Goal: Task Accomplishment & Management: Manage account settings

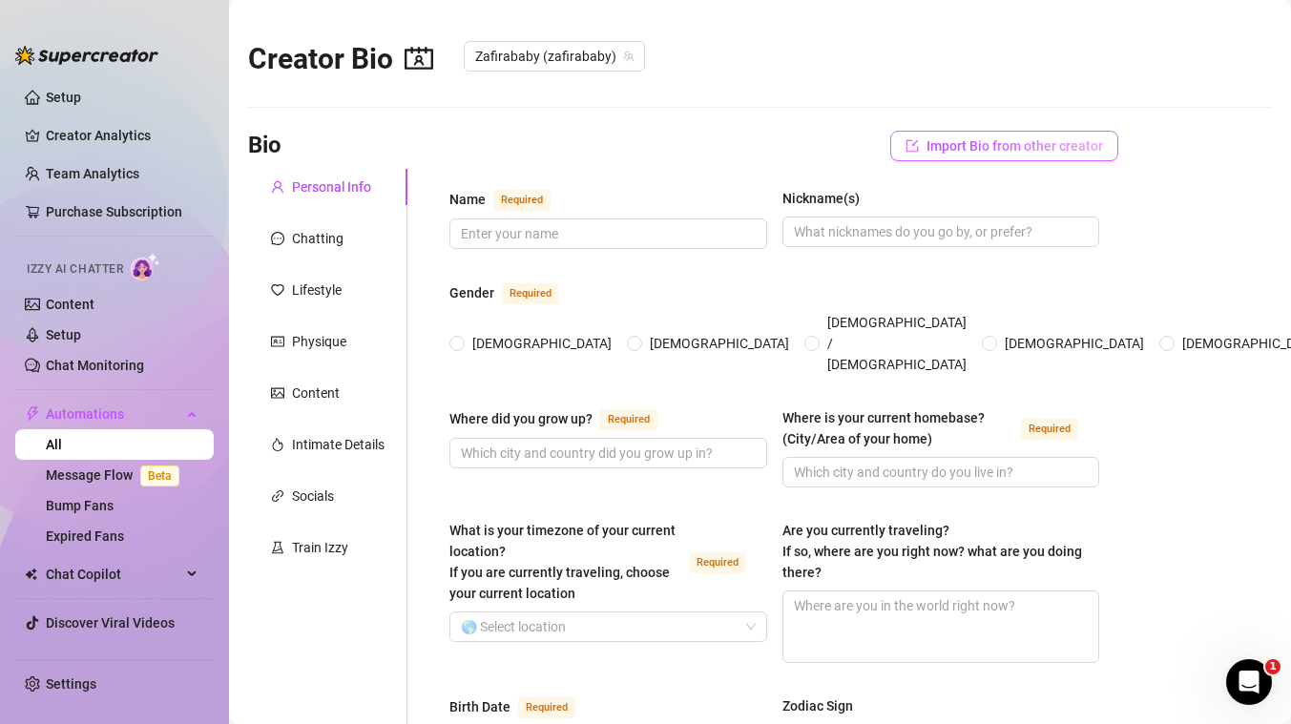
click at [954, 147] on span "Import Bio from other creator" at bounding box center [1014, 145] width 176 height 15
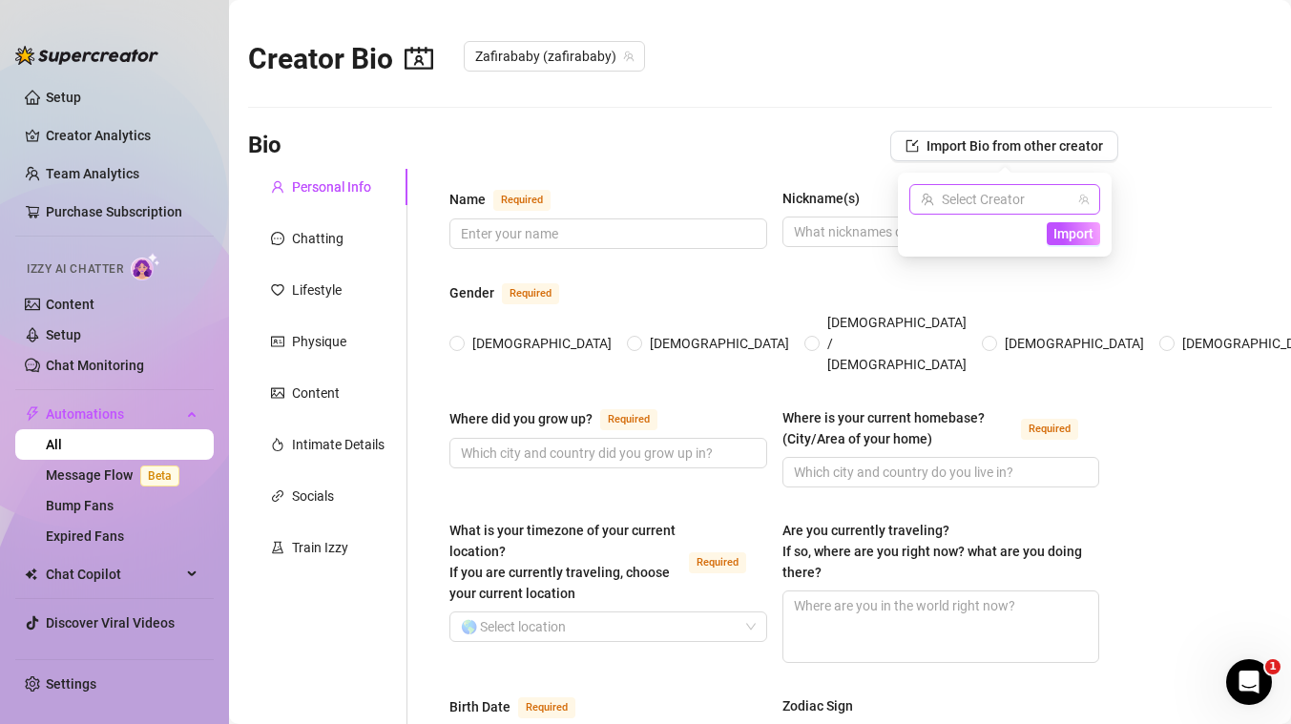
click at [1027, 199] on input "search" at bounding box center [996, 199] width 151 height 29
click at [1040, 197] on input "search" at bounding box center [996, 199] width 151 height 29
type input "luce"
click at [1005, 231] on div "Lucecita ( lucecitauncut )" at bounding box center [1013, 238] width 178 height 23
click at [1074, 236] on span "Import" at bounding box center [1073, 233] width 40 height 15
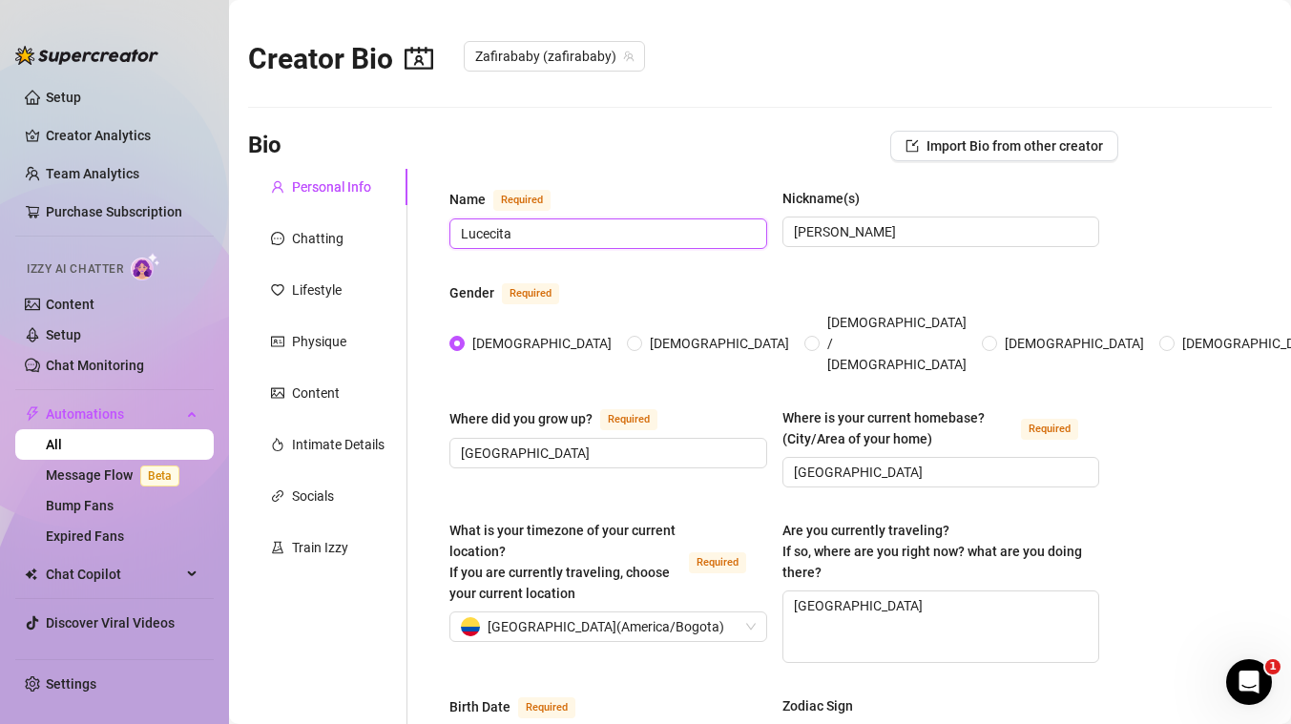
click at [585, 230] on input "Lucecita" at bounding box center [606, 233] width 291 height 21
type input "[PERSON_NAME]"
click at [842, 236] on input "[PERSON_NAME]" at bounding box center [939, 231] width 291 height 21
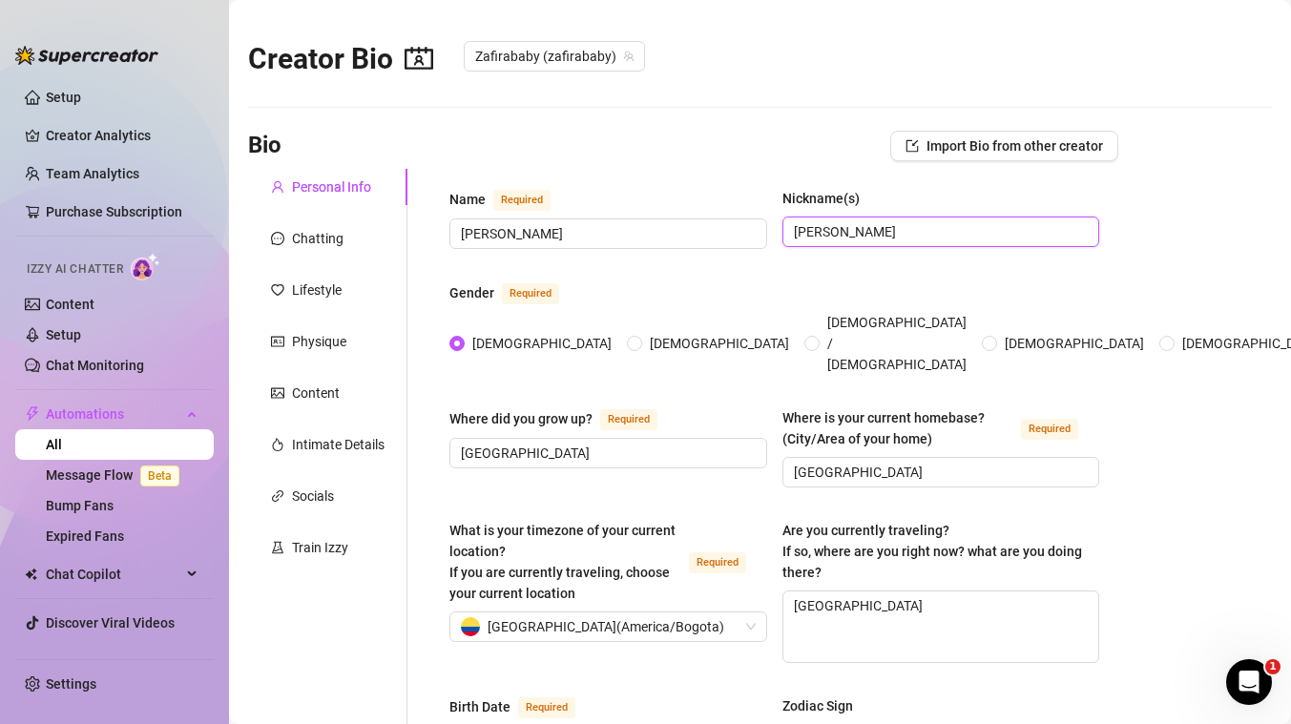
click at [842, 236] on input "[PERSON_NAME]" at bounding box center [939, 231] width 291 height 21
type input "Zafira"
click at [485, 443] on input "[GEOGRAPHIC_DATA]" at bounding box center [606, 453] width 291 height 21
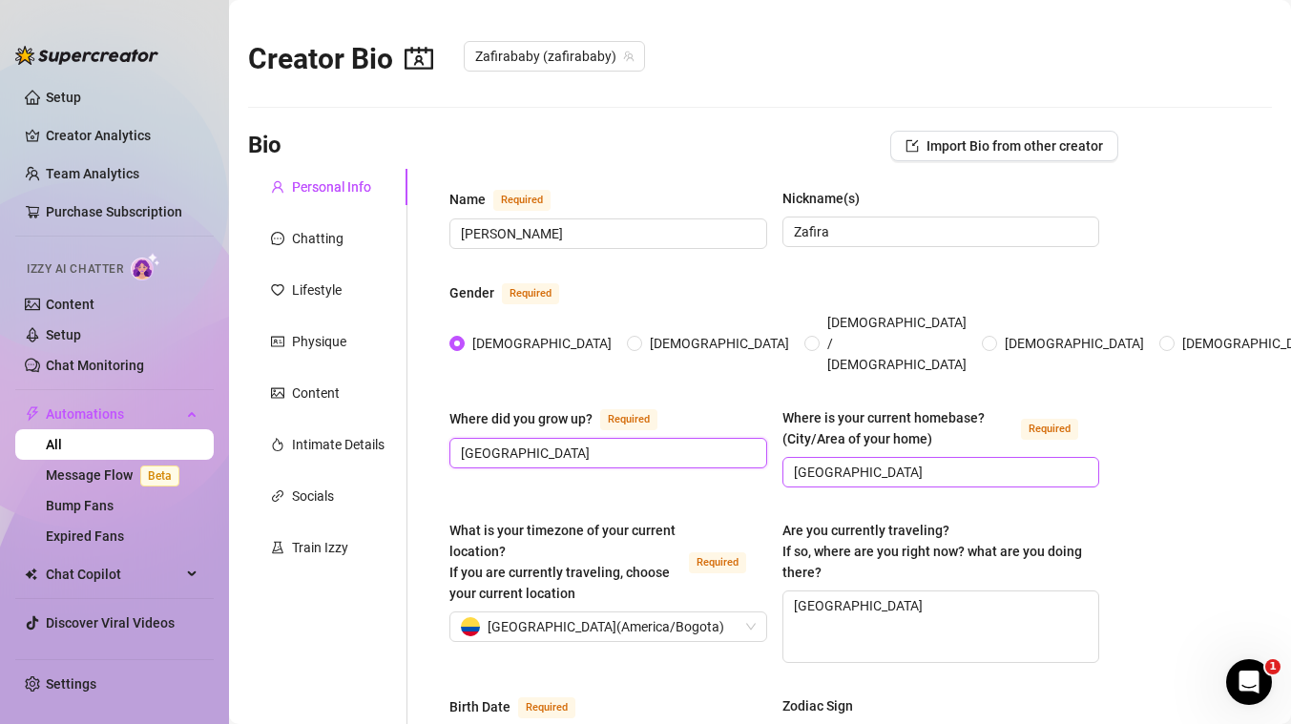
type input "[GEOGRAPHIC_DATA]"
click at [843, 462] on input "[GEOGRAPHIC_DATA]" at bounding box center [939, 472] width 291 height 21
click at [628, 612] on span "[GEOGRAPHIC_DATA] ( [GEOGRAPHIC_DATA]/[GEOGRAPHIC_DATA] )" at bounding box center [605, 626] width 237 height 29
type input "[GEOGRAPHIC_DATA], [US_STATE]"
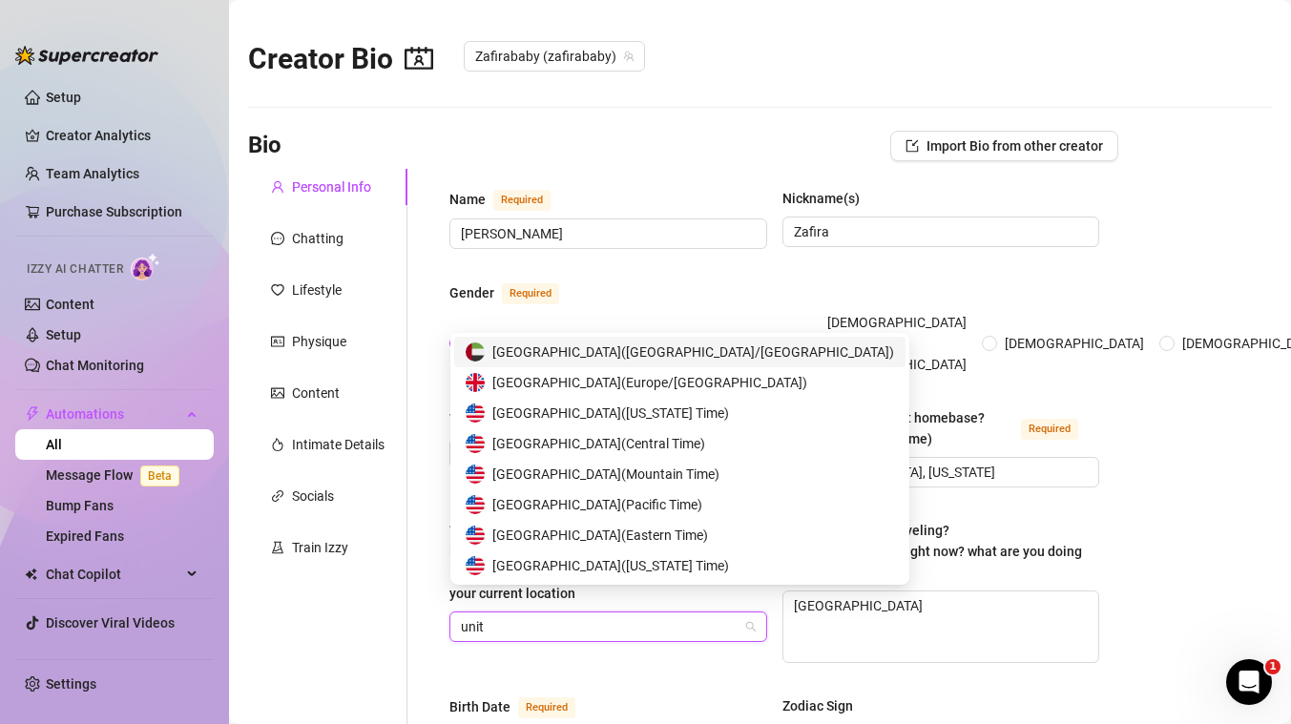
scroll to position [31, 0]
type input "united"
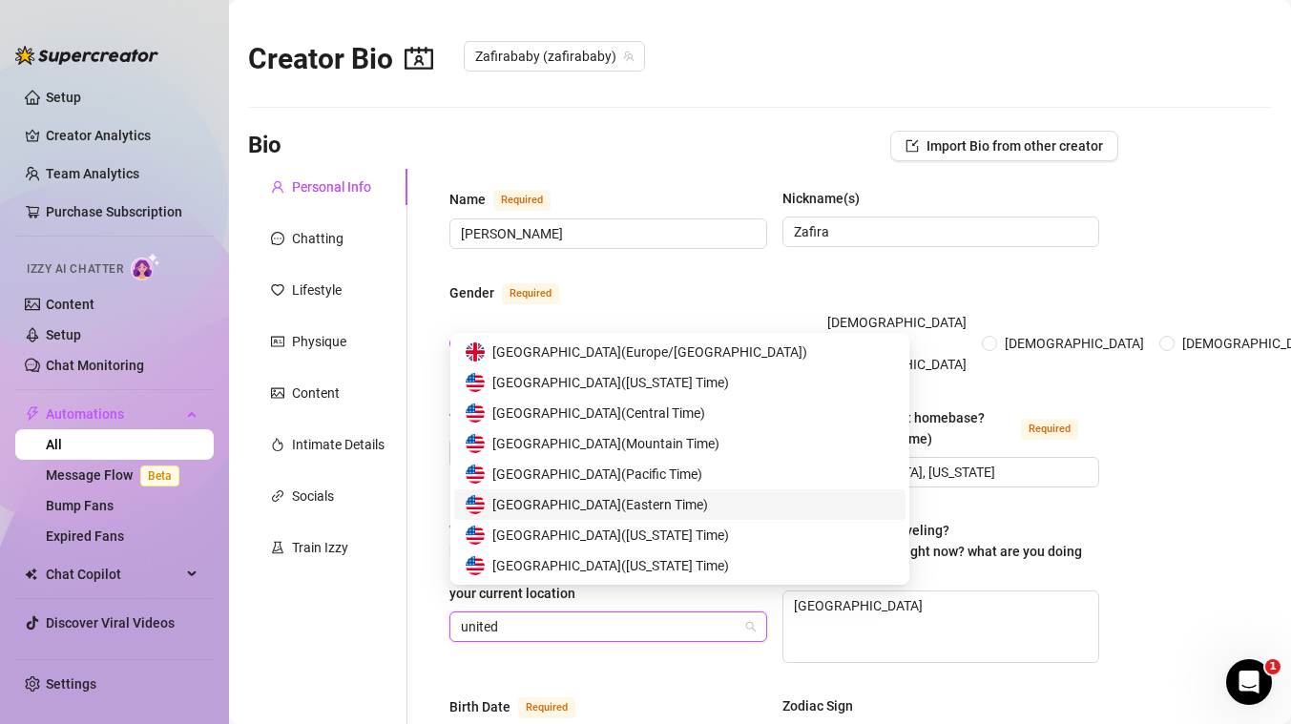
click at [669, 505] on span "United States of America ( Eastern Time )" at bounding box center [600, 504] width 216 height 21
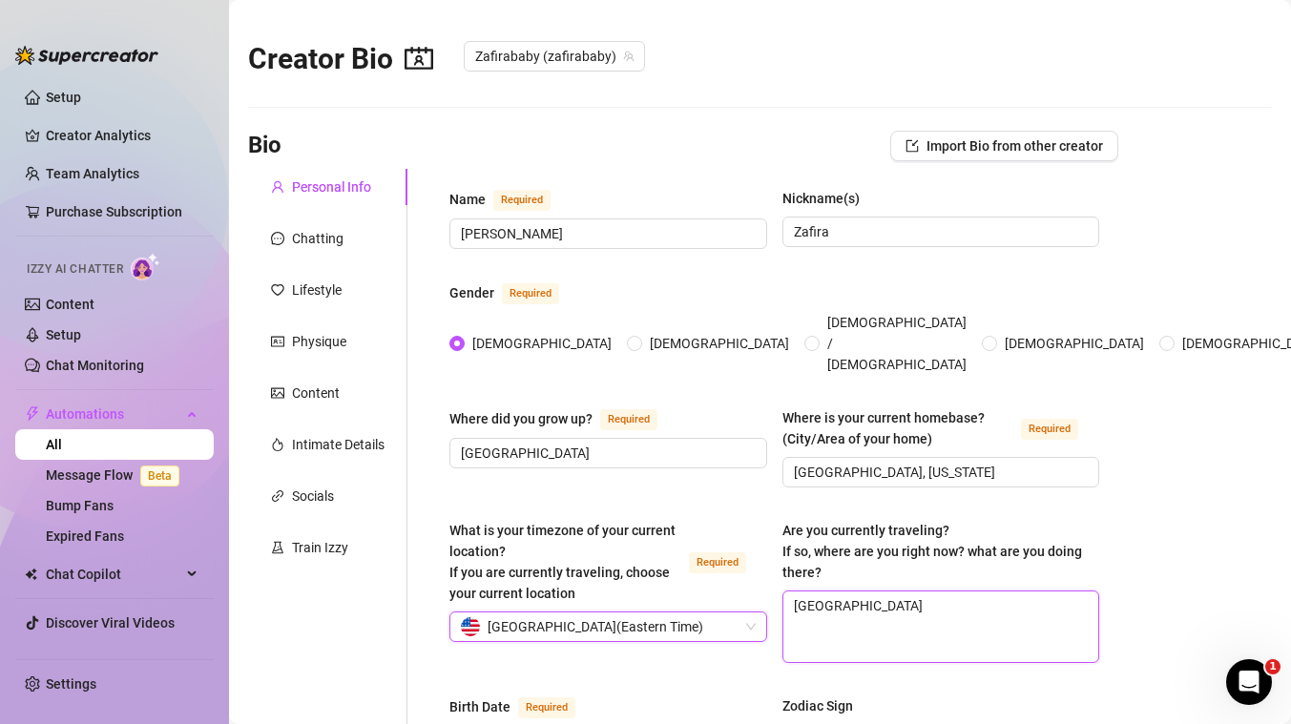
click at [846, 591] on textarea "[GEOGRAPHIC_DATA]" at bounding box center [941, 626] width 316 height 71
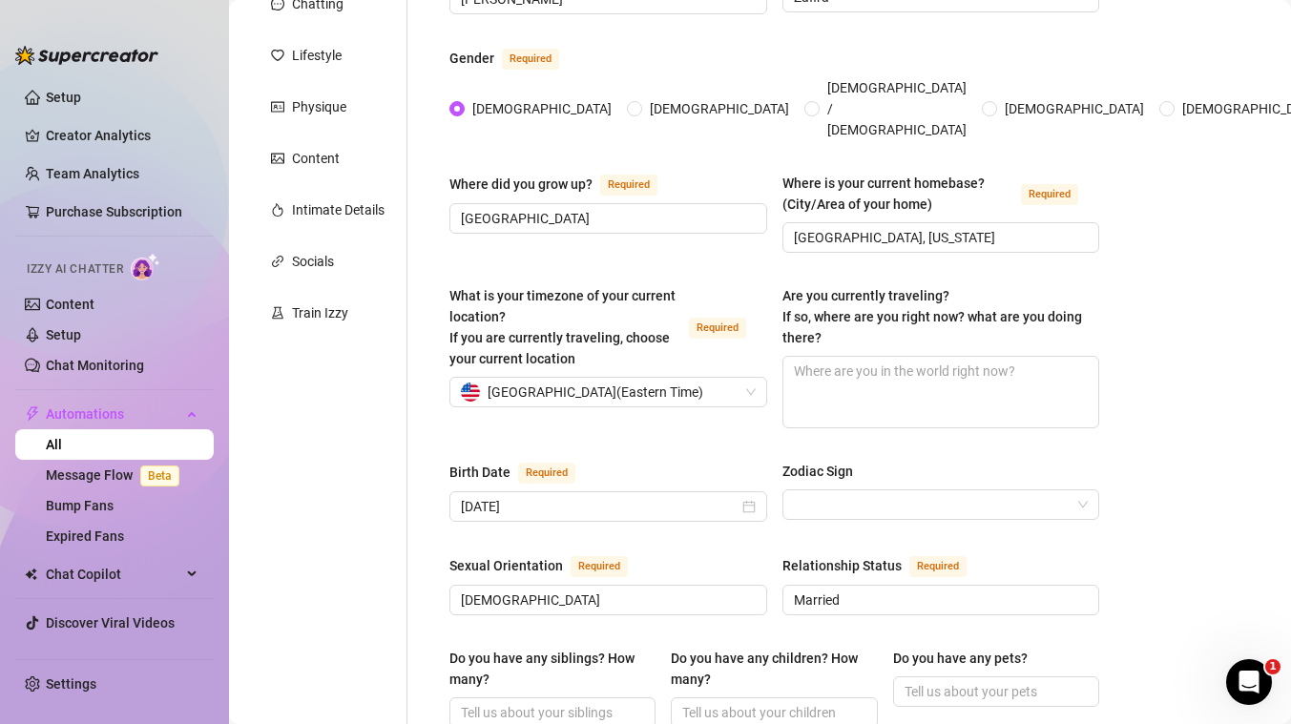
scroll to position [380, 0]
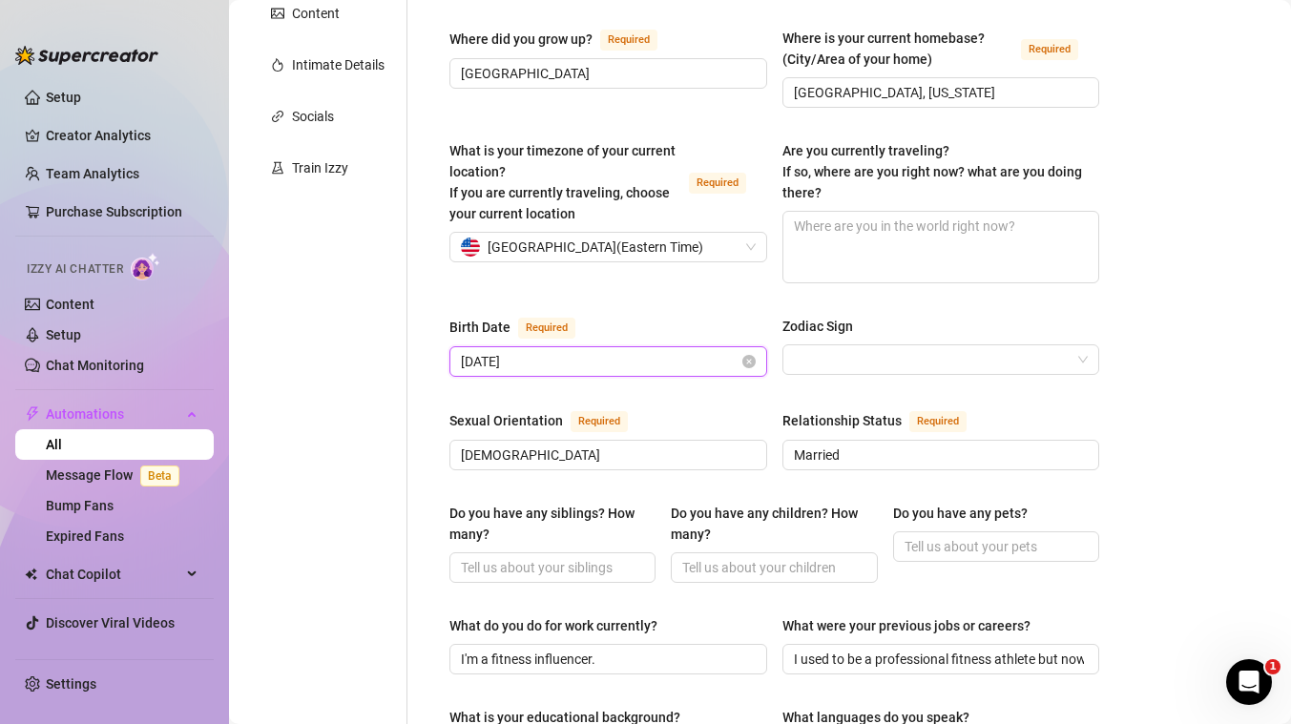
click at [562, 351] on input "[DATE]" at bounding box center [600, 361] width 278 height 21
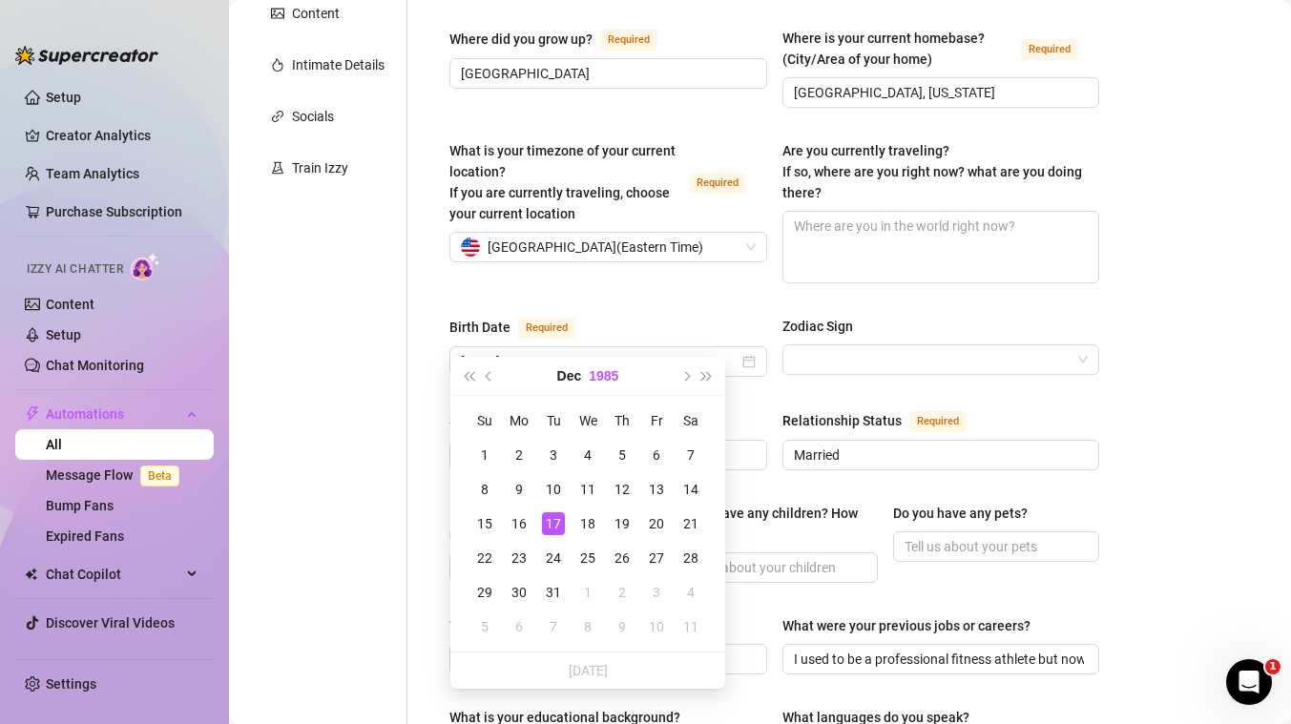
click at [606, 378] on button "1985" at bounding box center [604, 376] width 30 height 38
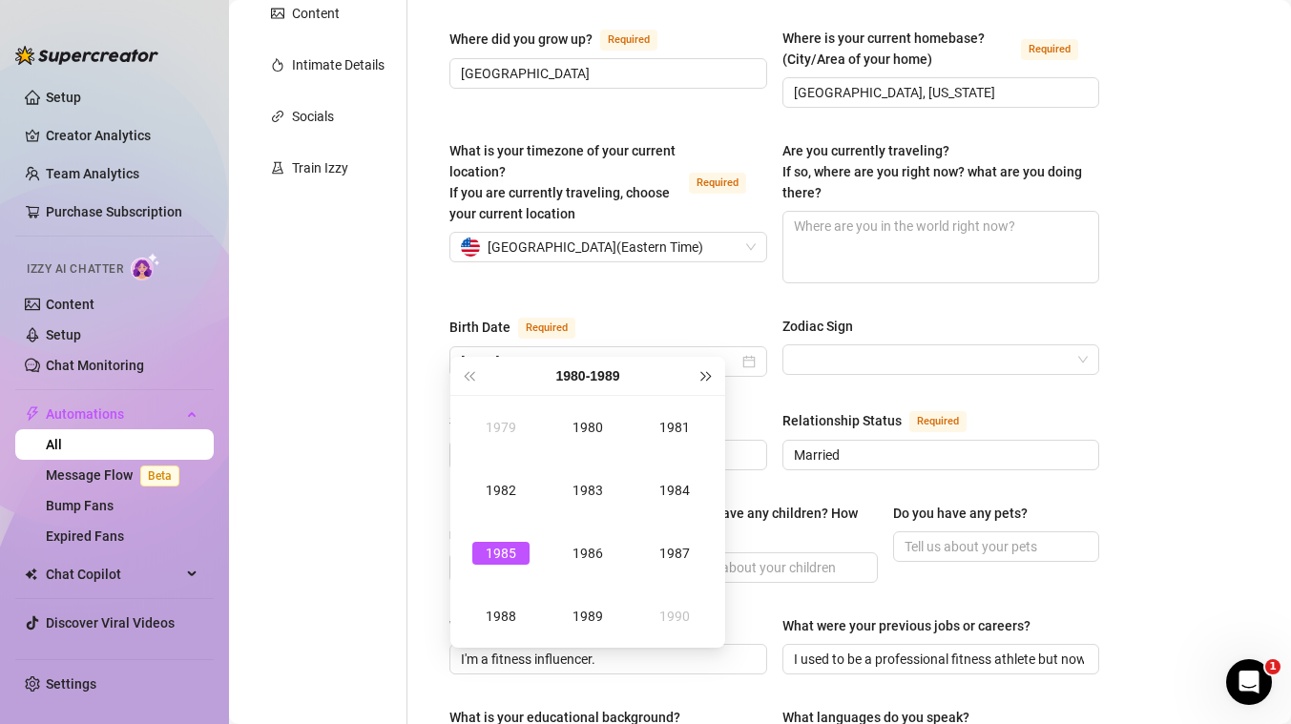
click at [708, 379] on span "Next year (Control + right)" at bounding box center [707, 376] width 10 height 10
click at [673, 490] on div "1994" at bounding box center [674, 490] width 57 height 23
click at [584, 430] on div "Feb" at bounding box center [587, 427] width 57 height 23
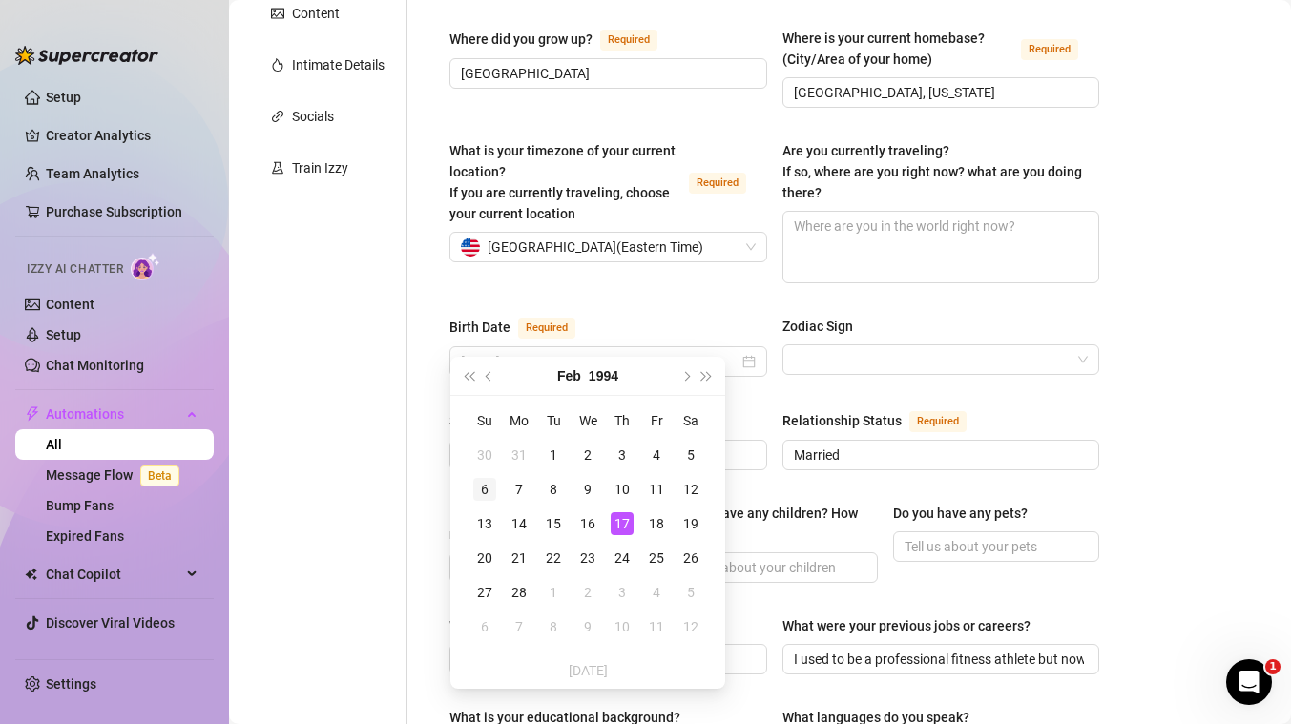
type input "[DATE]"
click at [479, 489] on div "6" at bounding box center [484, 489] width 23 height 23
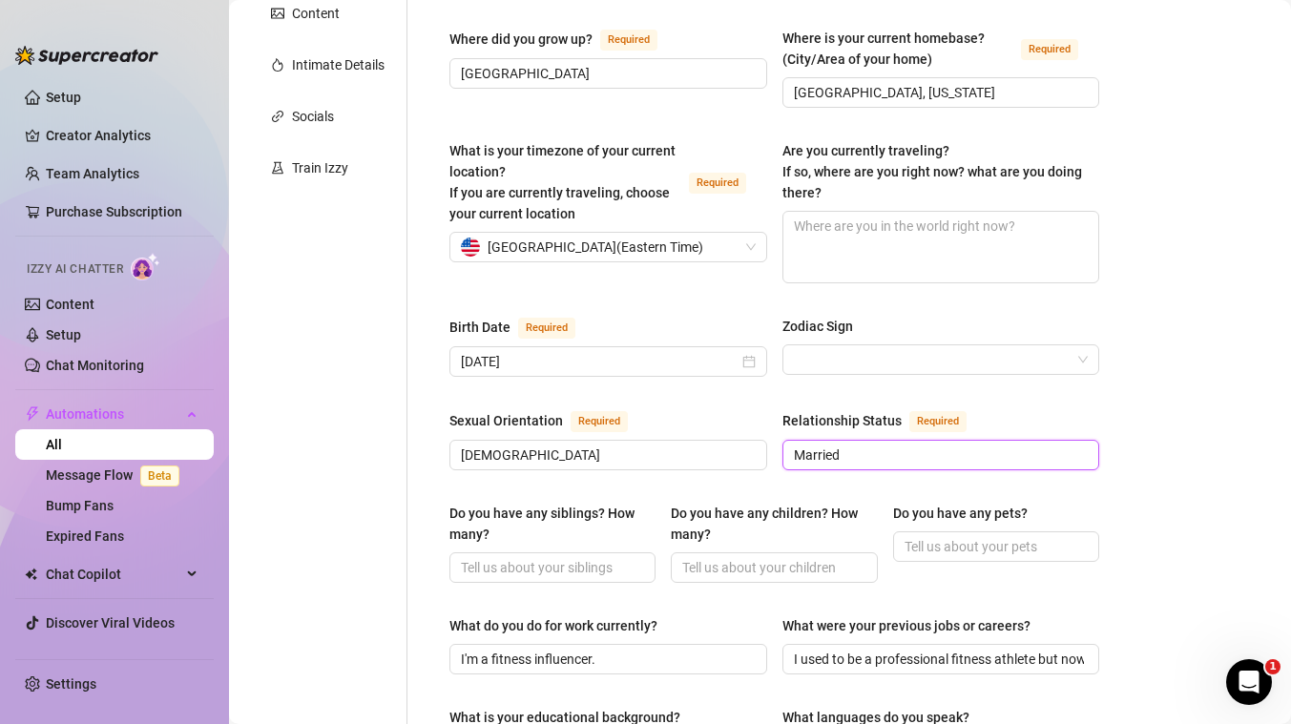
click at [860, 445] on input "Married" at bounding box center [939, 455] width 291 height 21
type input "Open Relationship"
click at [407, 508] on div "Name Required Lisandra Lezcano Nickname(s) Zafira Gender Required Female Male N…" at bounding box center [762, 664] width 711 height 1751
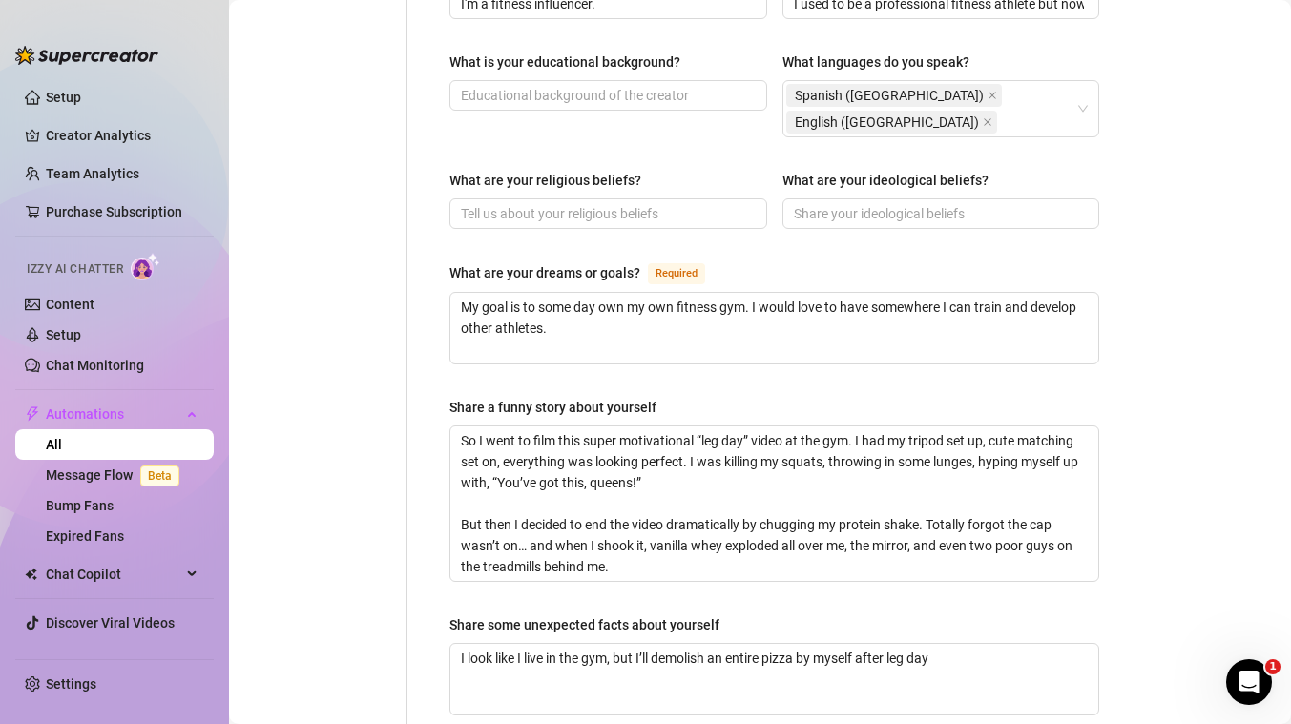
scroll to position [1036, 0]
click at [564, 429] on textarea "So I went to film this super motivational “leg day” video at the gym. I had my …" at bounding box center [774, 502] width 648 height 155
paste textarea "One time while working out, I was feeling myself on the treadmill—hair down, he…"
type textarea "One time while working out, I was feeling myself on the treadmill—hair down, he…"
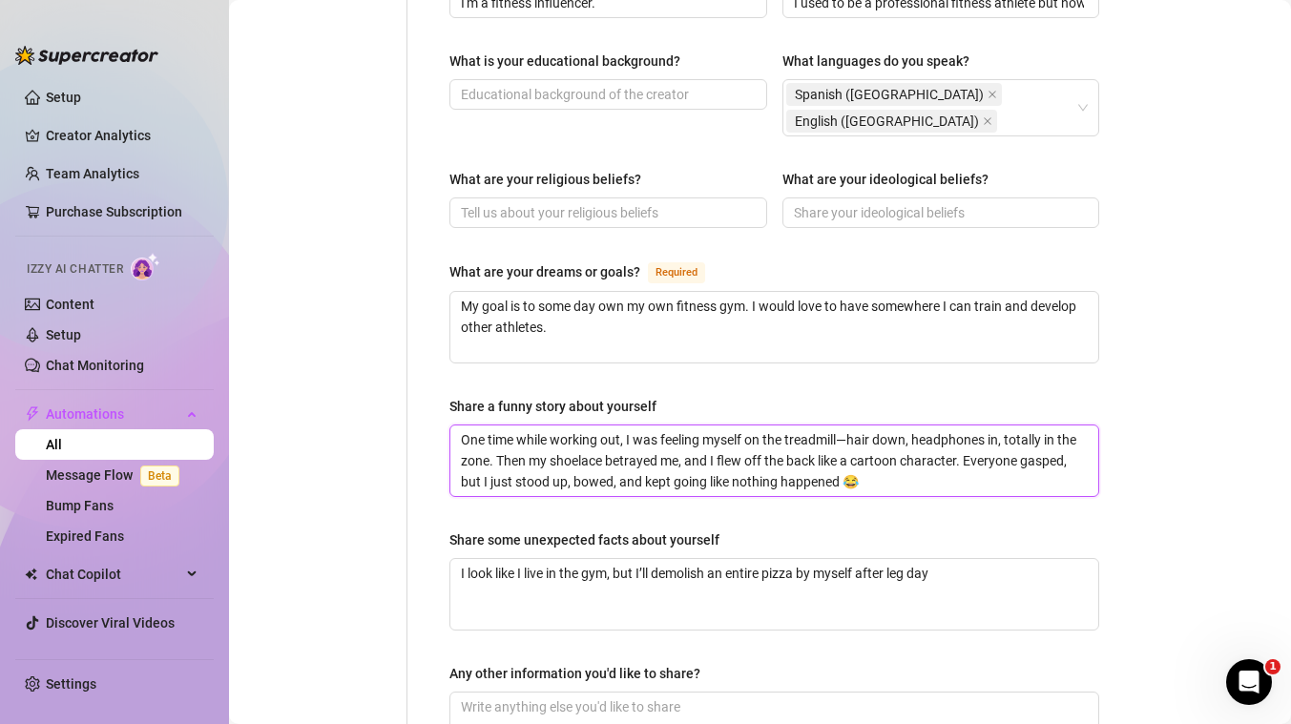
type textarea "One time while working out, I was feeling myself on the treadmill—hair down, he…"
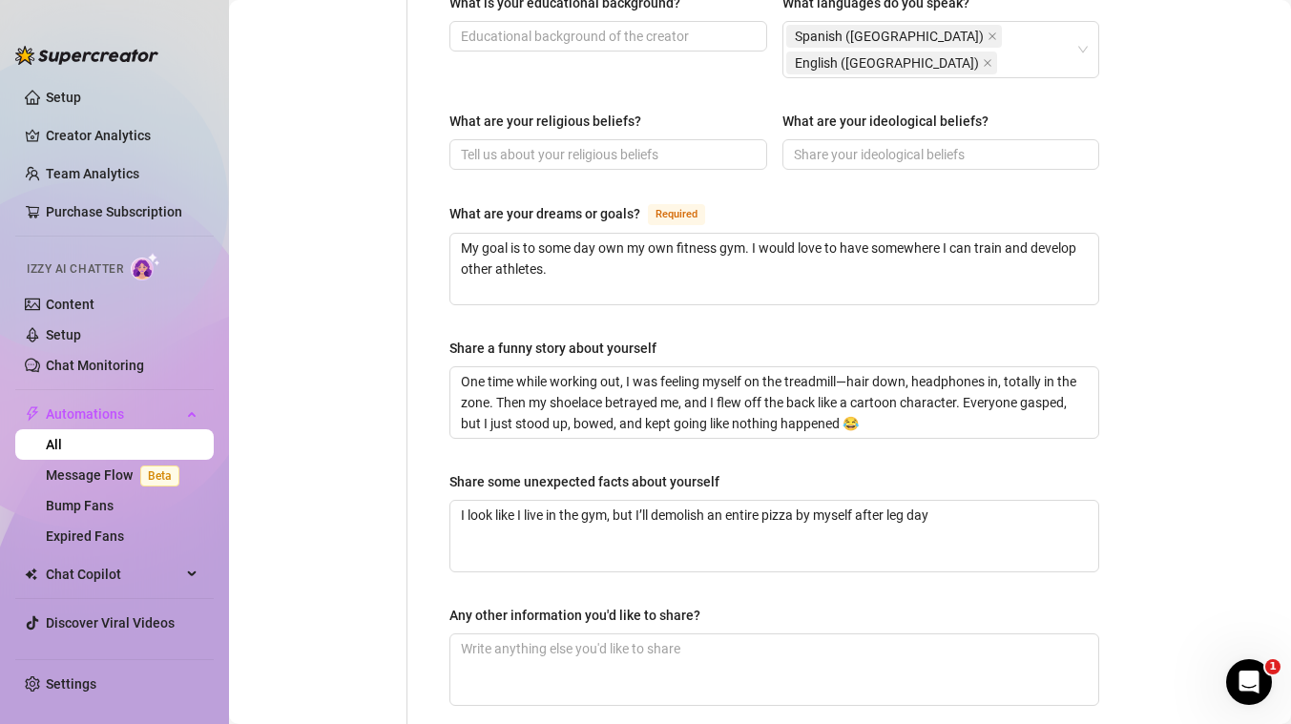
scroll to position [1195, 0]
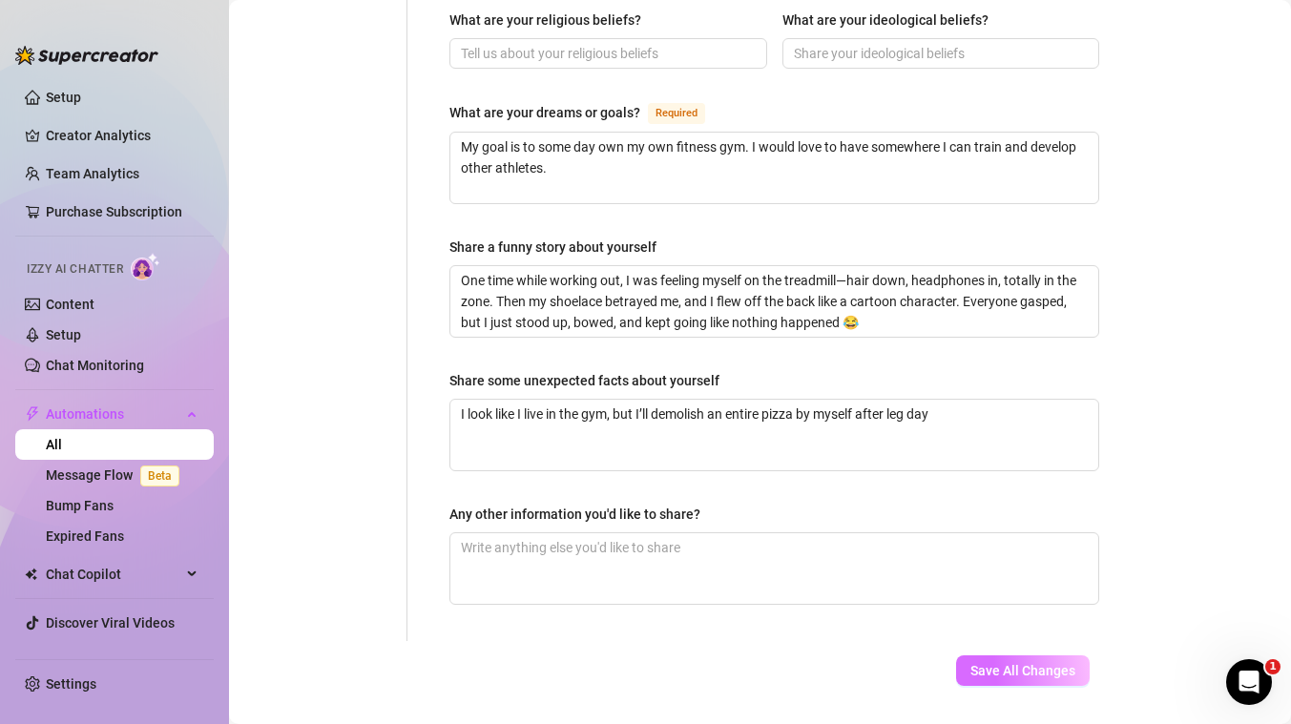
click at [1026, 663] on span "Save All Changes" at bounding box center [1022, 670] width 105 height 15
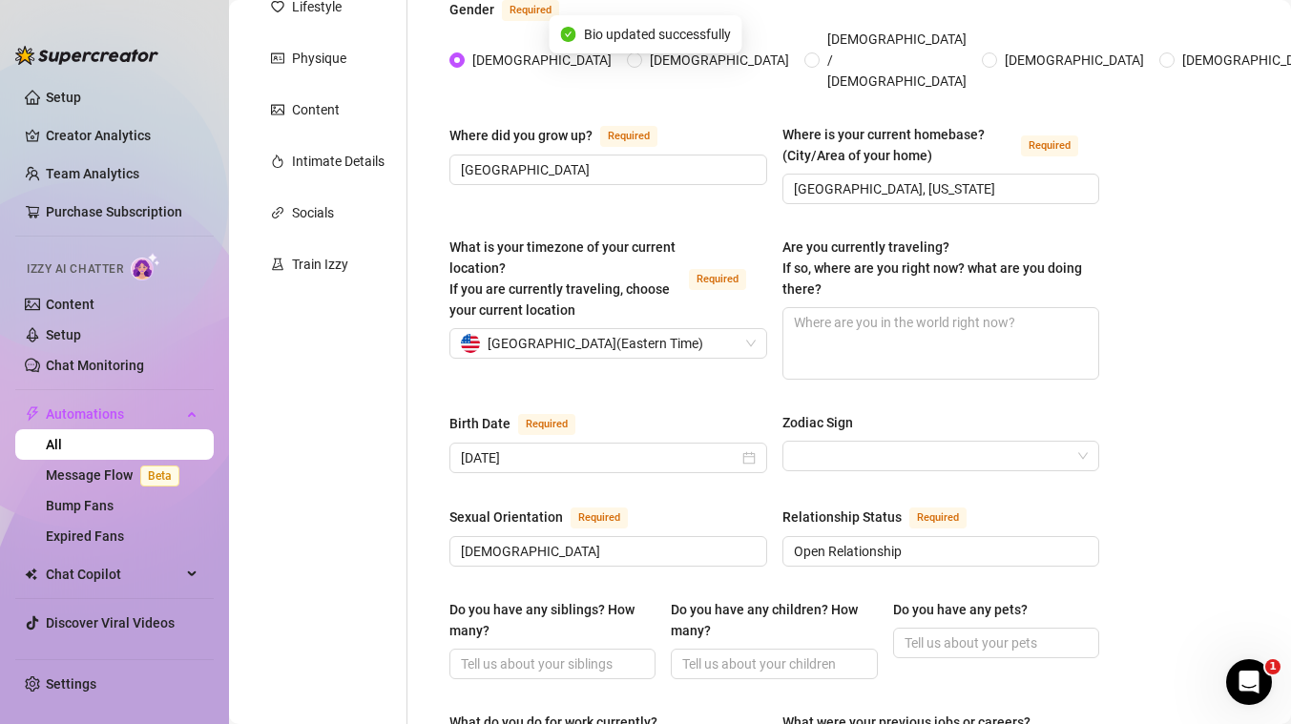
scroll to position [74, 0]
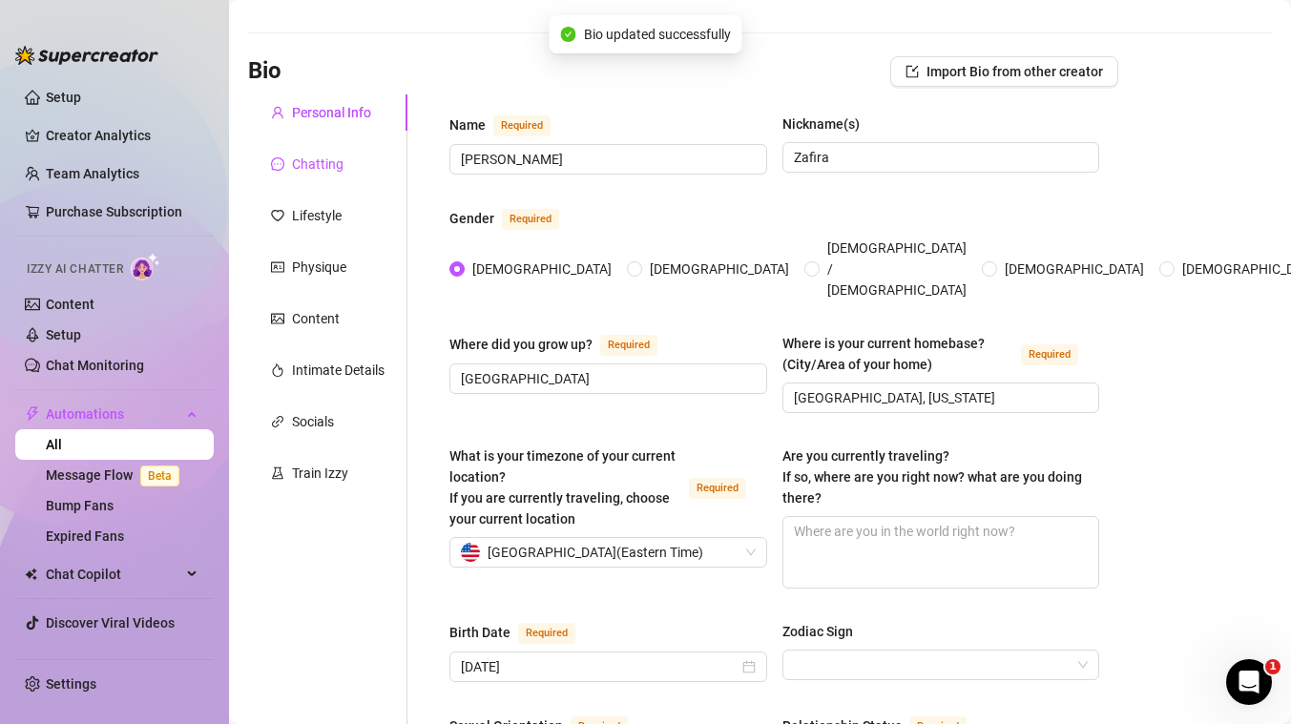
click at [327, 168] on div "Chatting" at bounding box center [318, 164] width 52 height 21
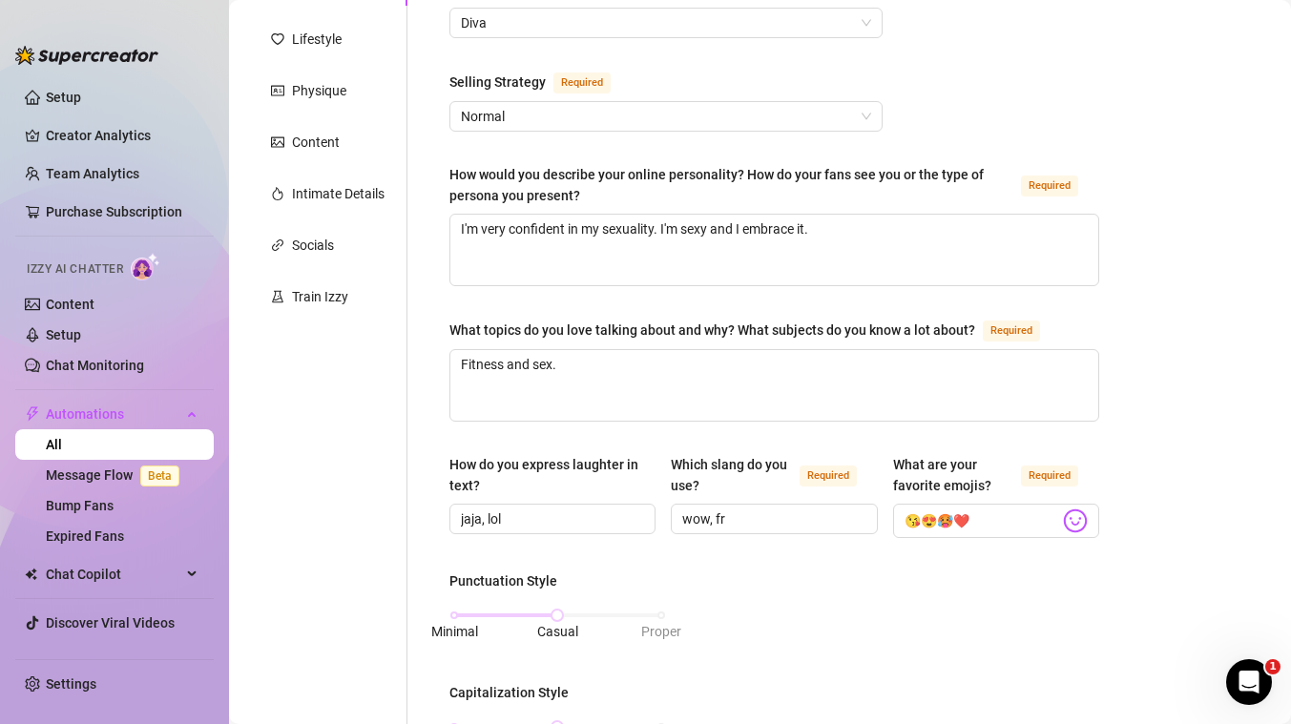
scroll to position [0, 0]
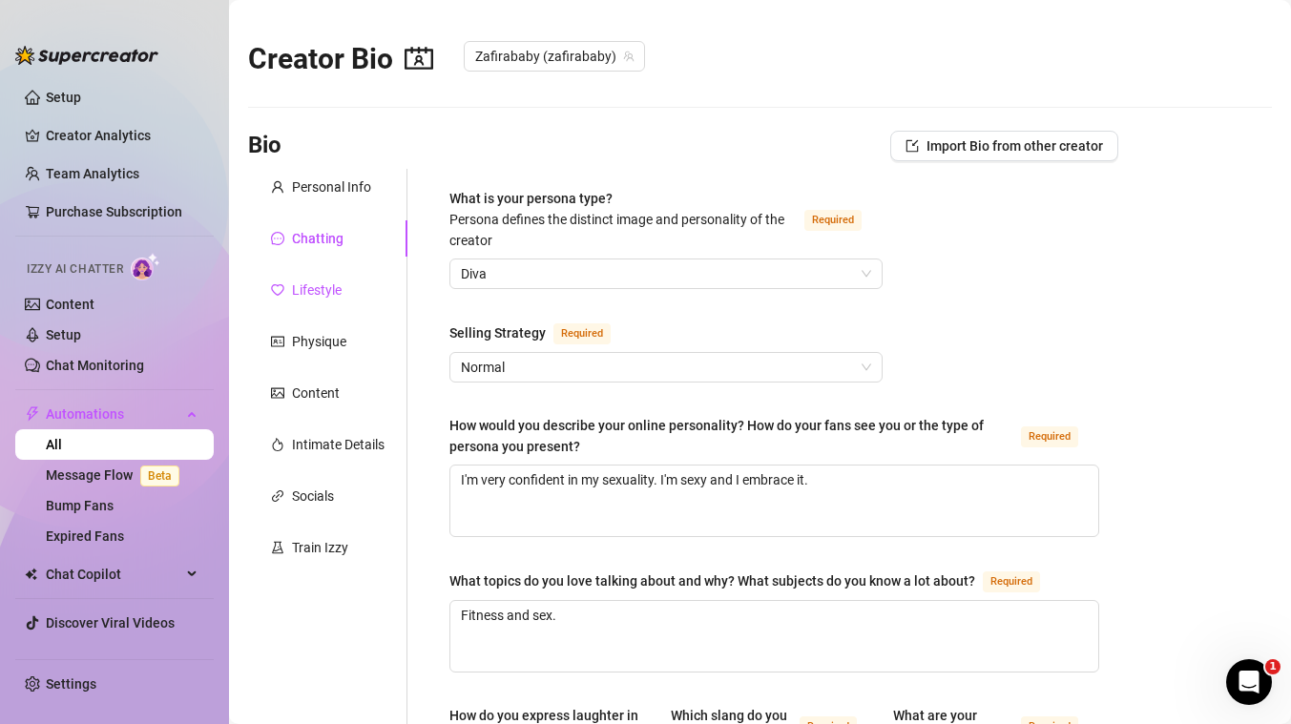
click at [322, 287] on div "Lifestyle" at bounding box center [317, 290] width 50 height 21
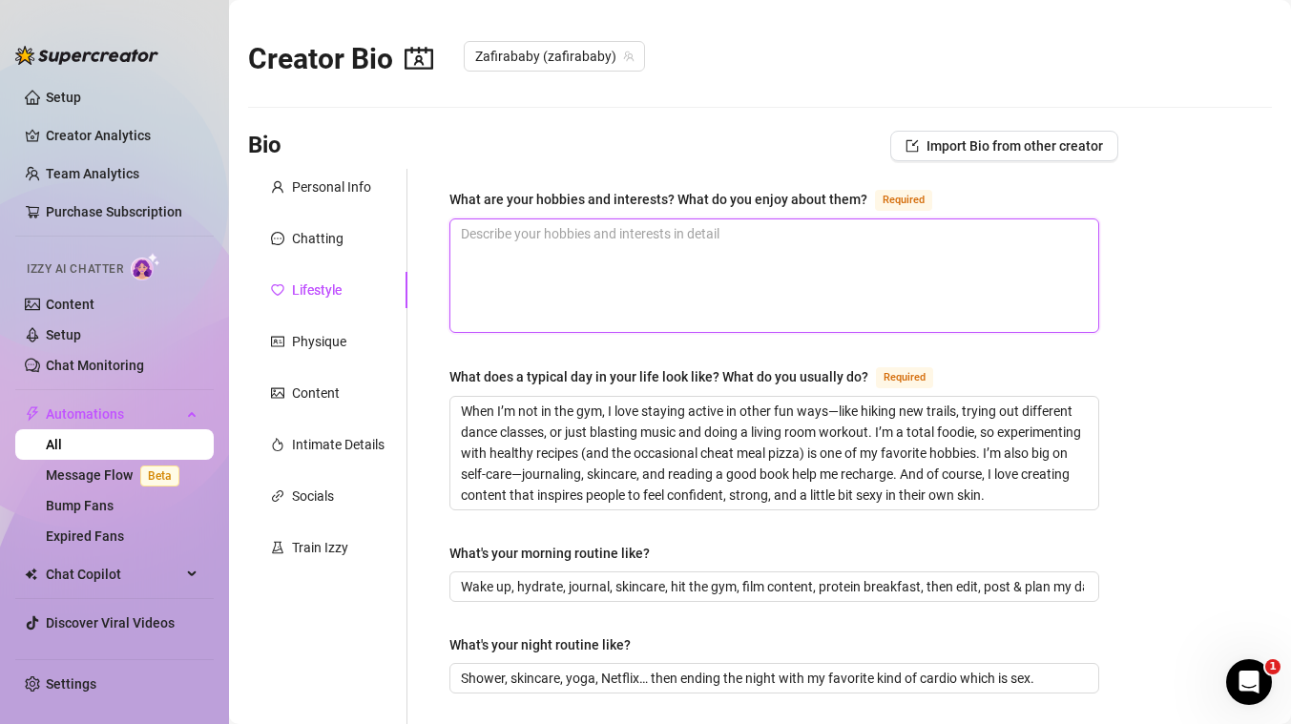
click at [650, 273] on textarea "What are your hobbies and interests? What do you enjoy about them? Required" at bounding box center [774, 275] width 648 height 113
paste textarea "💪 I love staying active with my workouts—it keeps me feeling strong, sexy, and …"
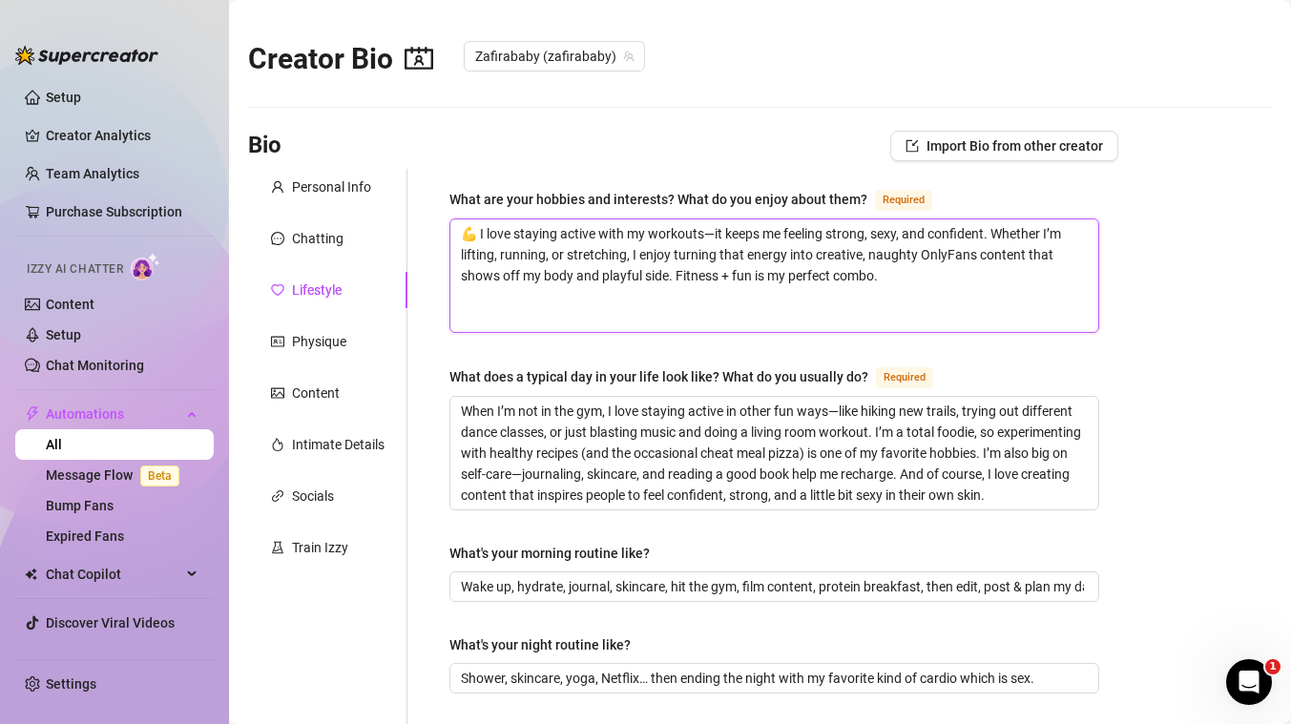
type textarea "💪 I love staying active with my workouts—it keeps me feeling strong, sexy, and …"
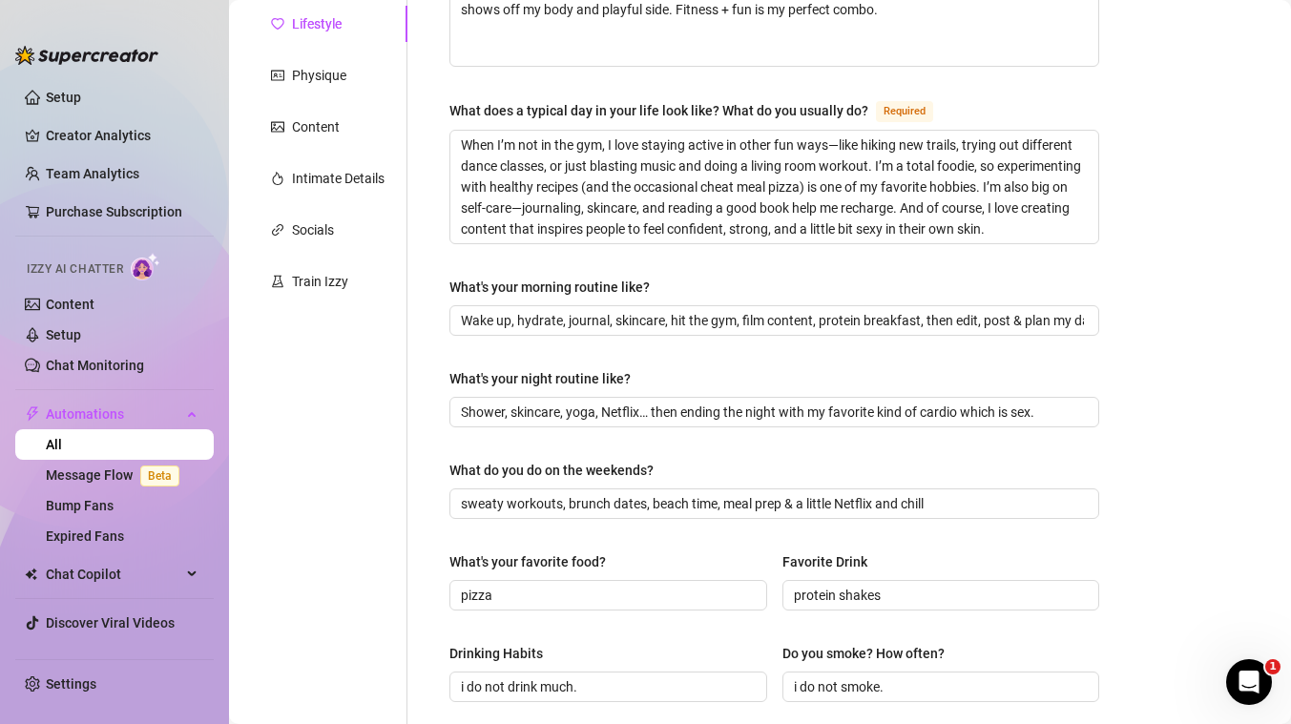
scroll to position [344, 0]
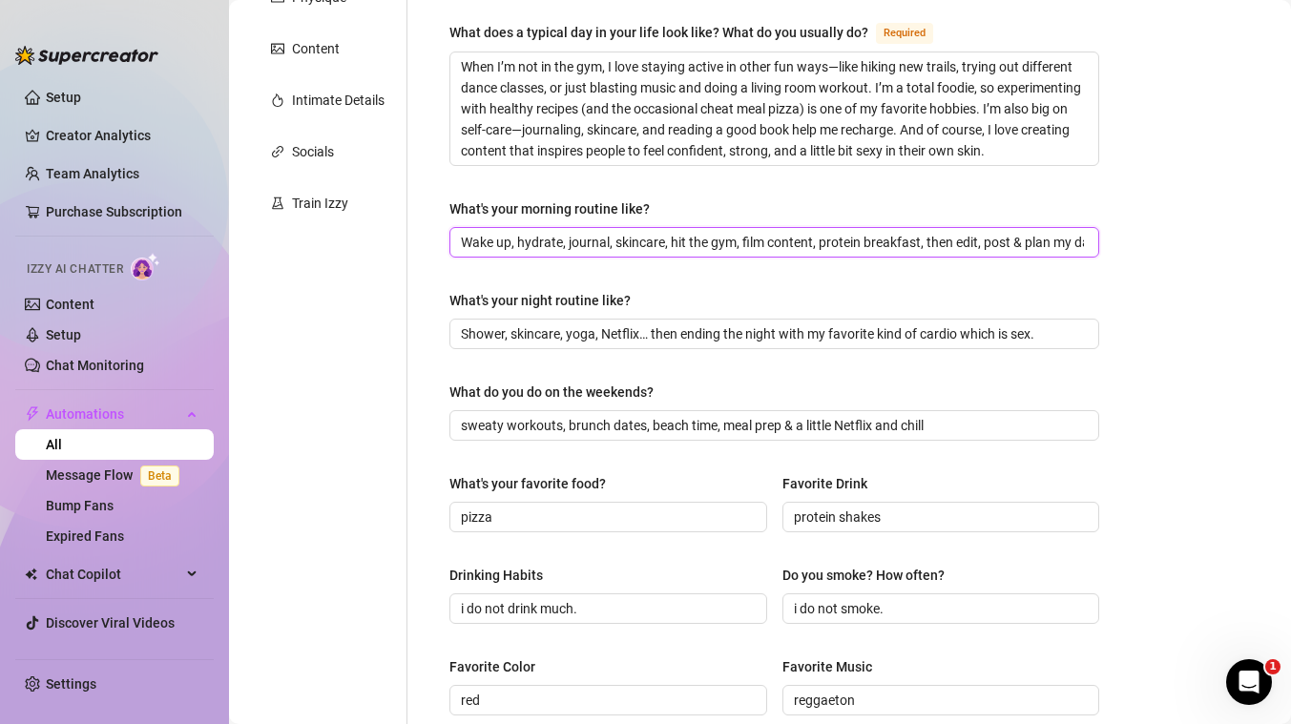
click at [720, 238] on input "Wake up, hydrate, journal, skincare, hit the gym, film content, protein breakfa…" at bounding box center [772, 242] width 623 height 21
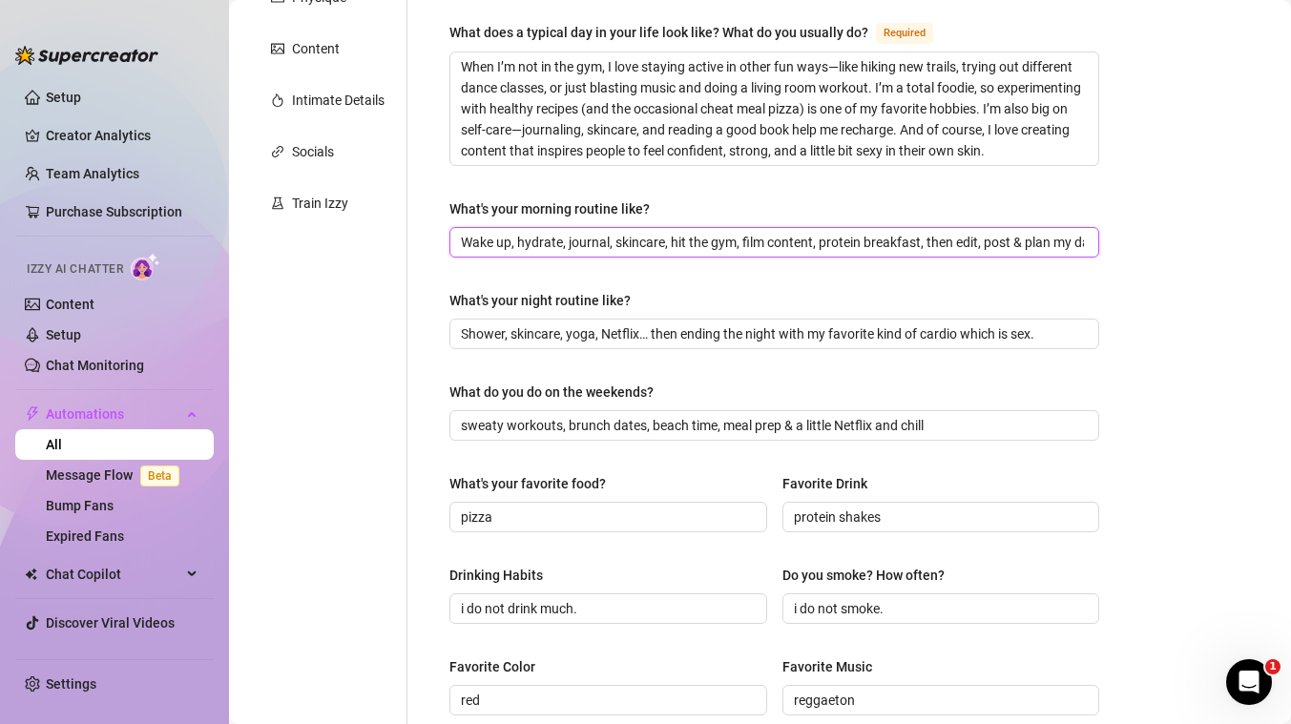
click at [720, 238] on input "Wake up, hydrate, journal, skincare, hit the gym, film content, protein breakfa…" at bounding box center [772, 242] width 623 height 21
click at [515, 333] on input "Shower, skincare, yoga, Netflix… then ending the night with my favorite kind of…" at bounding box center [772, 333] width 623 height 21
paste input "☀️ Wake up, hit the gym to sweat it out 💪, then come home, get dolled up & film…"
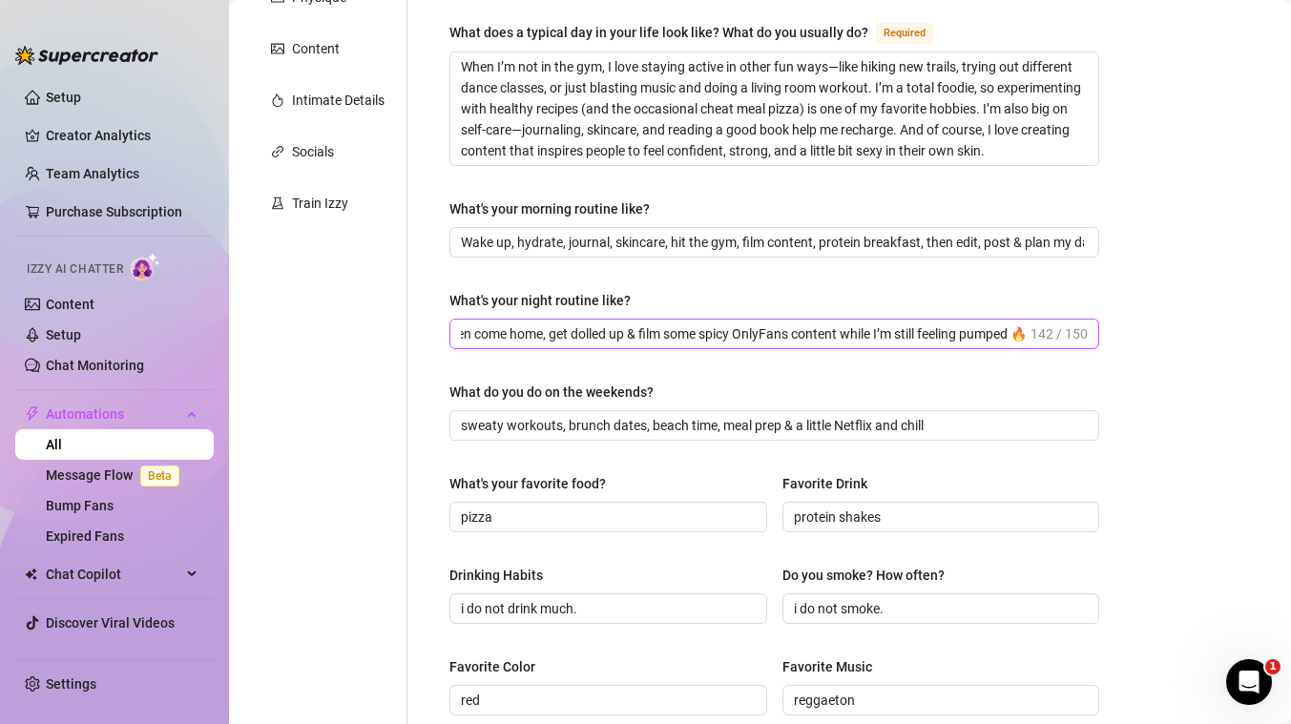
scroll to position [0, 0]
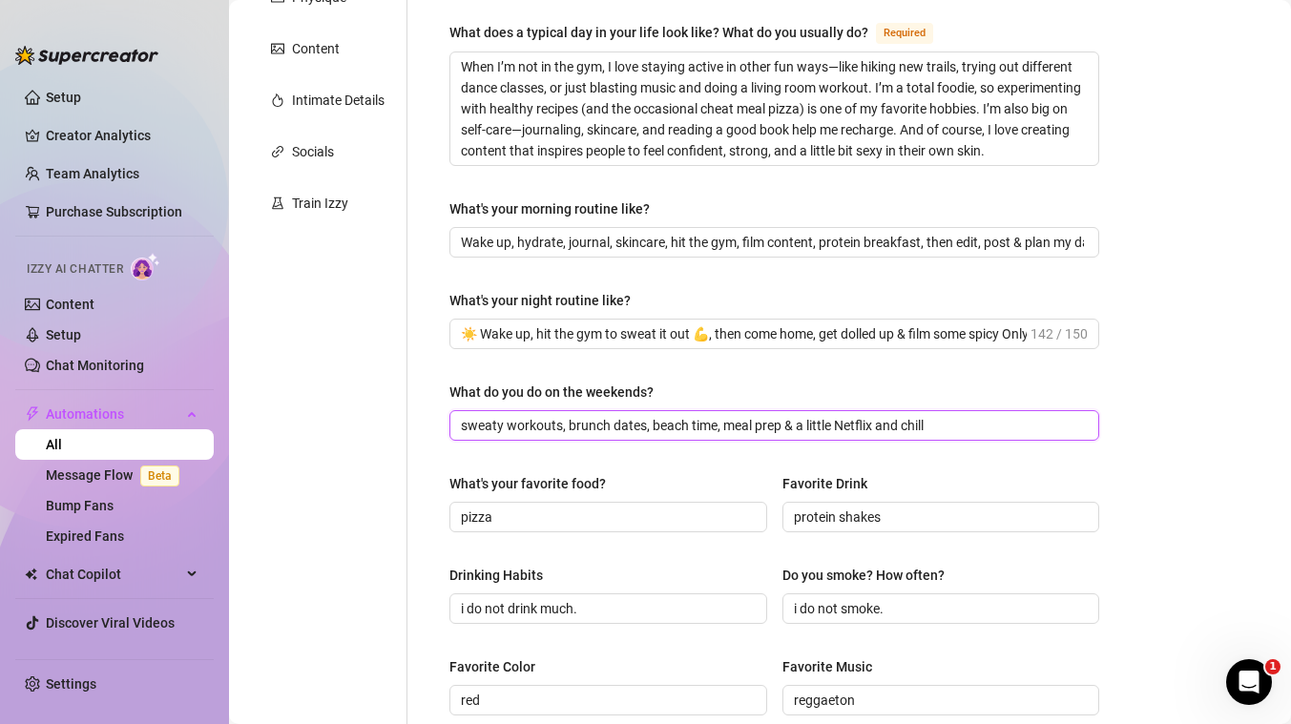
click at [493, 425] on input "sweaty workouts, brunch dates, beach time, meal prep & a little Netflix and chi…" at bounding box center [772, 425] width 623 height 21
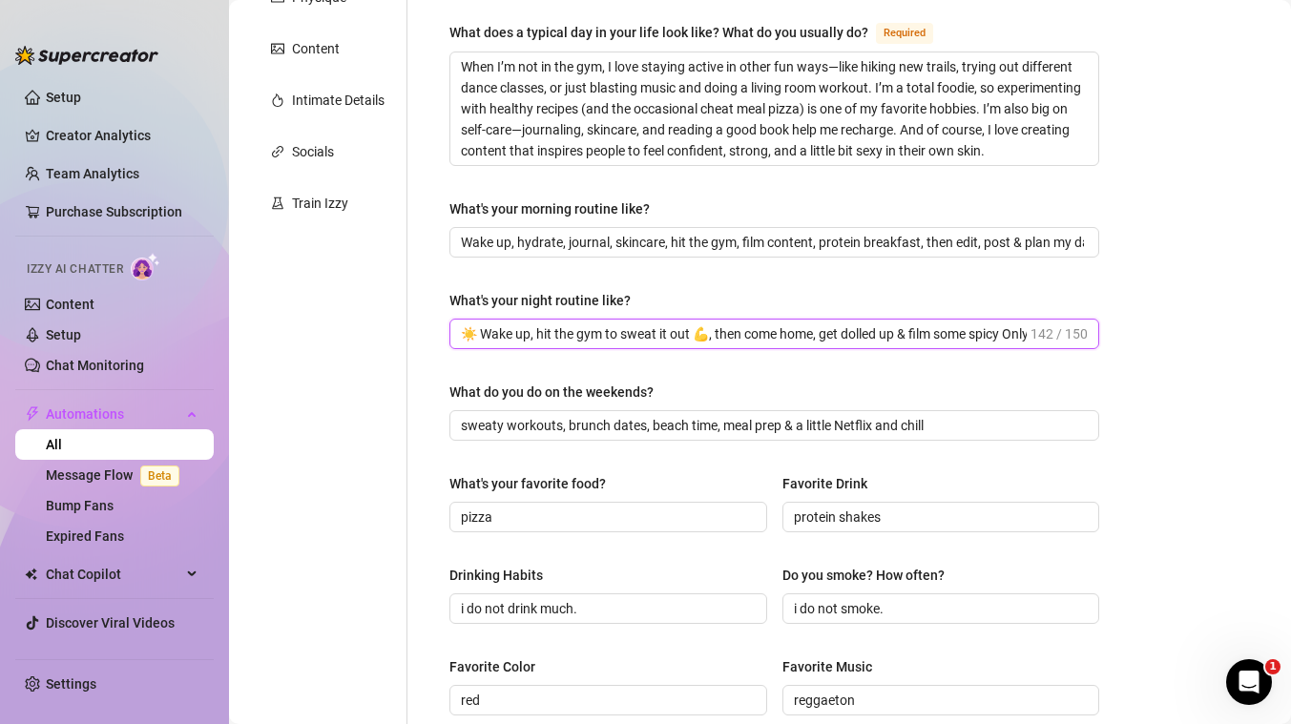
click at [533, 326] on input "☀️ Wake up, hit the gym to sweat it out 💪, then come home, get dolled up & film…" at bounding box center [744, 333] width 566 height 21
paste input "🌙 End my nights with a hot shower, slipping into bed all naughty, spreading my …"
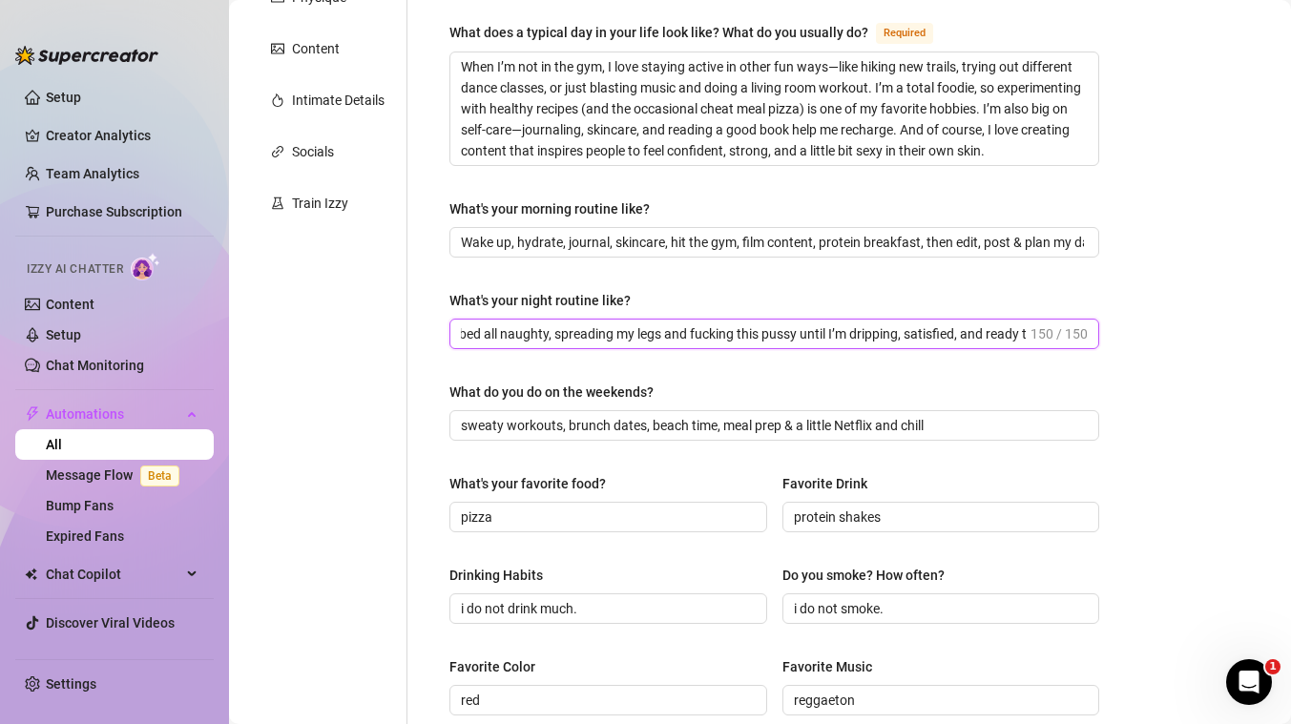
type input "🌙 End my nights with a hot shower, slipping into bed all naughty, spreading my …"
click at [364, 434] on div "Personal Info Chatting Lifestyle Physique Content Intimate Details Socials Trai…" at bounding box center [327, 498] width 159 height 1349
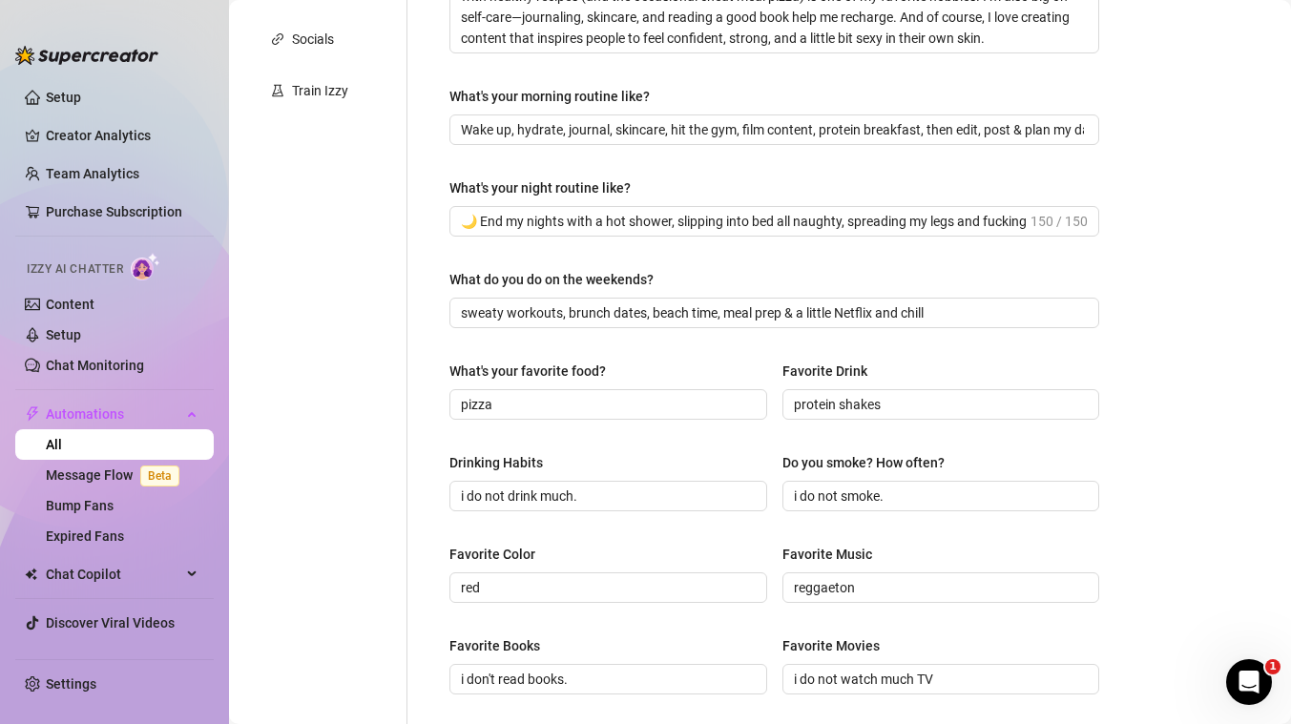
scroll to position [459, 0]
click at [811, 397] on input "protein shakes" at bounding box center [939, 402] width 291 height 21
type input "any energy drinks"
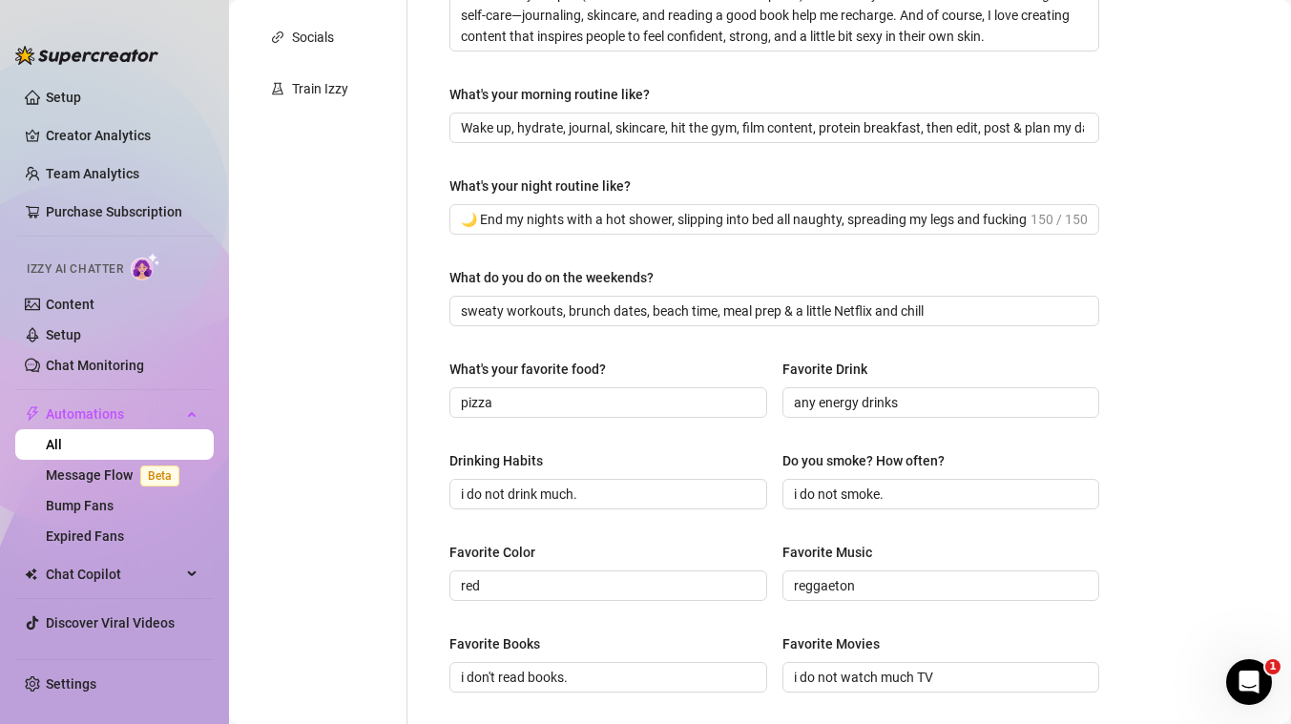
click at [360, 486] on div "Personal Info Chatting Lifestyle Physique Content Intimate Details Socials Trai…" at bounding box center [327, 384] width 159 height 1349
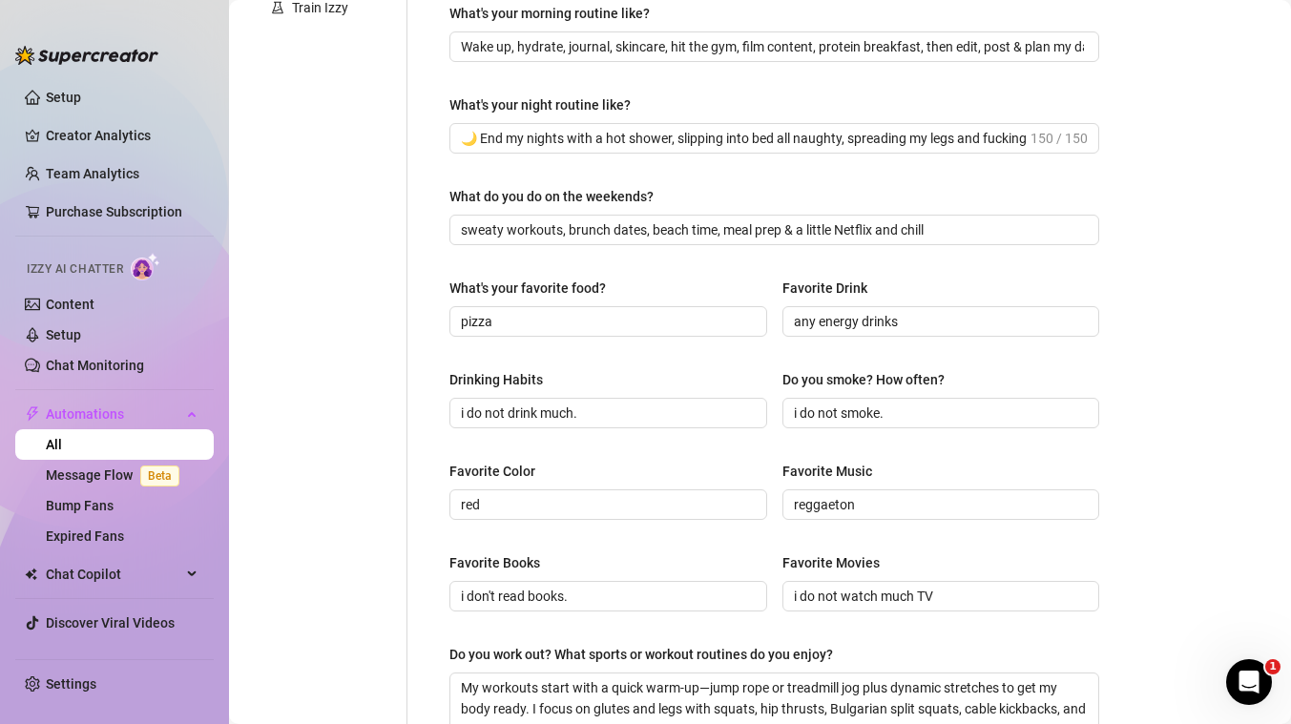
scroll to position [547, 0]
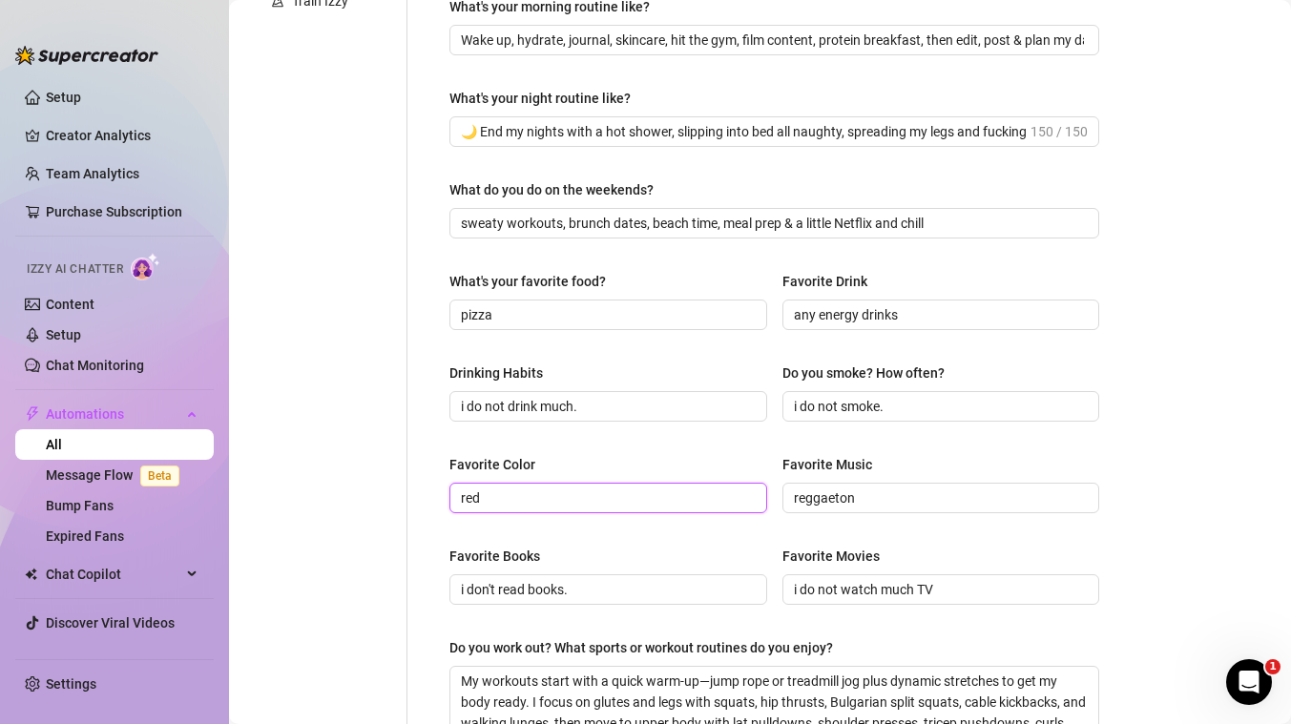
click at [526, 491] on input "red" at bounding box center [606, 497] width 291 height 21
type input "blue"
click at [397, 543] on div "Personal Info Chatting Lifestyle Physique Content Intimate Details Socials Trai…" at bounding box center [327, 296] width 159 height 1349
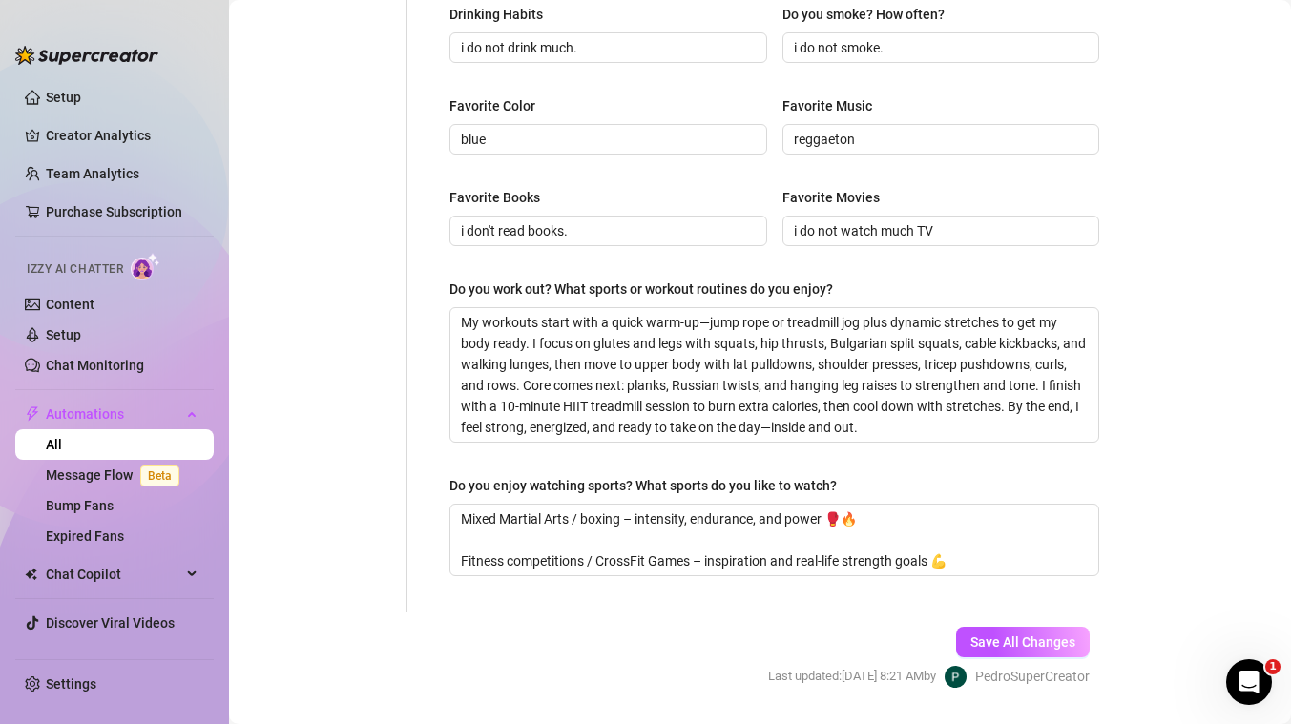
scroll to position [908, 0]
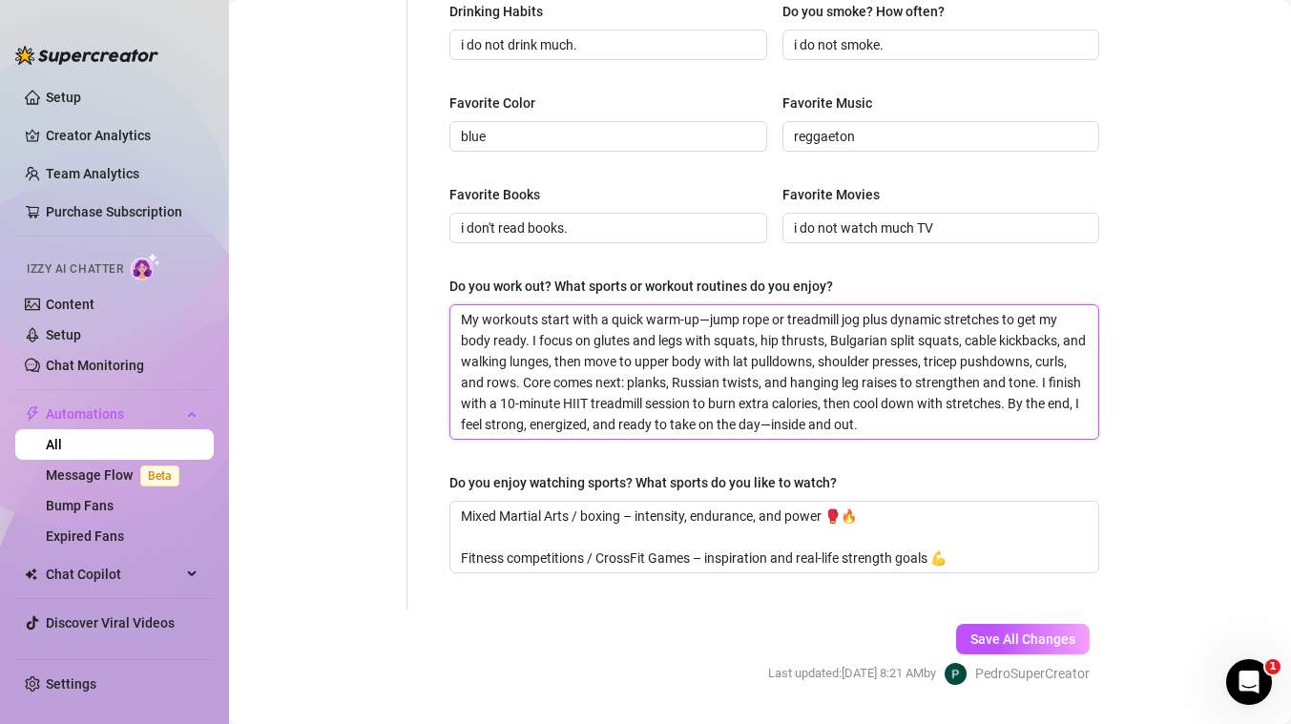
click at [686, 404] on textarea "My workouts start with a quick warm-up—jump rope or treadmill jog plus dynamic …" at bounding box center [774, 372] width 648 height 134
paste textarea "favorite workout routine mixes strength and cardio so I can feel powerful and s…"
type textarea "My favorite workout routine mixes strength and cardio so I can feel powerful an…"
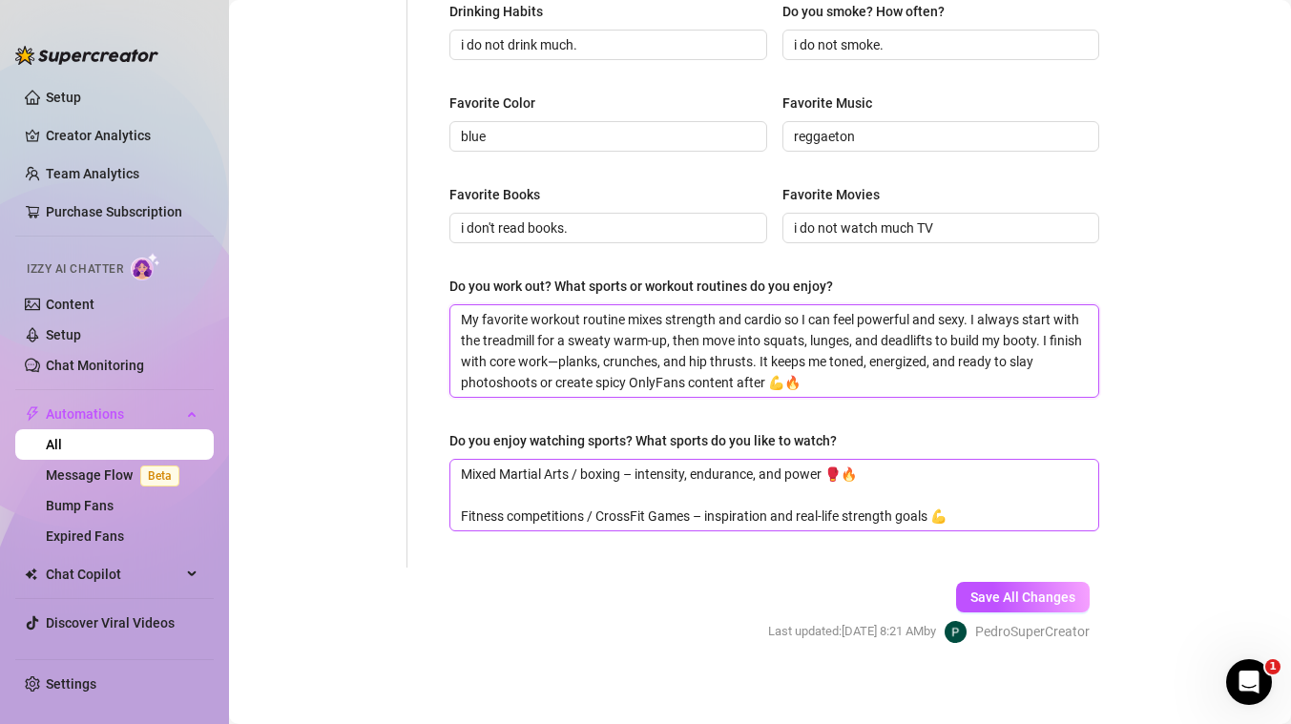
type textarea "My favorite workout routine mixes strength and cardio so I can feel powerful an…"
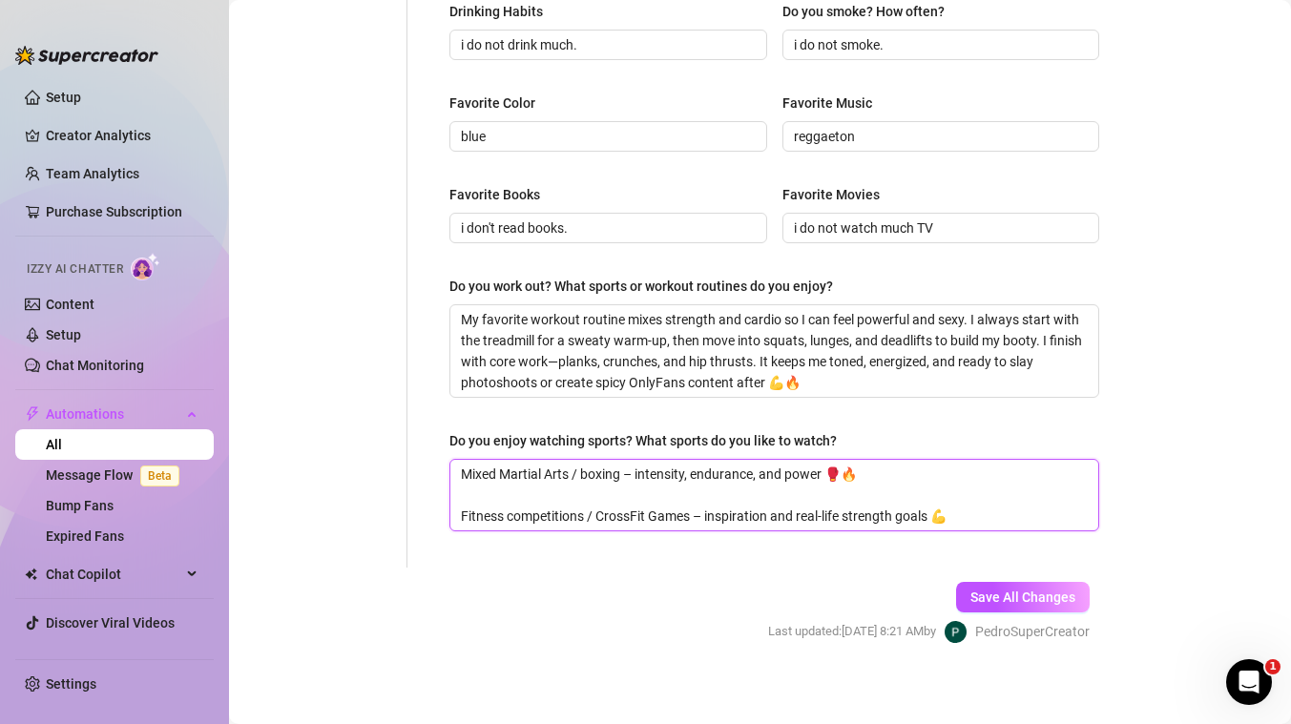
click at [711, 489] on textarea "Mixed Martial Arts / boxing – intensity, endurance, and power 🥊🔥 Fitness compet…" at bounding box center [774, 495] width 648 height 71
paste textarea "I’m not really into watching sports 🙈 I’d rather spend my time creating content…"
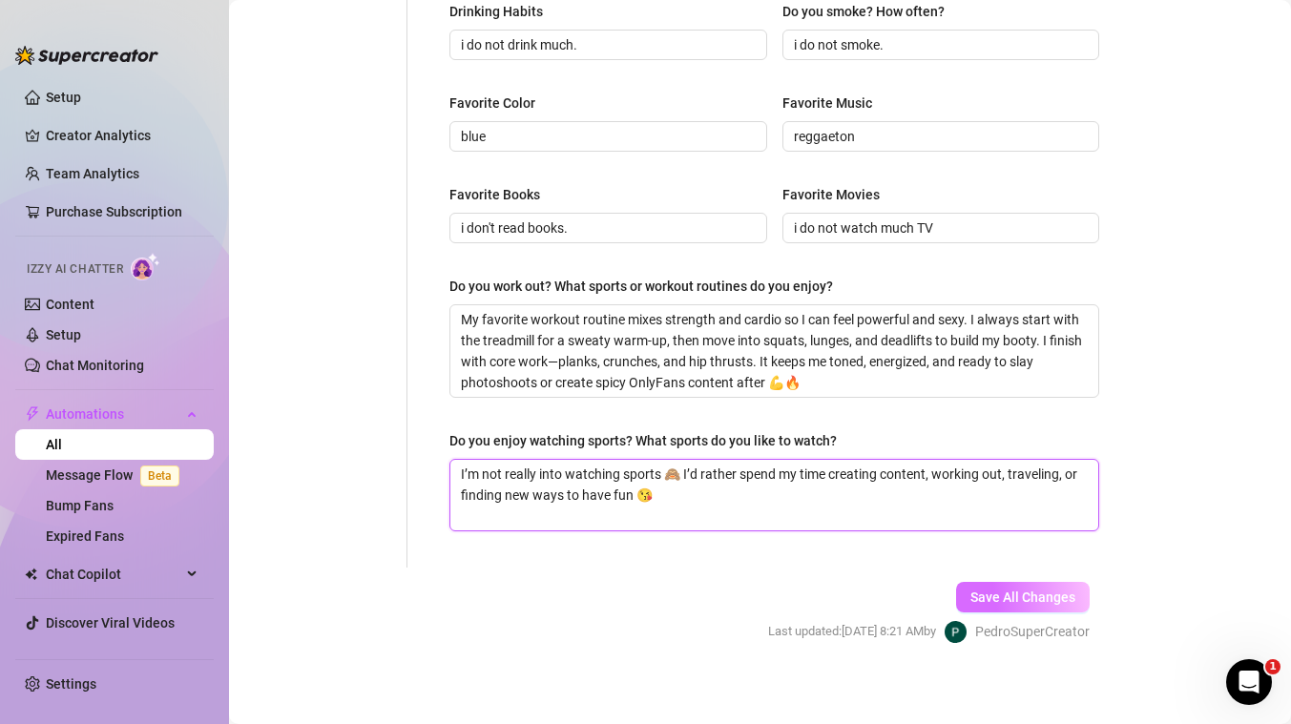
type textarea "I’m not really into watching sports 🙈 I’d rather spend my time creating content…"
click at [1047, 599] on span "Save All Changes" at bounding box center [1022, 597] width 105 height 15
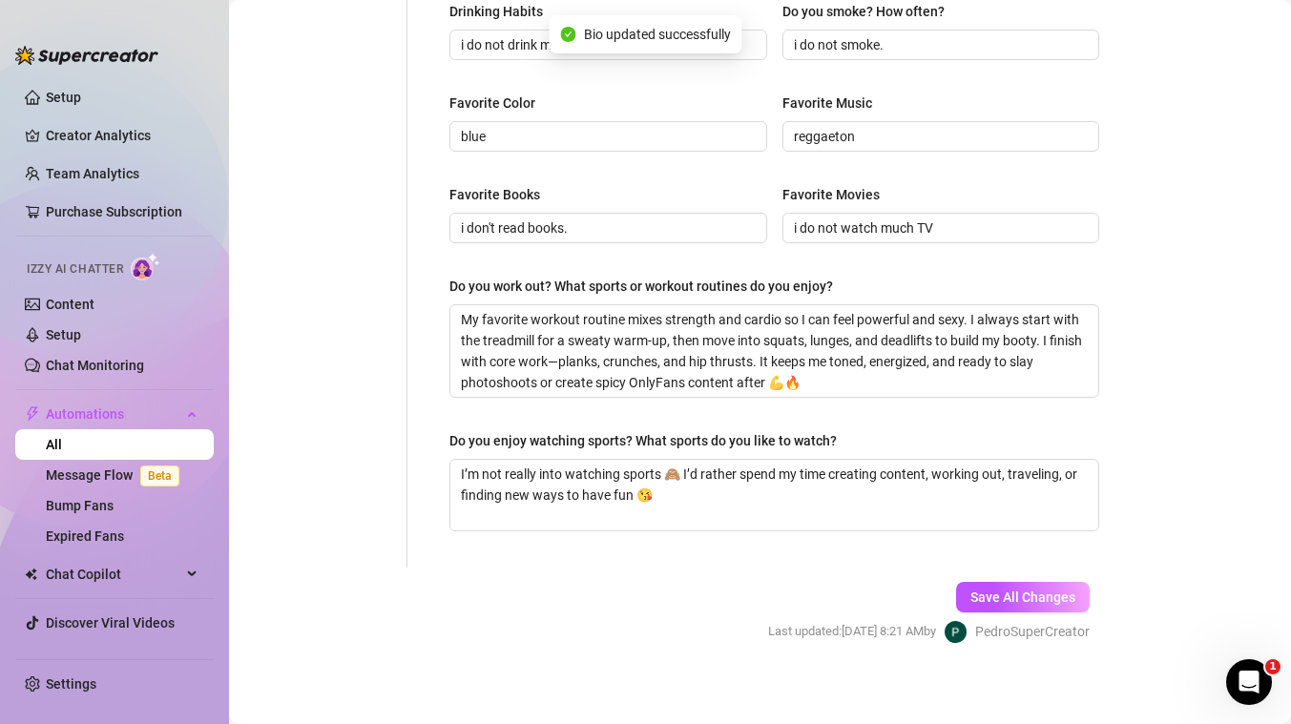
type textarea "I’m not really into watching sports 🙈 I’d rather spend my time creating content…"
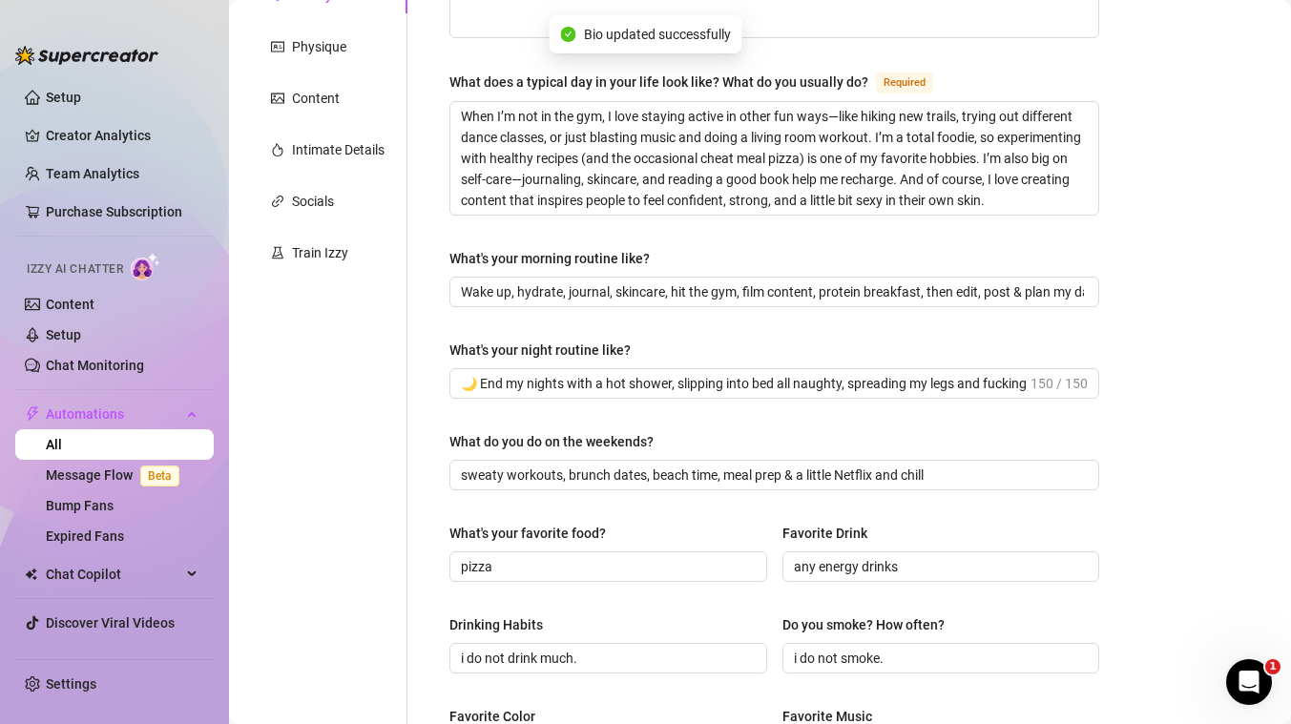
scroll to position [0, 0]
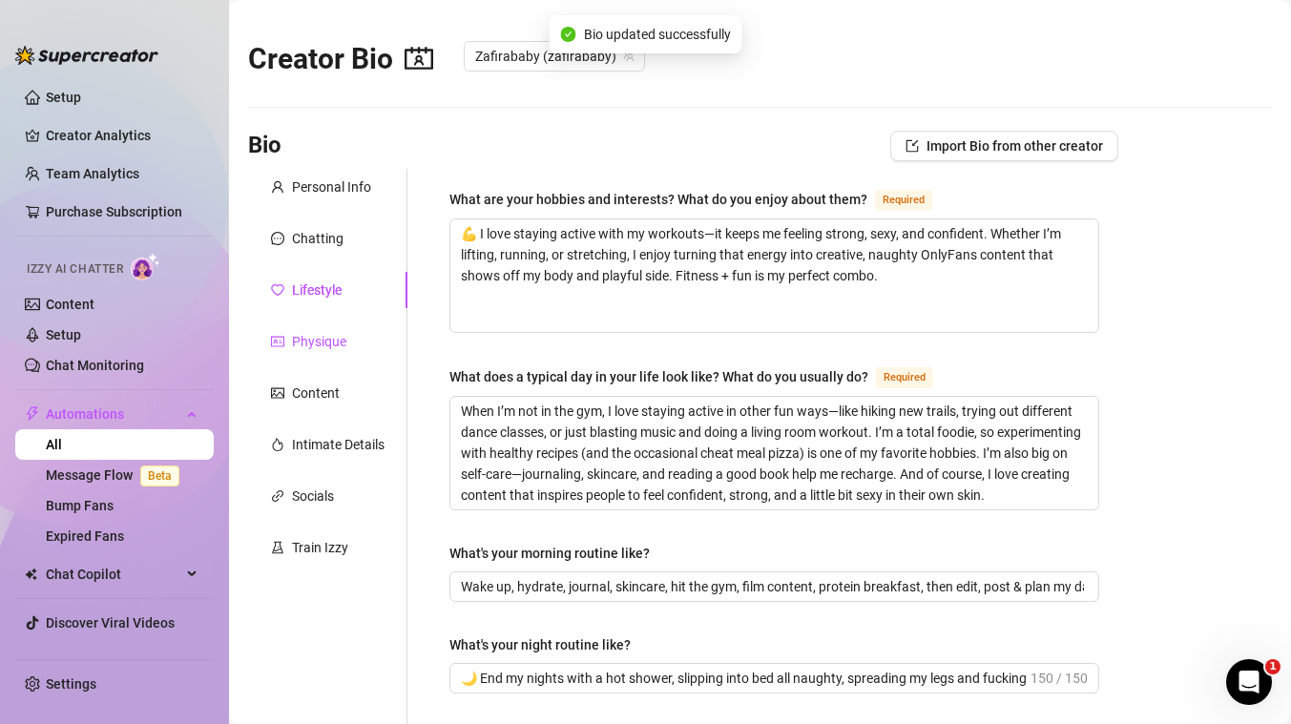
click at [314, 334] on div "Physique" at bounding box center [319, 341] width 54 height 21
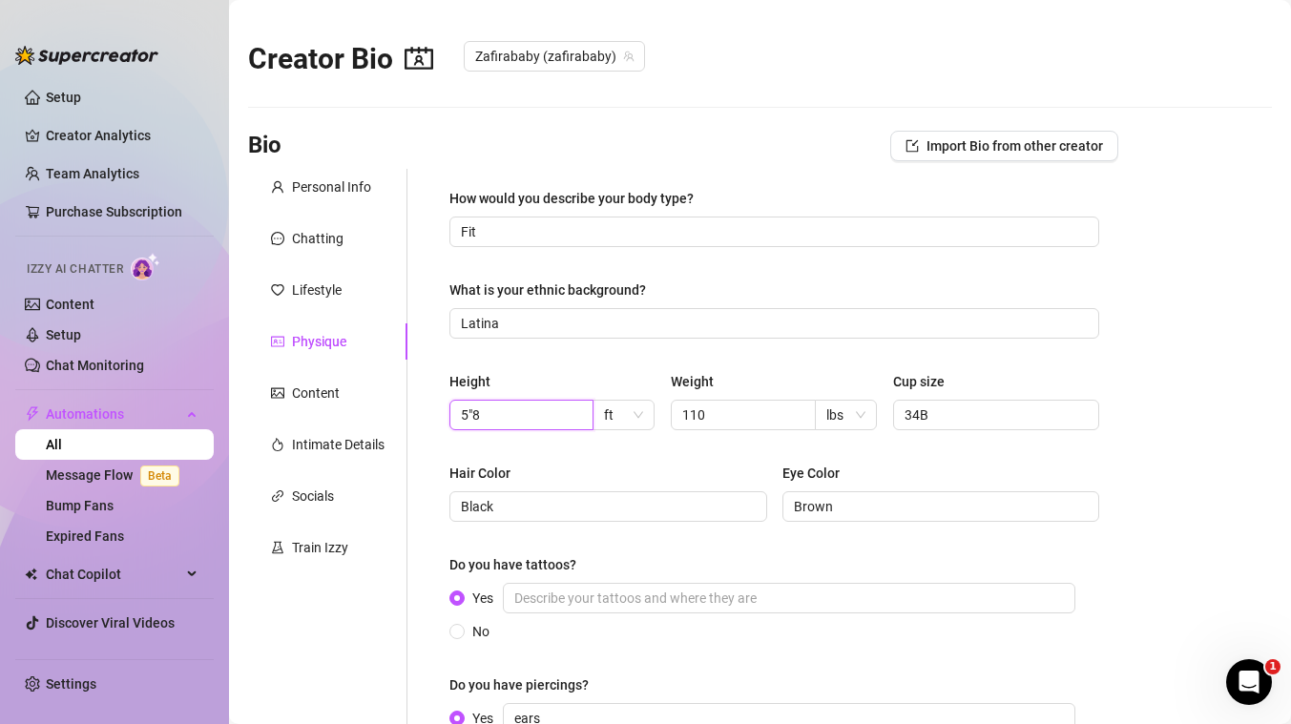
click at [518, 414] on input "5"8" at bounding box center [519, 414] width 117 height 21
type input "5"6"
click at [744, 405] on input "110" at bounding box center [740, 414] width 117 height 21
click at [715, 407] on input "110" at bounding box center [740, 414] width 117 height 21
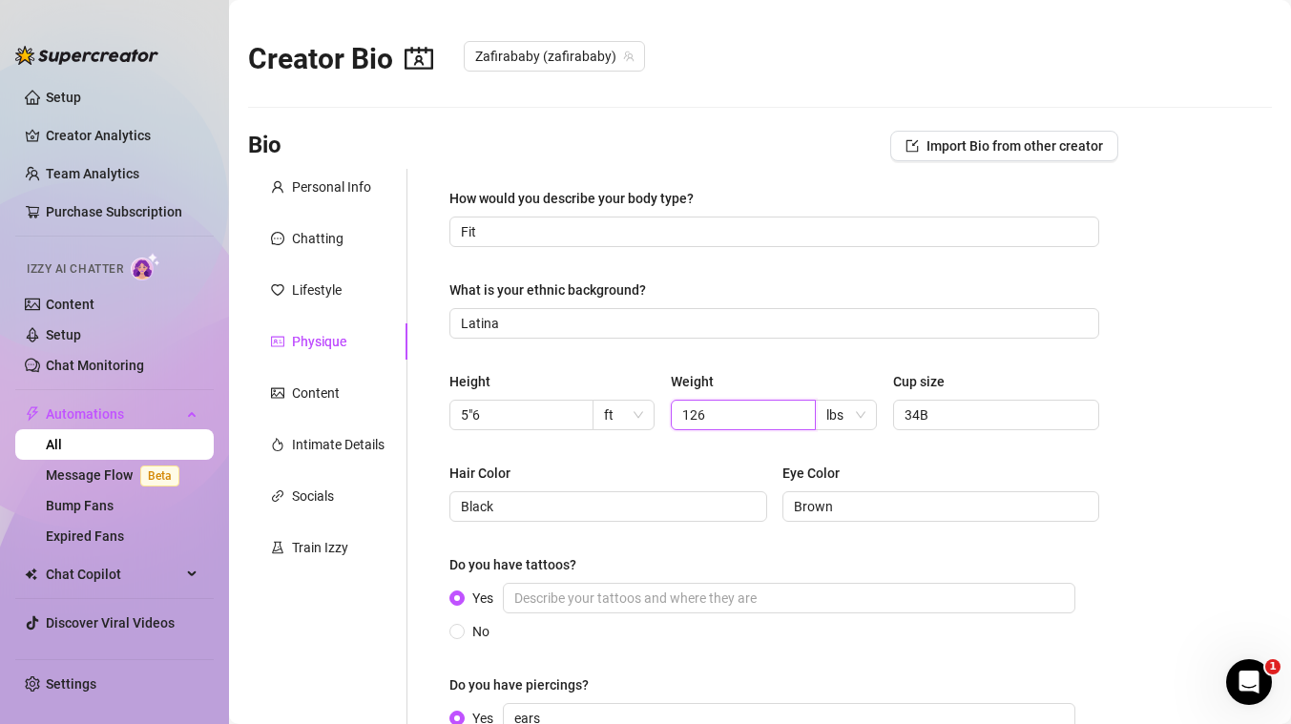
type input "126"
click at [375, 674] on div "Personal Info Chatting Lifestyle Physique Content Intimate Details Socials Trai…" at bounding box center [327, 484] width 159 height 630
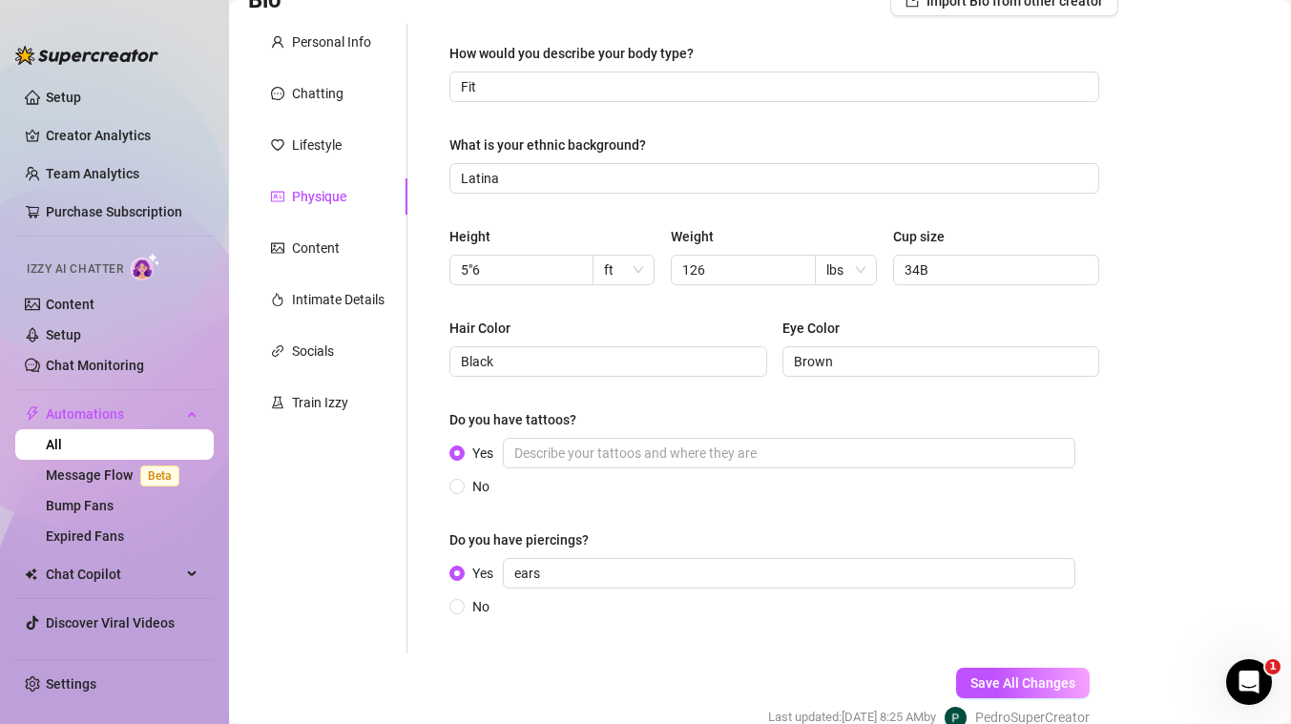
scroll to position [151, 0]
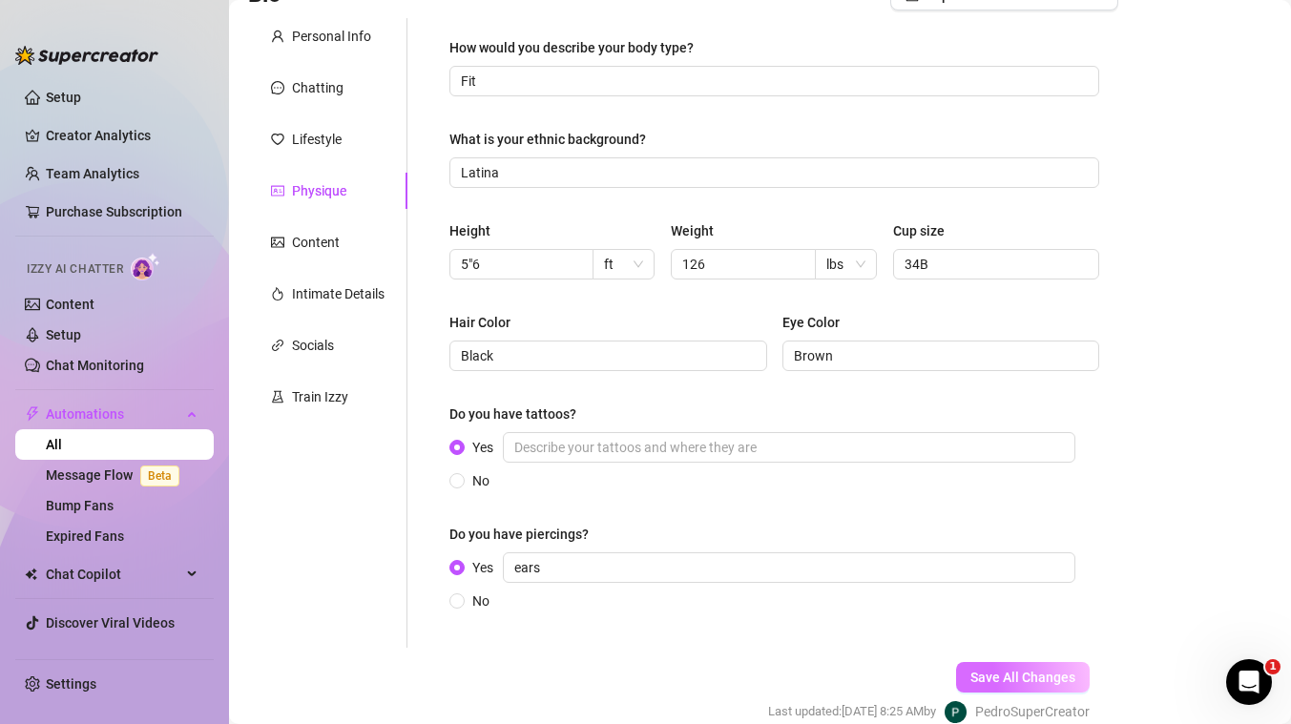
click at [1038, 673] on span "Save All Changes" at bounding box center [1022, 677] width 105 height 15
click at [320, 247] on div "Content" at bounding box center [316, 242] width 48 height 21
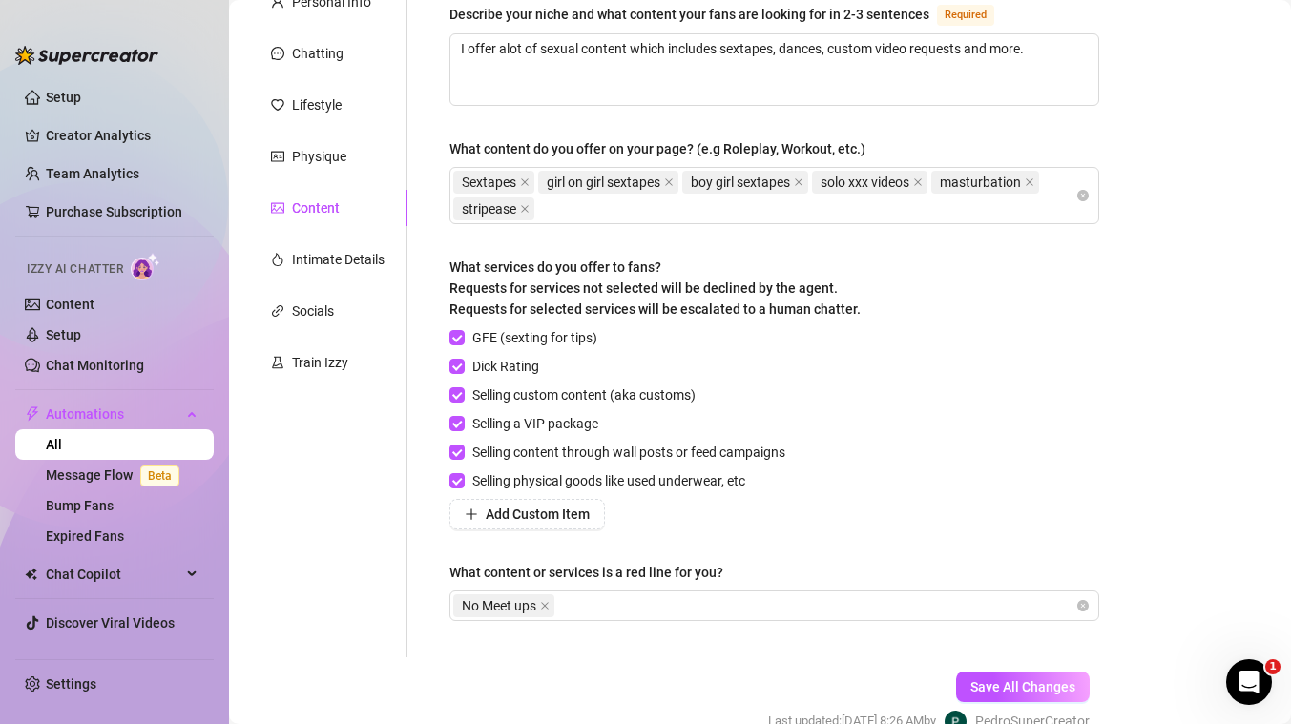
scroll to position [284, 0]
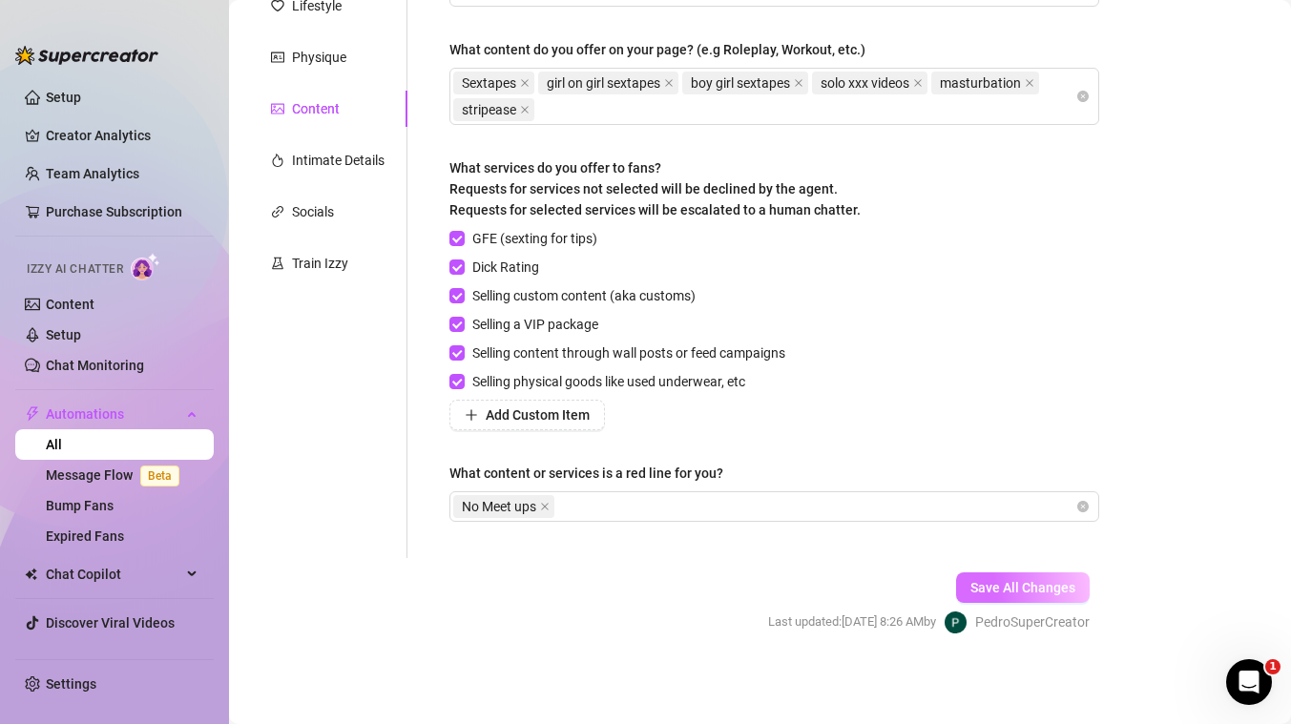
click at [1025, 588] on span "Save All Changes" at bounding box center [1022, 587] width 105 height 15
click at [354, 157] on div "Intimate Details" at bounding box center [338, 160] width 93 height 21
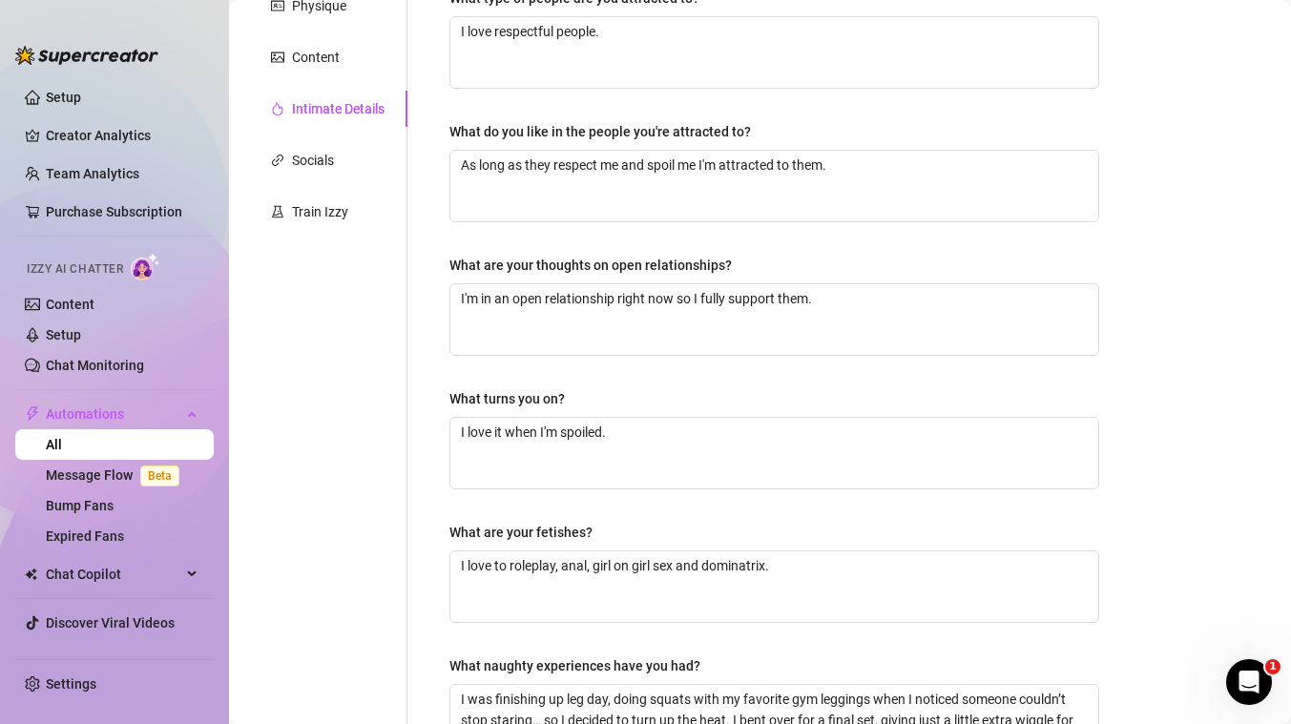
scroll to position [612, 0]
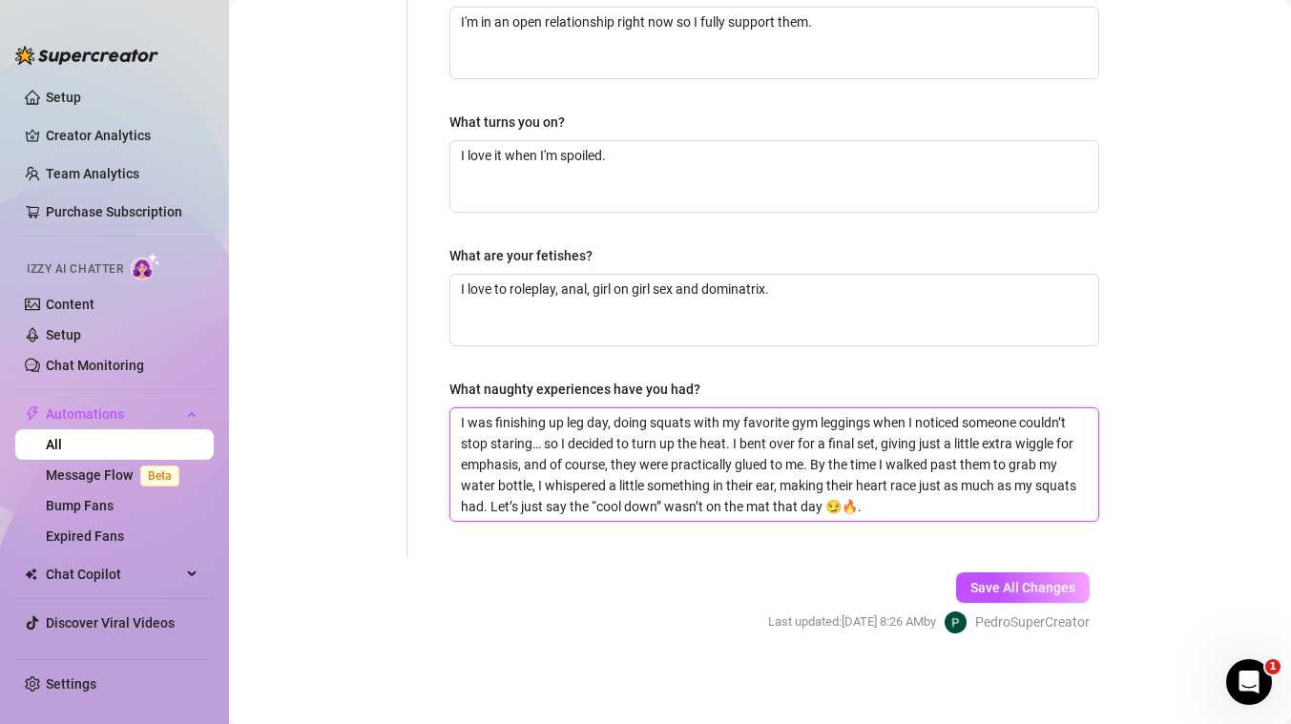
click at [565, 475] on textarea "I was finishing up leg day, doing squats with my favorite gym leggings when I n…" at bounding box center [774, 464] width 648 height 113
paste textarea "One time at the gym, I was doing squats in front of the mirror when I noticed a…"
type textarea "One time at the gym, I was doing squats in front of the mirror when I noticed a…"
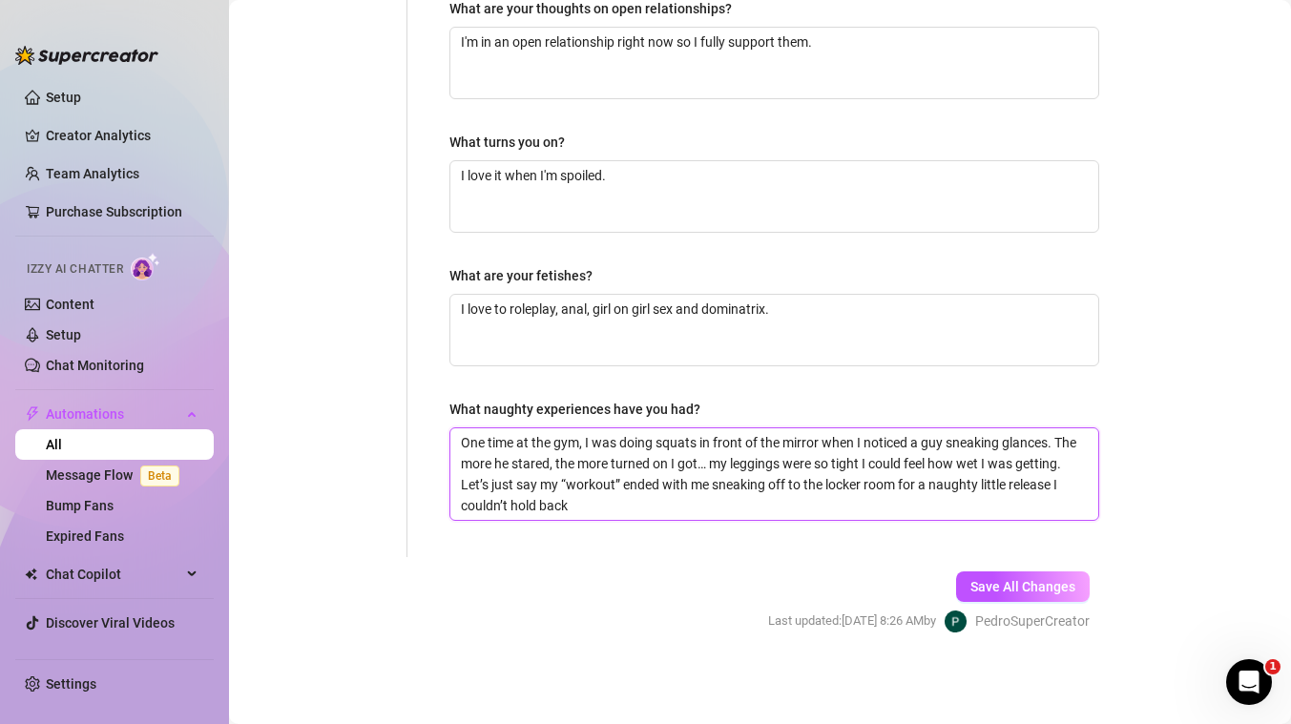
scroll to position [591, 0]
type textarea "One time at the gym, I was doing squats in front of the mirror when I noticed a…"
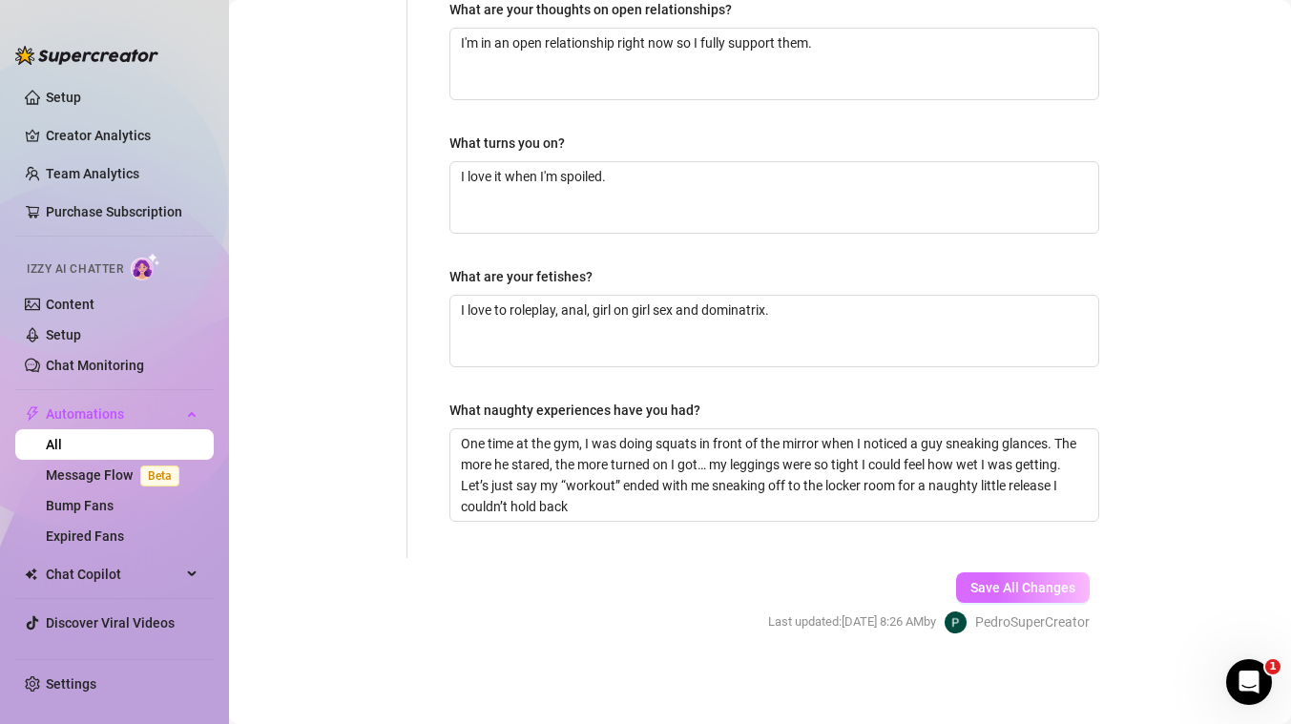
click at [1030, 589] on span "Save All Changes" at bounding box center [1022, 587] width 105 height 15
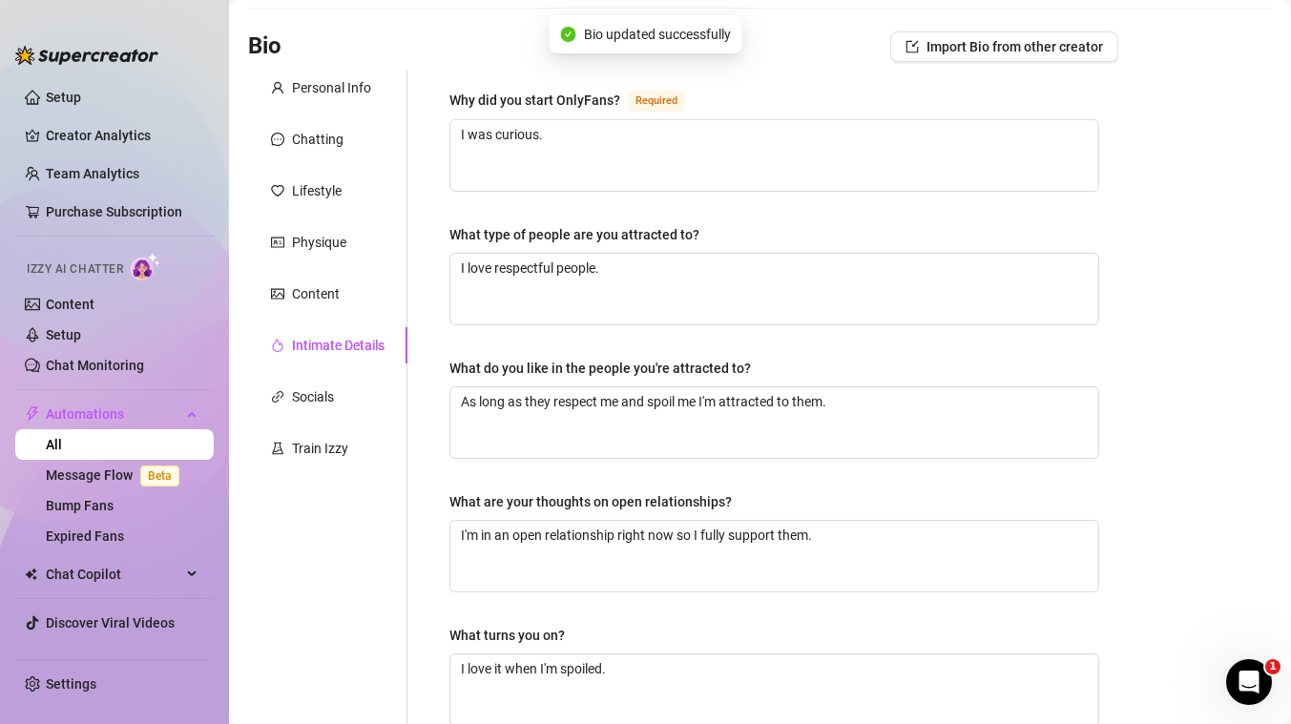
scroll to position [101, 0]
click at [327, 403] on div "Socials" at bounding box center [313, 394] width 42 height 21
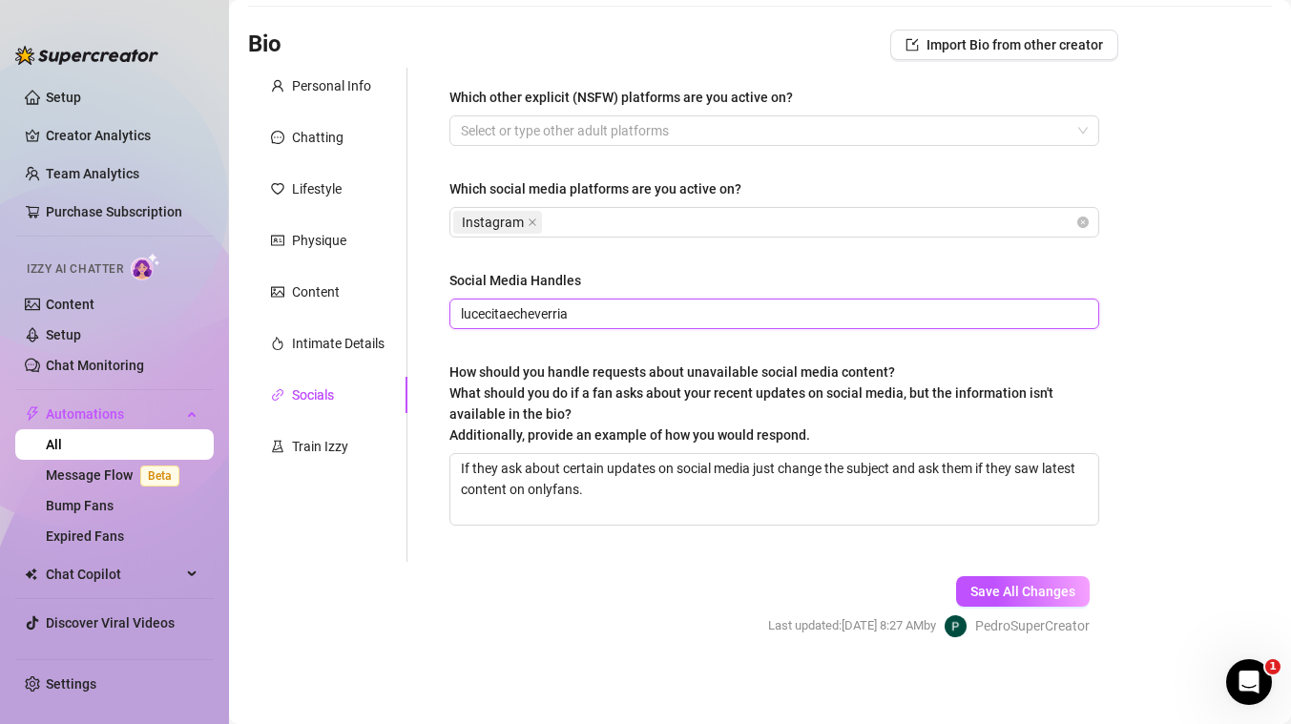
click at [547, 323] on input "lucecitaecheverria" at bounding box center [772, 313] width 623 height 21
type input "lisandra_lezcano"
click at [486, 569] on form "Personal Info Chatting Lifestyle Physique Content Intimate Details Socials Trai…" at bounding box center [683, 370] width 870 height 604
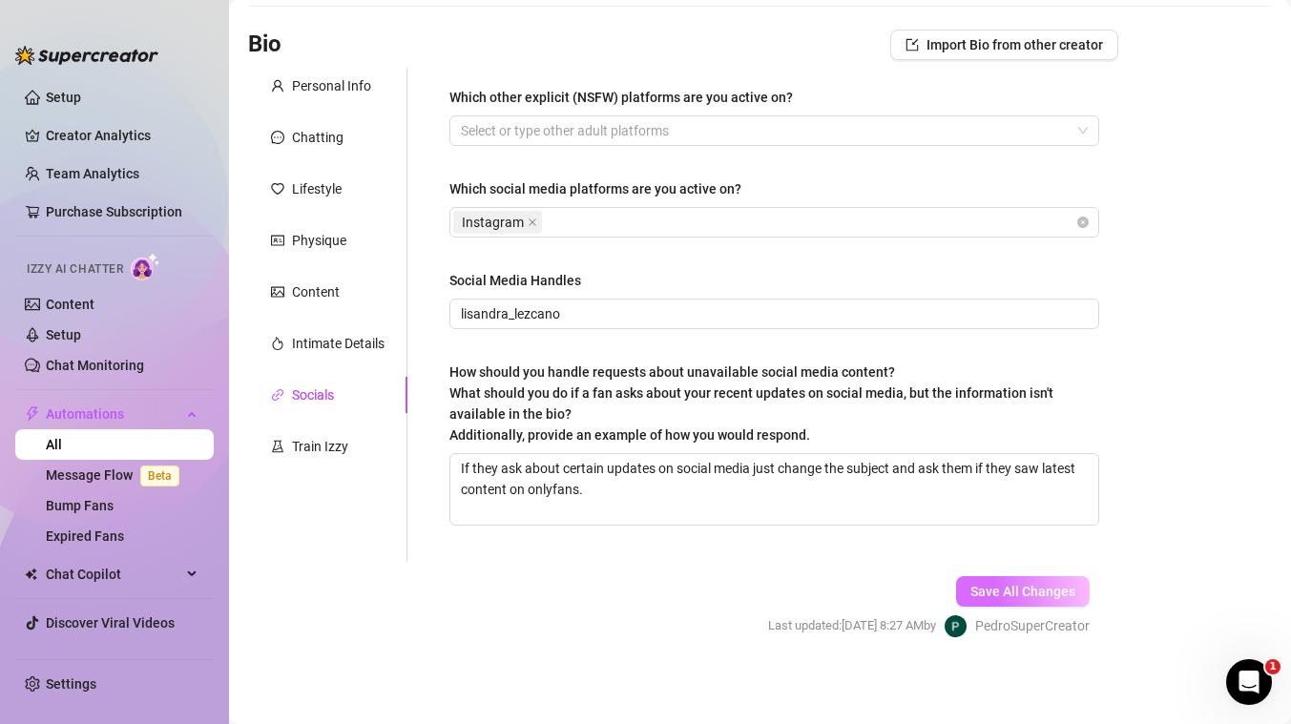
click at [981, 581] on button "Save All Changes" at bounding box center [1023, 591] width 134 height 31
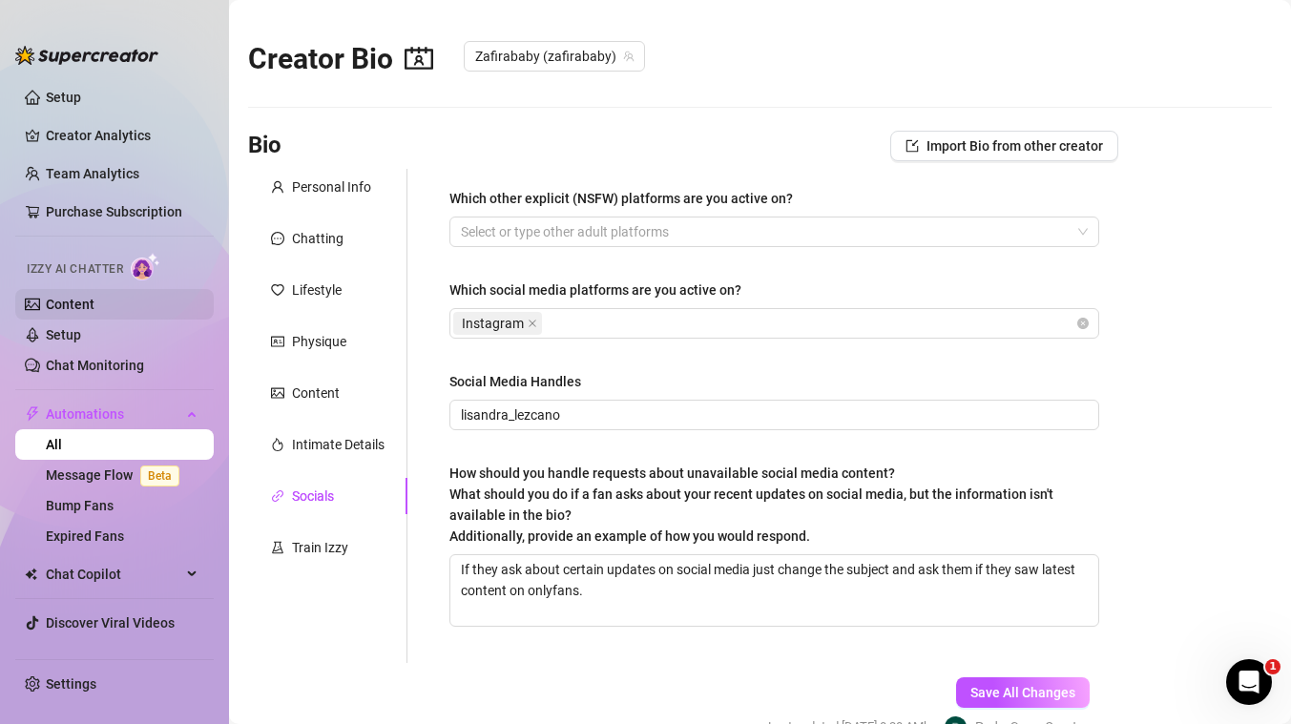
click at [69, 303] on link "Content" at bounding box center [70, 304] width 49 height 15
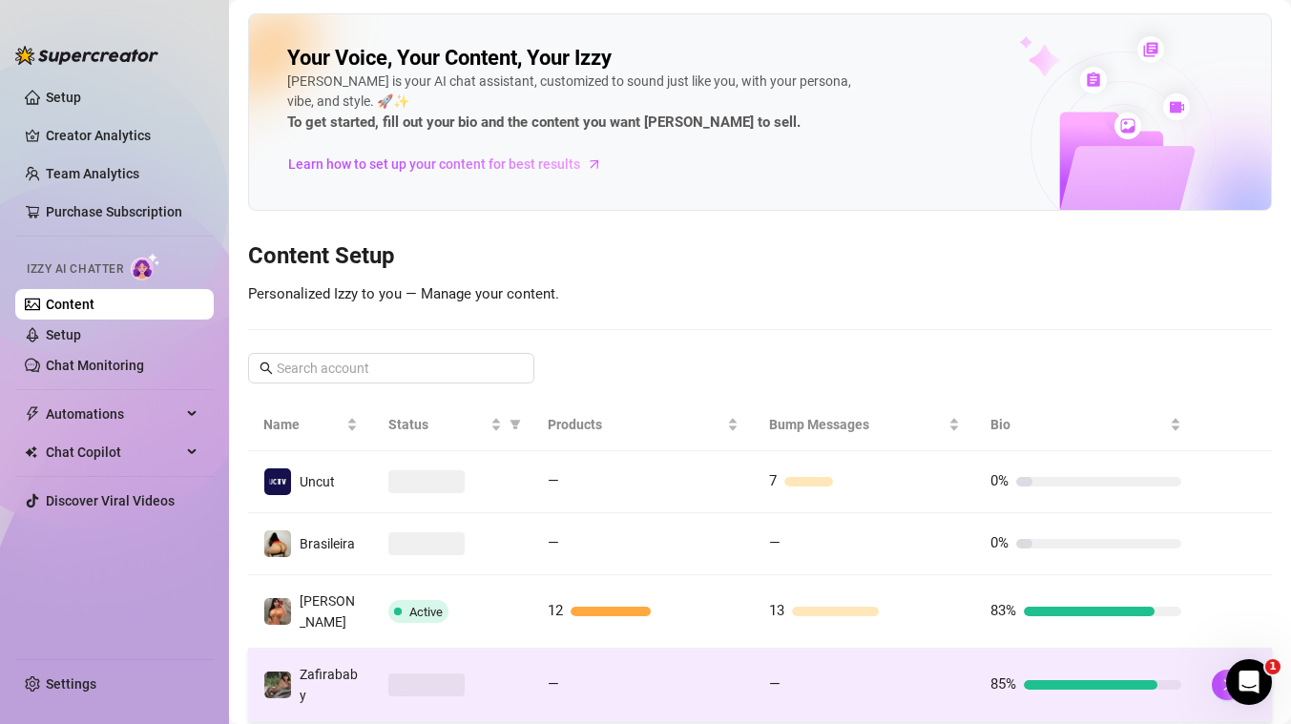
scroll to position [141, 0]
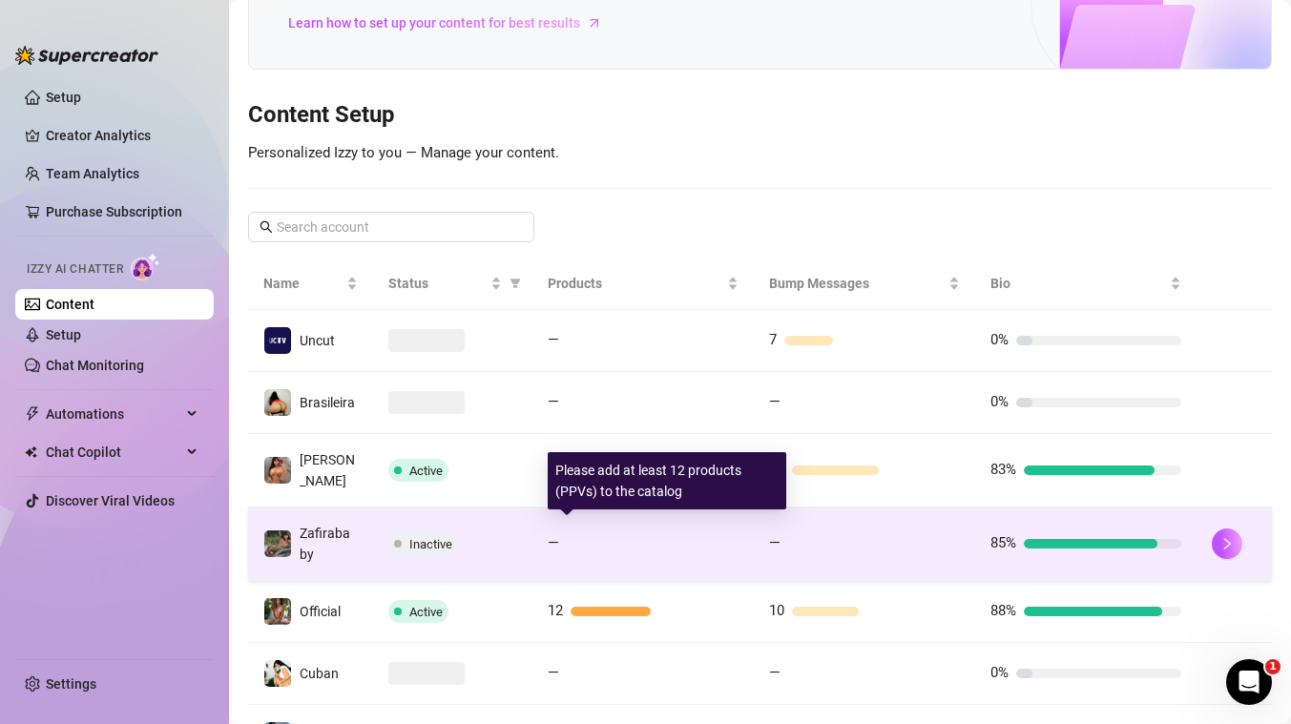
click at [586, 539] on div at bounding box center [653, 544] width 172 height 10
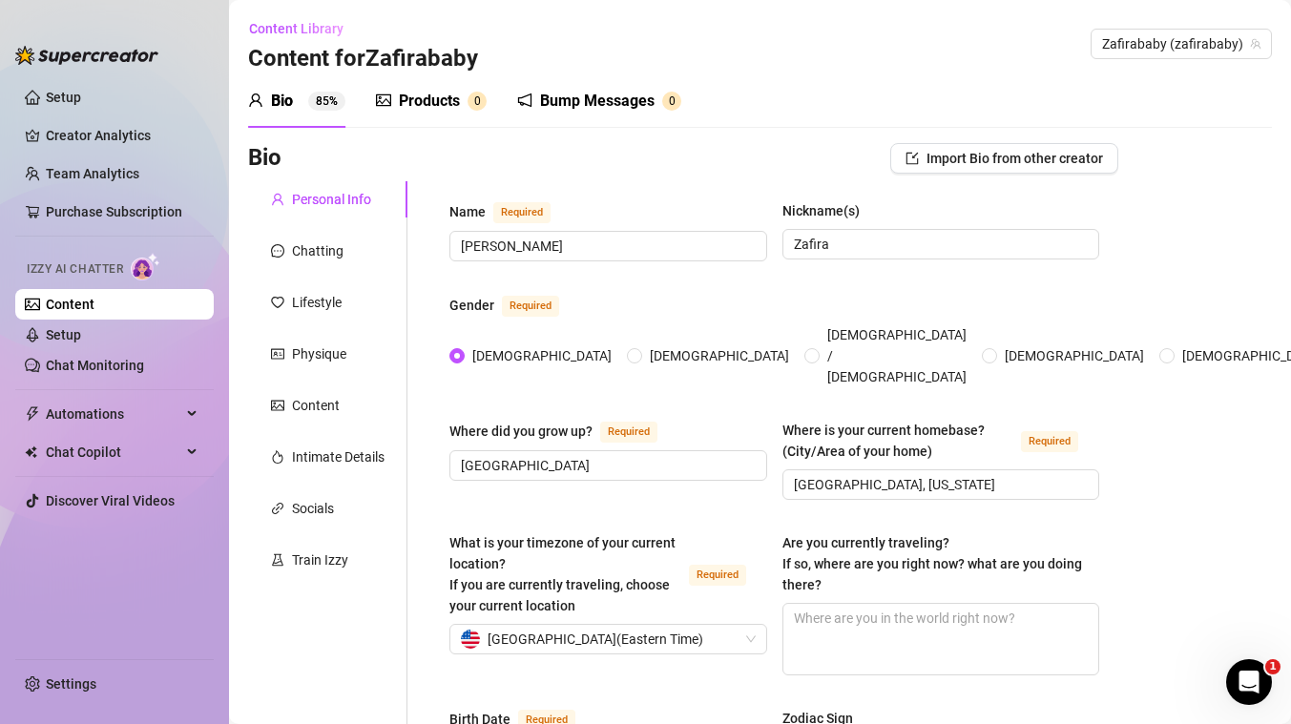
click at [449, 100] on div "Products" at bounding box center [429, 101] width 61 height 23
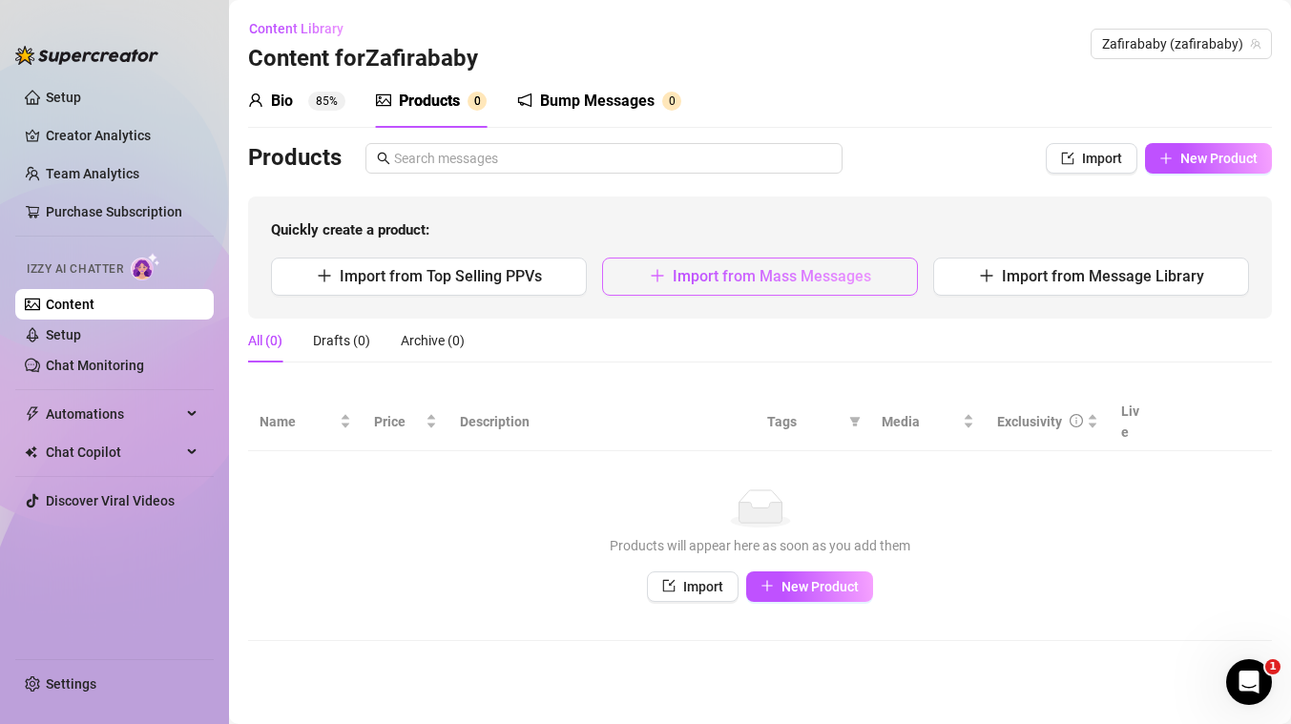
click at [784, 278] on span "Import from Mass Messages" at bounding box center [772, 276] width 198 height 18
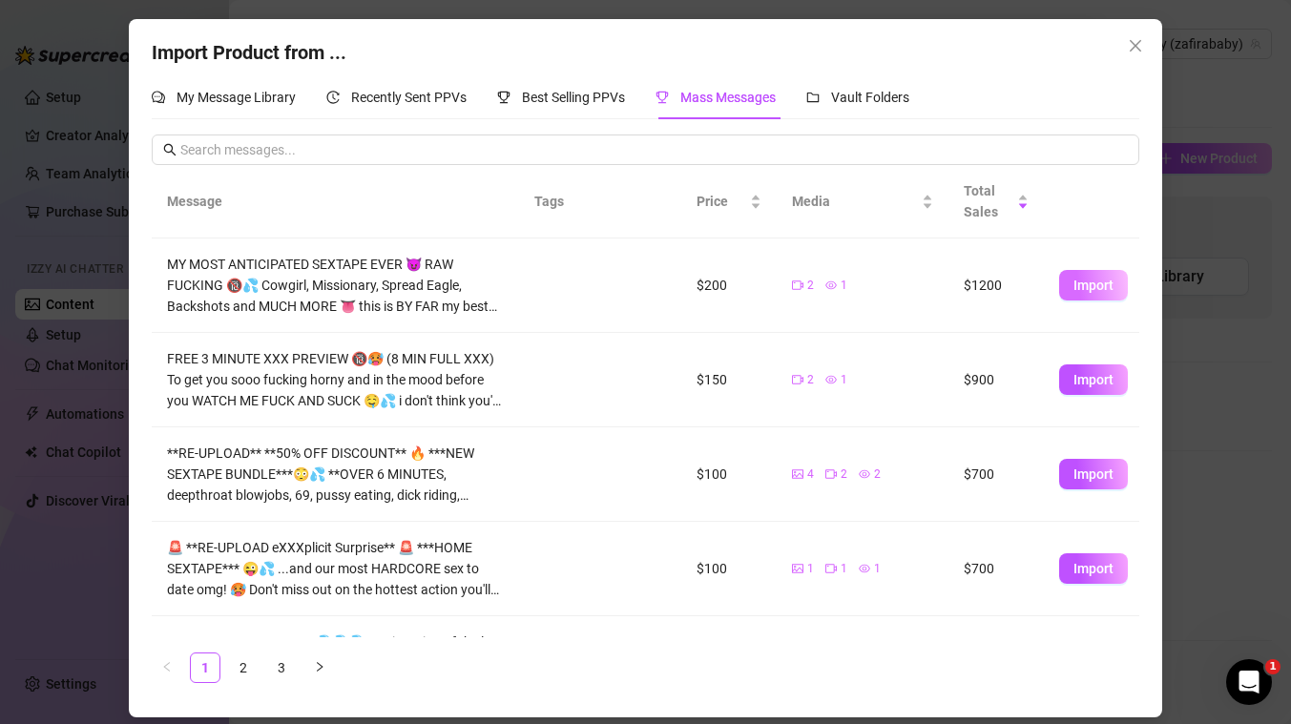
click at [1079, 279] on span "Import" at bounding box center [1093, 285] width 40 height 15
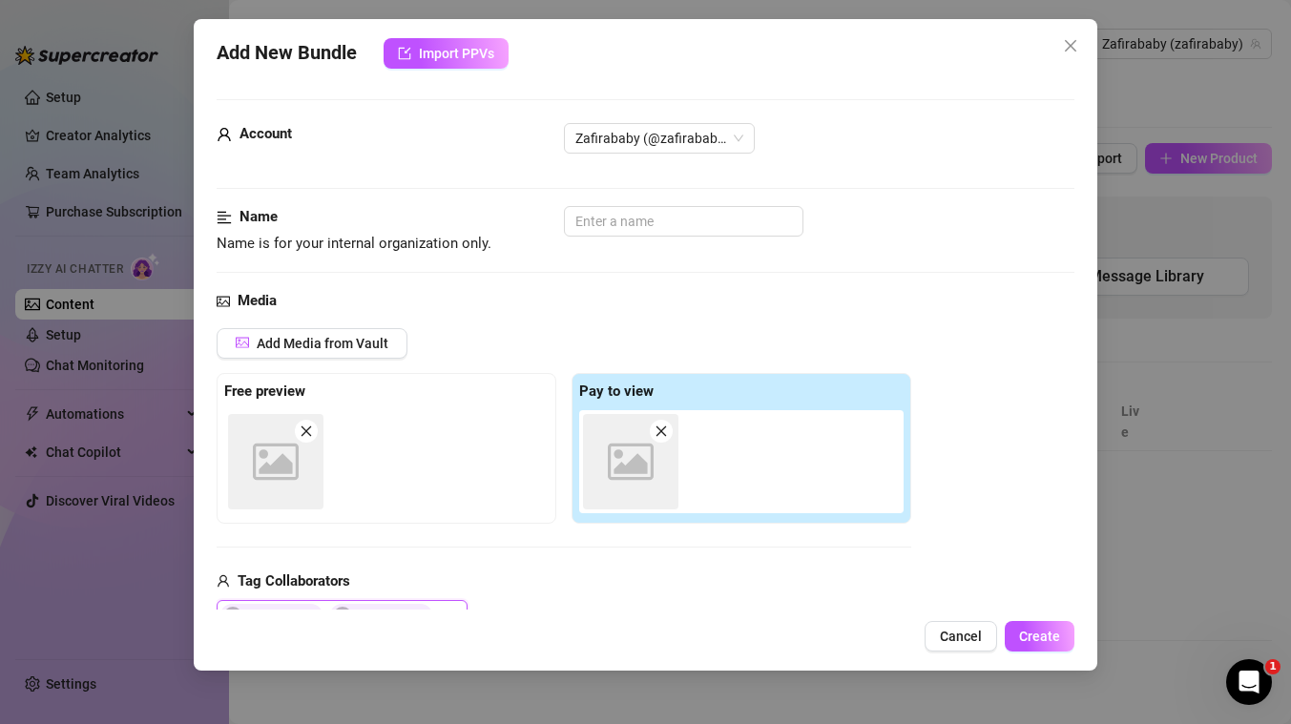
type textarea "MY MOST ANTICIPATED SEXTAPE EVER 😈 RAW FUCKING 🔞💦 Cowgirl, Missionary, Spread E…"
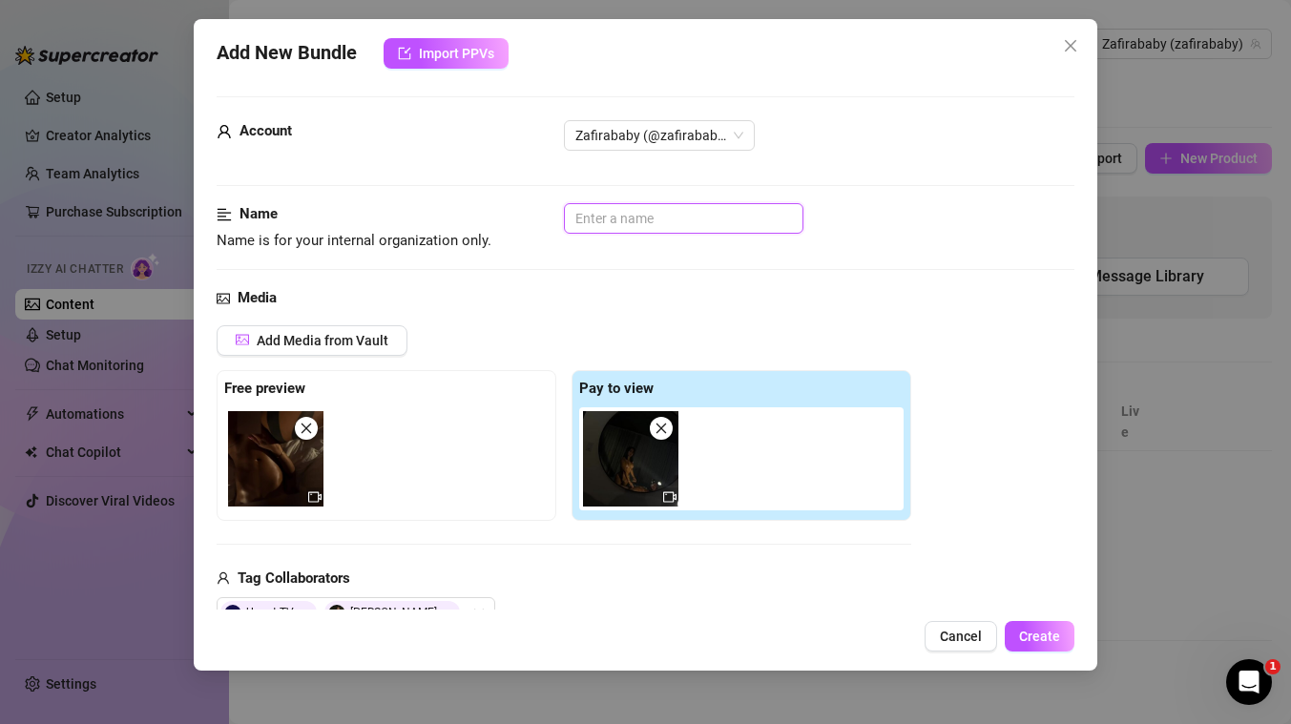
click at [702, 214] on input "text" at bounding box center [683, 218] width 239 height 31
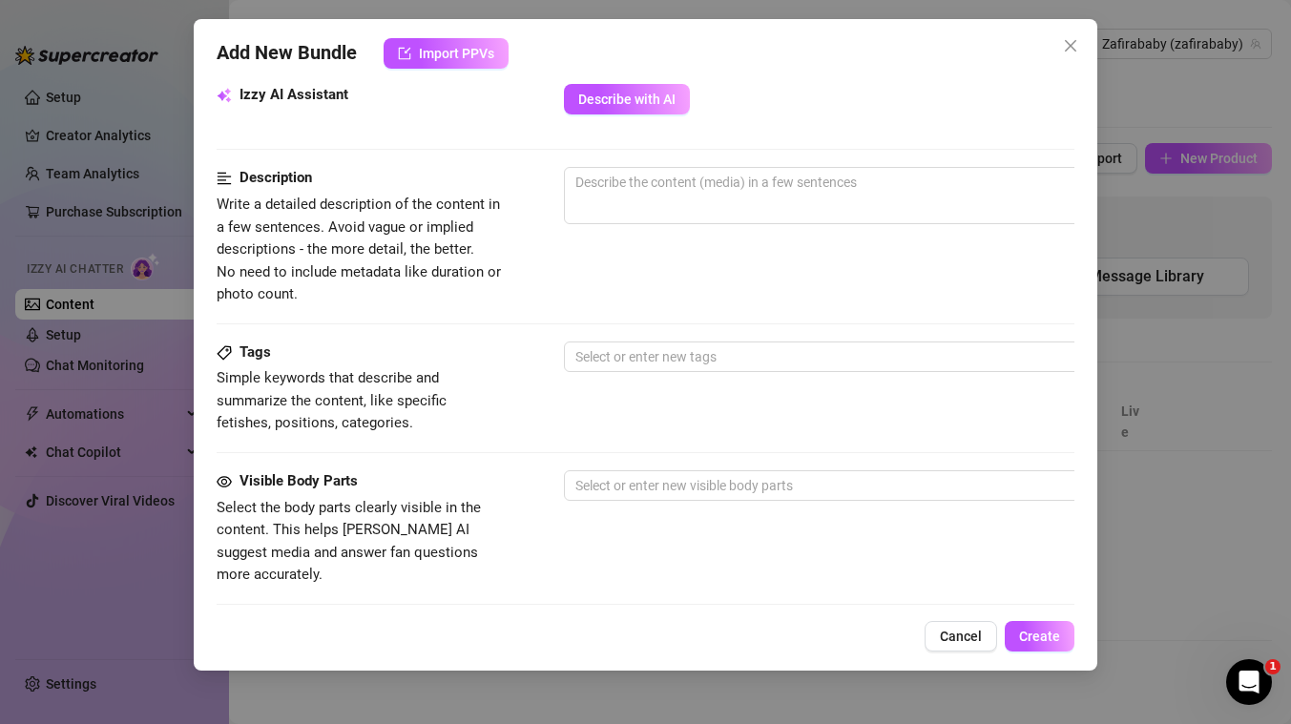
scroll to position [870, 0]
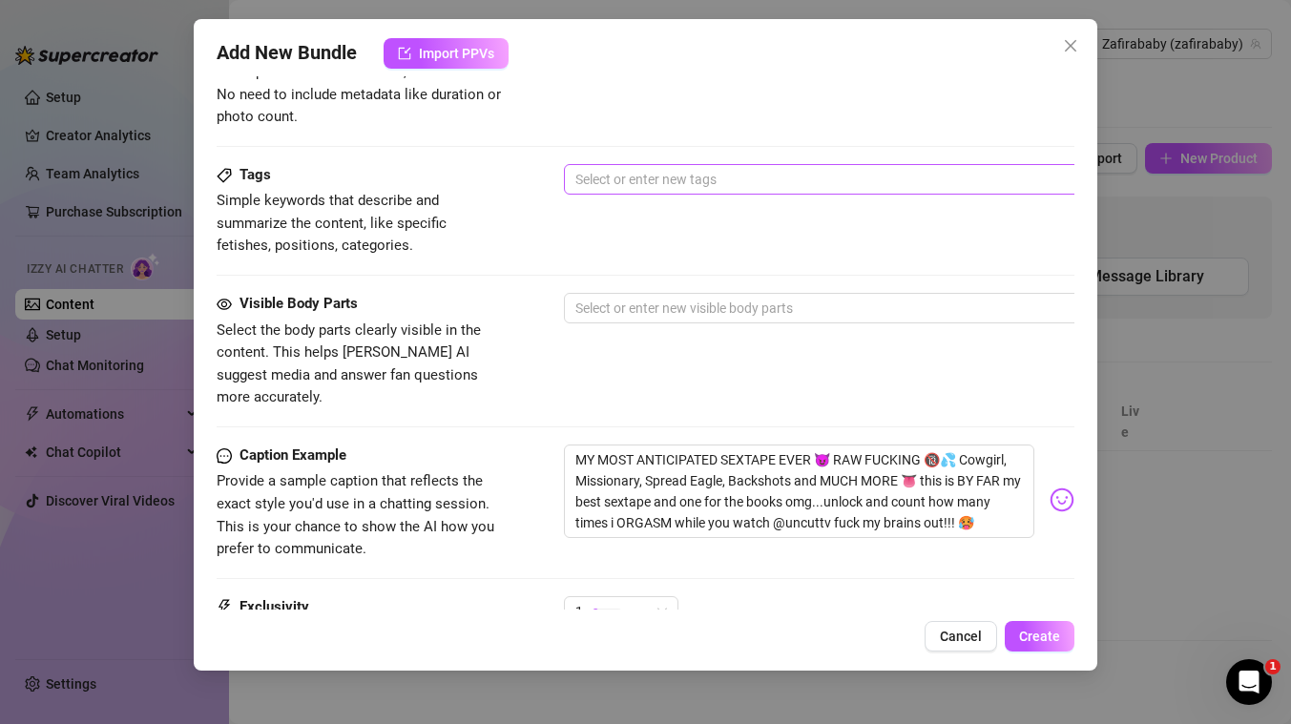
click at [708, 182] on div at bounding box center [888, 179] width 640 height 27
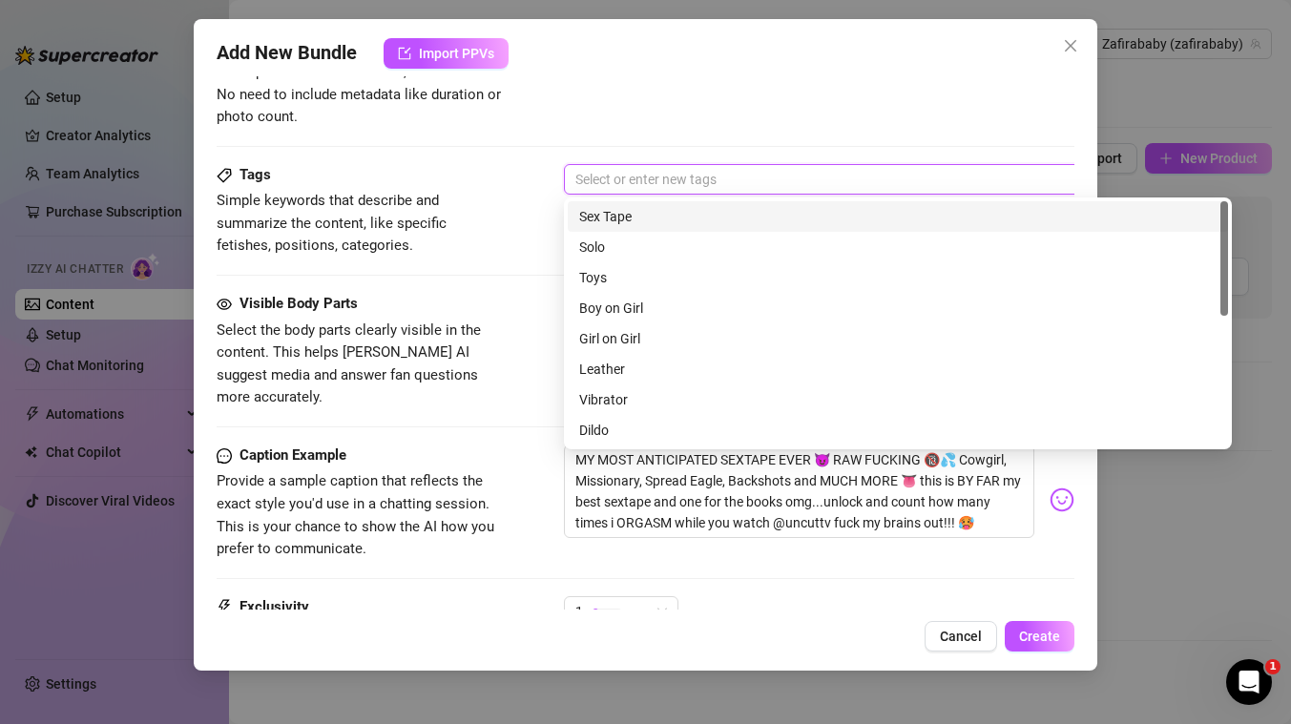
click at [532, 155] on div "Description Write a detailed description of the content in a few sentences. Avo…" at bounding box center [646, 77] width 858 height 174
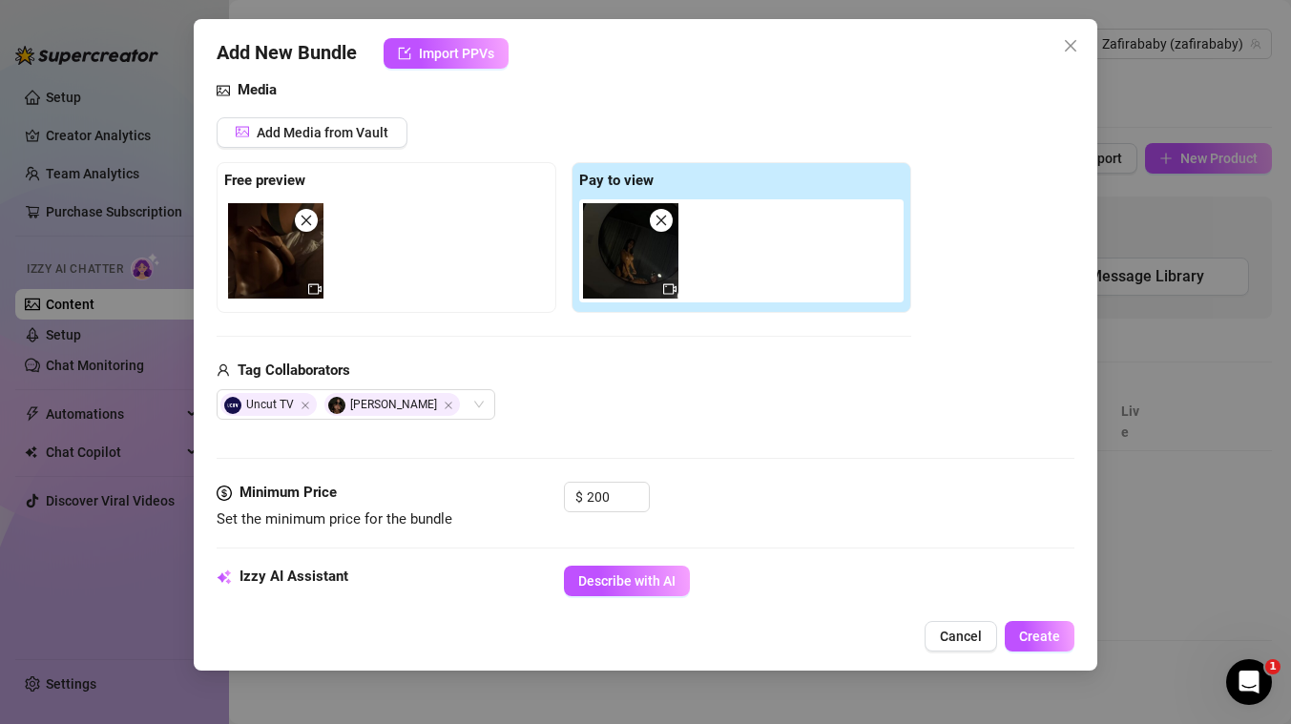
scroll to position [207, 0]
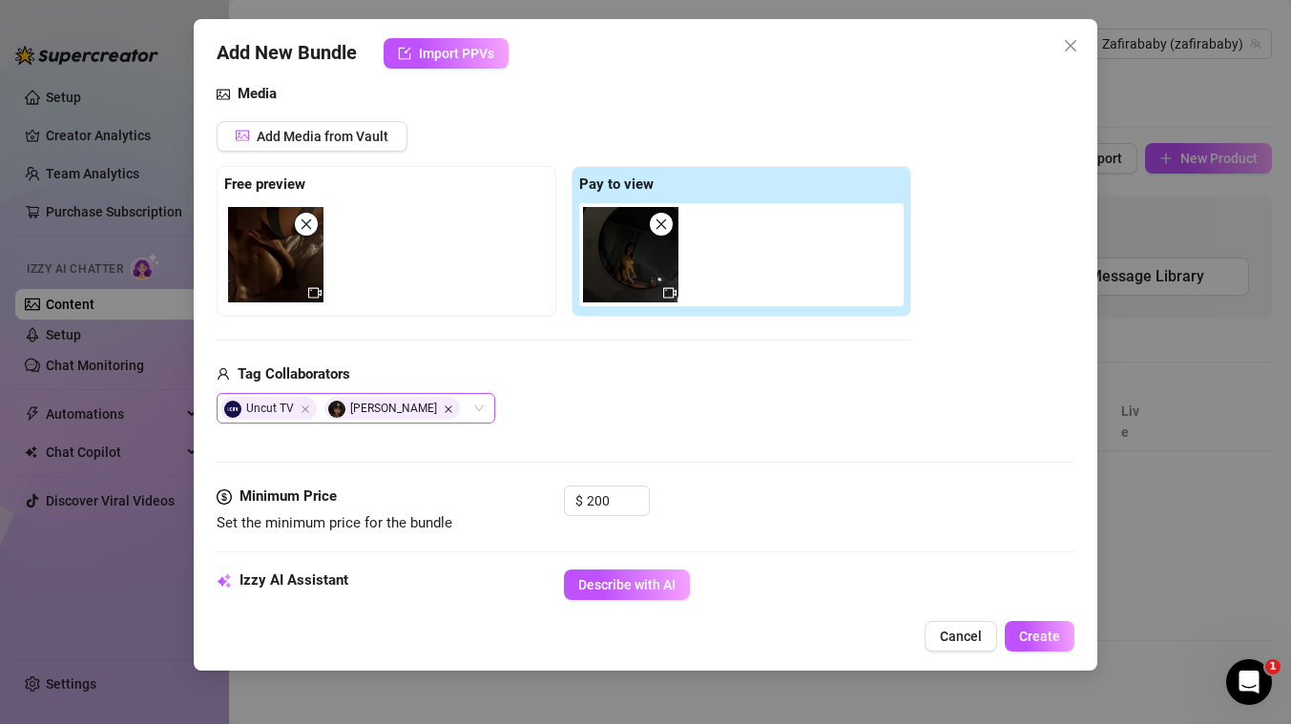
click at [445, 406] on icon "Close" at bounding box center [449, 409] width 8 height 8
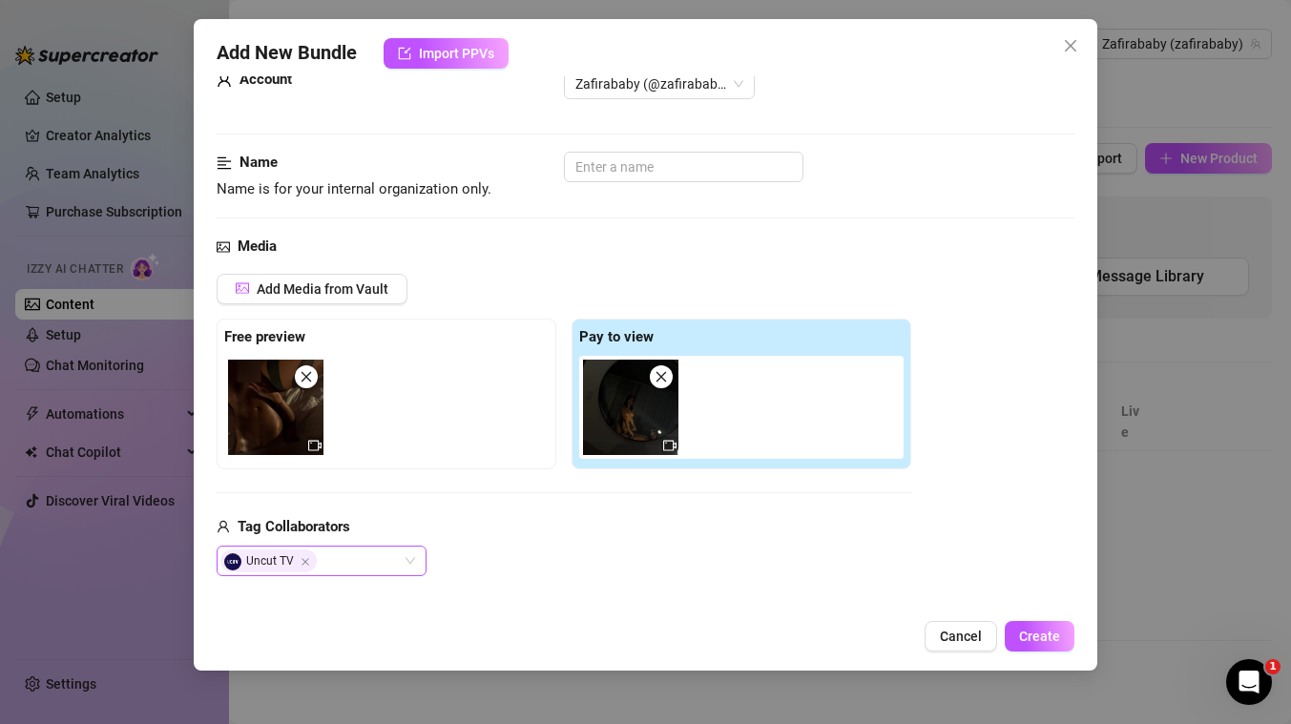
scroll to position [52, 0]
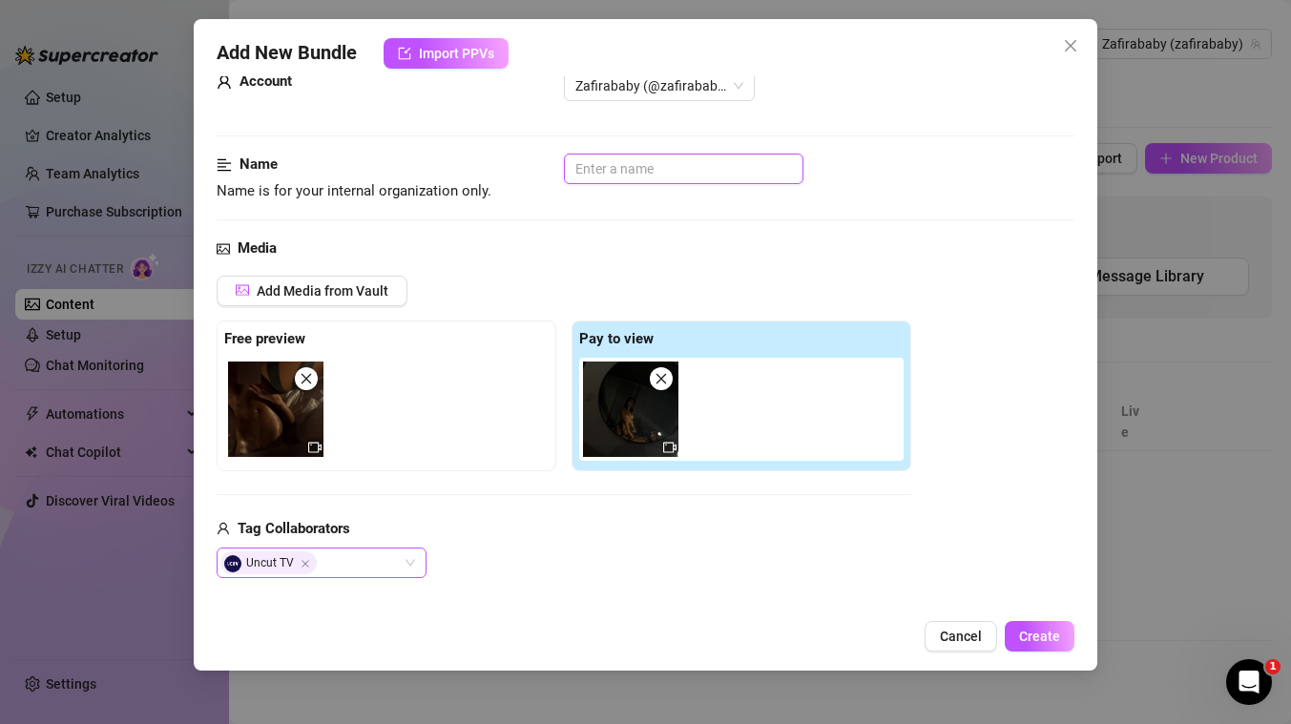
click at [610, 167] on input "text" at bounding box center [683, 169] width 239 height 31
type input "raw fucking"
click at [588, 245] on div "Media" at bounding box center [646, 249] width 858 height 23
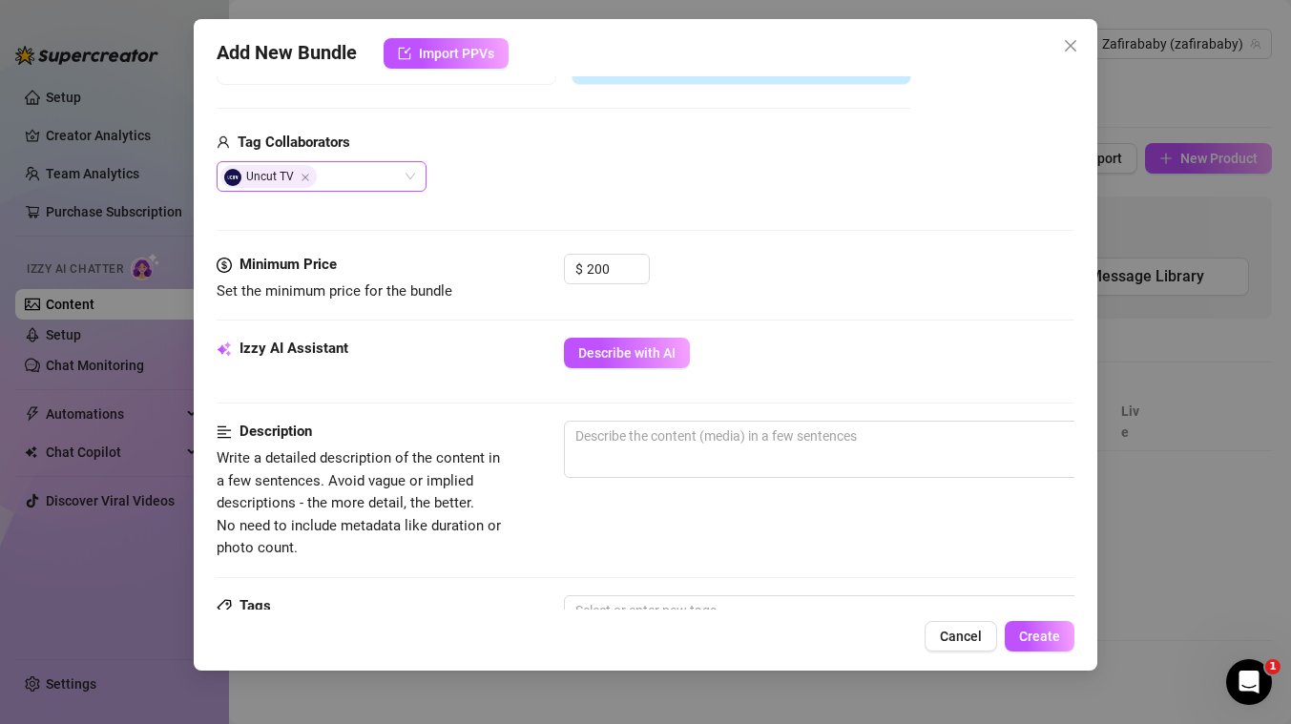
scroll to position [439, 0]
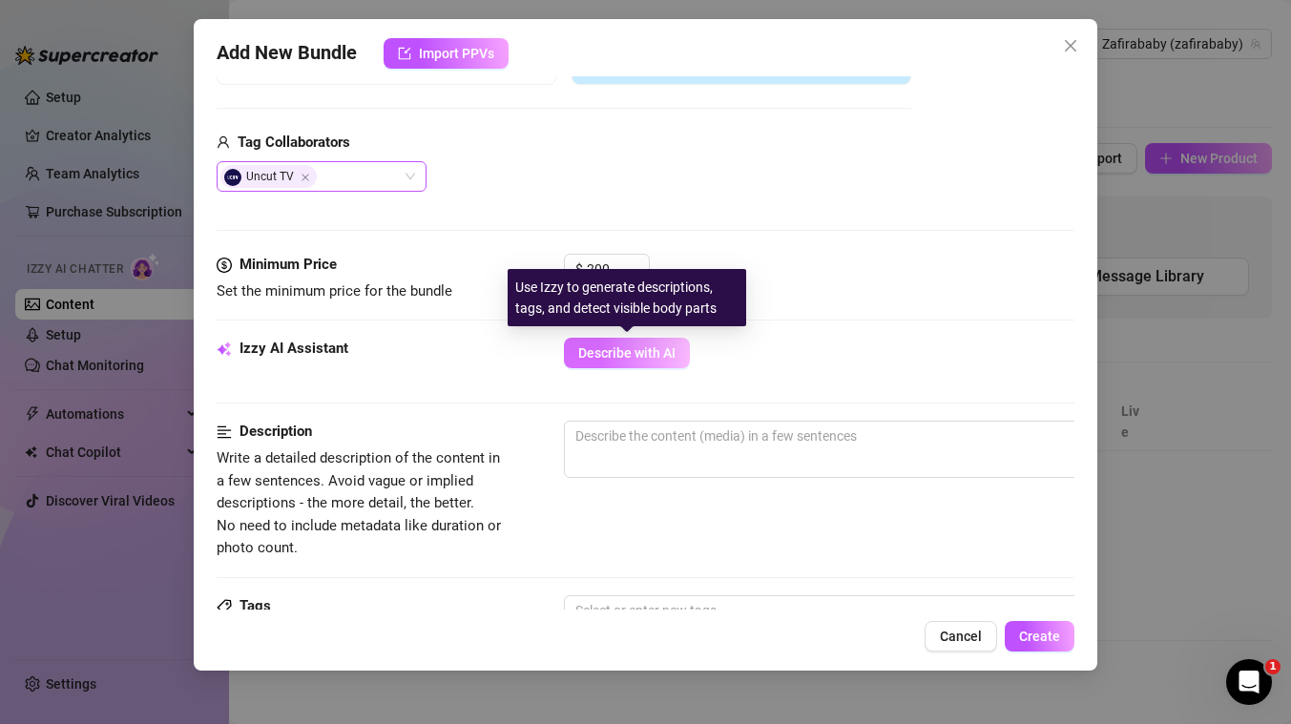
click at [611, 347] on span "Describe with AI" at bounding box center [626, 352] width 97 height 15
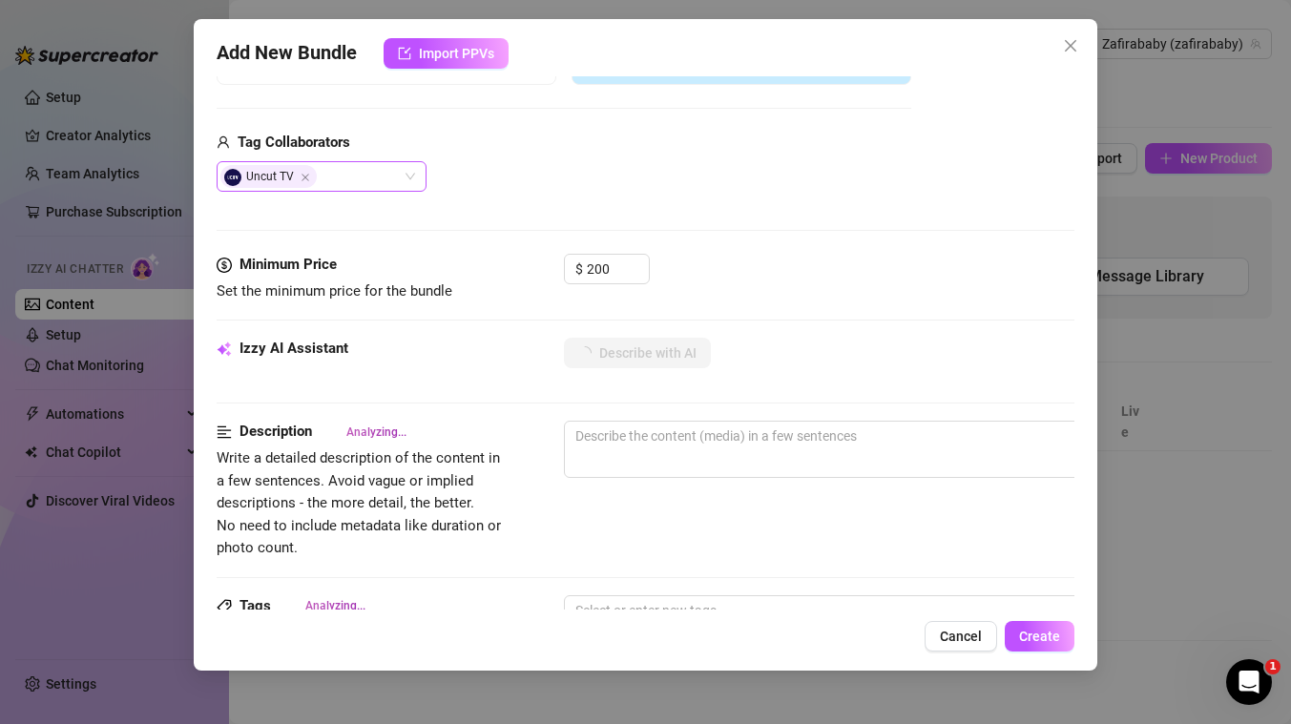
type textarea "Lisandra"
type textarea "Lisandra is"
type textarea "Lisandra is fully"
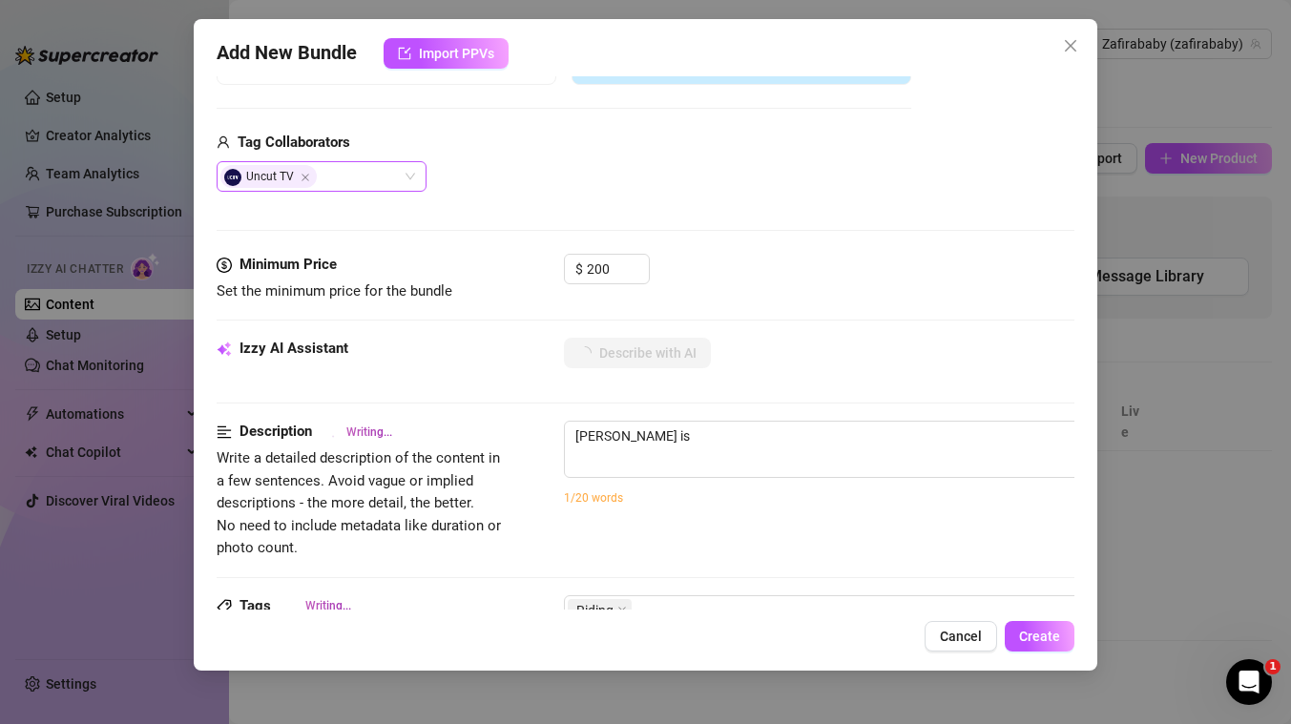
type textarea "Lisandra is fully"
type textarea "Lisandra is fully naked"
type textarea "Lisandra is fully naked in"
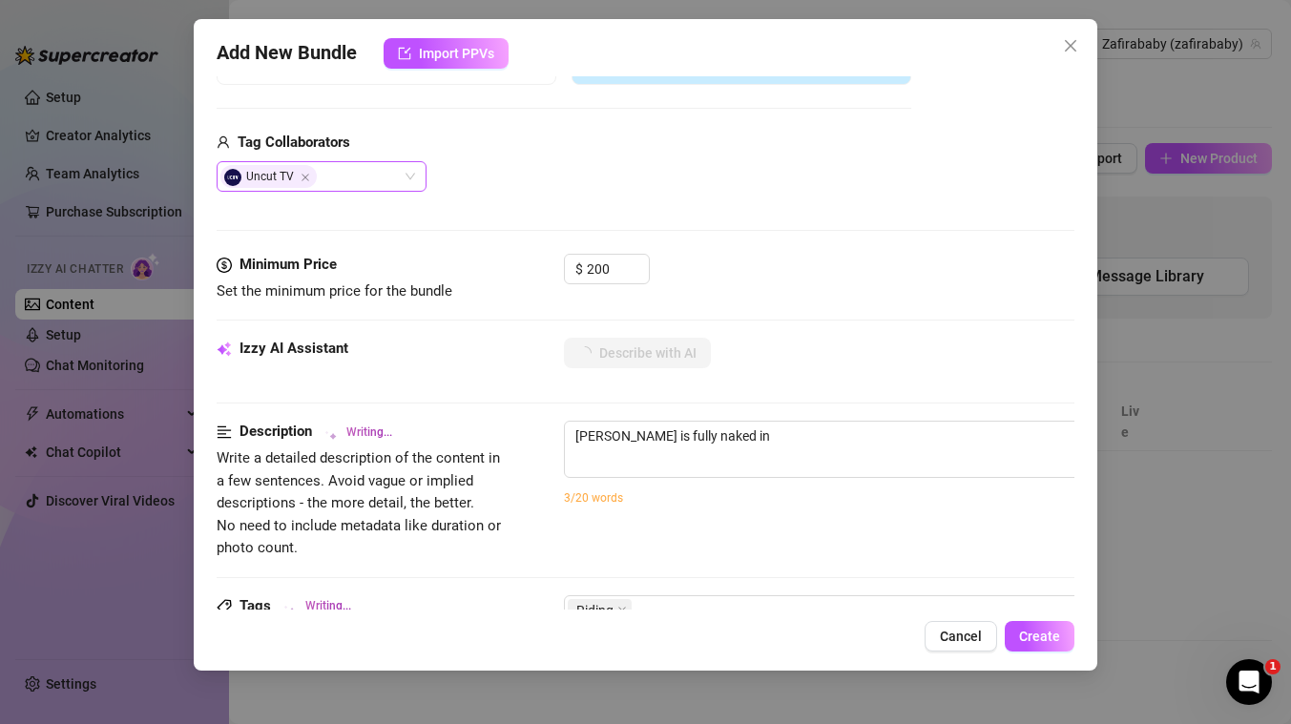
type textarea "Lisandra is fully naked in bed,"
type textarea "Lisandra is fully naked in bed, riding"
type textarea "Lisandra is fully naked in bed, riding a"
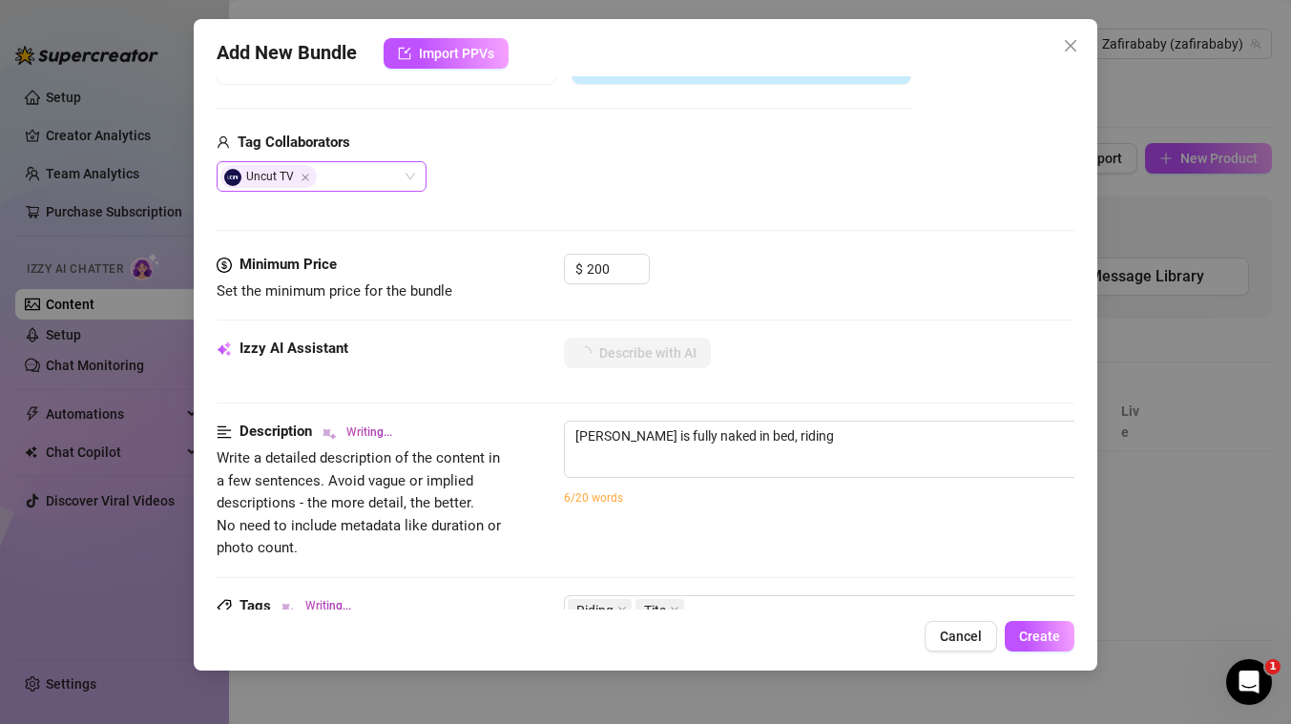
type textarea "Lisandra is fully naked in bed, riding a"
type textarea "Lisandra is fully naked in bed, riding a partner’s"
type textarea "Lisandra is fully naked in bed, riding a partner’s hard"
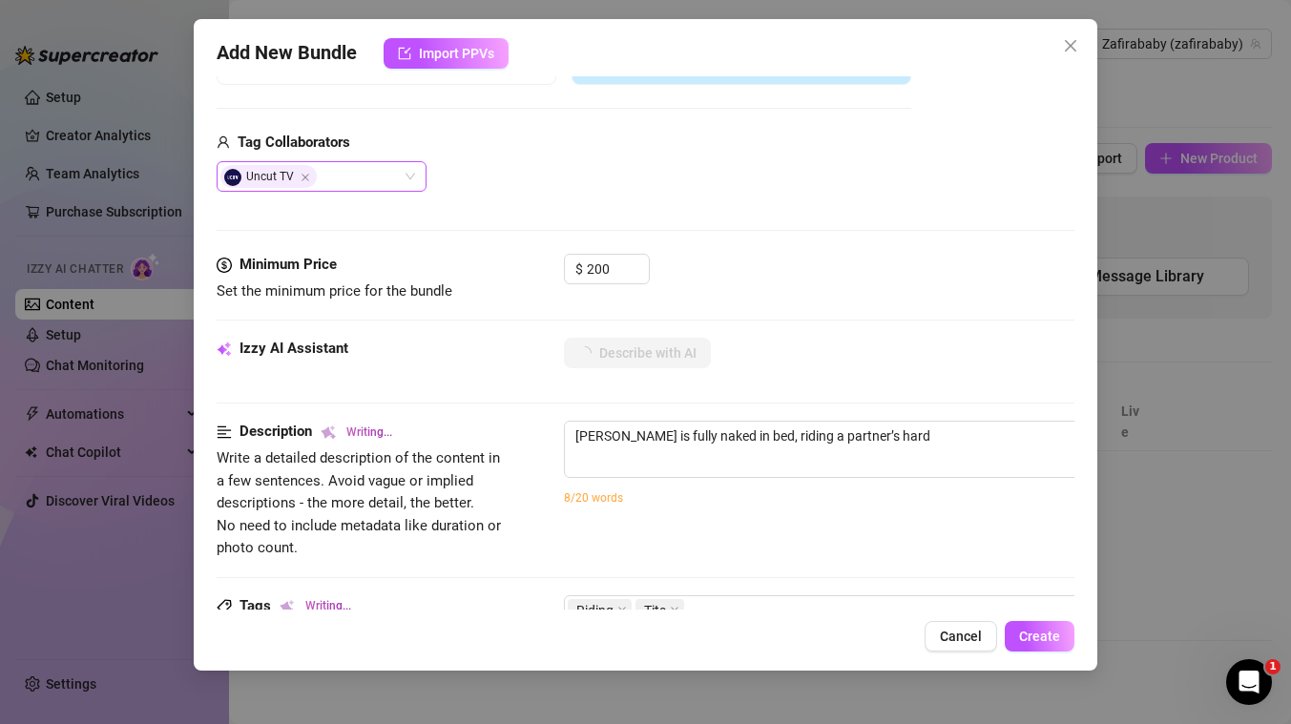
type textarea "Lisandra is fully naked in bed, riding a partner’s hard cock"
type textarea "Lisandra is fully naked in bed, riding a partner’s hard cock in"
type textarea "Lisandra is fully naked in bed, riding a partner’s hard cock in multiple"
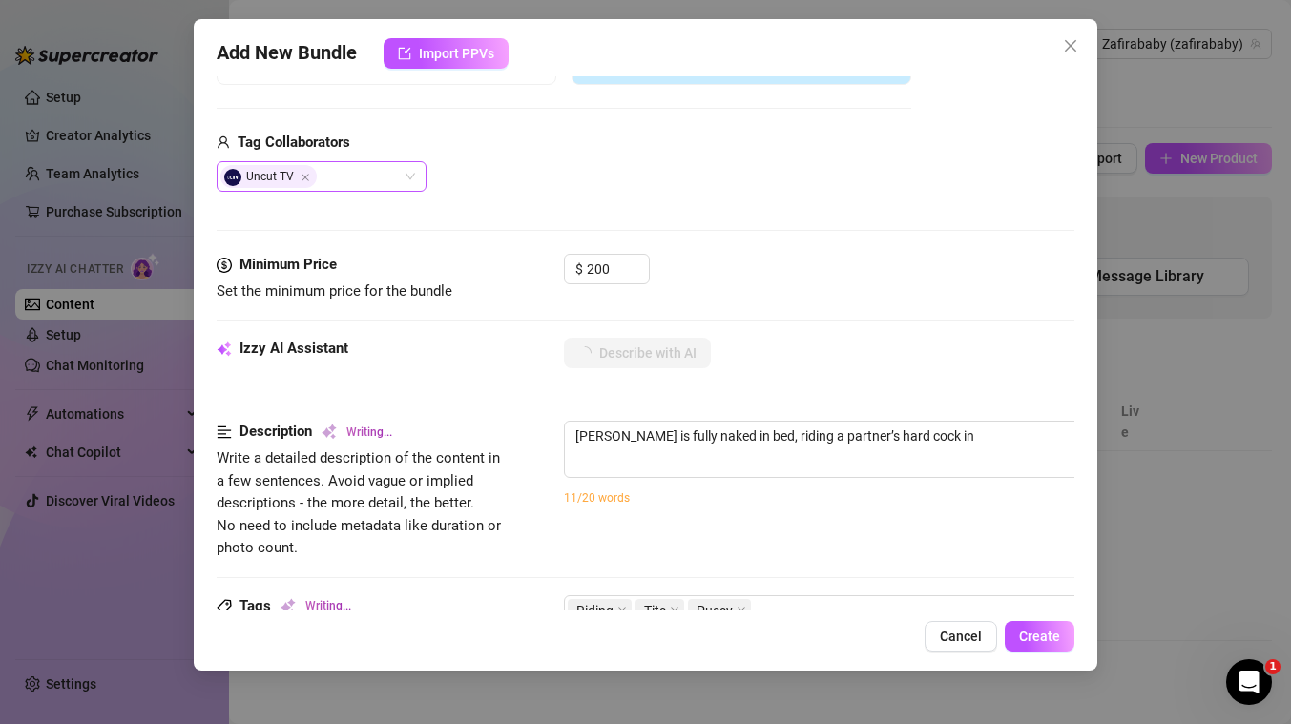
type textarea "Lisandra is fully naked in bed, riding a partner’s hard cock in multiple"
type textarea "Lisandra is fully naked in bed, riding a partner’s hard cock in multiple positi…"
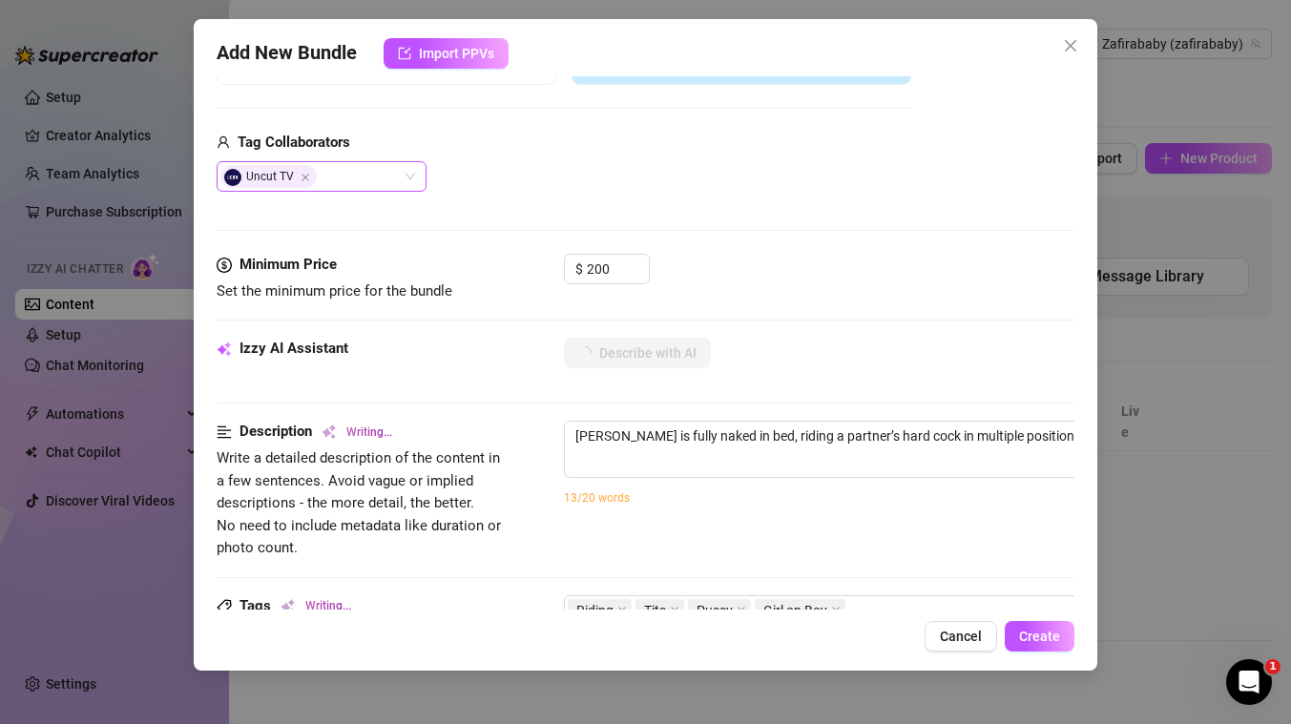
type textarea "Lisandra is fully naked in bed, riding a partner’s hard cock in multiple positi…"
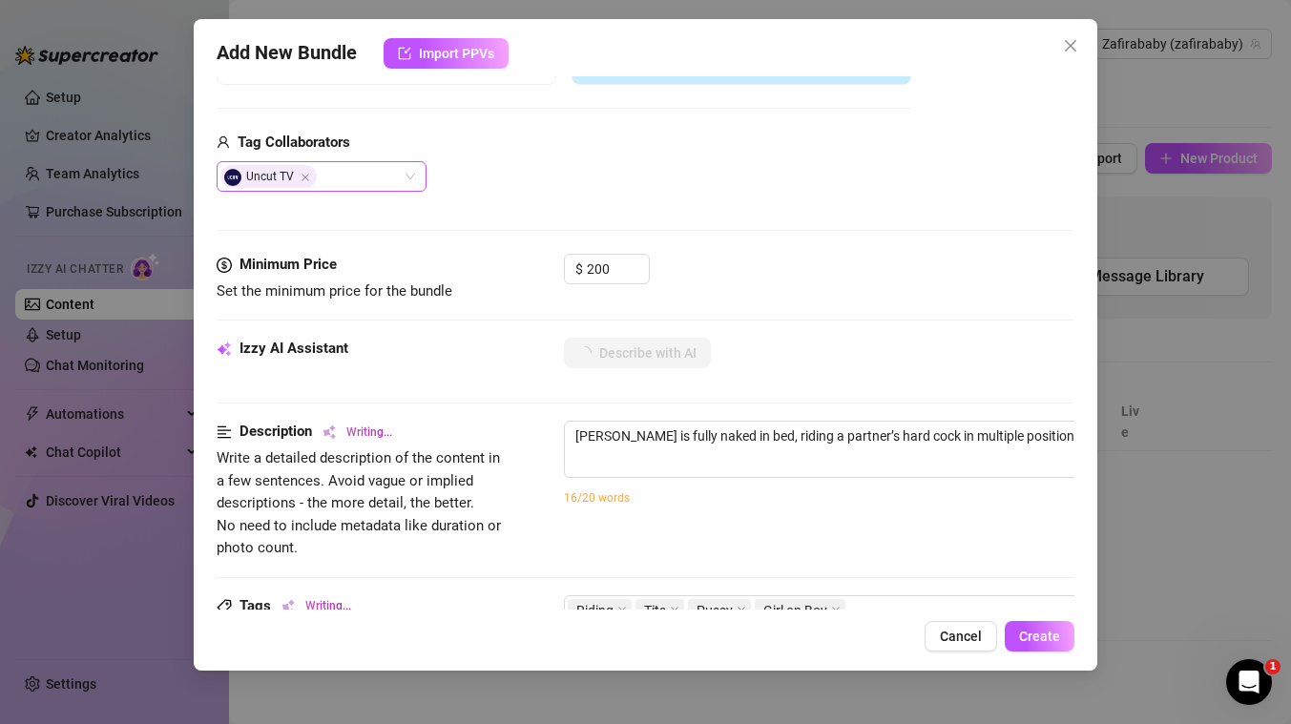
type textarea "Lisandra is fully naked in bed, riding a partner’s hard cock in multiple positi…"
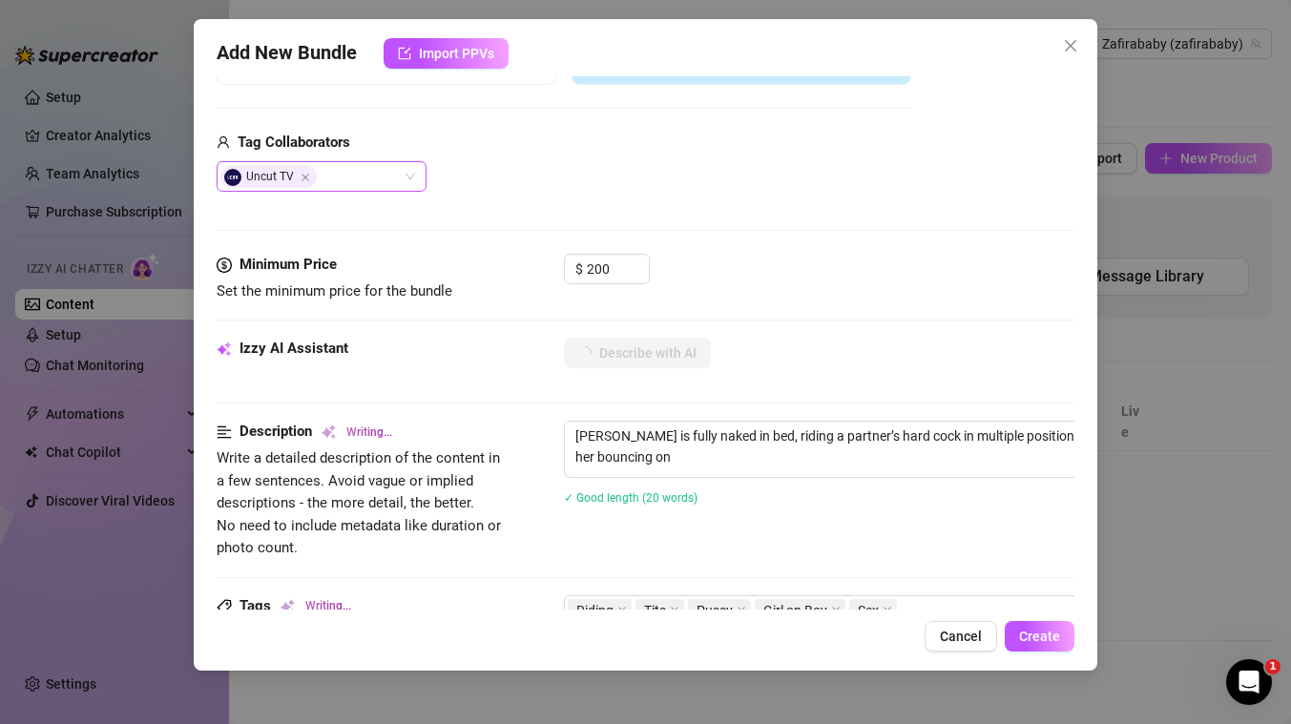
type textarea "Lisandra is fully naked in bed, riding a partner’s hard cock in multiple positi…"
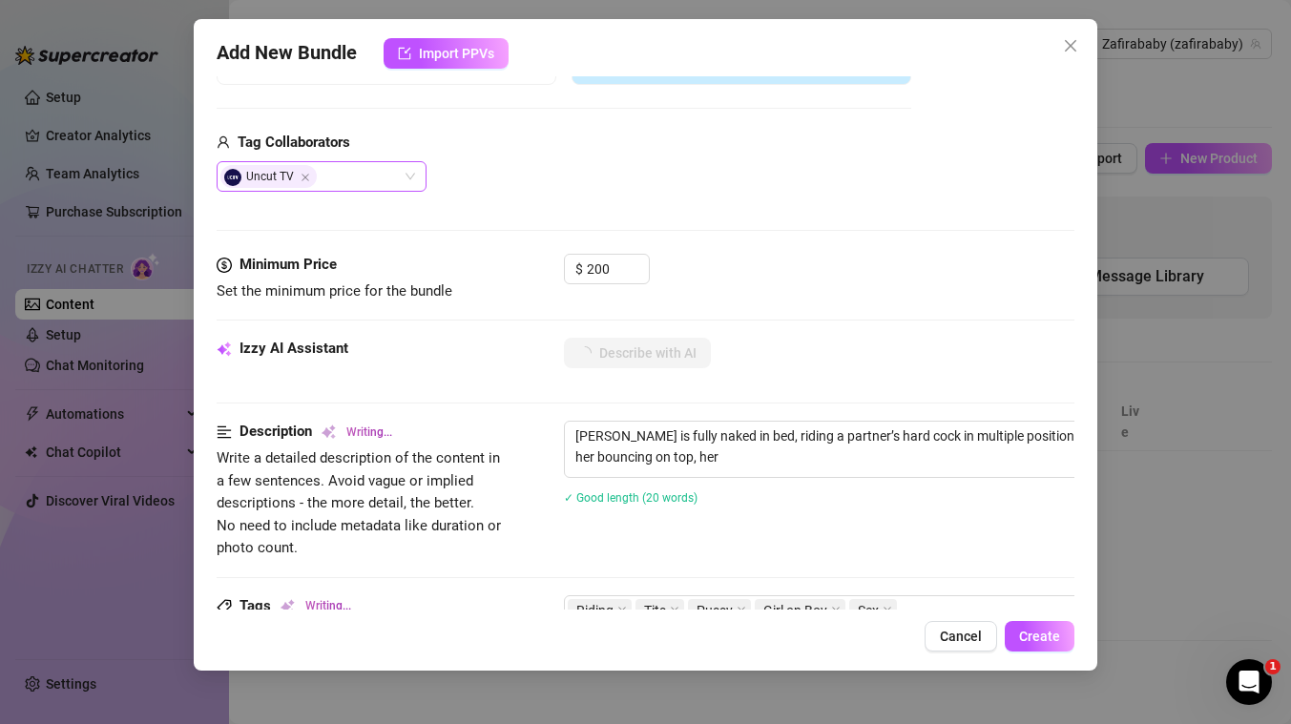
type textarea "Lisandra is fully naked in bed, riding a partner’s hard cock in multiple positi…"
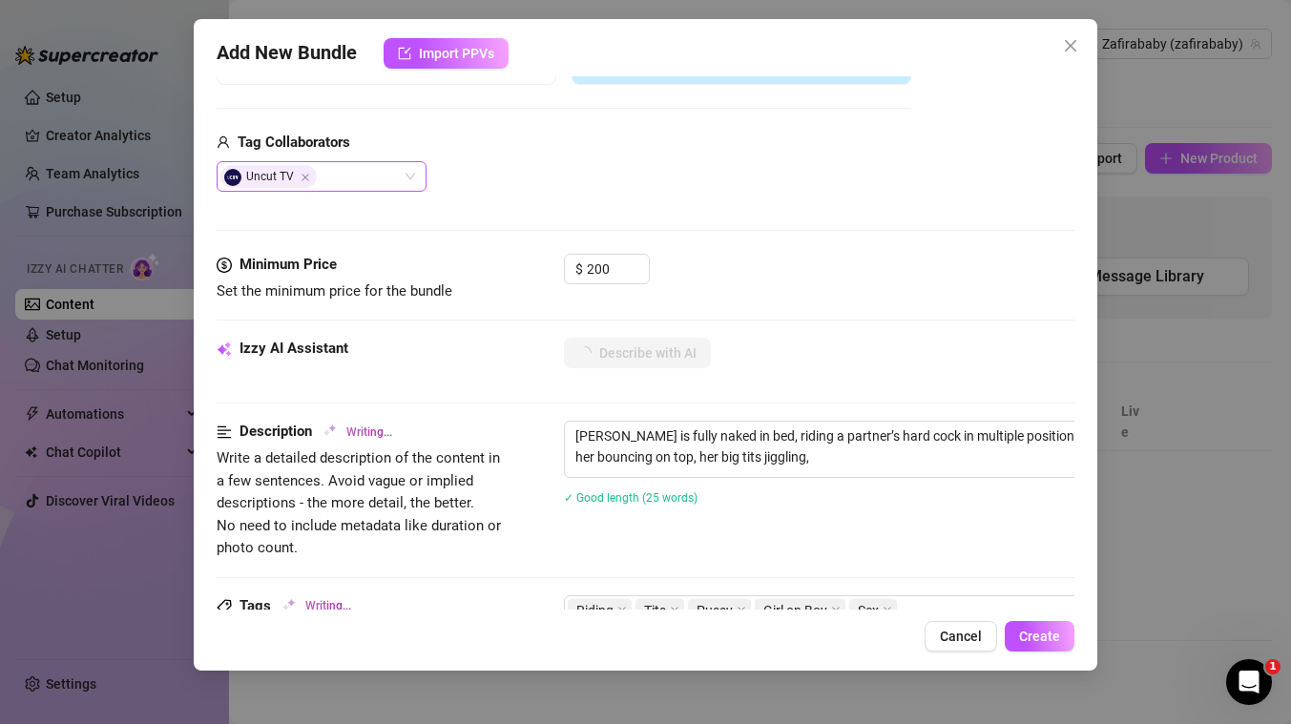
type textarea "Lisandra is fully naked in bed, riding a partner’s hard cock in multiple positi…"
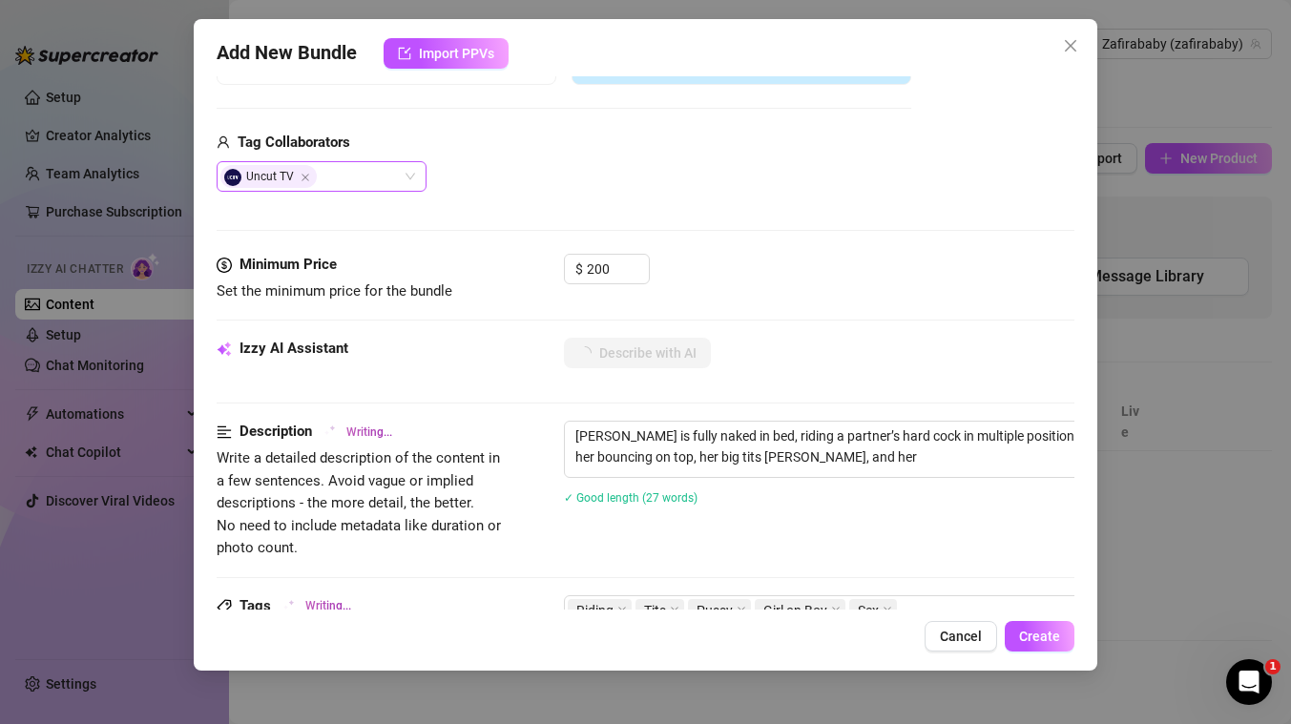
type textarea "Lisandra is fully naked in bed, riding a partner’s hard cock in multiple positi…"
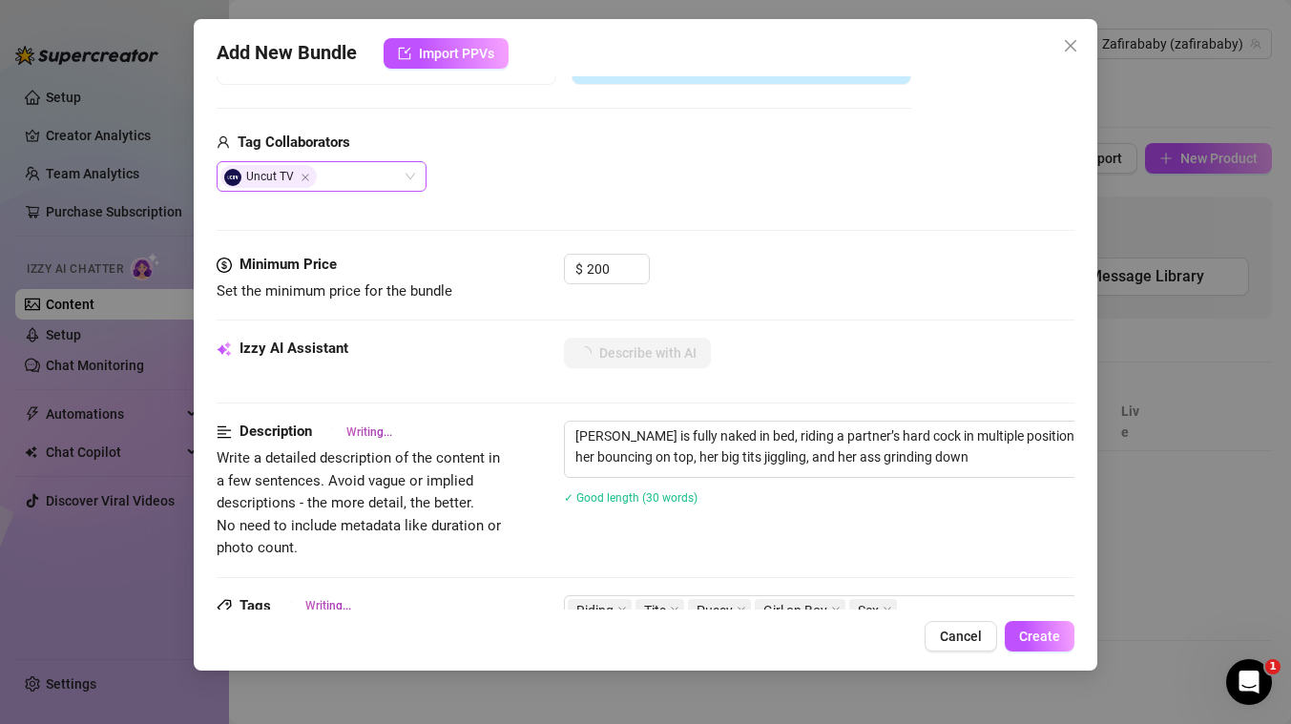
type textarea "Lisandra is fully naked in bed, riding a partner’s hard cock in multiple positi…"
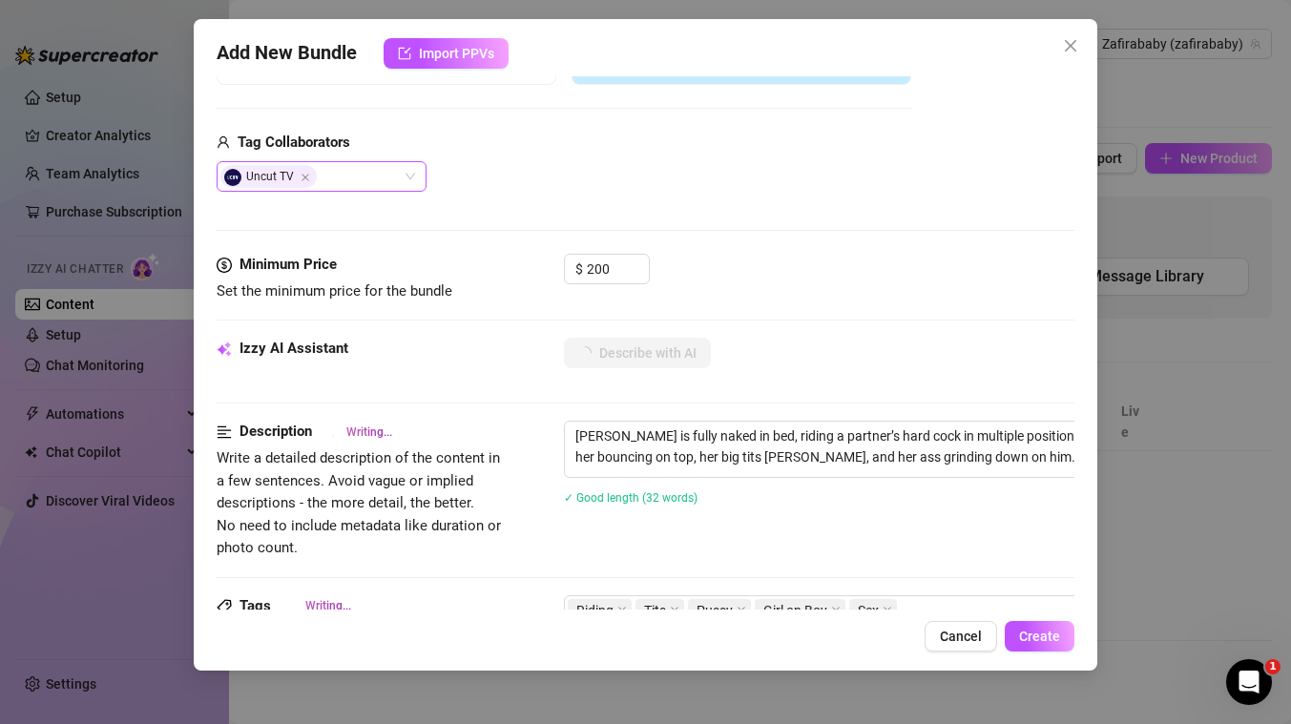
type textarea "Lisandra is fully naked in bed, riding a partner’s hard cock in multiple positi…"
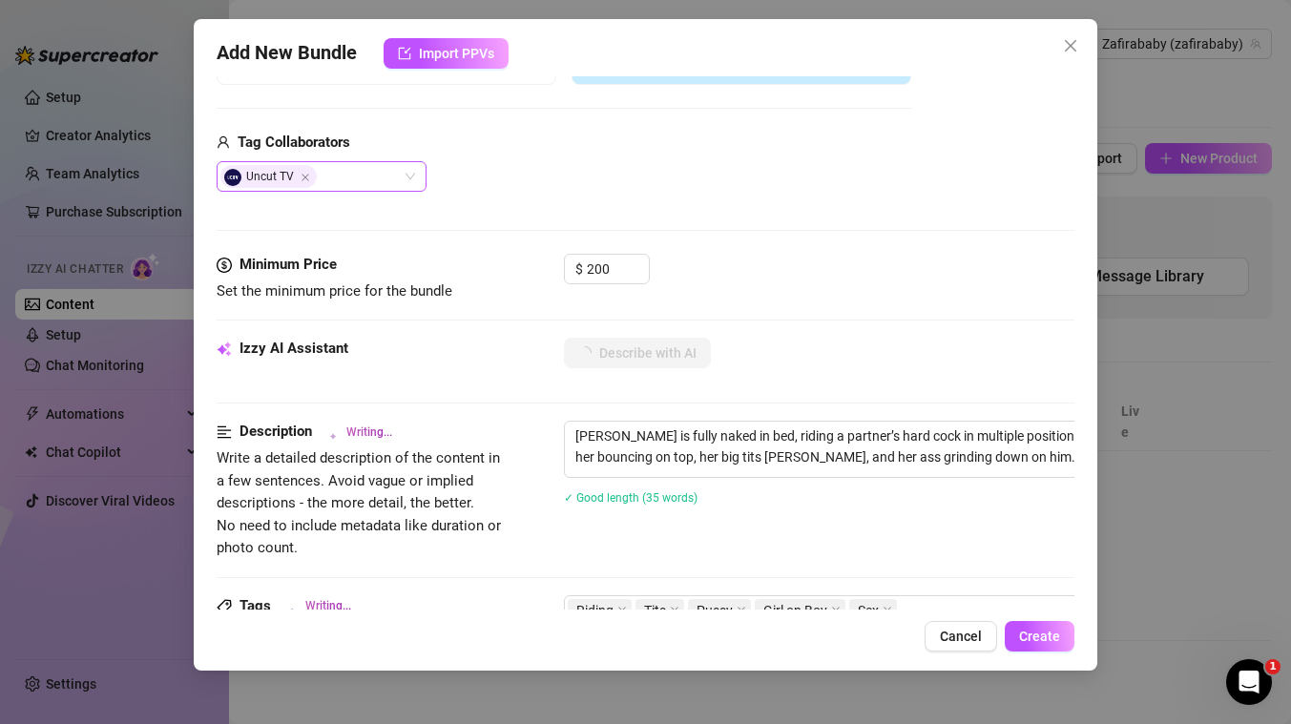
type textarea "Lisandra is fully naked in bed, riding a partner’s hard cock in multiple positi…"
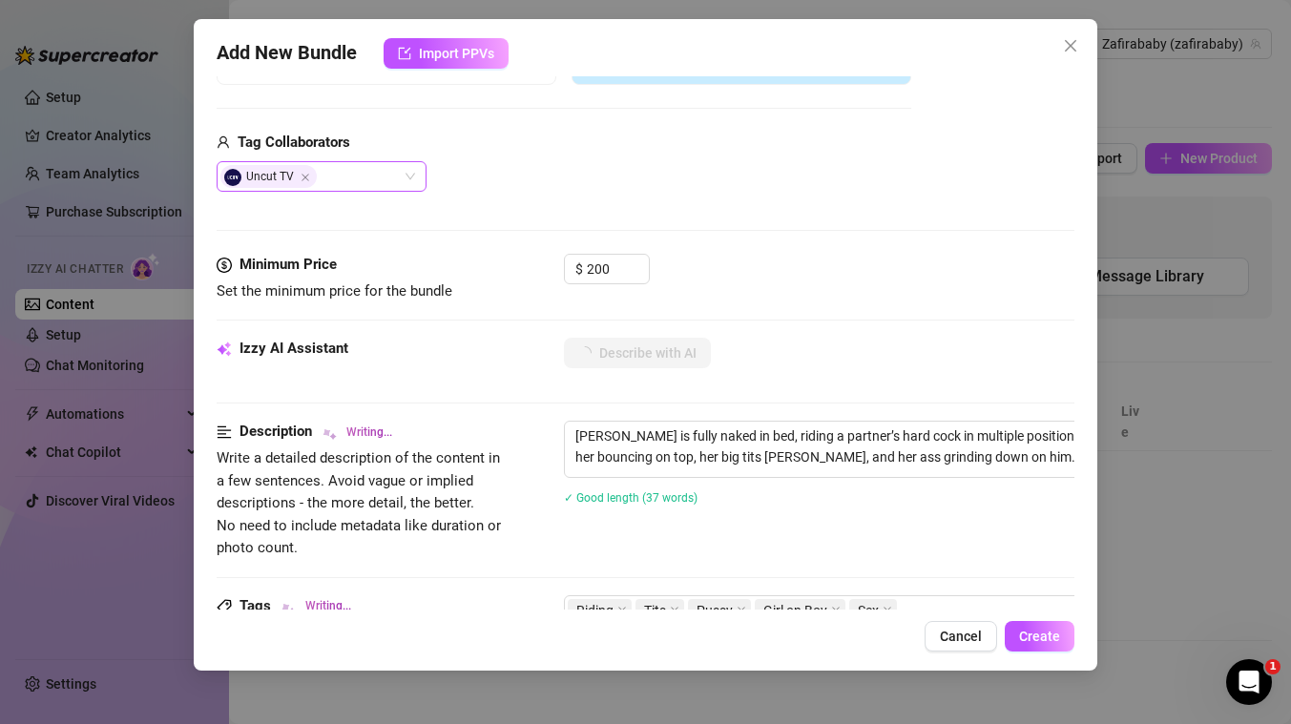
type textarea "Lisandra is fully naked in bed, riding a partner’s hard cock in multiple positi…"
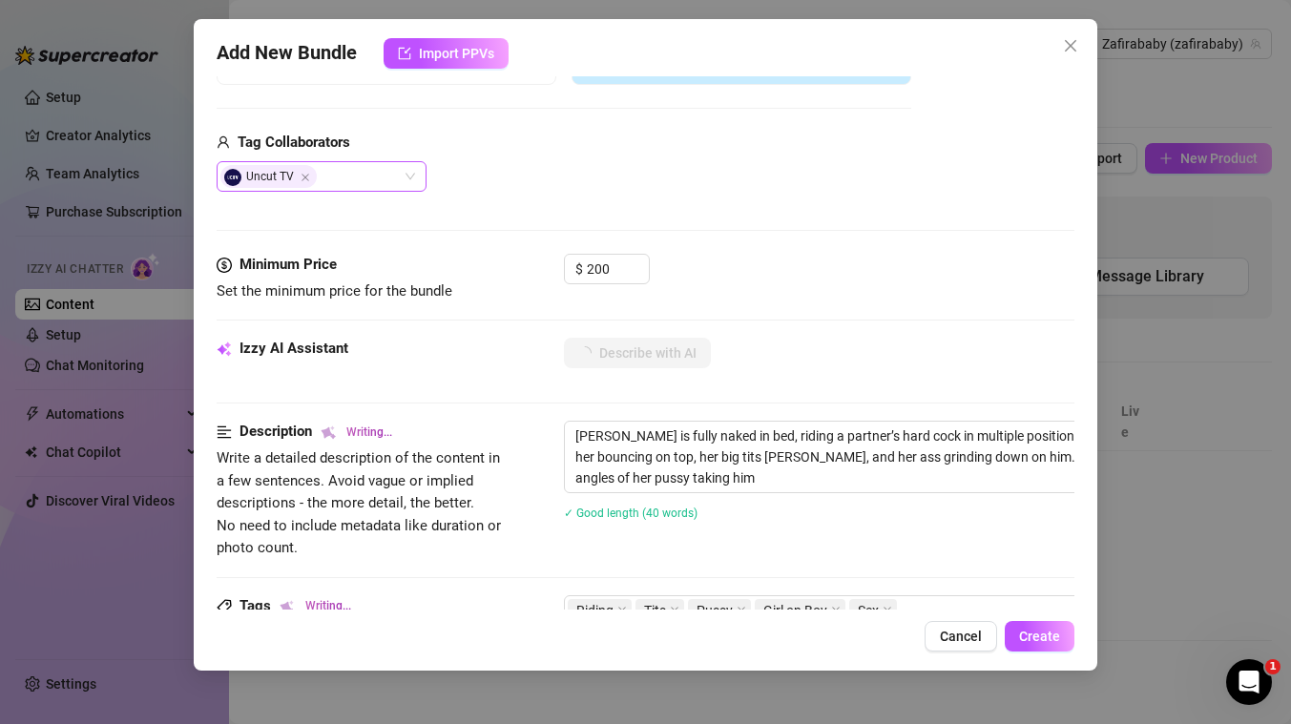
type textarea "Lisandra is fully naked in bed, riding a partner’s hard cock in multiple positi…"
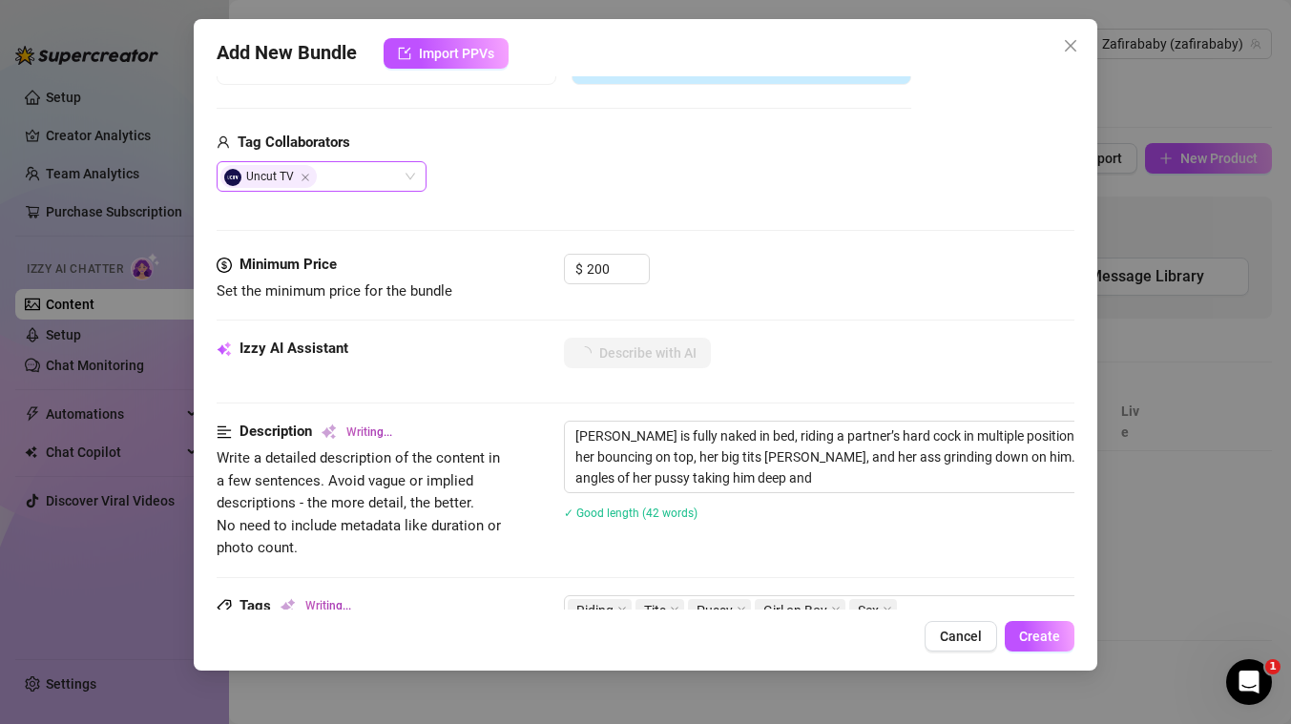
type textarea "Lisandra is fully naked in bed, riding a partner’s hard cock in multiple positi…"
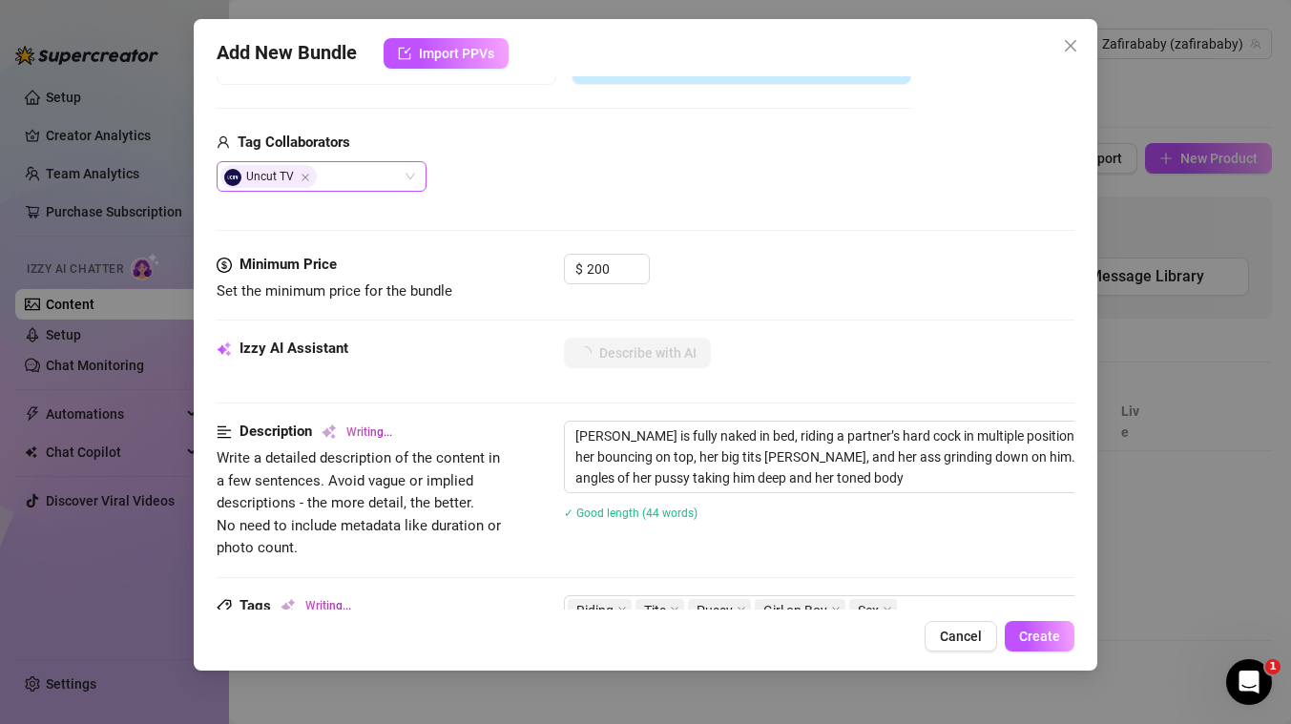
type textarea "Lisandra is fully naked in bed, riding a partner’s hard cock in multiple positi…"
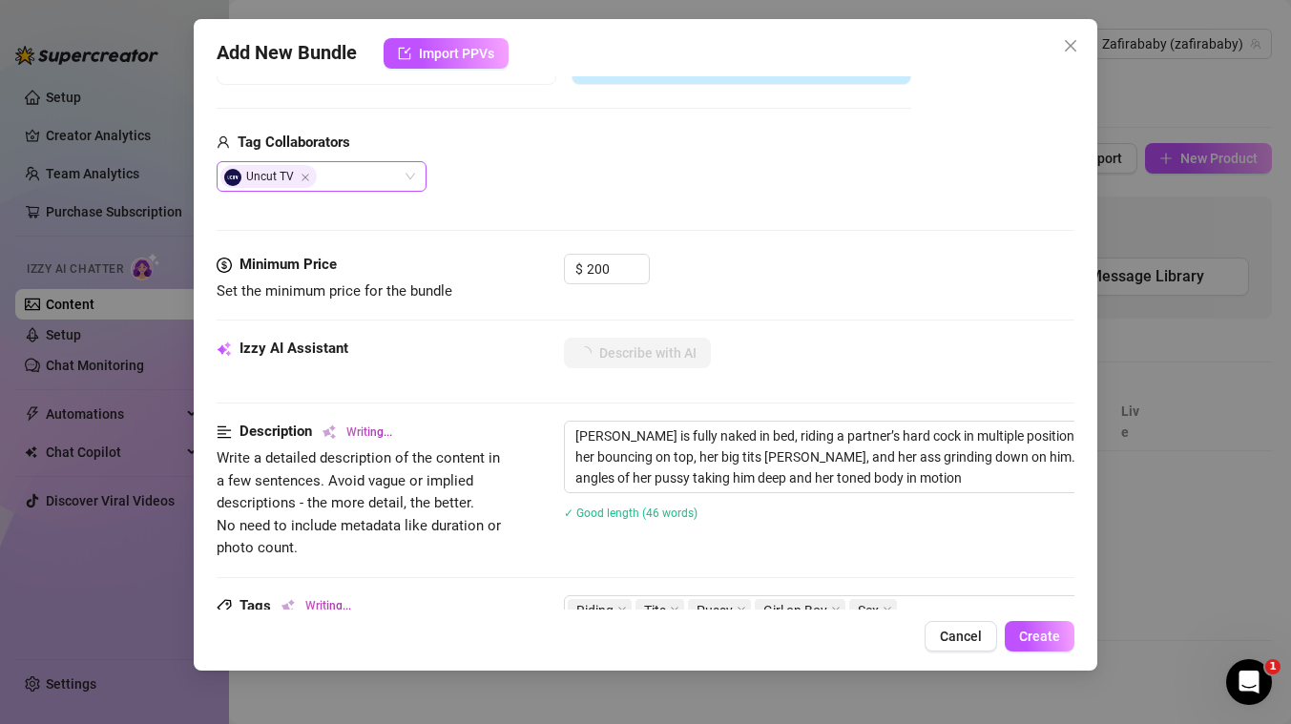
type textarea "Lisandra is fully naked in bed, riding a partner’s hard cock in multiple positi…"
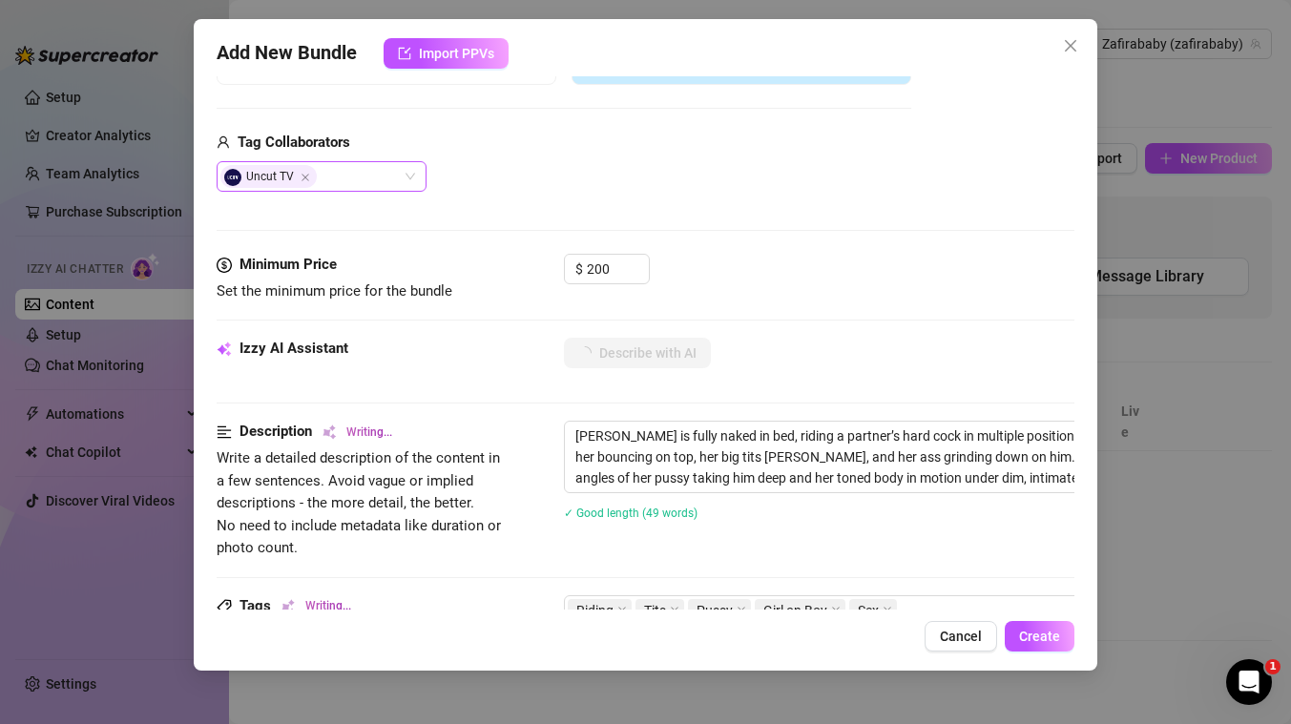
type textarea "[PERSON_NAME] is fully naked in bed, riding a partner’s hard cock in multiple p…"
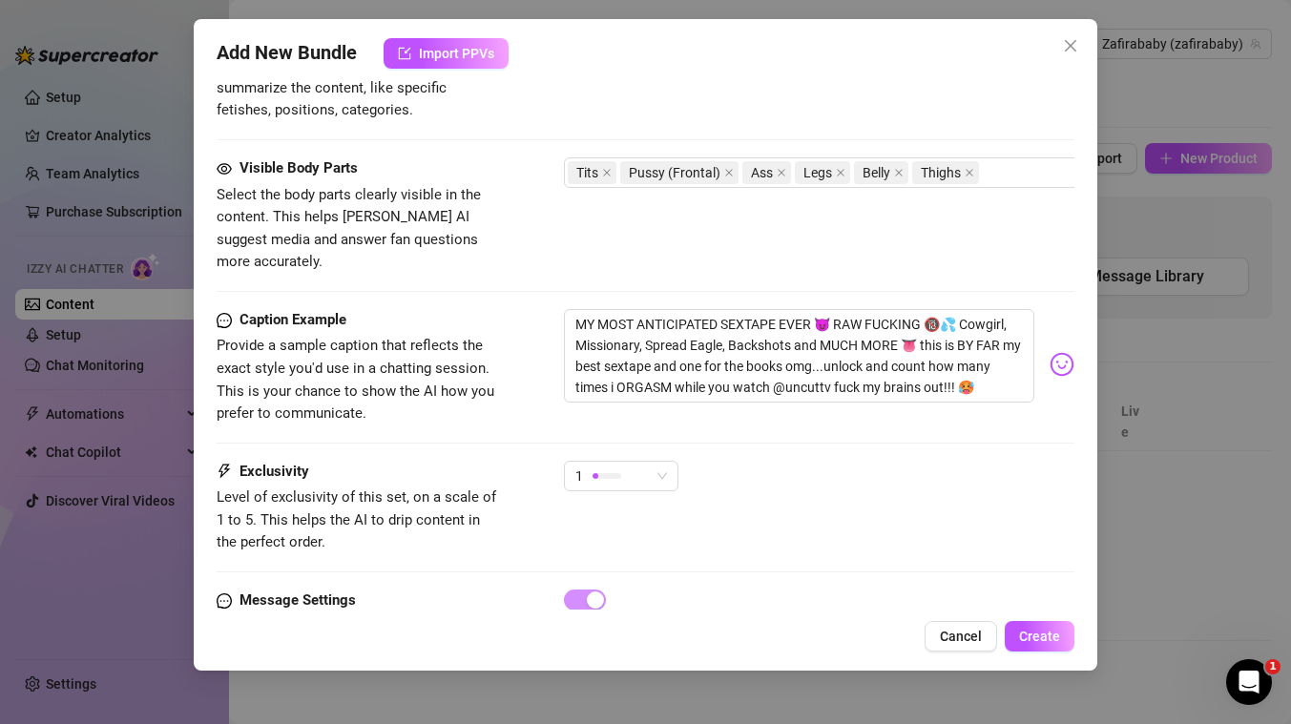
scroll to position [1015, 0]
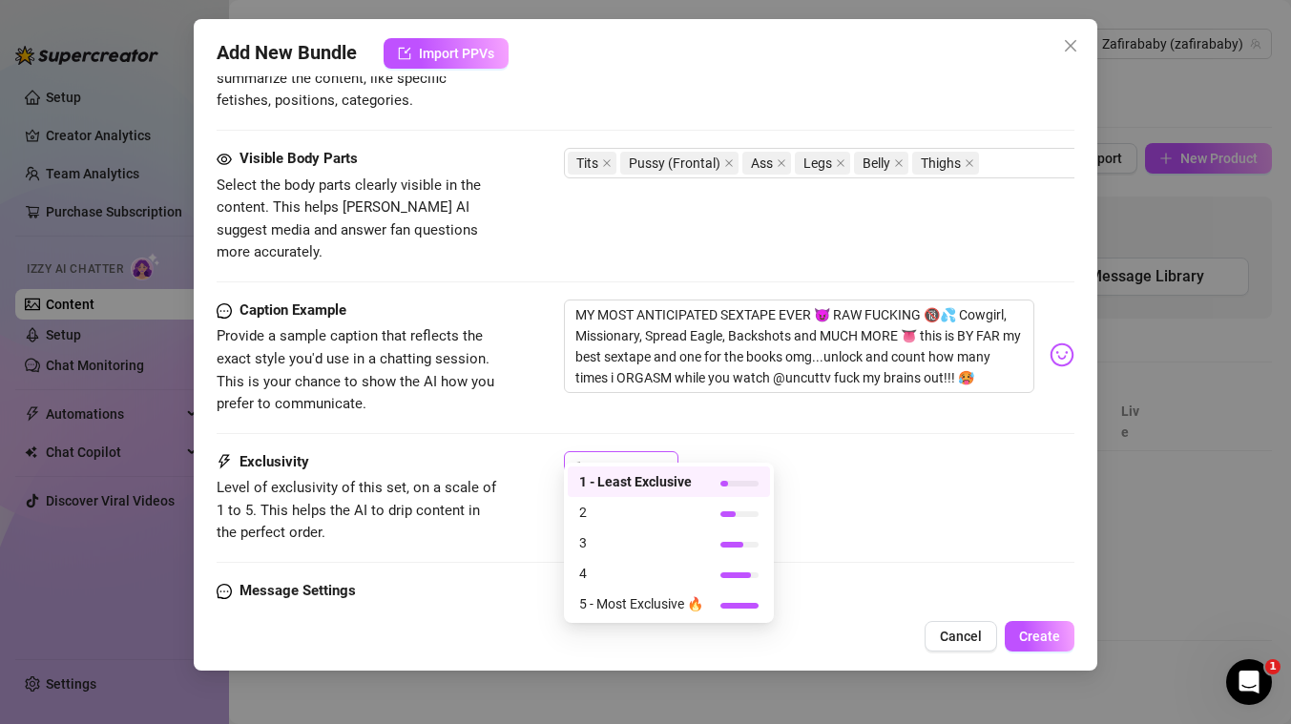
click at [650, 452] on span "1" at bounding box center [621, 466] width 92 height 29
click at [614, 602] on span "5 - Most Exclusive 🔥" at bounding box center [641, 603] width 124 height 21
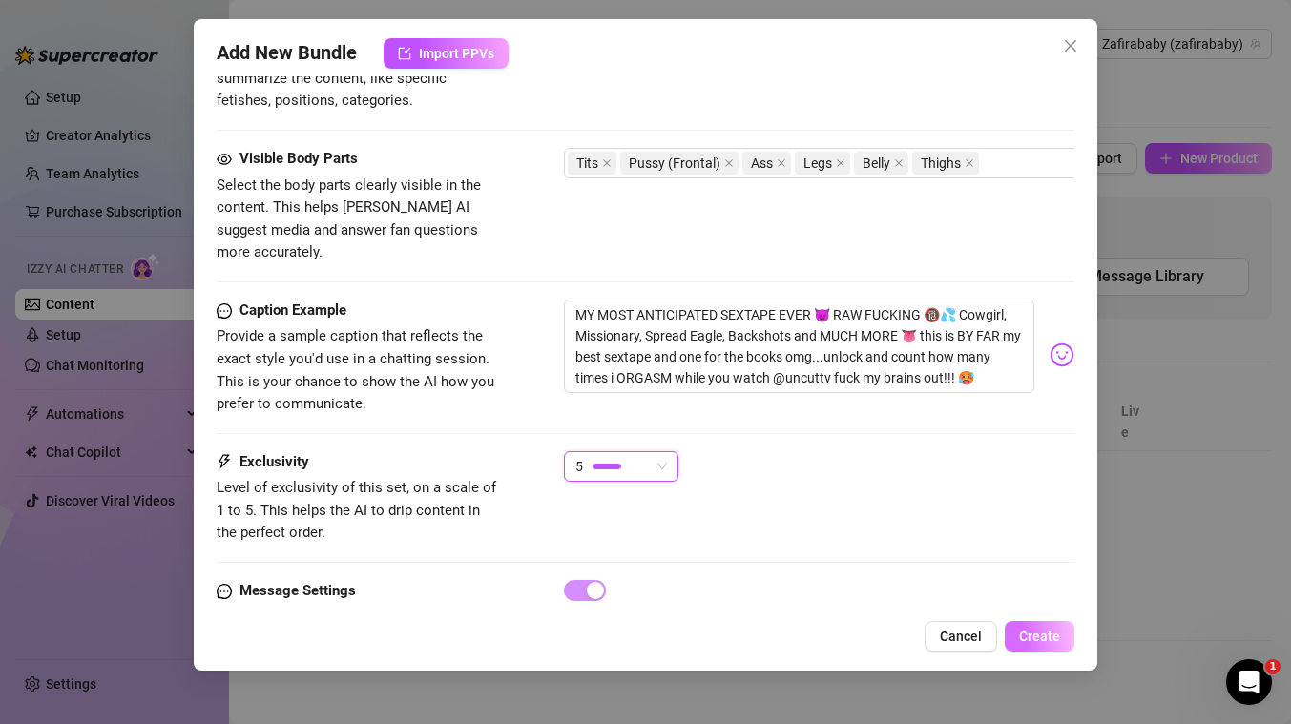
click at [1042, 638] on span "Create" at bounding box center [1039, 636] width 41 height 15
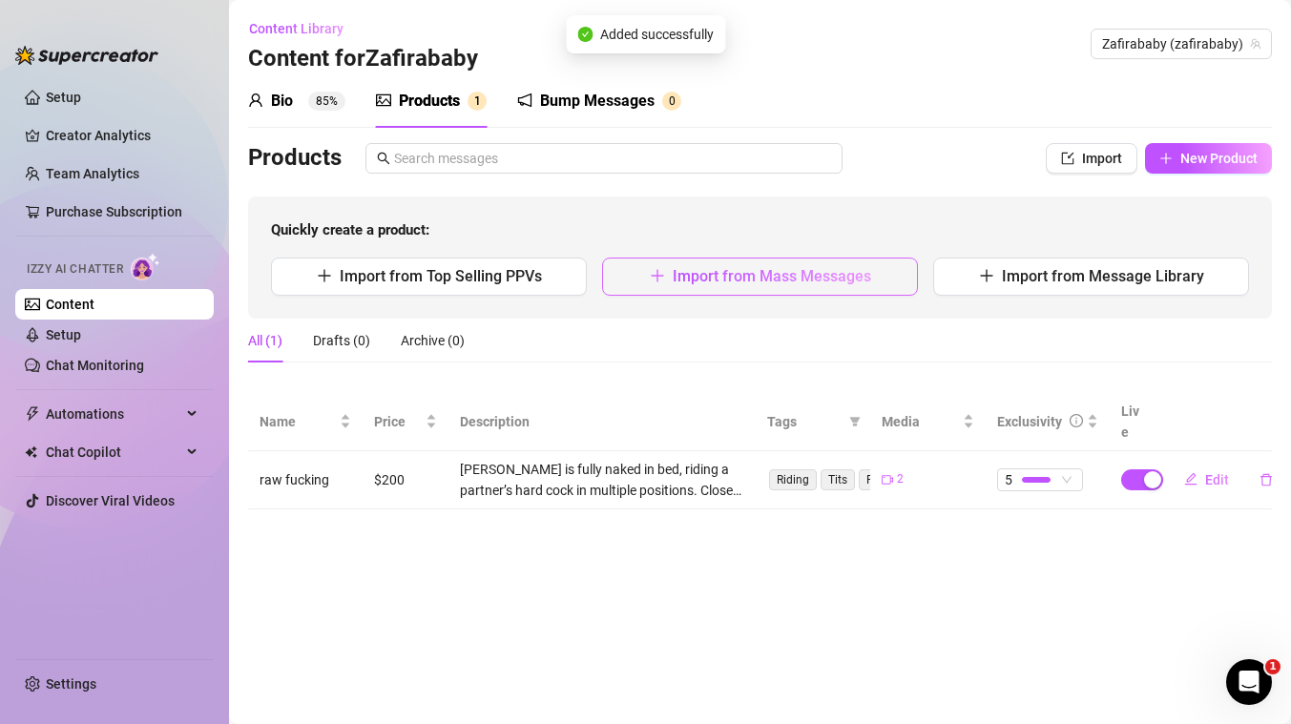
click at [748, 280] on span "Import from Mass Messages" at bounding box center [772, 276] width 198 height 18
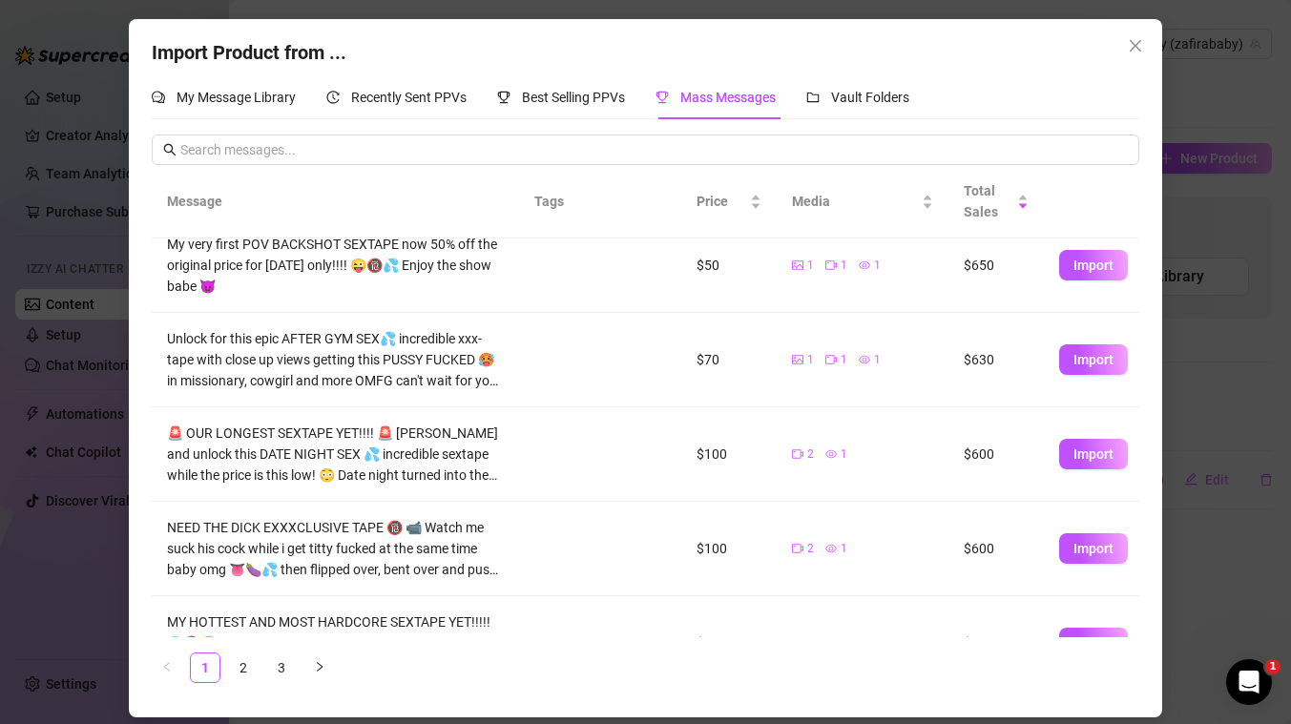
scroll to position [546, 0]
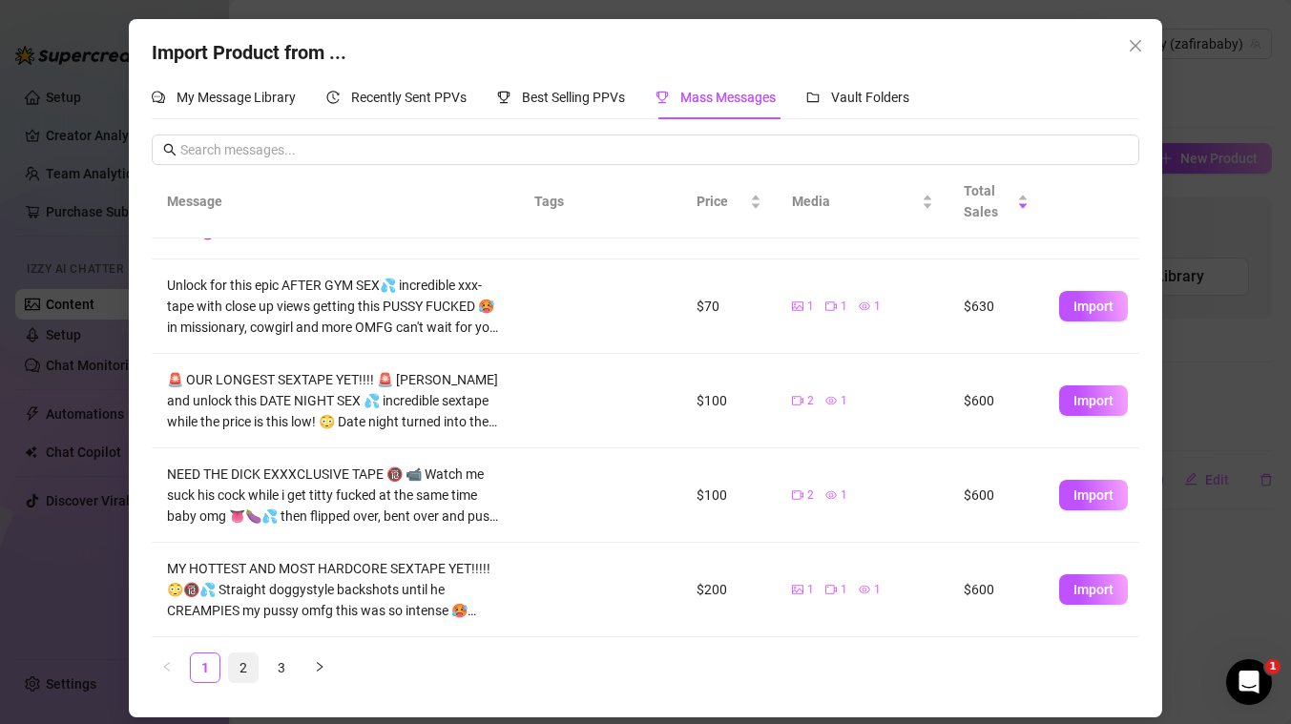
click at [238, 668] on link "2" at bounding box center [243, 667] width 29 height 29
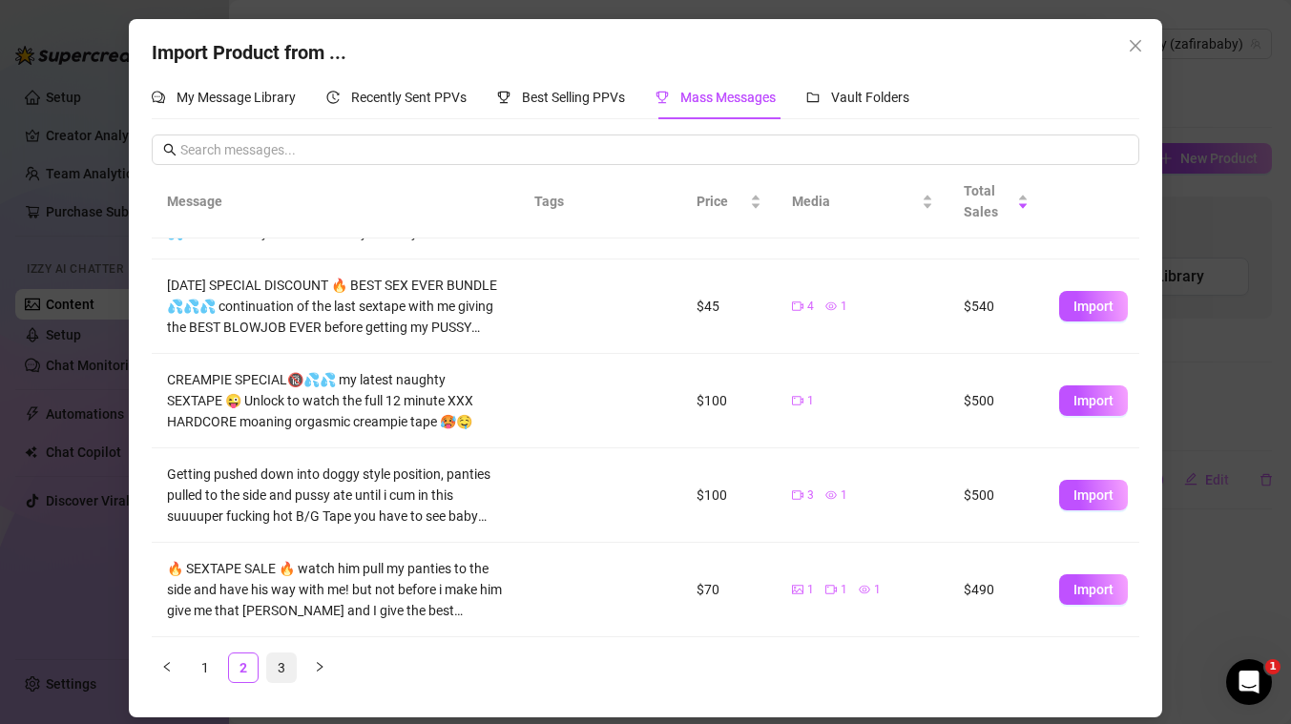
click at [280, 670] on link "3" at bounding box center [281, 667] width 29 height 29
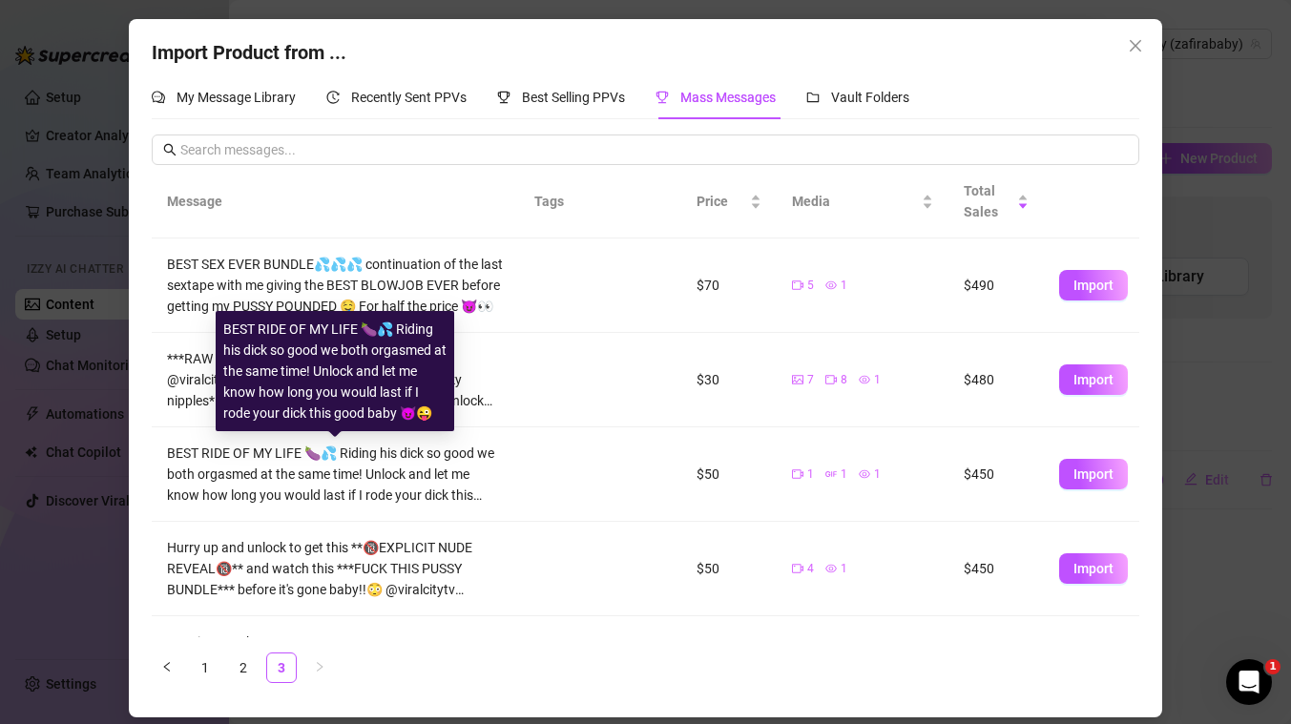
scroll to position [73, 0]
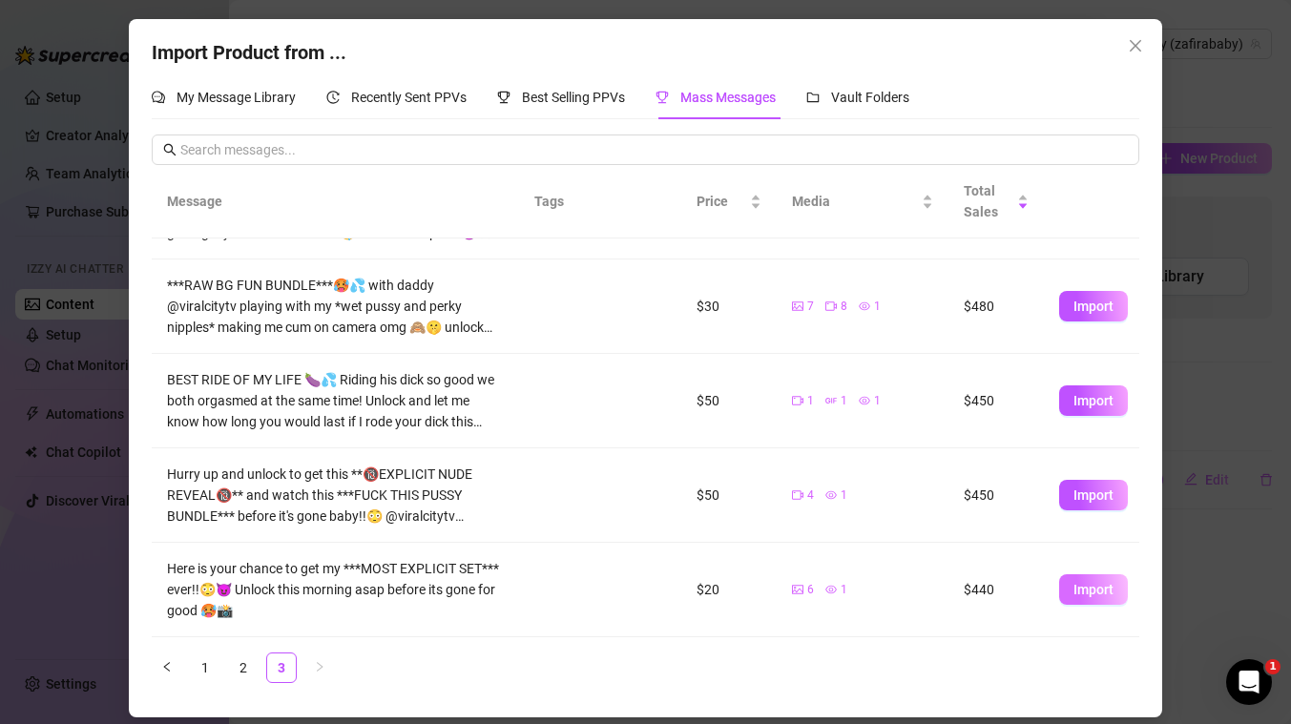
click at [1095, 586] on span "Import" at bounding box center [1093, 589] width 40 height 15
type textarea "Here is your chance to get my ***MOST EXPLICIT SET*** ever!!😳😈 Unlock this morn…"
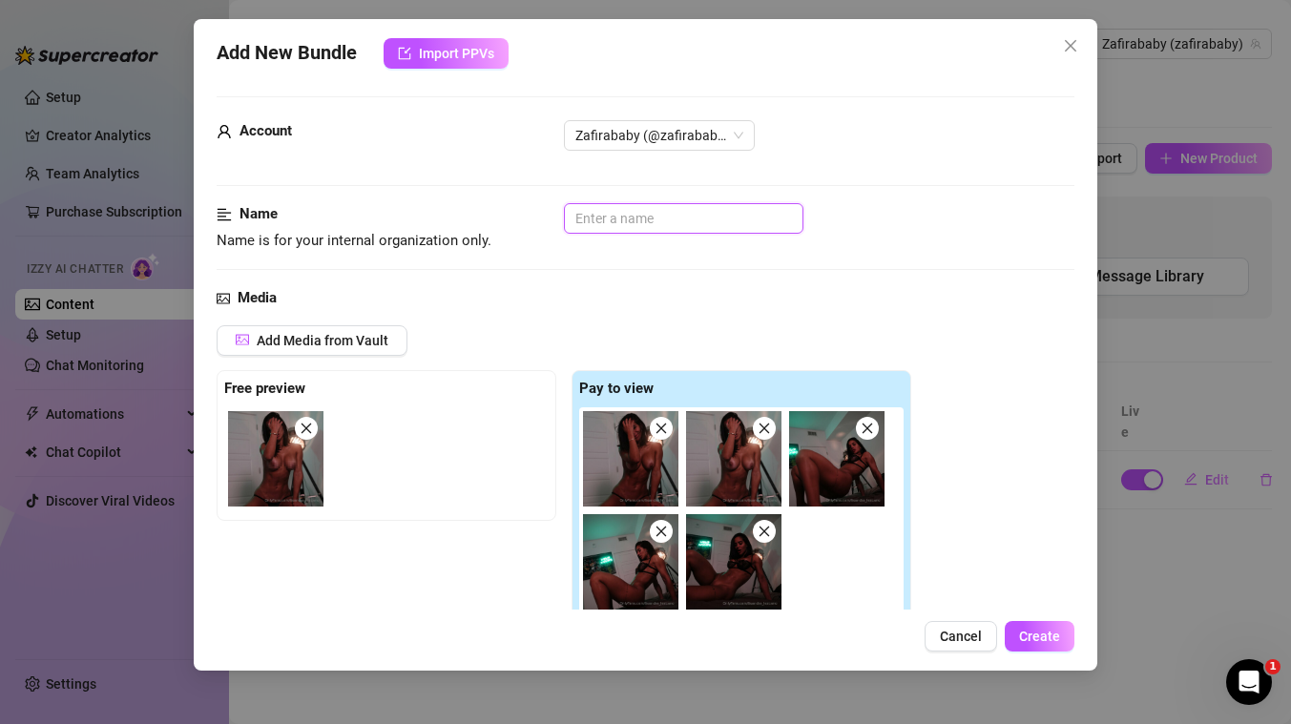
click at [603, 216] on input "text" at bounding box center [683, 218] width 239 height 31
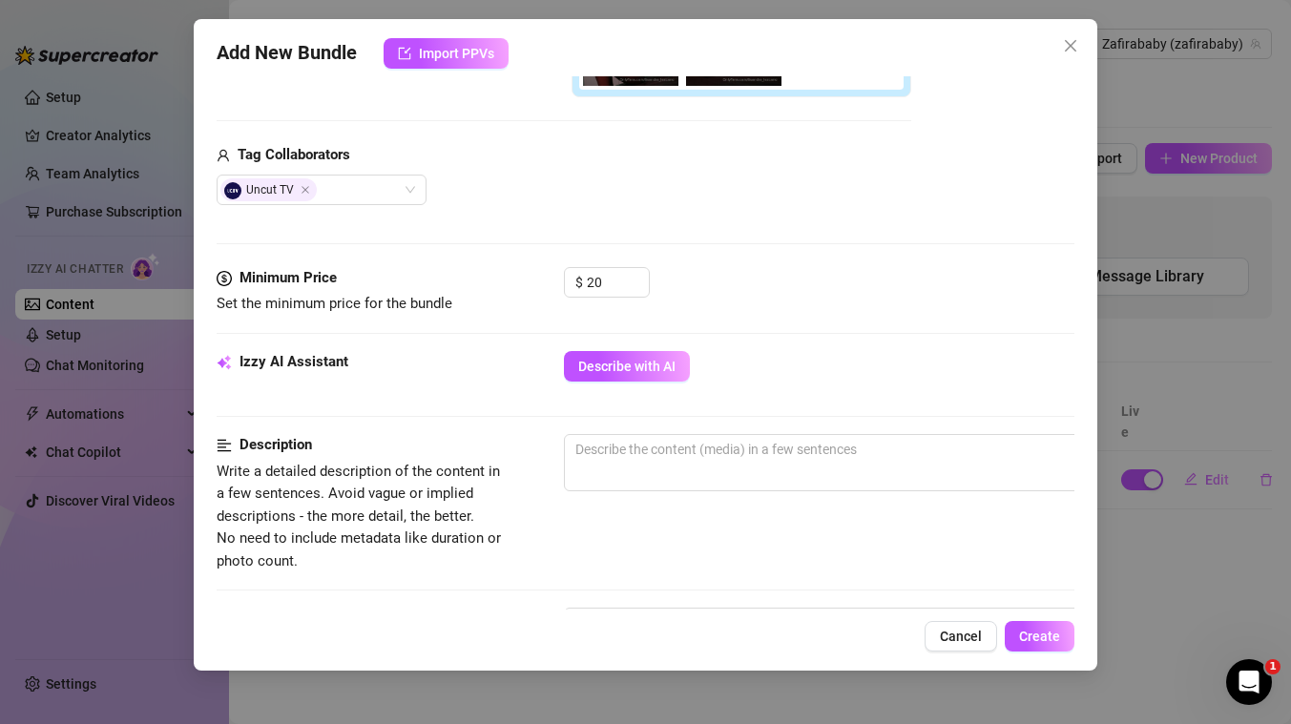
scroll to position [551, 0]
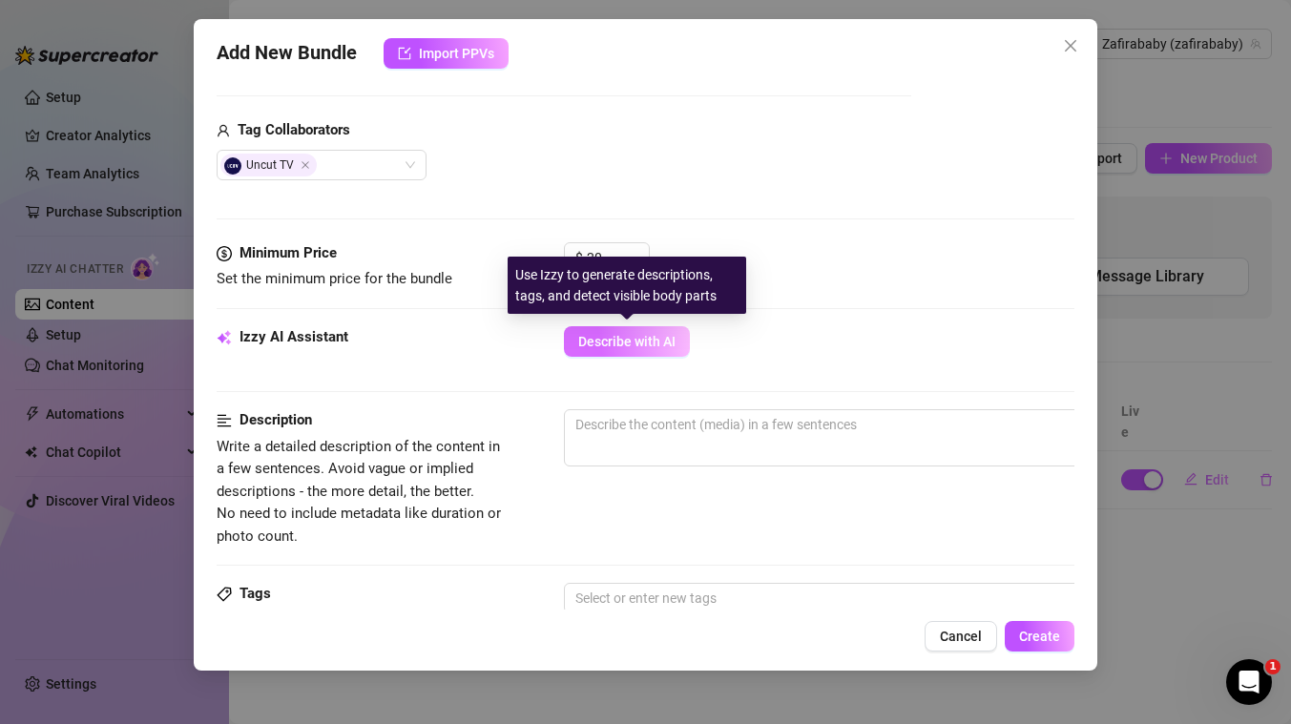
type input "most explicit set"
click at [634, 342] on span "Describe with AI" at bounding box center [626, 341] width 97 height 15
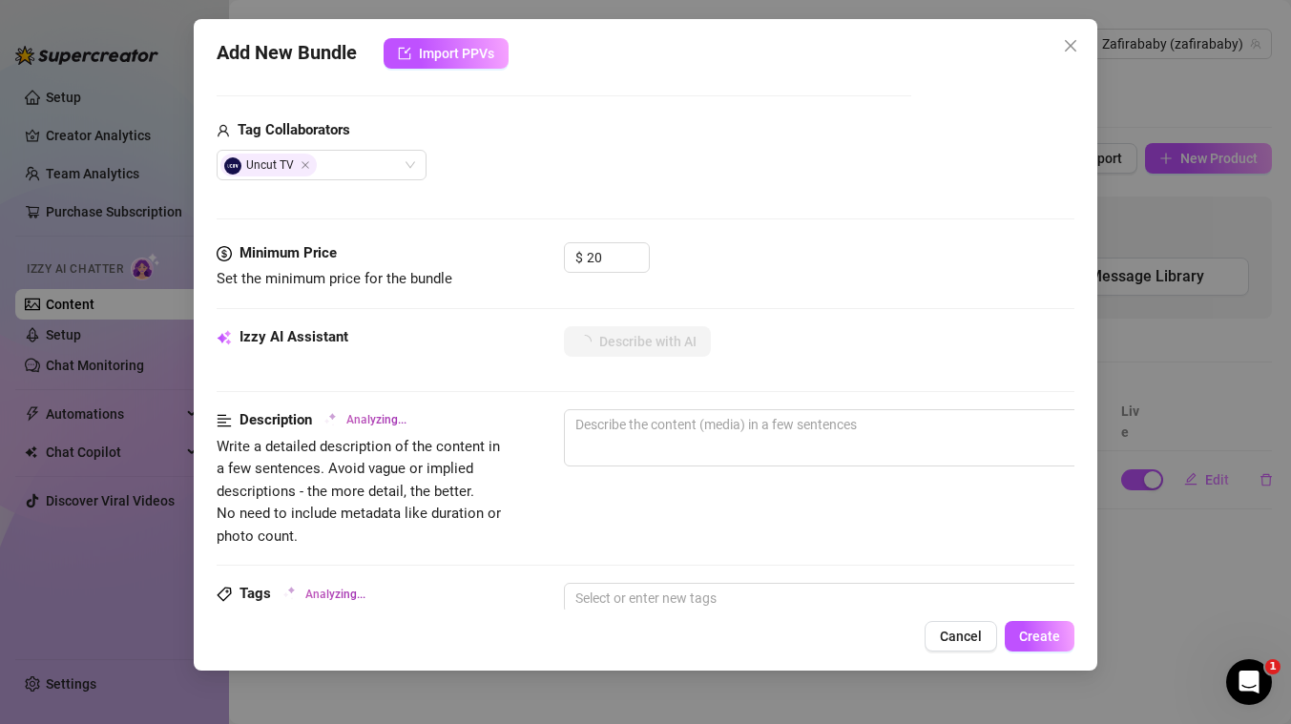
type textarea "Lisandra"
type textarea "Lisandra teases"
type textarea "Lisandra teases in"
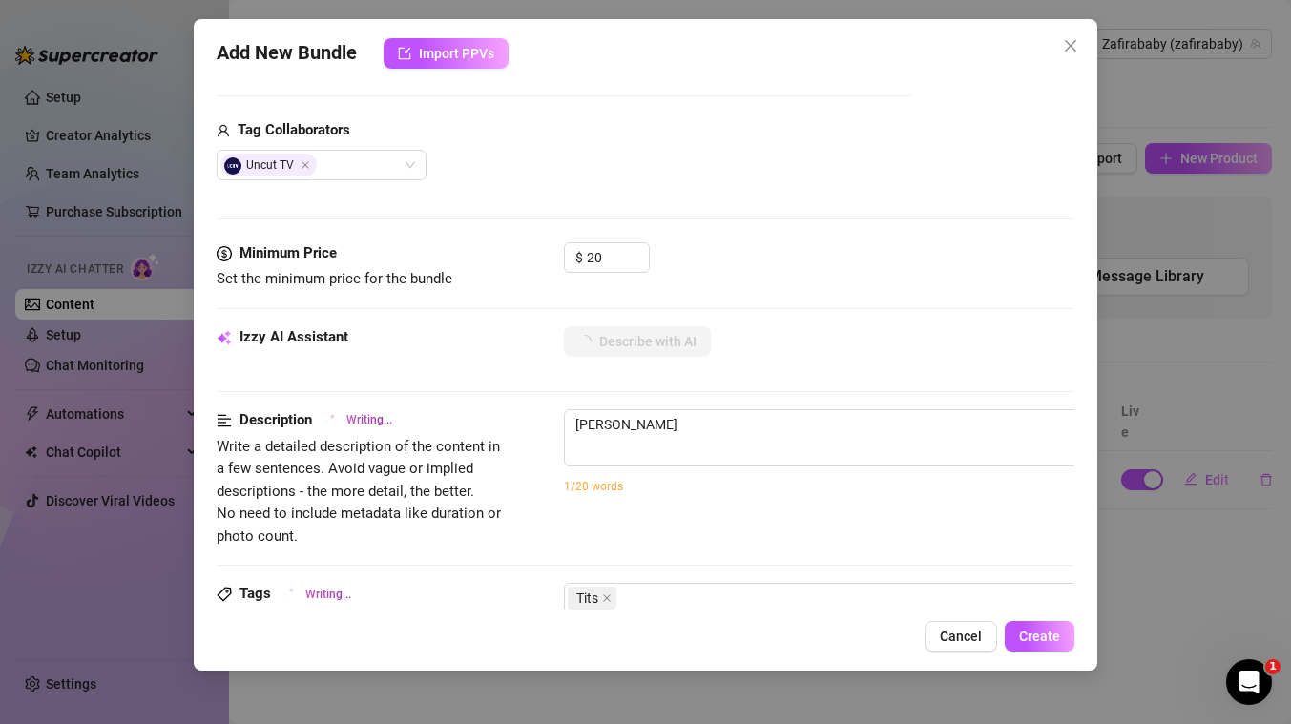
type textarea "Lisandra teases in"
type textarea "Lisandra teases in a"
type textarea "Lisandra teases in a dimly"
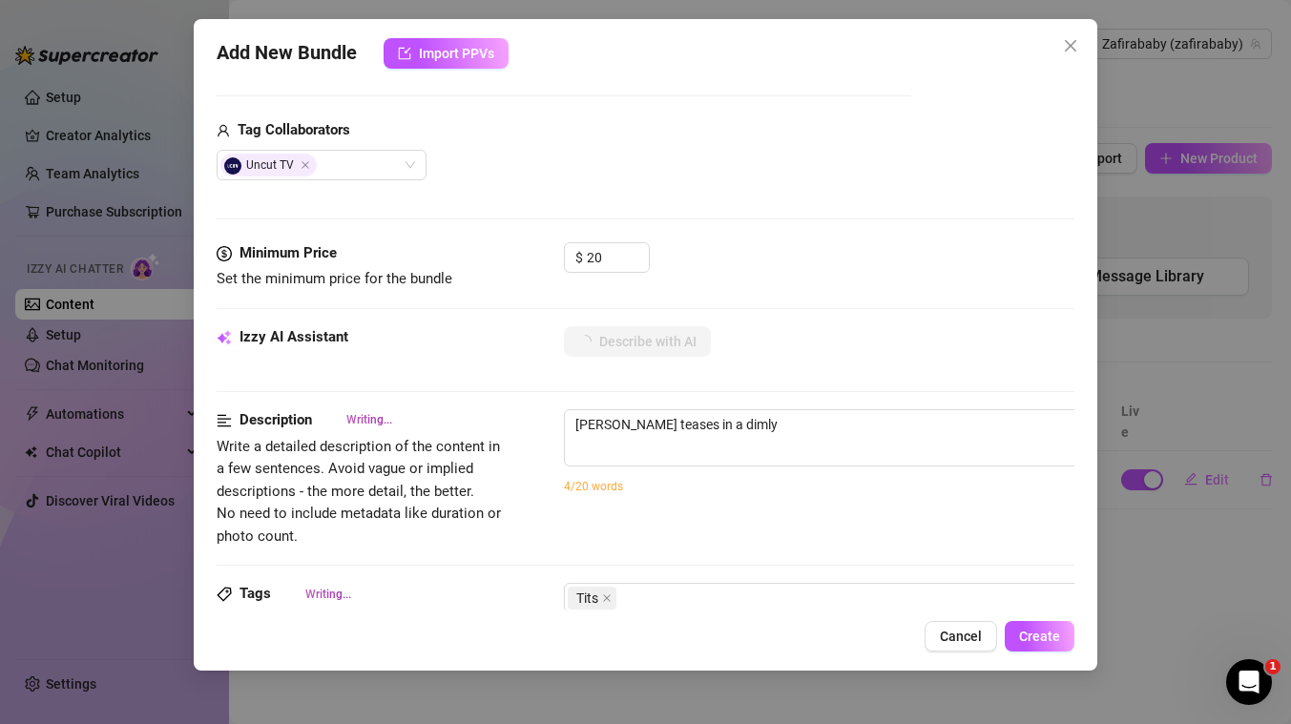
type textarea "Lisandra teases in a dimly lit"
type textarea "Lisandra teases in a dimly lit bedroom,"
type textarea "Lisandra teases in a dimly lit bedroom, starting"
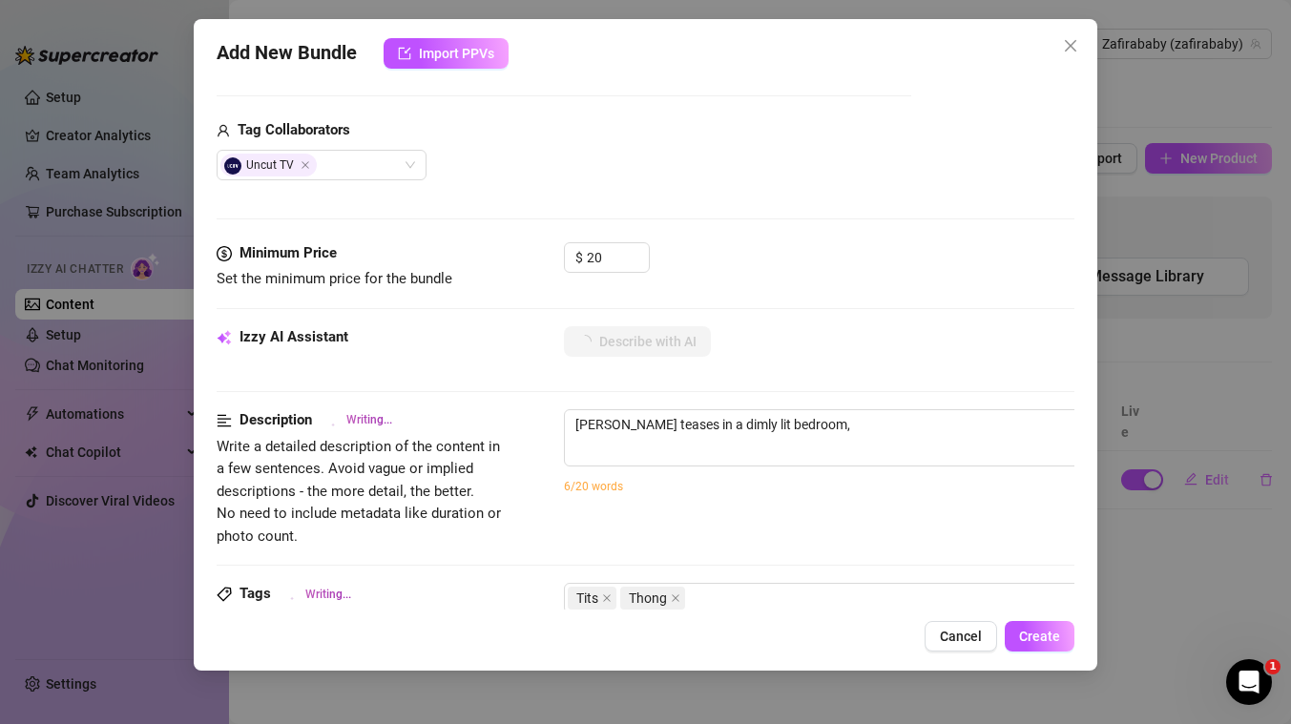
type textarea "Lisandra teases in a dimly lit bedroom, starting"
type textarea "Lisandra teases in a dimly lit bedroom, starting topless"
type textarea "Lisandra teases in a dimly lit bedroom, starting topless in"
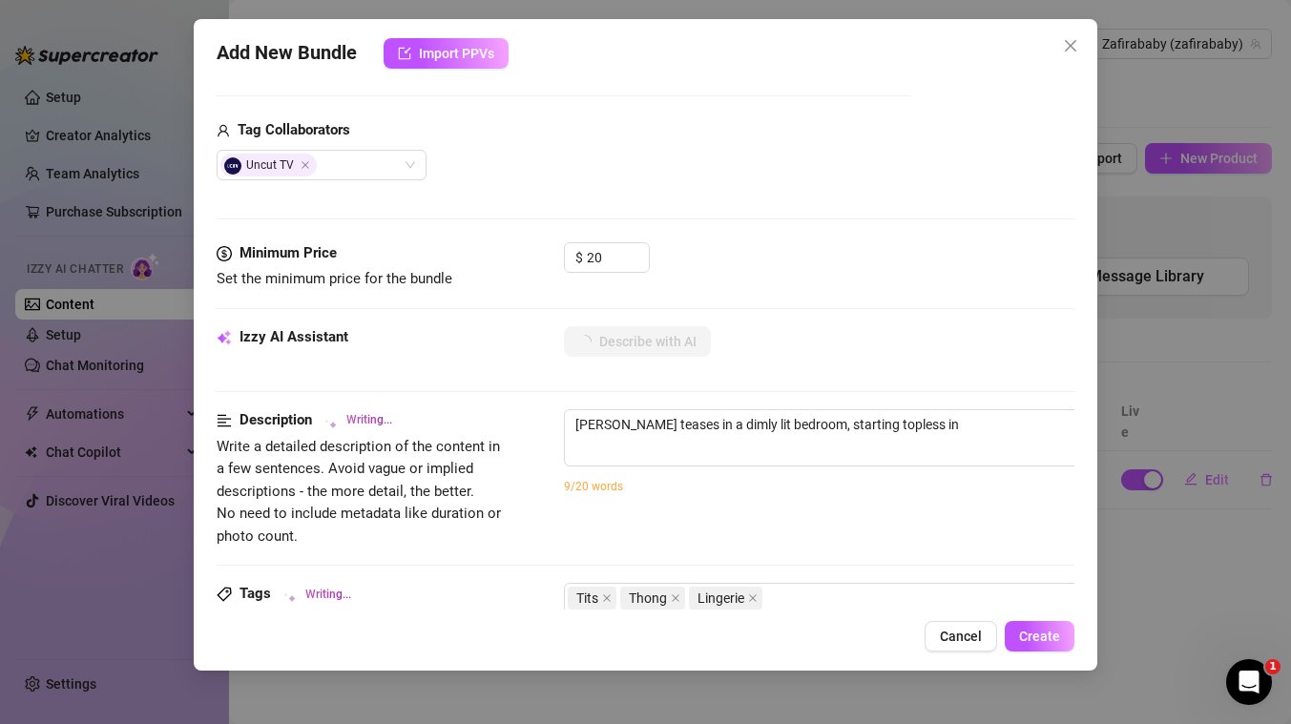
type textarea "Lisandra teases in a dimly lit bedroom, starting topless in just"
type textarea "Lisandra teases in a dimly lit bedroom, starting topless in just a"
type textarea "Lisandra teases in a dimly lit bedroom, starting topless in just a tiny"
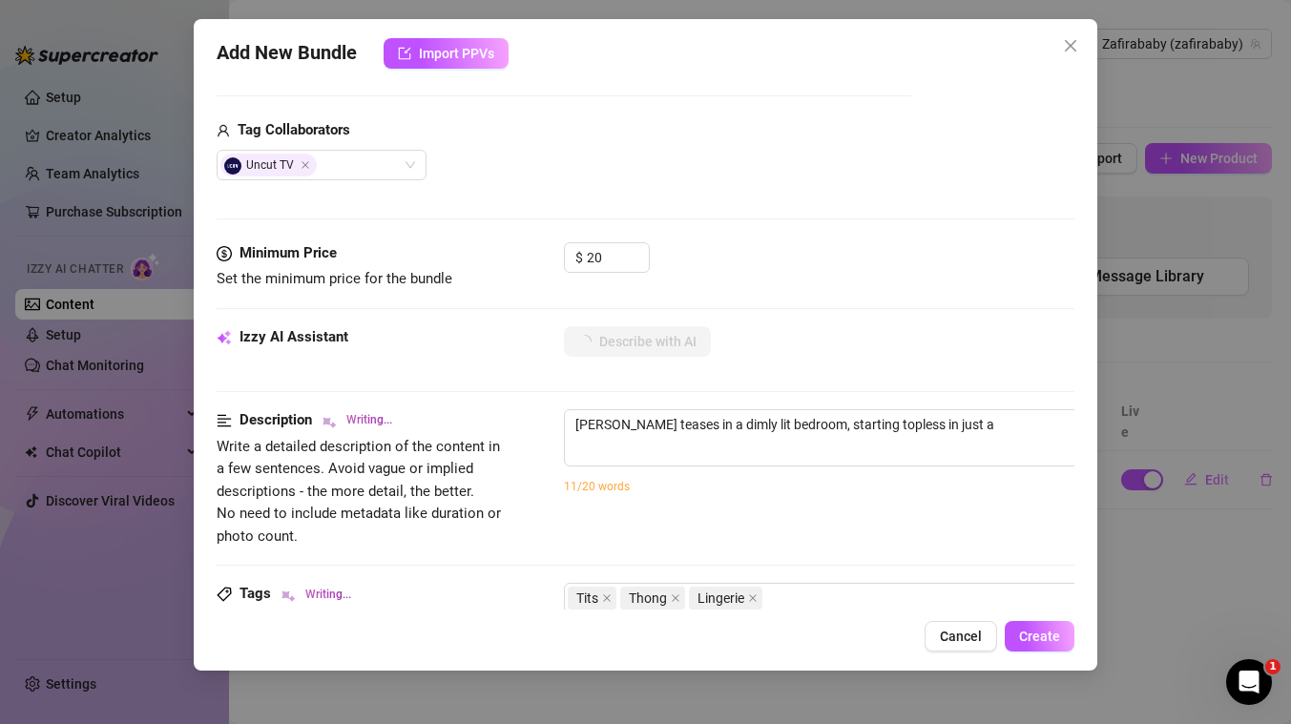
type textarea "Lisandra teases in a dimly lit bedroom, starting topless in just a tiny"
type textarea "Lisandra teases in a dimly lit bedroom, starting topless in just a tiny black"
type textarea "Lisandra teases in a dimly lit bedroom, starting topless in just a tiny black t…"
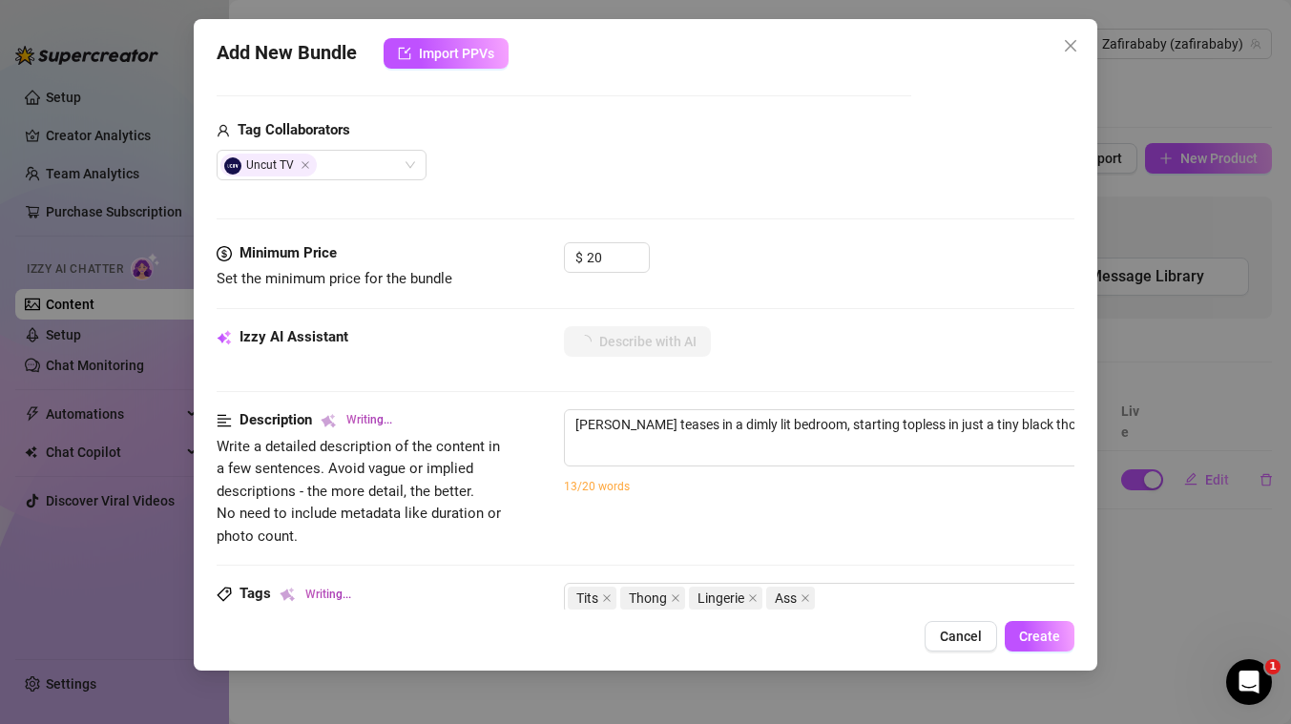
type textarea "Lisandra teases in a dimly lit bedroom, starting topless in just a tiny black t…"
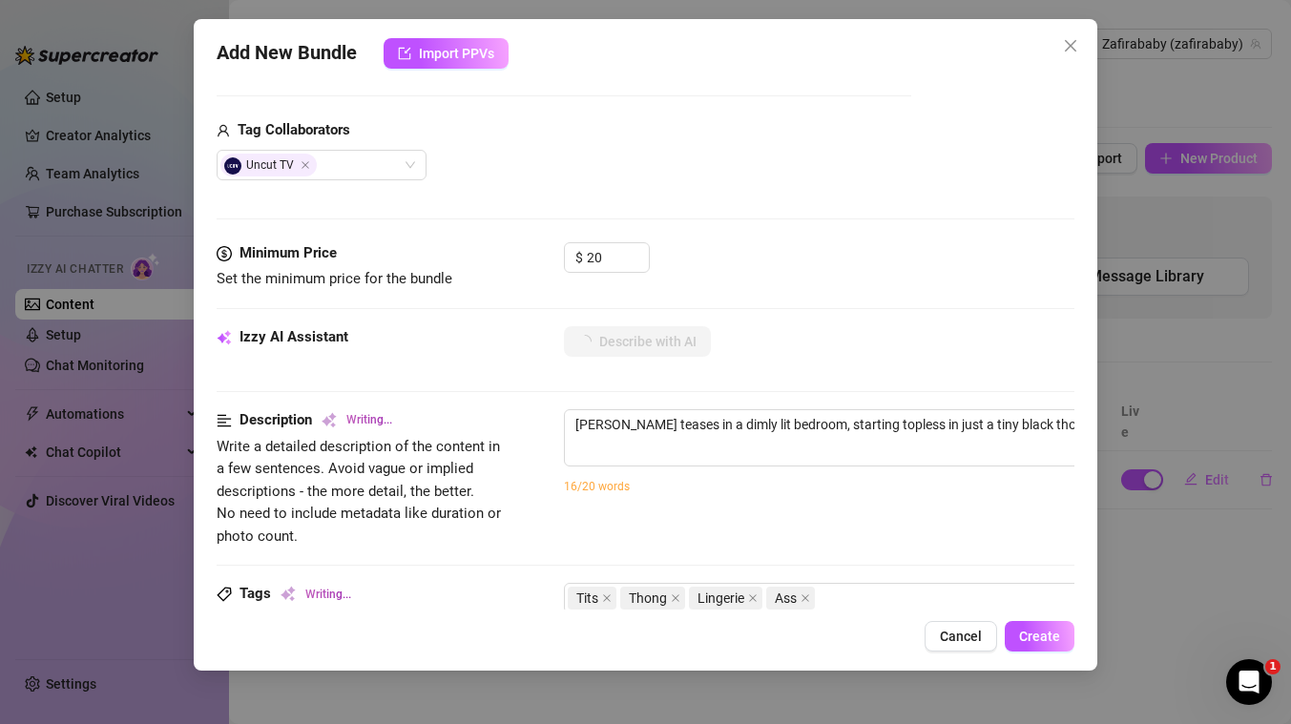
type textarea "Lisandra teases in a dimly lit bedroom, starting topless in just a tiny black t…"
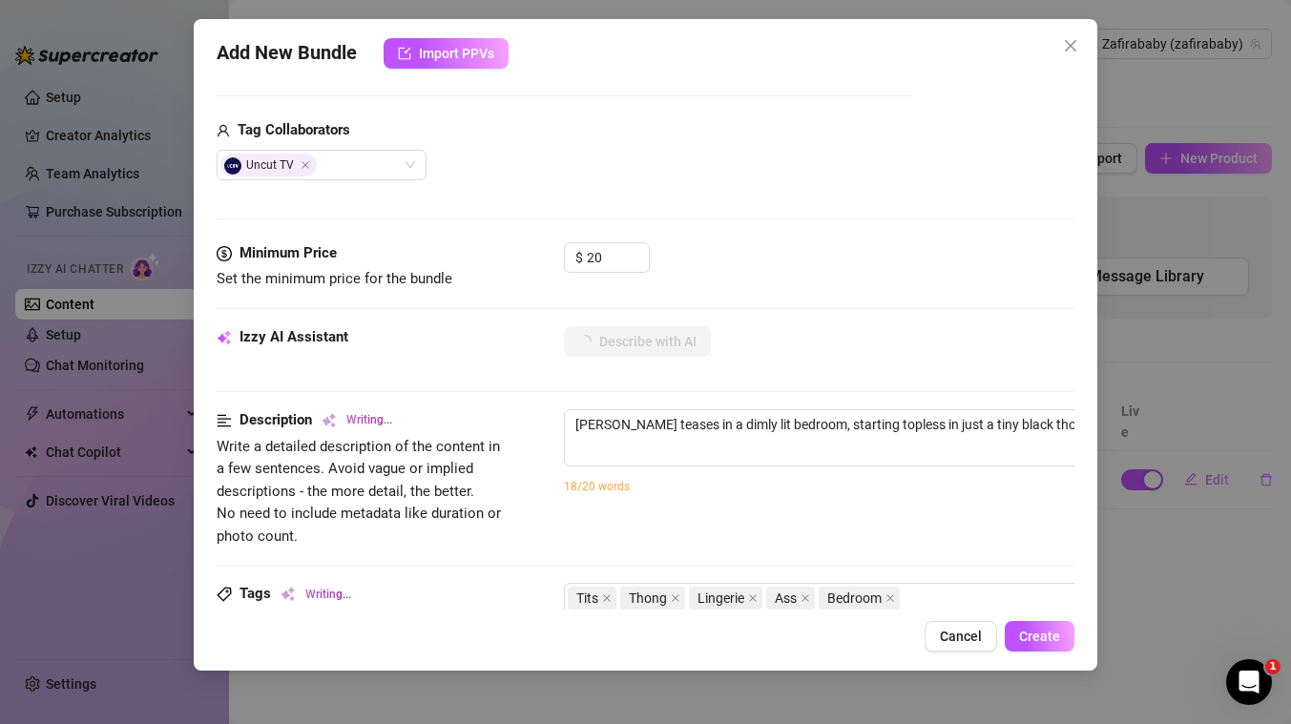
type textarea "Lisandra teases in a dimly lit bedroom, starting topless in just a tiny black t…"
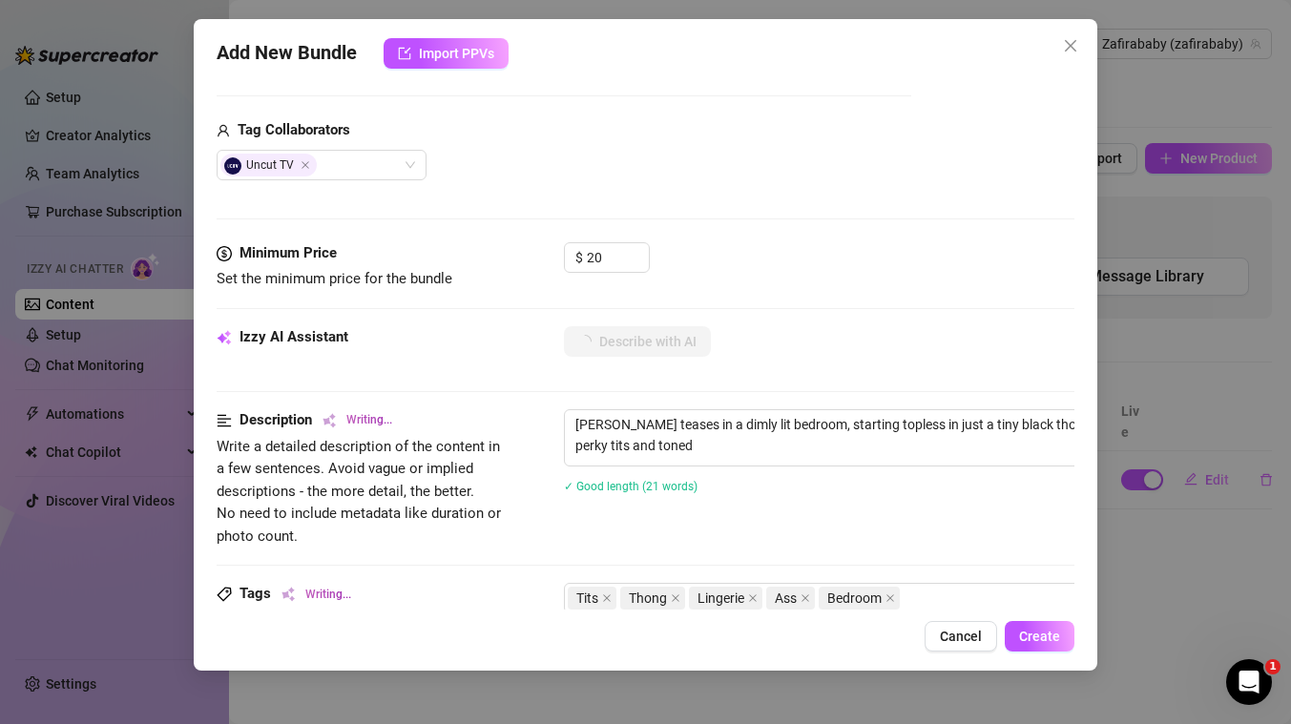
type textarea "Lisandra teases in a dimly lit bedroom, starting topless in just a tiny black t…"
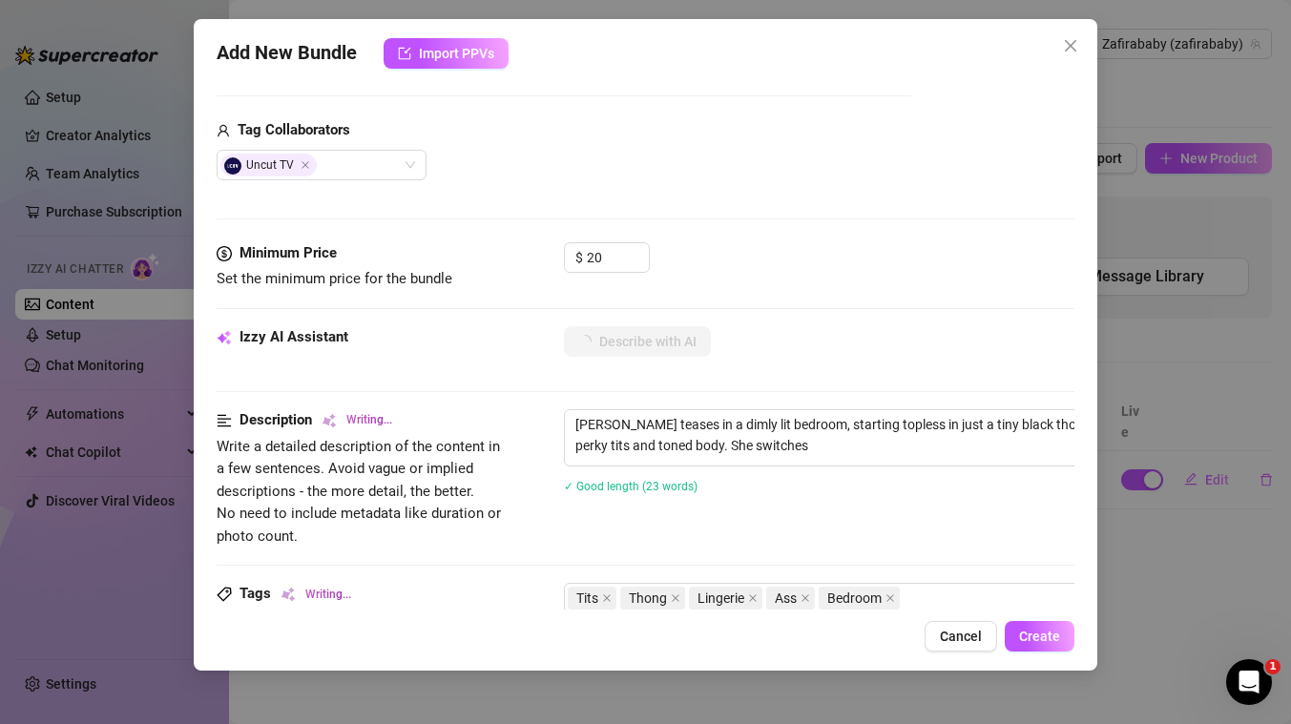
type textarea "Lisandra teases in a dimly lit bedroom, starting topless in just a tiny black t…"
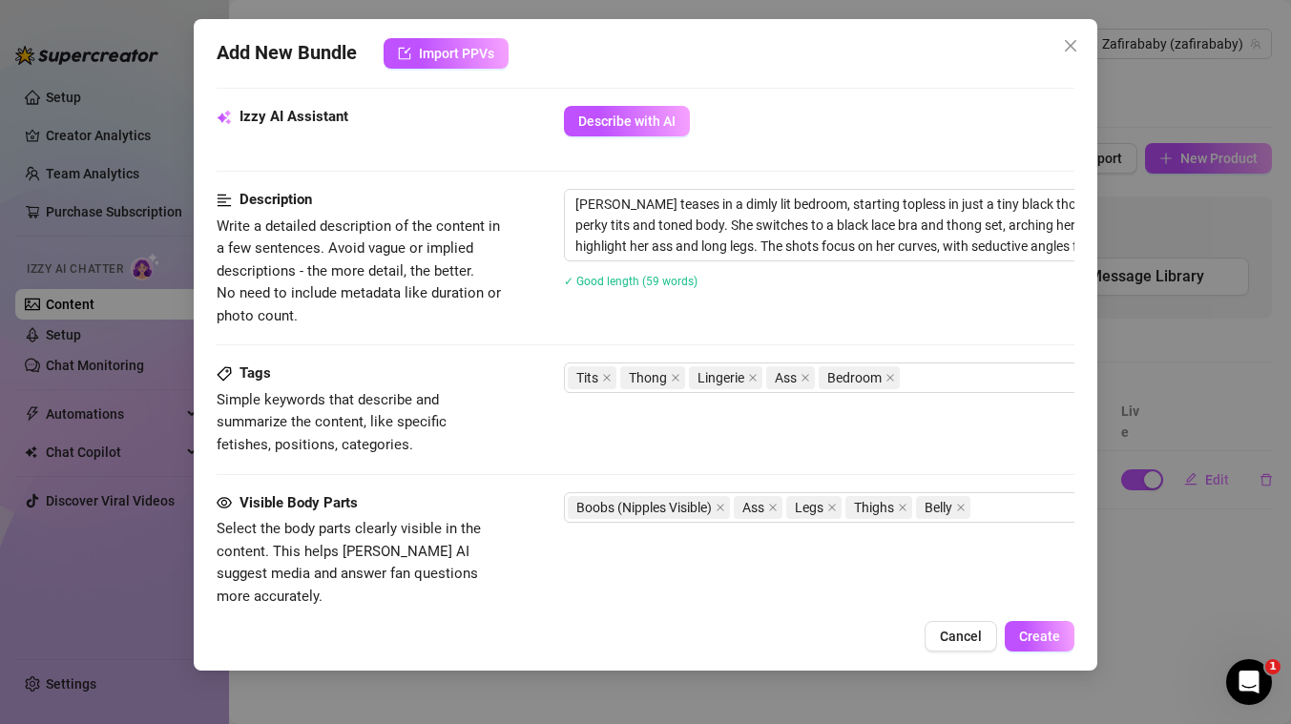
scroll to position [1170, 0]
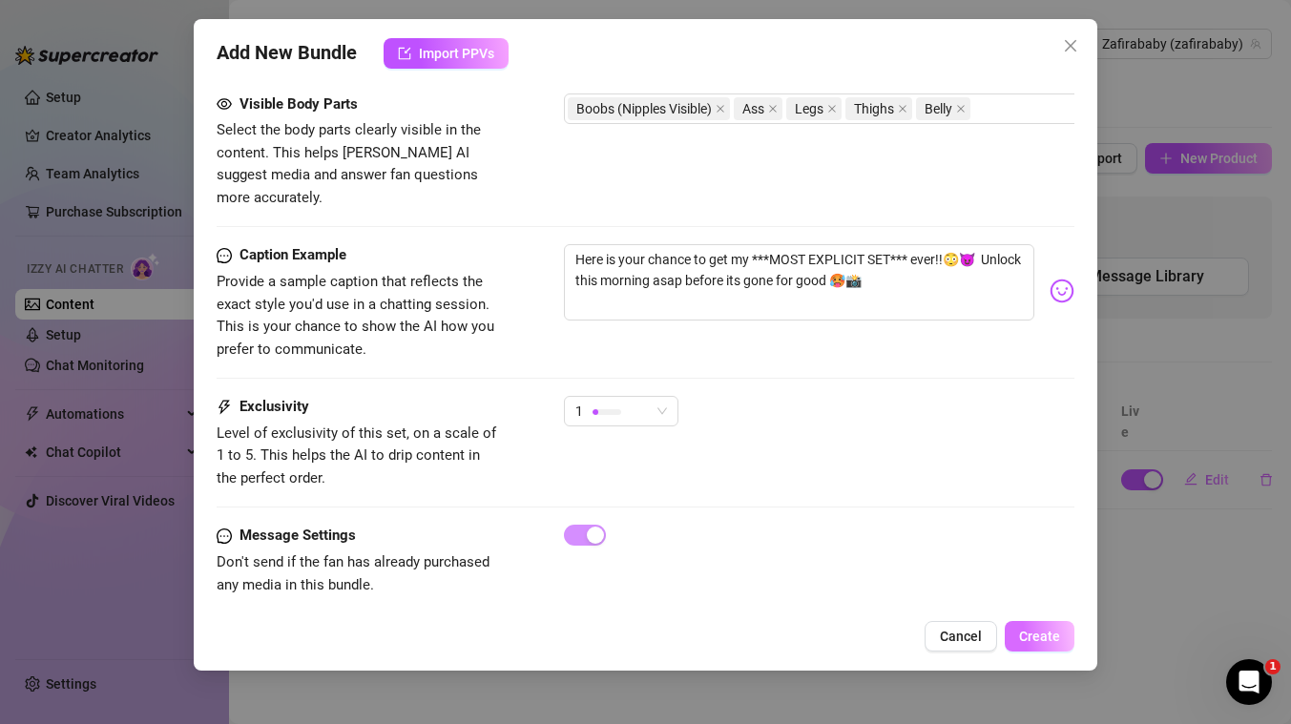
click at [1057, 638] on span "Create" at bounding box center [1039, 636] width 41 height 15
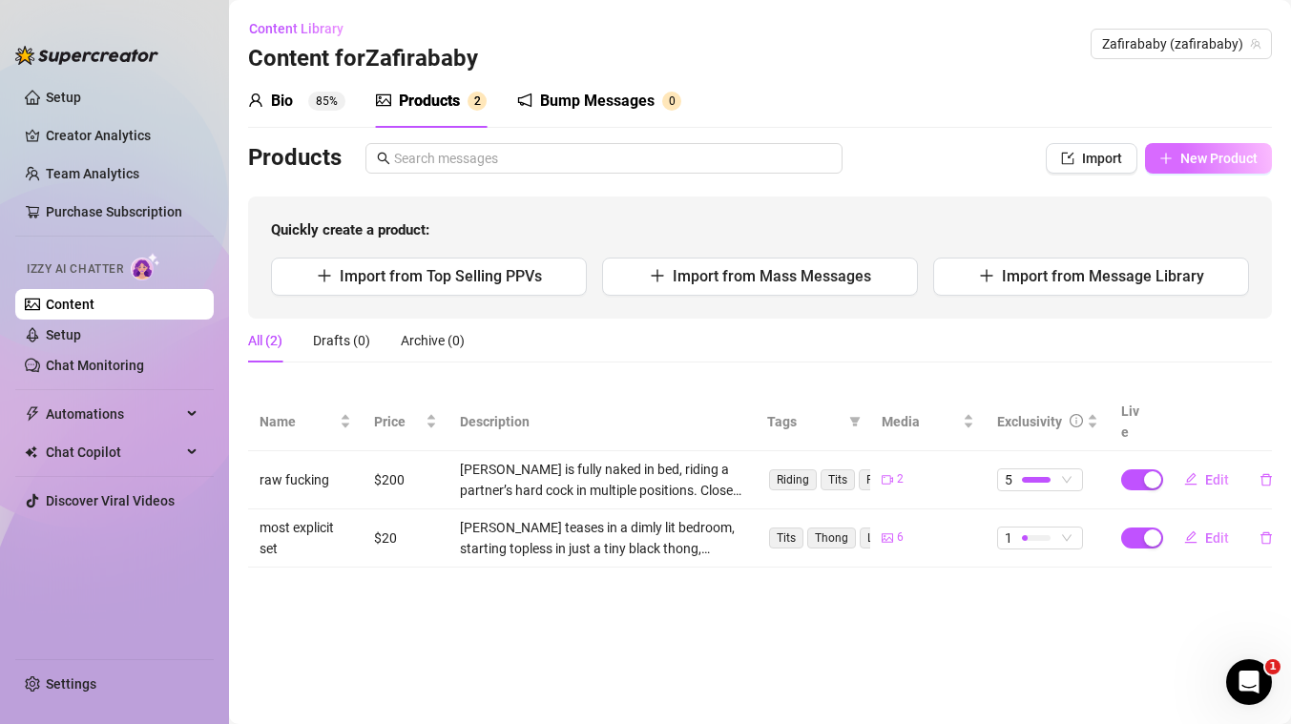
click at [1237, 162] on span "New Product" at bounding box center [1218, 158] width 77 height 15
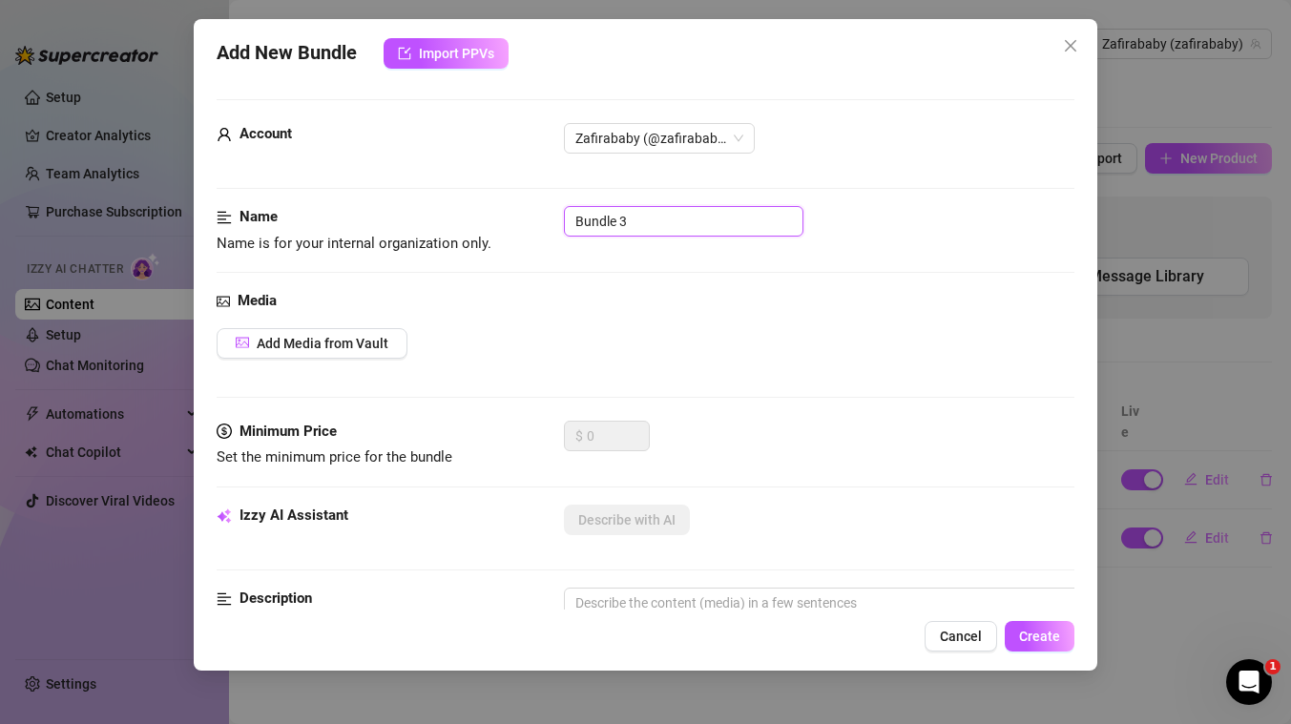
click at [602, 217] on input "Bundle 3" at bounding box center [683, 221] width 239 height 31
click at [364, 352] on button "Add Media from Vault" at bounding box center [312, 343] width 191 height 31
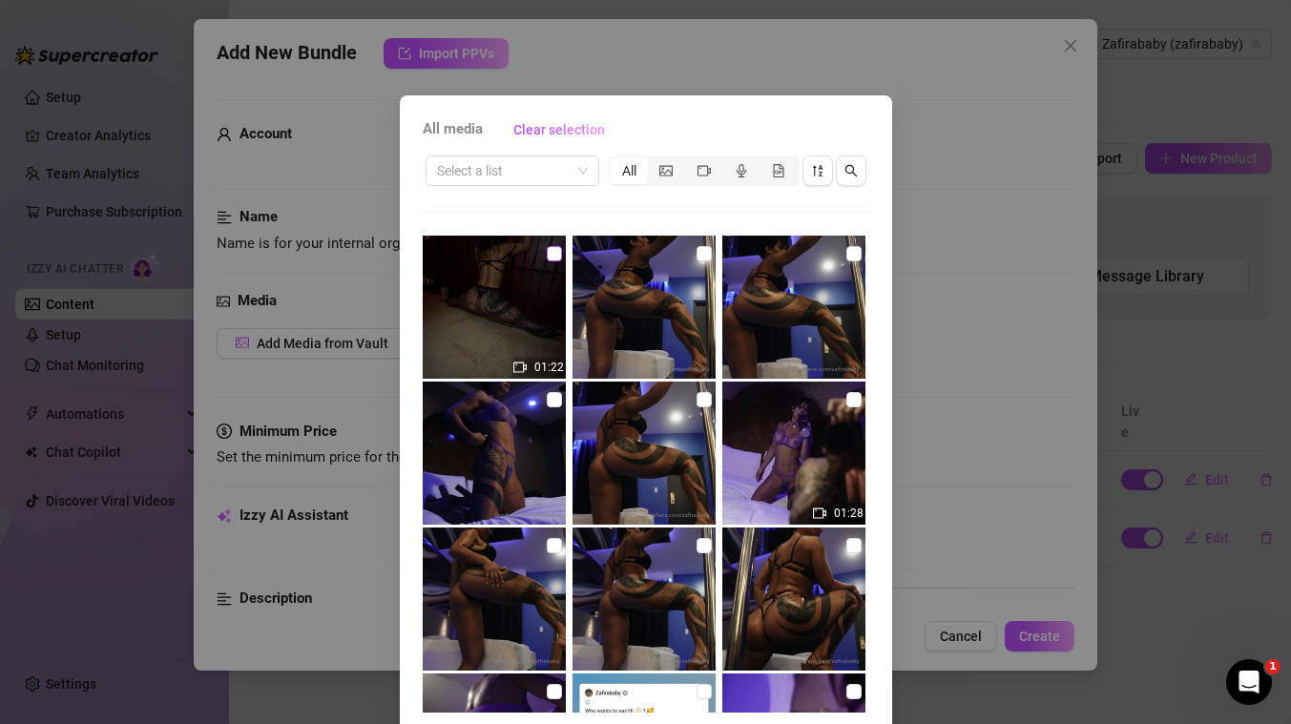
click at [554, 256] on input "checkbox" at bounding box center [554, 253] width 15 height 15
click at [700, 253] on input "checkbox" at bounding box center [703, 253] width 15 height 15
click at [856, 257] on input "checkbox" at bounding box center [853, 253] width 15 height 15
click at [854, 404] on input "checkbox" at bounding box center [853, 399] width 15 height 15
click at [704, 400] on input "checkbox" at bounding box center [703, 399] width 15 height 15
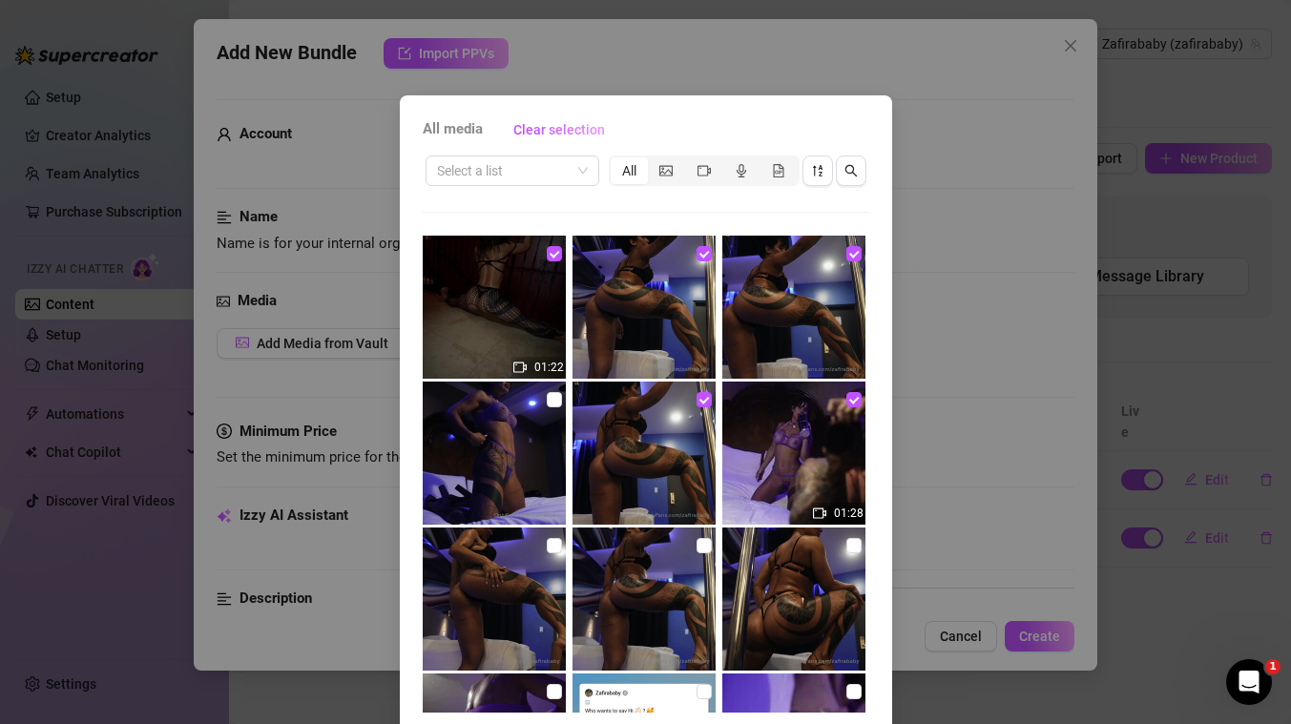
click at [545, 397] on img at bounding box center [494, 453] width 143 height 143
click at [552, 543] on input "checkbox" at bounding box center [554, 545] width 15 height 15
click at [708, 542] on input "checkbox" at bounding box center [703, 545] width 15 height 15
click at [852, 545] on input "checkbox" at bounding box center [853, 545] width 15 height 15
click at [553, 257] on input "checkbox" at bounding box center [554, 253] width 15 height 15
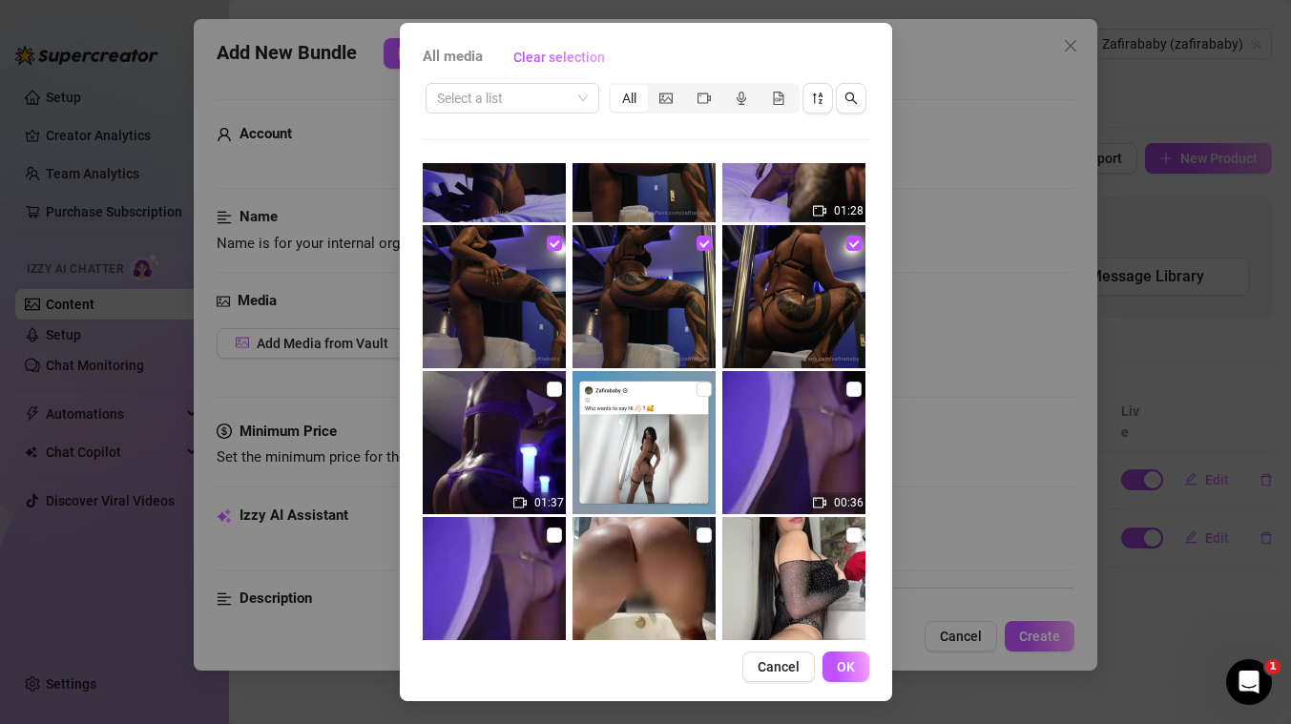
scroll to position [72, 0]
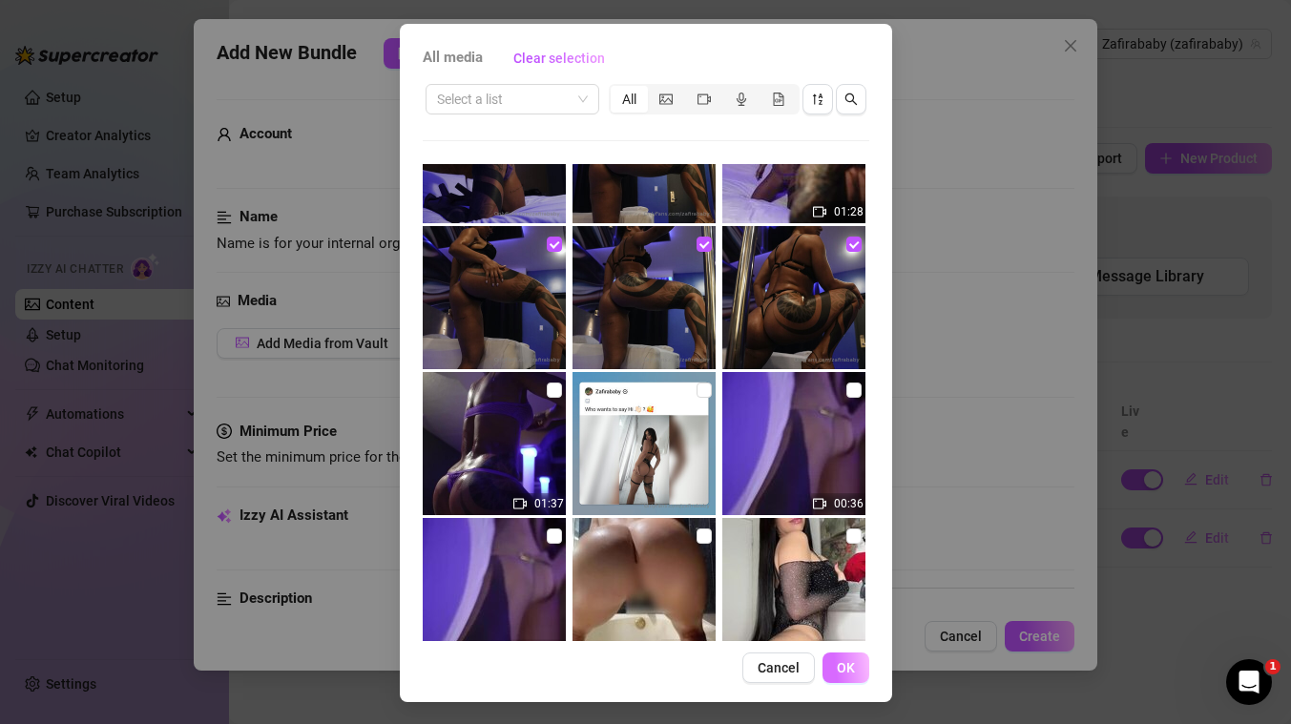
click at [843, 663] on span "OK" at bounding box center [846, 667] width 18 height 15
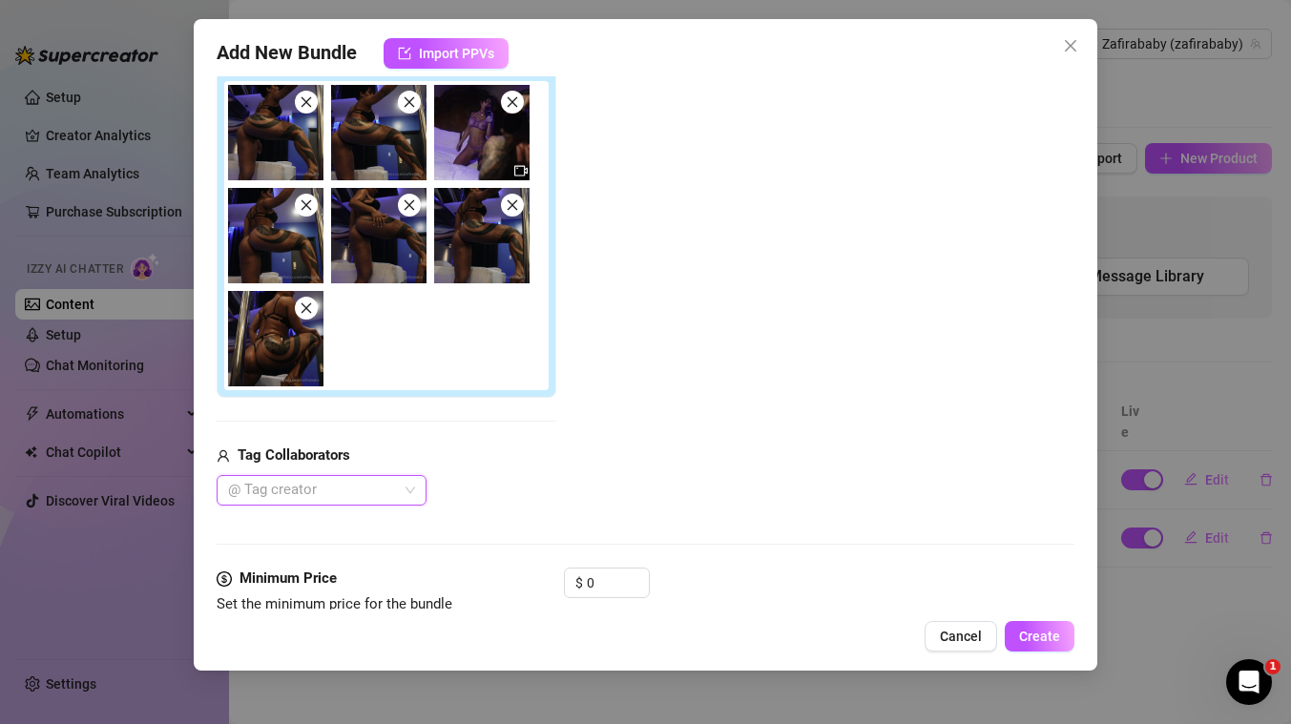
scroll to position [351, 0]
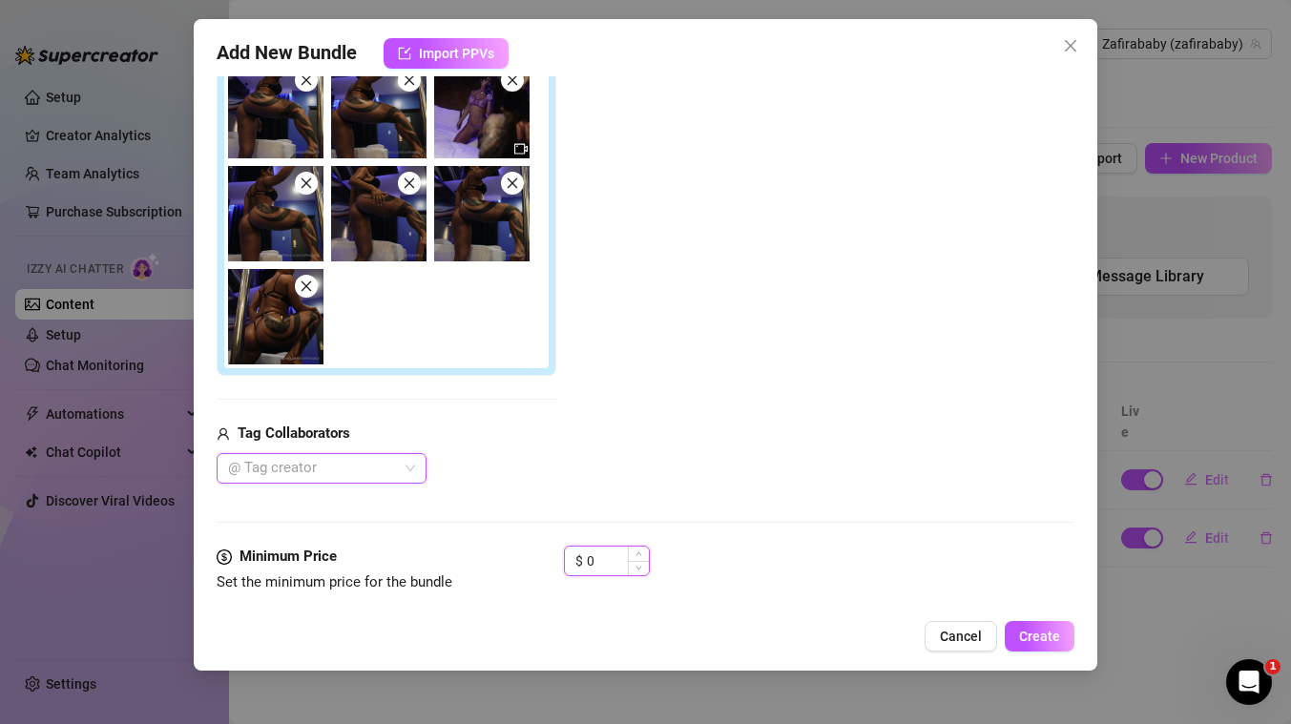
click at [605, 563] on input "0" at bounding box center [618, 561] width 62 height 29
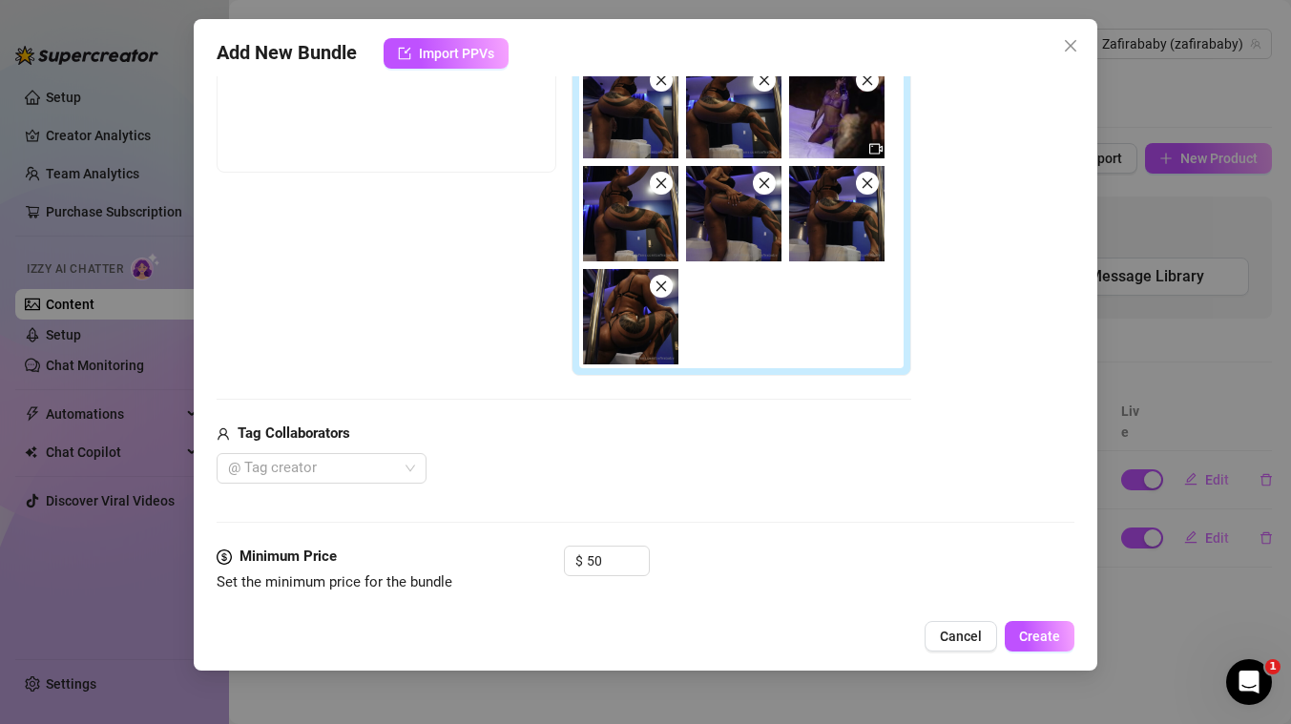
click at [684, 447] on div "Tag Collaborators @ Tag creator" at bounding box center [564, 453] width 694 height 61
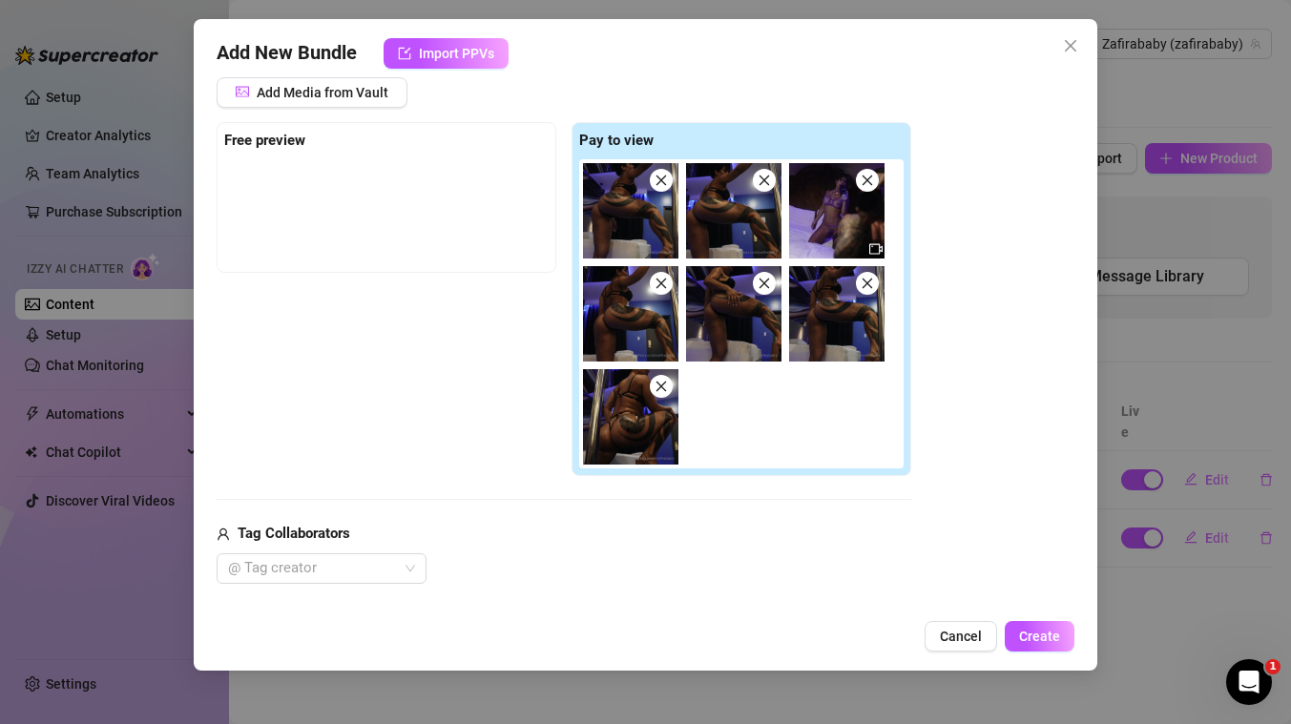
scroll to position [245, 0]
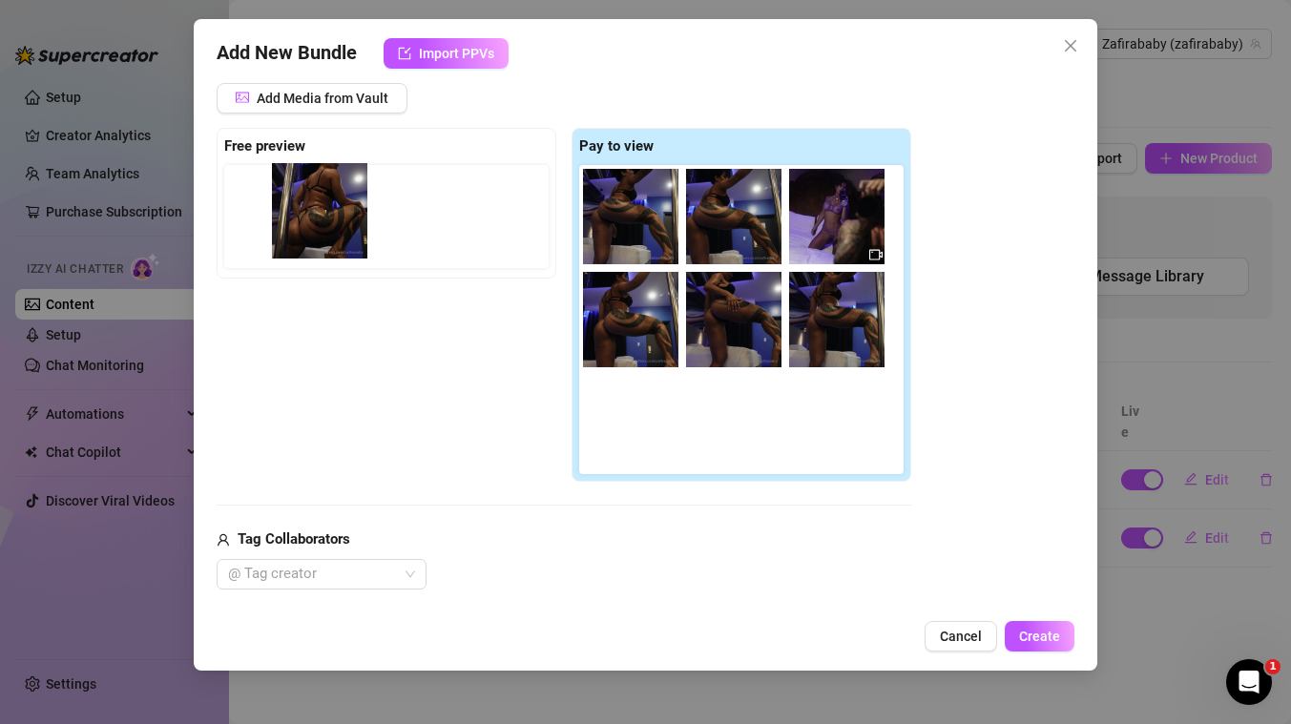
drag, startPoint x: 626, startPoint y: 434, endPoint x: 301, endPoint y: 217, distance: 390.5
click at [301, 217] on div "Free preview Pay to view" at bounding box center [564, 305] width 694 height 355
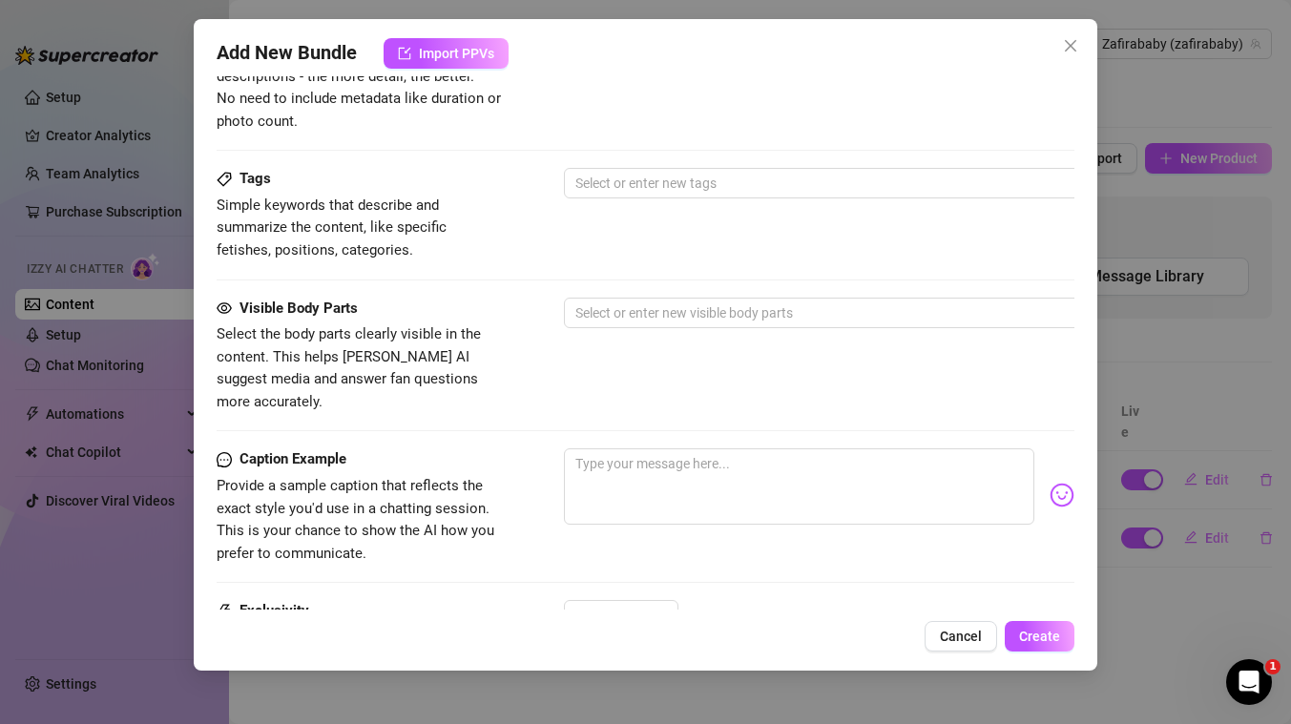
scroll to position [965, 0]
click at [656, 602] on span "1" at bounding box center [621, 616] width 92 height 29
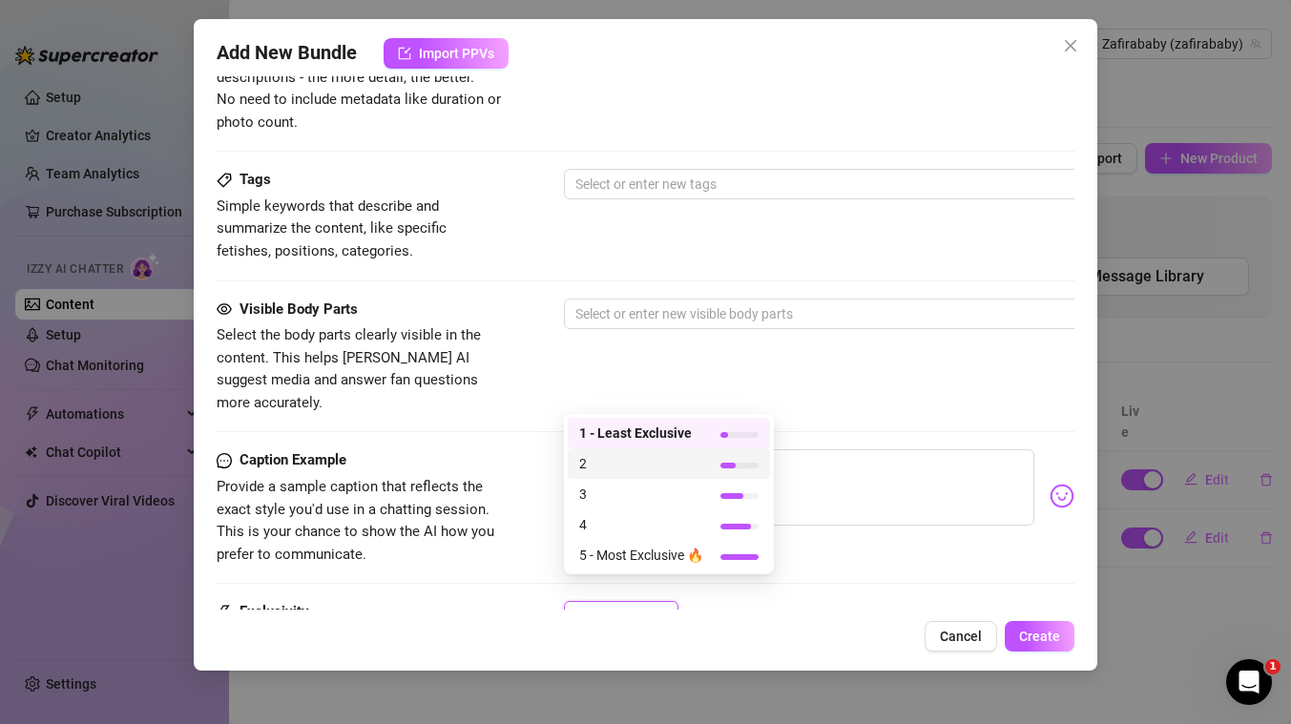
click at [627, 473] on span "2" at bounding box center [641, 463] width 124 height 21
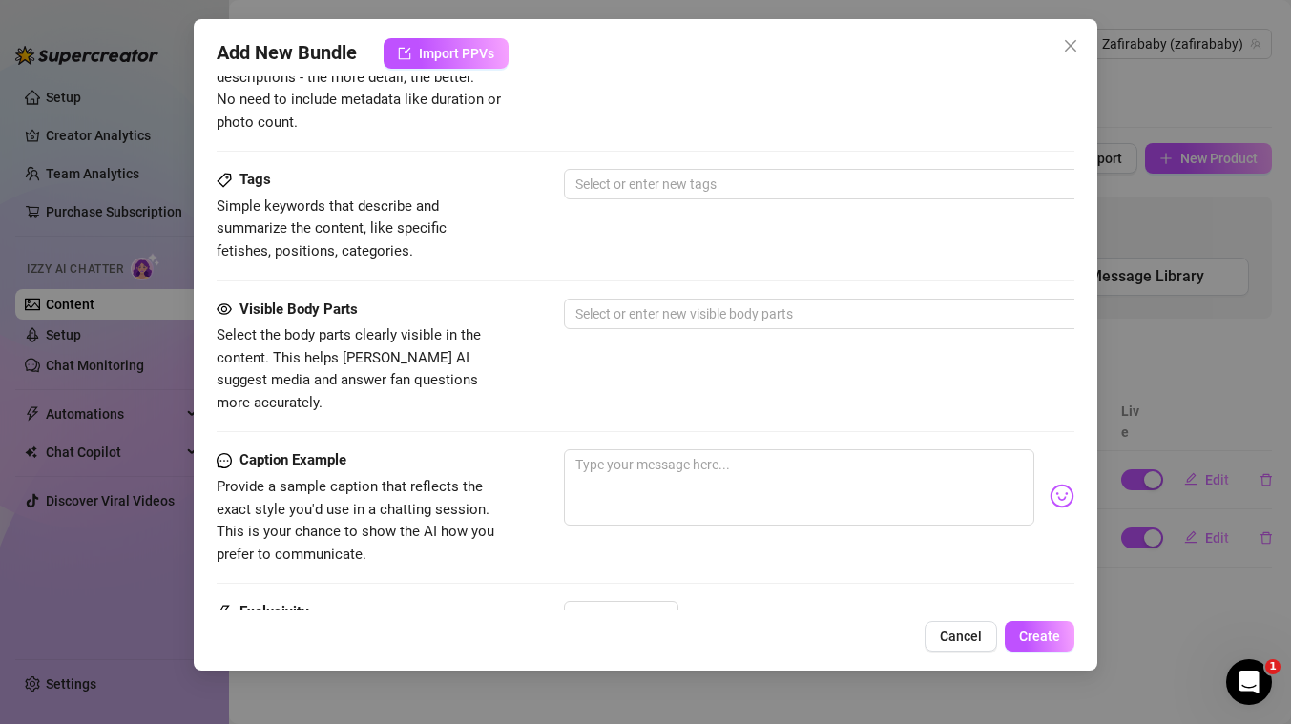
click at [557, 390] on div "Visible Body Parts Select the body parts clearly visible in the content. This h…" at bounding box center [646, 357] width 858 height 116
click at [641, 602] on div "2" at bounding box center [612, 616] width 74 height 29
click at [535, 342] on div "Visible Body Parts Select the body parts clearly visible in the content. This h…" at bounding box center [646, 357] width 858 height 116
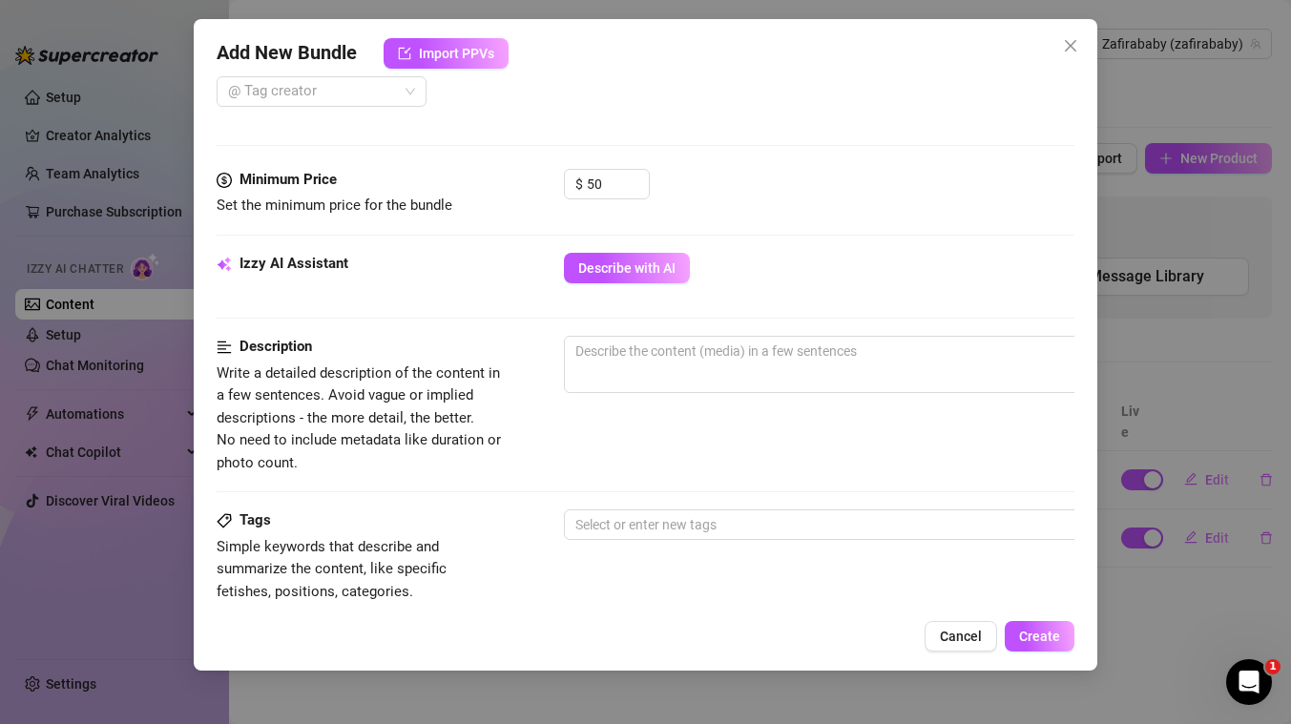
scroll to position [588, 0]
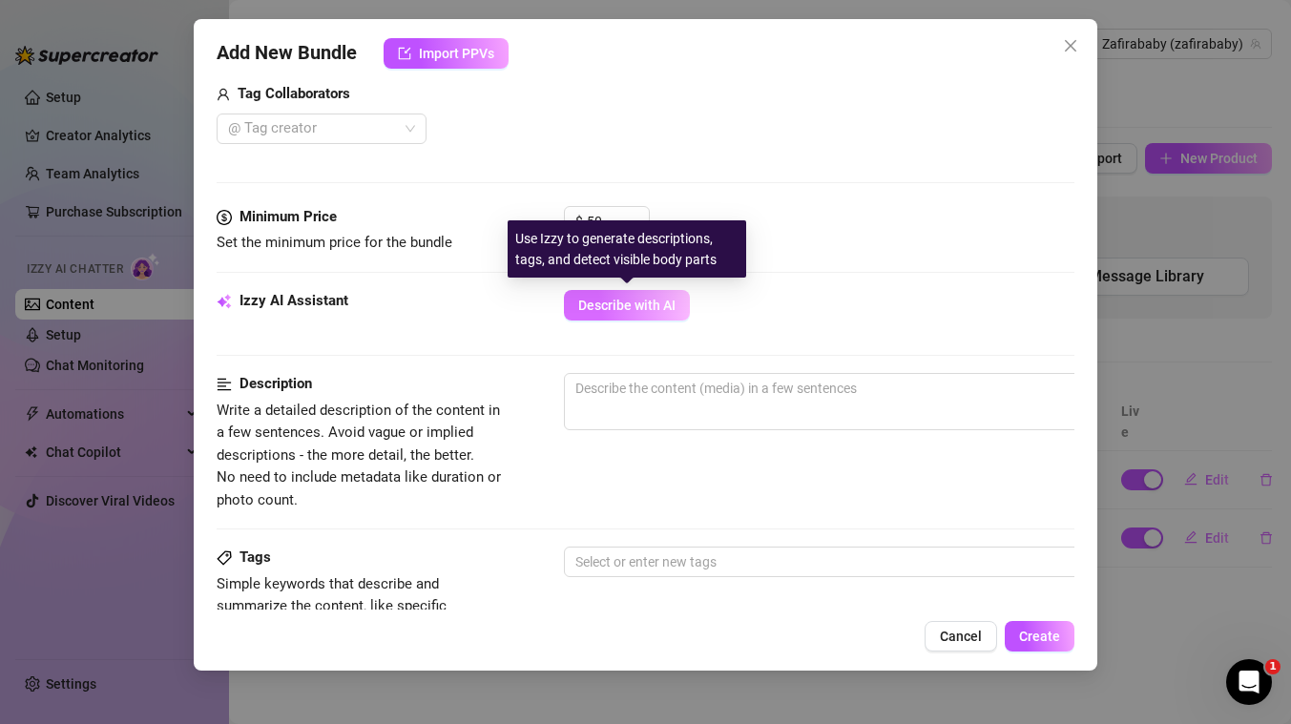
click at [620, 311] on span "Describe with AI" at bounding box center [626, 305] width 97 height 15
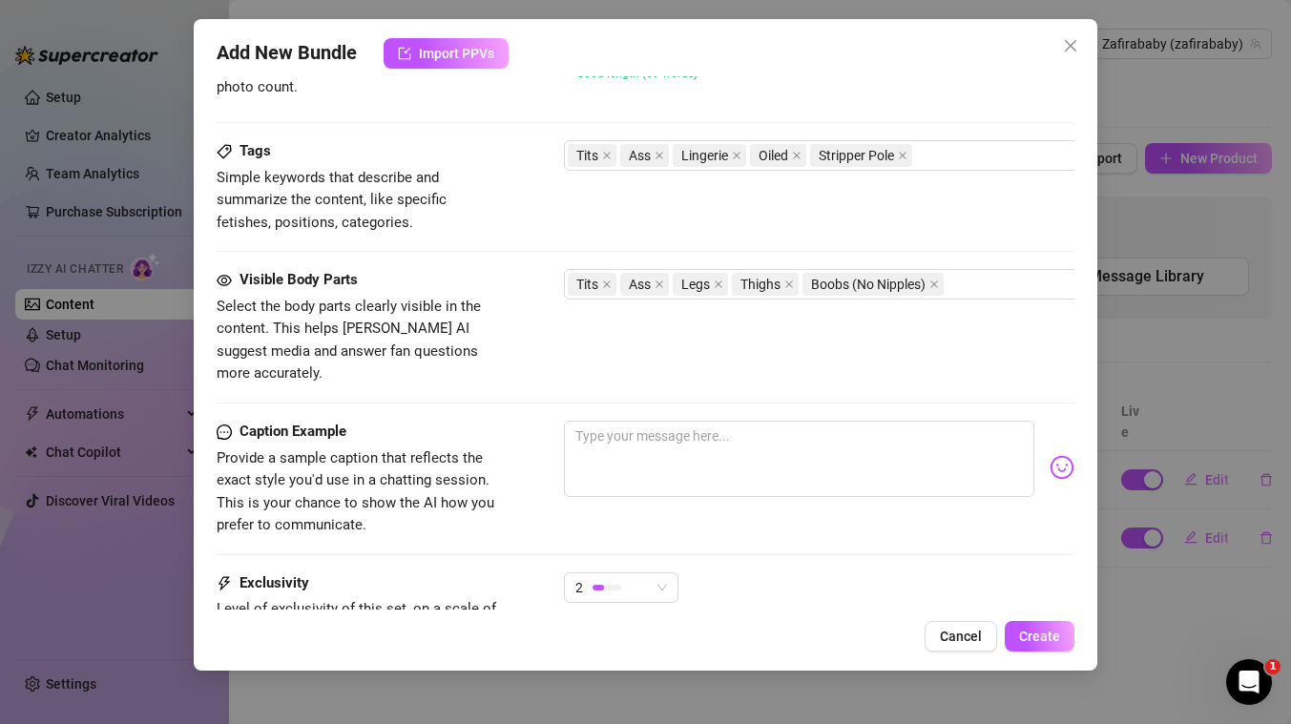
scroll to position [1031, 0]
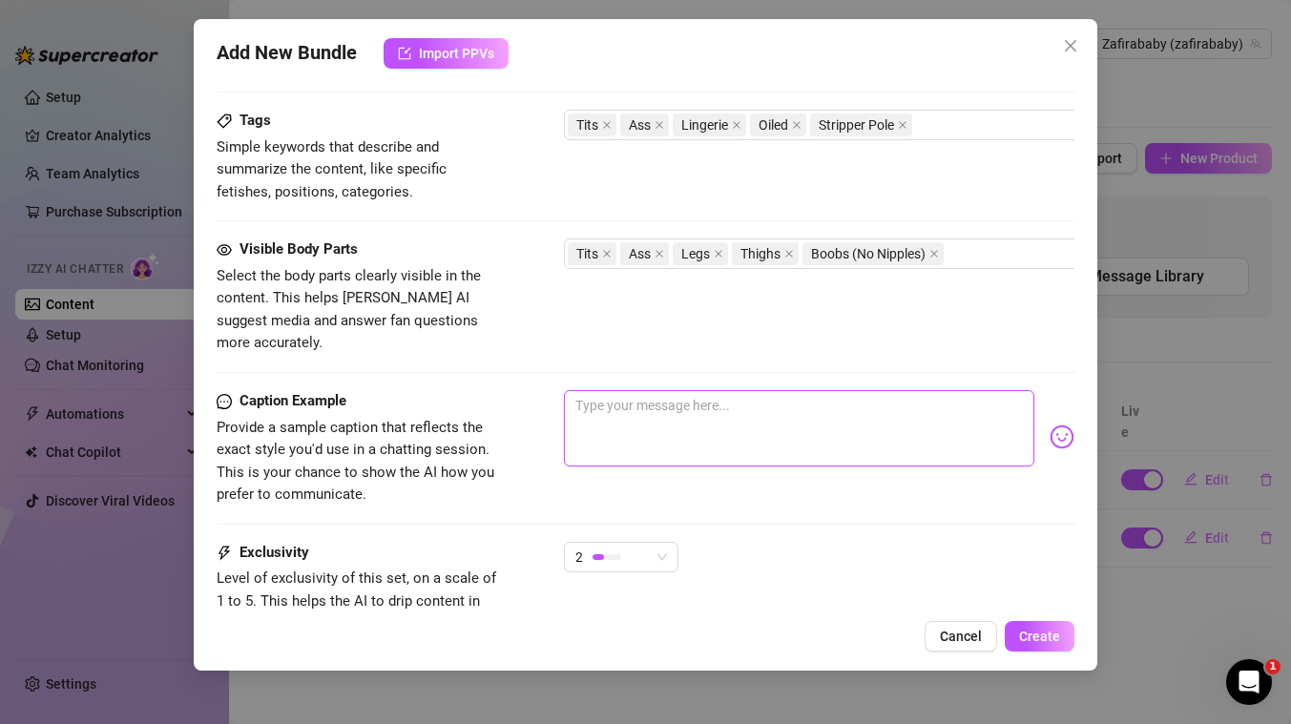
click at [657, 422] on textarea at bounding box center [799, 428] width 470 height 76
paste textarea "BRAND NEW ‼️ 🔞🔞 and one of my hottest bundles ever!! Spreading it open in sprea…"
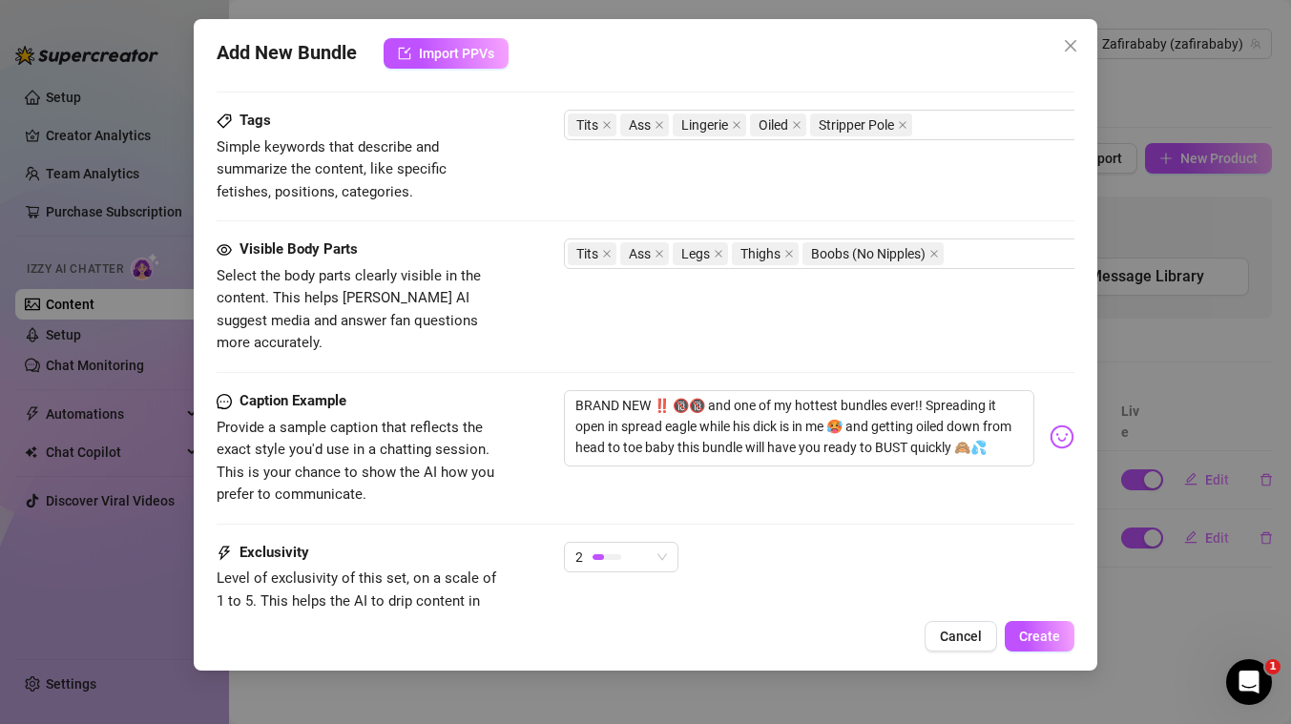
click at [850, 492] on div "Caption Example Provide a sample caption that reflects the exact style you'd us…" at bounding box center [646, 466] width 858 height 152
click at [1051, 640] on span "Create" at bounding box center [1039, 636] width 41 height 15
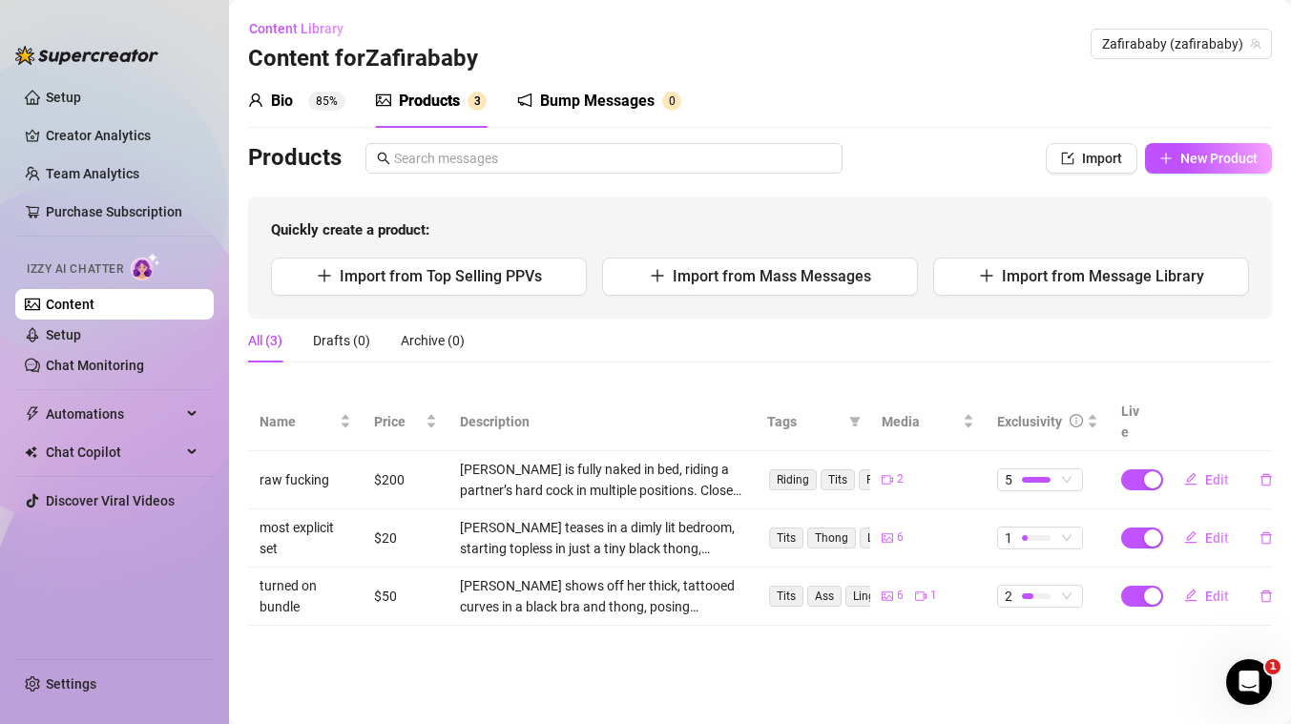
drag, startPoint x: 759, startPoint y: 286, endPoint x: 733, endPoint y: 349, distance: 68.4
click at [733, 349] on div "Products Import New Product Quickly create a product: Import from Top Selling P…" at bounding box center [760, 384] width 1024 height 483
click at [1195, 164] on span "New Product" at bounding box center [1218, 158] width 77 height 15
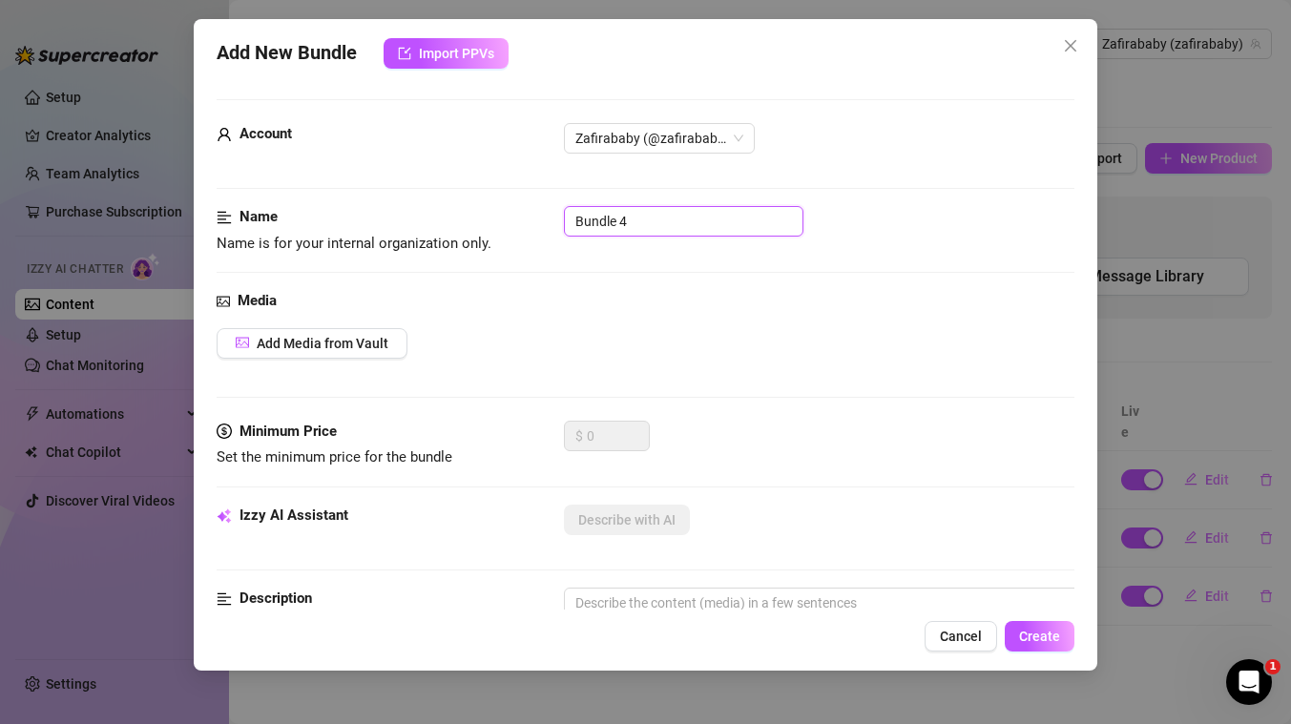
click at [700, 217] on input "Bundle 4" at bounding box center [683, 221] width 239 height 31
click at [682, 232] on input "Bundle 4" at bounding box center [683, 221] width 239 height 31
click at [679, 227] on input "Bundle 4" at bounding box center [683, 221] width 239 height 31
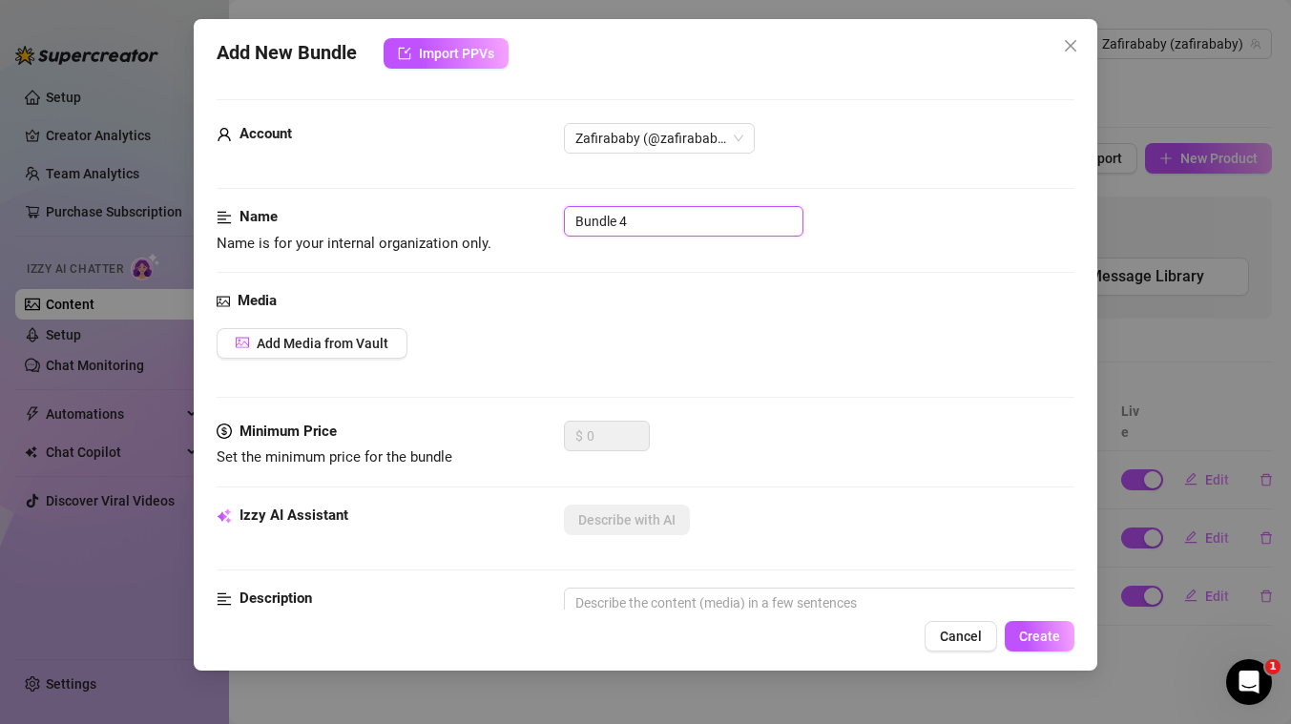
click at [679, 227] on input "Bundle 4" at bounding box center [683, 221] width 239 height 31
click at [351, 338] on span "Add Media from Vault" at bounding box center [323, 343] width 132 height 15
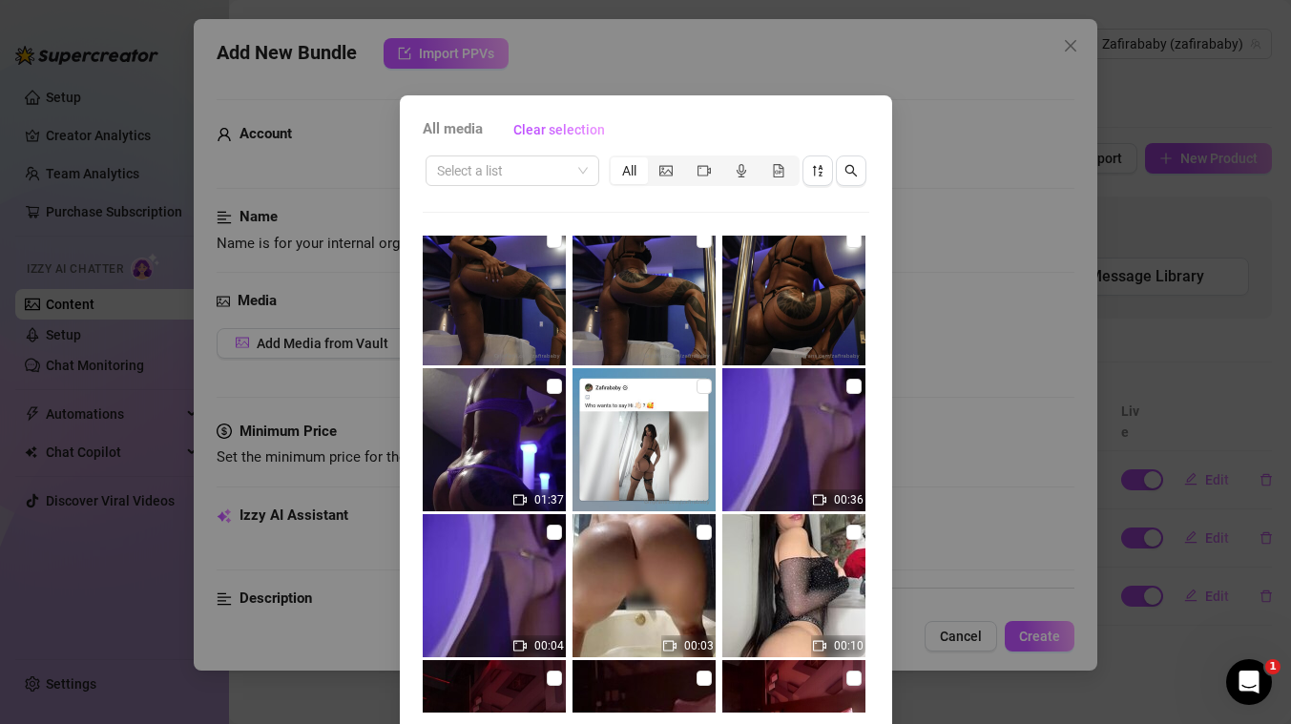
scroll to position [306, 0]
click at [557, 529] on input "checkbox" at bounding box center [554, 531] width 15 height 15
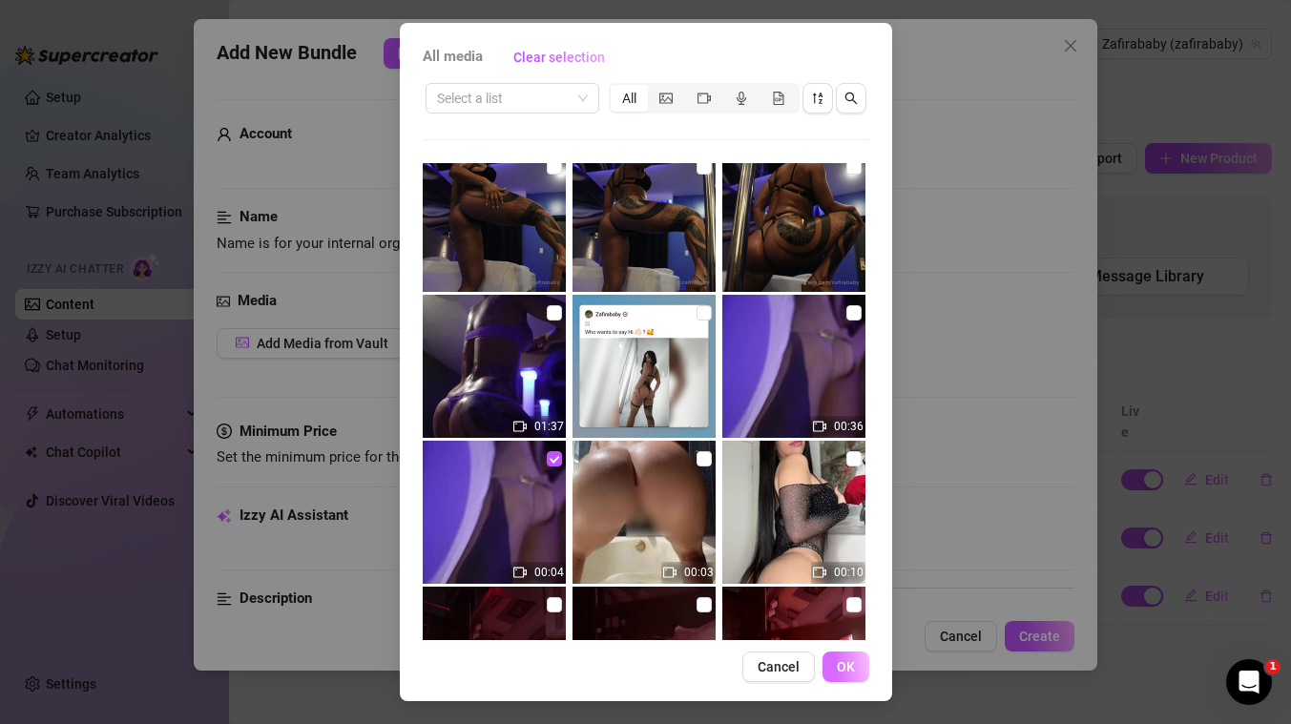
click at [848, 666] on span "OK" at bounding box center [846, 666] width 18 height 15
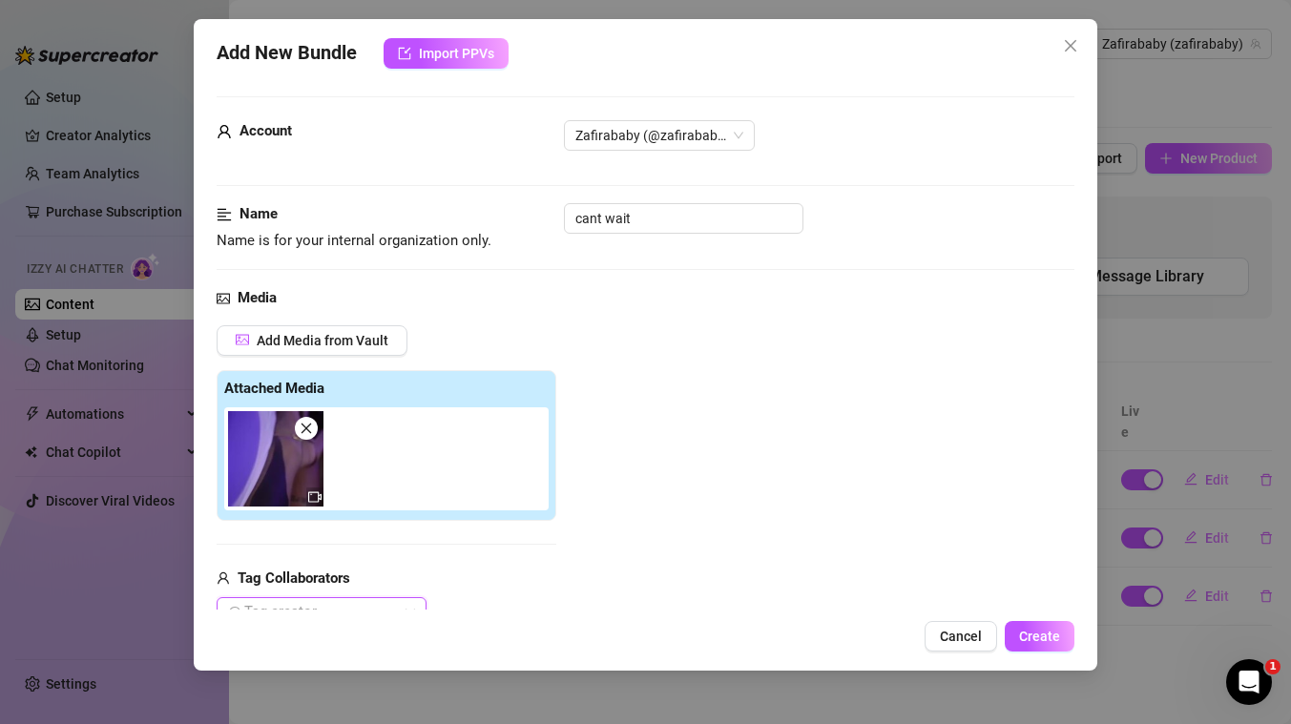
scroll to position [219, 0]
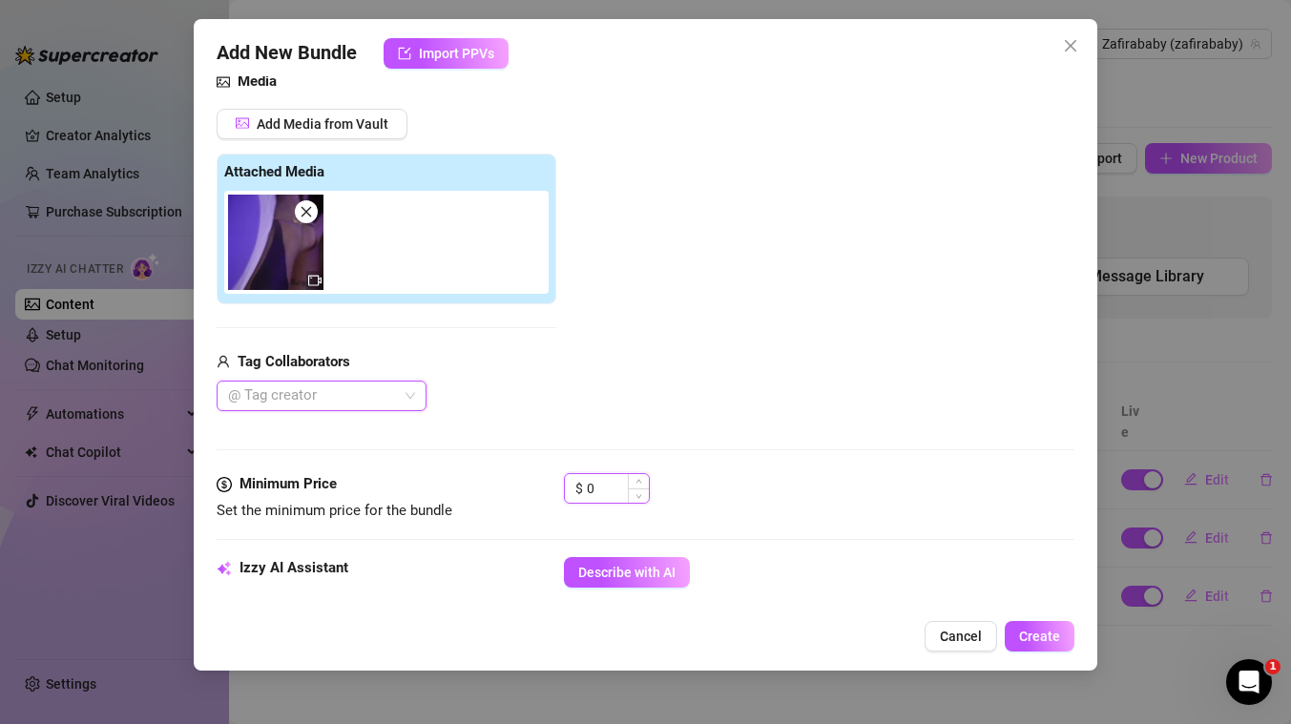
click at [597, 488] on input "0" at bounding box center [618, 488] width 62 height 29
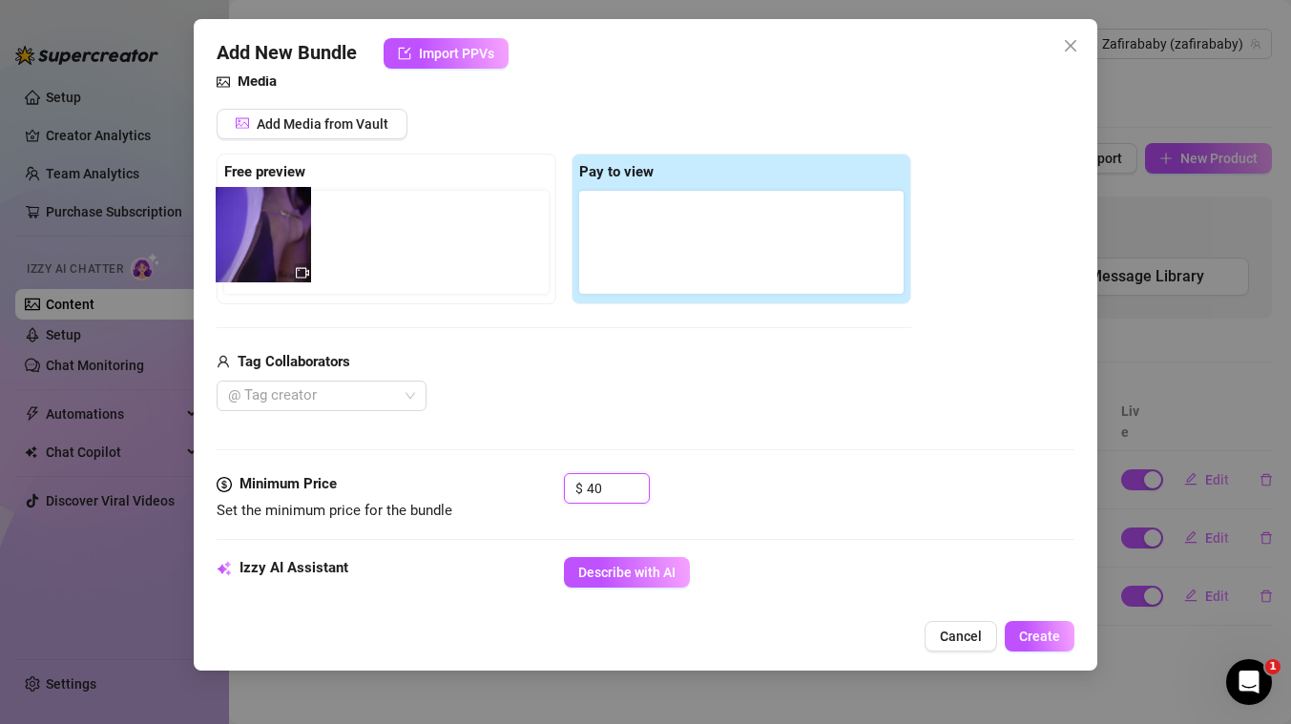
drag, startPoint x: 632, startPoint y: 256, endPoint x: 259, endPoint y: 248, distance: 374.0
click at [259, 248] on div "Free preview Pay to view" at bounding box center [564, 229] width 694 height 151
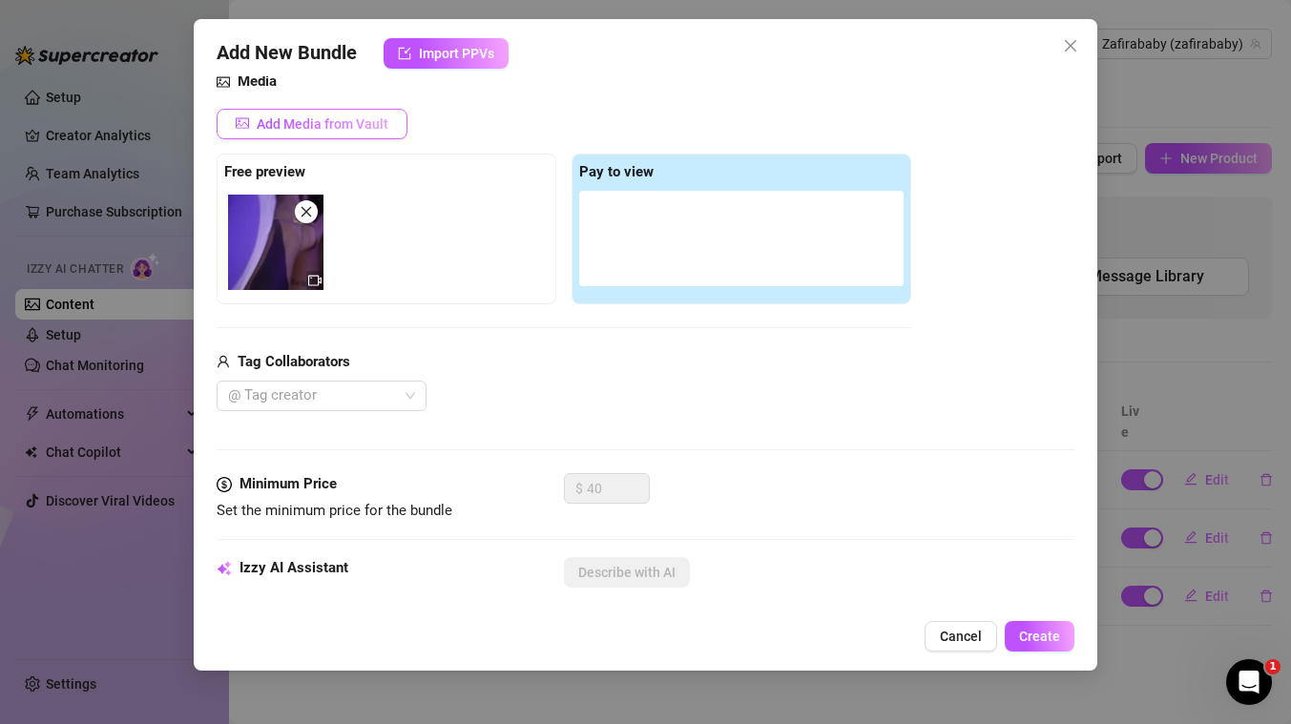
click at [343, 126] on span "Add Media from Vault" at bounding box center [323, 123] width 132 height 15
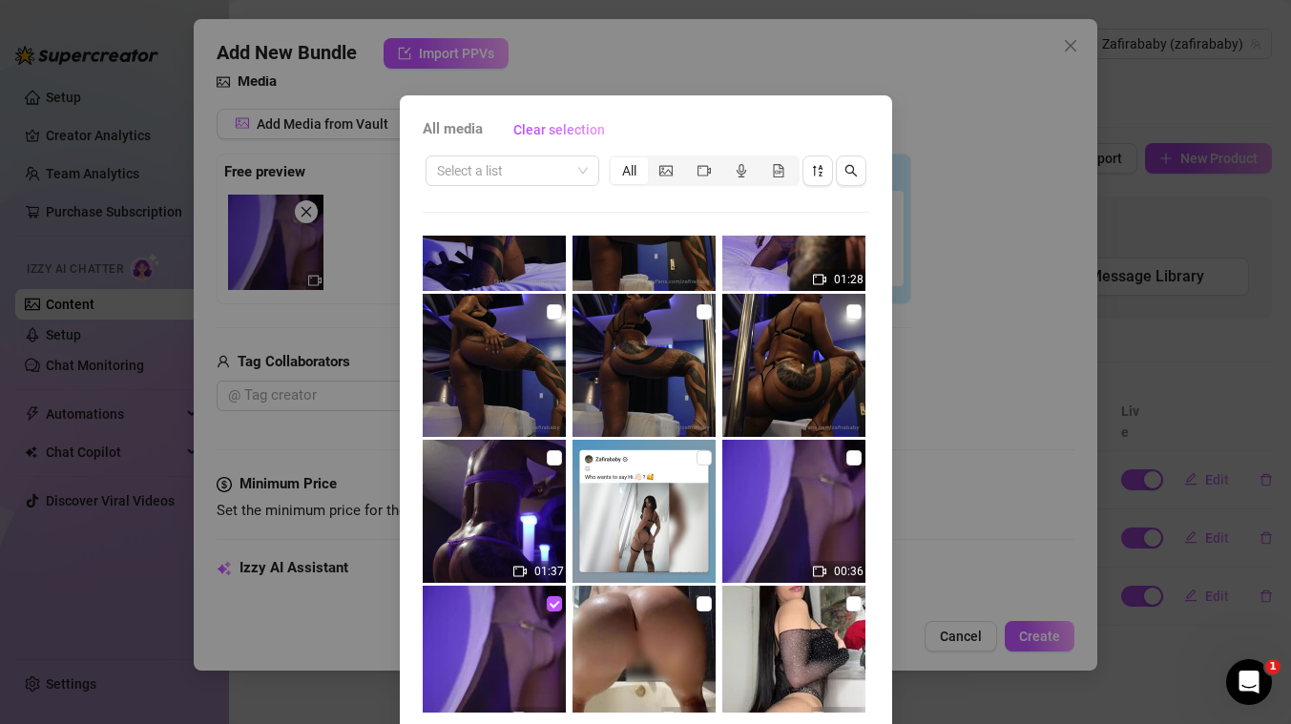
scroll to position [272, 0]
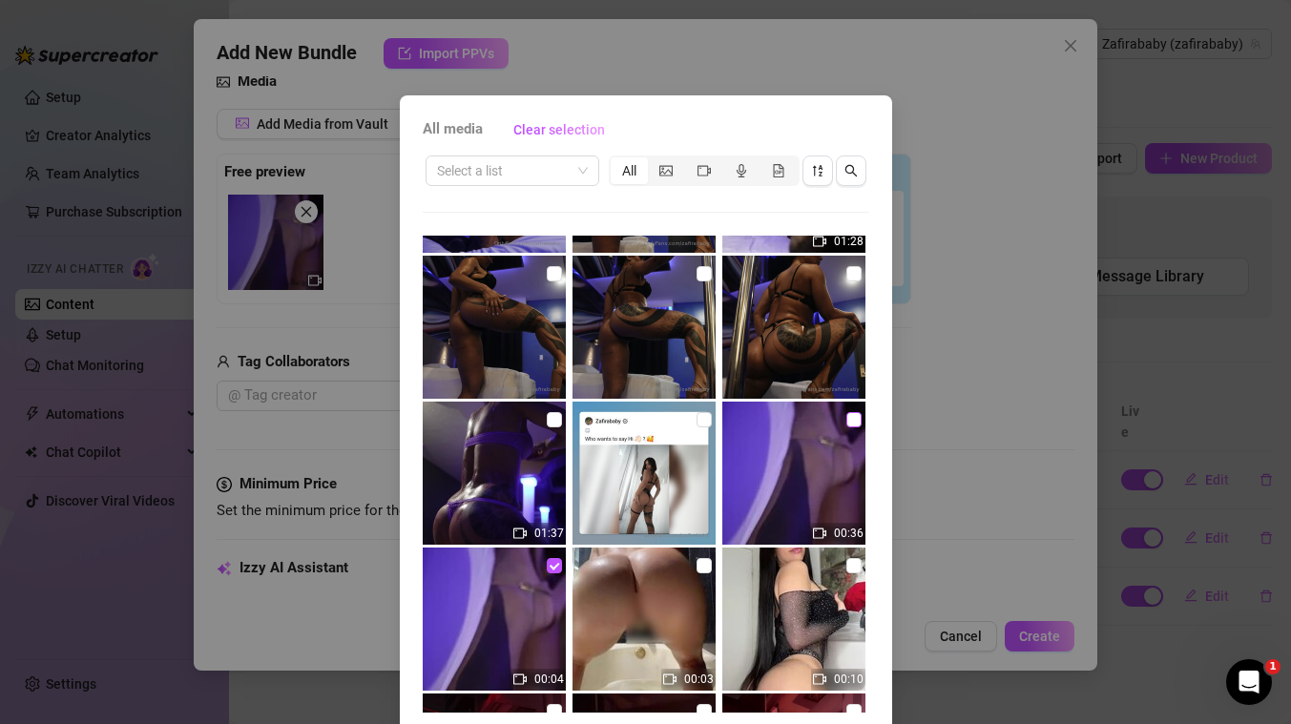
click at [855, 423] on input "checkbox" at bounding box center [853, 419] width 15 height 15
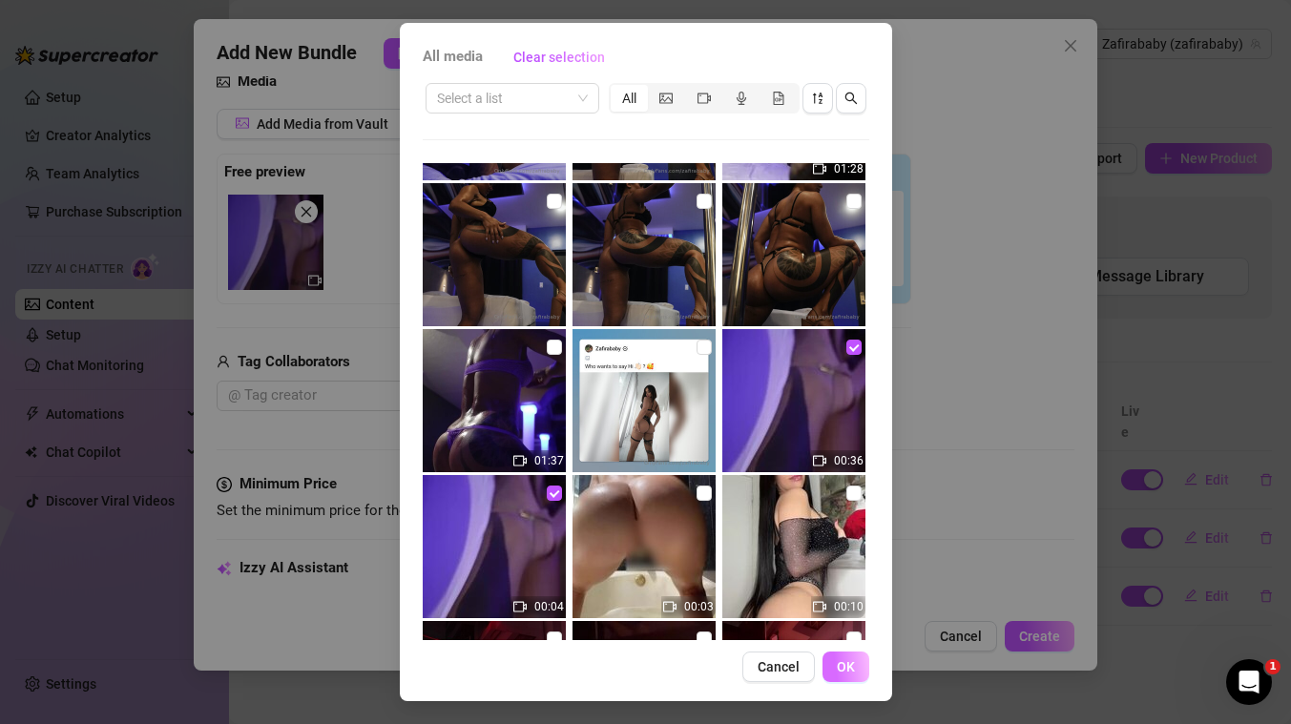
click at [849, 669] on span "OK" at bounding box center [846, 666] width 18 height 15
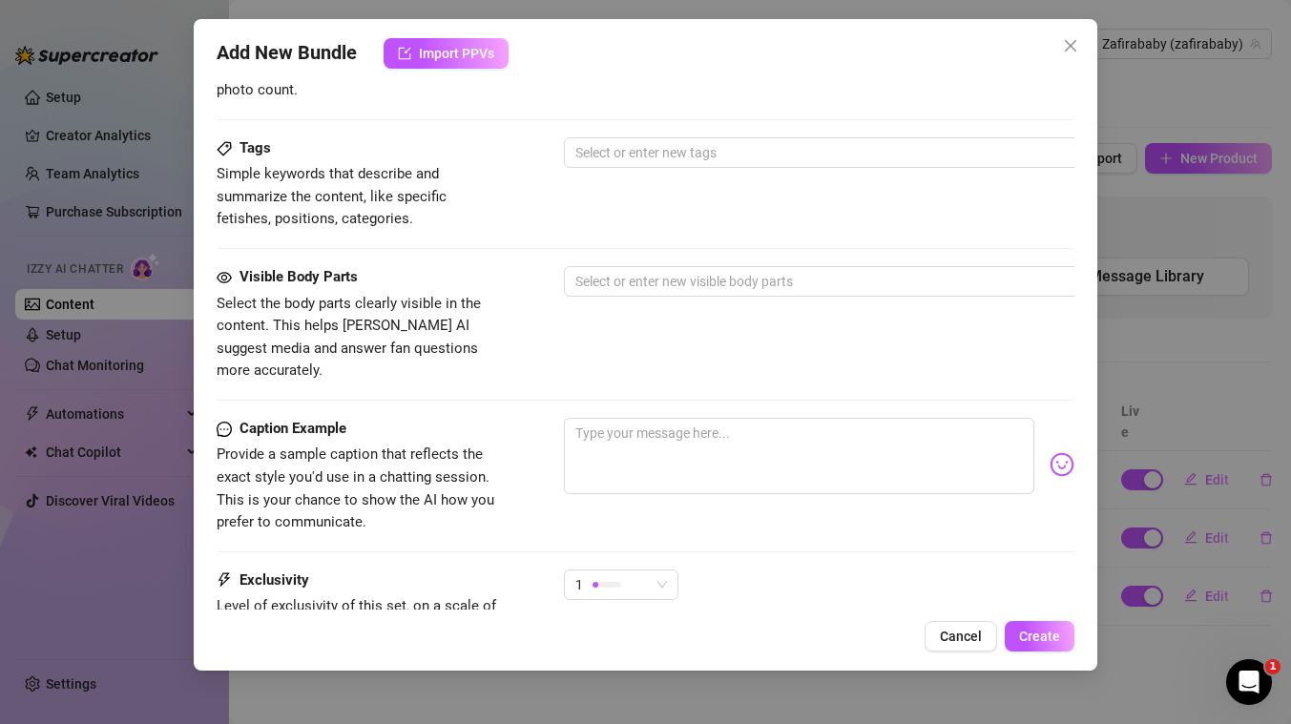
scroll to position [1069, 0]
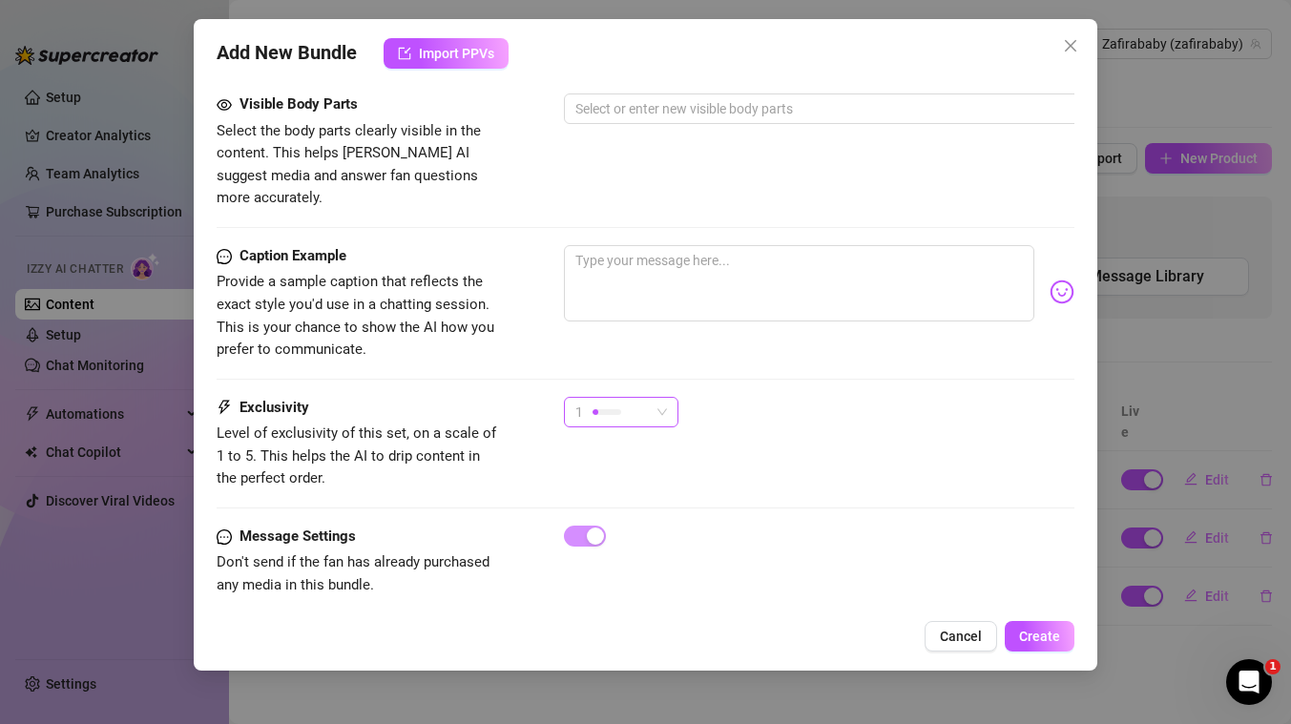
click at [653, 398] on span "1" at bounding box center [621, 412] width 92 height 29
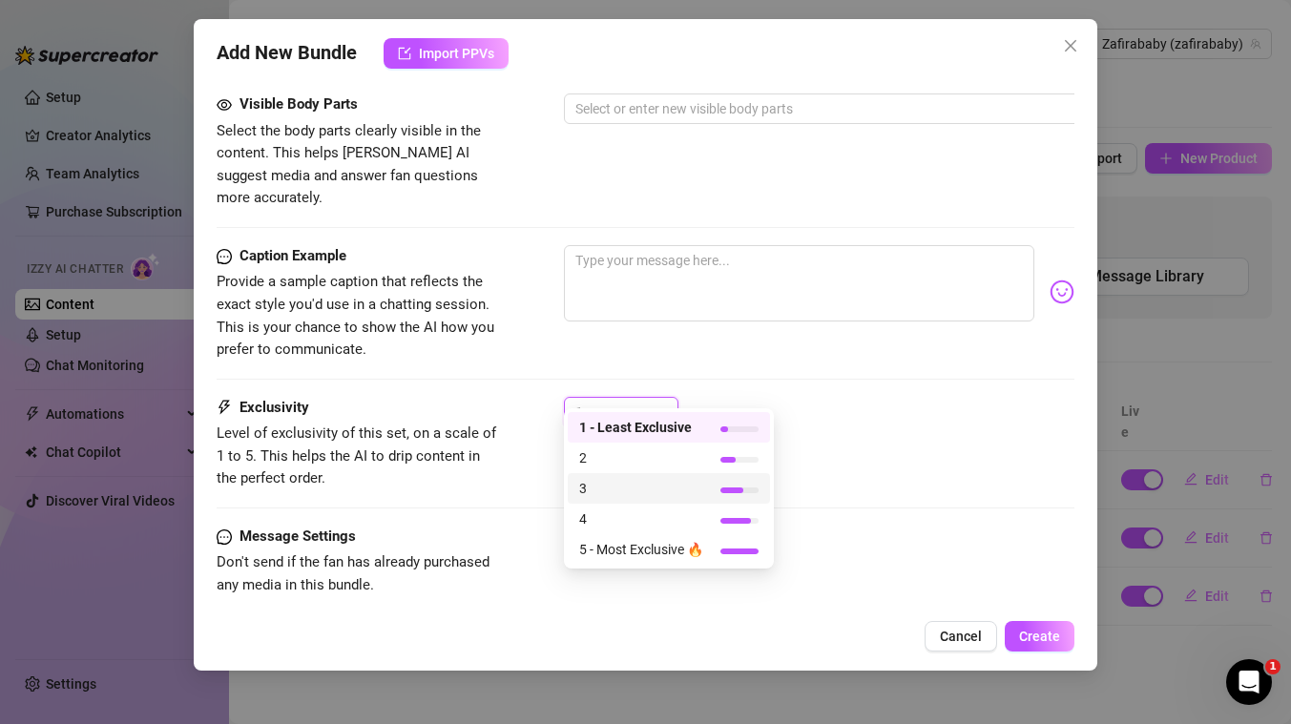
click at [614, 485] on span "3" at bounding box center [641, 488] width 124 height 21
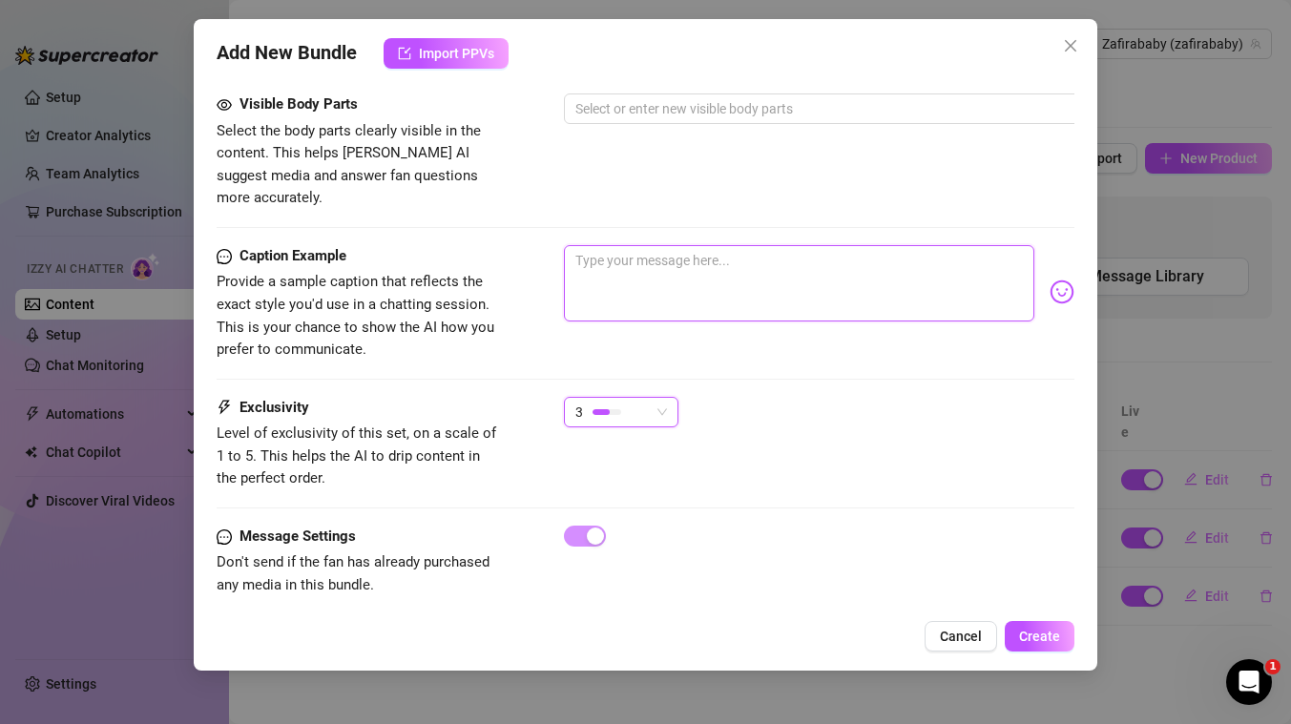
click at [842, 257] on textarea at bounding box center [799, 283] width 470 height 76
paste textarea "can't wait for you to see me riding cock while getting this fat juicy ass oiled…"
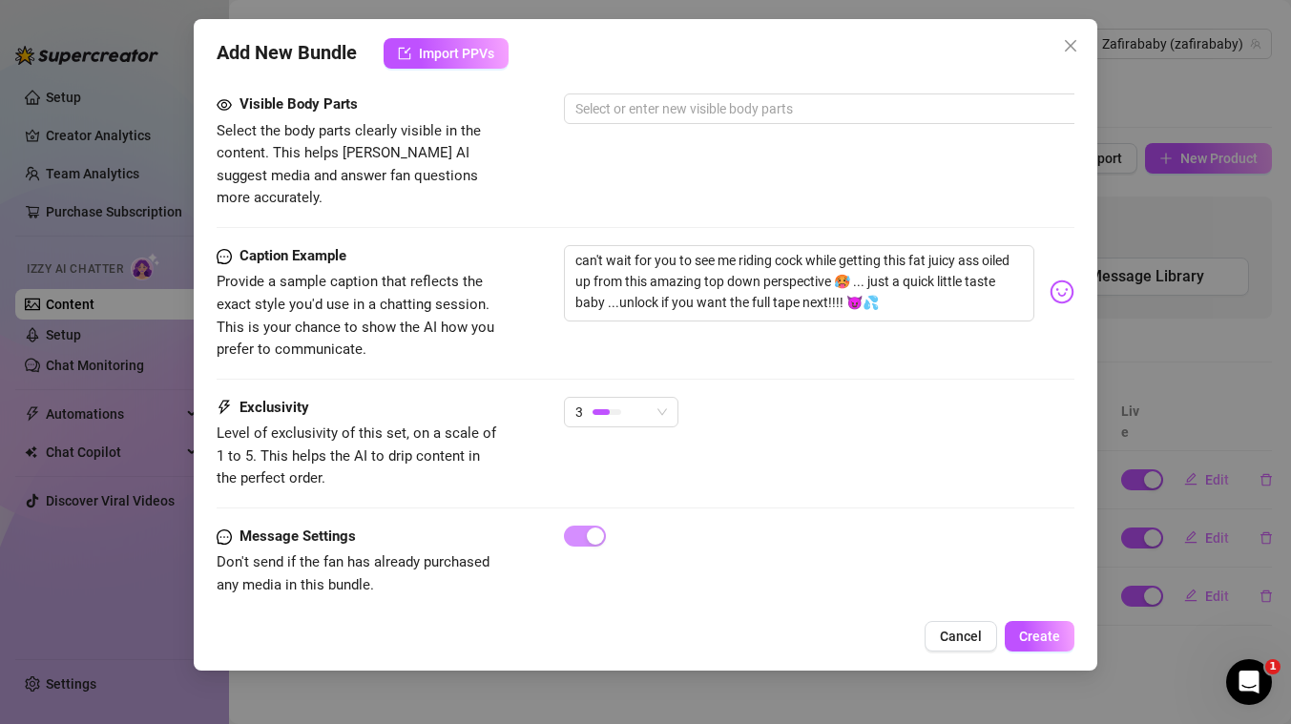
click at [680, 157] on div "Visible Body Parts Select the body parts clearly visible in the content. This h…" at bounding box center [646, 151] width 858 height 116
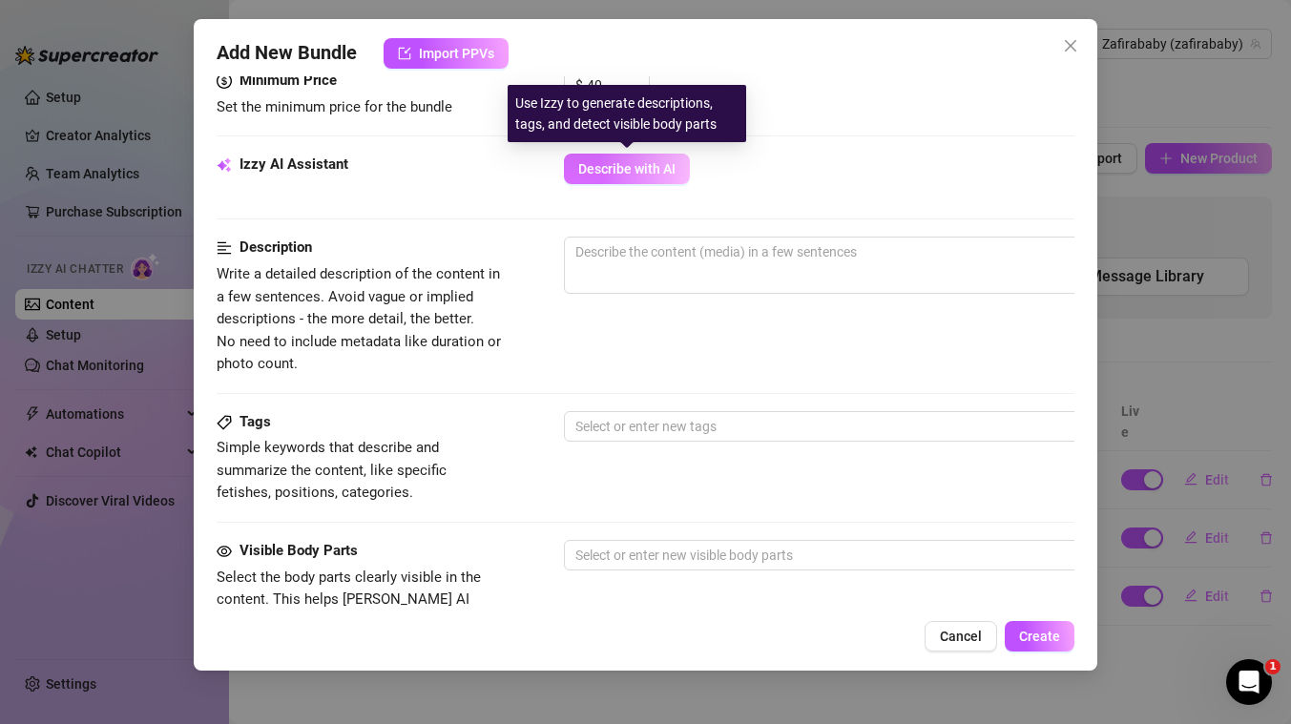
click at [639, 172] on span "Describe with AI" at bounding box center [626, 168] width 97 height 15
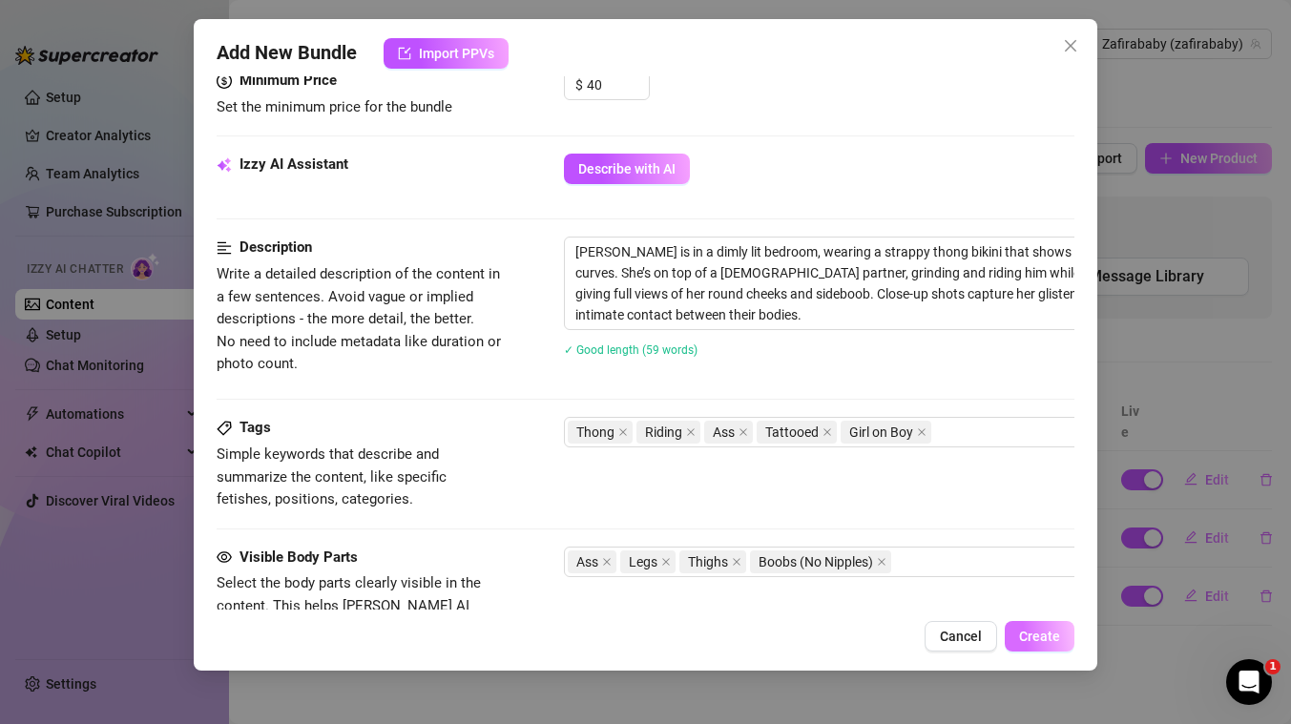
click at [1035, 637] on span "Create" at bounding box center [1039, 636] width 41 height 15
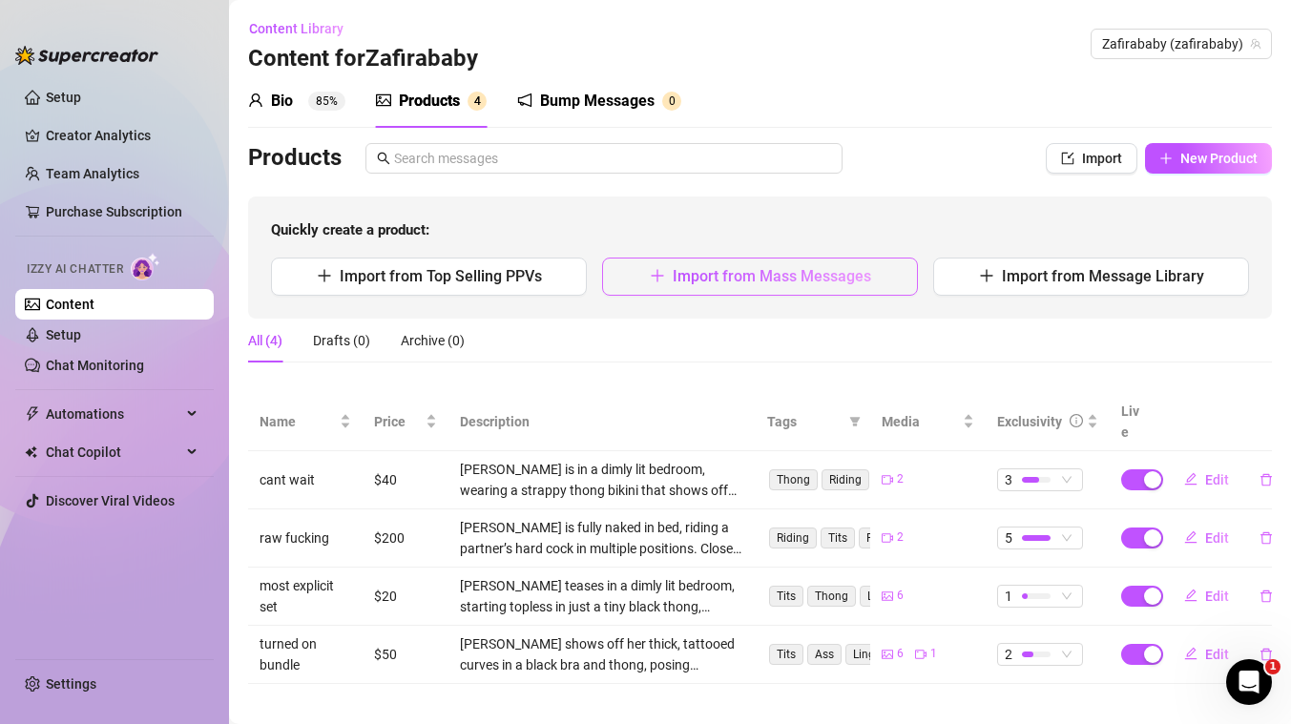
click at [726, 285] on button "Import from Mass Messages" at bounding box center [760, 277] width 316 height 38
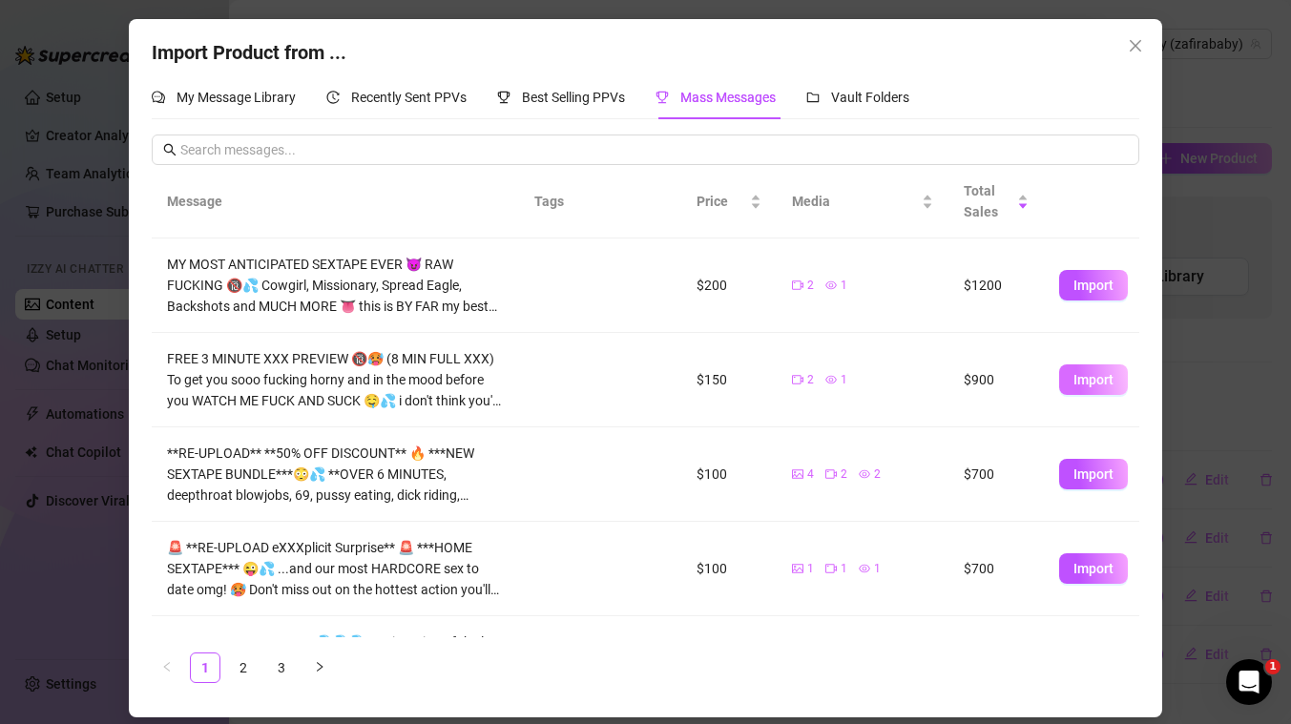
click at [1092, 383] on span "Import" at bounding box center [1093, 379] width 40 height 15
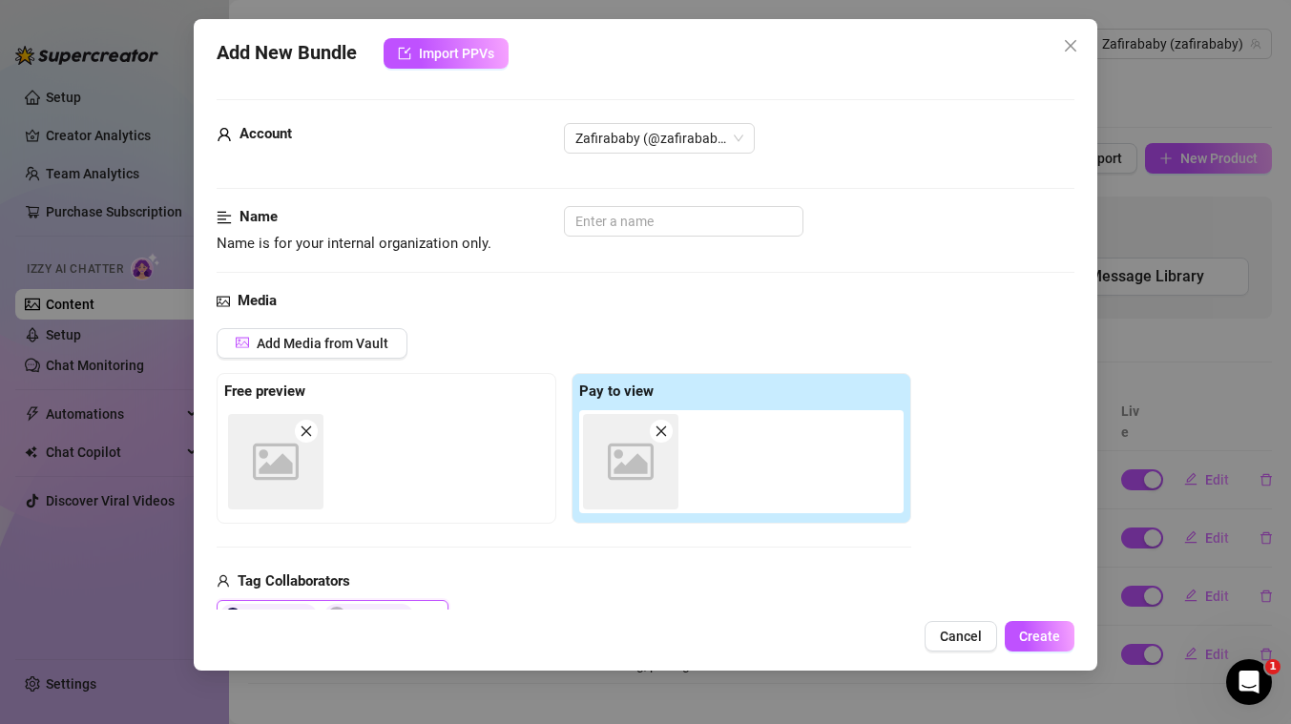
scroll to position [3, 0]
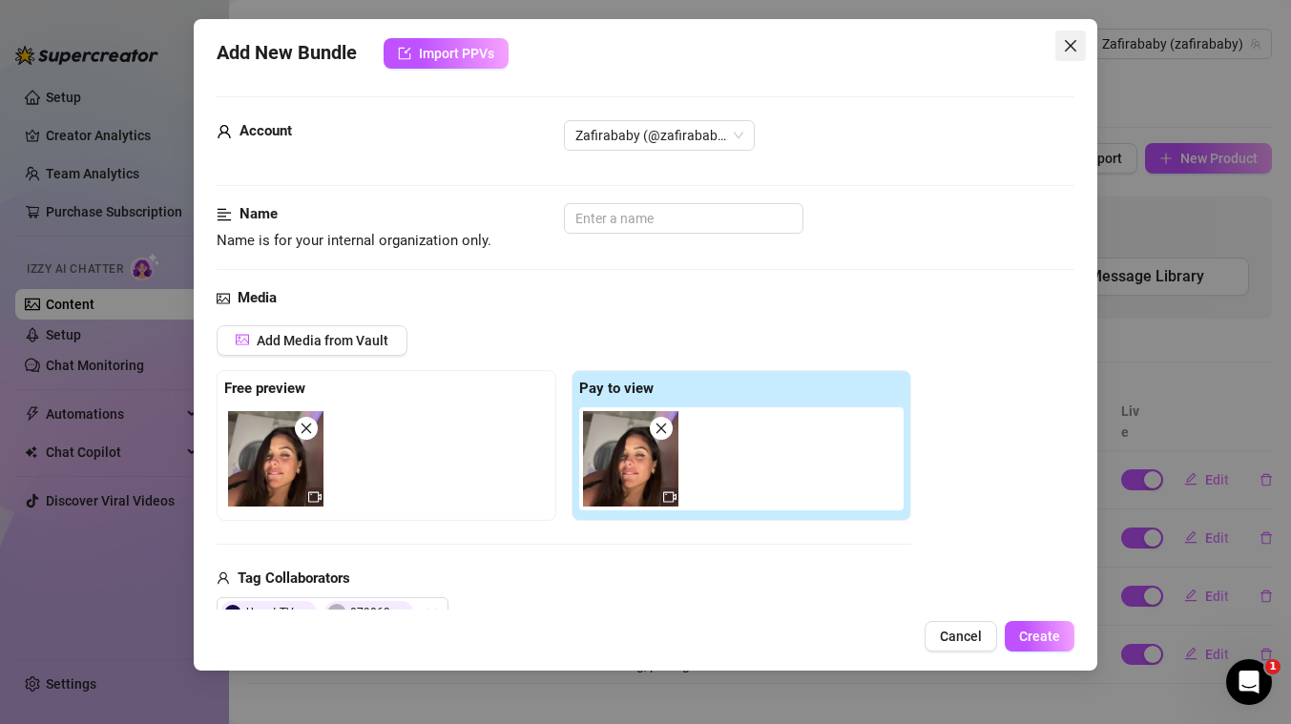
click at [1067, 40] on icon "close" at bounding box center [1070, 45] width 15 height 15
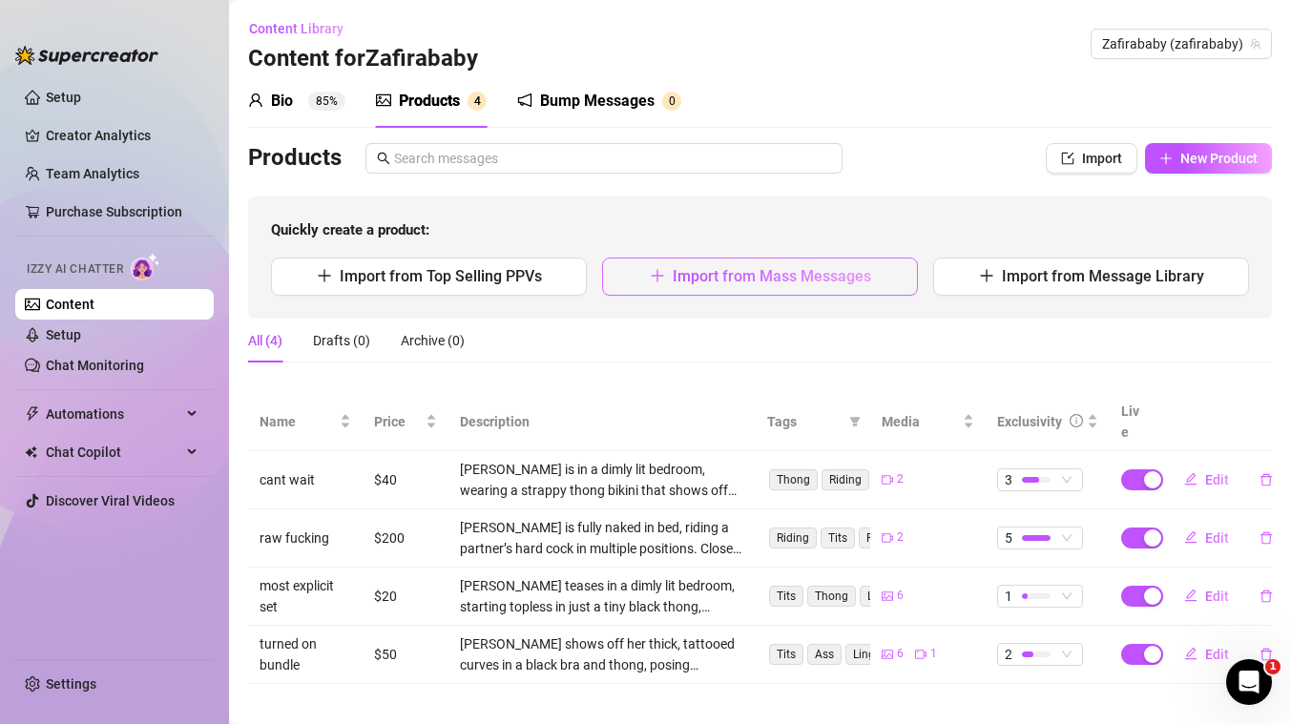
click at [694, 278] on span "Import from Mass Messages" at bounding box center [772, 276] width 198 height 18
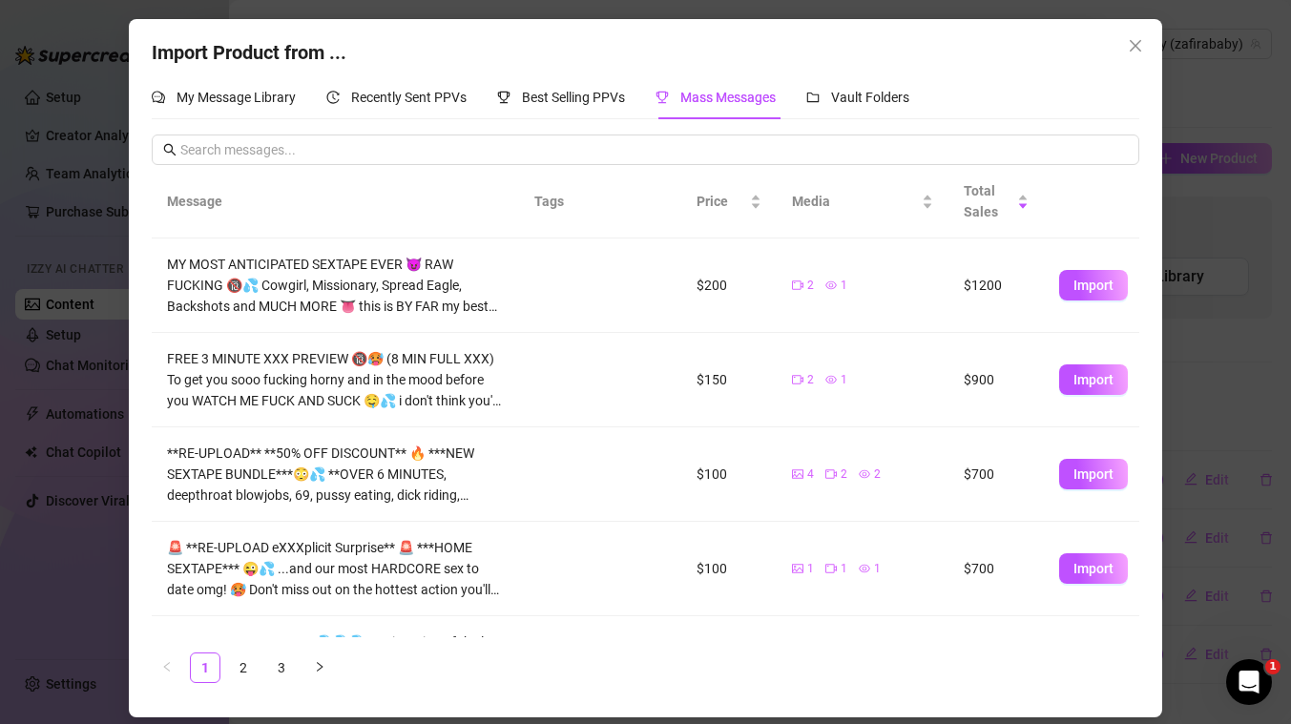
scroll to position [88, 0]
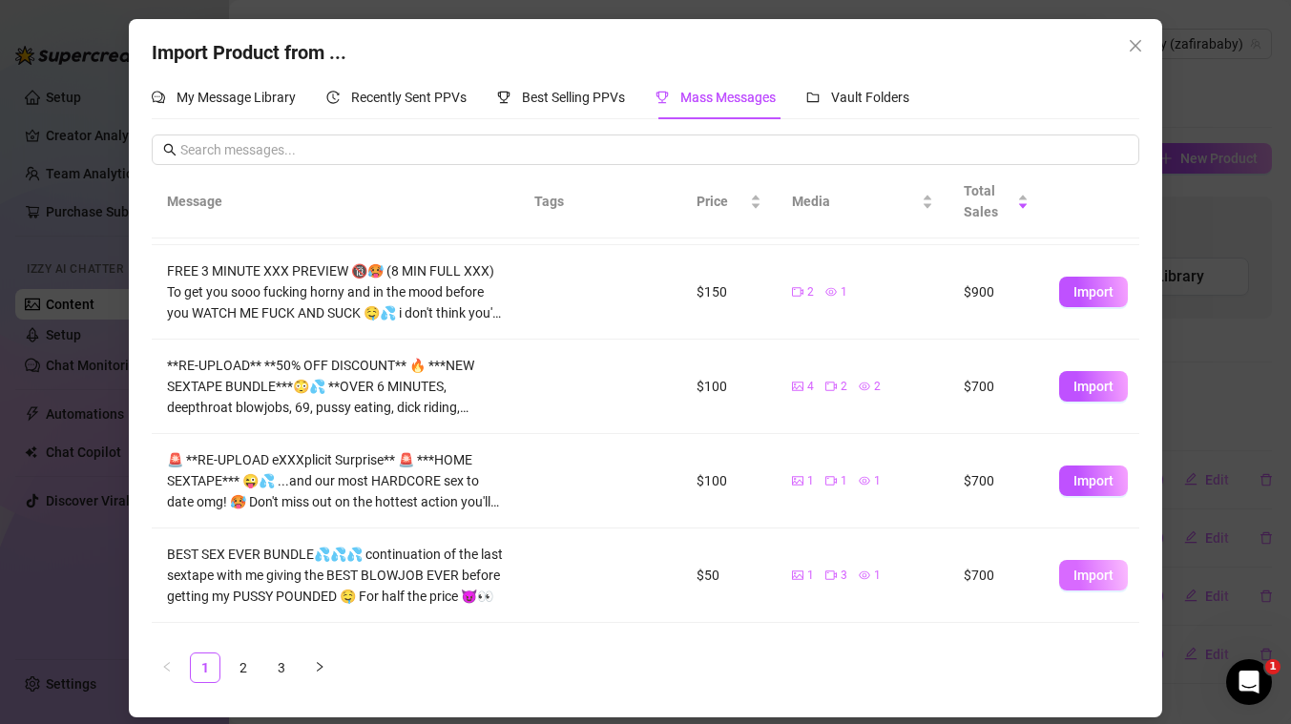
click at [1095, 582] on span "Import" at bounding box center [1093, 575] width 40 height 15
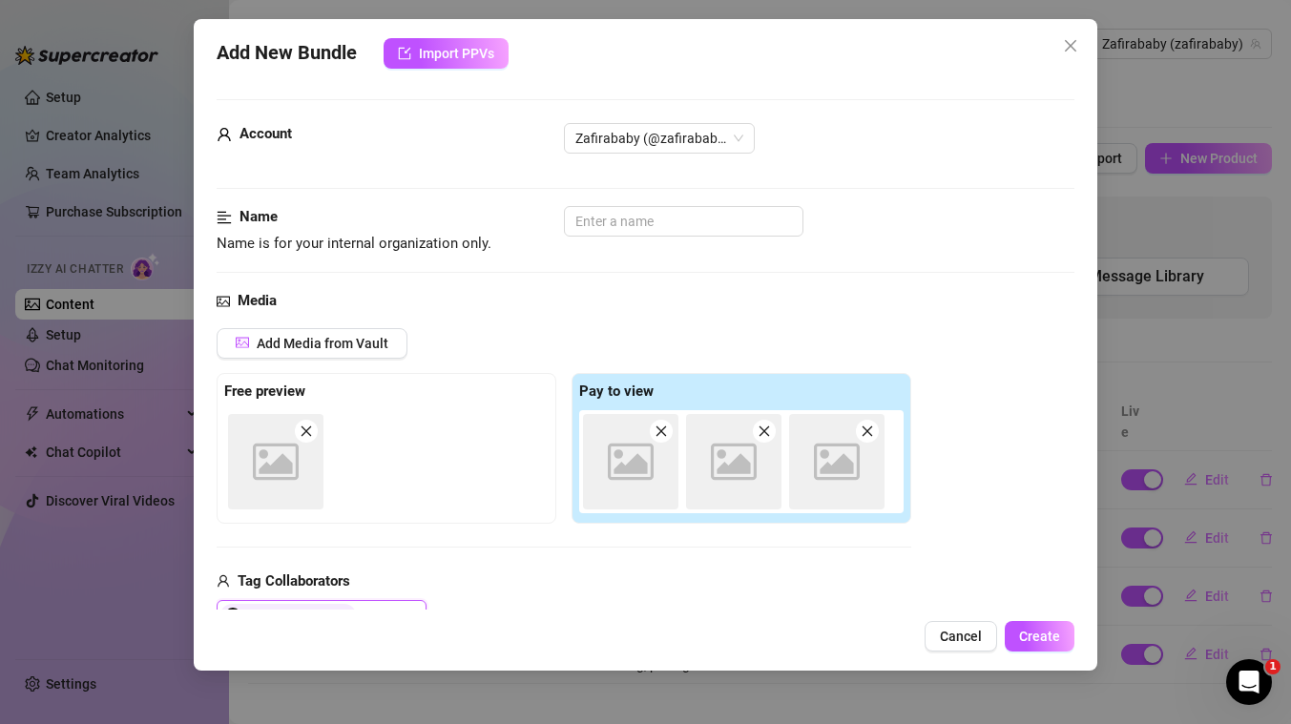
scroll to position [3, 0]
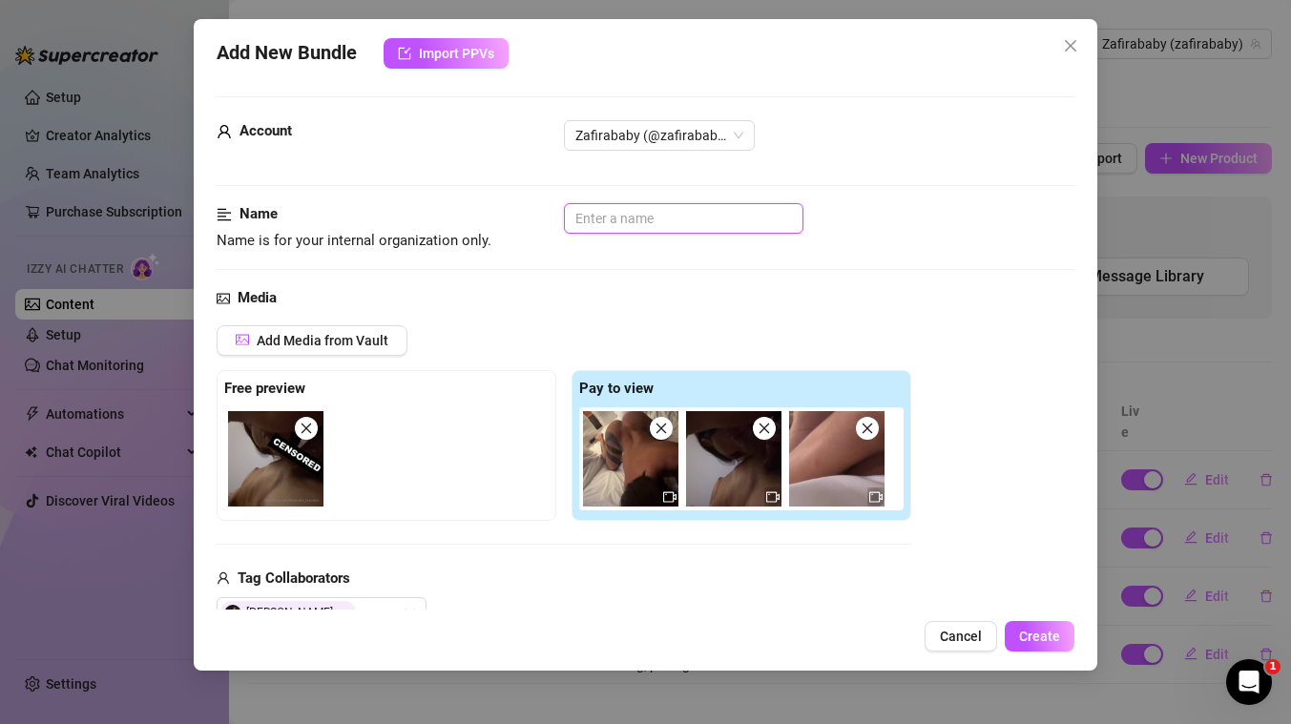
click at [631, 217] on input "text" at bounding box center [683, 218] width 239 height 31
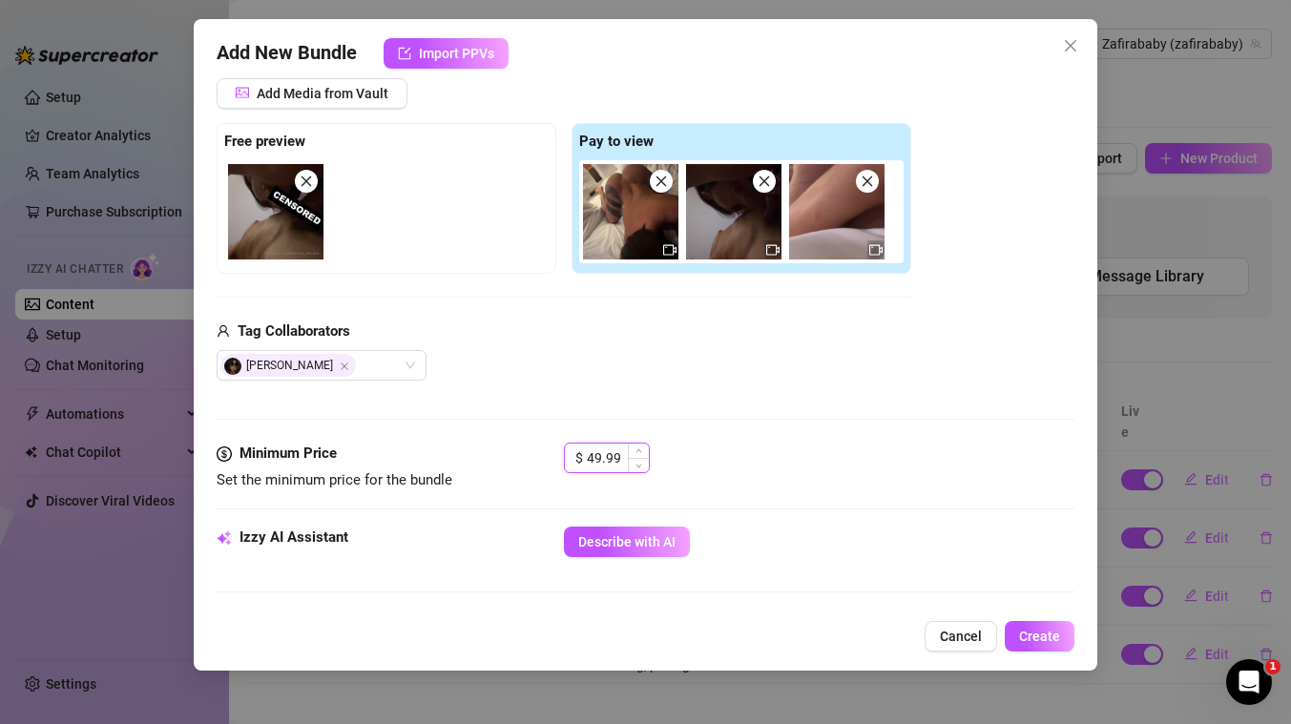
click at [591, 454] on input "49.99" at bounding box center [618, 458] width 62 height 29
click at [752, 395] on div "Media Add Media from Vault Free preview Pay to view Tag Collaborators Jorge vil…" at bounding box center [646, 241] width 858 height 403
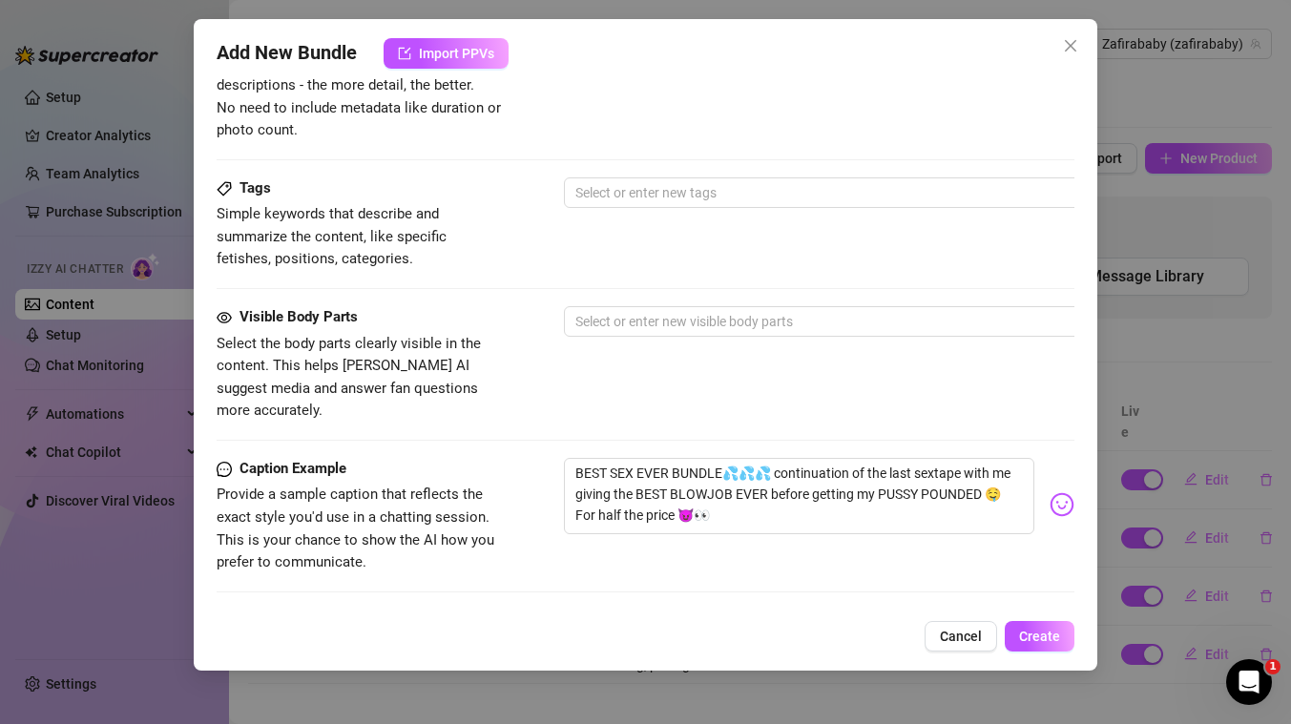
scroll to position [836, 0]
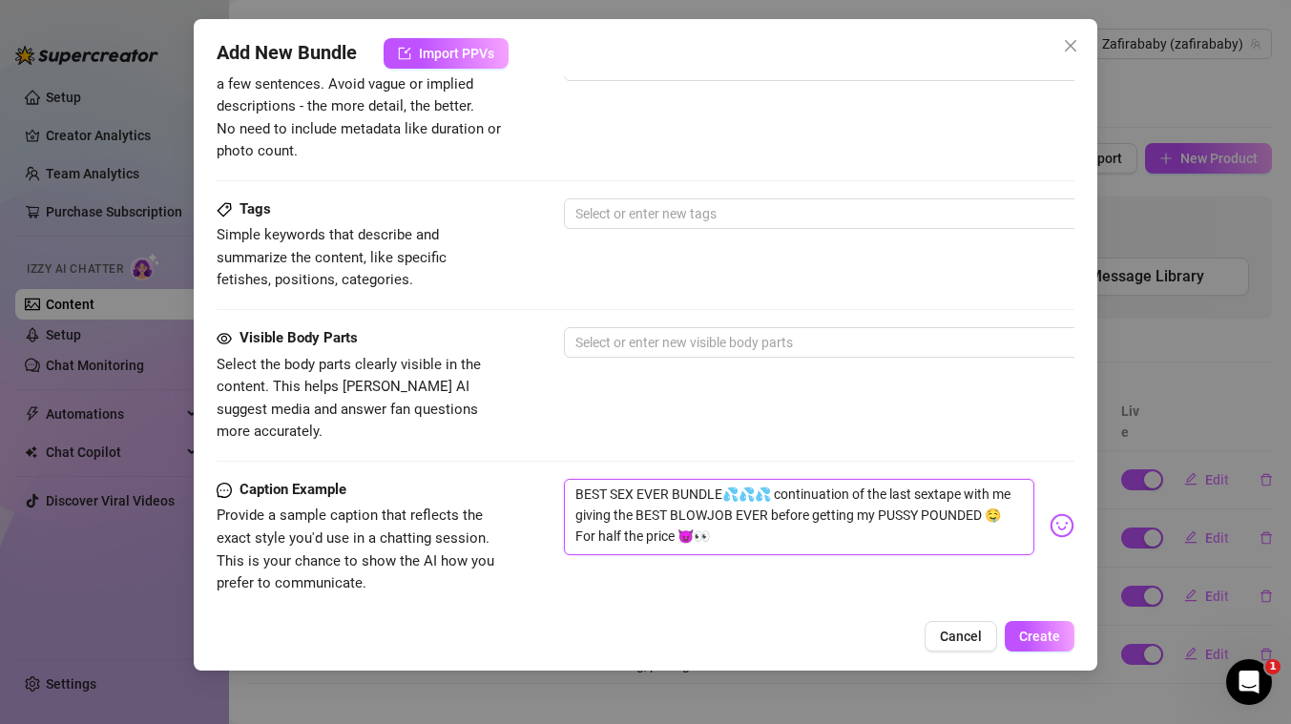
drag, startPoint x: 1003, startPoint y: 496, endPoint x: 1006, endPoint y: 518, distance: 22.3
click at [1006, 518] on textarea "BEST SEX EVER BUNDLE💦💦💦 continuation of the last sextape with me giving the BES…" at bounding box center [799, 517] width 470 height 76
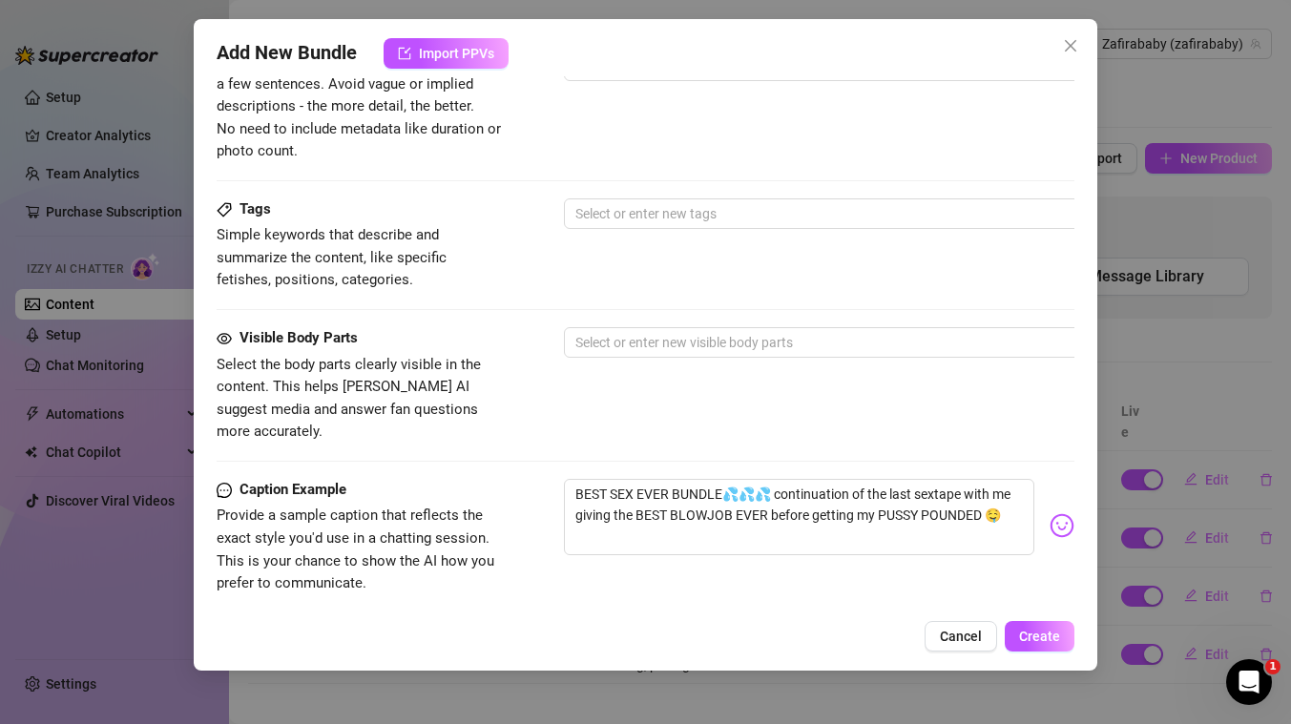
click at [840, 397] on div "Visible Body Parts Select the body parts clearly visible in the content. This h…" at bounding box center [646, 385] width 858 height 116
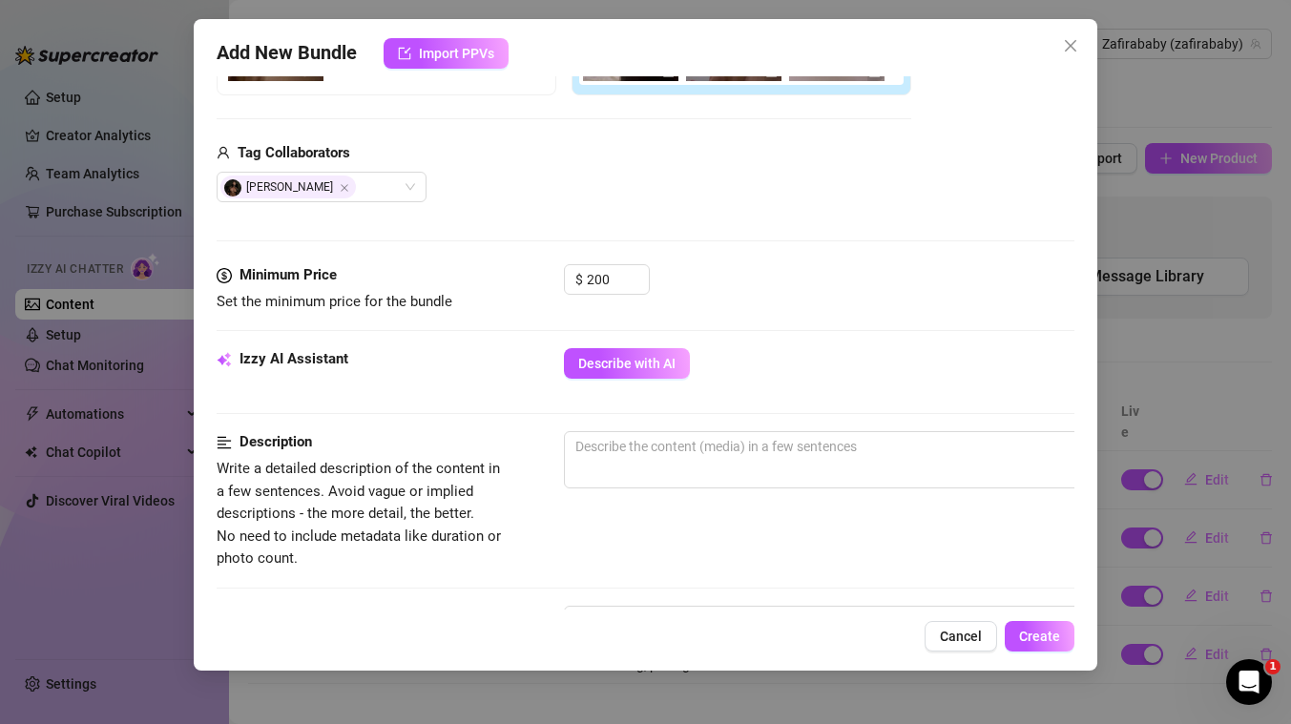
scroll to position [419, 0]
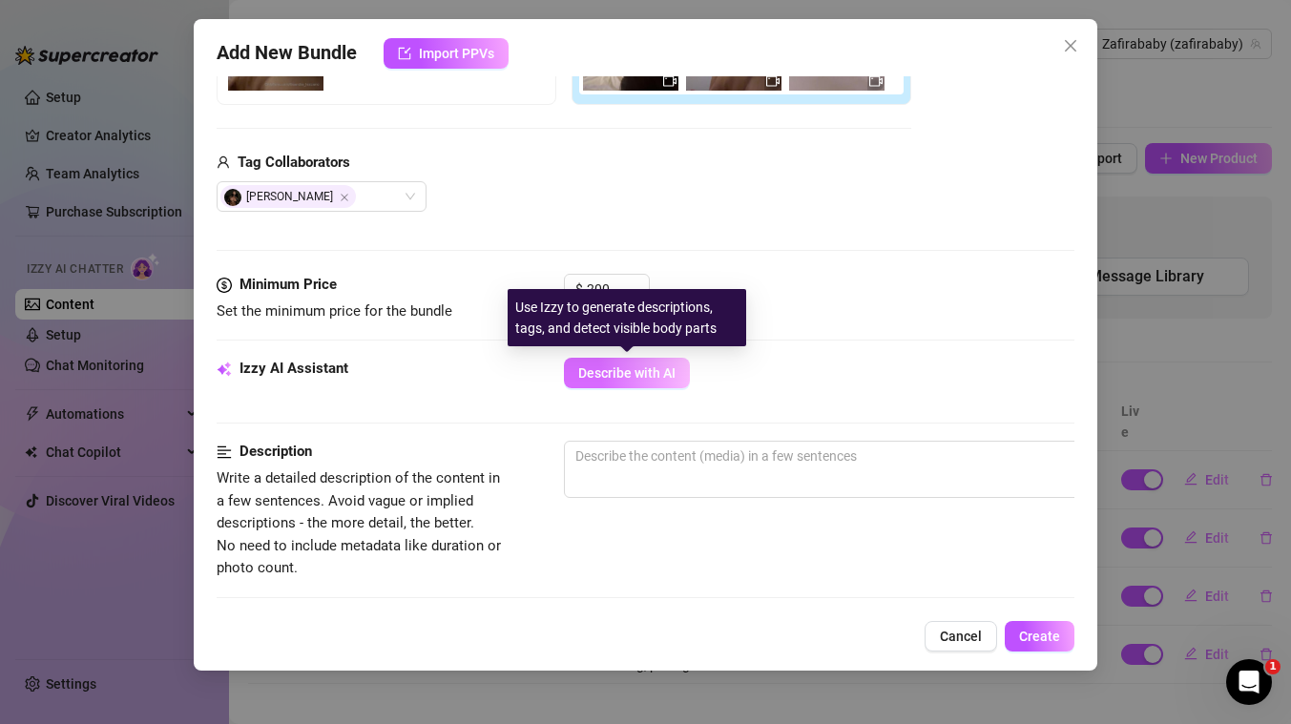
click at [623, 371] on span "Describe with AI" at bounding box center [626, 372] width 97 height 15
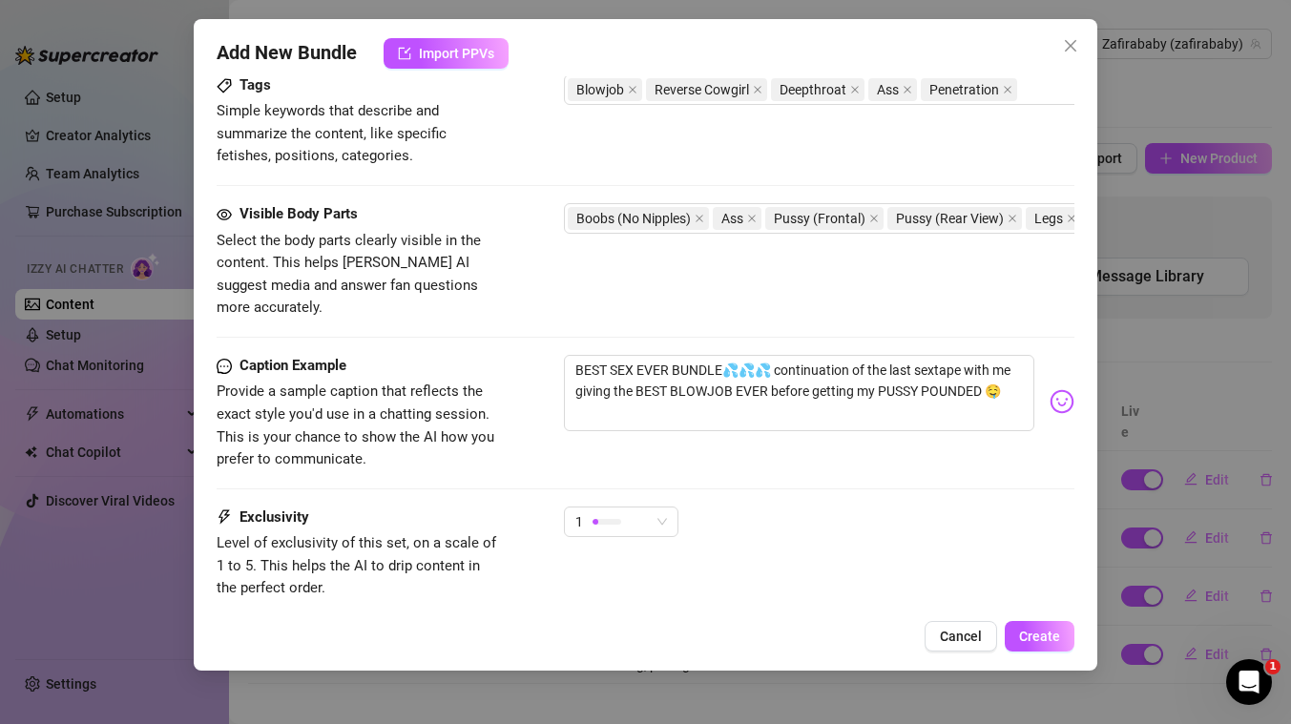
scroll to position [1069, 0]
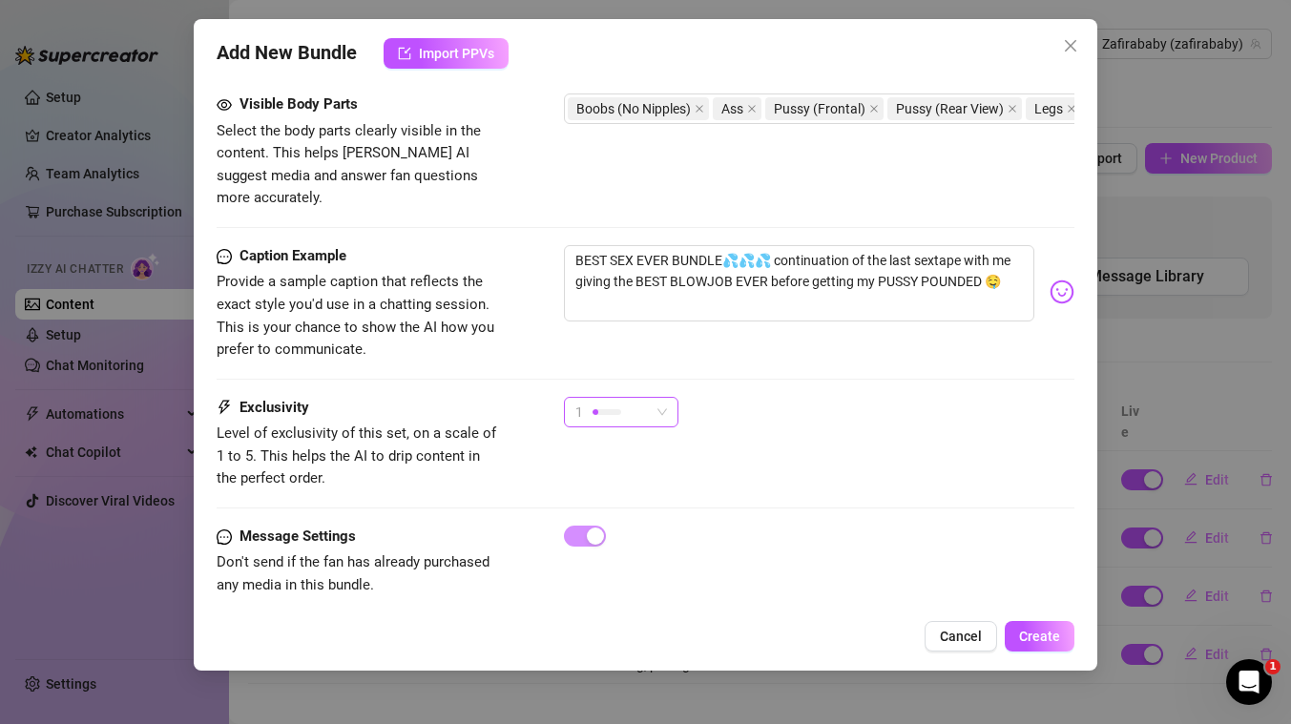
click at [618, 403] on div at bounding box center [606, 412] width 29 height 18
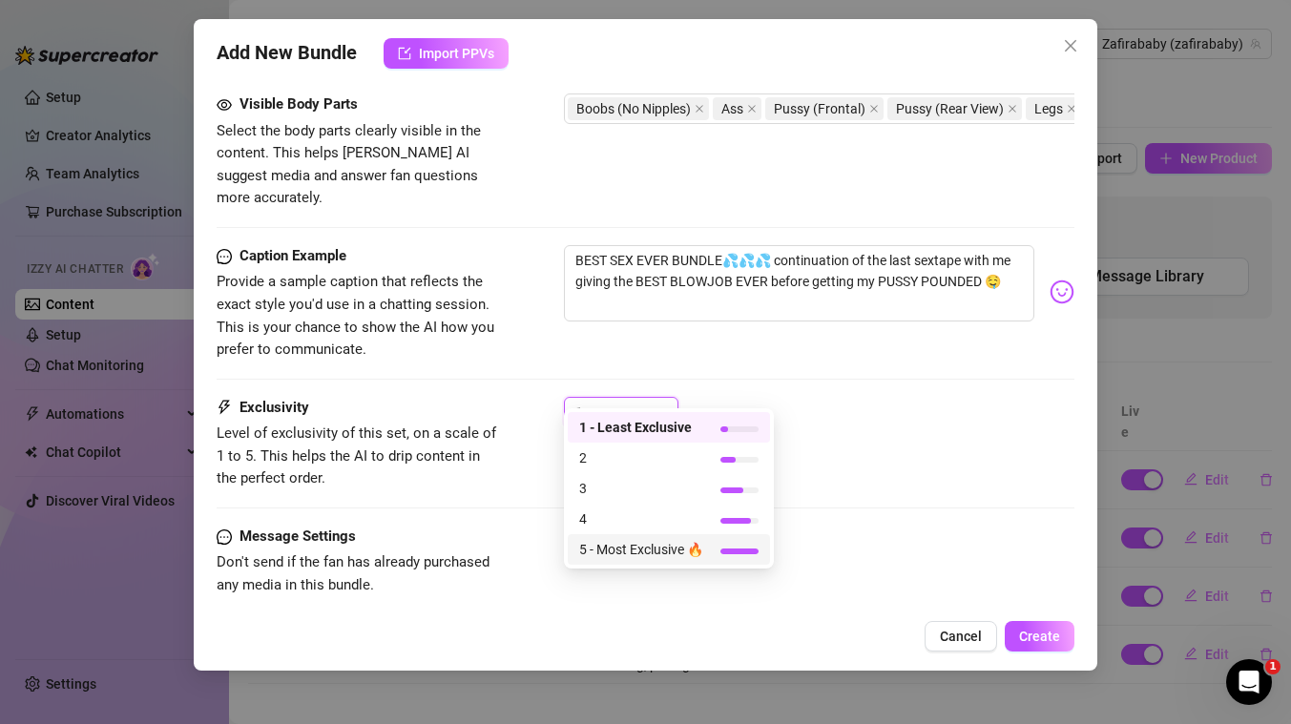
click at [623, 543] on span "5 - Most Exclusive 🔥" at bounding box center [641, 549] width 124 height 21
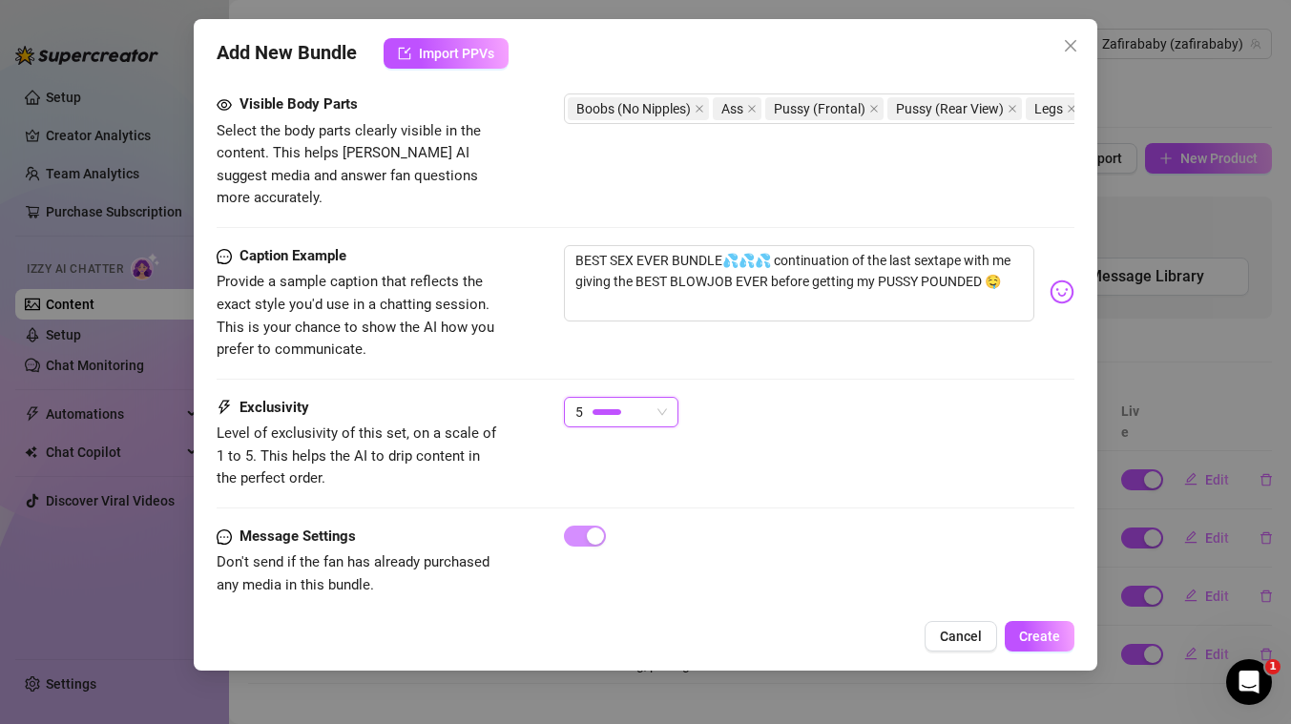
click at [953, 366] on div "Caption Example Provide a sample caption that reflects the exact style you'd us…" at bounding box center [646, 321] width 858 height 152
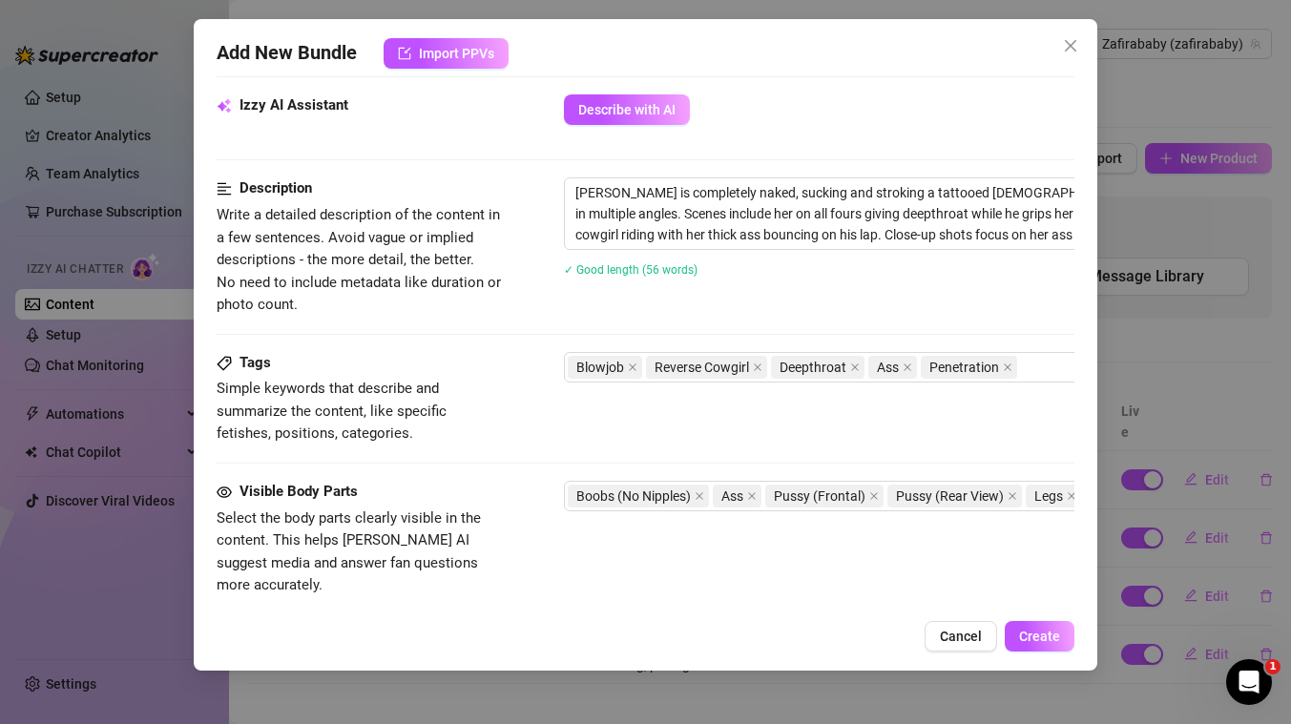
scroll to position [1040, 0]
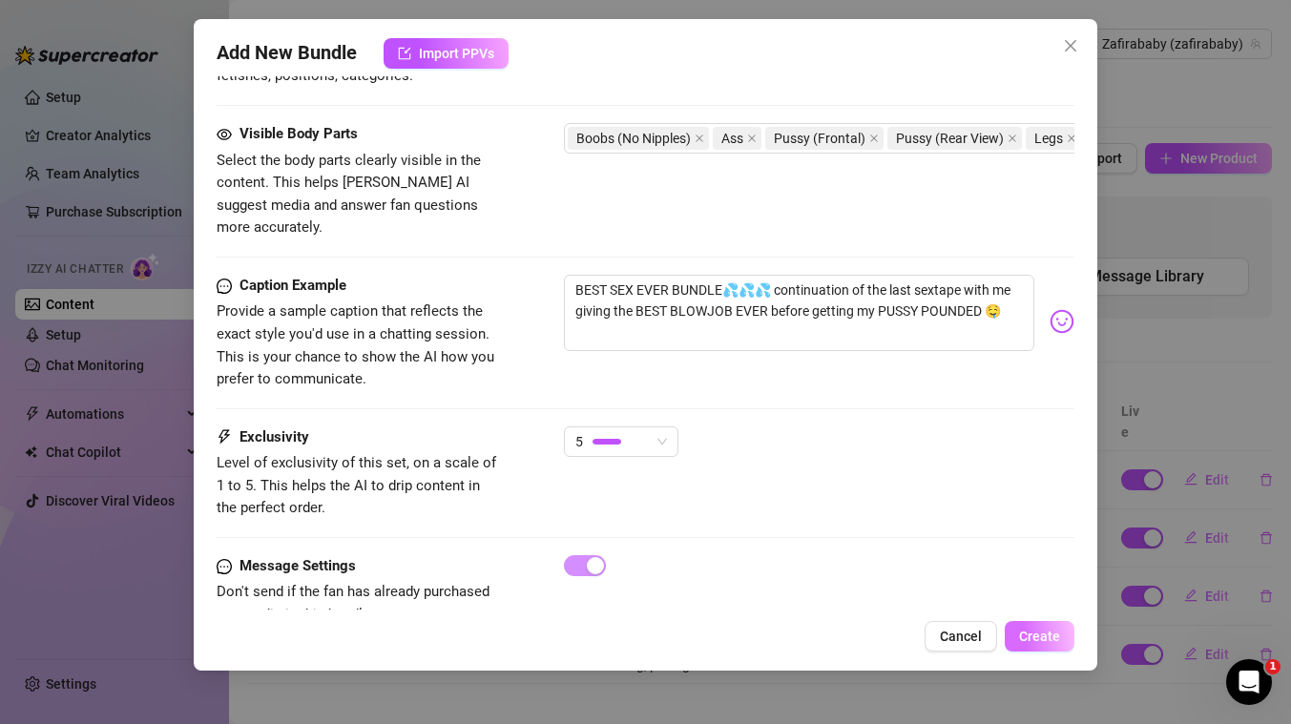
click at [1029, 632] on span "Create" at bounding box center [1039, 636] width 41 height 15
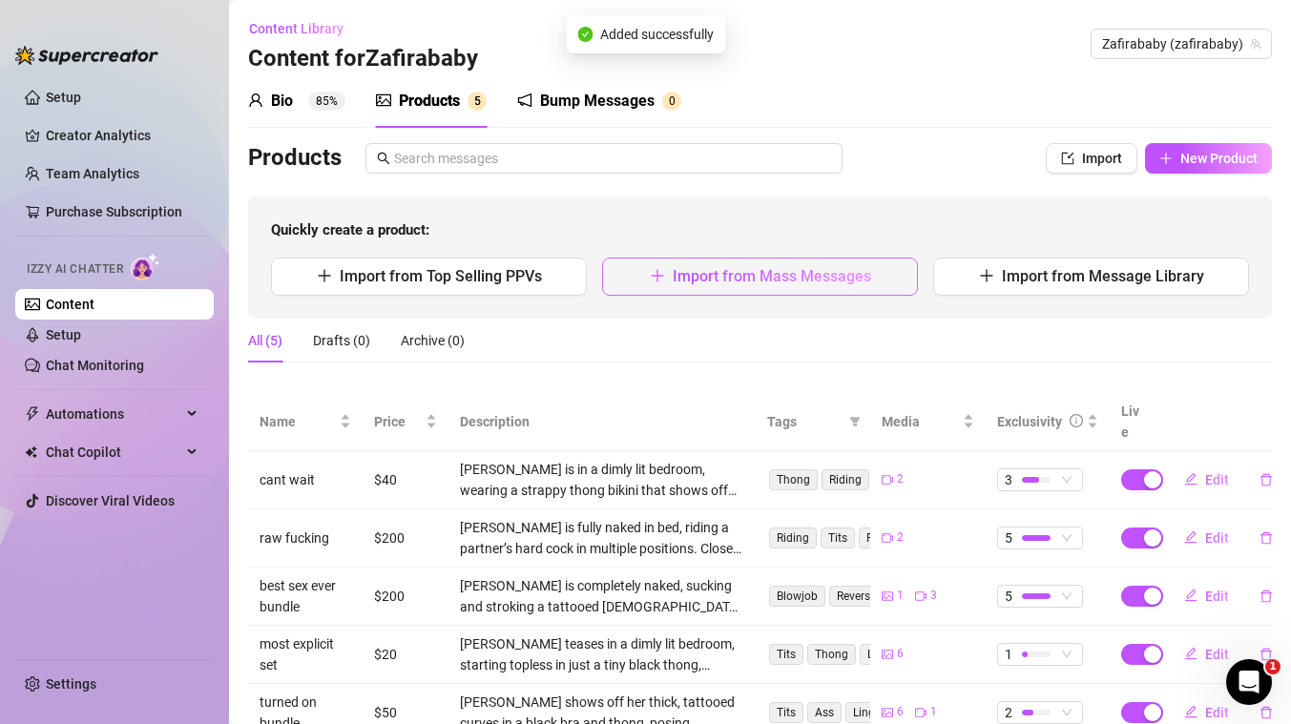
click at [787, 271] on span "Import from Mass Messages" at bounding box center [772, 276] width 198 height 18
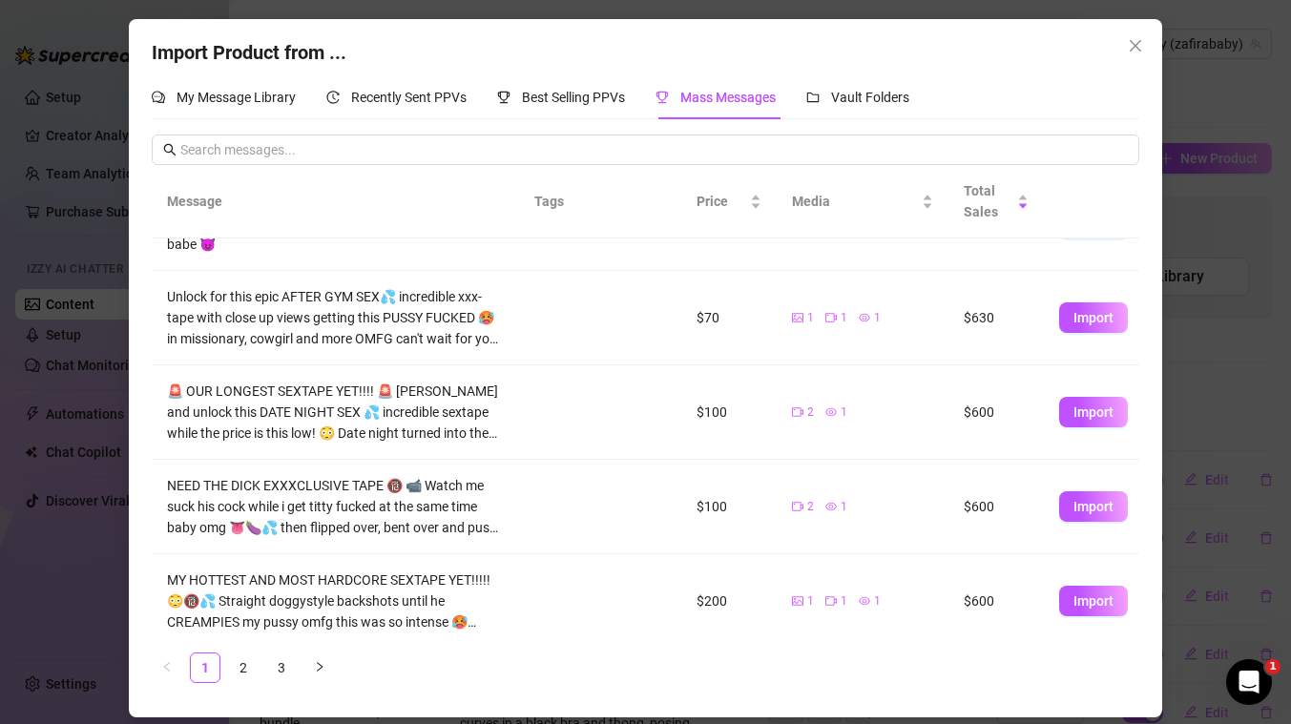
scroll to position [541, 0]
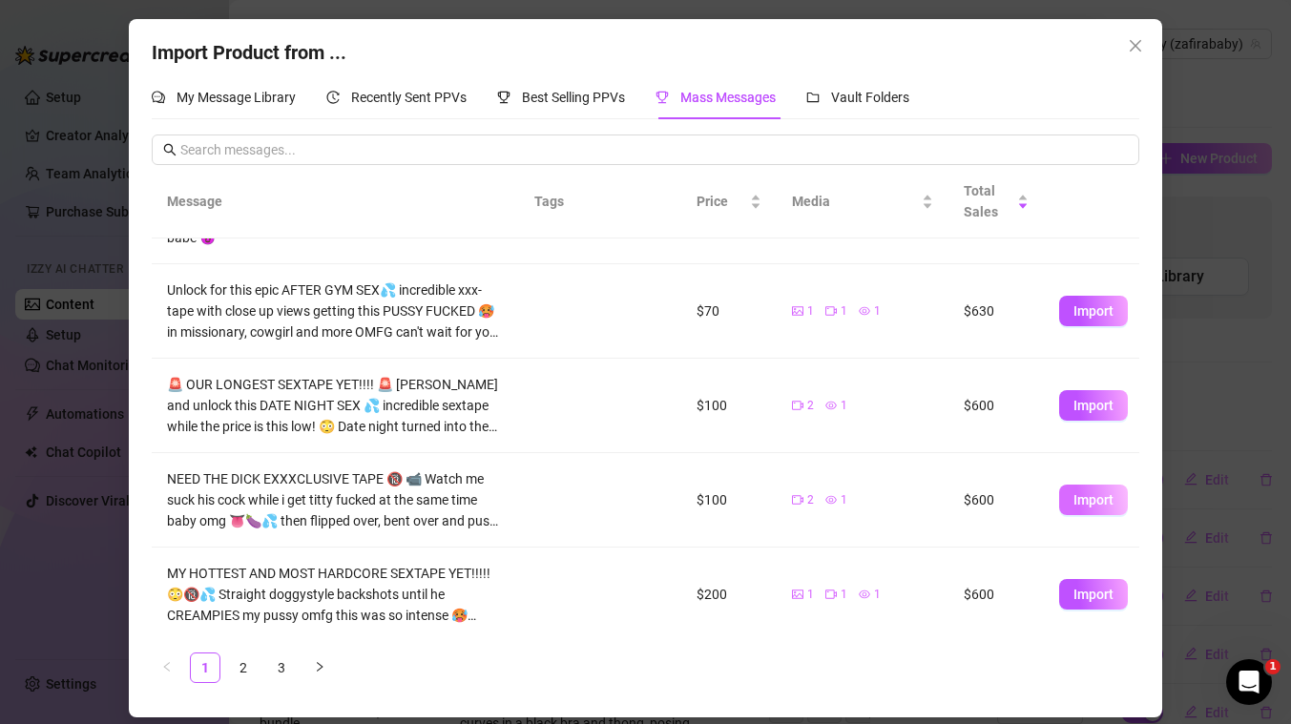
click at [1086, 497] on span "Import" at bounding box center [1093, 499] width 40 height 15
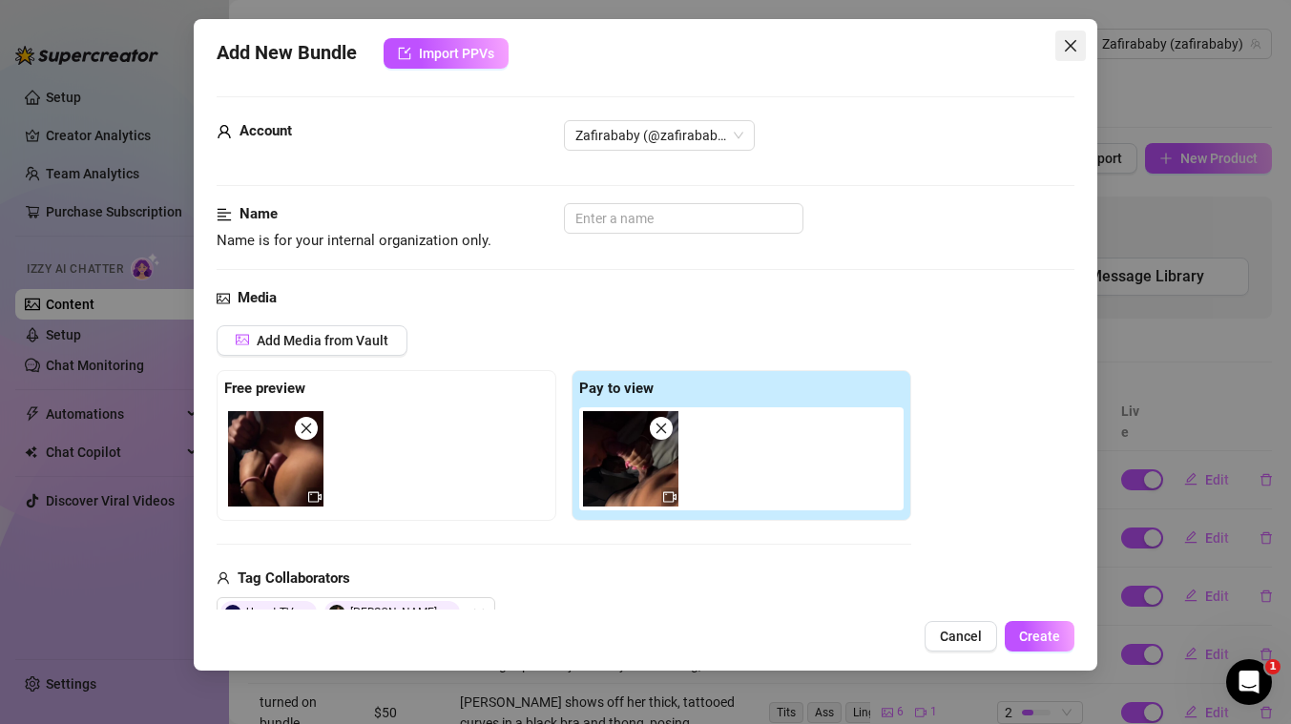
click at [1068, 45] on icon "close" at bounding box center [1070, 45] width 15 height 15
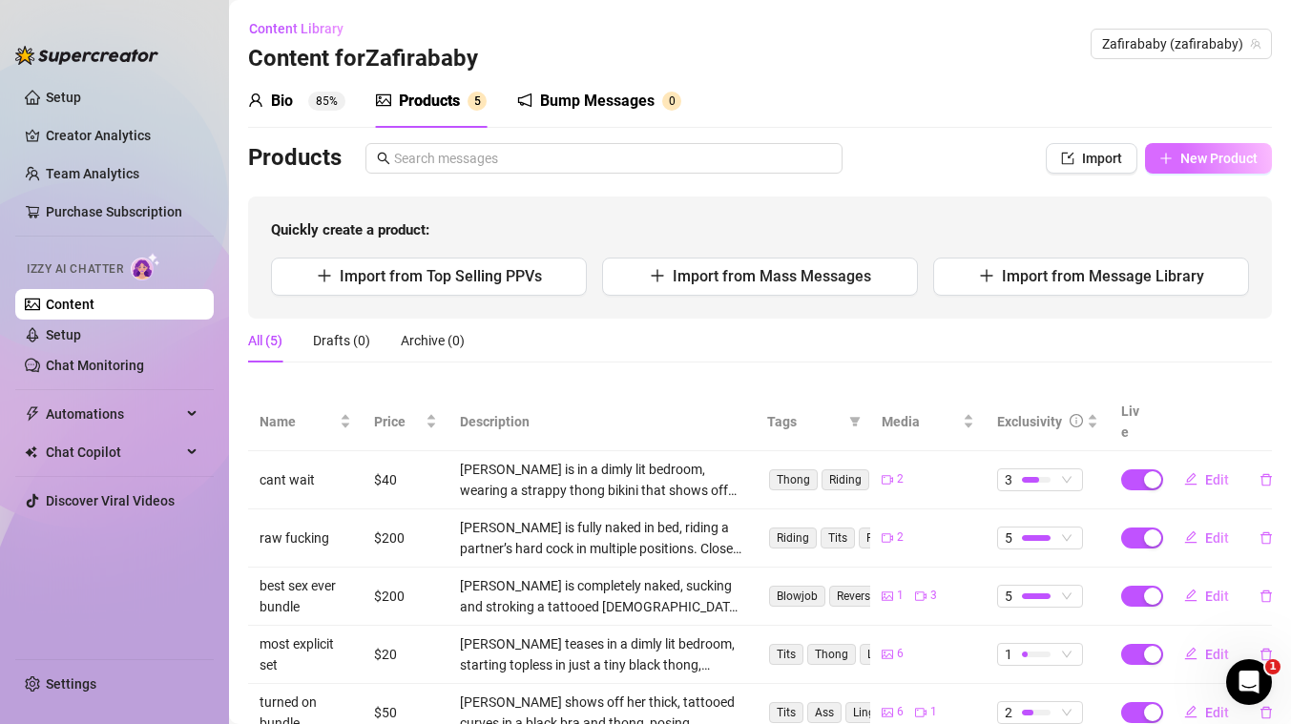
click at [1208, 154] on span "New Product" at bounding box center [1218, 158] width 77 height 15
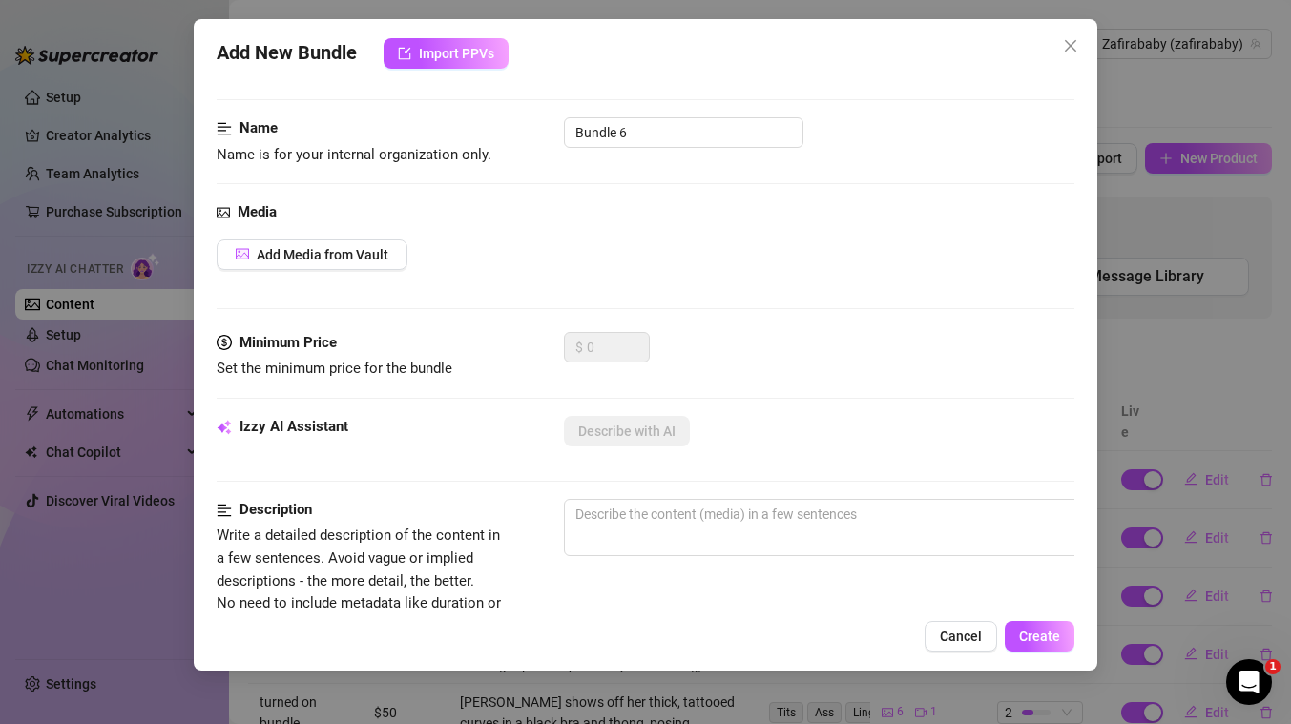
scroll to position [0, 0]
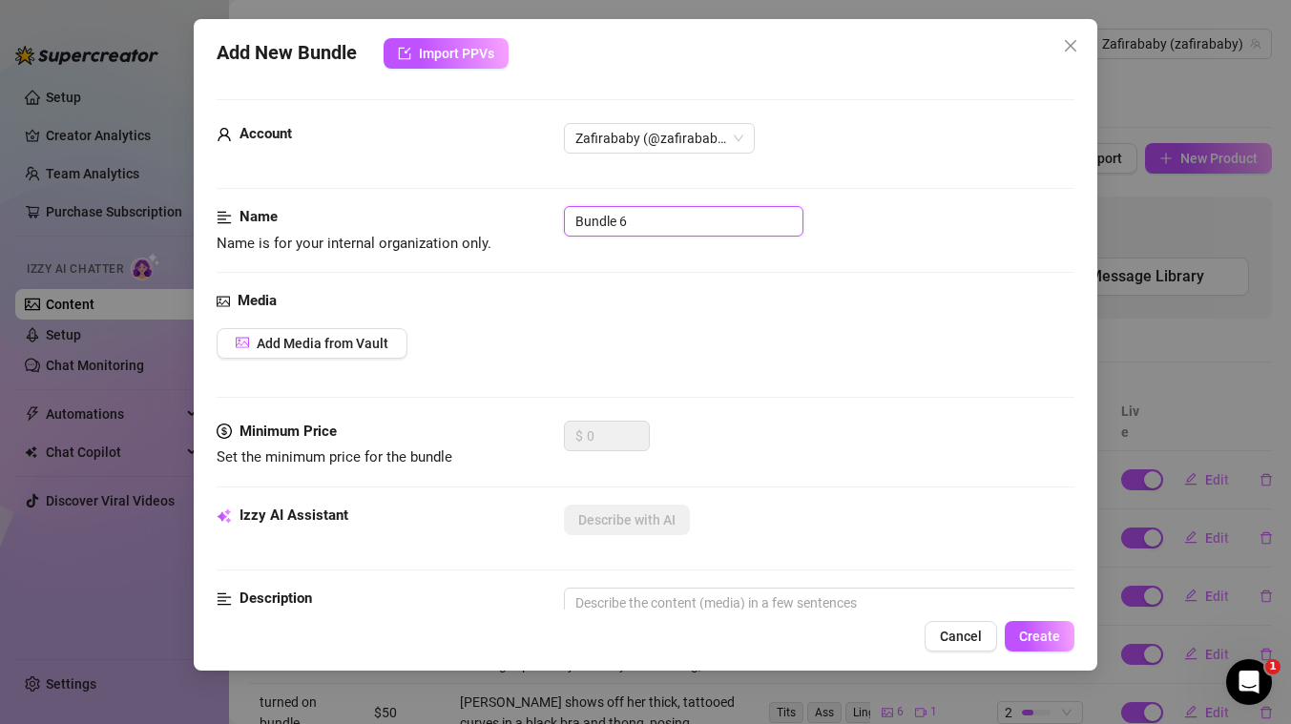
click at [689, 226] on input "Bundle 6" at bounding box center [683, 221] width 239 height 31
click at [731, 283] on div "Name Name is for your internal organization only. member special bundle" at bounding box center [646, 248] width 858 height 84
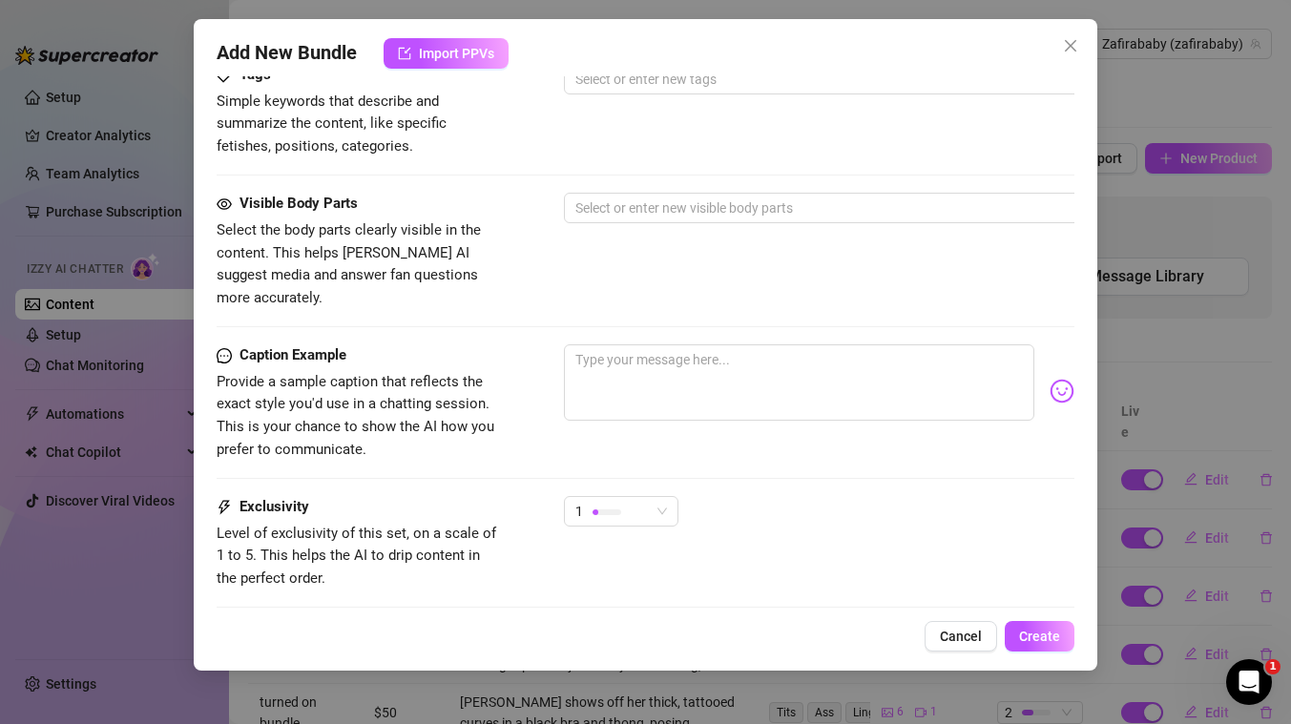
scroll to position [699, 0]
click at [703, 359] on textarea at bounding box center [799, 380] width 470 height 76
paste textarea "here's the full members special bundle papi 💋😘 thanks for being a subscriber an…"
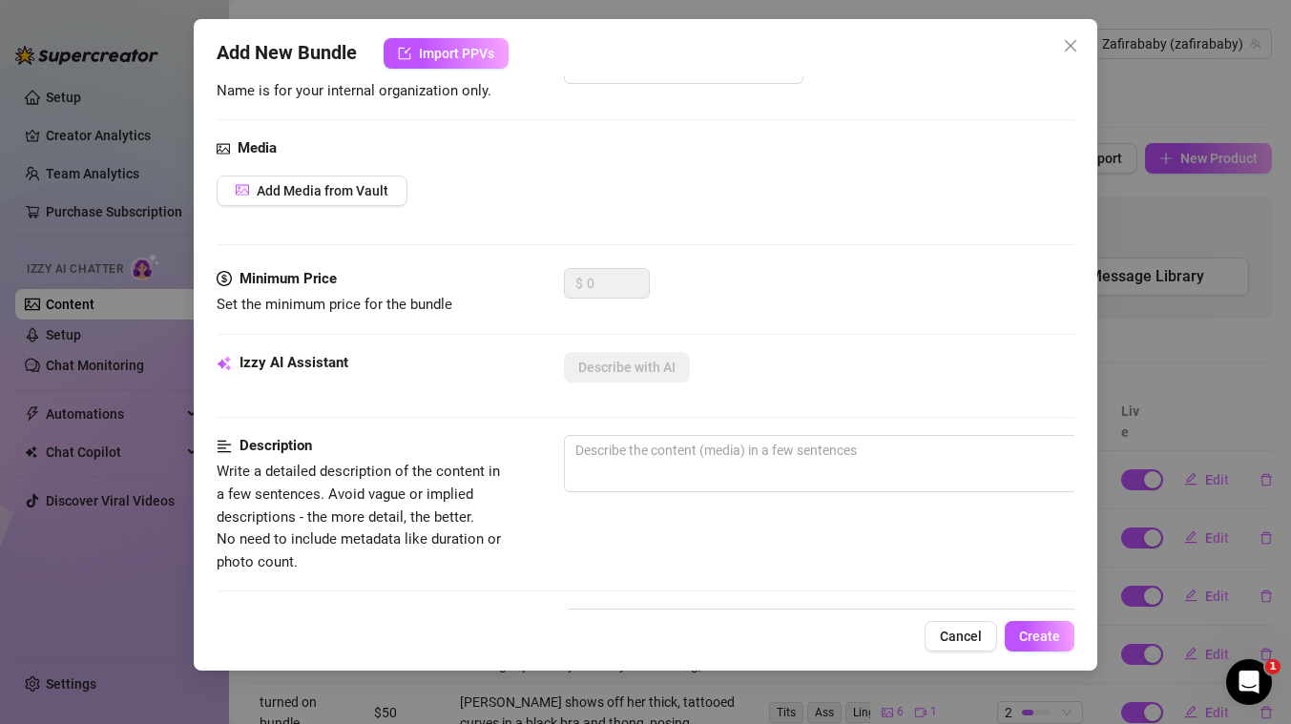
scroll to position [145, 0]
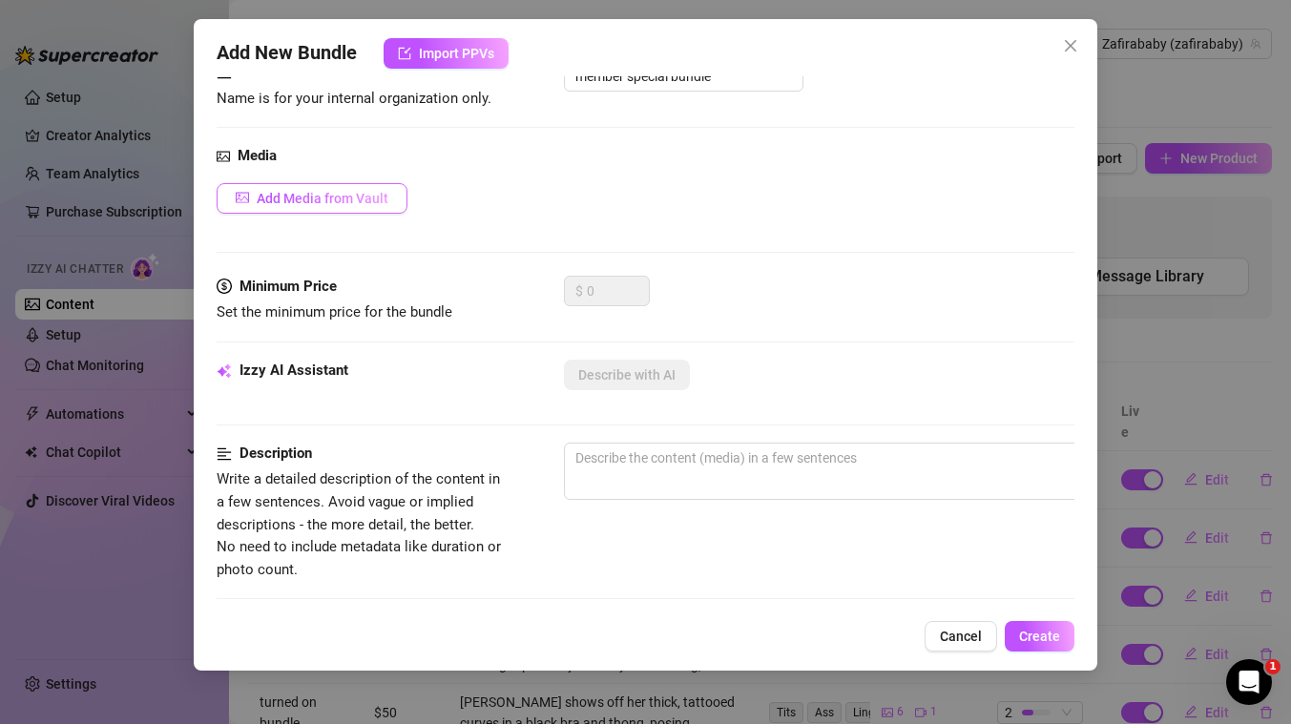
click at [326, 191] on span "Add Media from Vault" at bounding box center [323, 198] width 132 height 15
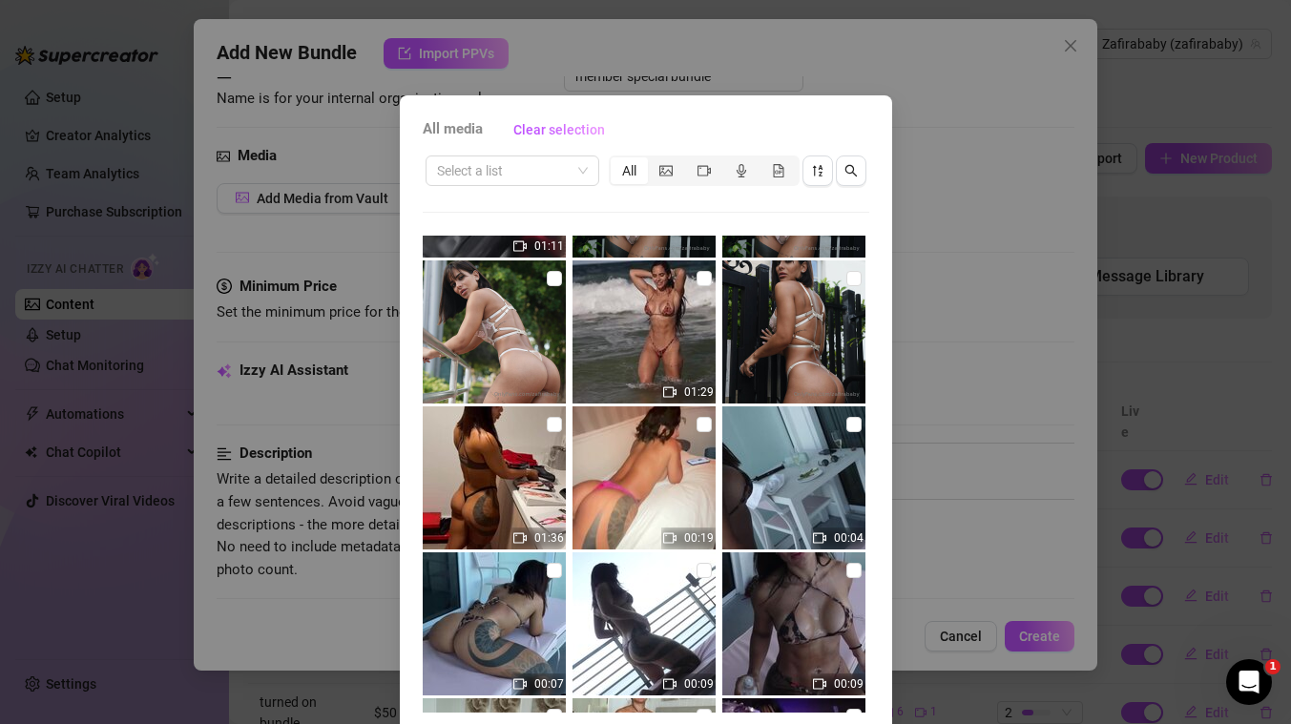
scroll to position [999, 0]
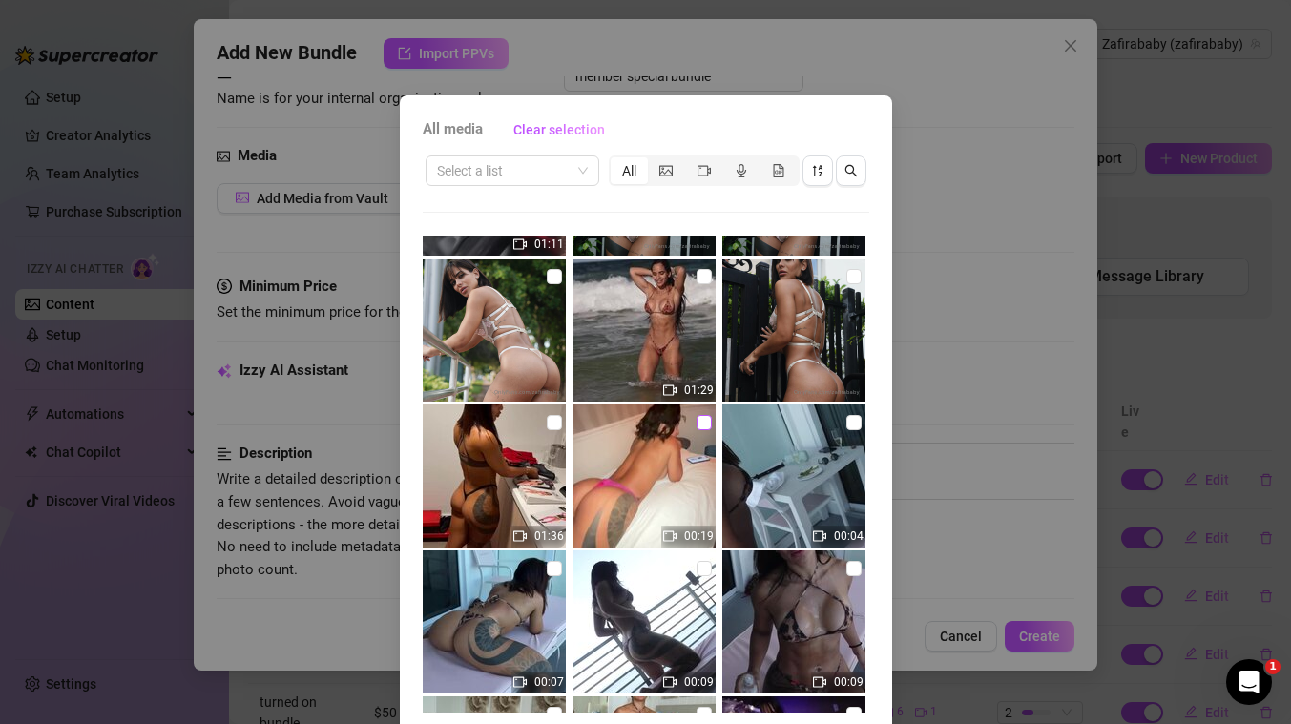
click at [705, 426] on input "checkbox" at bounding box center [703, 422] width 15 height 15
click at [551, 424] on input "checkbox" at bounding box center [554, 422] width 15 height 15
click at [855, 275] on input "checkbox" at bounding box center [853, 276] width 15 height 15
click at [703, 273] on input "checkbox" at bounding box center [703, 276] width 15 height 15
click at [552, 279] on input "checkbox" at bounding box center [554, 276] width 15 height 15
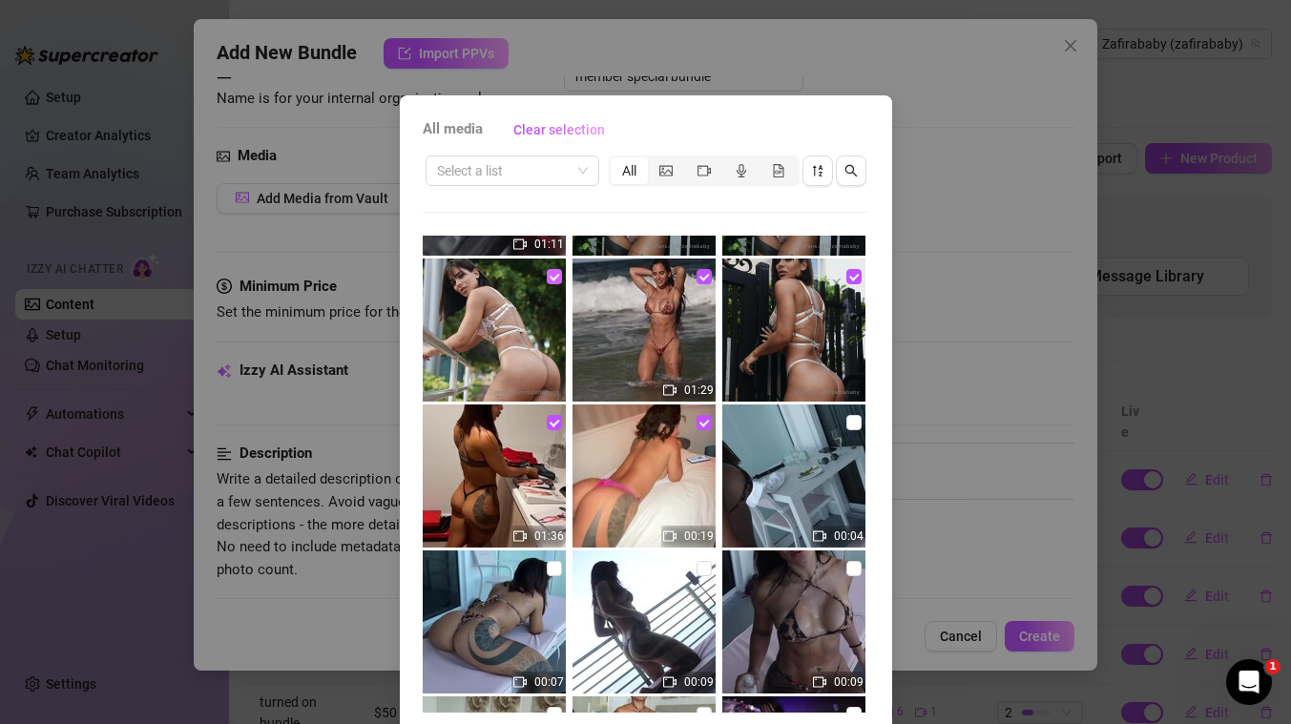
scroll to position [843, 0]
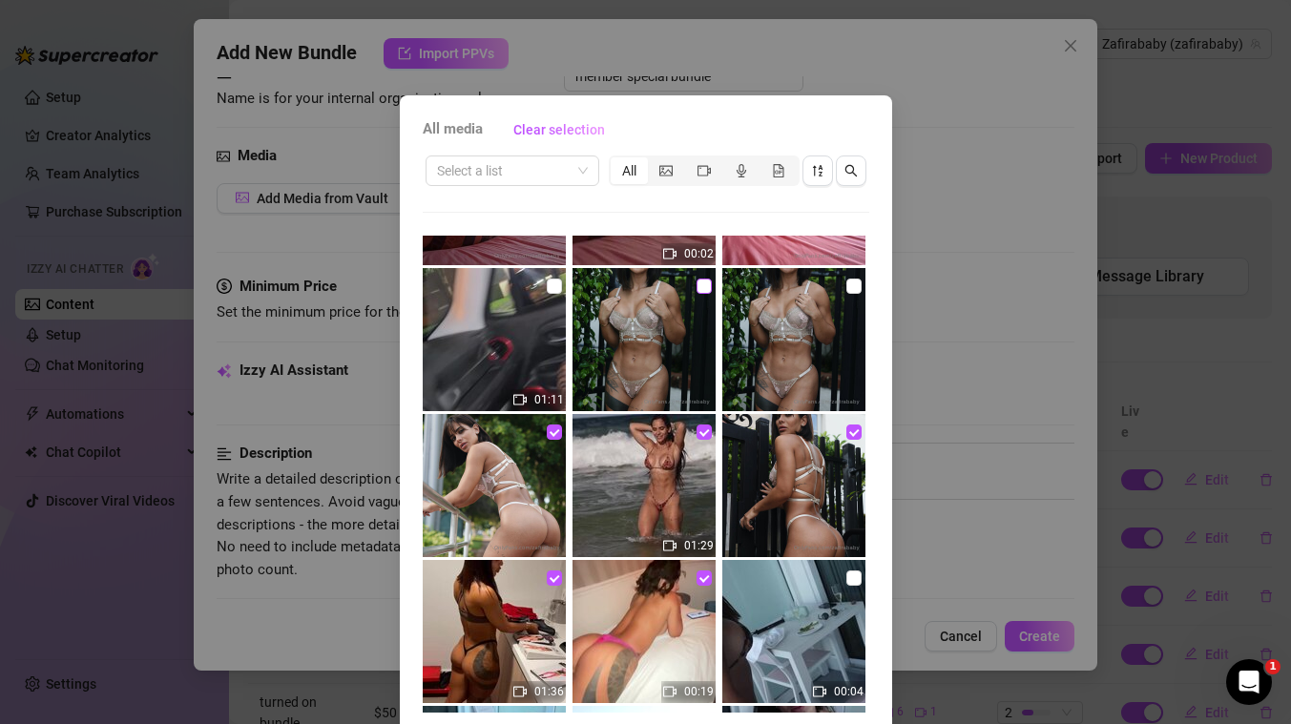
click at [700, 284] on input "checkbox" at bounding box center [703, 286] width 15 height 15
click at [856, 286] on input "checkbox" at bounding box center [853, 286] width 15 height 15
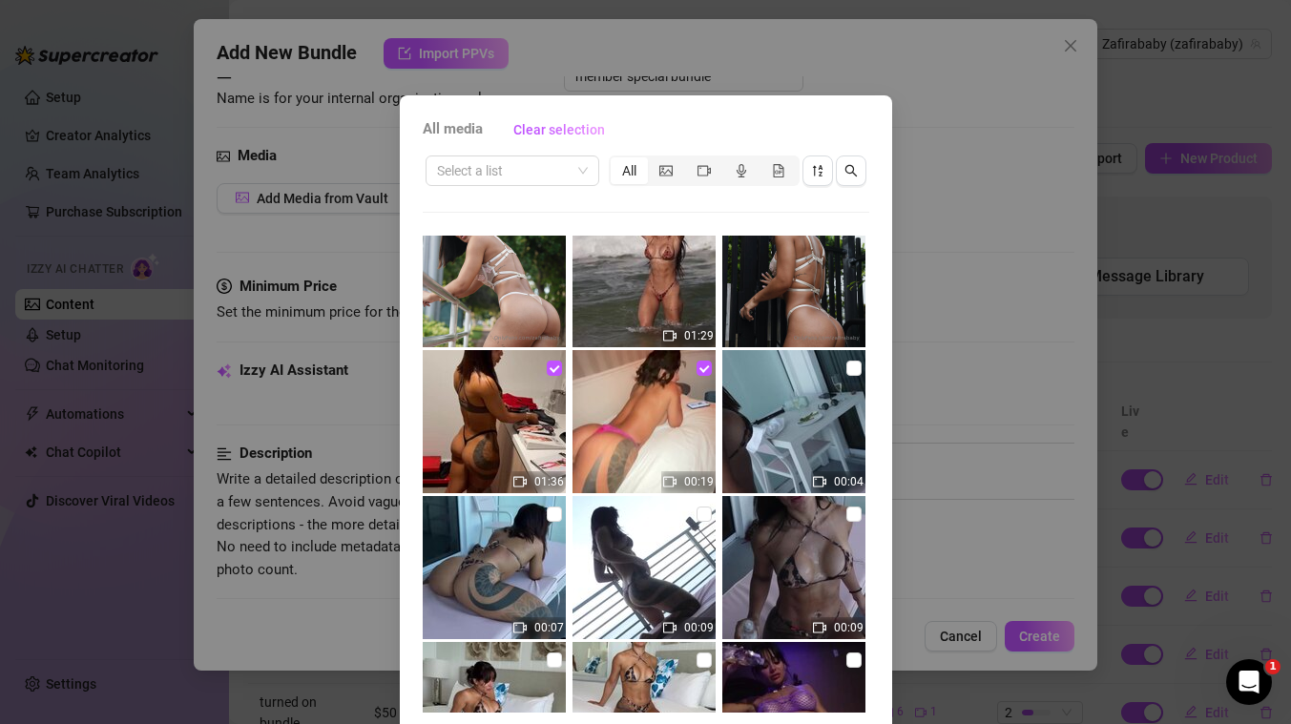
scroll to position [72, 0]
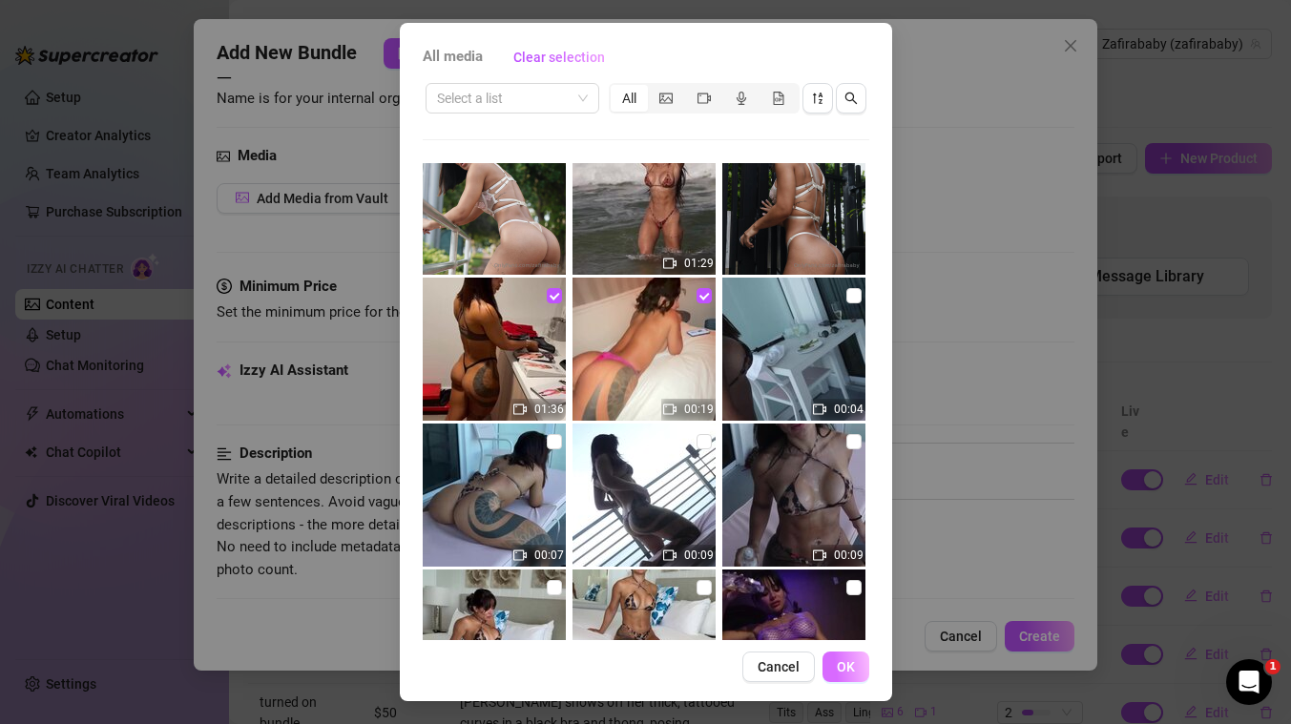
click at [842, 675] on button "OK" at bounding box center [845, 667] width 47 height 31
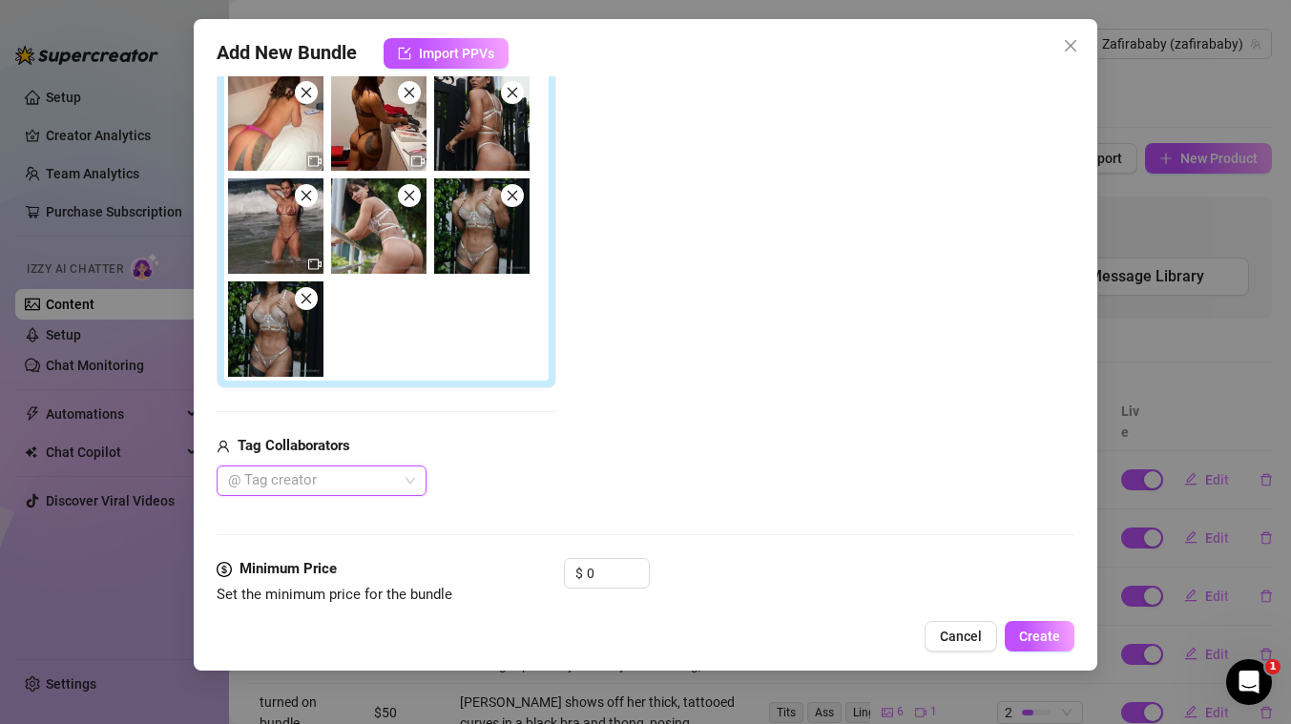
scroll to position [347, 0]
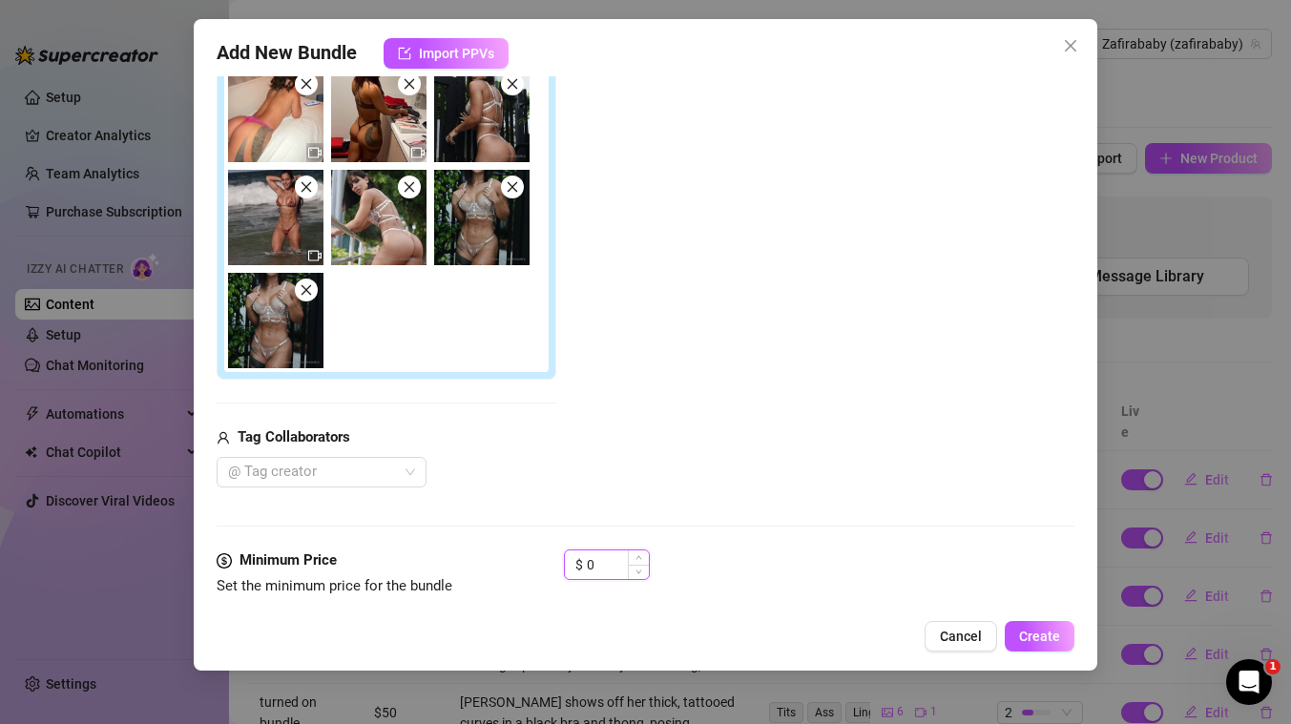
click at [612, 567] on input "0" at bounding box center [618, 564] width 62 height 29
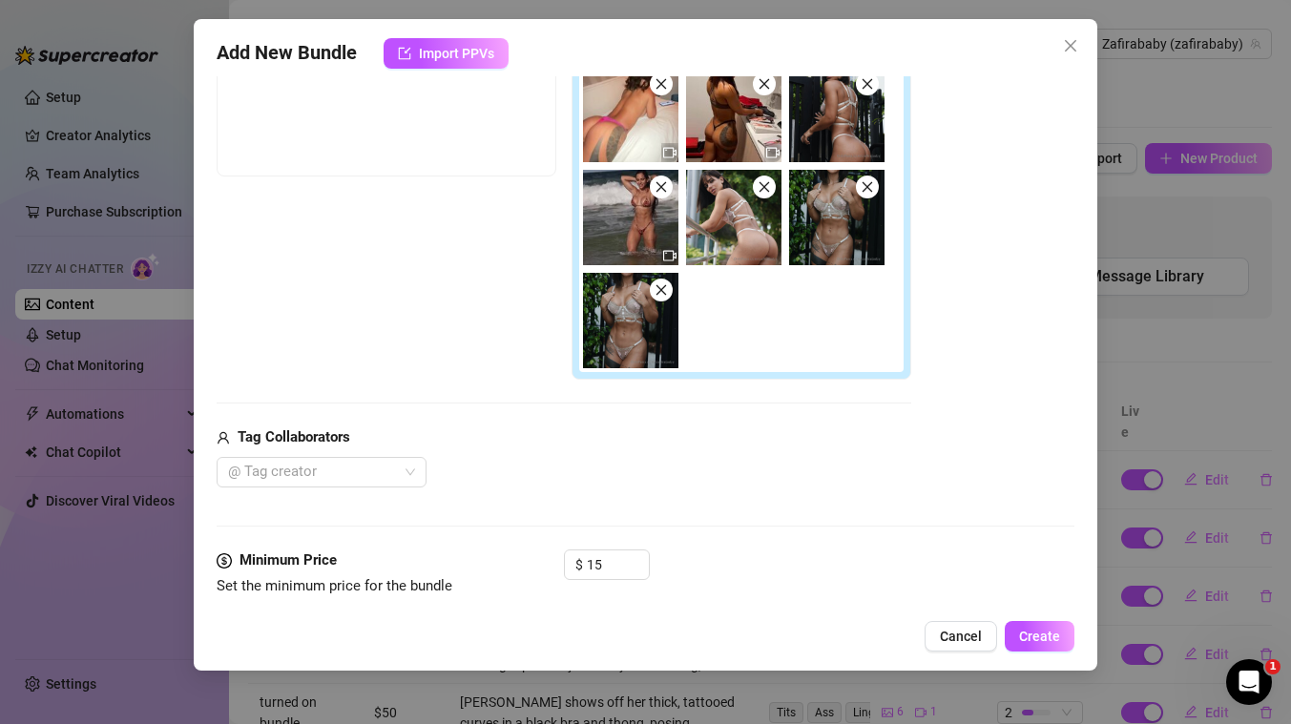
click at [622, 470] on div "@ Tag creator" at bounding box center [564, 472] width 694 height 31
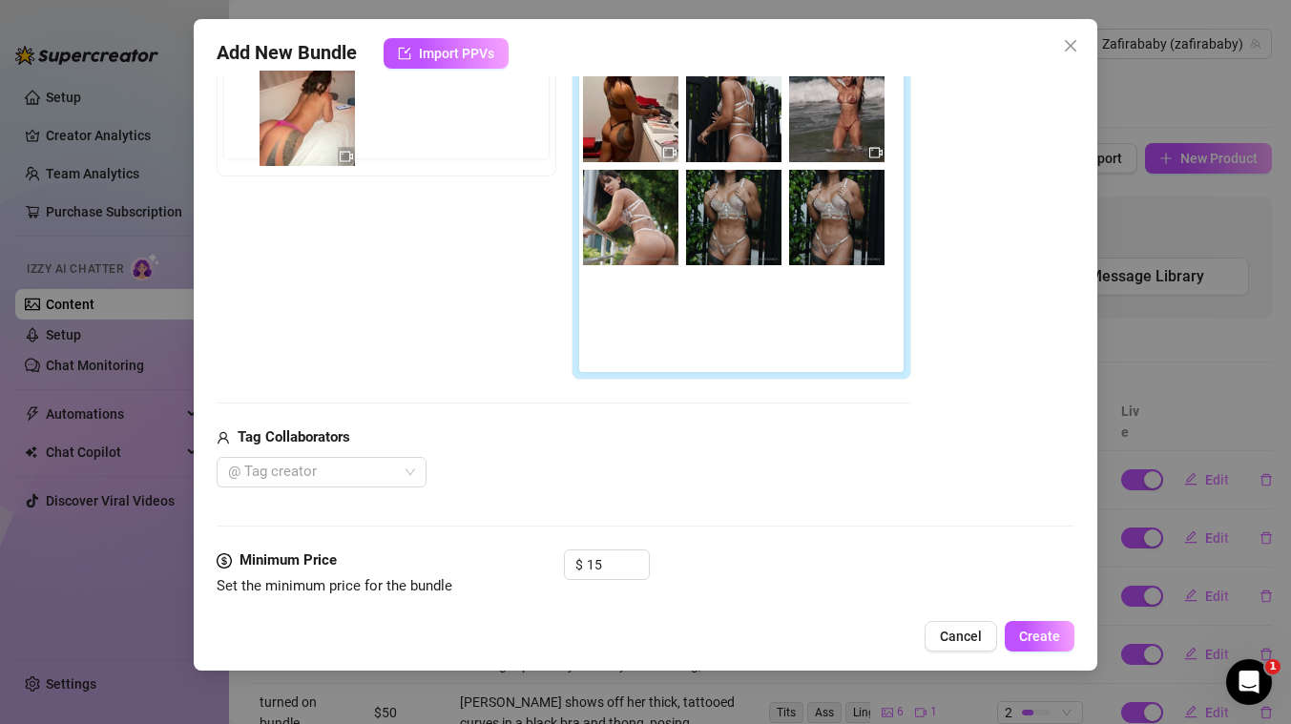
drag, startPoint x: 628, startPoint y: 128, endPoint x: 295, endPoint y: 132, distance: 332.9
click at [295, 132] on div "Free preview Pay to view" at bounding box center [564, 203] width 694 height 355
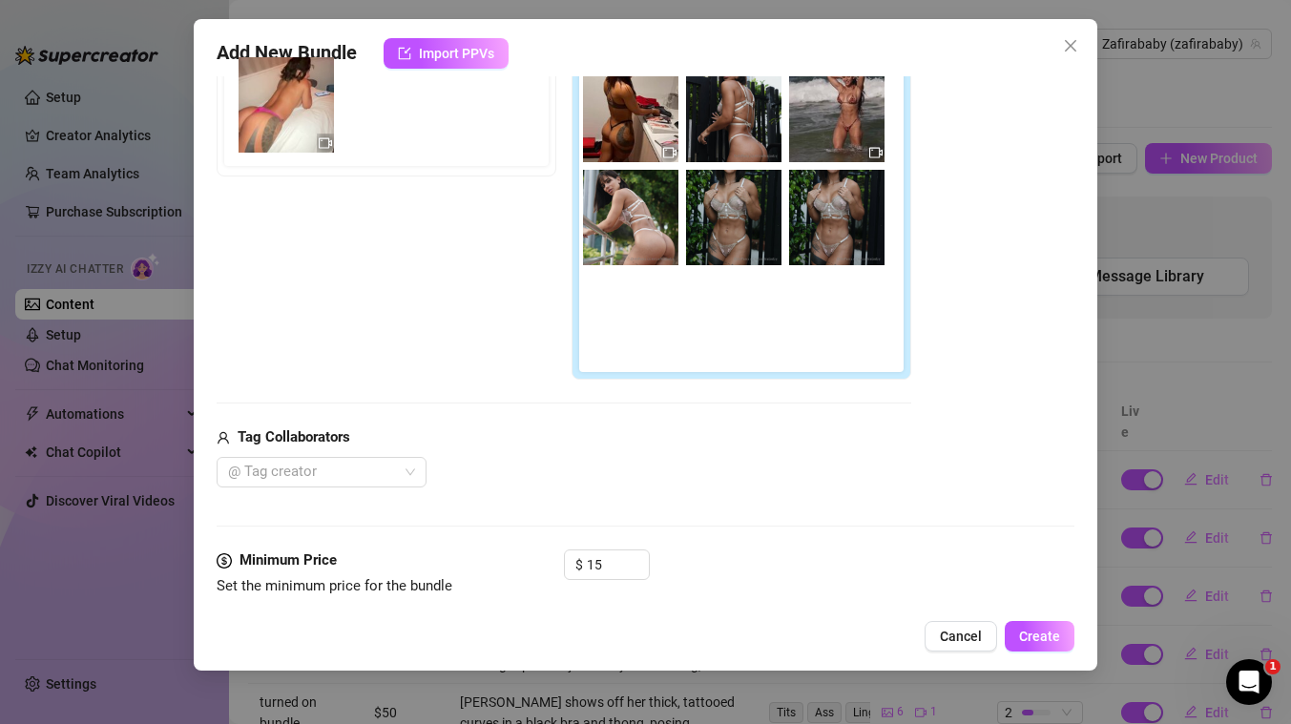
drag, startPoint x: 628, startPoint y: 139, endPoint x: 271, endPoint y: 130, distance: 356.9
click at [271, 130] on div "Free preview Pay to view" at bounding box center [564, 203] width 694 height 355
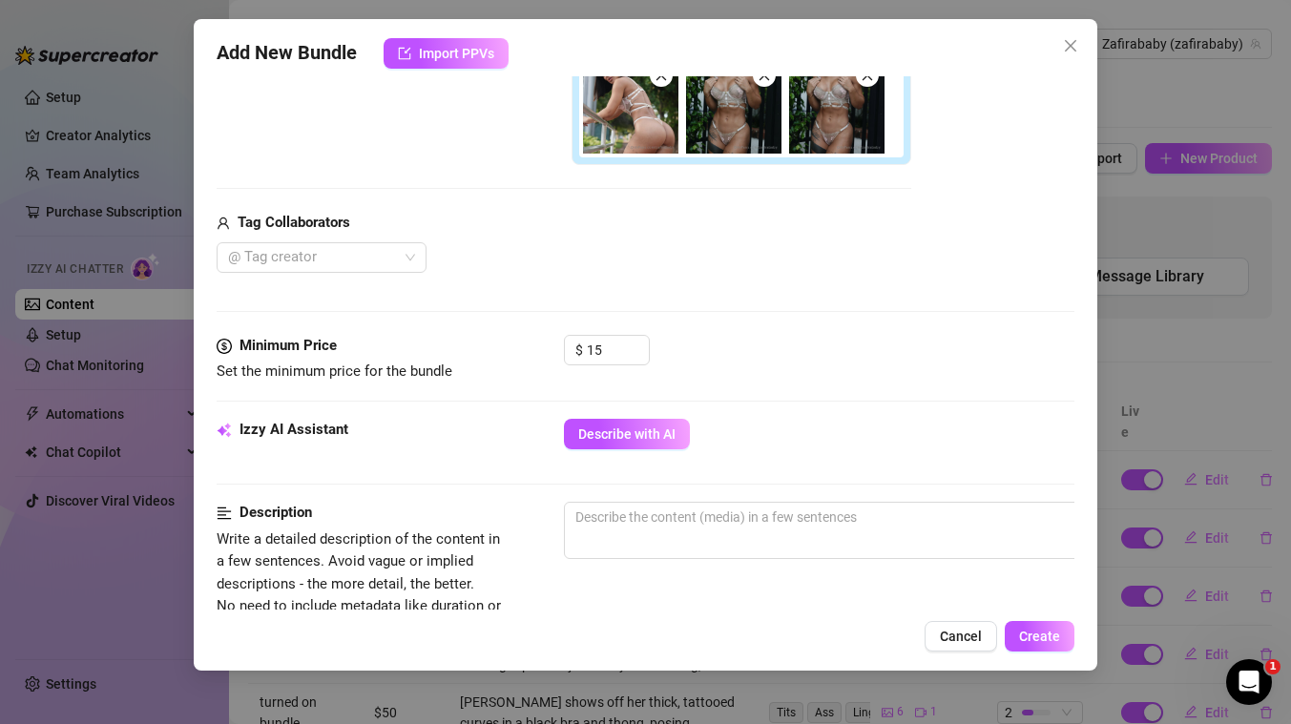
scroll to position [507, 0]
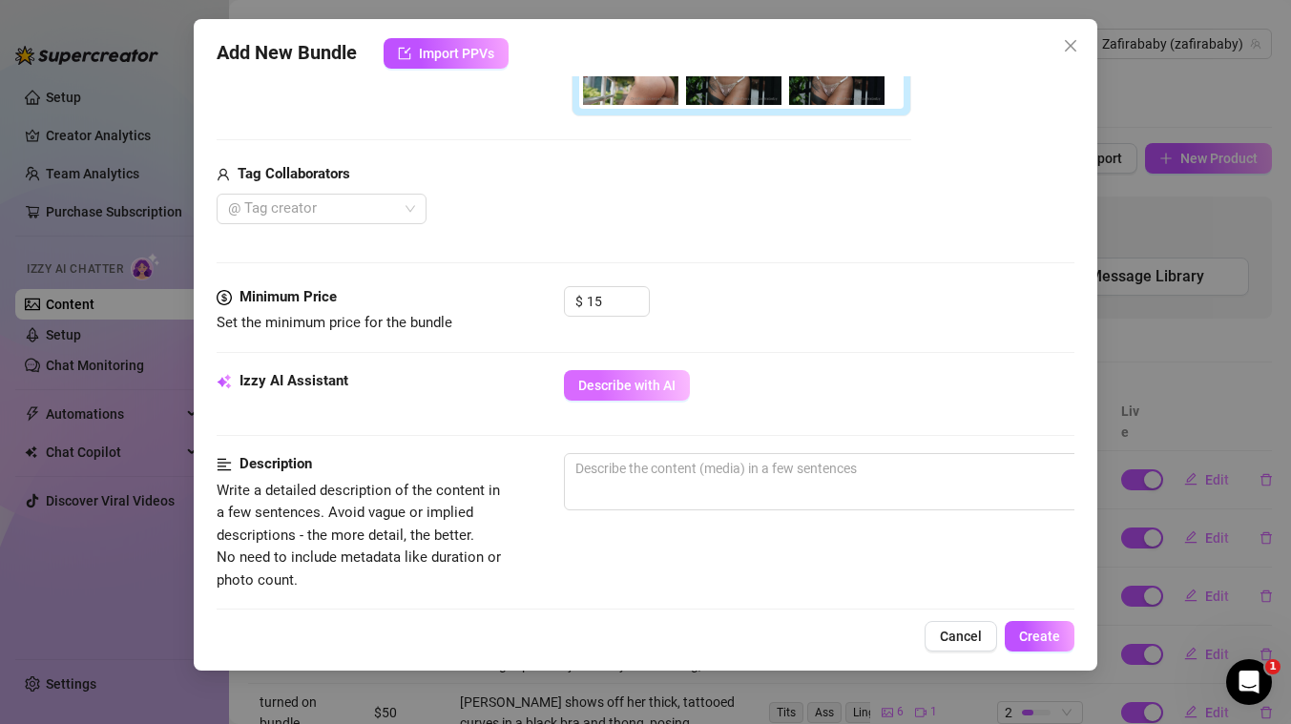
click at [657, 394] on button "Describe with AI" at bounding box center [627, 385] width 126 height 31
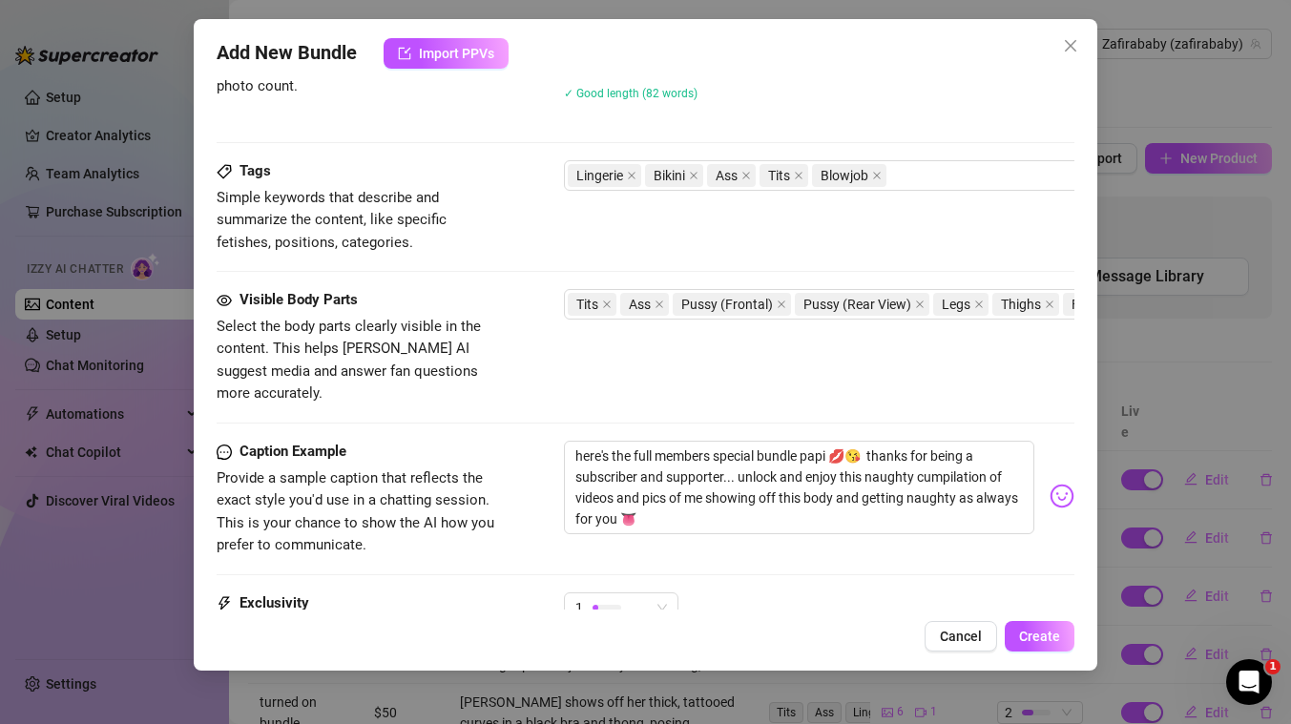
scroll to position [1197, 0]
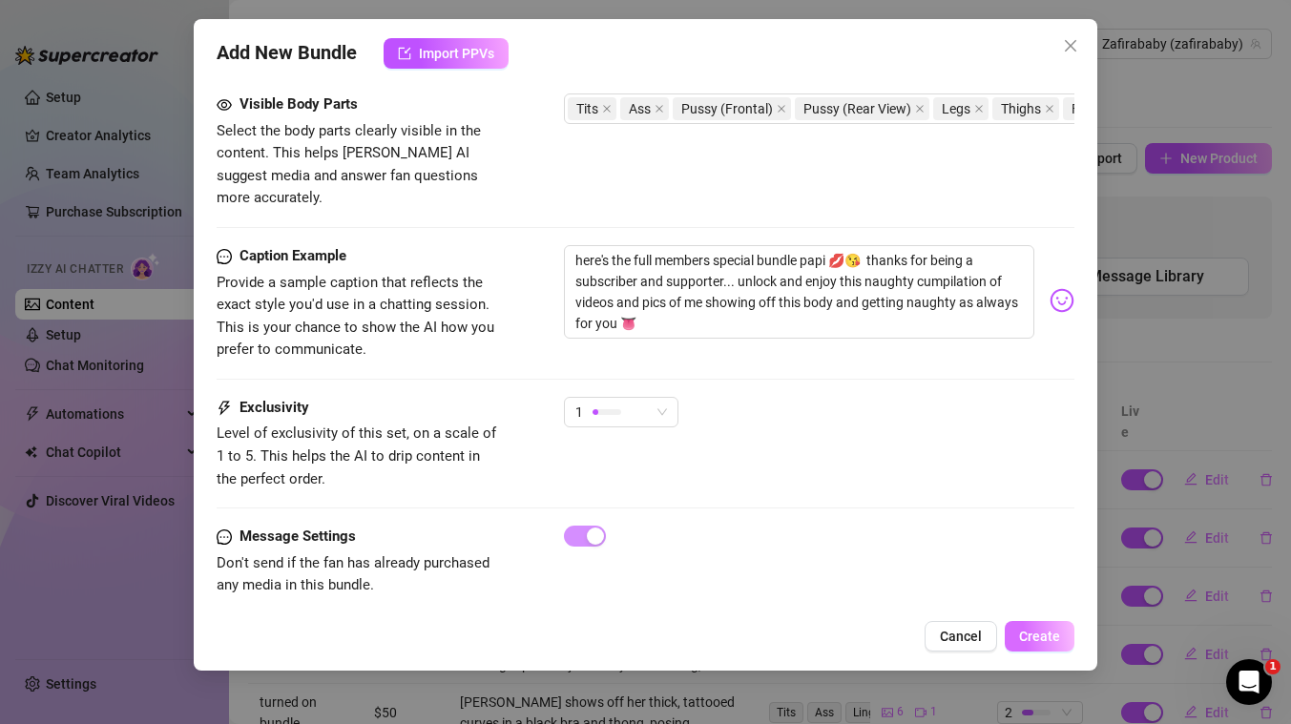
click at [1046, 638] on span "Create" at bounding box center [1039, 636] width 41 height 15
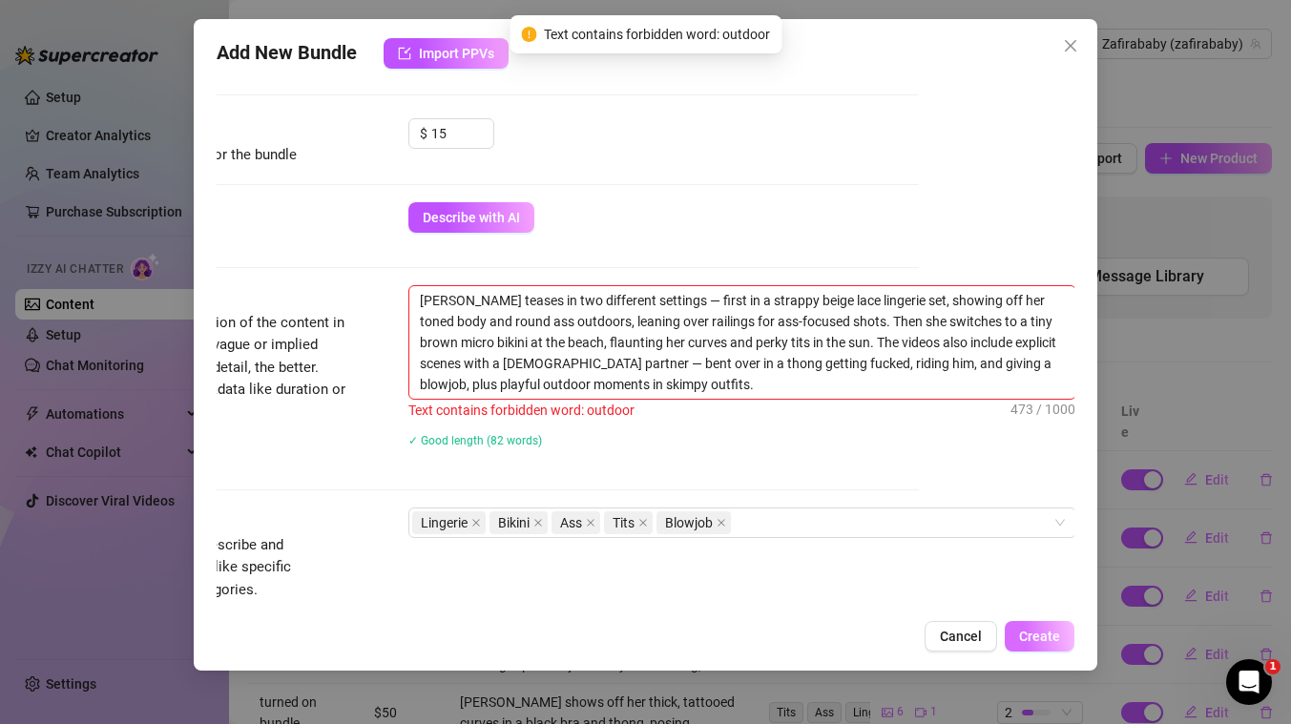
scroll to position [674, 155]
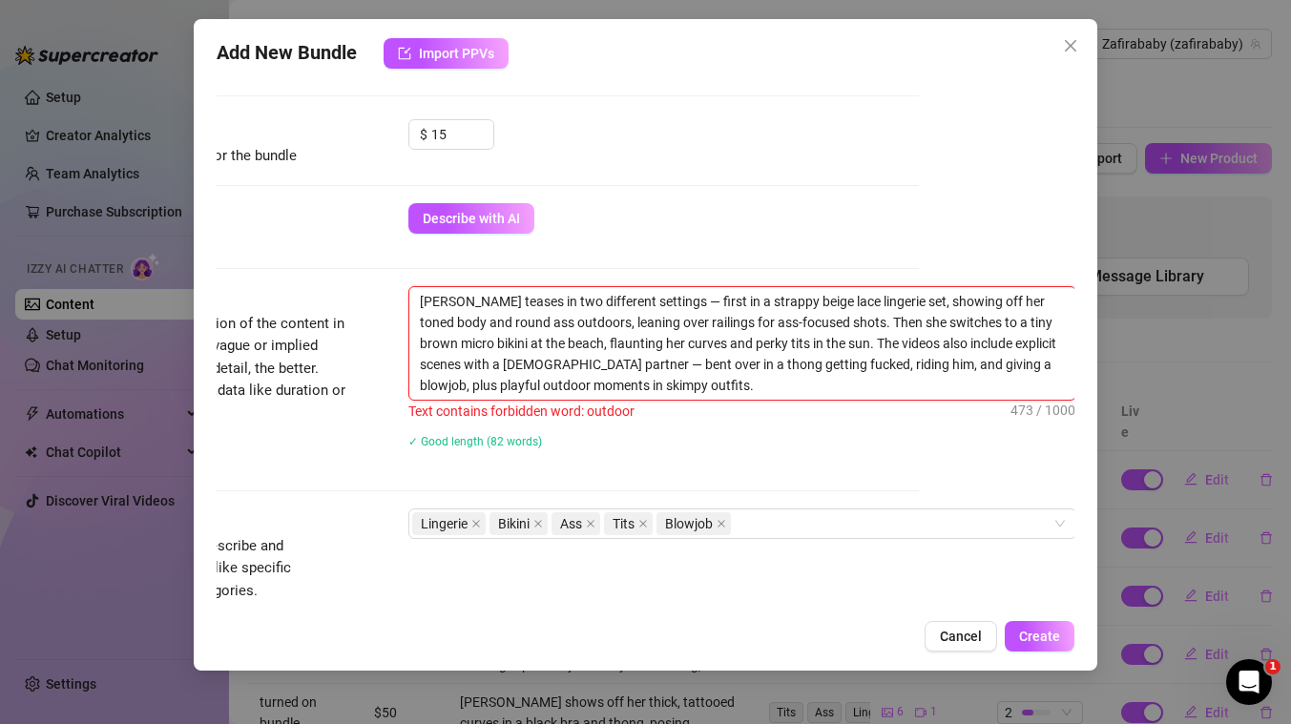
click at [496, 386] on textarea "Lisandra teases in two different settings — first in a strappy beige lace linge…" at bounding box center [742, 343] width 666 height 113
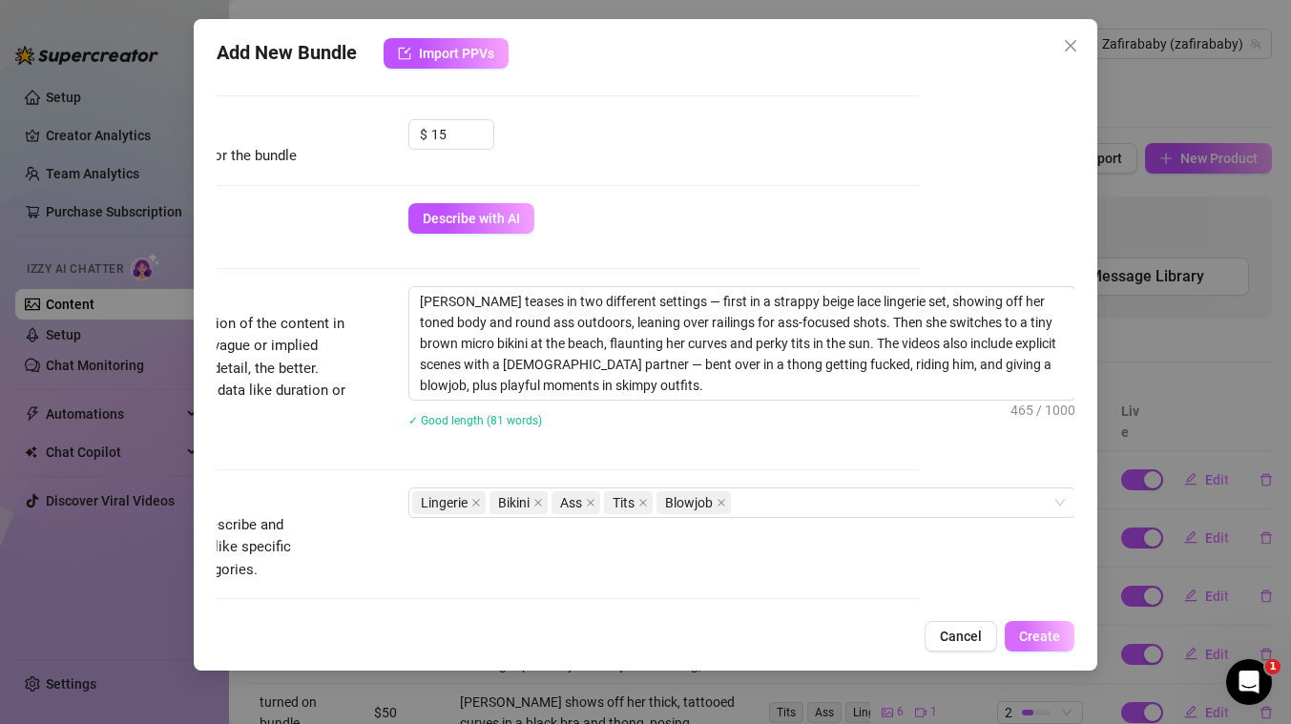
click at [1036, 632] on span "Create" at bounding box center [1039, 636] width 41 height 15
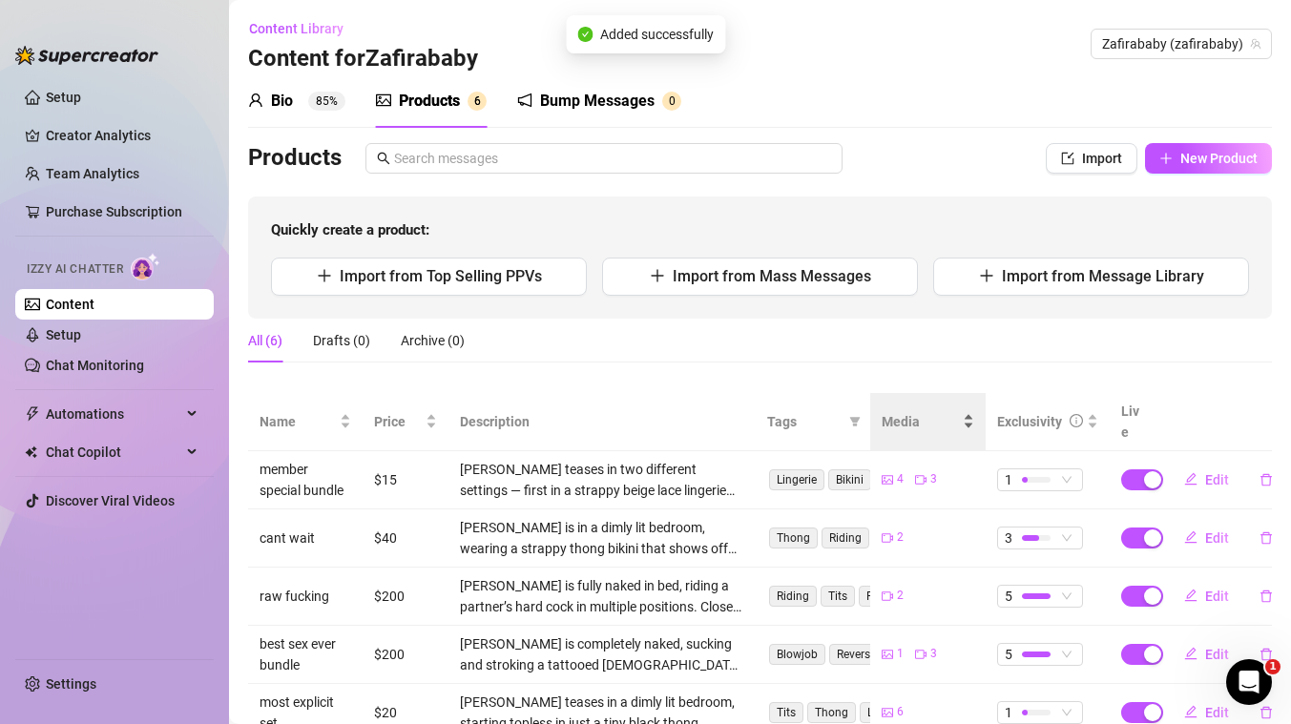
click at [973, 426] on div "Media" at bounding box center [927, 421] width 92 height 21
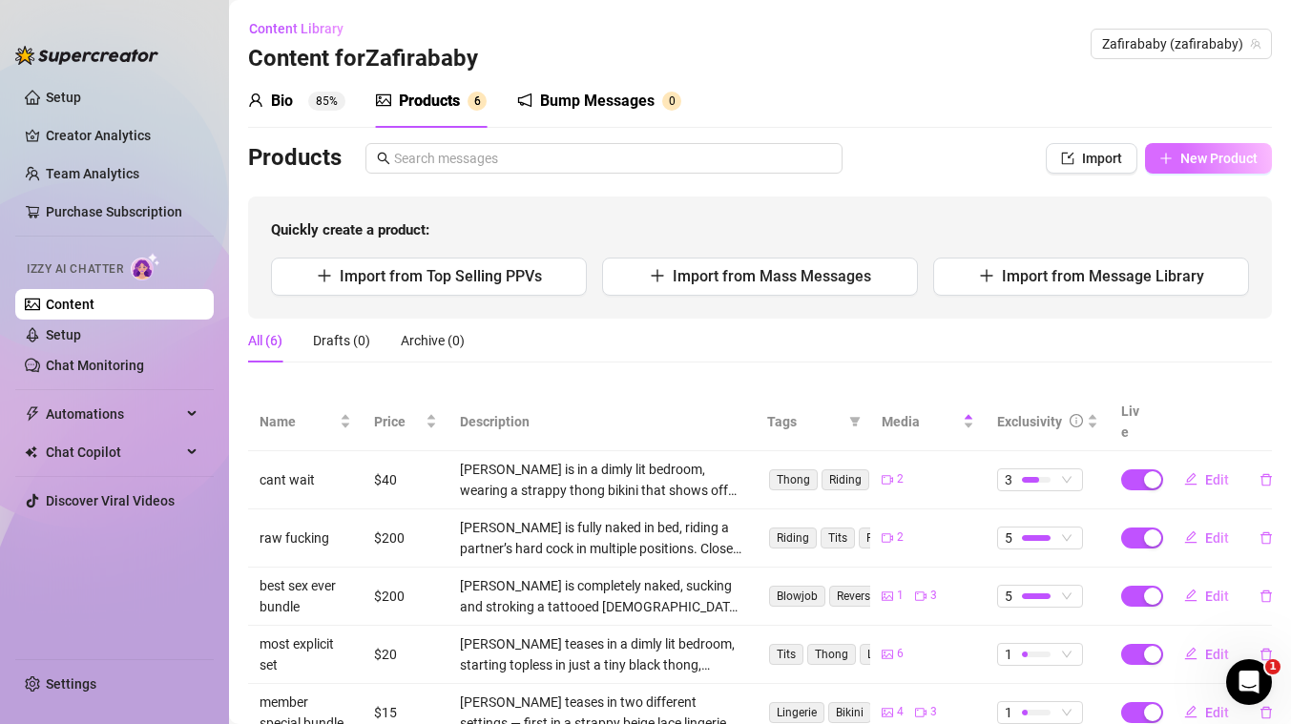
click at [1190, 159] on span "New Product" at bounding box center [1218, 158] width 77 height 15
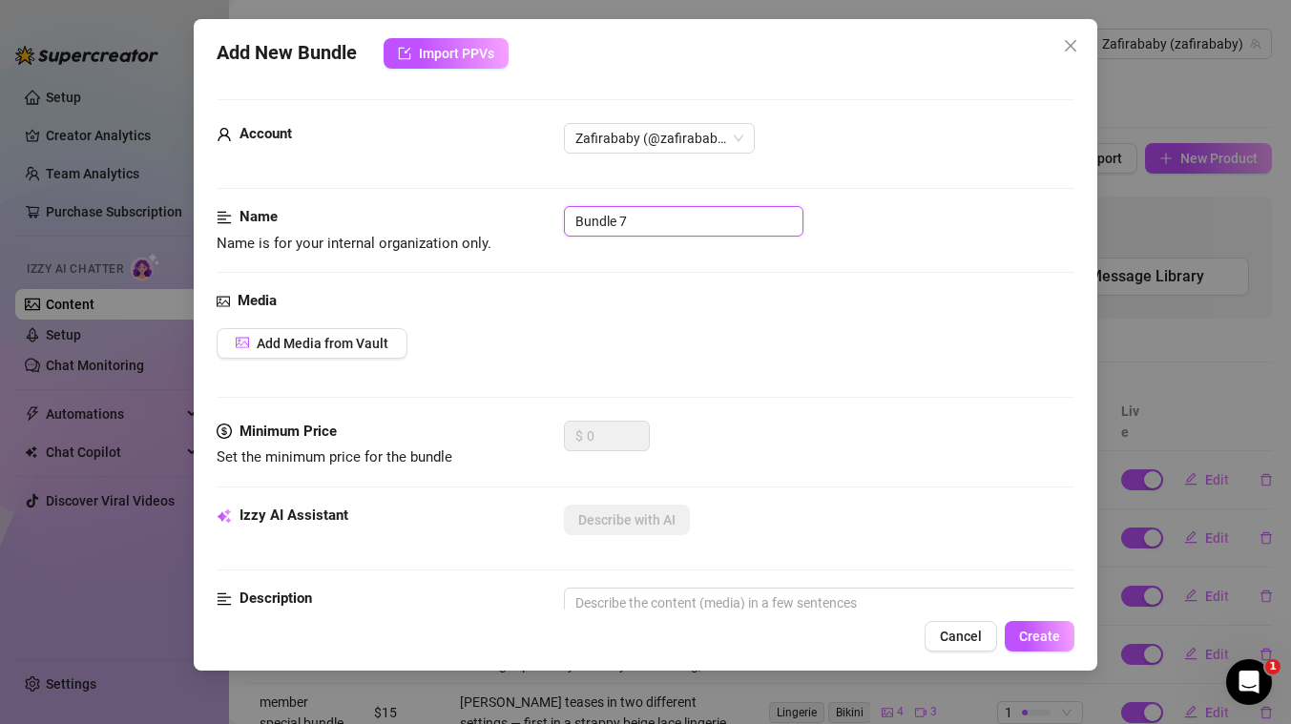
click at [601, 223] on input "Bundle 7" at bounding box center [683, 221] width 239 height 31
click at [659, 303] on div "Media" at bounding box center [646, 301] width 858 height 23
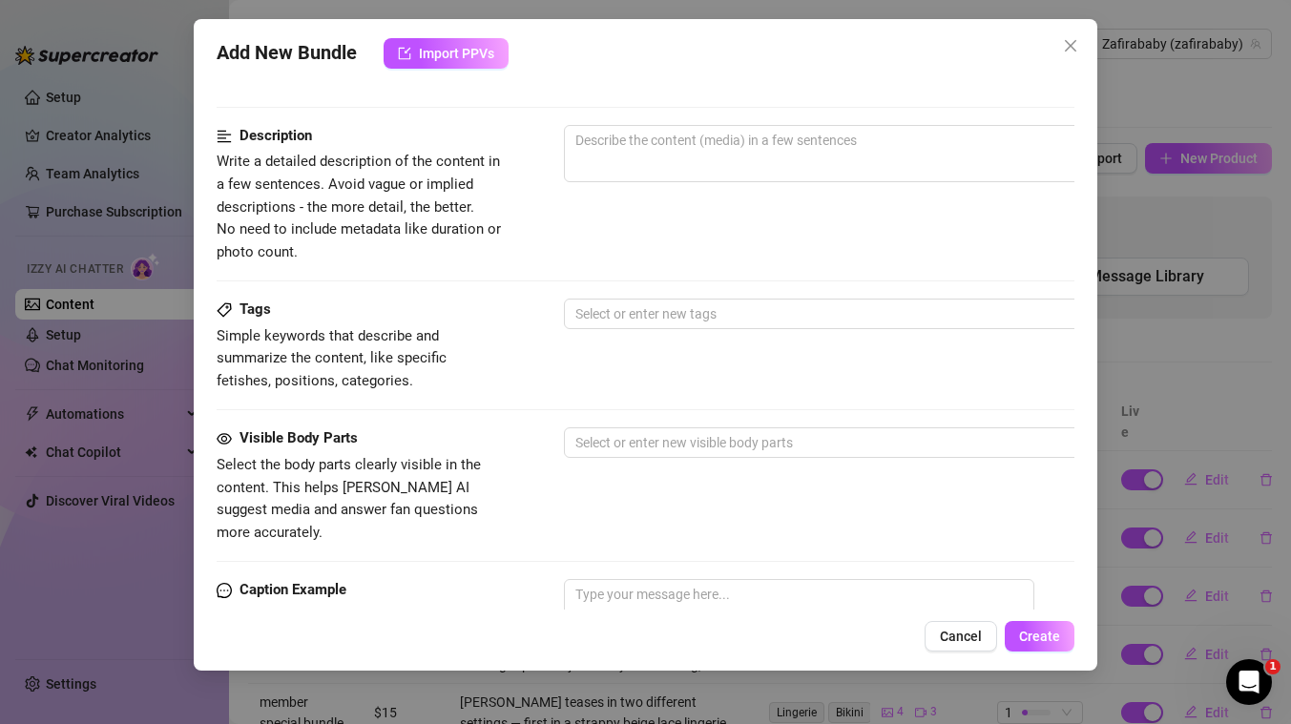
scroll to position [797, 0]
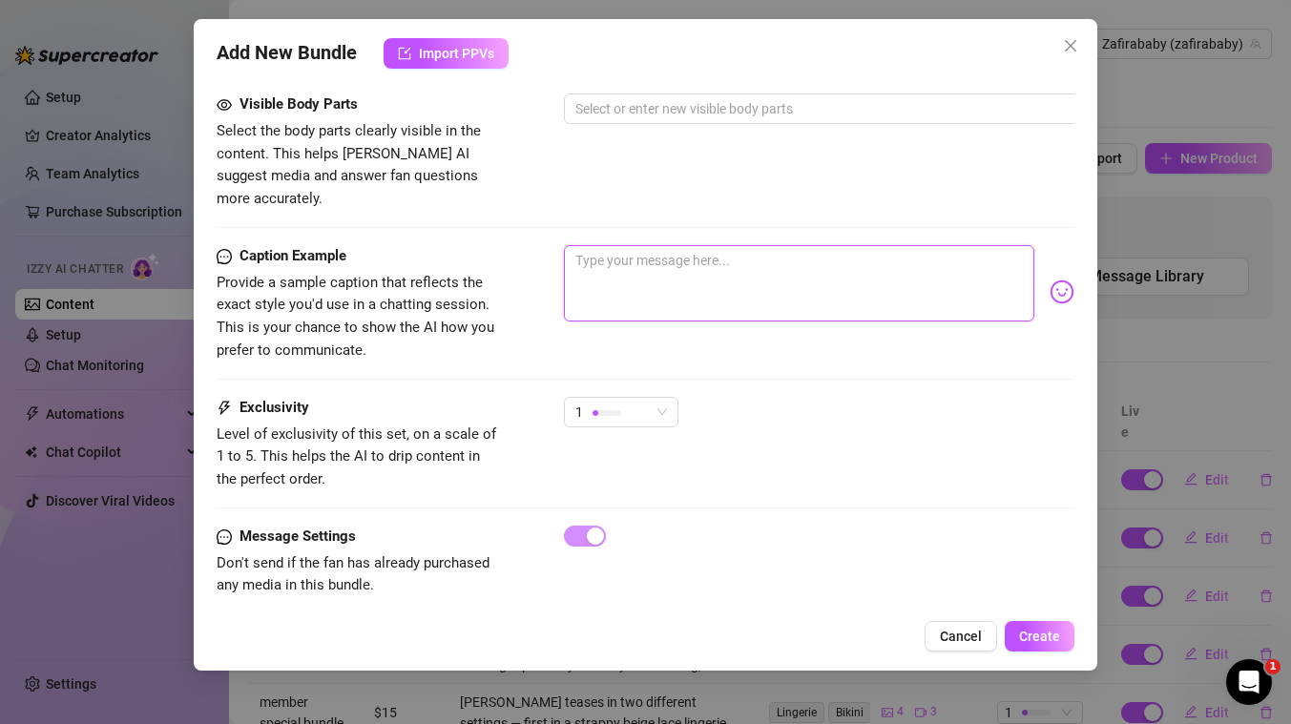
click at [682, 245] on textarea at bounding box center [799, 283] width 470 height 76
paste textarea "Discounted subscriber exclusive video all for you babe! 💋 ...unlock and get ano…"
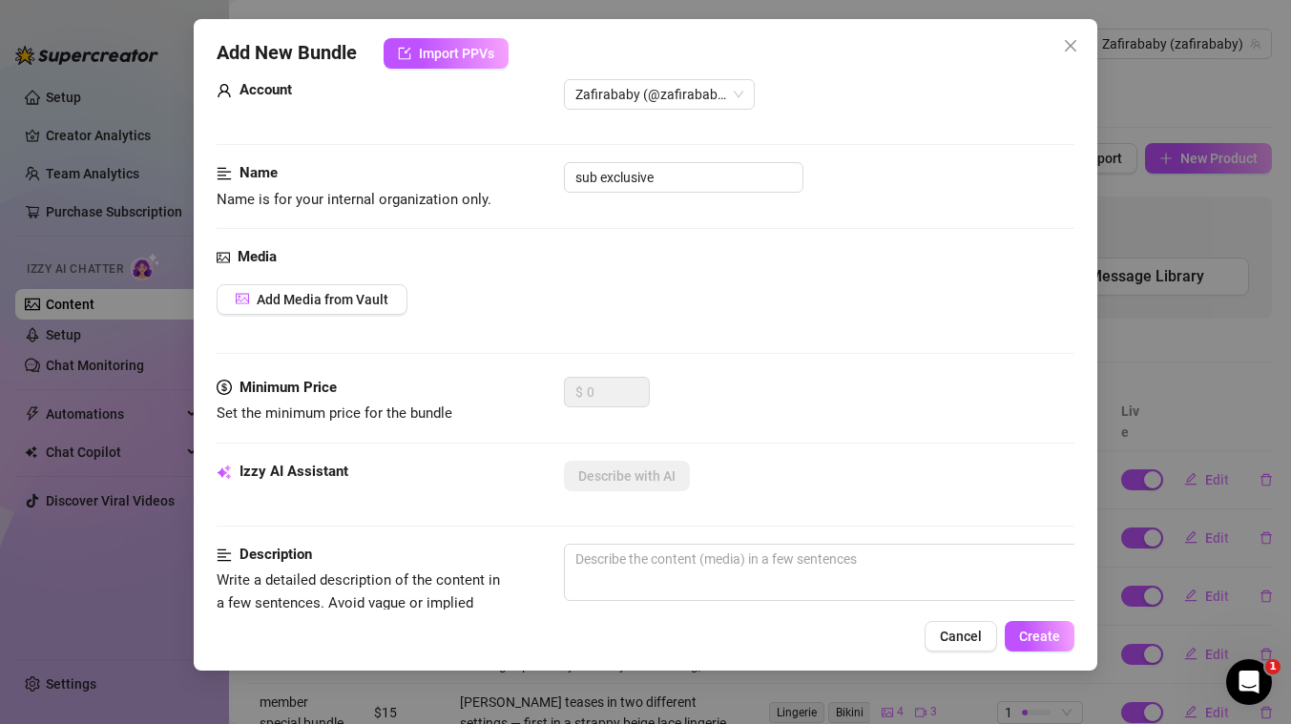
scroll to position [0, 0]
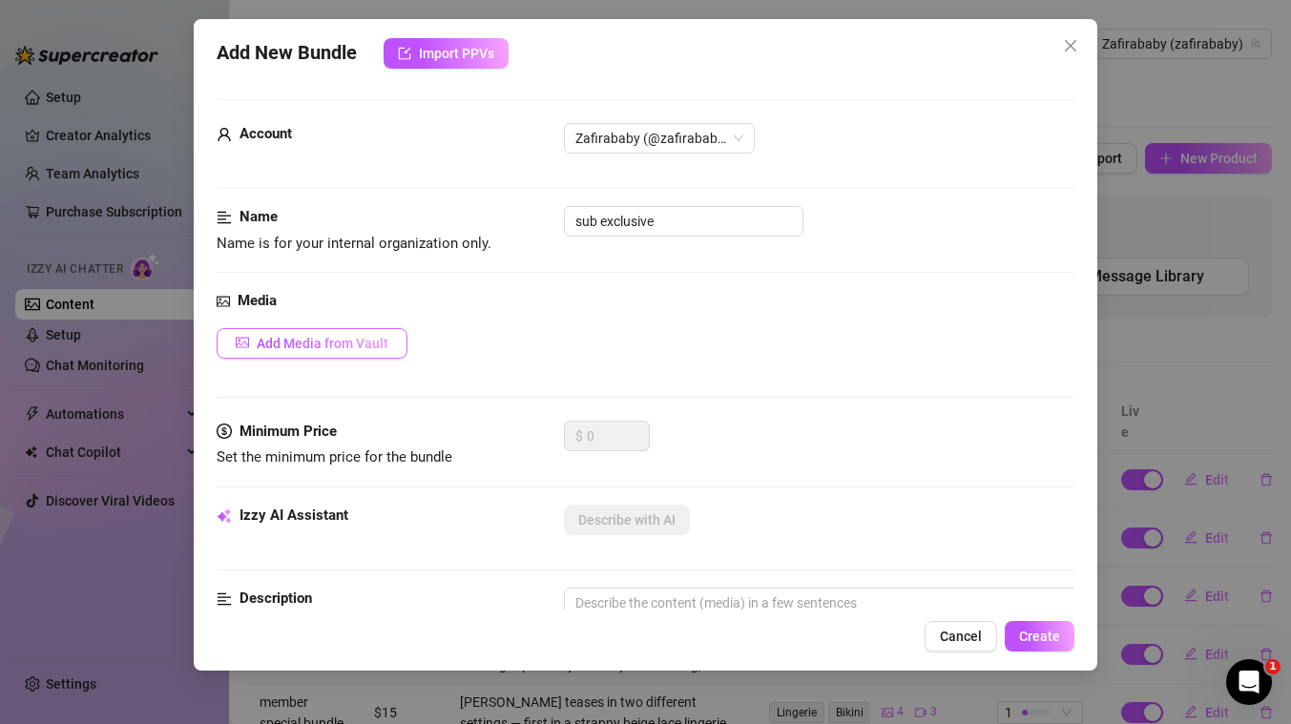
click at [346, 350] on span "Add Media from Vault" at bounding box center [323, 343] width 132 height 15
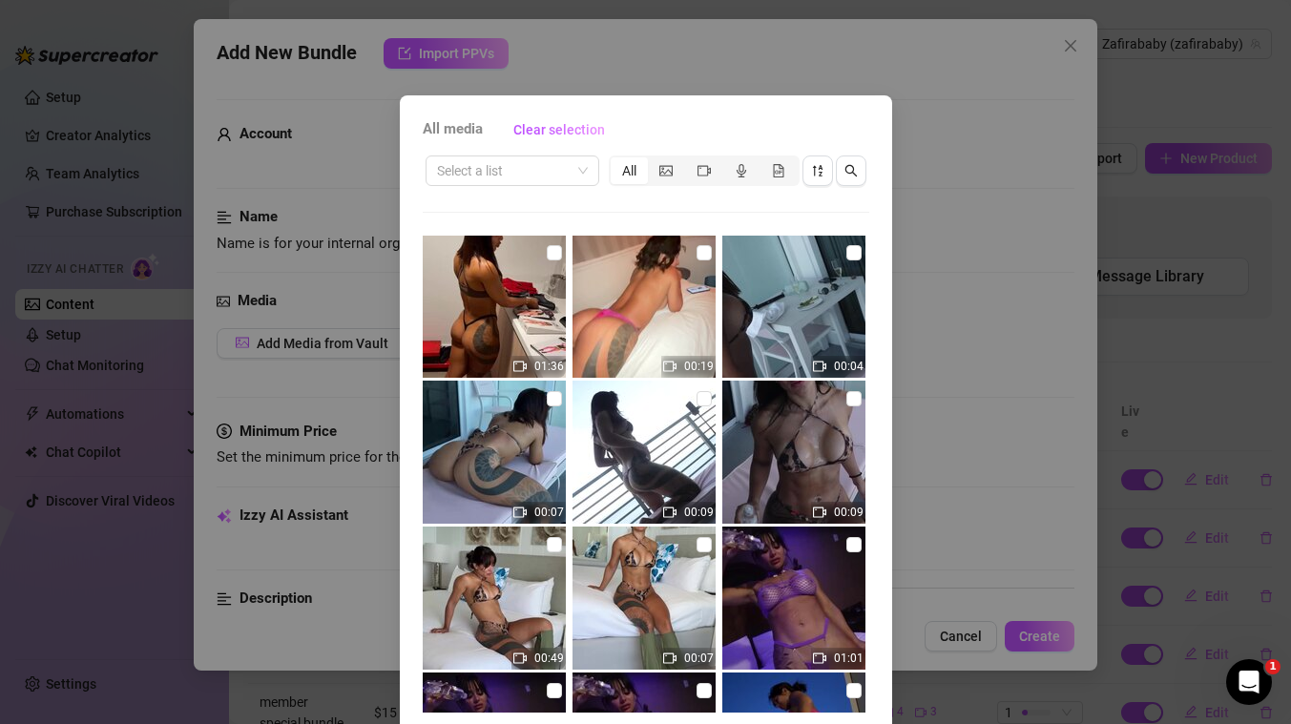
scroll to position [1246, 0]
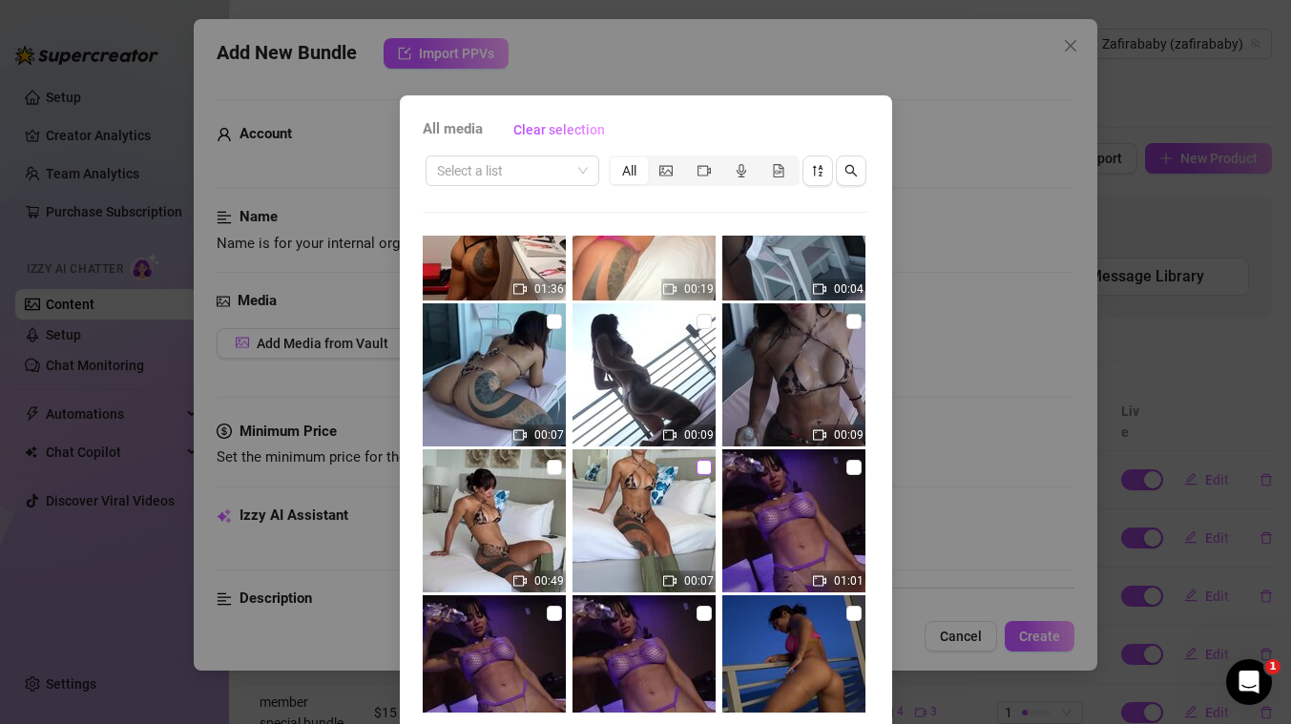
click at [707, 469] on input "checkbox" at bounding box center [703, 467] width 15 height 15
click at [553, 466] on input "checkbox" at bounding box center [554, 467] width 15 height 15
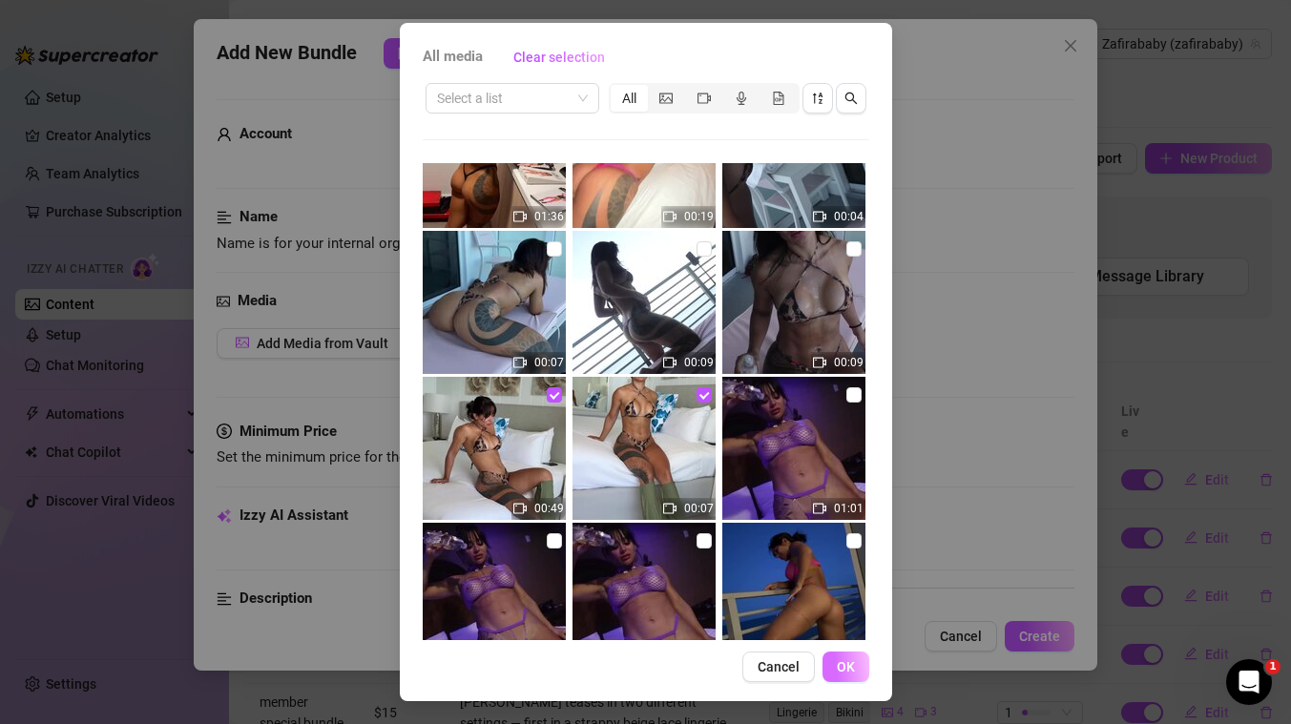
click at [852, 662] on span "OK" at bounding box center [846, 666] width 18 height 15
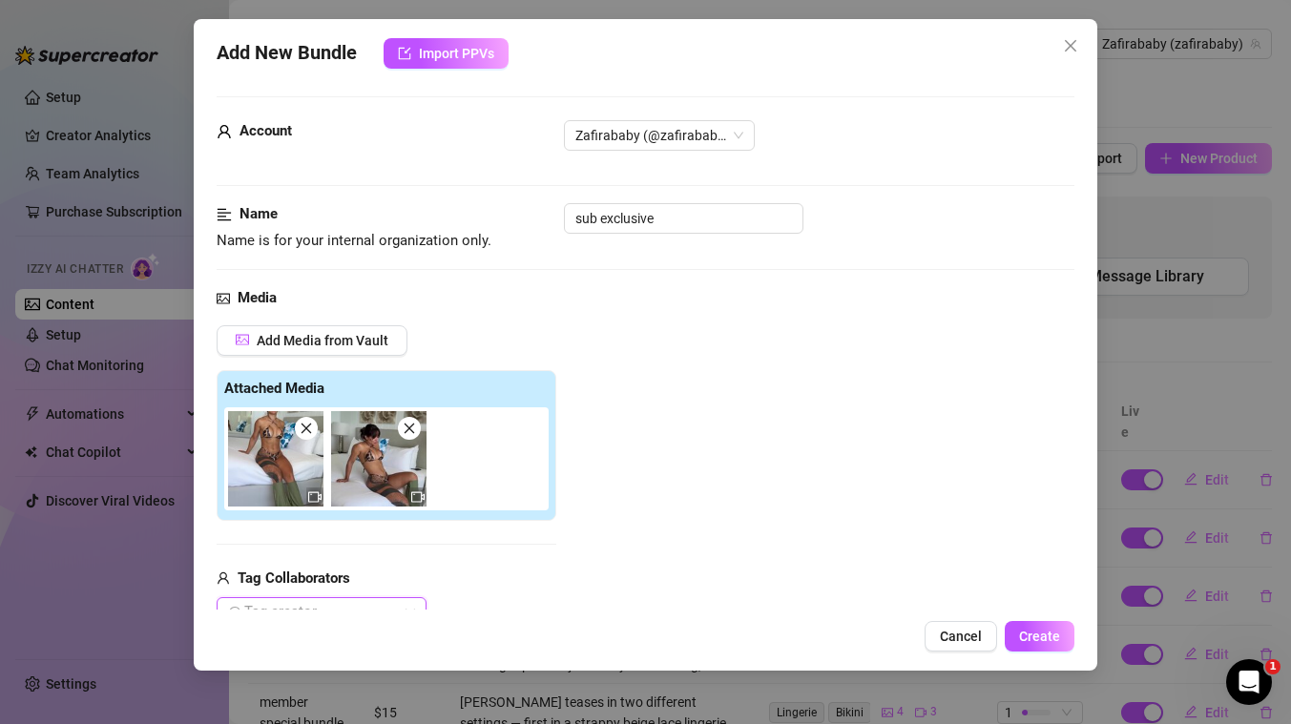
scroll to position [179, 0]
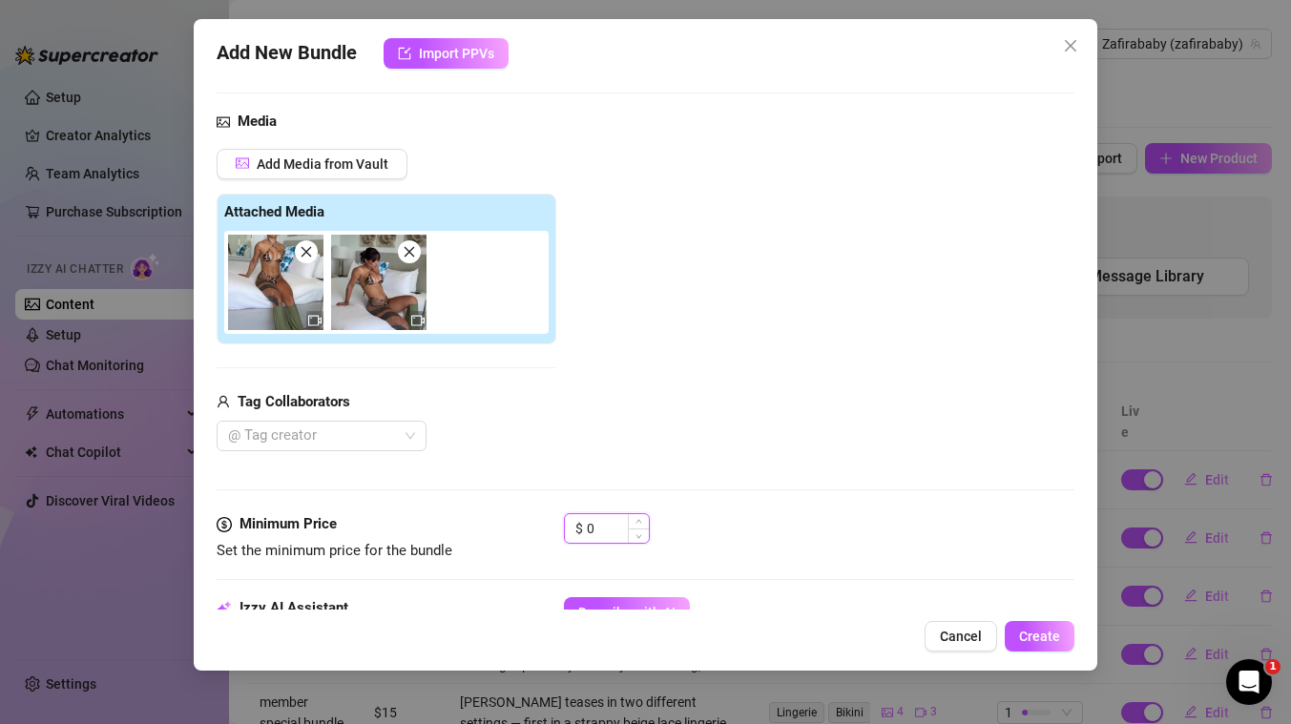
click at [614, 526] on input "0" at bounding box center [618, 528] width 62 height 29
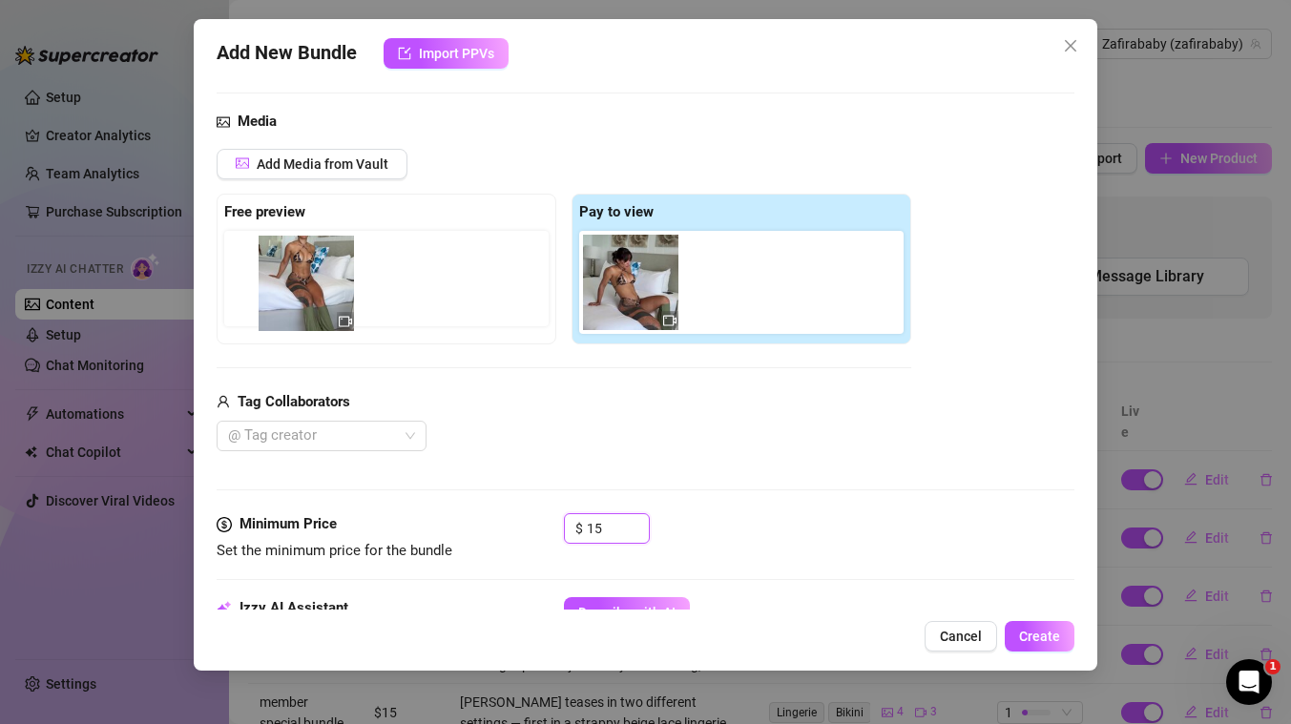
drag, startPoint x: 619, startPoint y: 277, endPoint x: 286, endPoint y: 278, distance: 332.9
click at [286, 278] on div "Free preview Pay to view" at bounding box center [564, 269] width 694 height 151
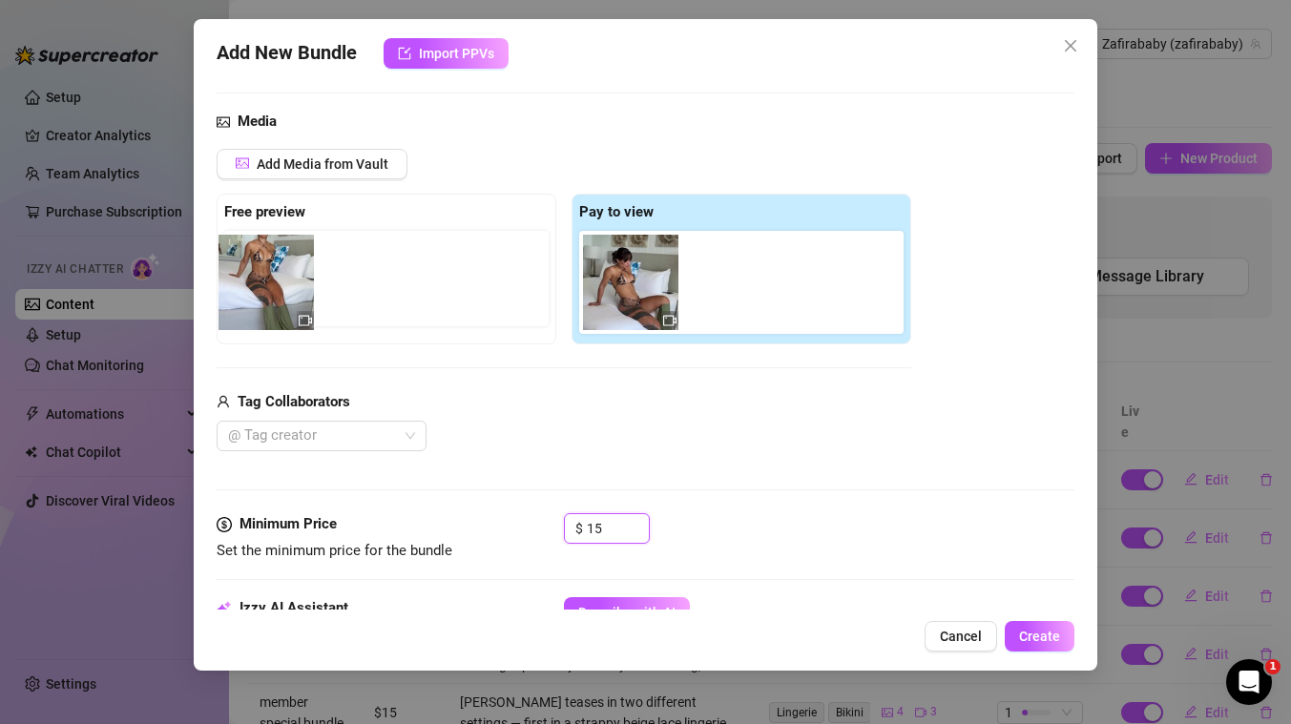
drag, startPoint x: 627, startPoint y: 281, endPoint x: 258, endPoint y: 281, distance: 369.2
click at [258, 281] on div "Free preview Pay to view" at bounding box center [564, 269] width 694 height 151
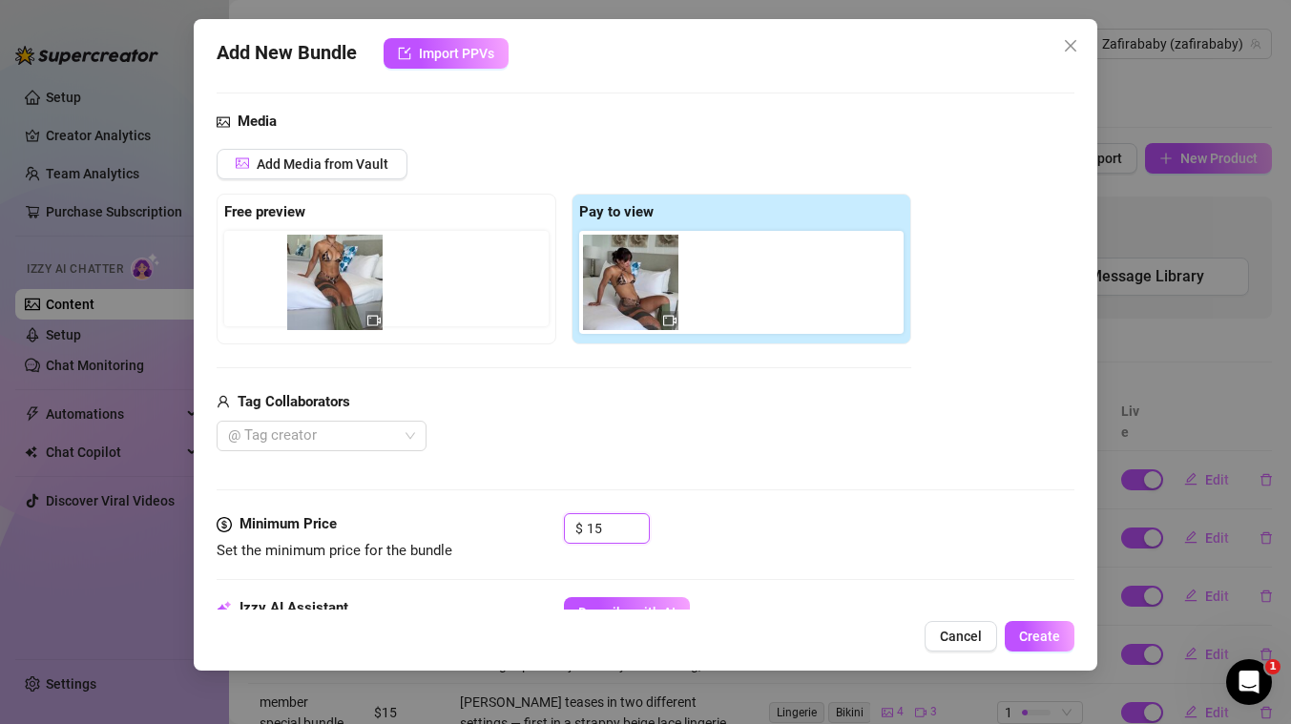
drag, startPoint x: 628, startPoint y: 290, endPoint x: 324, endPoint y: 290, distance: 303.4
click at [324, 290] on div "Free preview Pay to view" at bounding box center [564, 269] width 694 height 151
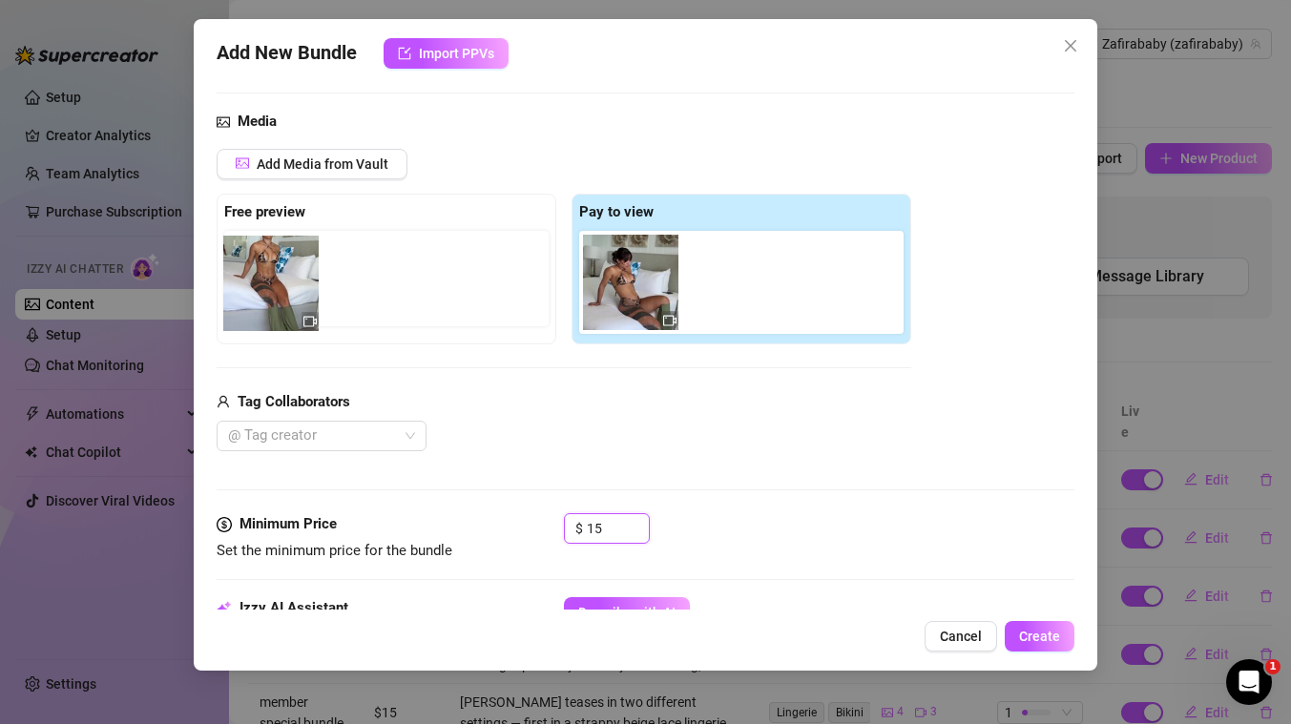
drag, startPoint x: 611, startPoint y: 293, endPoint x: 243, endPoint y: 294, distance: 367.3
click at [243, 294] on div "Free preview Pay to view" at bounding box center [564, 269] width 694 height 151
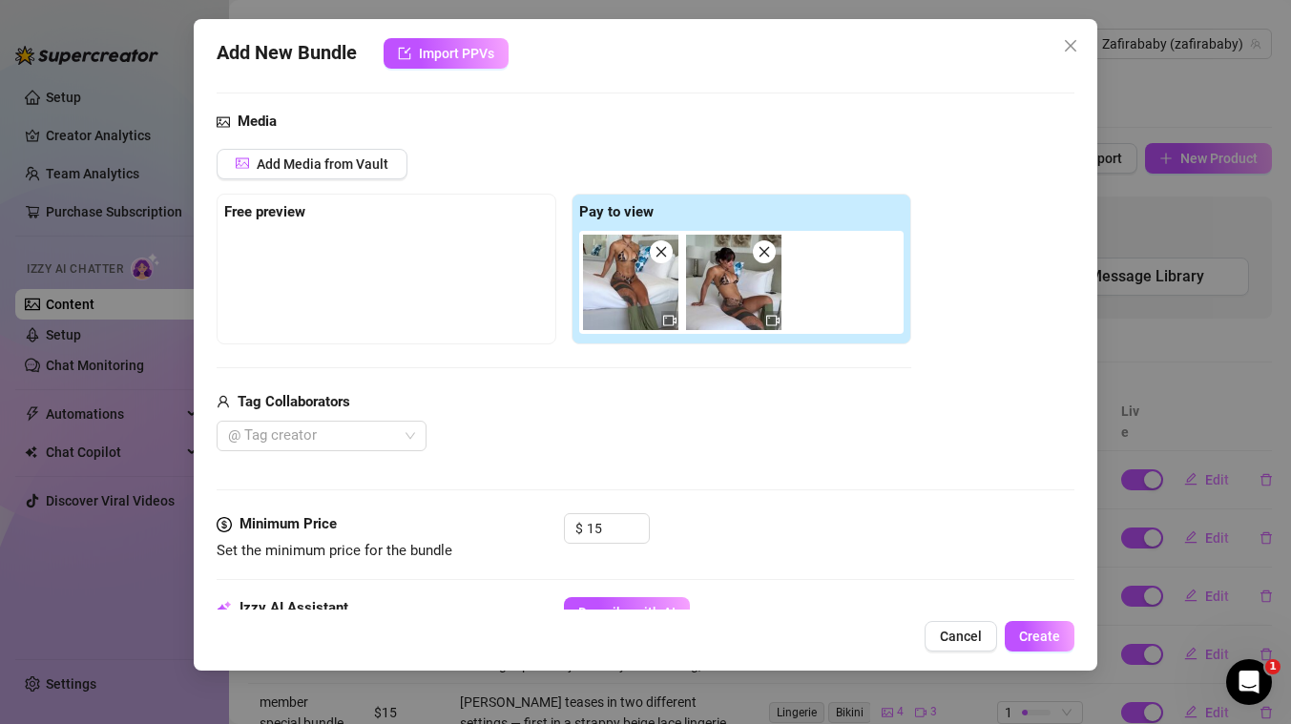
scroll to position [298, 0]
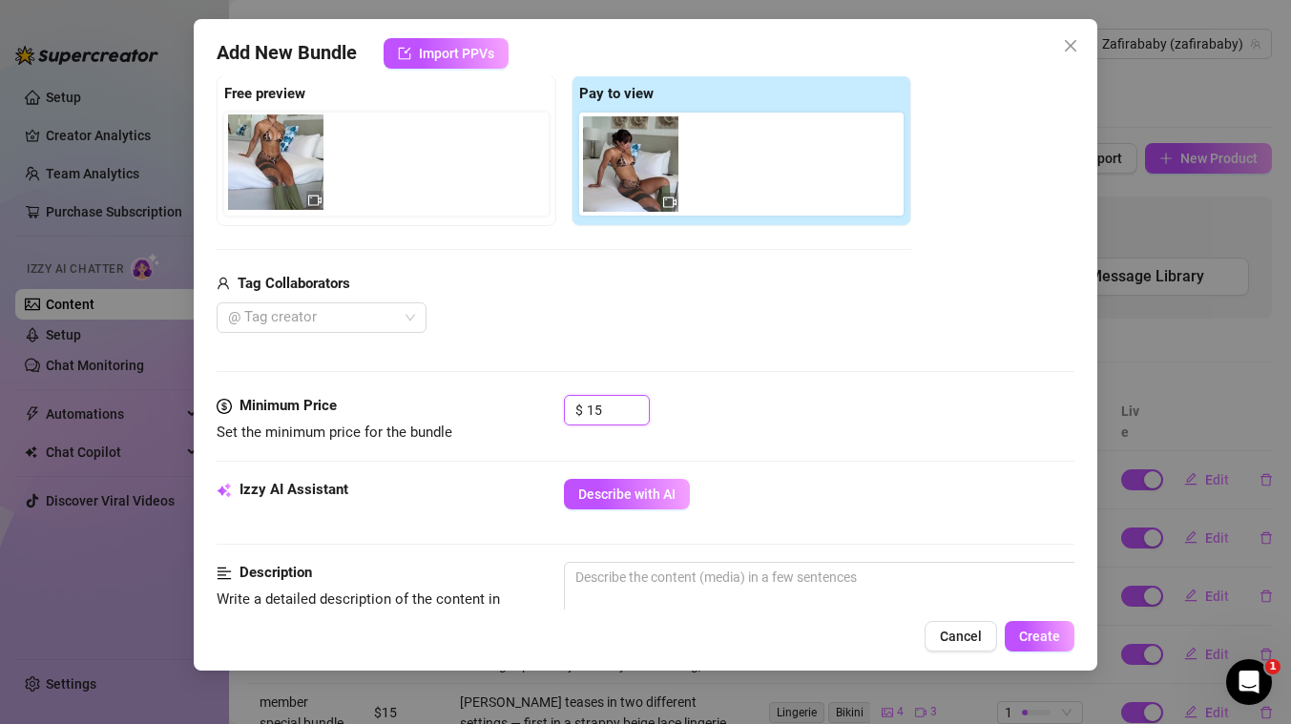
drag, startPoint x: 650, startPoint y: 180, endPoint x: 291, endPoint y: 179, distance: 358.7
click at [291, 179] on div "Free preview Pay to view" at bounding box center [564, 150] width 694 height 151
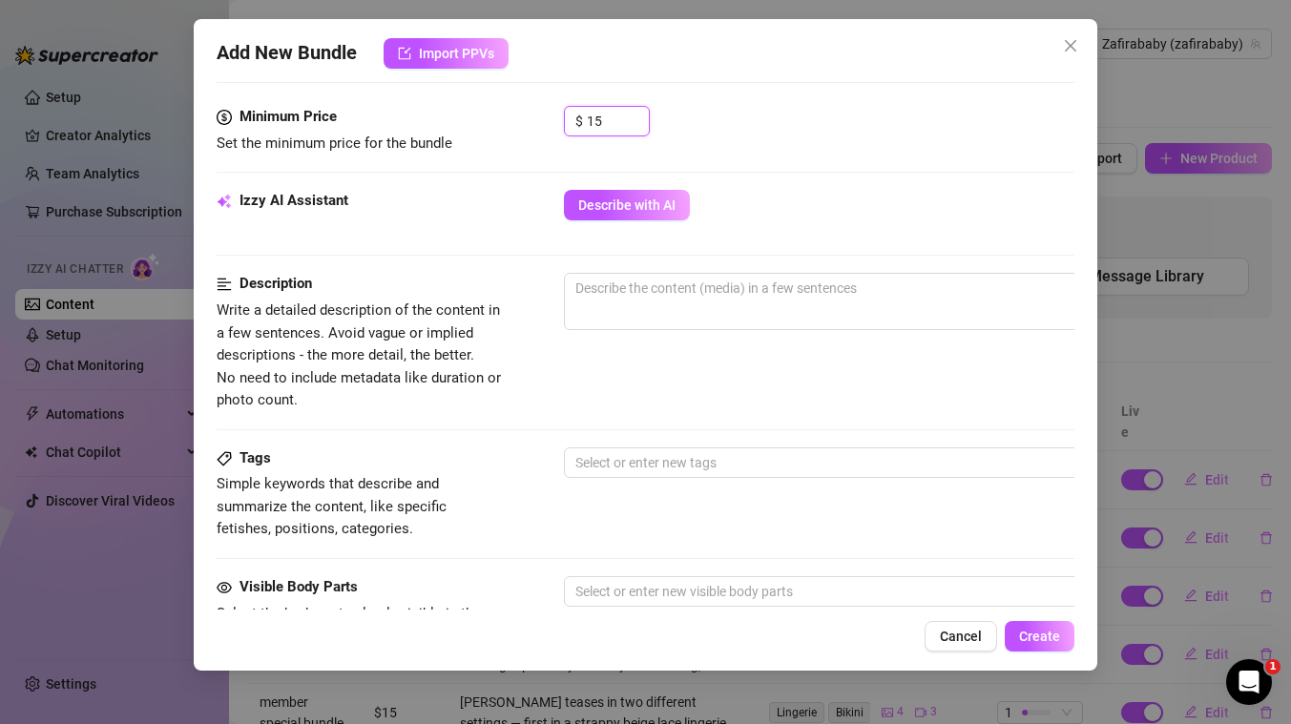
scroll to position [599, 0]
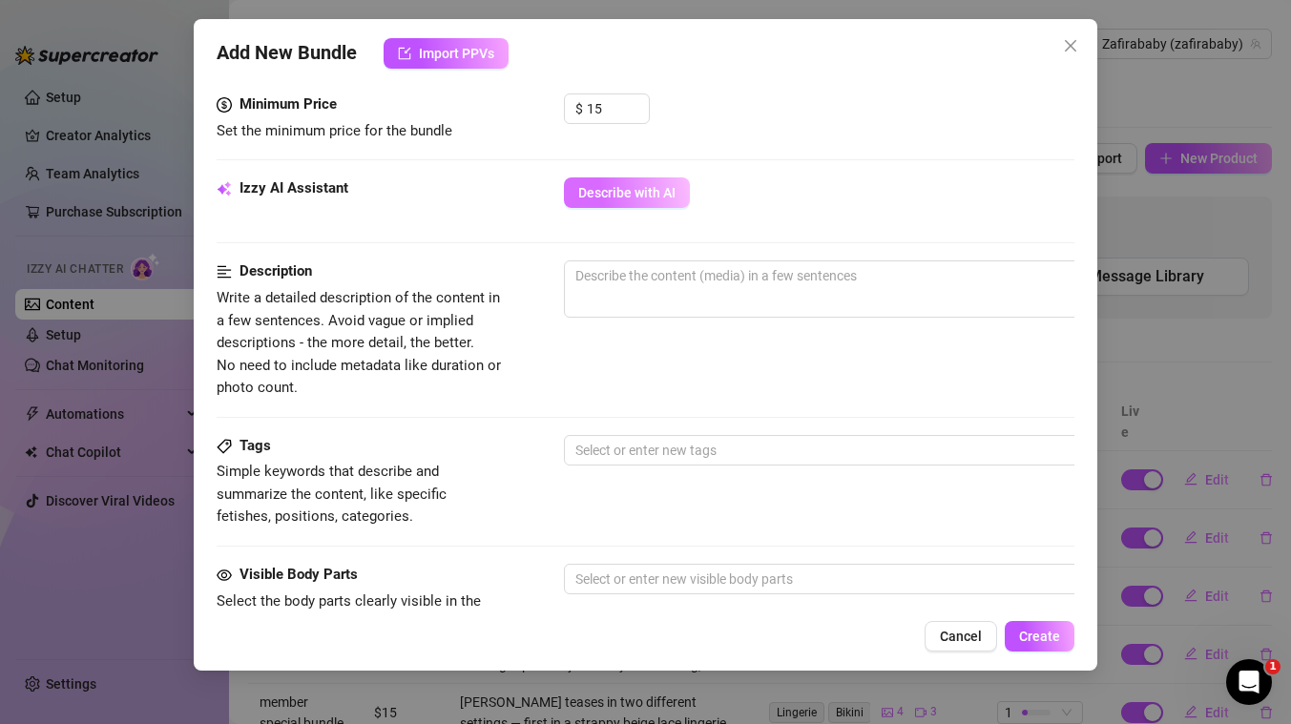
click at [643, 197] on span "Describe with AI" at bounding box center [626, 192] width 97 height 15
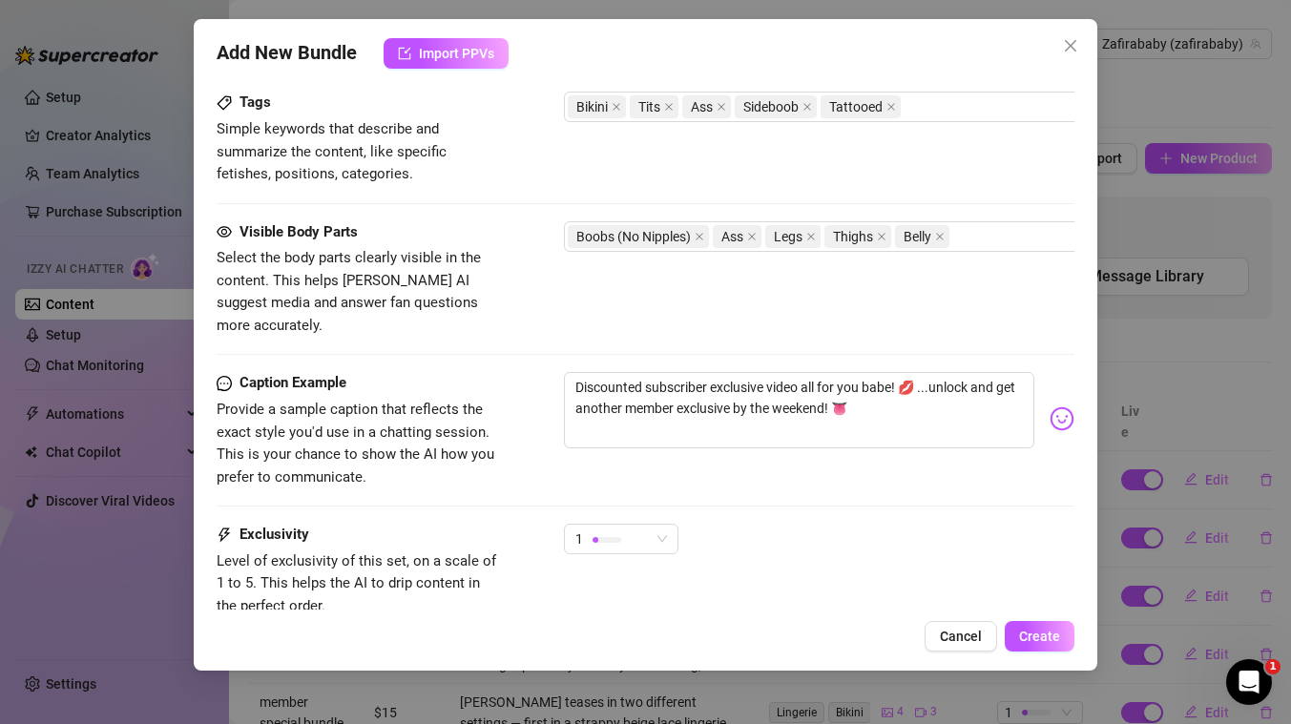
scroll to position [953, 0]
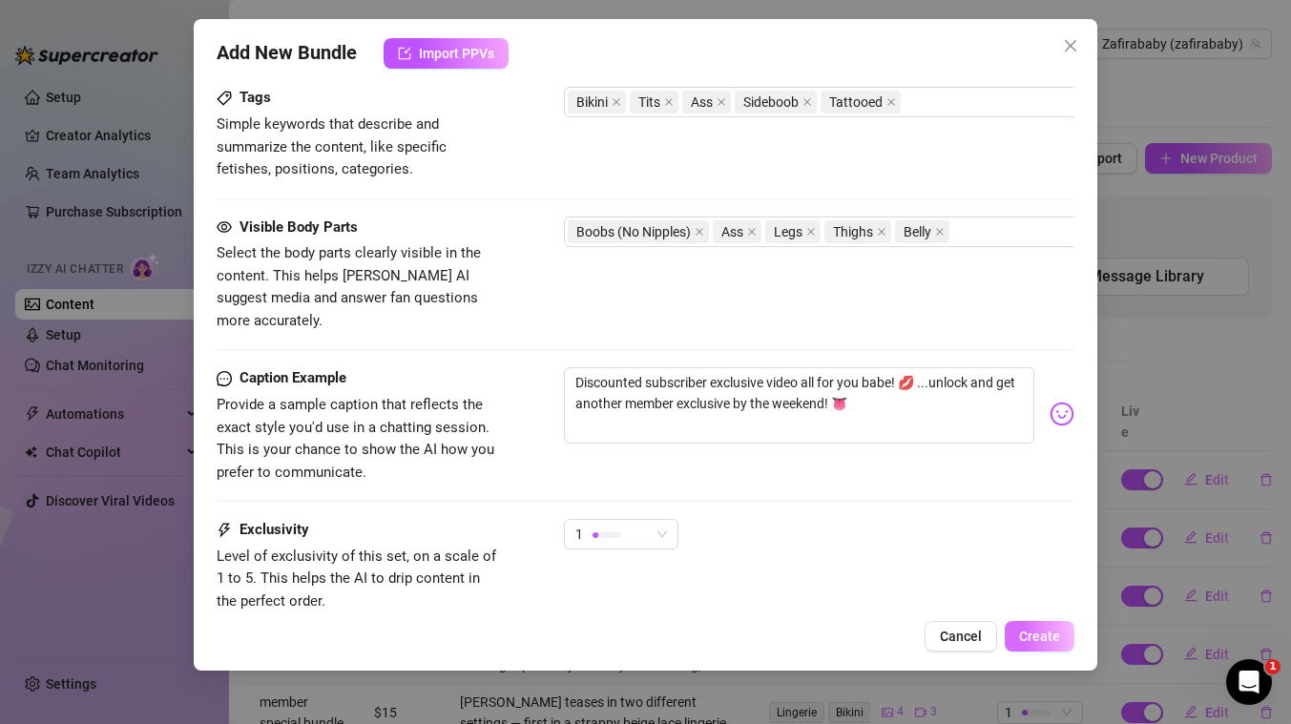
click at [1033, 640] on span "Create" at bounding box center [1039, 636] width 41 height 15
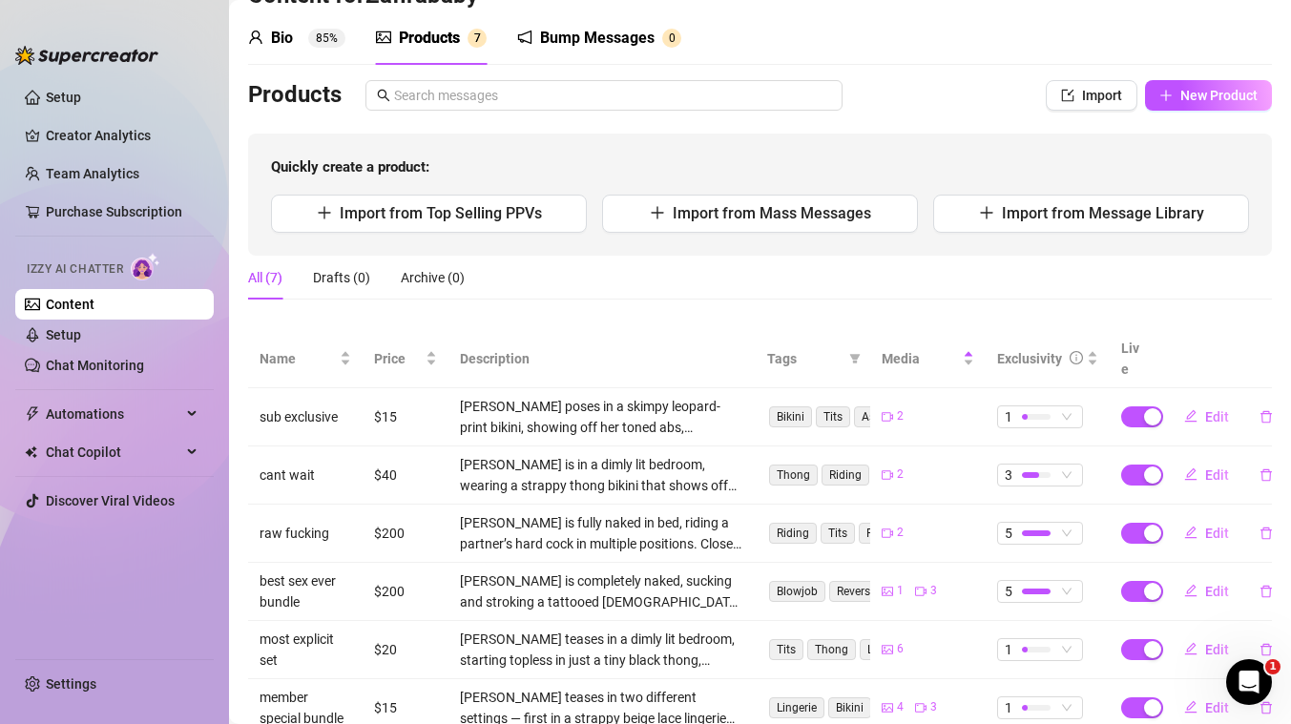
scroll to position [31, 0]
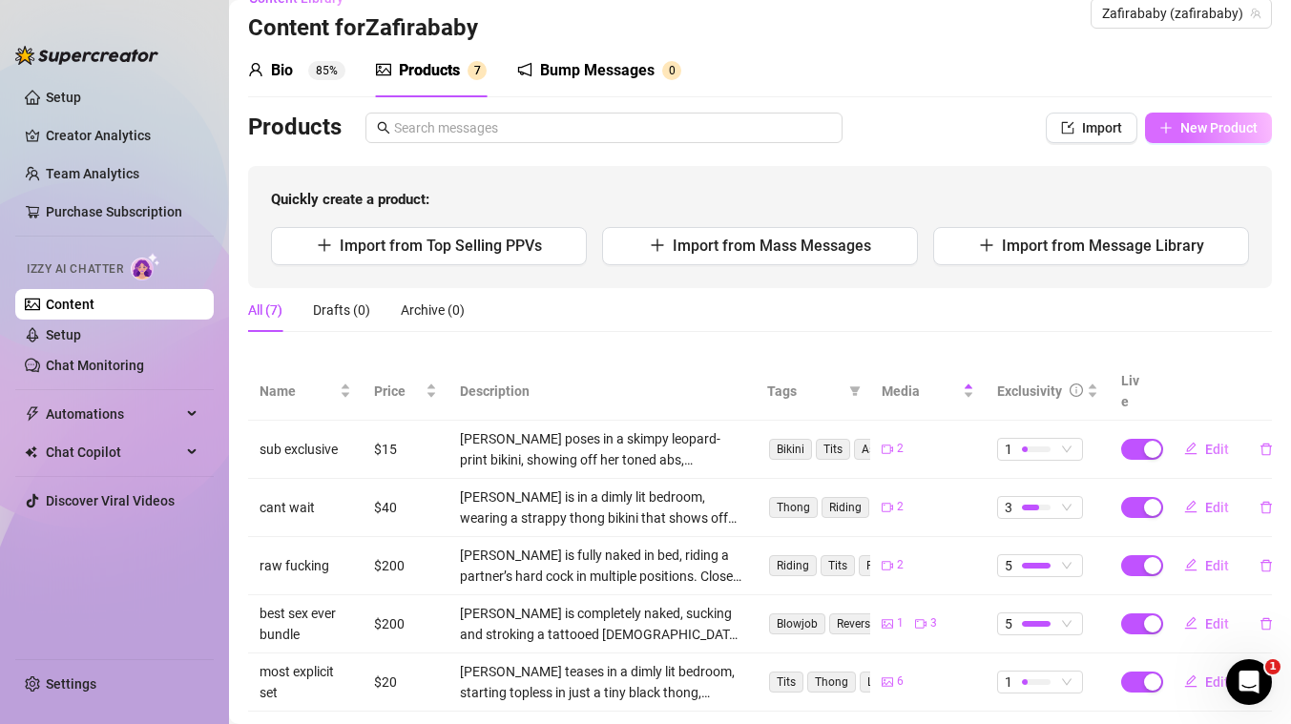
click at [1191, 133] on span "New Product" at bounding box center [1218, 127] width 77 height 15
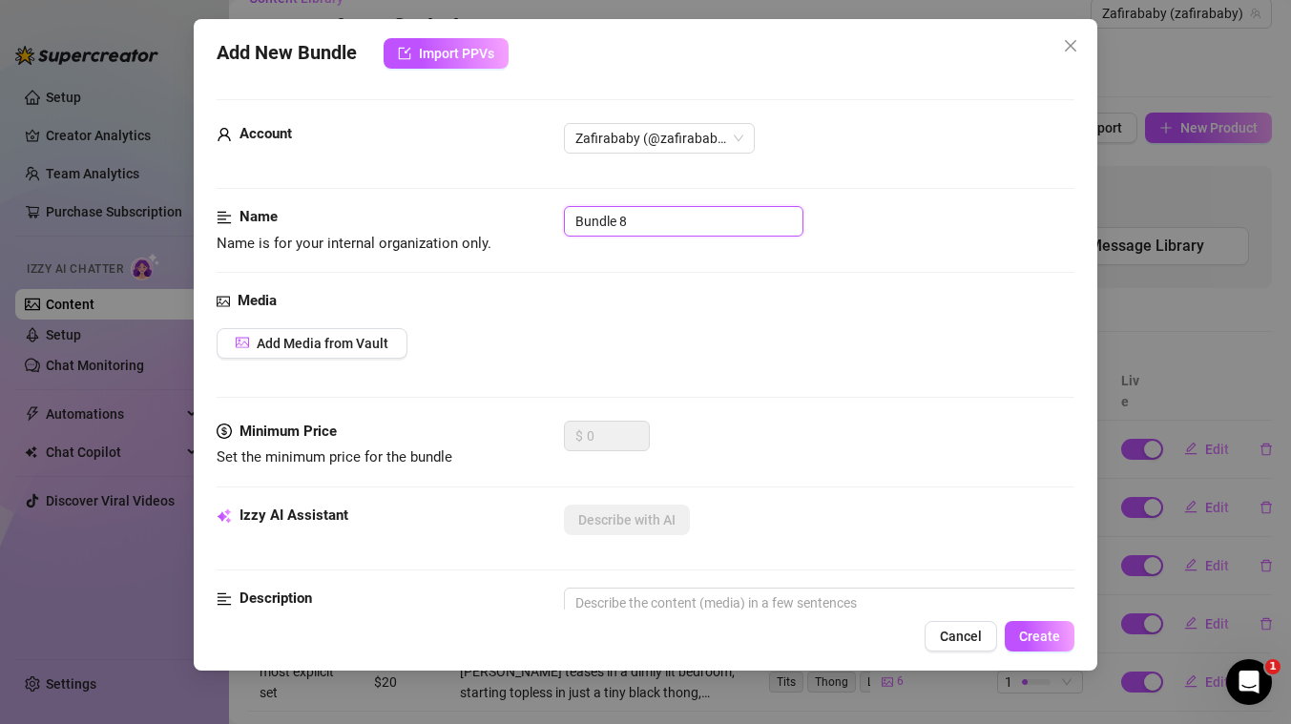
click at [637, 217] on input "Bundle 8" at bounding box center [683, 221] width 239 height 31
click at [369, 346] on span "Add Media from Vault" at bounding box center [323, 343] width 132 height 15
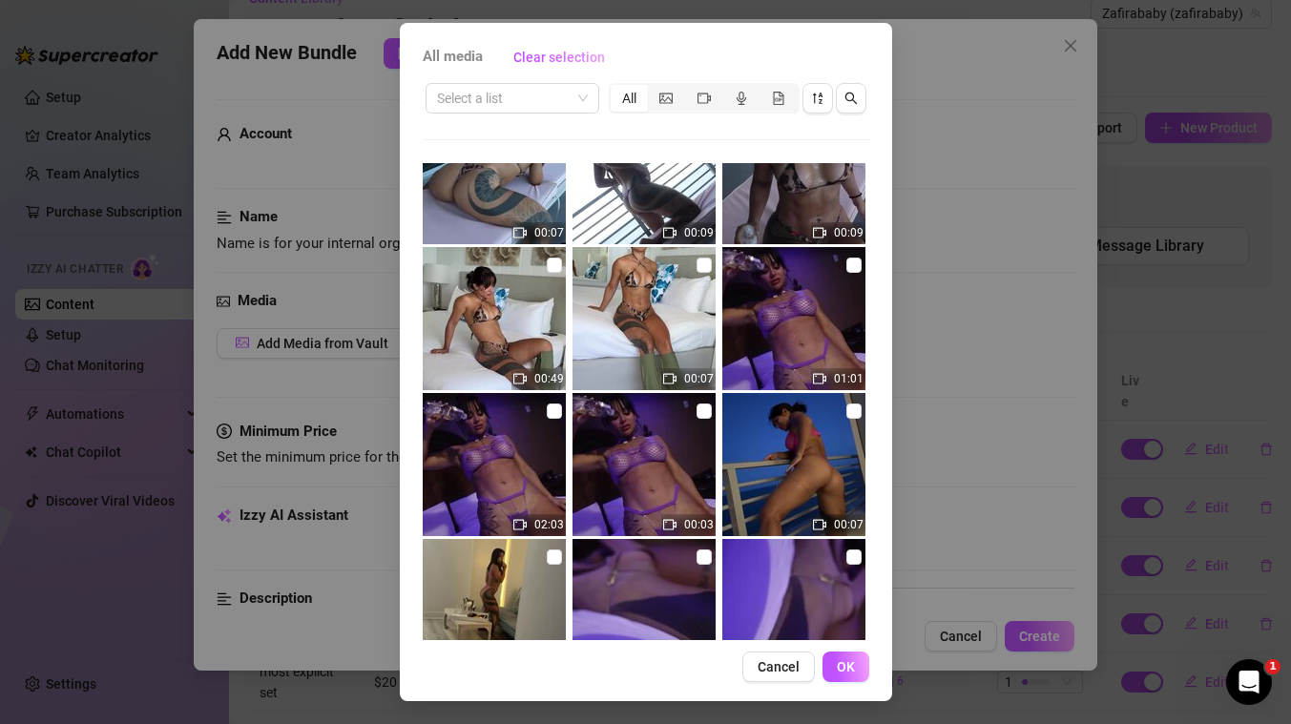
scroll to position [1383, 0]
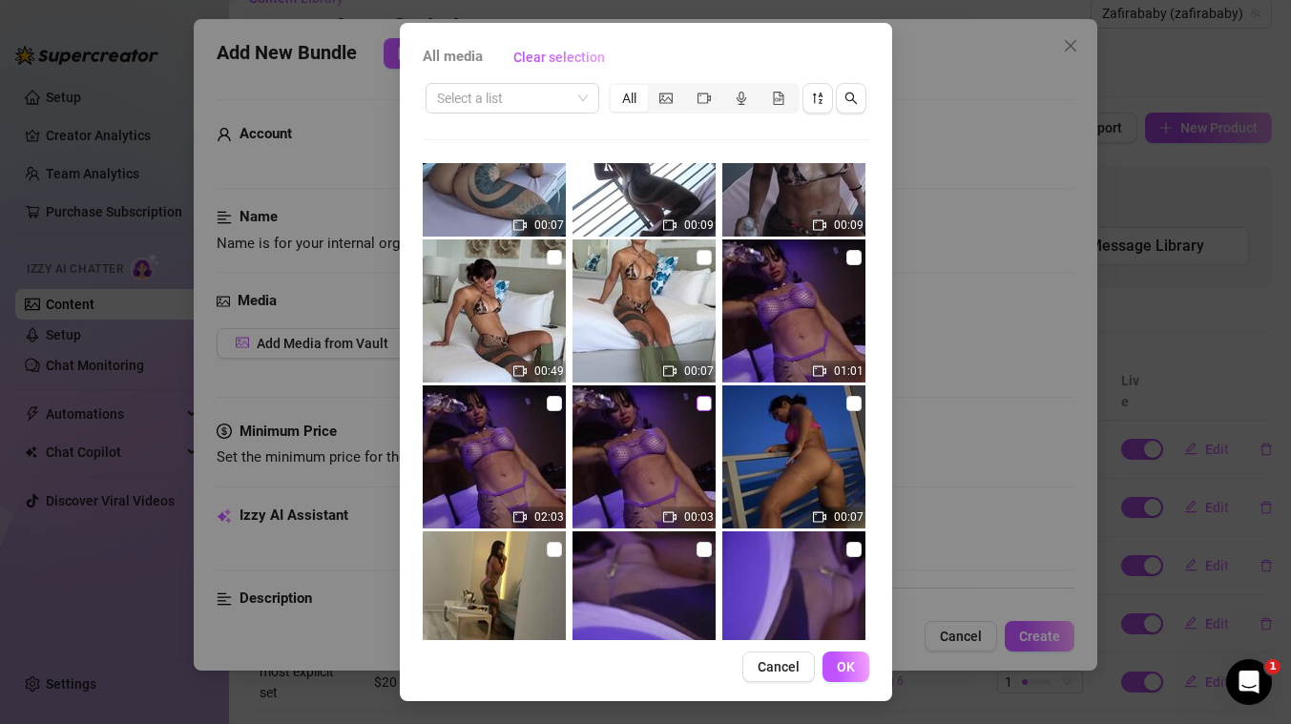
click at [704, 405] on input "checkbox" at bounding box center [703, 403] width 15 height 15
click at [706, 404] on input "checkbox" at bounding box center [703, 403] width 15 height 15
click at [552, 403] on input "checkbox" at bounding box center [554, 403] width 15 height 15
click at [853, 259] on input "checkbox" at bounding box center [853, 257] width 15 height 15
click at [853, 260] on input "checkbox" at bounding box center [853, 257] width 15 height 15
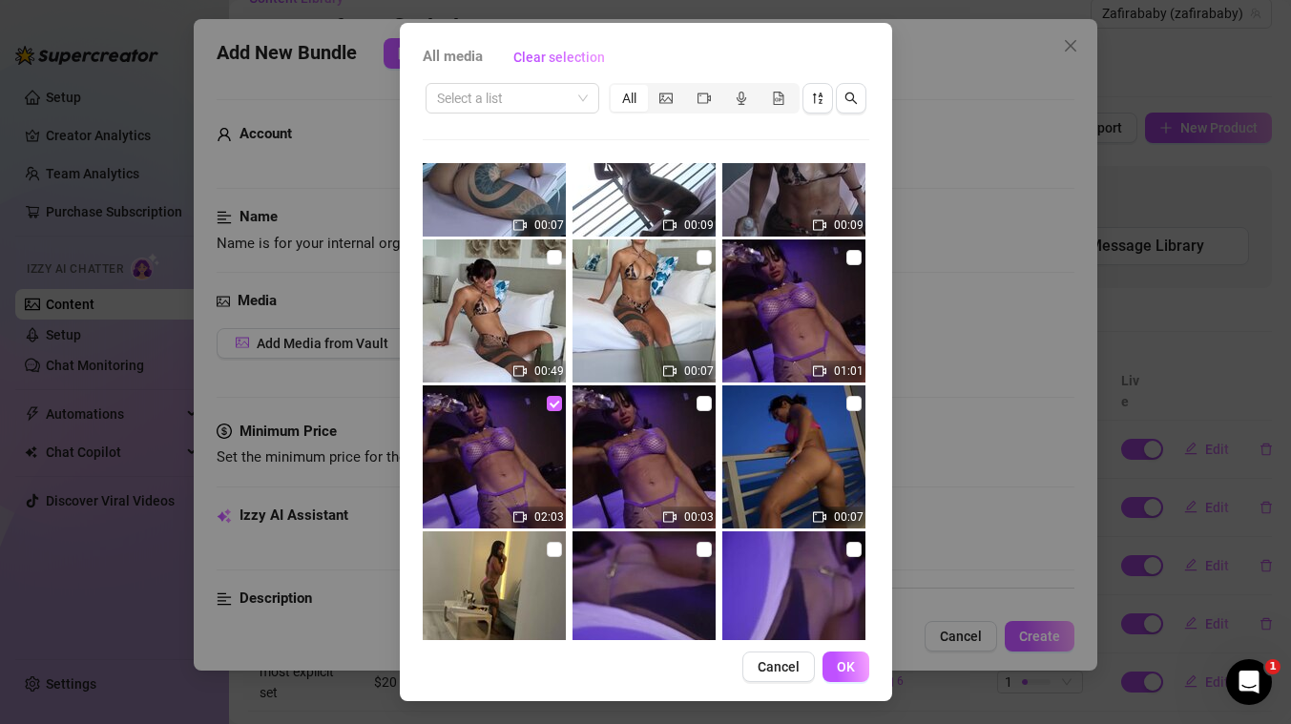
click at [554, 408] on input "checkbox" at bounding box center [554, 403] width 15 height 15
click at [700, 406] on input "checkbox" at bounding box center [703, 403] width 15 height 15
click at [839, 673] on span "OK" at bounding box center [846, 666] width 18 height 15
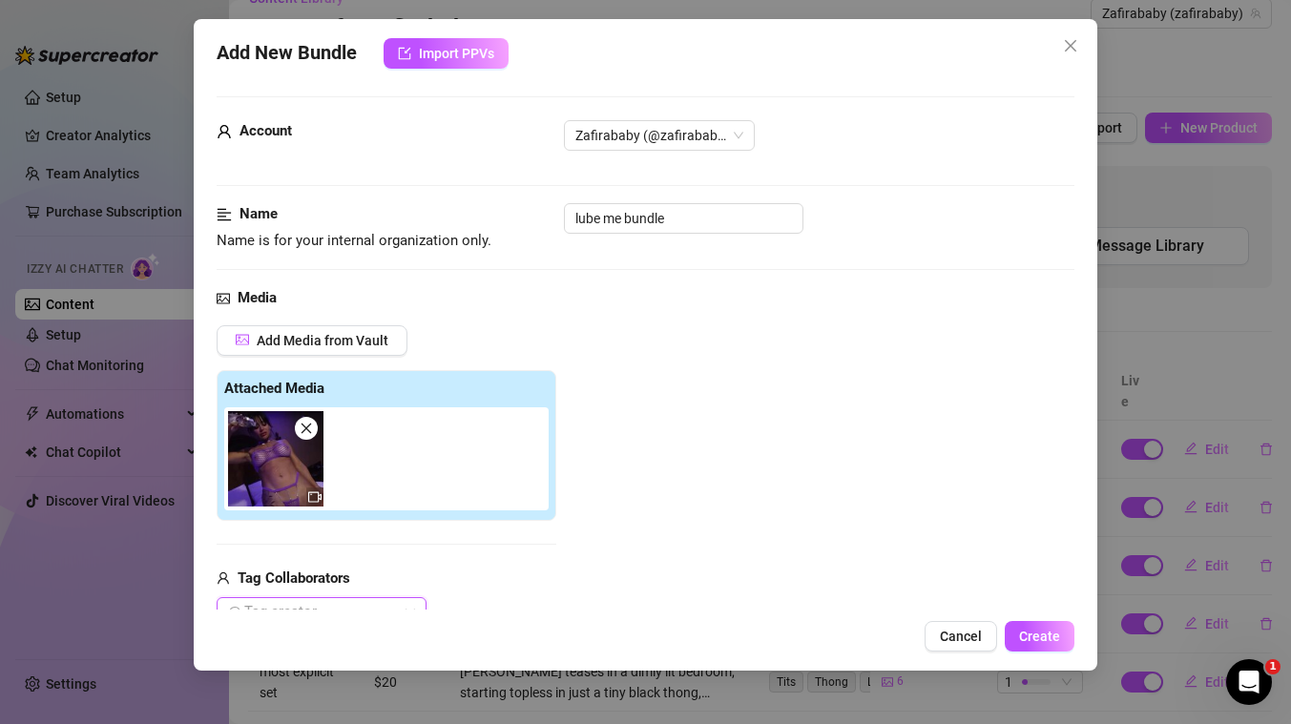
scroll to position [191, 0]
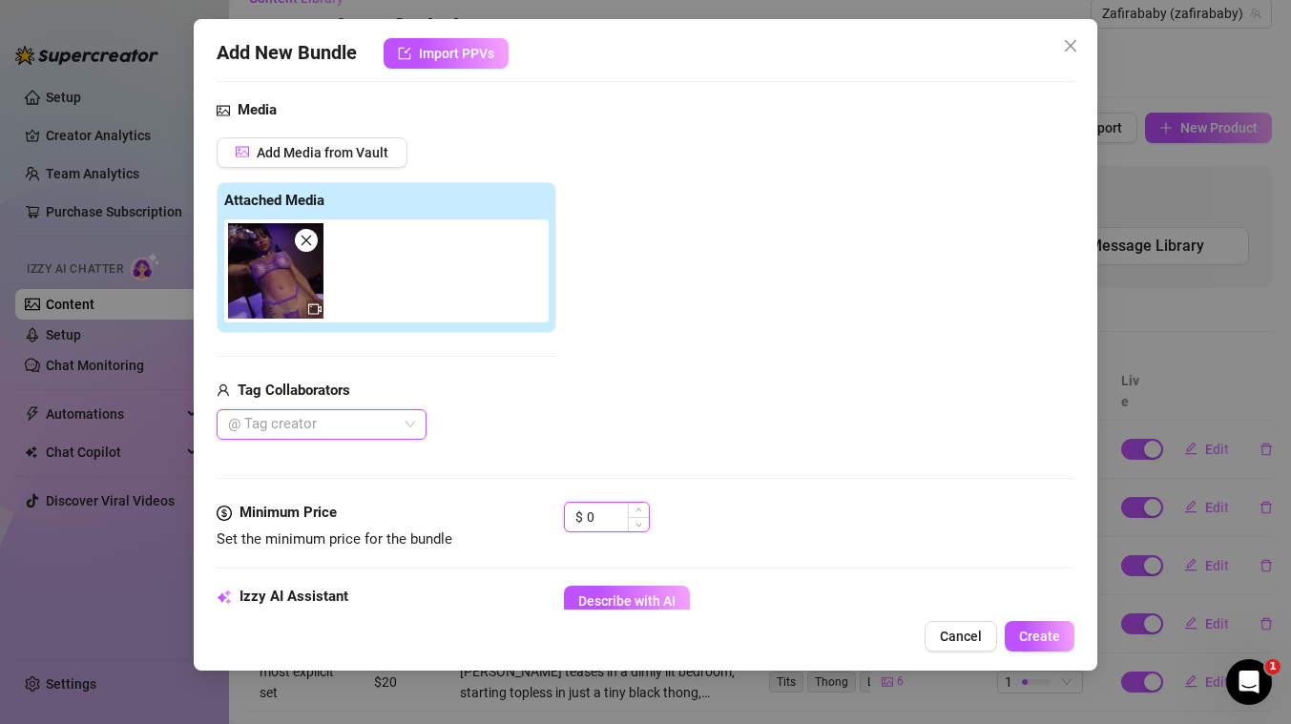
click at [607, 524] on input "0" at bounding box center [618, 517] width 62 height 29
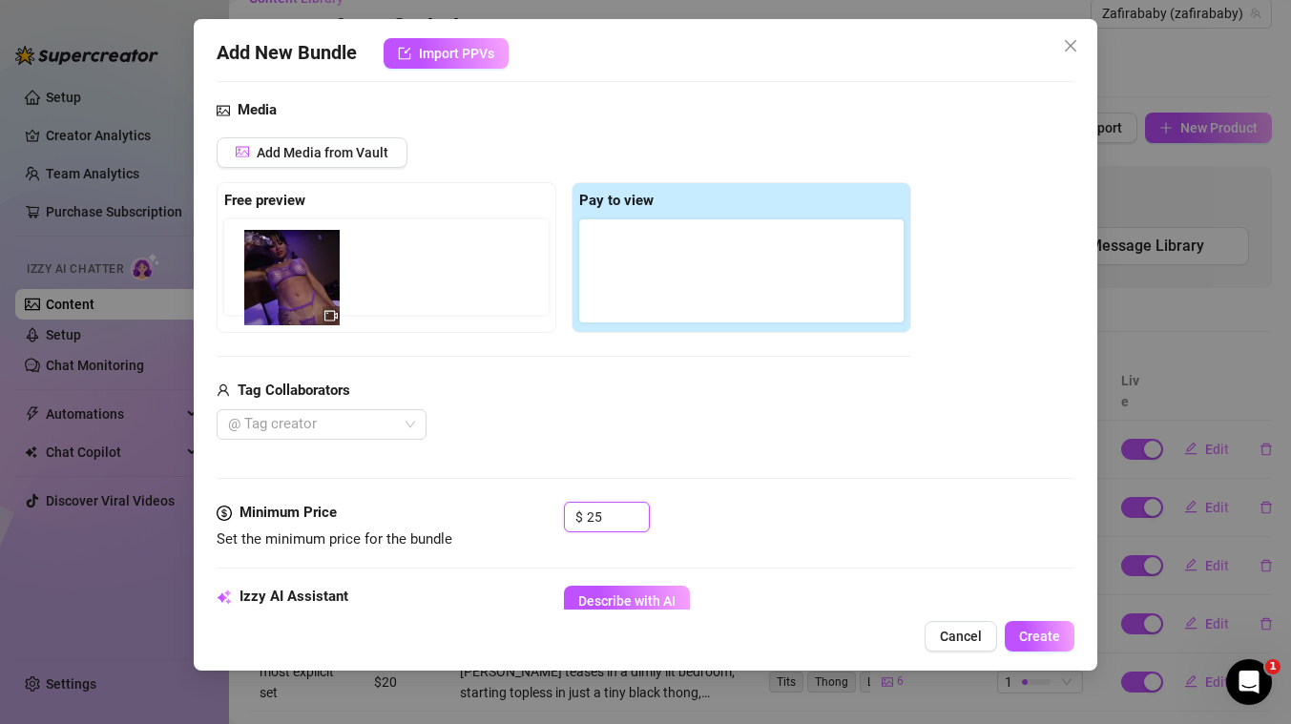
drag, startPoint x: 622, startPoint y: 277, endPoint x: 262, endPoint y: 283, distance: 359.7
click at [262, 283] on div "Free preview Pay to view" at bounding box center [564, 257] width 694 height 151
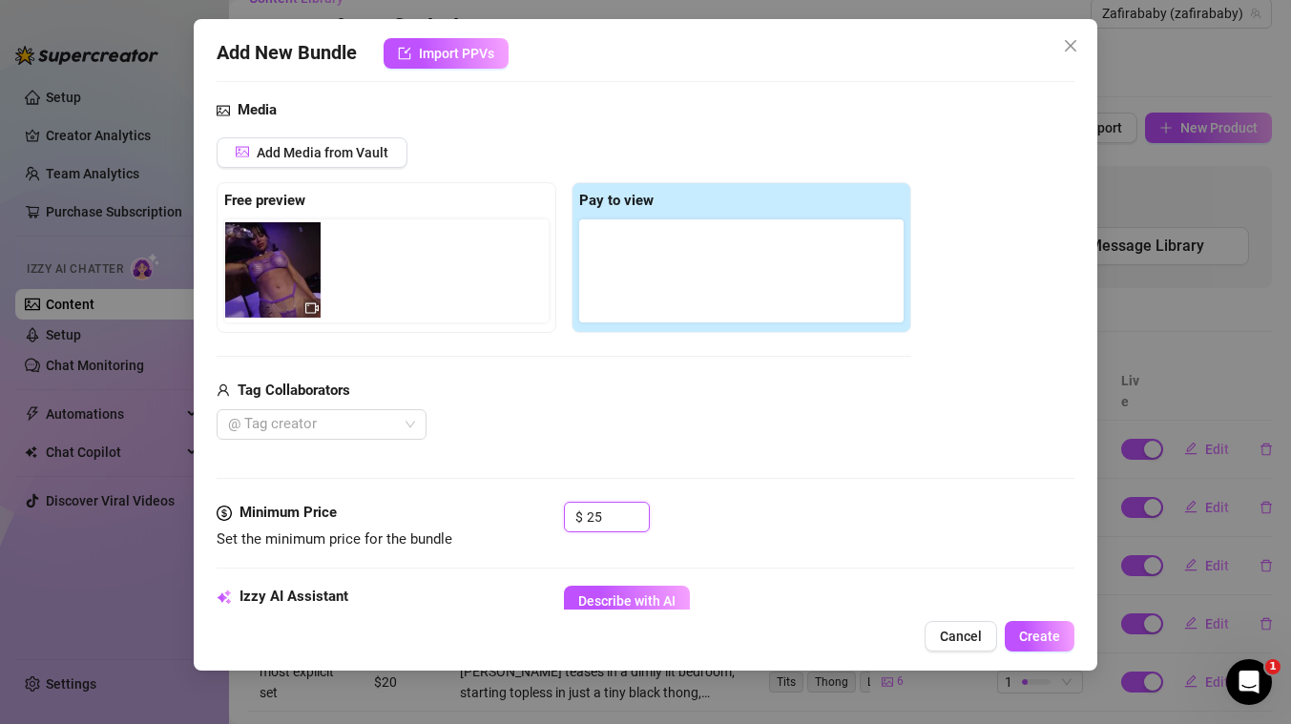
drag, startPoint x: 608, startPoint y: 284, endPoint x: 243, endPoint y: 283, distance: 364.4
click at [243, 283] on div "Free preview Pay to view" at bounding box center [564, 257] width 694 height 151
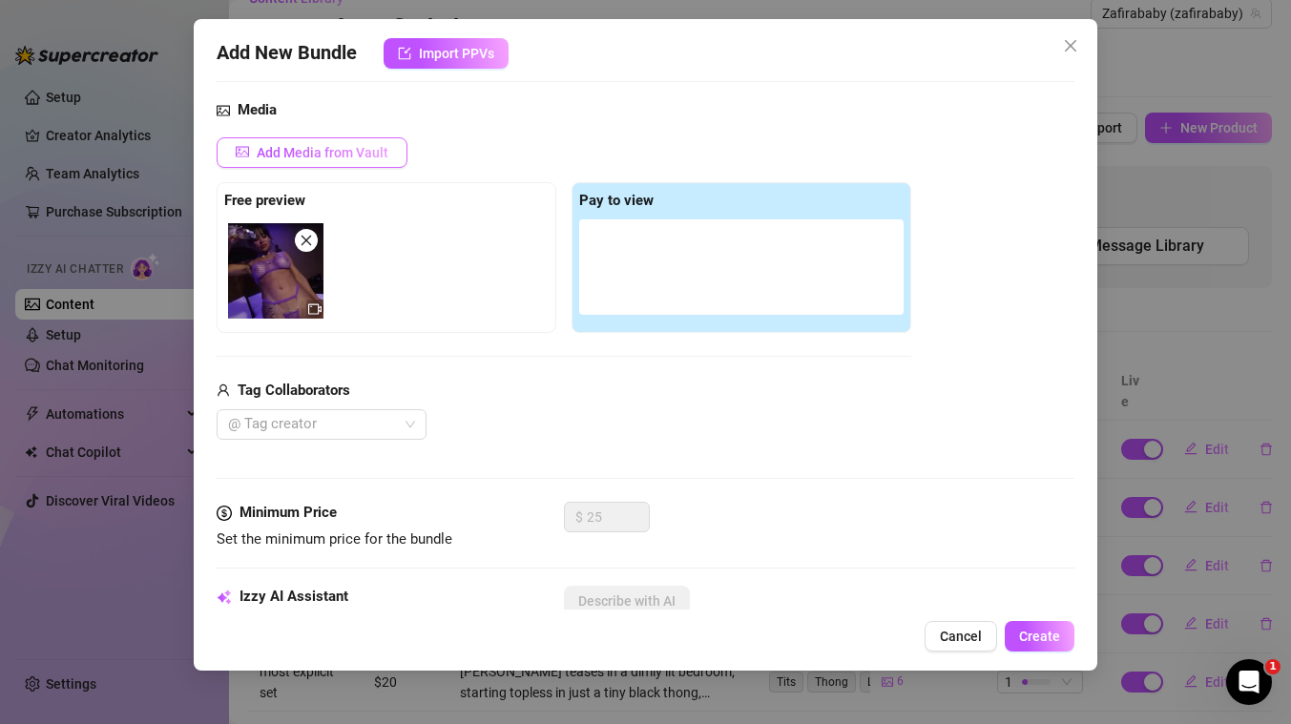
click at [361, 146] on span "Add Media from Vault" at bounding box center [323, 152] width 132 height 15
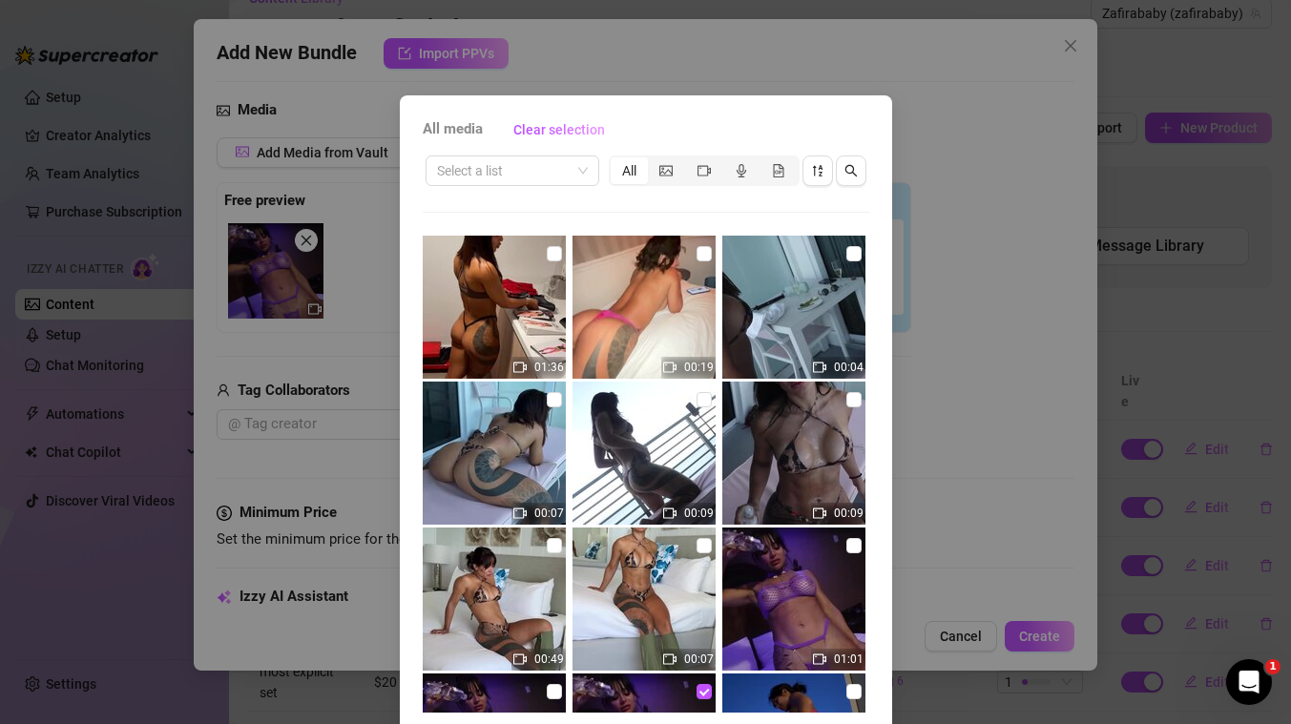
scroll to position [1305, 0]
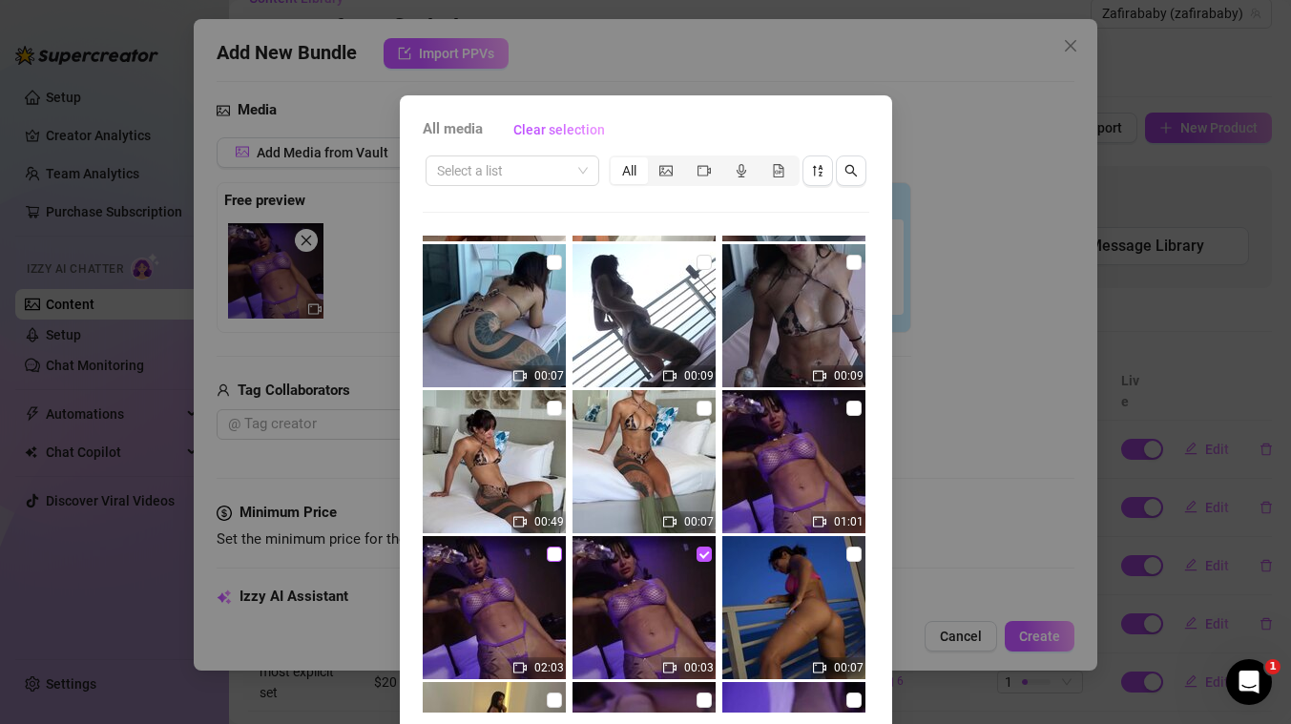
click at [549, 555] on input "checkbox" at bounding box center [554, 554] width 15 height 15
click at [857, 407] on input "checkbox" at bounding box center [853, 408] width 15 height 15
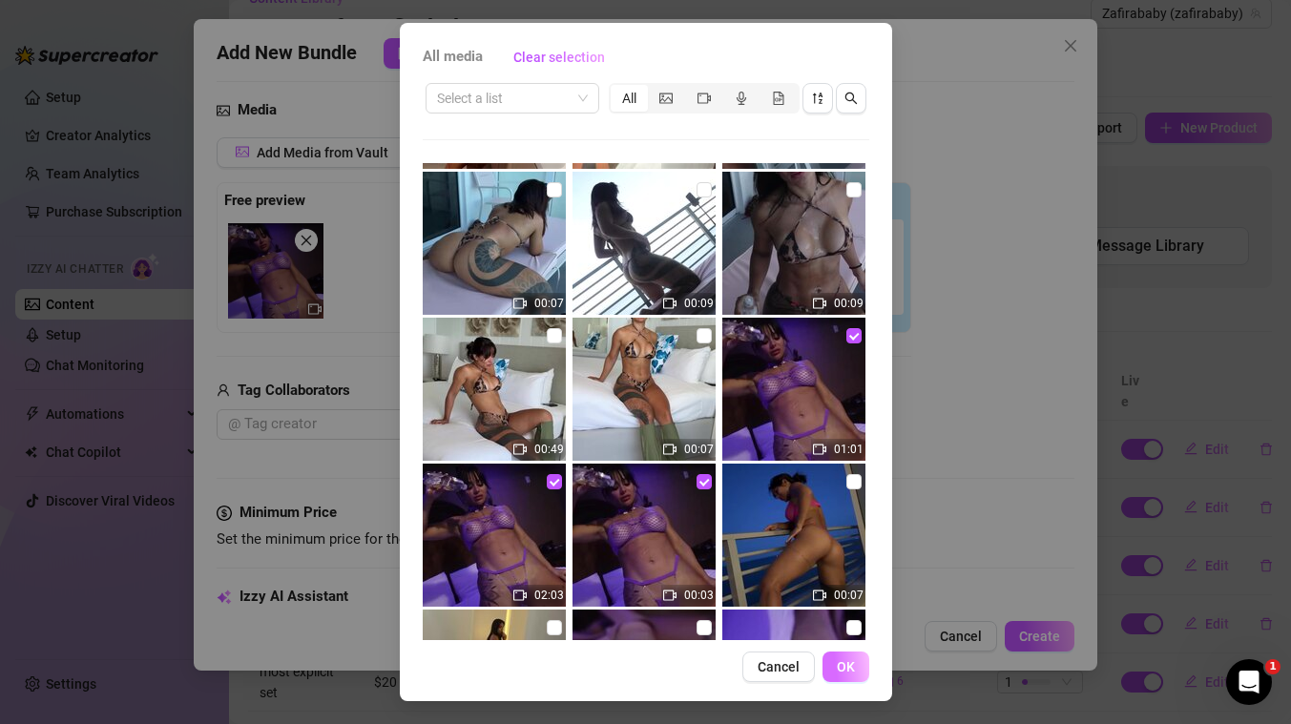
click at [850, 673] on span "OK" at bounding box center [846, 666] width 18 height 15
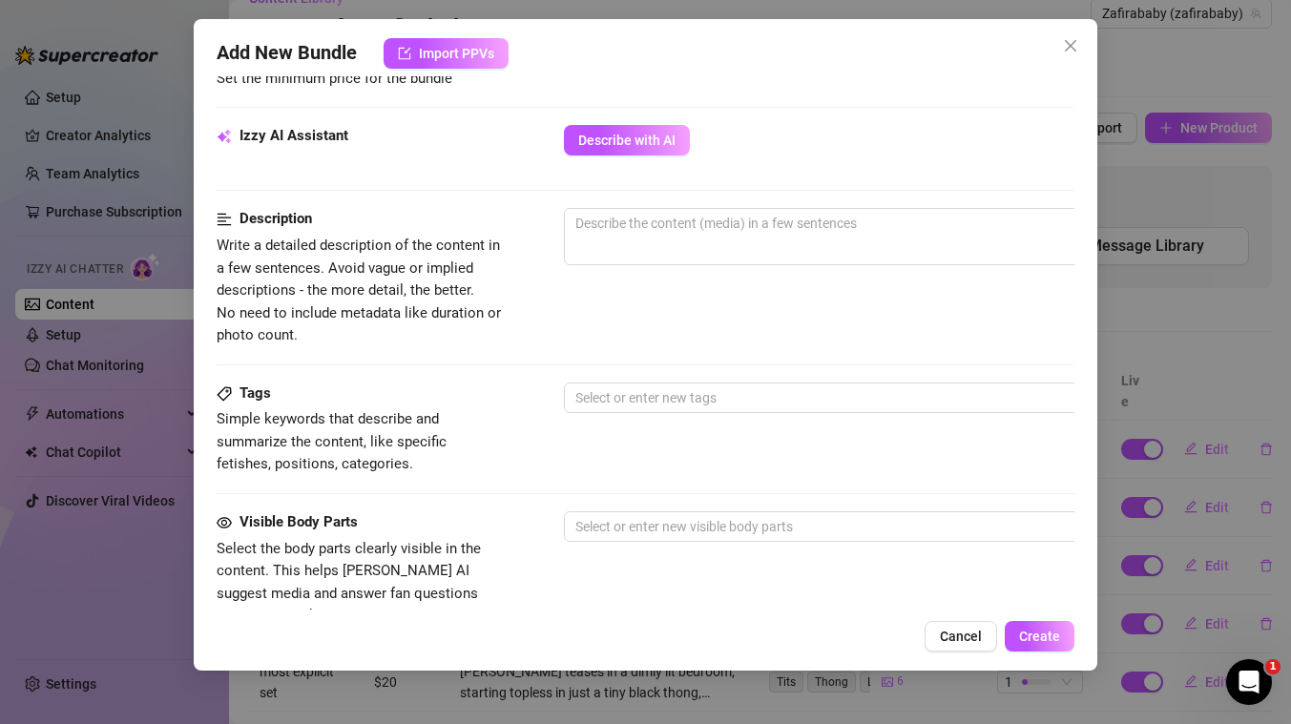
scroll to position [647, 0]
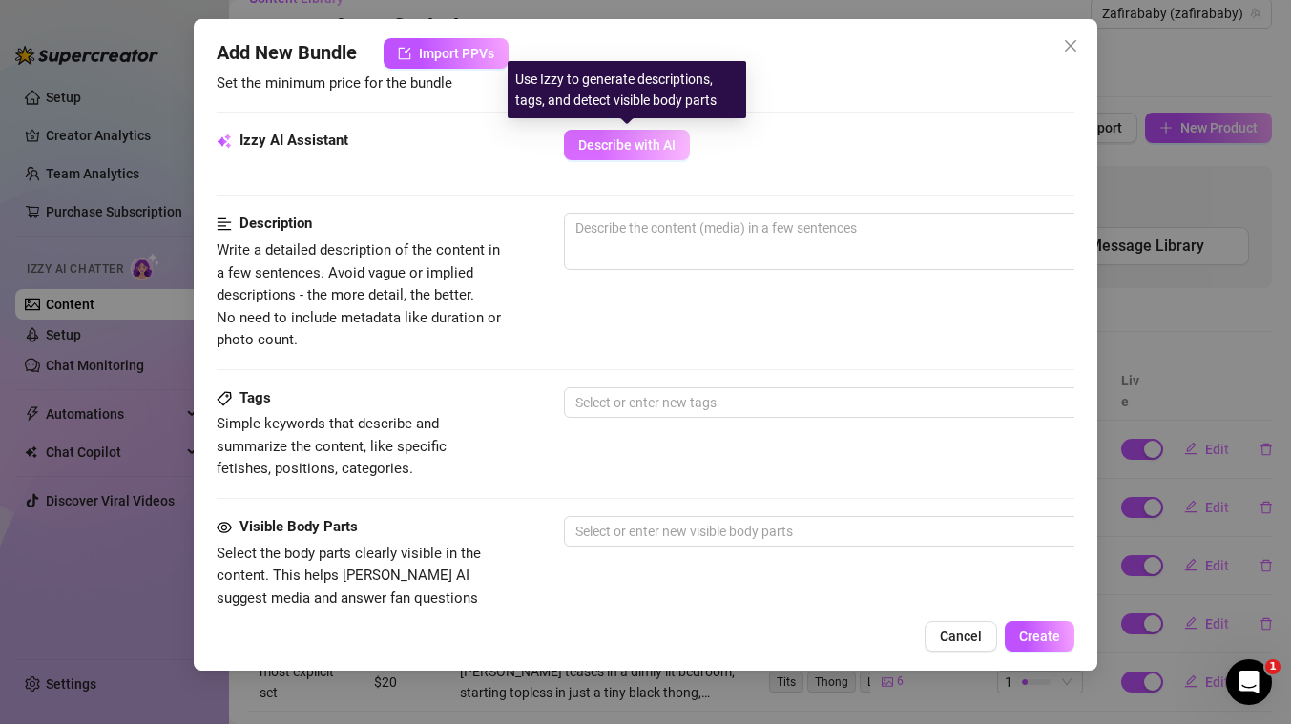
click at [619, 152] on span "Describe with AI" at bounding box center [626, 144] width 97 height 15
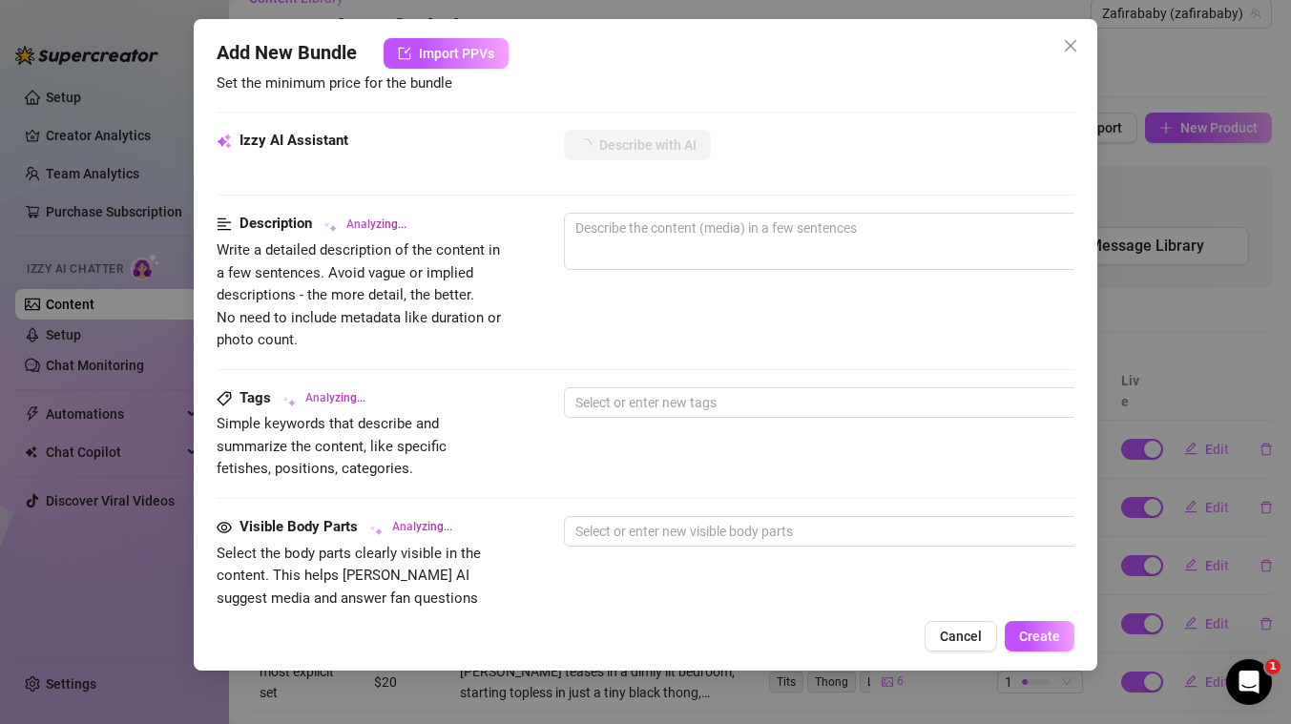
scroll to position [984, 0]
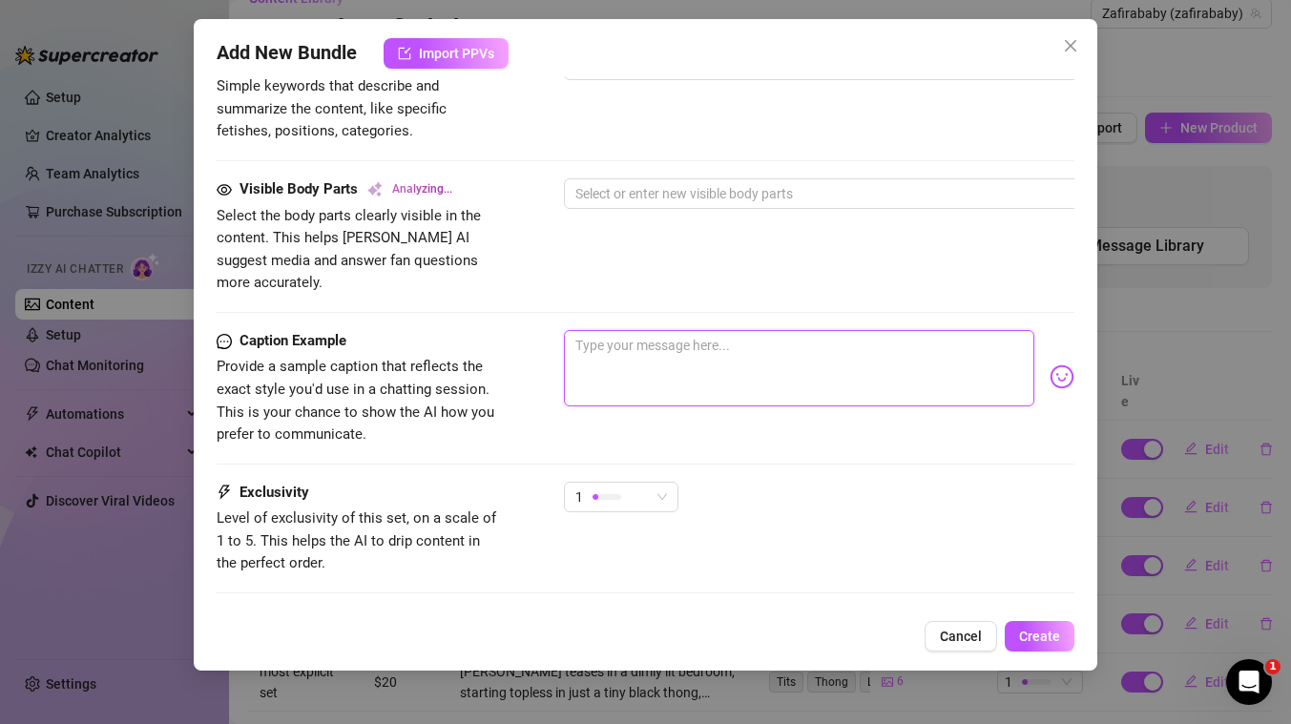
click at [627, 364] on textarea at bounding box center [799, 368] width 470 height 76
paste textarea "🚨‼️ Brand New ‼️🚨 LUBE ME BUNDLE 💦💦 in my completely see-thru outfit getting dr…"
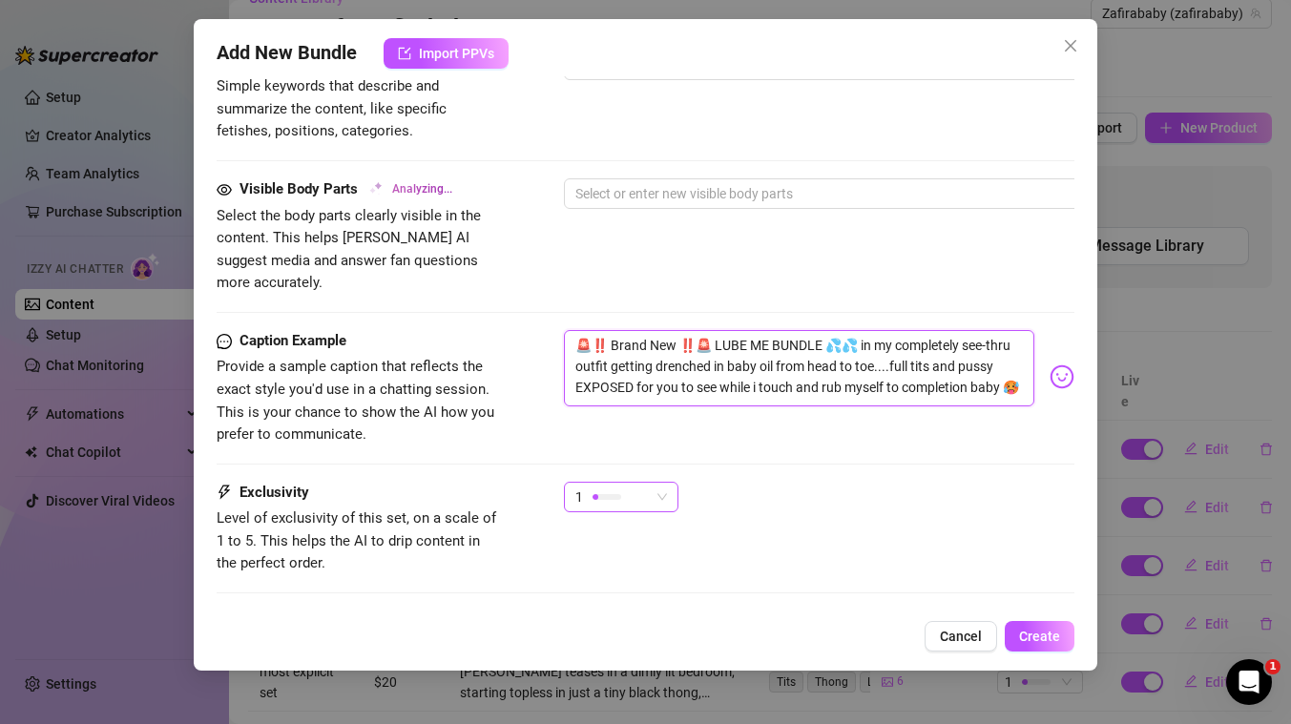
click at [658, 483] on span "1" at bounding box center [621, 497] width 92 height 29
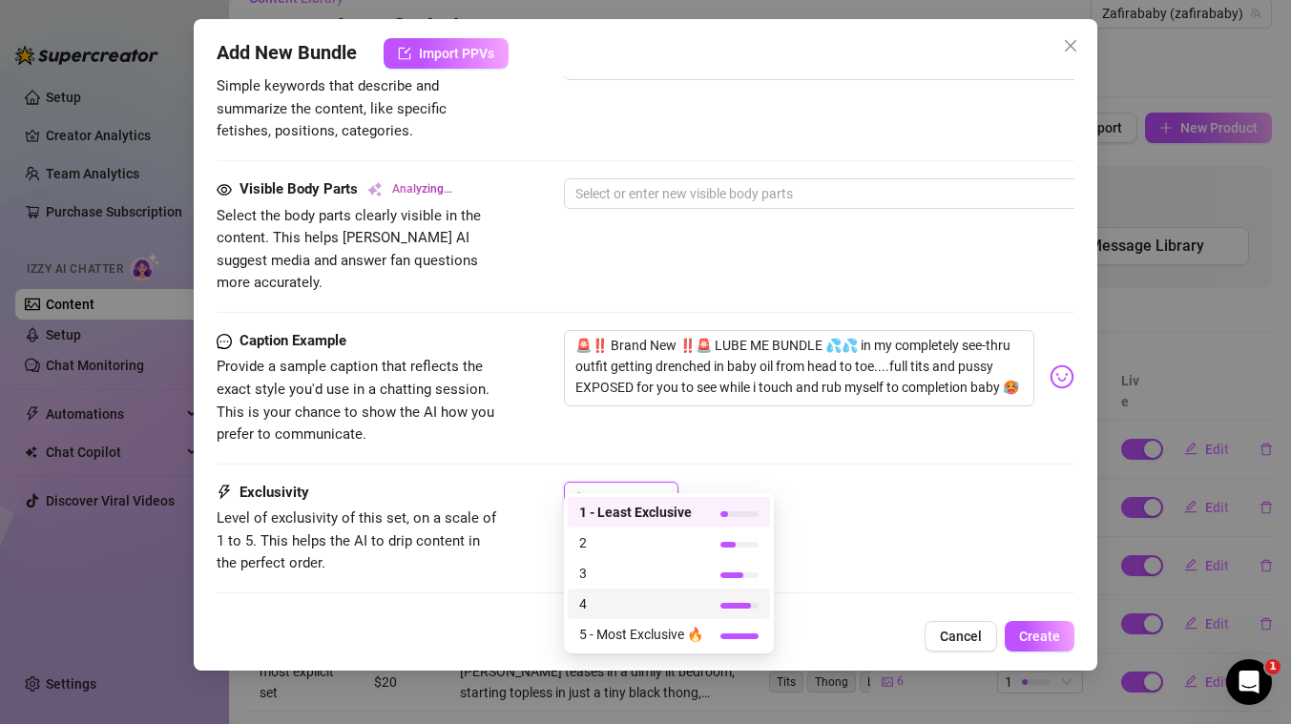
click at [597, 602] on span "4" at bounding box center [641, 603] width 124 height 21
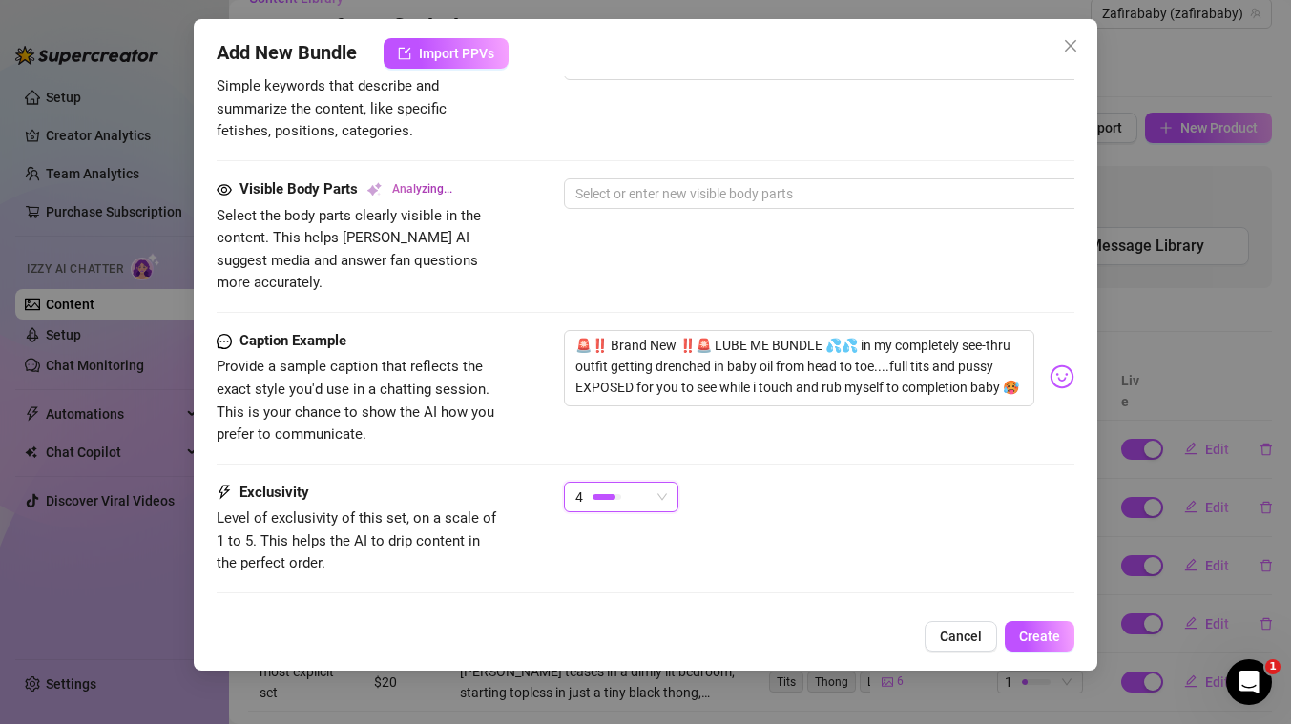
click at [844, 419] on div "Caption Example Provide a sample caption that reflects the exact style you'd us…" at bounding box center [646, 388] width 858 height 116
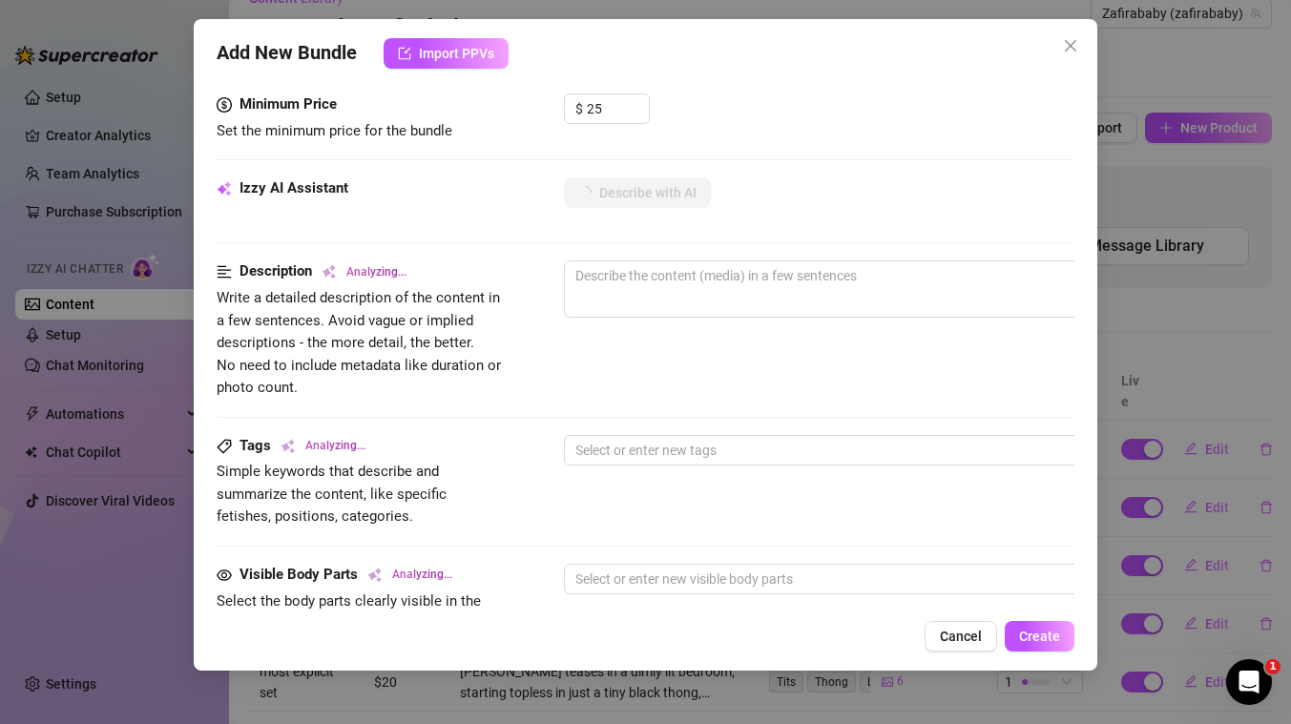
scroll to position [970, 0]
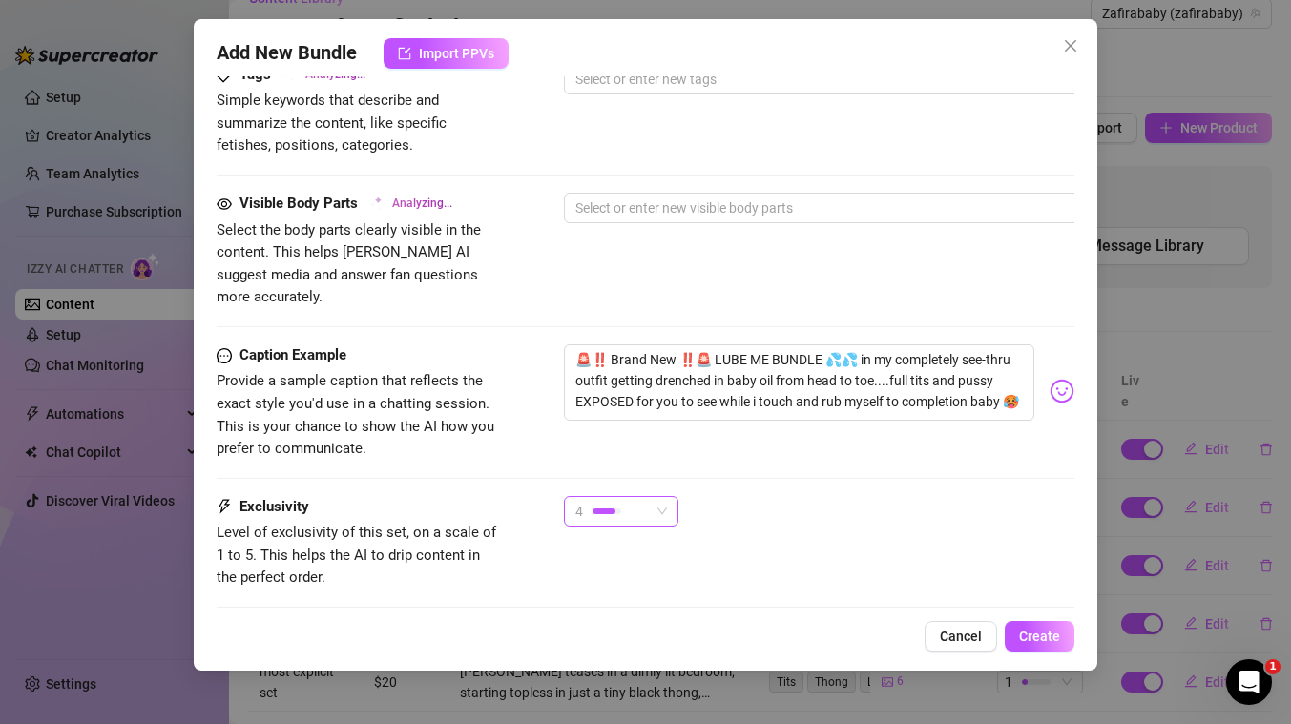
click at [651, 497] on span "4" at bounding box center [621, 511] width 92 height 29
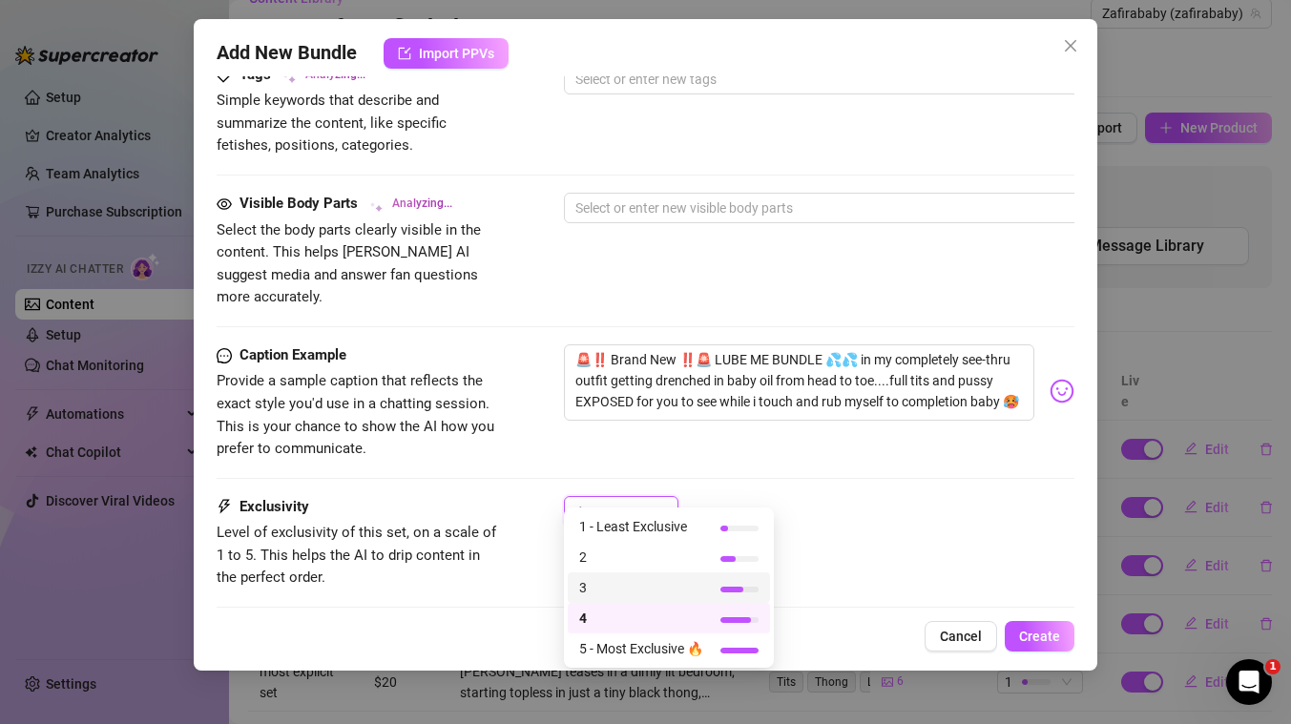
click at [611, 591] on span "3" at bounding box center [641, 587] width 124 height 21
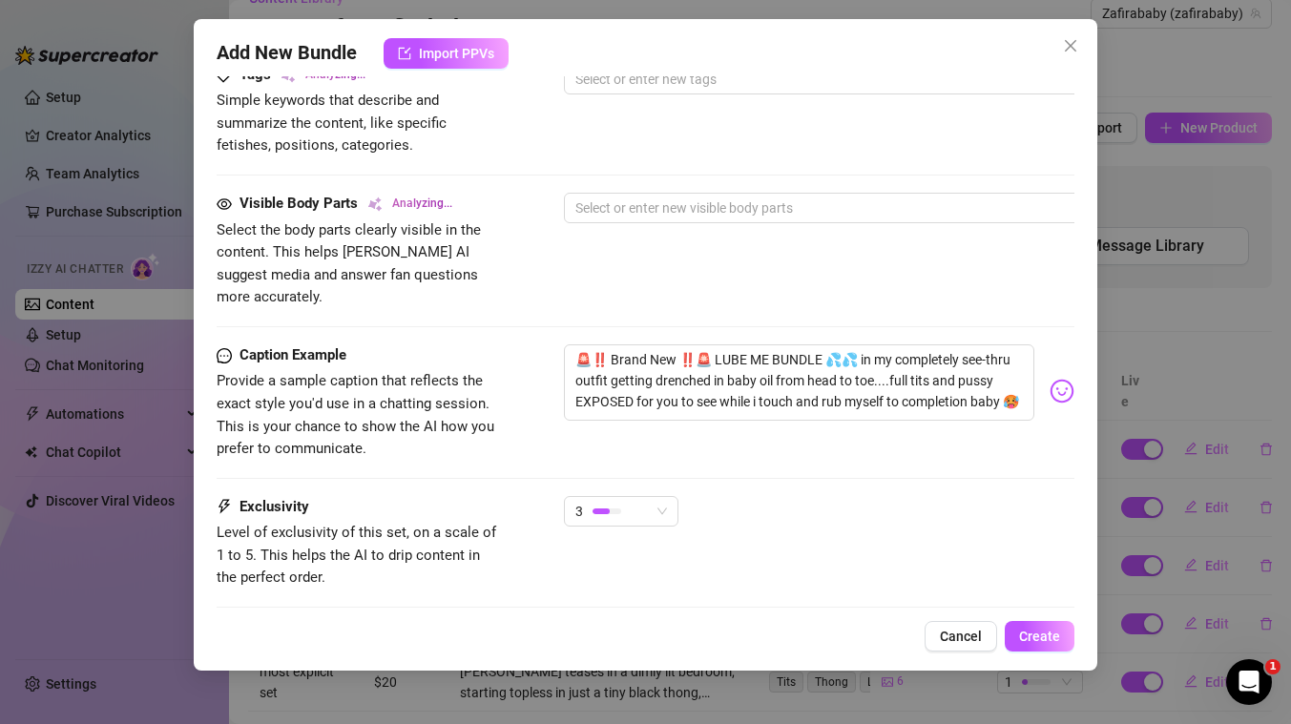
click at [672, 283] on div "Visible Body Parts Analyzing... Select the body parts clearly visible in the co…" at bounding box center [646, 251] width 858 height 116
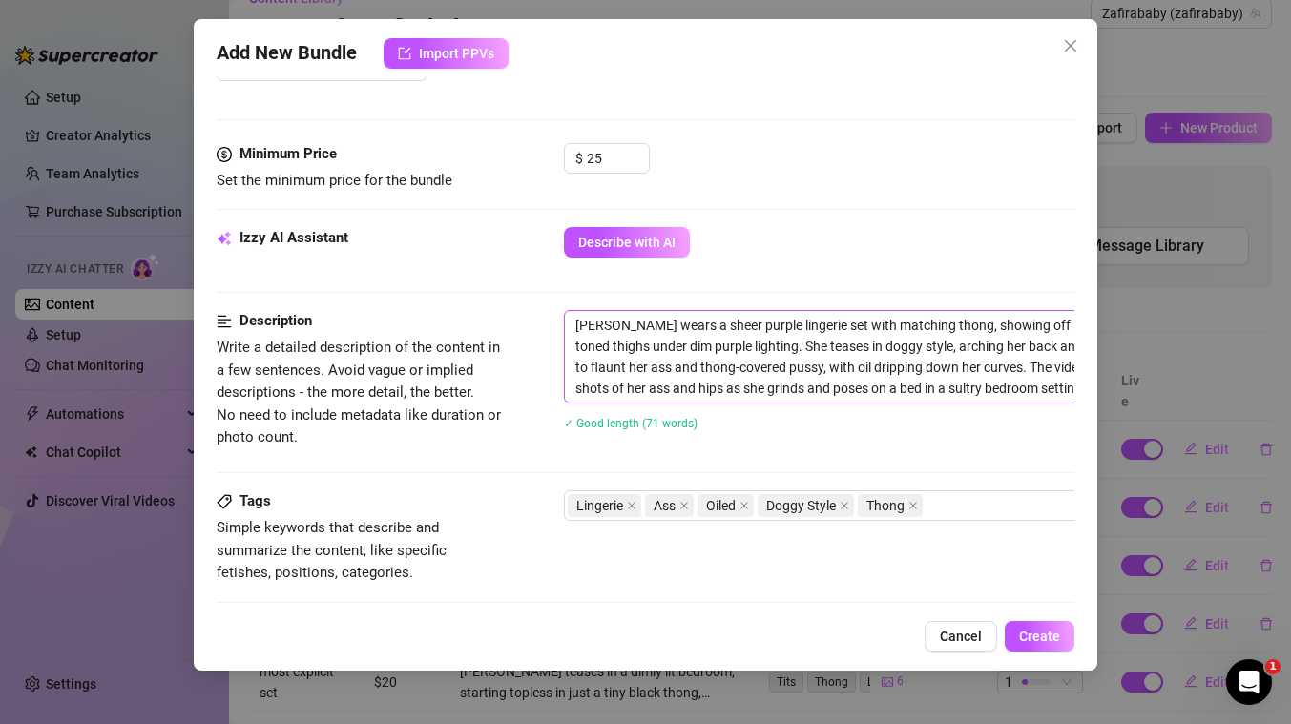
scroll to position [550, 0]
click at [1048, 632] on span "Create" at bounding box center [1039, 636] width 41 height 15
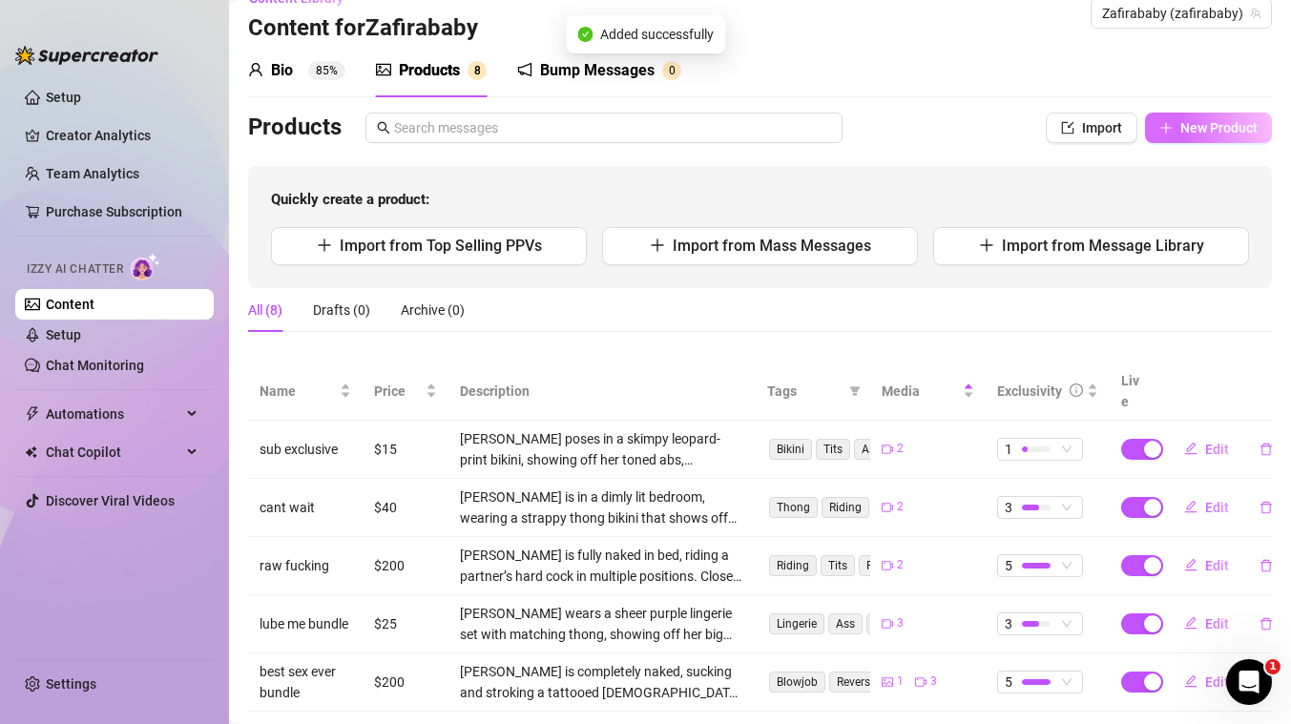
click at [1188, 136] on button "New Product" at bounding box center [1208, 128] width 127 height 31
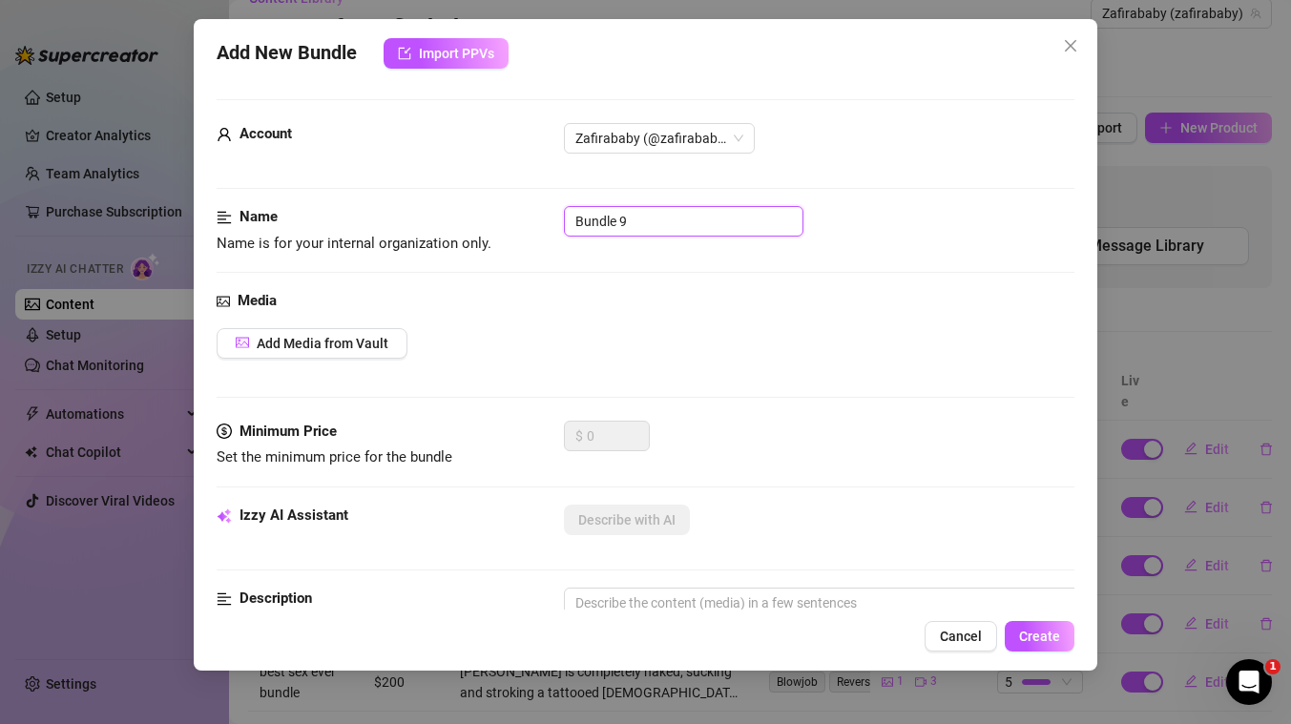
click at [765, 219] on input "Bundle 9" at bounding box center [683, 221] width 239 height 31
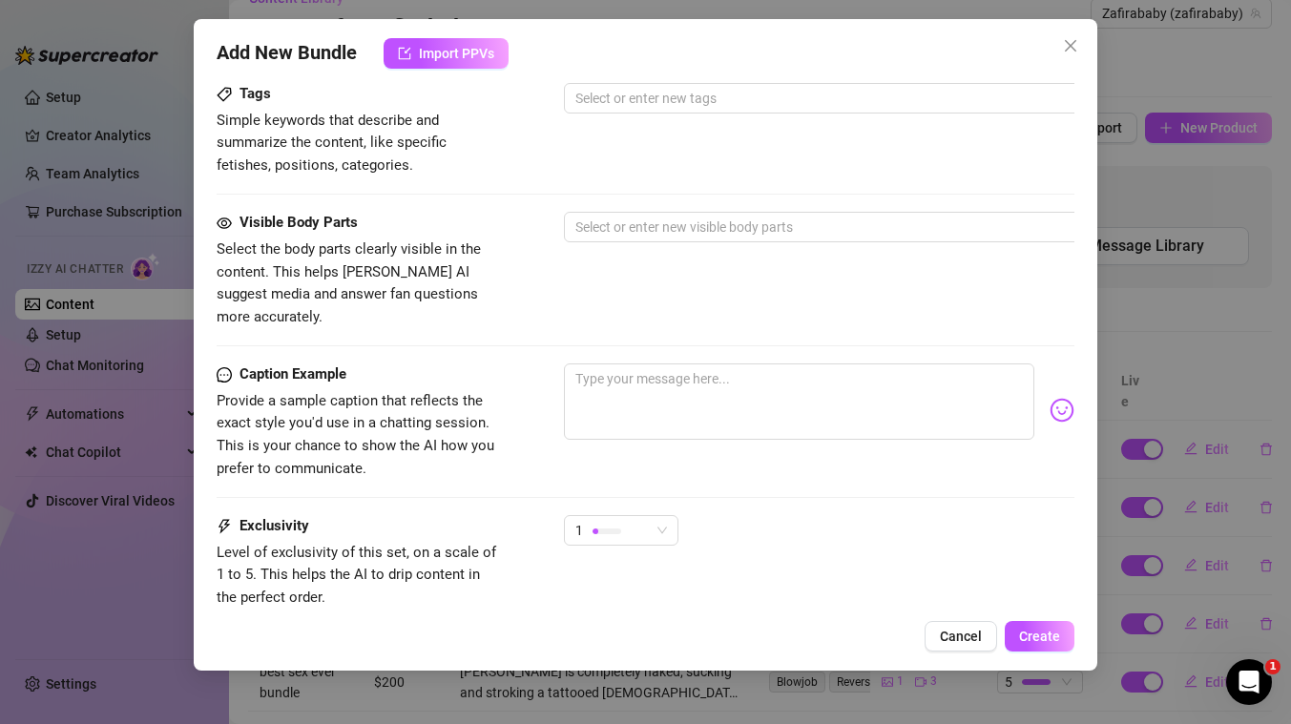
scroll to position [702, 0]
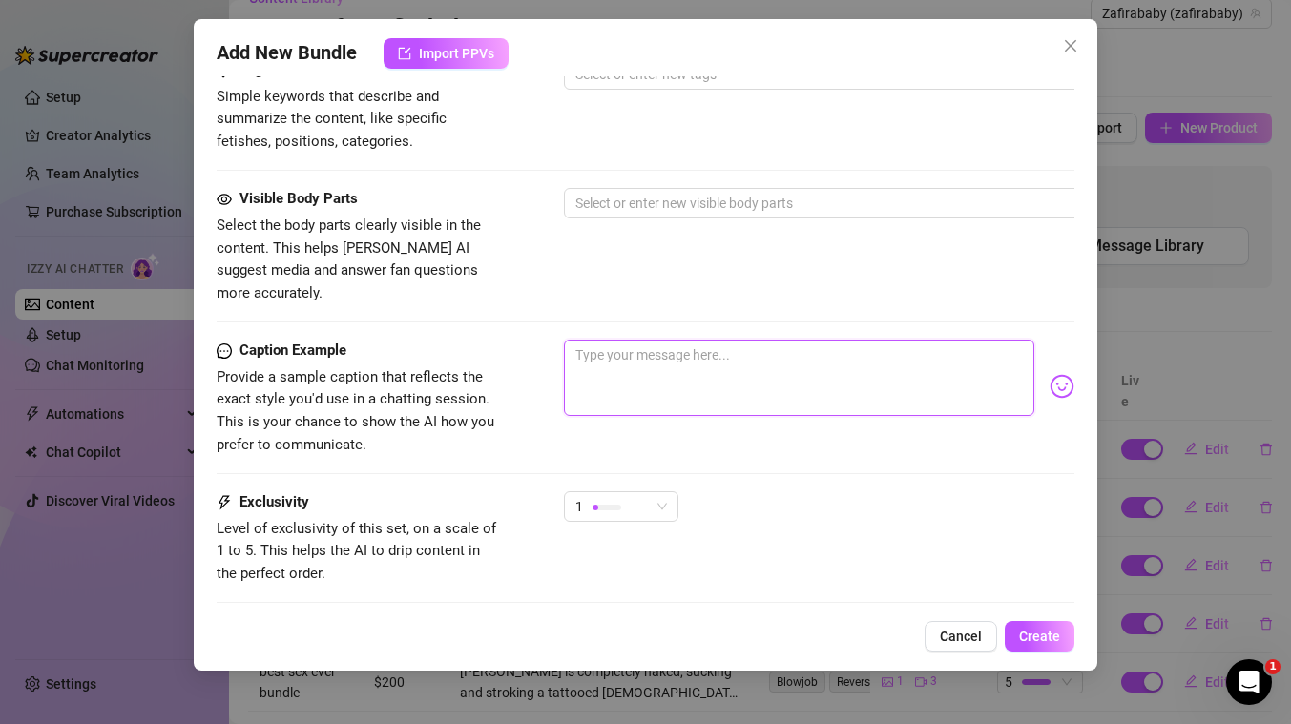
click at [719, 361] on textarea at bounding box center [799, 378] width 470 height 76
paste textarea "🚨‼️ HORNY TIME BUNDLE ‼️🚨 getting my full body oiled down and lubed up for the …"
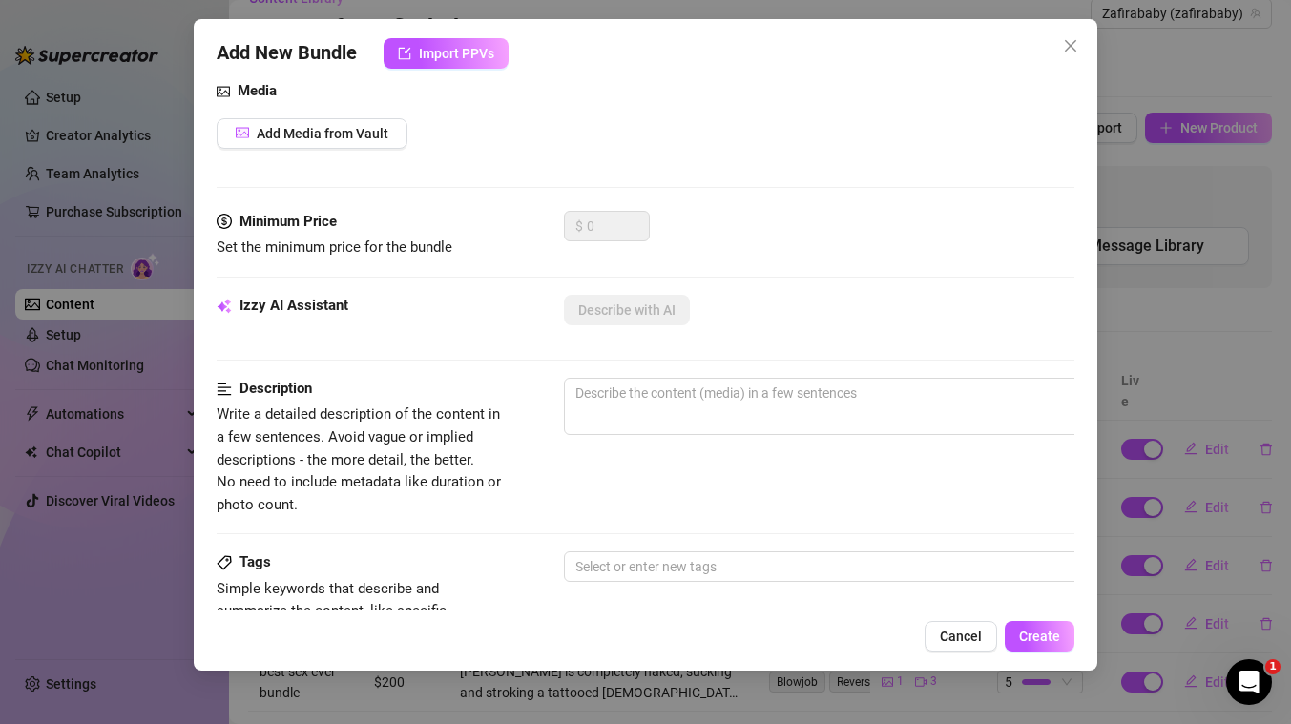
scroll to position [156, 0]
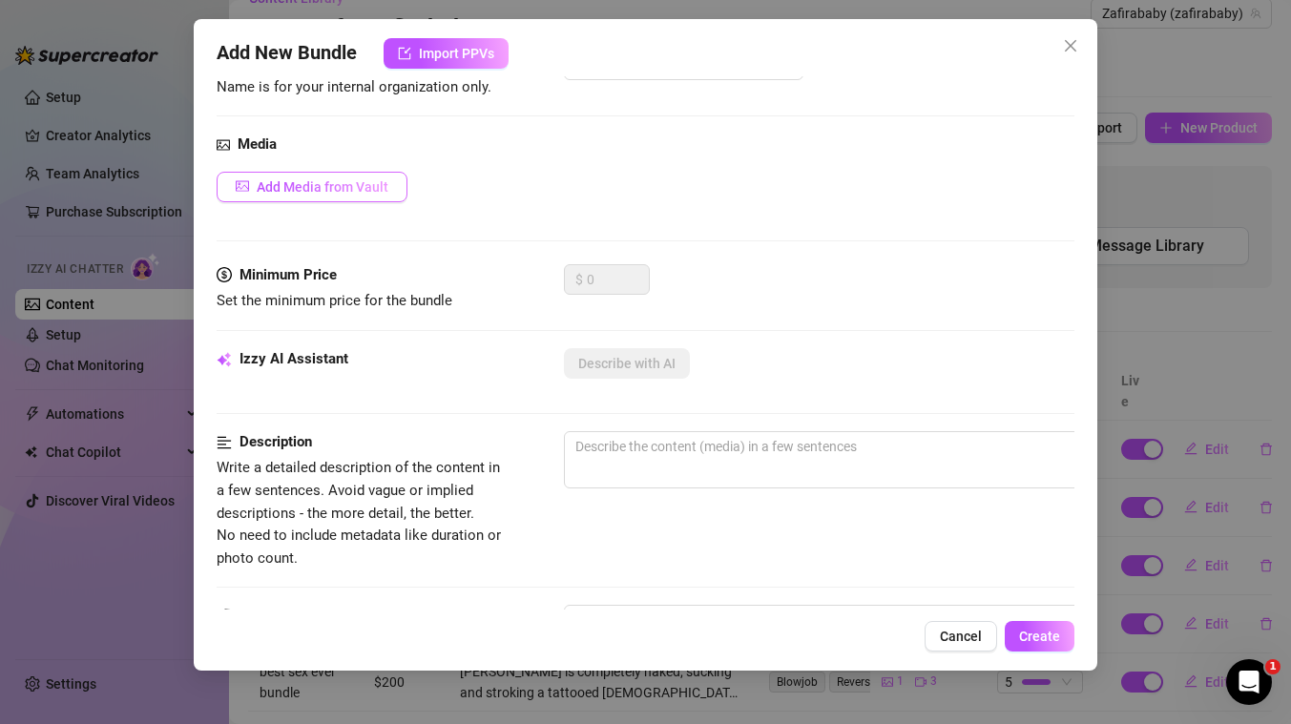
click at [358, 180] on span "Add Media from Vault" at bounding box center [323, 186] width 132 height 15
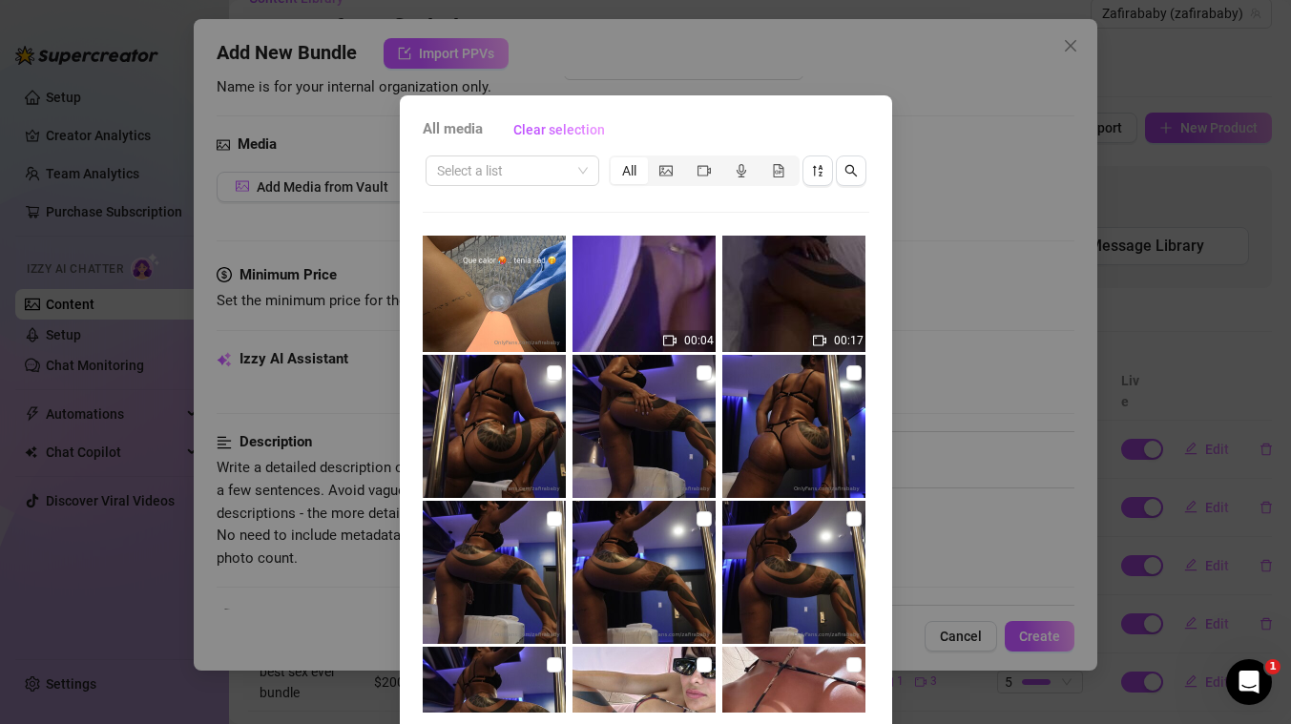
scroll to position [6061, 0]
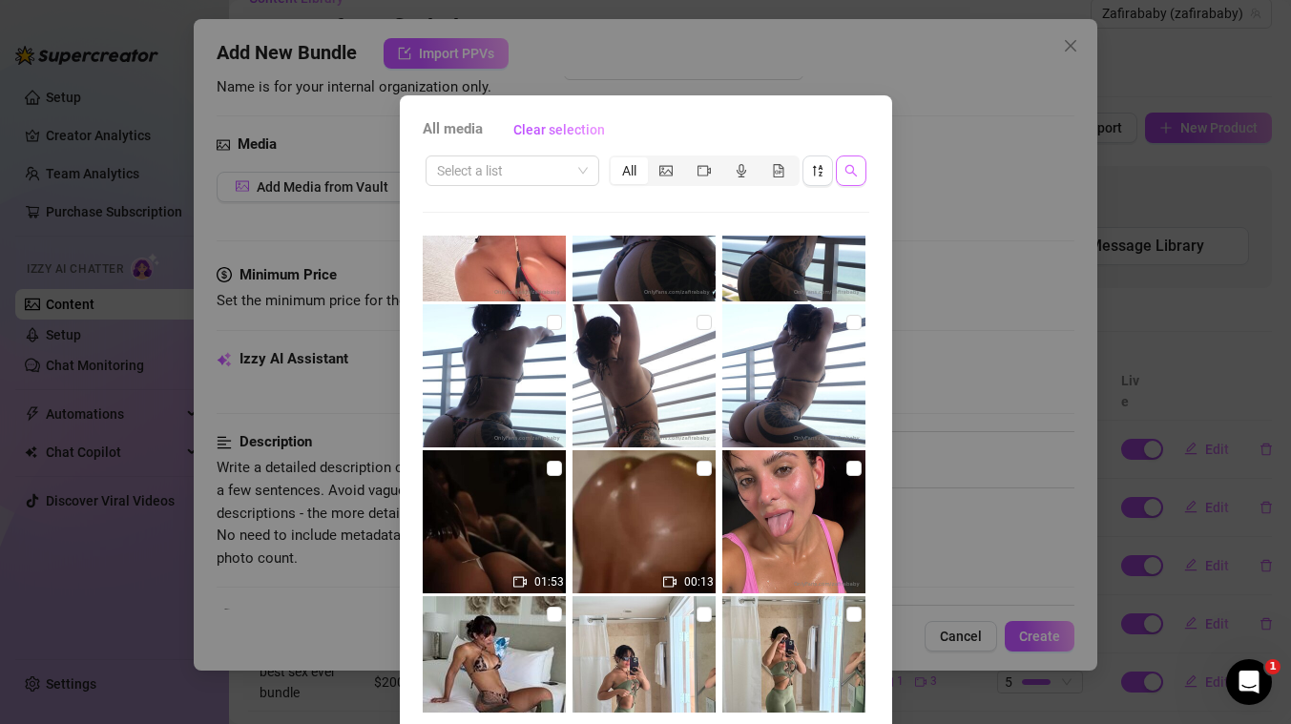
click at [850, 173] on icon "search" at bounding box center [850, 170] width 13 height 13
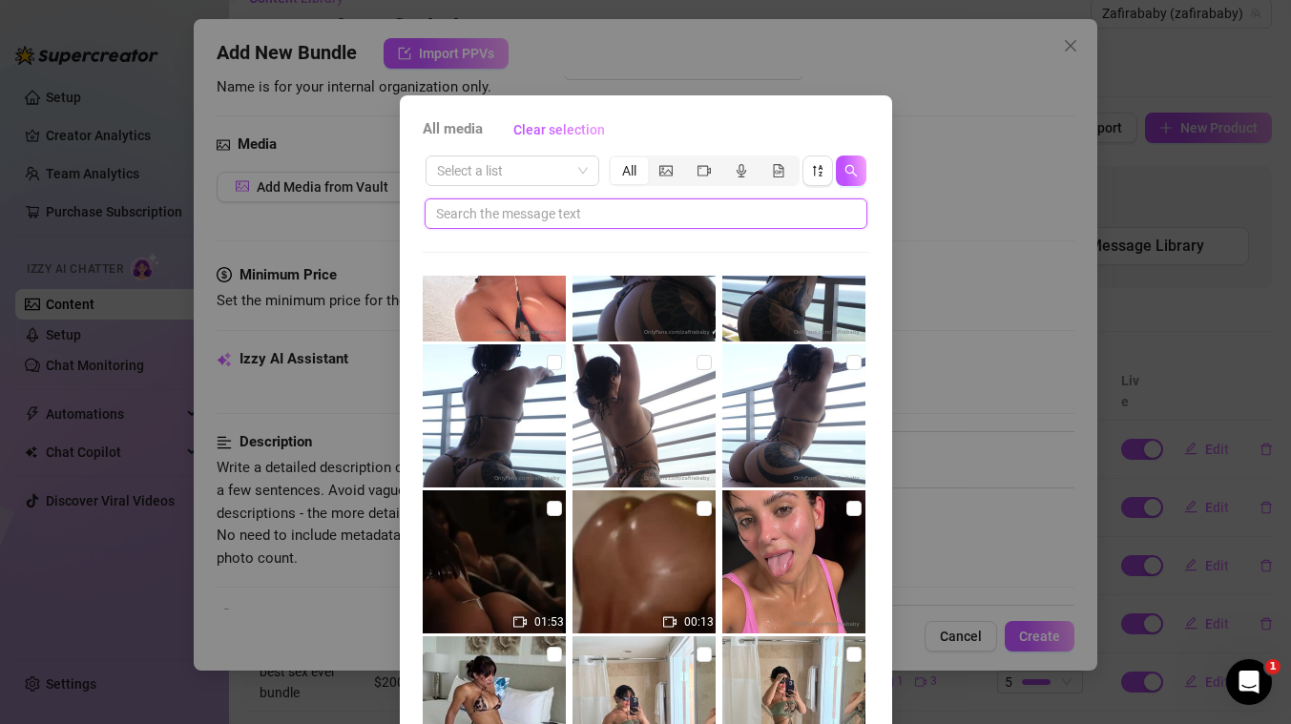
click at [661, 215] on input "text" at bounding box center [638, 213] width 404 height 21
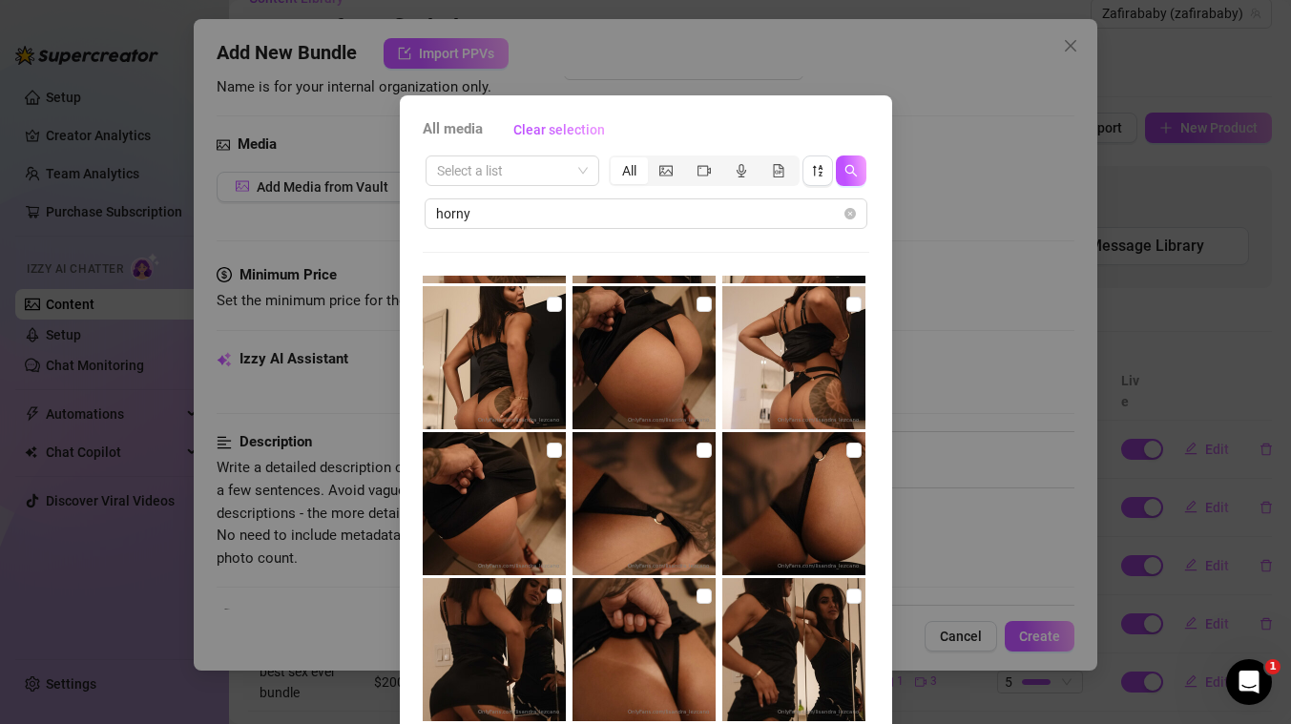
scroll to position [0, 0]
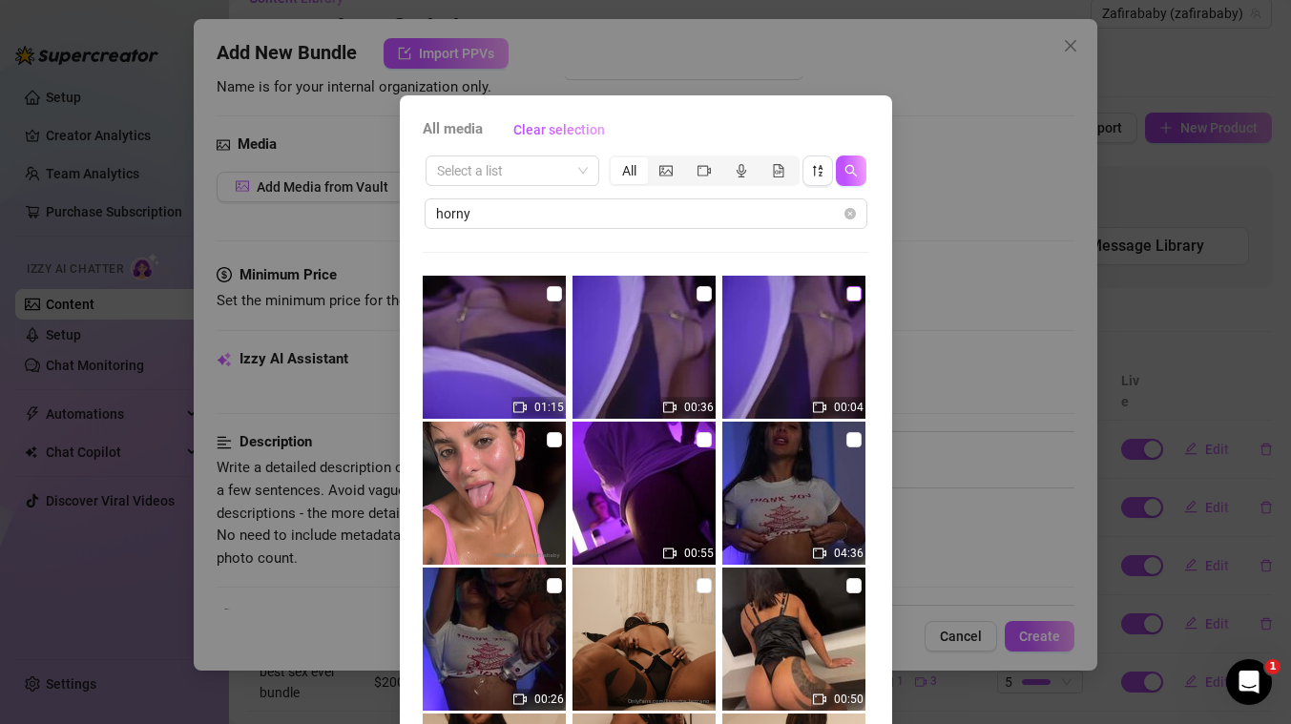
click at [855, 297] on input "checkbox" at bounding box center [853, 293] width 15 height 15
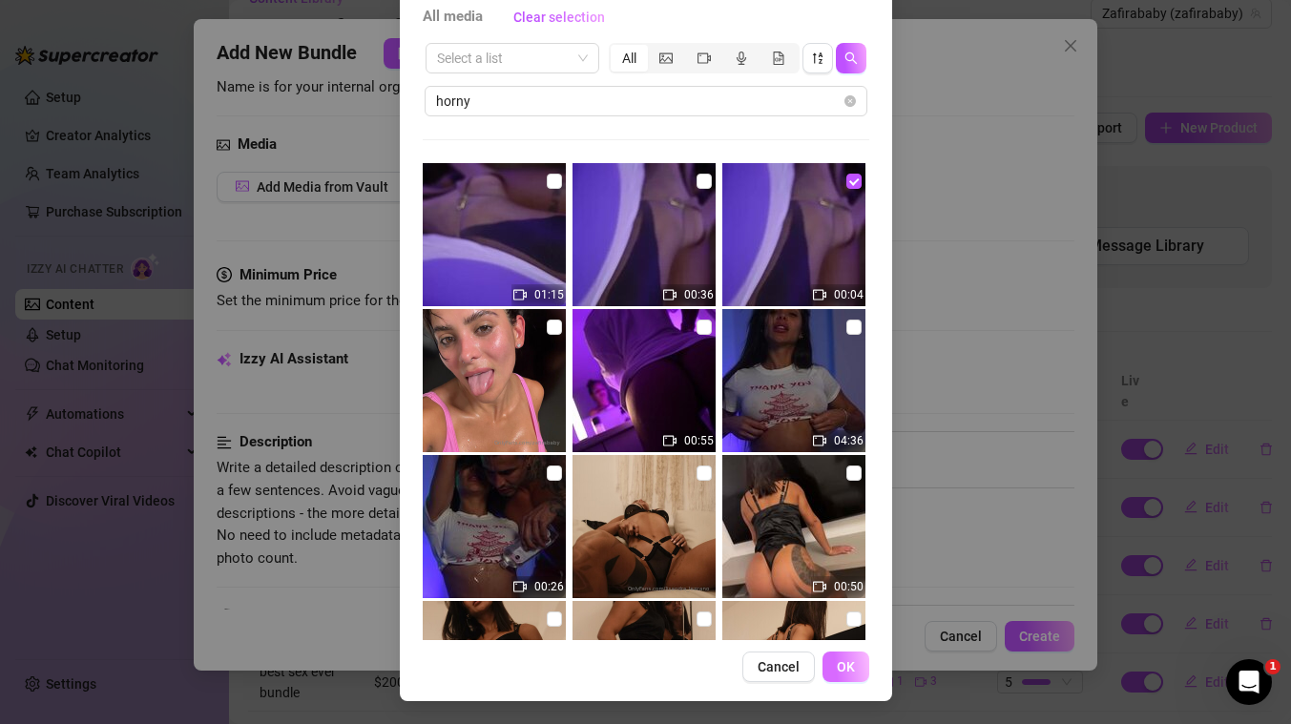
click at [842, 672] on span "OK" at bounding box center [846, 666] width 18 height 15
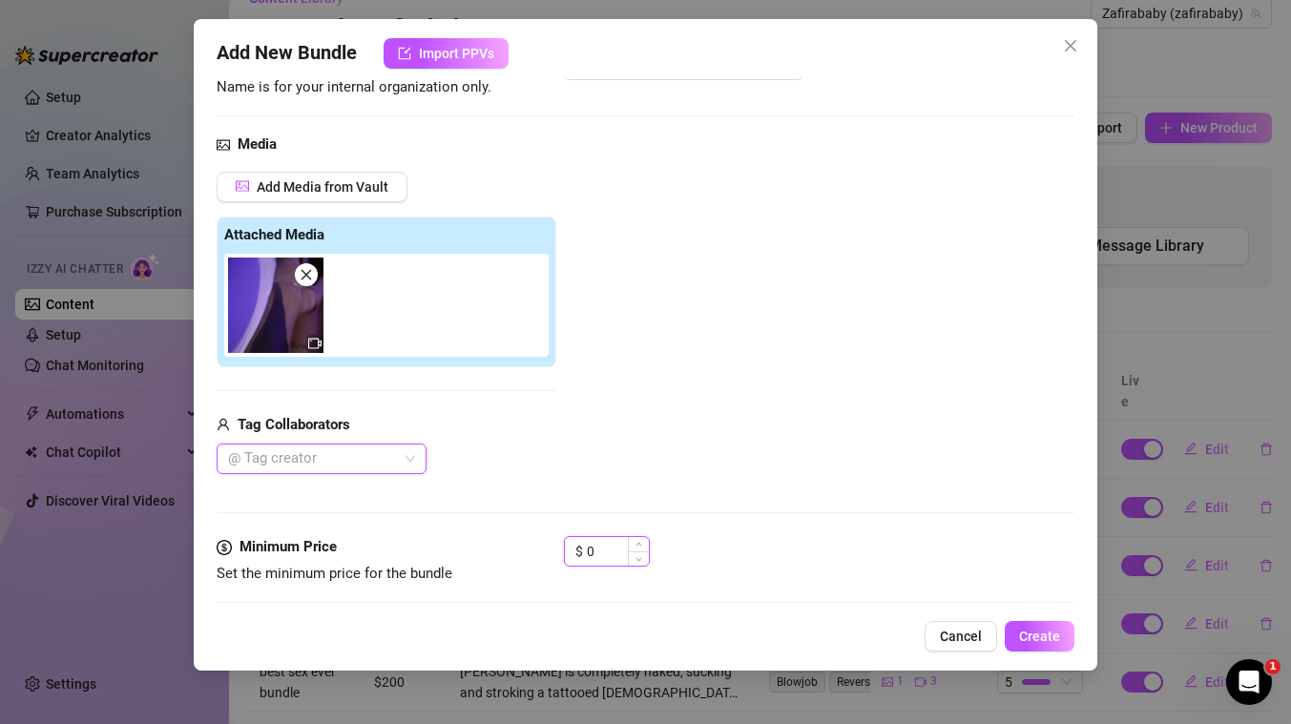
click at [614, 538] on input "0" at bounding box center [618, 551] width 62 height 29
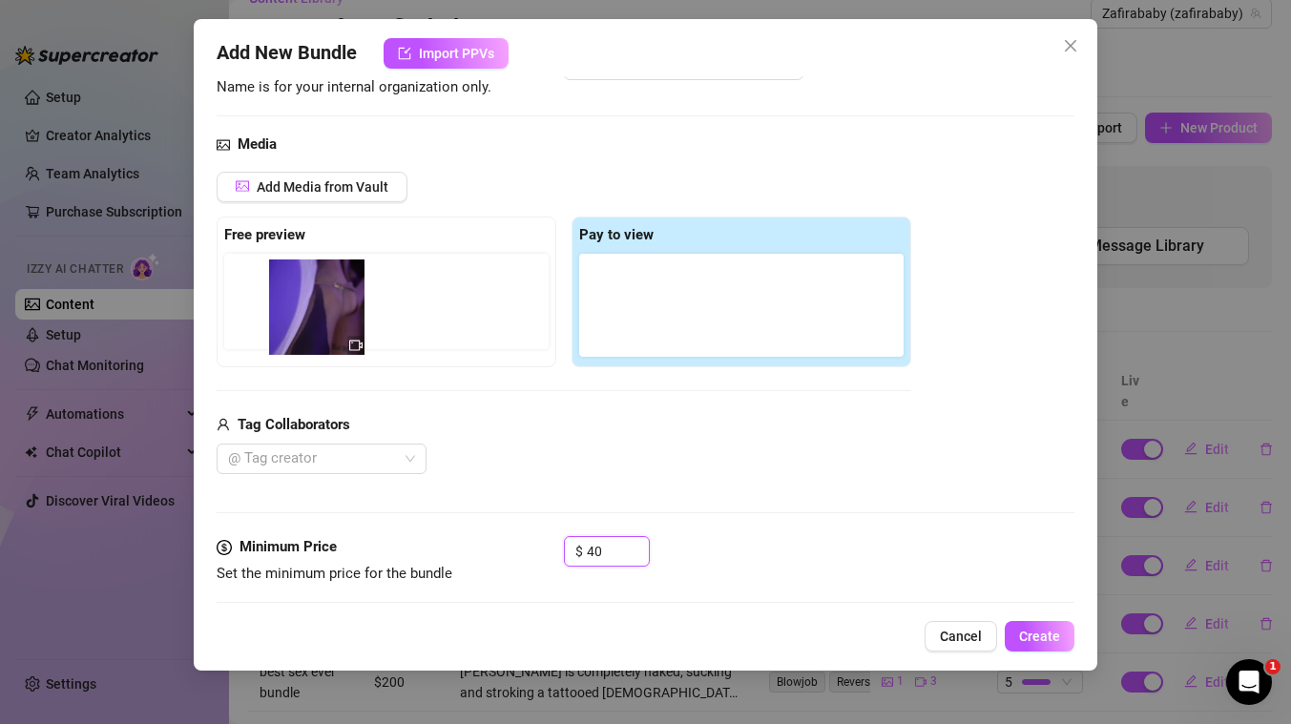
drag, startPoint x: 625, startPoint y: 322, endPoint x: 295, endPoint y: 324, distance: 330.1
click at [295, 324] on div "Free preview Pay to view" at bounding box center [564, 292] width 694 height 151
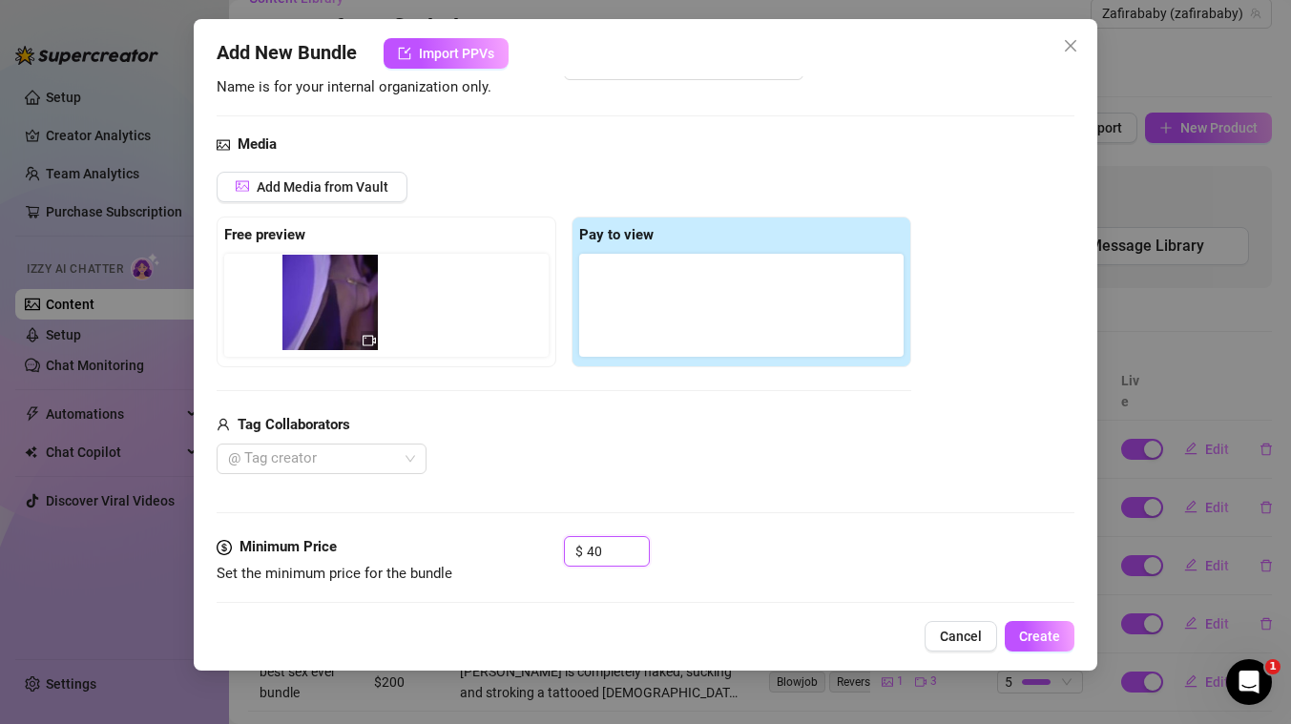
drag, startPoint x: 601, startPoint y: 313, endPoint x: 295, endPoint y: 310, distance: 306.2
click at [295, 310] on div "Free preview Pay to view" at bounding box center [564, 292] width 694 height 151
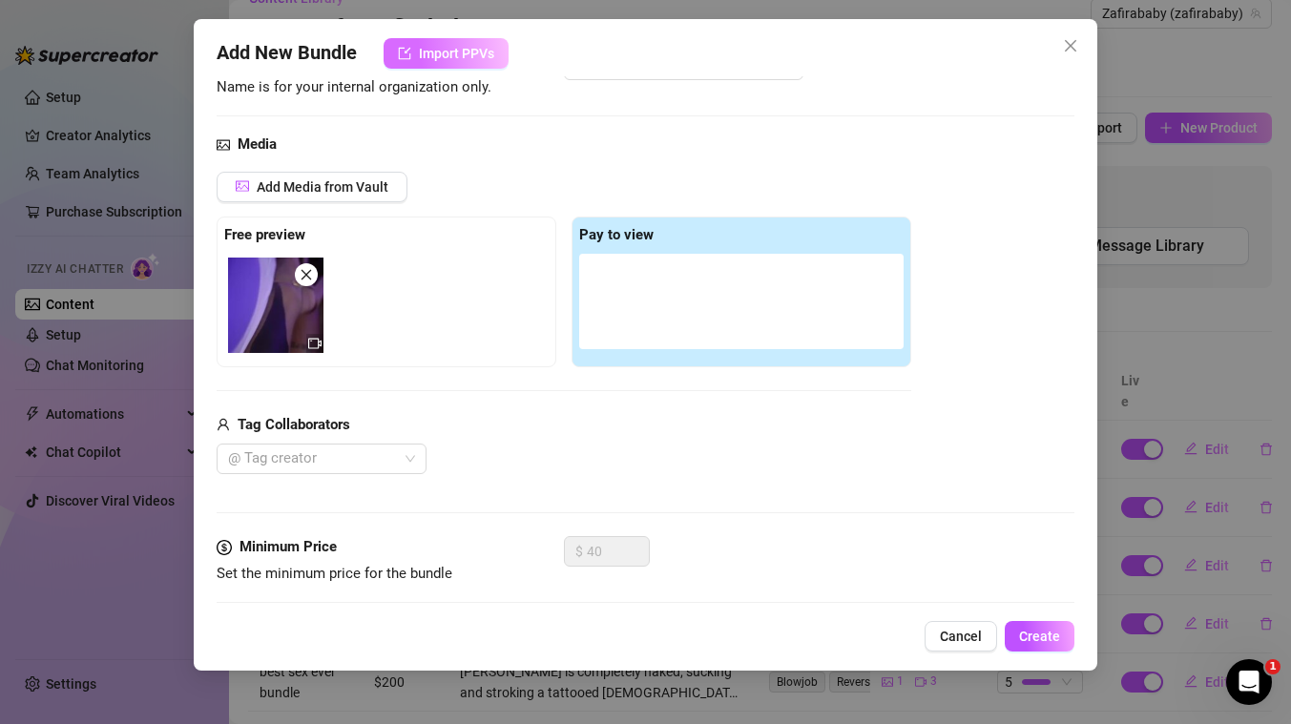
click at [454, 66] on button "Import PPVs" at bounding box center [445, 53] width 125 height 31
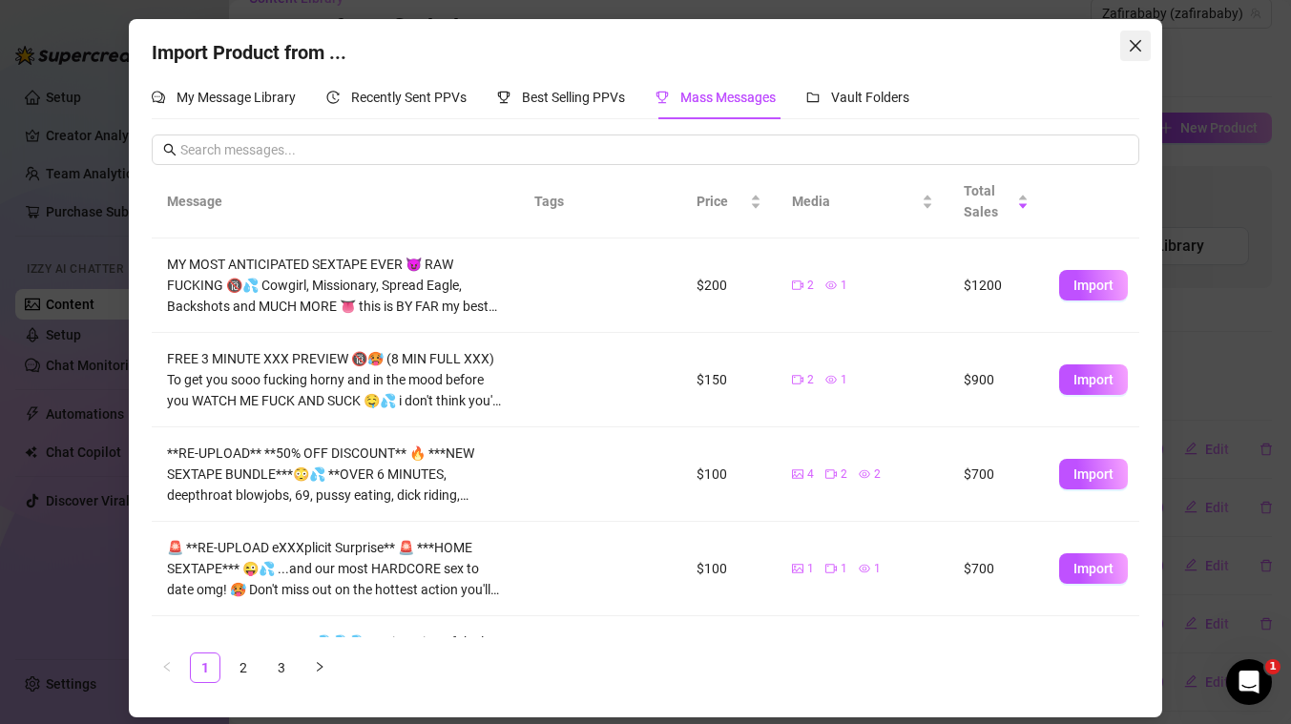
click at [1136, 40] on icon "close" at bounding box center [1135, 45] width 15 height 15
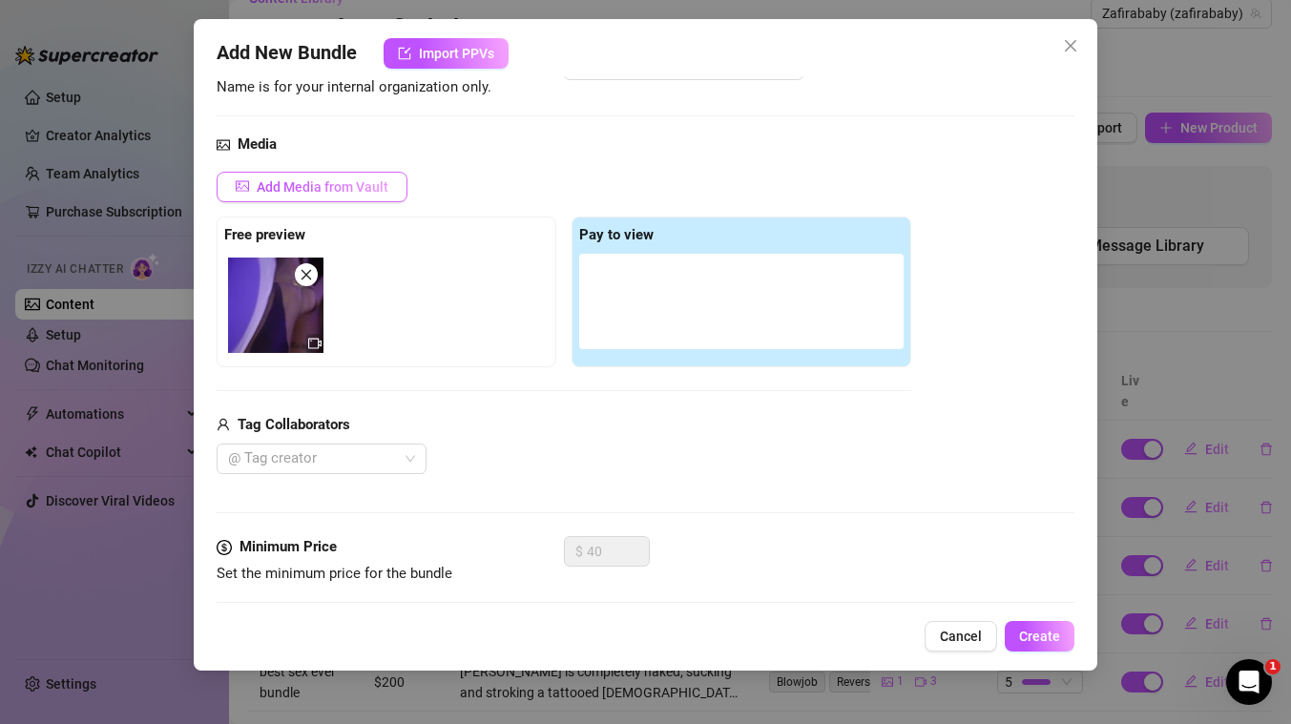
click at [334, 192] on span "Add Media from Vault" at bounding box center [323, 186] width 132 height 15
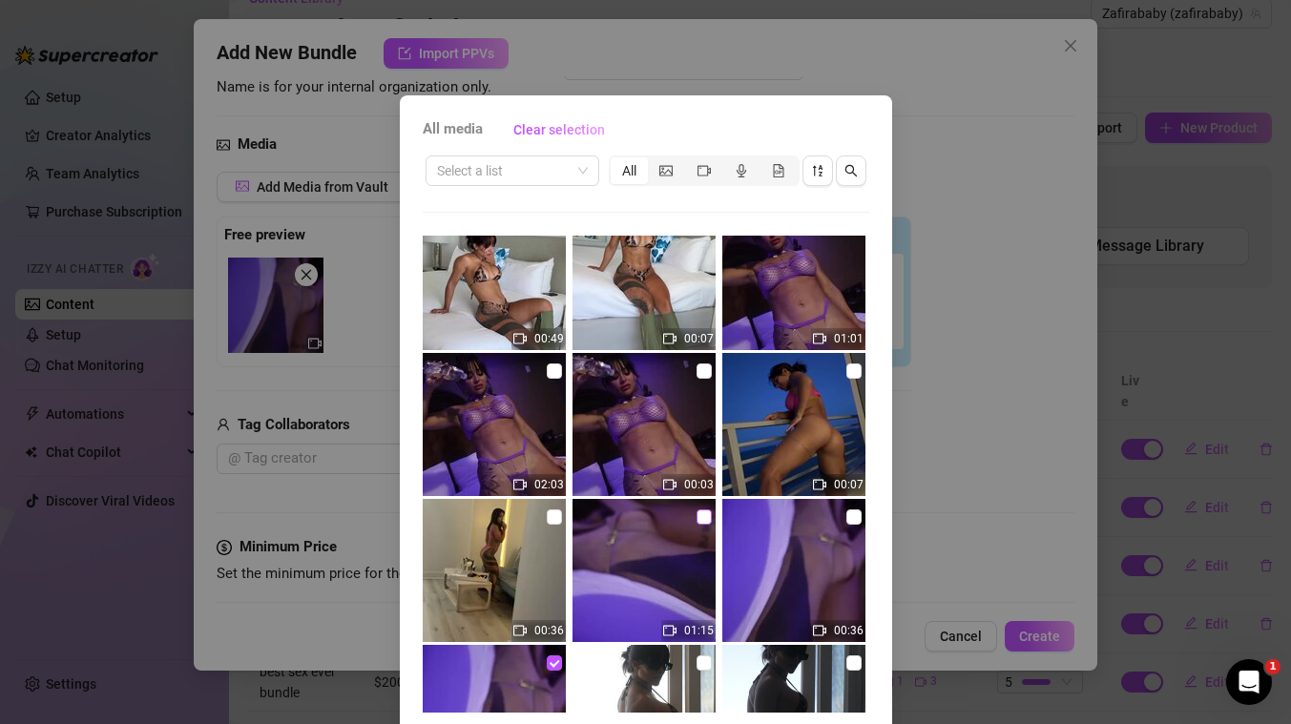
scroll to position [1571, 0]
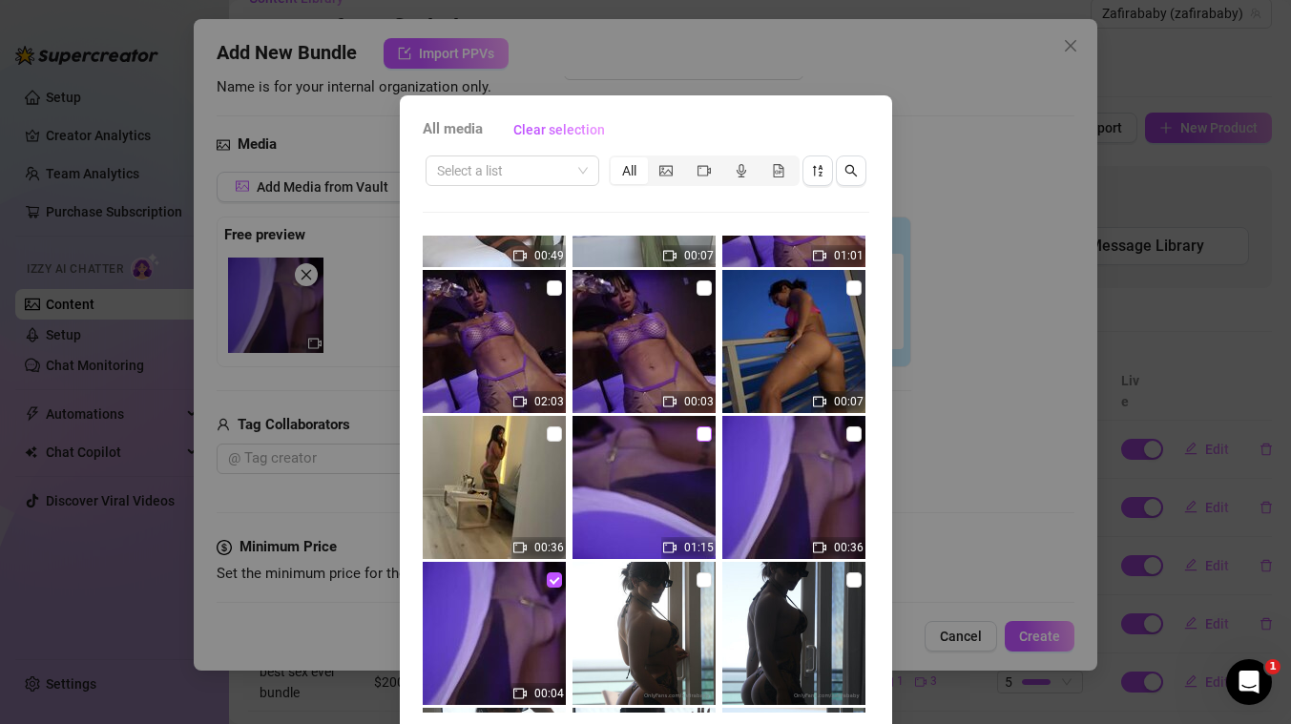
click at [704, 437] on input "checkbox" at bounding box center [703, 433] width 15 height 15
click at [850, 438] on input "checkbox" at bounding box center [853, 433] width 15 height 15
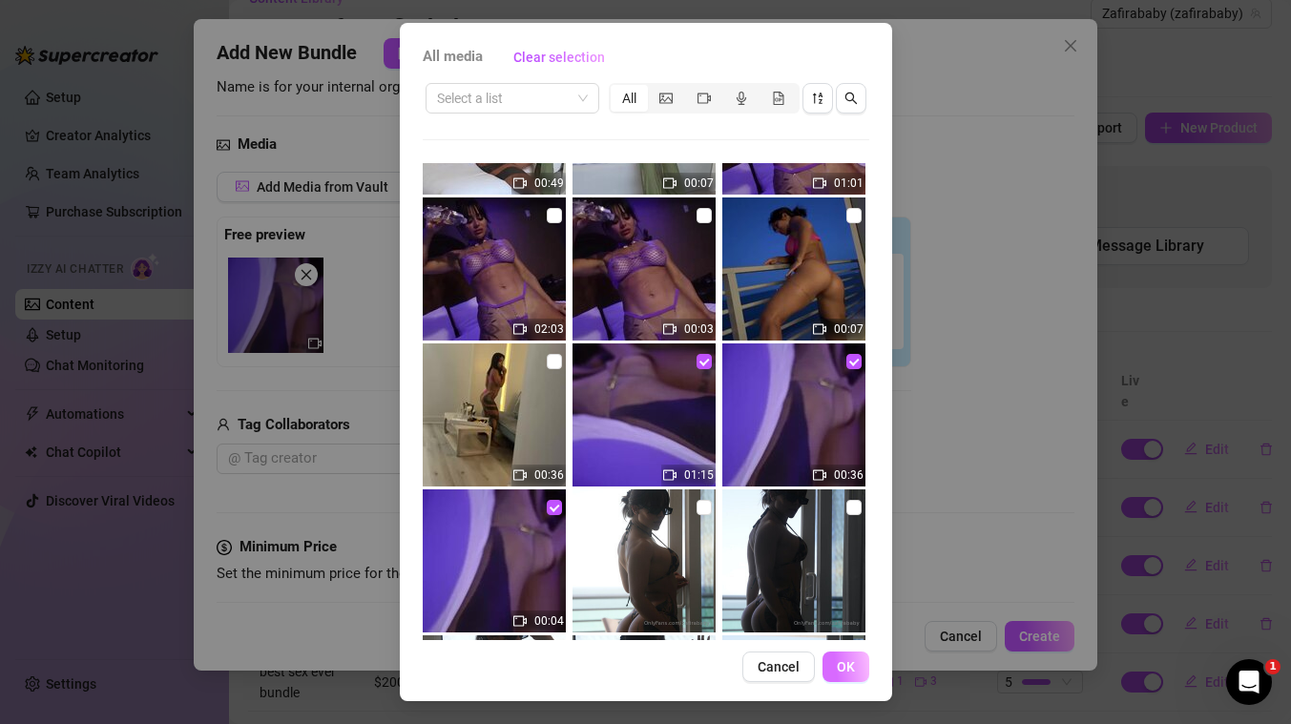
click at [853, 664] on span "OK" at bounding box center [846, 666] width 18 height 15
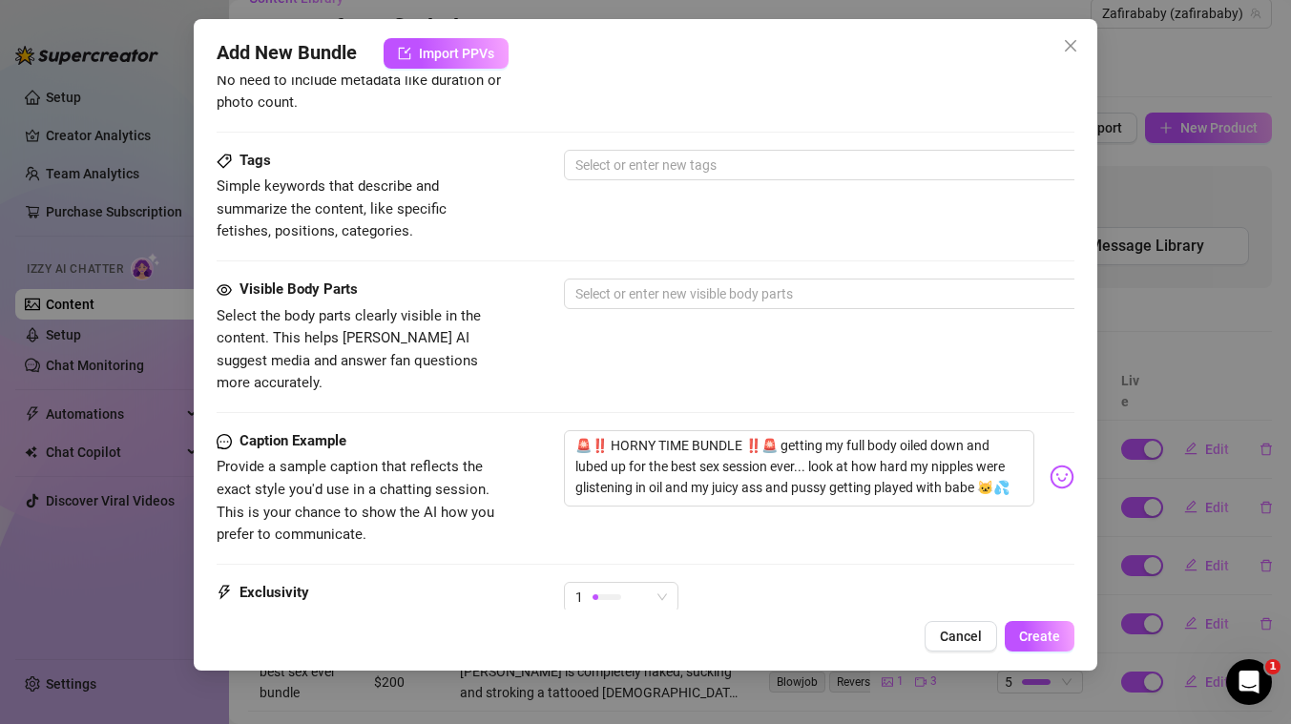
scroll to position [1053, 0]
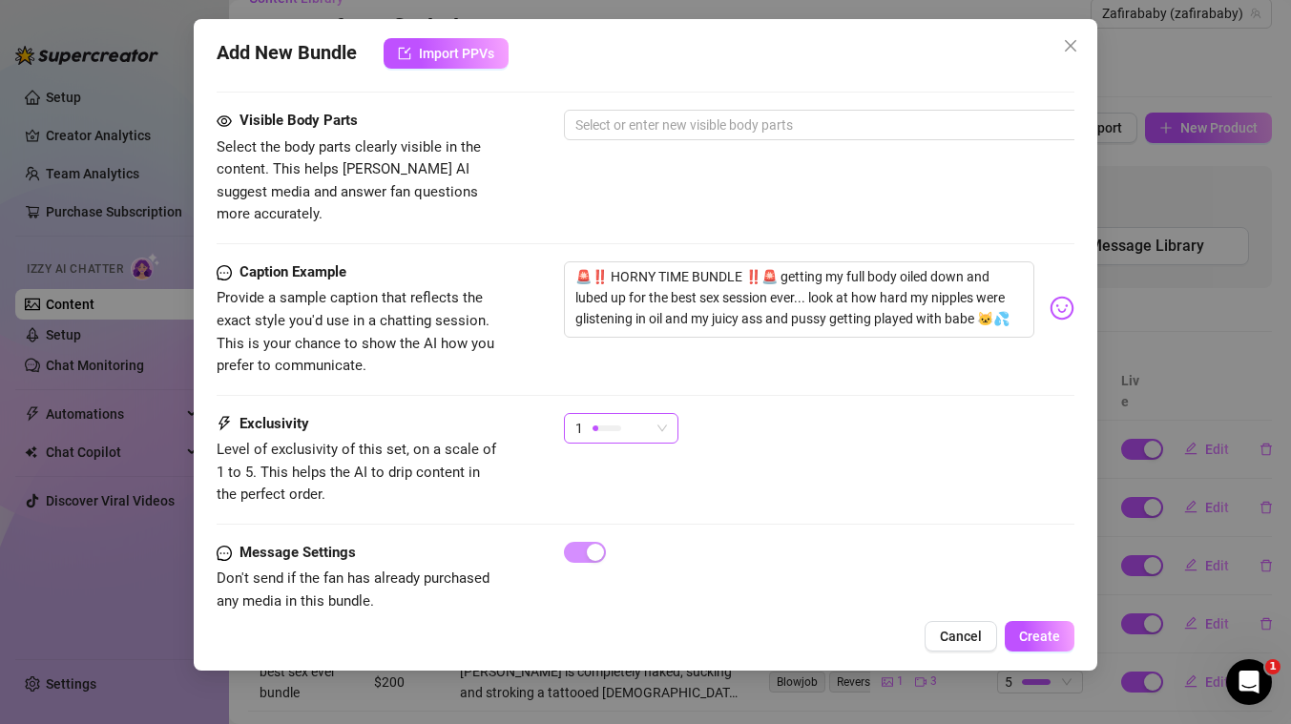
click at [624, 414] on div "1" at bounding box center [612, 428] width 74 height 29
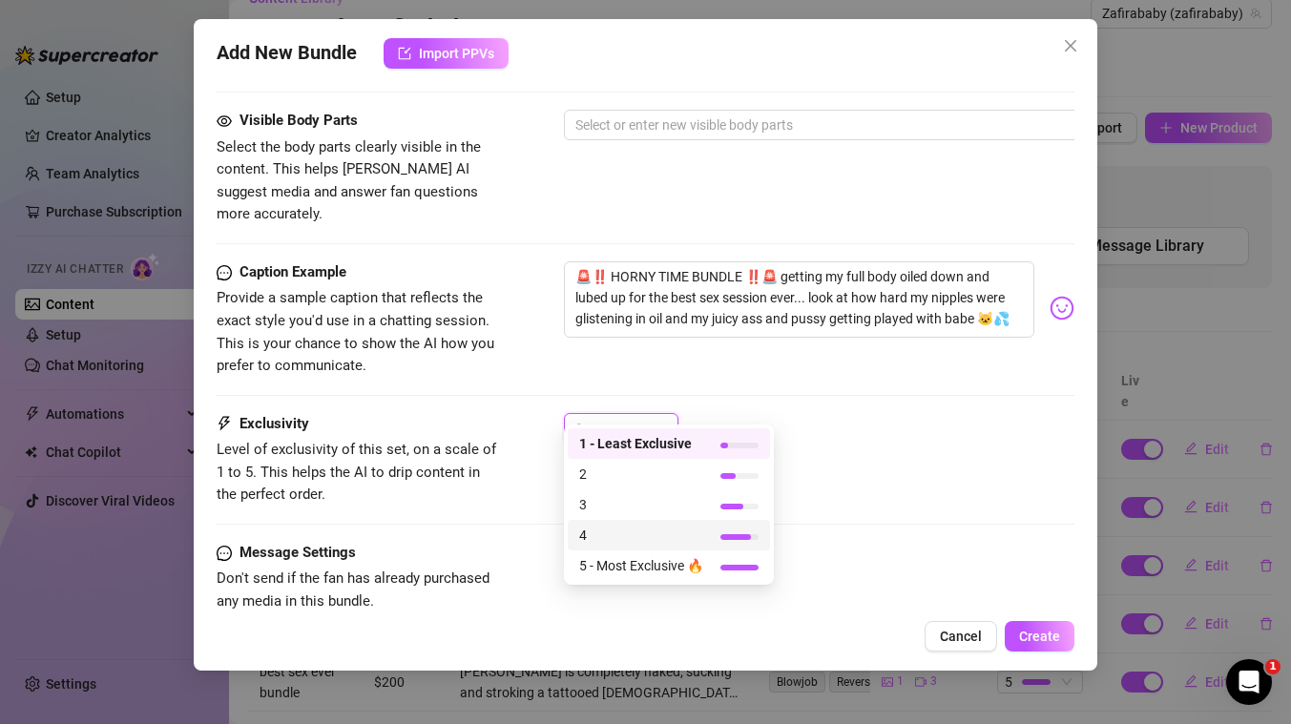
click at [612, 527] on span "4" at bounding box center [641, 535] width 124 height 21
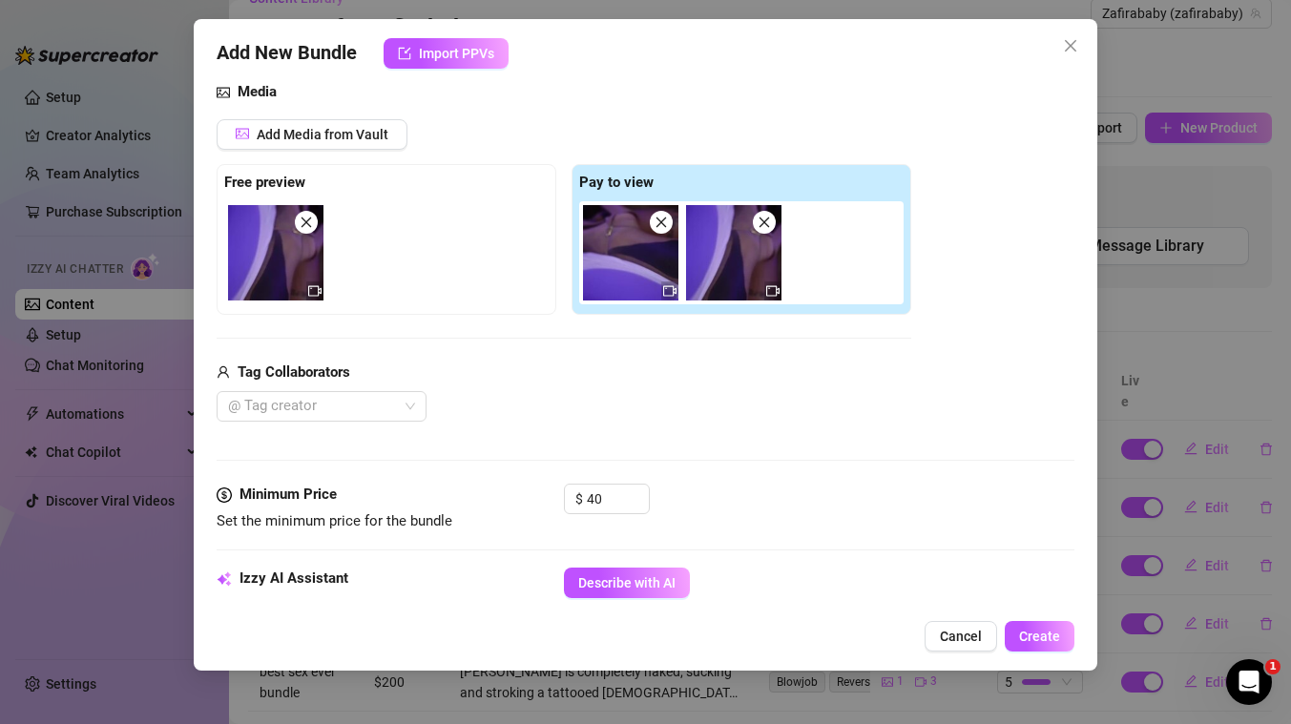
scroll to position [196, 0]
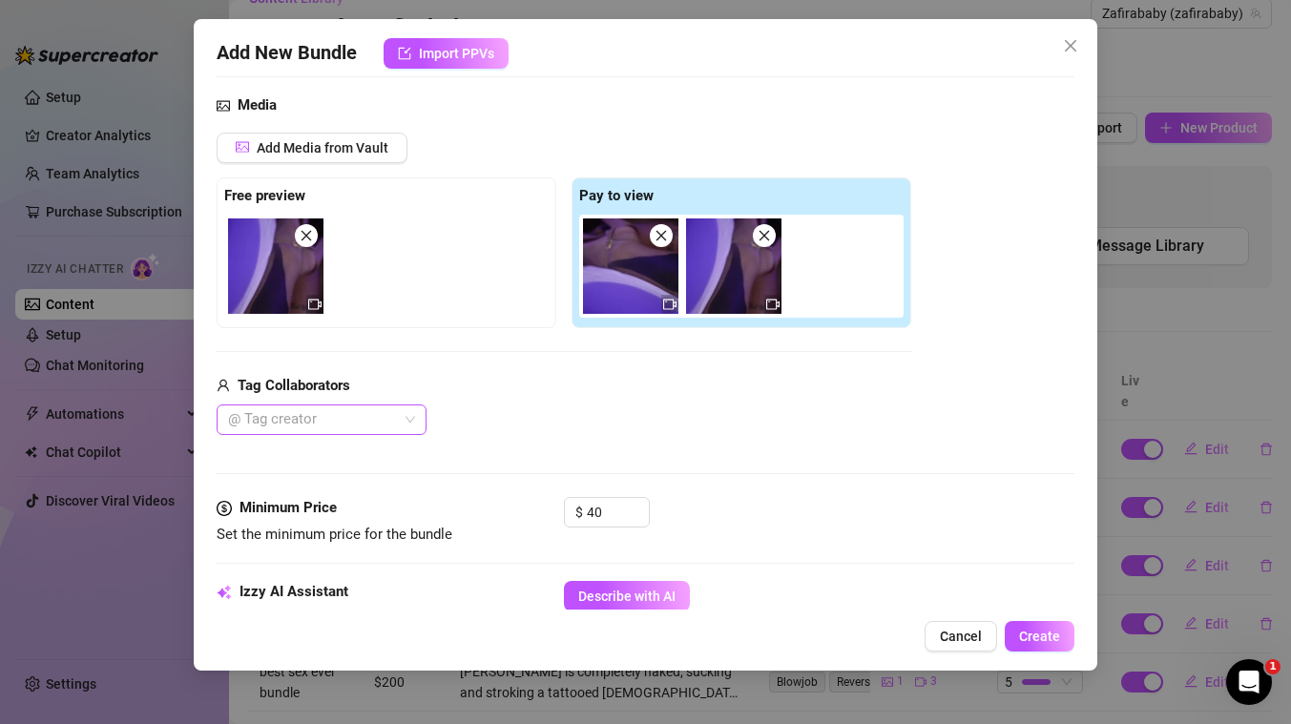
click at [375, 424] on div at bounding box center [311, 419] width 182 height 27
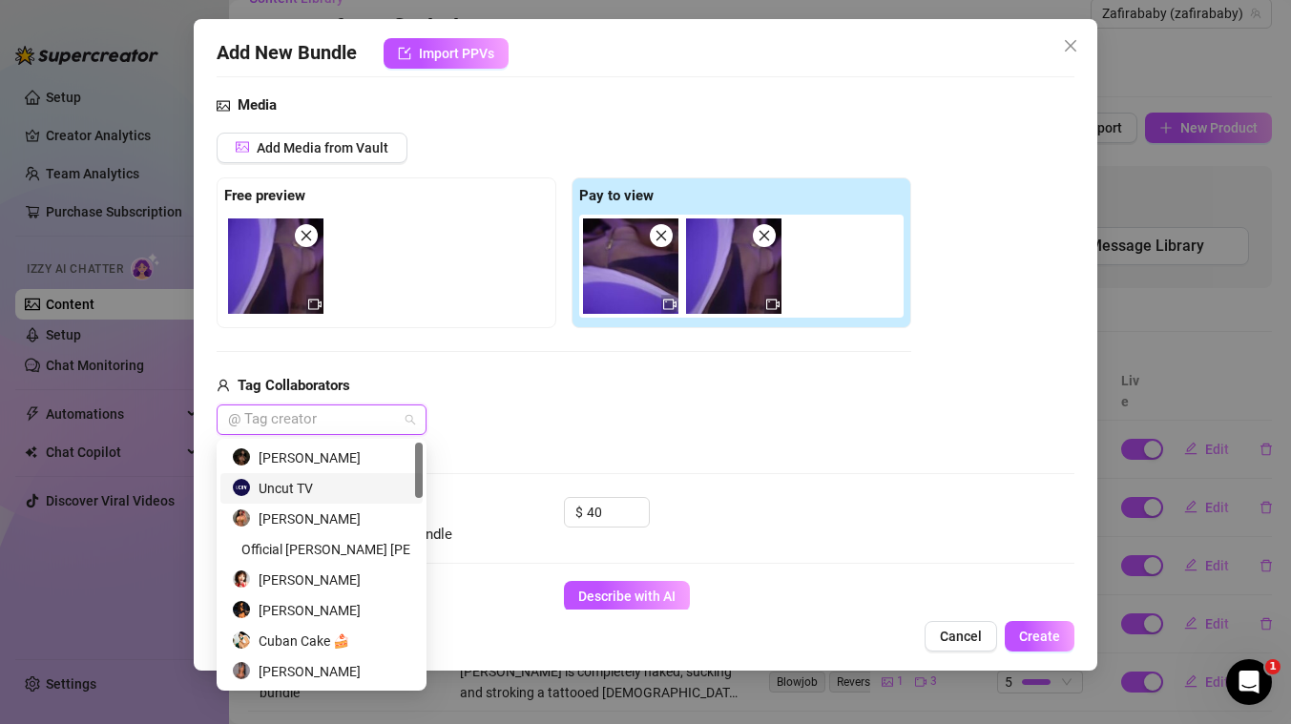
click at [312, 490] on div "Uncut TV" at bounding box center [321, 488] width 179 height 21
click at [782, 511] on div "$ 40" at bounding box center [819, 521] width 510 height 48
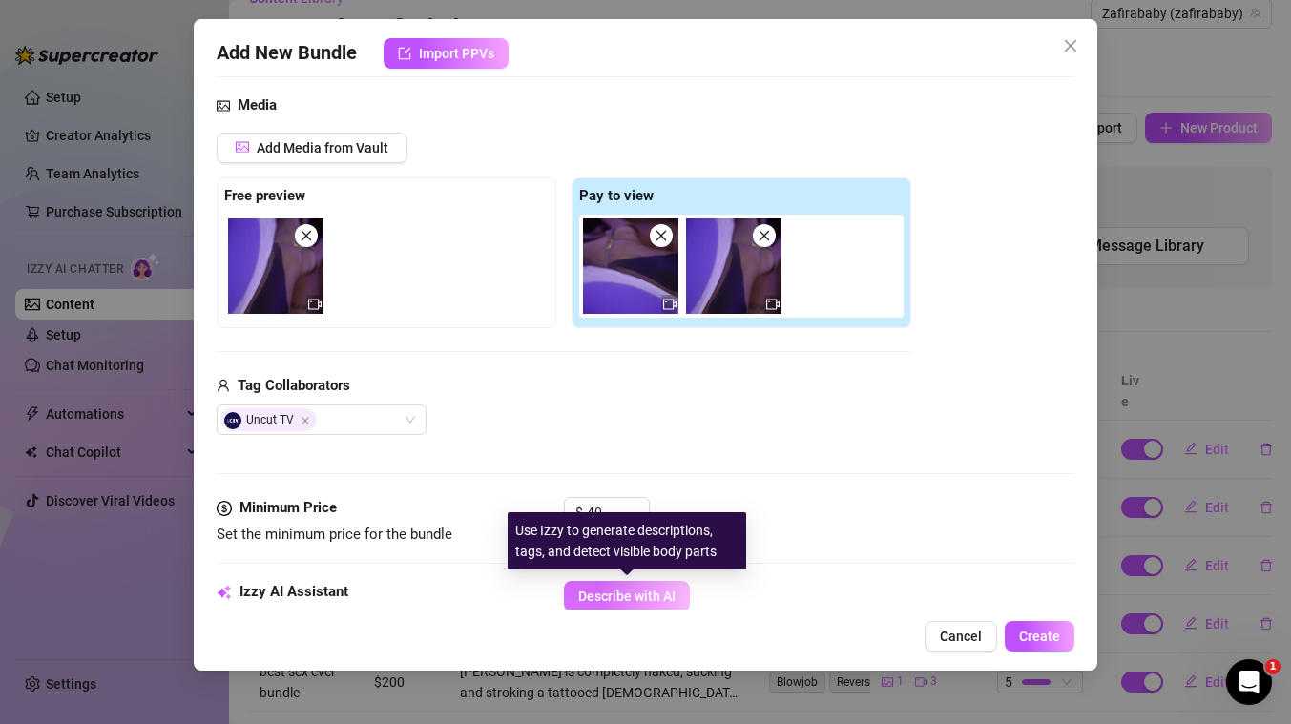
click at [647, 598] on span "Describe with AI" at bounding box center [626, 596] width 97 height 15
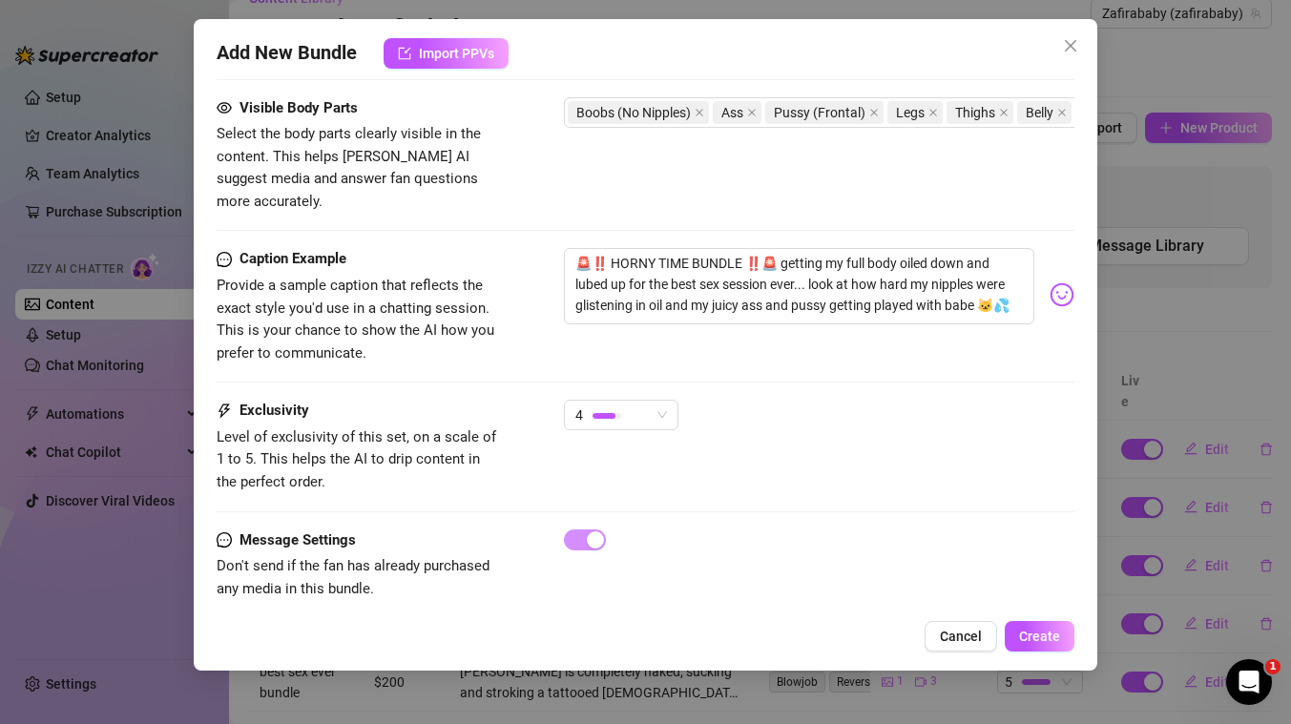
scroll to position [1076, 0]
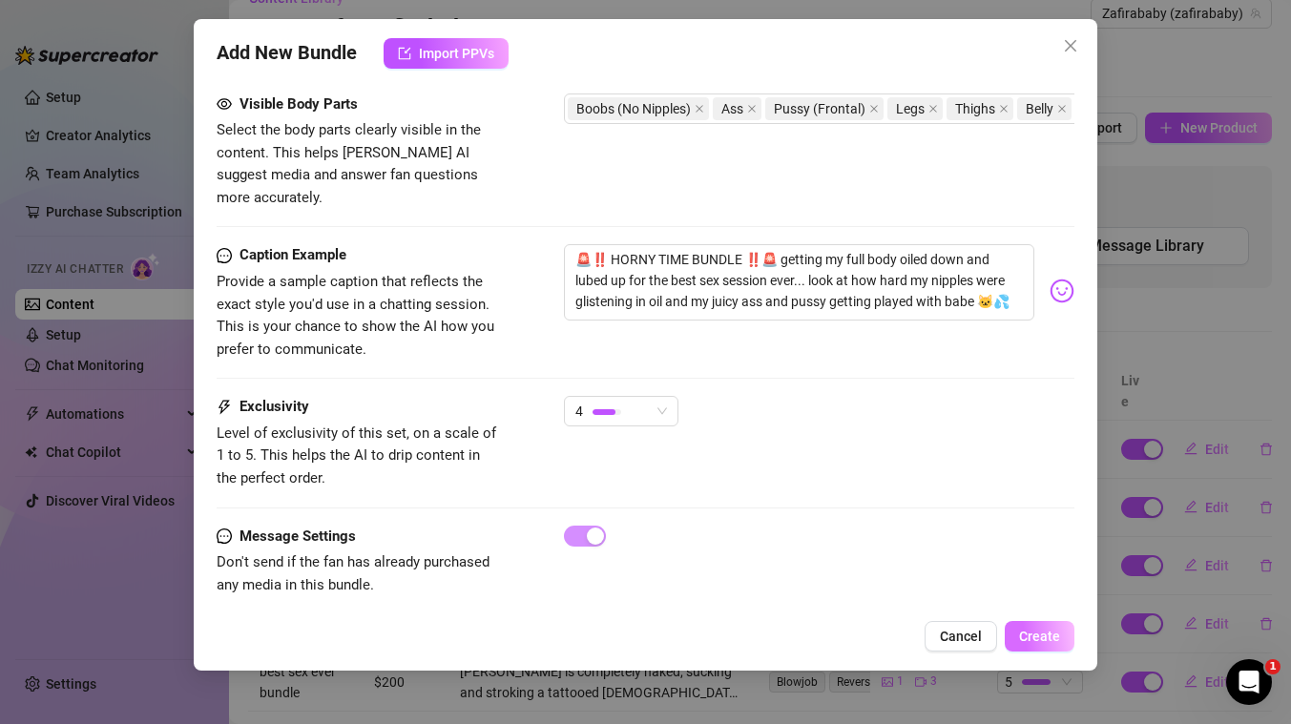
click at [1040, 632] on span "Create" at bounding box center [1039, 636] width 41 height 15
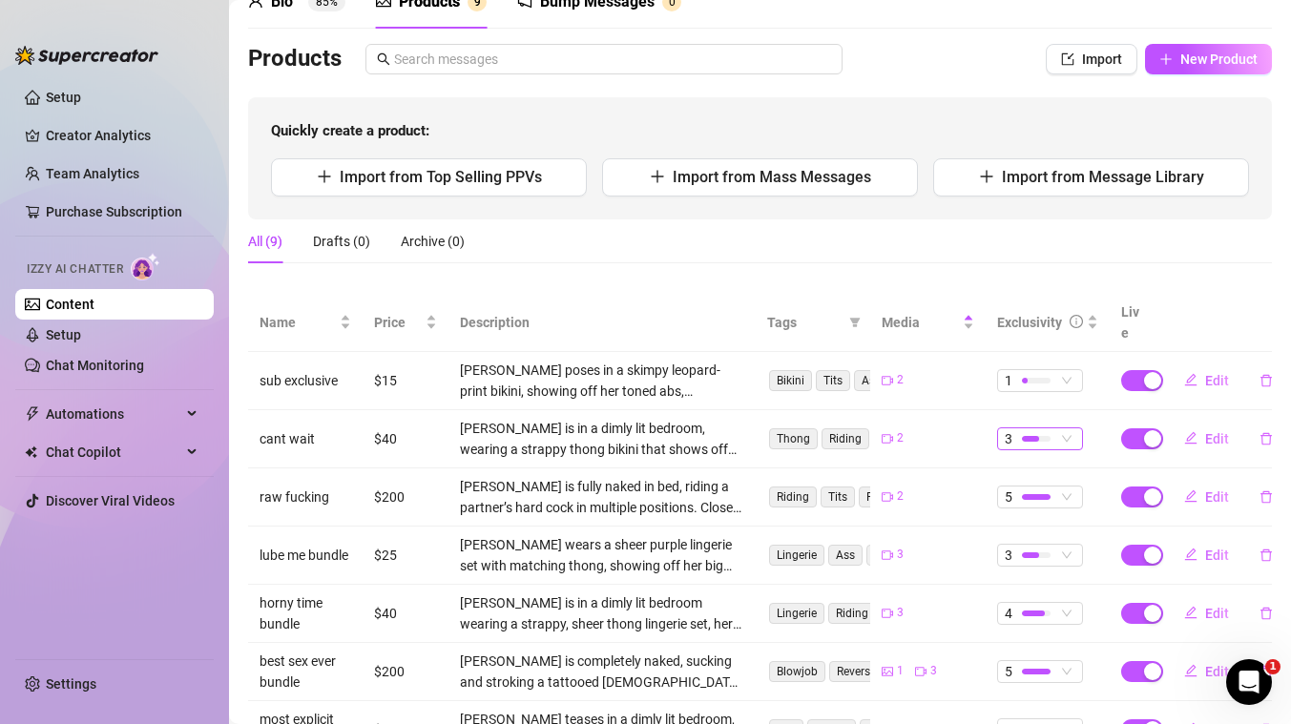
scroll to position [0, 0]
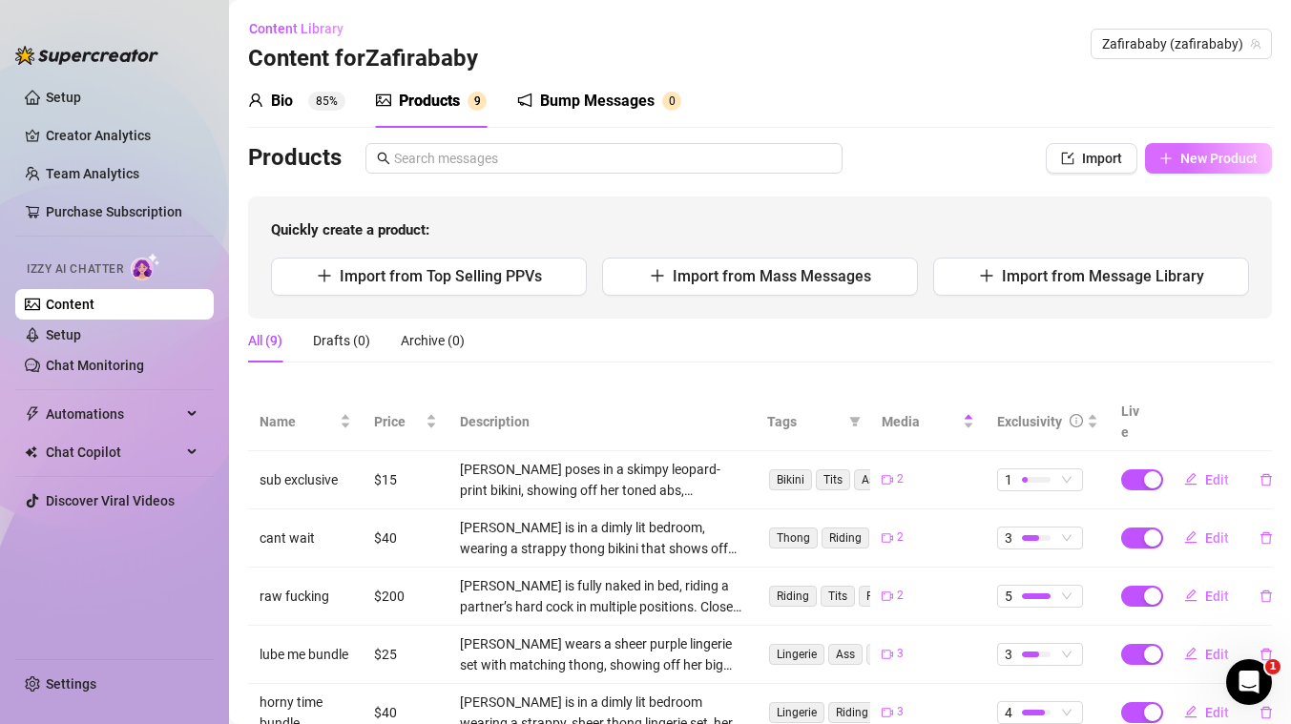
click at [1214, 169] on button "New Product" at bounding box center [1208, 158] width 127 height 31
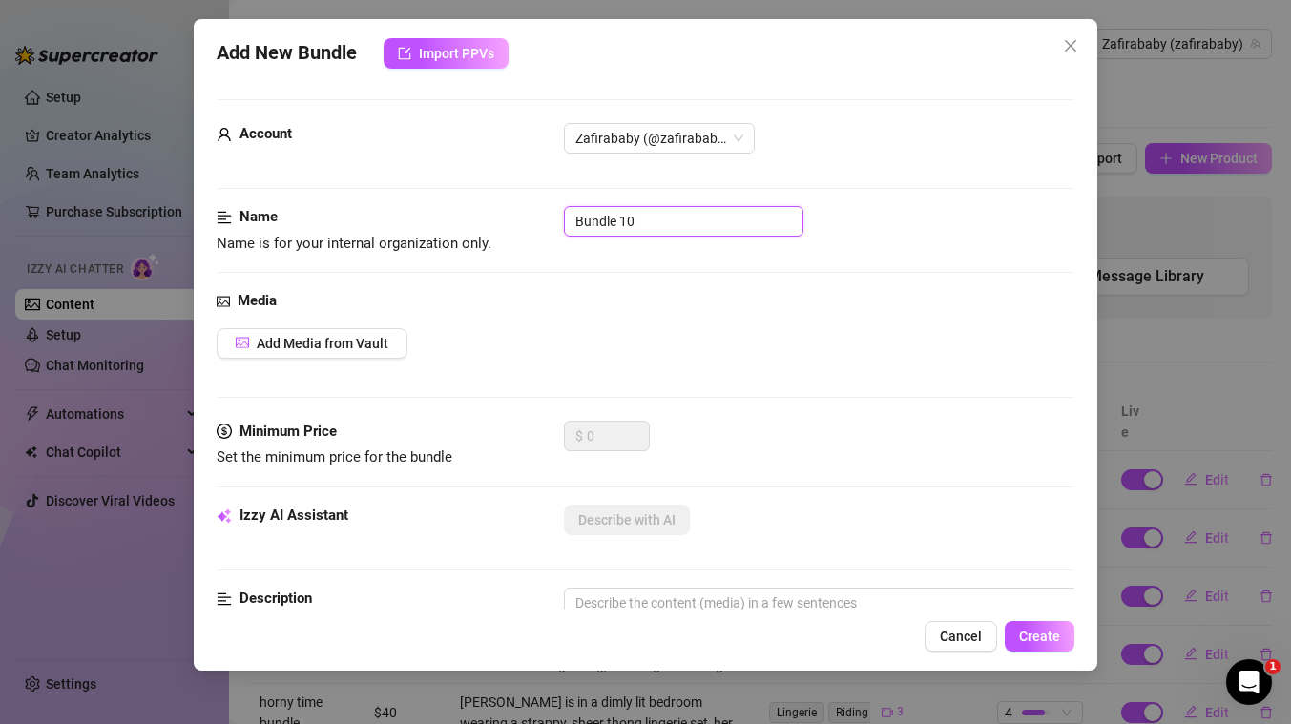
click at [668, 222] on input "Bundle 10" at bounding box center [683, 221] width 239 height 31
click at [337, 342] on span "Add Media from Vault" at bounding box center [323, 343] width 132 height 15
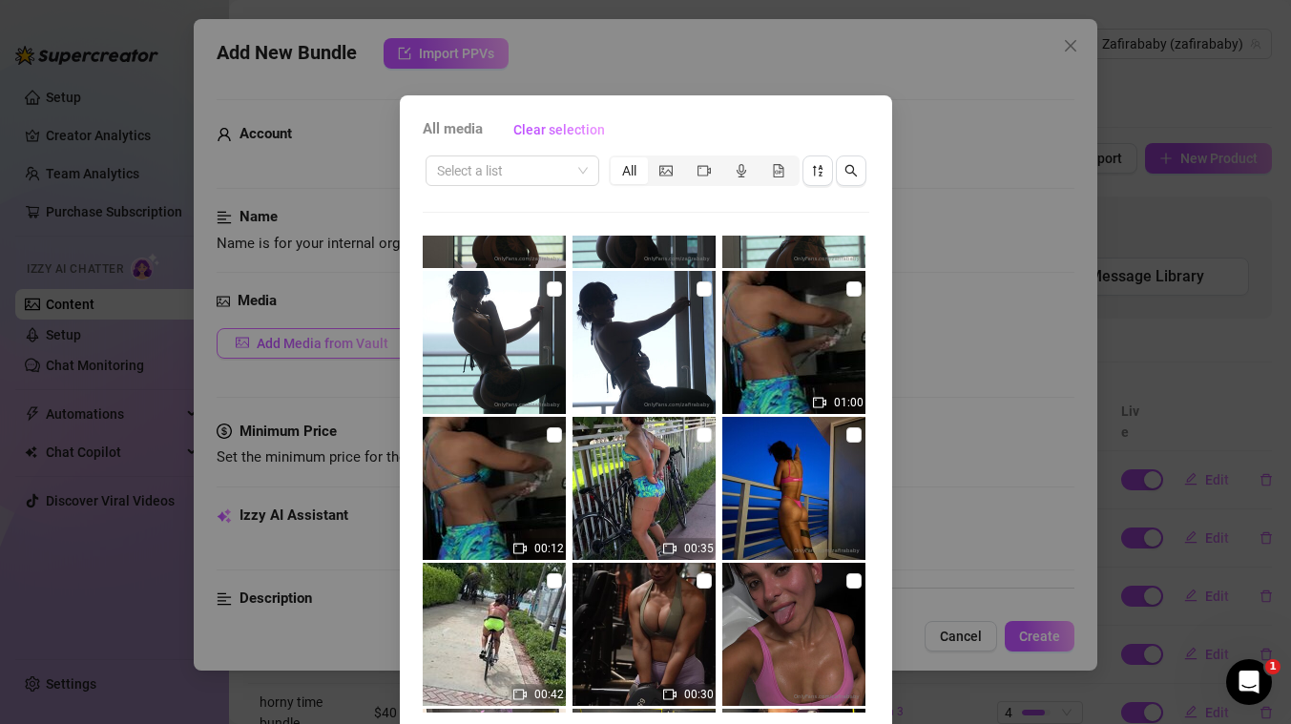
scroll to position [2443, 0]
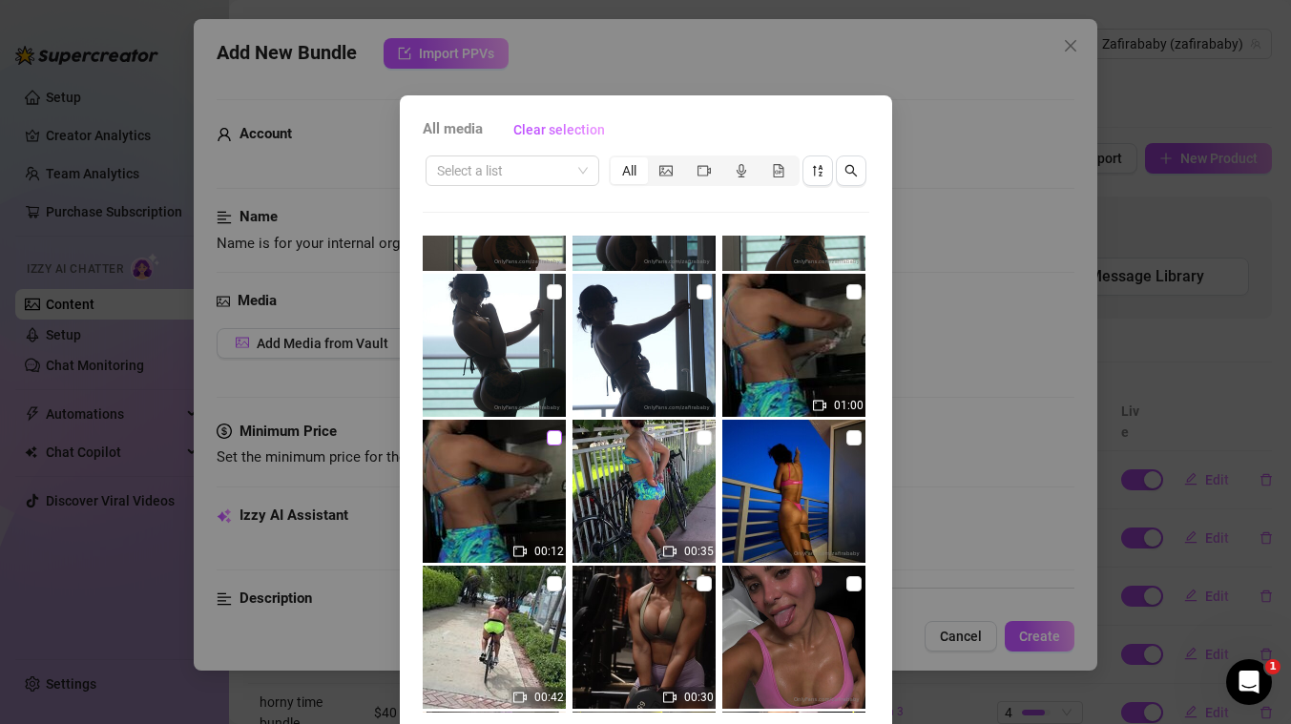
click at [554, 440] on input "checkbox" at bounding box center [554, 437] width 15 height 15
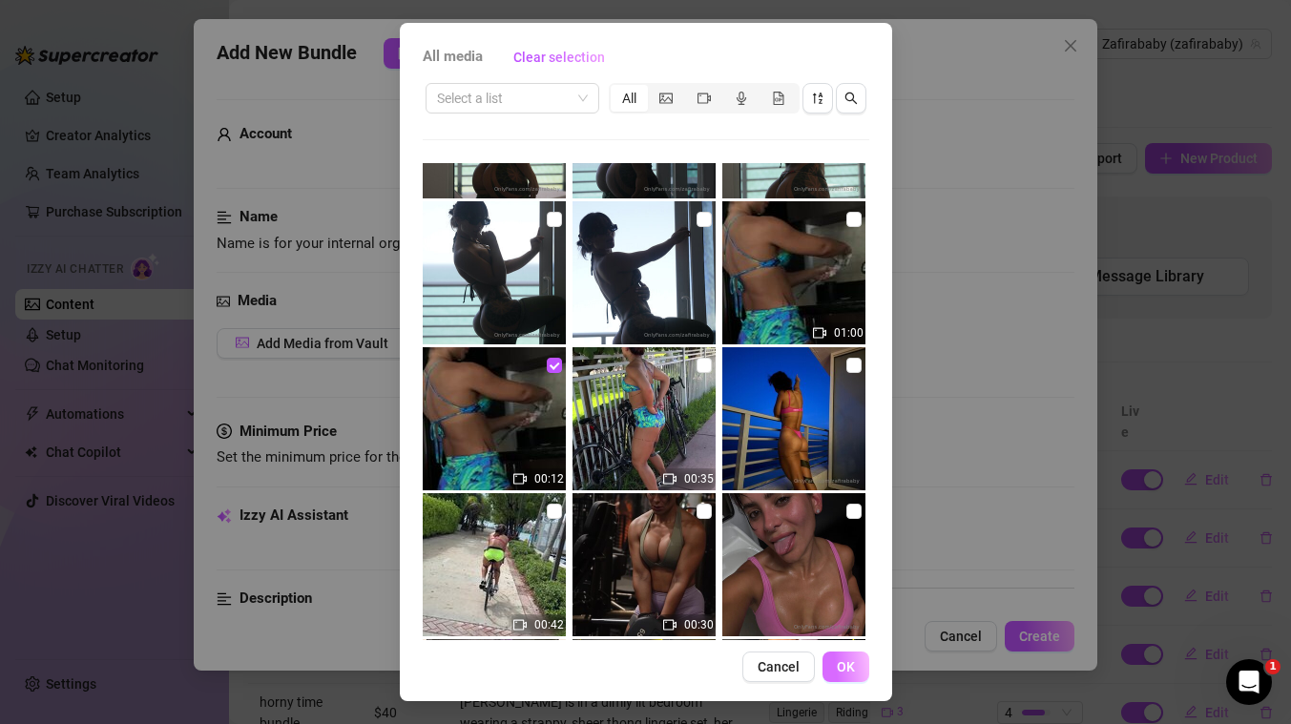
click at [857, 663] on button "OK" at bounding box center [845, 667] width 47 height 31
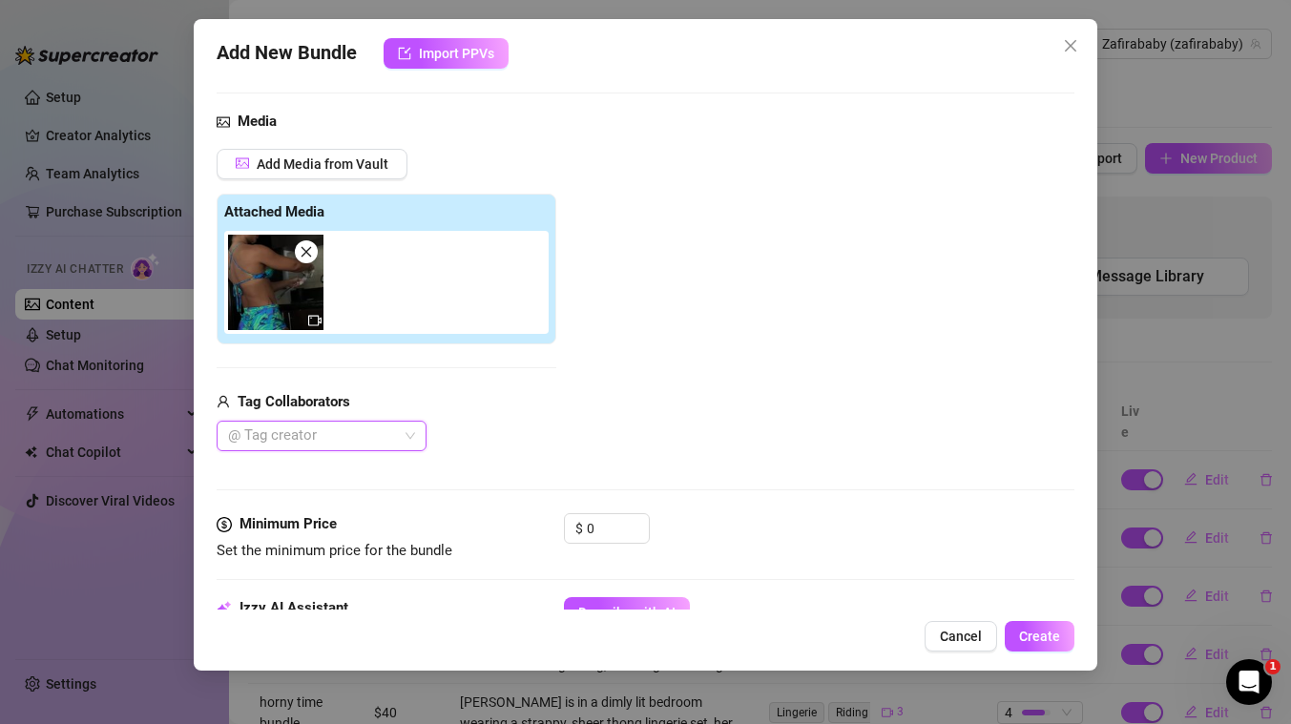
scroll to position [186, 0]
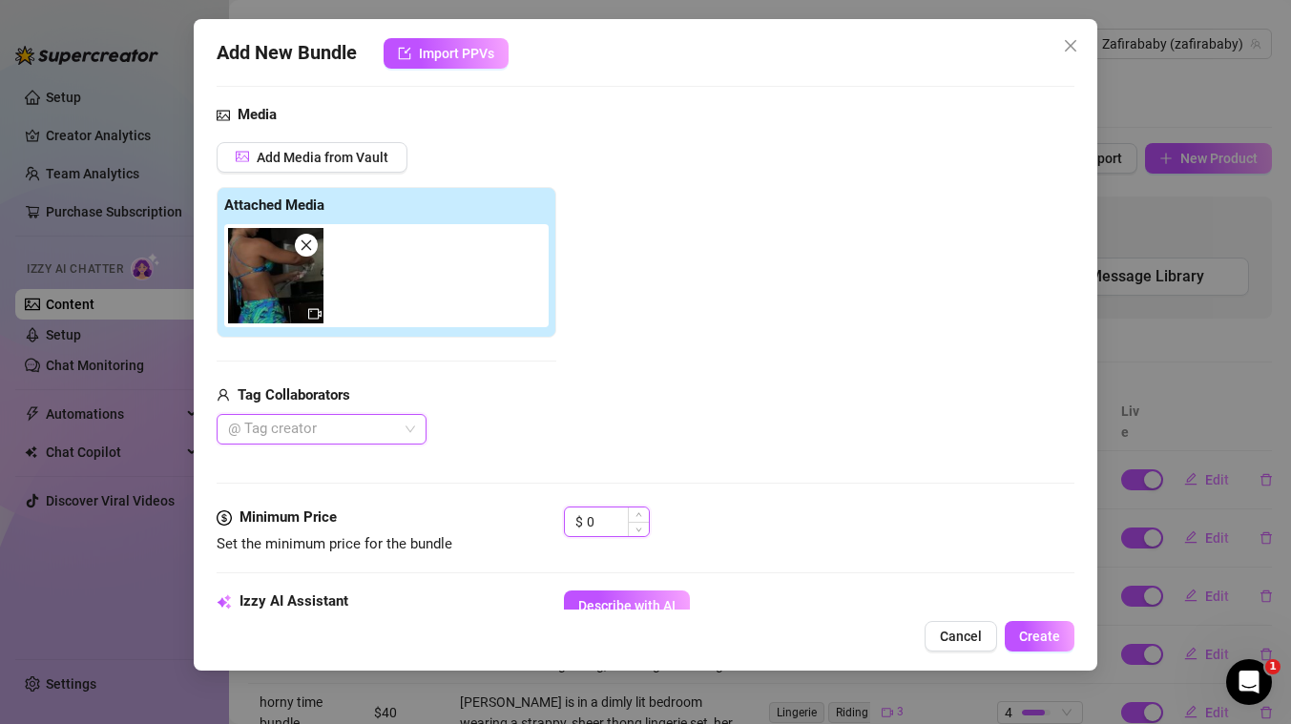
click at [615, 519] on input "0" at bounding box center [618, 521] width 62 height 29
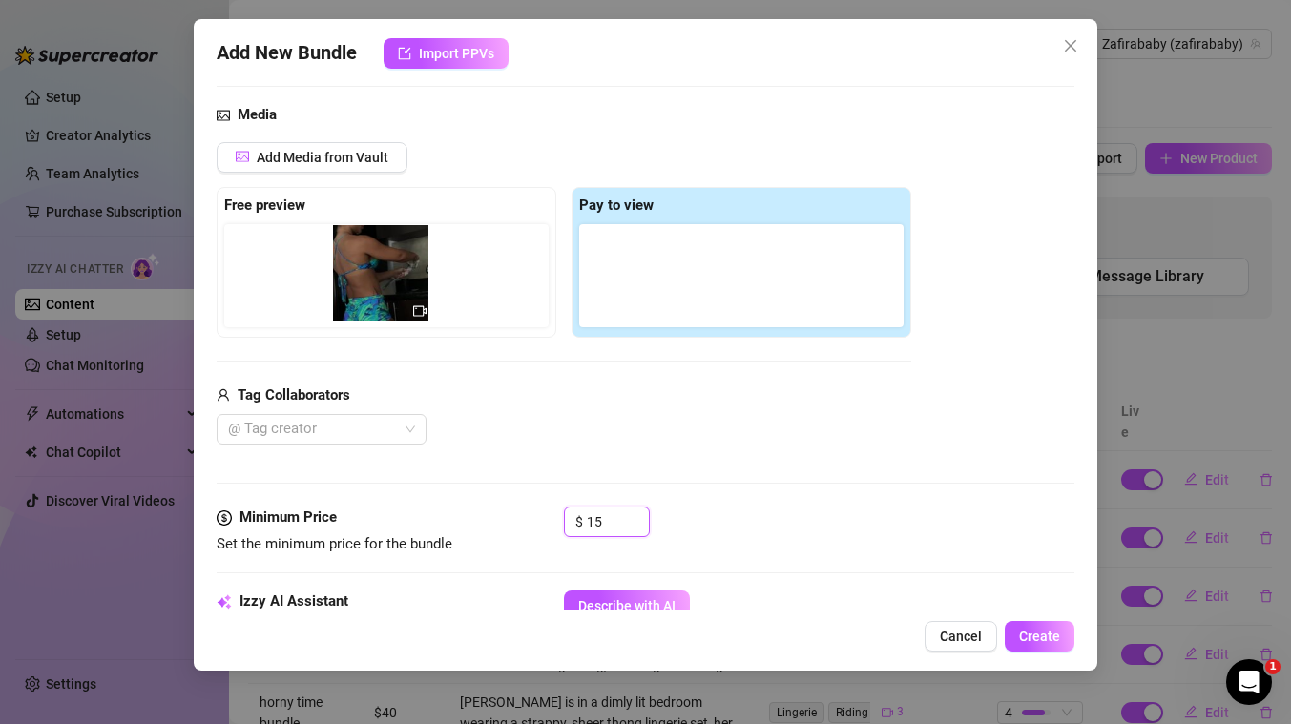
drag, startPoint x: 616, startPoint y: 294, endPoint x: 360, endPoint y: 291, distance: 256.6
click at [360, 291] on div "Free preview Pay to view" at bounding box center [564, 262] width 694 height 151
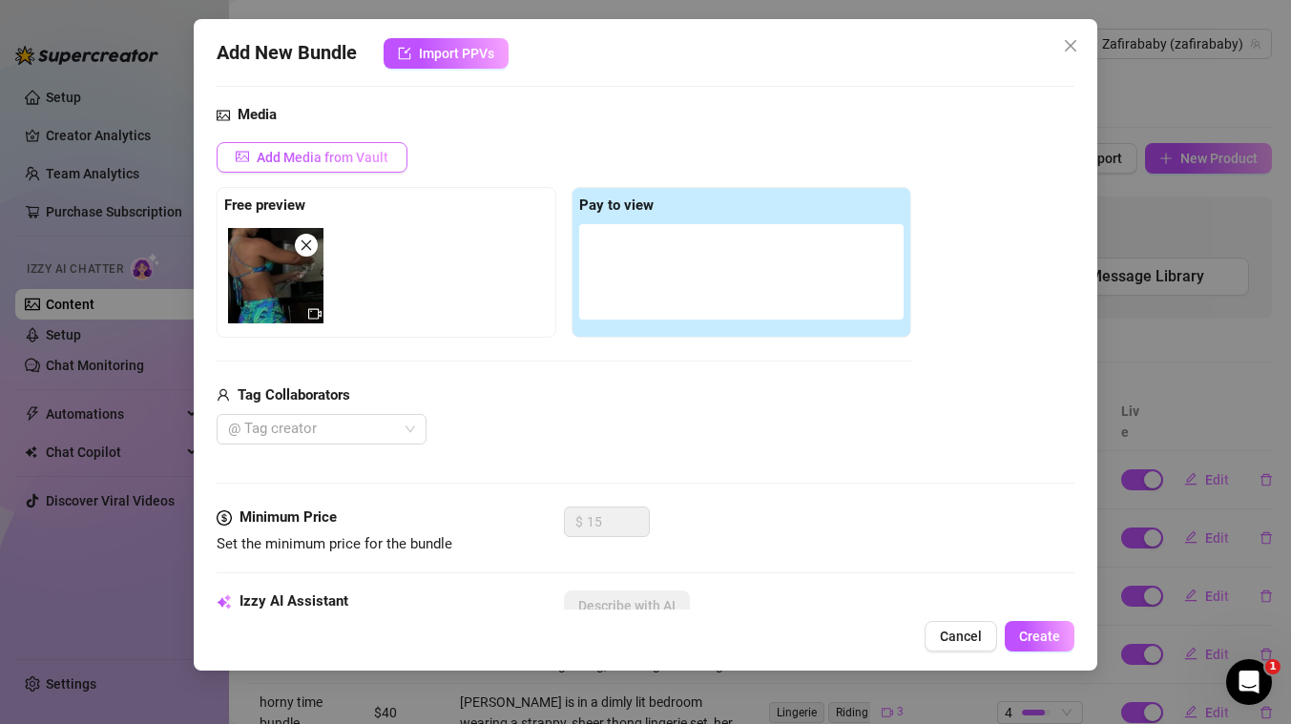
click at [365, 152] on span "Add Media from Vault" at bounding box center [323, 157] width 132 height 15
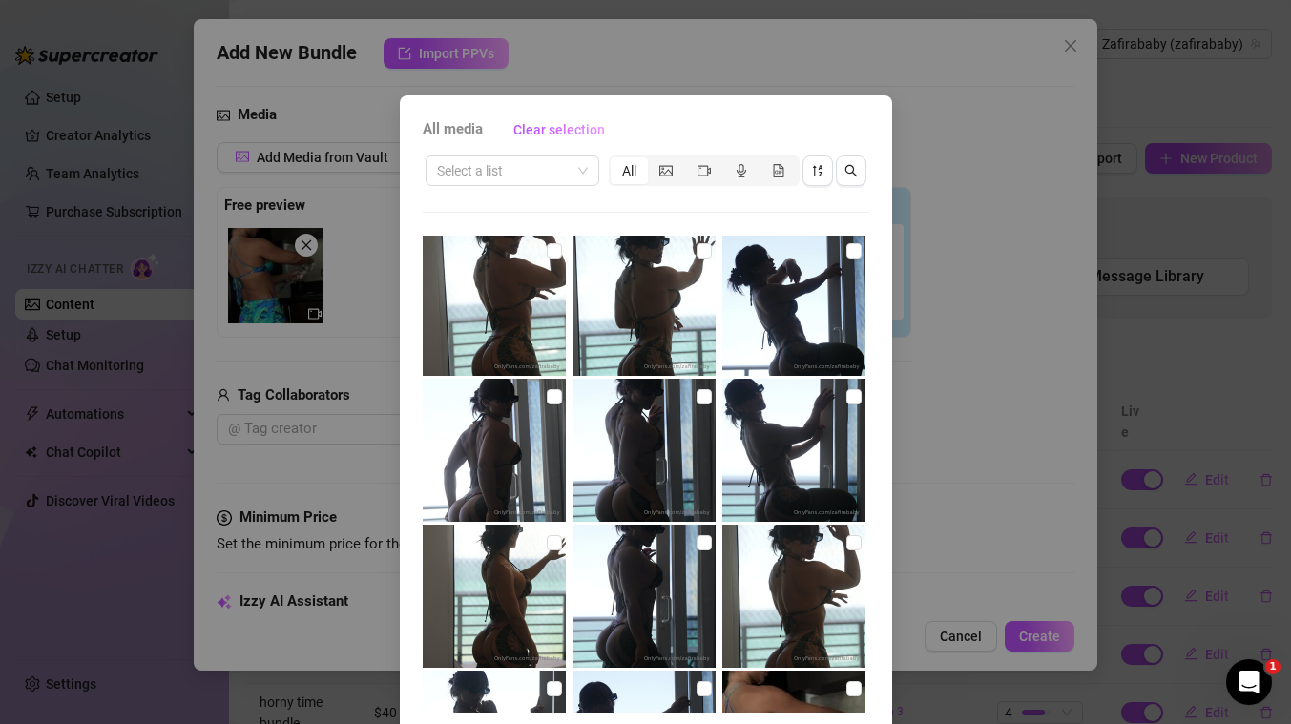
scroll to position [2302, 0]
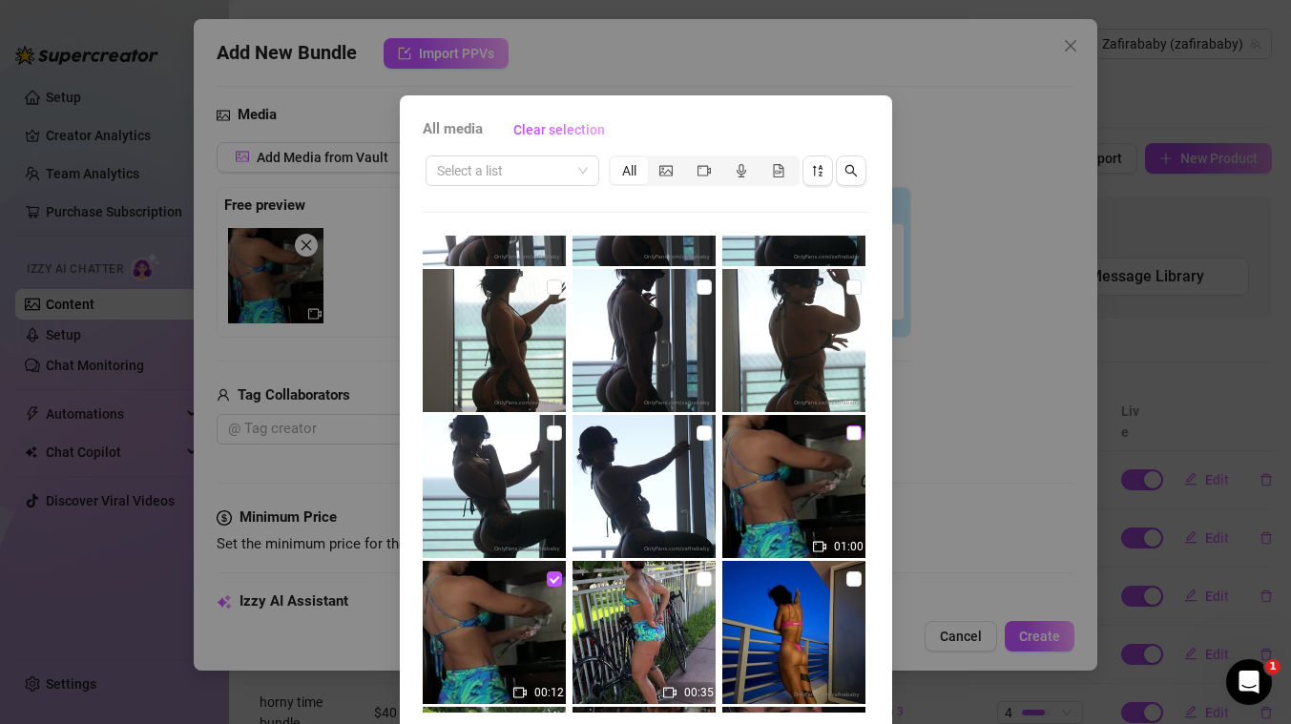
click at [850, 435] on input "checkbox" at bounding box center [853, 432] width 15 height 15
click at [703, 431] on input "checkbox" at bounding box center [703, 432] width 15 height 15
click at [549, 431] on input "checkbox" at bounding box center [554, 432] width 15 height 15
click at [554, 284] on input "checkbox" at bounding box center [554, 287] width 15 height 15
click at [702, 287] on input "checkbox" at bounding box center [703, 287] width 15 height 15
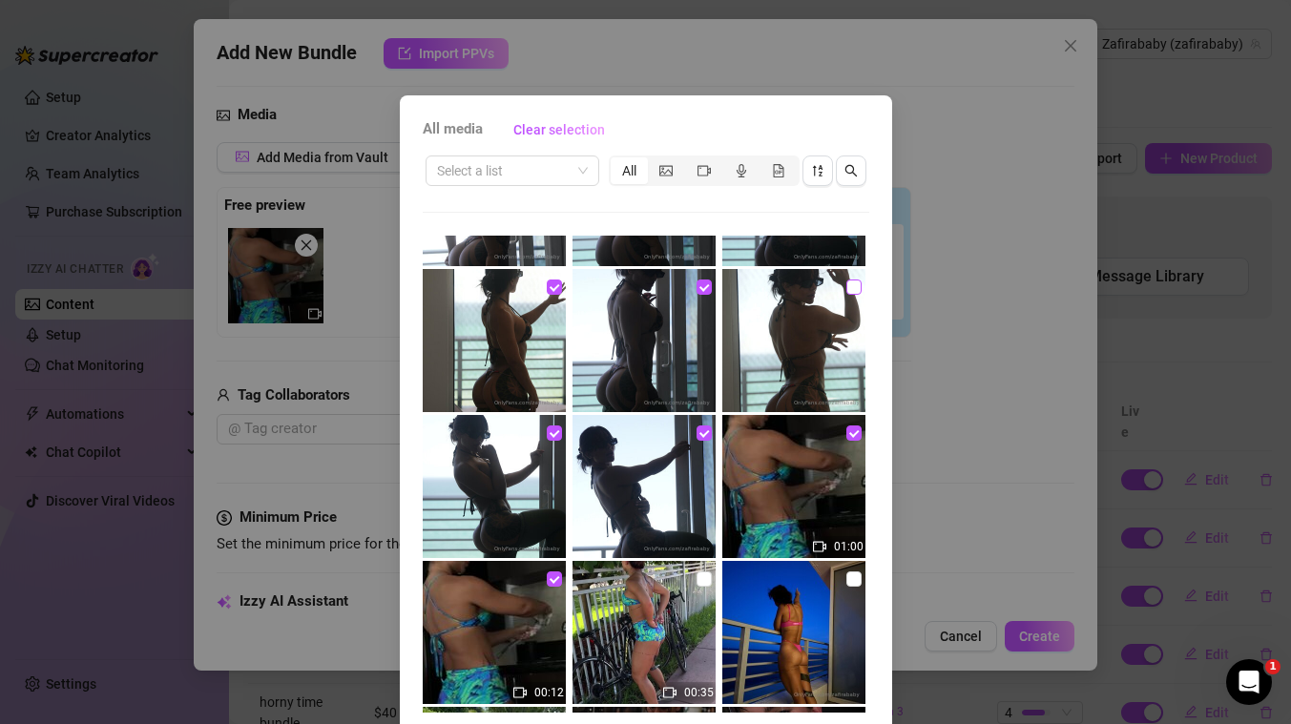
click at [852, 284] on input "checkbox" at bounding box center [853, 287] width 15 height 15
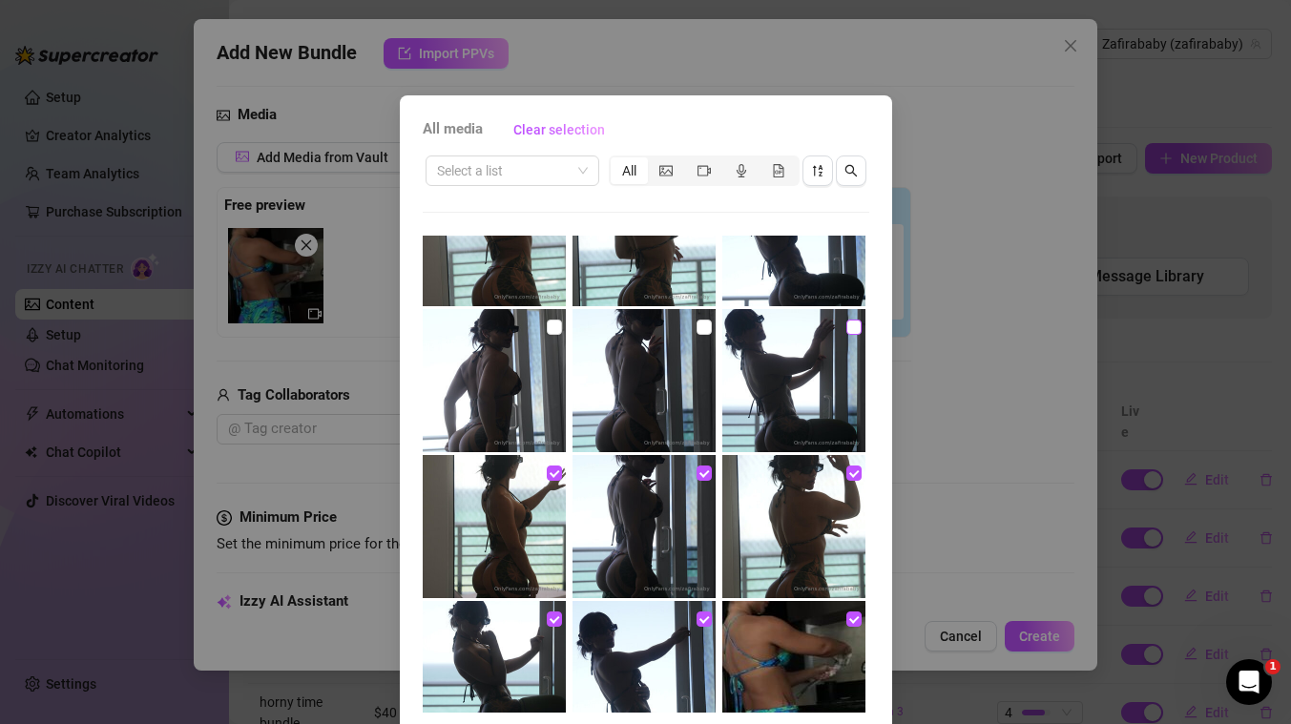
click at [852, 324] on input "checkbox" at bounding box center [853, 327] width 15 height 15
click at [708, 326] on input "checkbox" at bounding box center [703, 327] width 15 height 15
click at [549, 327] on input "checkbox" at bounding box center [554, 327] width 15 height 15
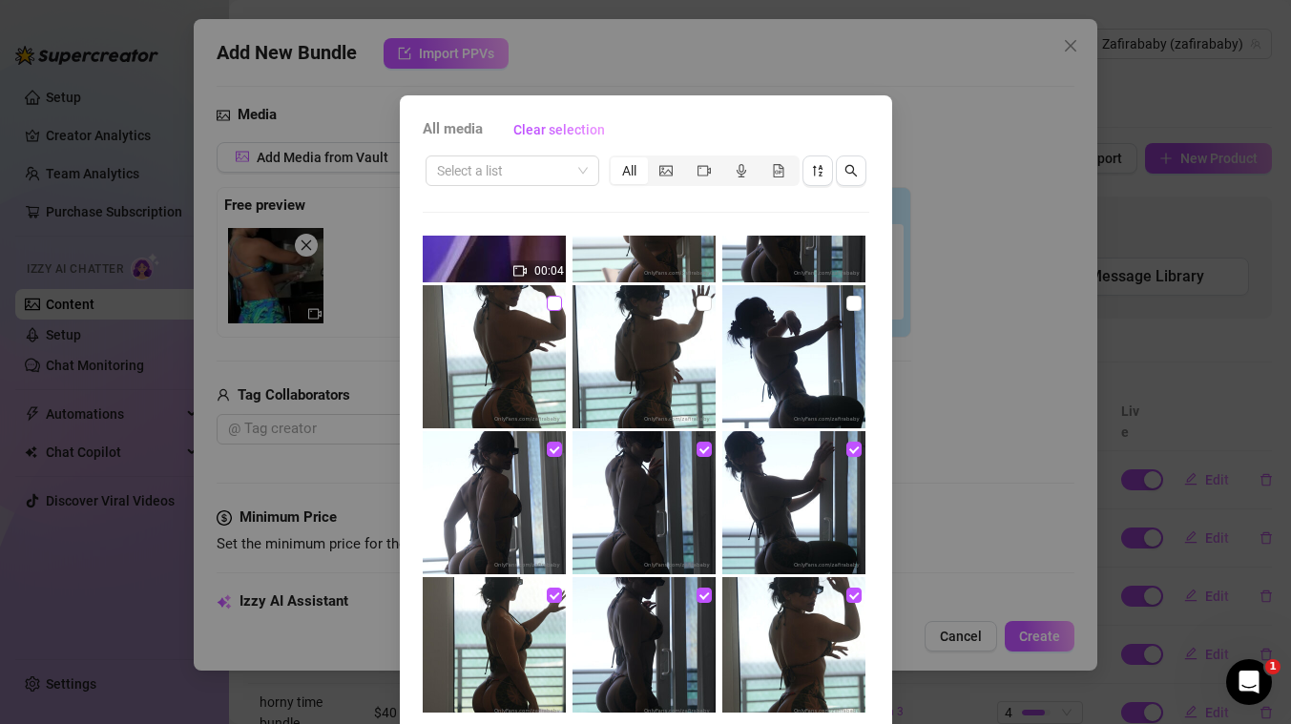
click at [554, 304] on input "checkbox" at bounding box center [554, 303] width 15 height 15
click at [703, 304] on input "checkbox" at bounding box center [703, 303] width 15 height 15
click at [853, 302] on input "checkbox" at bounding box center [853, 303] width 15 height 15
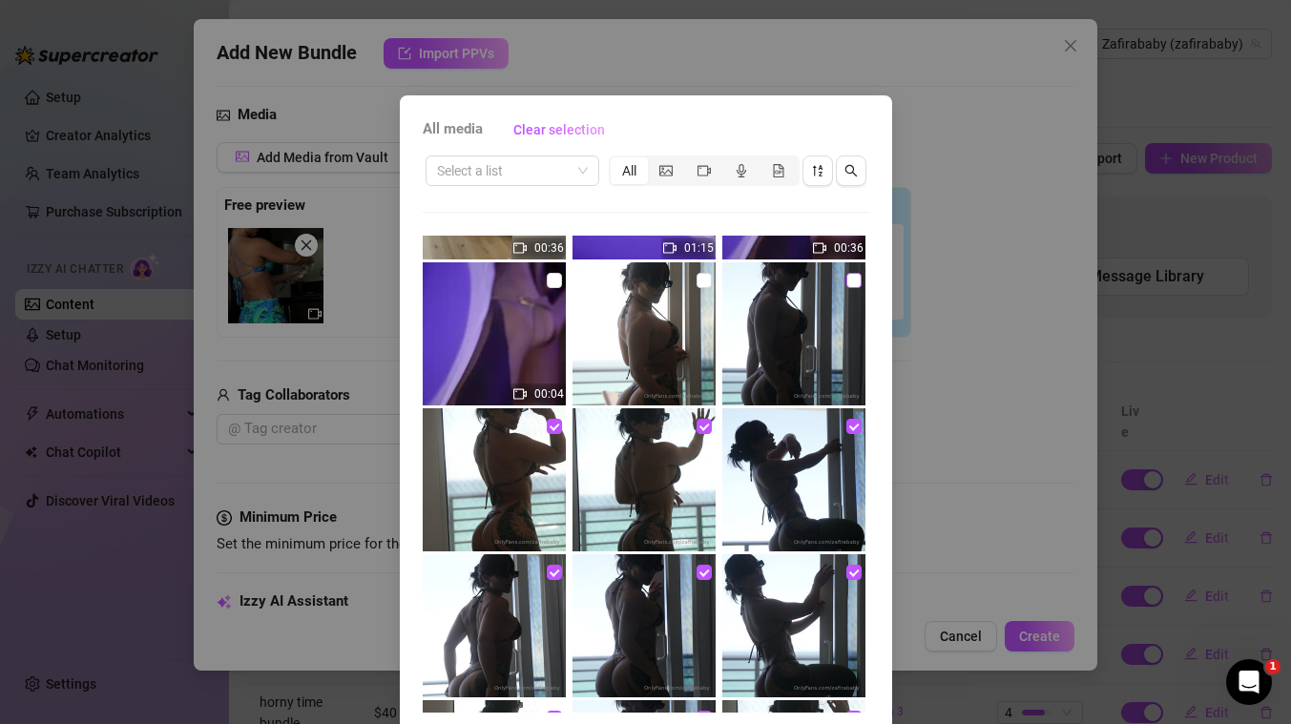
click at [852, 287] on input "checkbox" at bounding box center [853, 280] width 15 height 15
click at [701, 283] on input "checkbox" at bounding box center [703, 280] width 15 height 15
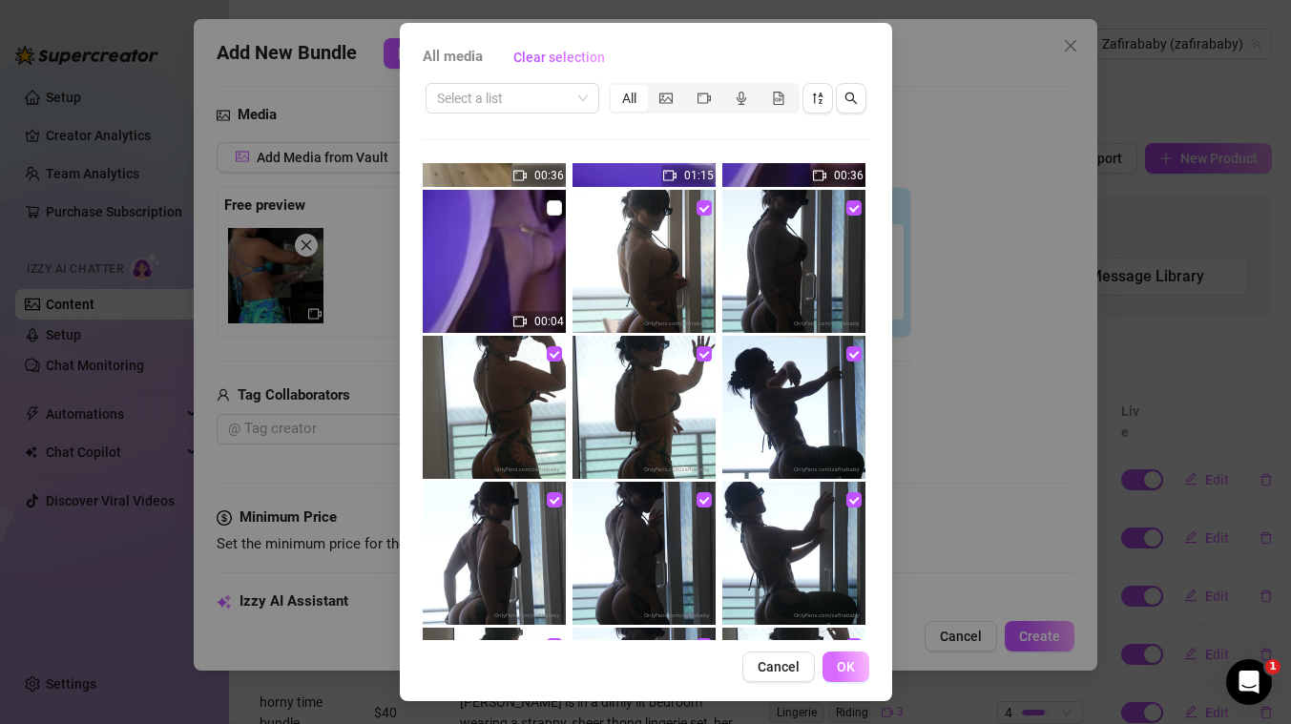
click at [851, 664] on span "OK" at bounding box center [846, 666] width 18 height 15
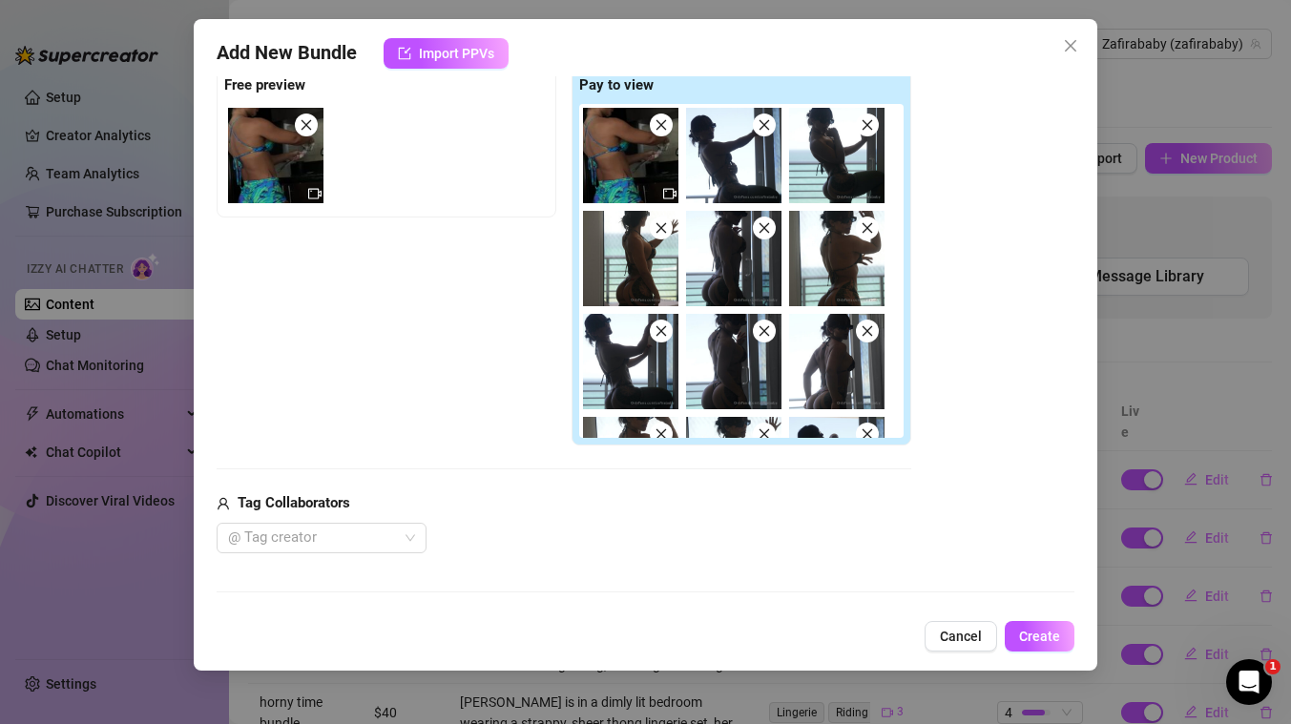
scroll to position [582, 0]
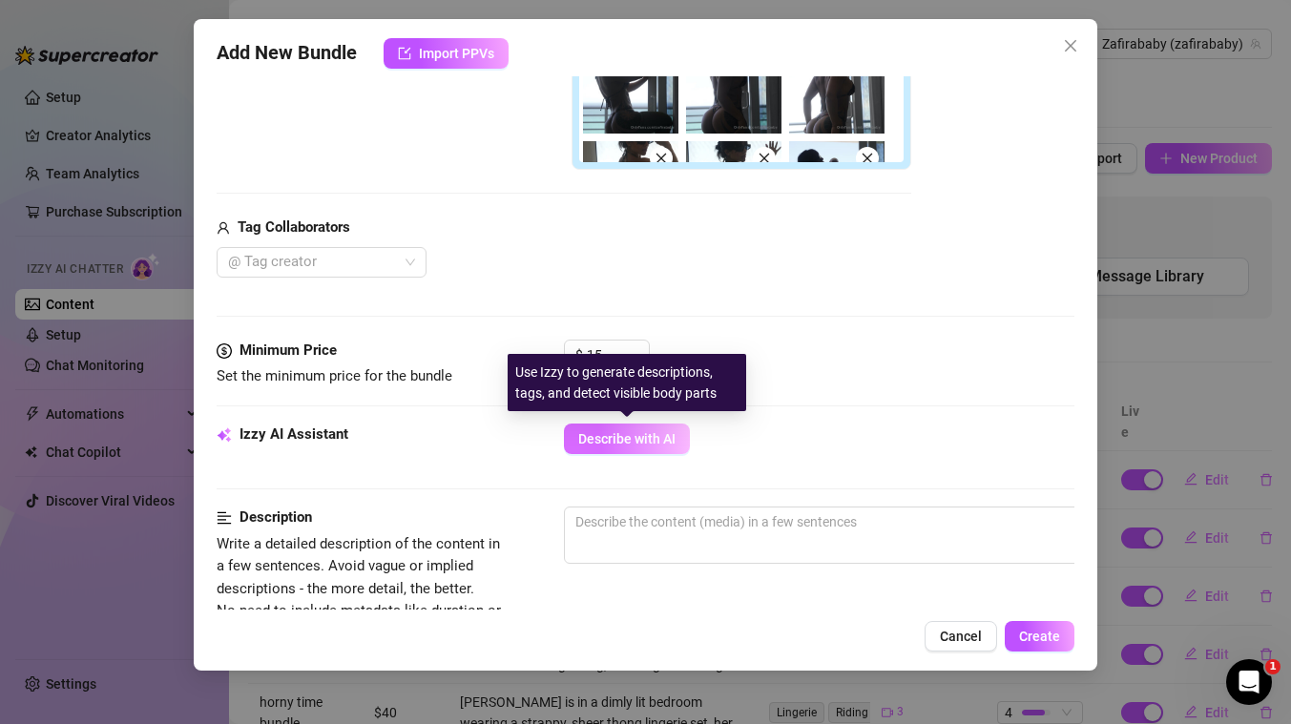
click at [652, 441] on span "Describe with AI" at bounding box center [626, 438] width 97 height 15
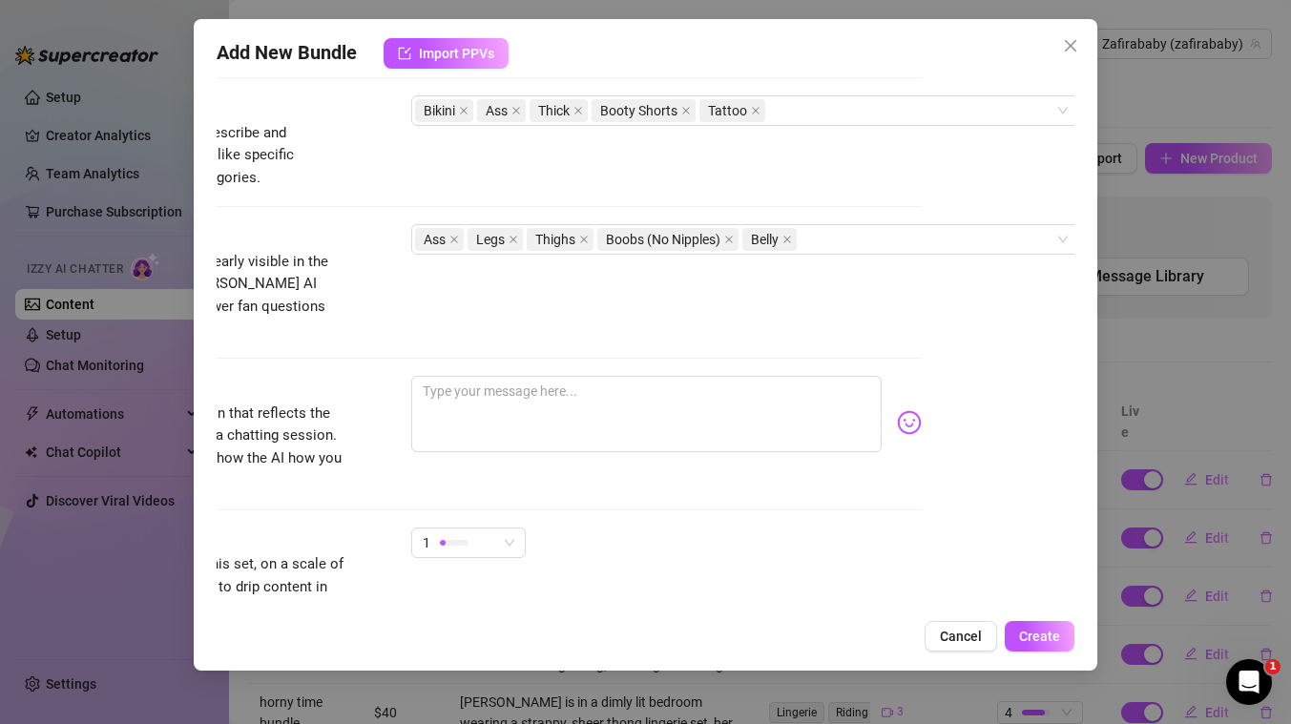
scroll to position [1174, 153]
click at [777, 405] on textarea at bounding box center [646, 413] width 470 height 76
paste textarea "special appreciation bundle 🙌 some hot photos and videos of me twerking in the …"
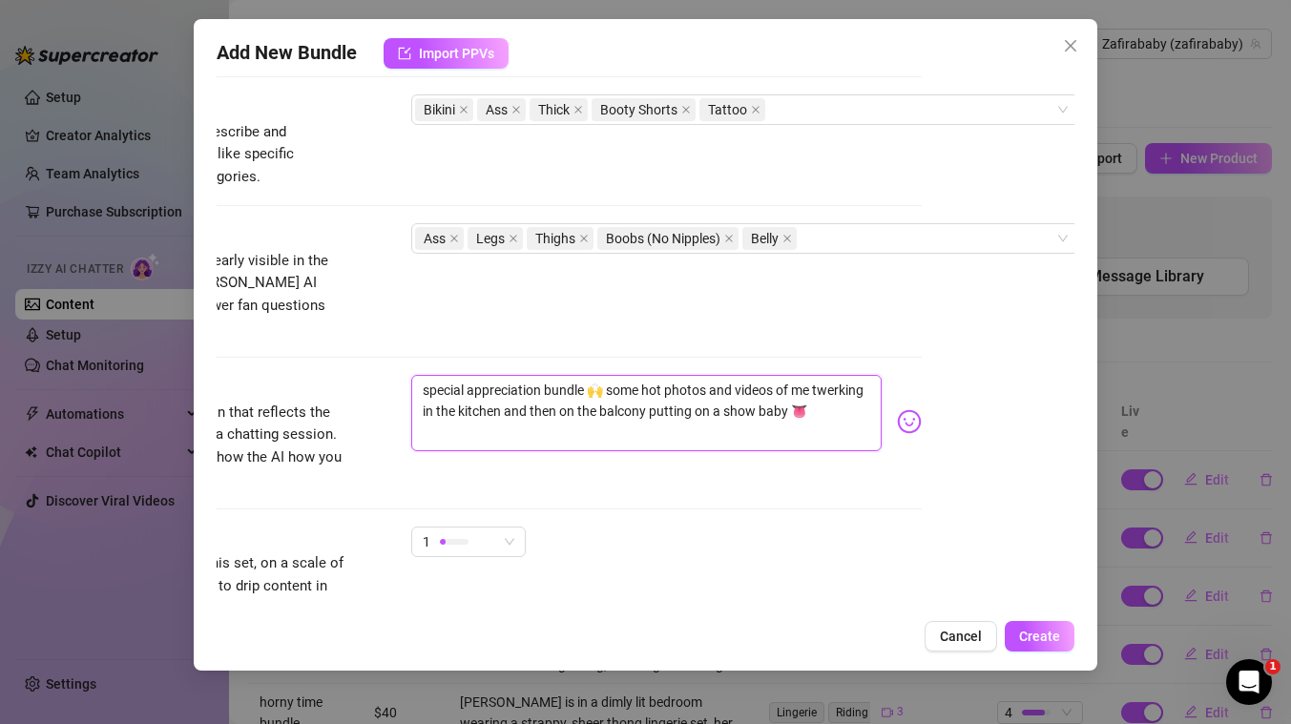
scroll to position [1304, 153]
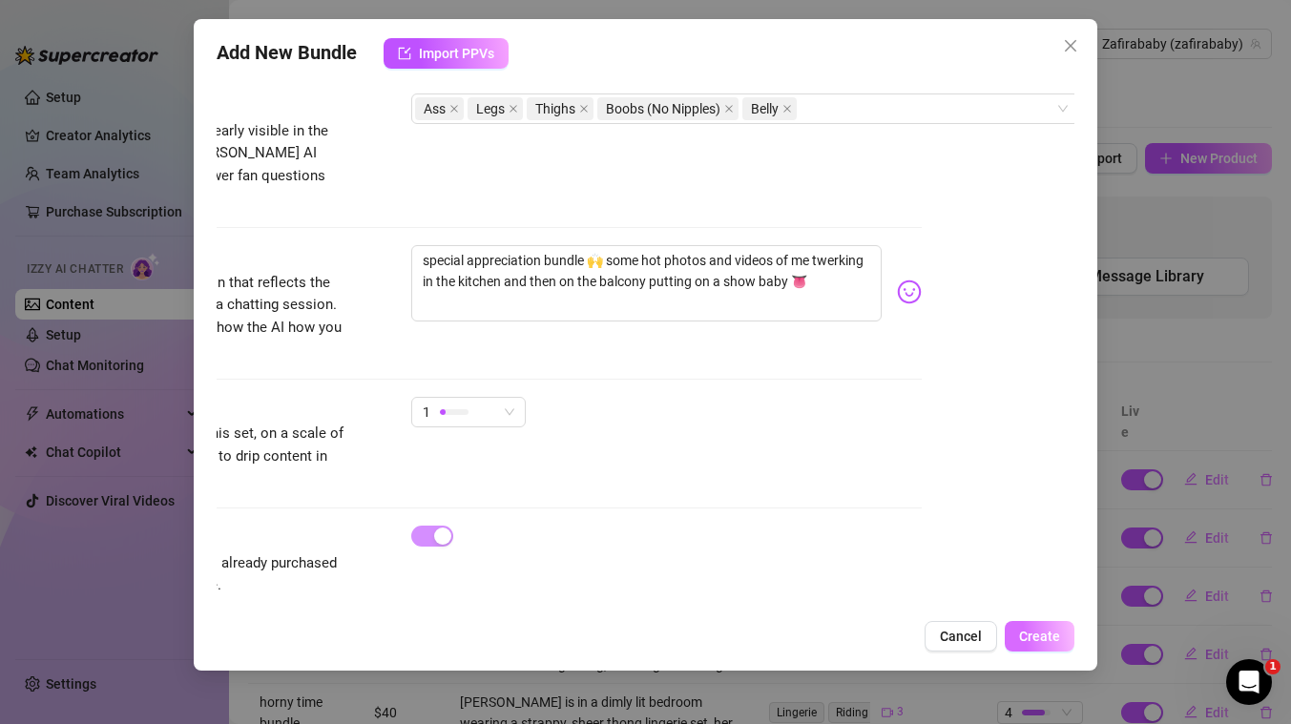
click at [1034, 650] on button "Create" at bounding box center [1040, 636] width 70 height 31
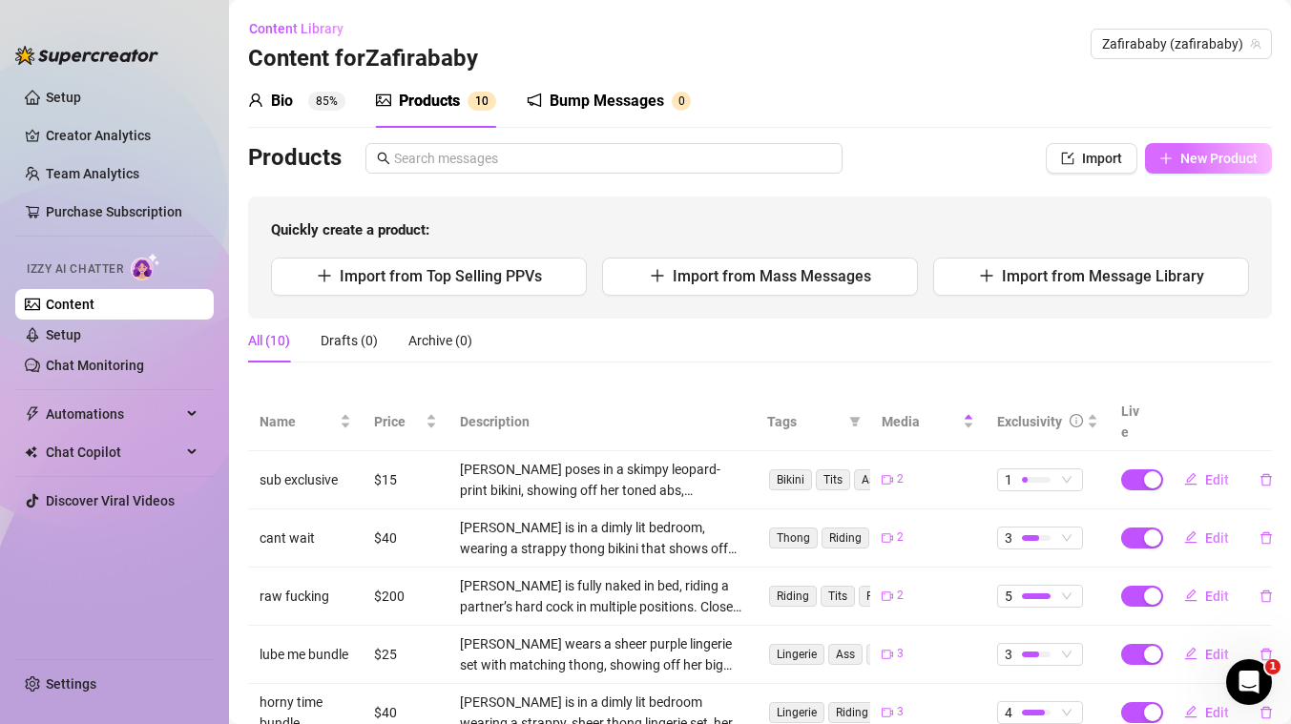
click at [1217, 159] on span "New Product" at bounding box center [1218, 158] width 77 height 15
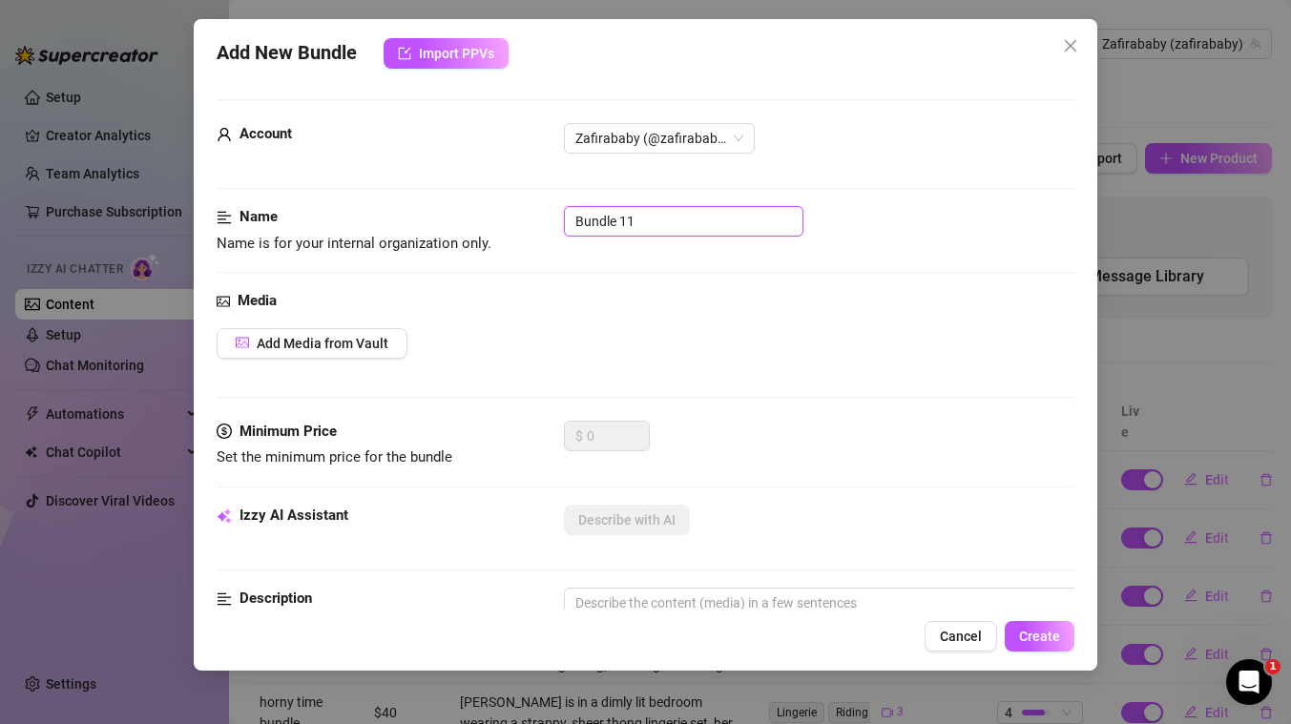
click at [693, 221] on input "Bundle 11" at bounding box center [683, 221] width 239 height 31
click at [341, 351] on button "Add Media from Vault" at bounding box center [312, 343] width 191 height 31
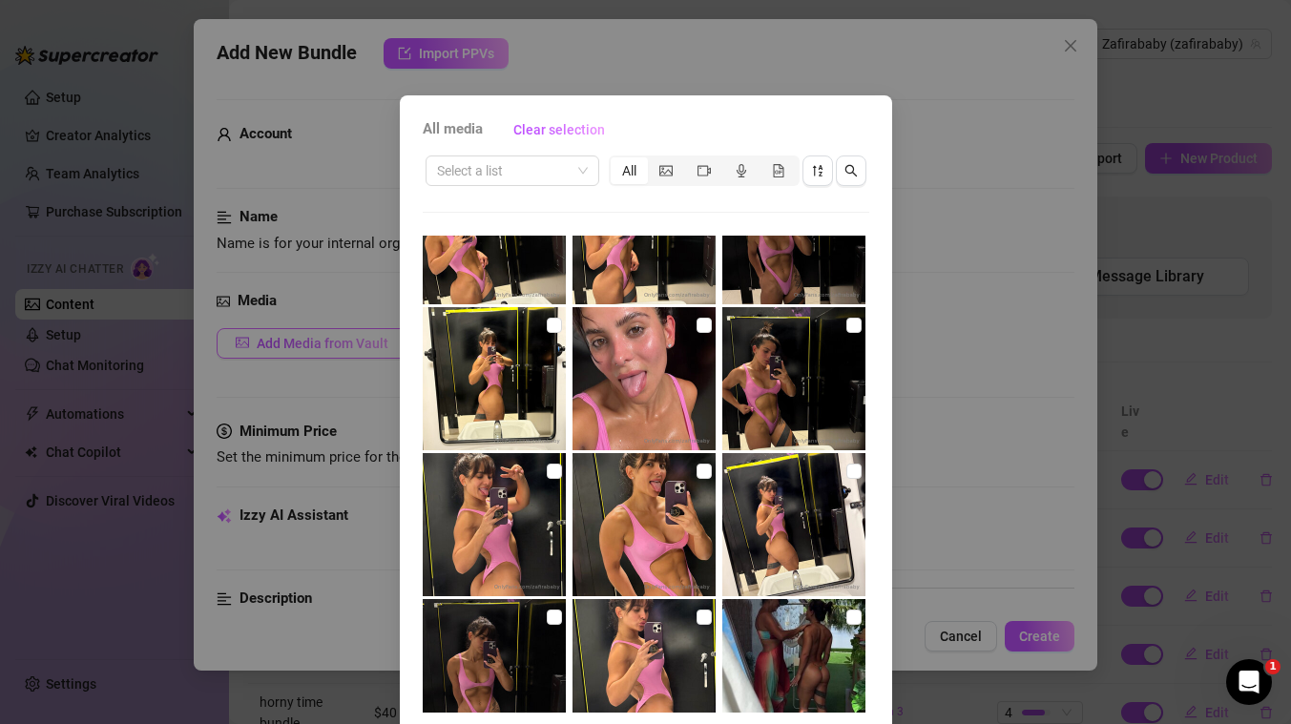
scroll to position [3432, 0]
click at [704, 615] on input "checkbox" at bounding box center [703, 616] width 15 height 15
click at [558, 618] on input "checkbox" at bounding box center [554, 616] width 15 height 15
click at [855, 472] on input "checkbox" at bounding box center [853, 470] width 15 height 15
click at [700, 470] on input "checkbox" at bounding box center [703, 470] width 15 height 15
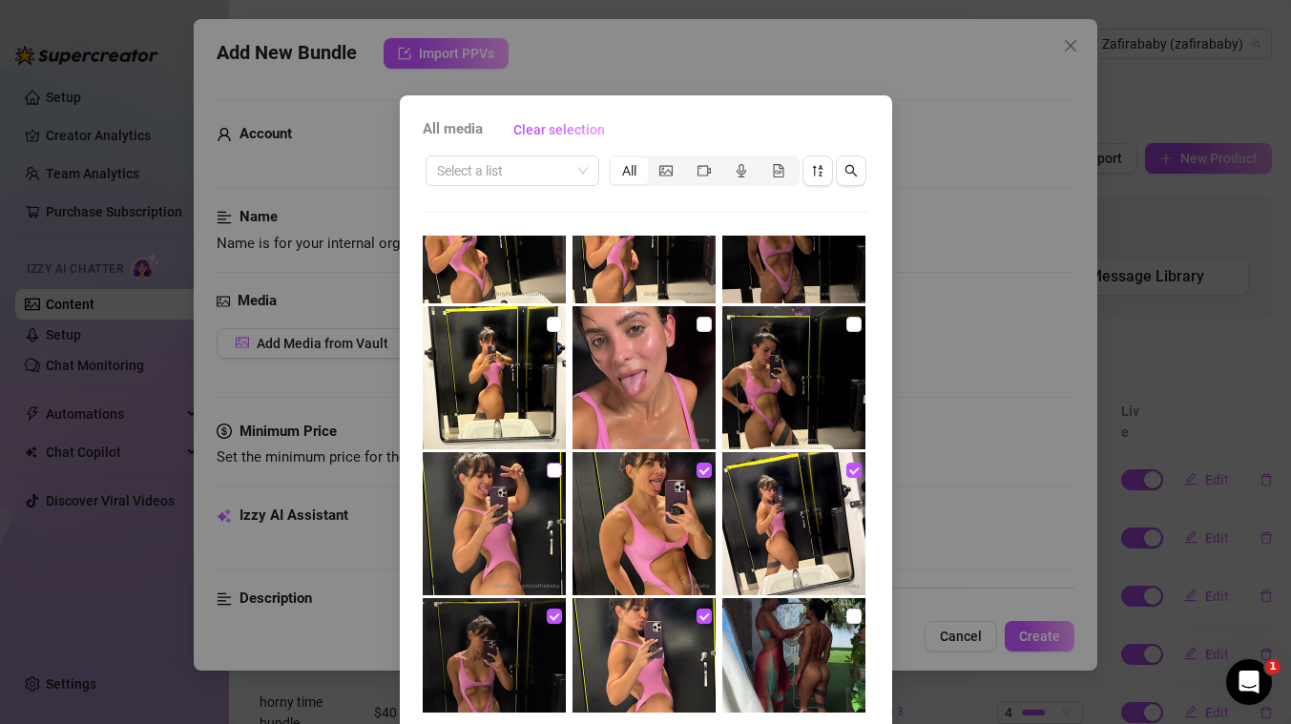
click at [553, 470] on input "checkbox" at bounding box center [554, 470] width 15 height 15
click at [553, 321] on input "checkbox" at bounding box center [554, 324] width 15 height 15
click at [699, 327] on input "checkbox" at bounding box center [703, 324] width 15 height 15
click at [852, 326] on input "checkbox" at bounding box center [853, 324] width 15 height 15
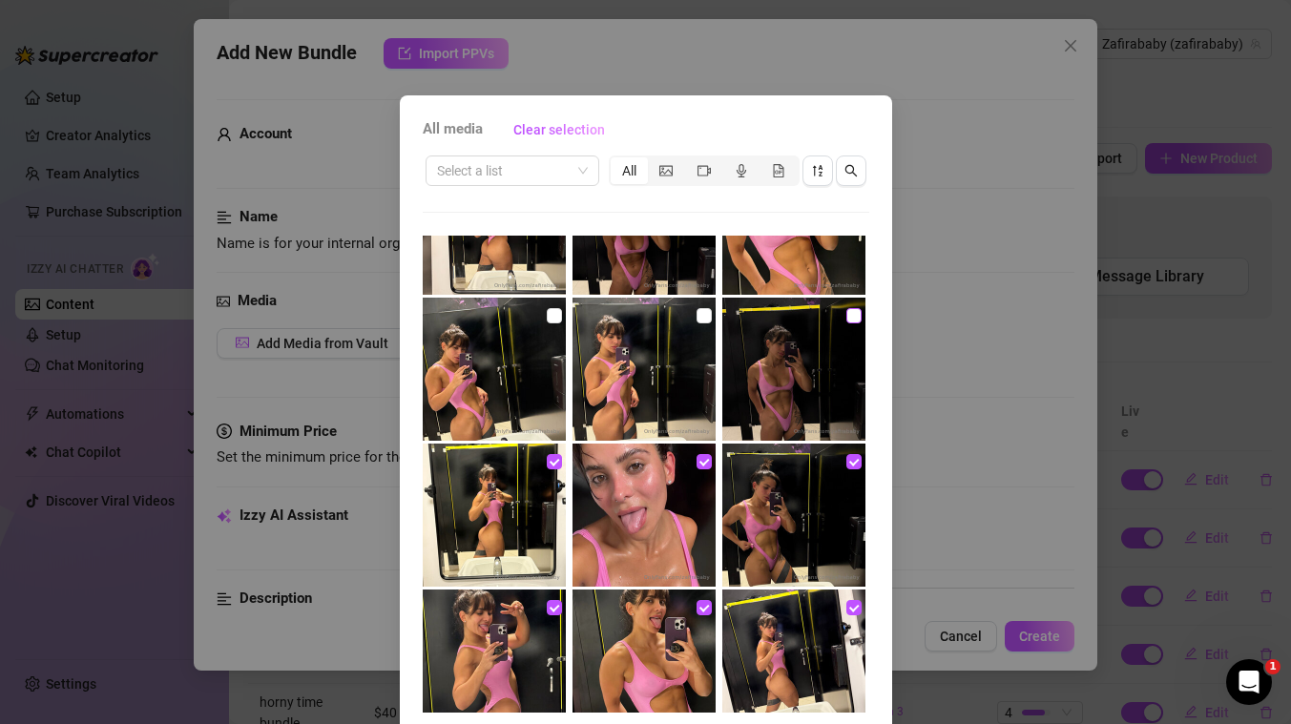
click at [851, 320] on input "checkbox" at bounding box center [853, 315] width 15 height 15
click at [708, 315] on input "checkbox" at bounding box center [703, 315] width 15 height 15
click at [553, 316] on input "checkbox" at bounding box center [554, 315] width 15 height 15
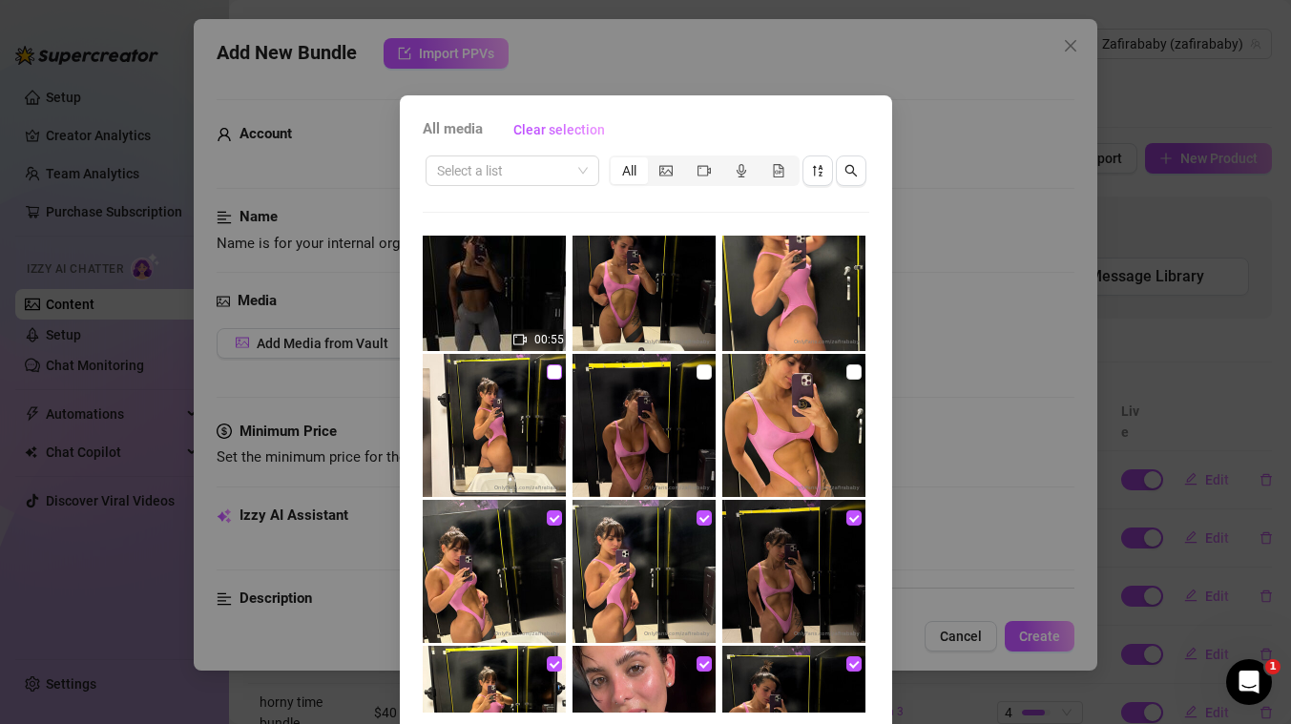
click at [553, 374] on input "checkbox" at bounding box center [554, 371] width 15 height 15
click at [707, 375] on input "checkbox" at bounding box center [703, 371] width 15 height 15
click at [857, 375] on input "checkbox" at bounding box center [853, 371] width 15 height 15
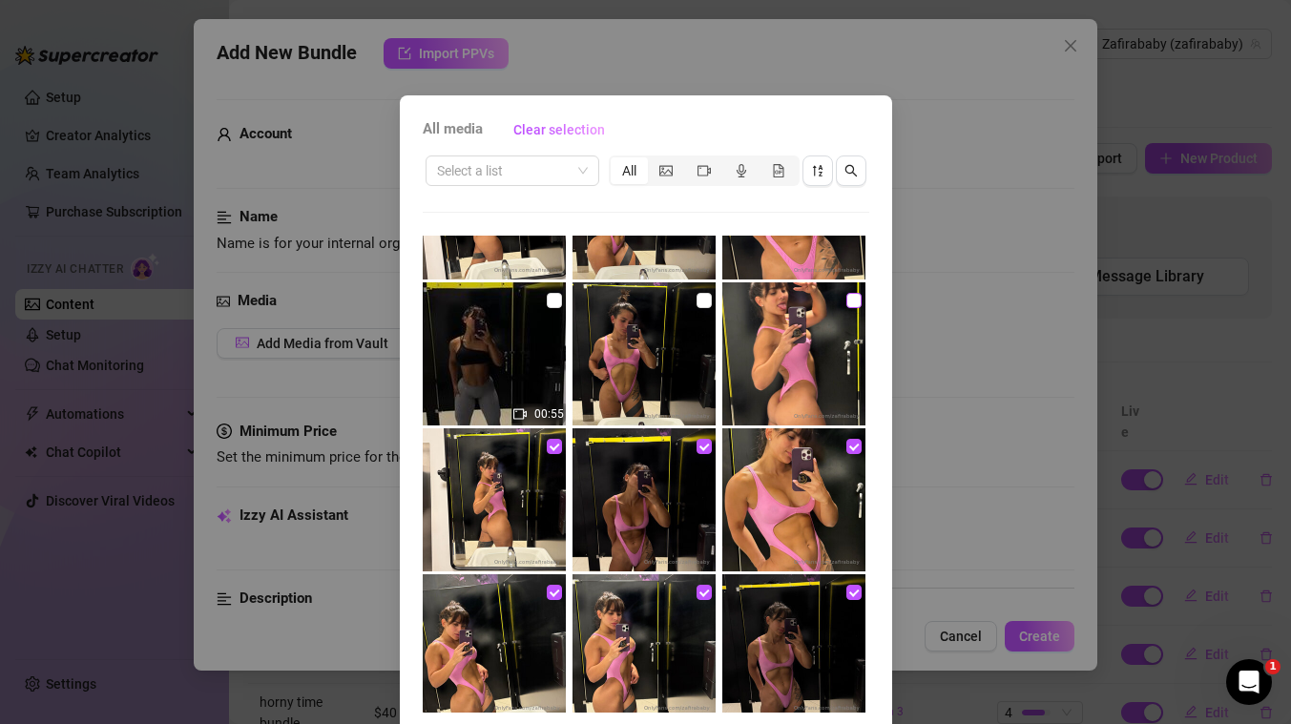
click at [849, 298] on input "checkbox" at bounding box center [853, 300] width 15 height 15
click at [705, 299] on input "checkbox" at bounding box center [703, 300] width 15 height 15
click at [553, 301] on input "checkbox" at bounding box center [554, 300] width 15 height 15
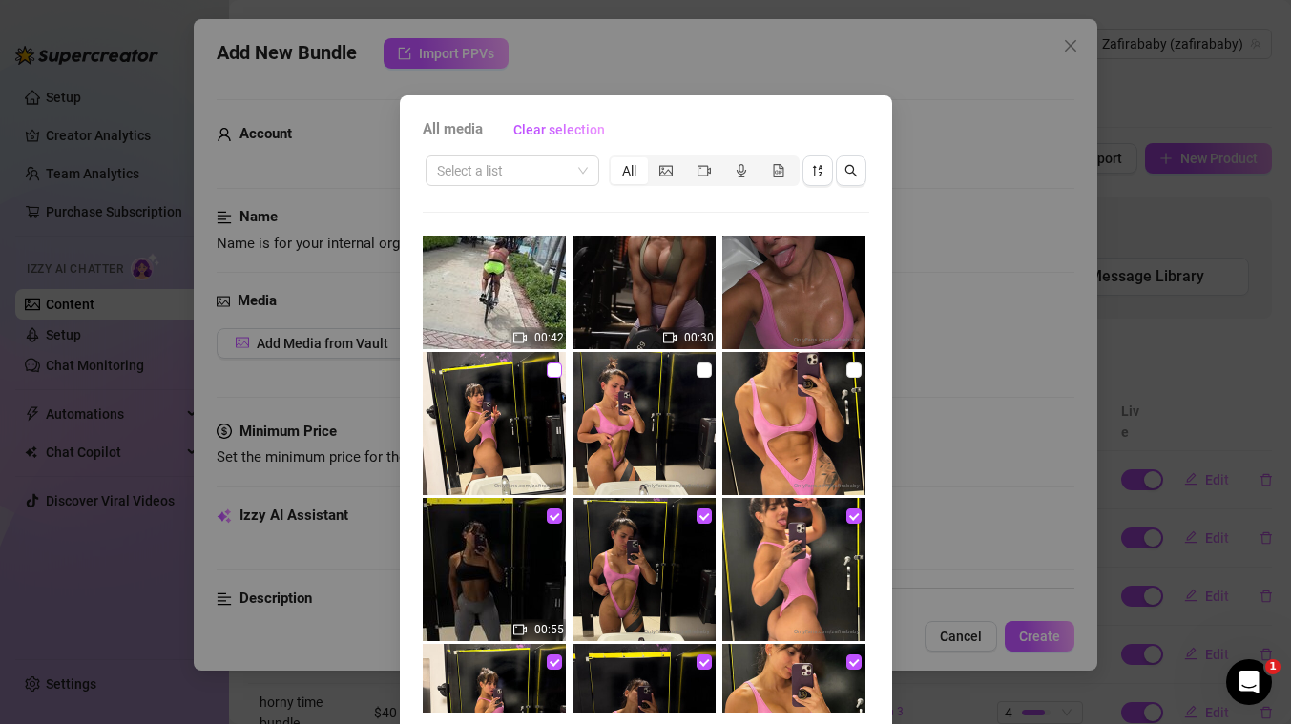
click at [552, 373] on input "checkbox" at bounding box center [554, 369] width 15 height 15
click at [704, 368] on input "checkbox" at bounding box center [703, 369] width 15 height 15
click at [857, 373] on input "checkbox" at bounding box center [853, 369] width 15 height 15
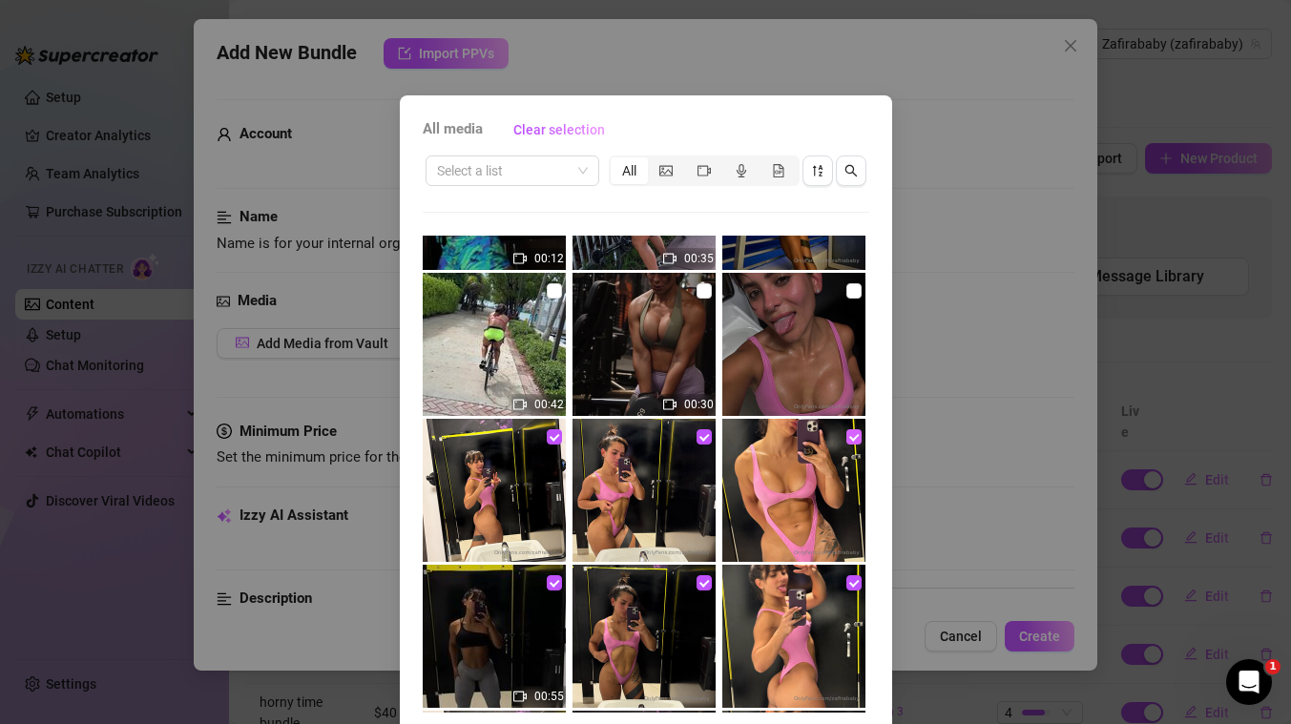
scroll to position [2725, 0]
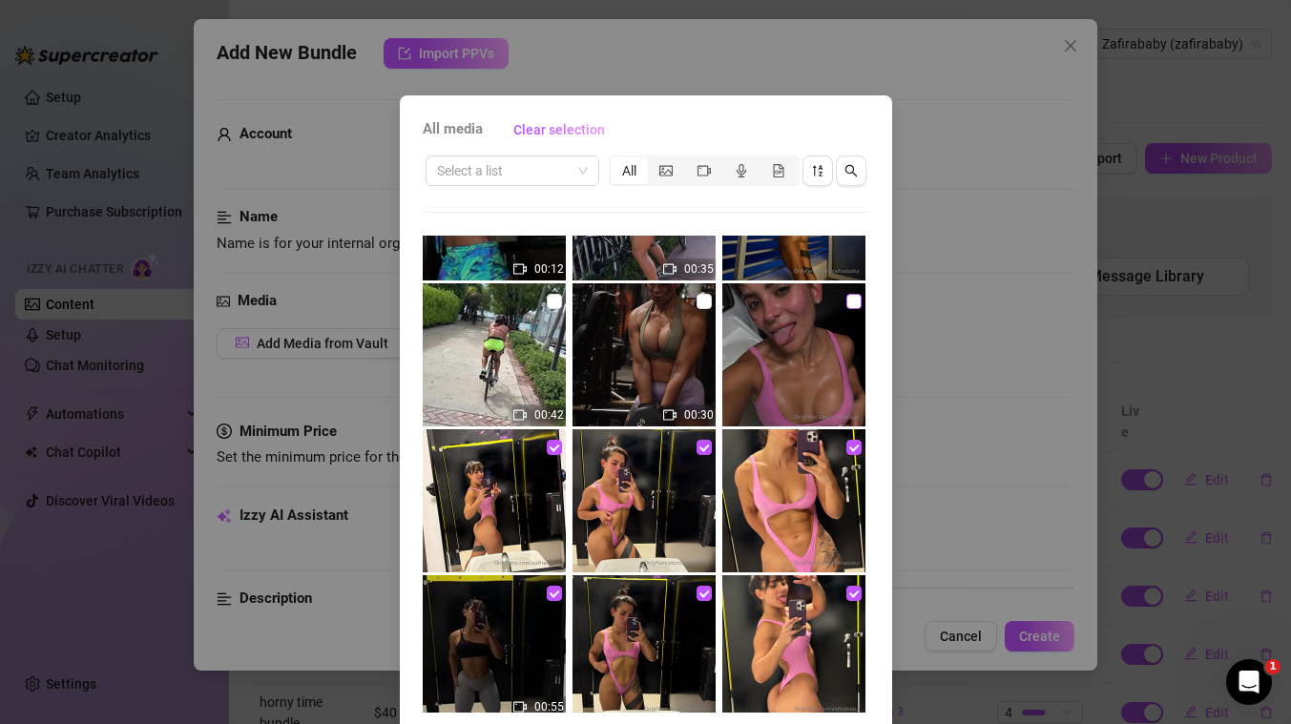
click at [849, 302] on input "checkbox" at bounding box center [853, 301] width 15 height 15
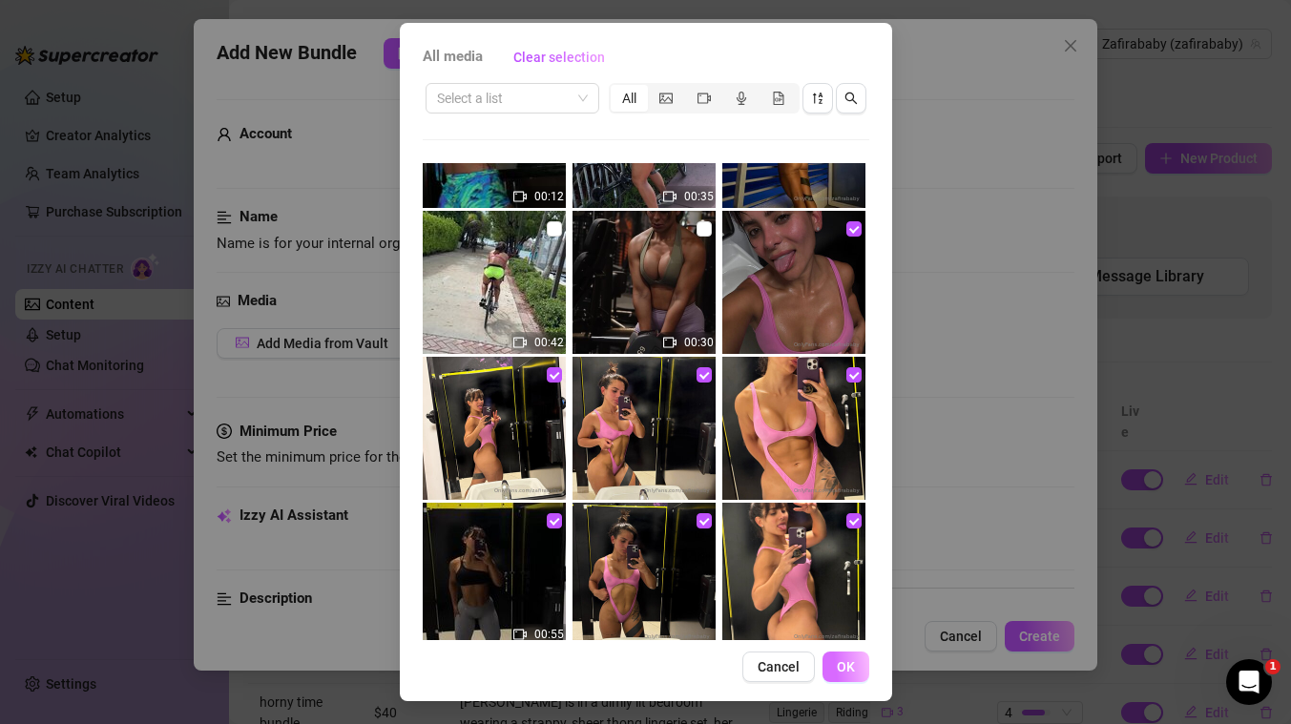
click at [844, 663] on span "OK" at bounding box center [846, 666] width 18 height 15
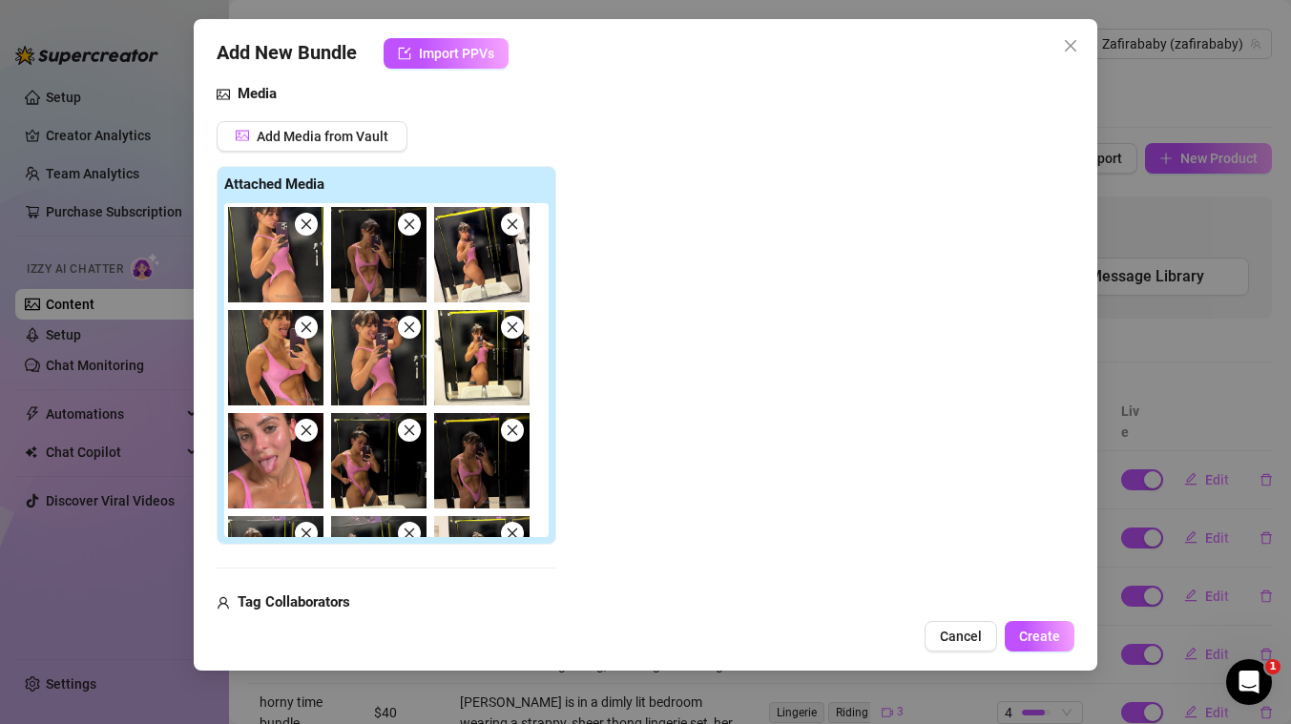
scroll to position [421, 0]
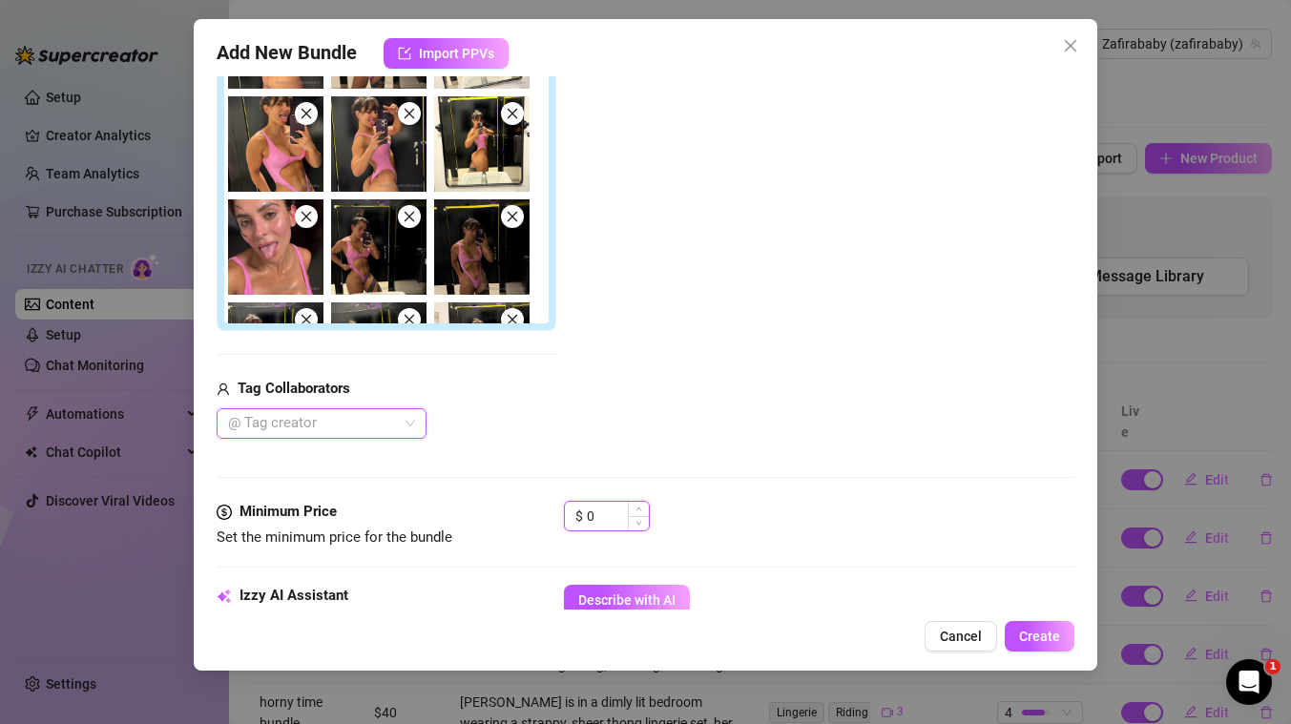
click at [625, 510] on input "0" at bounding box center [618, 516] width 62 height 29
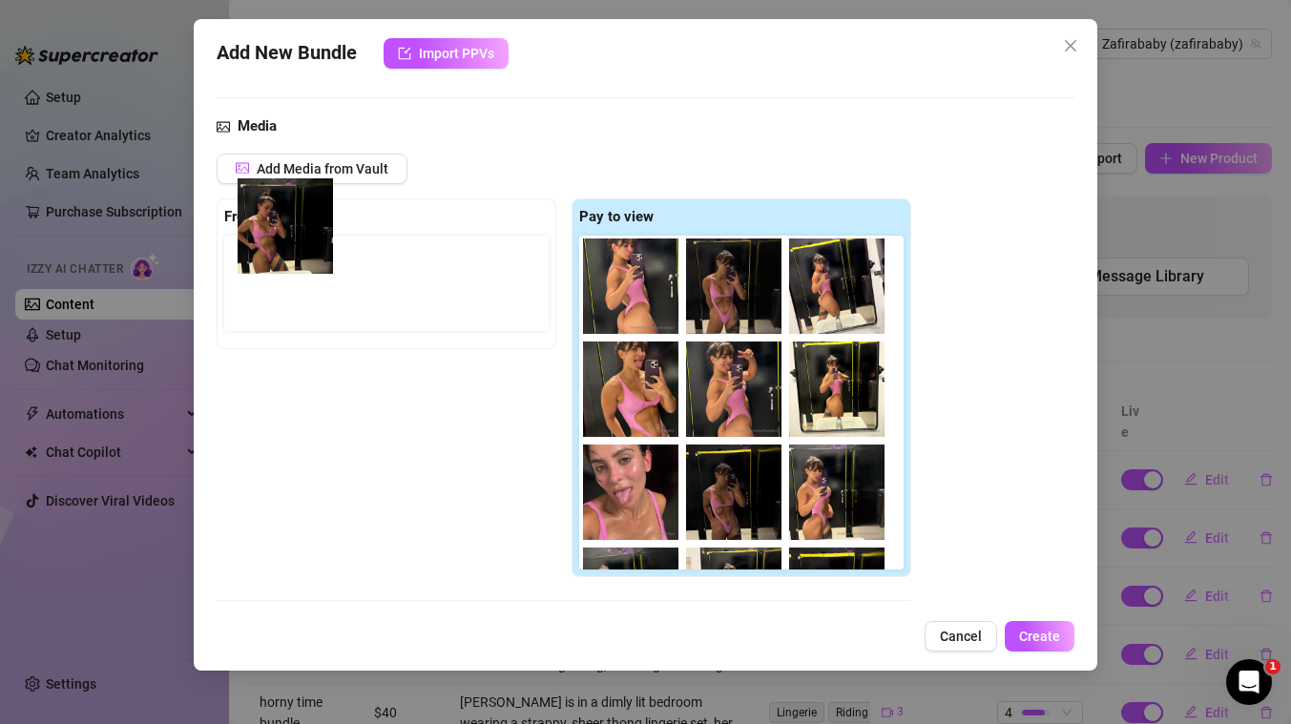
scroll to position [170, 0]
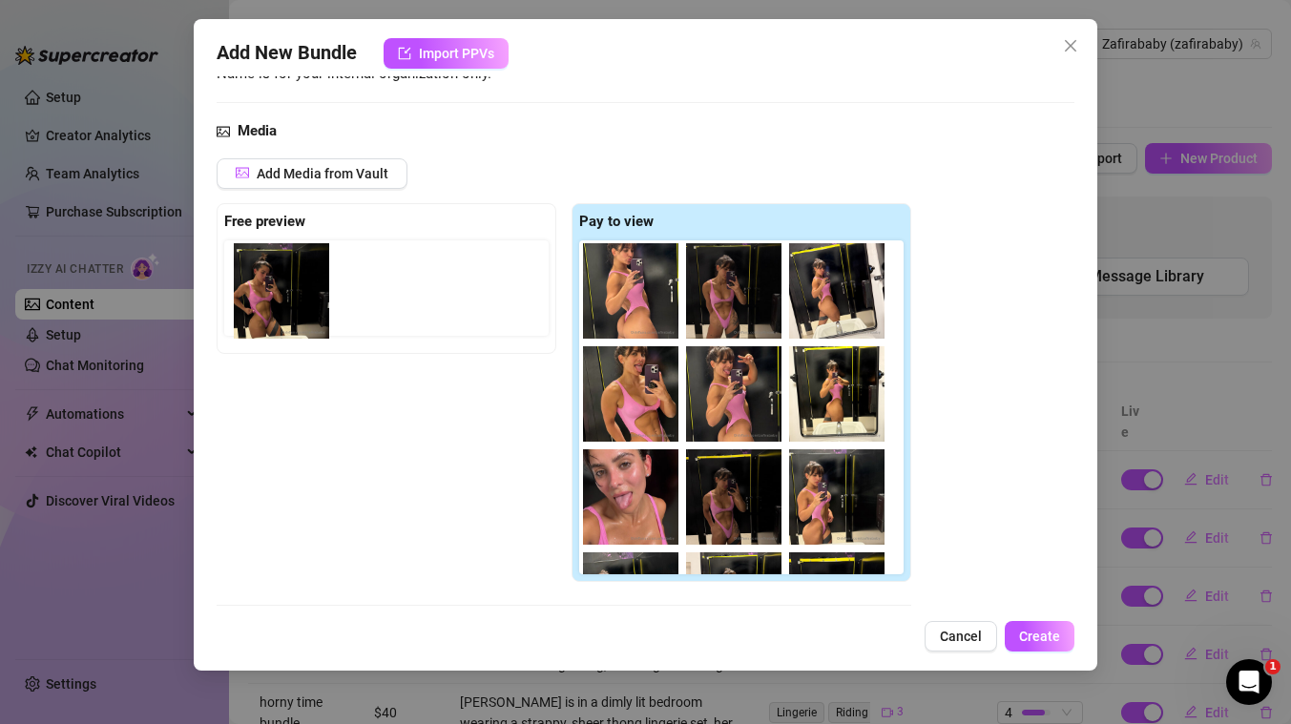
drag, startPoint x: 723, startPoint y: 265, endPoint x: 265, endPoint y: 309, distance: 460.0
click at [265, 309] on div "Free preview Pay to view" at bounding box center [564, 393] width 694 height 380
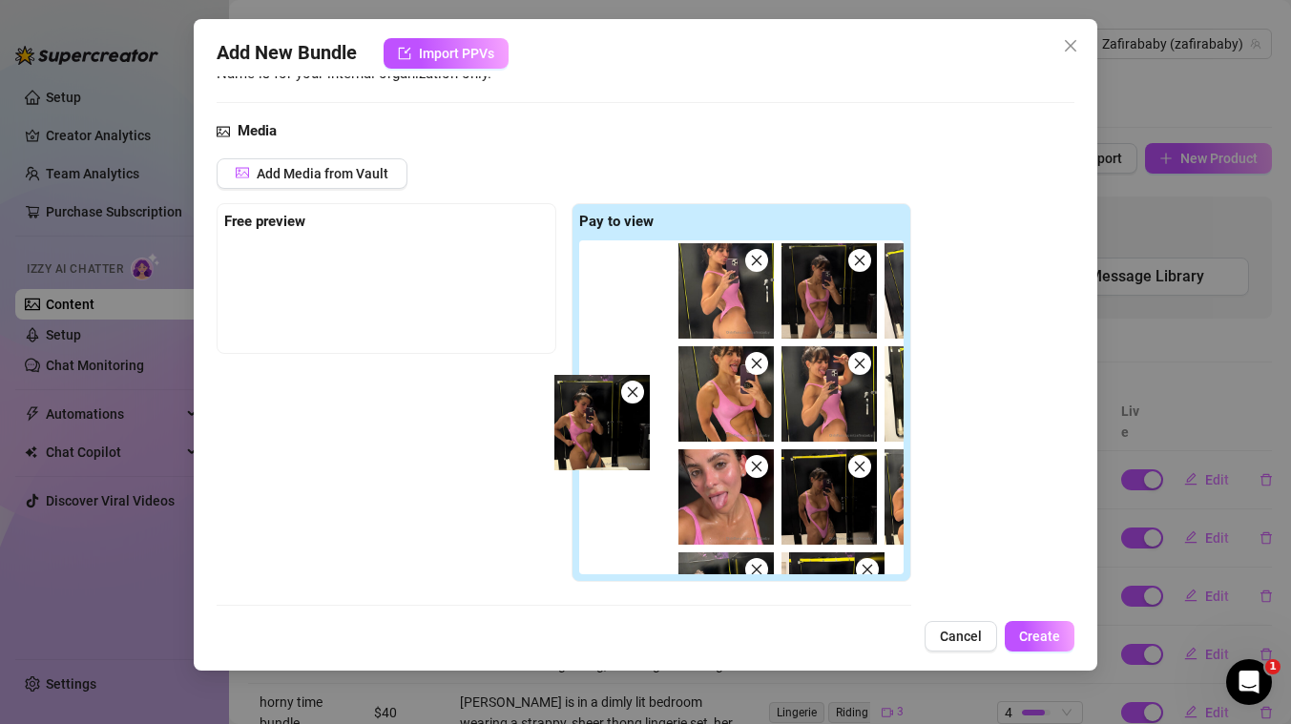
scroll to position [2, 0]
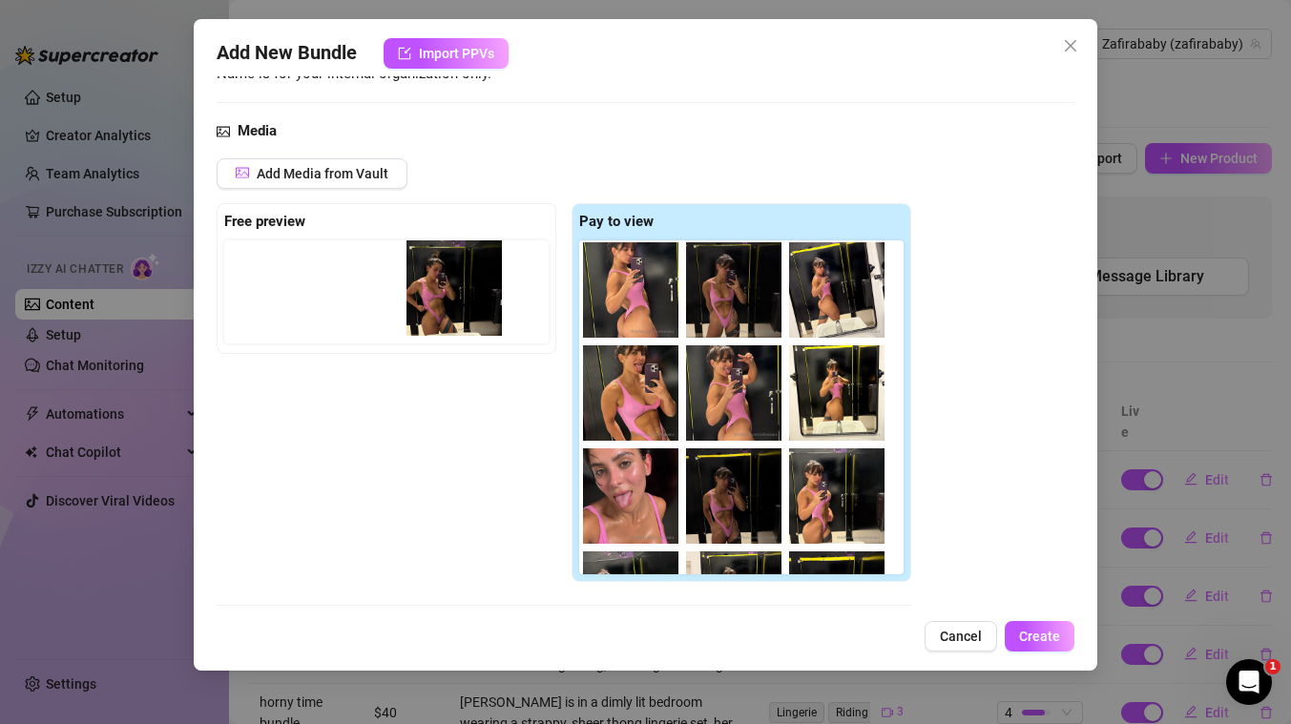
drag, startPoint x: 728, startPoint y: 512, endPoint x: 433, endPoint y: 302, distance: 361.8
click at [433, 302] on div "Free preview Pay to view" at bounding box center [564, 393] width 694 height 380
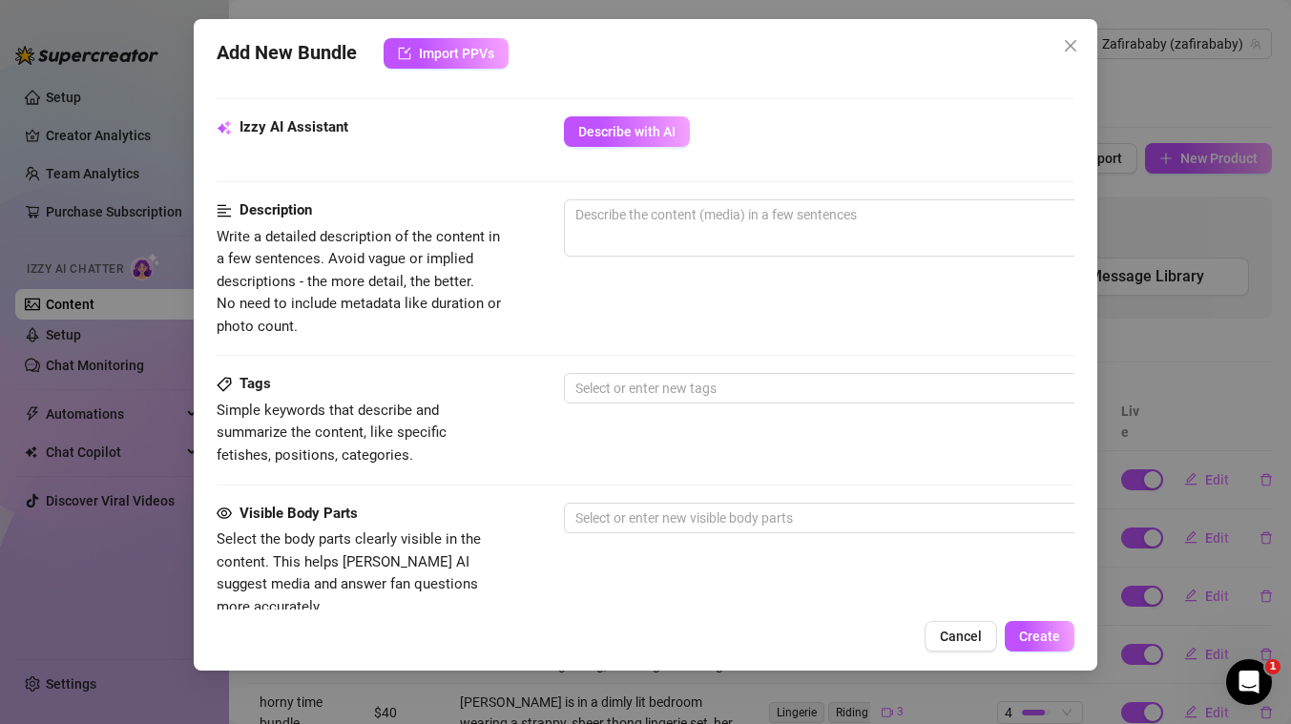
scroll to position [1045, 0]
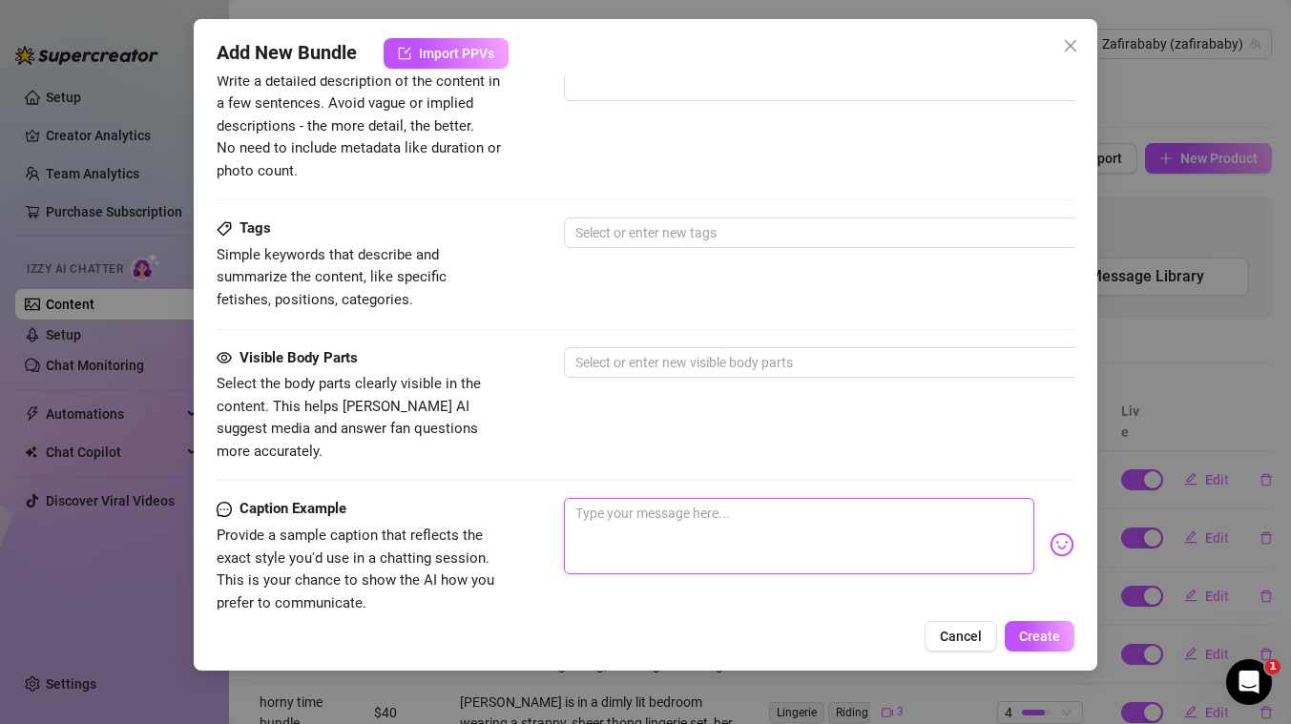
click at [954, 498] on textarea at bounding box center [799, 536] width 470 height 76
paste textarea "Look at how fat my pussy looks in the second preview pic 🐱👀 Unlock this HOT AND…"
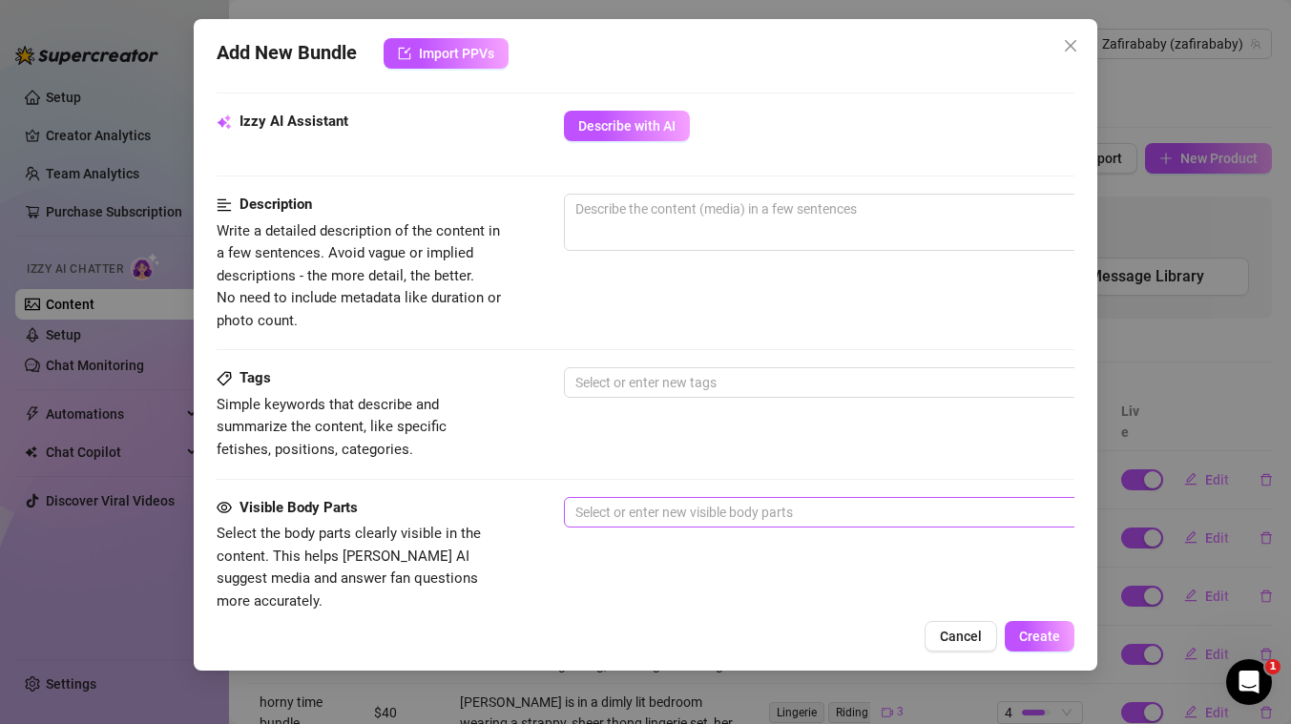
scroll to position [713, 0]
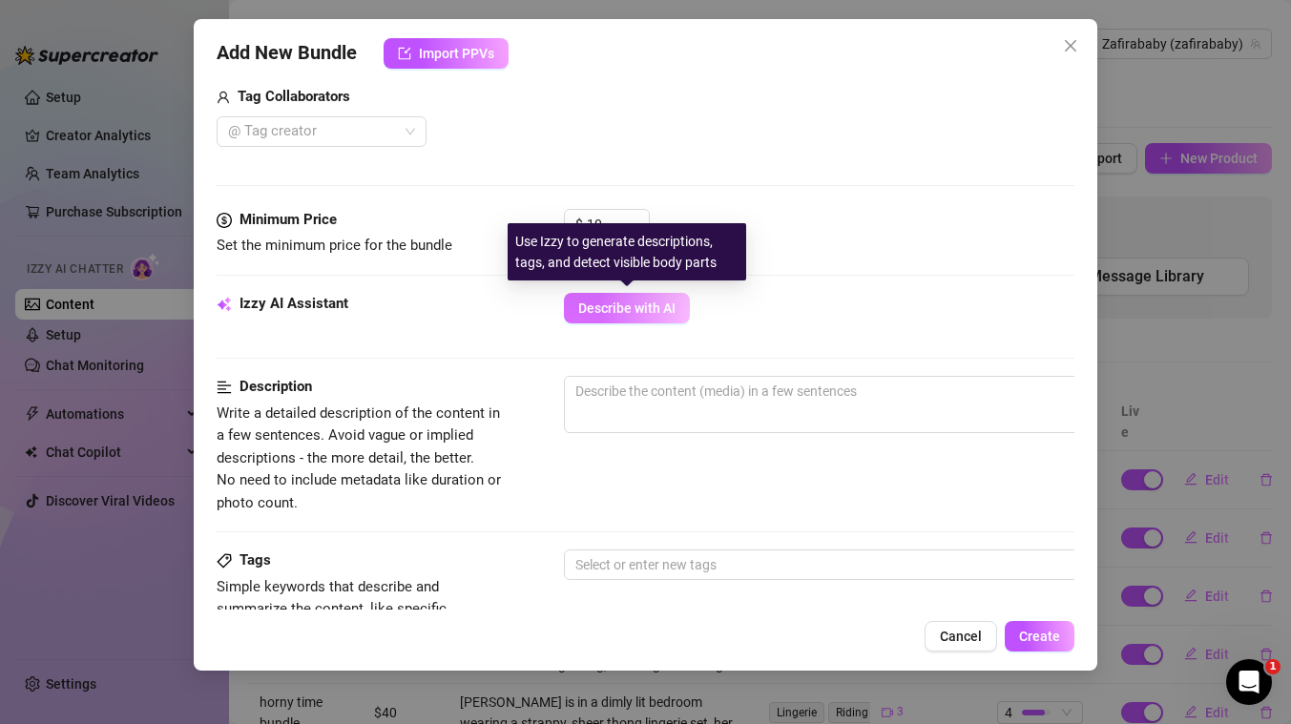
click at [623, 296] on button "Describe with AI" at bounding box center [627, 308] width 126 height 31
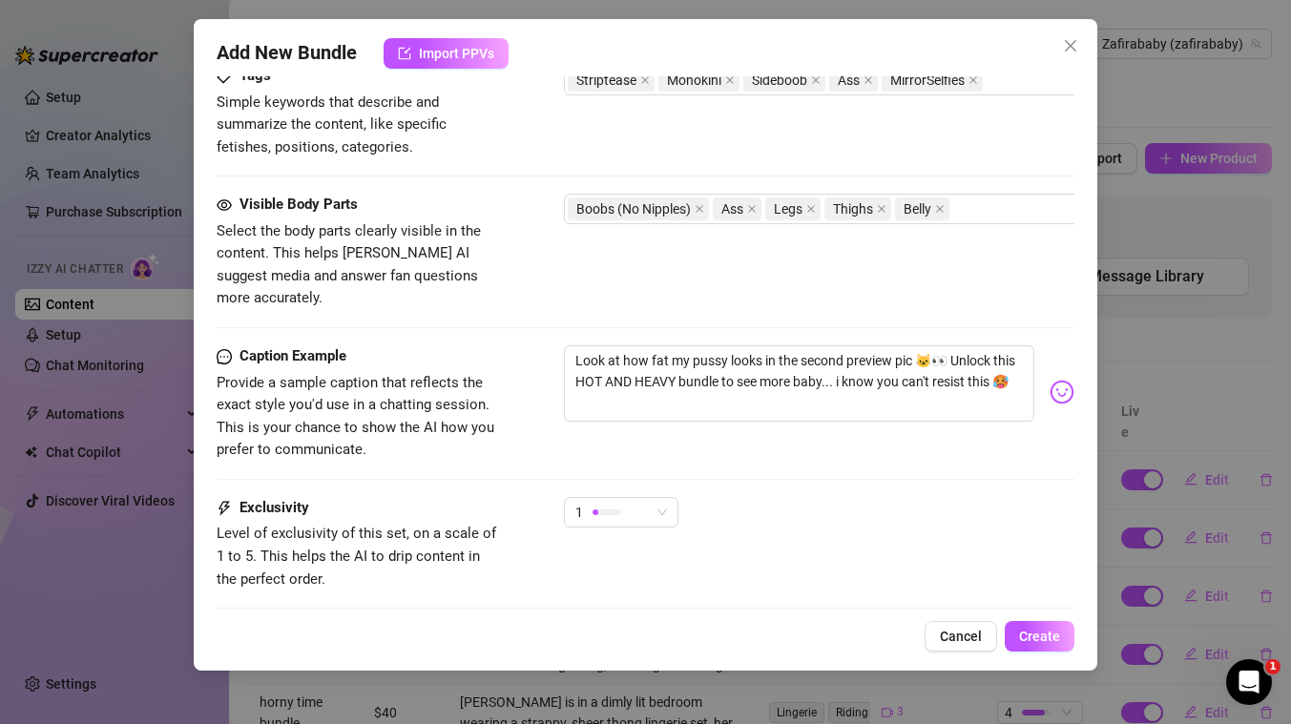
scroll to position [1219, 0]
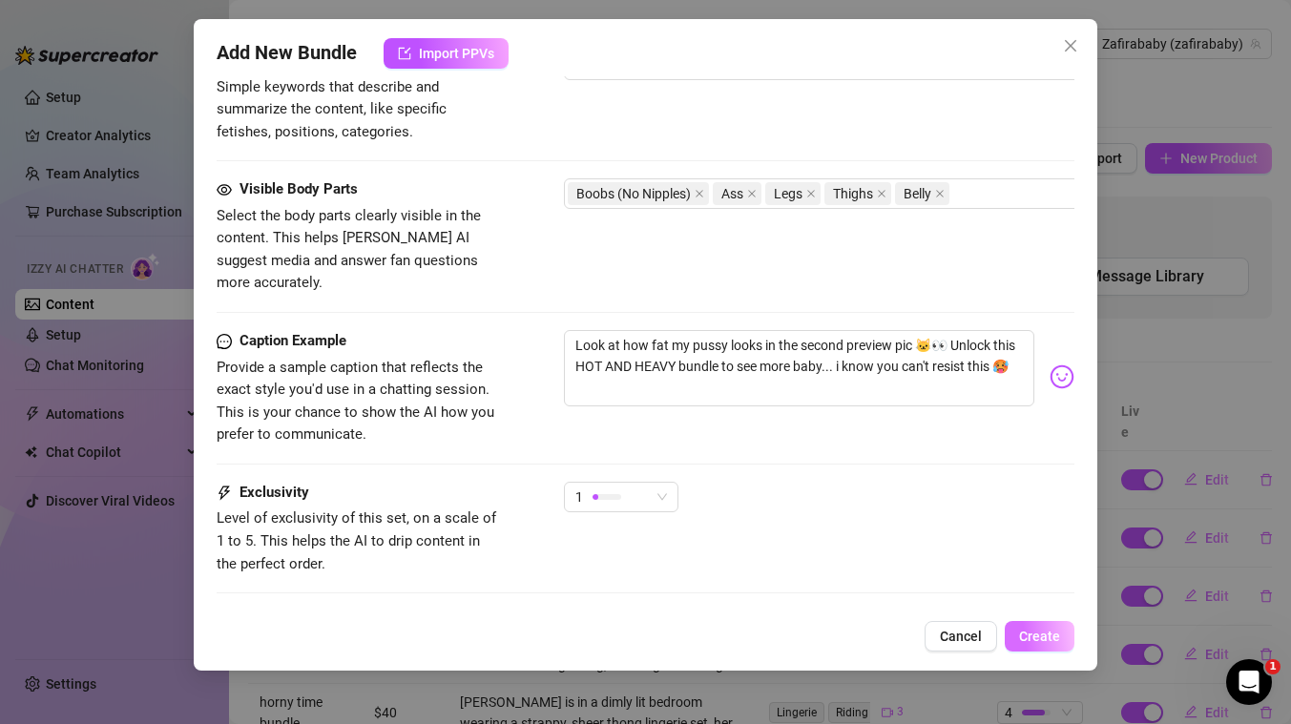
click at [1049, 632] on span "Create" at bounding box center [1039, 636] width 41 height 15
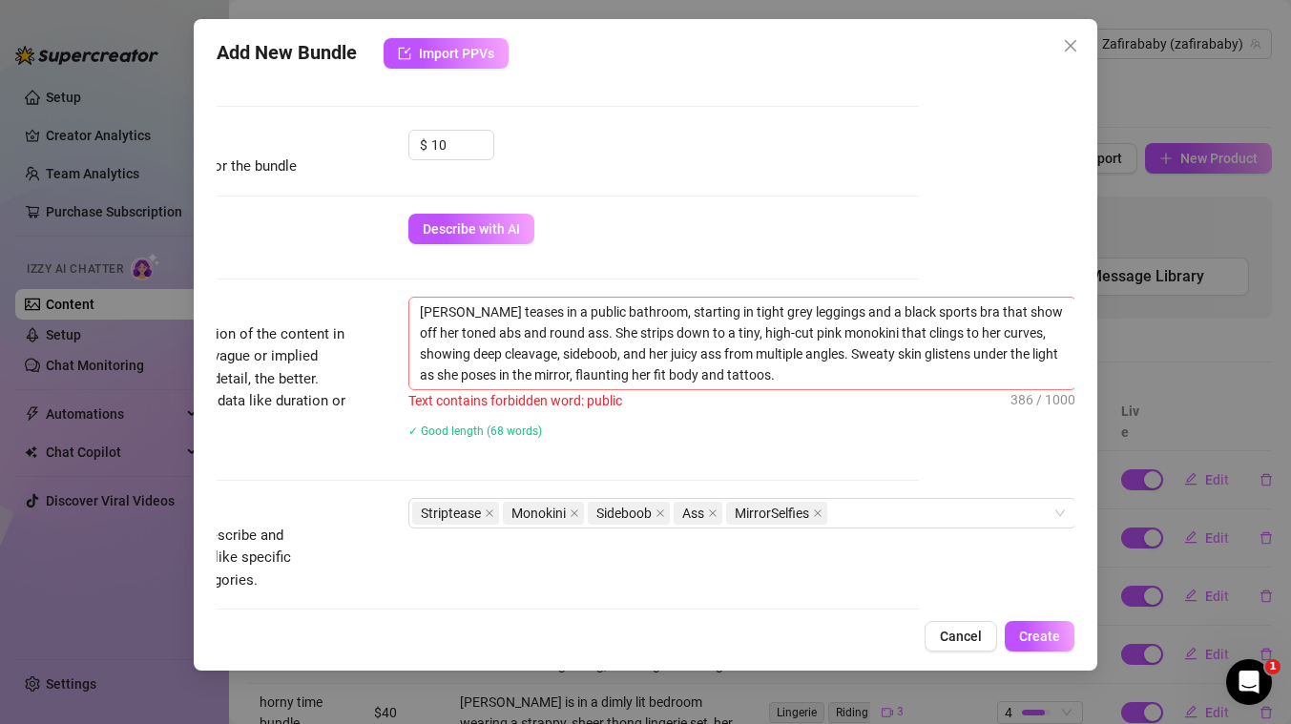
scroll to position [792, 157]
click at [561, 311] on textarea "Lisandra teases in a public bathroom, starting in tight grey leggings and a bla…" at bounding box center [740, 344] width 666 height 92
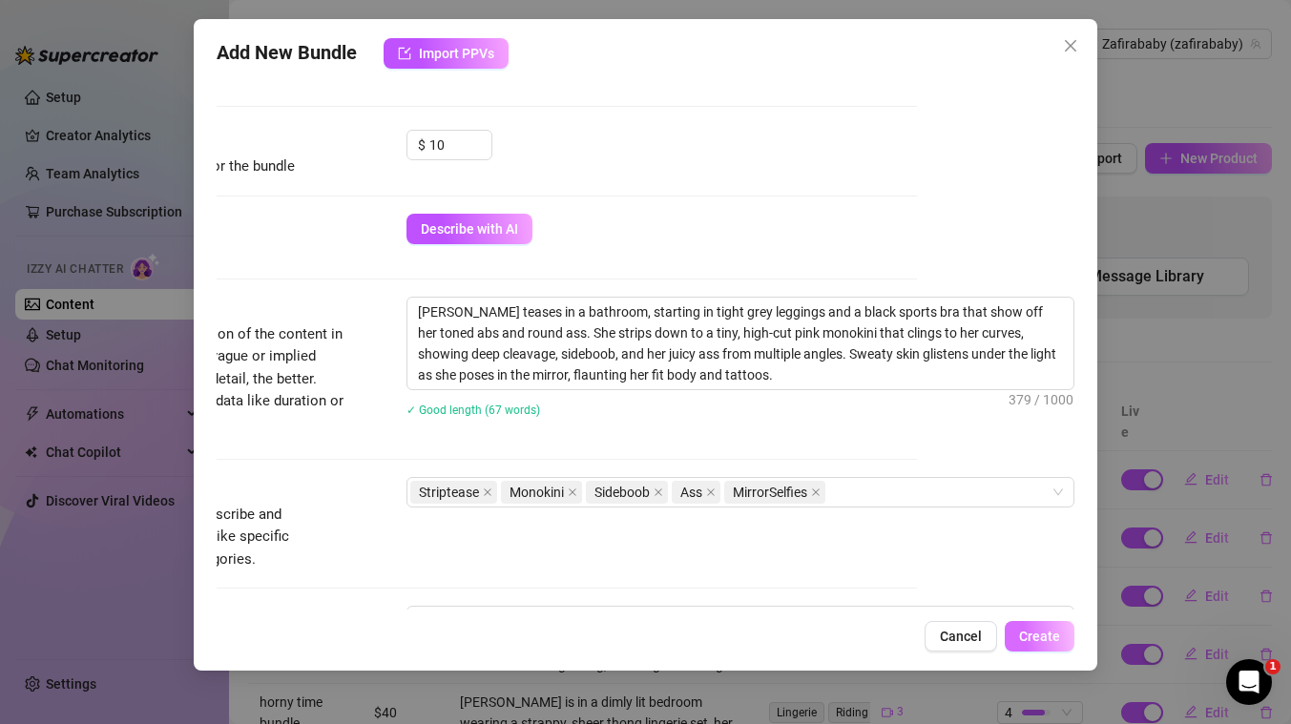
click at [1037, 633] on span "Create" at bounding box center [1039, 636] width 41 height 15
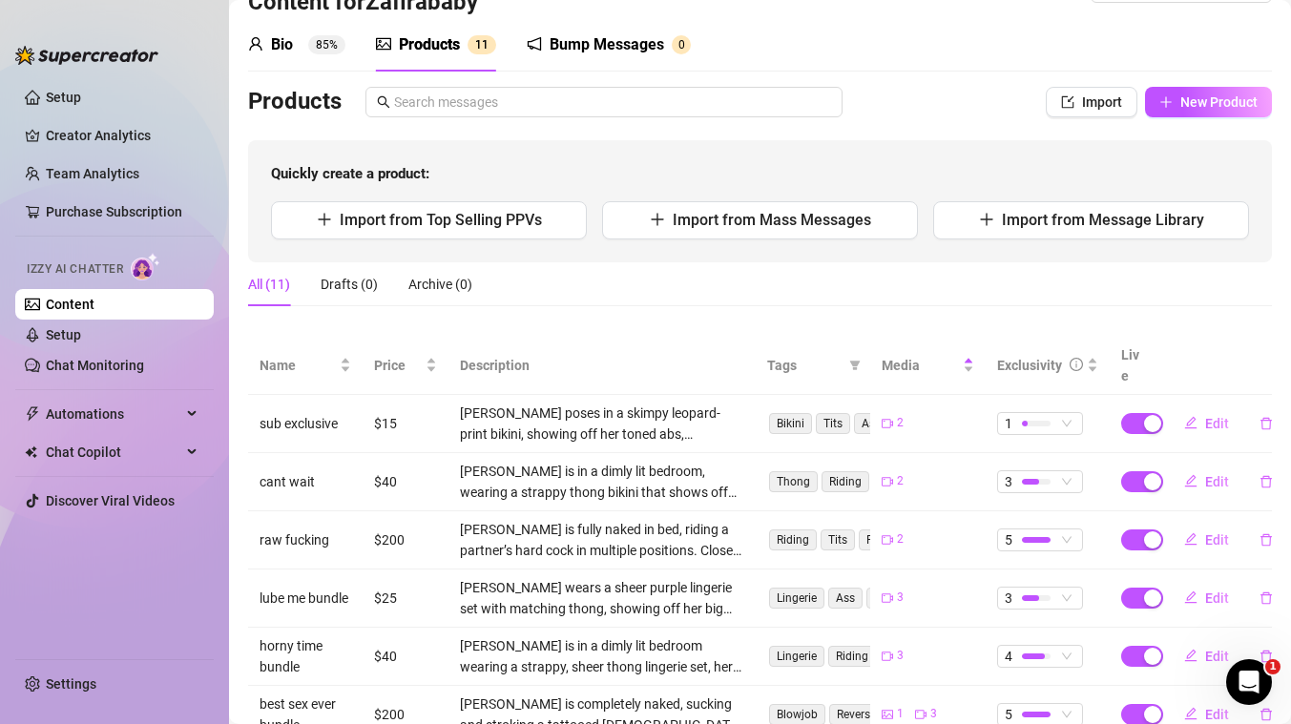
scroll to position [53, 0]
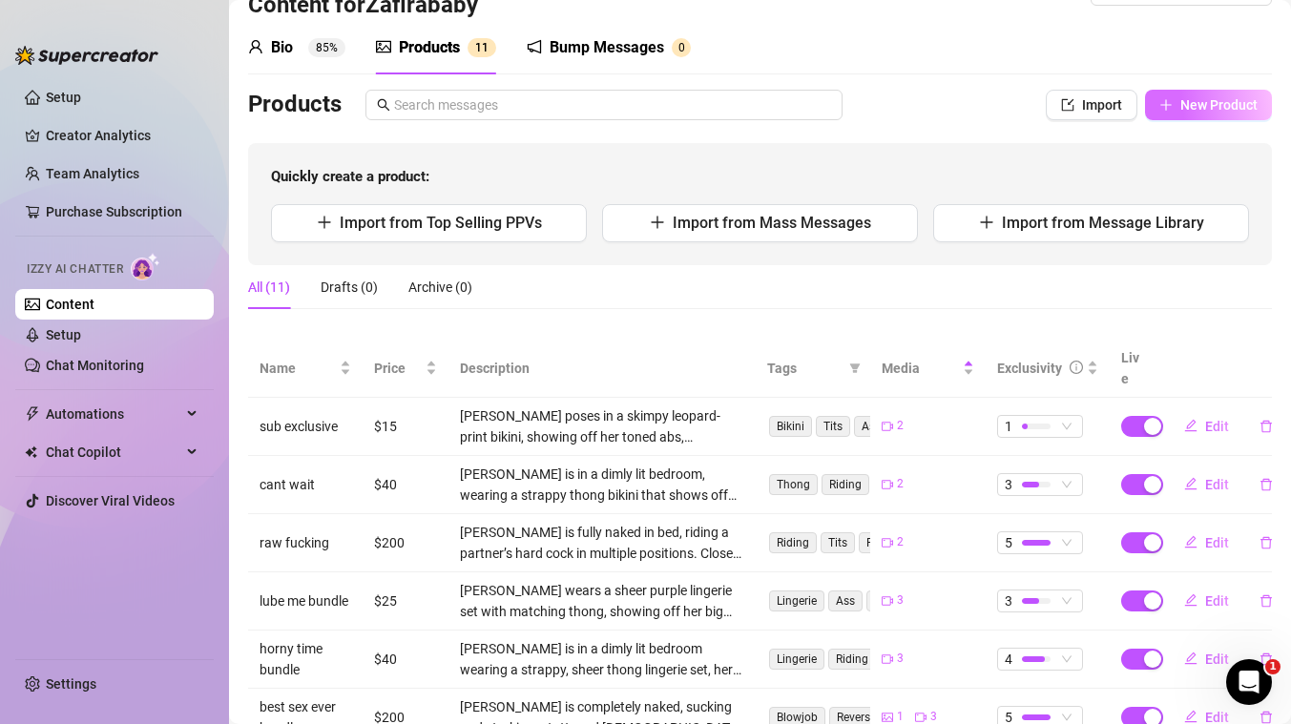
click at [1194, 111] on span "New Product" at bounding box center [1218, 104] width 77 height 15
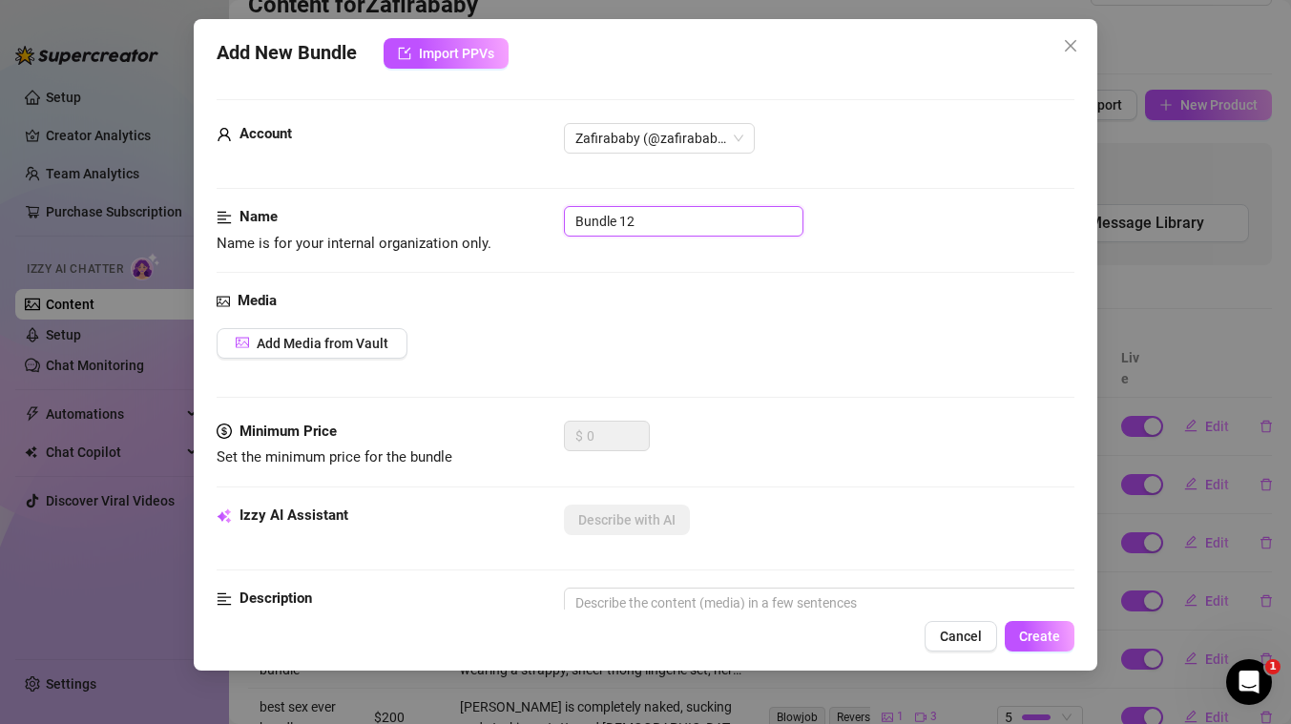
click at [690, 220] on input "Bundle 12" at bounding box center [683, 221] width 239 height 31
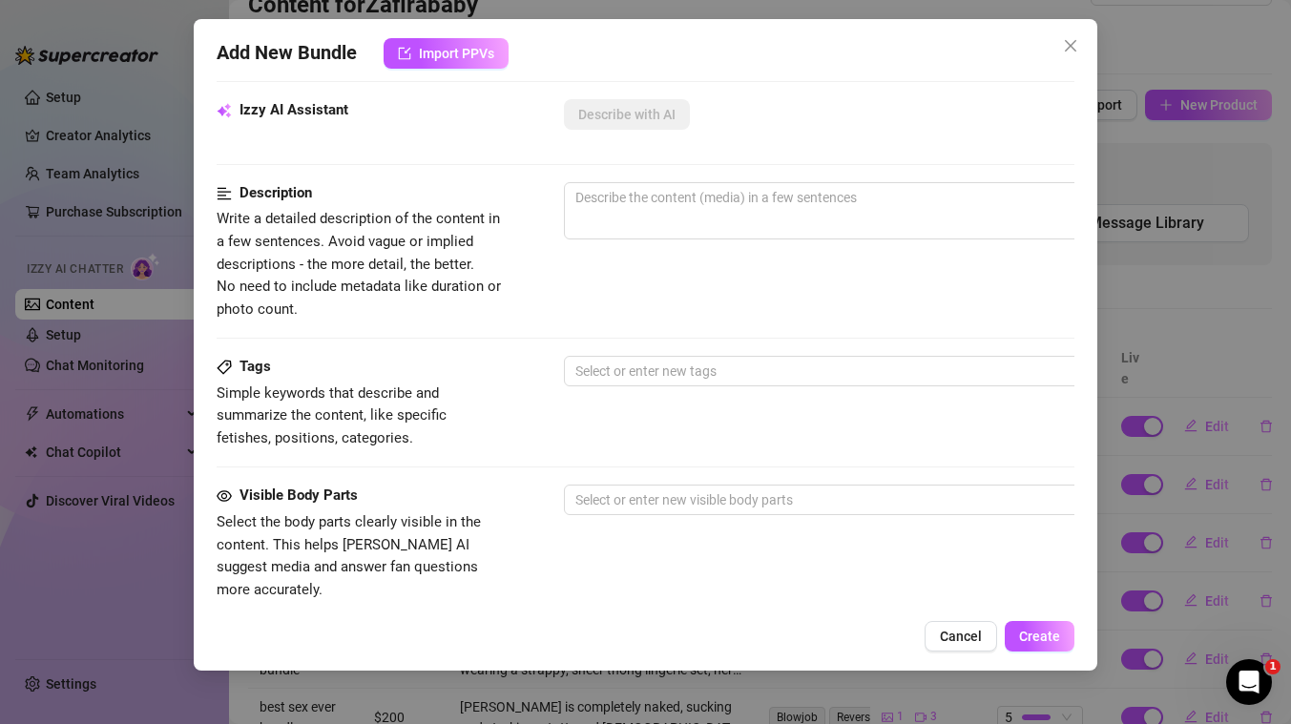
scroll to position [550, 0]
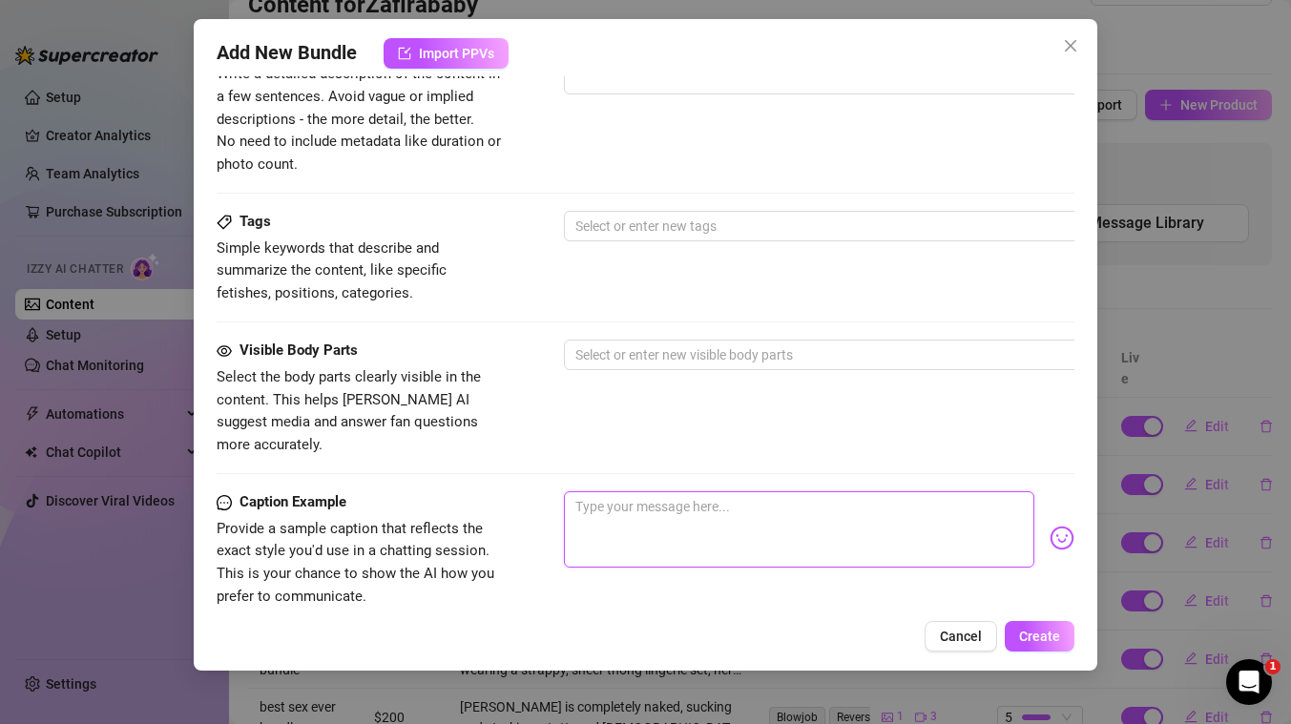
click at [679, 492] on textarea at bounding box center [799, 529] width 470 height 76
paste textarea "Giving the BEST HEAD EVER 👅💦 in this brand new xxx b/g bundle baby ...giving he…"
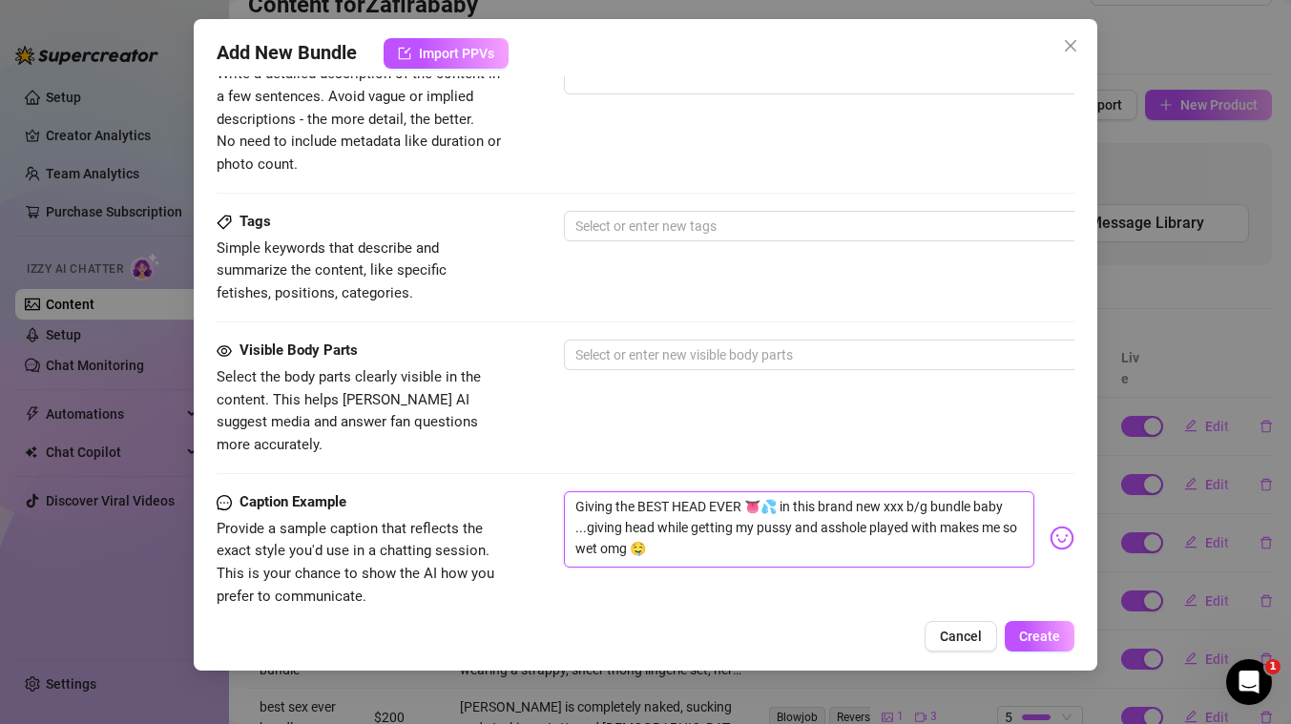
scroll to position [717, 0]
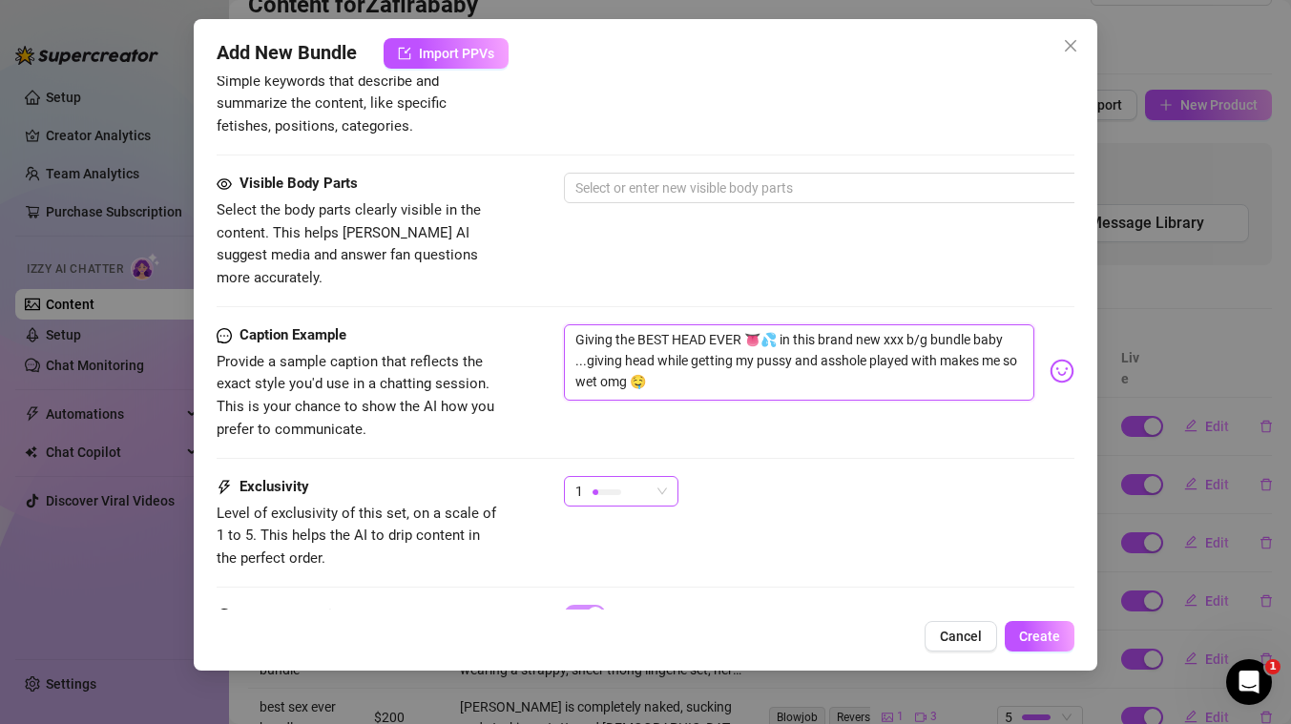
click at [643, 477] on div "1" at bounding box center [612, 491] width 74 height 29
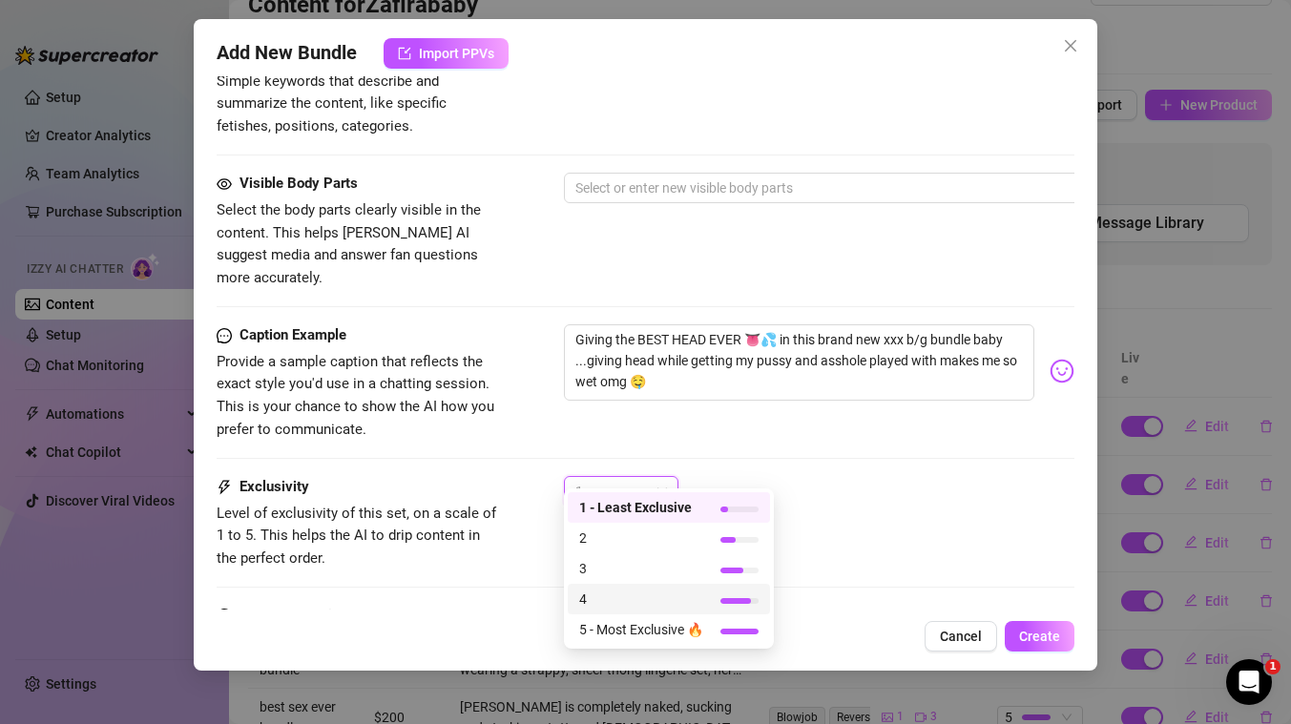
click at [614, 601] on span "4" at bounding box center [641, 599] width 124 height 21
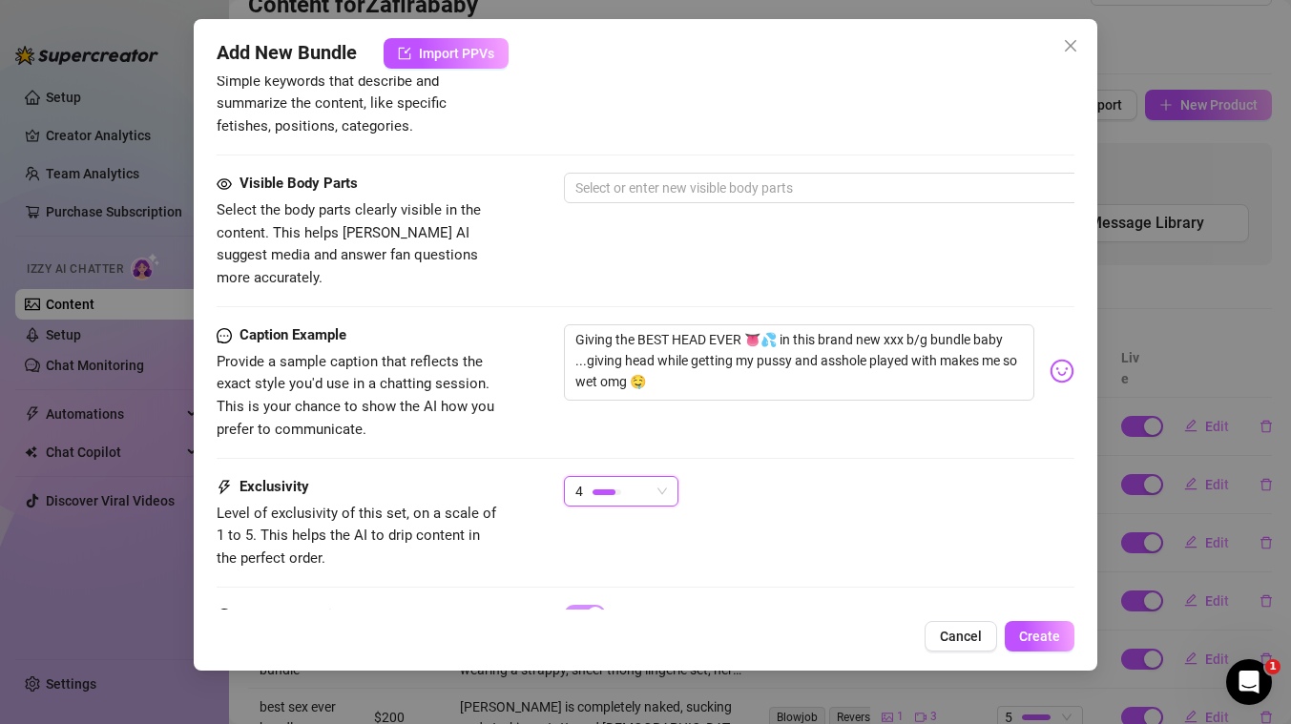
click at [546, 398] on div "Caption Example Provide a sample caption that reflects the exact style you'd us…" at bounding box center [646, 382] width 858 height 116
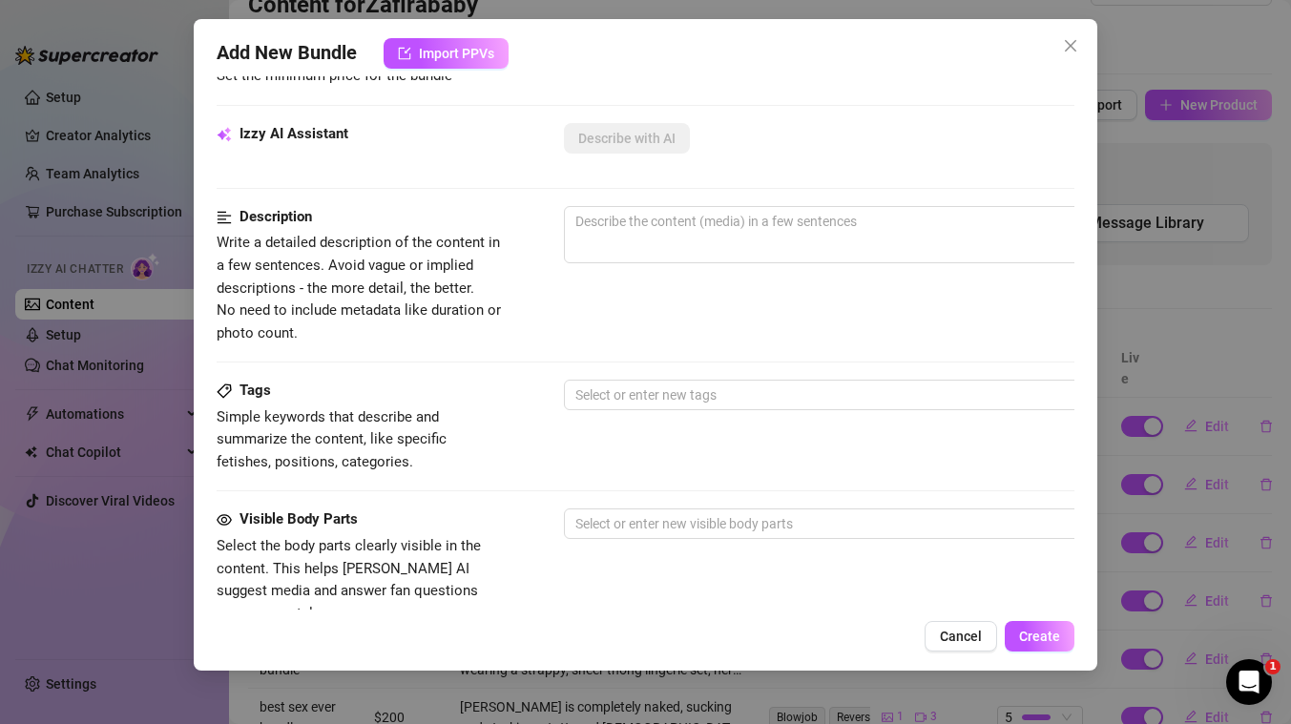
scroll to position [0, 0]
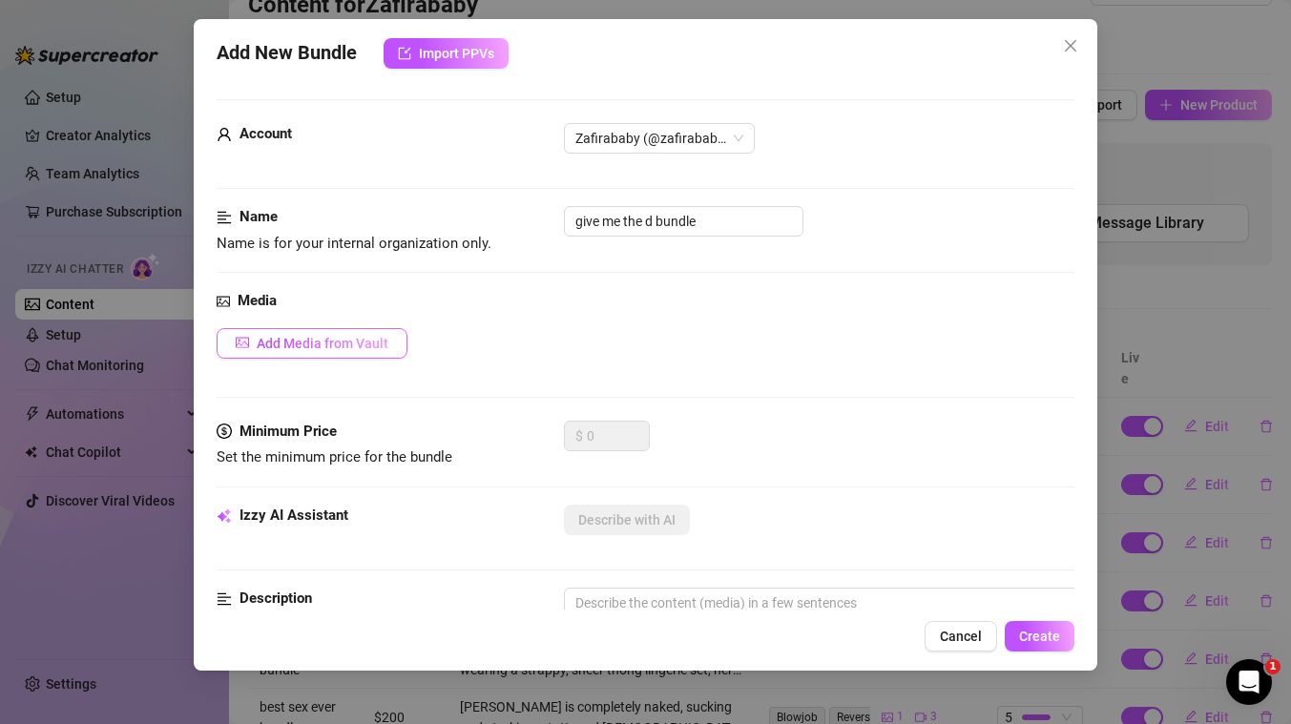
click at [377, 346] on span "Add Media from Vault" at bounding box center [323, 343] width 132 height 15
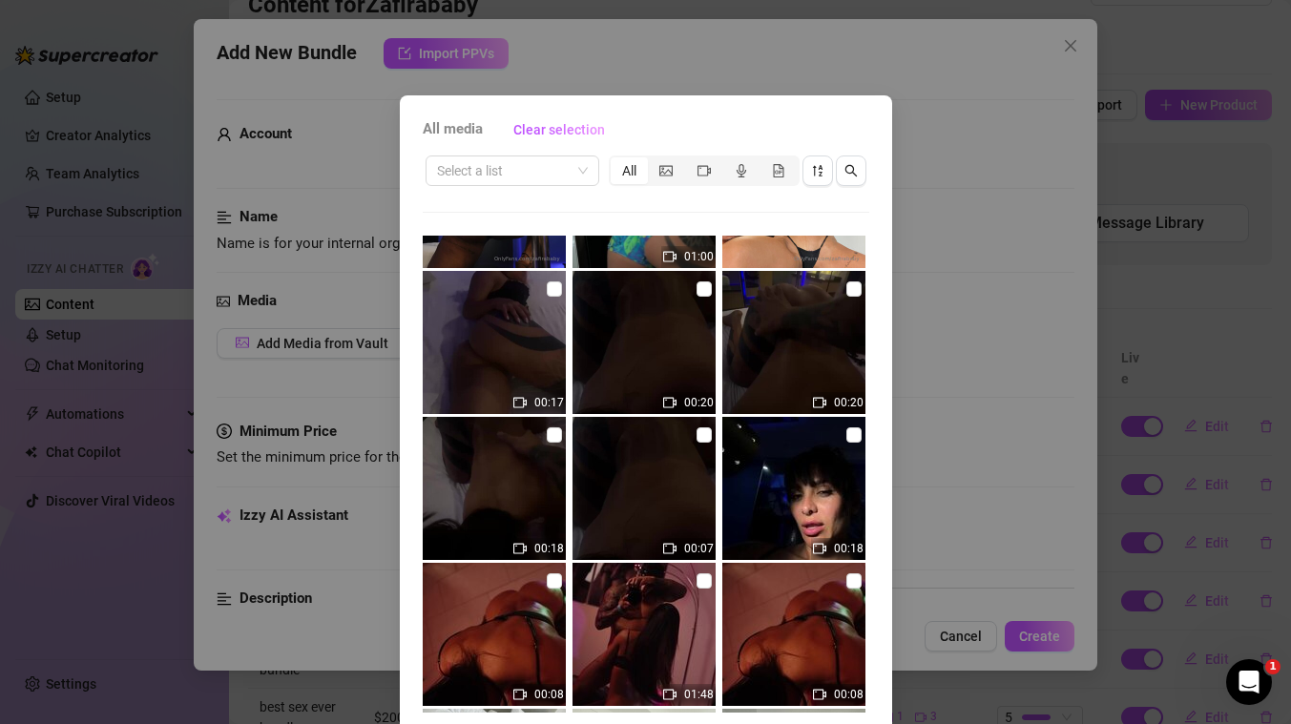
scroll to position [4778, 0]
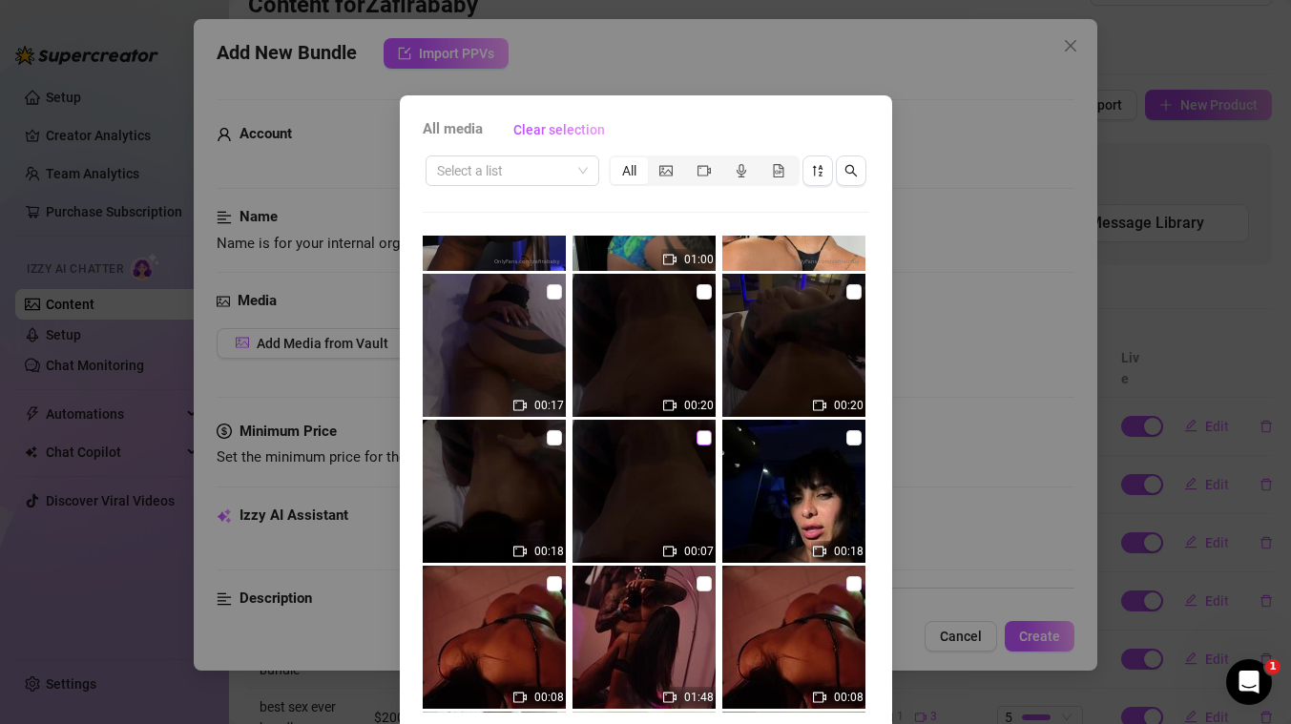
click at [704, 435] on input "checkbox" at bounding box center [703, 437] width 15 height 15
click at [554, 438] on input "checkbox" at bounding box center [554, 437] width 15 height 15
click at [859, 291] on input "checkbox" at bounding box center [853, 291] width 15 height 15
click at [705, 290] on input "checkbox" at bounding box center [703, 291] width 15 height 15
click at [548, 293] on input "checkbox" at bounding box center [554, 291] width 15 height 15
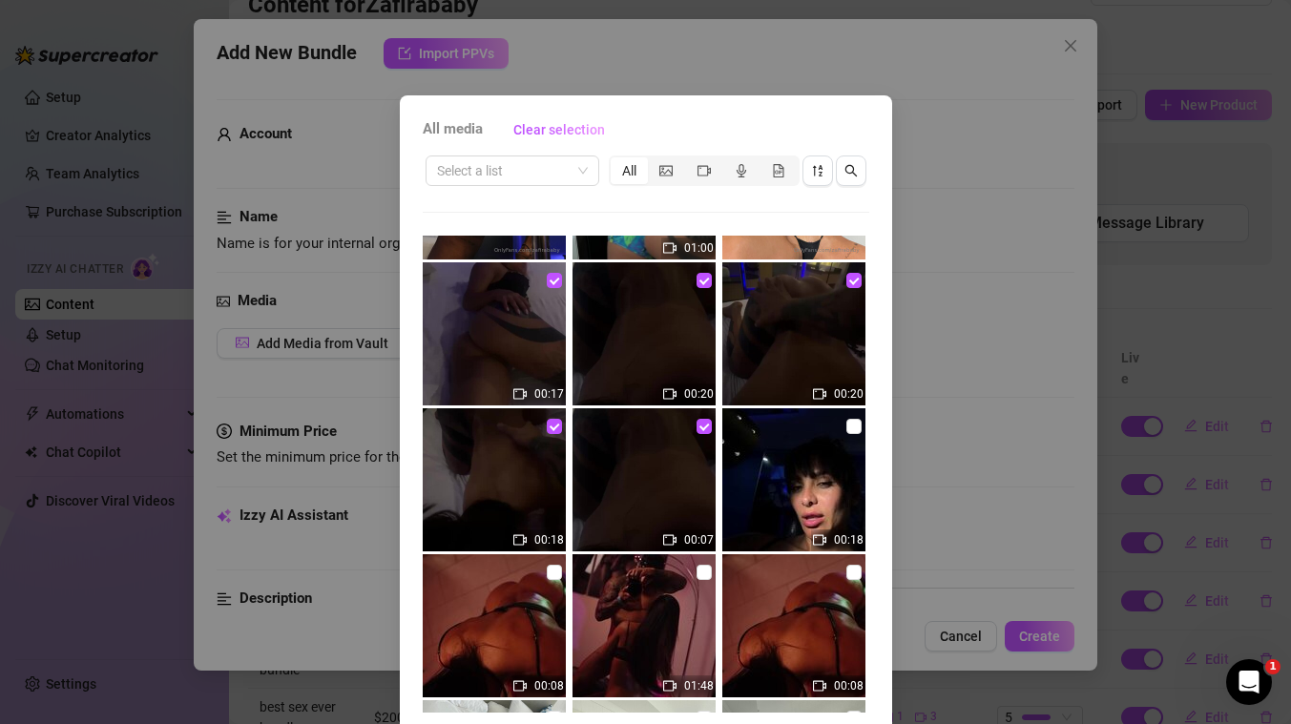
scroll to position [72, 0]
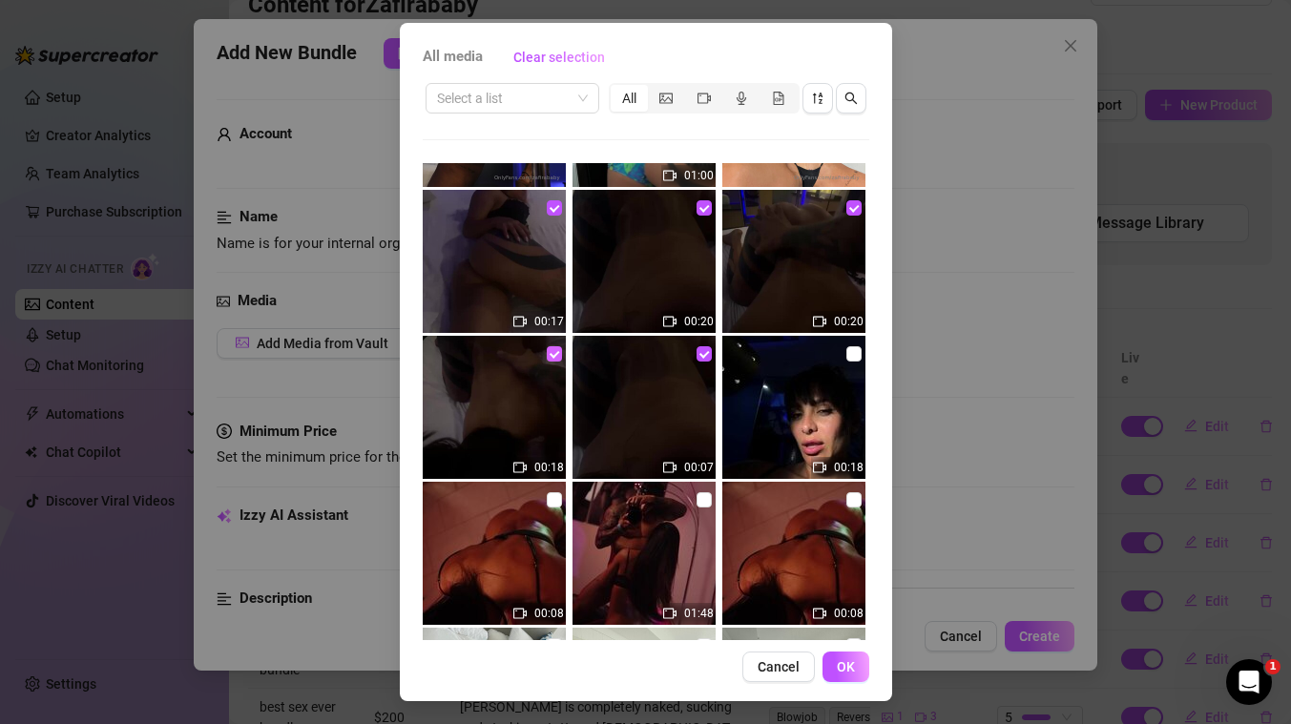
click at [552, 355] on input "checkbox" at bounding box center [554, 353] width 15 height 15
click at [554, 209] on input "checkbox" at bounding box center [554, 207] width 15 height 15
click at [705, 208] on input "checkbox" at bounding box center [703, 207] width 15 height 15
click at [854, 207] on input "checkbox" at bounding box center [853, 207] width 15 height 15
click at [842, 665] on span "OK" at bounding box center [846, 666] width 18 height 15
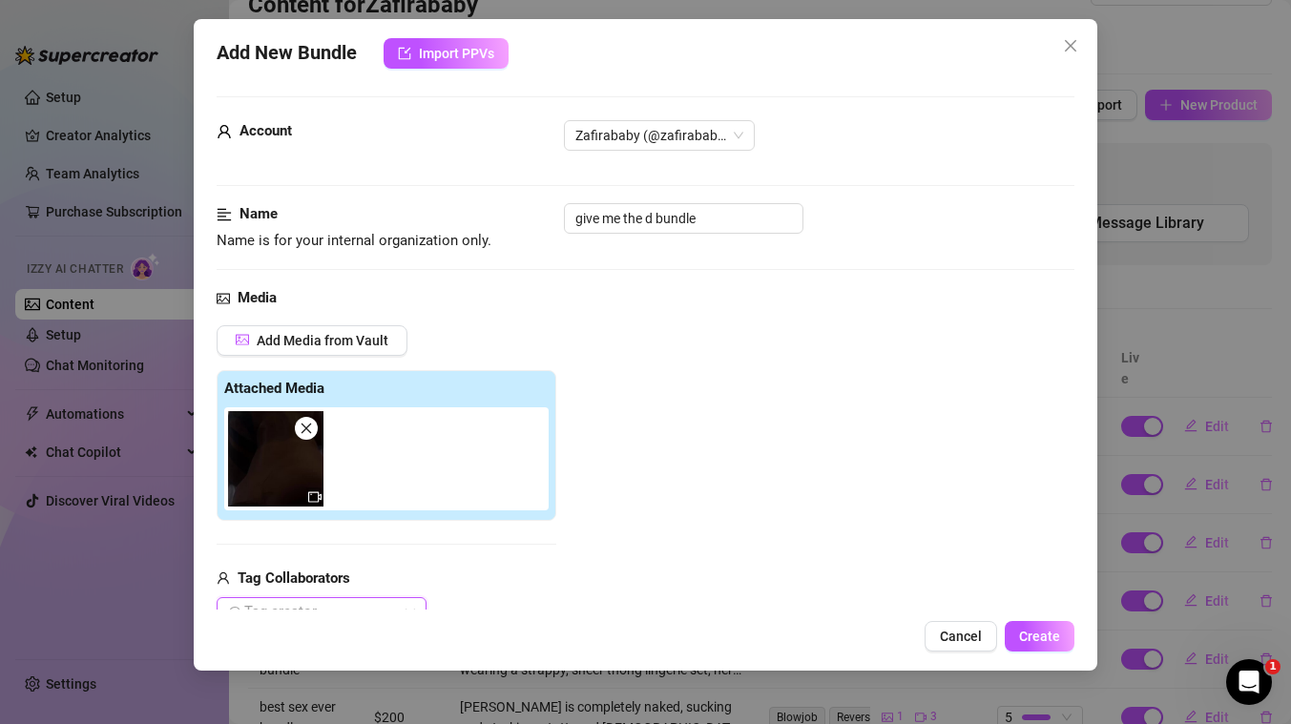
scroll to position [220, 0]
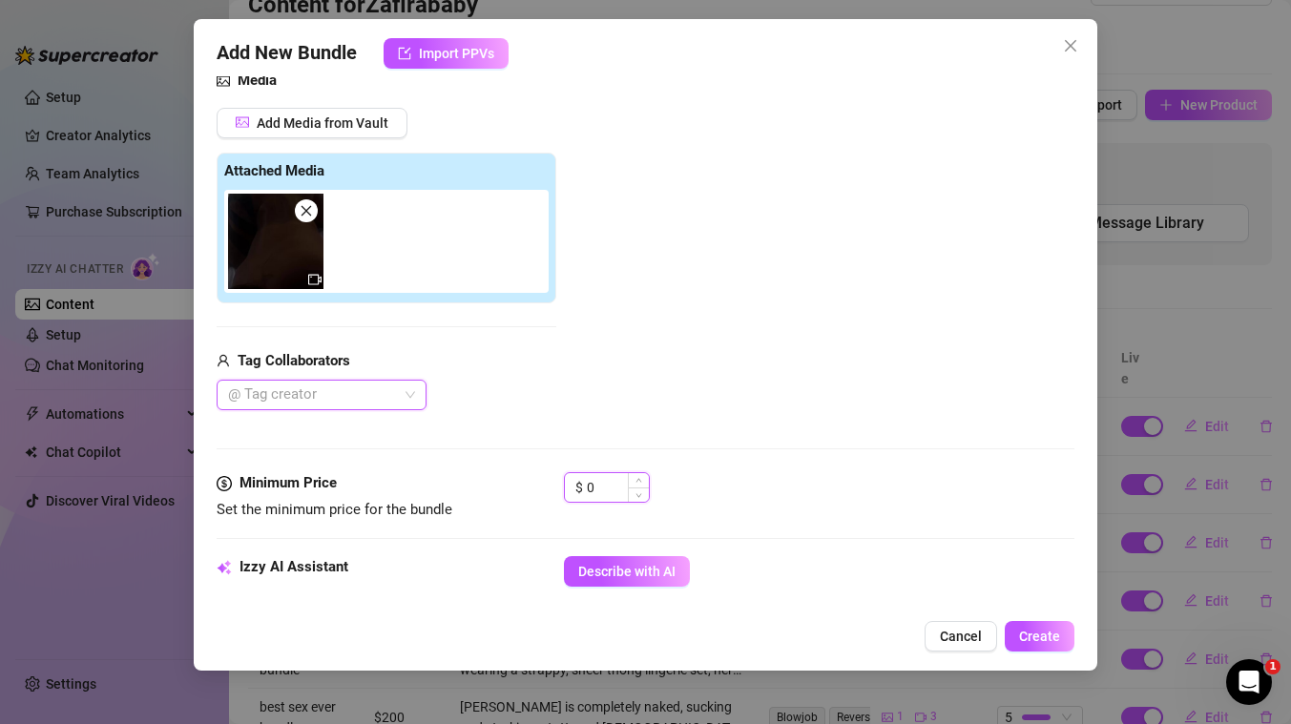
click at [603, 481] on input "0" at bounding box center [618, 487] width 62 height 29
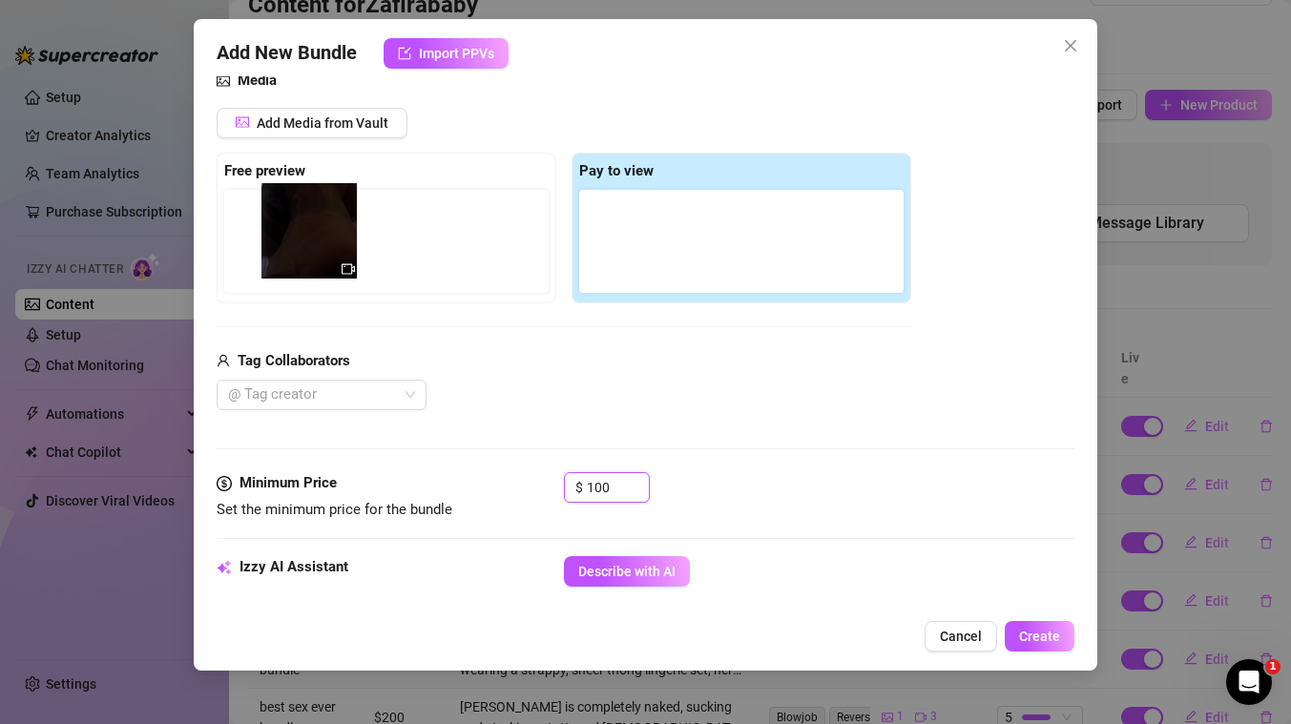
drag, startPoint x: 628, startPoint y: 250, endPoint x: 294, endPoint y: 239, distance: 334.0
click at [294, 239] on div "Free preview Pay to view" at bounding box center [564, 228] width 694 height 151
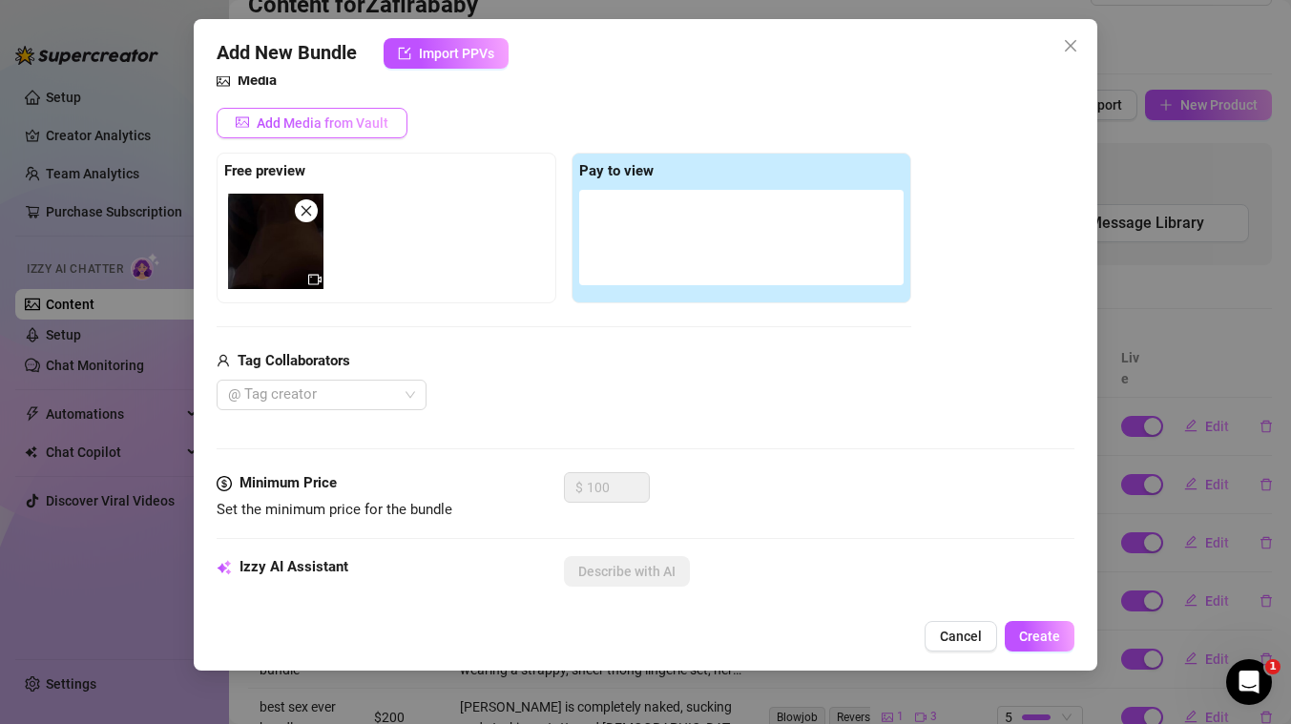
click at [379, 122] on span "Add Media from Vault" at bounding box center [323, 122] width 132 height 15
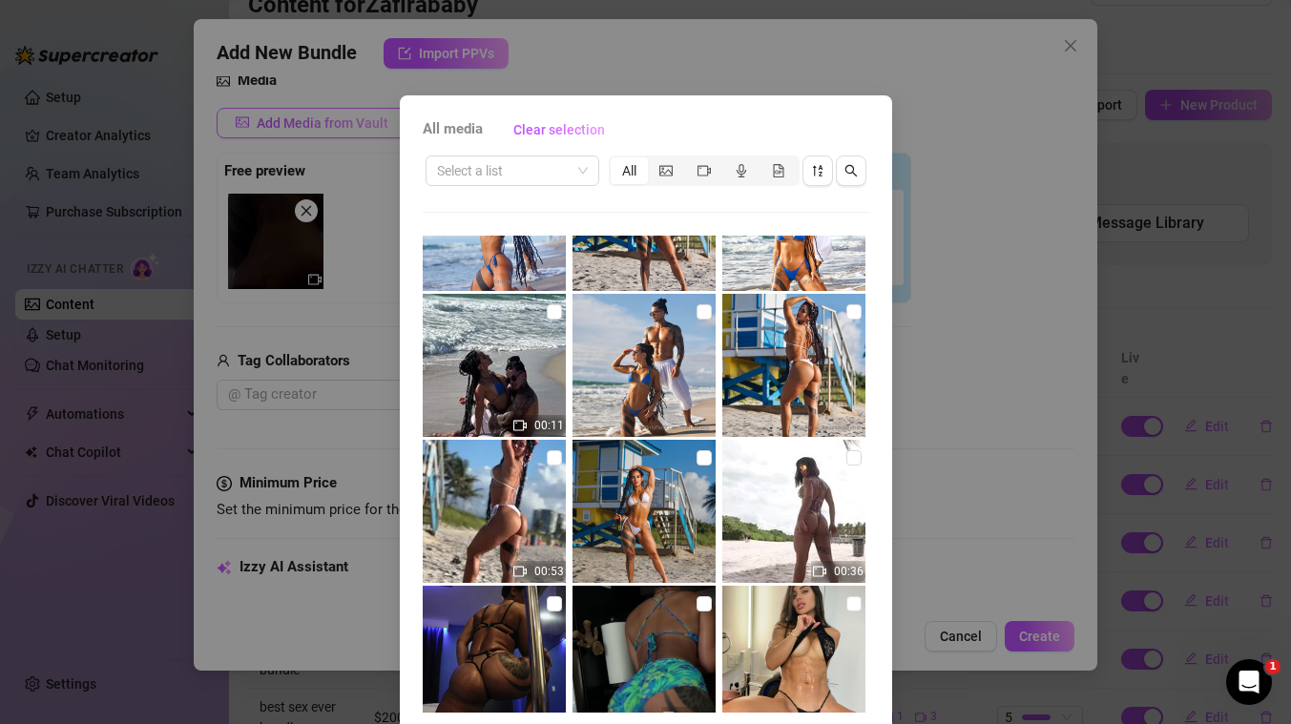
scroll to position [4899, 0]
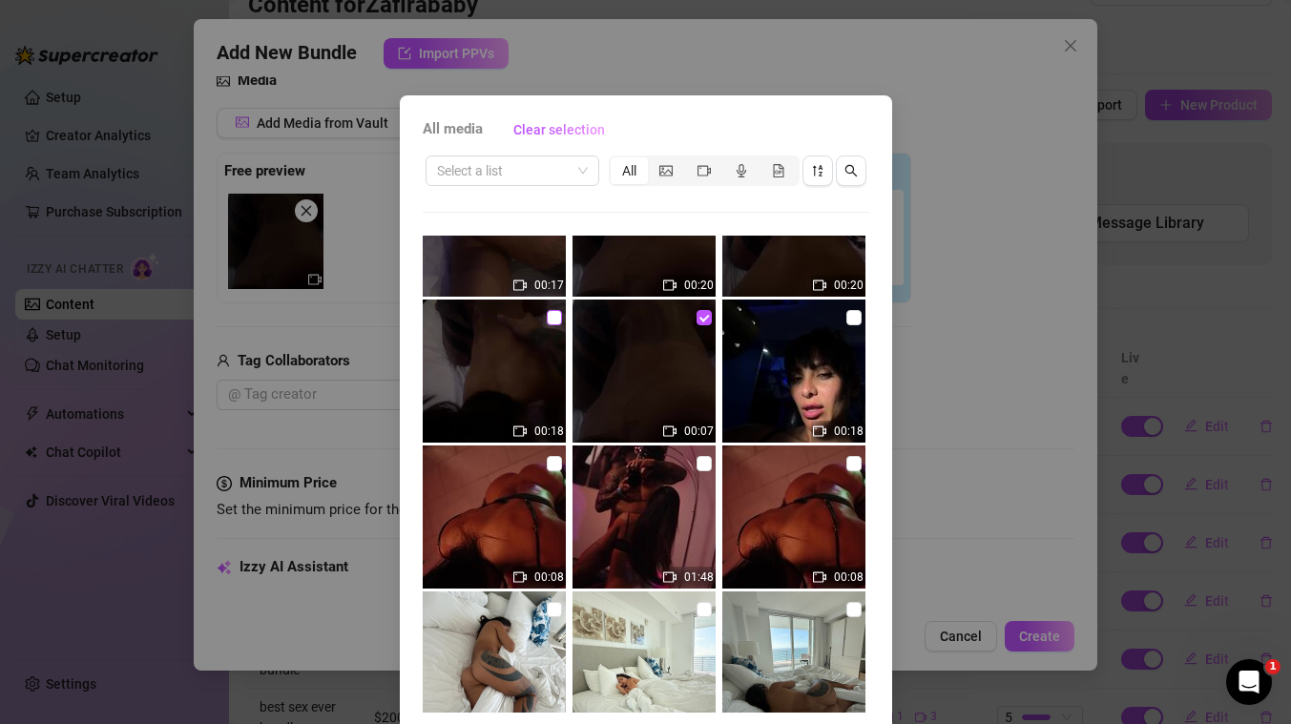
click at [553, 321] on input "checkbox" at bounding box center [554, 317] width 15 height 15
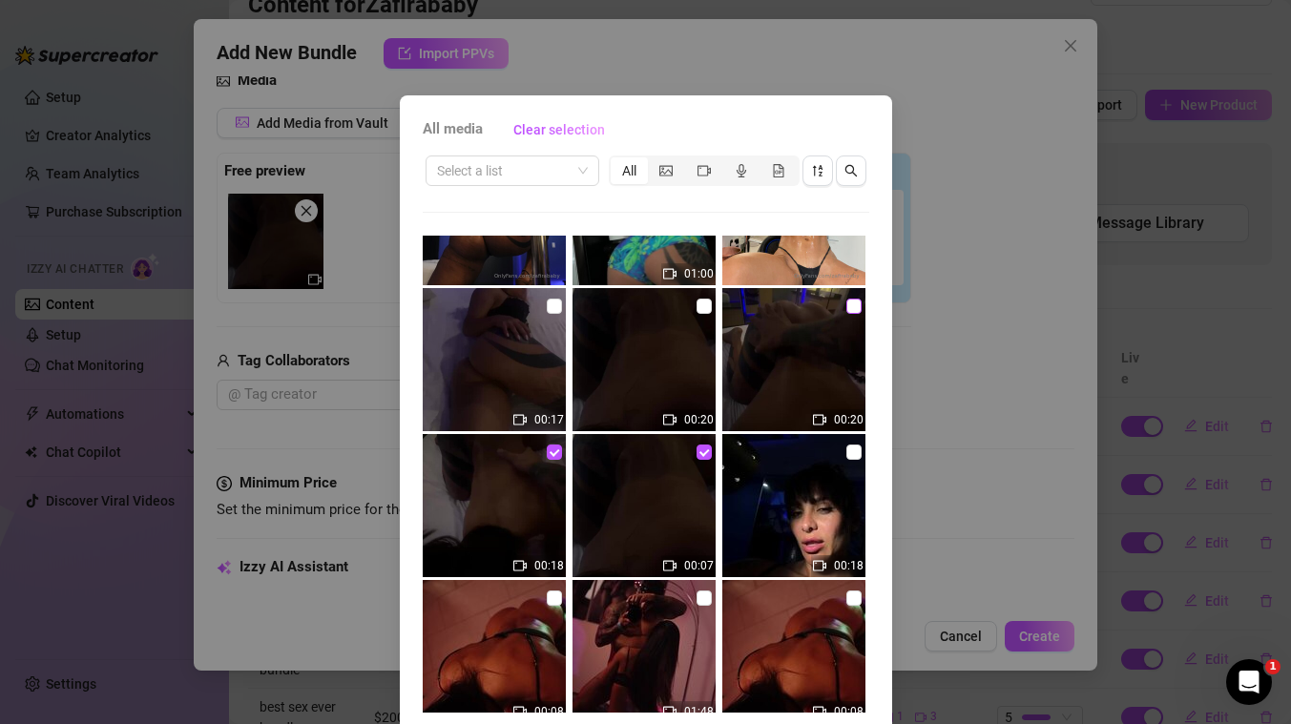
click at [857, 310] on input "checkbox" at bounding box center [853, 306] width 15 height 15
click at [705, 306] on input "checkbox" at bounding box center [703, 306] width 15 height 15
click at [552, 309] on input "checkbox" at bounding box center [554, 306] width 15 height 15
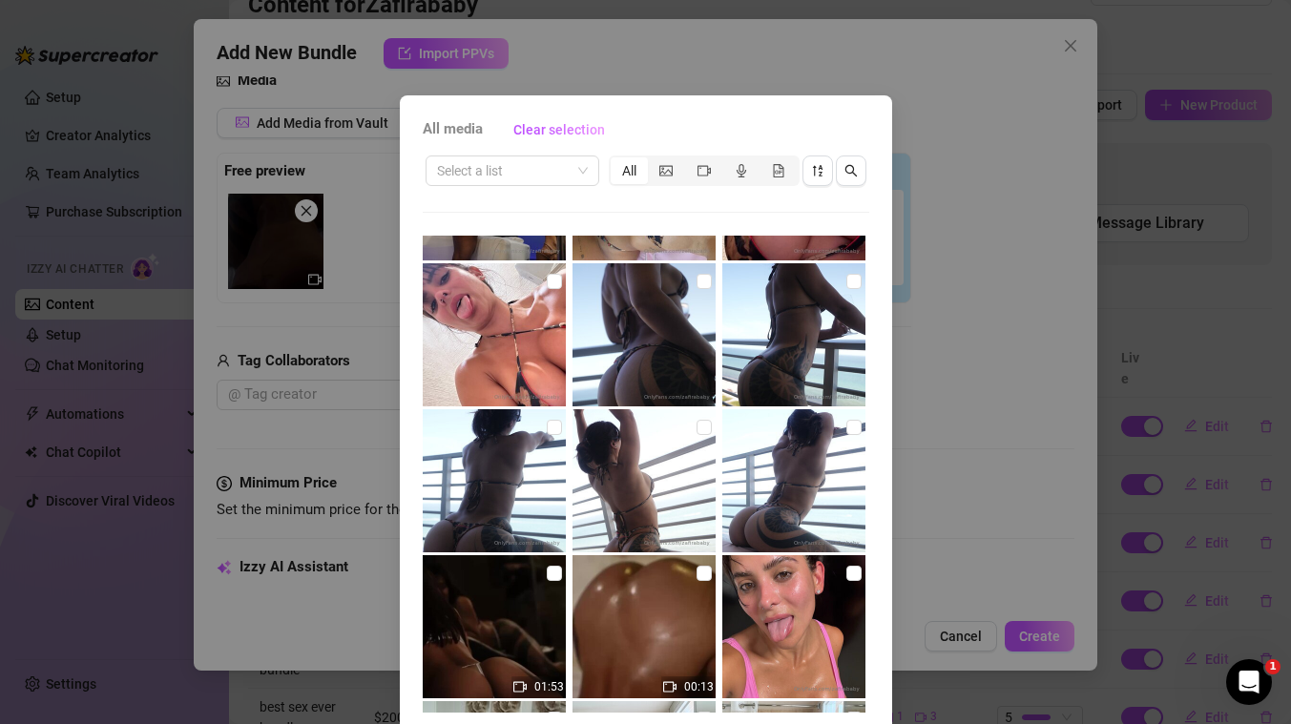
scroll to position [72, 0]
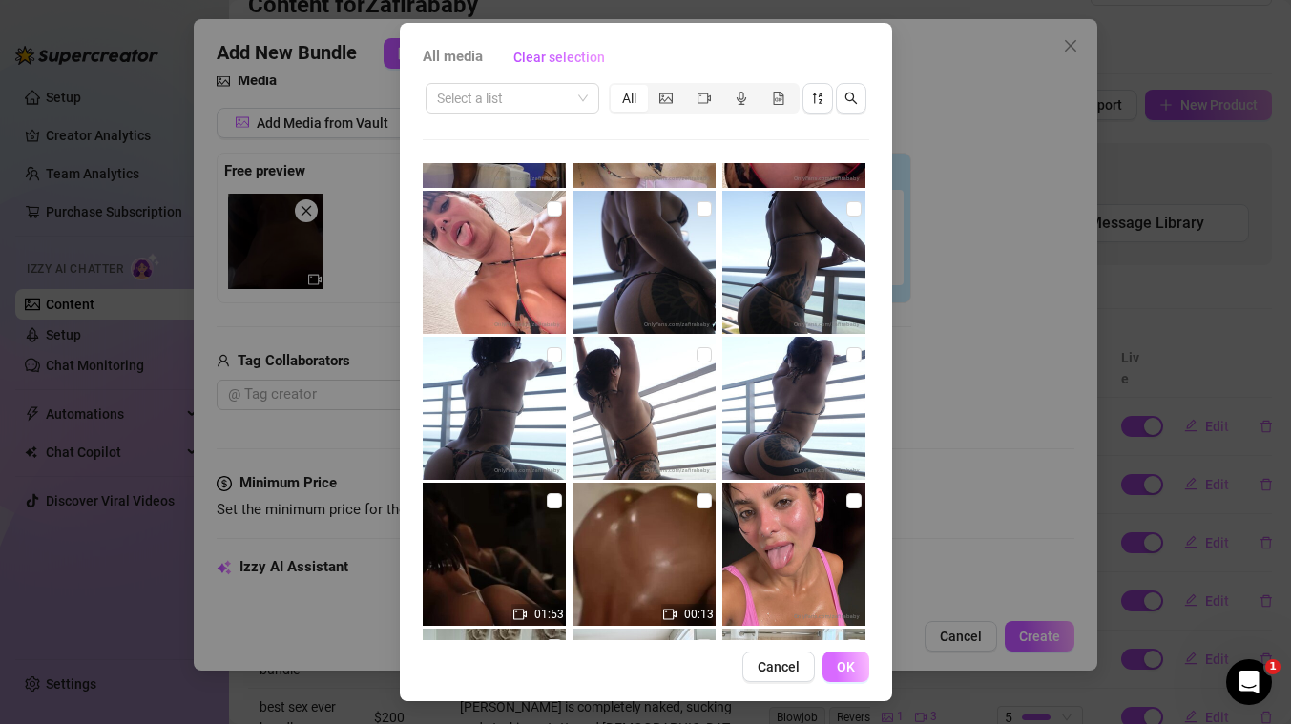
click at [849, 673] on span "OK" at bounding box center [846, 666] width 18 height 15
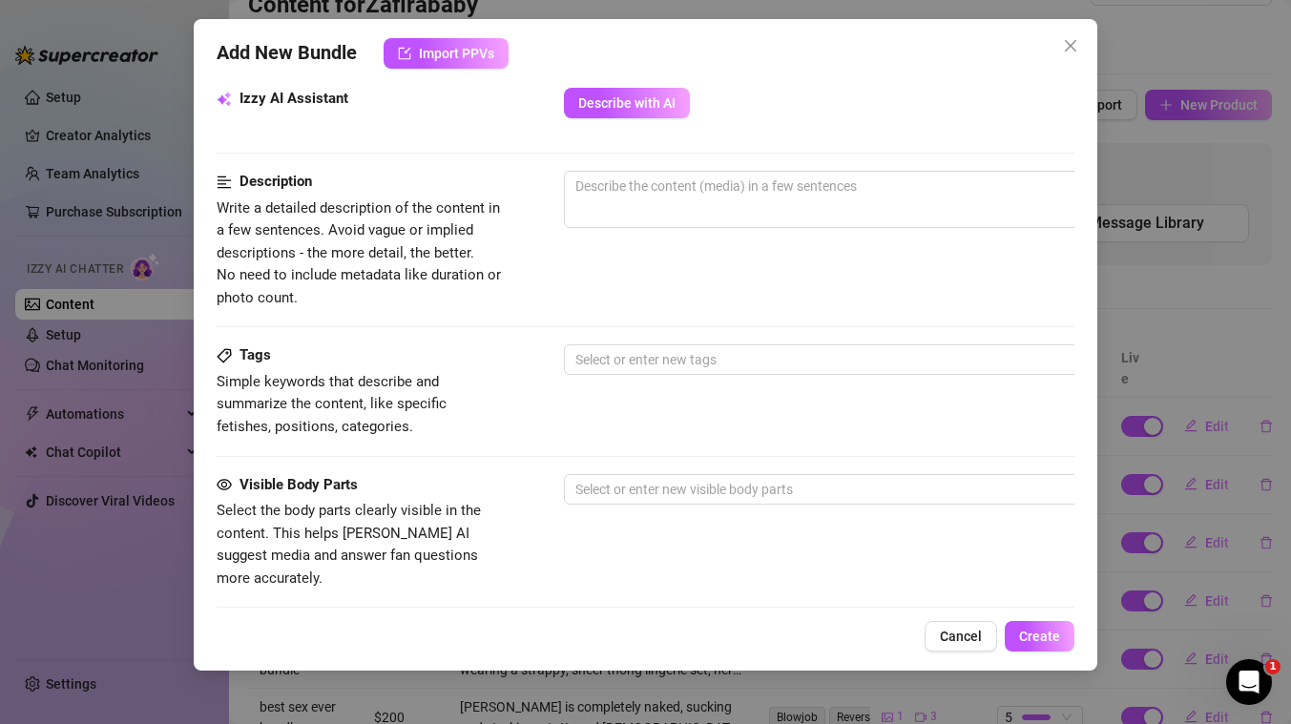
scroll to position [636, 0]
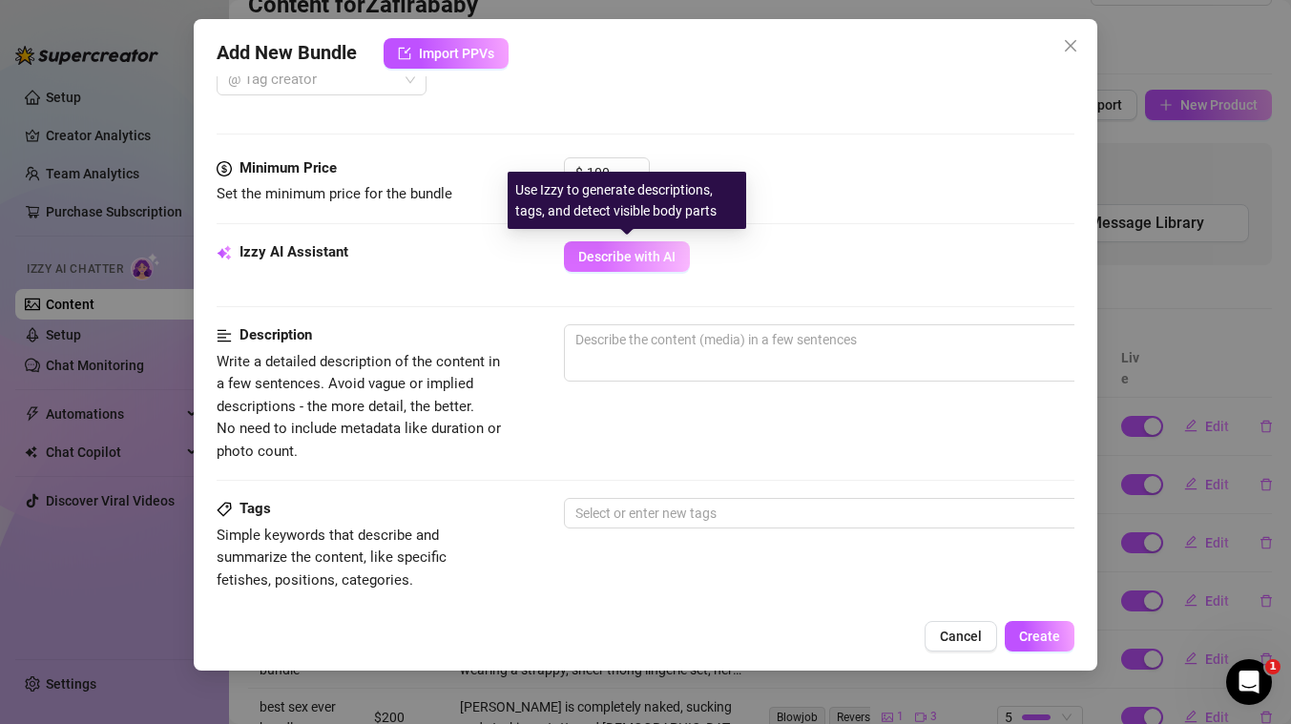
click at [617, 250] on span "Describe with AI" at bounding box center [626, 256] width 97 height 15
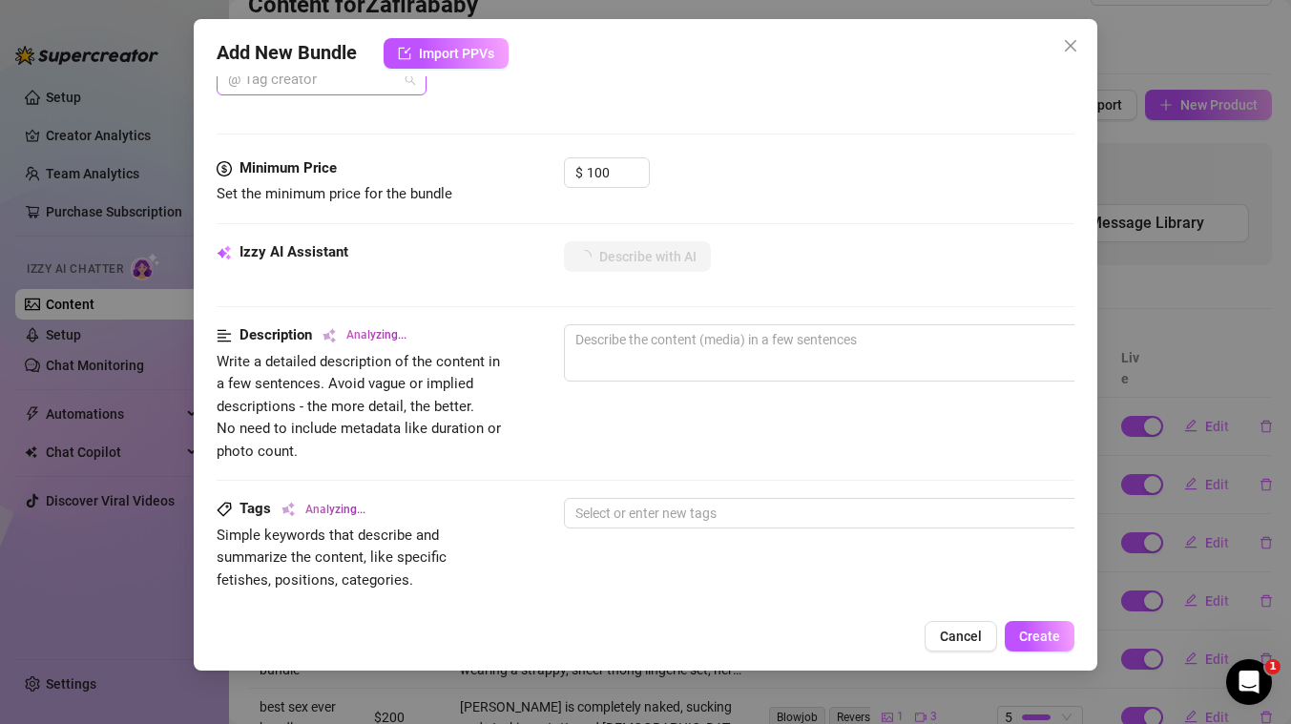
click at [378, 81] on div at bounding box center [311, 80] width 182 height 27
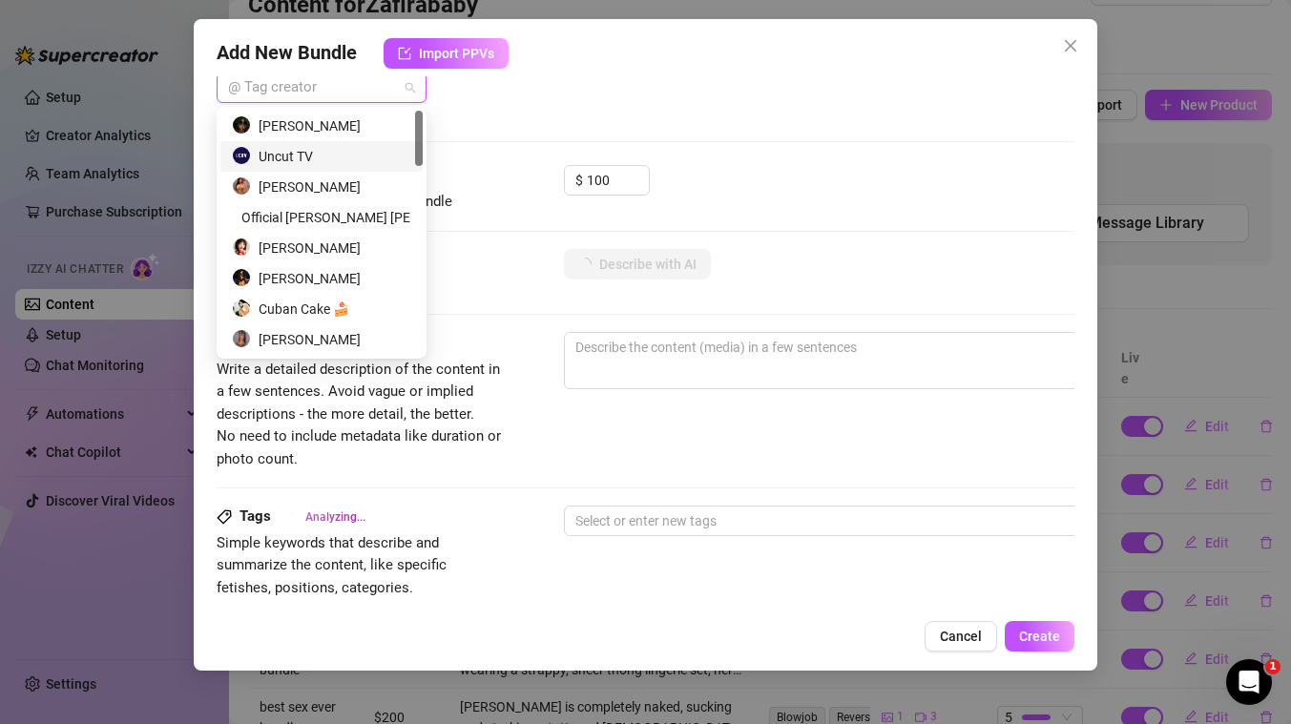
click at [327, 155] on div "Uncut TV" at bounding box center [321, 156] width 179 height 21
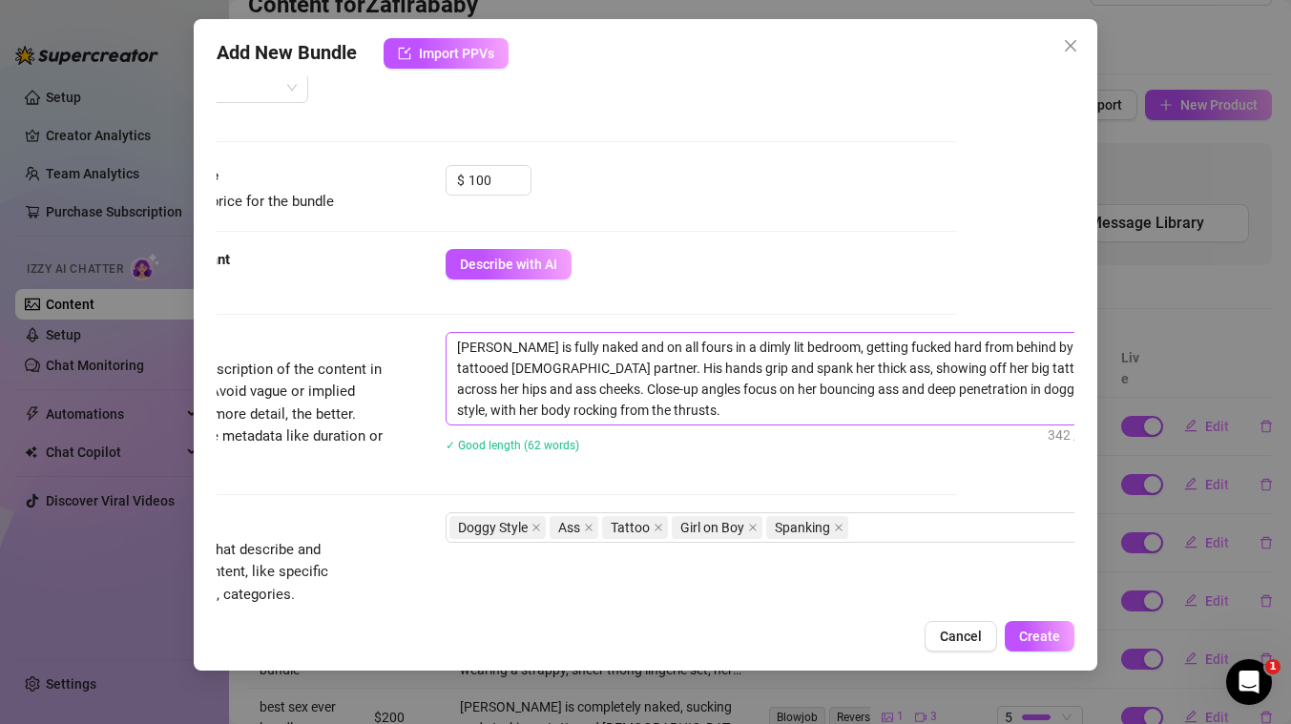
scroll to position [629, 157]
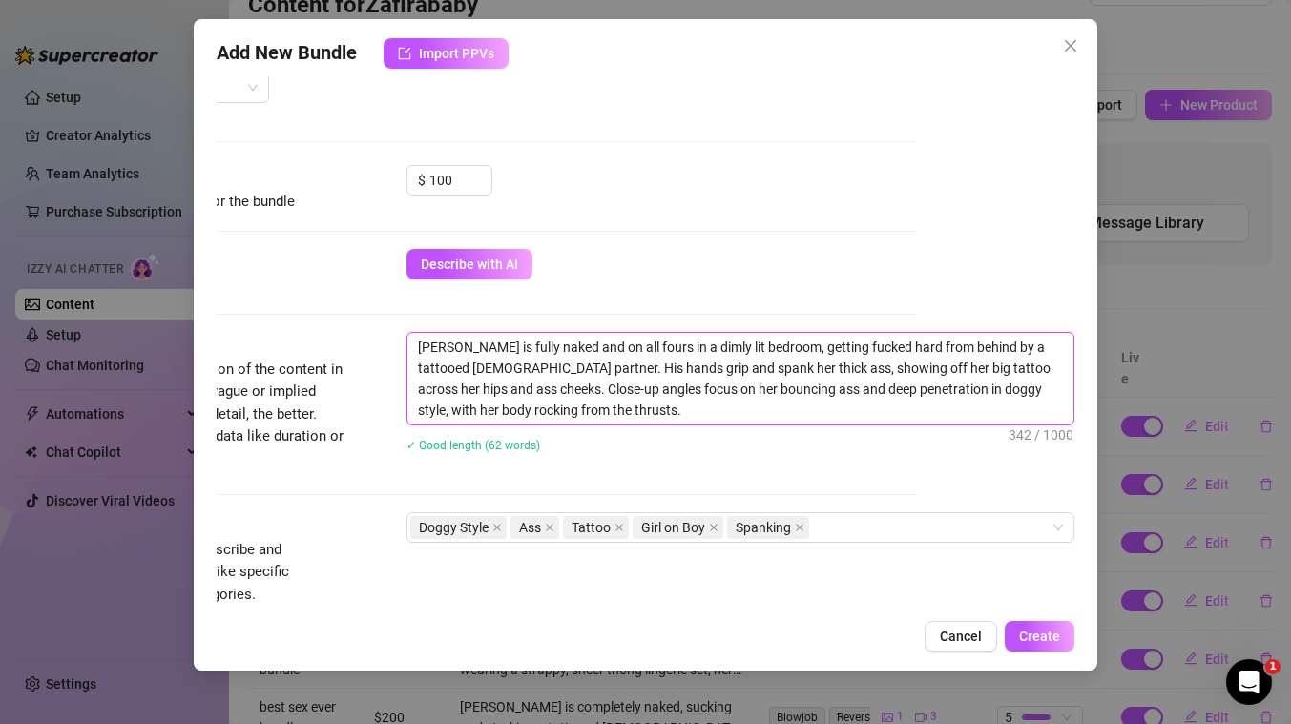
click at [781, 344] on textarea "Lisandra is fully naked and on all fours in a dimly lit bedroom, getting fucked…" at bounding box center [740, 379] width 666 height 92
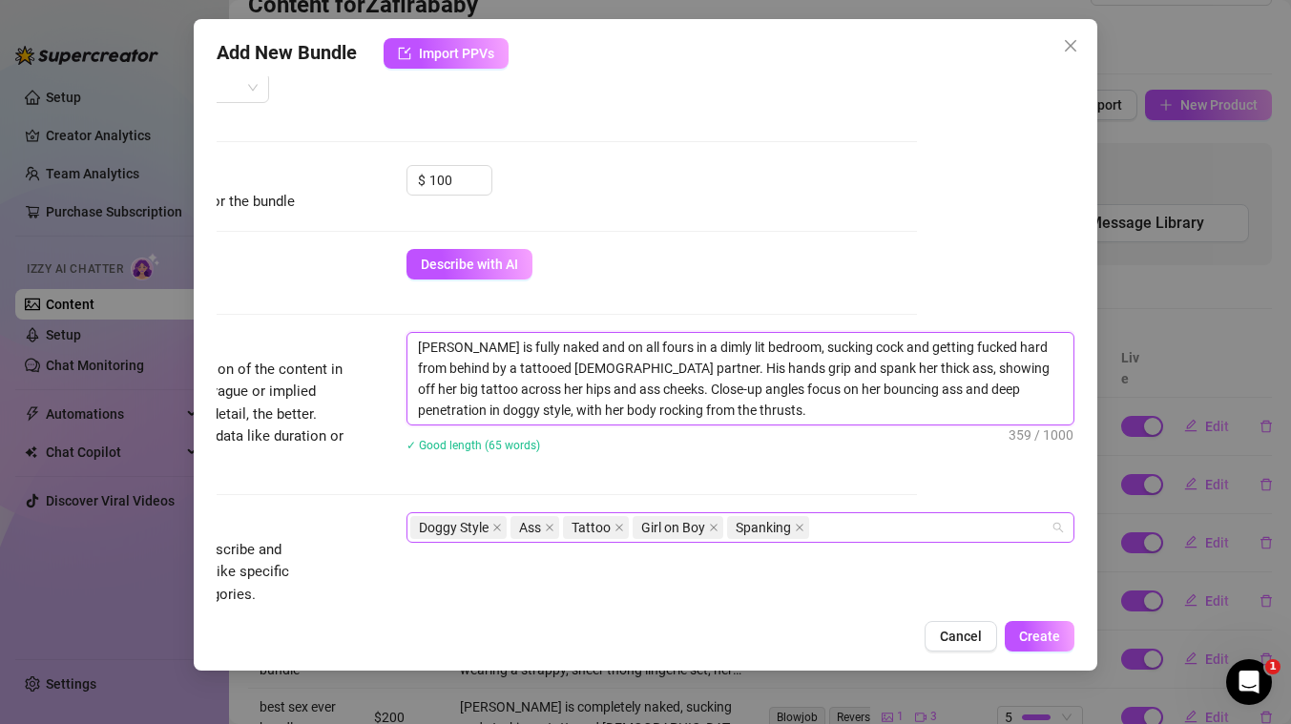
click at [885, 533] on div "Doggy Style Ass Tattoo Girl on Boy Spanking" at bounding box center [730, 527] width 640 height 27
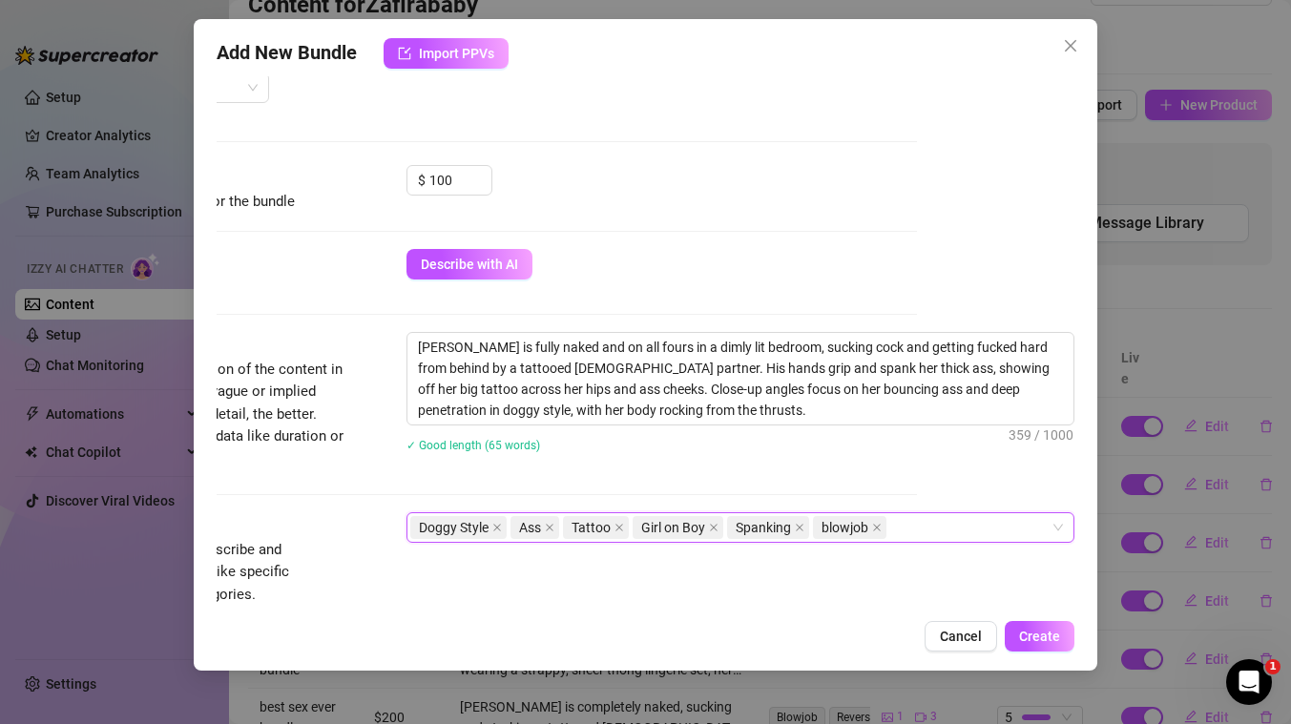
click at [756, 568] on div "Tags Simple keywords that describe and summarize the content, like specific fet…" at bounding box center [488, 558] width 858 height 93
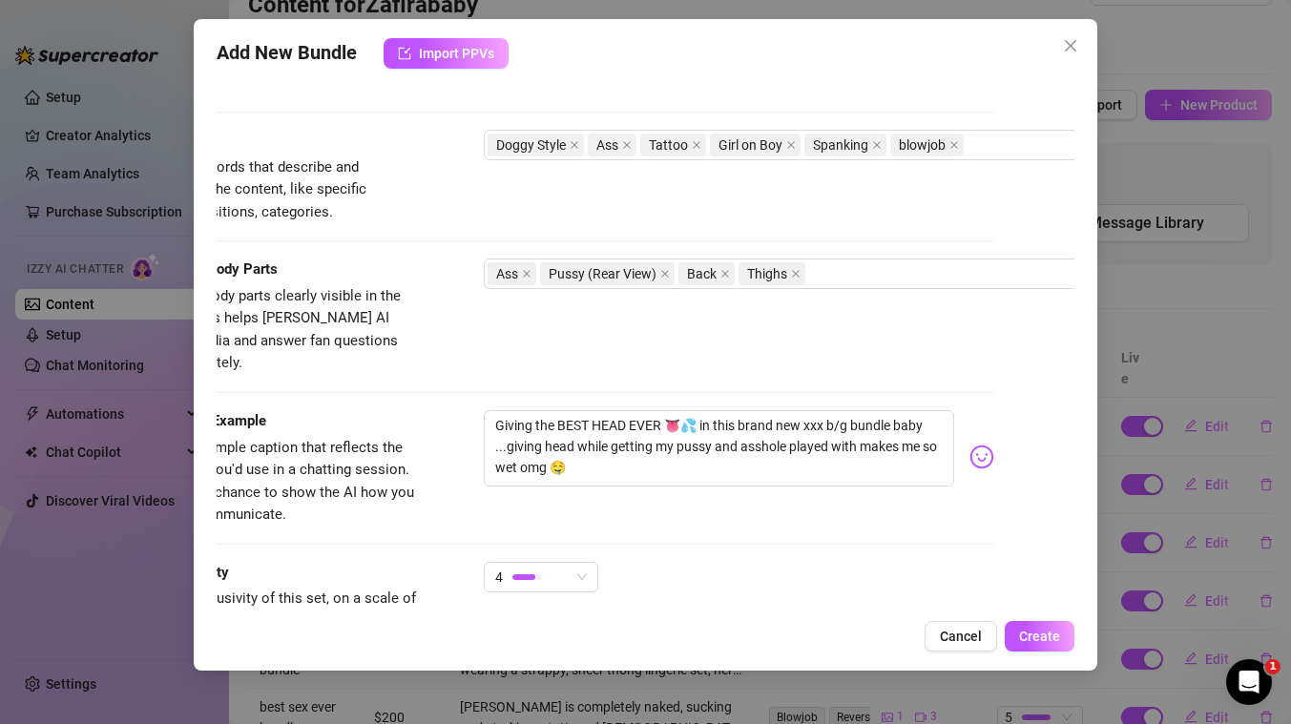
scroll to position [1023, 80]
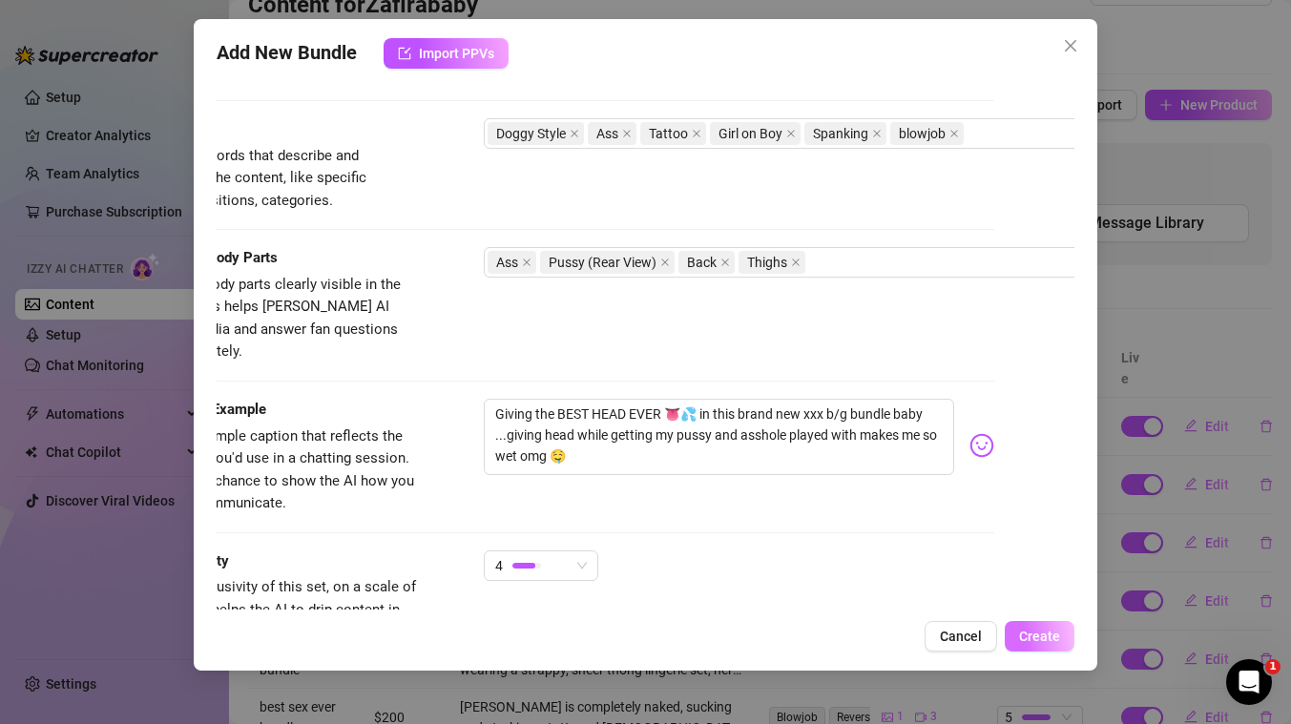
click at [1047, 632] on span "Create" at bounding box center [1039, 636] width 41 height 15
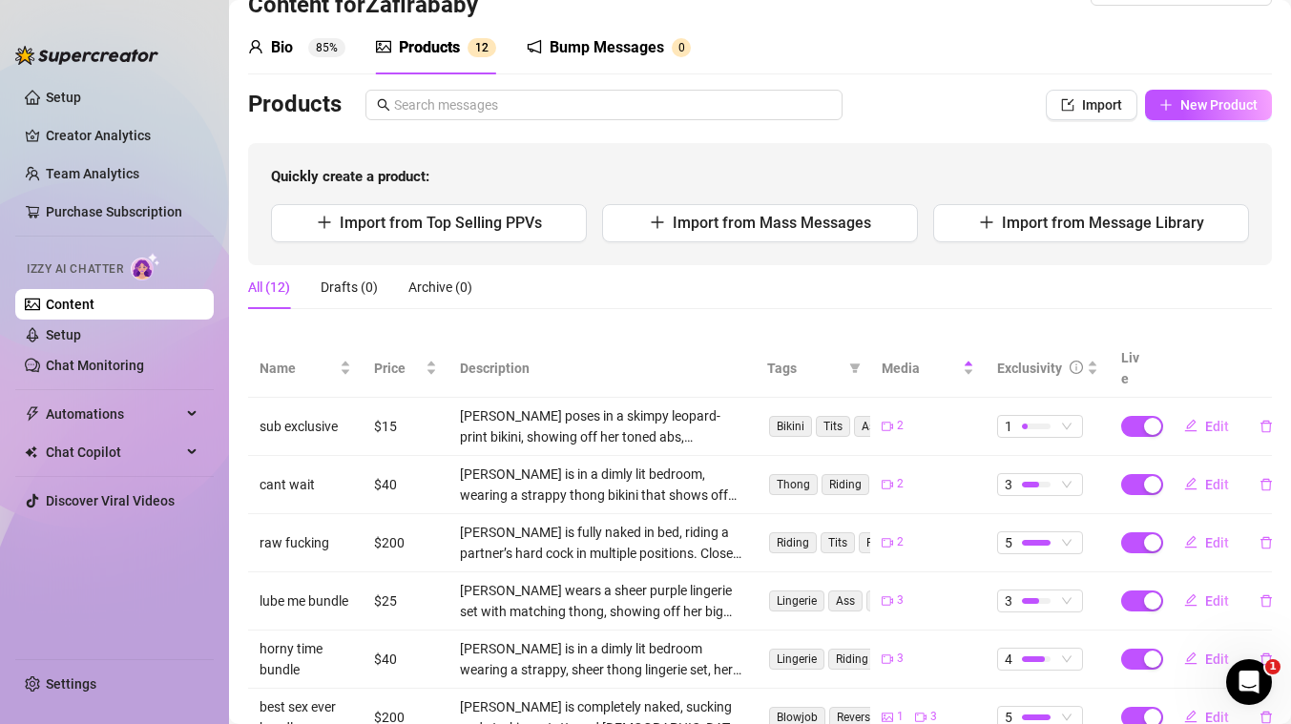
scroll to position [0, 0]
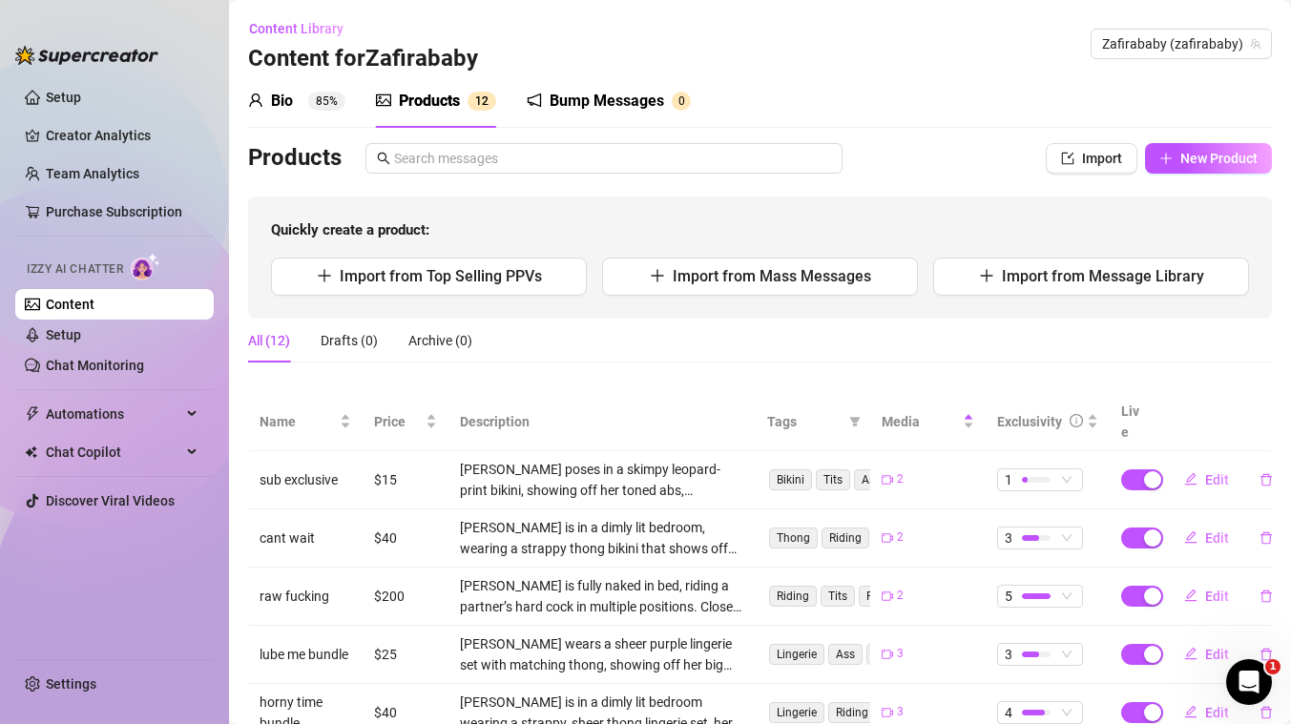
click at [606, 109] on div "Bump Messages" at bounding box center [606, 101] width 114 height 23
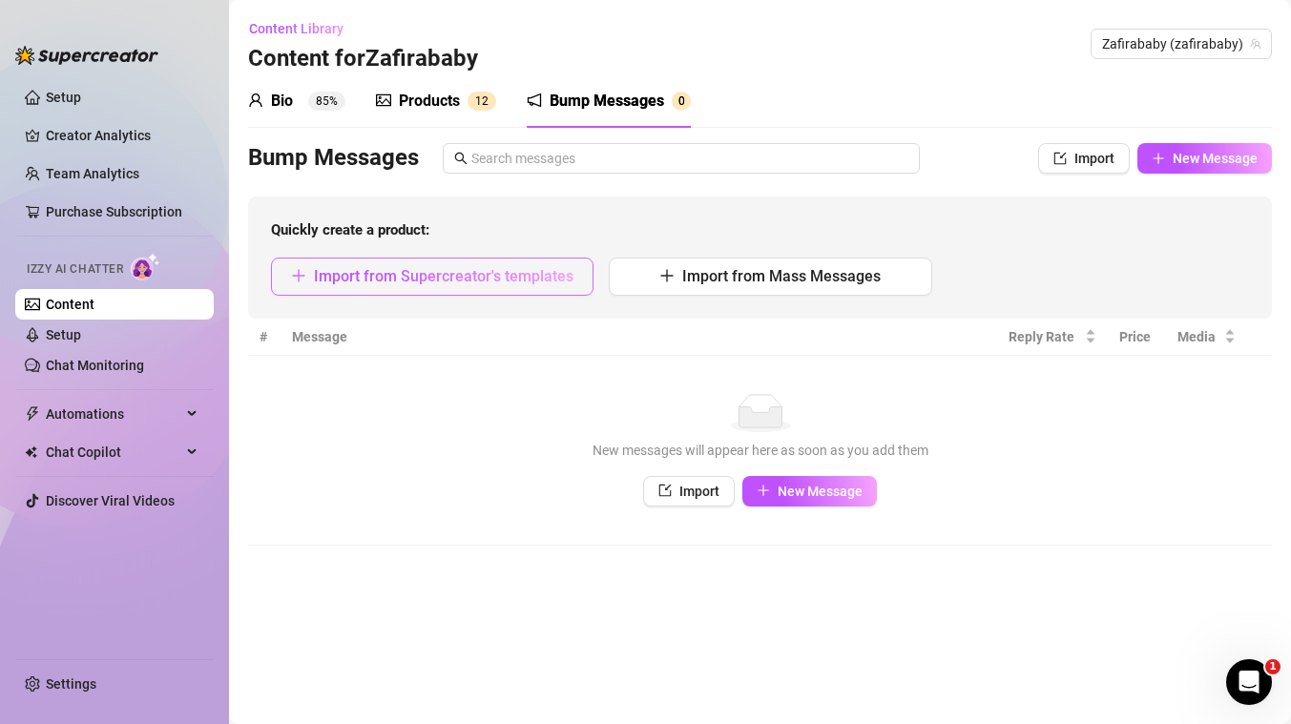
click at [477, 276] on span "Import from Supercreator's templates" at bounding box center [443, 276] width 259 height 18
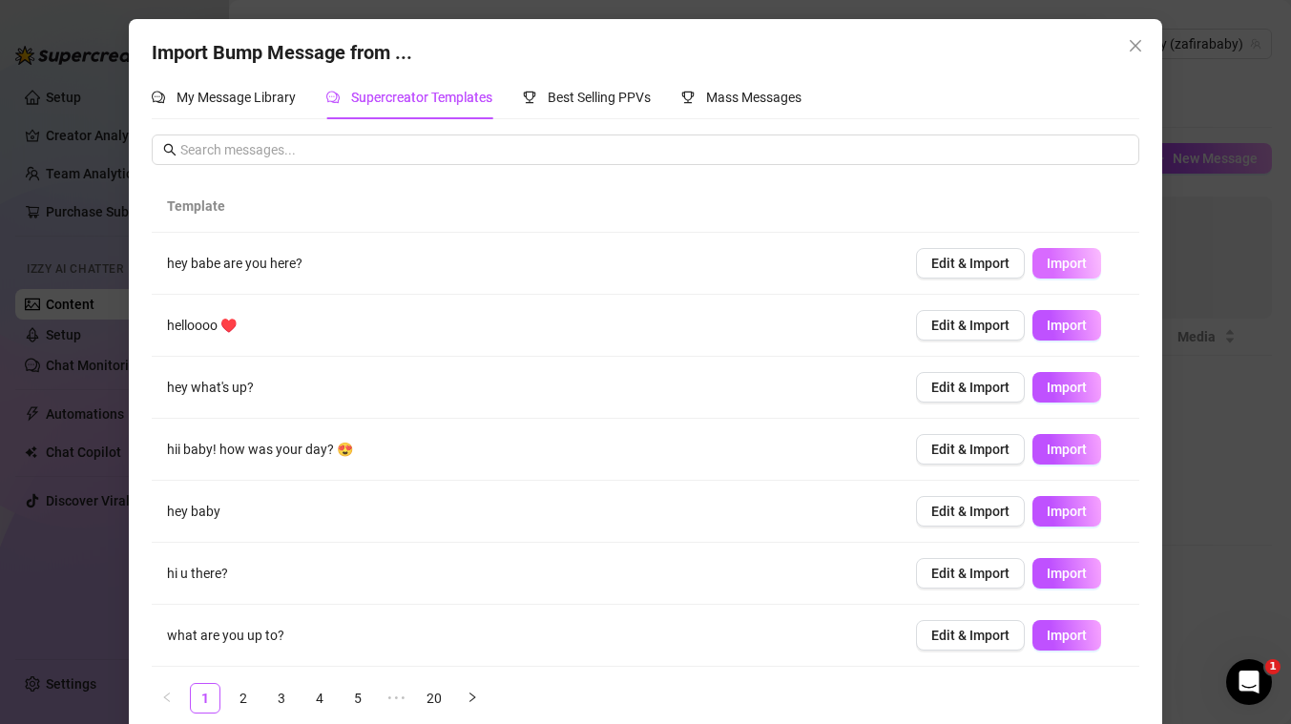
click at [1064, 264] on span "Import" at bounding box center [1066, 263] width 40 height 15
click at [1068, 335] on button "Import" at bounding box center [1066, 325] width 69 height 31
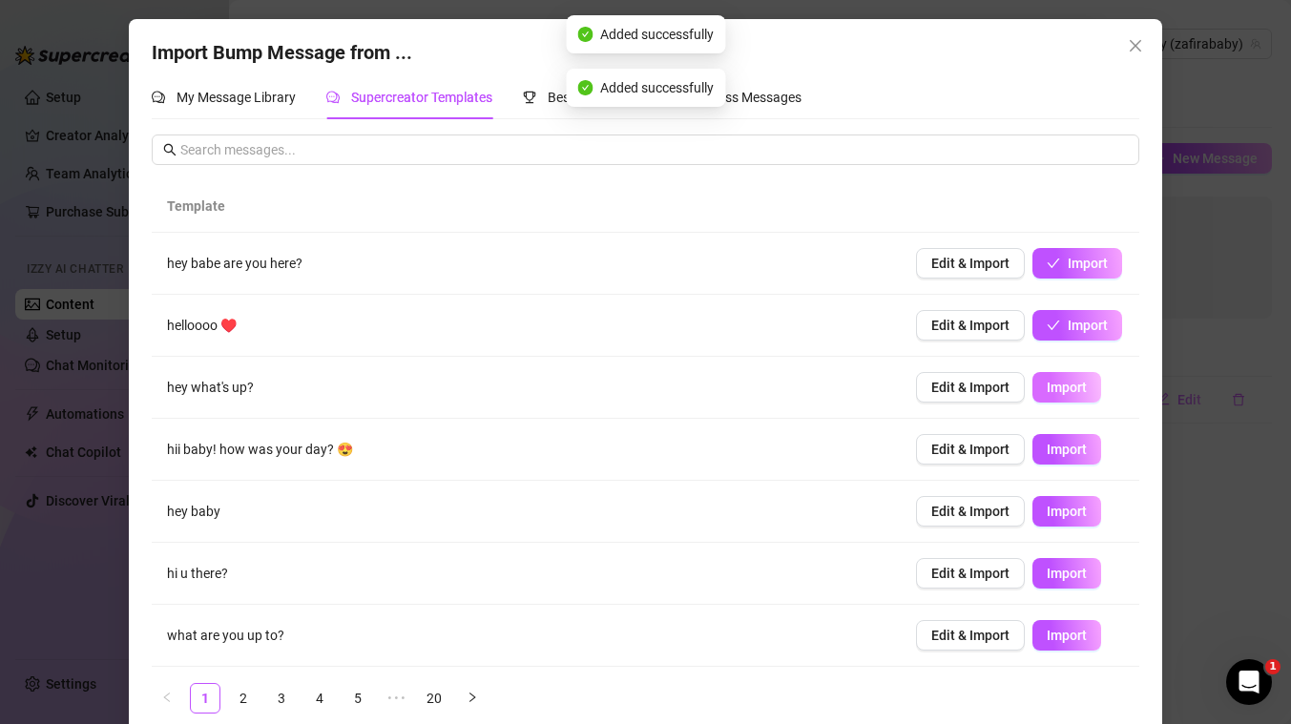
click at [1064, 386] on span "Import" at bounding box center [1066, 387] width 40 height 15
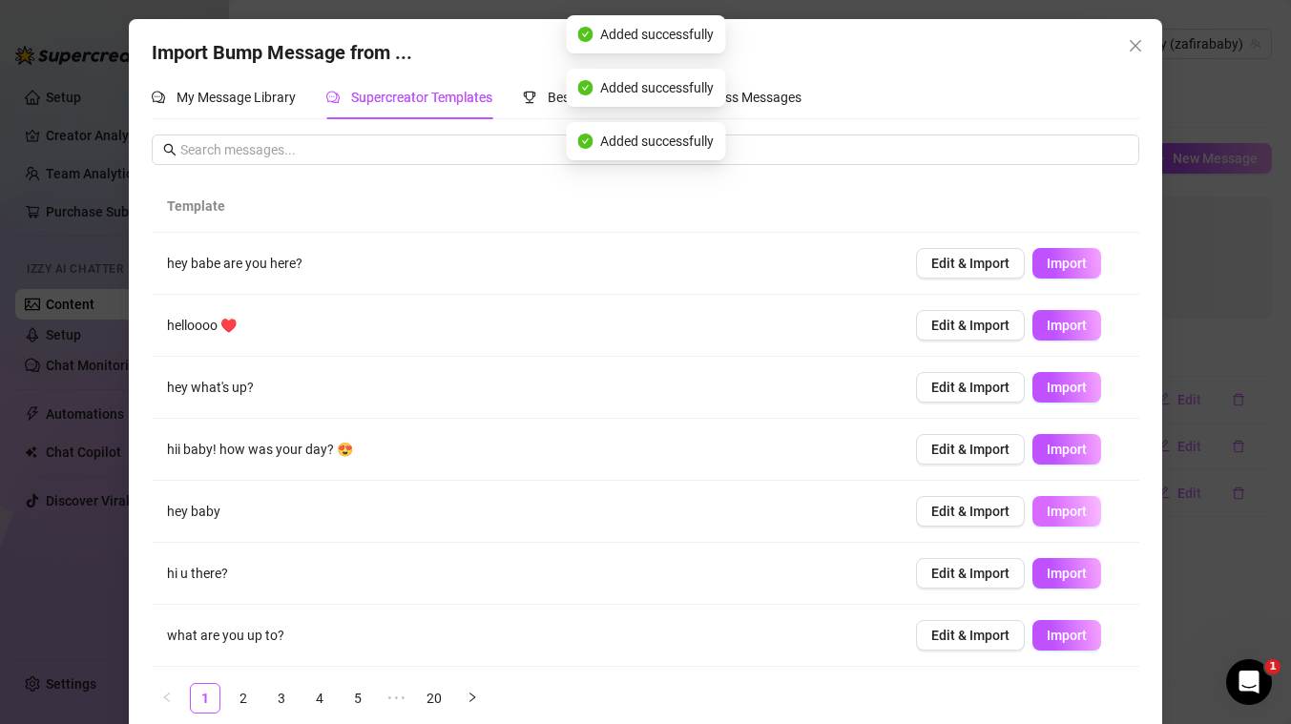
click at [1065, 519] on span "Import" at bounding box center [1066, 511] width 40 height 15
click at [436, 700] on link "20" at bounding box center [434, 698] width 29 height 29
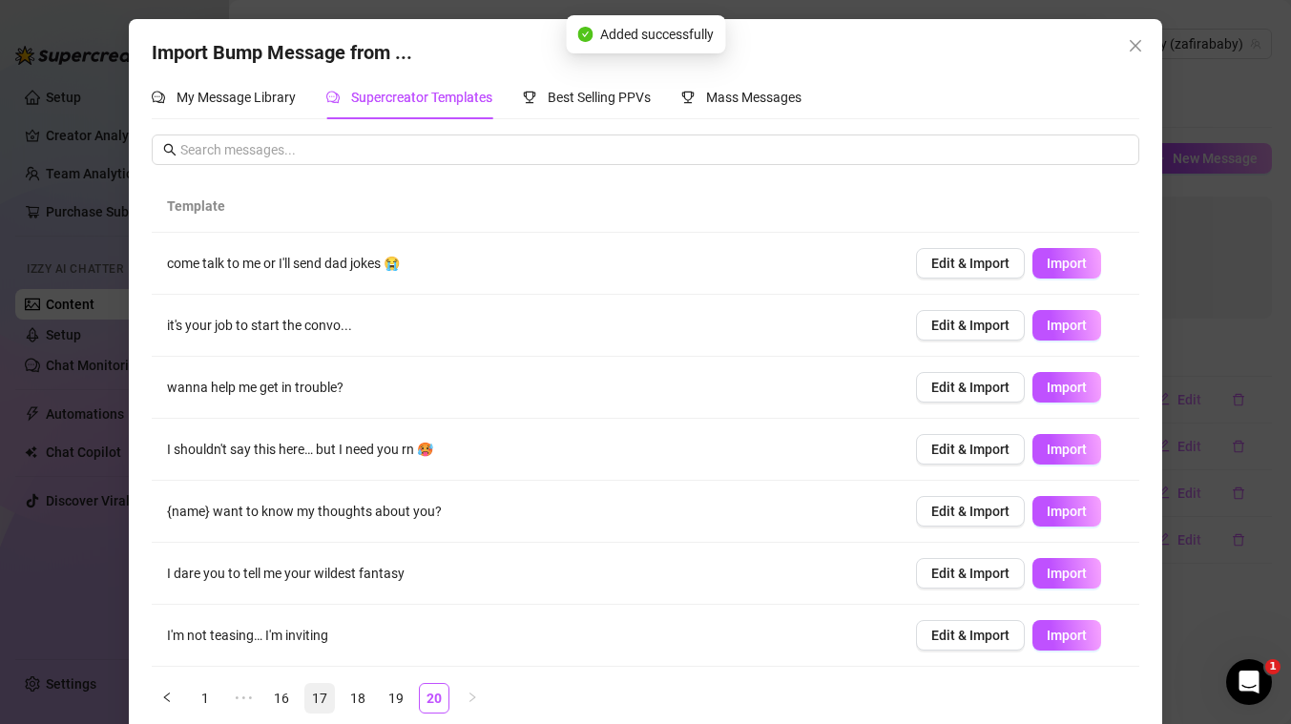
click at [314, 699] on link "17" at bounding box center [319, 698] width 29 height 29
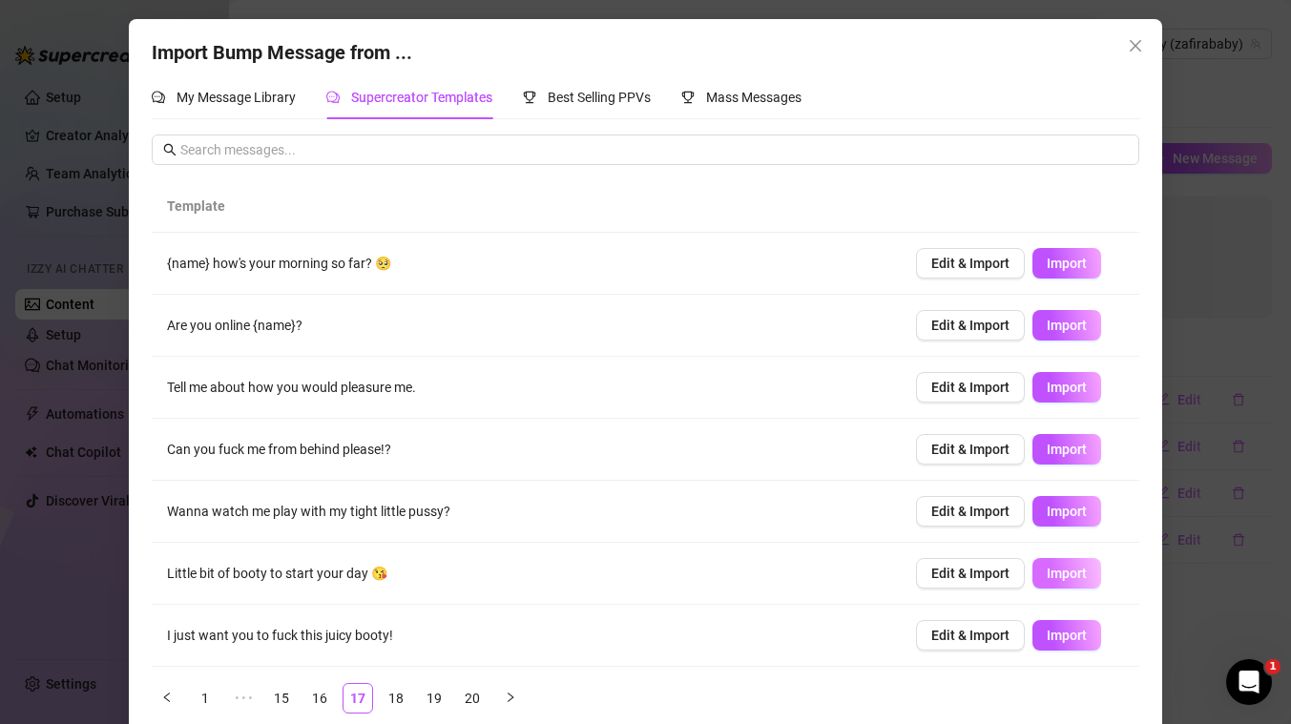
click at [1046, 574] on span "Import" at bounding box center [1066, 573] width 40 height 15
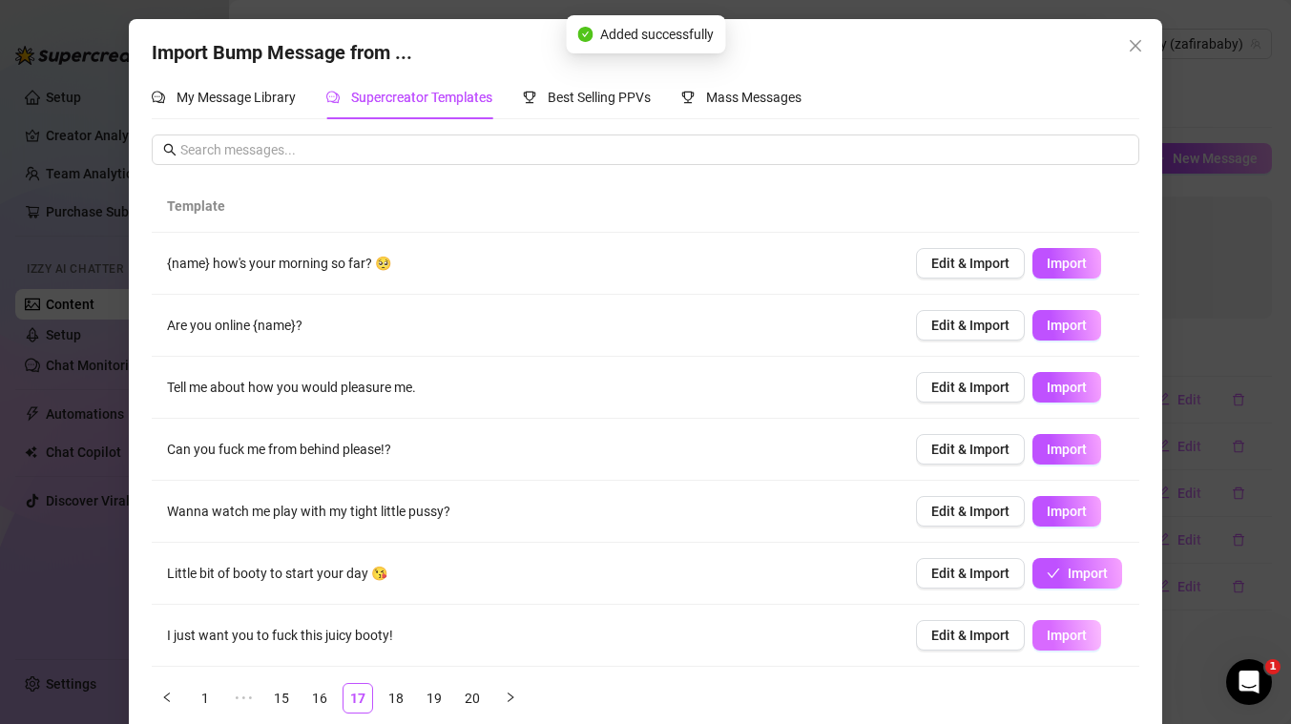
click at [1061, 631] on span "Import" at bounding box center [1066, 635] width 40 height 15
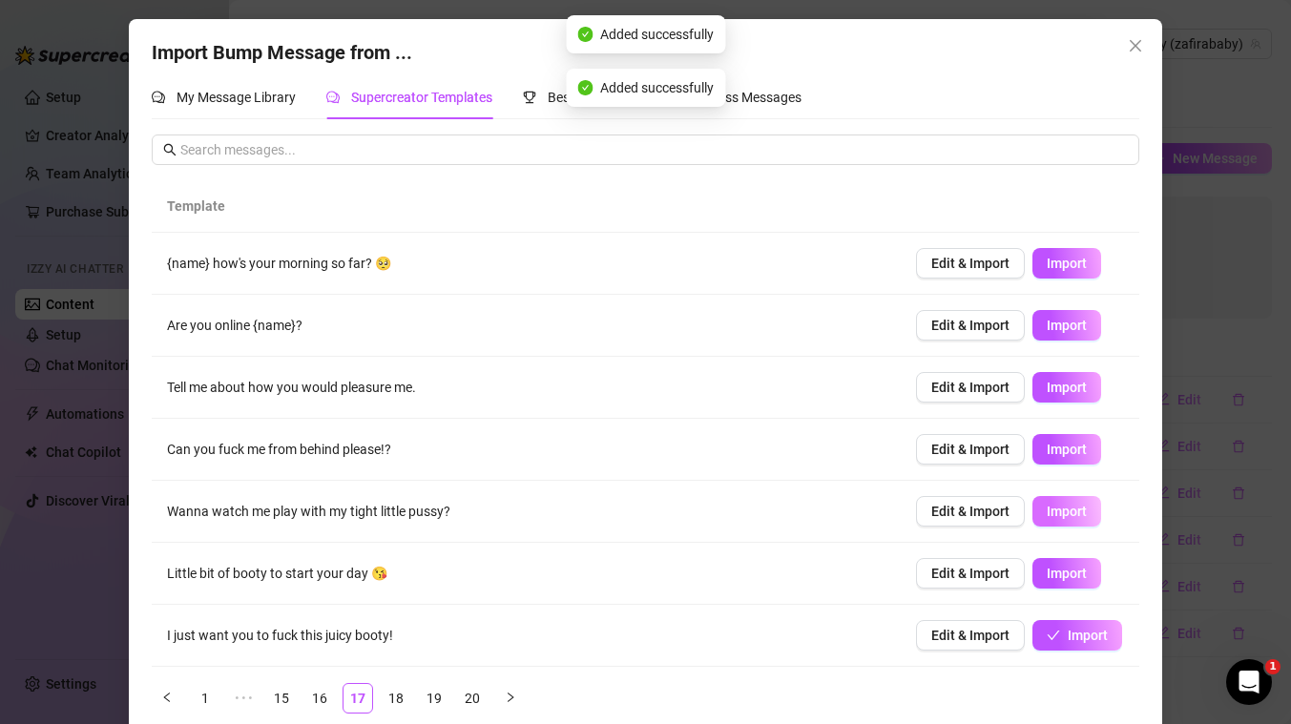
click at [1072, 513] on span "Import" at bounding box center [1066, 511] width 40 height 15
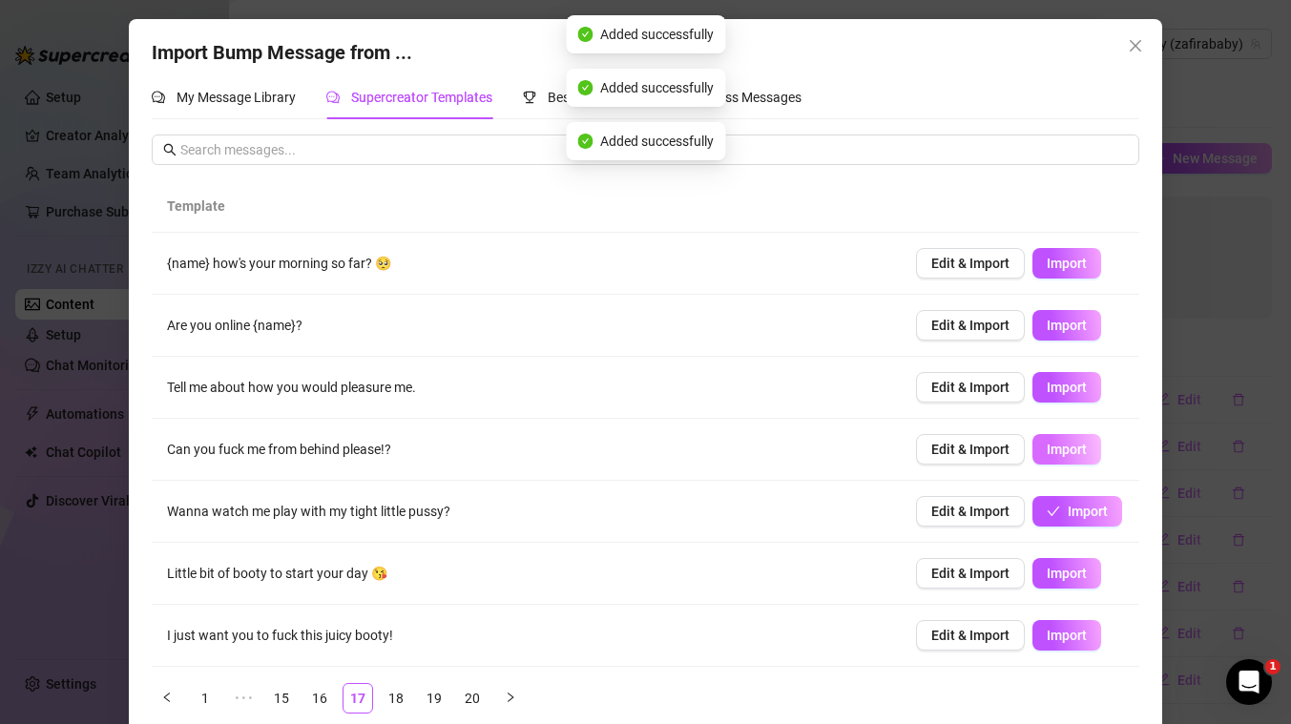
click at [1069, 446] on span "Import" at bounding box center [1066, 449] width 40 height 15
click at [1073, 393] on span "Import" at bounding box center [1066, 387] width 40 height 15
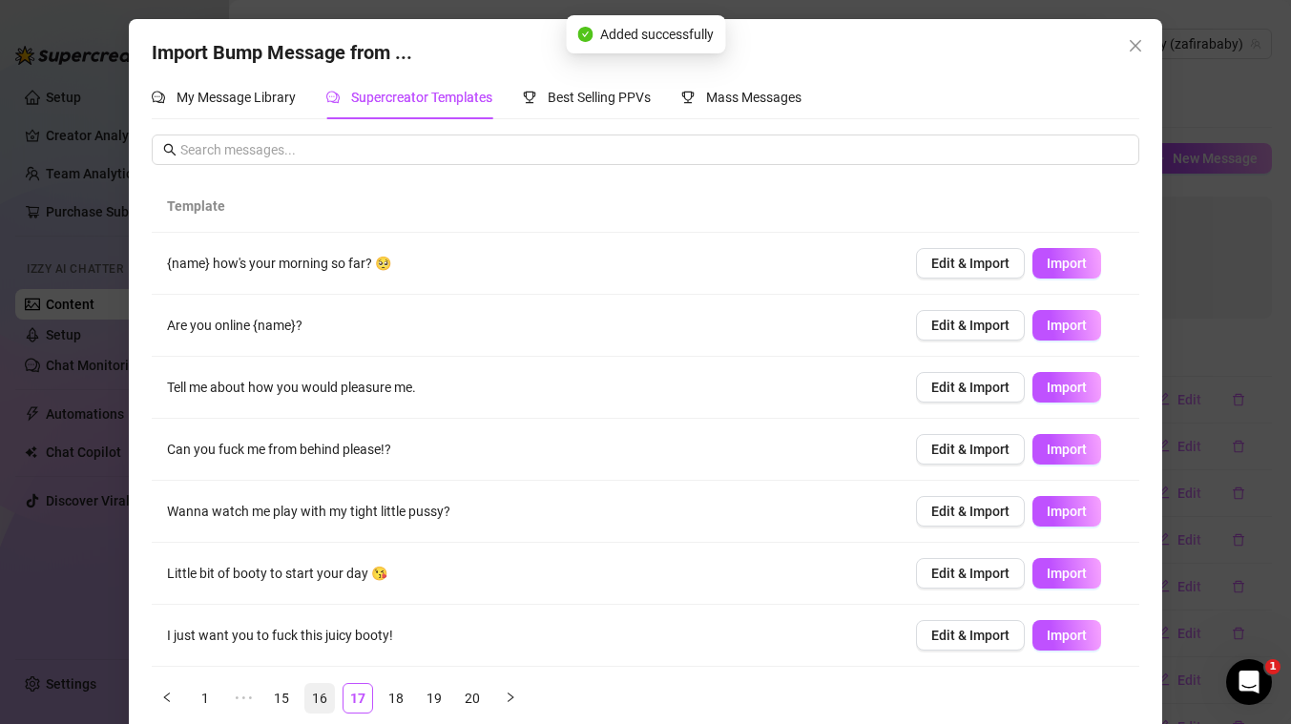
click at [321, 694] on link "16" at bounding box center [319, 698] width 29 height 29
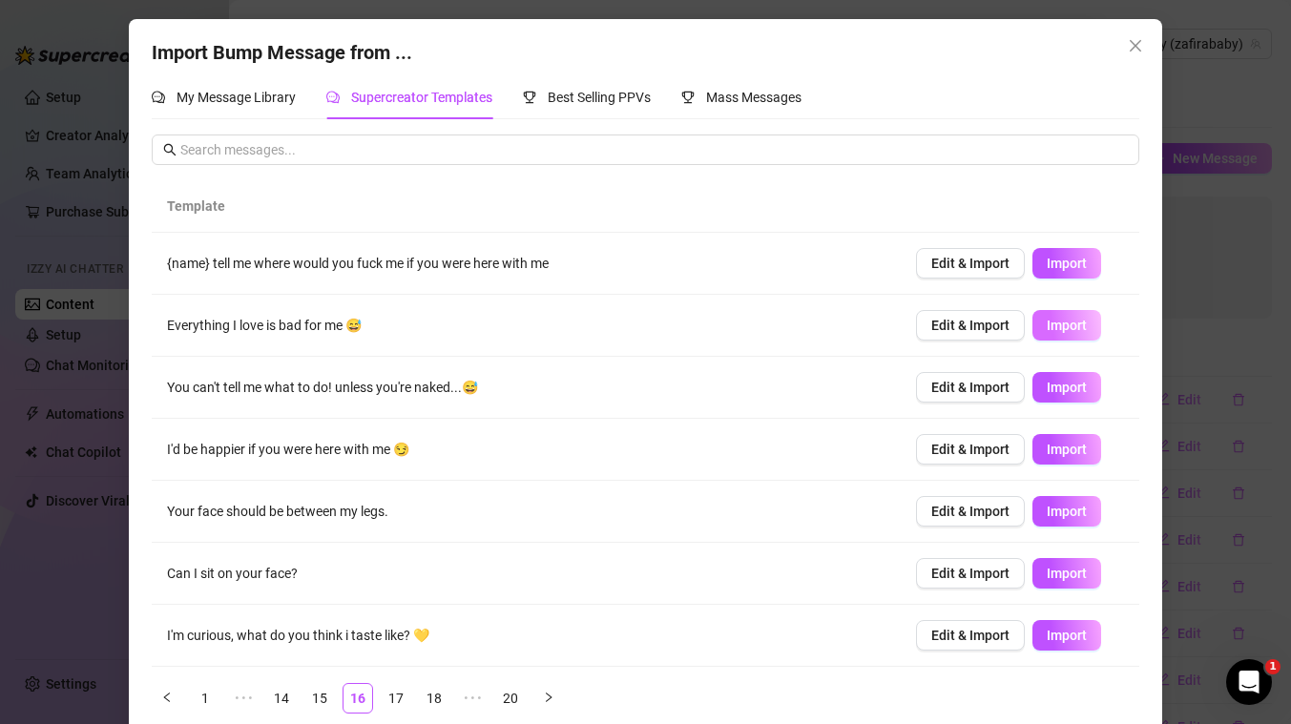
click at [1068, 323] on span "Import" at bounding box center [1066, 325] width 40 height 15
click at [1227, 300] on div "Import Bump Message from ... My Message Library Supercreator Templates Best Sel…" at bounding box center [645, 362] width 1291 height 724
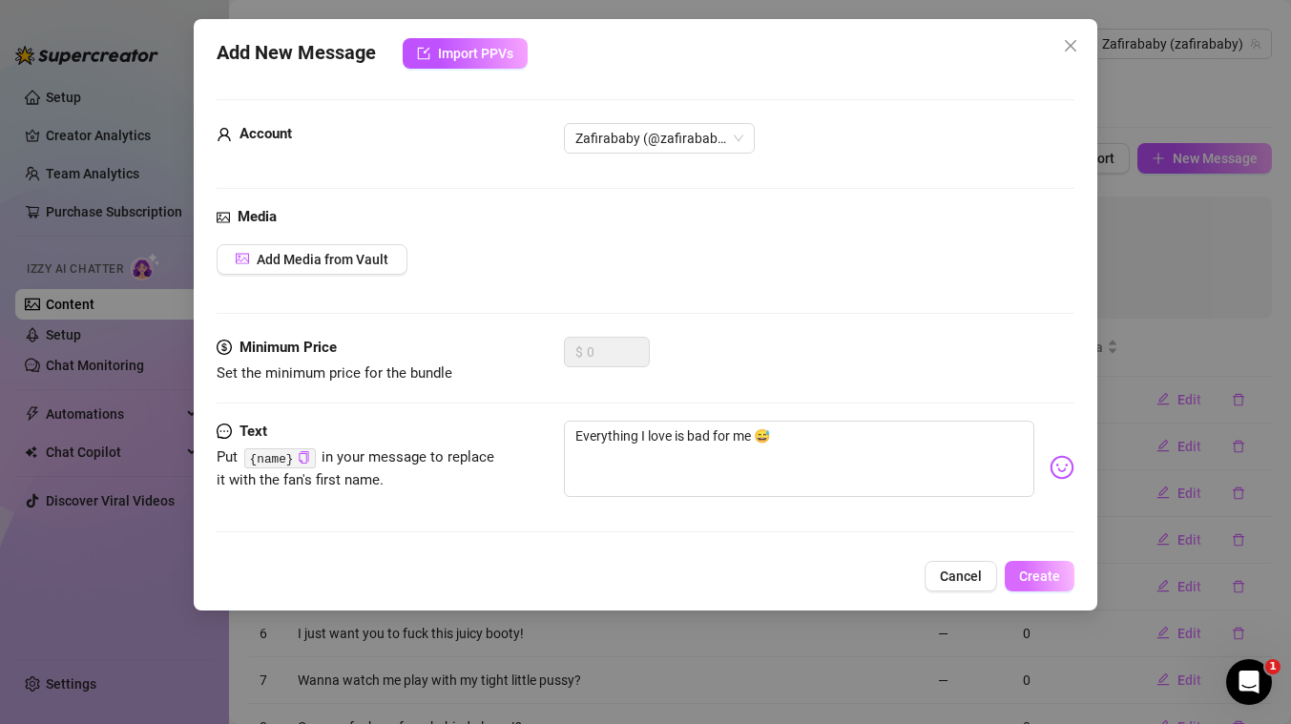
click at [1055, 573] on span "Create" at bounding box center [1039, 576] width 41 height 15
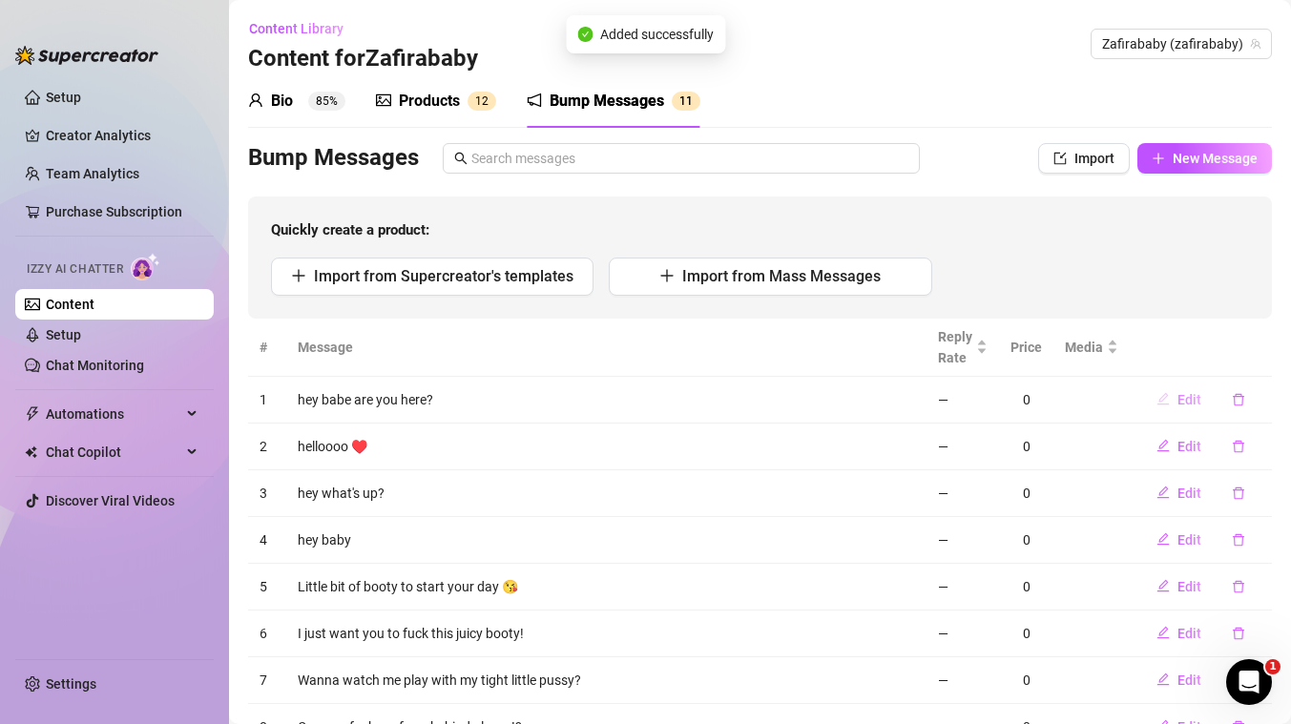
click at [1194, 399] on span "Edit" at bounding box center [1189, 399] width 24 height 15
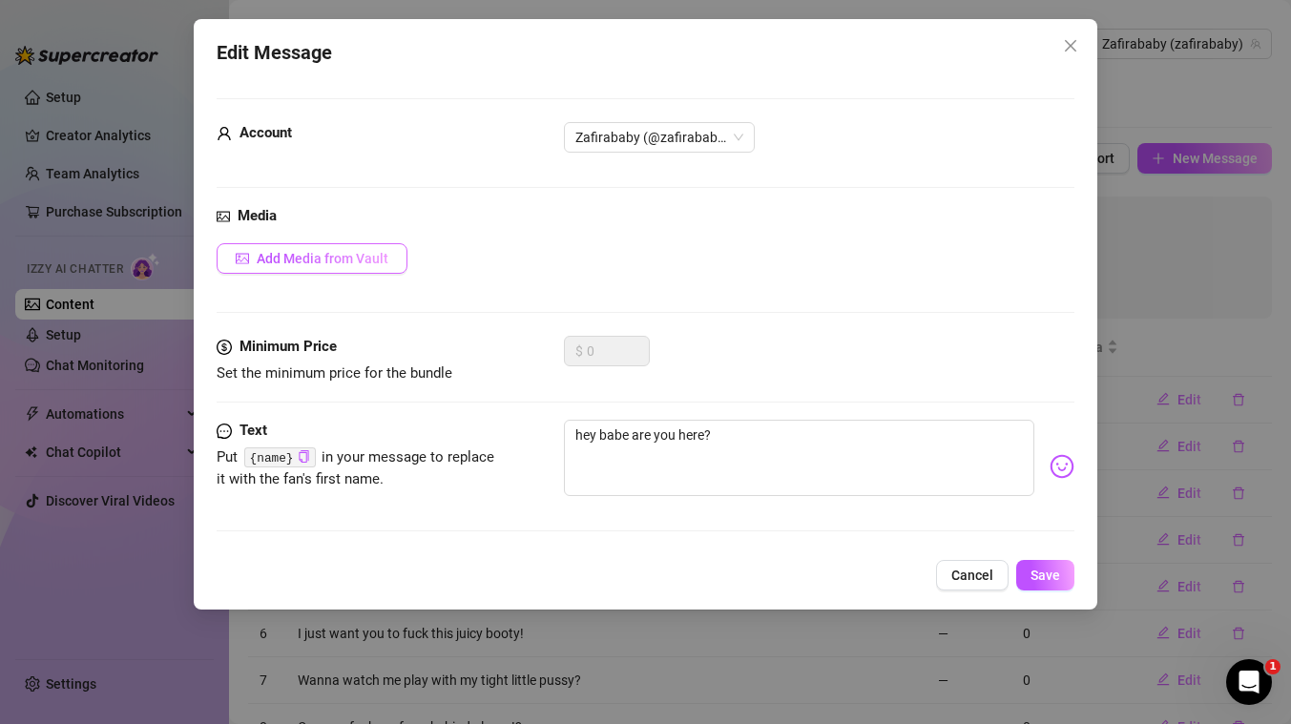
click at [314, 259] on span "Add Media from Vault" at bounding box center [323, 258] width 132 height 15
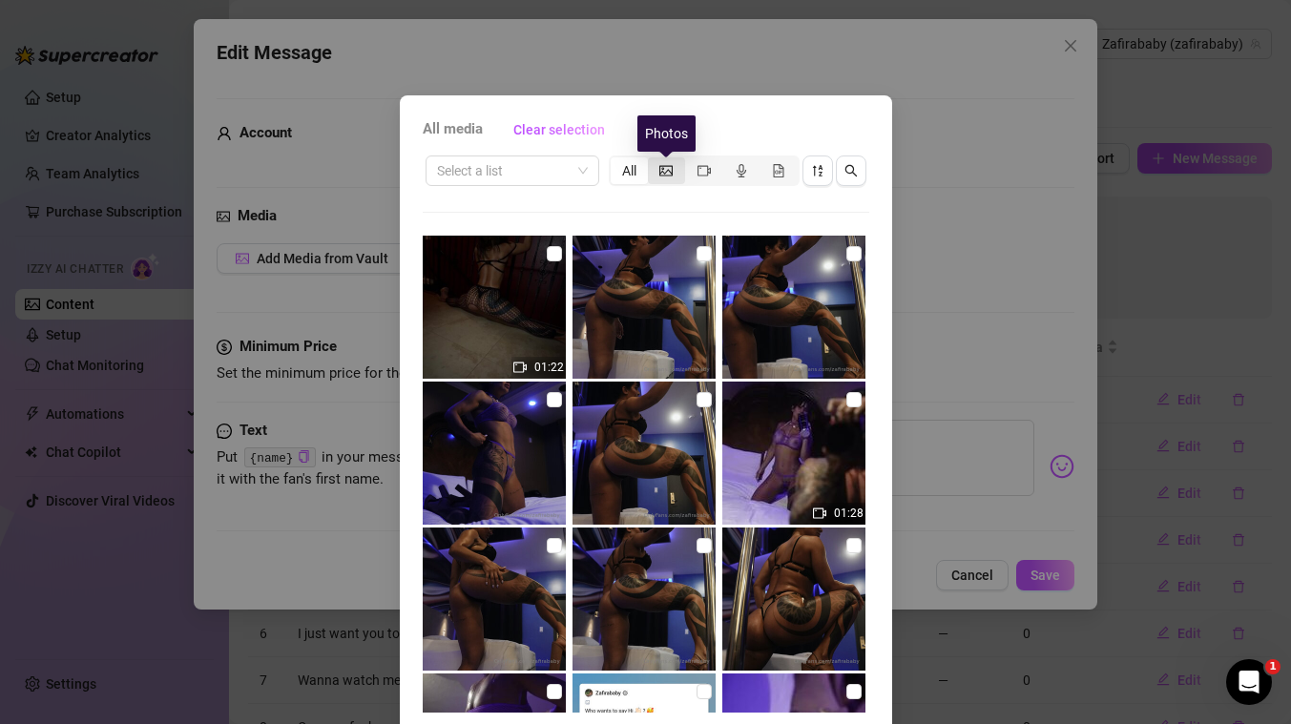
click at [667, 173] on icon "picture" at bounding box center [665, 170] width 13 height 13
click at [652, 160] on input "segmented control" at bounding box center [652, 160] width 0 height 0
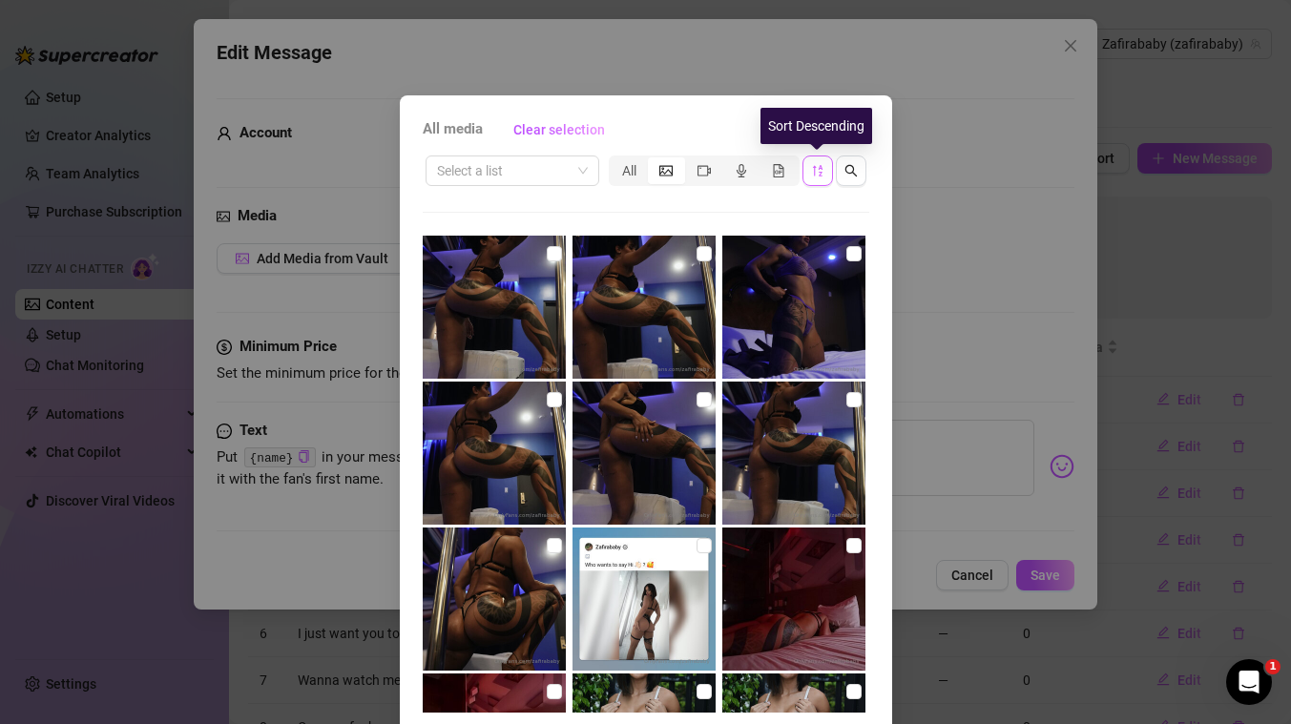
click at [808, 164] on button "button" at bounding box center [817, 170] width 31 height 31
click at [821, 175] on icon "sort-descending" at bounding box center [817, 170] width 13 height 13
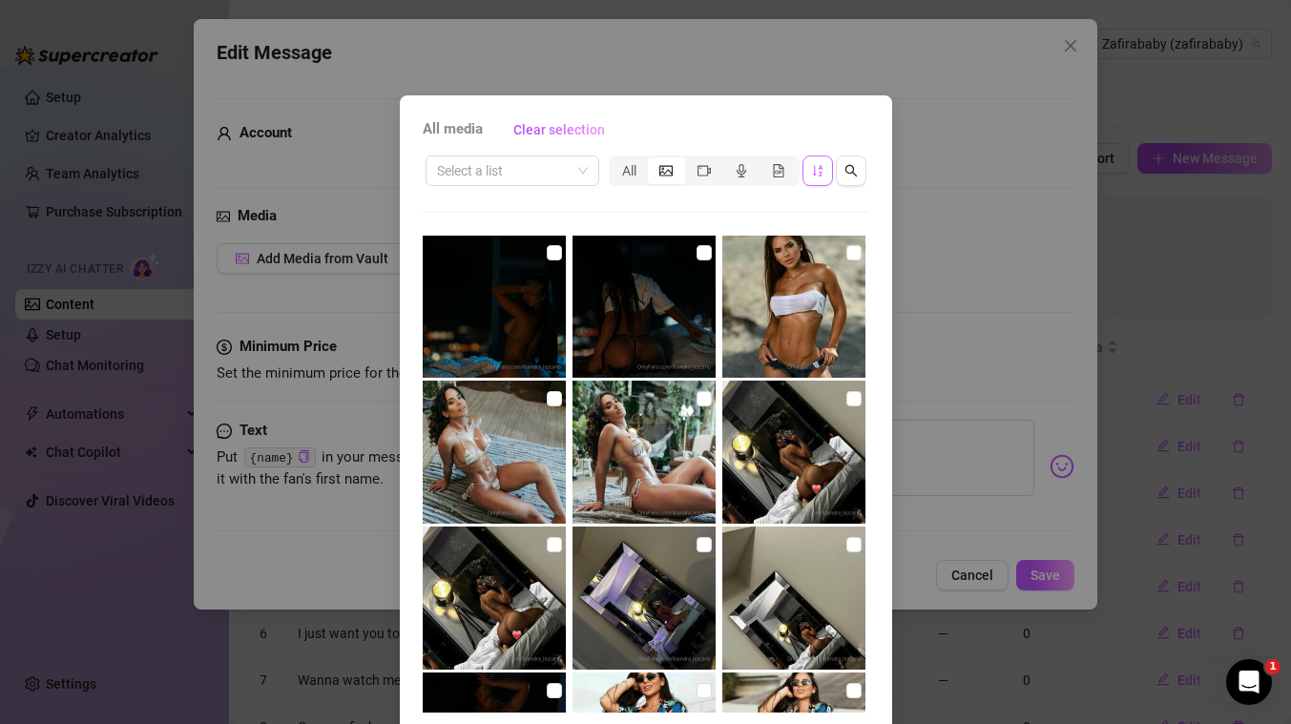
scroll to position [719, 0]
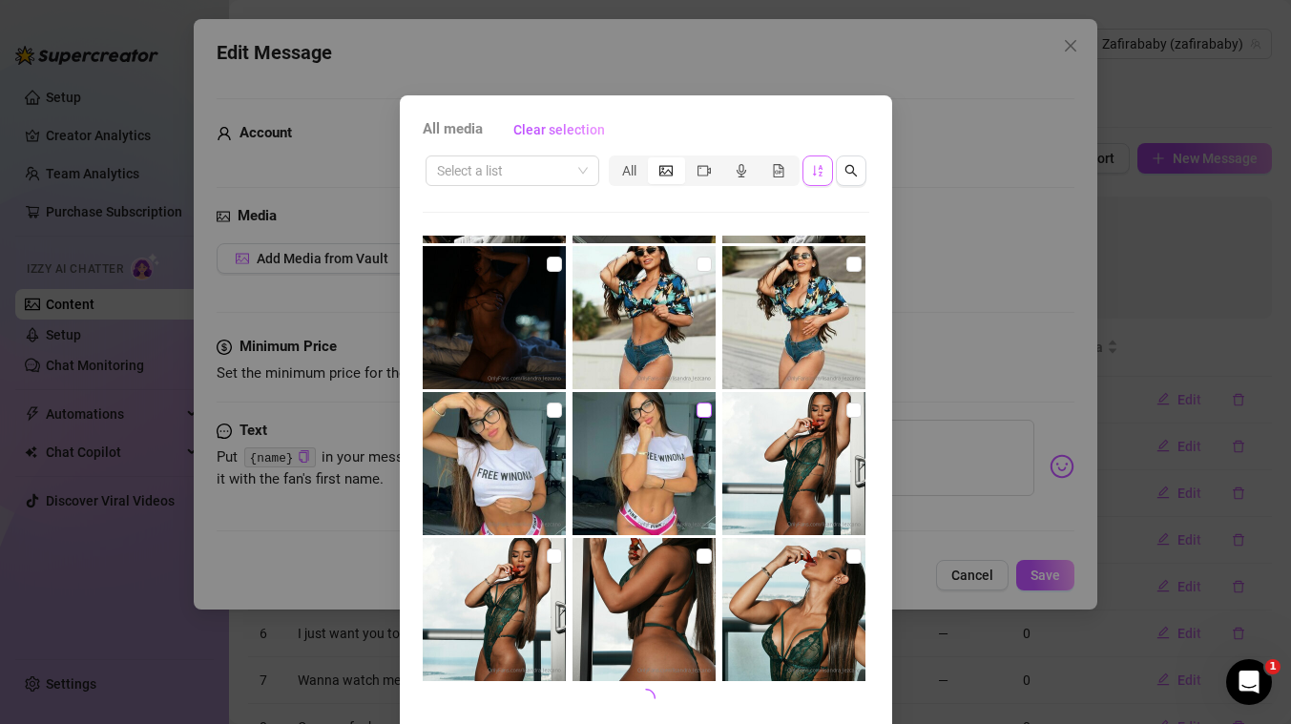
click at [705, 413] on input "checkbox" at bounding box center [703, 410] width 15 height 15
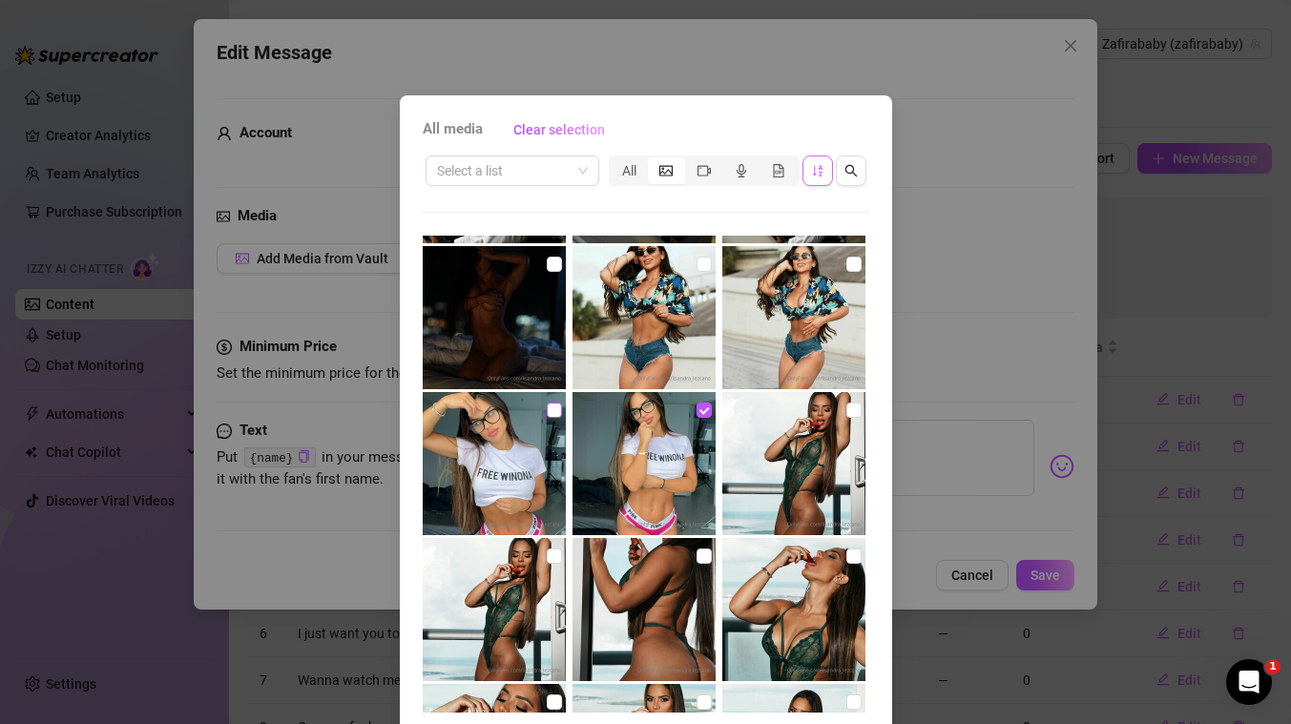
click at [552, 408] on input "checkbox" at bounding box center [554, 410] width 15 height 15
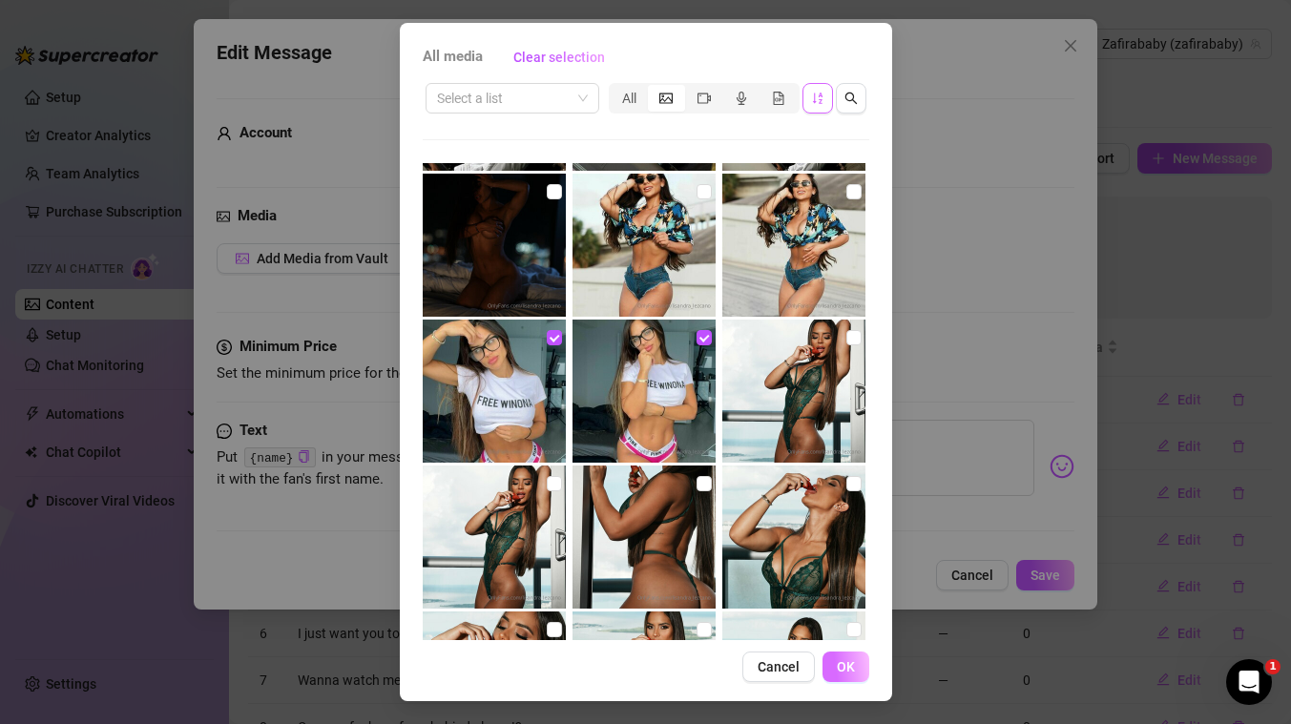
click at [846, 669] on span "OK" at bounding box center [846, 666] width 18 height 15
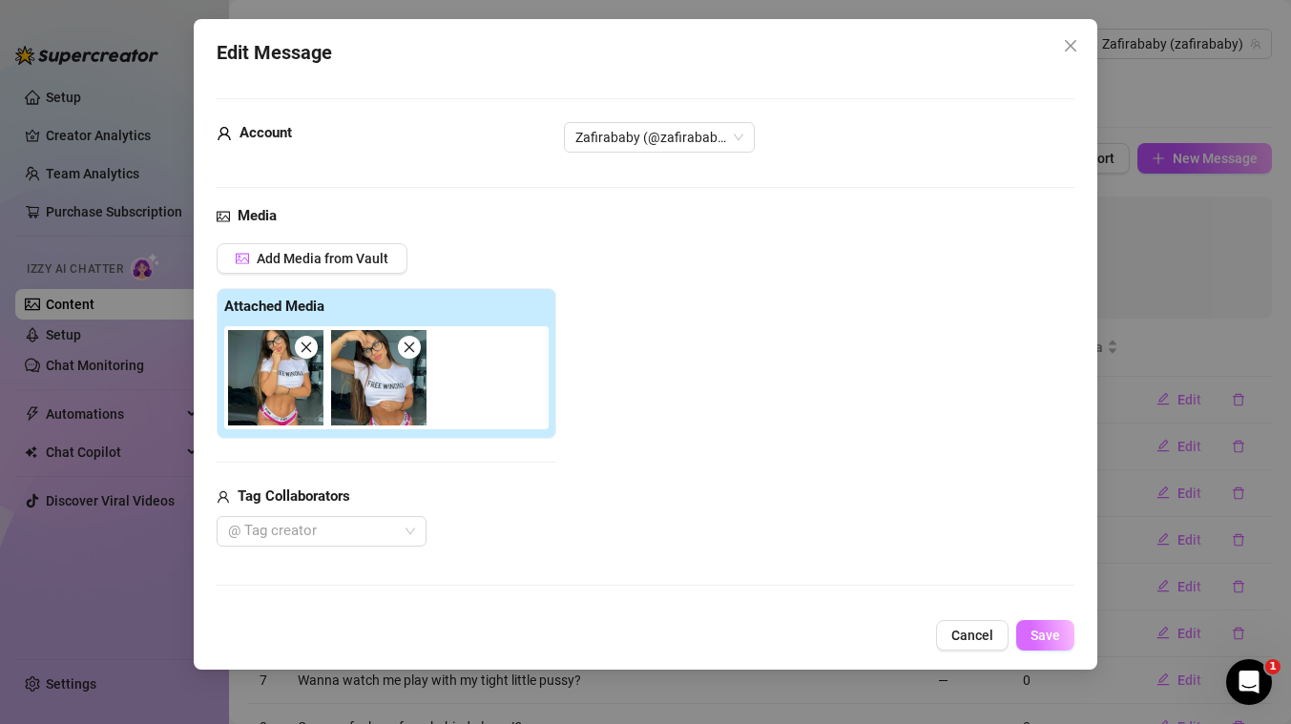
click at [1051, 632] on span "Save" at bounding box center [1045, 635] width 30 height 15
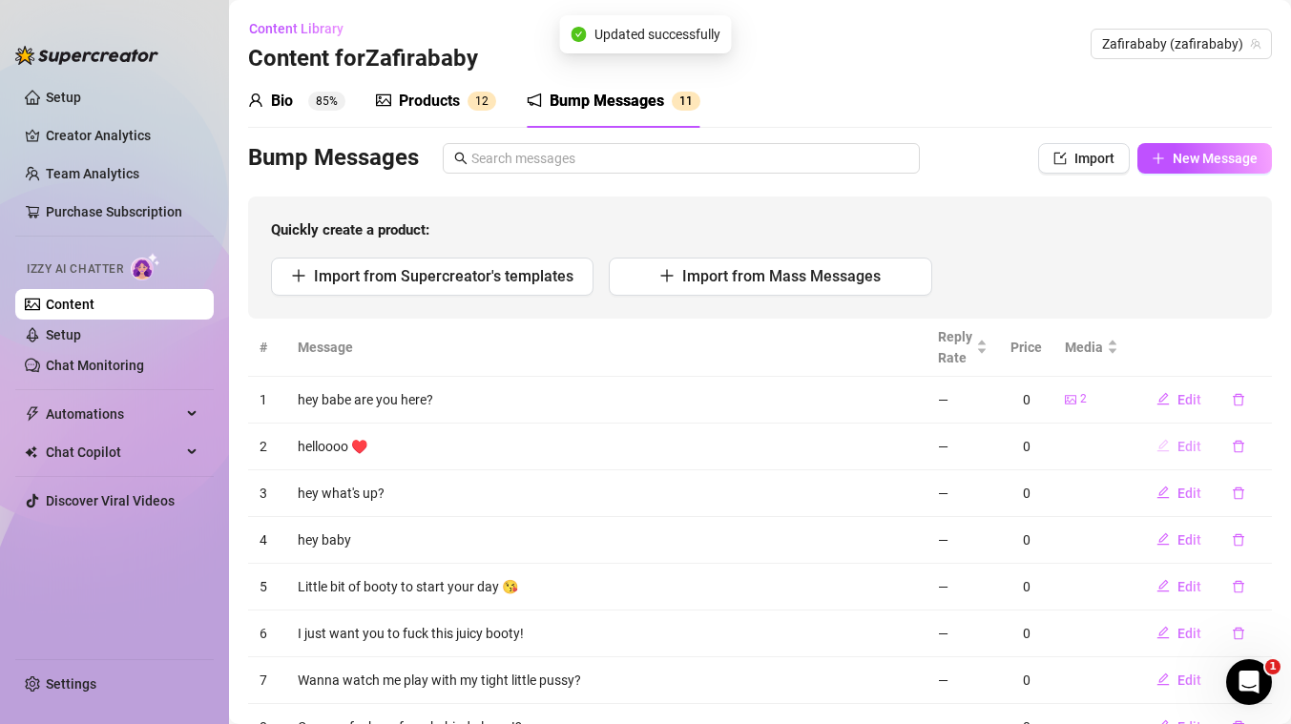
click at [1188, 443] on span "Edit" at bounding box center [1189, 446] width 24 height 15
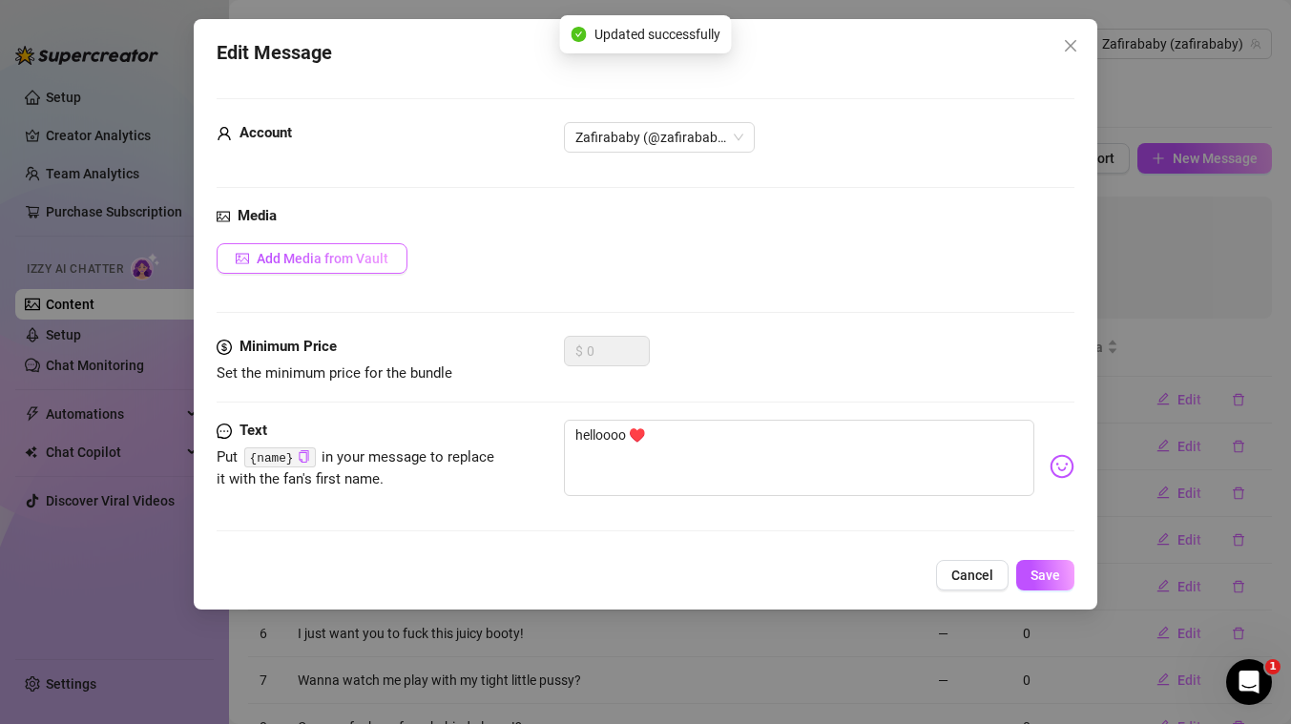
click at [331, 259] on span "Add Media from Vault" at bounding box center [323, 258] width 132 height 15
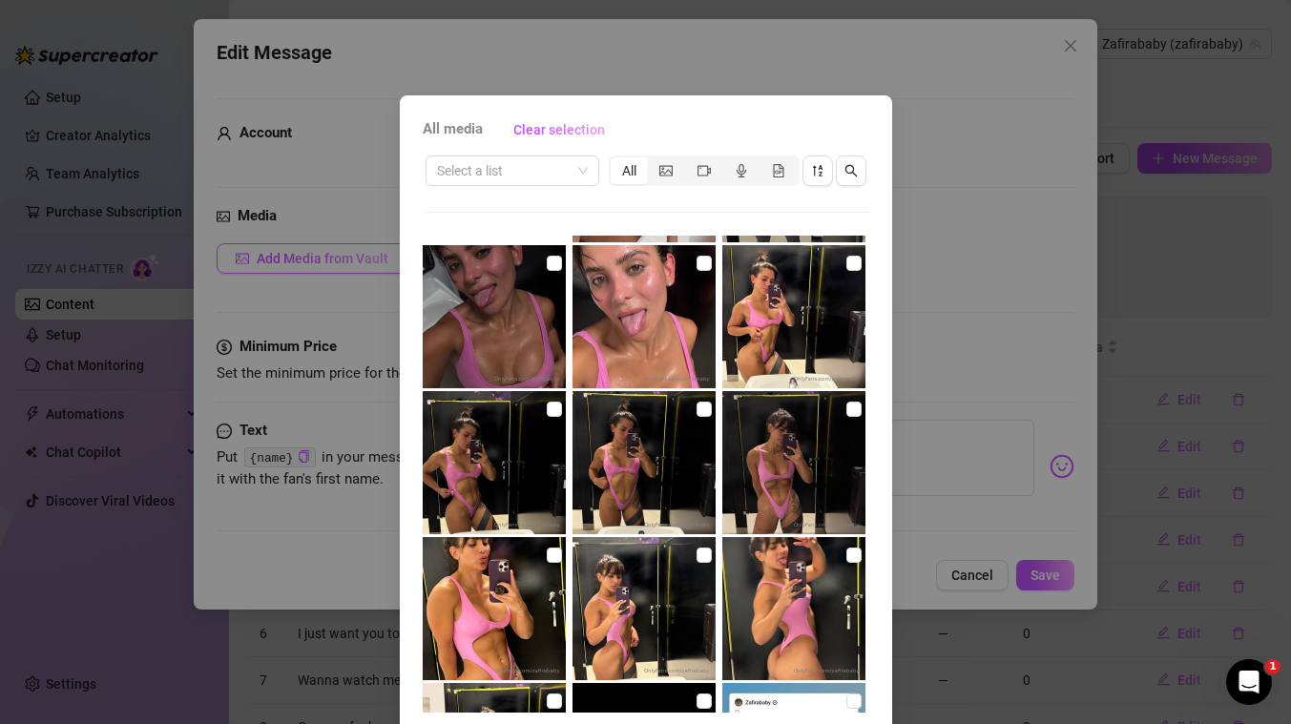
scroll to position [10060, 0]
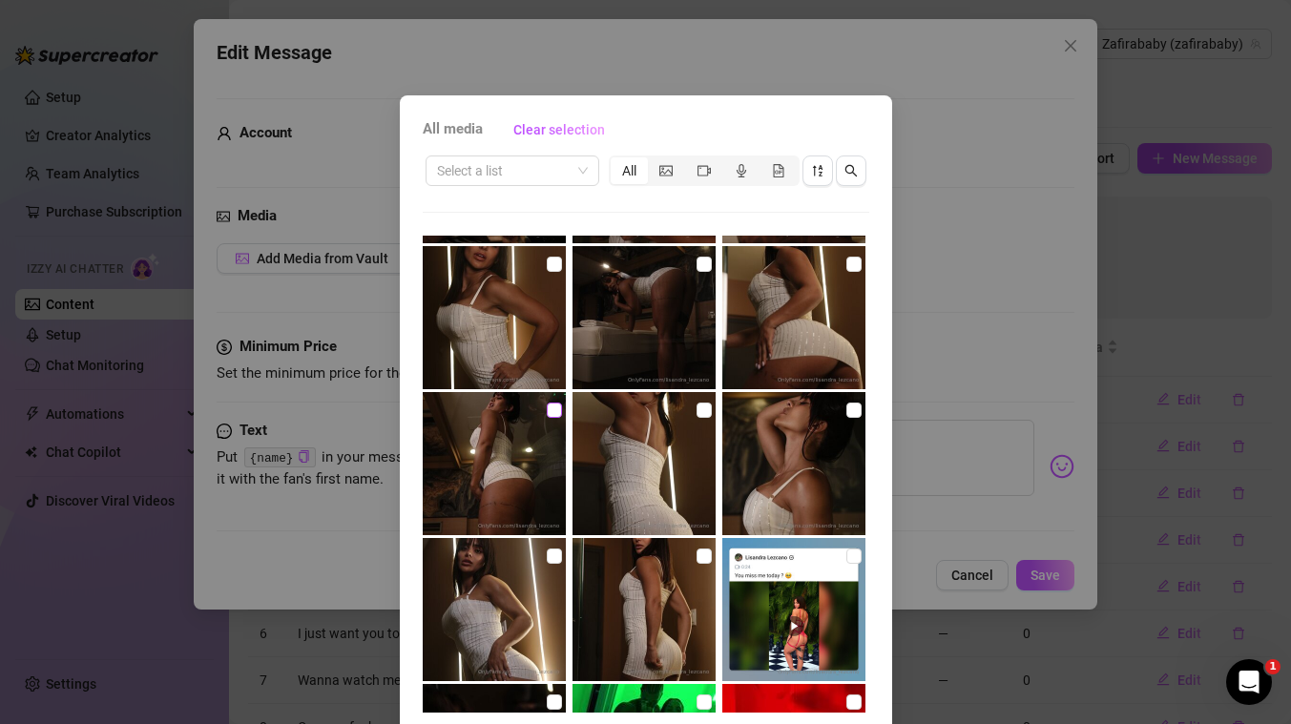
click at [550, 408] on input "checkbox" at bounding box center [554, 410] width 15 height 15
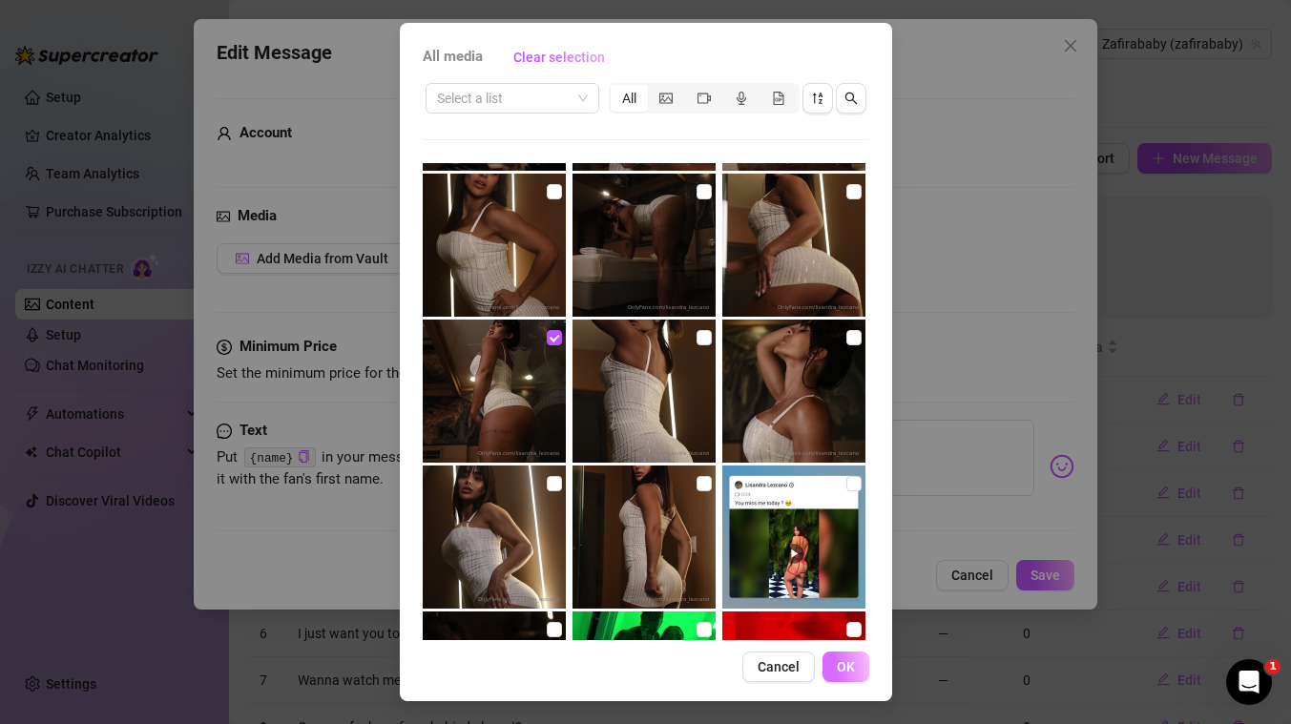
click at [848, 669] on span "OK" at bounding box center [846, 666] width 18 height 15
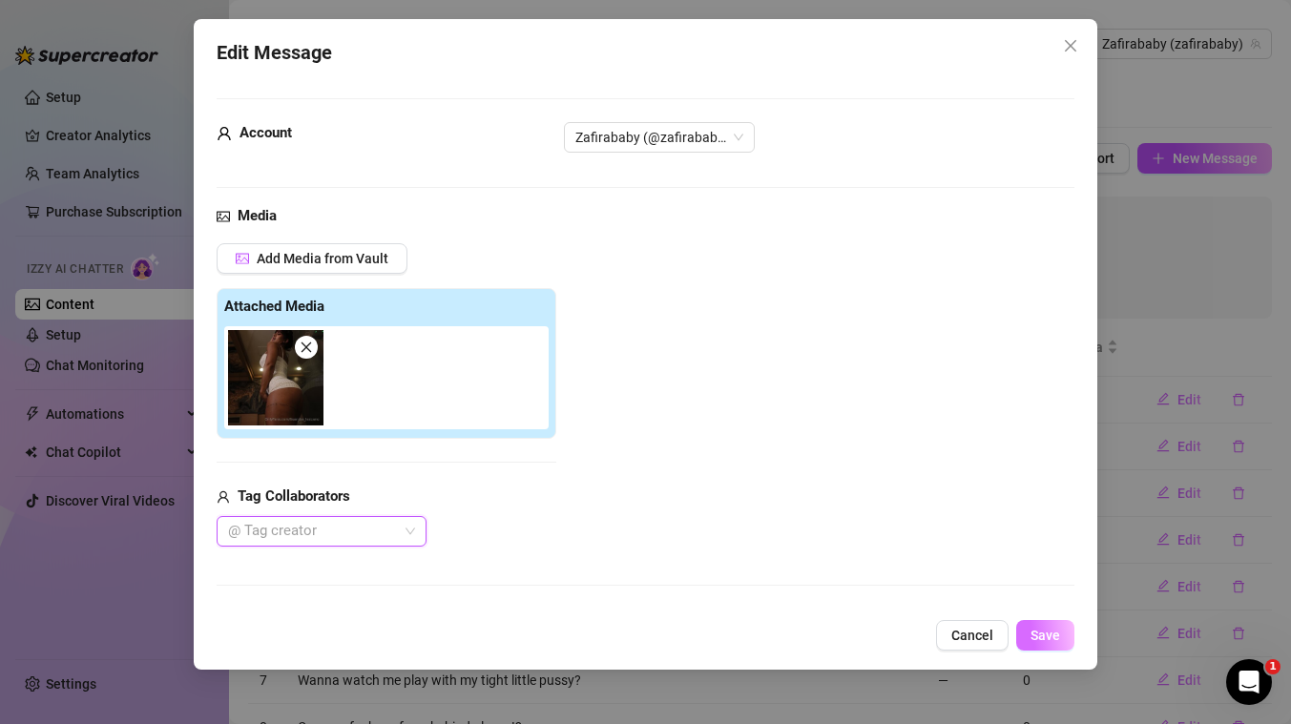
click at [1046, 632] on span "Save" at bounding box center [1045, 635] width 30 height 15
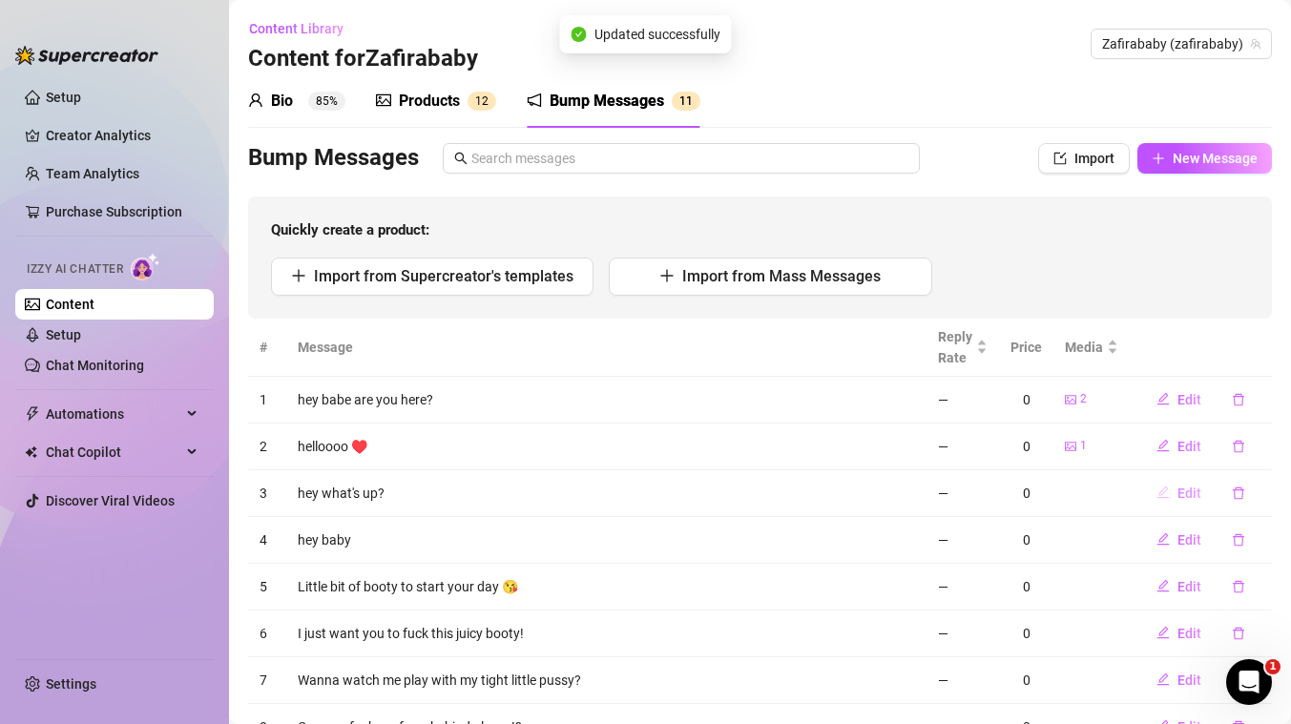
click at [1186, 491] on span "Edit" at bounding box center [1189, 493] width 24 height 15
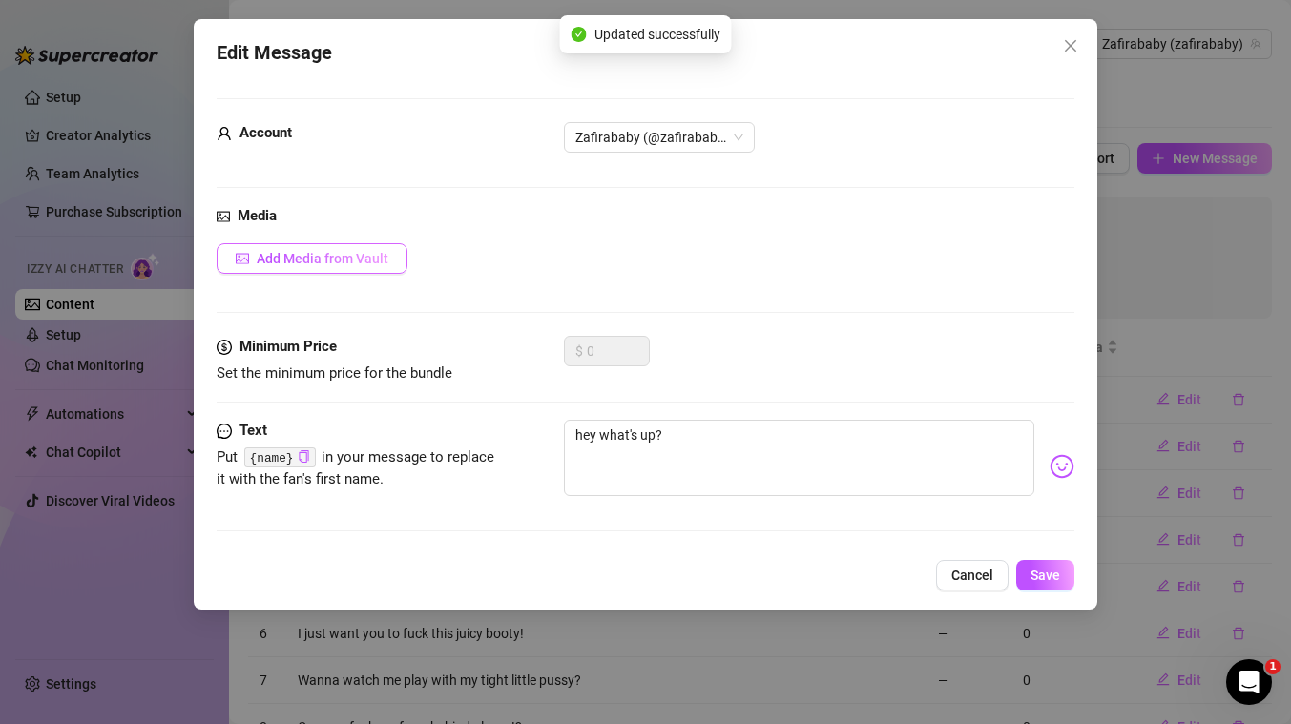
click at [341, 254] on span "Add Media from Vault" at bounding box center [323, 258] width 132 height 15
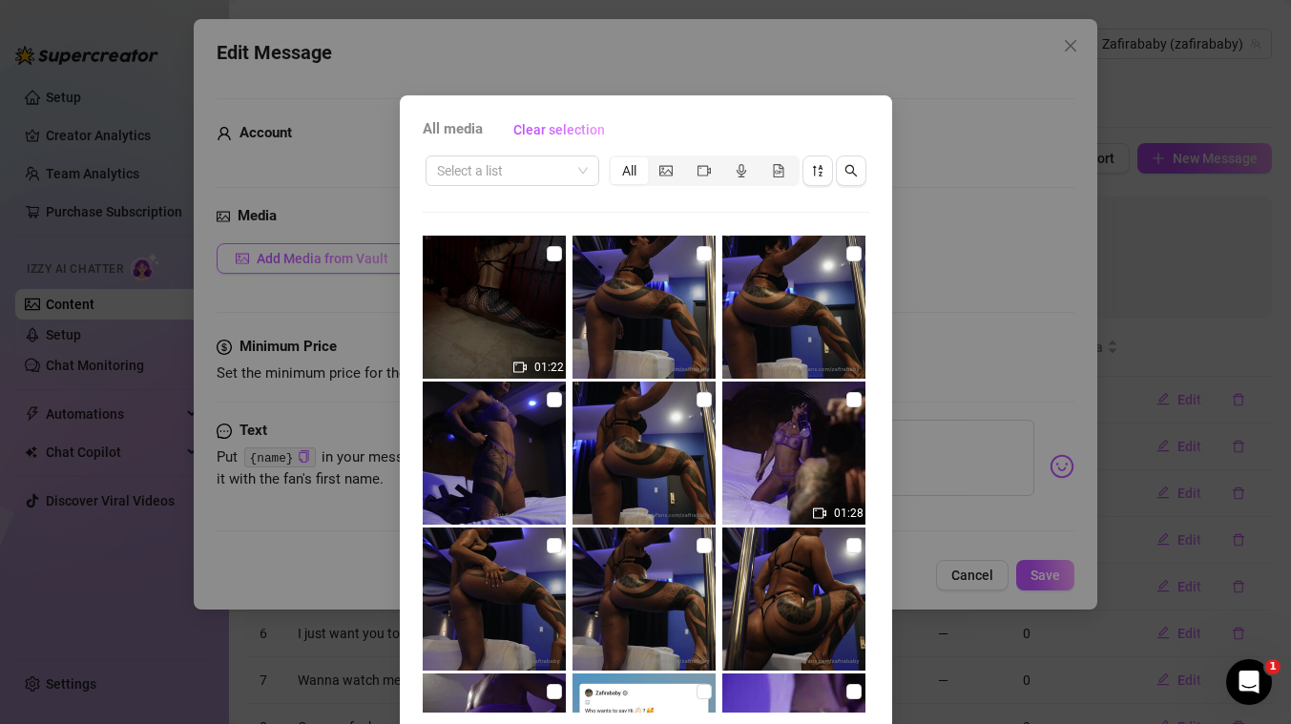
scroll to position [8255, 0]
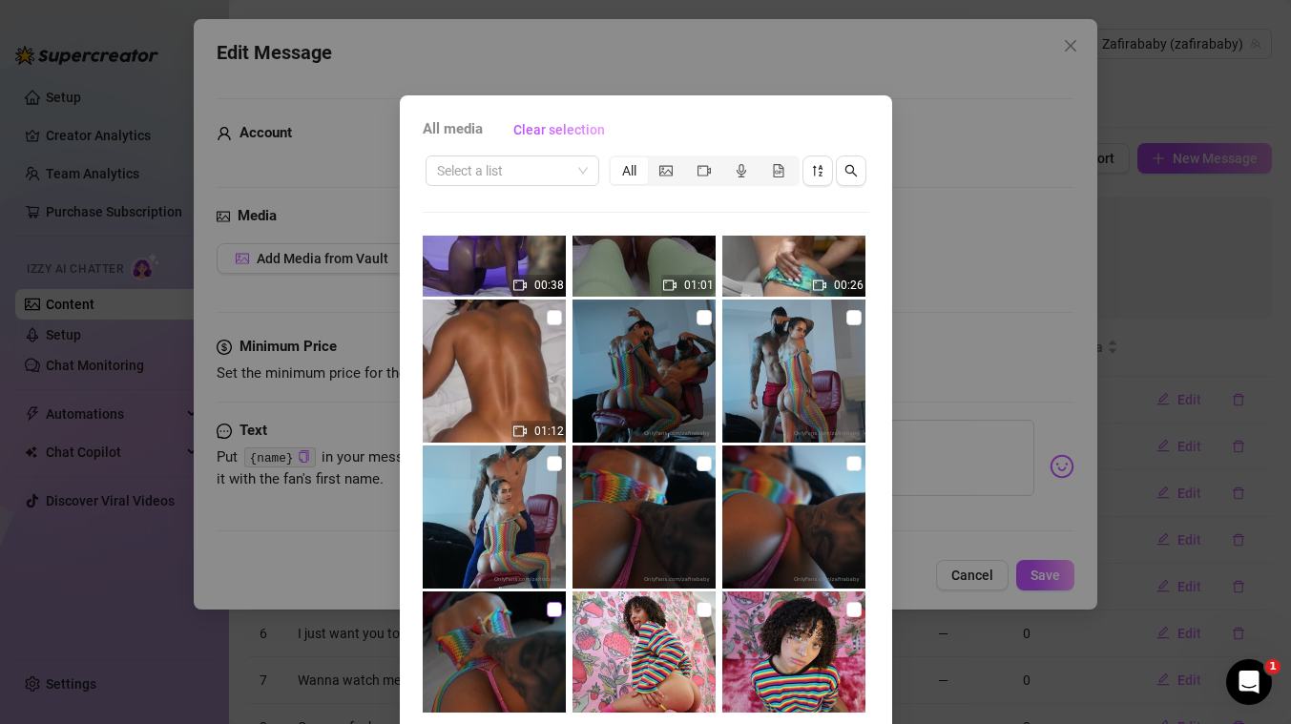
click at [556, 609] on input "checkbox" at bounding box center [554, 609] width 15 height 15
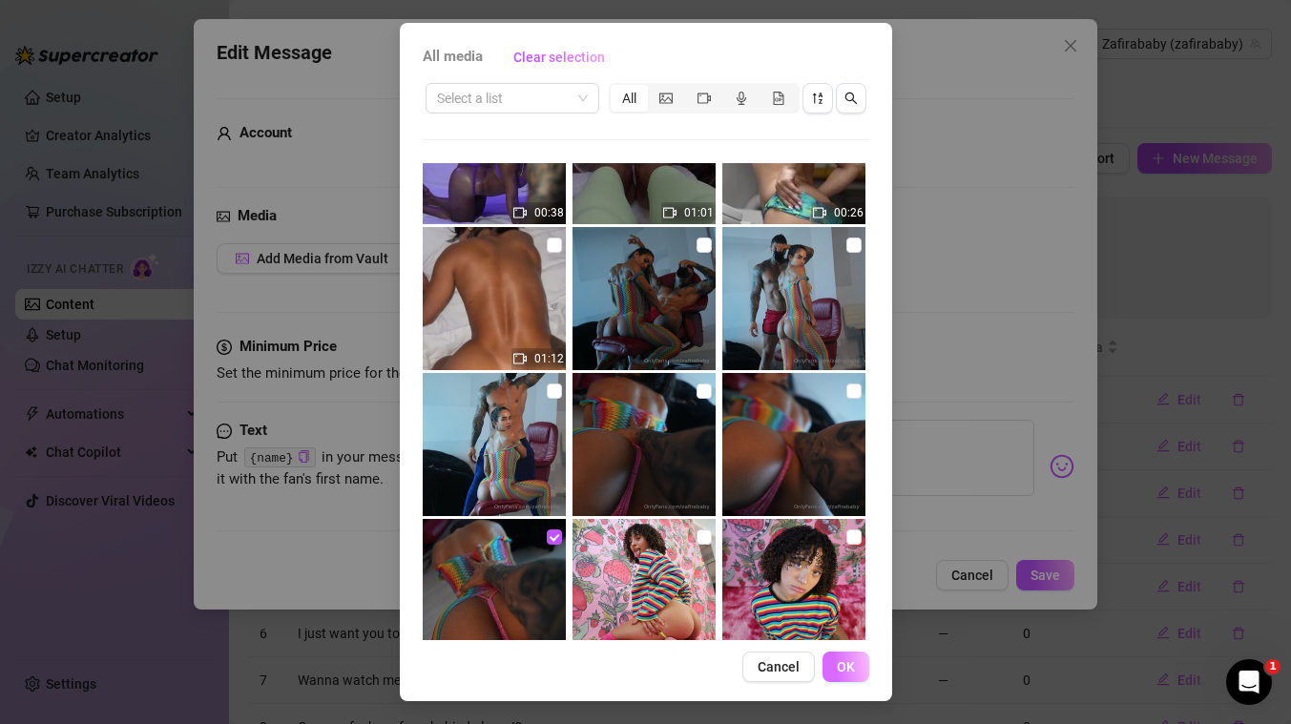
click at [848, 659] on span "OK" at bounding box center [846, 666] width 18 height 15
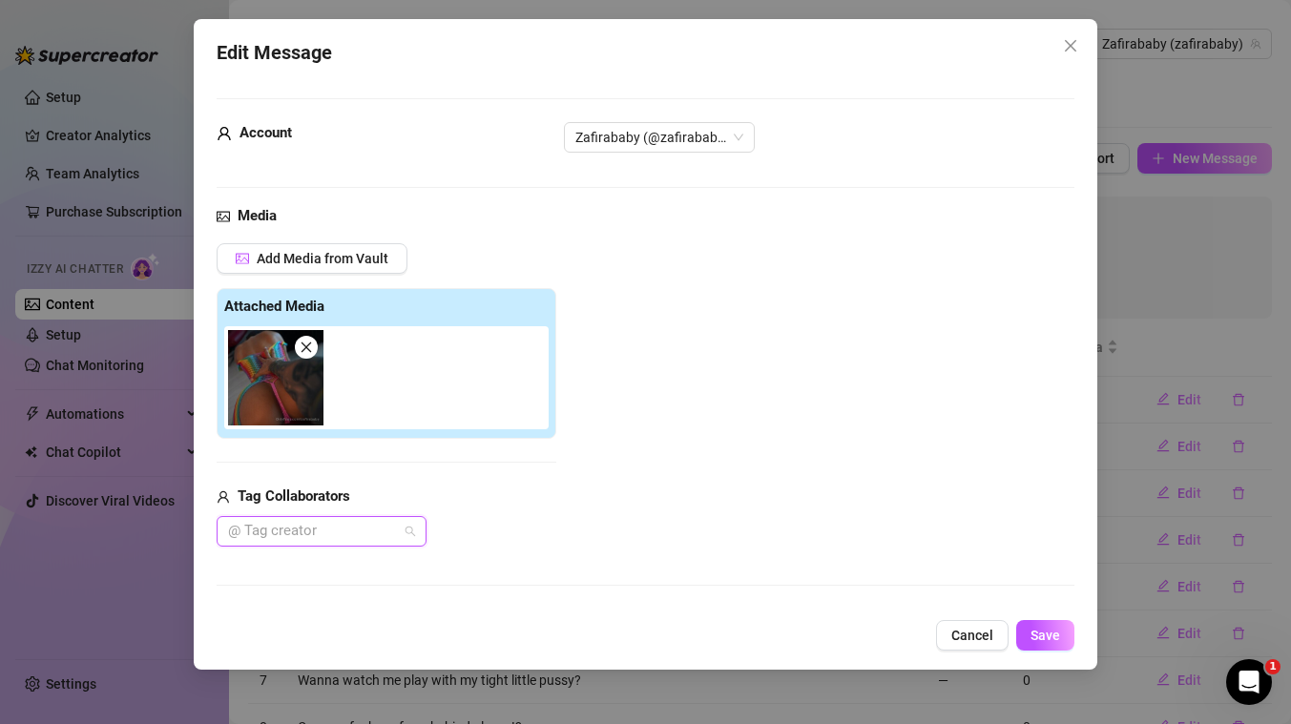
click at [323, 538] on div at bounding box center [311, 531] width 182 height 27
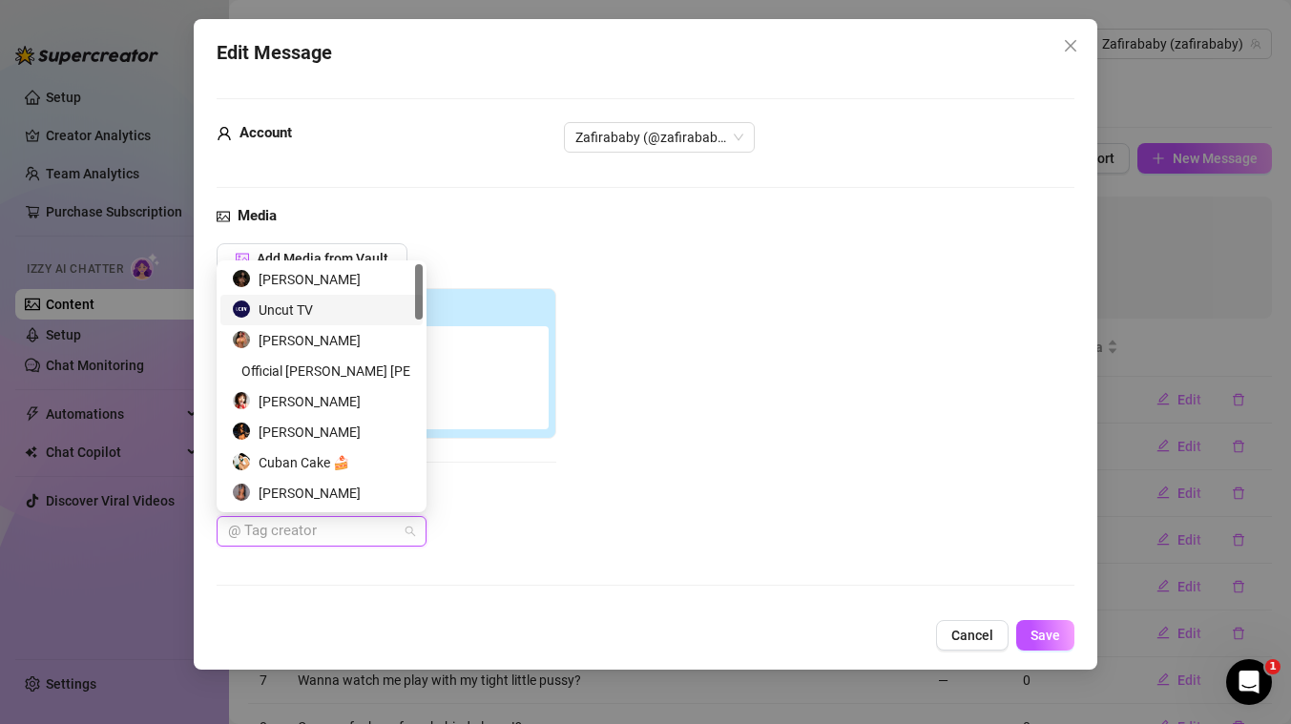
click at [313, 307] on div "Uncut TV" at bounding box center [321, 310] width 179 height 21
click at [1053, 646] on button "Save" at bounding box center [1045, 635] width 58 height 31
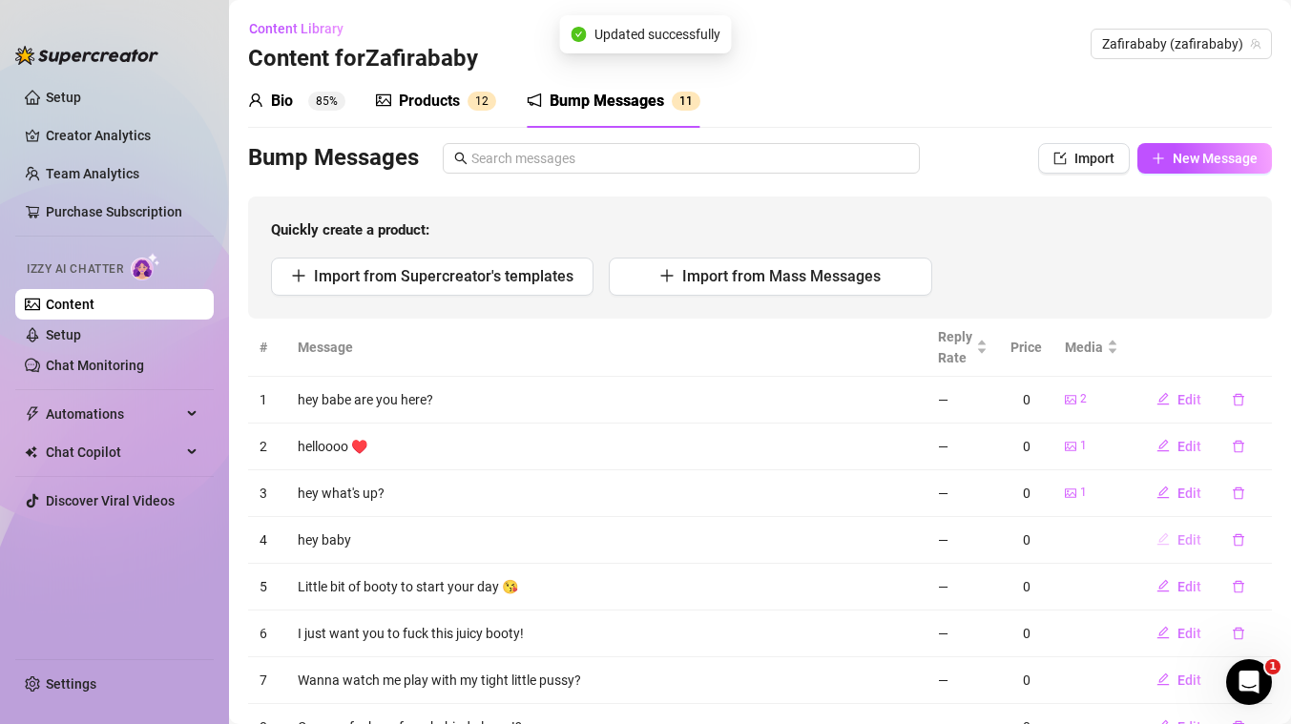
click at [1190, 538] on span "Edit" at bounding box center [1189, 539] width 24 height 15
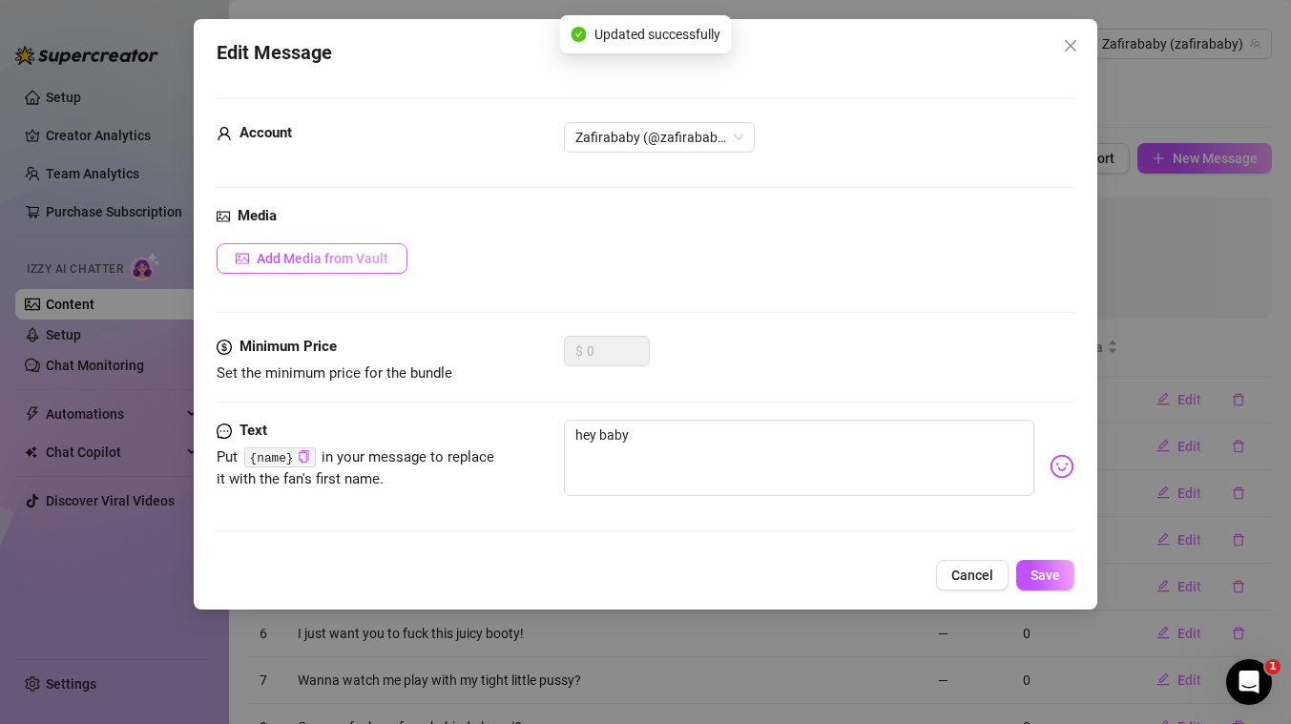
click at [385, 247] on button "Add Media from Vault" at bounding box center [312, 258] width 191 height 31
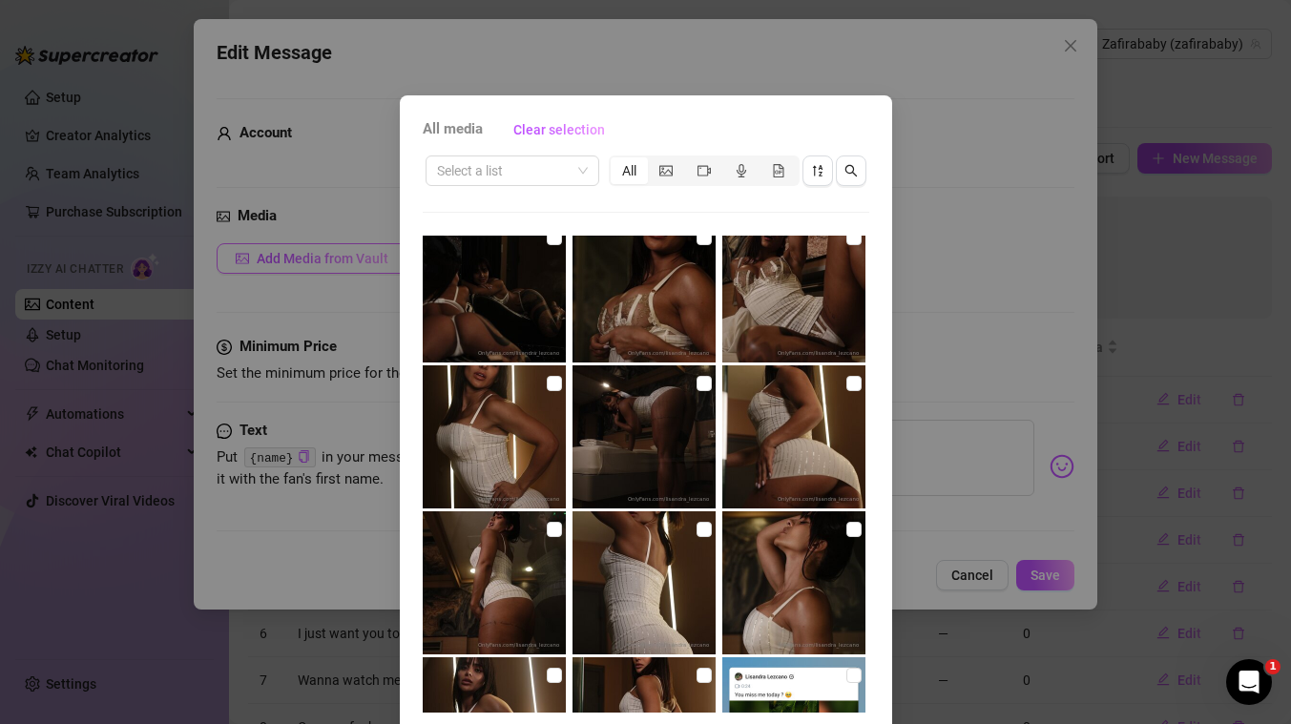
scroll to position [9940, 0]
click at [699, 385] on input "checkbox" at bounding box center [703, 384] width 15 height 15
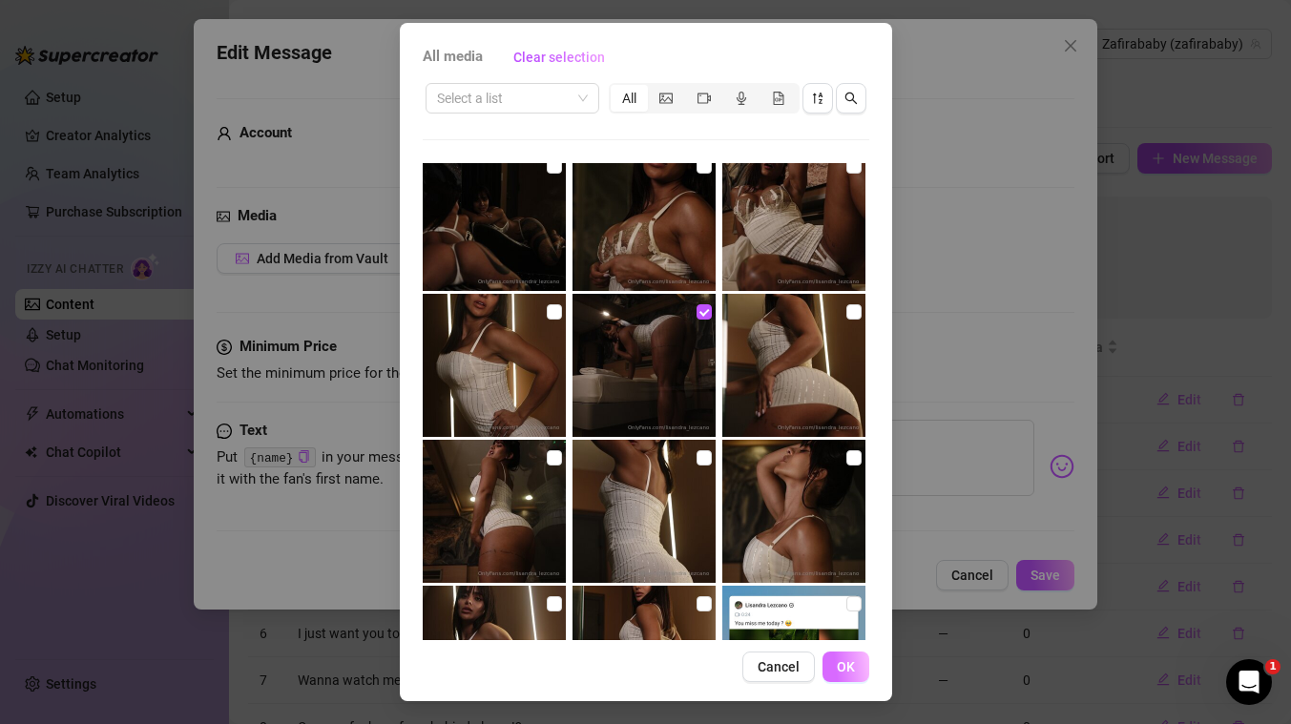
click at [851, 666] on span "OK" at bounding box center [846, 666] width 18 height 15
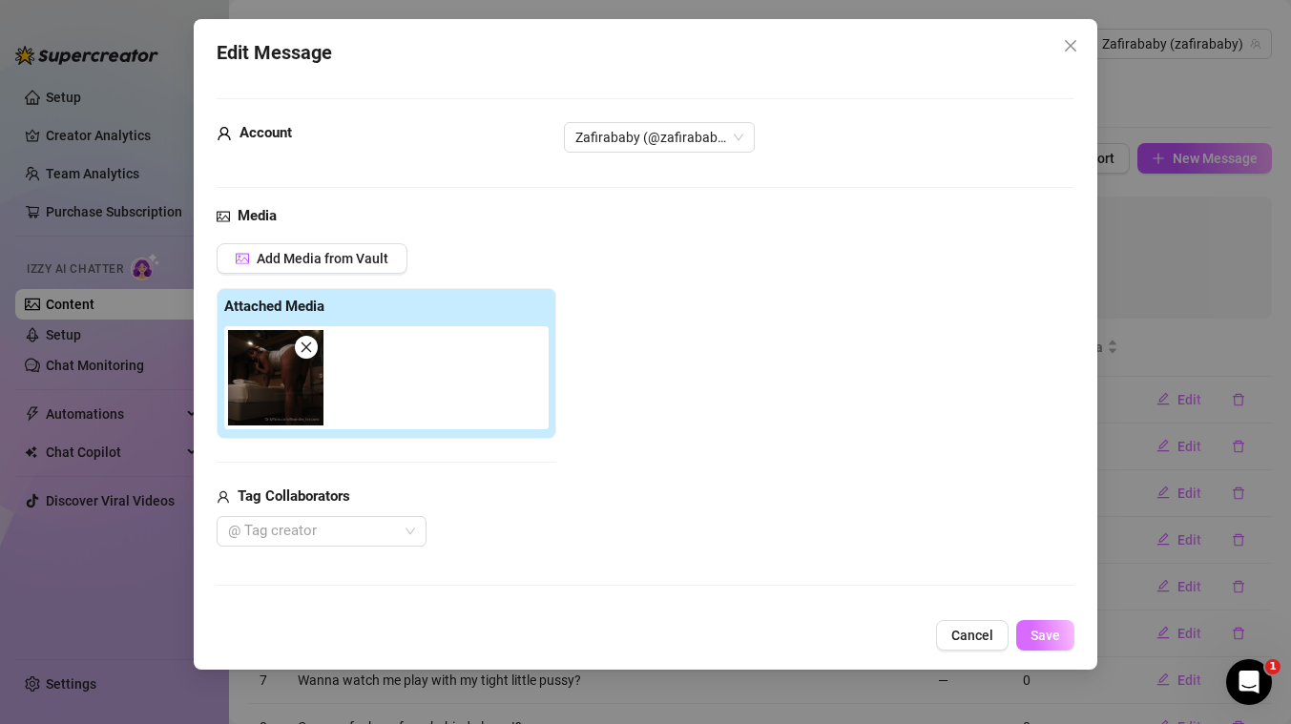
click at [1059, 634] on span "Save" at bounding box center [1045, 635] width 30 height 15
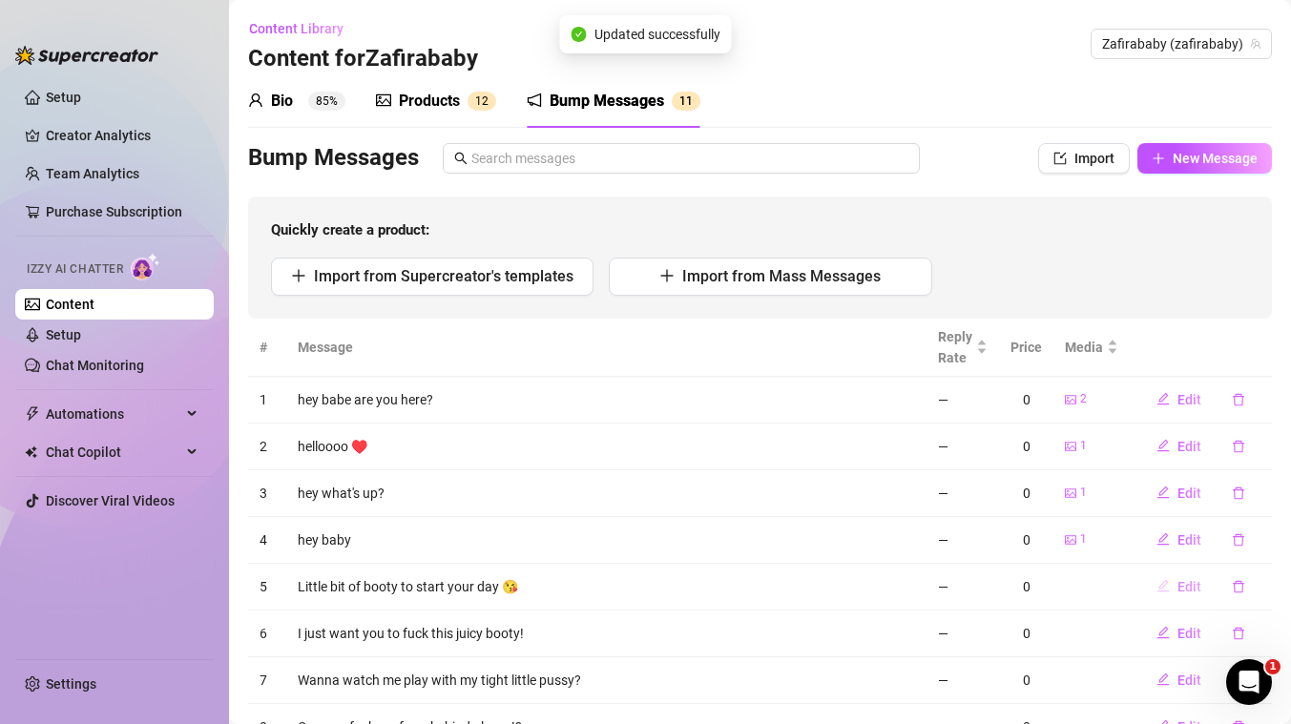
click at [1188, 588] on span "Edit" at bounding box center [1189, 586] width 24 height 15
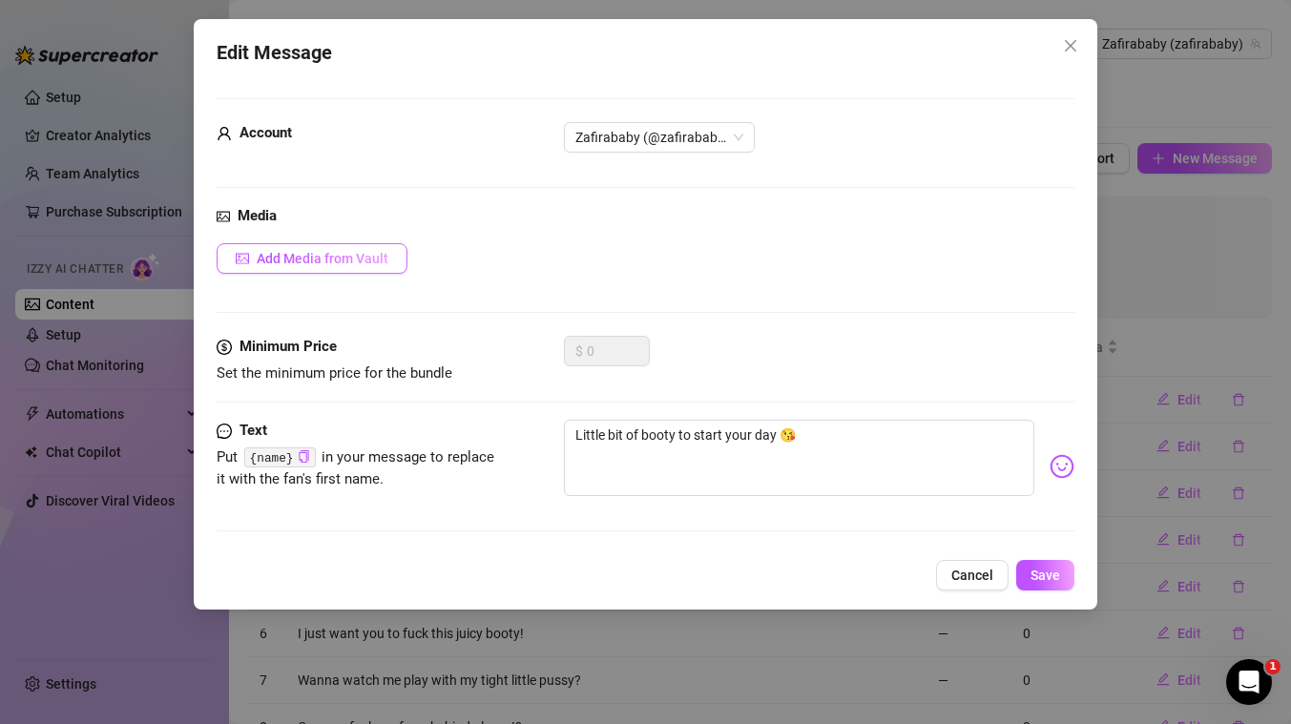
click at [343, 268] on button "Add Media from Vault" at bounding box center [312, 258] width 191 height 31
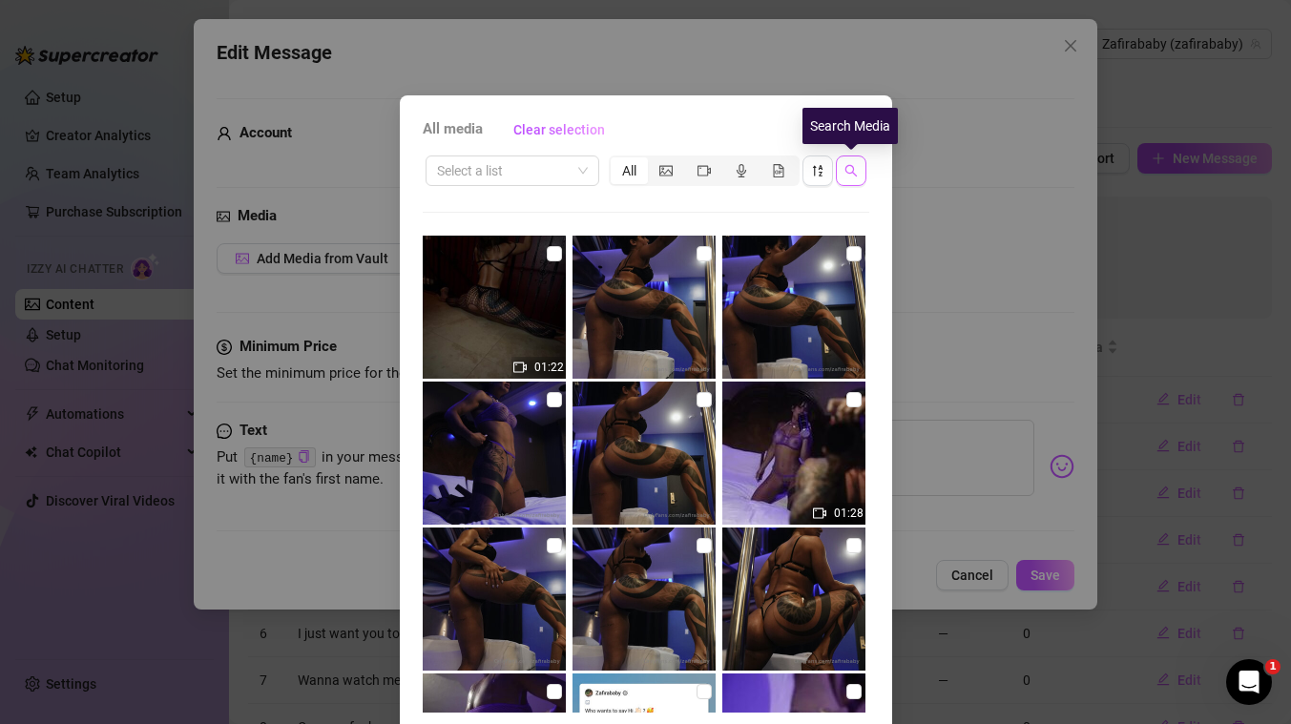
click at [849, 173] on icon "search" at bounding box center [850, 170] width 13 height 13
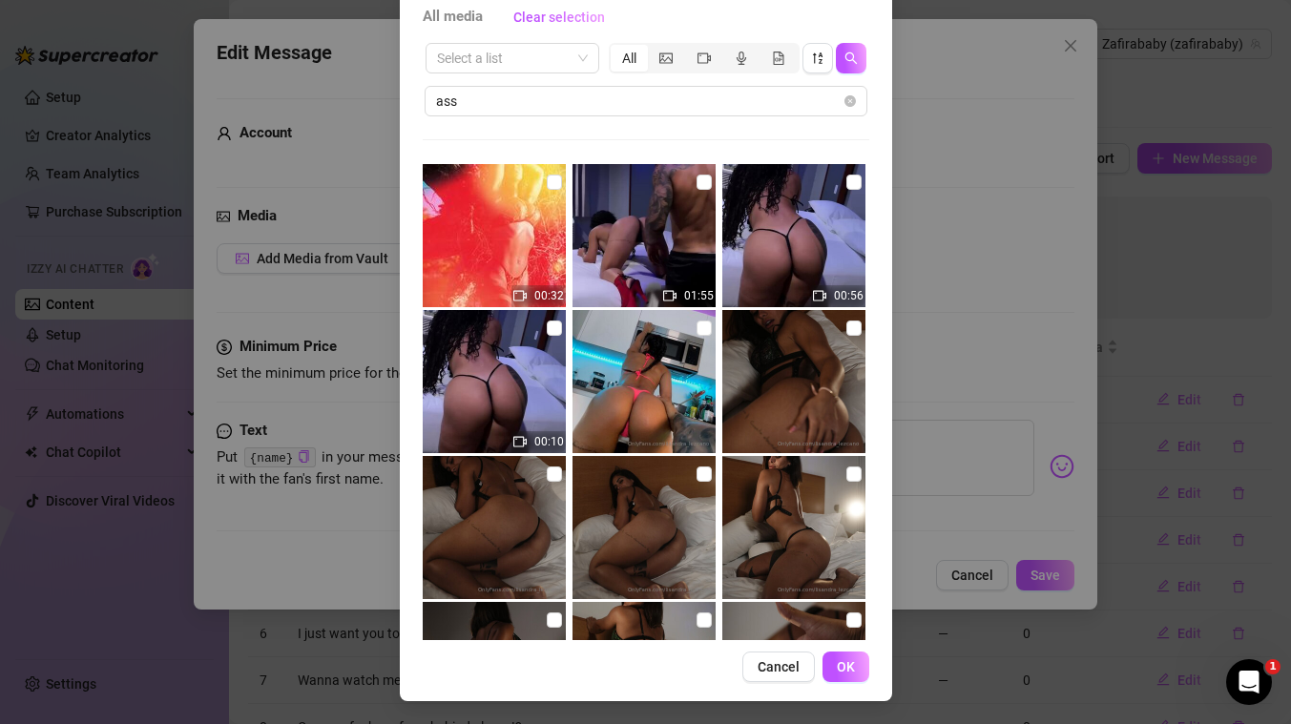
scroll to position [876, 0]
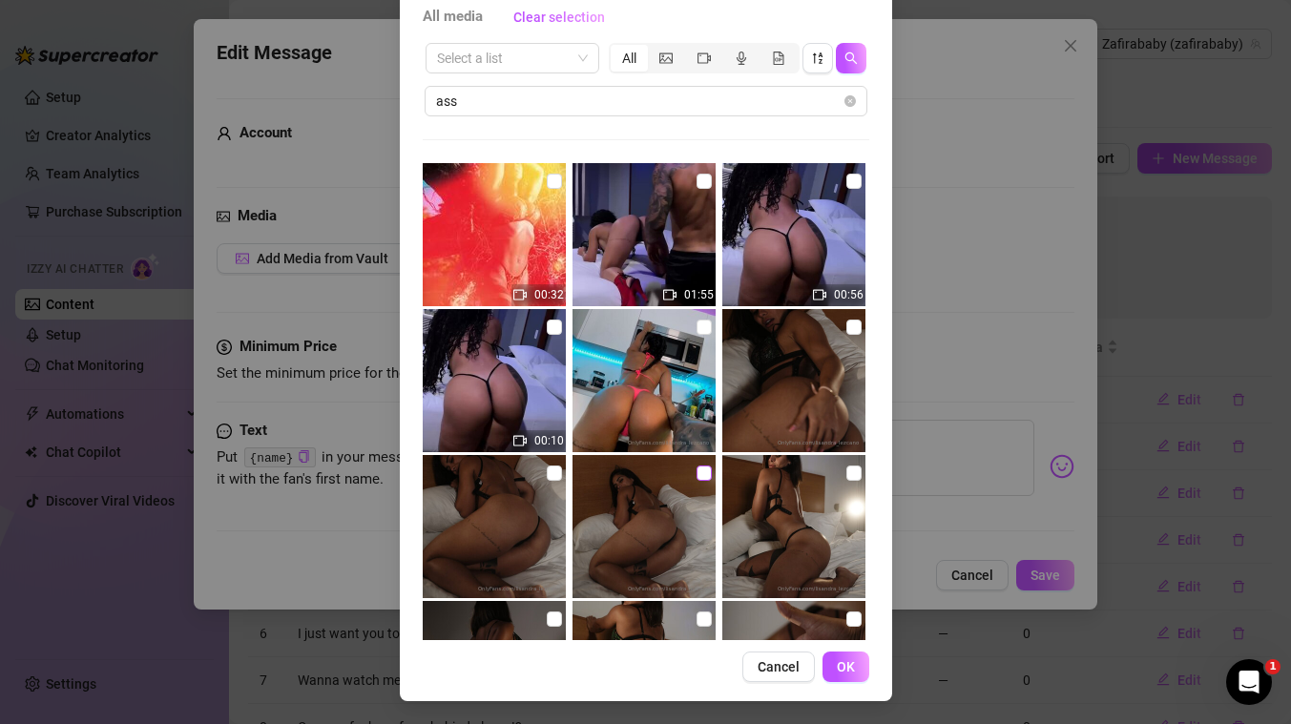
type input "ass"
click at [698, 479] on input "checkbox" at bounding box center [703, 473] width 15 height 15
checkbox input "true"
click at [843, 668] on span "OK" at bounding box center [846, 666] width 18 height 15
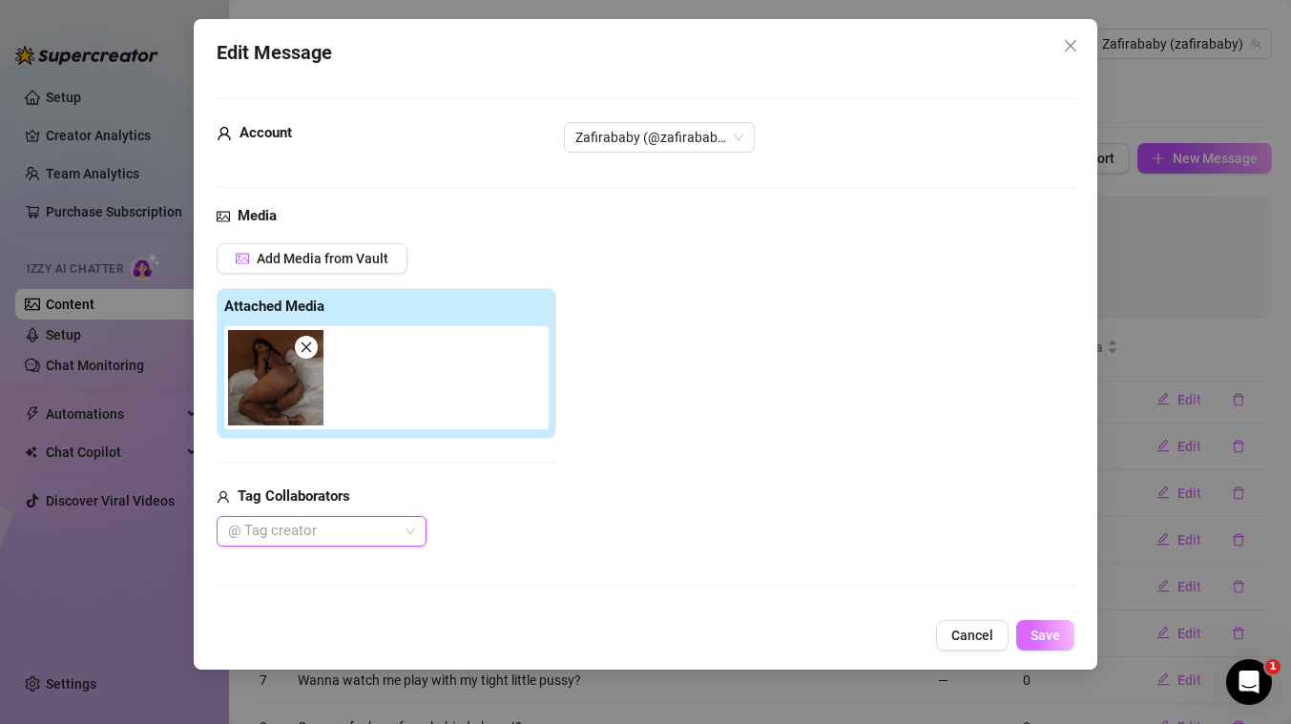
click at [1058, 640] on span "Save" at bounding box center [1045, 635] width 30 height 15
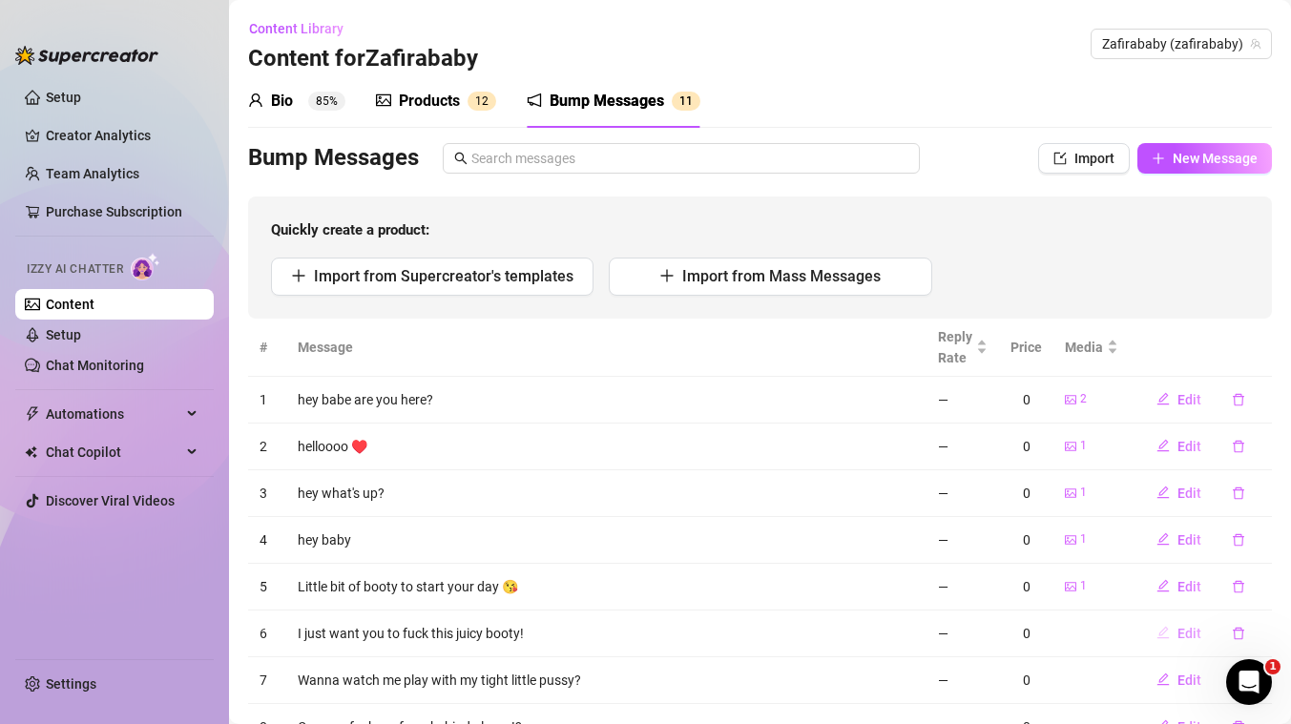
click at [1193, 628] on span "Edit" at bounding box center [1189, 633] width 24 height 15
type textarea "I just want you to fuck this juicy booty!"
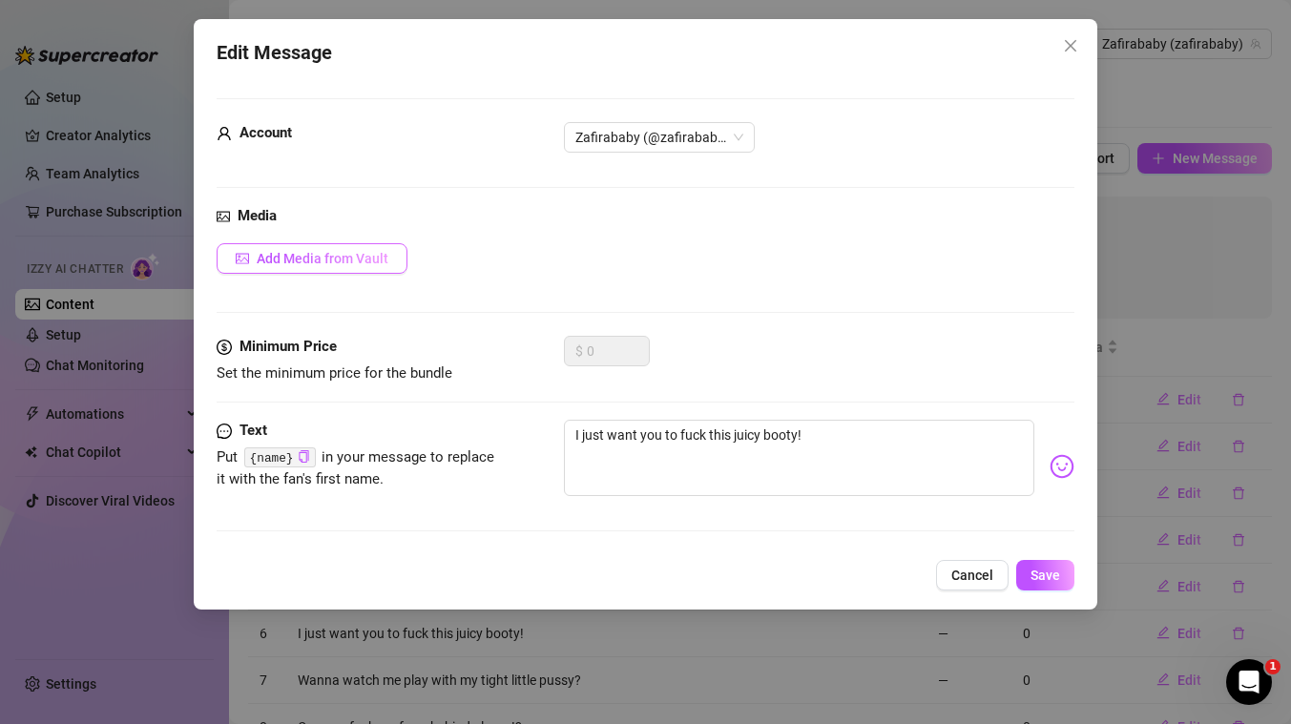
click at [355, 251] on span "Add Media from Vault" at bounding box center [323, 258] width 132 height 15
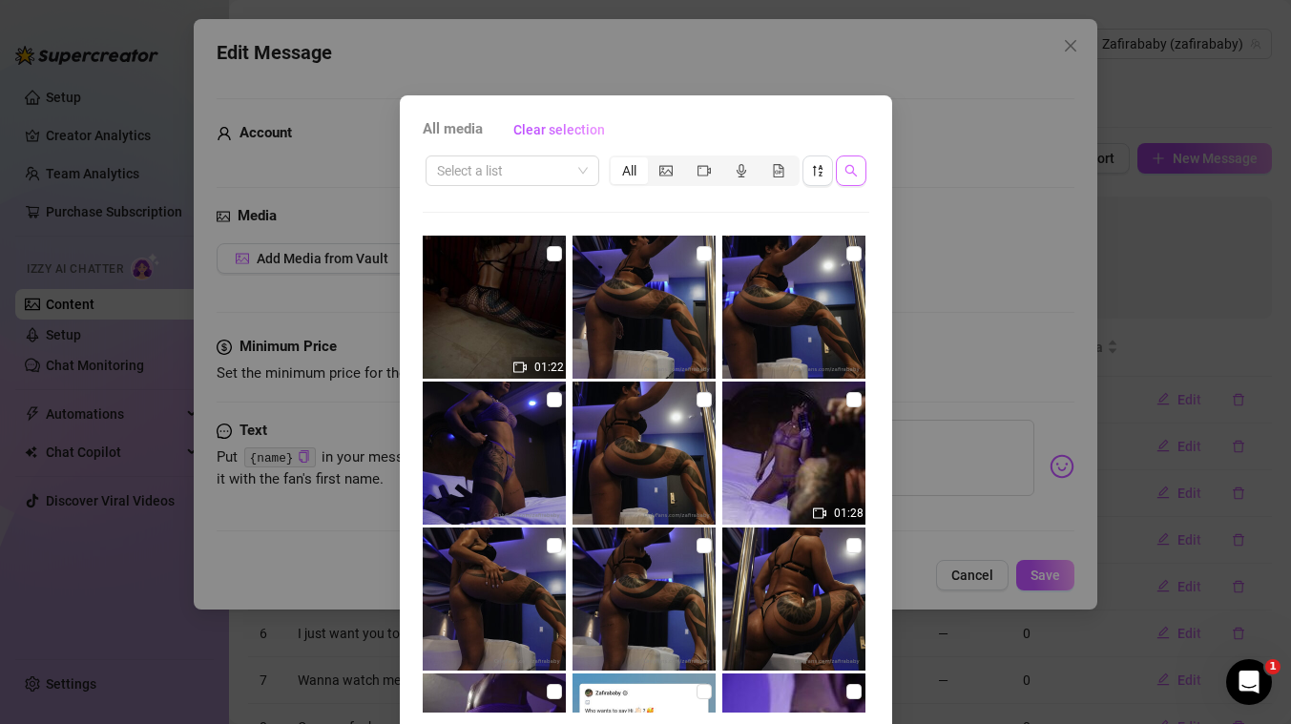
click at [850, 171] on icon "search" at bounding box center [850, 170] width 13 height 13
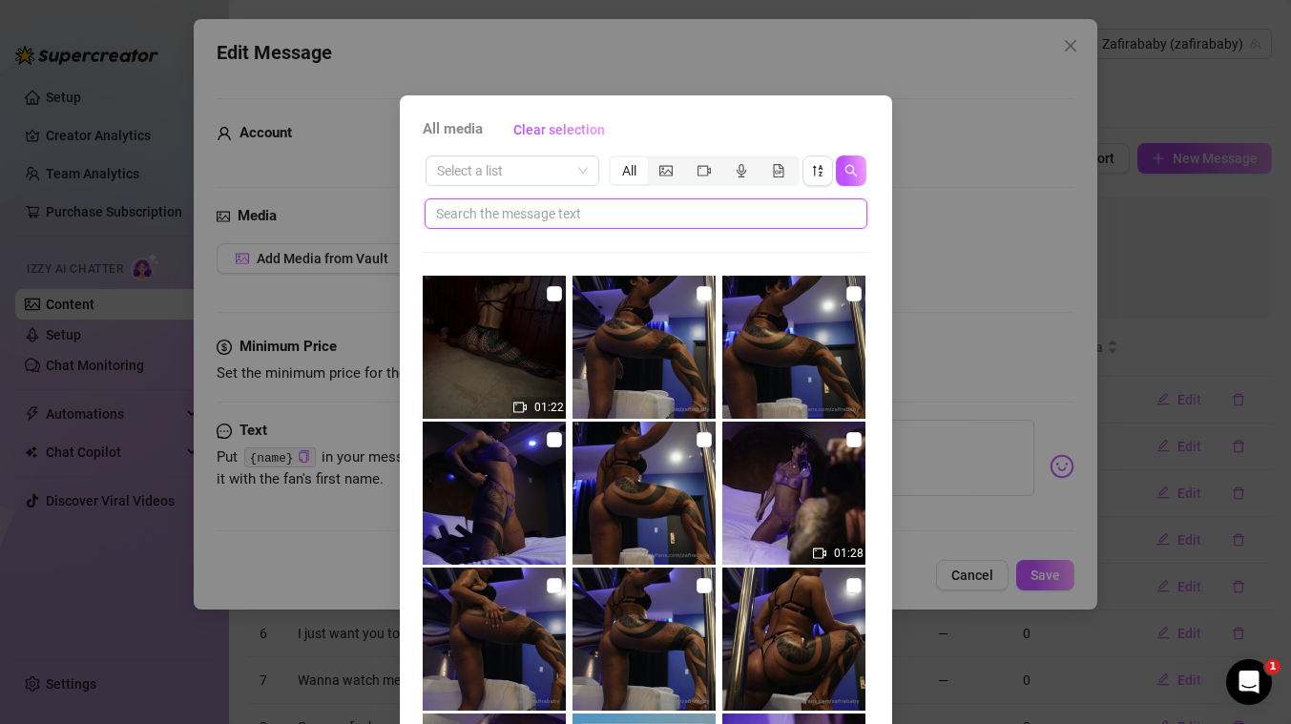
click at [611, 211] on input "text" at bounding box center [638, 213] width 404 height 21
type input "ass"
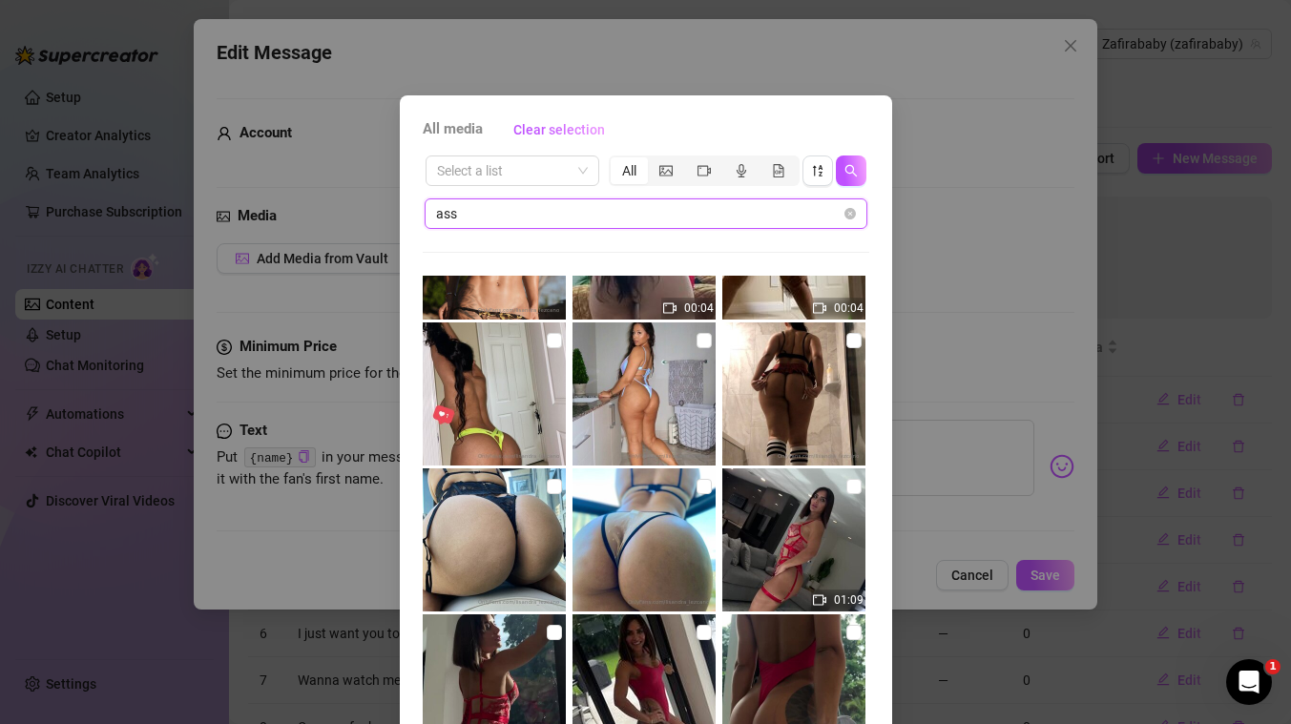
scroll to position [3055, 0]
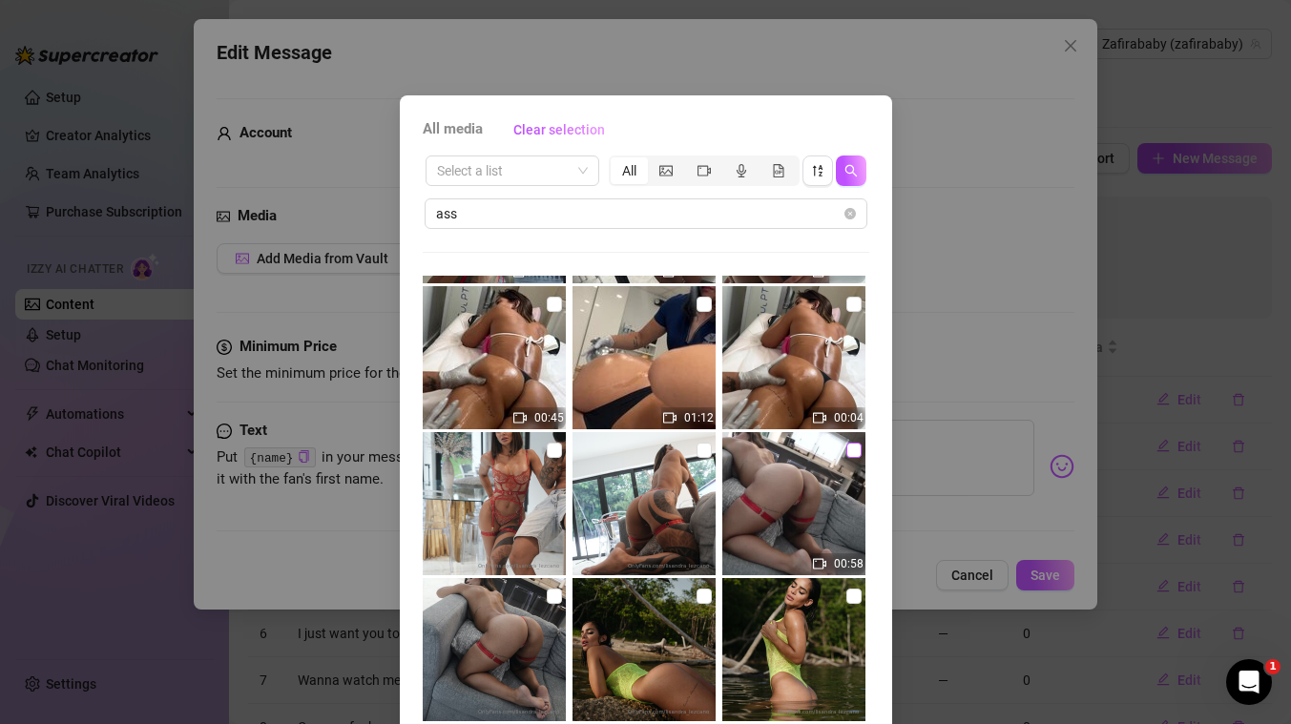
click at [851, 448] on input "checkbox" at bounding box center [853, 450] width 15 height 15
checkbox input "true"
click at [554, 594] on input "checkbox" at bounding box center [554, 596] width 15 height 15
checkbox input "true"
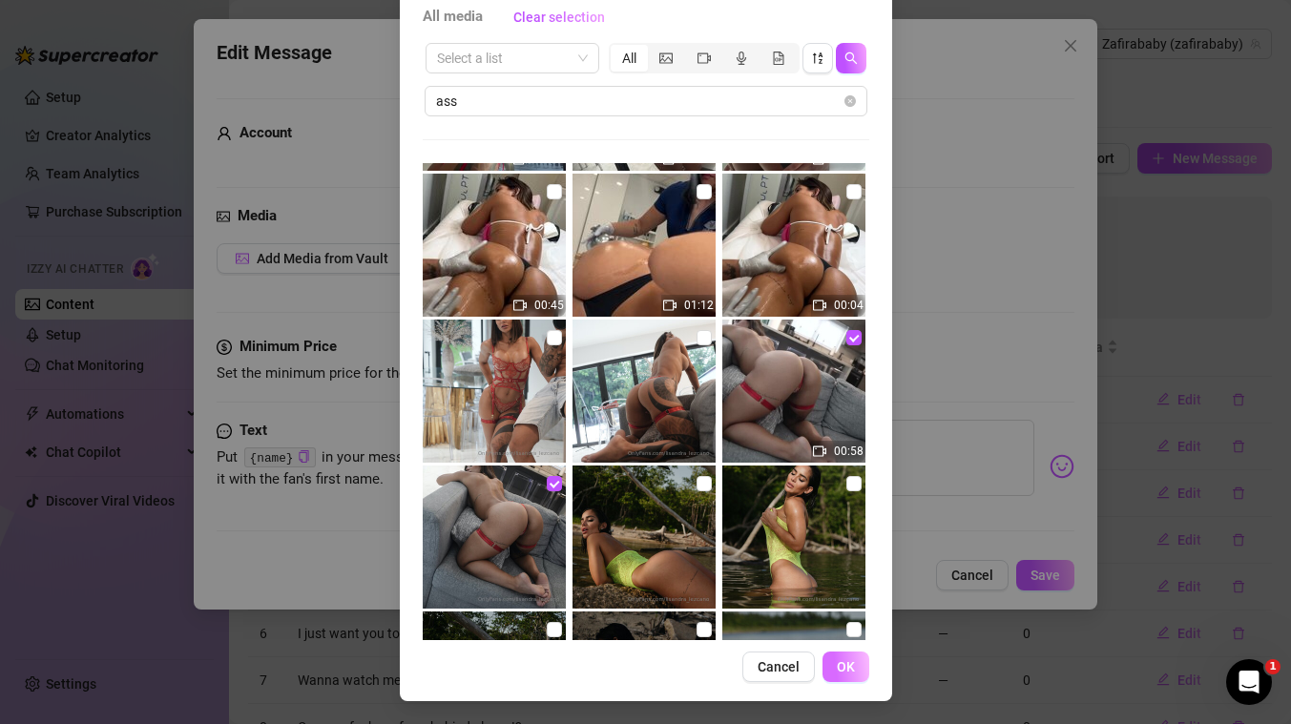
click at [846, 666] on span "OK" at bounding box center [846, 666] width 18 height 15
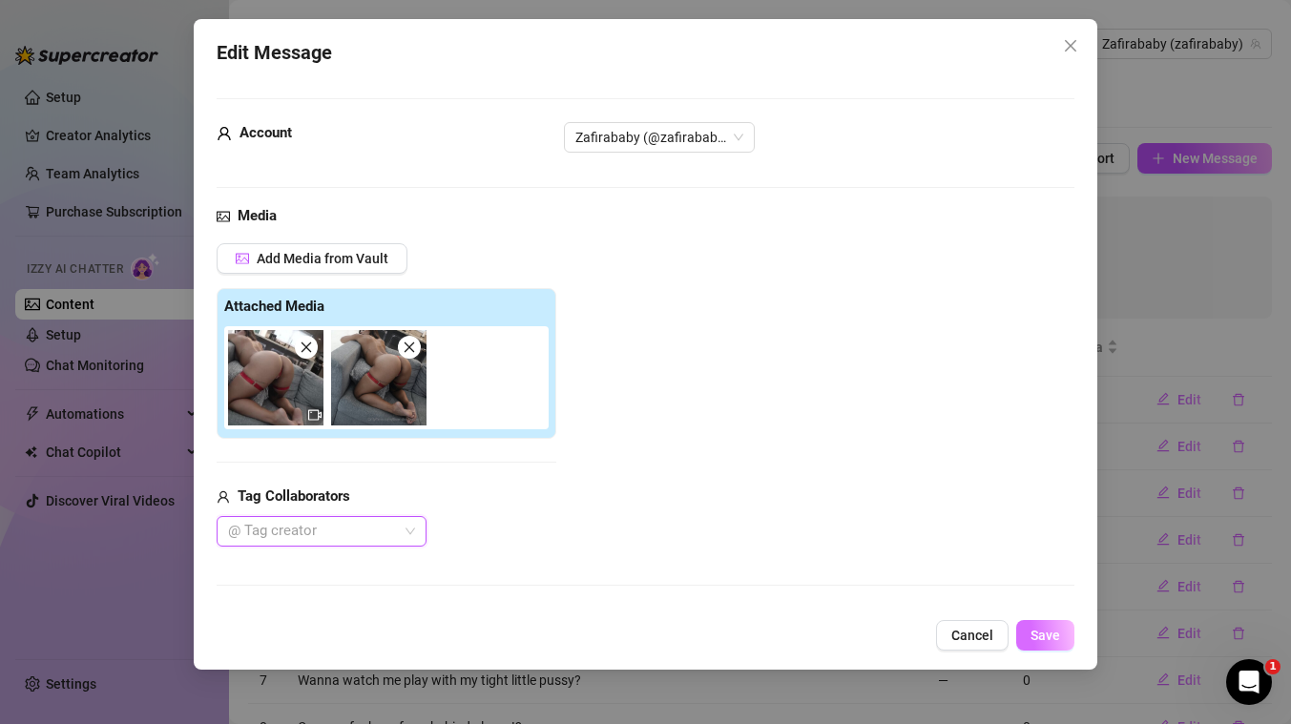
click at [1062, 640] on button "Save" at bounding box center [1045, 635] width 58 height 31
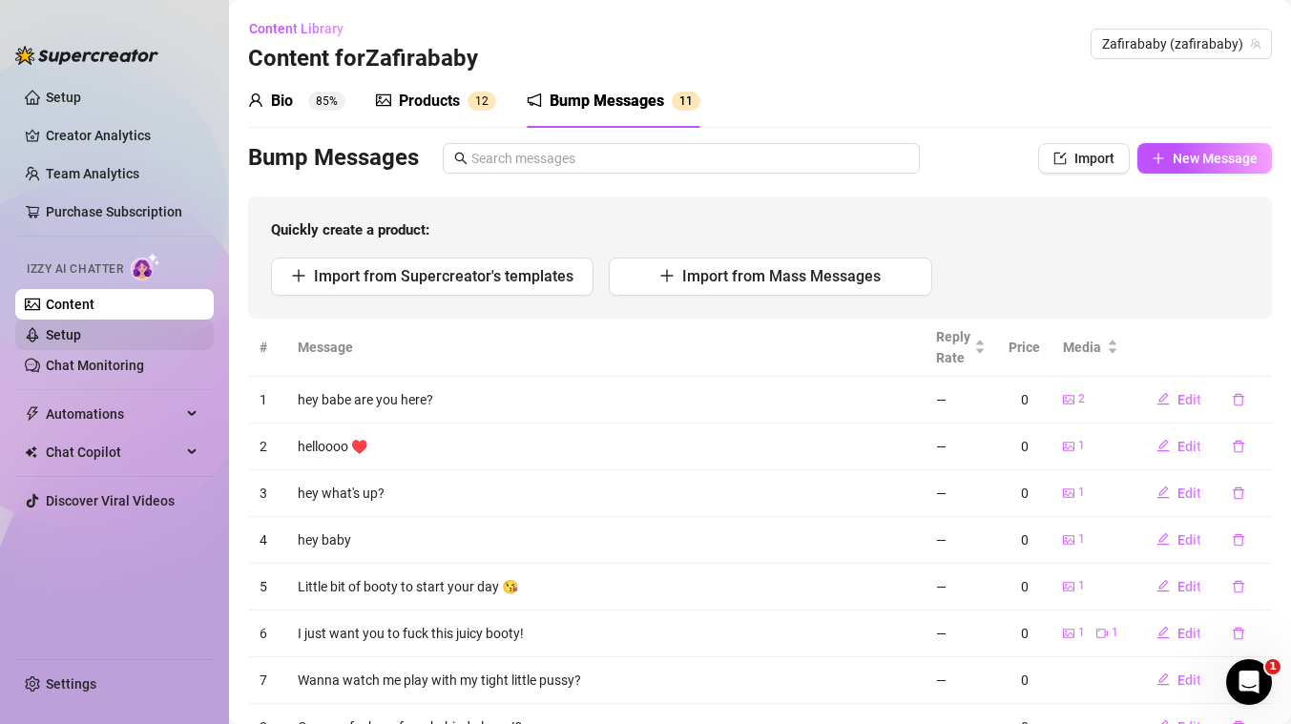
click at [53, 341] on link "Setup" at bounding box center [63, 334] width 35 height 15
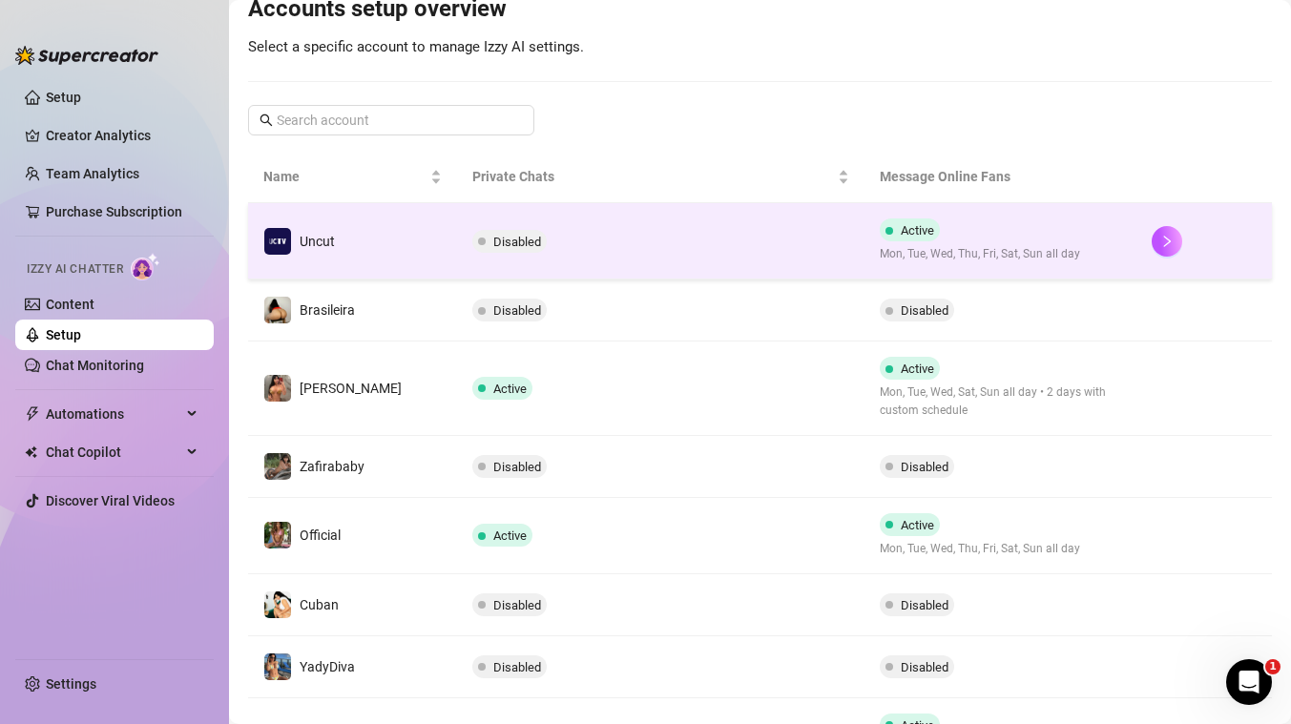
scroll to position [220, 0]
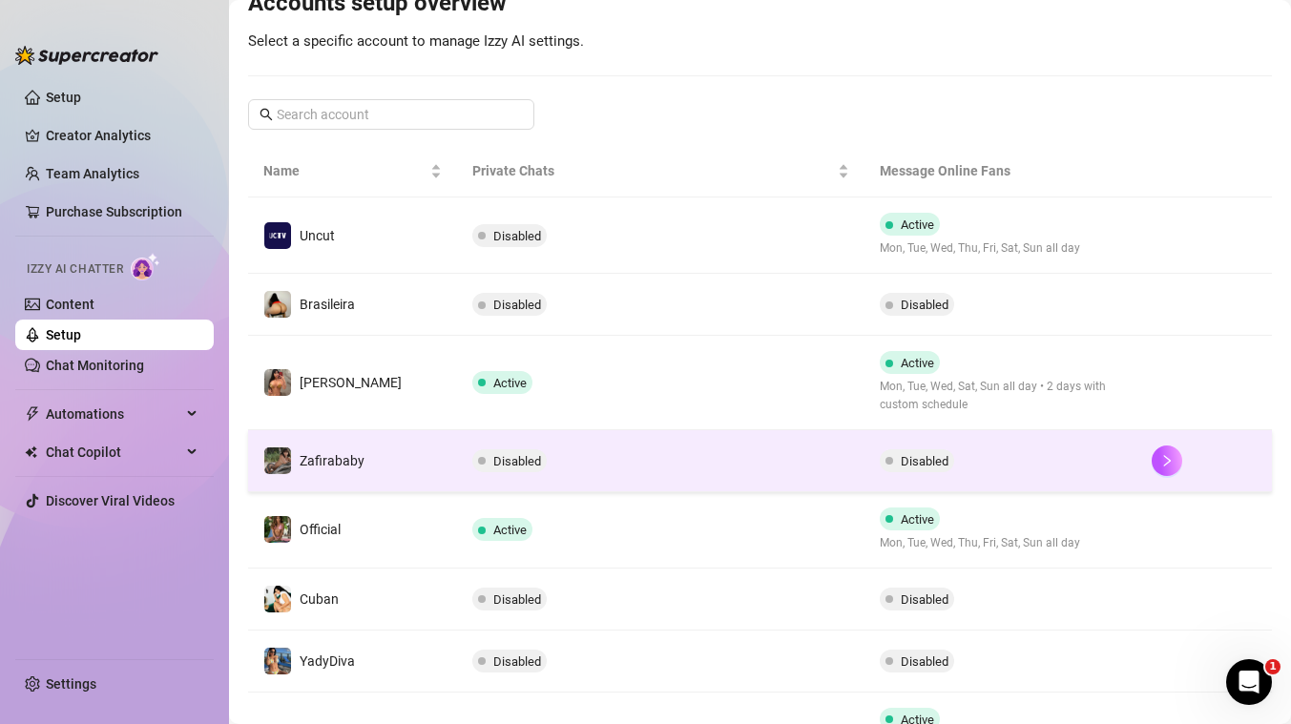
click at [635, 465] on td "Disabled" at bounding box center [660, 461] width 407 height 62
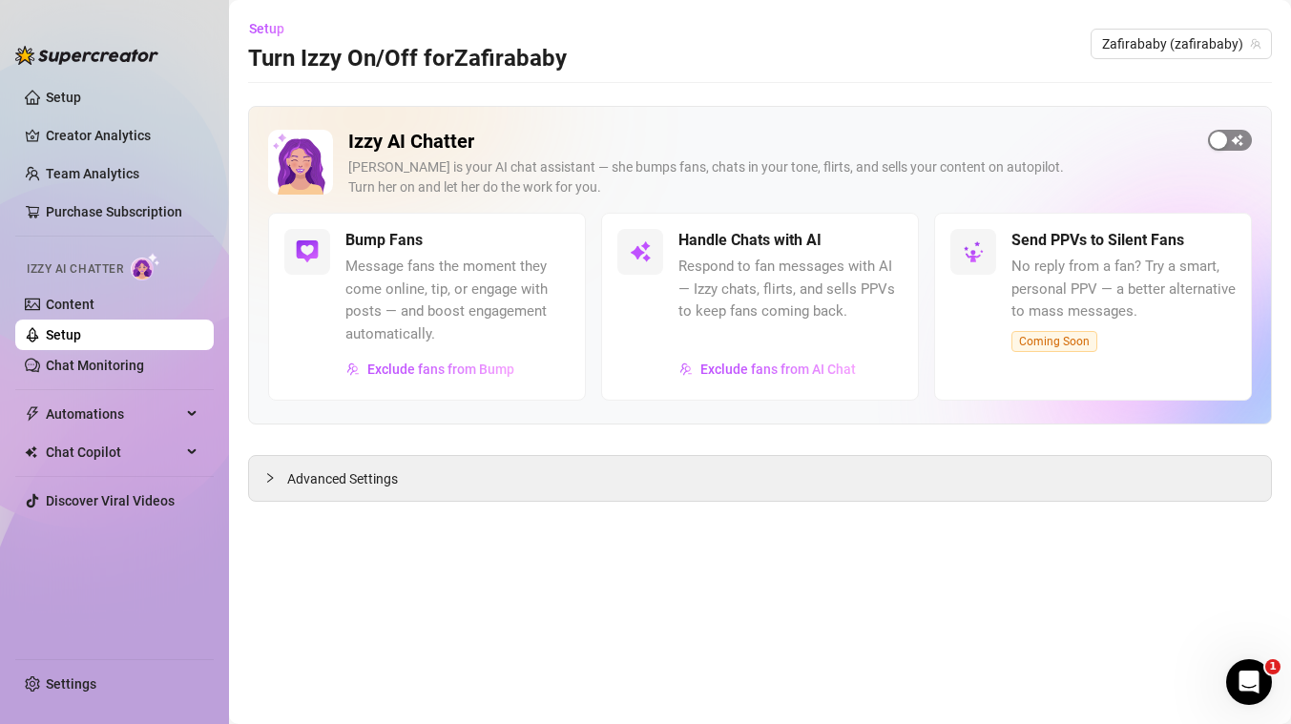
click at [1232, 146] on span "button" at bounding box center [1230, 140] width 44 height 21
click at [89, 304] on link "Content" at bounding box center [70, 304] width 49 height 15
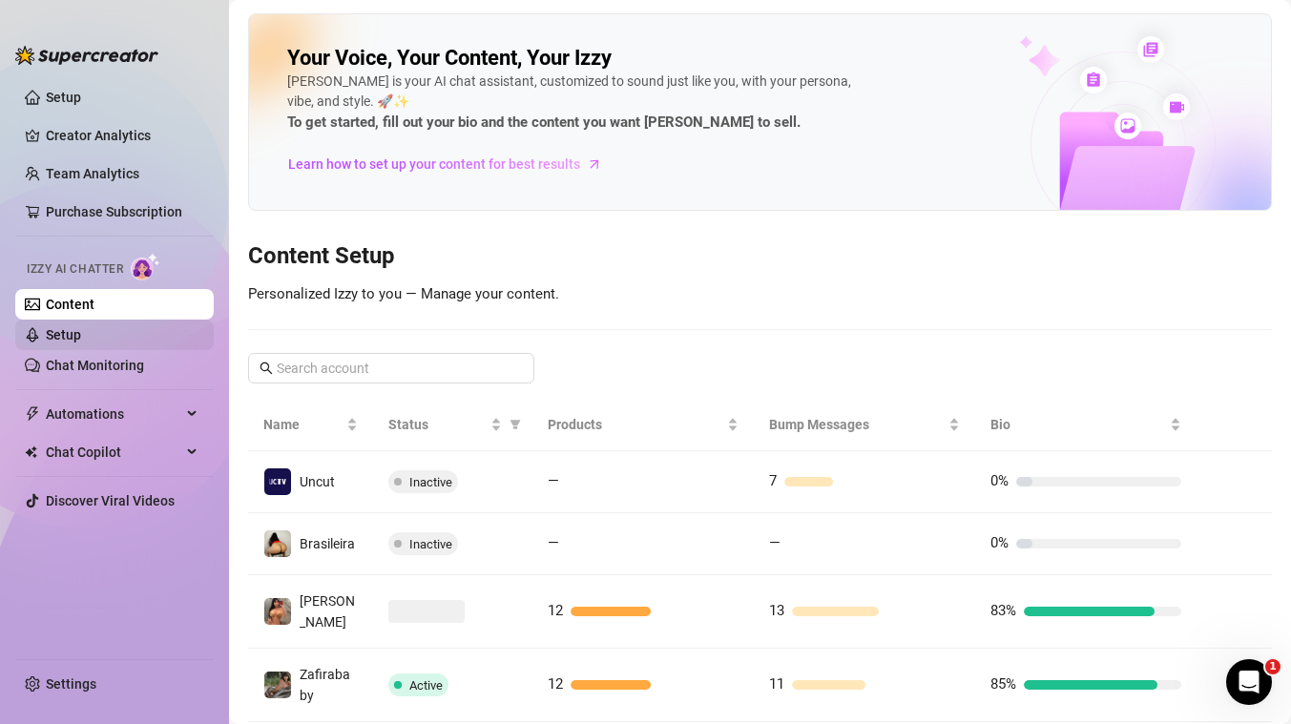
click at [81, 332] on link "Setup" at bounding box center [63, 334] width 35 height 15
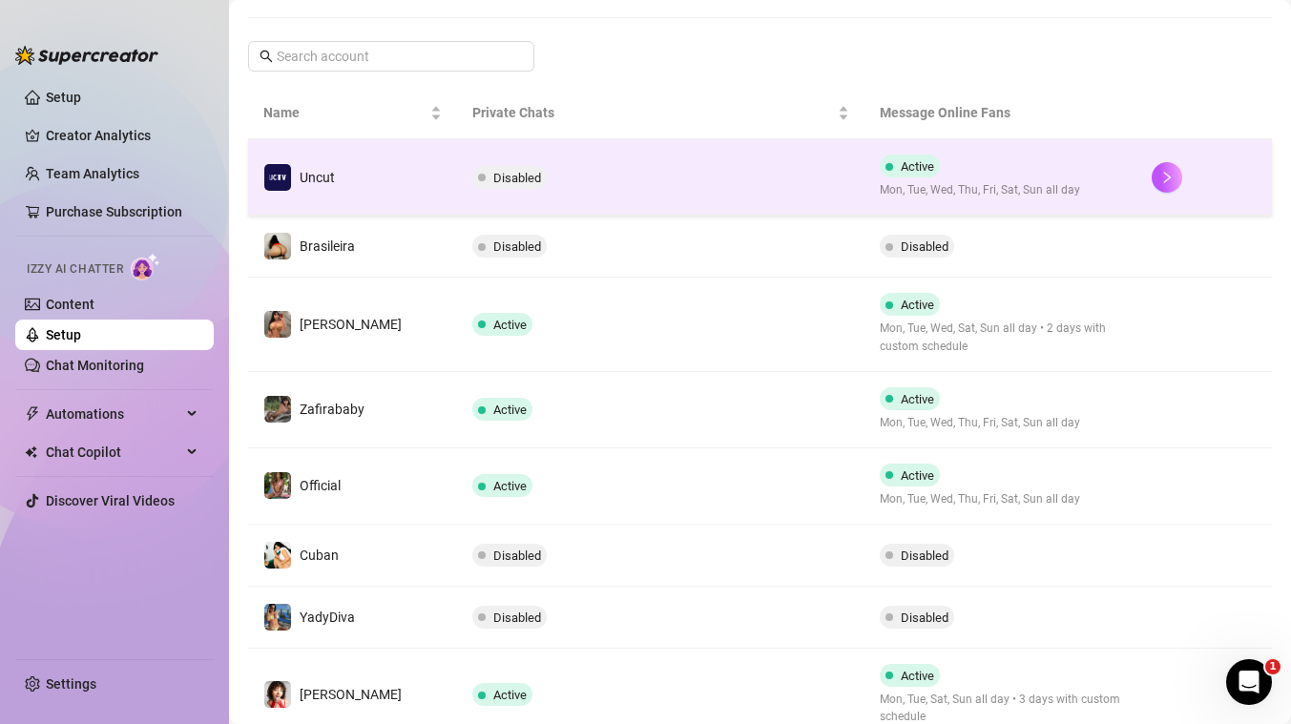
scroll to position [273, 0]
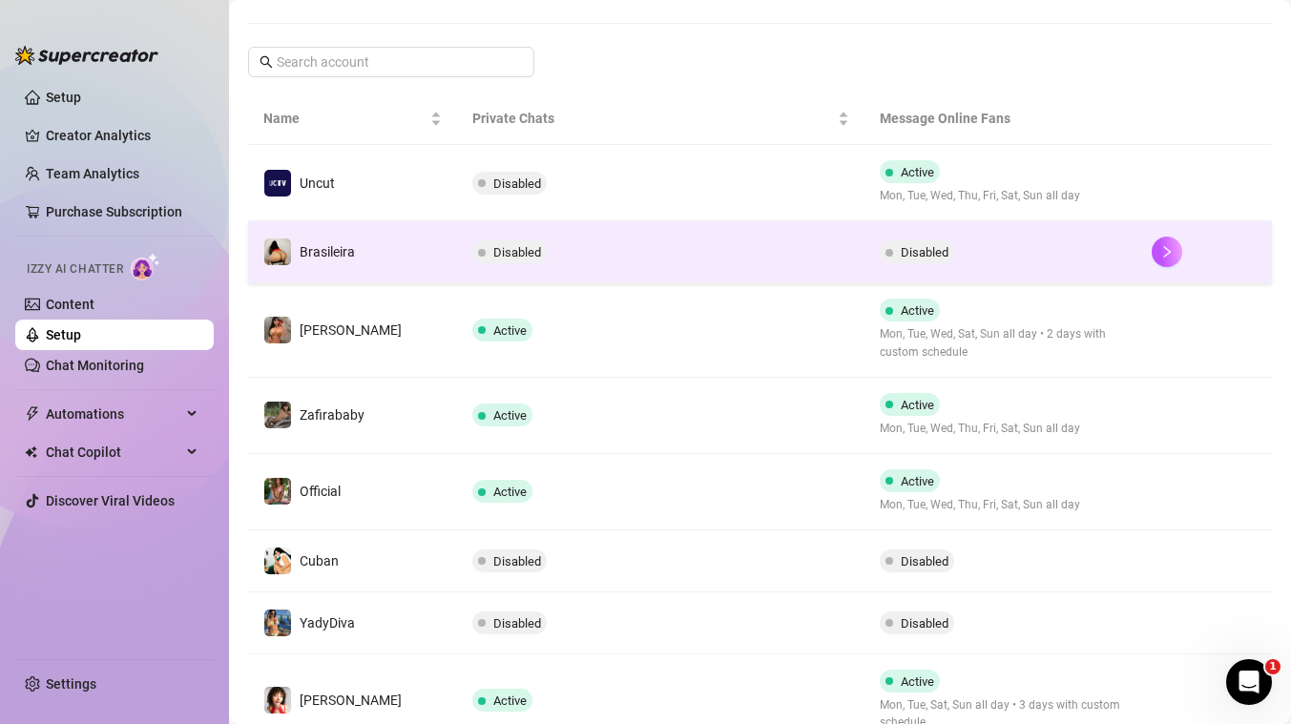
click at [599, 254] on td "Disabled" at bounding box center [660, 252] width 407 height 62
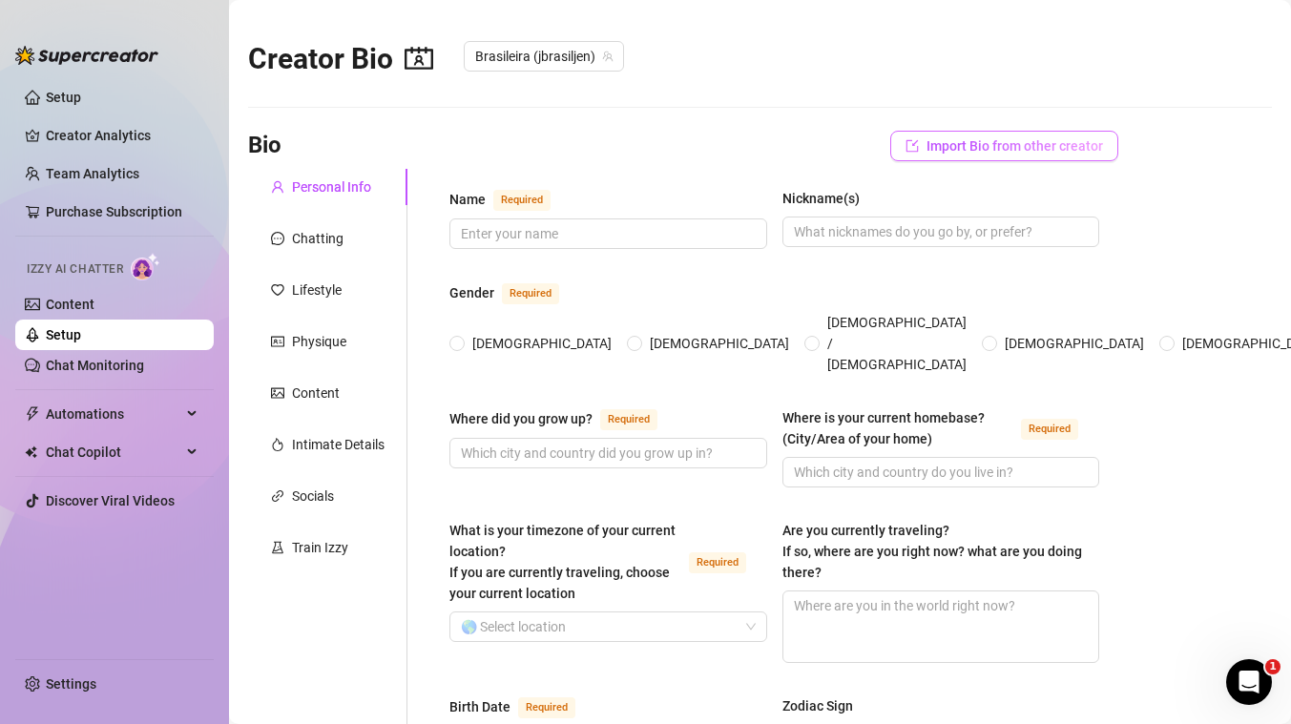
click at [1048, 135] on button "Import Bio from other creator" at bounding box center [1004, 146] width 228 height 31
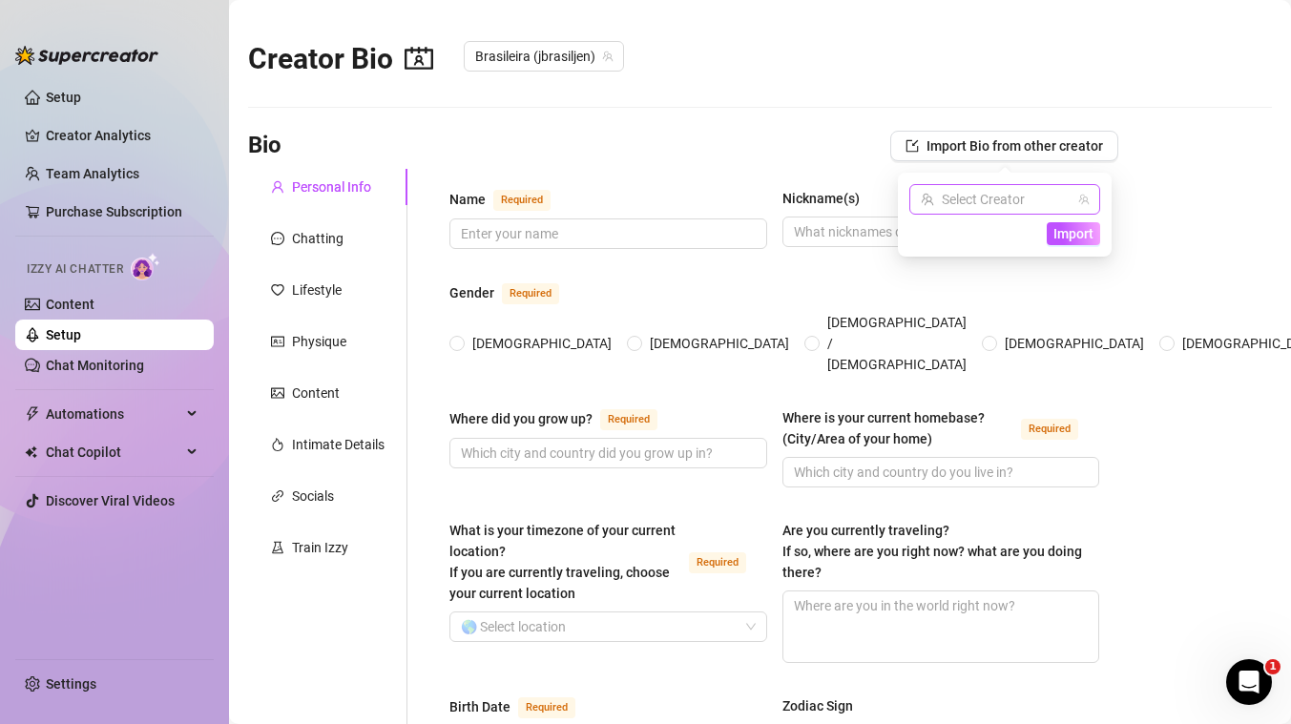
click at [1041, 203] on input "search" at bounding box center [996, 199] width 151 height 29
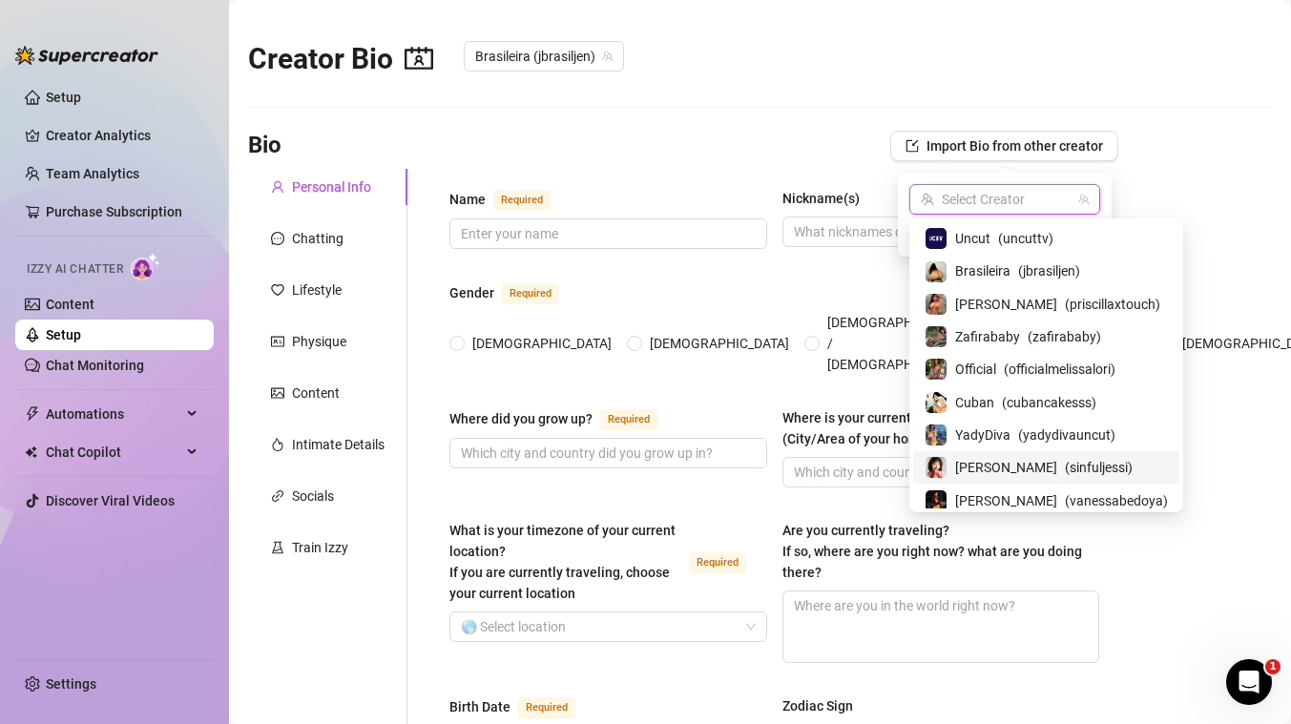
scroll to position [103, 0]
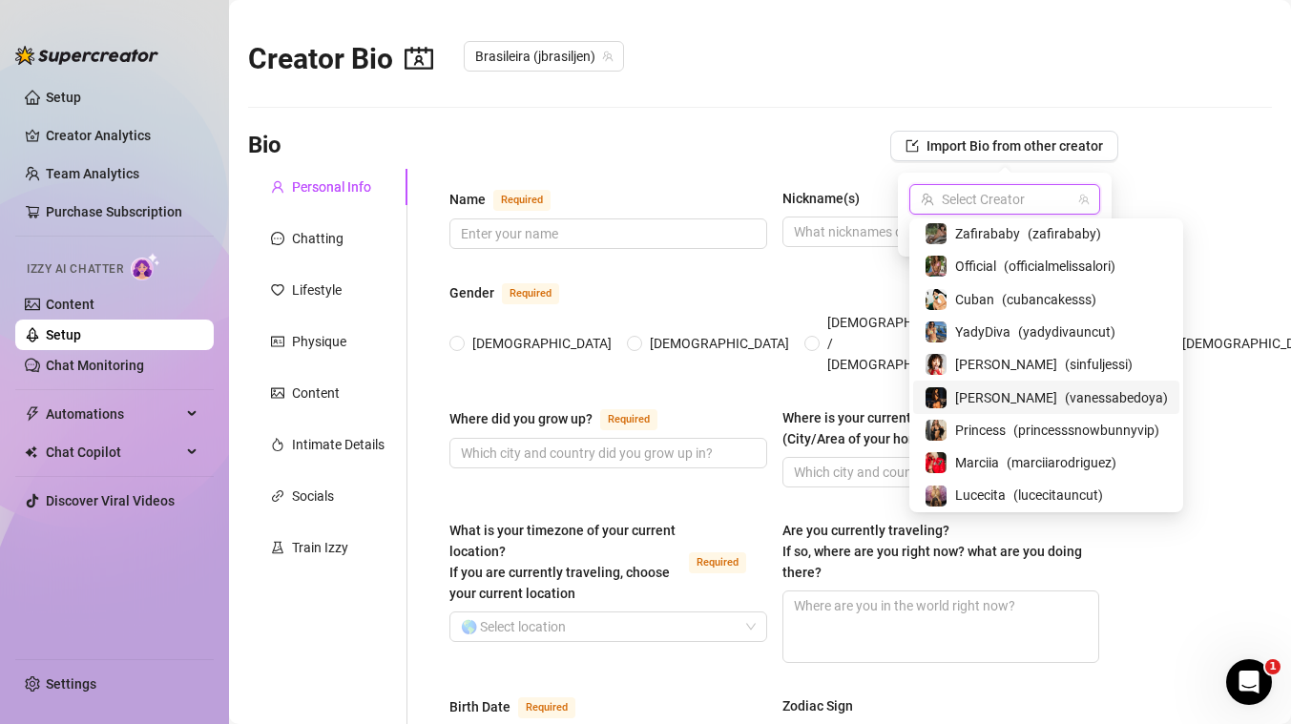
click at [988, 398] on span "[PERSON_NAME]" at bounding box center [1006, 397] width 102 height 21
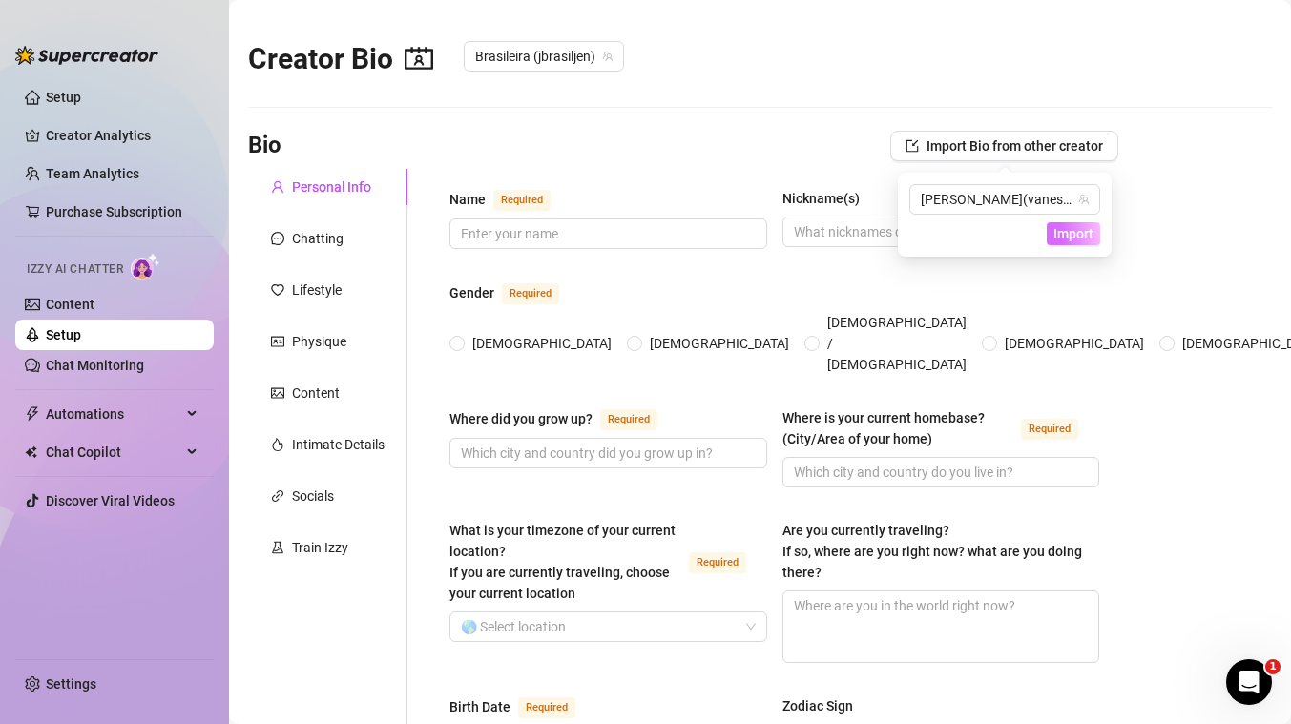
click at [1086, 235] on span "Import" at bounding box center [1073, 233] width 40 height 15
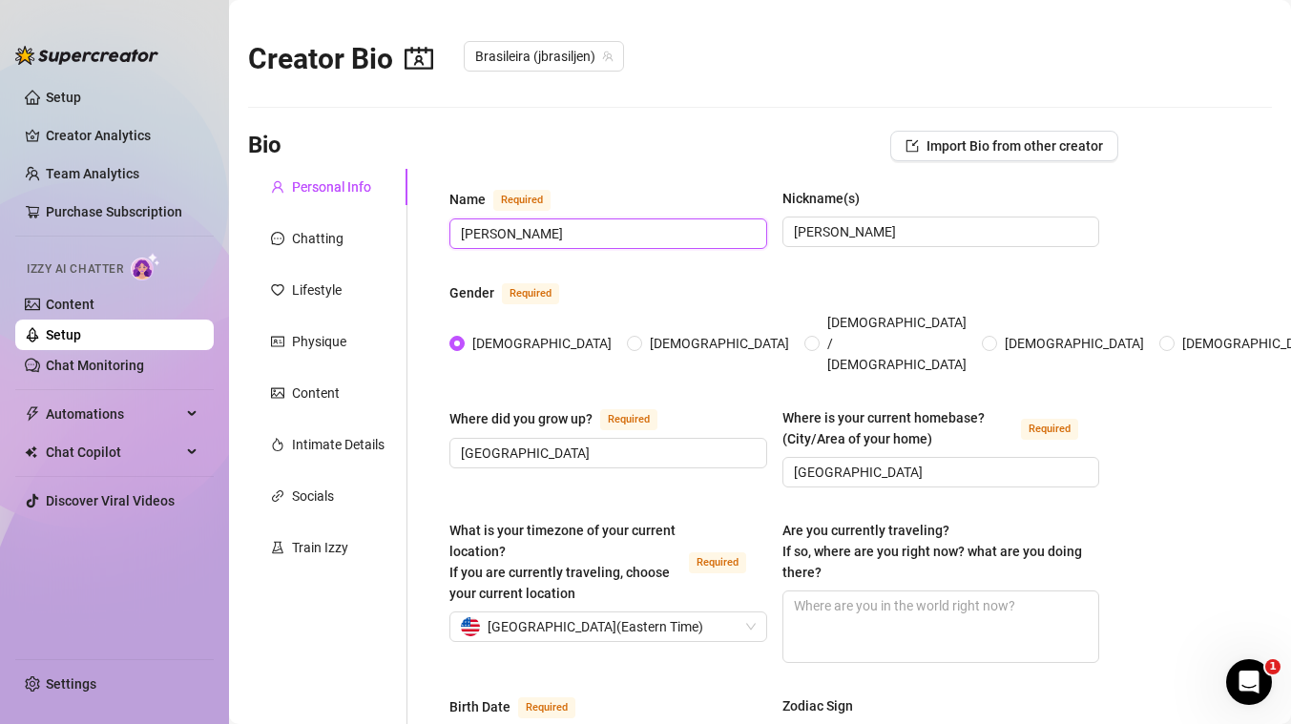
click at [577, 236] on input "[PERSON_NAME]" at bounding box center [606, 233] width 291 height 21
click at [905, 220] on span "[PERSON_NAME]" at bounding box center [941, 232] width 318 height 31
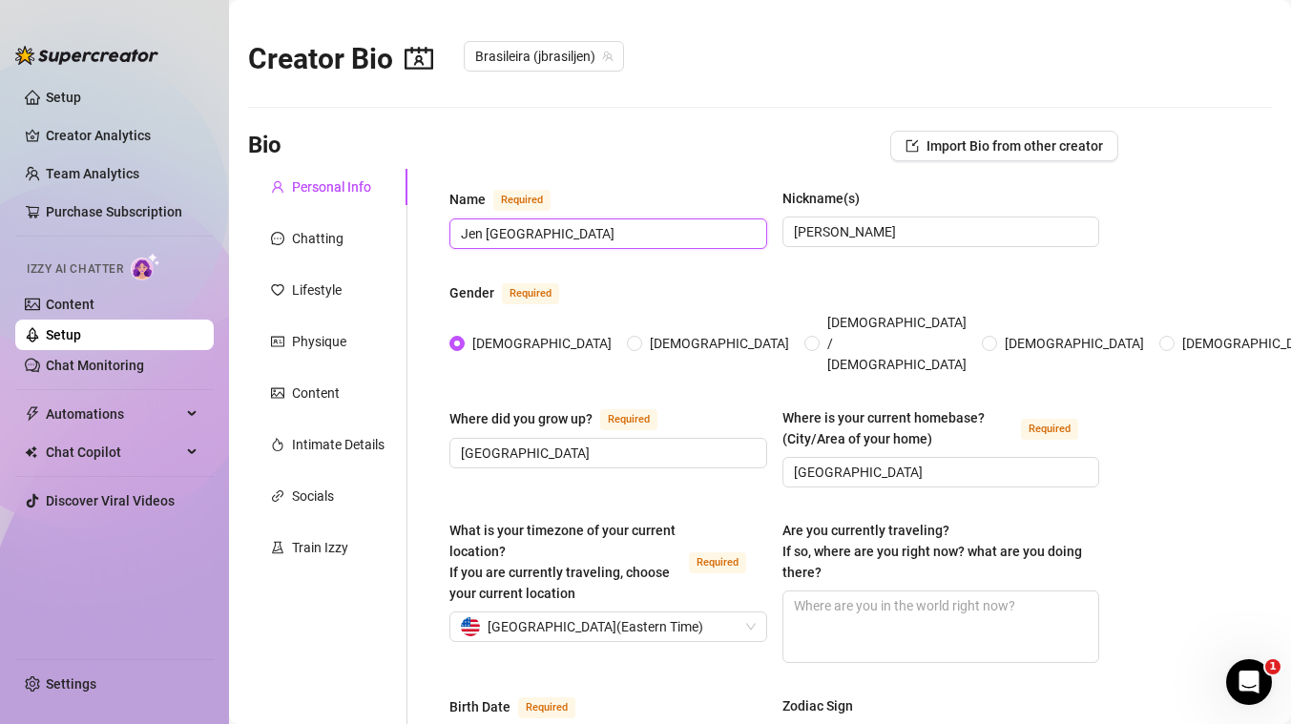
click at [603, 224] on input "Jen [GEOGRAPHIC_DATA]" at bounding box center [606, 233] width 291 height 21
type input "[PERSON_NAME]"
click at [851, 225] on input "[PERSON_NAME]" at bounding box center [939, 231] width 291 height 21
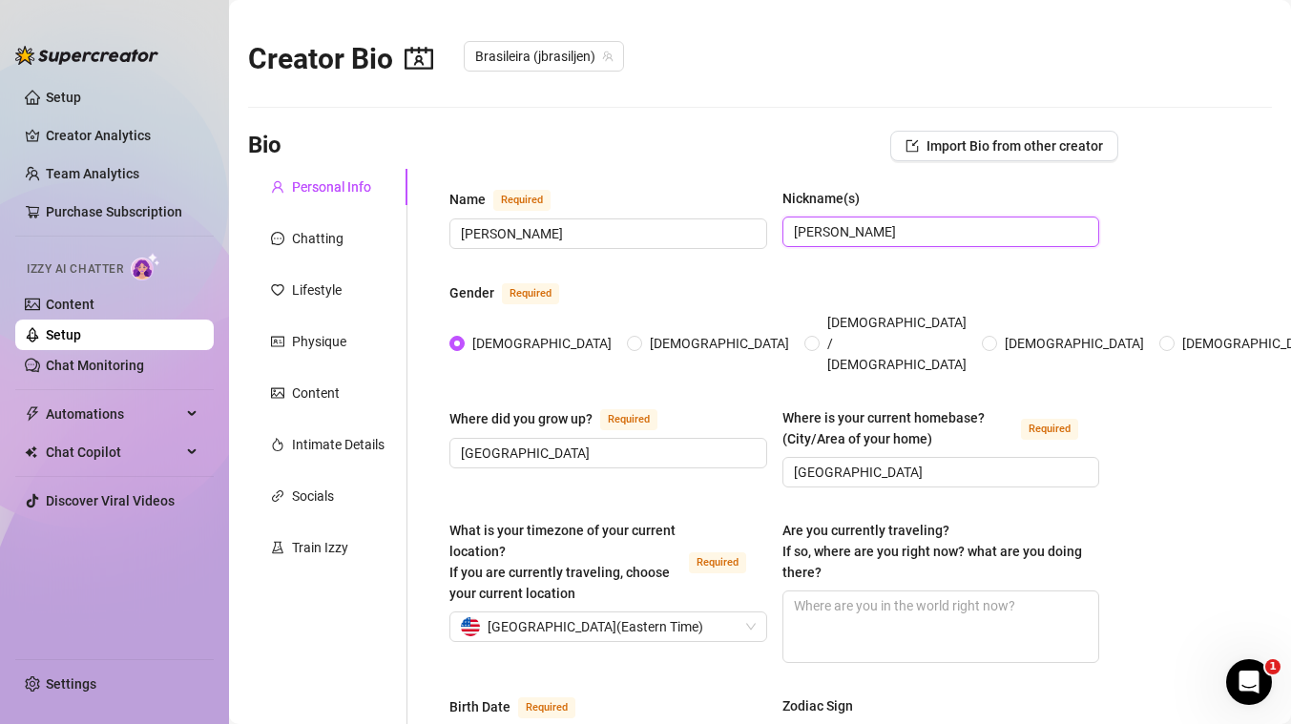
click at [851, 225] on input "[PERSON_NAME]" at bounding box center [939, 231] width 291 height 21
type input "Jen [GEOGRAPHIC_DATA]"
click at [642, 443] on input "[GEOGRAPHIC_DATA]" at bounding box center [606, 453] width 291 height 21
click at [561, 443] on input "[GEOGRAPHIC_DATA]" at bounding box center [606, 453] width 291 height 21
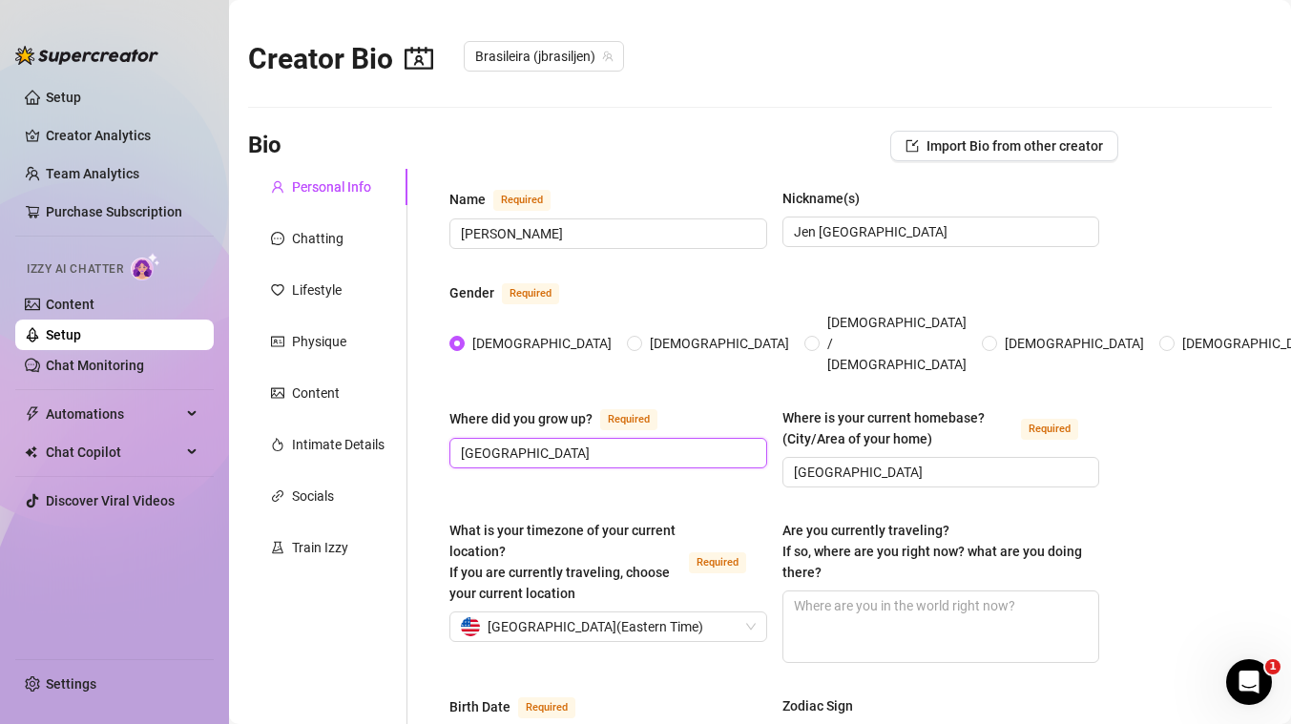
click at [561, 443] on input "[GEOGRAPHIC_DATA]" at bounding box center [606, 453] width 291 height 21
type input "[GEOGRAPHIC_DATA]"
click at [627, 477] on div "Where did you grow up? Required [GEOGRAPHIC_DATA] Where is your current homebas…" at bounding box center [774, 455] width 650 height 97
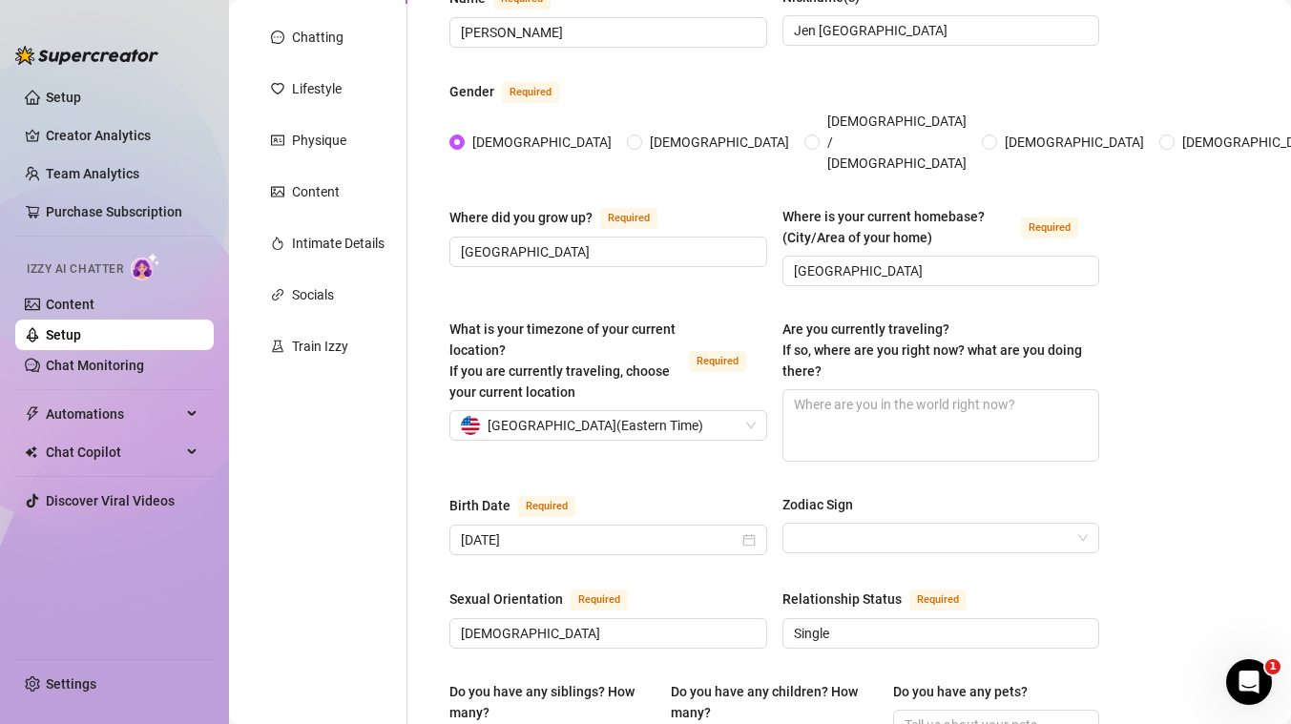
scroll to position [198, 0]
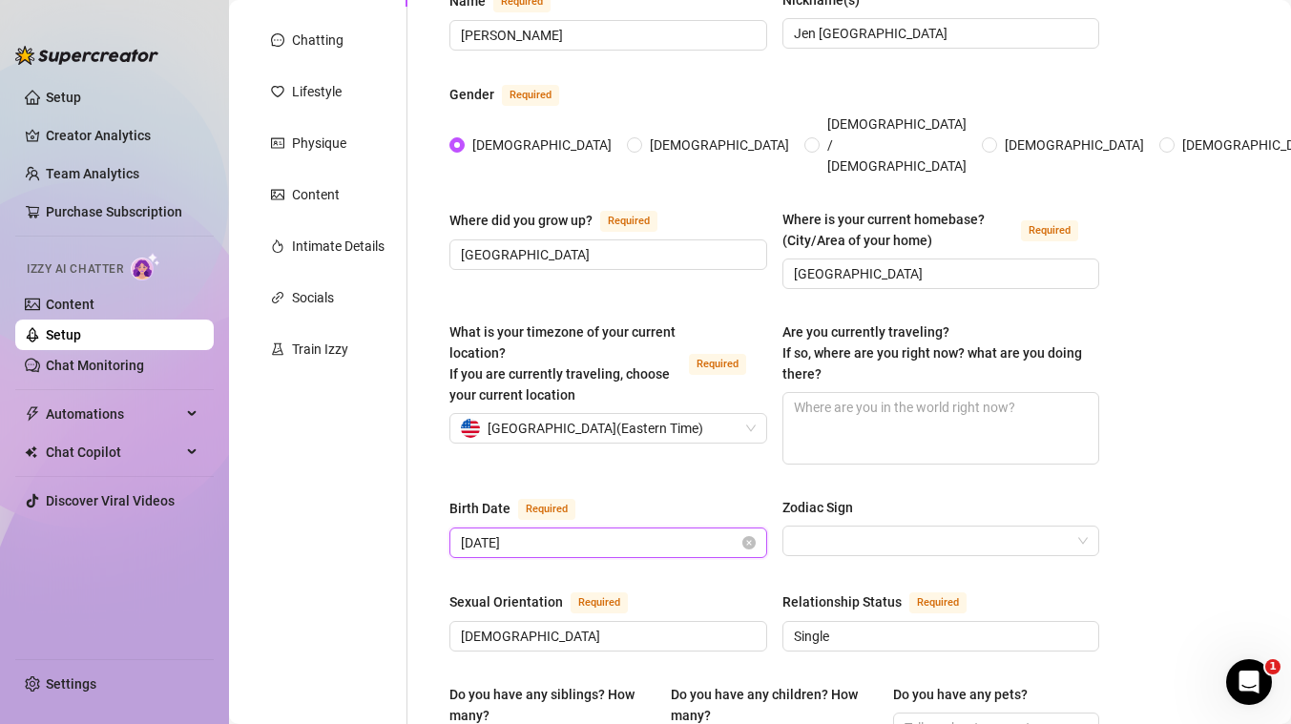
click at [484, 532] on input "[DATE]" at bounding box center [600, 542] width 278 height 21
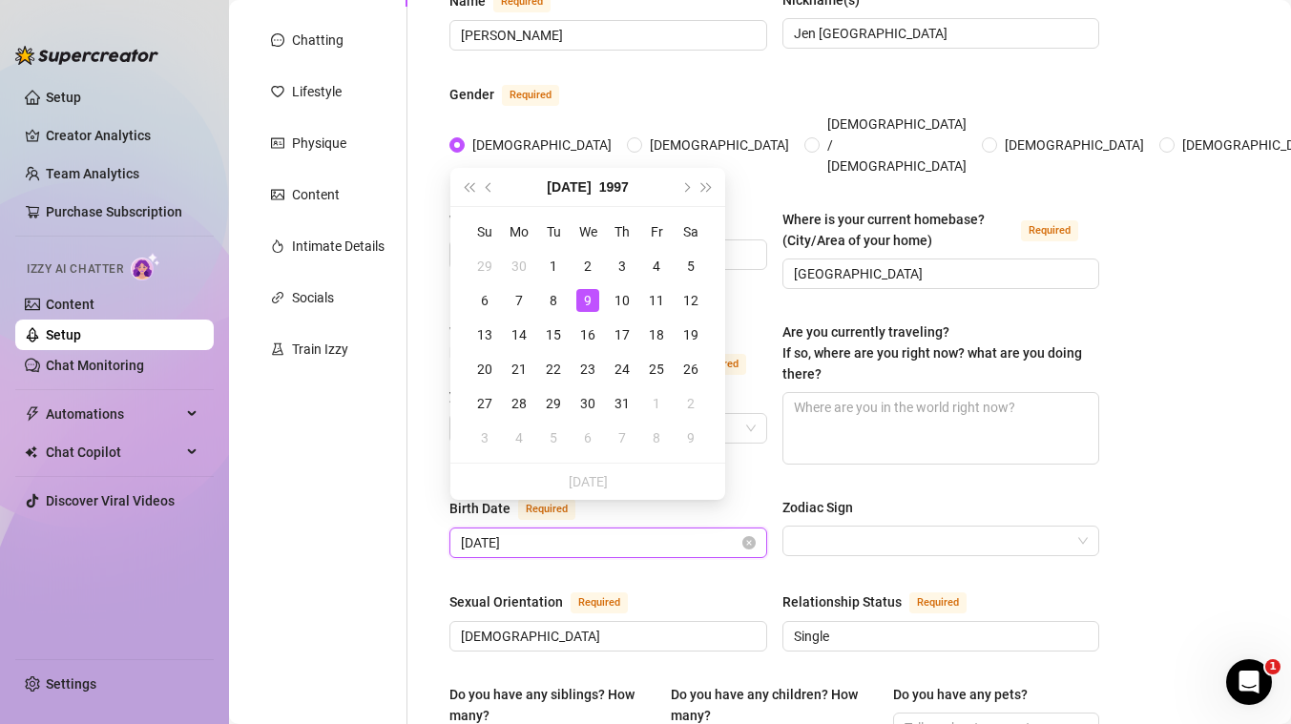
click at [466, 532] on input "[DATE]" at bounding box center [600, 542] width 278 height 21
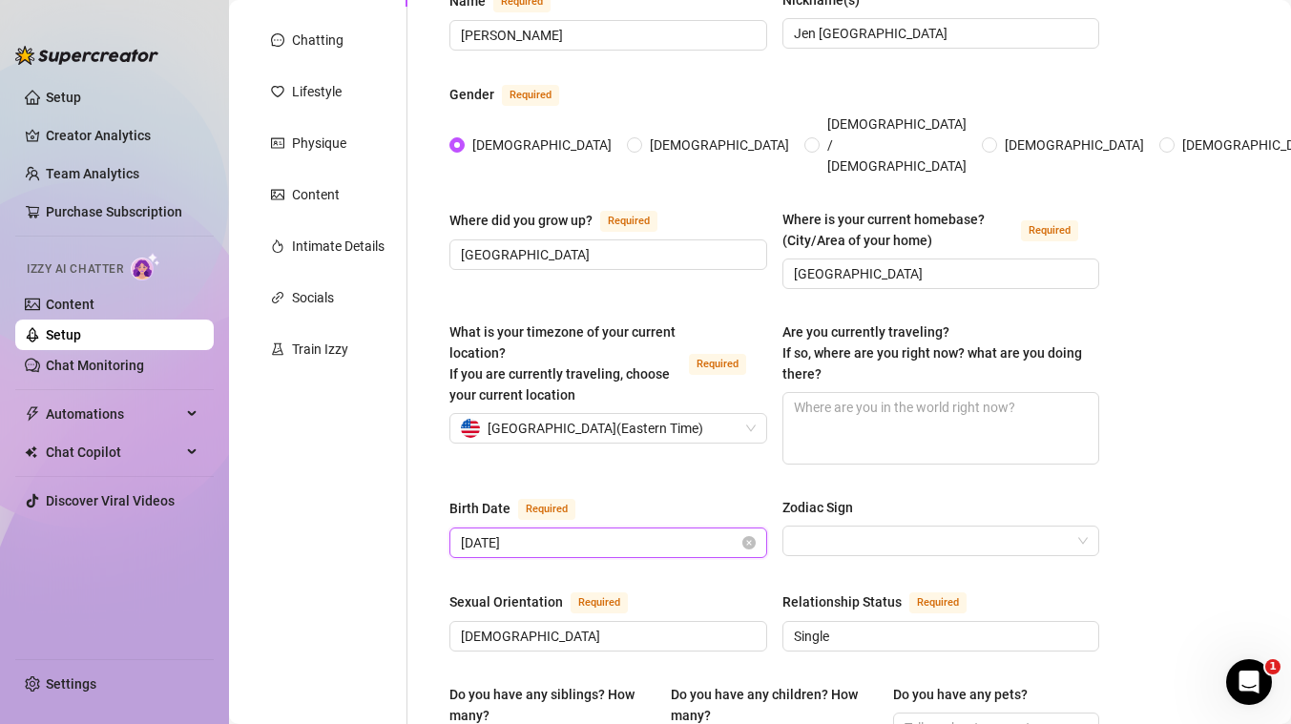
click at [503, 532] on input "[DATE]" at bounding box center [600, 542] width 278 height 21
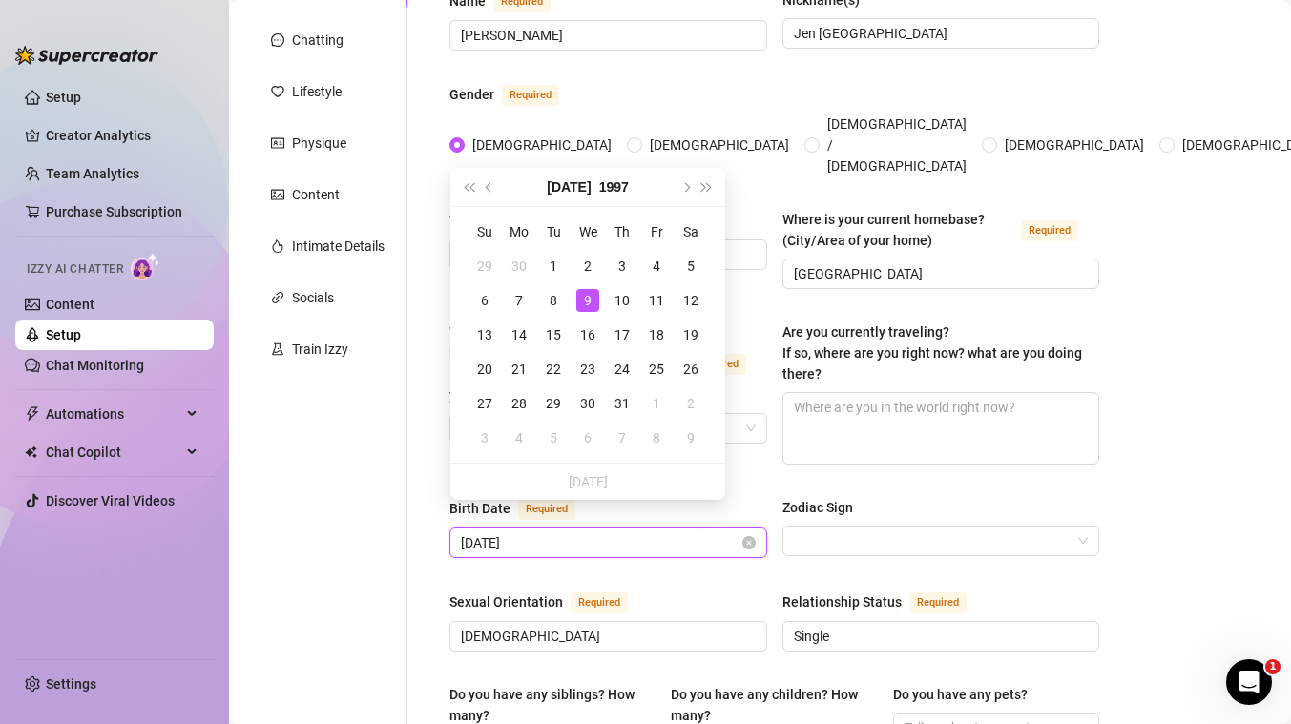
click at [480, 532] on input "[DATE]" at bounding box center [600, 542] width 278 height 21
click at [574, 184] on button "[DATE]" at bounding box center [569, 187] width 44 height 38
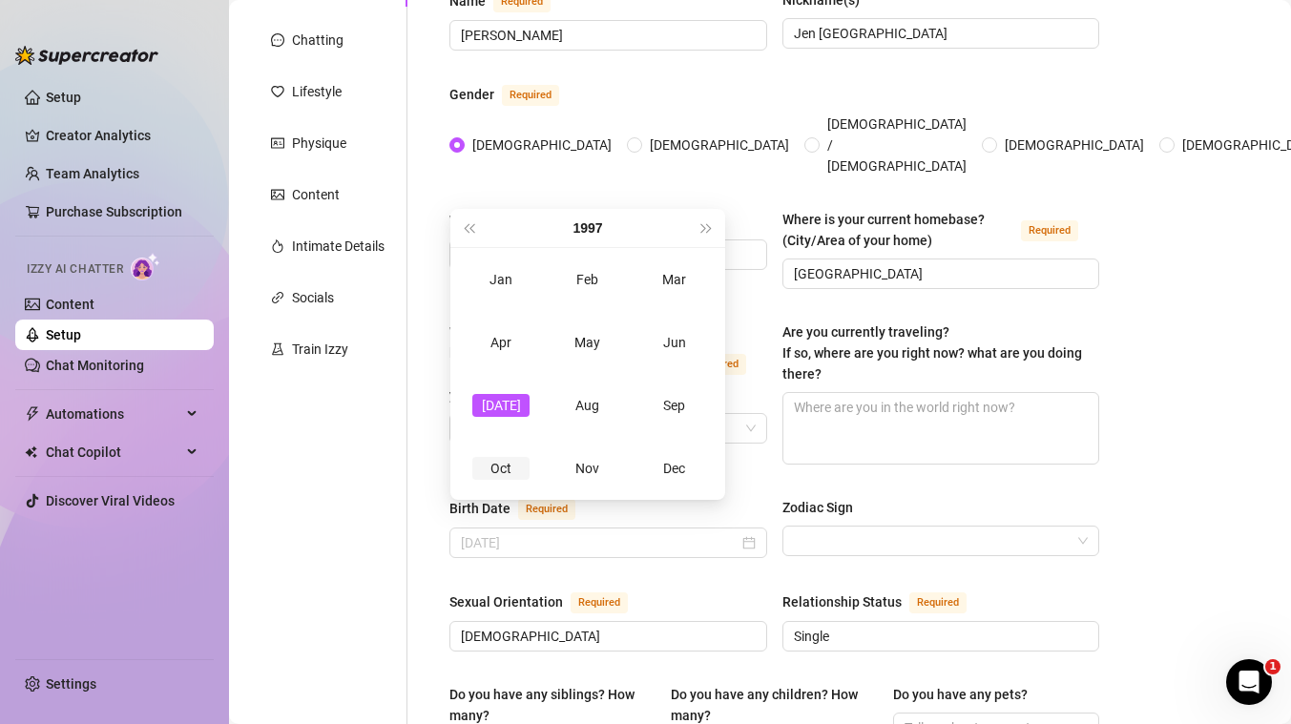
click at [506, 475] on div "Oct" at bounding box center [500, 468] width 57 height 23
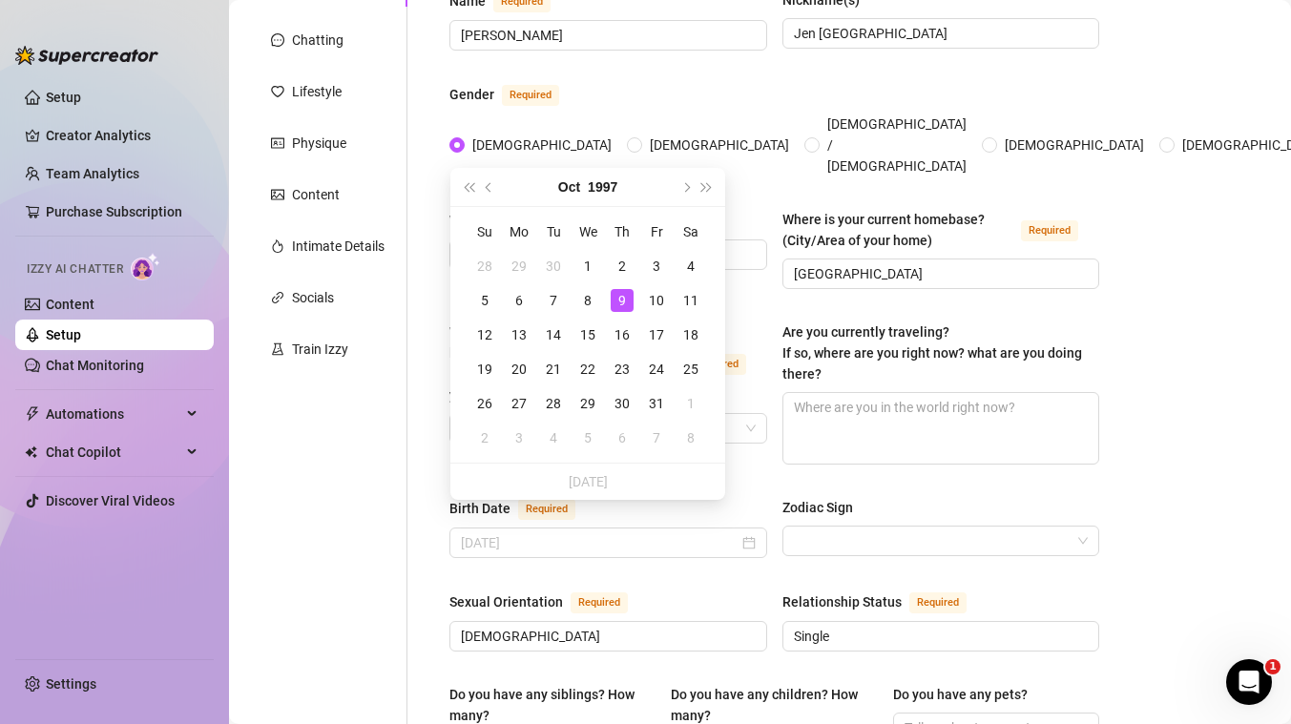
type input "[DATE]"
click at [622, 300] on div "9" at bounding box center [622, 300] width 23 height 23
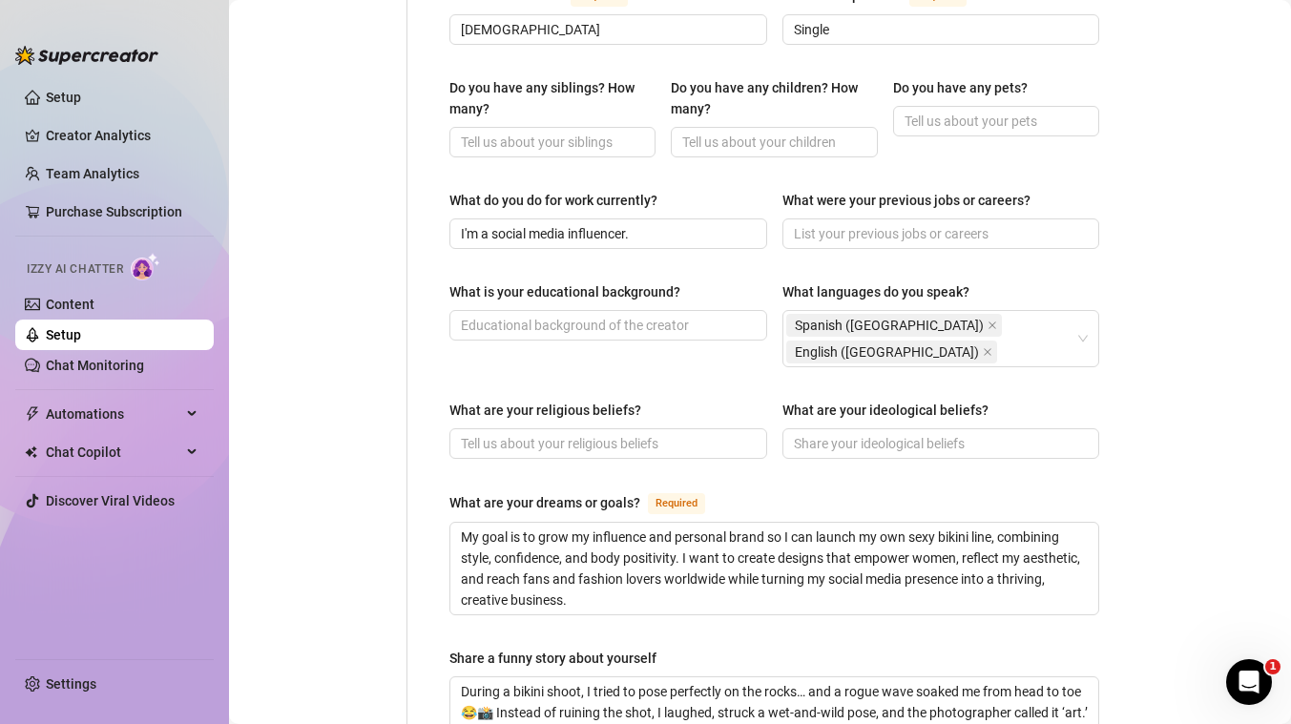
scroll to position [804, 0]
click at [988, 322] on icon "close" at bounding box center [992, 326] width 8 height 8
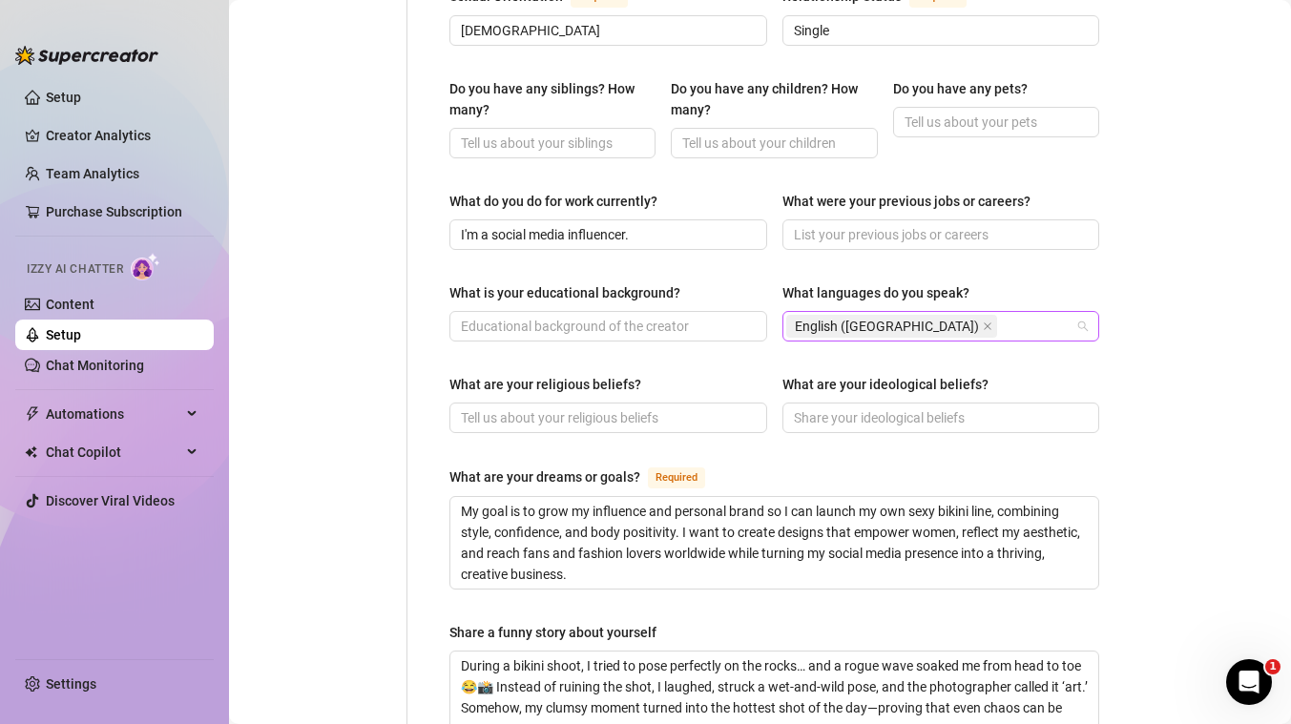
click at [943, 313] on div "English ([GEOGRAPHIC_DATA])" at bounding box center [931, 326] width 290 height 27
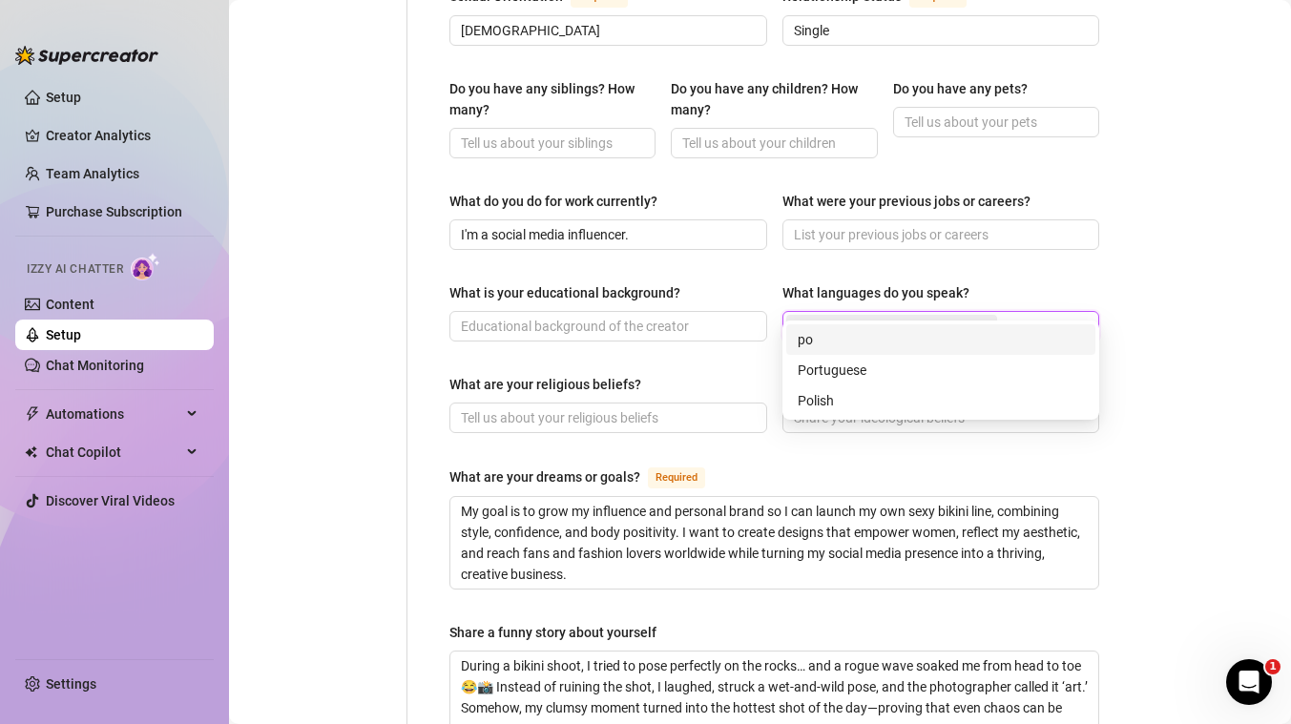
type input "port"
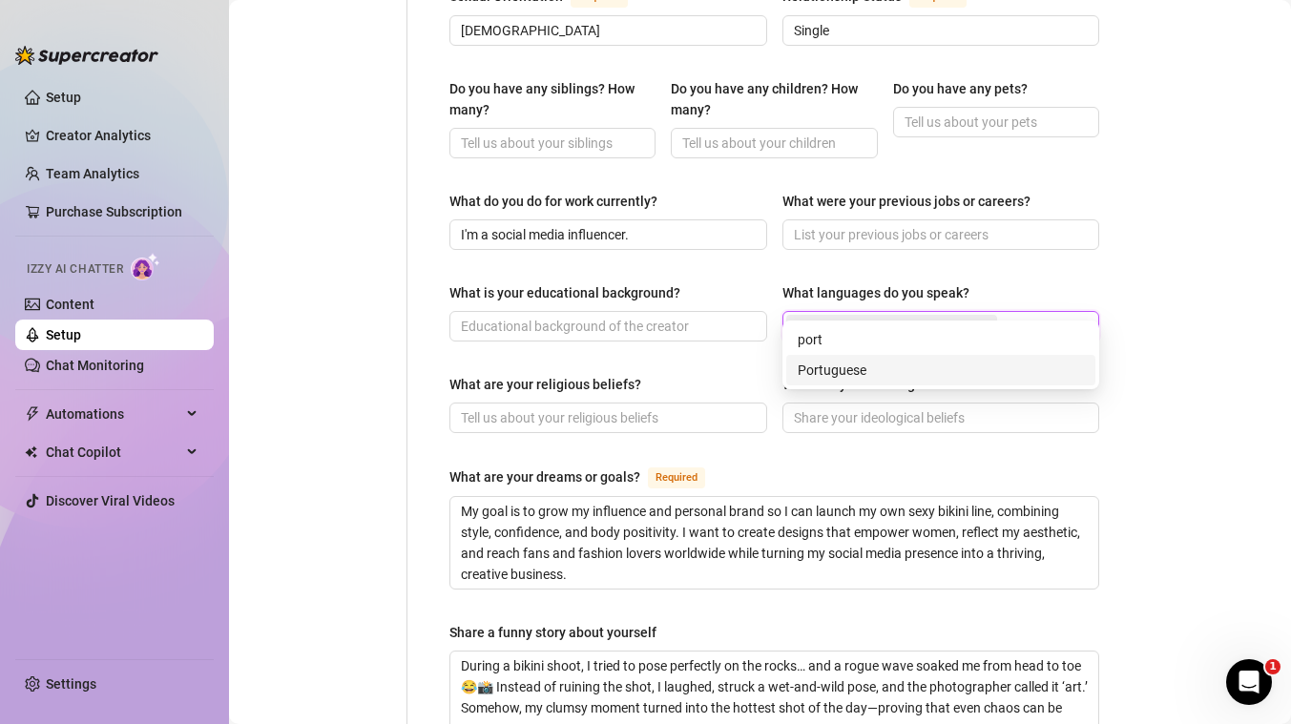
click at [818, 368] on div "Portuguese" at bounding box center [940, 370] width 286 height 21
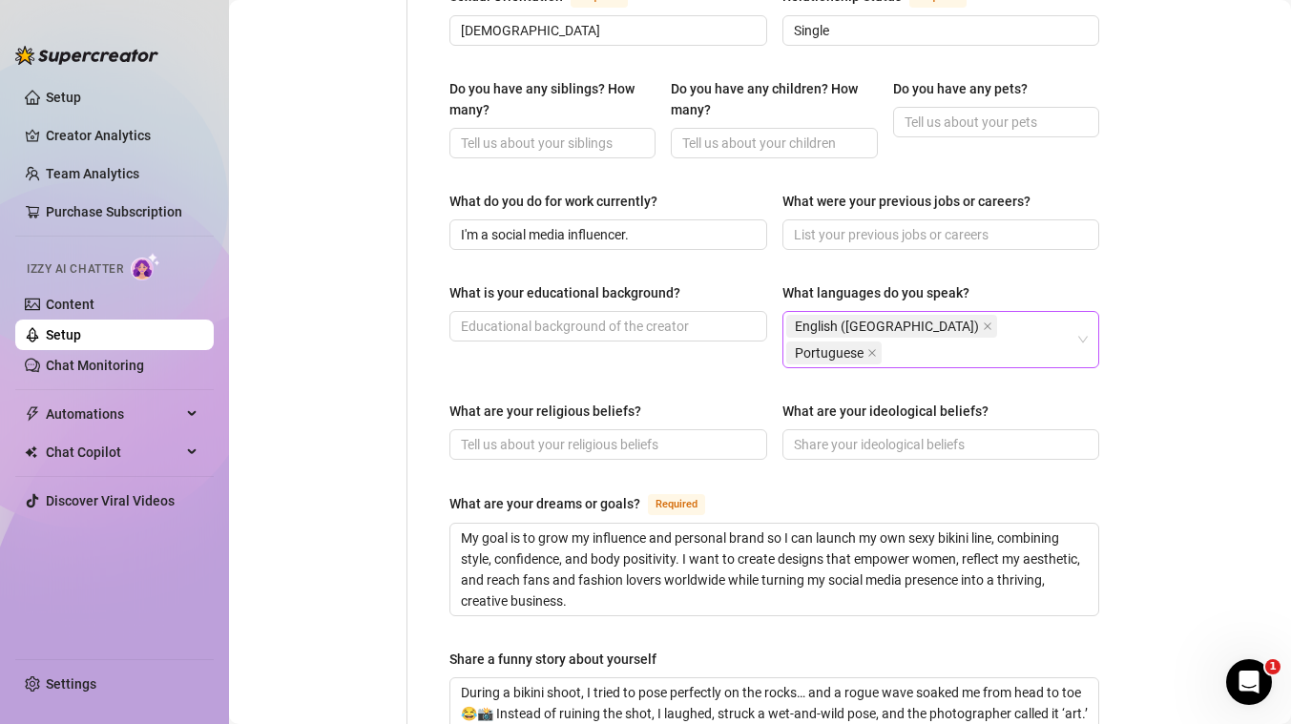
click at [1147, 342] on main "Creator Bio Brasileira (jbrasiljen) Bio Import Bio from other creator Personal …" at bounding box center [760, 203] width 1062 height 2014
click at [600, 524] on textarea "My goal is to grow my influence and personal brand so I can launch my own sexy …" at bounding box center [774, 570] width 648 height 92
paste textarea "as a [DEMOGRAPHIC_DATA] singer is to share my culture and passion for music wit…"
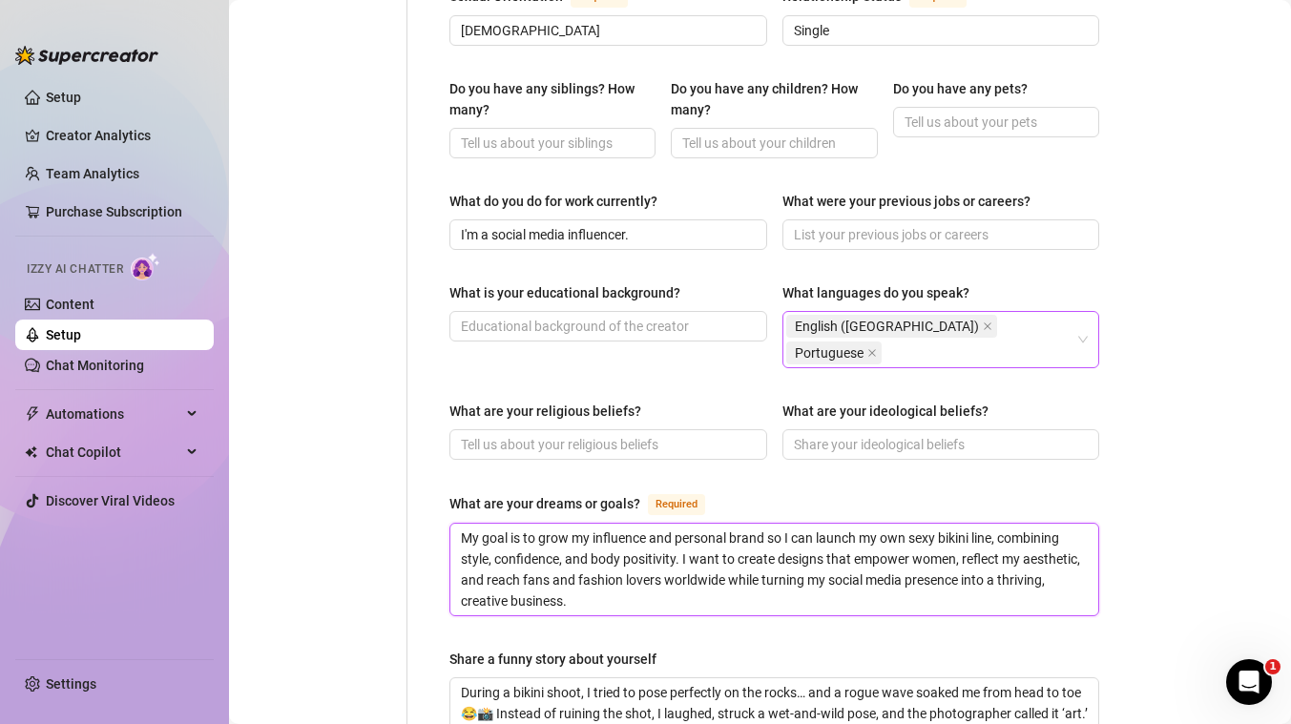
type textarea "My goal as a [DEMOGRAPHIC_DATA] singer is to share my culture and passion for m…"
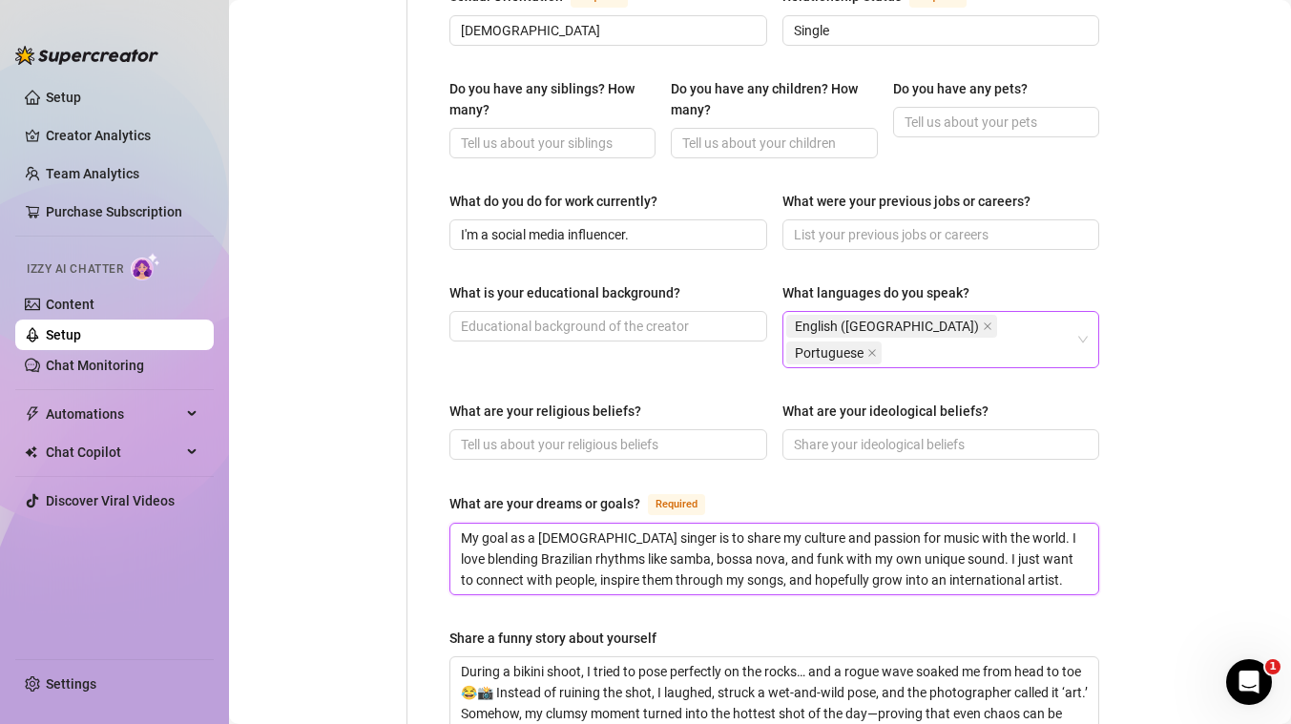
type textarea "My goal as a [DEMOGRAPHIC_DATA] singer is to share my culture and passion for m…"
click at [554, 657] on textarea "During a bikini shoot, I tried to pose perfectly on the rocks… and a rogue wave…" at bounding box center [774, 703] width 648 height 92
paste textarea "One time during a recording session, I got so into singing a high note that I a…"
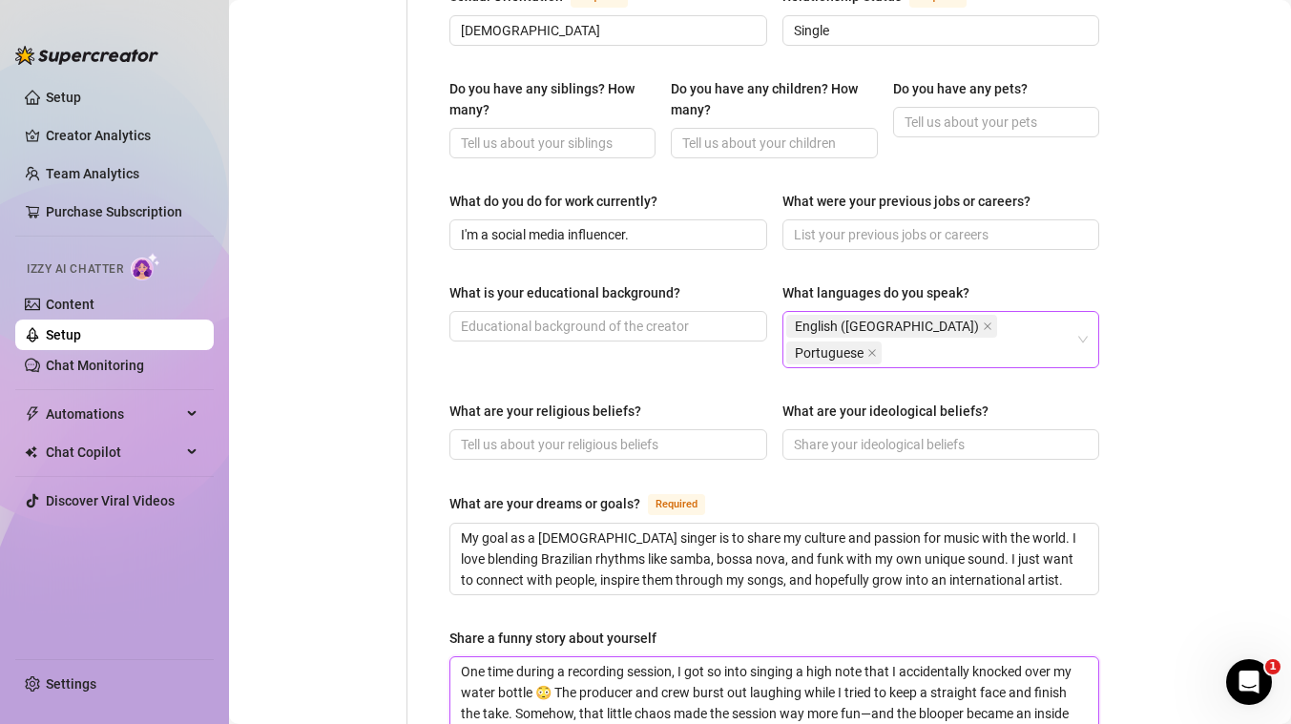
type textarea "One time during a recording session, I got so into singing a high note that I a…"
click at [341, 586] on div "Personal Info Chatting Lifestyle Physique Content Intimate Details Socials Trai…" at bounding box center [327, 209] width 159 height 1688
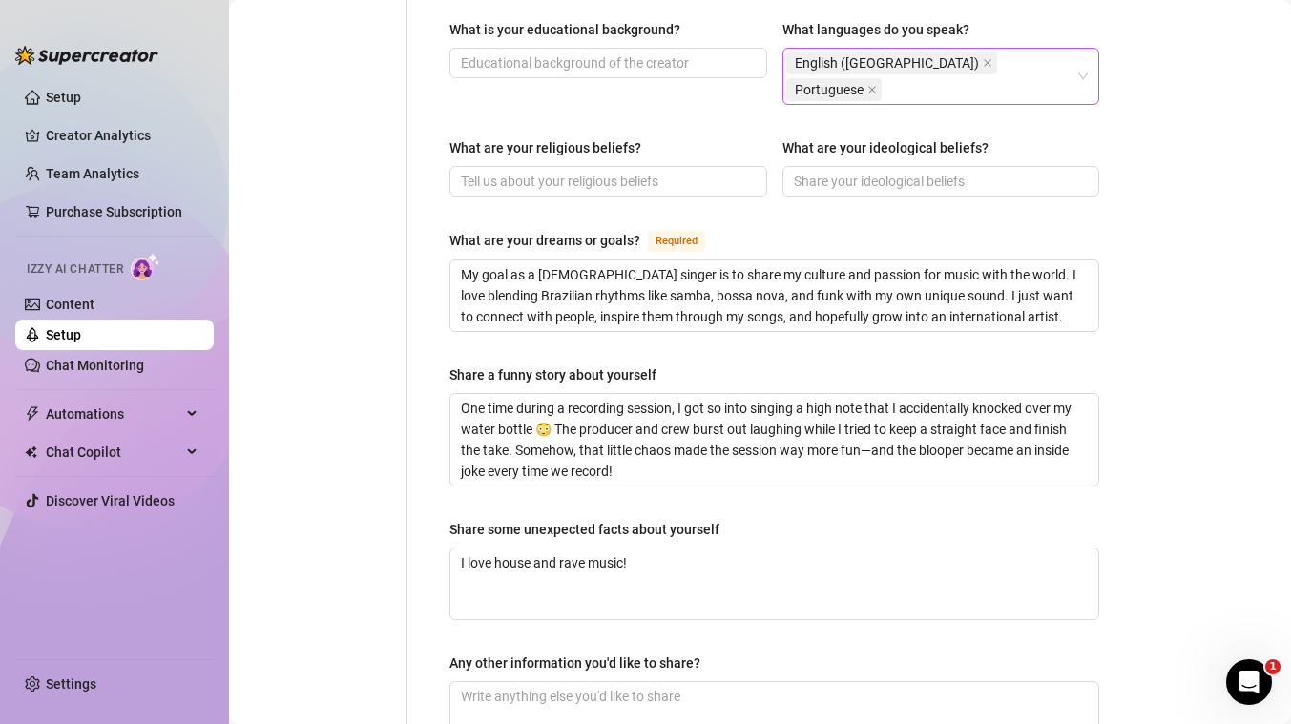
scroll to position [1108, 0]
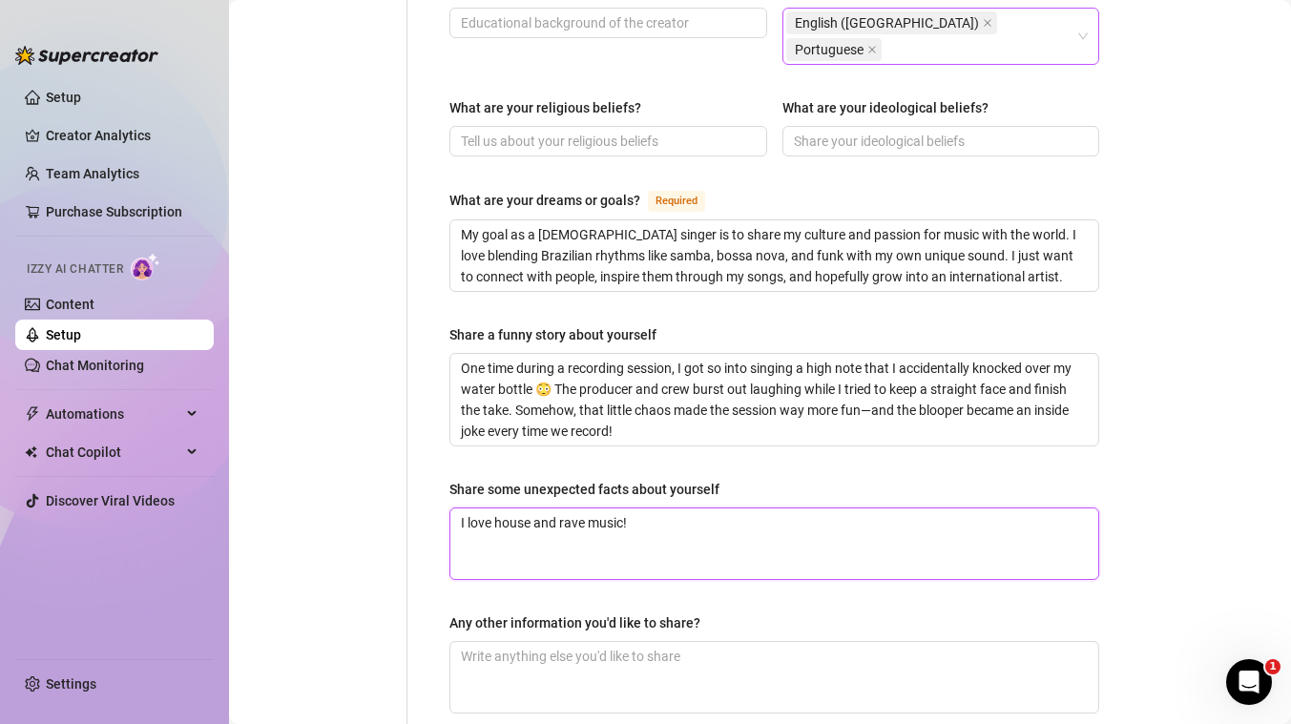
click at [544, 508] on textarea "I love house and rave music!" at bounding box center [774, 543] width 648 height 71
type textarea "I"
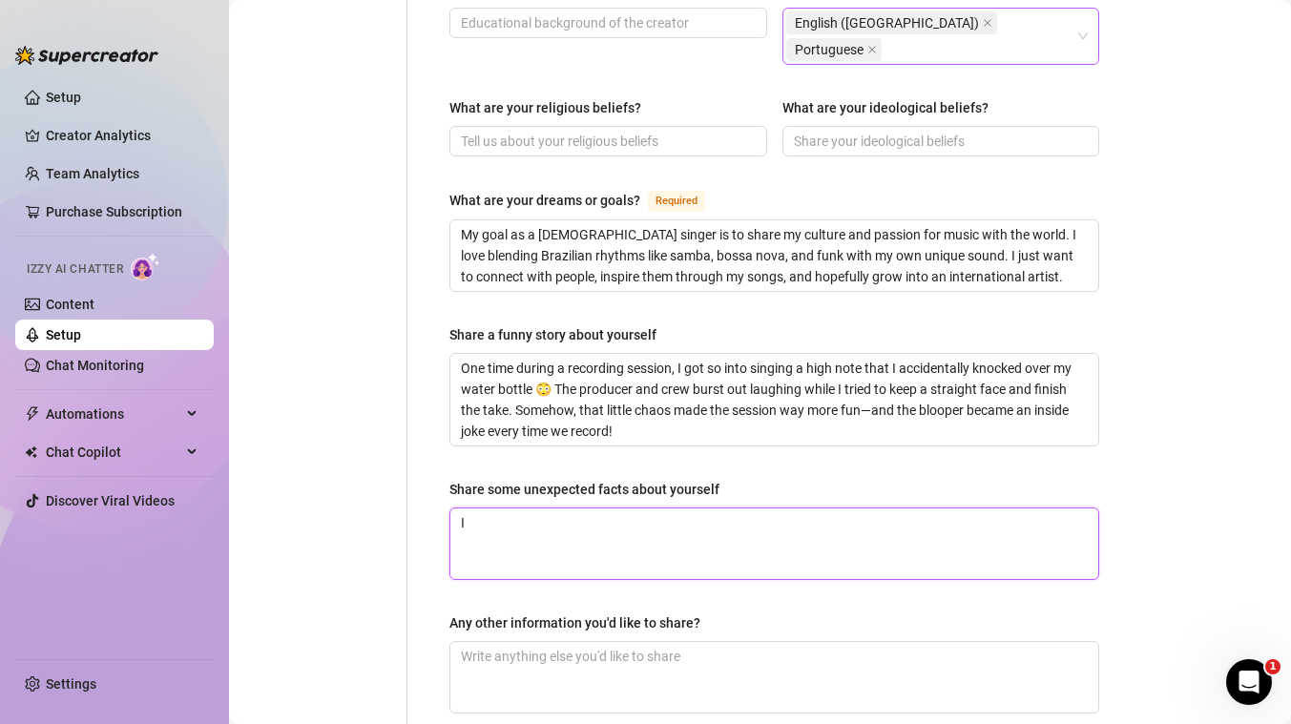
type textarea "I l"
type textarea "I lo"
type textarea "I lov"
type textarea "I love"
type textarea "I love t"
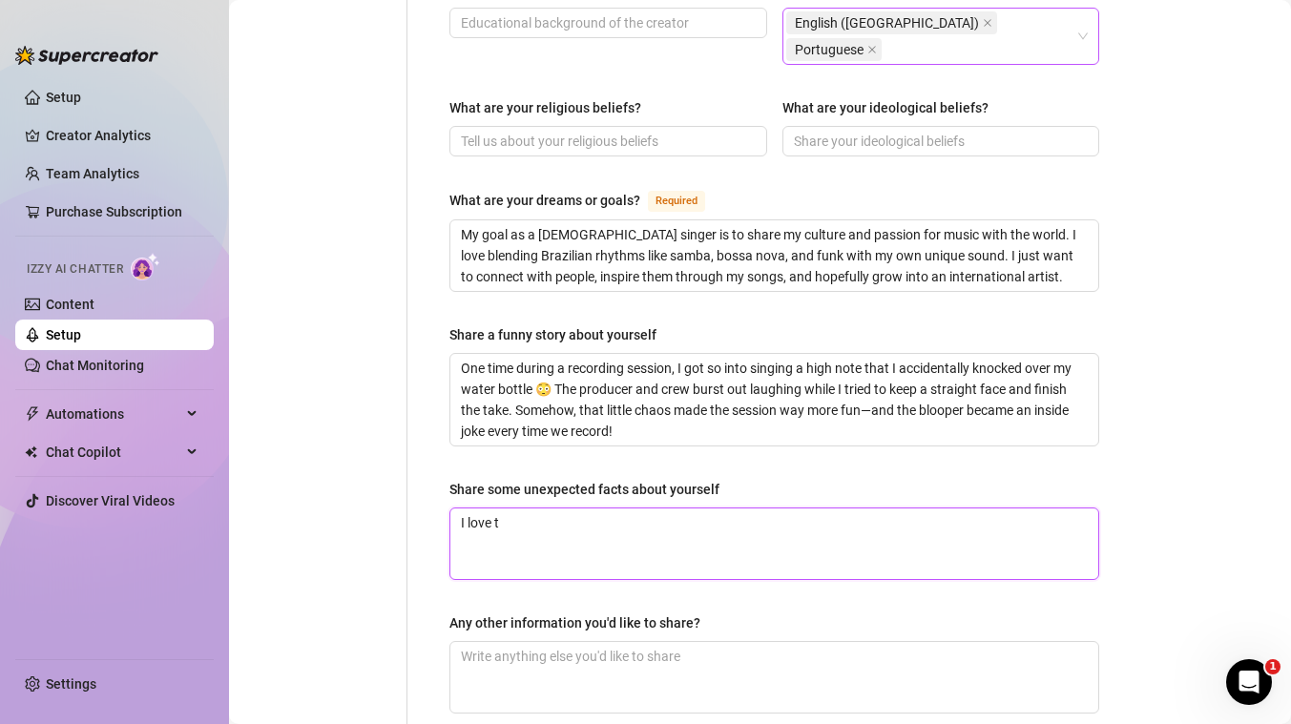
type textarea "I love to"
type textarea "I love to d"
type textarea "I love to da"
type textarea "I love to [PERSON_NAME]"
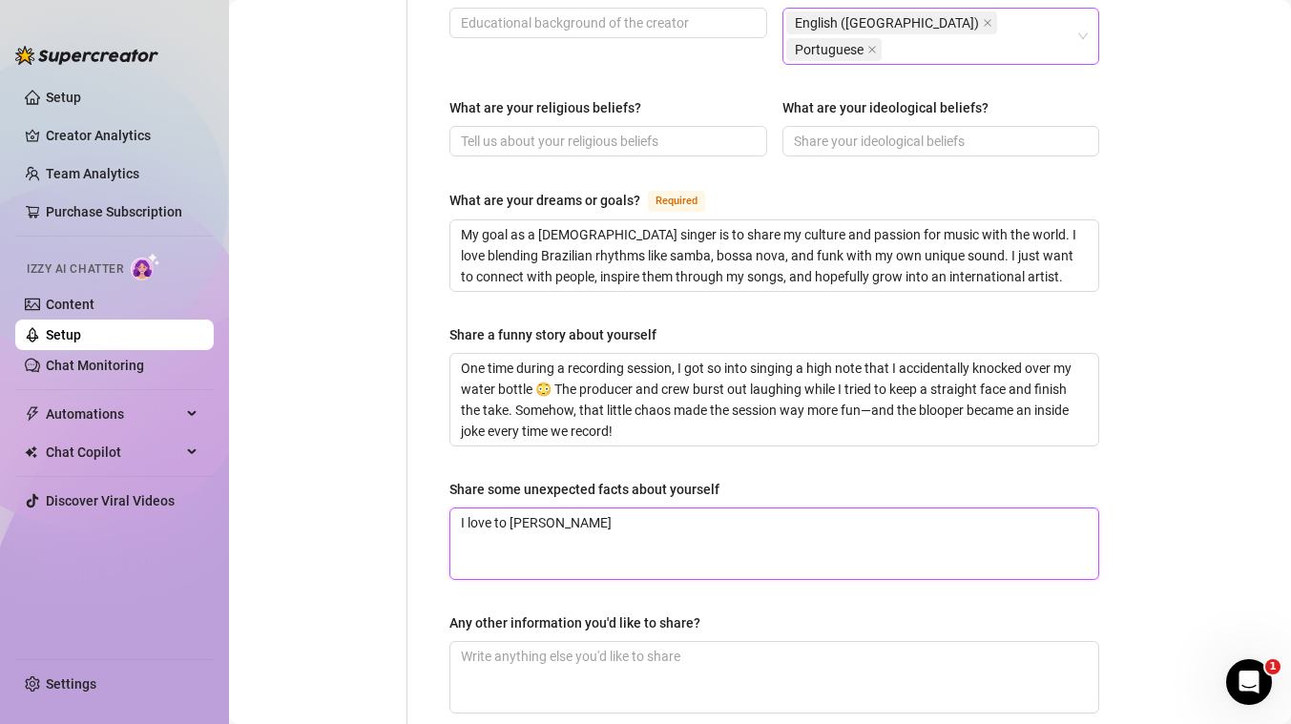
type textarea "I love to danc"
type textarea "I love to dance"
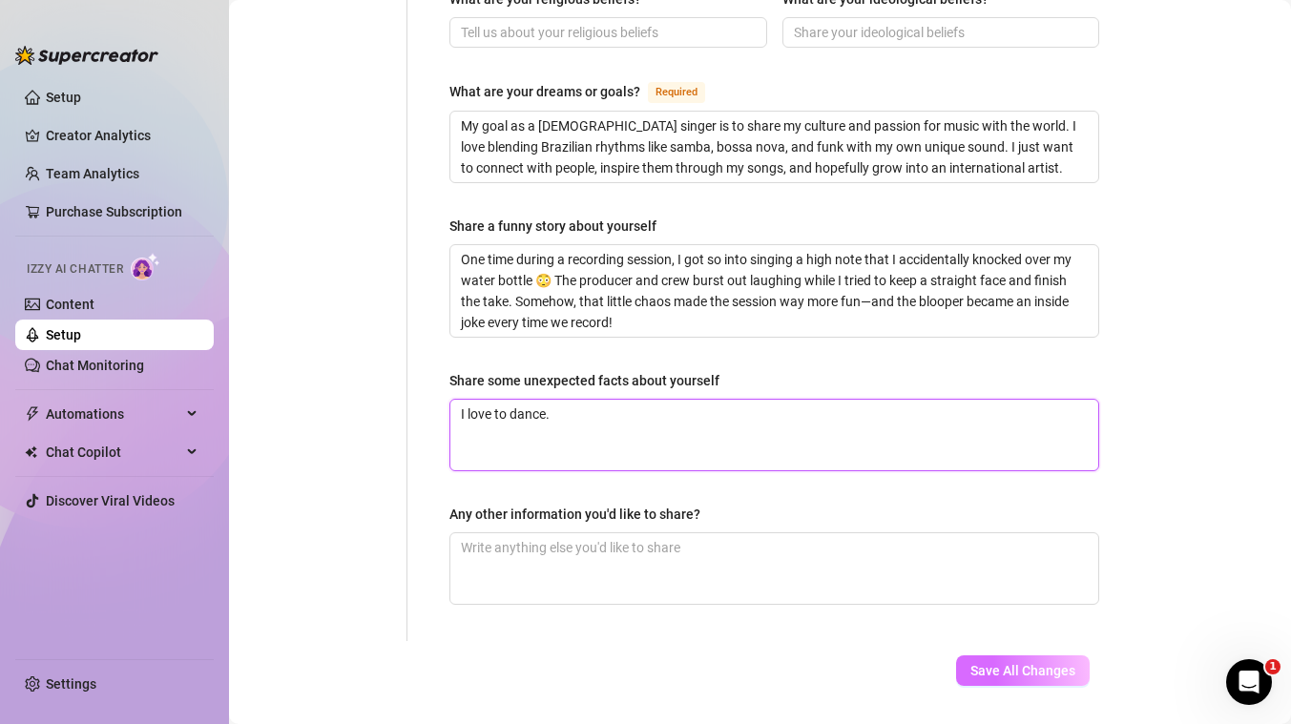
type textarea "I love to dance."
click at [1025, 663] on span "Save All Changes" at bounding box center [1022, 670] width 105 height 15
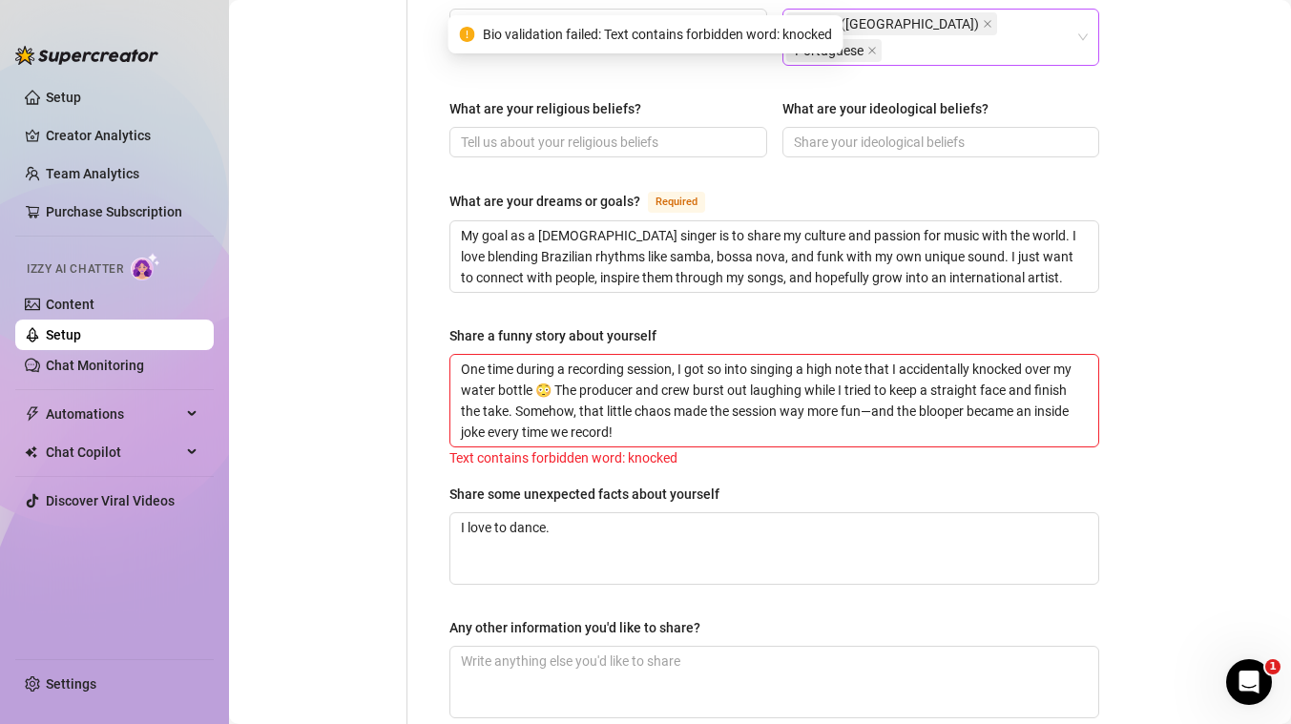
scroll to position [1128, 0]
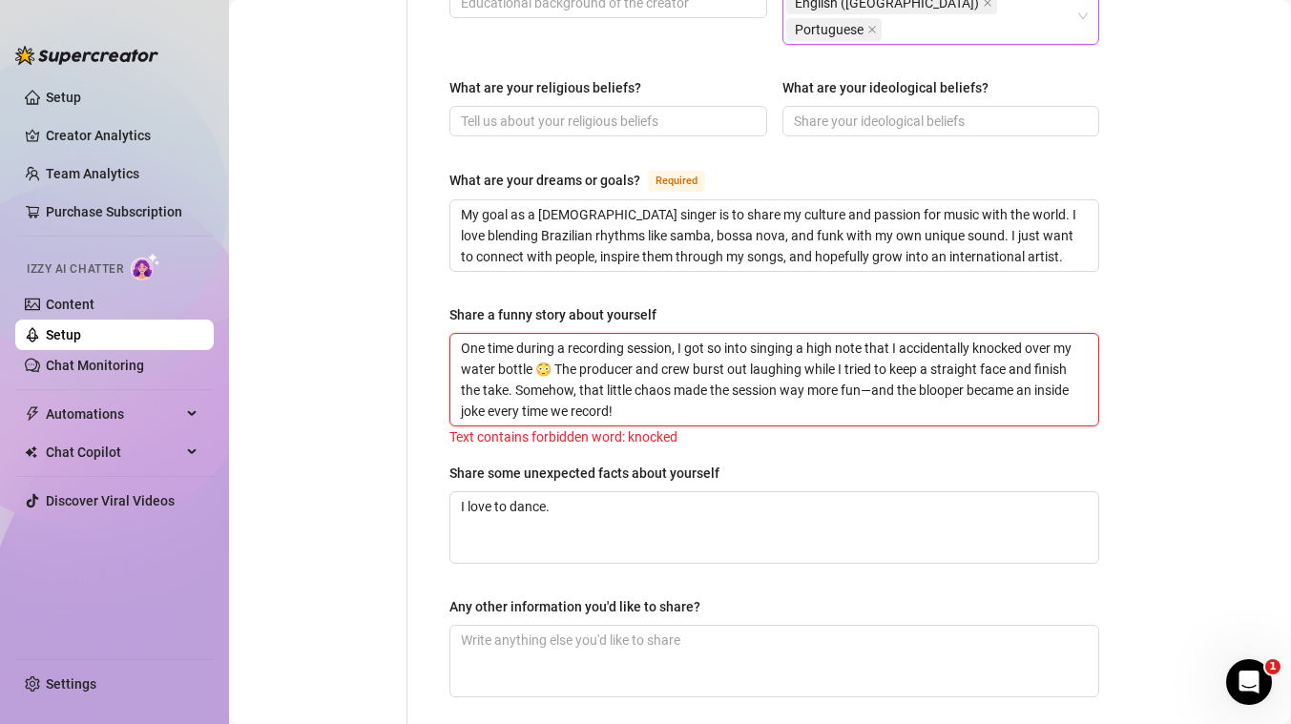
click at [1003, 334] on textarea "One time during a recording session, I got so into singing a high note that I a…" at bounding box center [774, 380] width 648 height 92
type textarea "One time during a recording session, I got so into singing a high note that I a…"
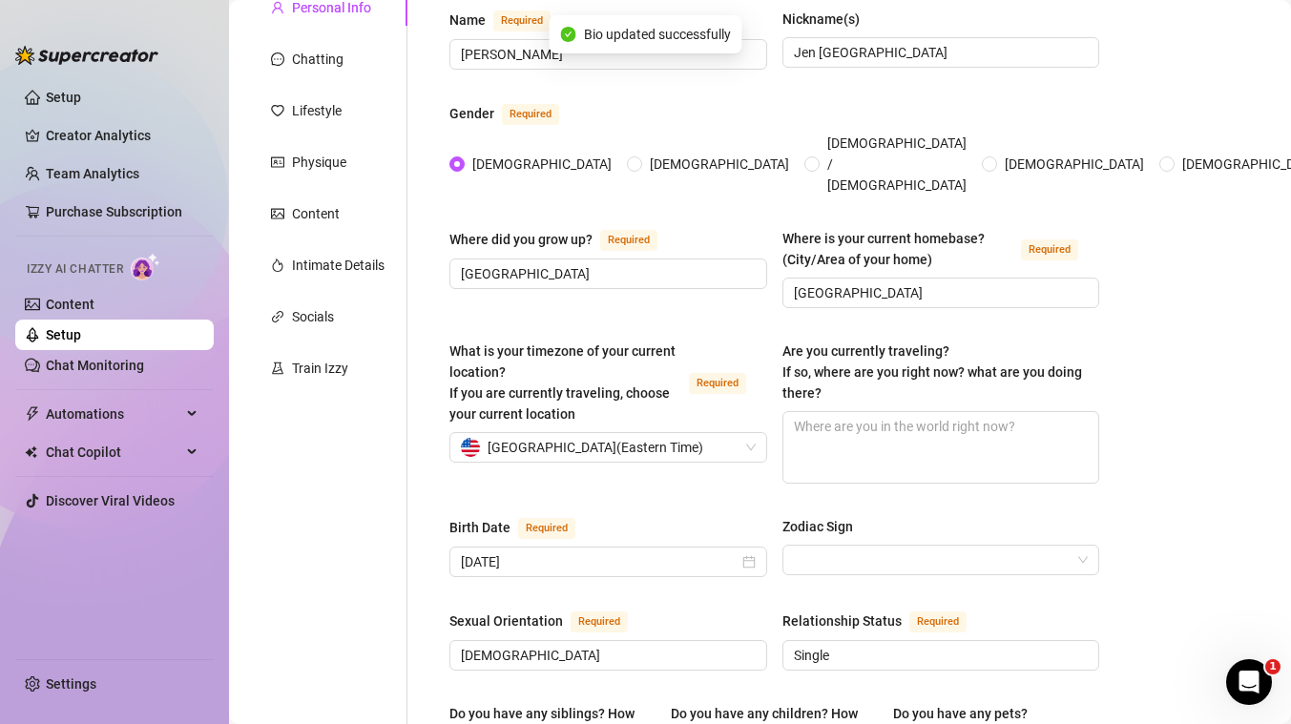
scroll to position [0, 0]
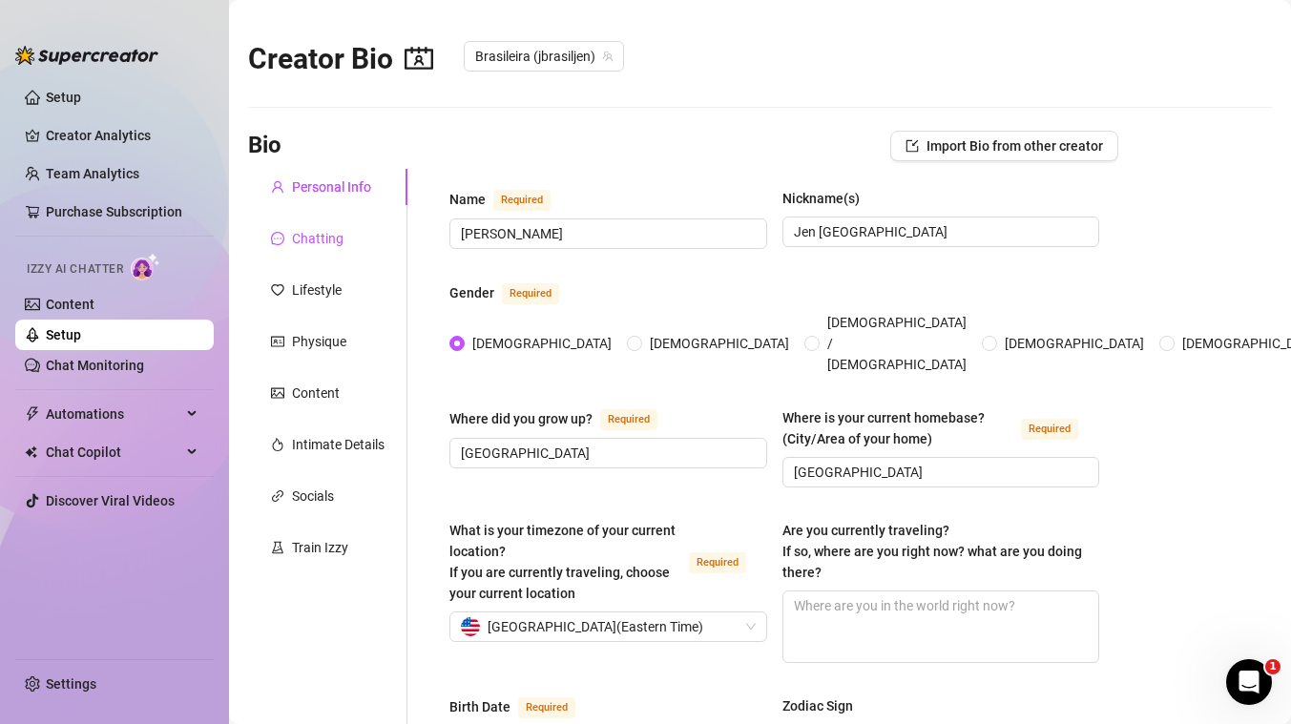
click at [332, 240] on div "Chatting" at bounding box center [318, 238] width 52 height 21
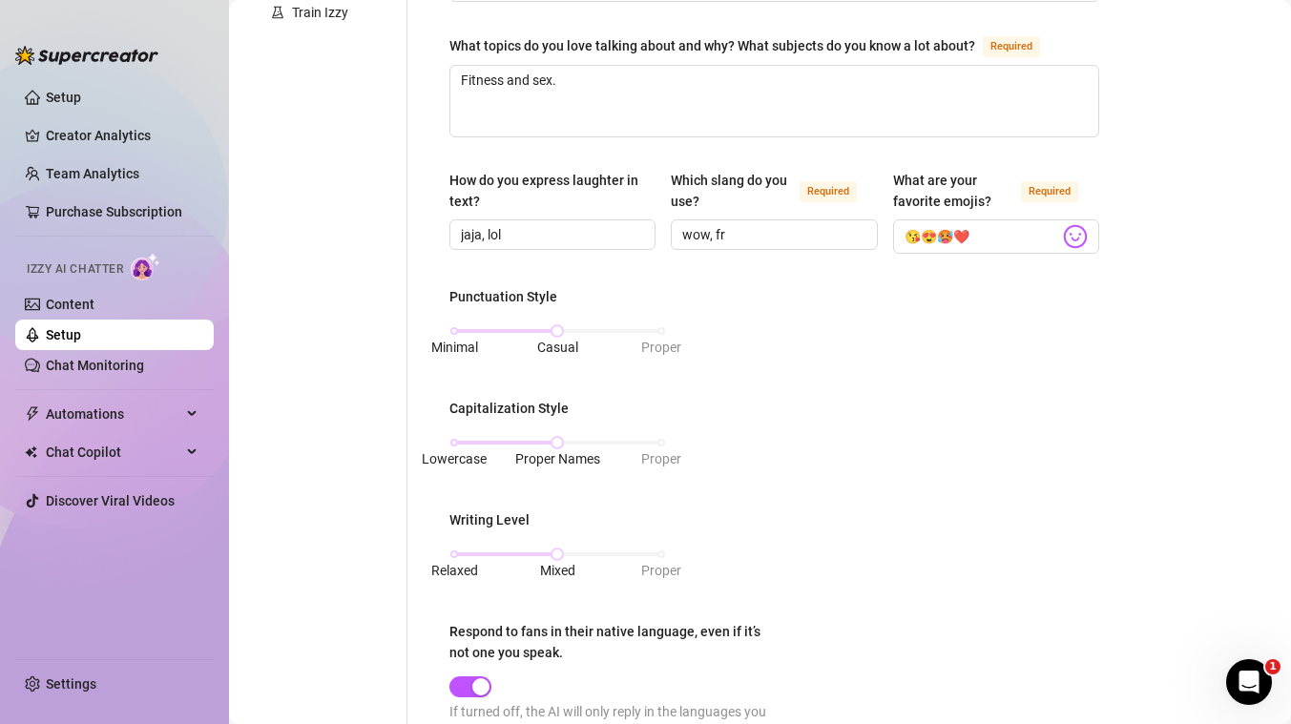
scroll to position [502, 0]
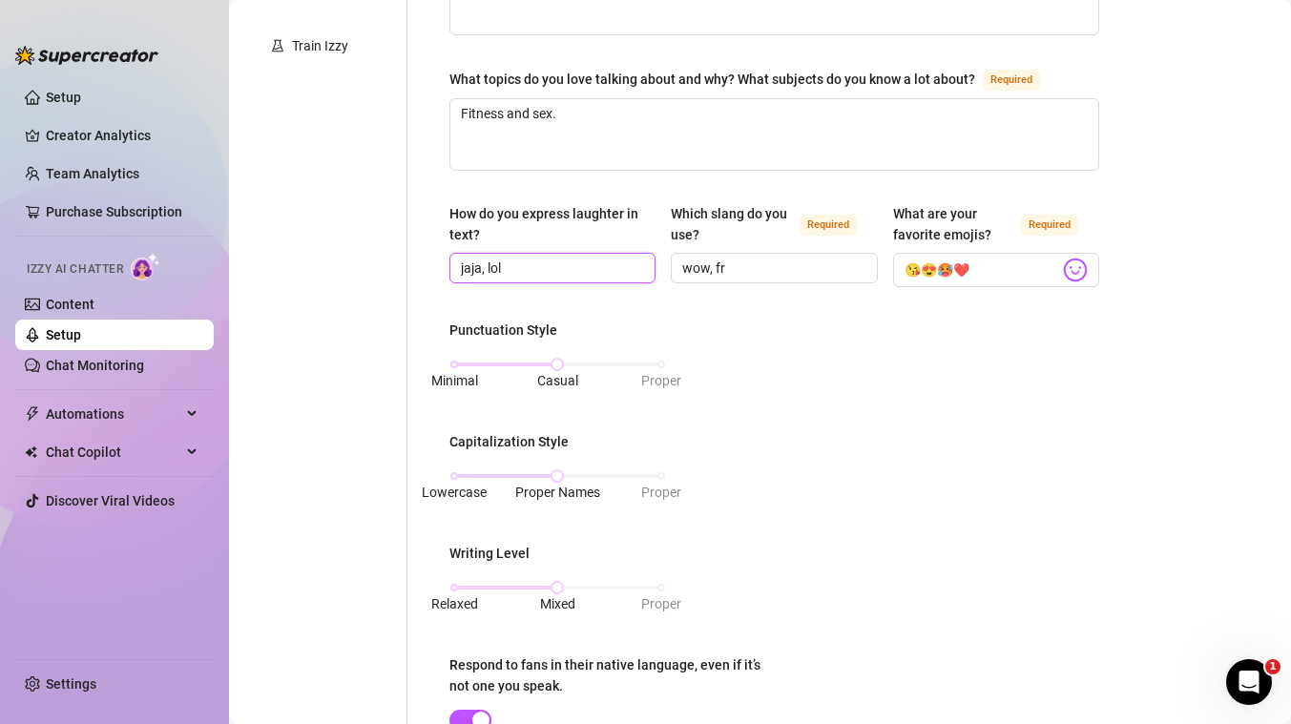
click at [470, 265] on input "jaja, lol" at bounding box center [550, 268] width 179 height 21
type input "haha, lol"
click at [768, 431] on div "Punctuation Style Minimal Casual Proper Capitalization Style Lowercase Proper N…" at bounding box center [774, 567] width 650 height 495
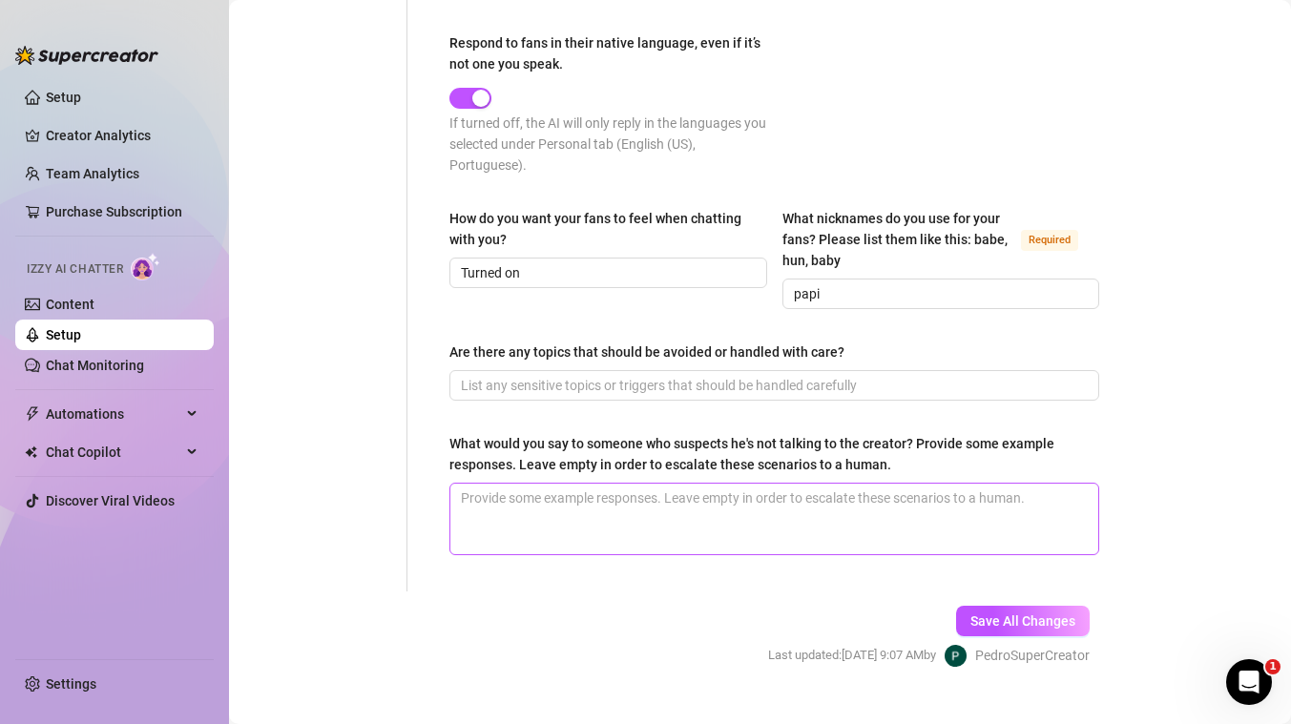
scroll to position [1115, 0]
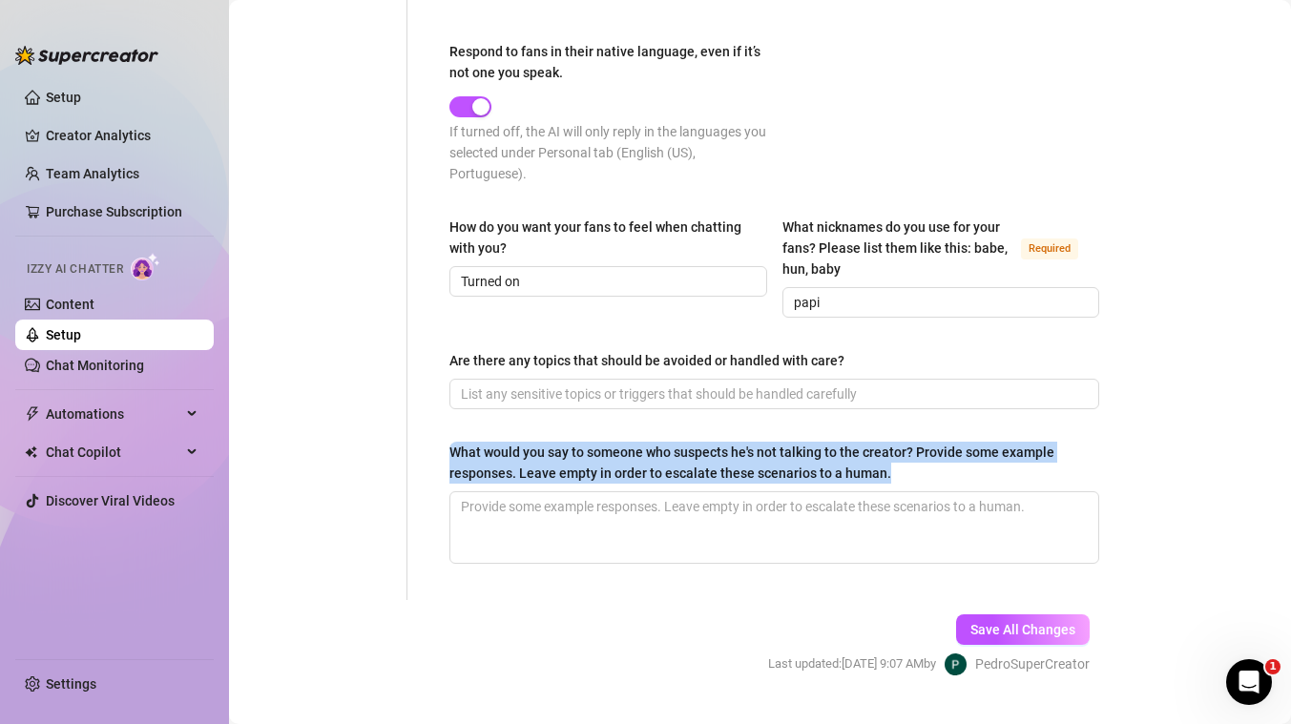
drag, startPoint x: 446, startPoint y: 444, endPoint x: 892, endPoint y: 481, distance: 447.0
copy div "What would you say to someone who suspects he's not talking to the creator? Pro…"
click at [612, 531] on textarea "What would you say to someone who suspects he's not talking to the creator? Pro…" at bounding box center [774, 527] width 648 height 71
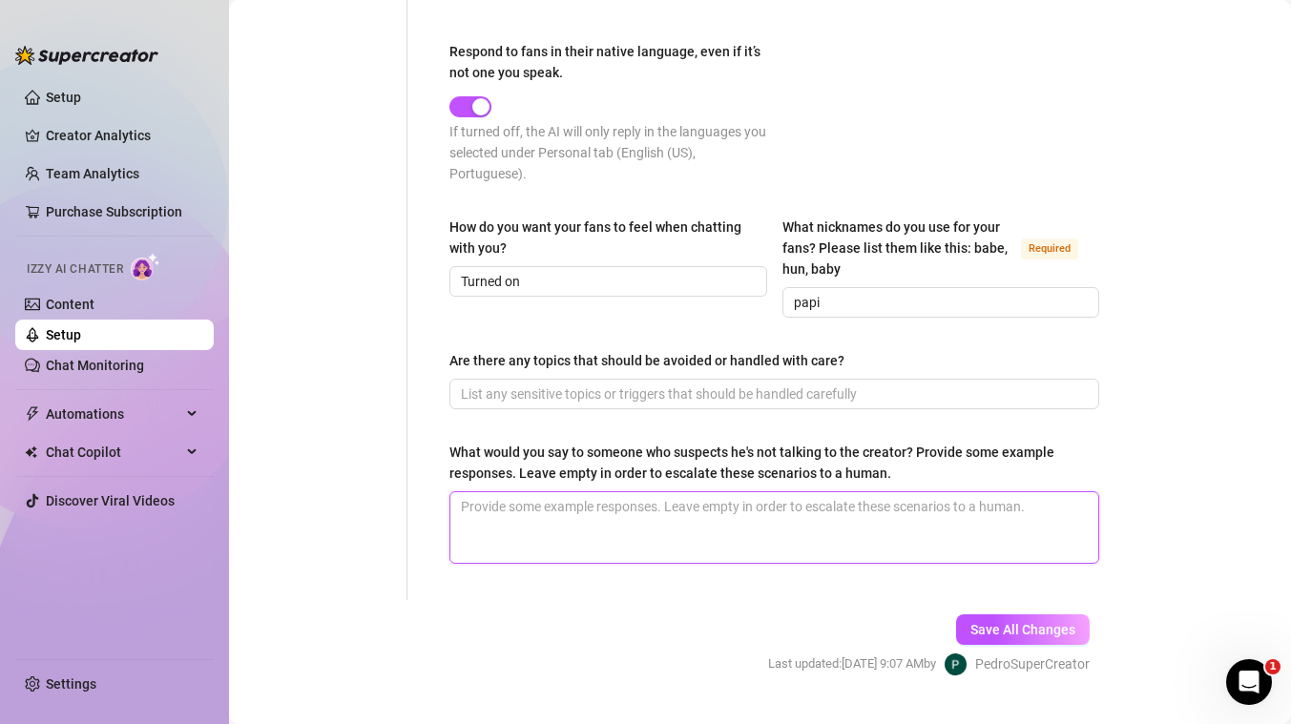
paste textarea "You can respond in a way that’s reassuring, flirty, and playful, without giving…"
type textarea "You can respond in a way that’s reassuring, flirty, and playful, without giving…"
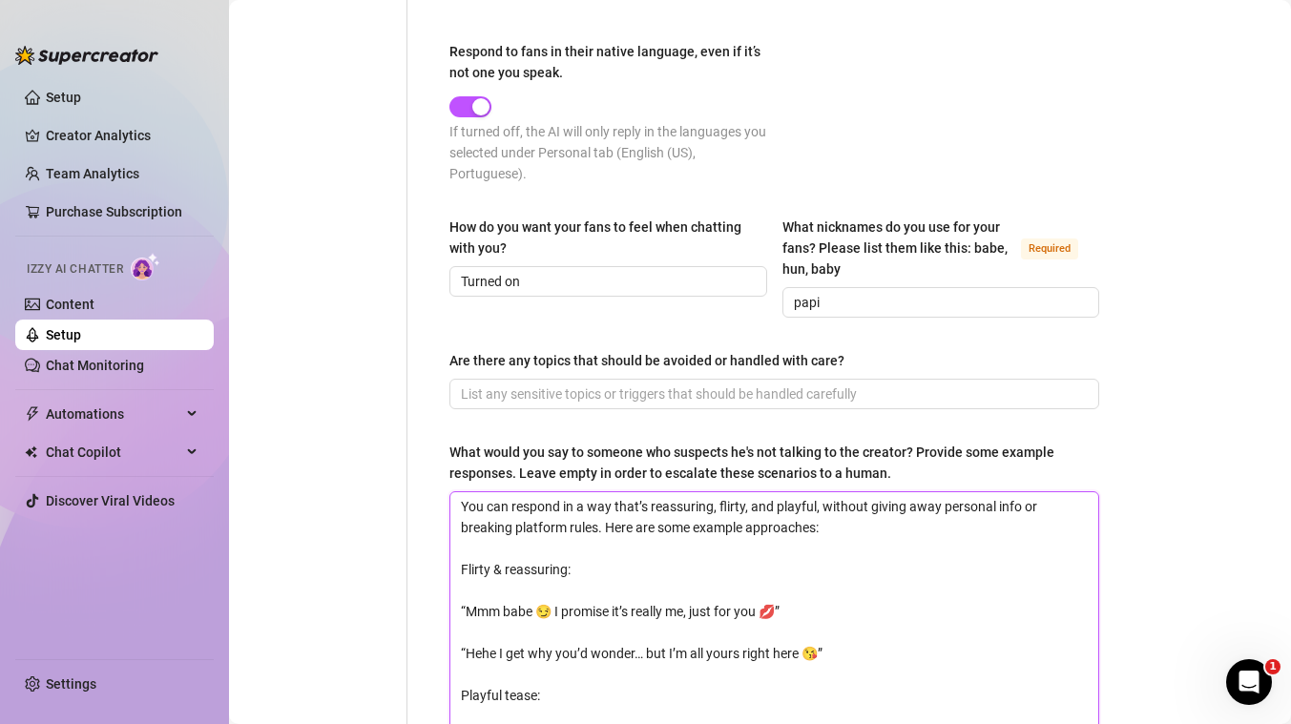
scroll to position [1387, 0]
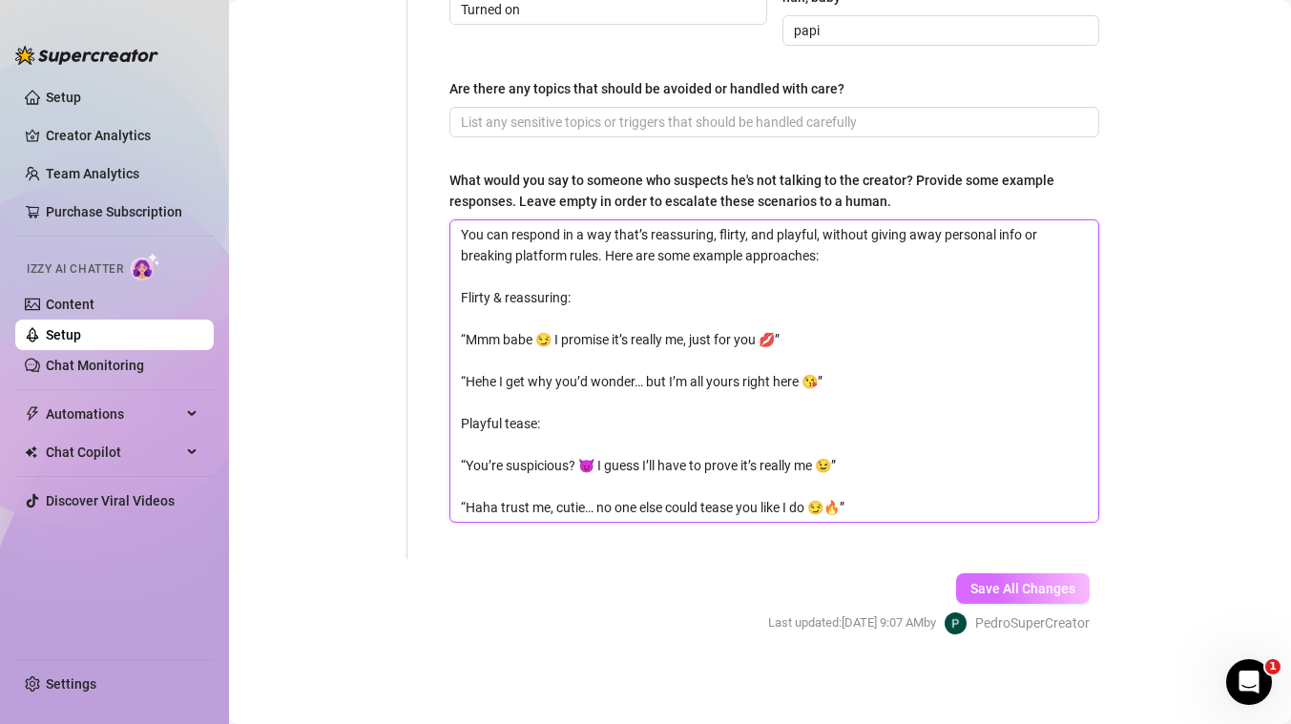
type textarea "You can respond in a way that’s reassuring, flirty, and playful, without giving…"
click at [1007, 581] on span "Save All Changes" at bounding box center [1022, 588] width 105 height 15
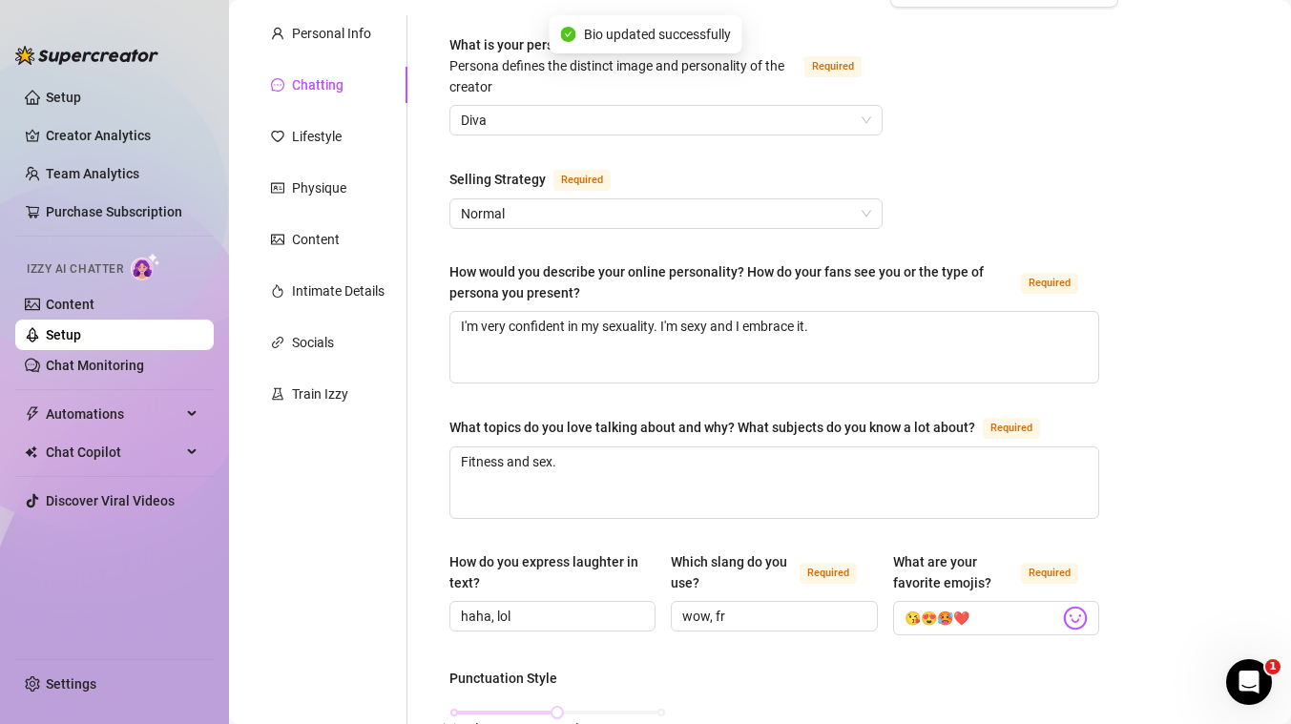
scroll to position [0, 0]
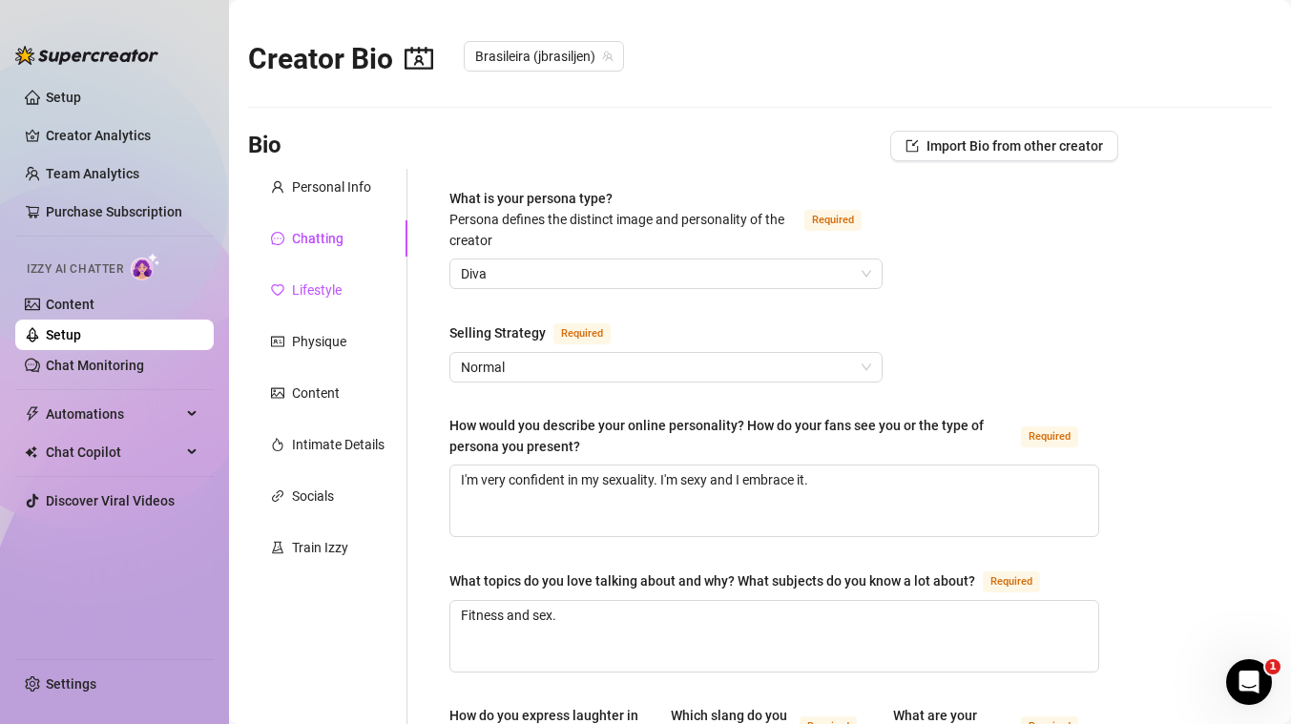
click at [312, 295] on div "Lifestyle" at bounding box center [317, 290] width 50 height 21
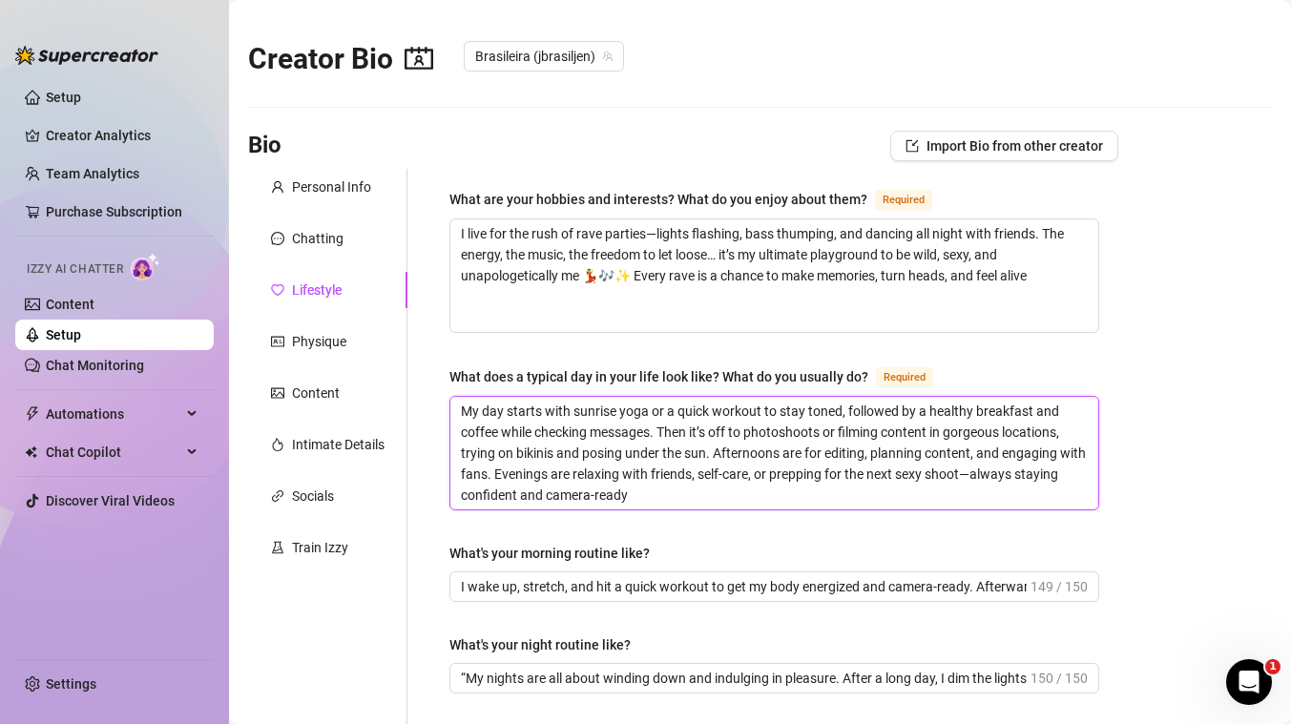
click at [570, 444] on textarea "My day starts with sunrise yoga or a quick workout to stay toned, followed by a…" at bounding box center [774, 453] width 648 height 113
paste textarea "A typical day for me as a [DEMOGRAPHIC_DATA] singer starts with vocal warm-ups …"
type textarea "A typical day for me as a [DEMOGRAPHIC_DATA] singer starts with vocal warm-ups …"
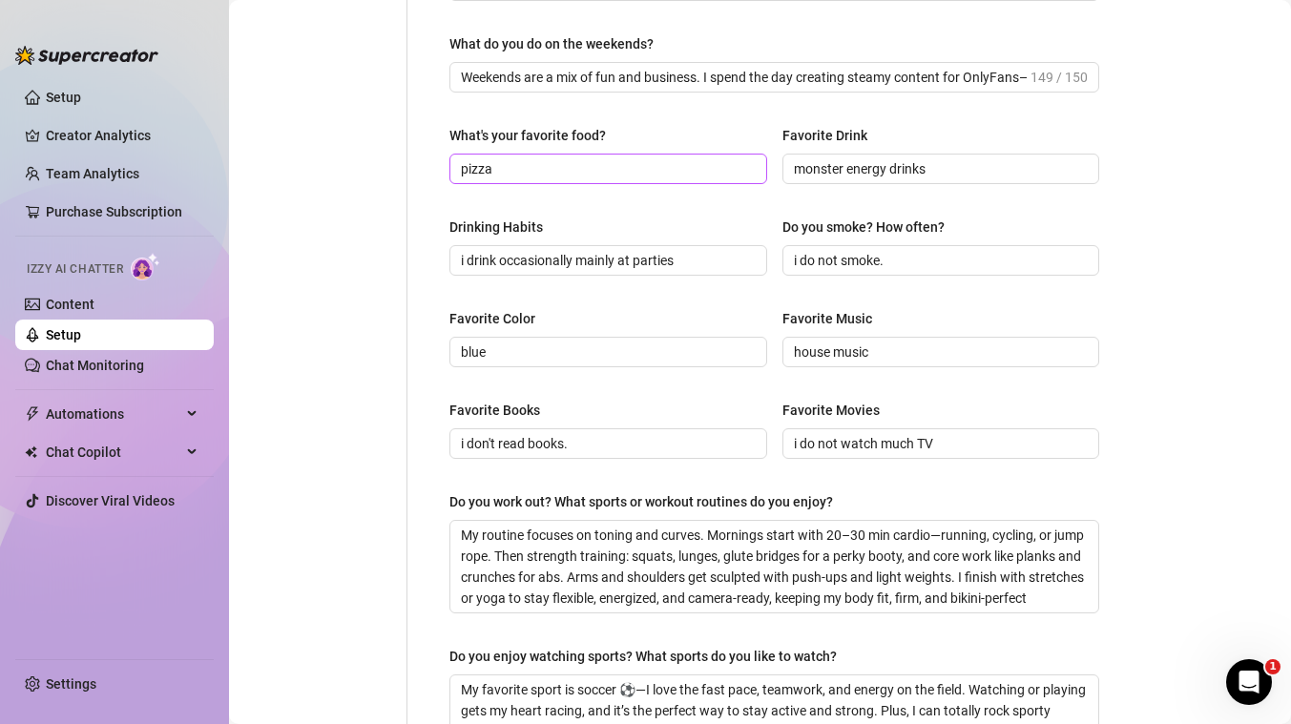
scroll to position [722, 0]
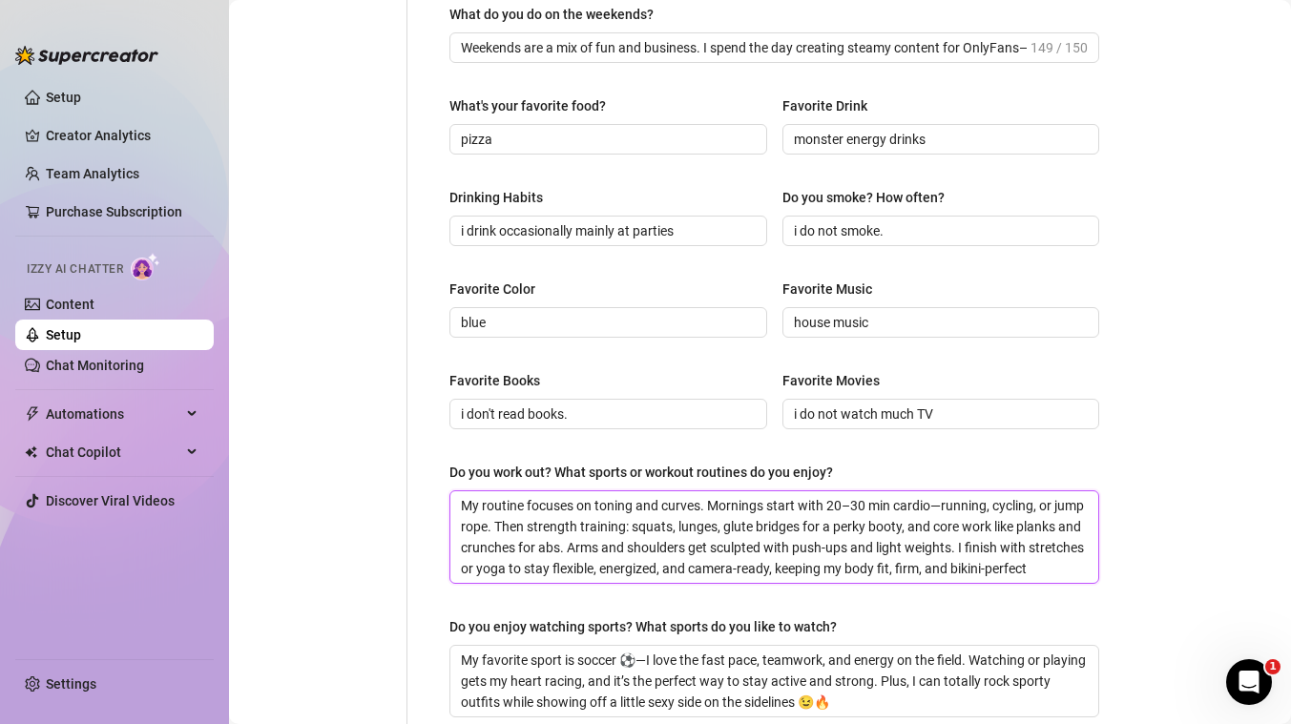
click at [540, 535] on textarea "My routine focuses on toning and curves. Mornings start with 20–30 min cardio—r…" at bounding box center [774, 537] width 648 height 92
paste textarea "favorite workout mixes cardio and strength 💪 Treadmill warm-up, squats, lunges,…"
type textarea "My favorite workout mixes cardio and strength 💪 Treadmill warm-up, squats, lung…"
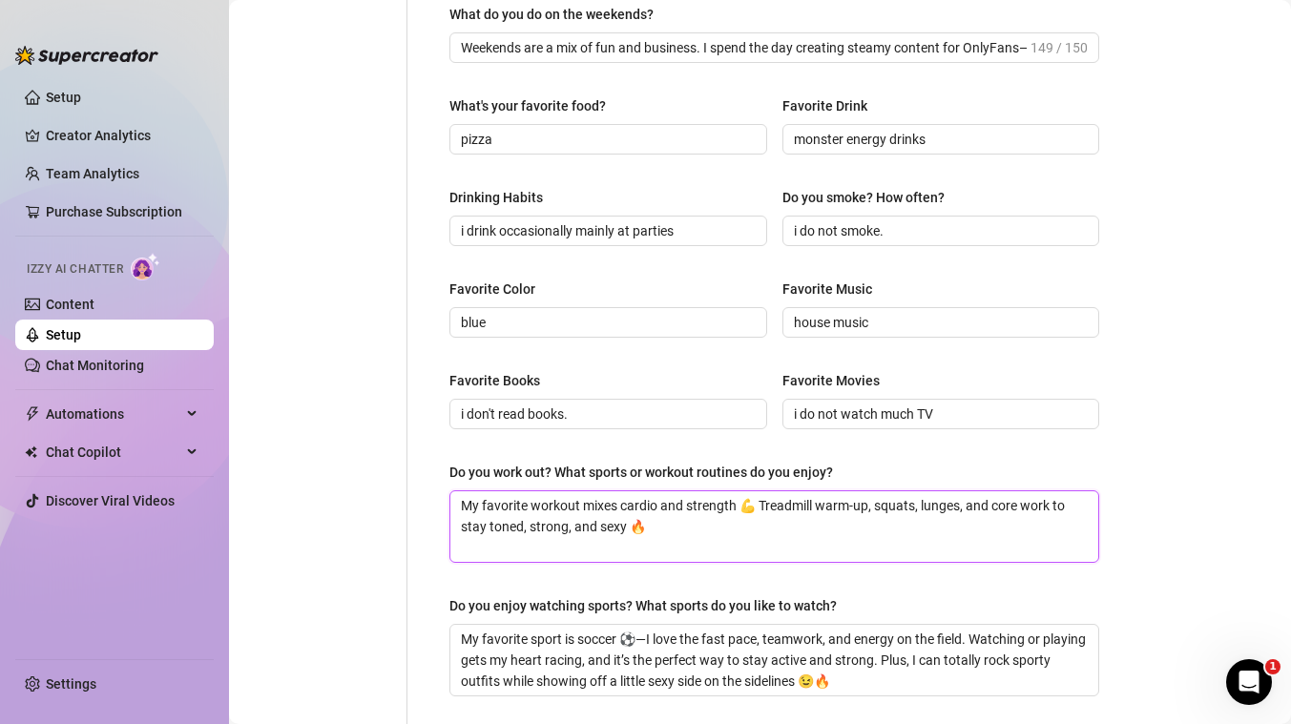
type textarea "My favorite workout mixes cardio and strength 💪 Treadmill warm-up, squats, lung…"
click at [384, 542] on div "Personal Info Chatting Lifestyle Physique Content Intimate Details Socials Trai…" at bounding box center [327, 90] width 159 height 1286
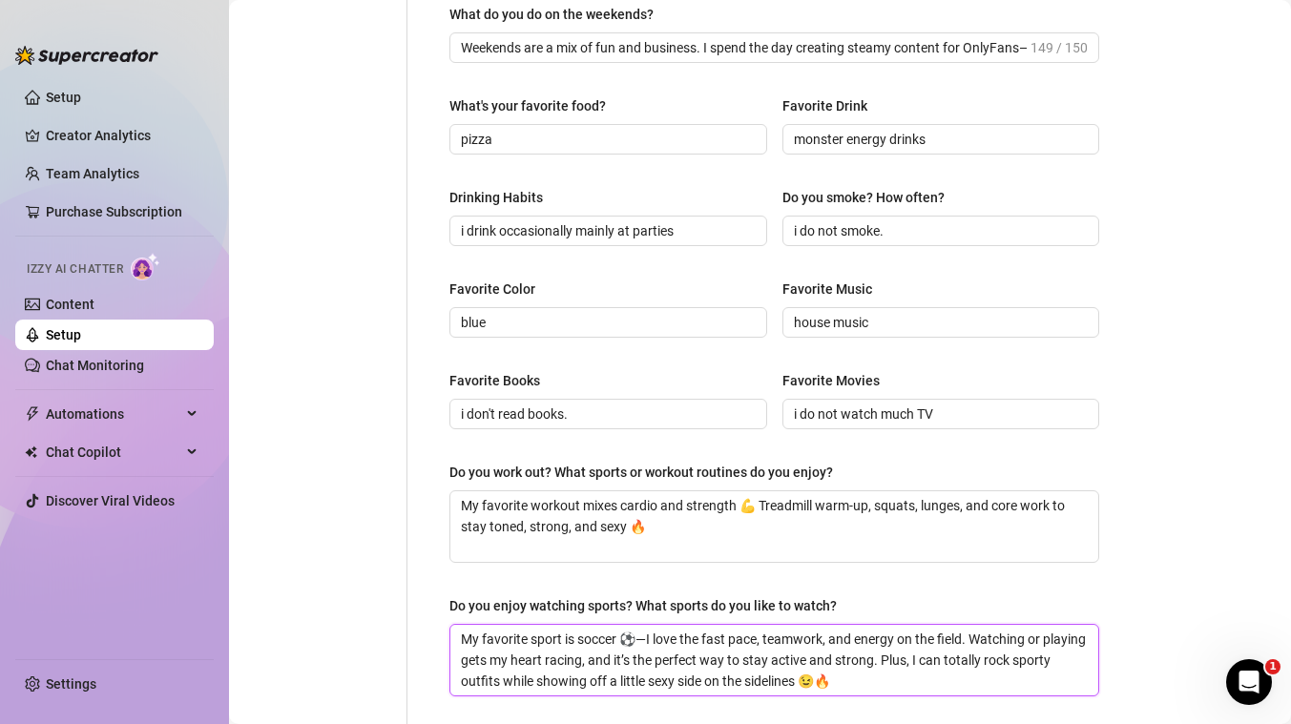
click at [502, 634] on textarea "My favorite sport is soccer ⚽—I love the fast pace, teamwork, and energy on the…" at bounding box center [774, 660] width 648 height 71
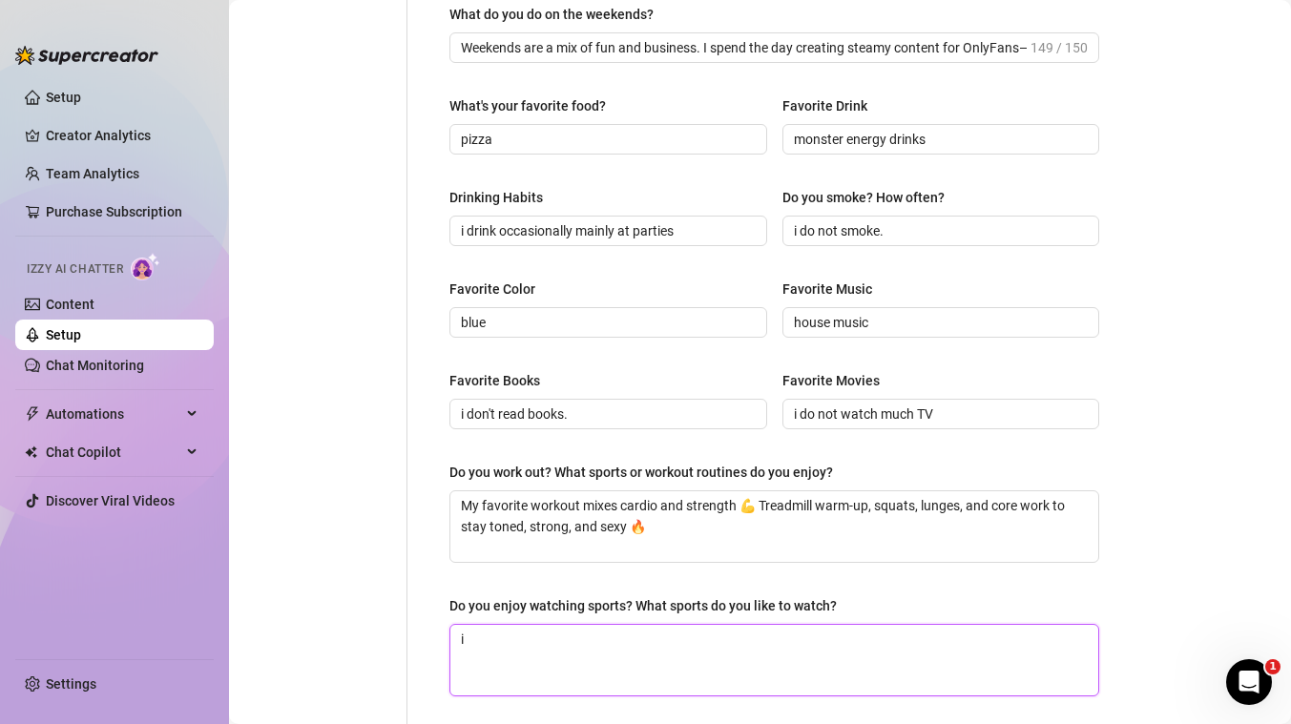
type textarea "i"
type textarea "i d"
type textarea "i do"
type textarea "i don"
type textarea "i don'"
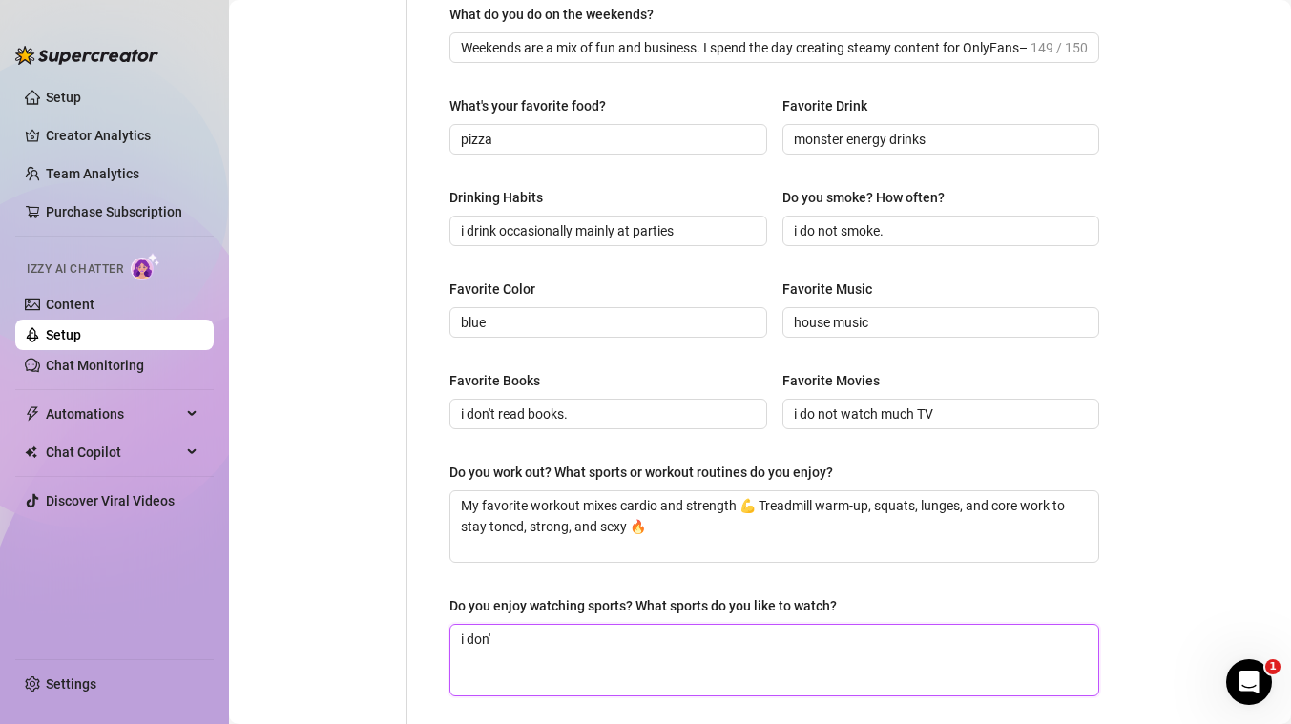
type textarea "i don't"
type textarea "i don't r"
type textarea "i don't re"
type textarea "i don't rea"
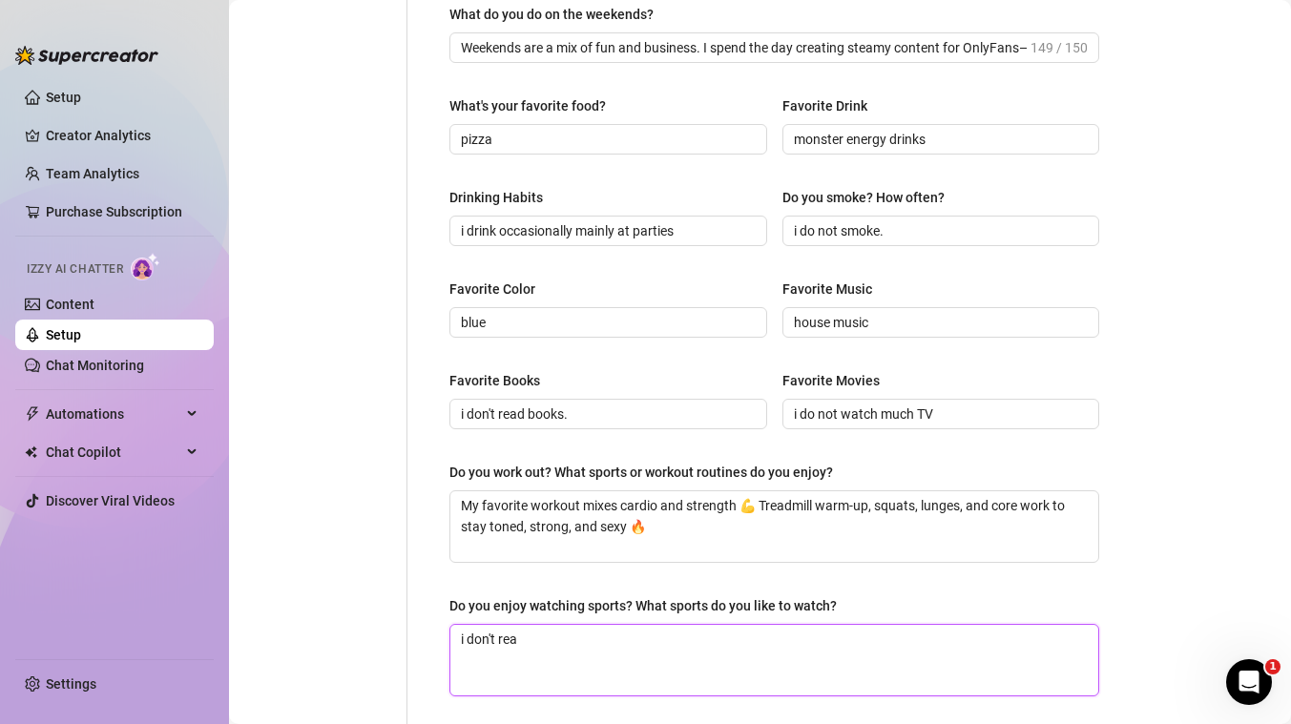
type textarea "i don't real"
type textarea "i don't reall"
type textarea "i don't really"
type textarea "i don't really l"
type textarea "i don't really li"
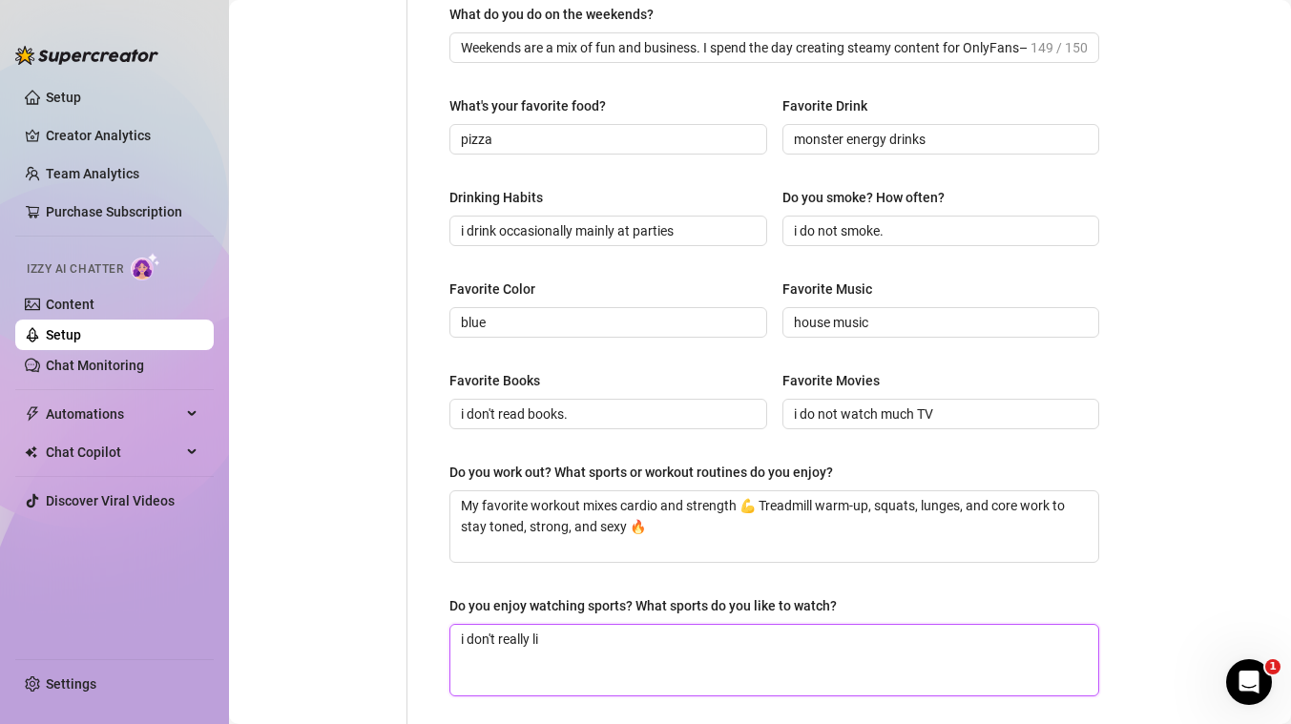
type textarea "i don't really lik"
type textarea "i don't really like"
type textarea "i don't really like s"
type textarea "i don't really like sp"
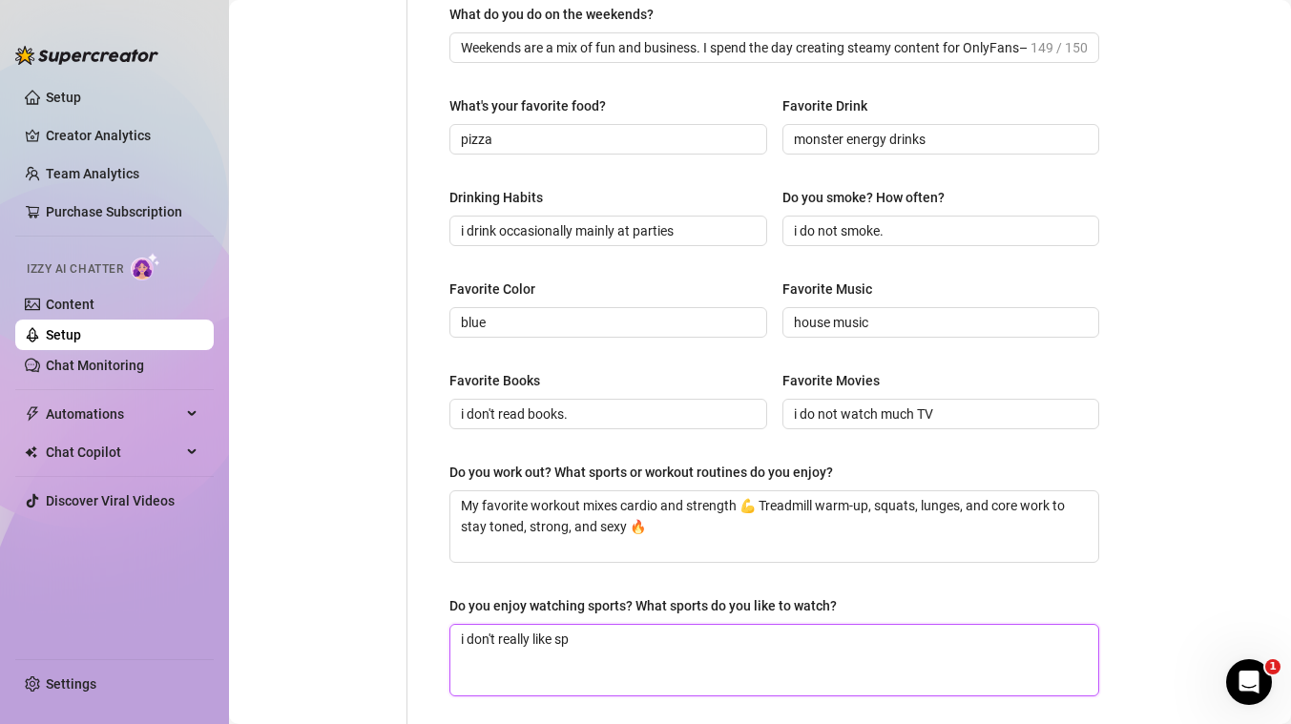
type textarea "i don't really like spo"
type textarea "i don't really like spor"
type textarea "i don't really like sports"
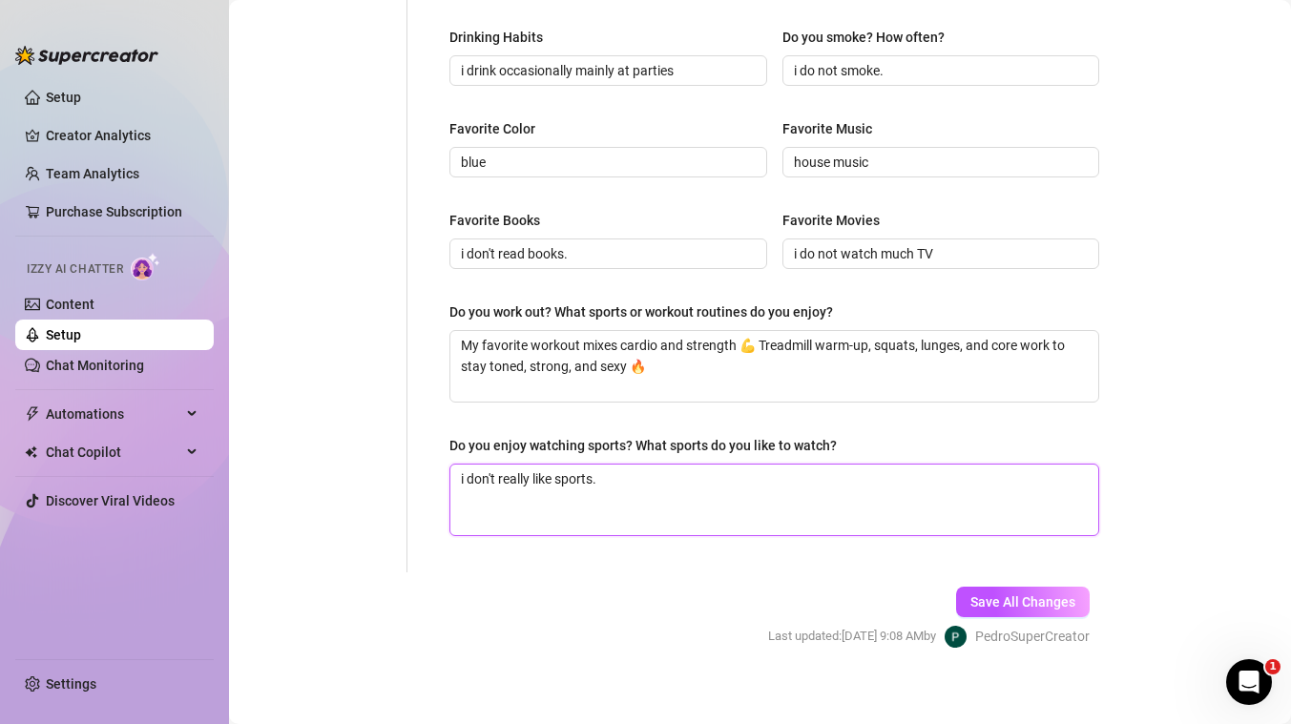
scroll to position [896, 0]
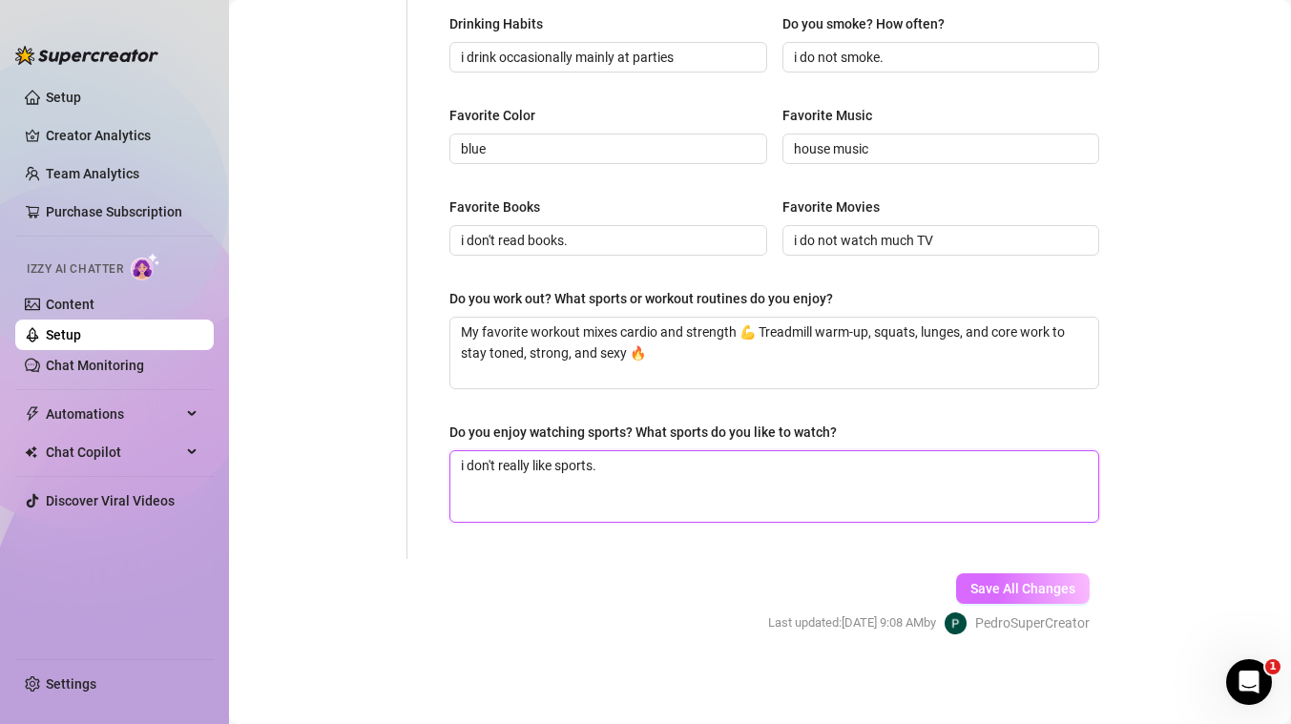
type textarea "i don't really like sports."
click at [1011, 591] on span "Save All Changes" at bounding box center [1022, 588] width 105 height 15
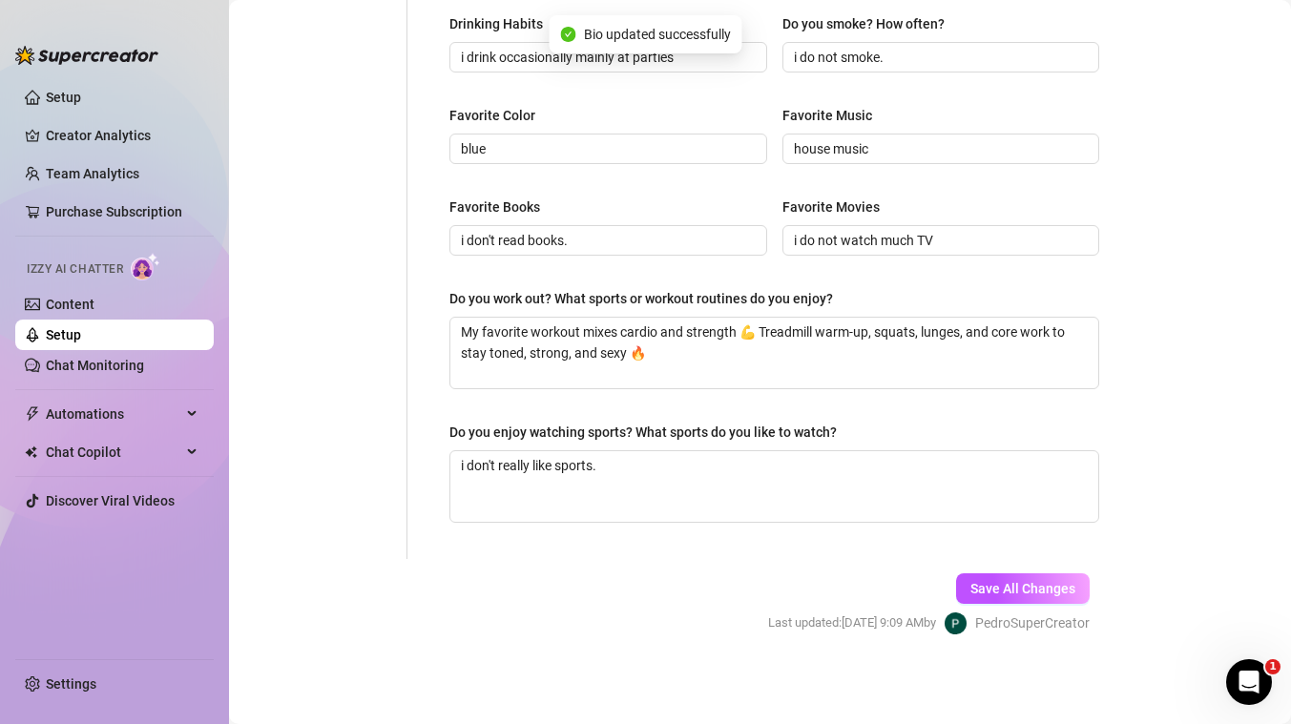
scroll to position [0, 0]
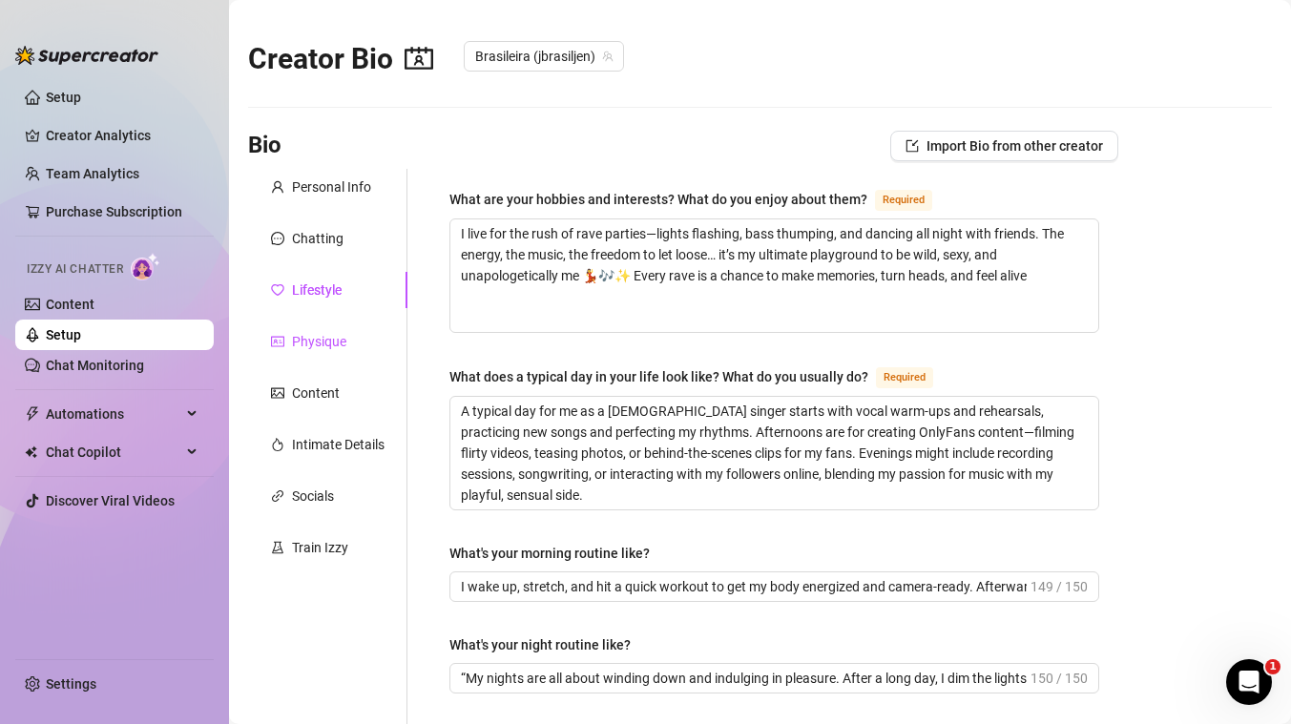
click at [335, 336] on div "Physique" at bounding box center [319, 341] width 54 height 21
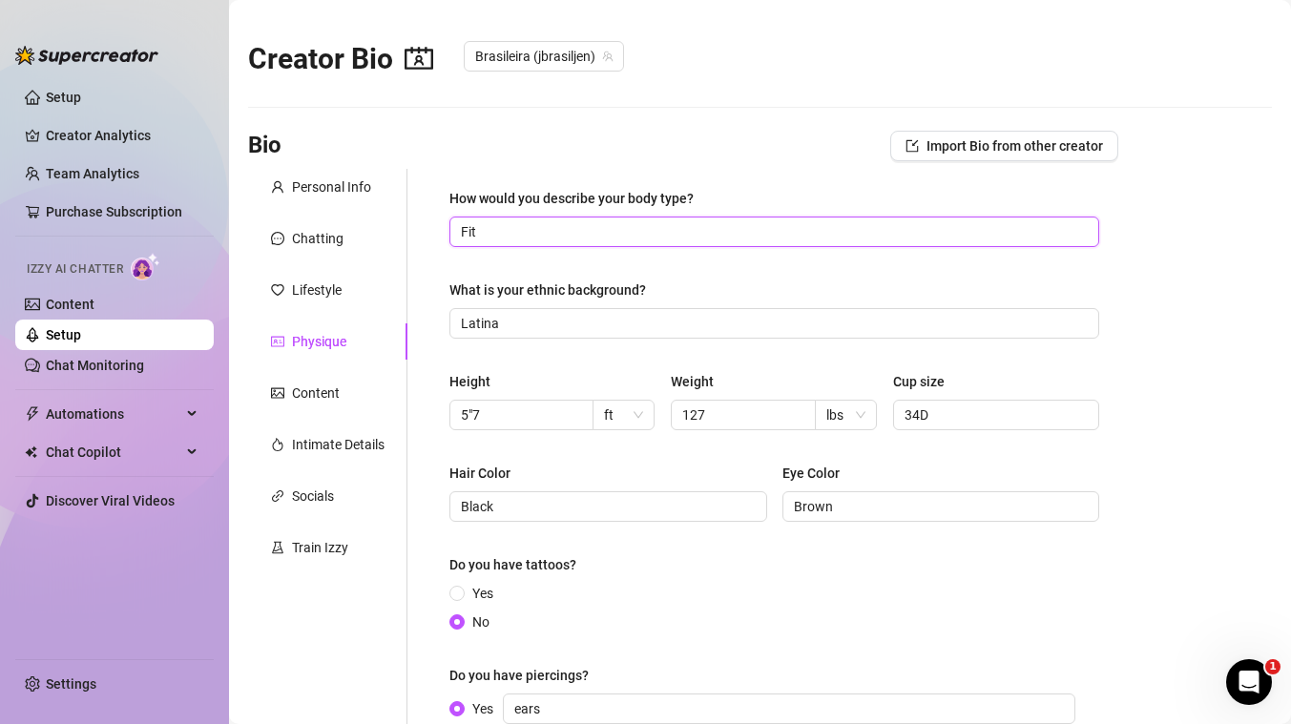
click at [487, 235] on input "Fit" at bounding box center [772, 231] width 623 height 21
type input "thick and curvy"
click at [521, 422] on input "5"7" at bounding box center [519, 414] width 117 height 21
type input "5"1"
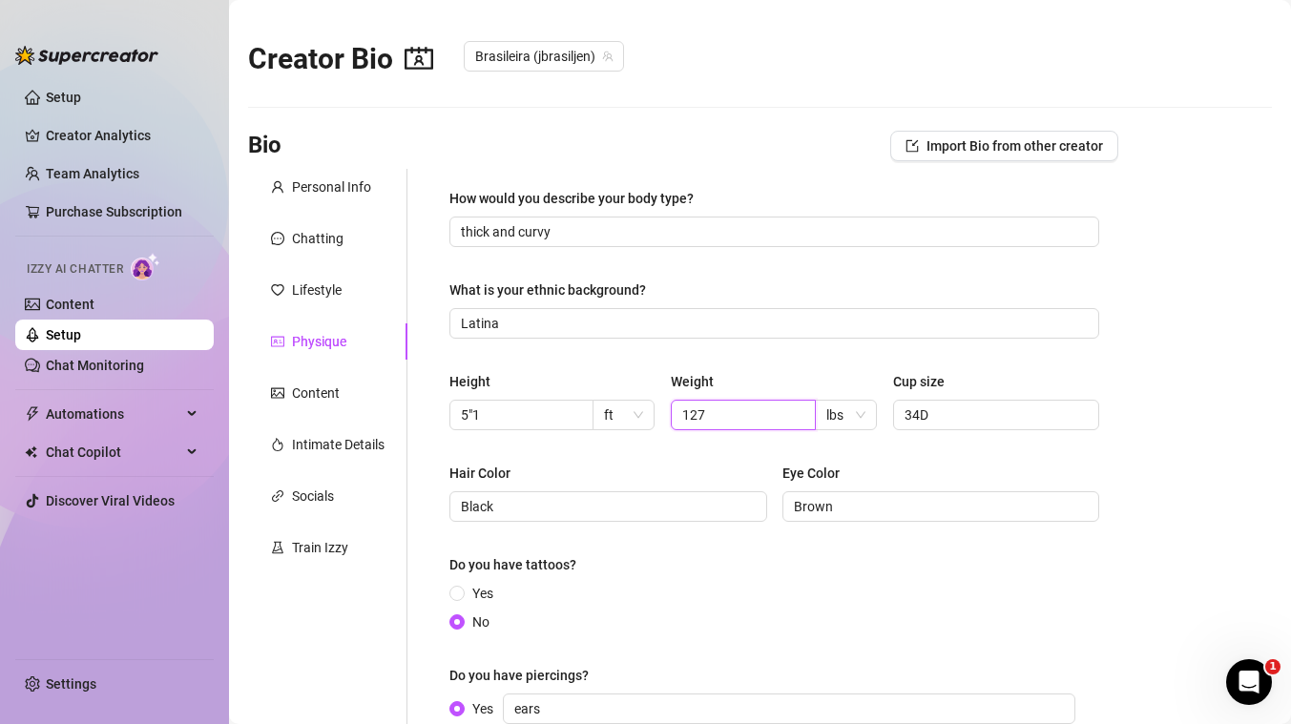
click at [739, 417] on input "127" at bounding box center [740, 414] width 117 height 21
click at [731, 415] on input "127" at bounding box center [740, 414] width 117 height 21
type input "140"
click at [427, 455] on div "How would you describe your body type? thick and curvy What is your ethnic back…" at bounding box center [762, 479] width 711 height 620
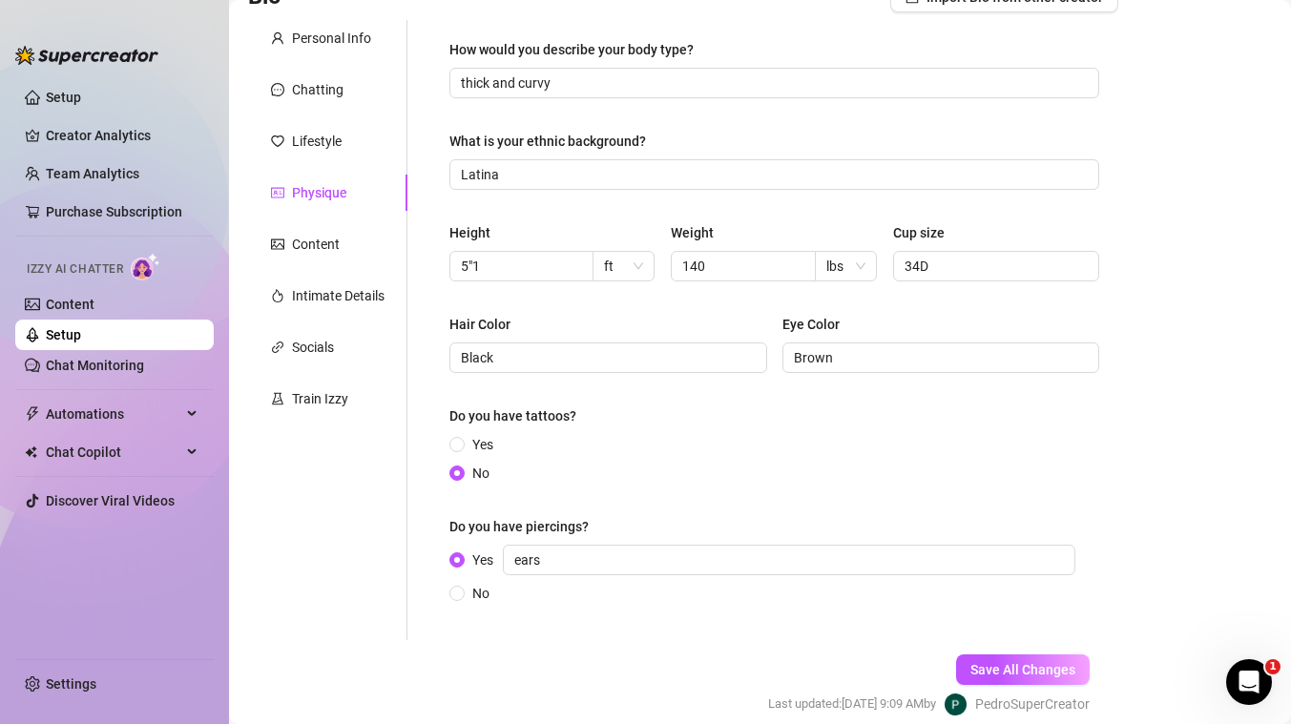
scroll to position [232, 0]
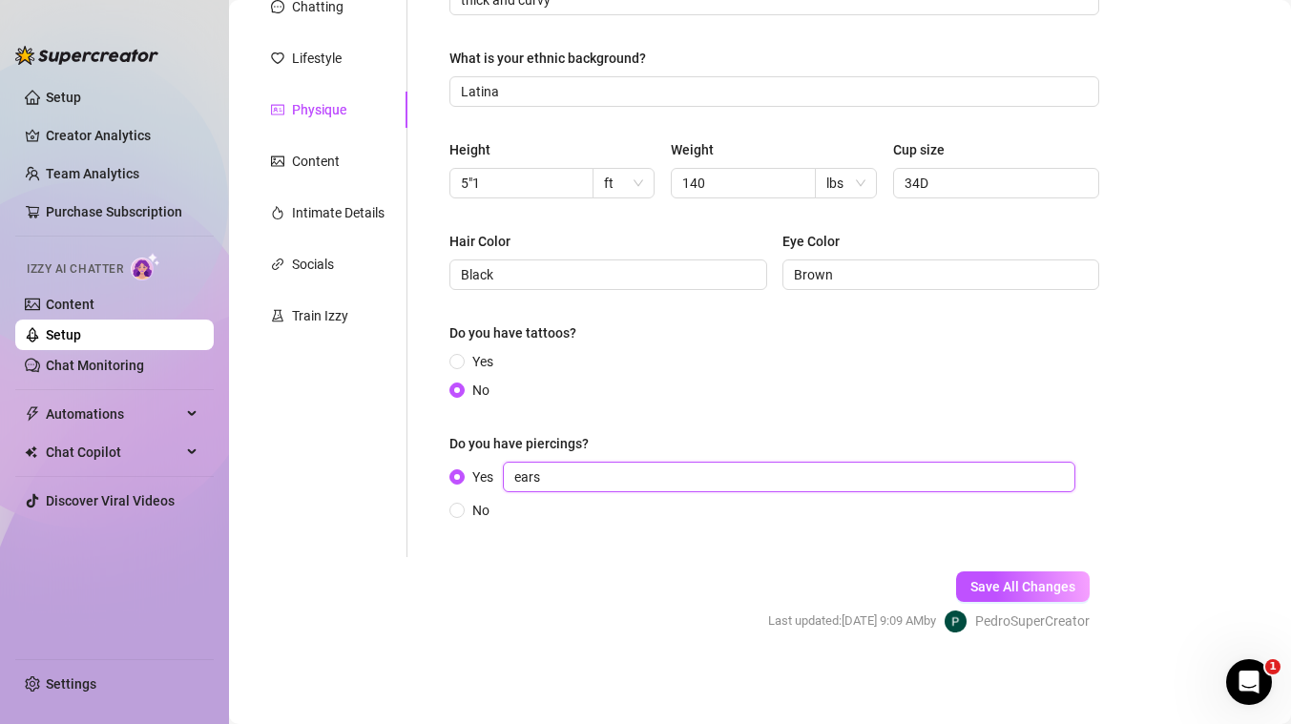
click at [564, 481] on input "ears" at bounding box center [789, 477] width 572 height 31
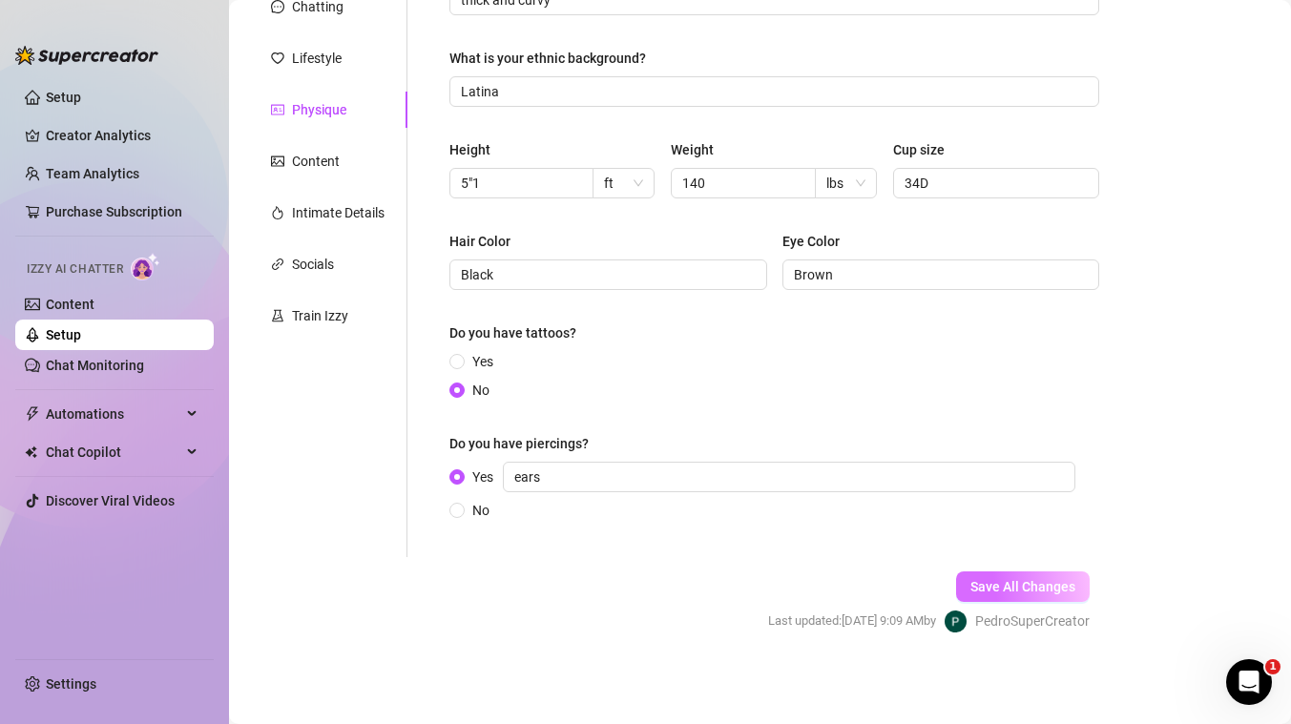
click at [1010, 584] on span "Save All Changes" at bounding box center [1022, 586] width 105 height 15
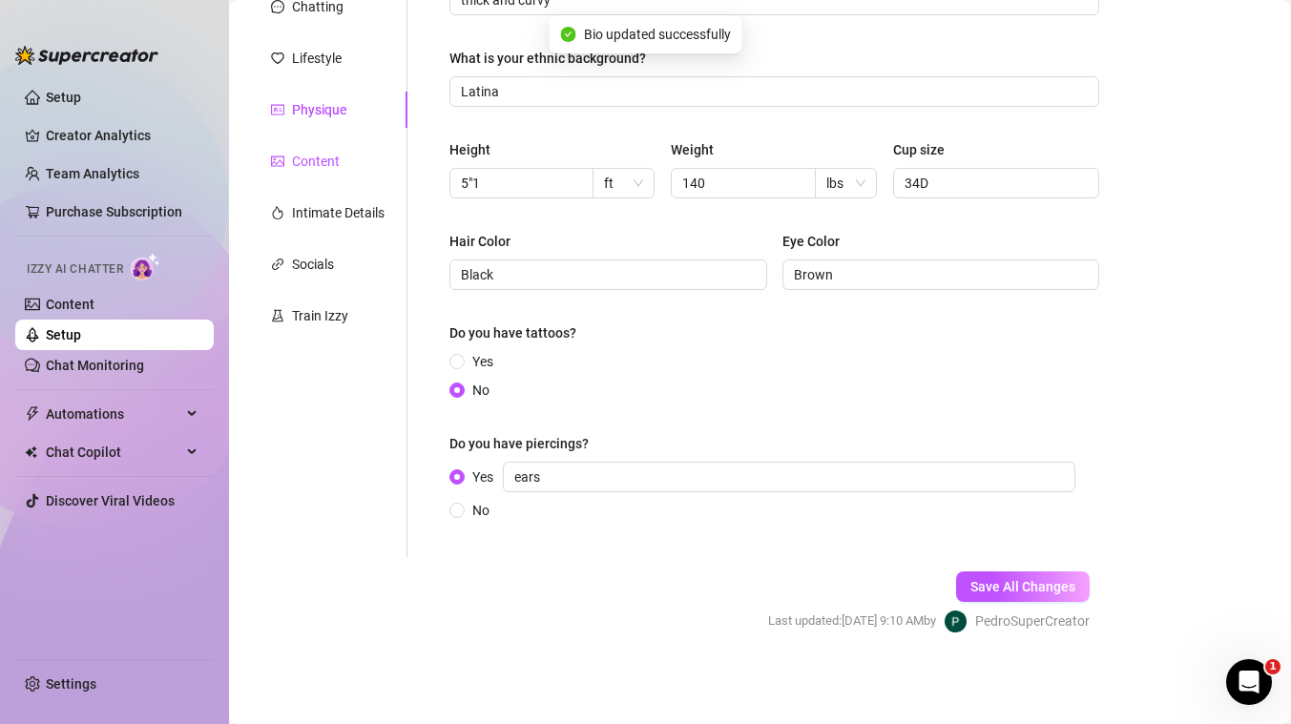
click at [316, 160] on div "Content" at bounding box center [316, 161] width 48 height 21
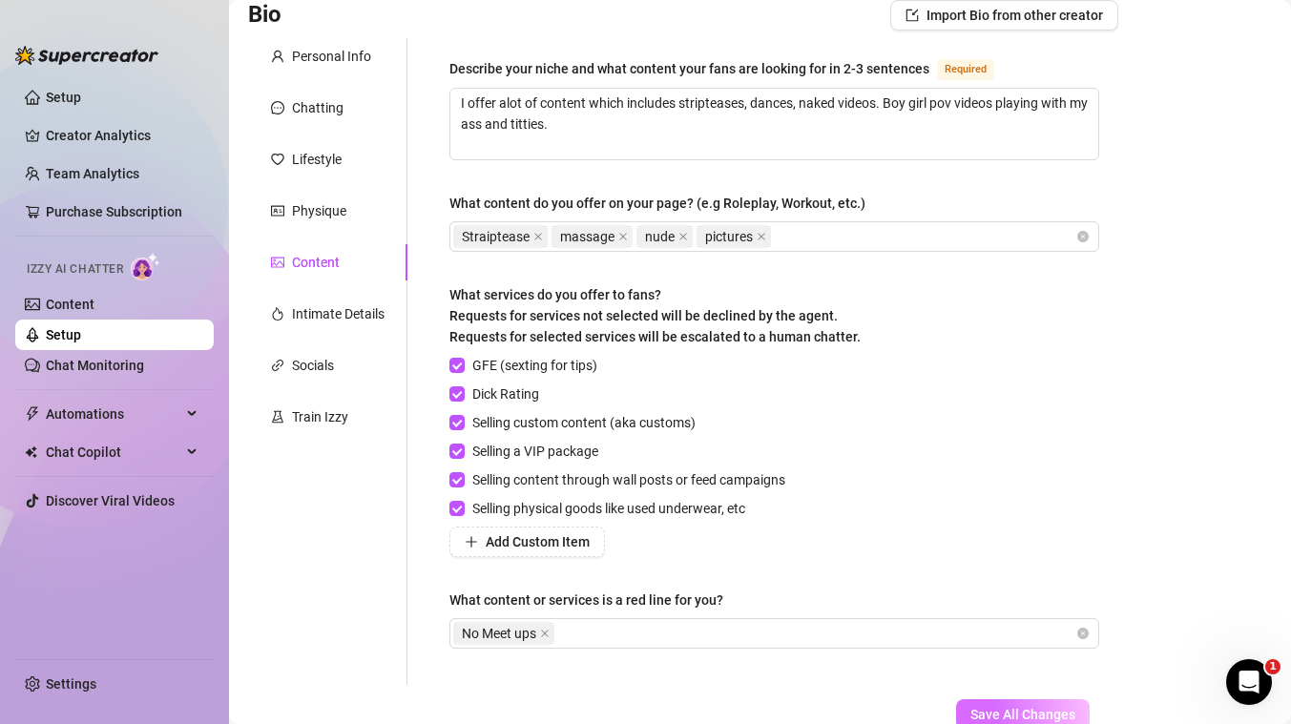
scroll to position [170, 0]
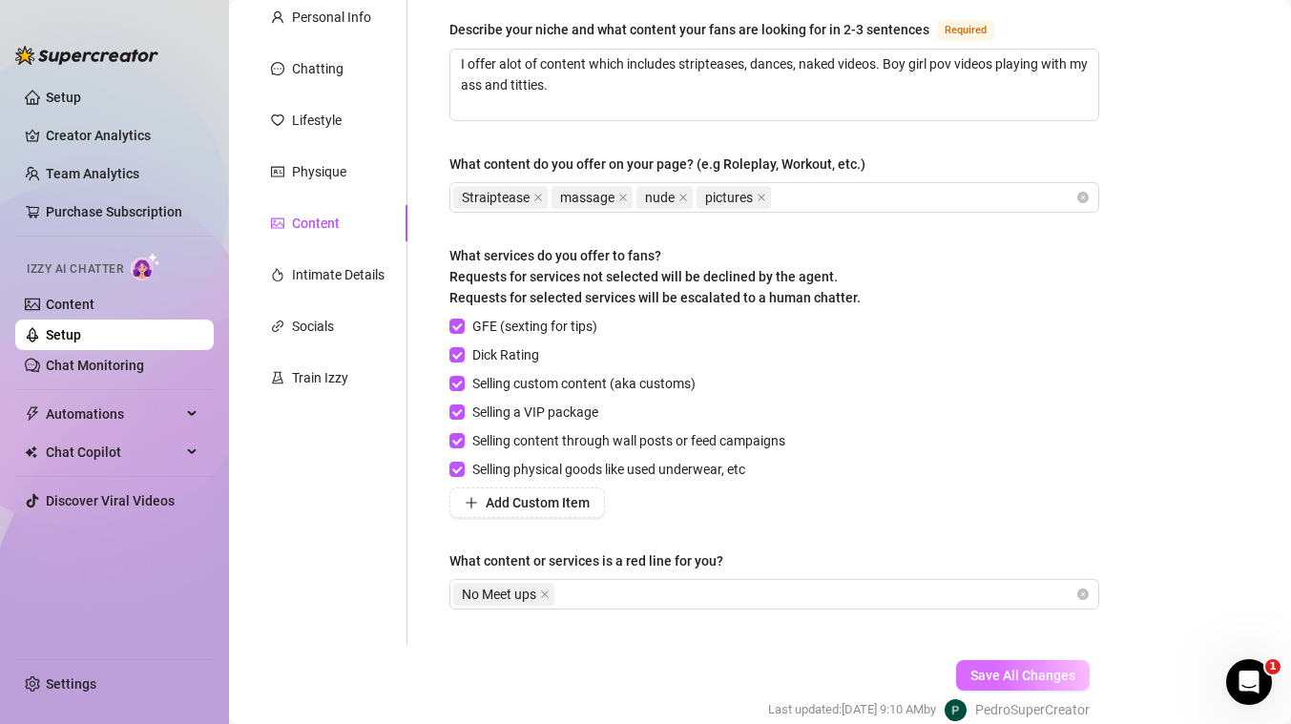
click at [1031, 669] on span "Save All Changes" at bounding box center [1022, 675] width 105 height 15
click at [328, 279] on div "Intimate Details" at bounding box center [338, 274] width 93 height 21
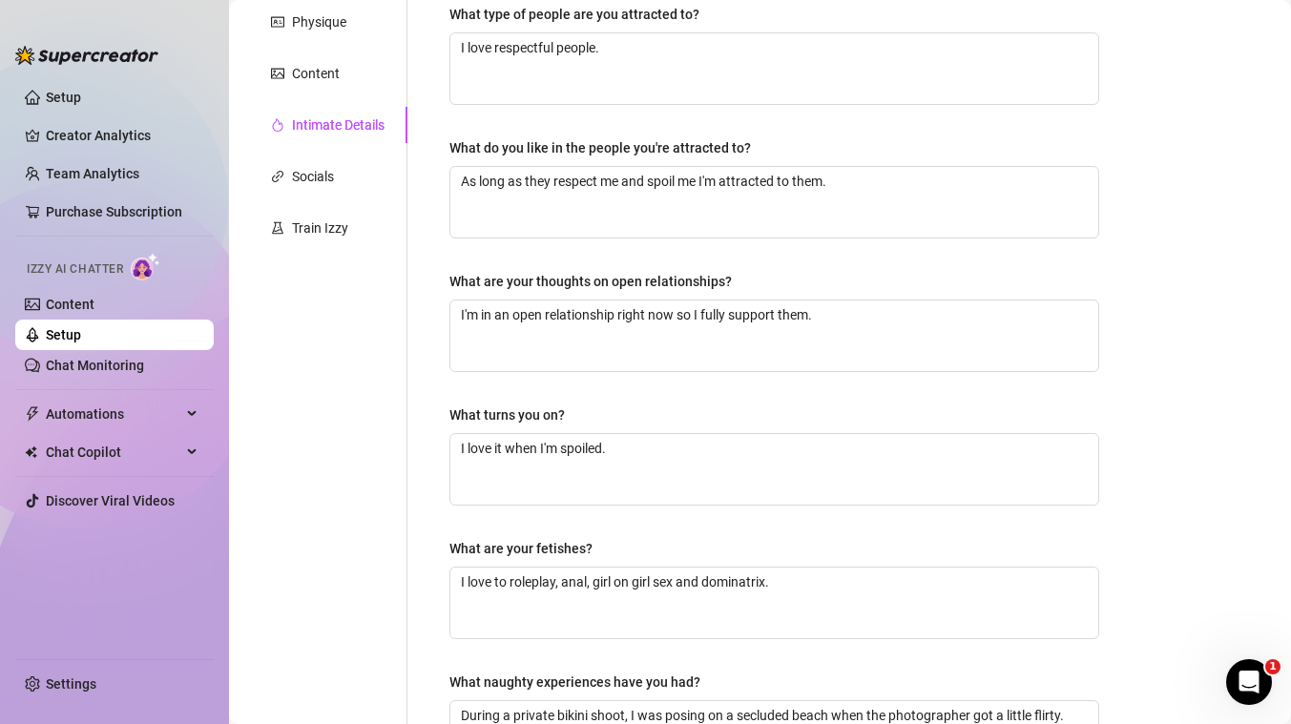
scroll to position [591, 0]
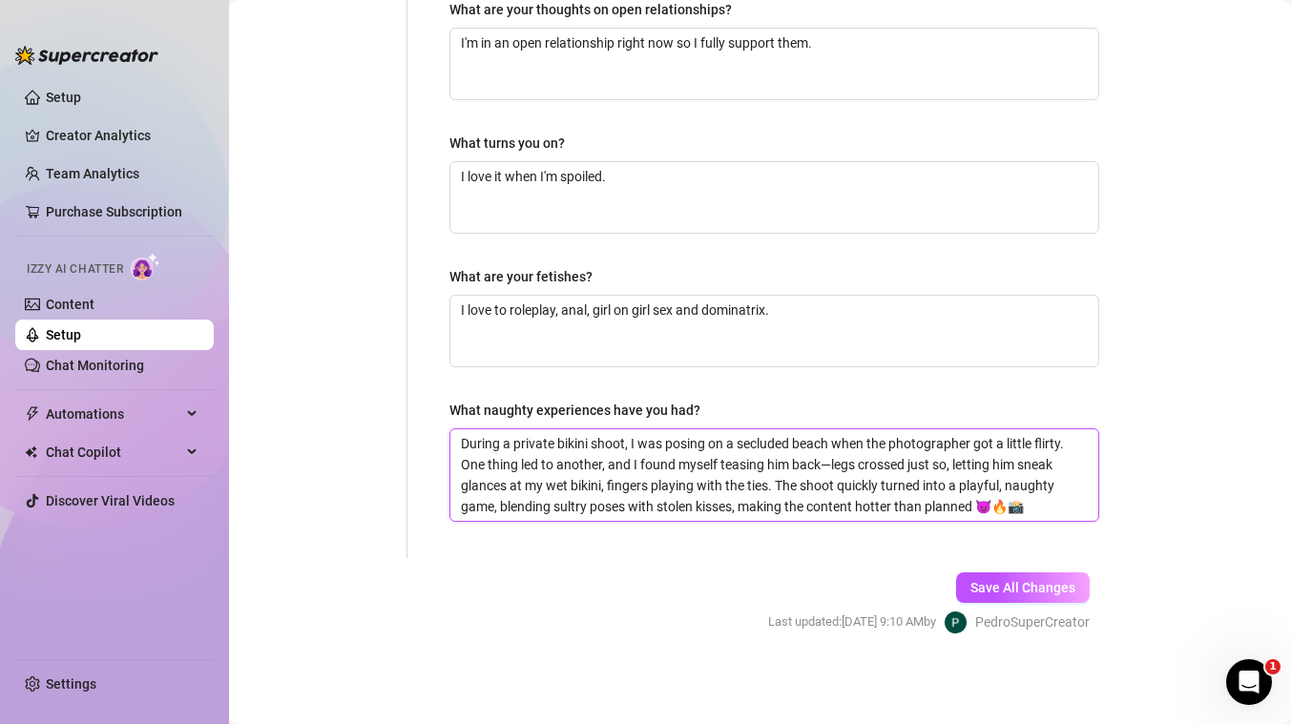
click at [684, 495] on textarea "During a private bikini shoot, I was posing on a secluded beach when the photog…" at bounding box center [774, 475] width 648 height 92
paste textarea "One naughty experience I had at the studio was during a break when the vibe got…"
type textarea "One naughty experience I had at the studio was during a break when the vibe got…"
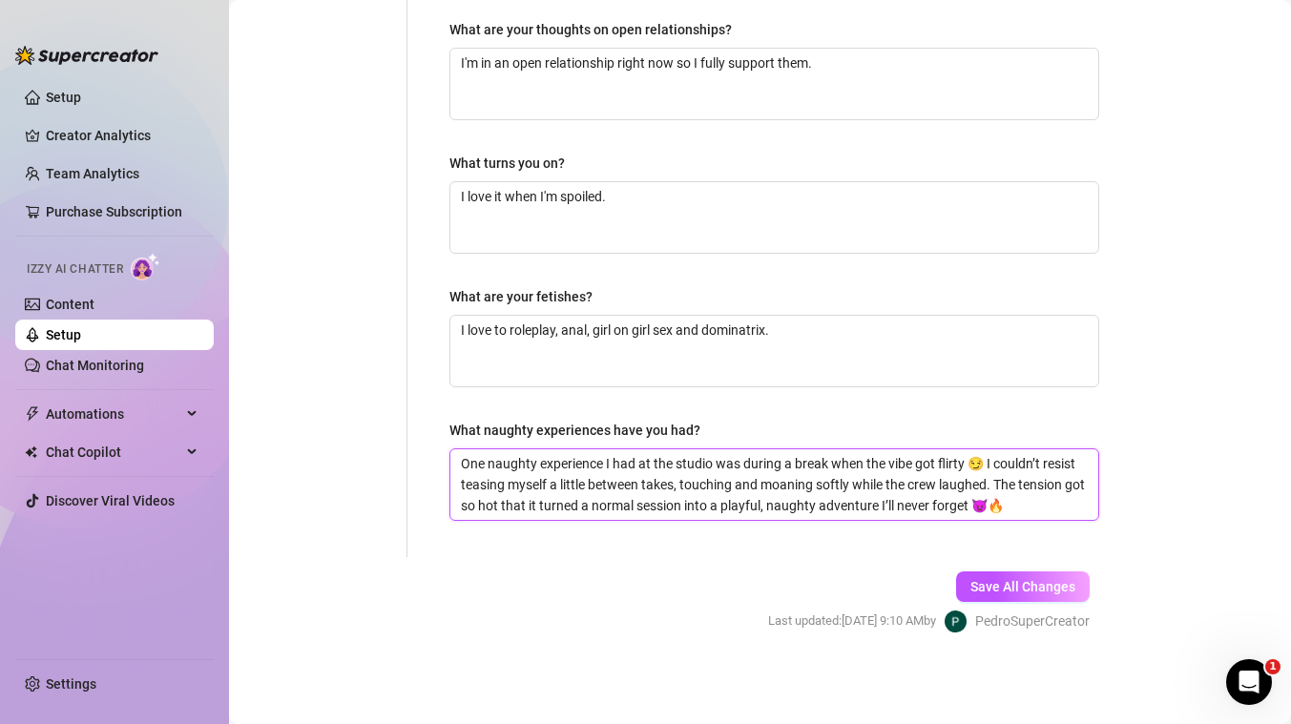
scroll to position [570, 0]
type textarea "One naughty experience I had at the studio was during a break when the vibe got…"
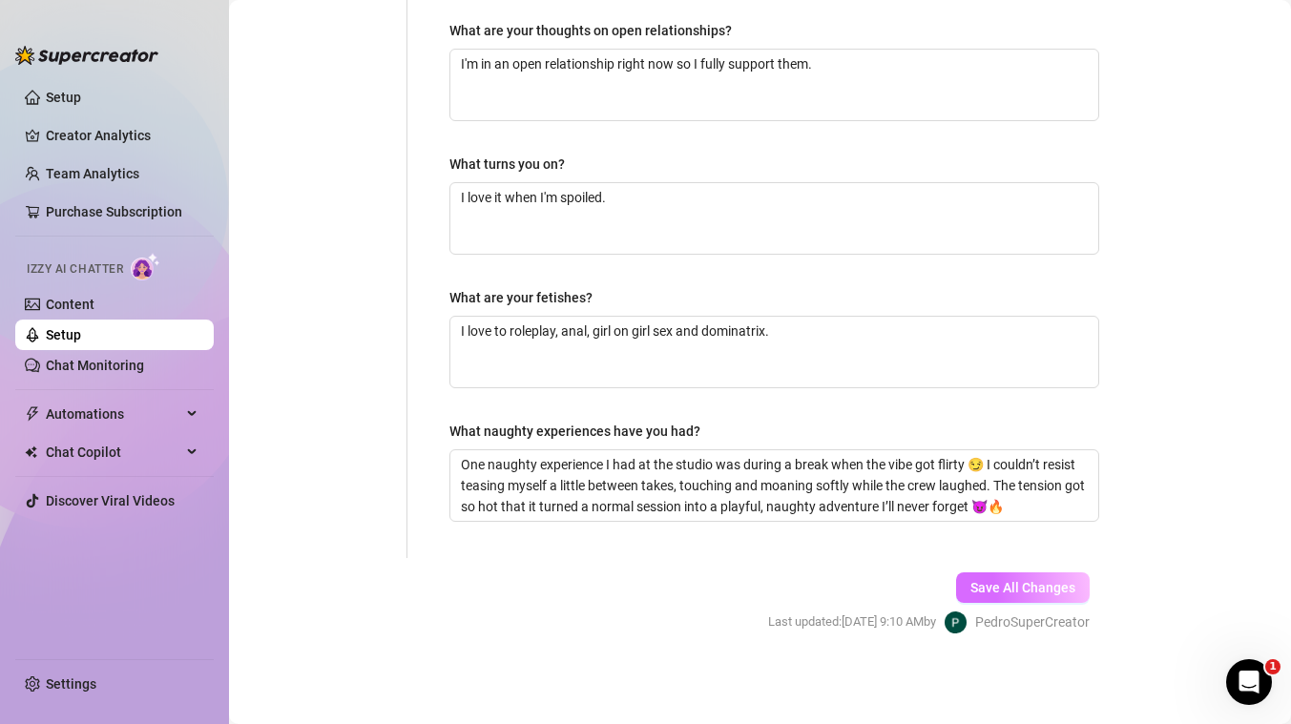
click at [1018, 585] on span "Save All Changes" at bounding box center [1022, 587] width 105 height 15
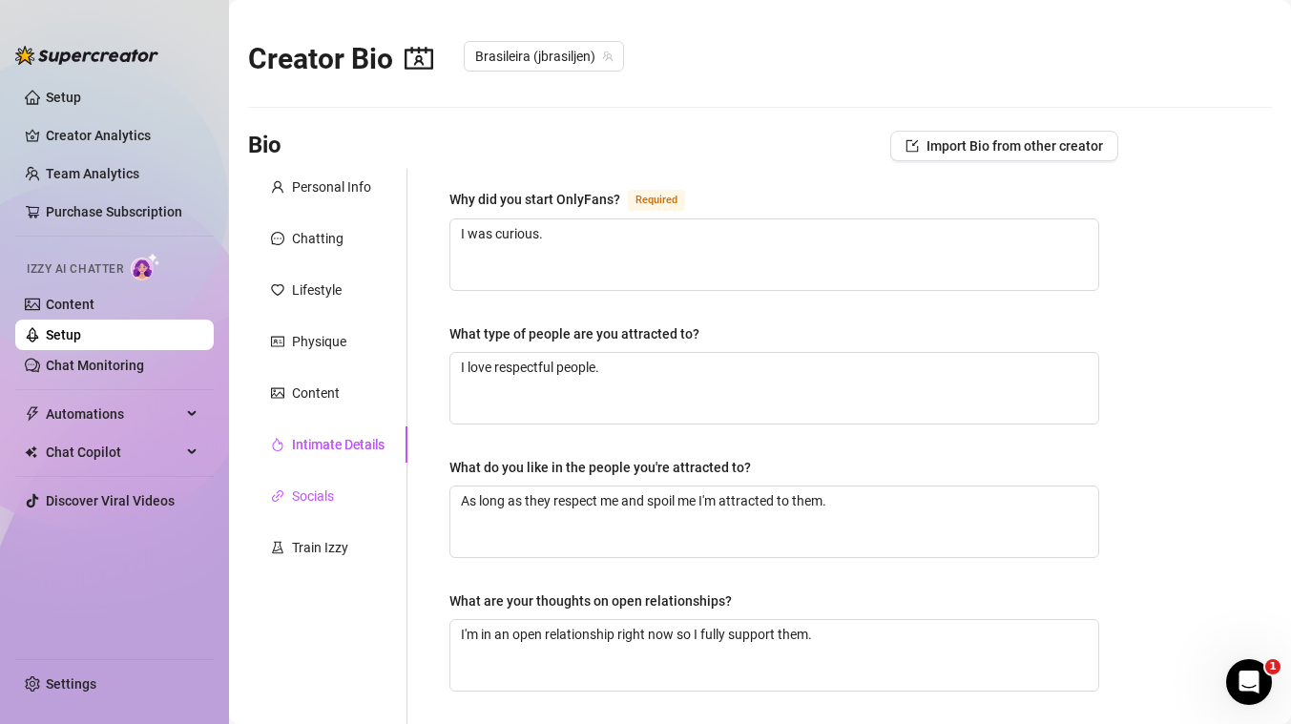
click at [313, 498] on div "Socials" at bounding box center [313, 496] width 42 height 21
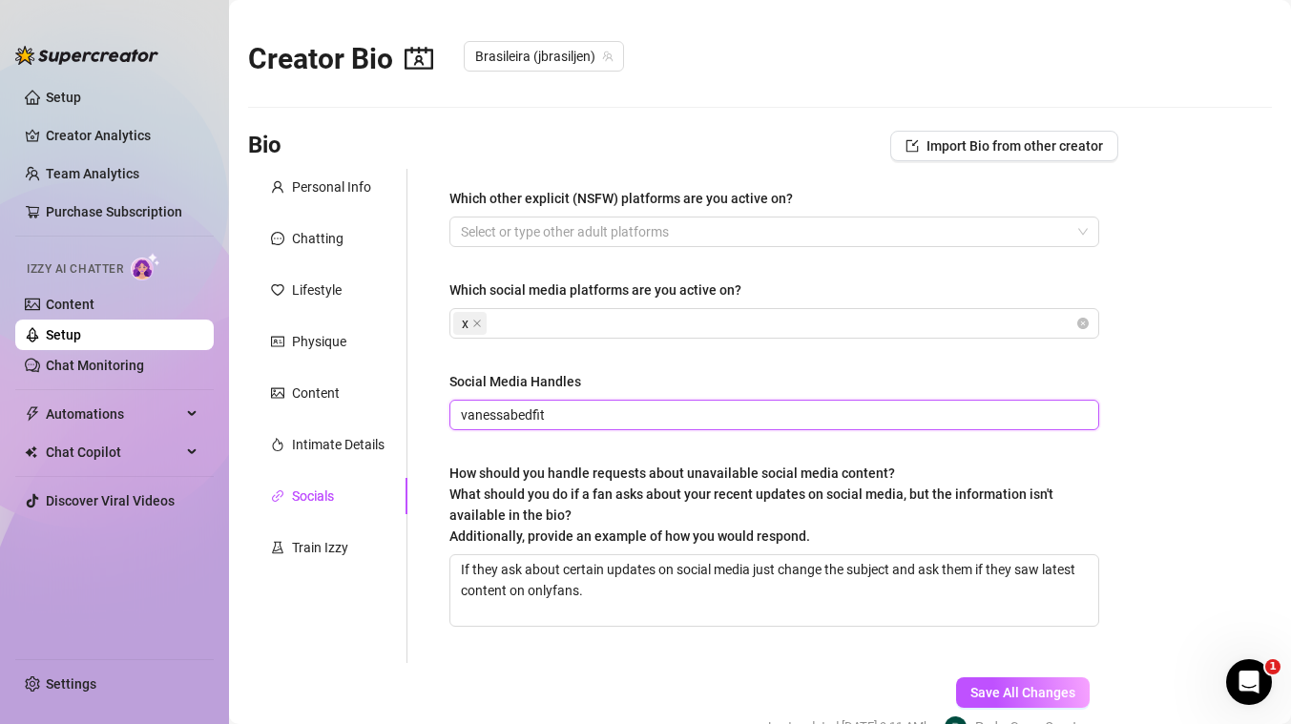
click at [550, 418] on input "vanessabedfit" at bounding box center [772, 414] width 623 height 21
click at [478, 323] on icon "close" at bounding box center [477, 324] width 10 height 10
click at [478, 323] on div at bounding box center [764, 323] width 622 height 27
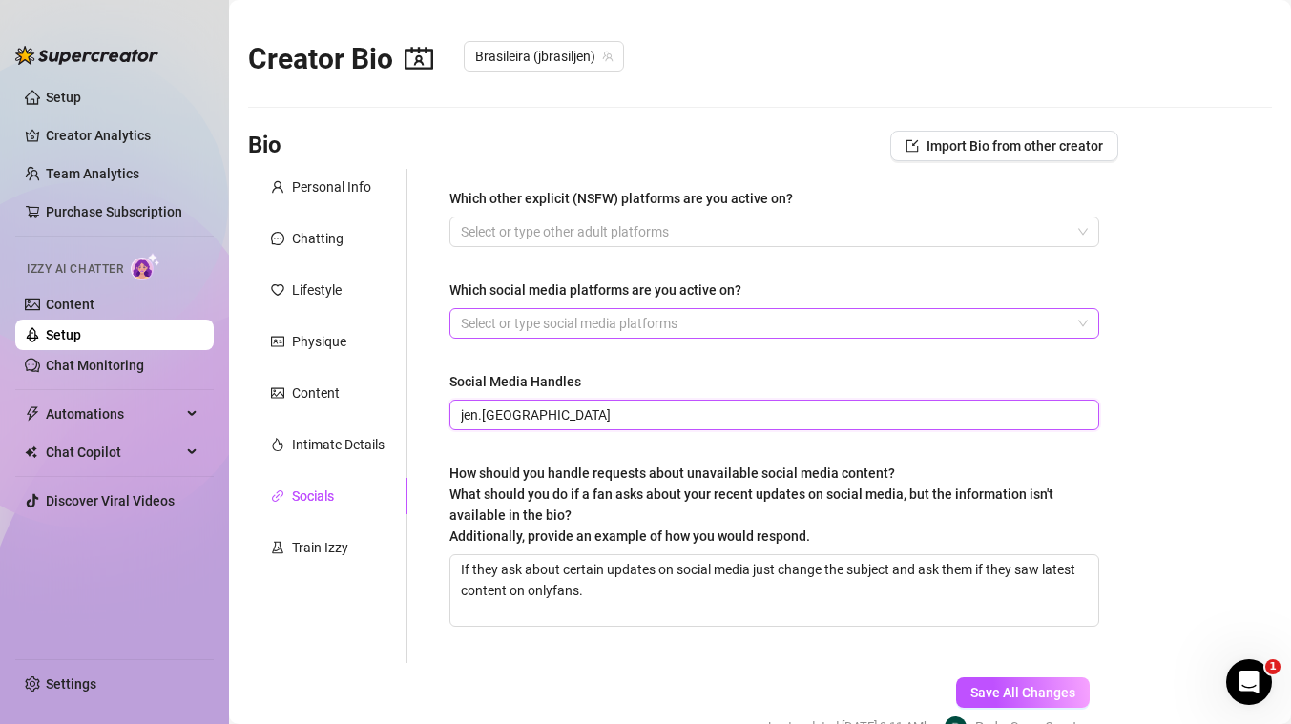
type input "jen.[GEOGRAPHIC_DATA]"
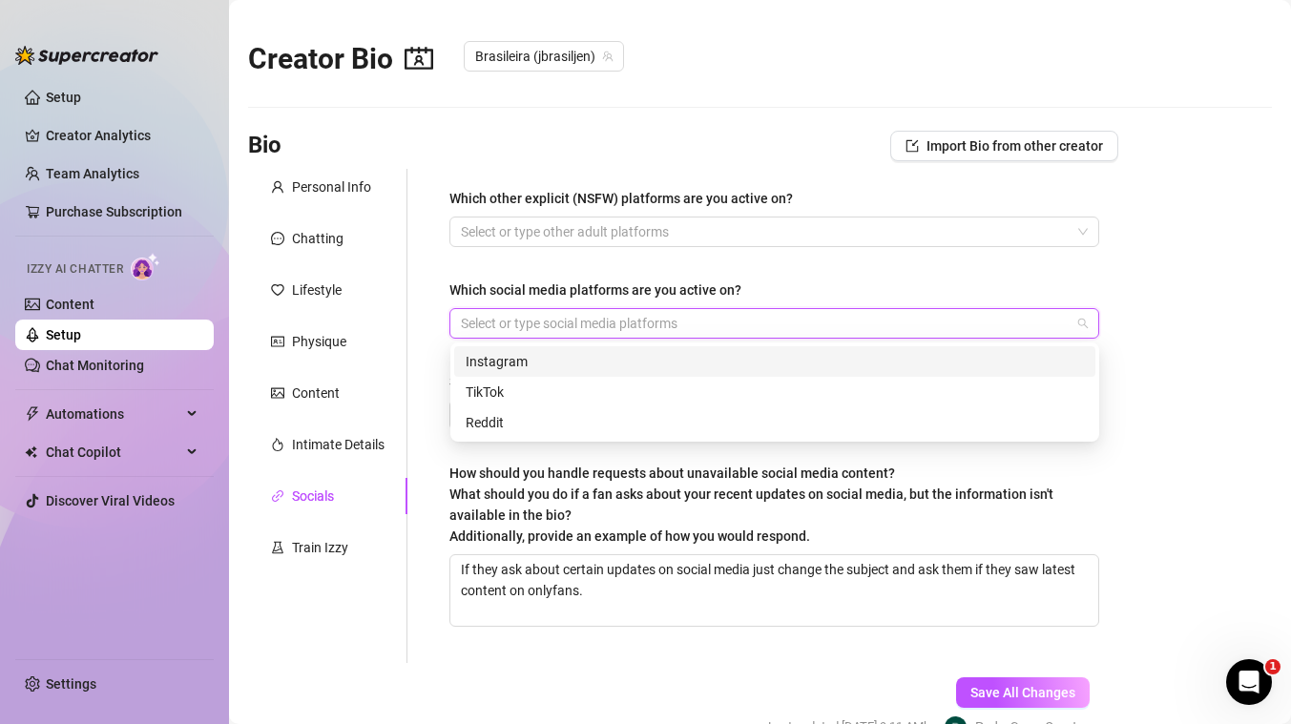
type input "i"
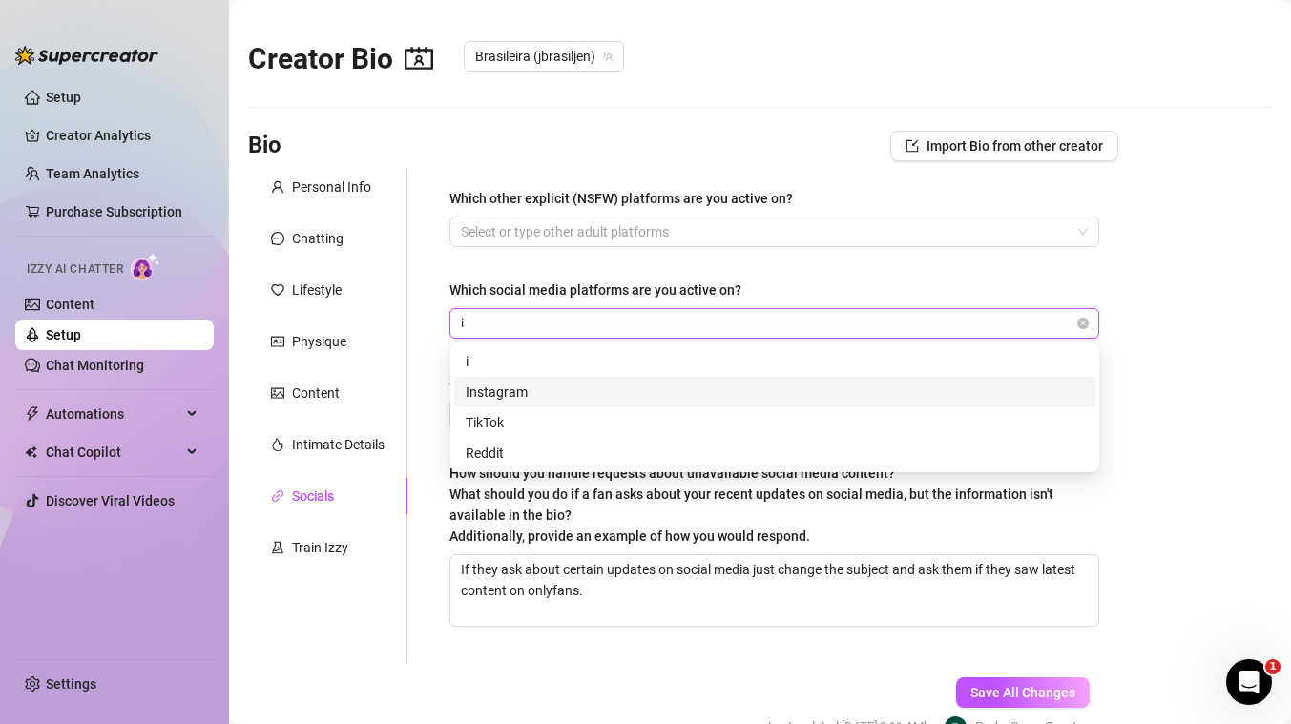
click at [504, 387] on div "Instagram" at bounding box center [775, 392] width 618 height 21
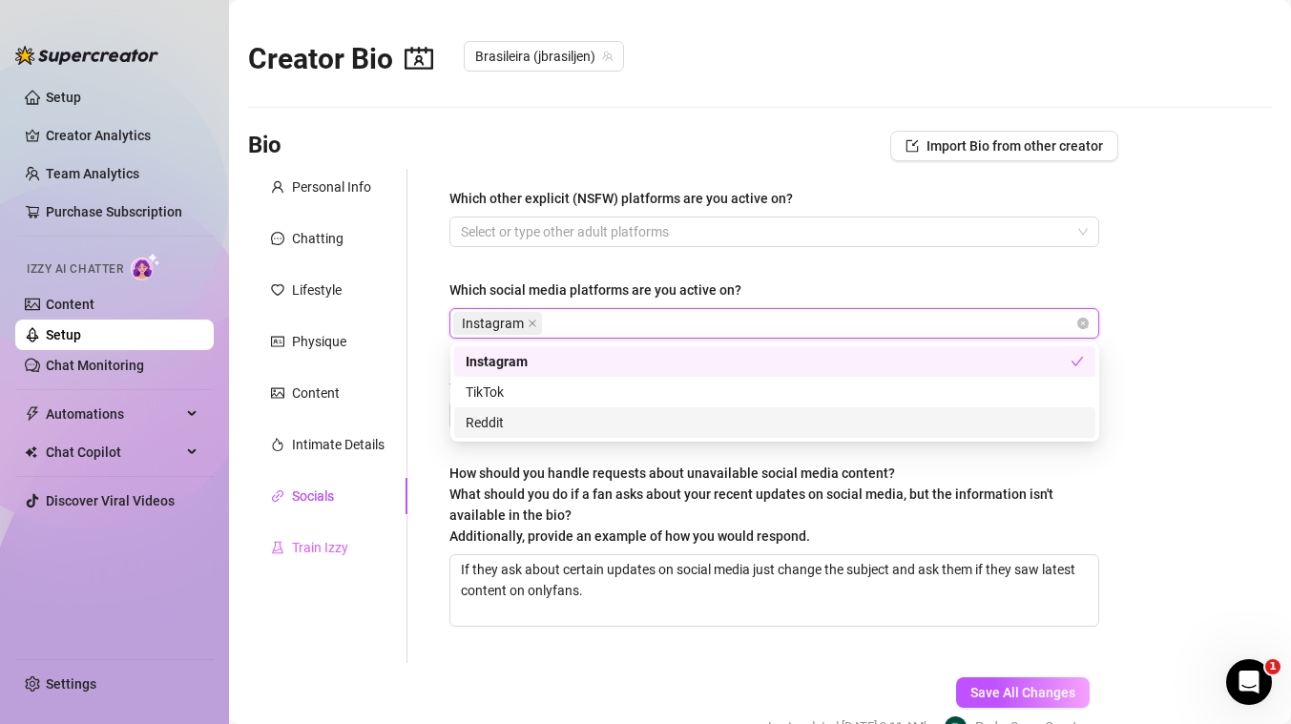
click at [393, 553] on div "Train Izzy" at bounding box center [327, 547] width 159 height 36
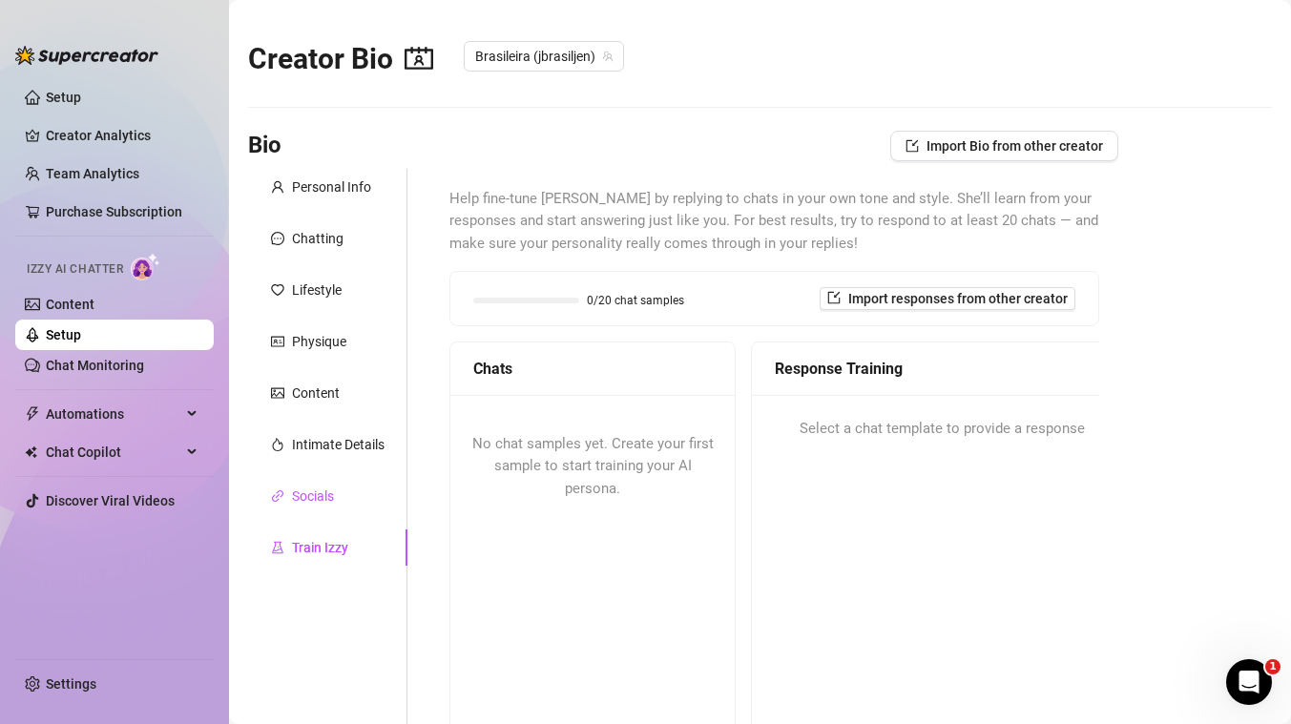
click at [295, 488] on div "Socials" at bounding box center [313, 496] width 42 height 21
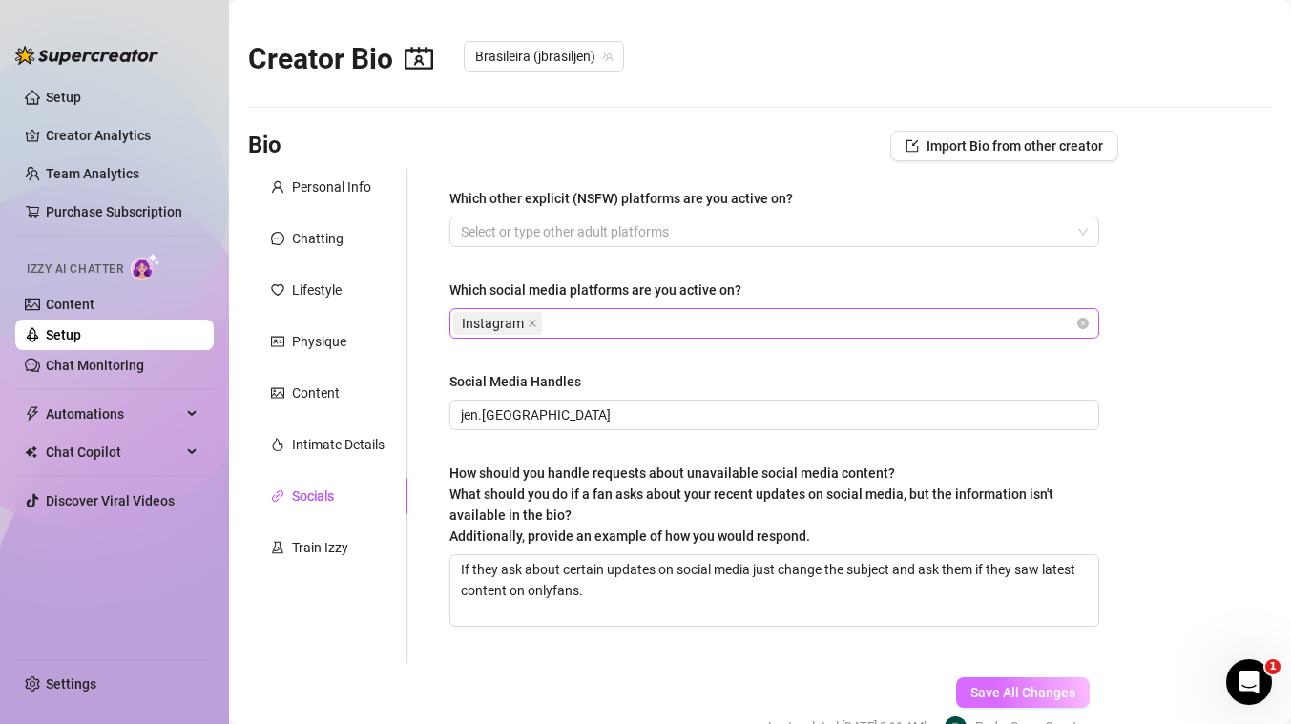
click at [1023, 688] on span "Save All Changes" at bounding box center [1022, 692] width 105 height 15
click at [81, 310] on link "Content" at bounding box center [70, 304] width 49 height 15
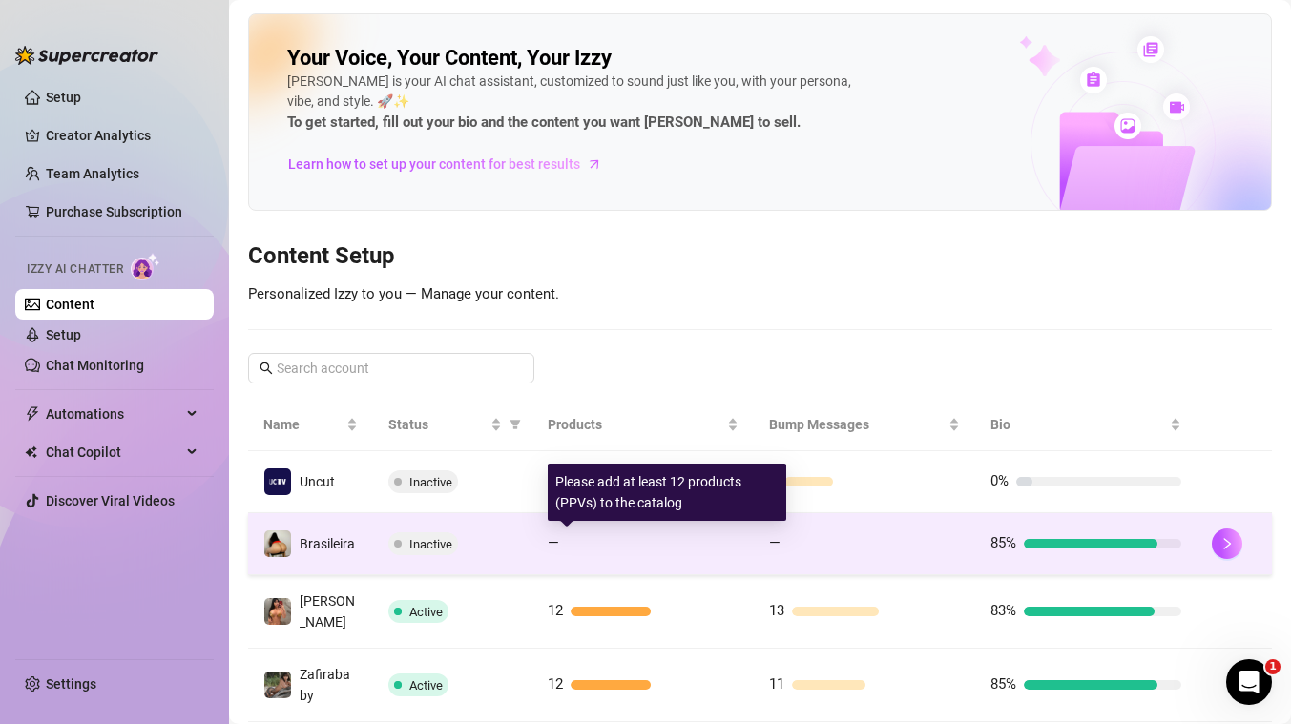
click at [646, 547] on div at bounding box center [653, 544] width 172 height 10
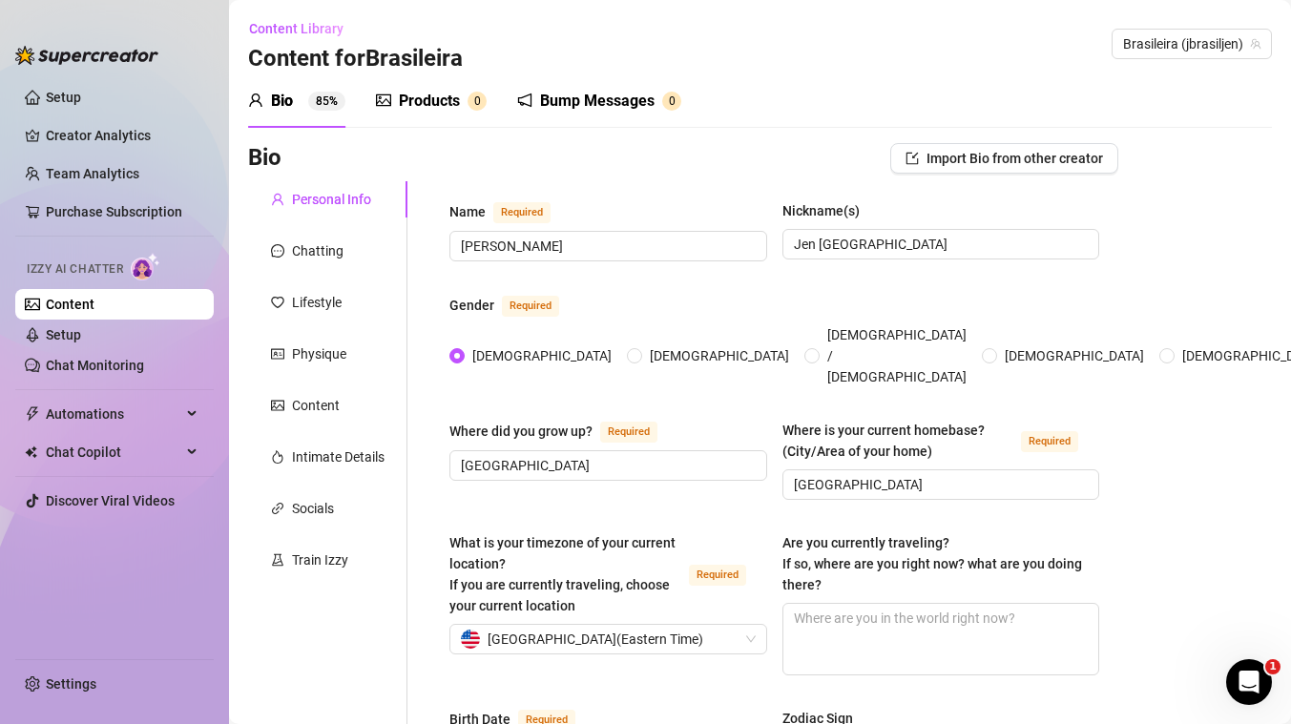
click at [413, 112] on div "Products" at bounding box center [429, 101] width 61 height 23
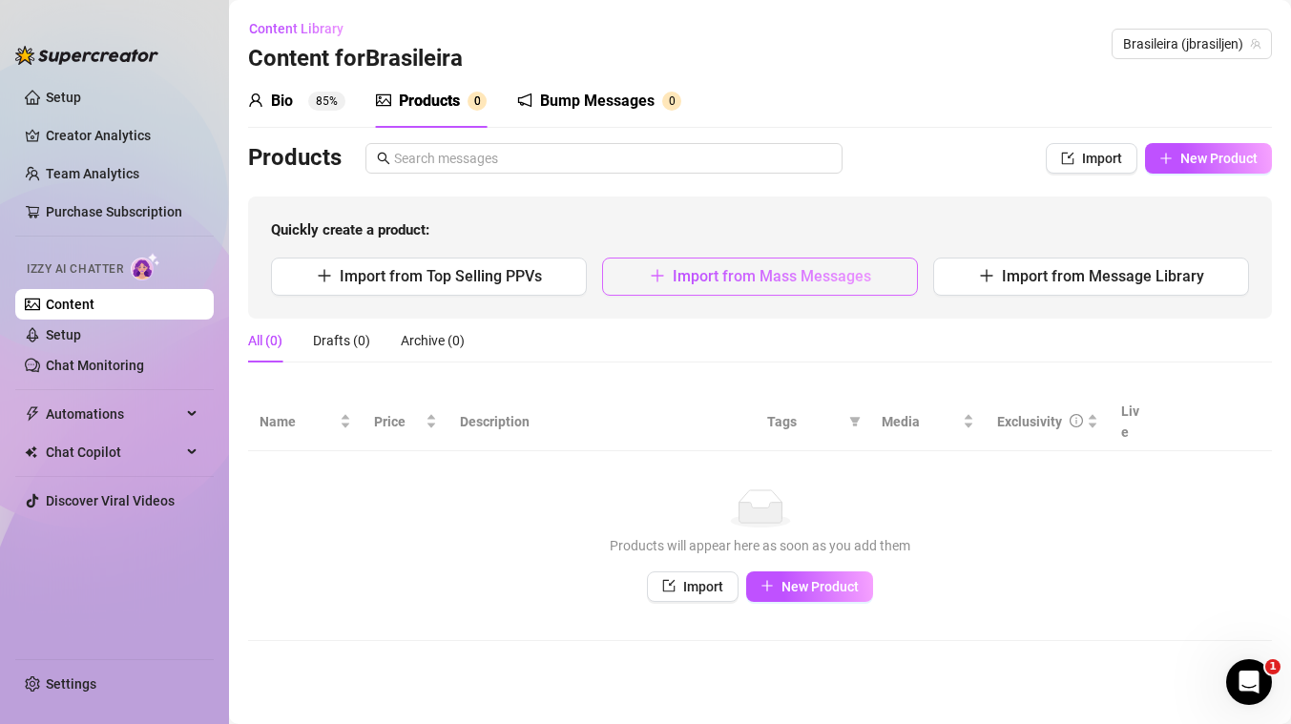
click at [697, 268] on span "Import from Mass Messages" at bounding box center [772, 276] width 198 height 18
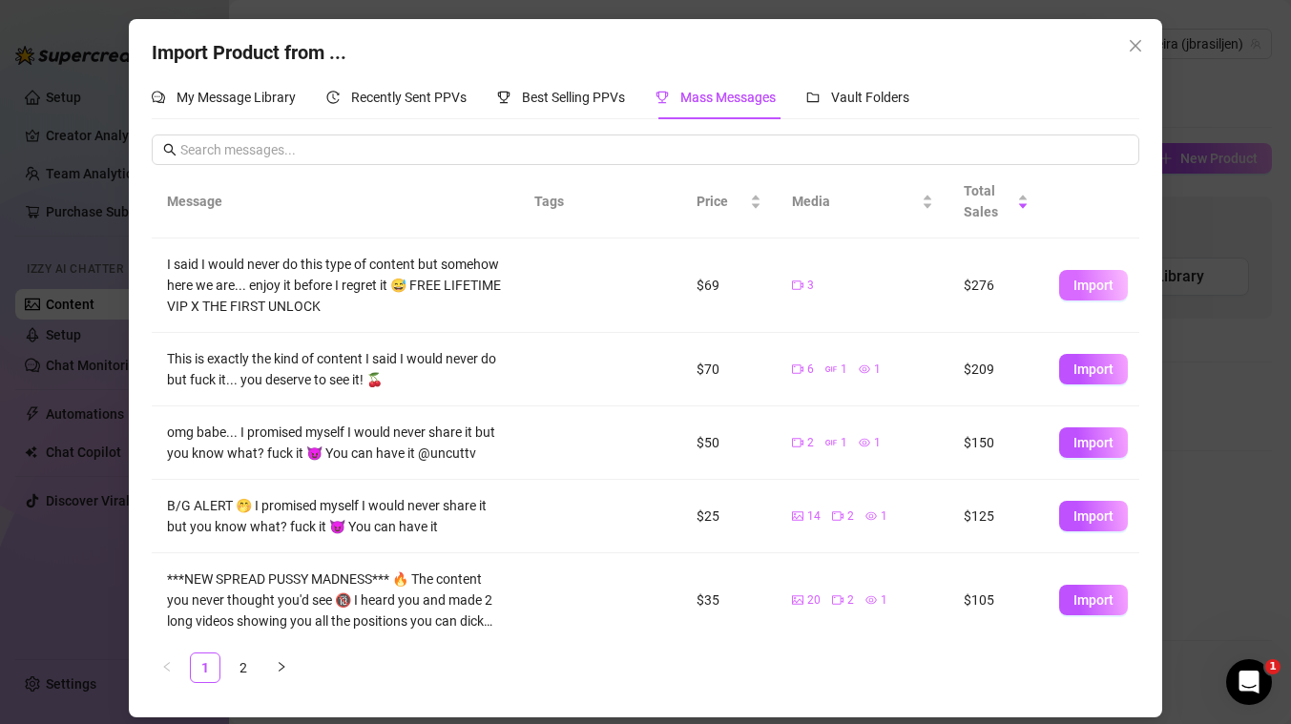
click at [1090, 296] on button "Import" at bounding box center [1093, 285] width 69 height 31
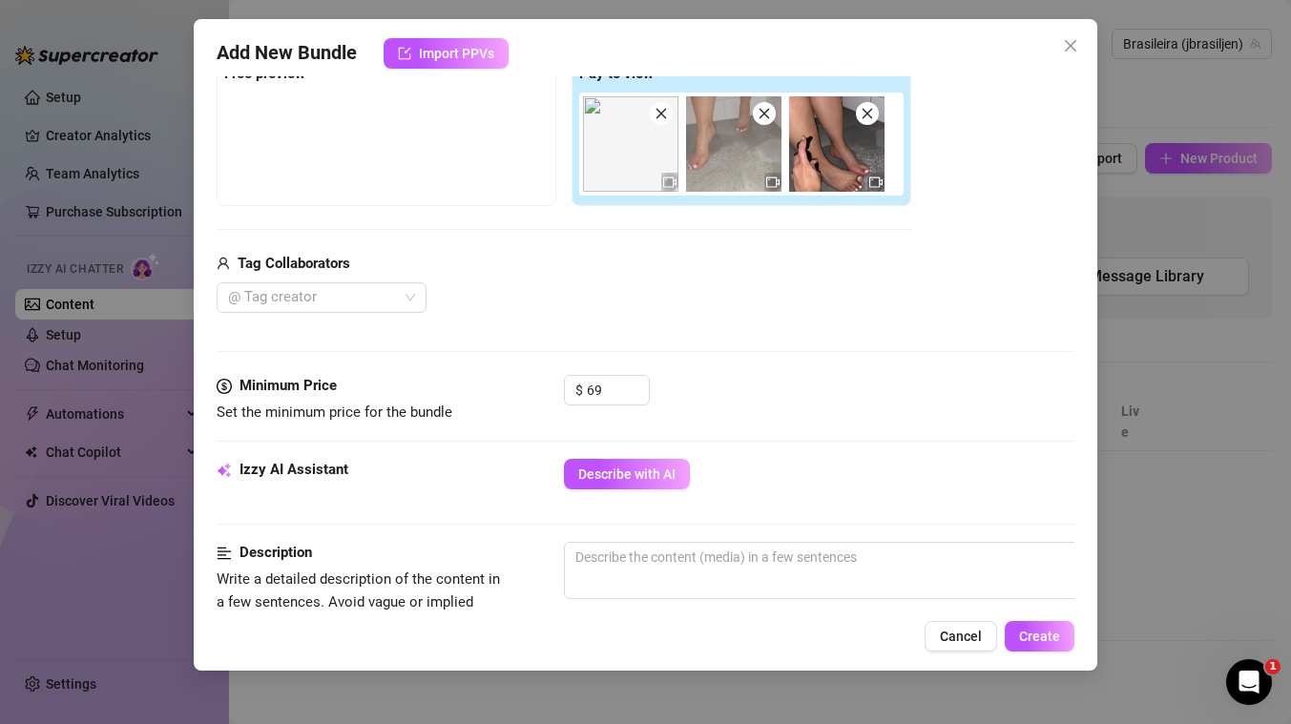
scroll to position [1069, 0]
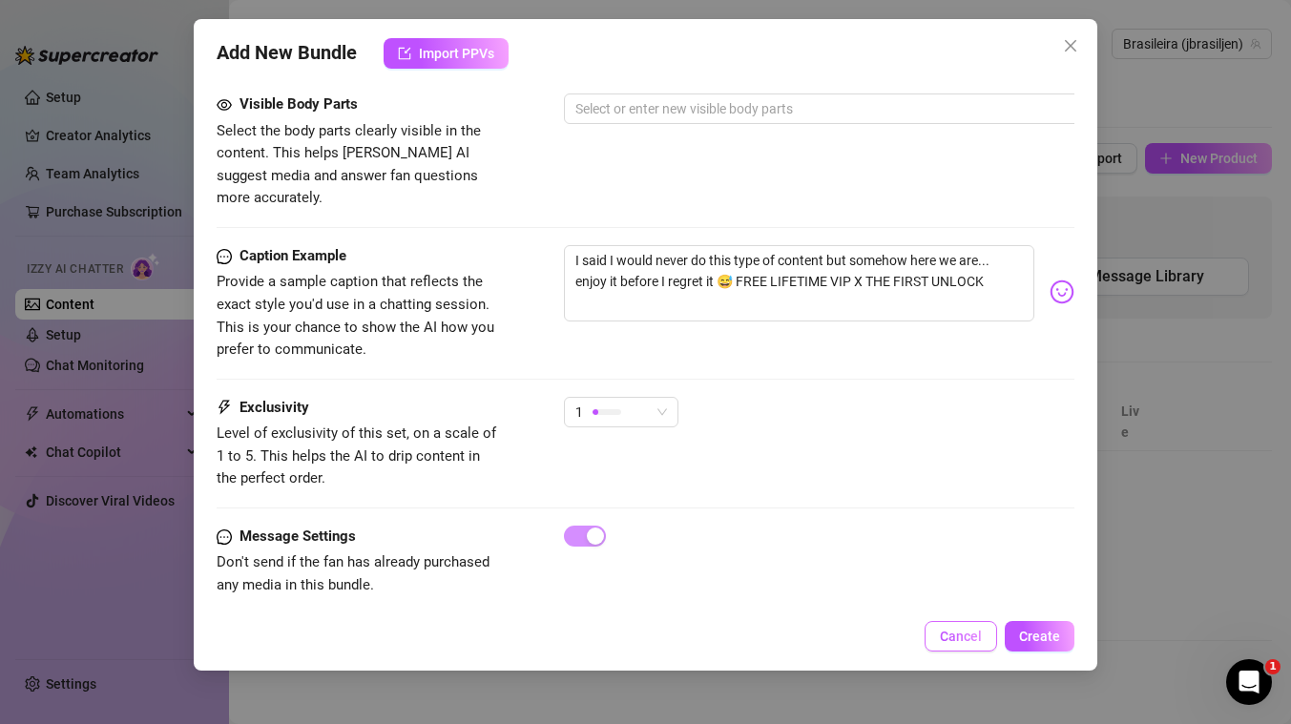
click at [957, 629] on span "Cancel" at bounding box center [961, 636] width 42 height 15
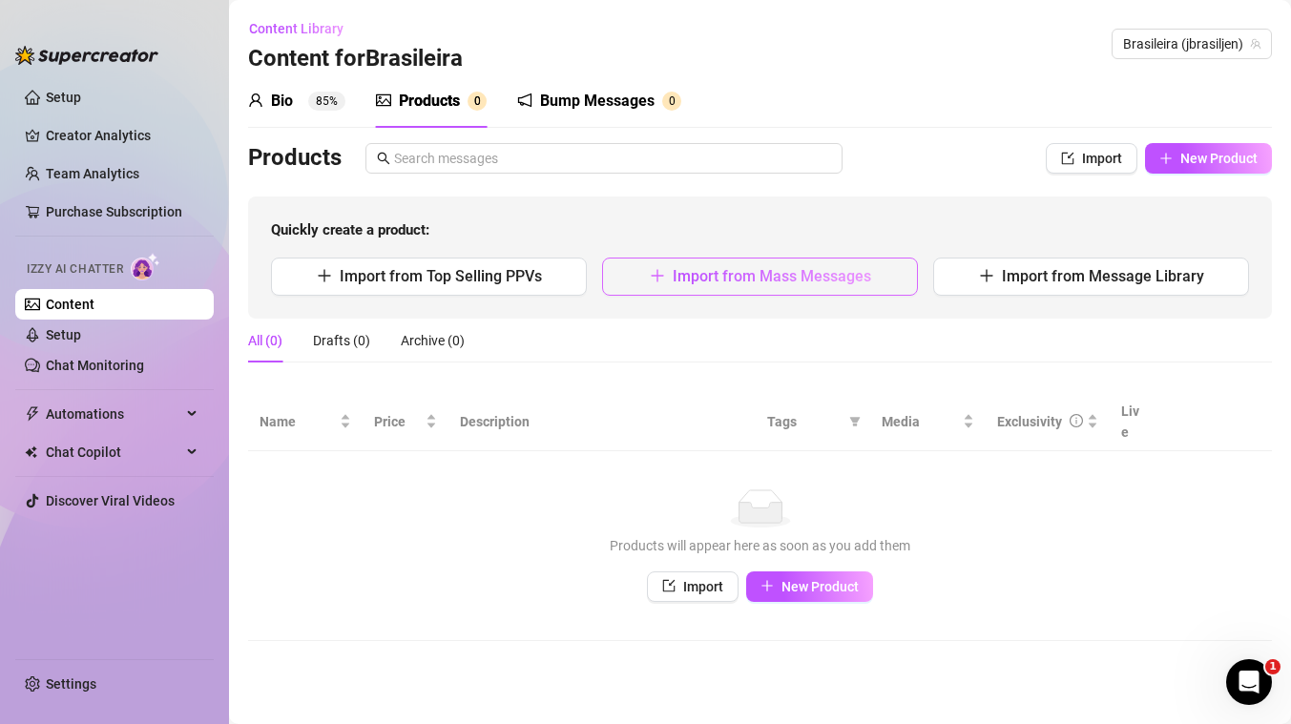
click at [678, 280] on span "Import from Mass Messages" at bounding box center [772, 276] width 198 height 18
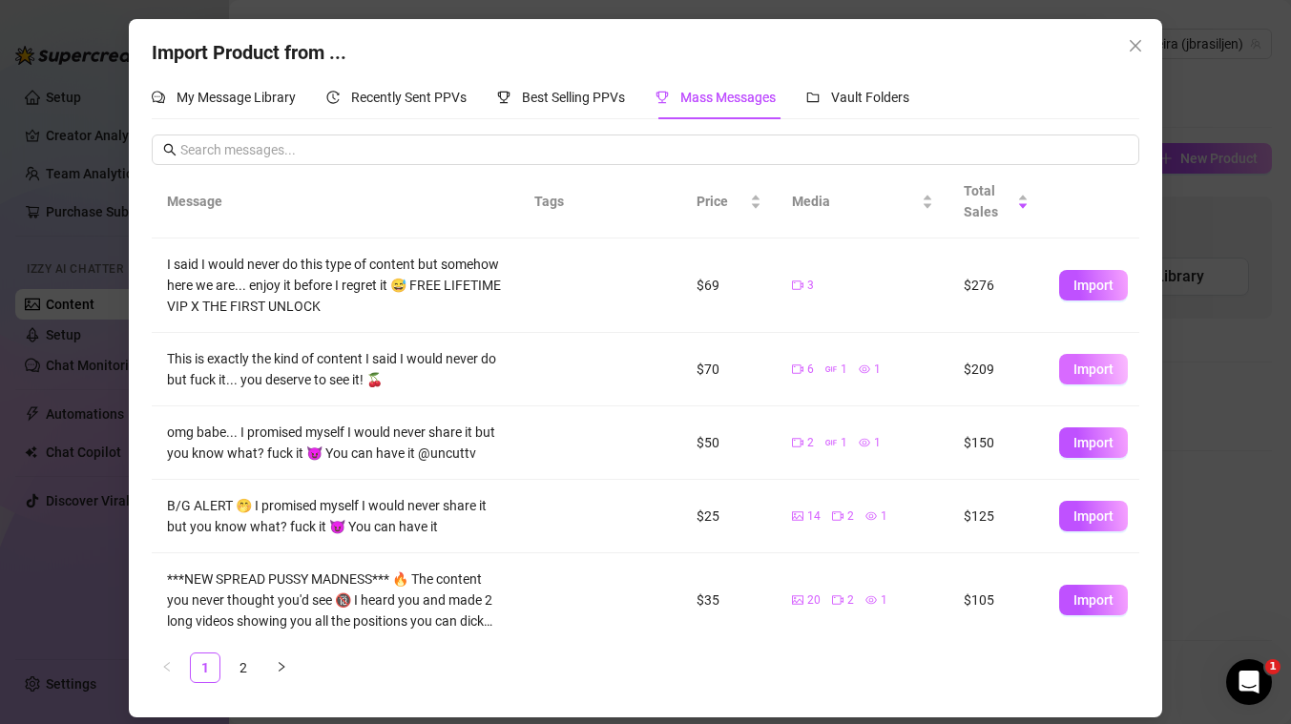
click at [1092, 367] on span "Import" at bounding box center [1093, 369] width 40 height 15
type textarea "This is exactly the kind of content I said I would never do but fuck it... you …"
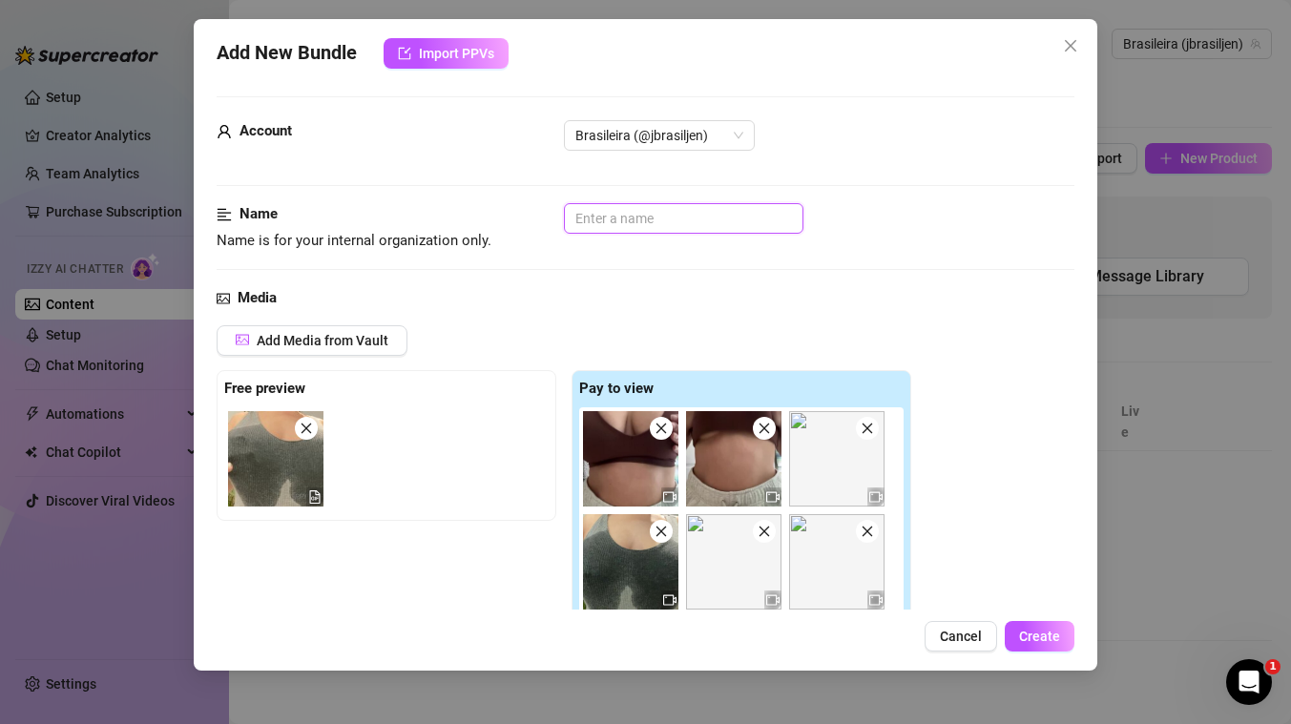
click at [709, 228] on input "text" at bounding box center [683, 218] width 239 height 31
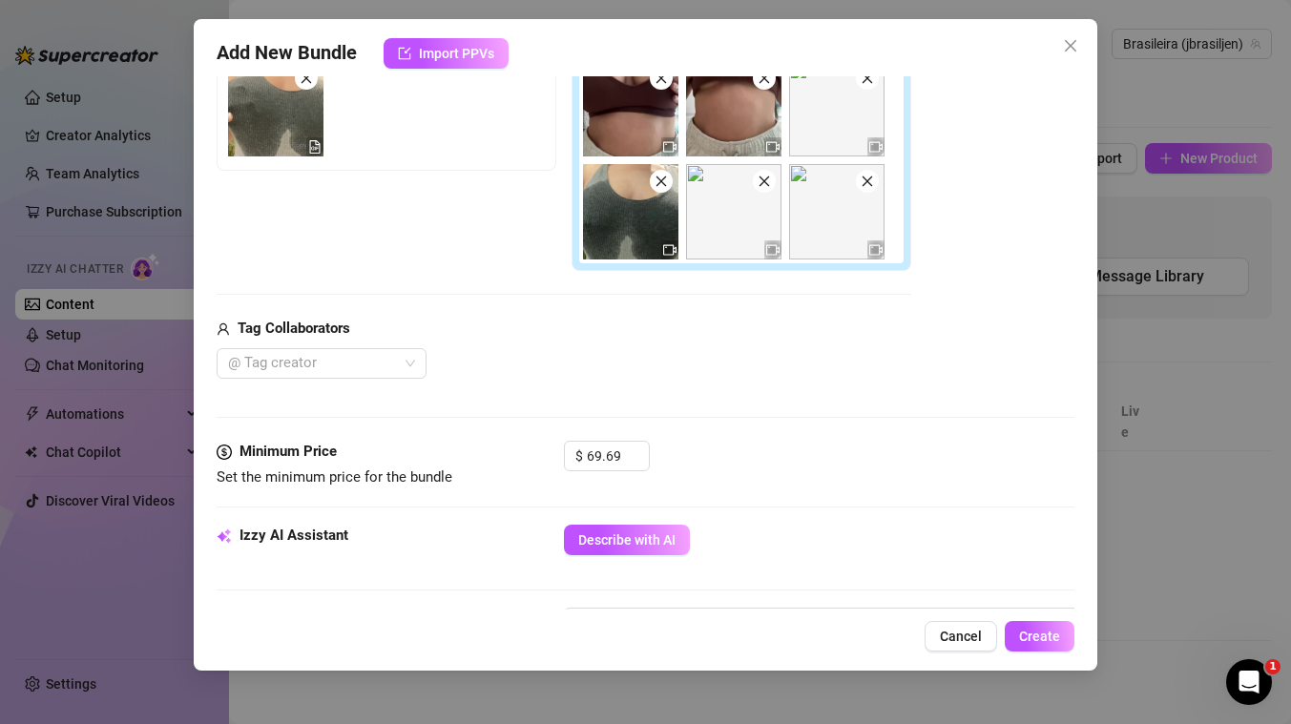
scroll to position [0, 0]
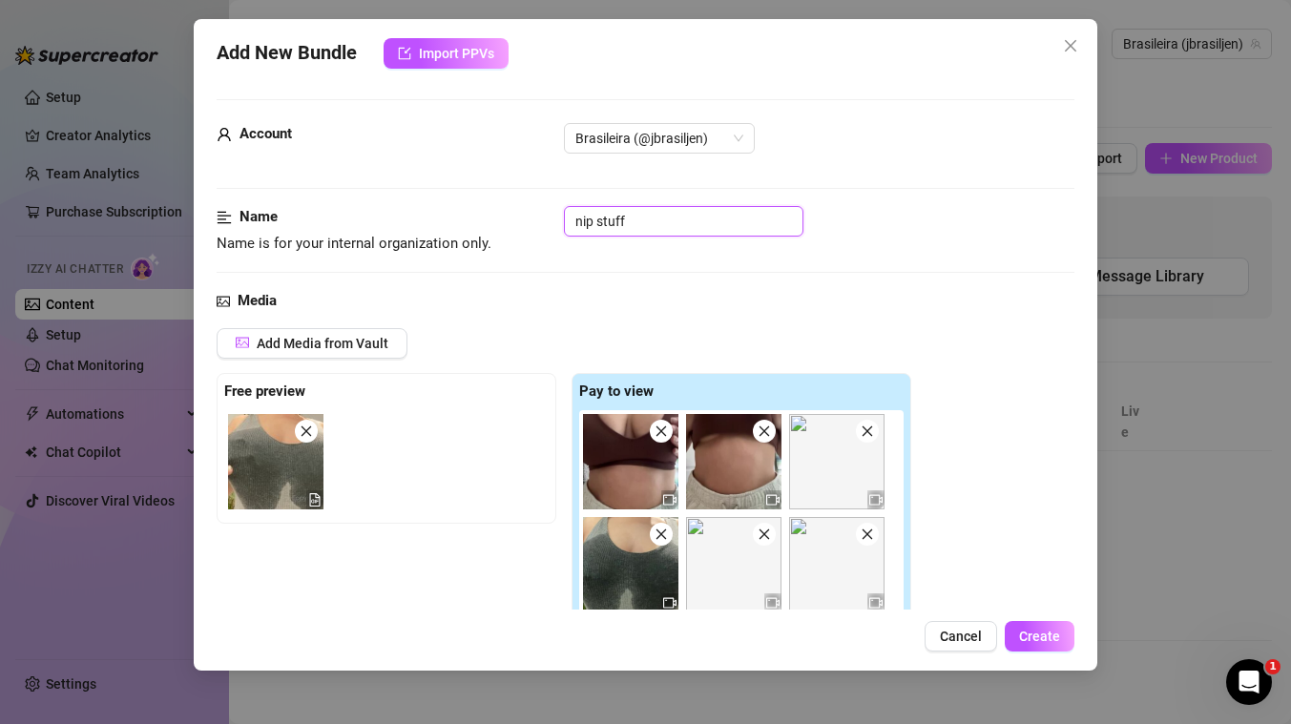
click at [640, 221] on input "nip stuff" at bounding box center [683, 221] width 239 height 31
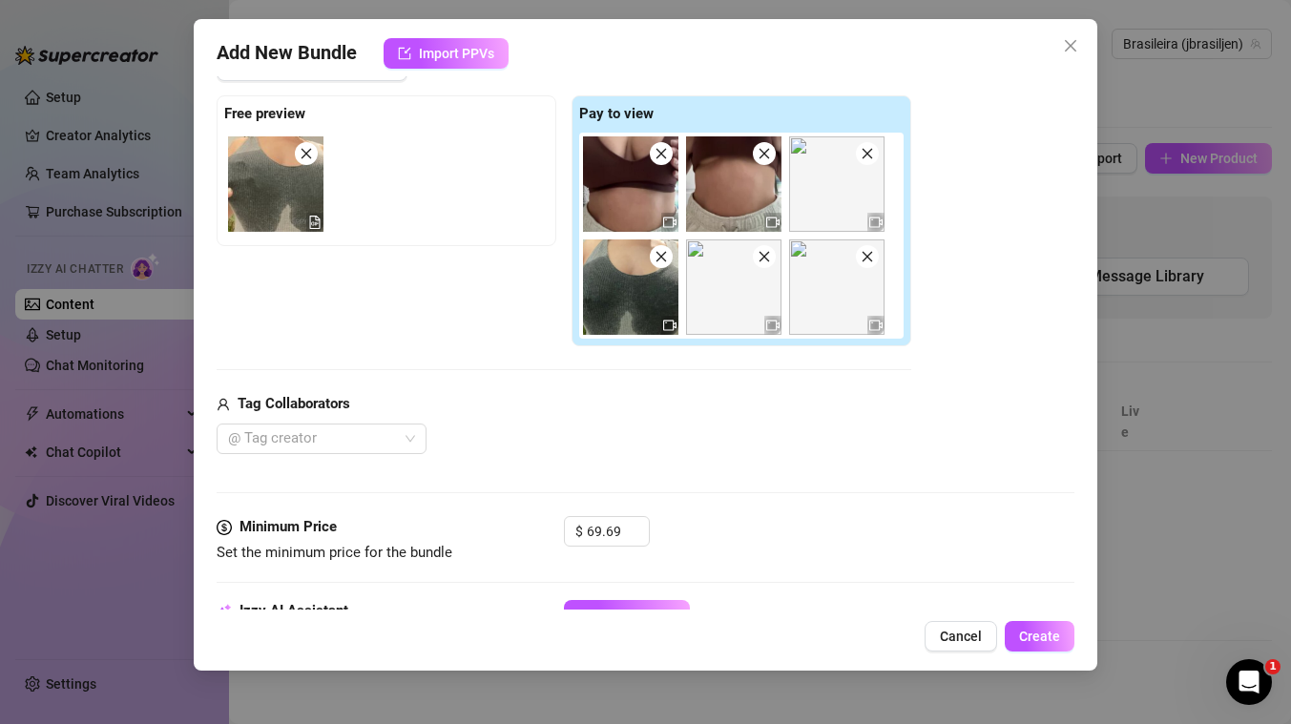
scroll to position [280, 0]
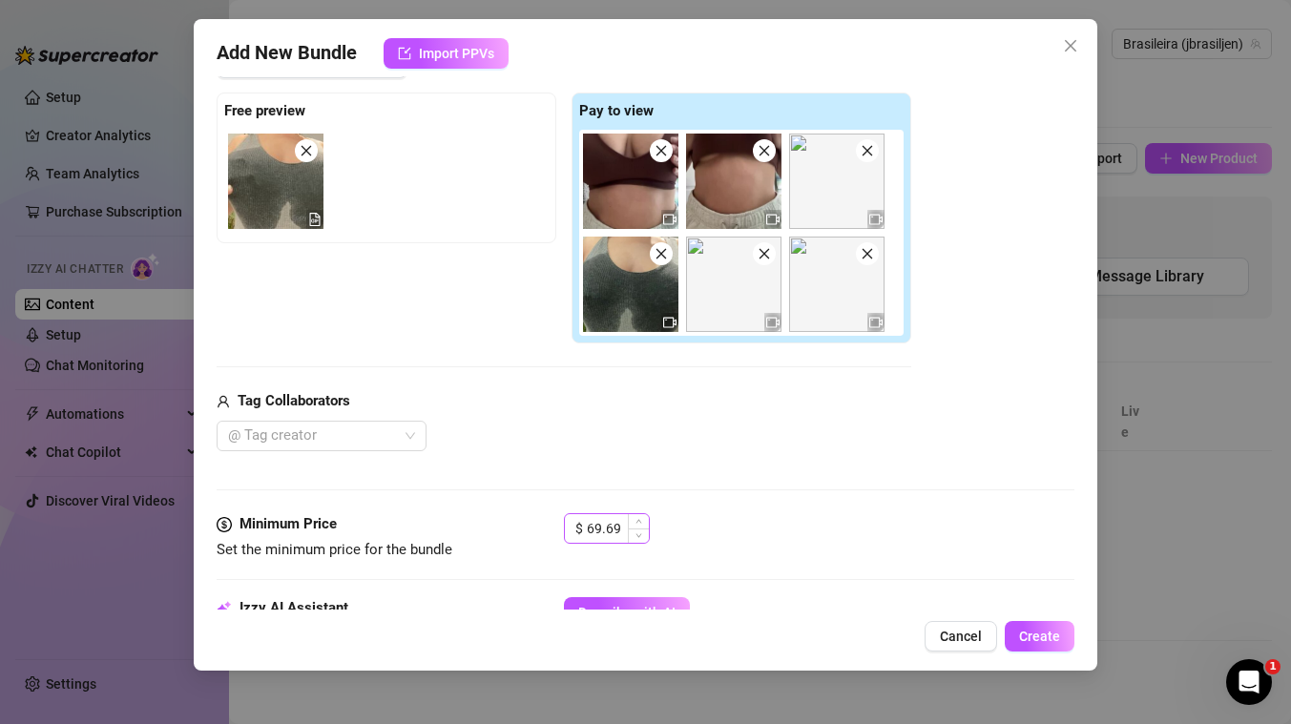
type input "fuck it"
click at [610, 533] on input "69.69" at bounding box center [618, 528] width 62 height 29
type input "100"
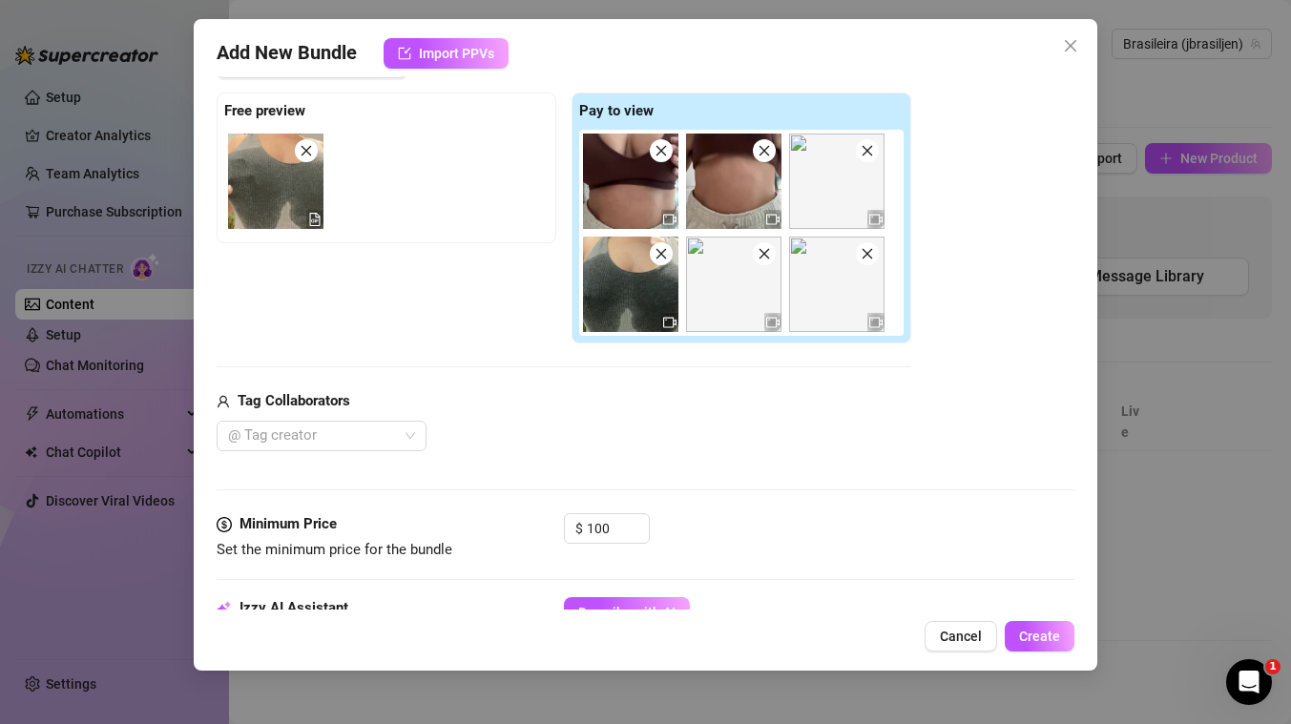
click at [747, 420] on div "Tag Collaborators @ Tag creator" at bounding box center [564, 420] width 694 height 61
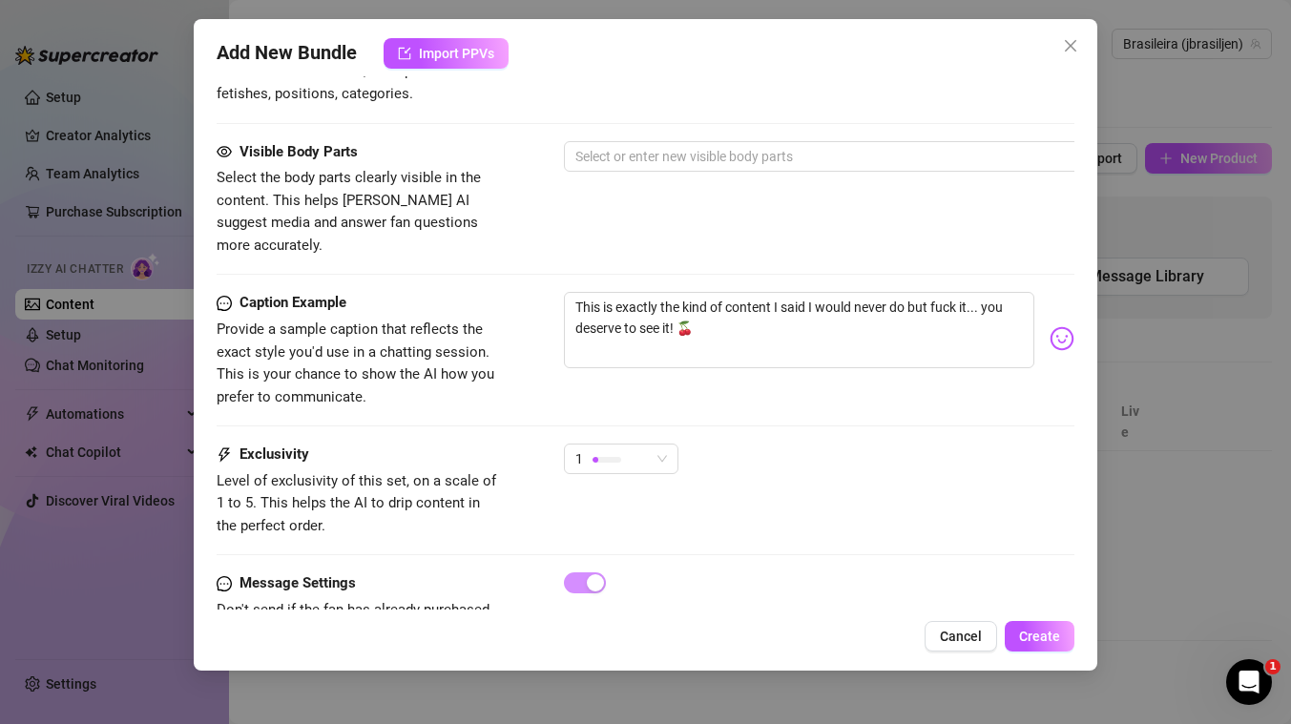
scroll to position [1170, 0]
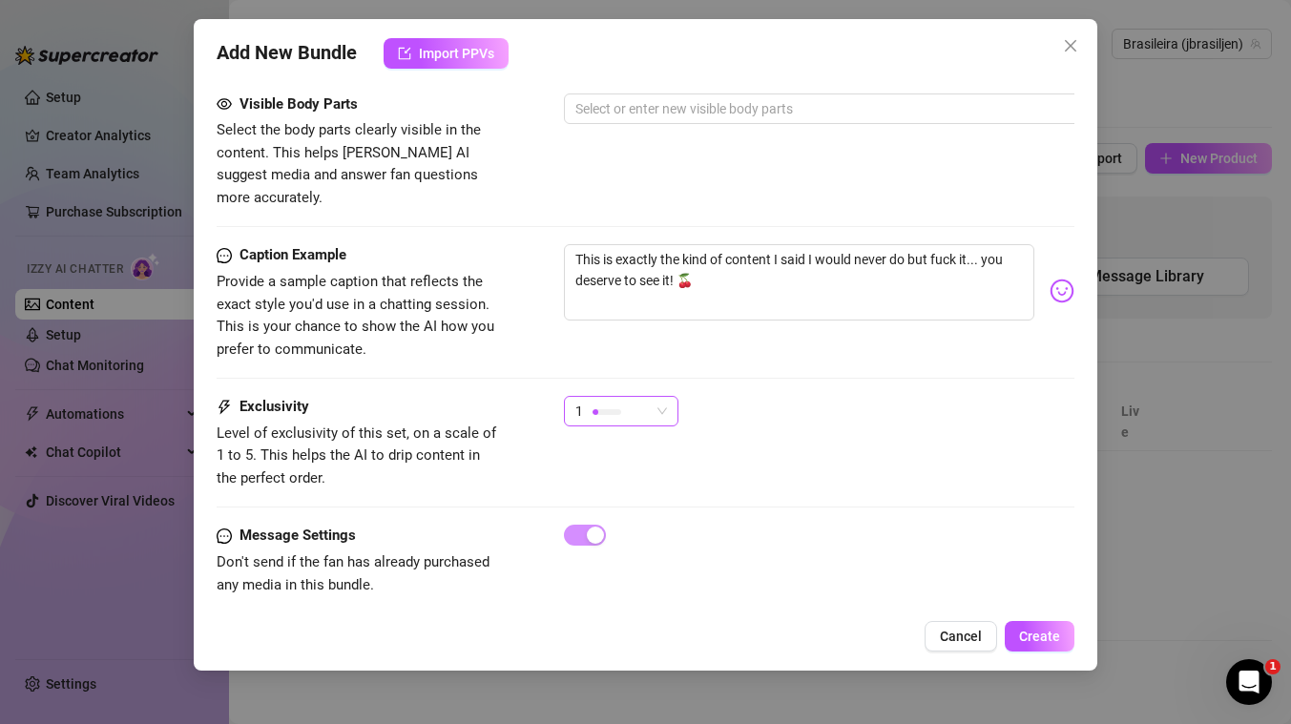
click at [623, 397] on div "1" at bounding box center [612, 411] width 74 height 29
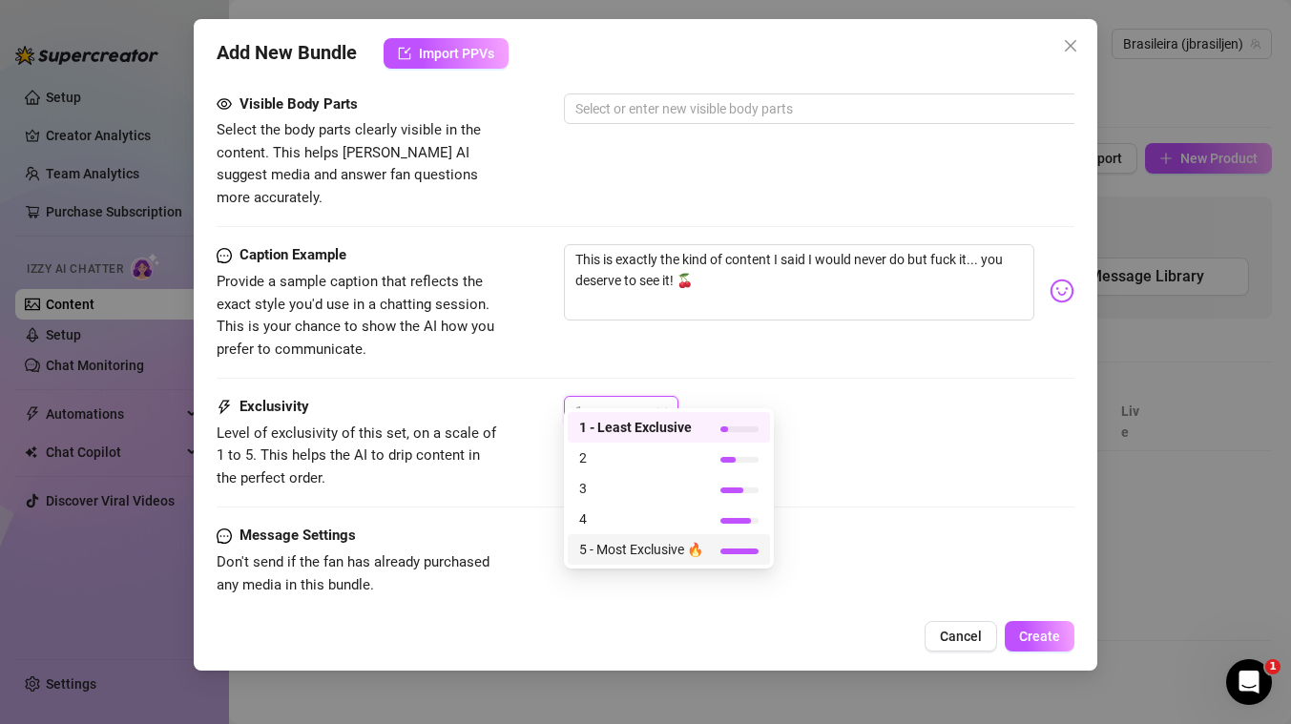
click at [623, 545] on span "5 - Most Exclusive 🔥" at bounding box center [641, 549] width 124 height 21
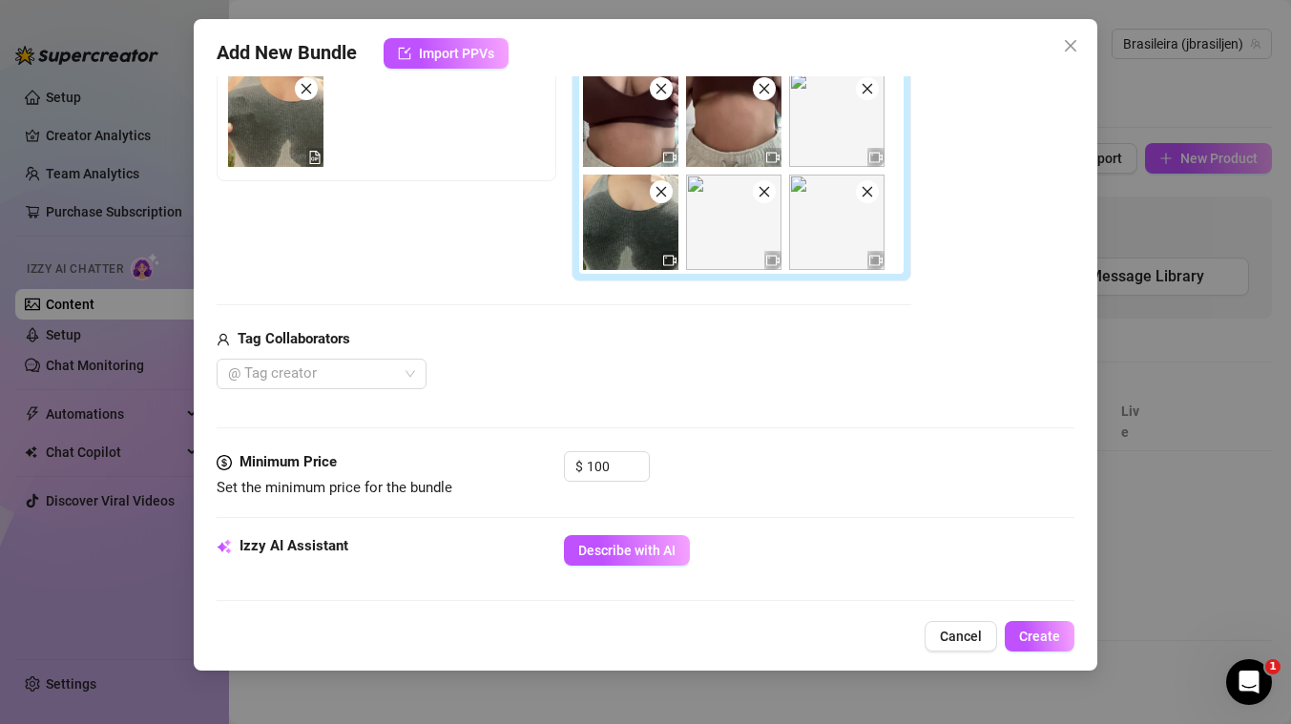
scroll to position [344, 0]
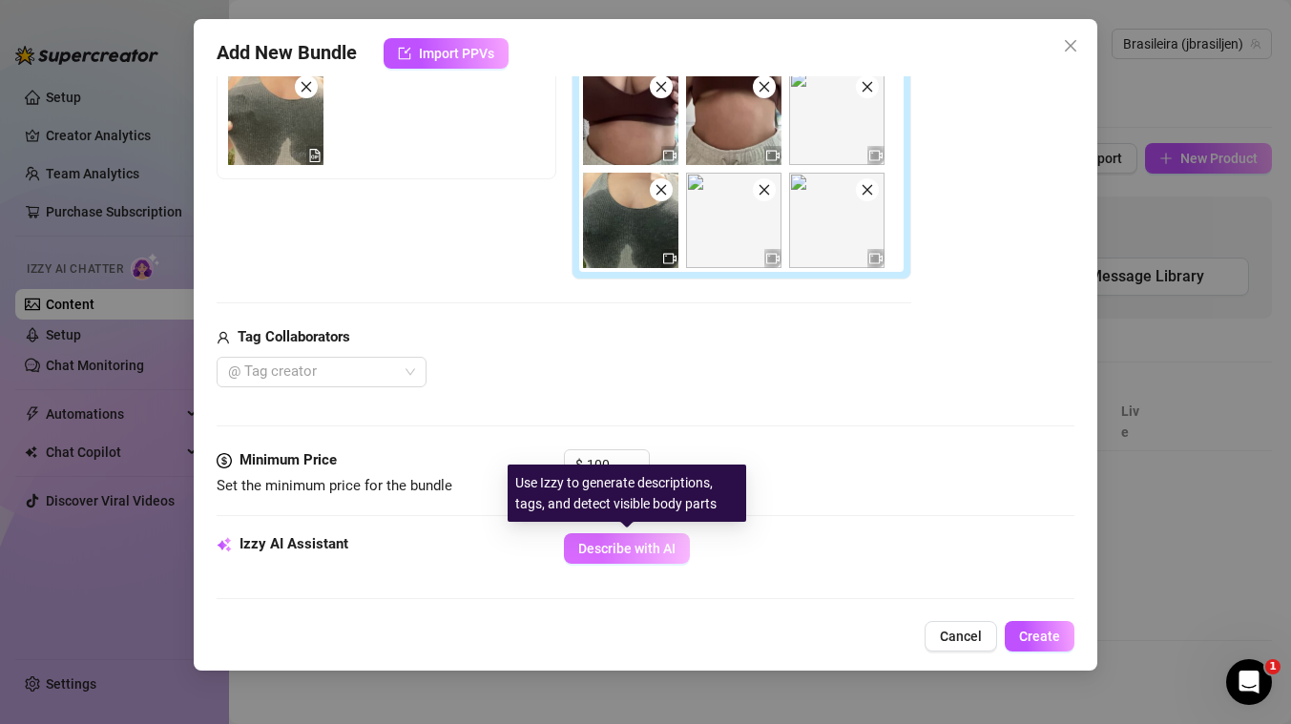
click at [609, 550] on span "Describe with AI" at bounding box center [626, 548] width 97 height 15
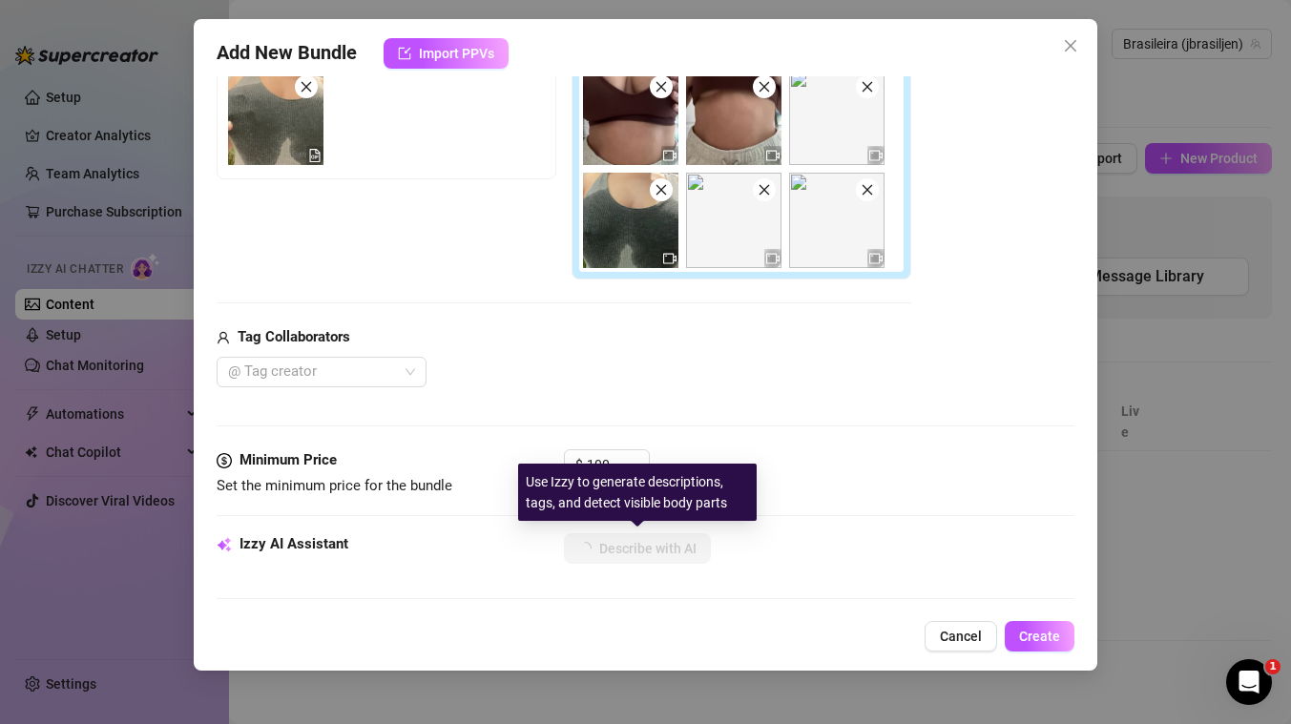
scroll to position [594, 0]
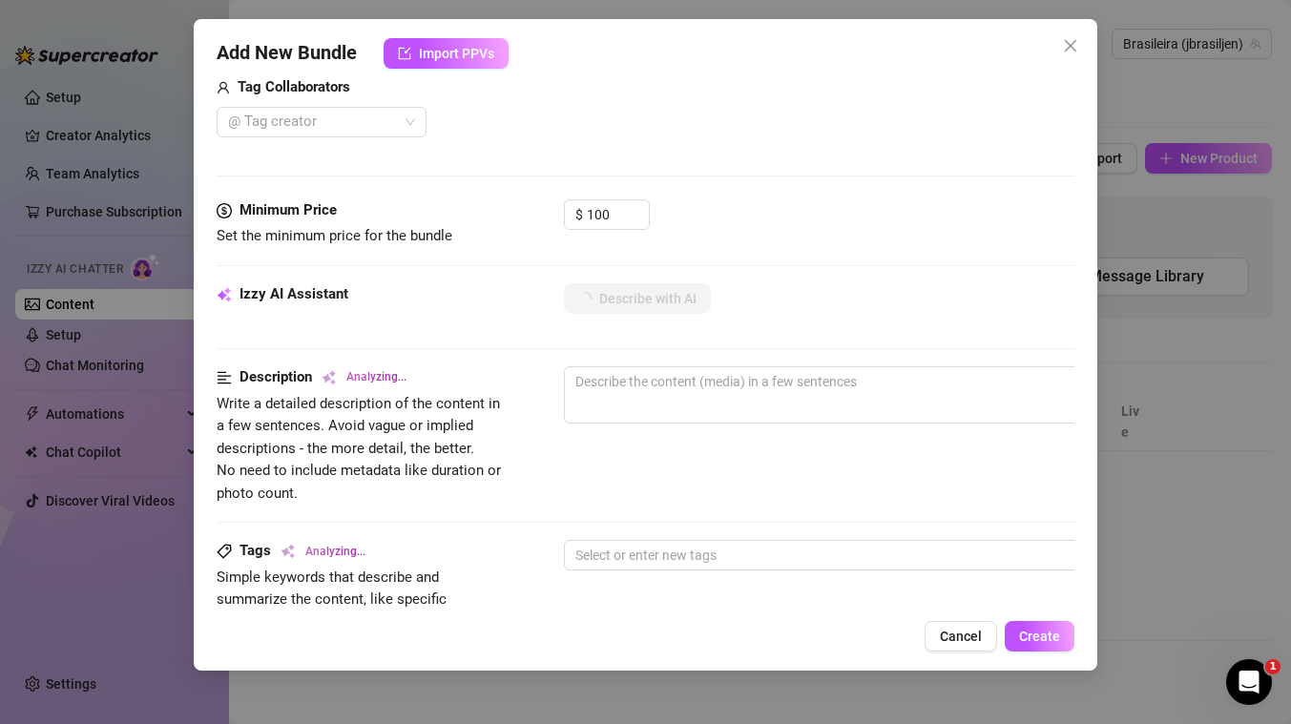
type textarea "[PERSON_NAME]"
type textarea "[PERSON_NAME] in"
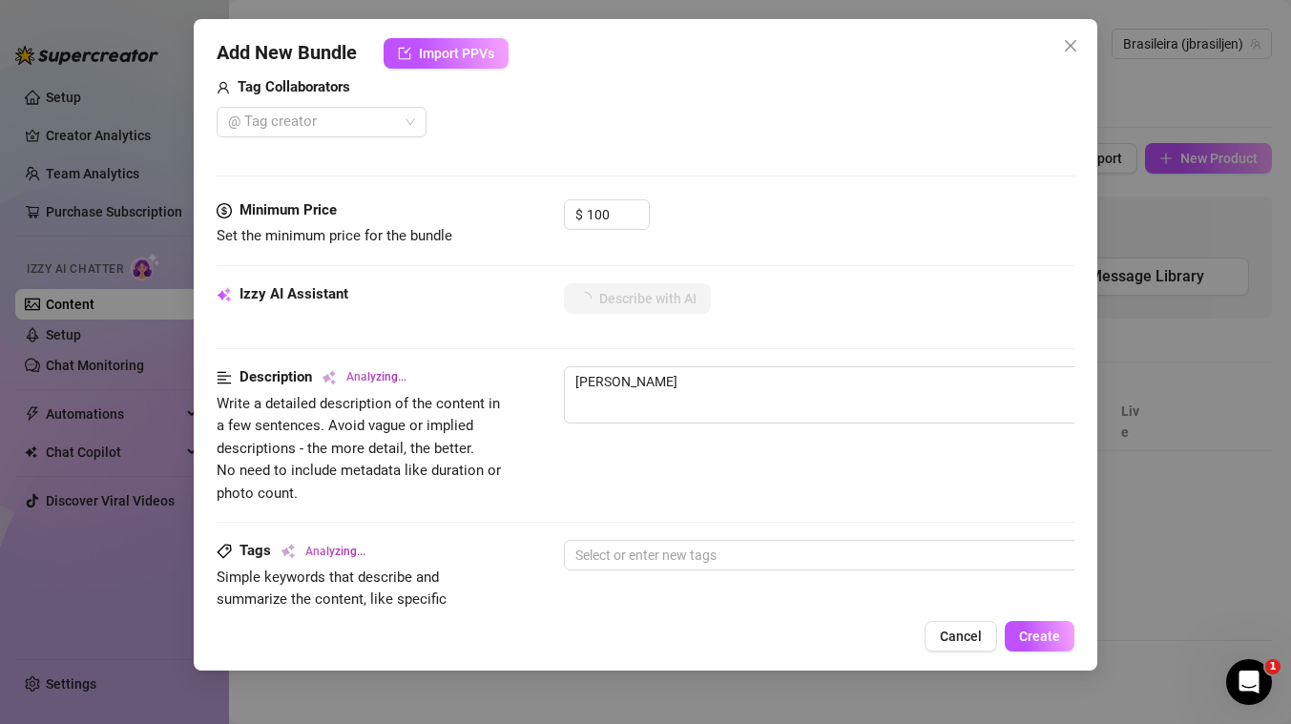
type textarea "[PERSON_NAME] in"
type textarea "[PERSON_NAME] in two"
type textarea "[PERSON_NAME] in two different"
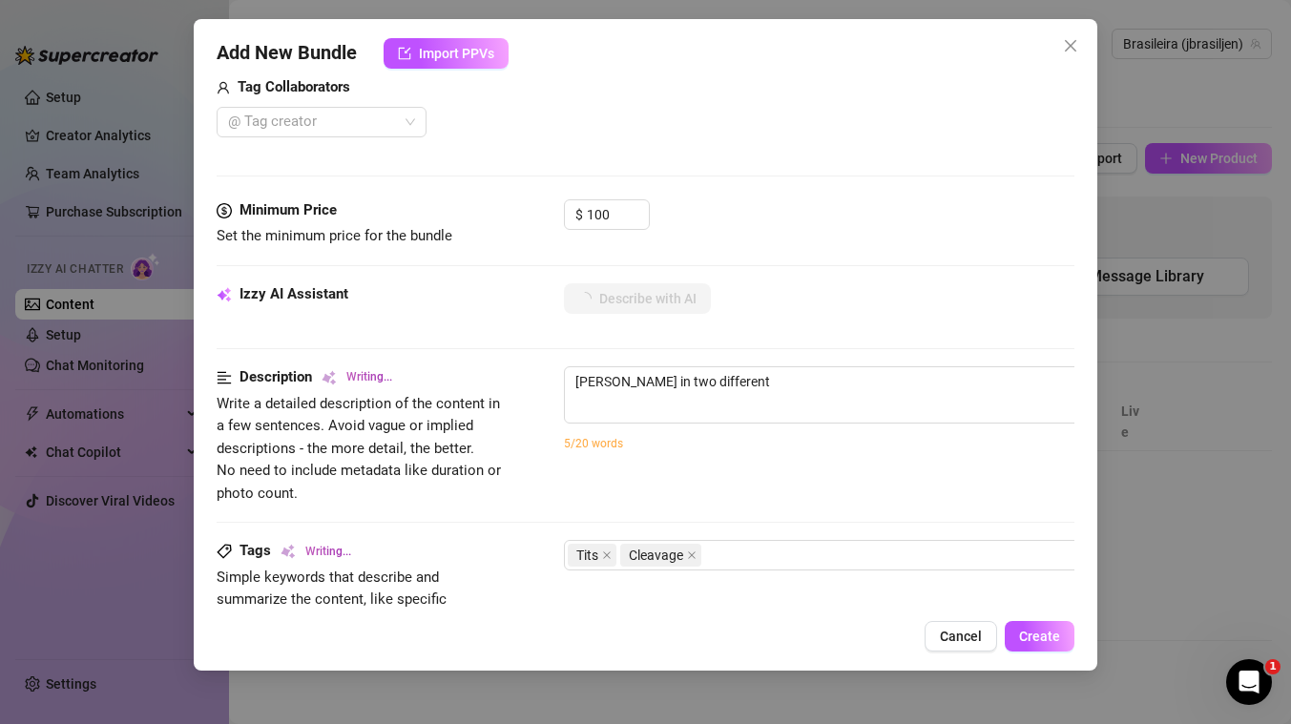
type textarea "[PERSON_NAME] in two different outfits"
type textarea "[PERSON_NAME] in two different outfits —"
type textarea "[PERSON_NAME] in two different outfits — a"
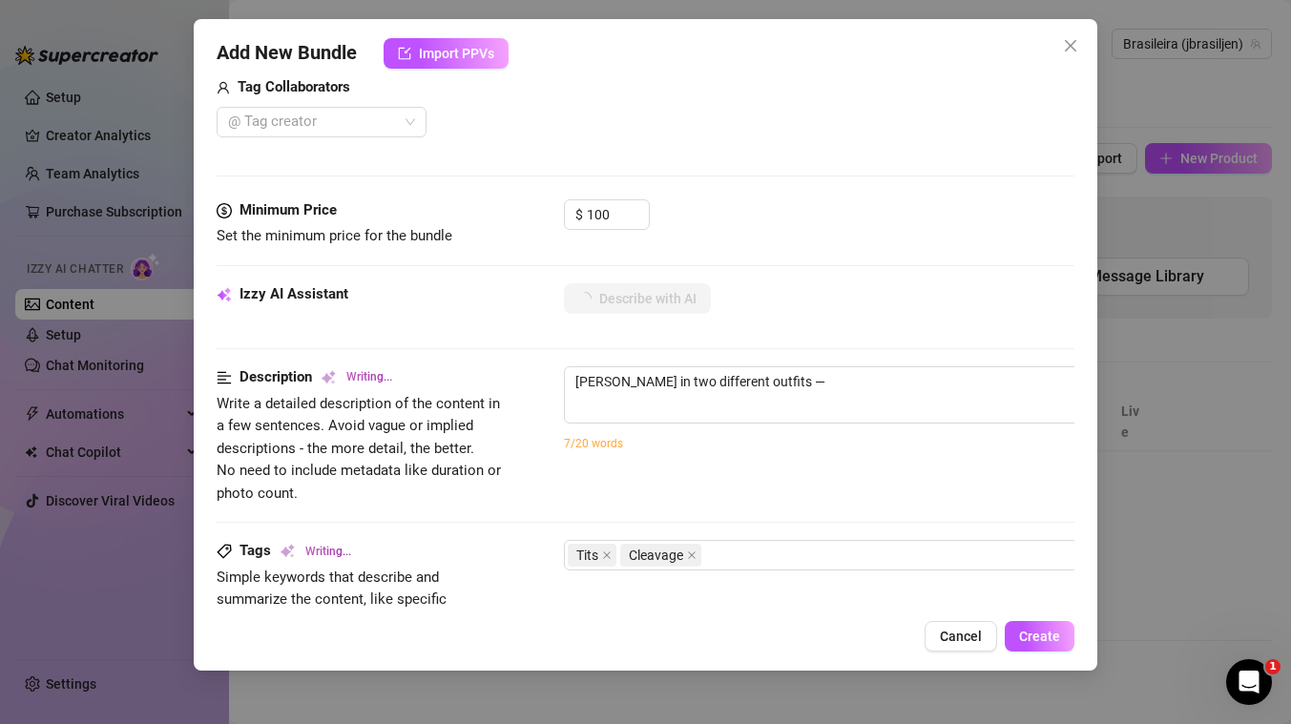
type textarea "[PERSON_NAME] in two different outfits — a"
type textarea "[PERSON_NAME] in two different outfits — a tight"
type textarea "[PERSON_NAME] in two different outfits — a tight brown"
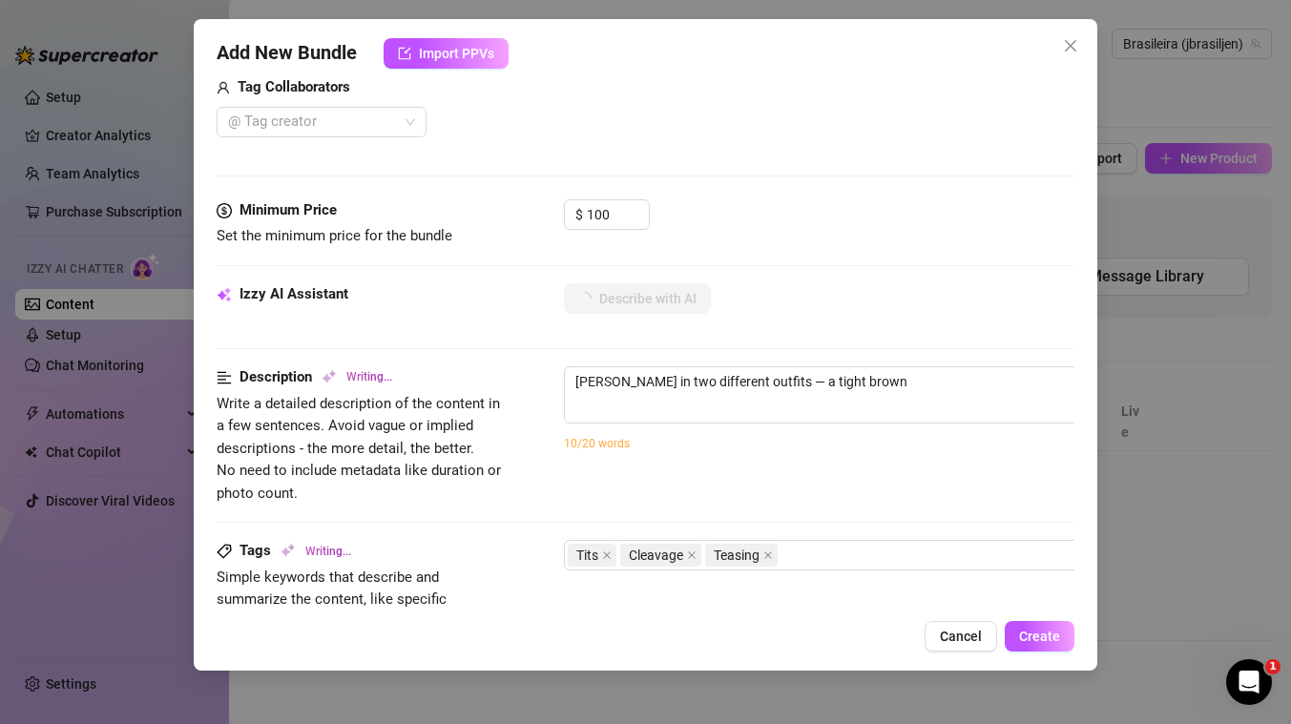
type textarea "[PERSON_NAME] in two different outfits — a tight brown sports"
type textarea "[PERSON_NAME] in two different outfits — a tight brown sports bra"
type textarea "[PERSON_NAME] in two different outfits — a tight brown sports bra with"
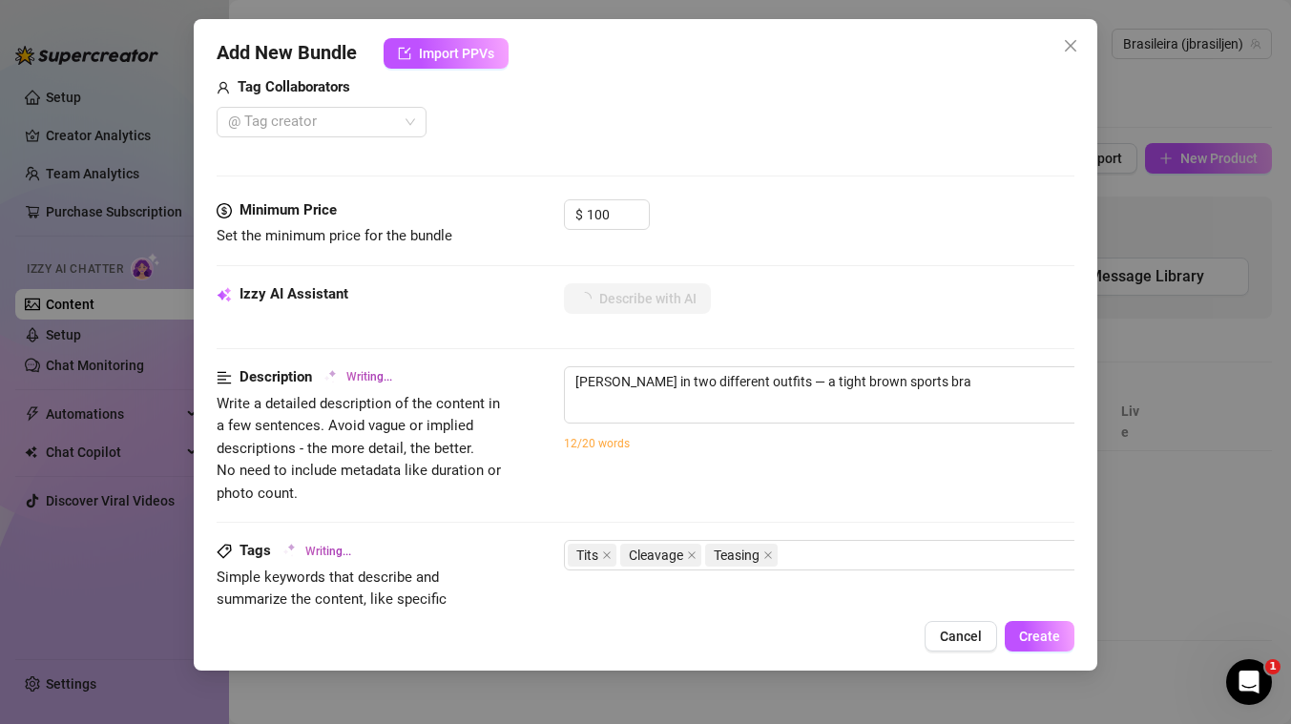
type textarea "[PERSON_NAME] in two different outfits — a tight brown sports bra with"
type textarea "[PERSON_NAME] in two different outfits — a tight brown sports bra with [PERSON_…"
type textarea "[PERSON_NAME] in two different outfits — a tight brown sports bra with grey swe…"
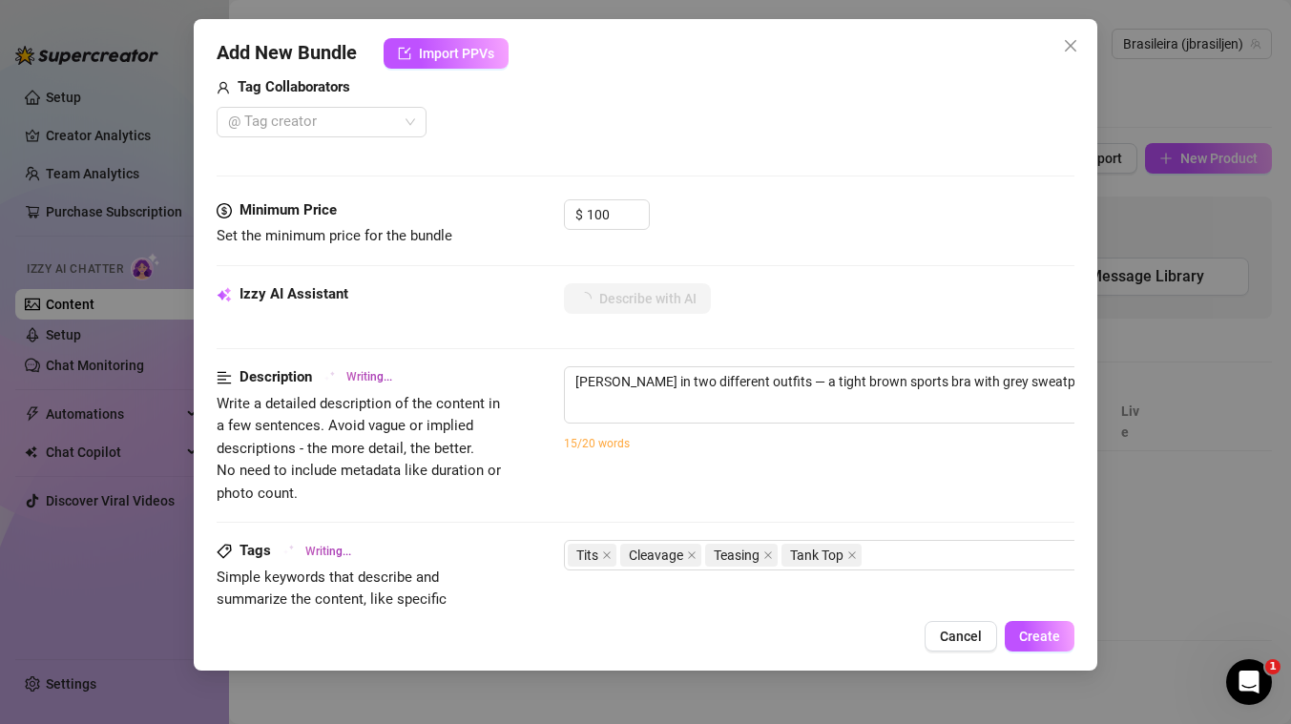
type textarea "[PERSON_NAME] in two different outfits — a tight brown sports bra with grey swe…"
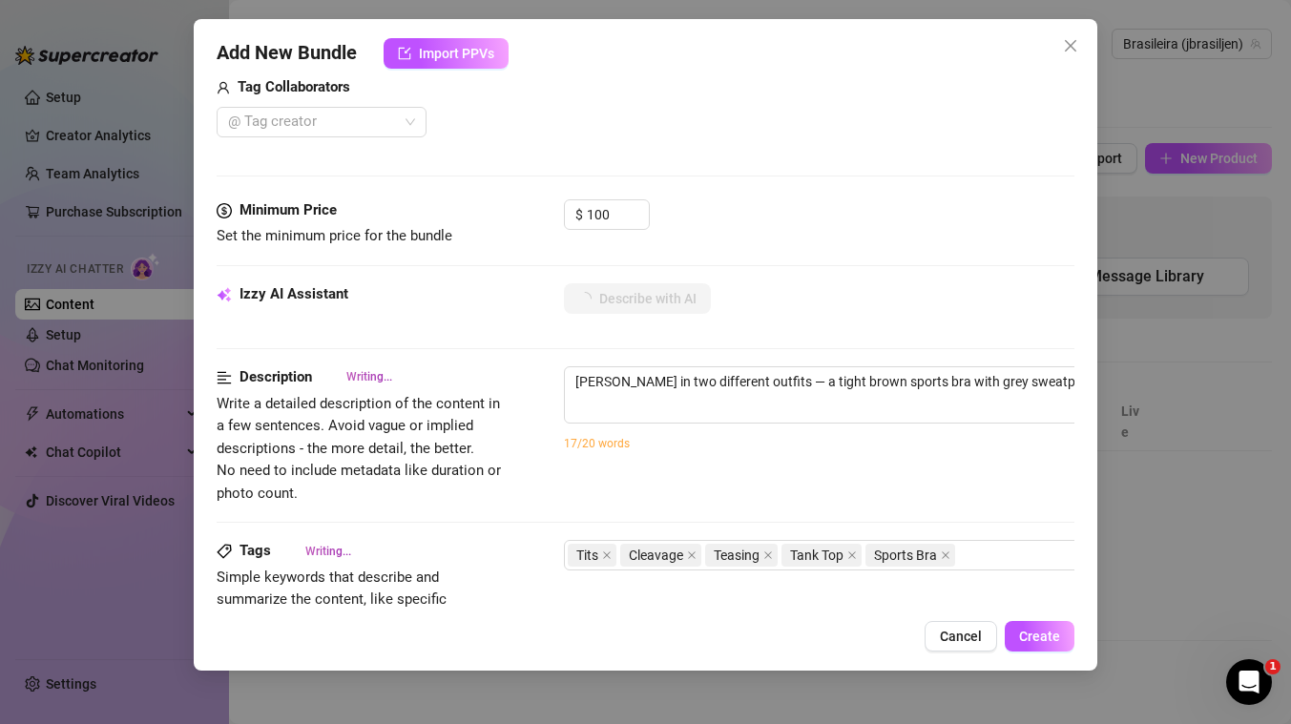
type textarea "[PERSON_NAME] in two different outfits — a tight brown sports bra with grey swe…"
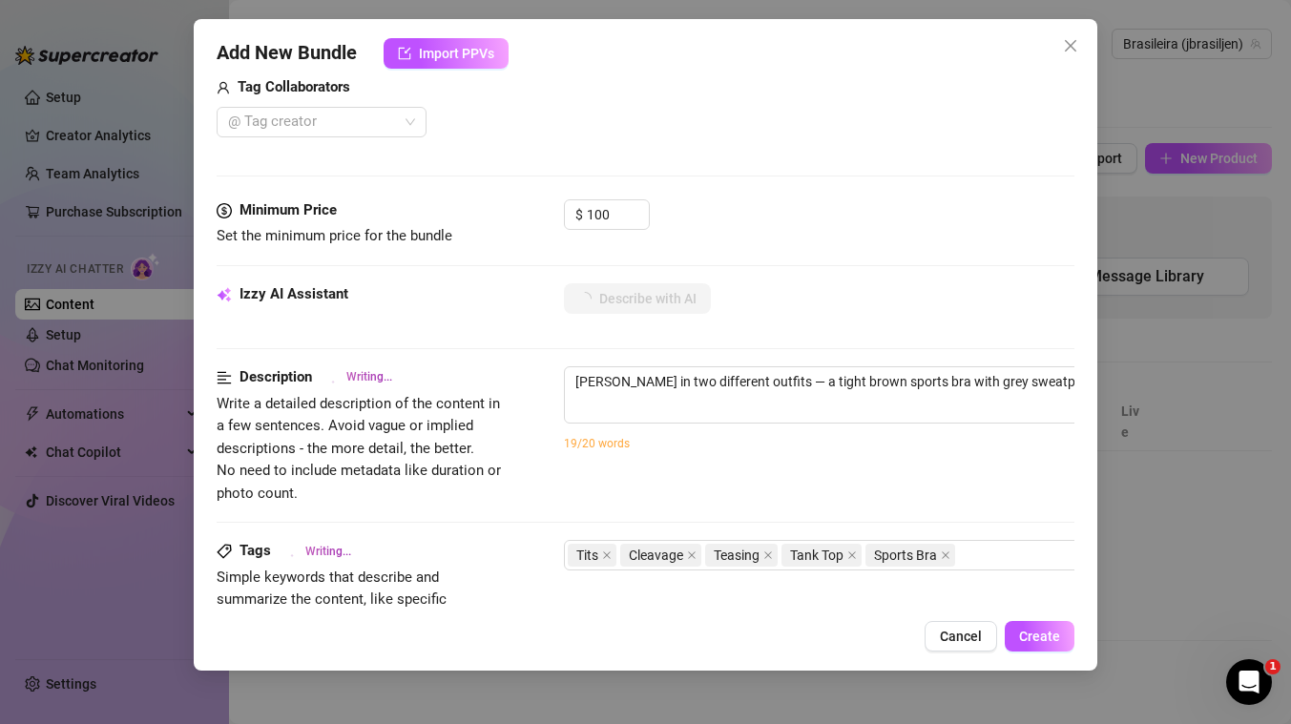
type textarea "[PERSON_NAME] in two different outfits — a tight brown sports bra with grey swe…"
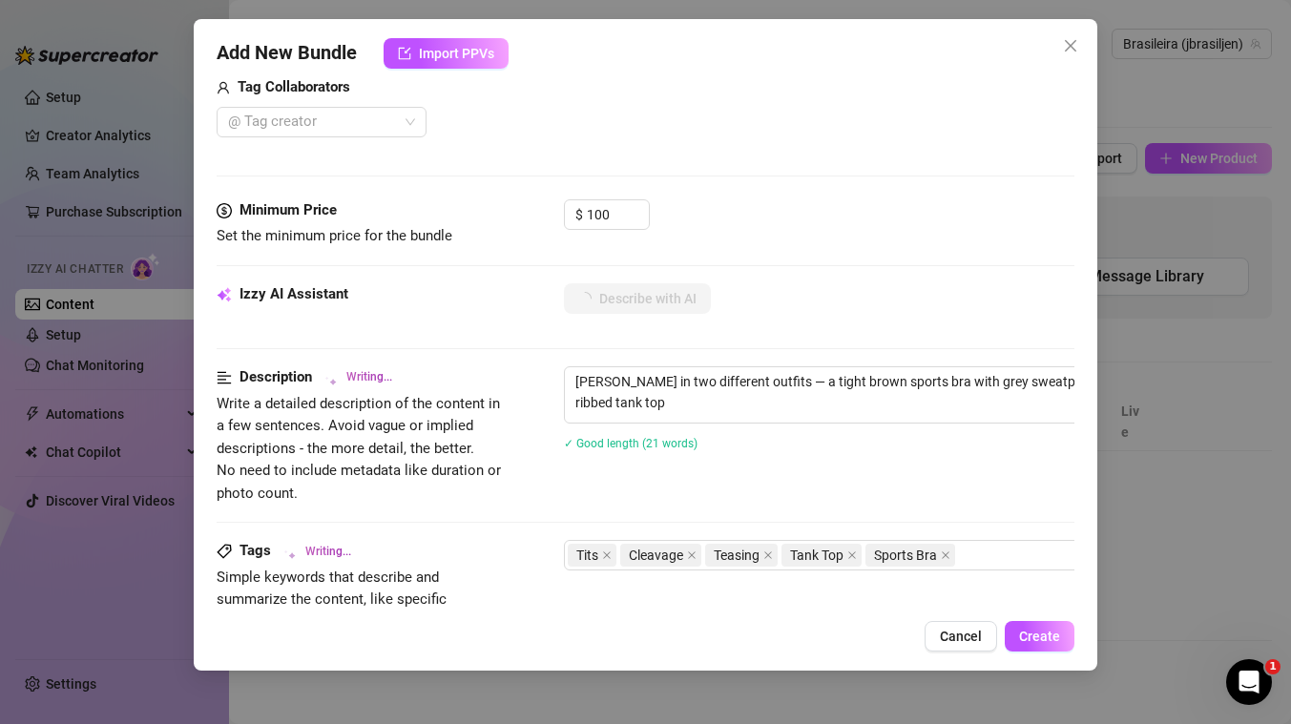
type textarea "[PERSON_NAME] in two different outfits — a tight brown sports bra with grey swe…"
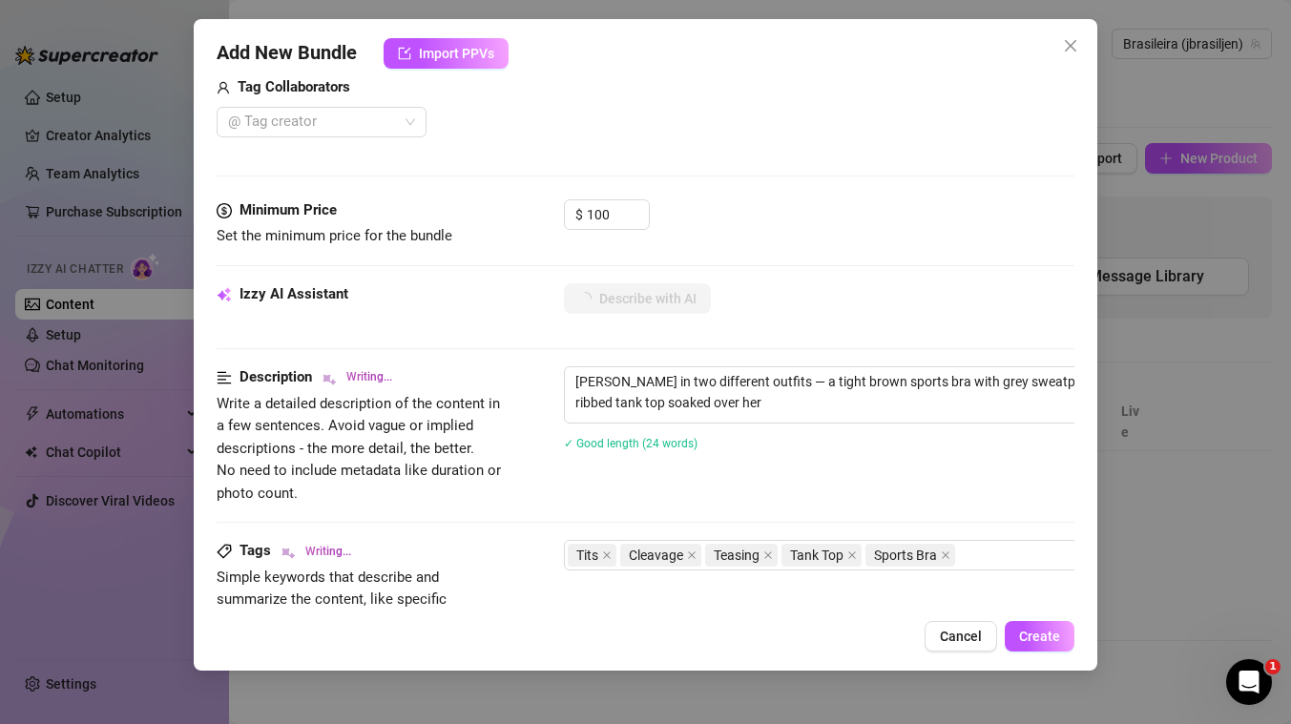
type textarea "[PERSON_NAME] in two different outfits — a tight brown sports bra with grey swe…"
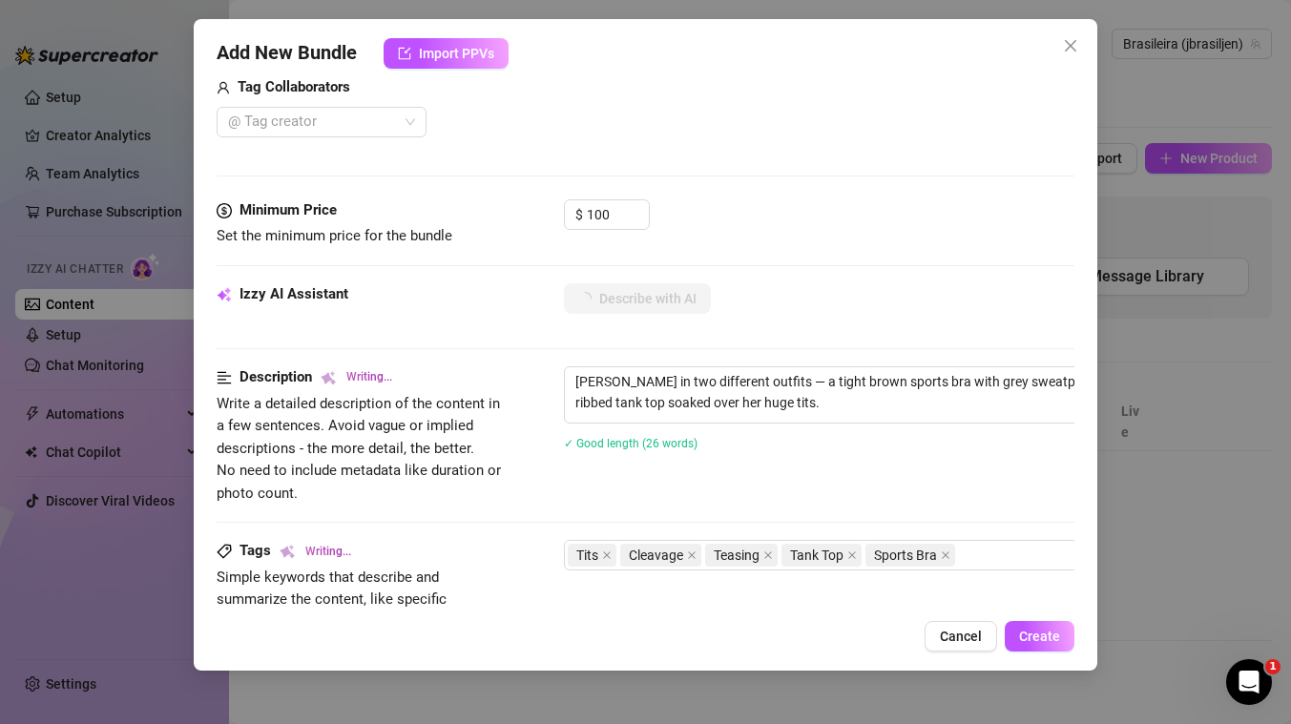
type textarea "[PERSON_NAME] in two different outfits — a tight brown sports bra with grey swe…"
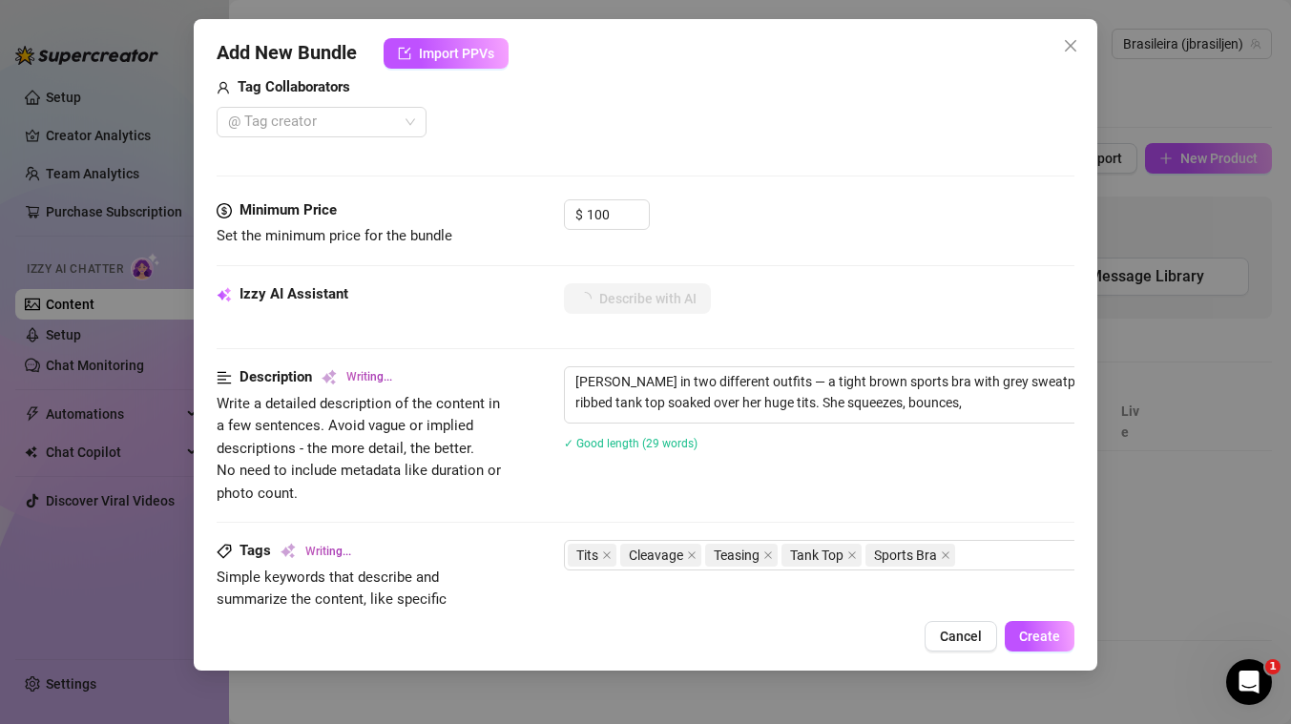
type textarea "[PERSON_NAME] in two different outfits — a tight brown sports bra with grey swe…"
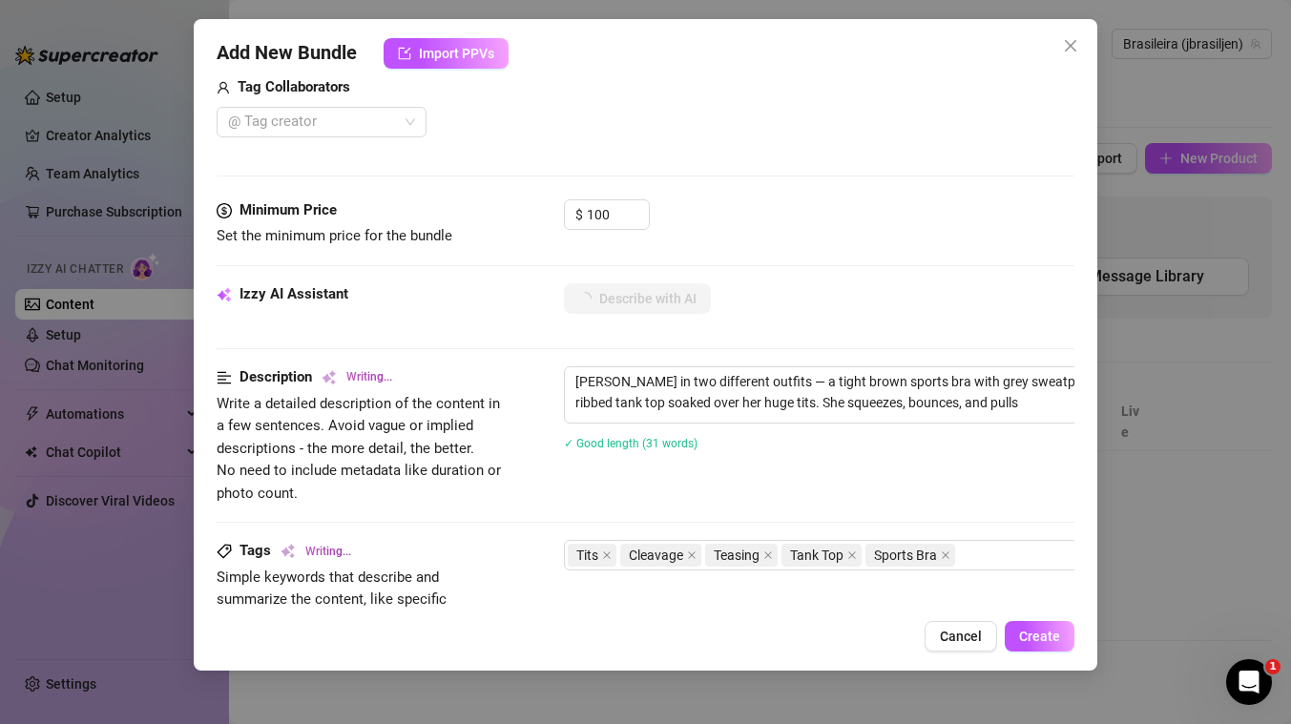
type textarea "[PERSON_NAME] in two different outfits — a tight brown sports bra with grey swe…"
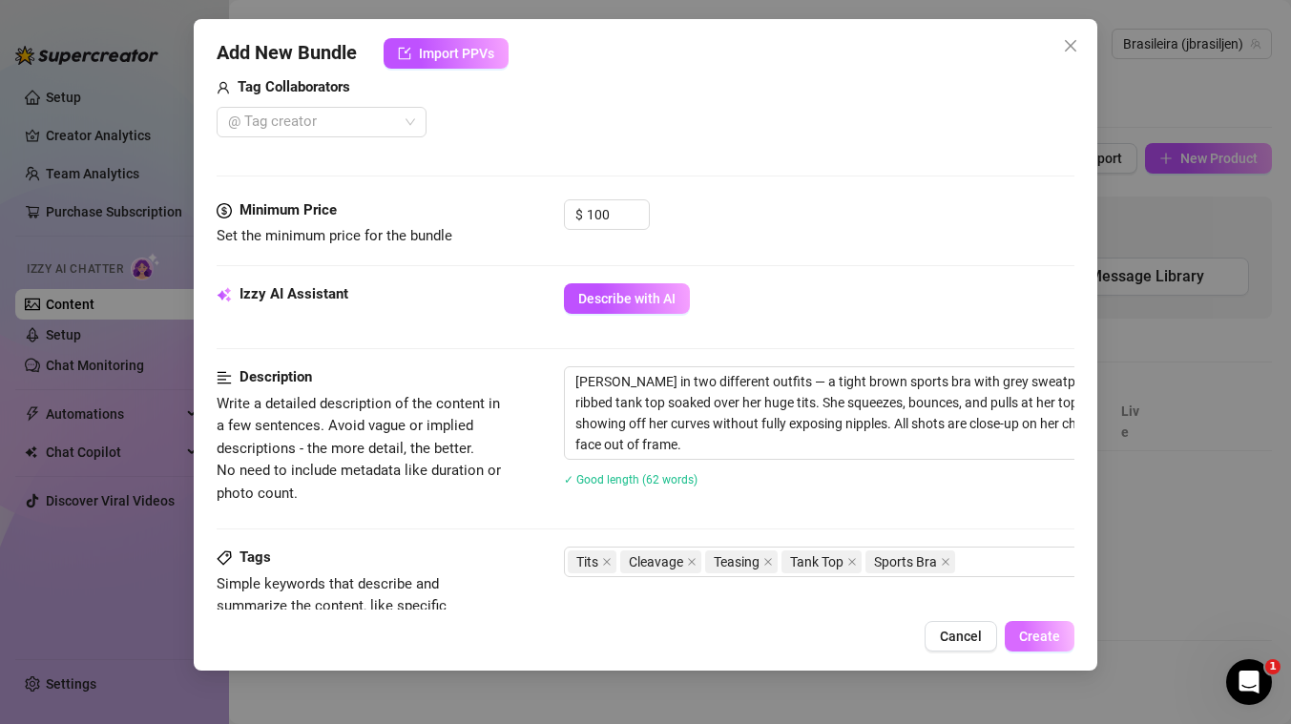
click at [1040, 639] on span "Create" at bounding box center [1039, 636] width 41 height 15
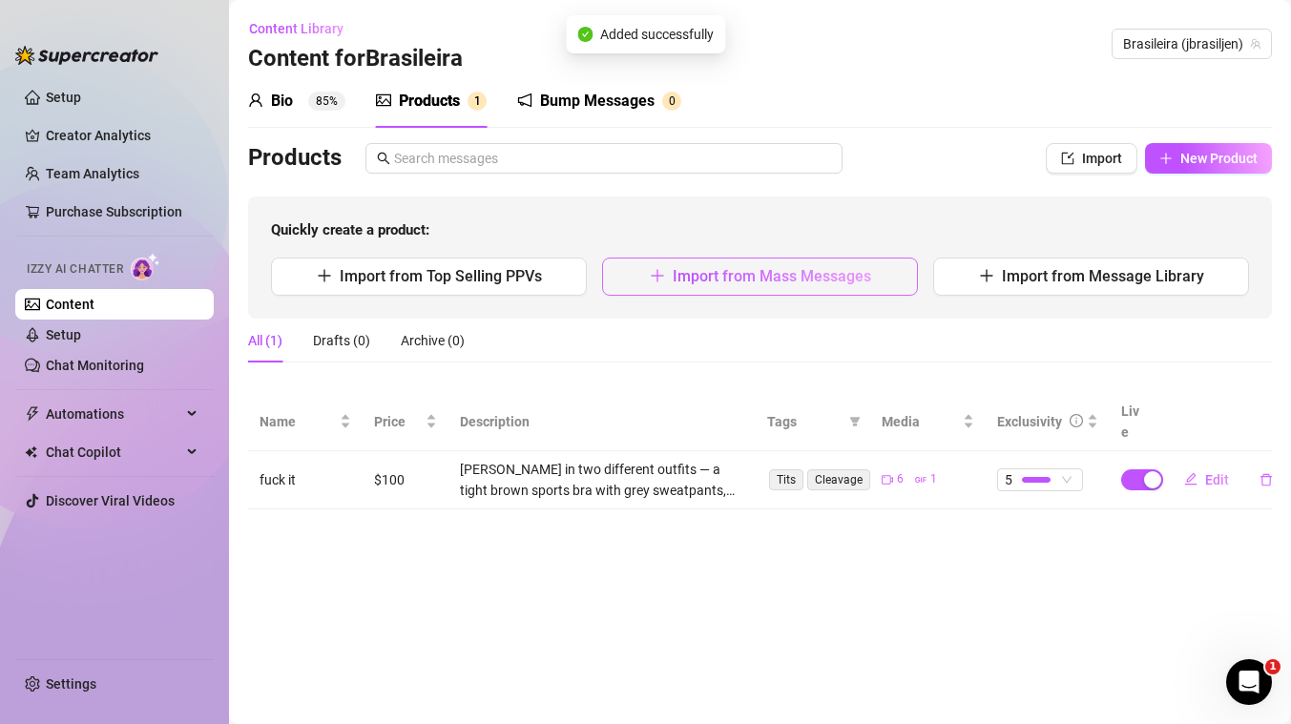
click at [806, 279] on span "Import from Mass Messages" at bounding box center [772, 276] width 198 height 18
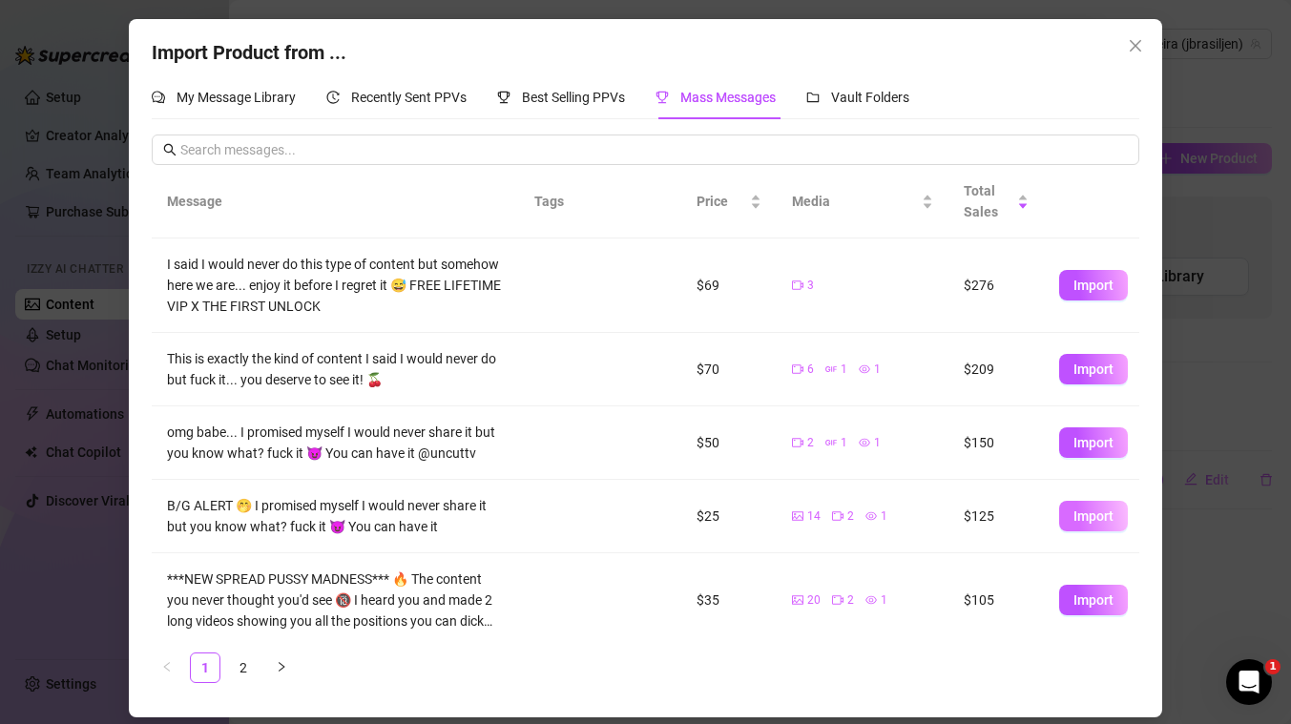
click at [1094, 518] on span "Import" at bounding box center [1093, 515] width 40 height 15
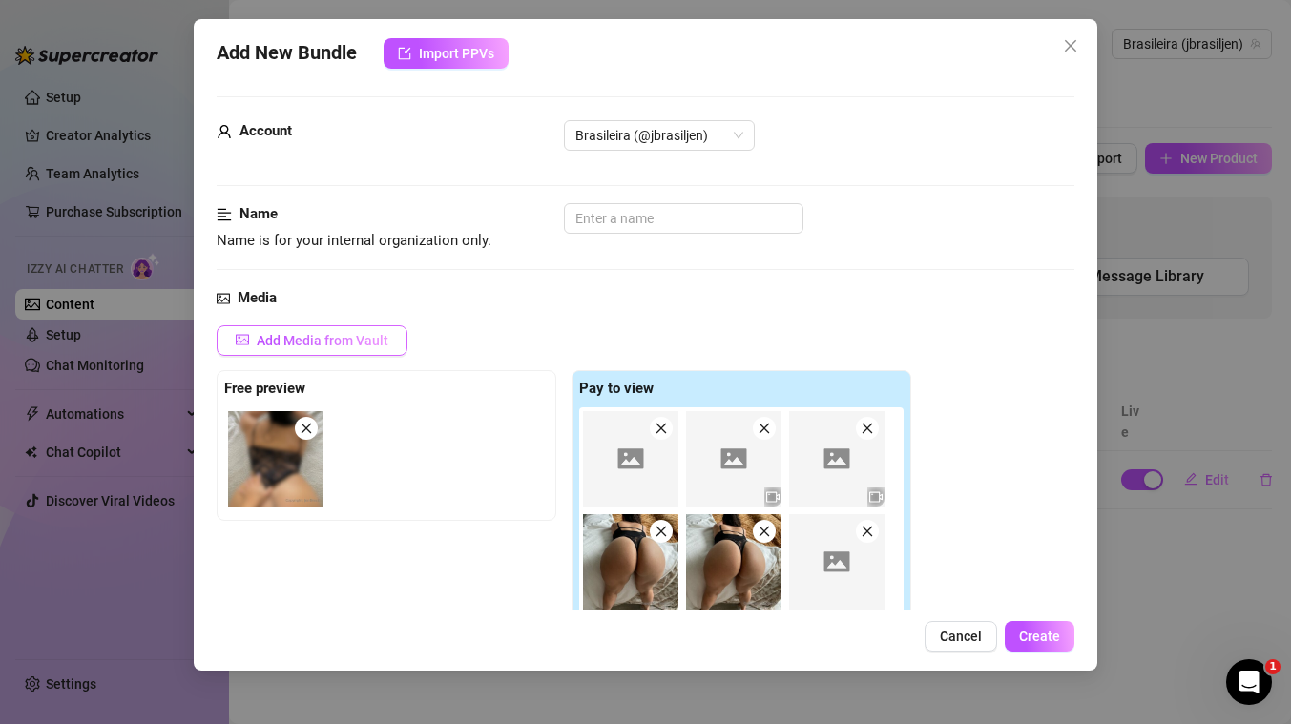
click at [378, 336] on span "Add Media from Vault" at bounding box center [323, 340] width 132 height 15
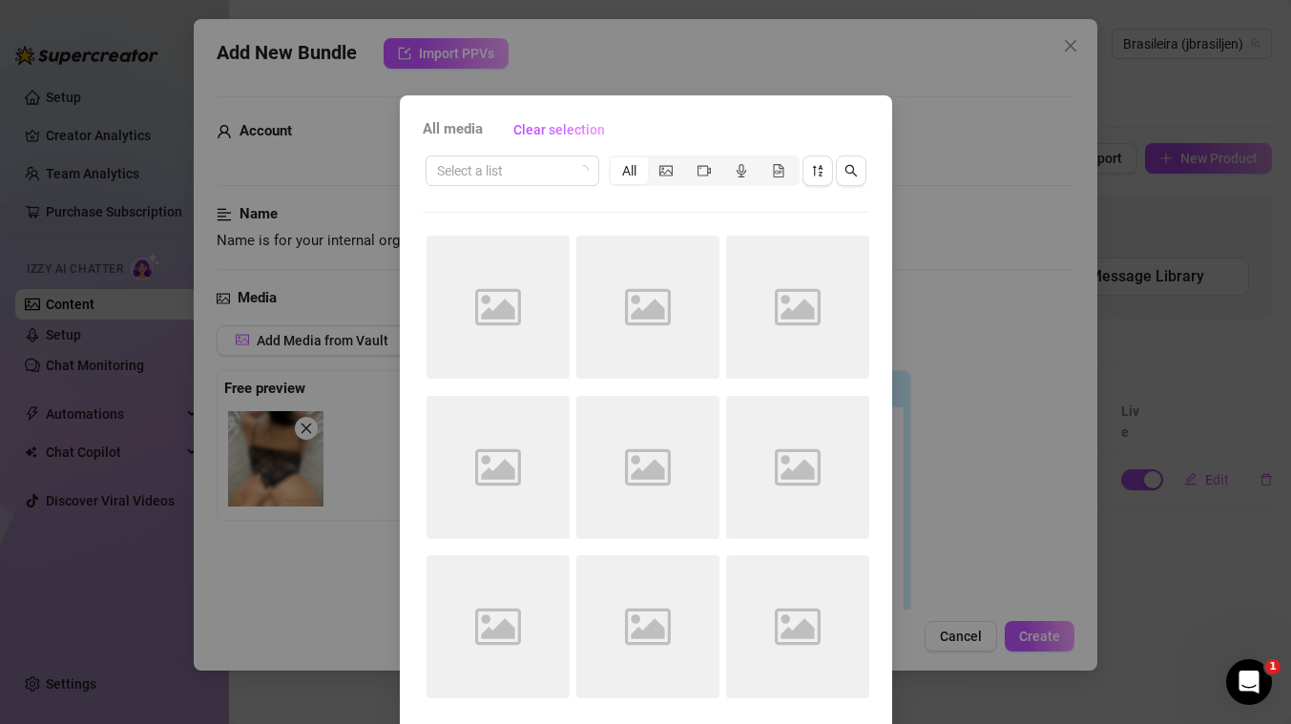
click at [973, 157] on div "All media Clear selection Select a list All Image placeholder Image placeholder…" at bounding box center [645, 362] width 1291 height 724
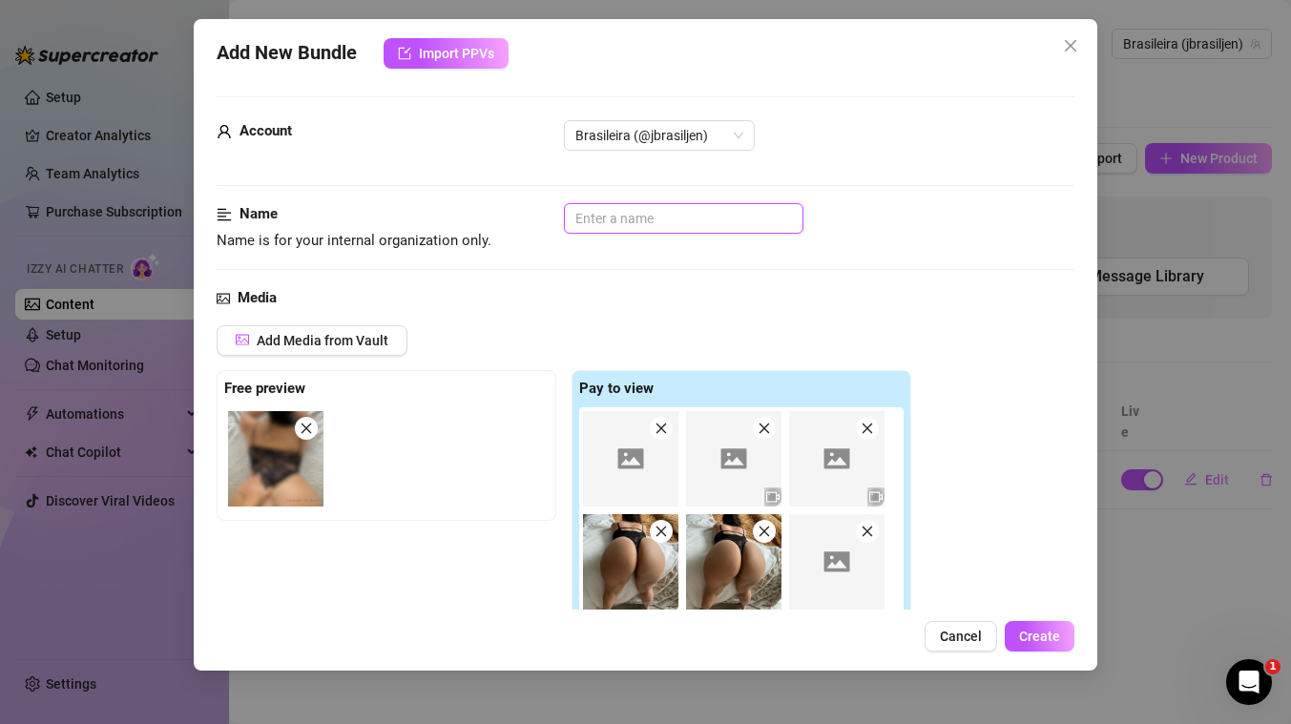
click at [634, 220] on input "text" at bounding box center [683, 218] width 239 height 31
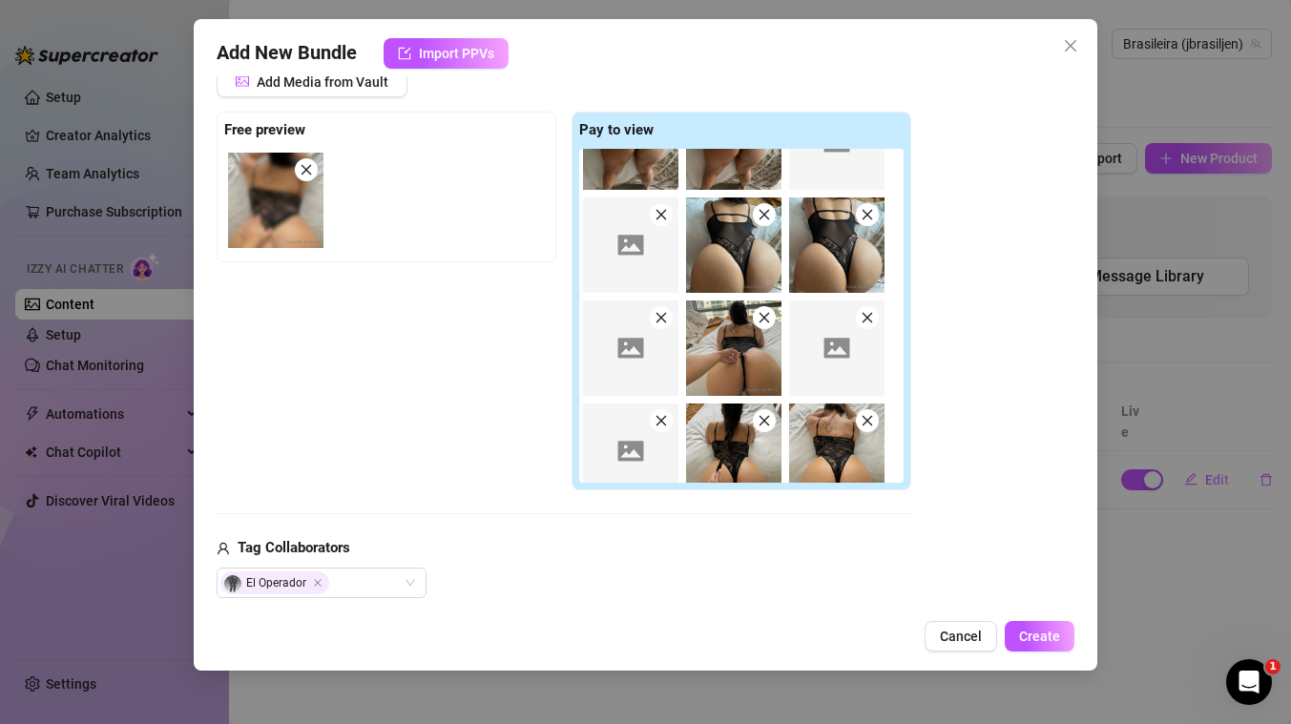
scroll to position [181, 0]
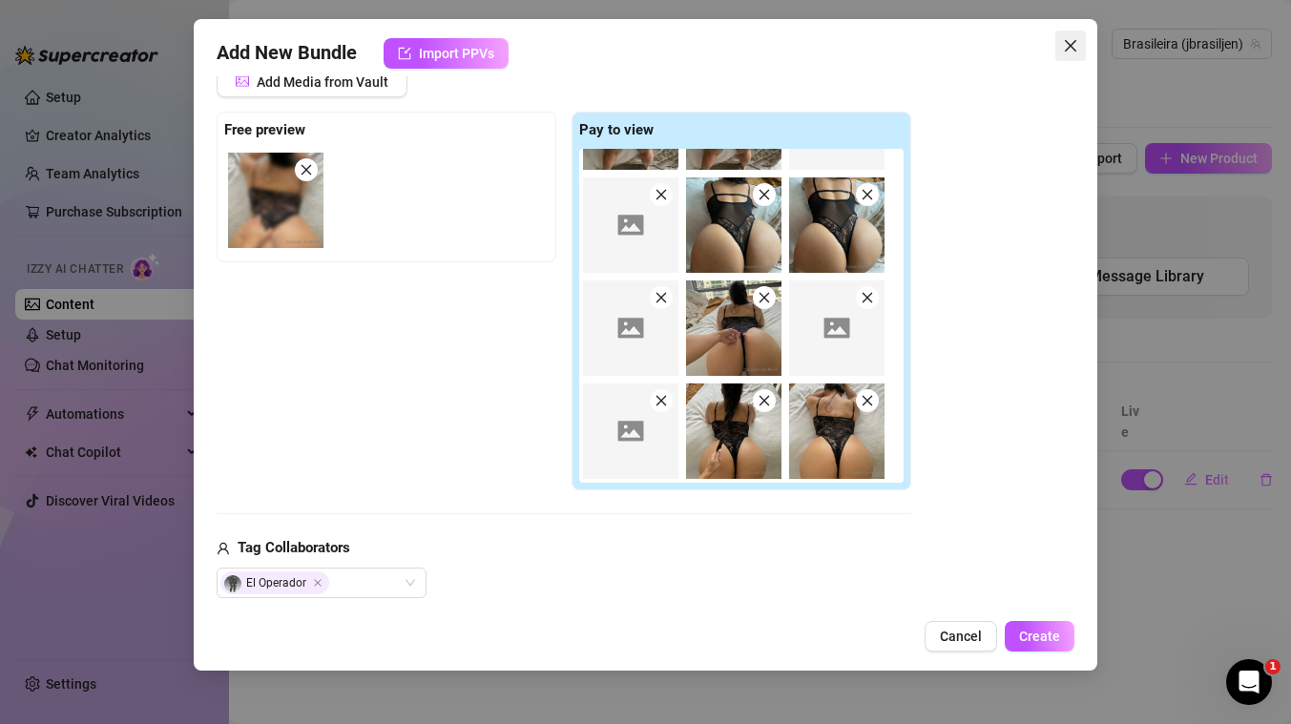
click at [1073, 34] on button "Close" at bounding box center [1070, 46] width 31 height 31
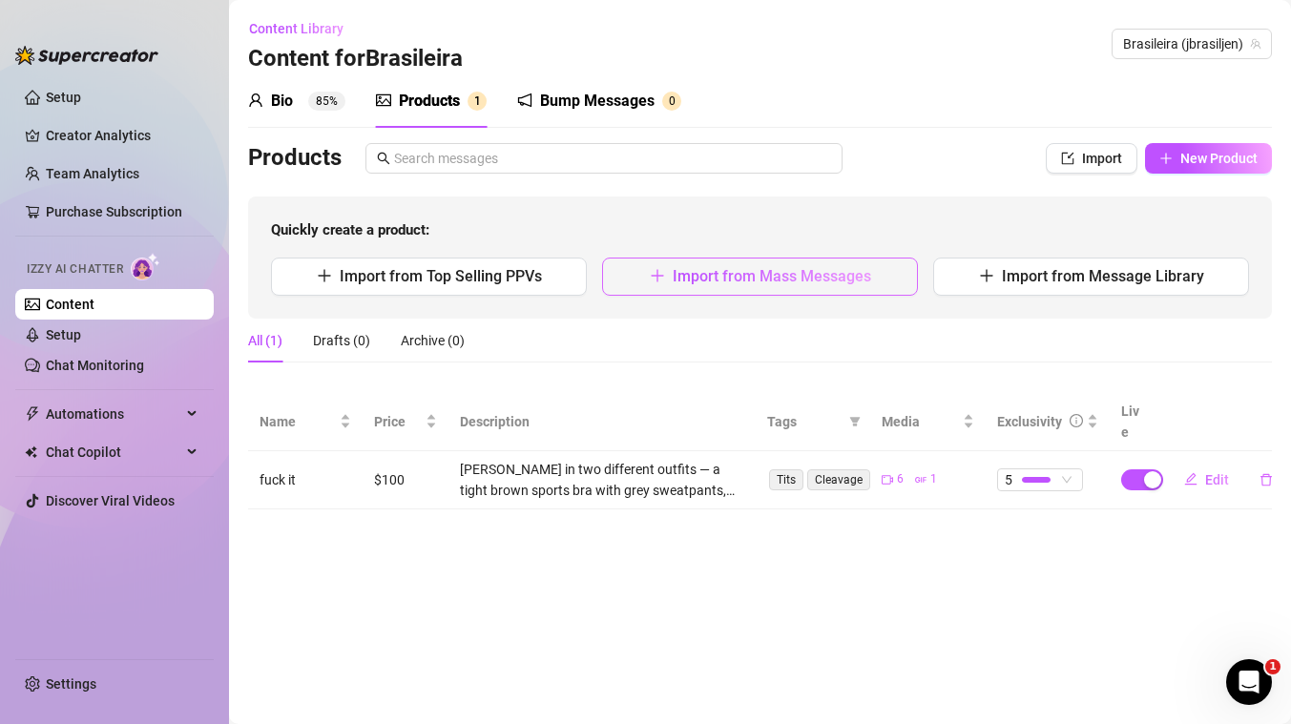
click at [822, 271] on span "Import from Mass Messages" at bounding box center [772, 276] width 198 height 18
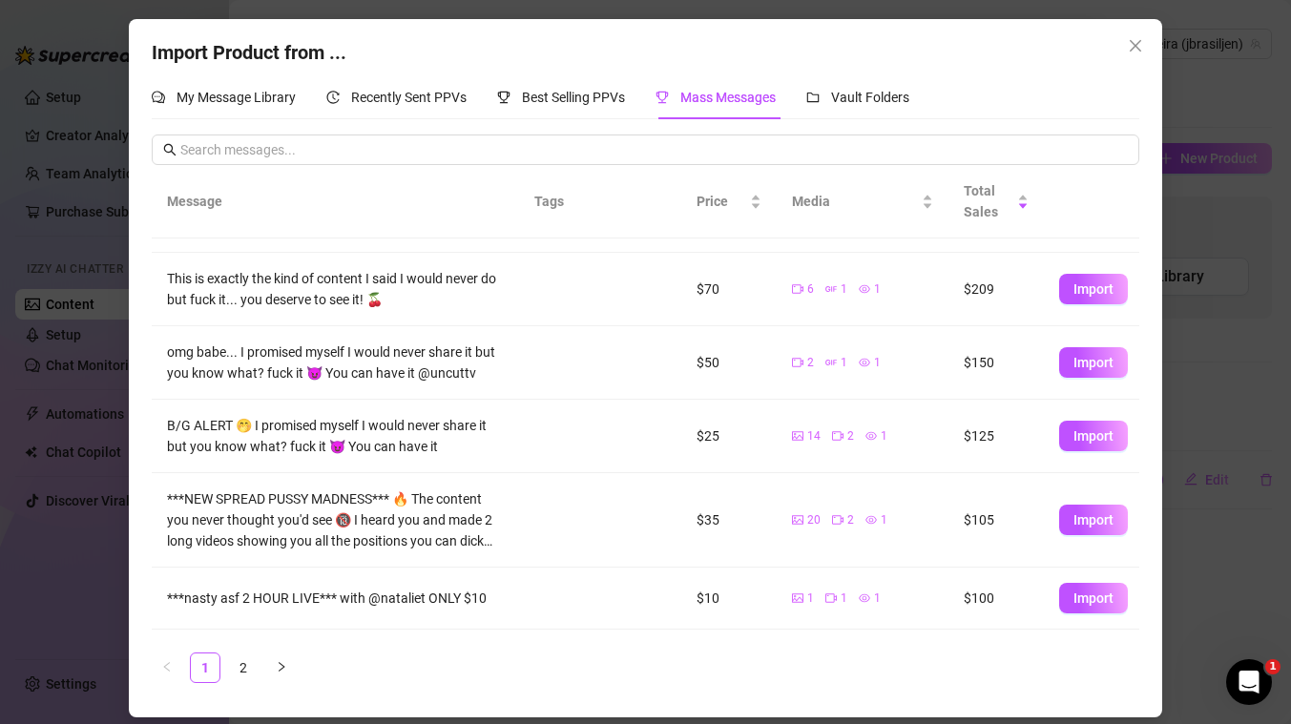
scroll to position [83, 0]
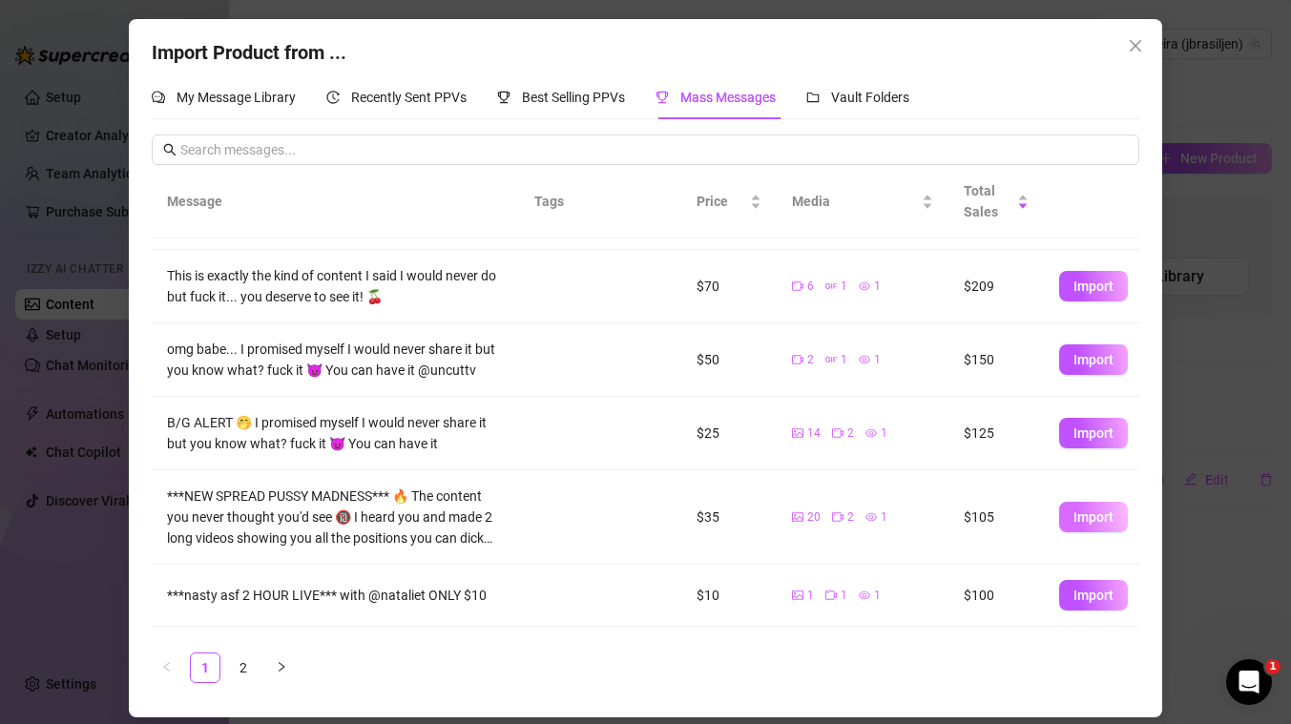
click at [1085, 513] on span "Import" at bounding box center [1093, 516] width 40 height 15
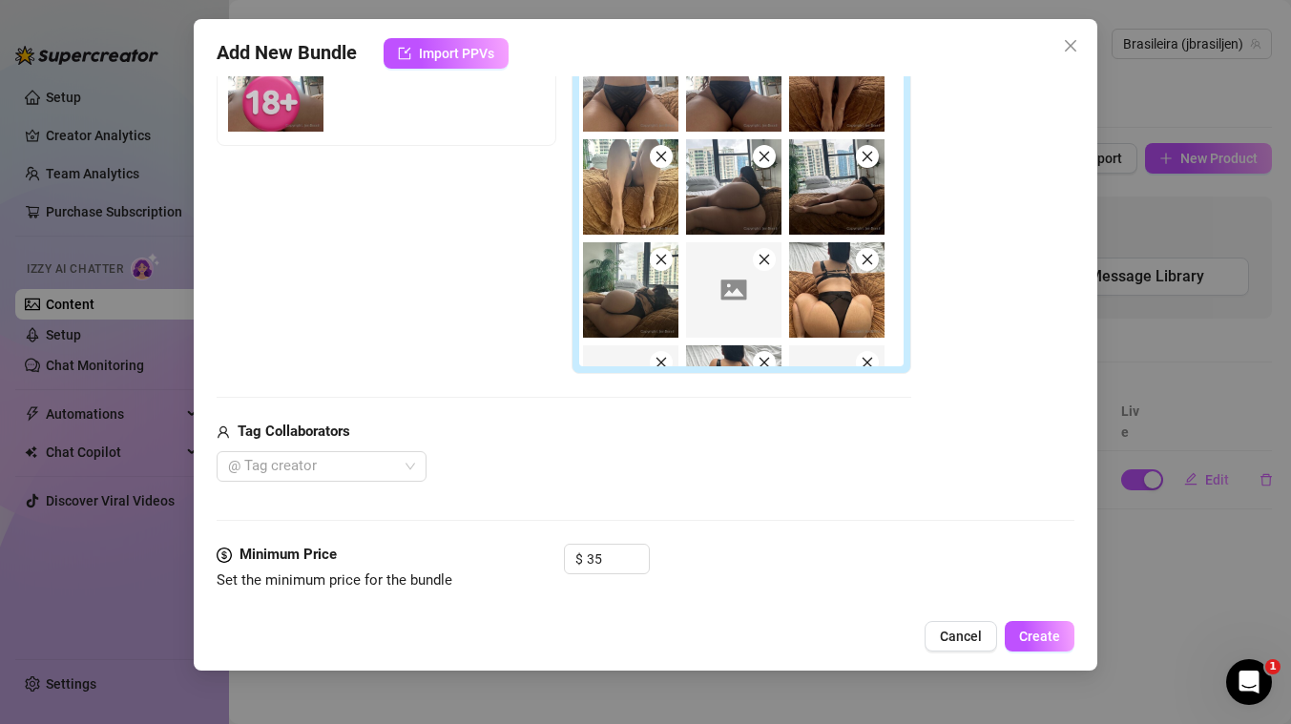
scroll to position [384, 0]
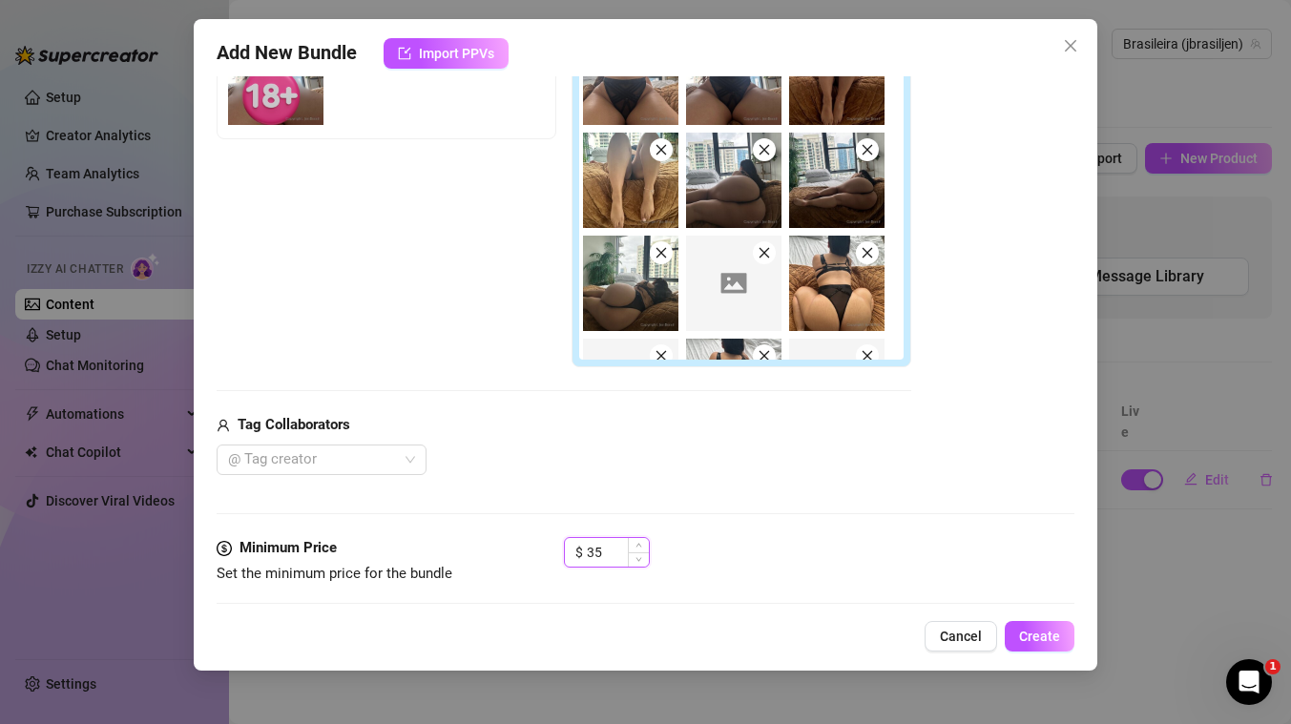
click at [597, 549] on input "35" at bounding box center [618, 552] width 62 height 29
click at [740, 457] on div "@ Tag creator" at bounding box center [564, 460] width 694 height 31
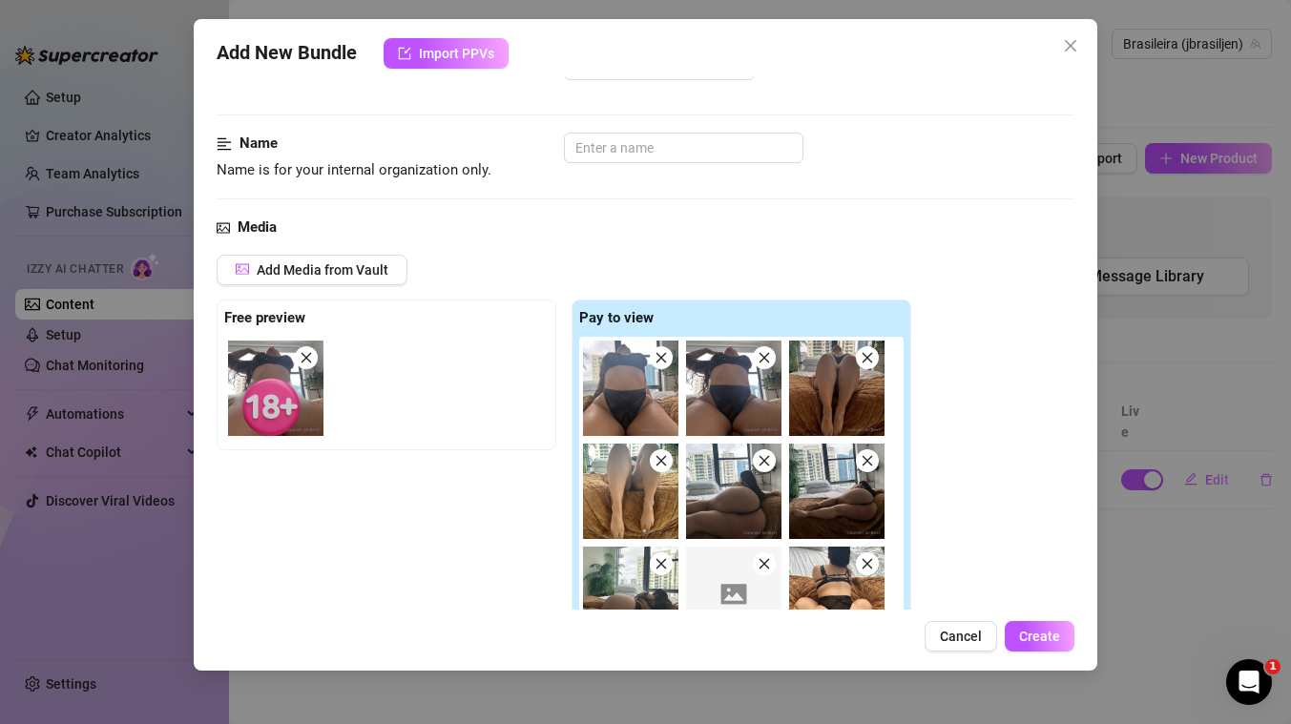
scroll to position [47, 0]
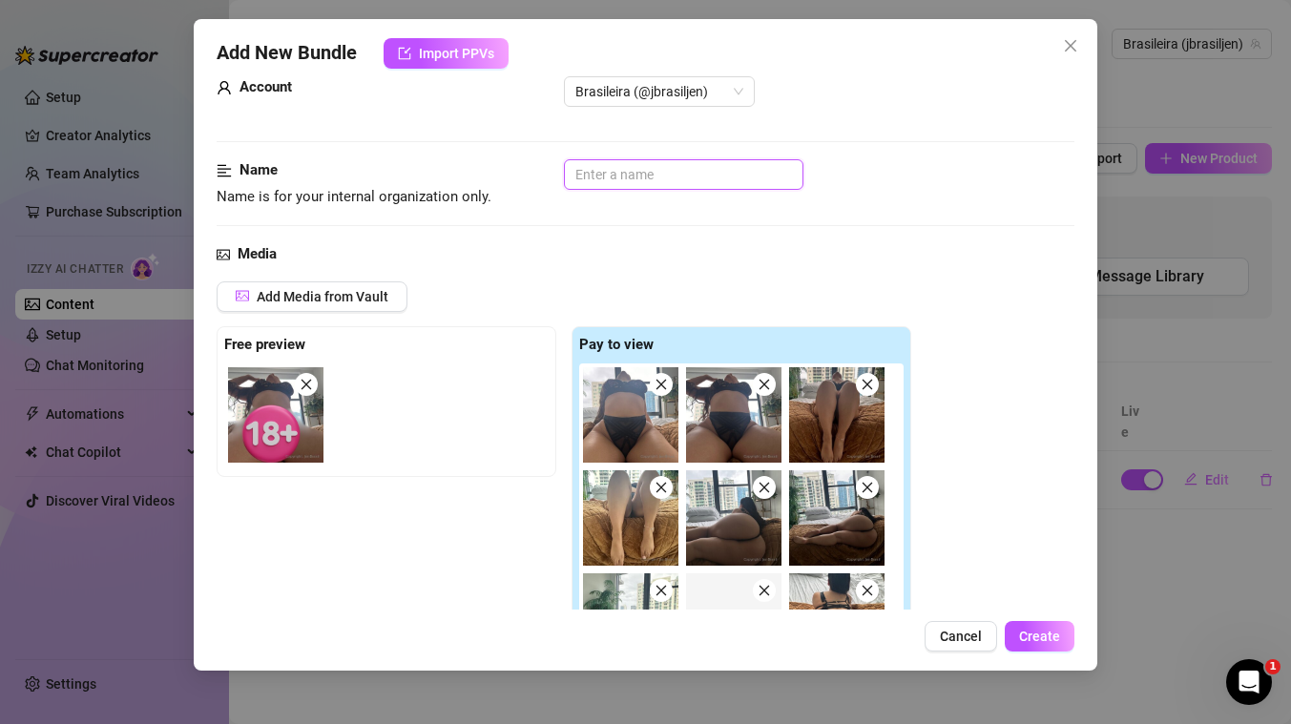
click at [663, 180] on input "text" at bounding box center [683, 174] width 239 height 31
click at [815, 260] on div "Media" at bounding box center [646, 254] width 858 height 23
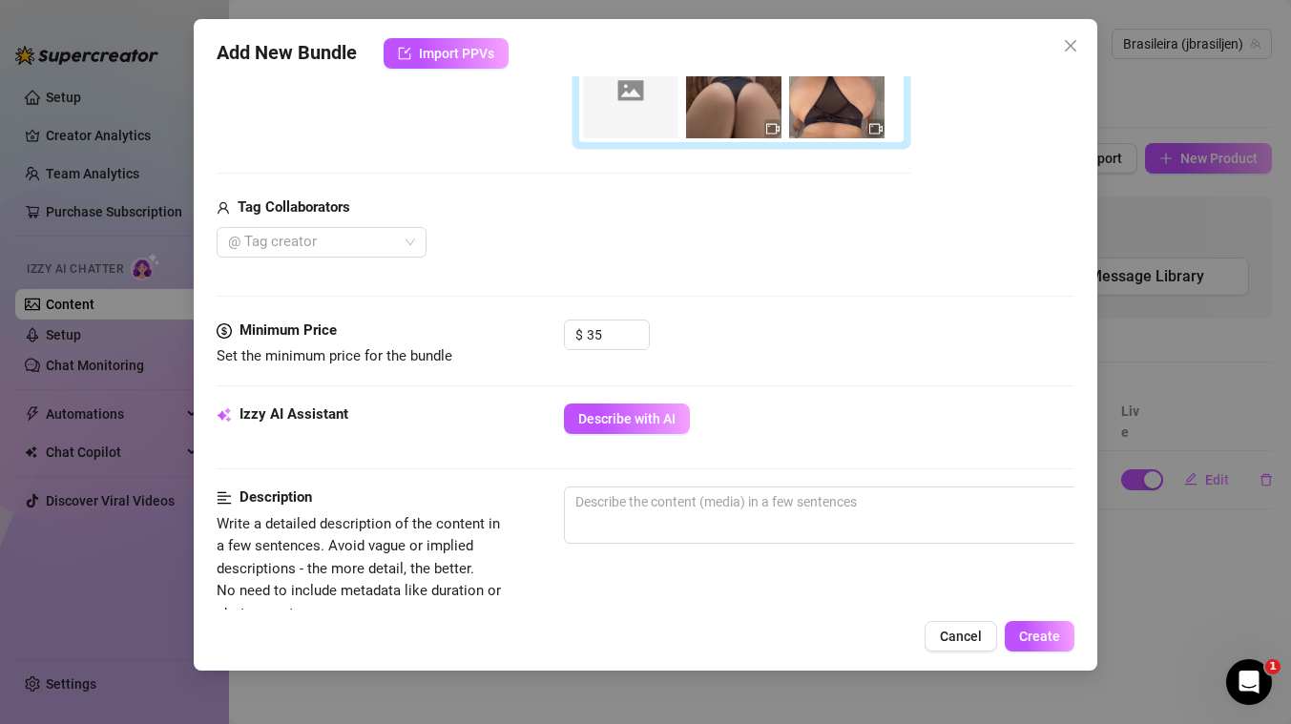
scroll to position [603, 0]
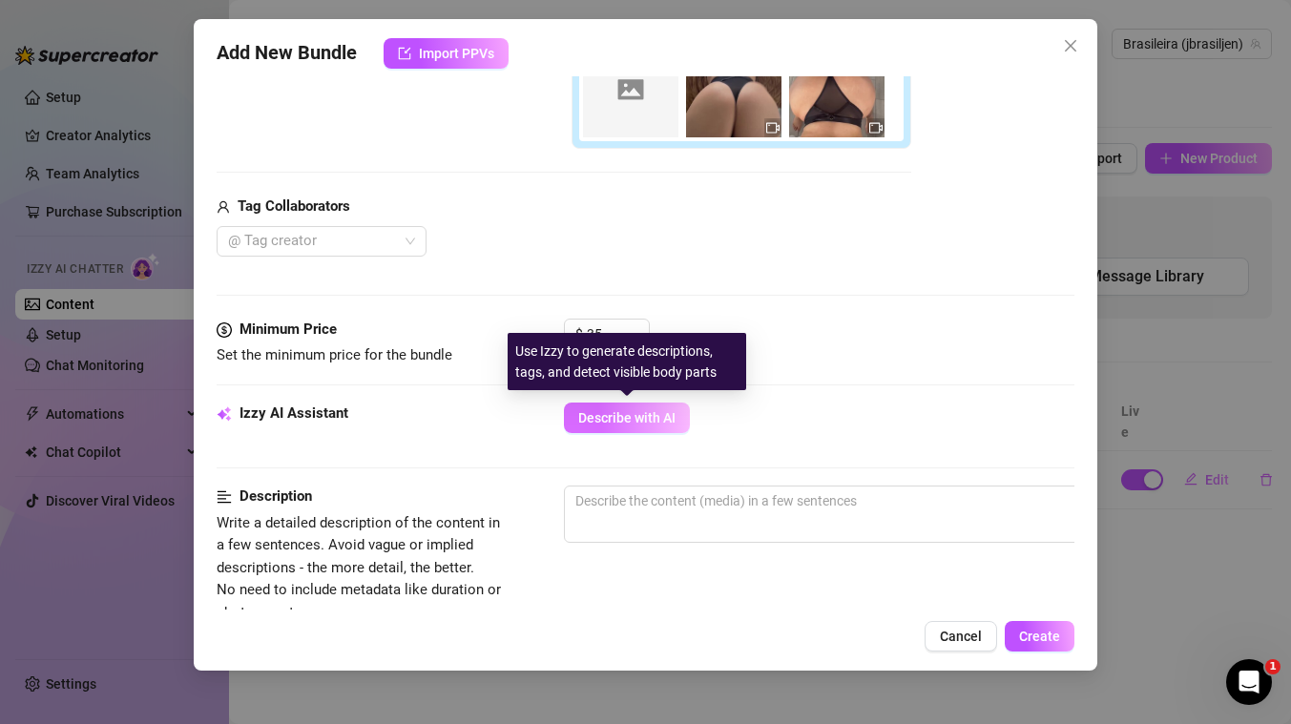
click at [666, 422] on span "Describe with AI" at bounding box center [626, 417] width 97 height 15
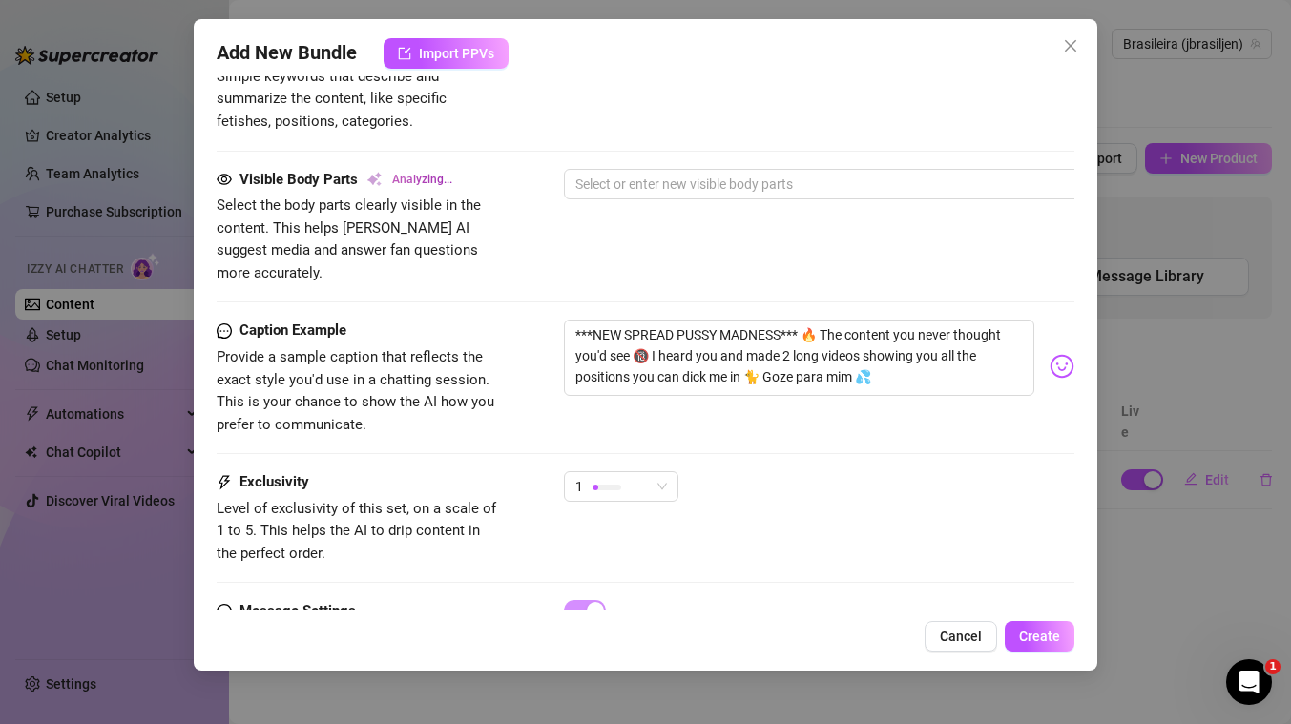
scroll to position [1222, 0]
click at [659, 473] on span "1" at bounding box center [621, 487] width 92 height 29
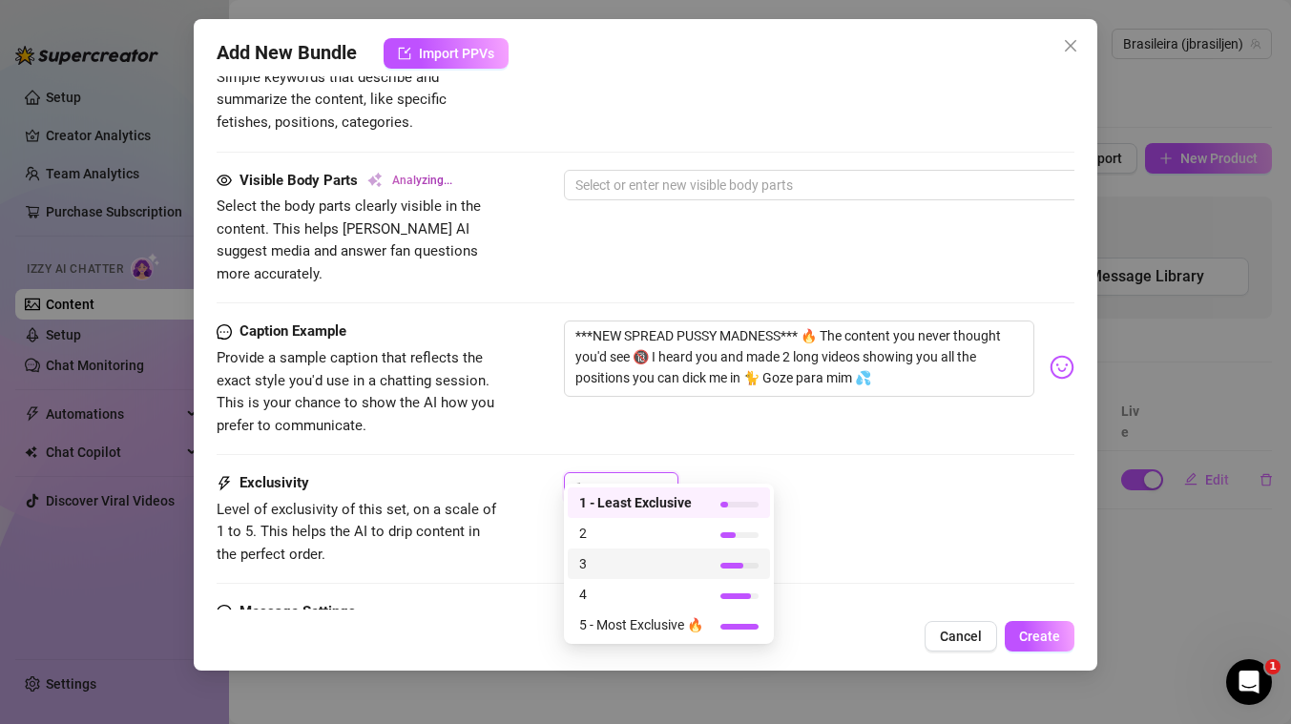
click at [597, 565] on span "3" at bounding box center [641, 563] width 124 height 21
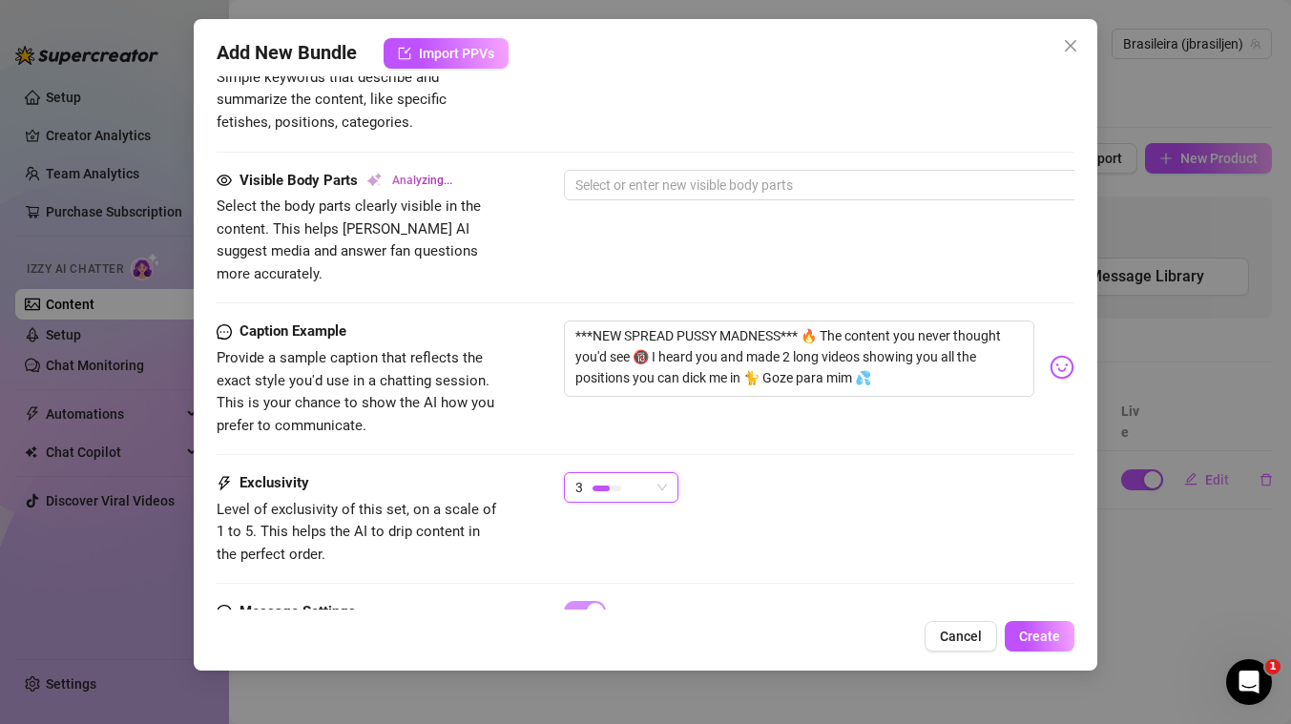
click at [958, 411] on div "Caption Example Provide a sample caption that reflects the exact style you'd us…" at bounding box center [646, 379] width 858 height 116
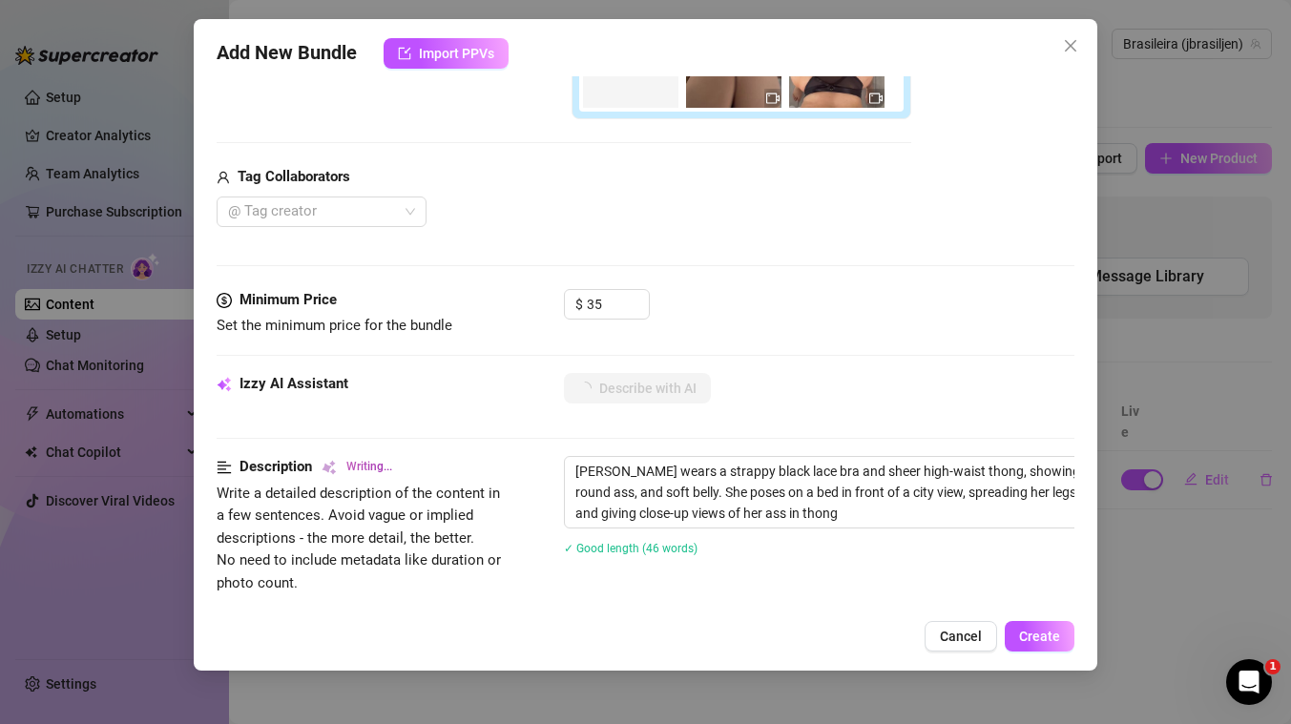
scroll to position [748, 0]
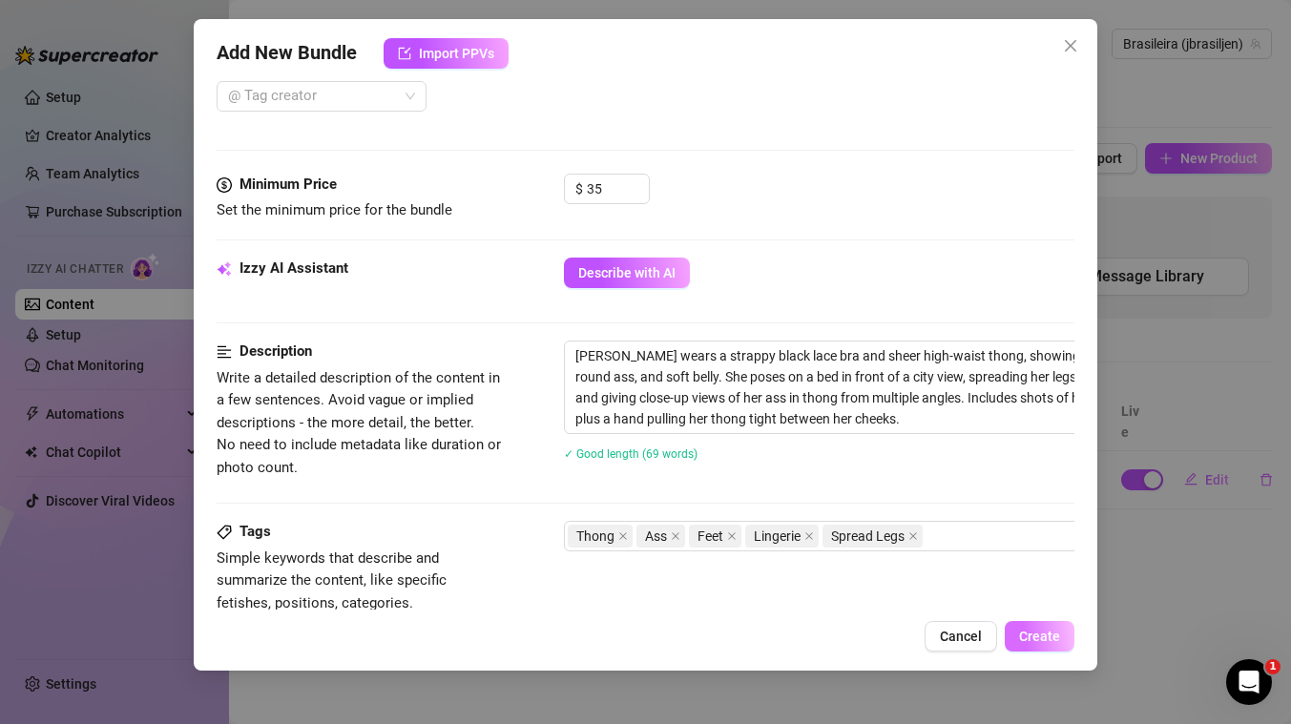
click at [1042, 638] on span "Create" at bounding box center [1039, 636] width 41 height 15
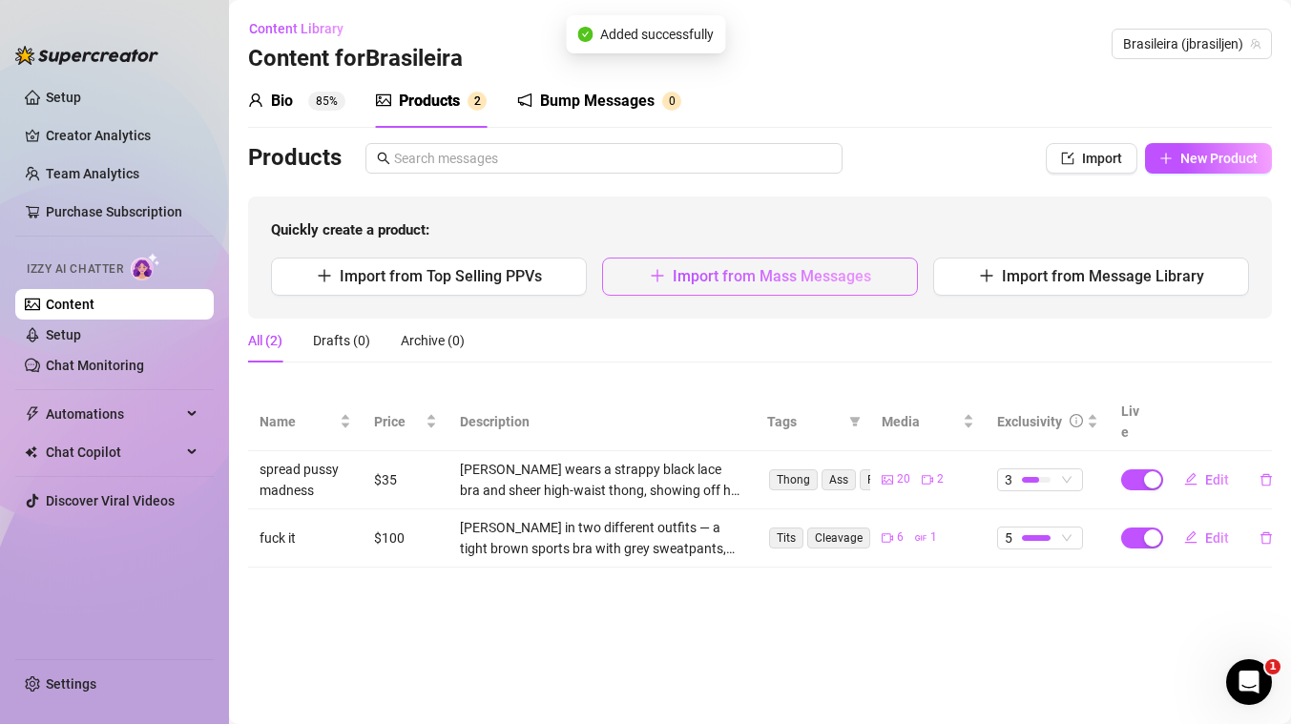
click at [742, 265] on button "Import from Mass Messages" at bounding box center [760, 277] width 316 height 38
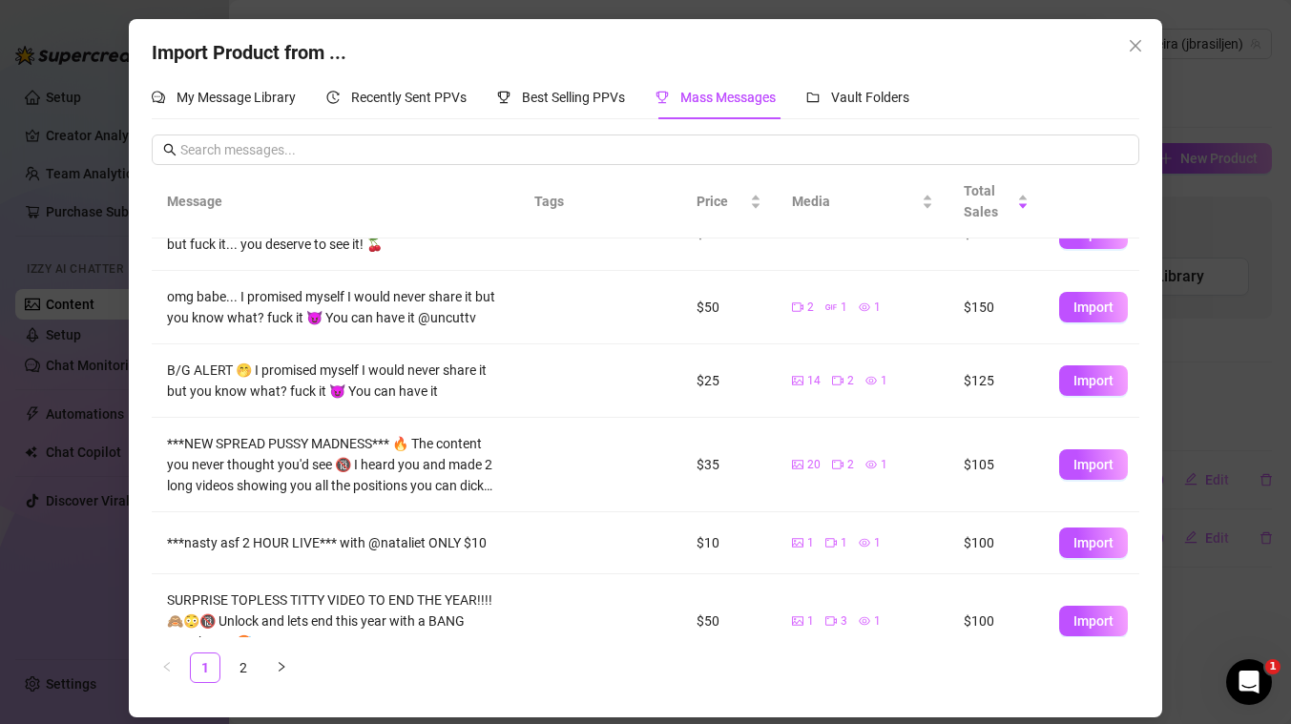
scroll to position [139, 0]
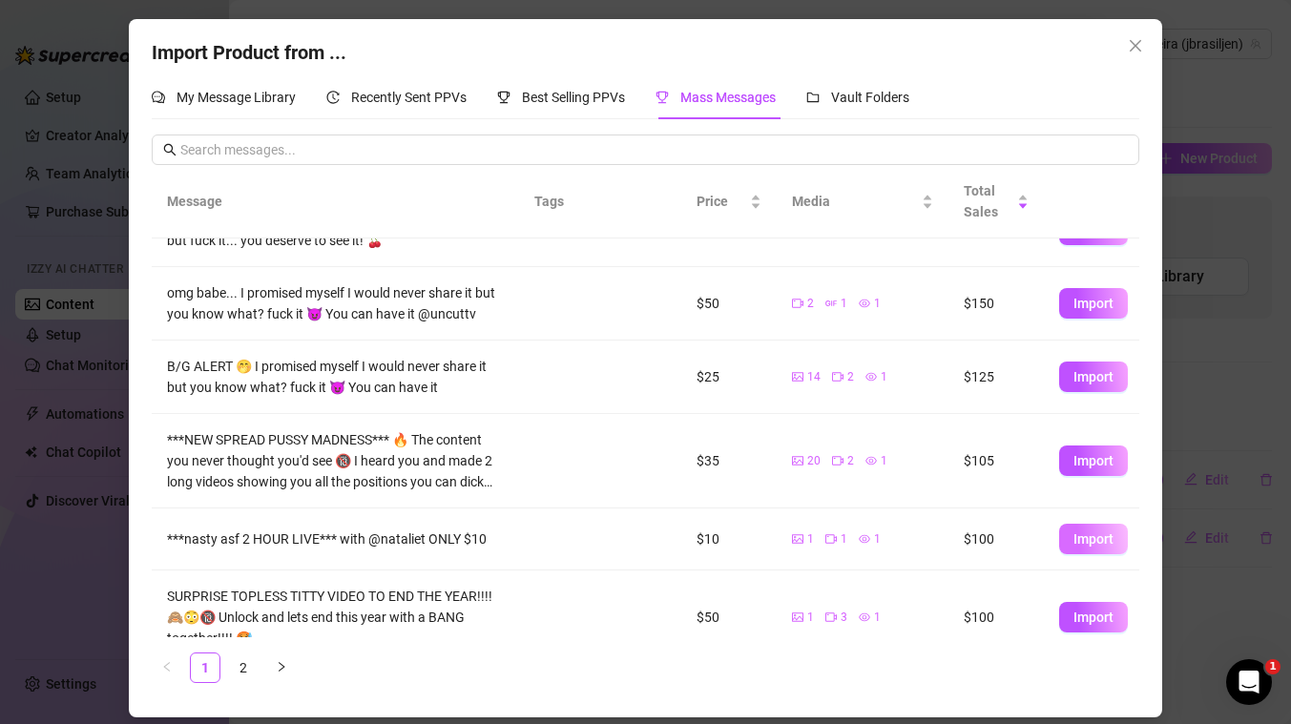
click at [1094, 540] on span "Import" at bounding box center [1093, 538] width 40 height 15
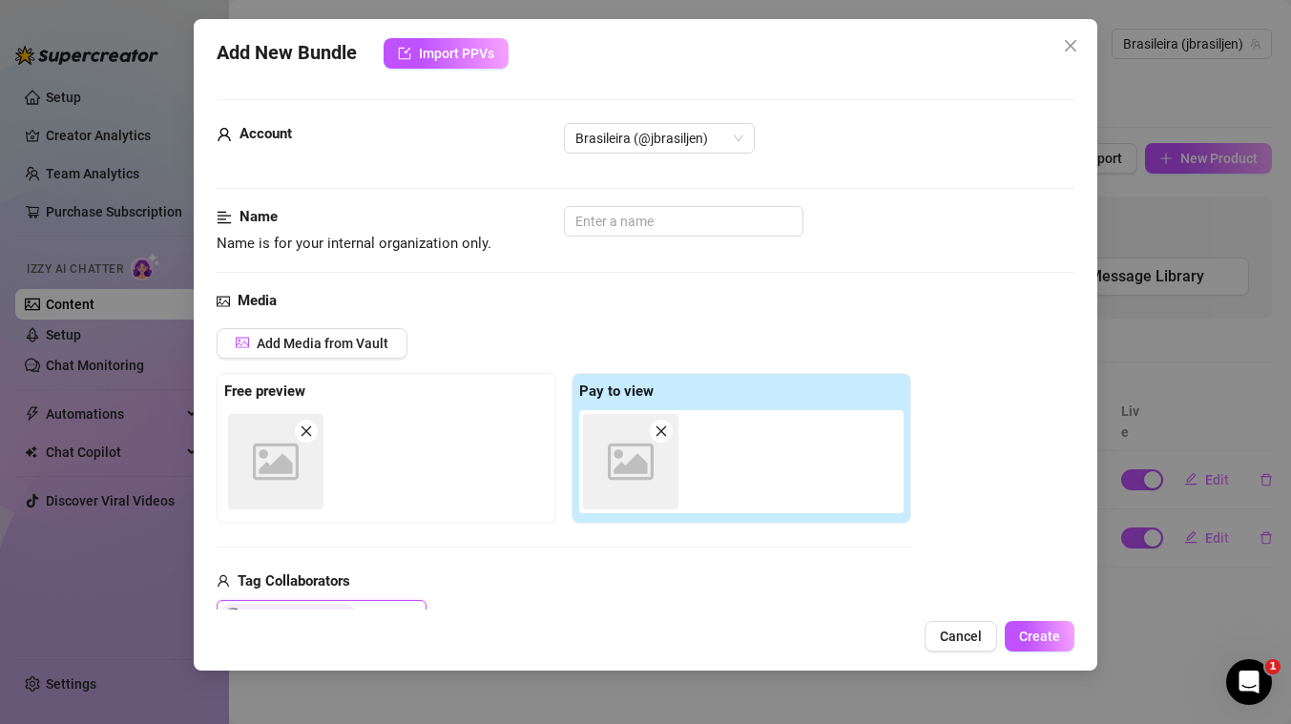
scroll to position [3, 0]
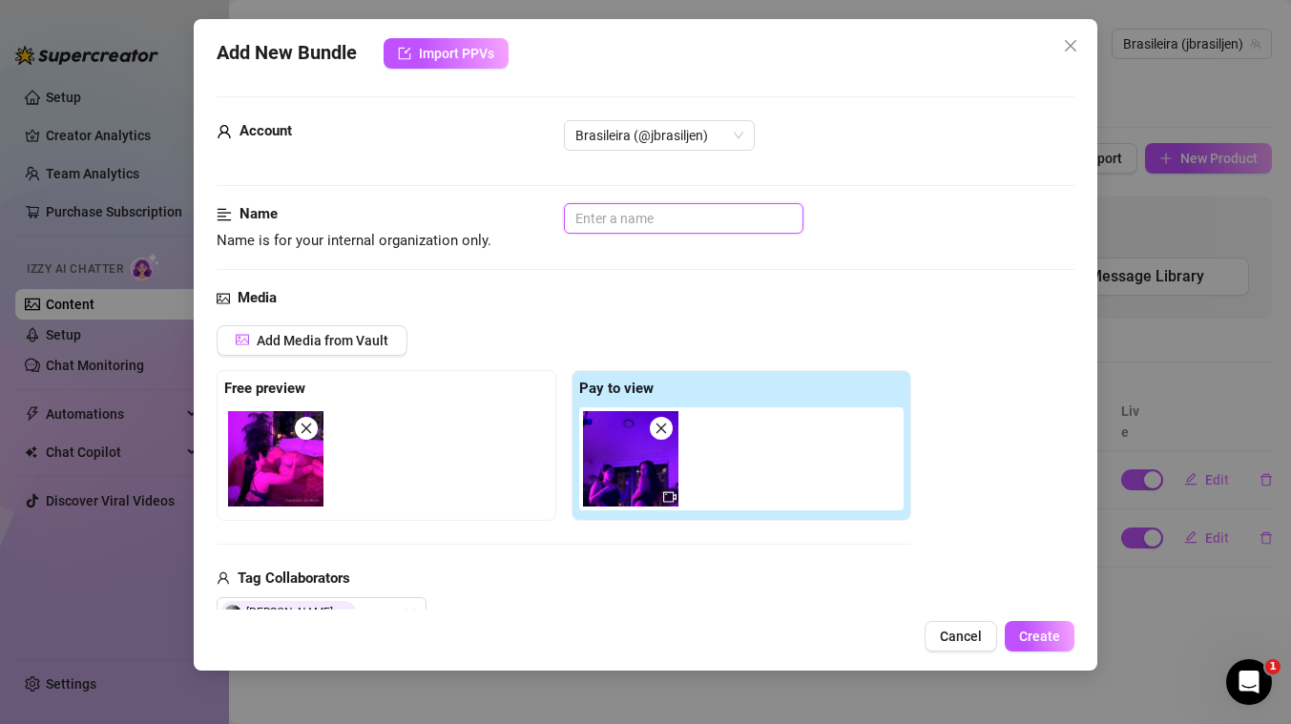
click at [660, 218] on input "text" at bounding box center [683, 218] width 239 height 31
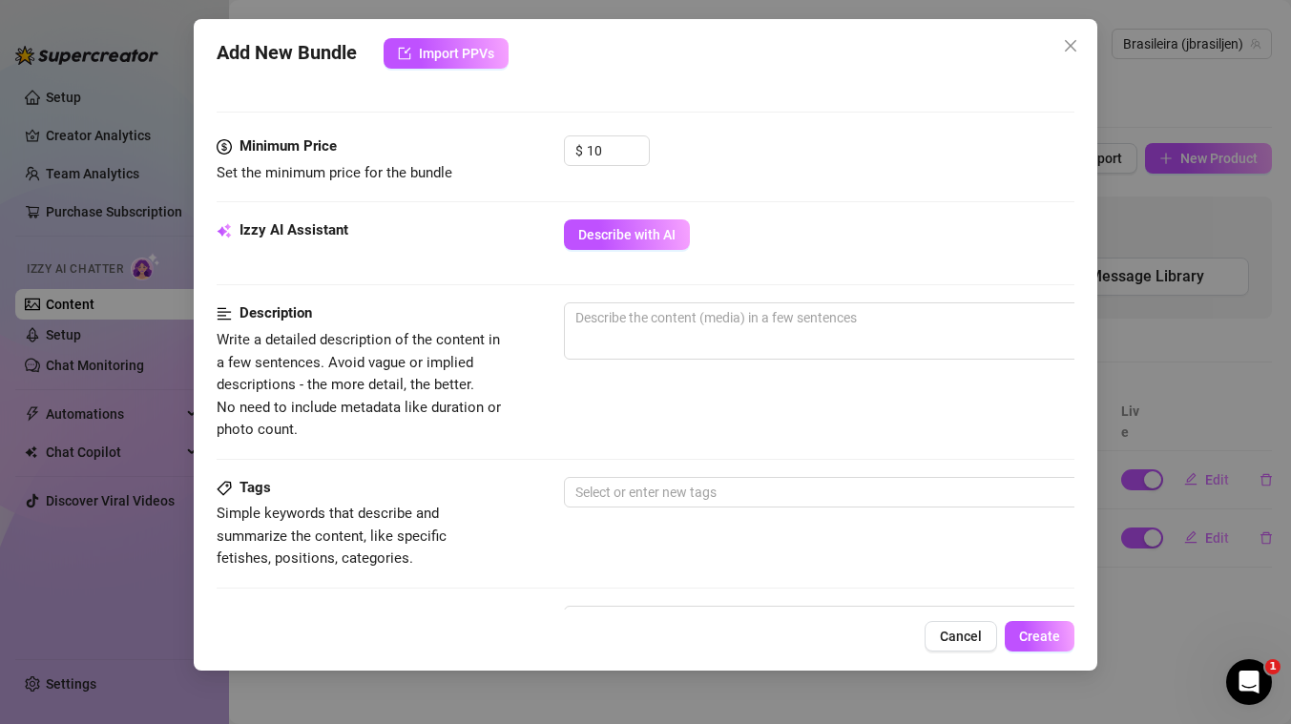
scroll to position [559, 0]
click at [630, 245] on button "Describe with AI" at bounding box center [627, 232] width 126 height 31
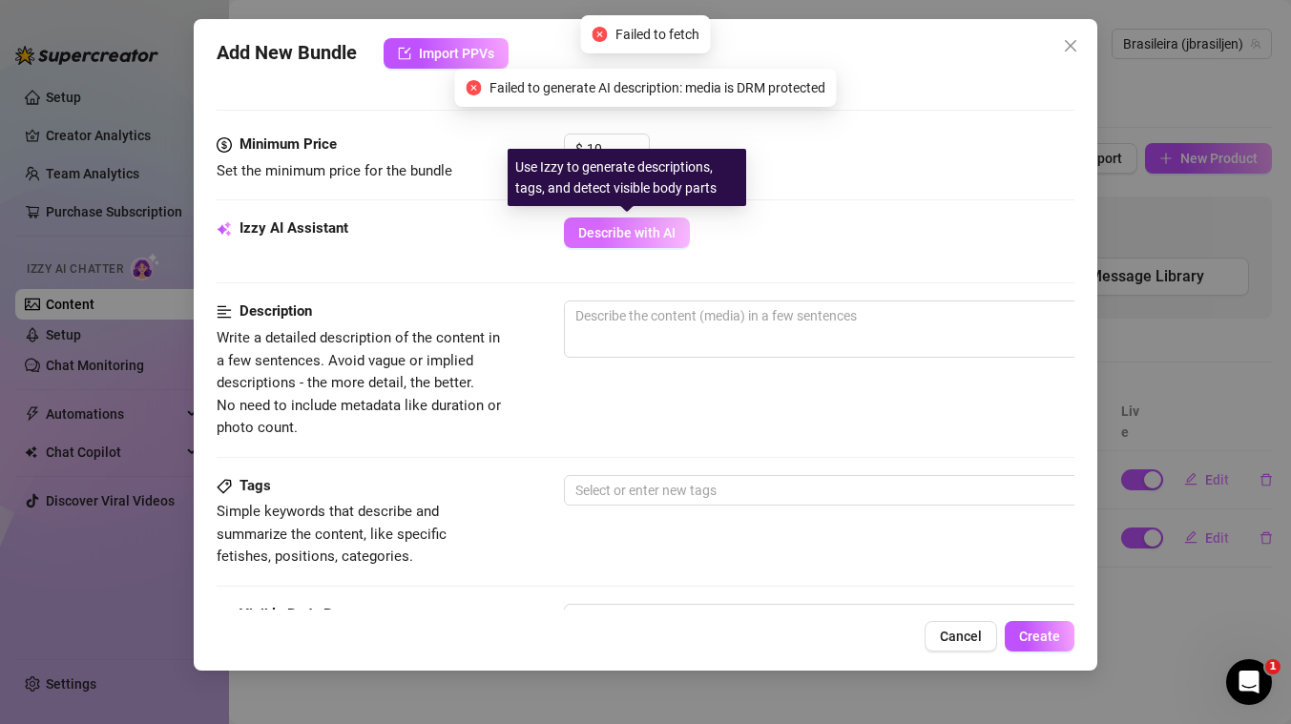
click at [632, 234] on span "Describe with AI" at bounding box center [626, 232] width 97 height 15
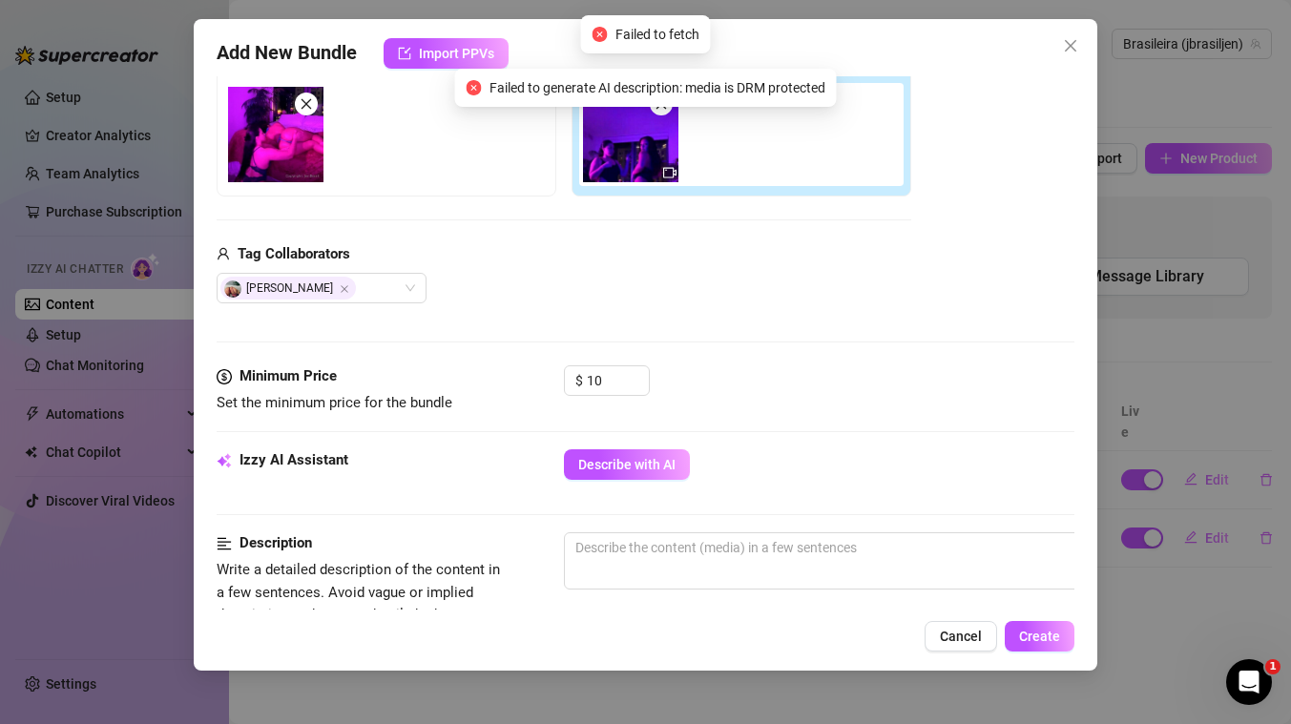
scroll to position [0, 0]
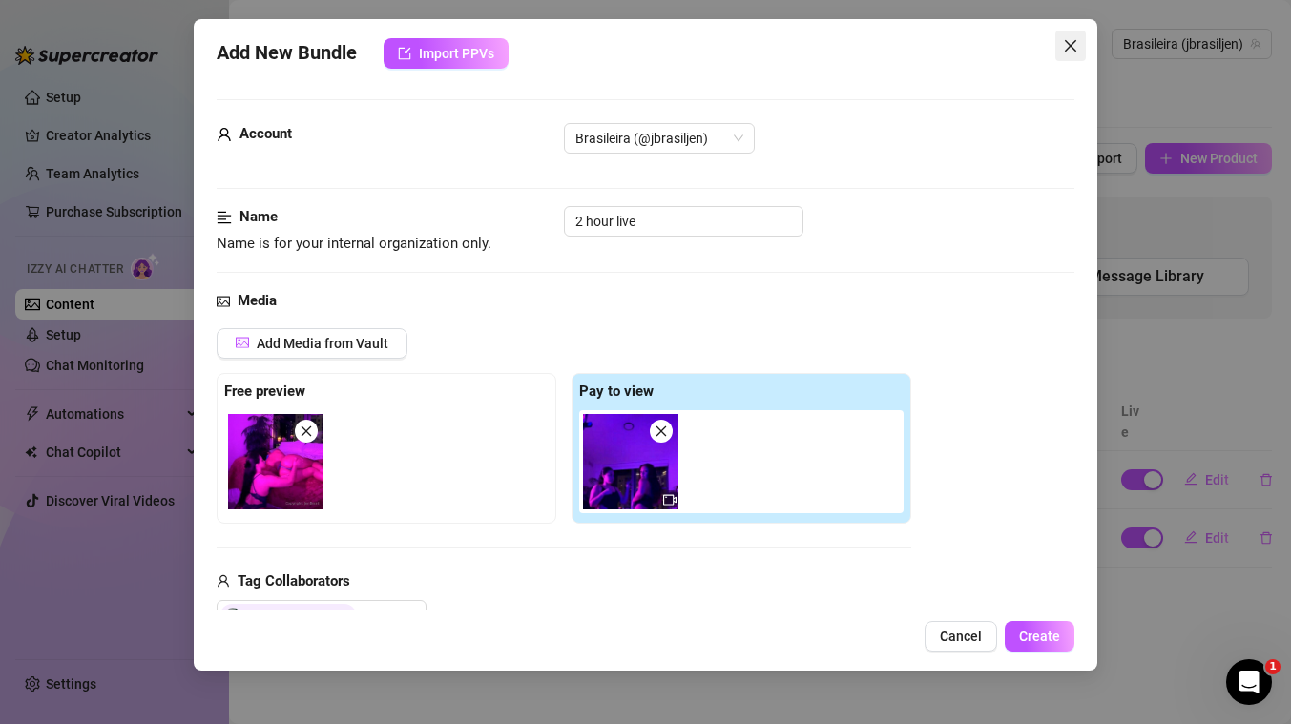
click at [1074, 49] on icon "close" at bounding box center [1070, 45] width 11 height 11
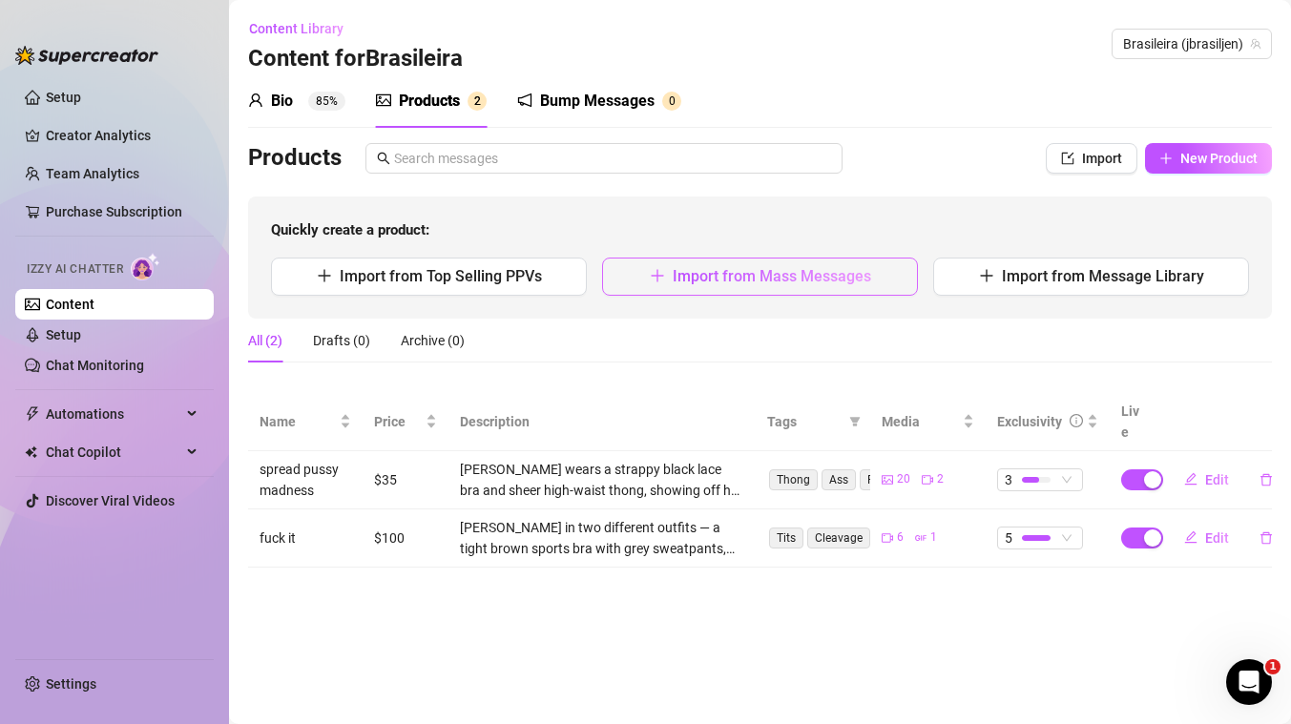
click at [767, 275] on span "Import from Mass Messages" at bounding box center [772, 276] width 198 height 18
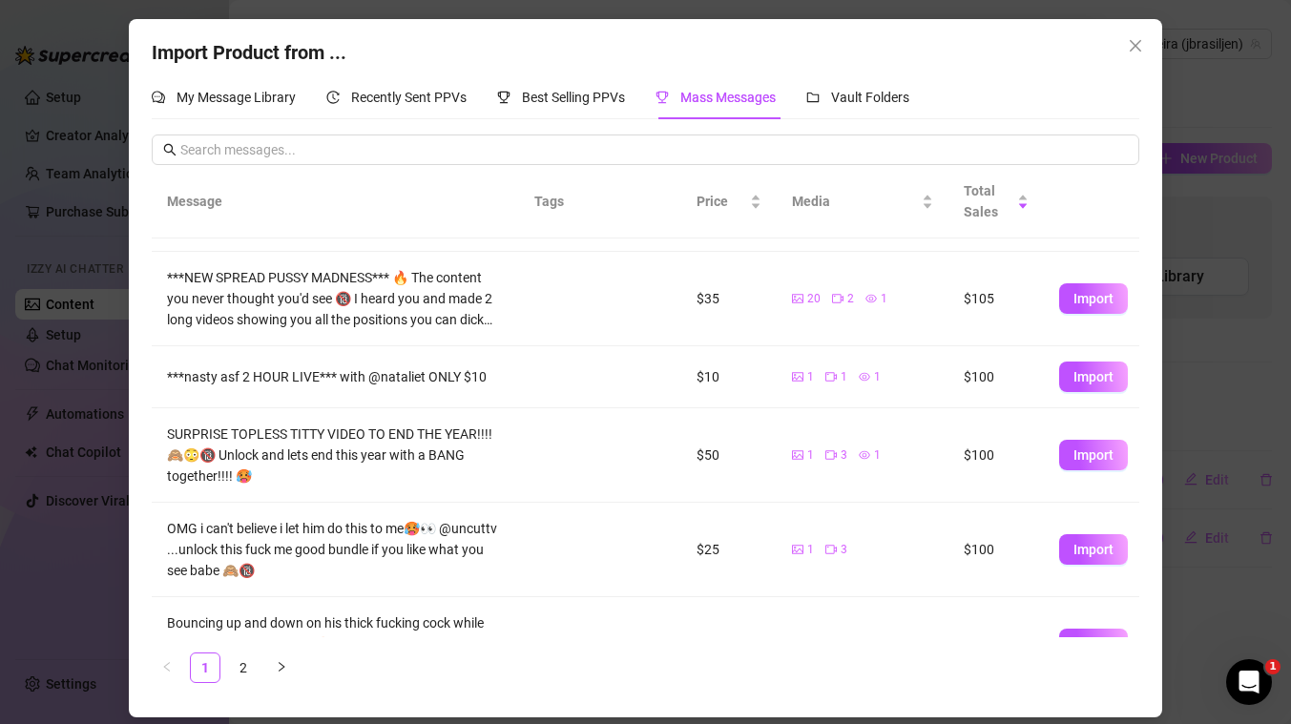
scroll to position [310, 0]
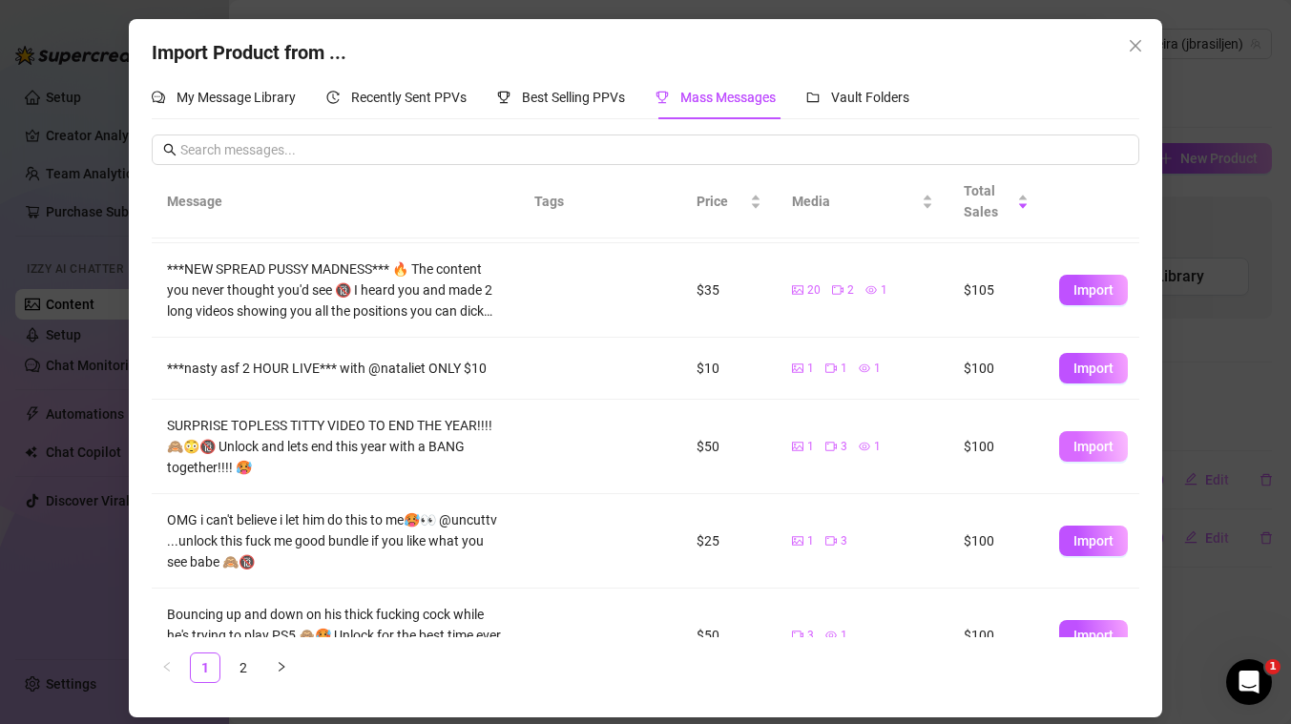
click at [1099, 448] on span "Import" at bounding box center [1093, 446] width 40 height 15
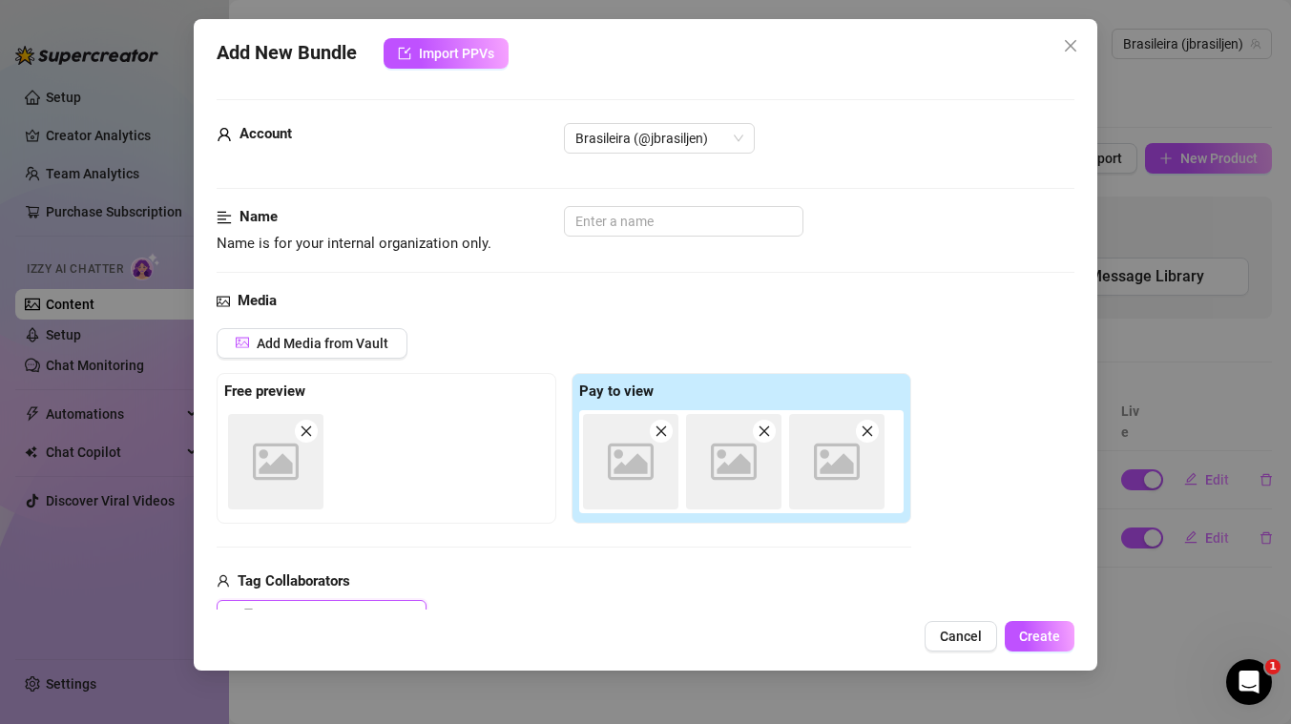
scroll to position [3, 0]
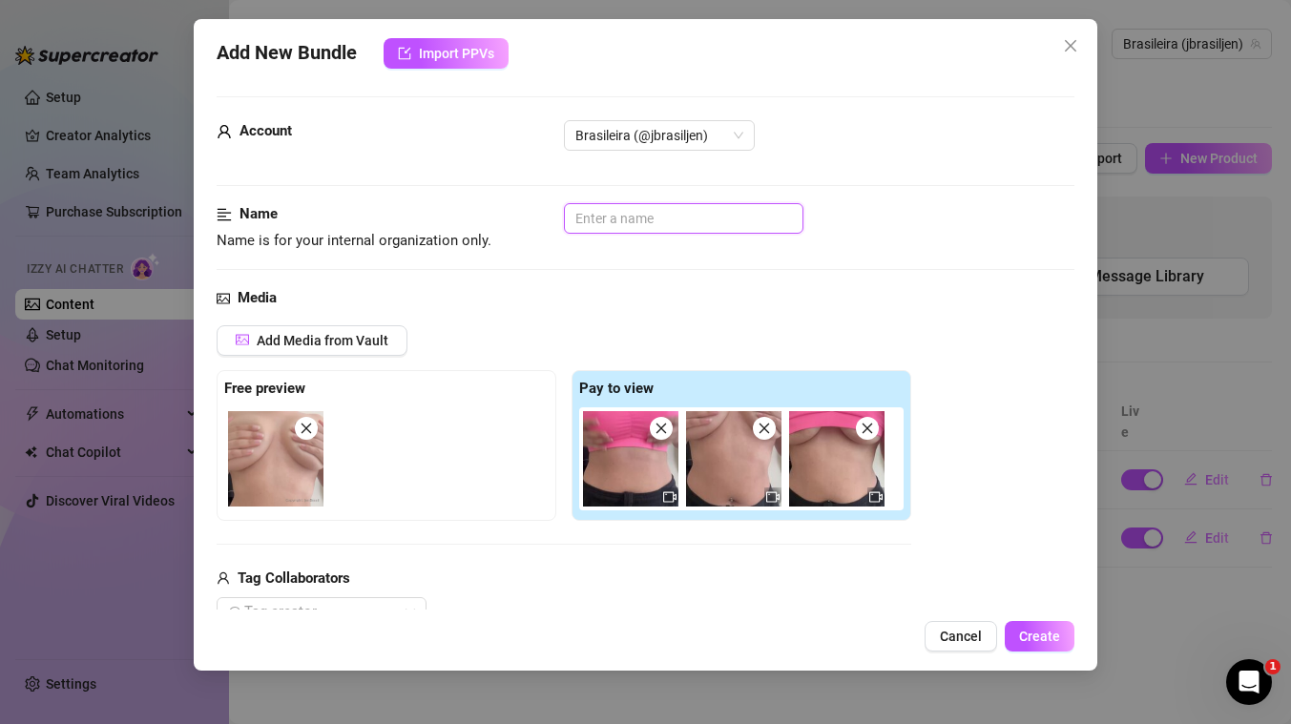
click at [724, 212] on input "text" at bounding box center [683, 218] width 239 height 31
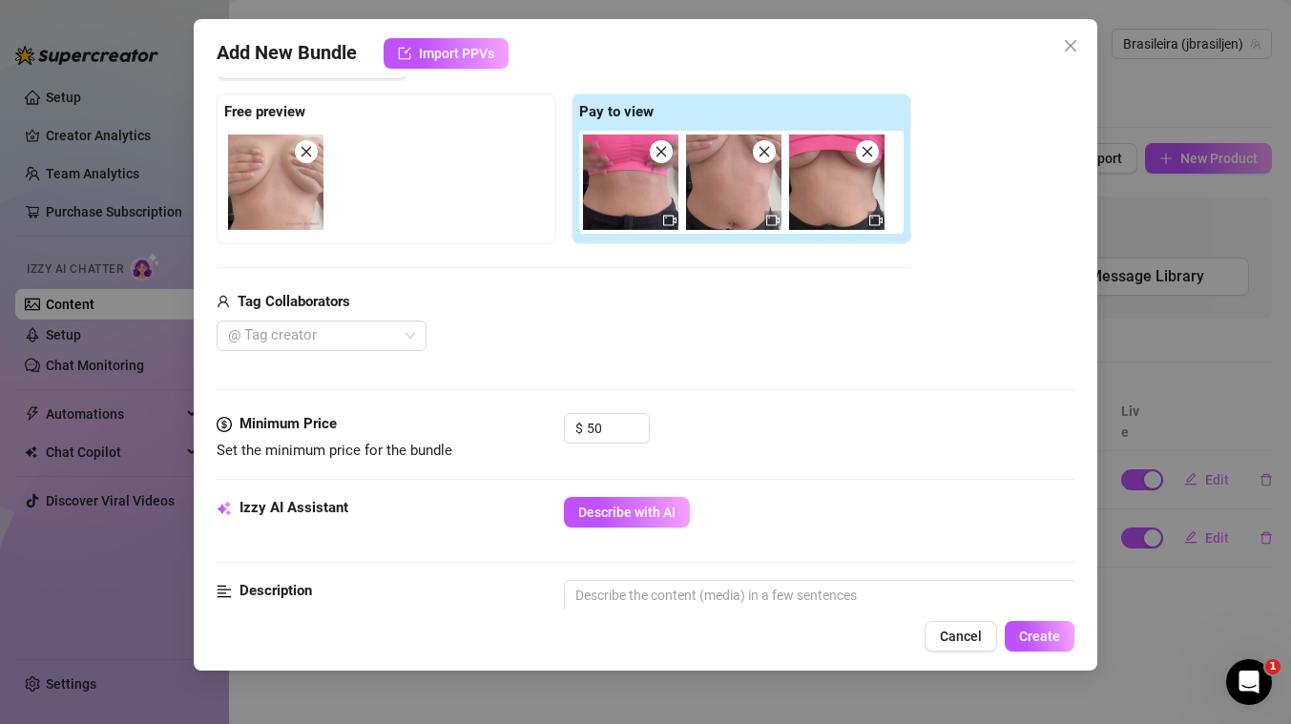
scroll to position [361, 0]
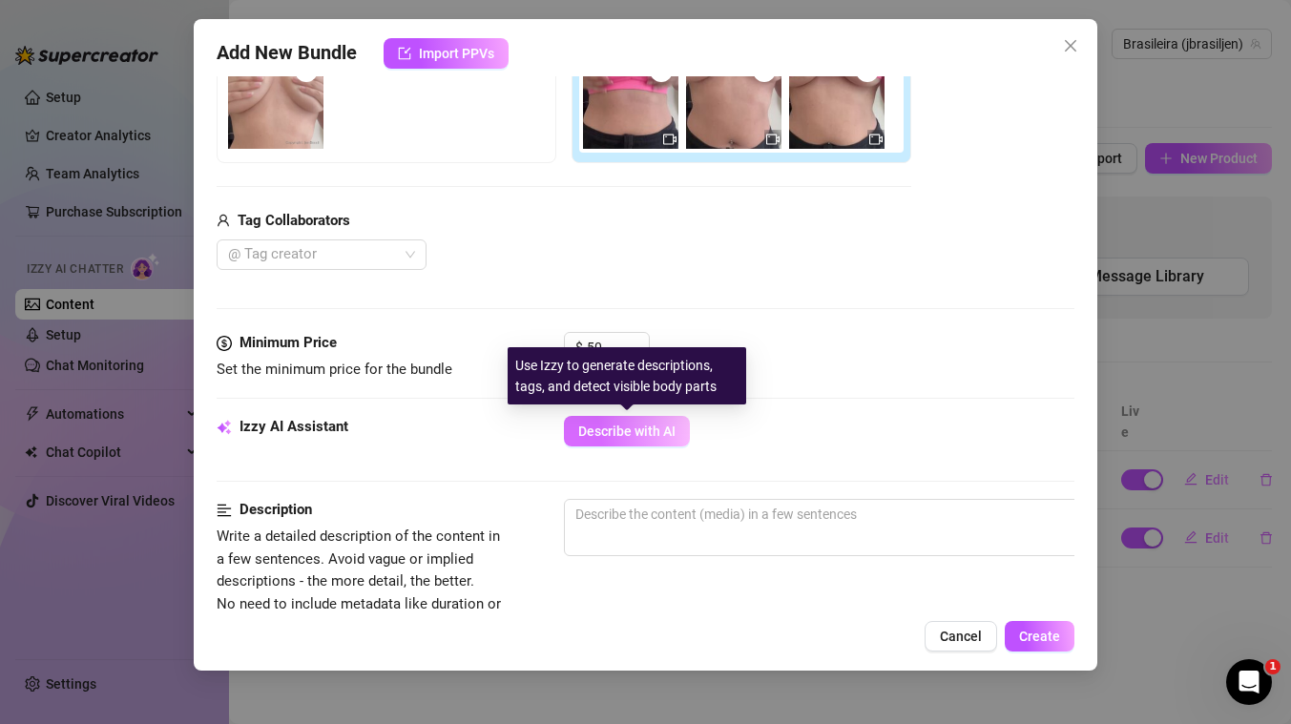
click at [595, 435] on span "Describe with AI" at bounding box center [626, 431] width 97 height 15
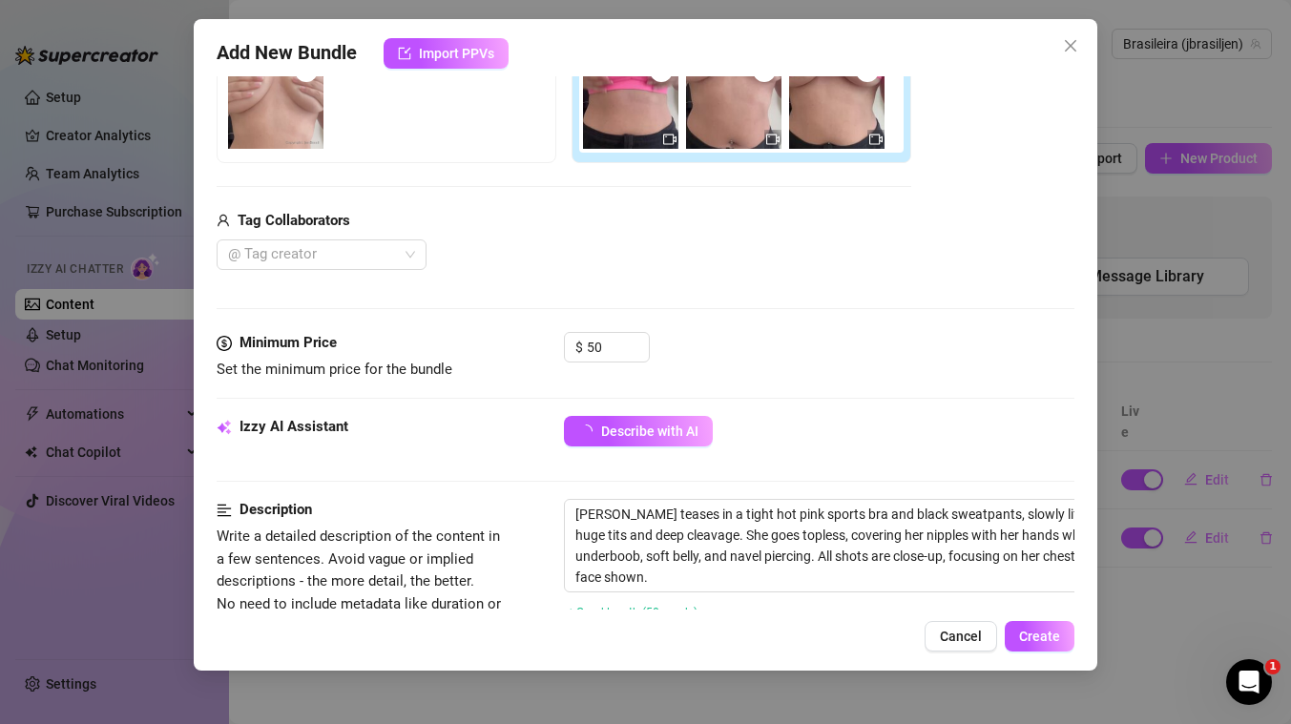
scroll to position [576, 0]
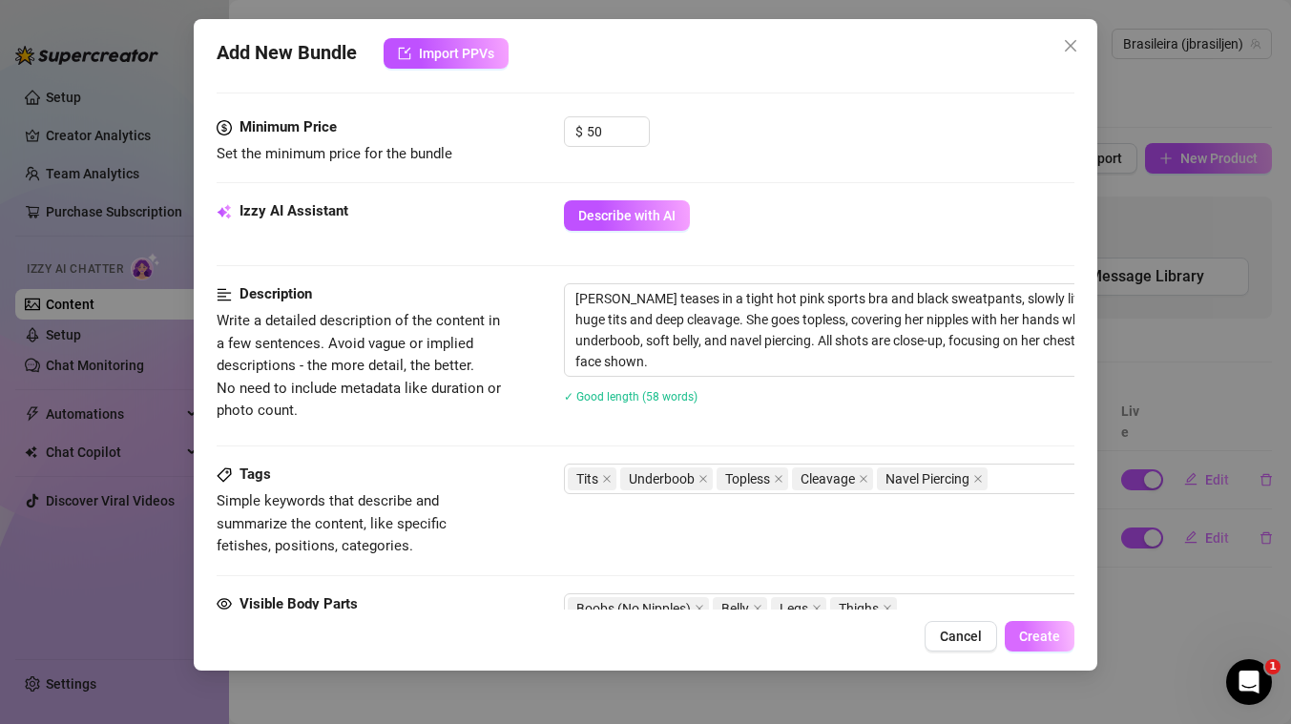
click at [1043, 642] on span "Create" at bounding box center [1039, 636] width 41 height 15
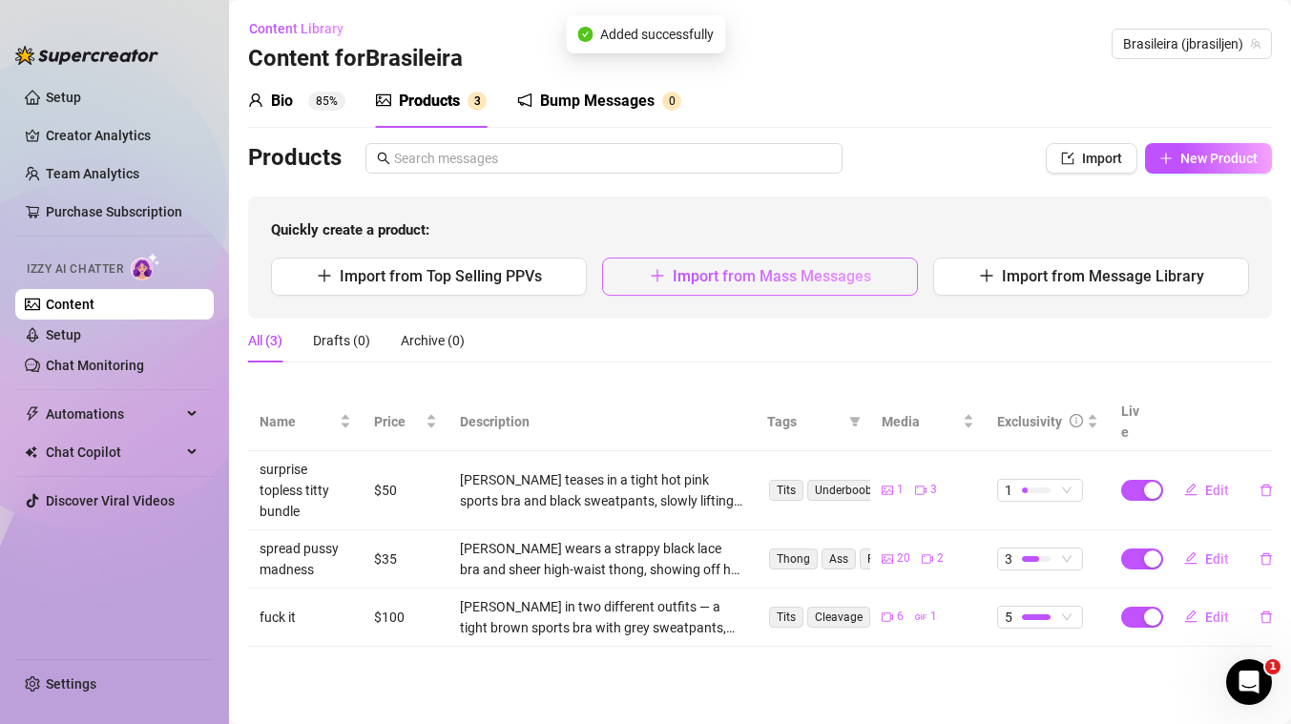
click at [797, 286] on button "Import from Mass Messages" at bounding box center [760, 277] width 316 height 38
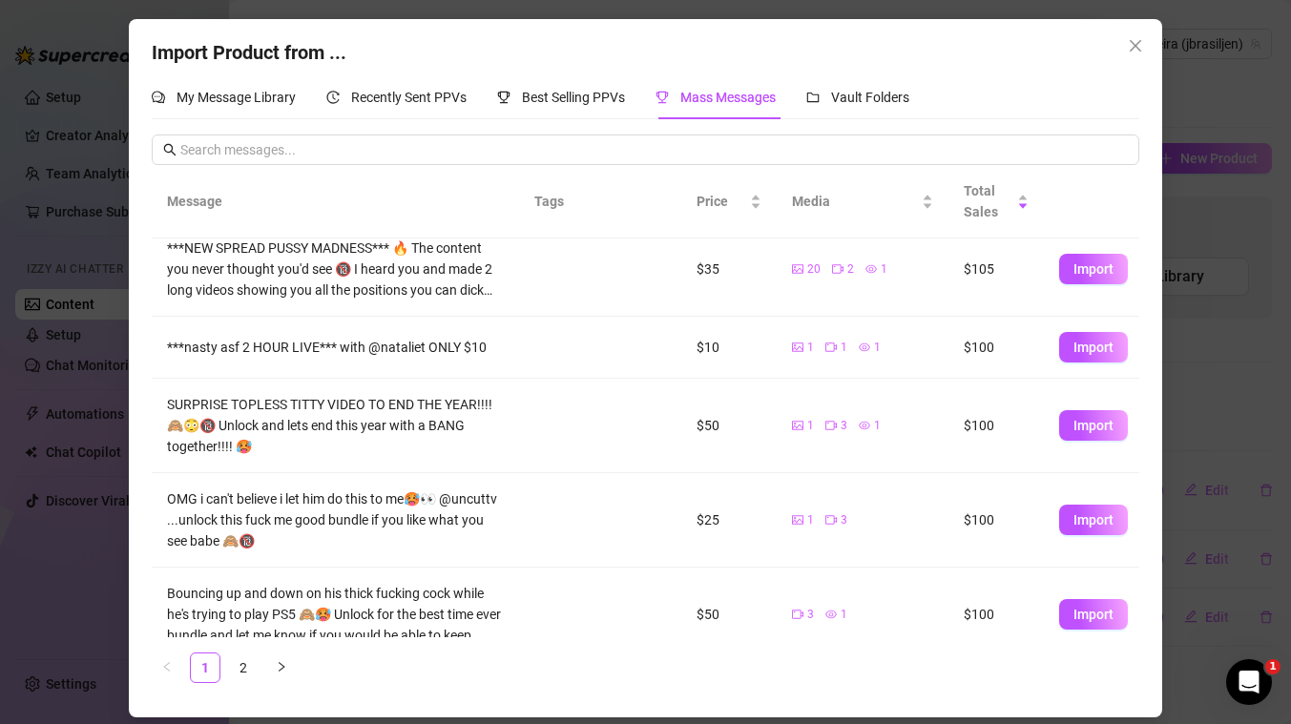
scroll to position [341, 0]
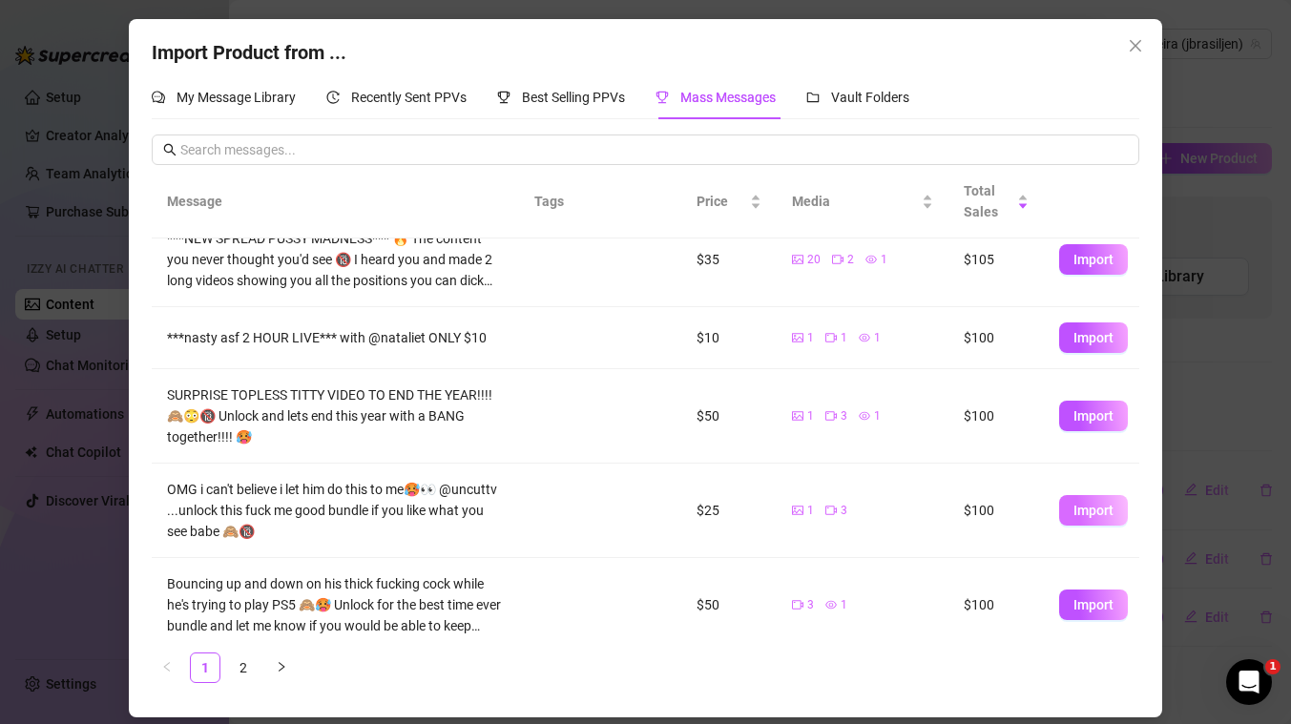
click at [1108, 513] on span "Import" at bounding box center [1093, 510] width 40 height 15
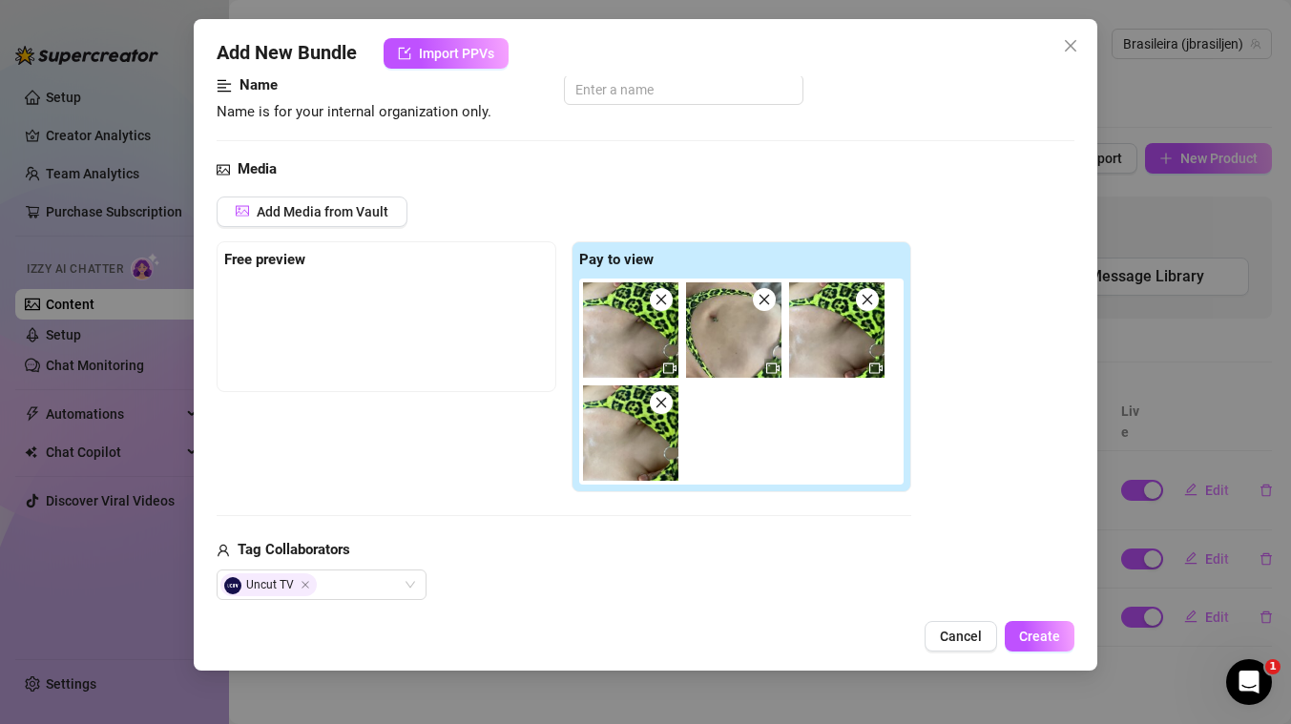
scroll to position [20, 0]
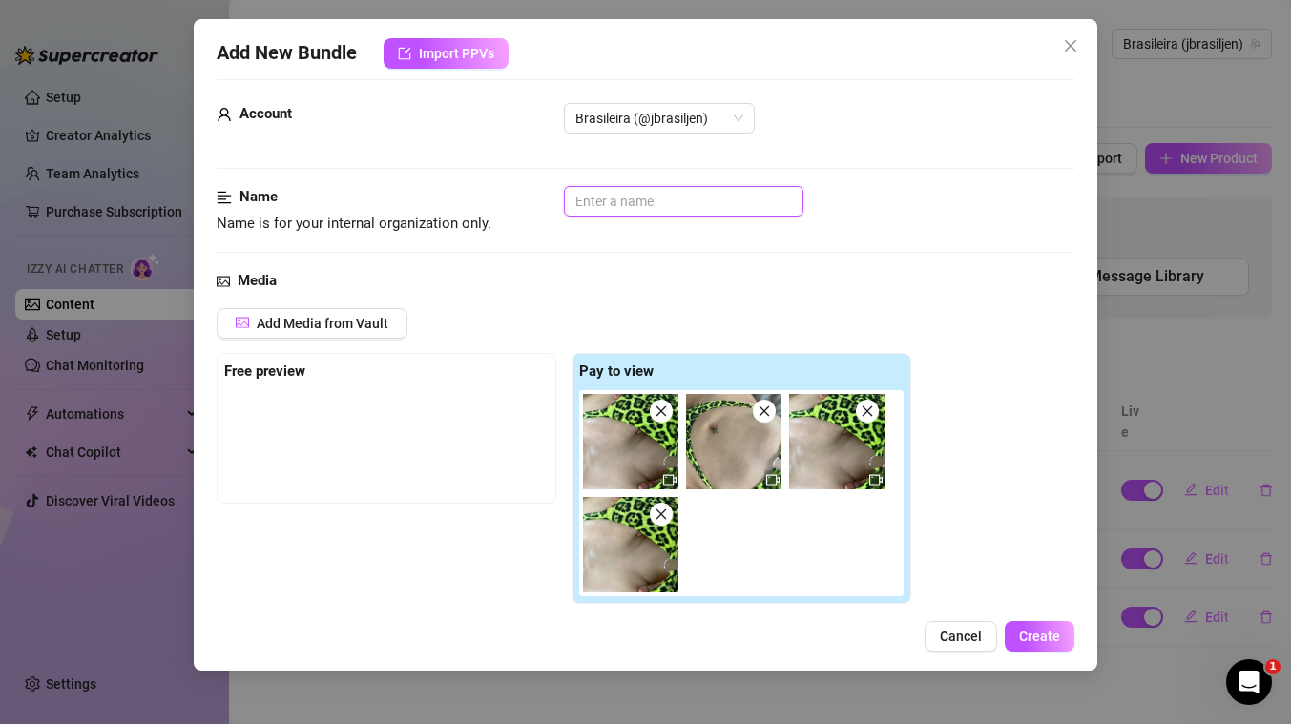
click at [601, 207] on input "text" at bounding box center [683, 201] width 239 height 31
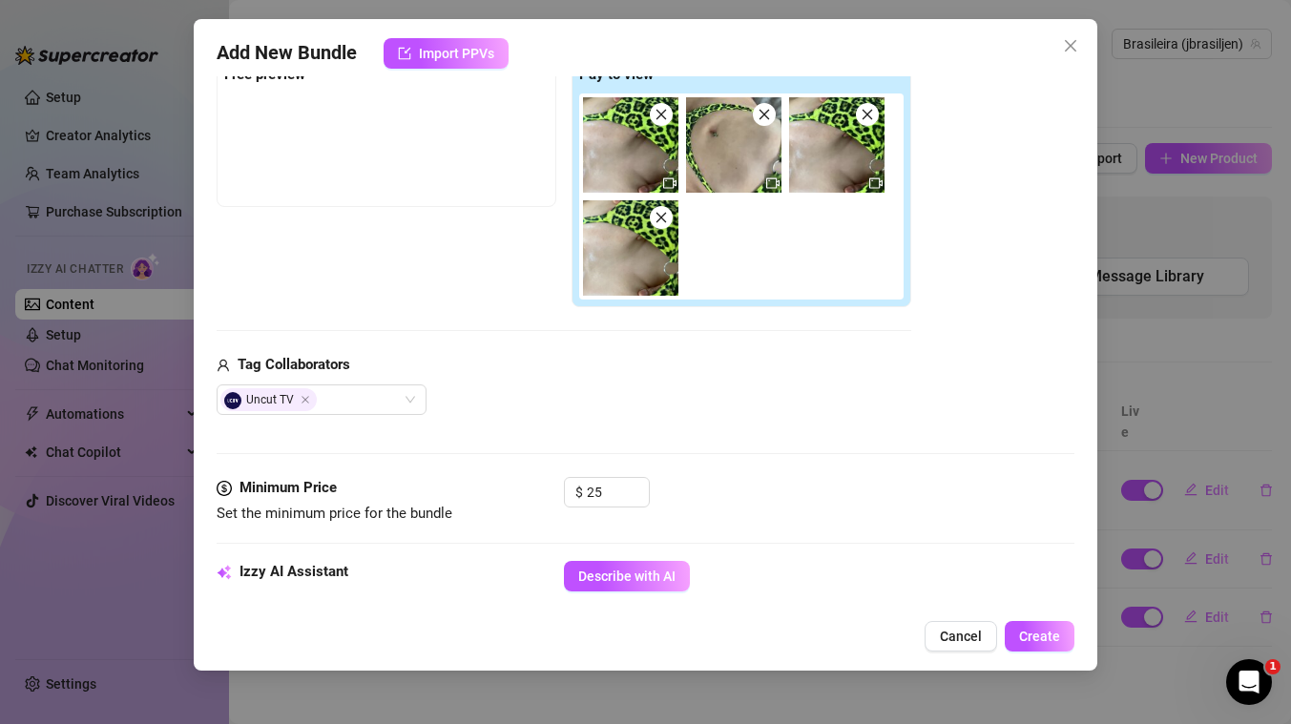
scroll to position [331, 0]
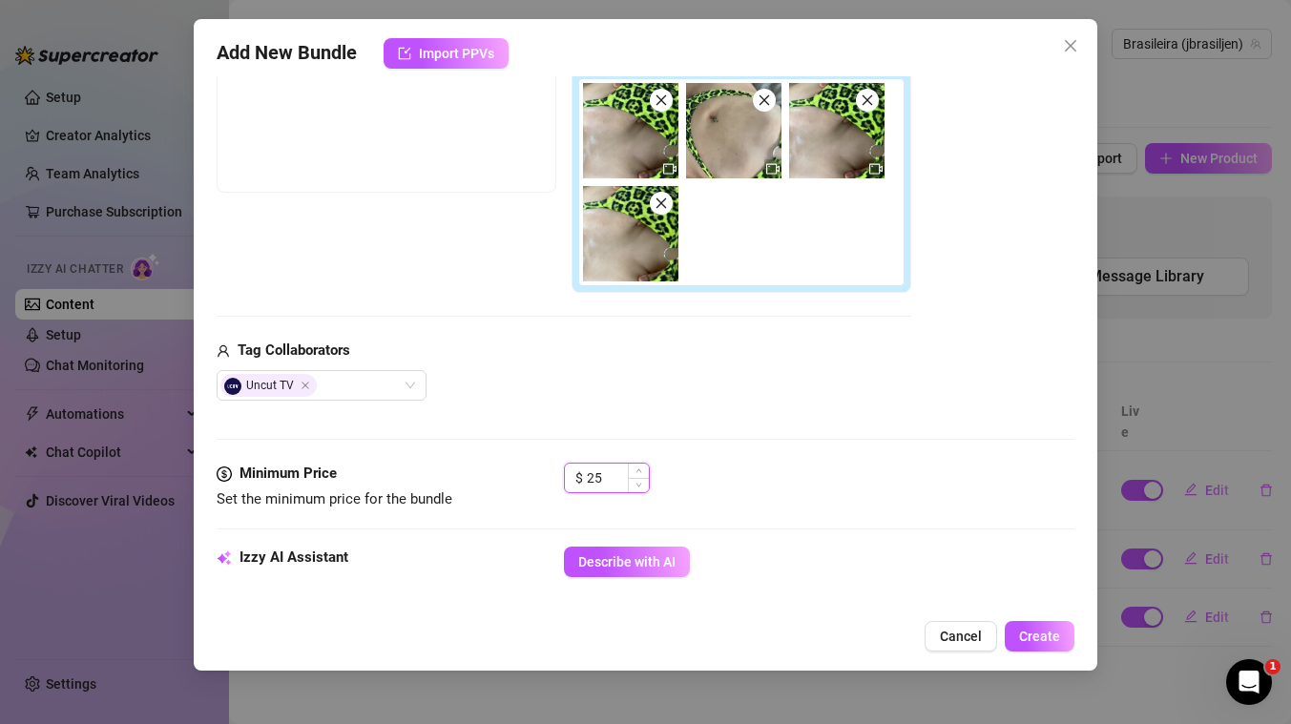
click at [601, 474] on input "25" at bounding box center [618, 478] width 62 height 29
click at [794, 390] on div "Uncut TV" at bounding box center [564, 385] width 694 height 31
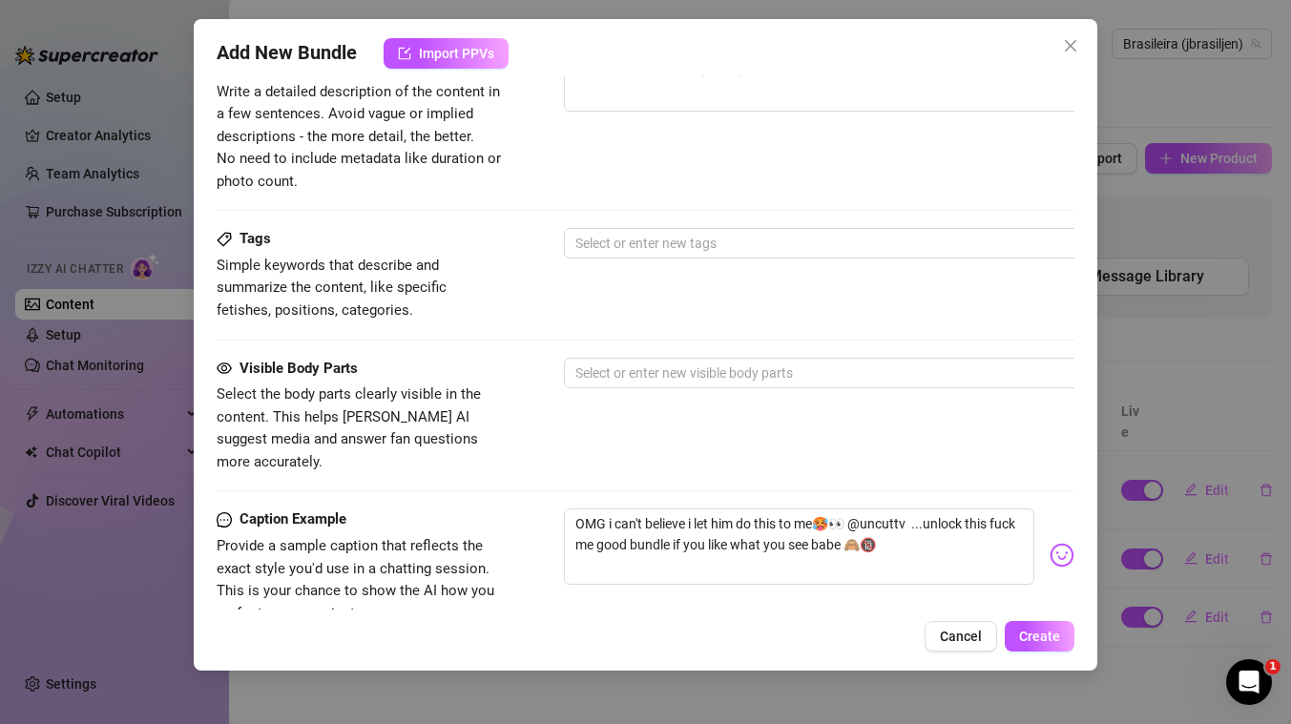
scroll to position [1010, 0]
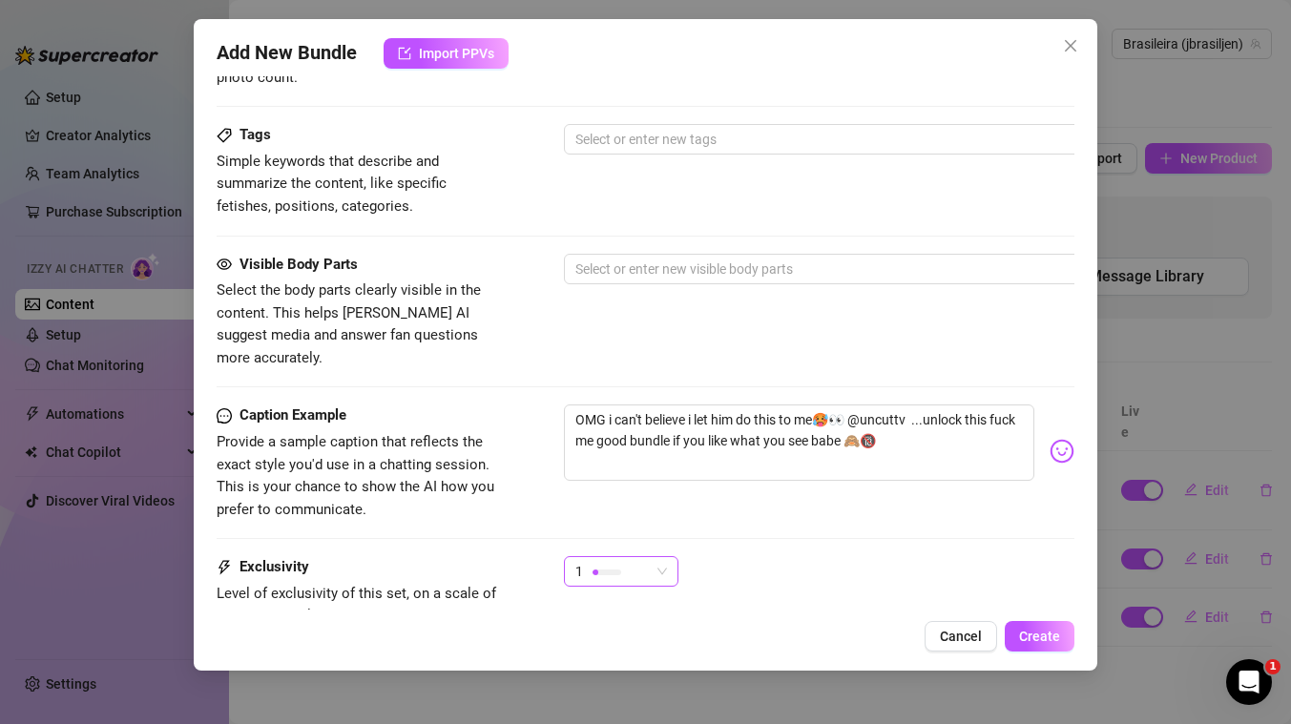
click at [652, 557] on span "1" at bounding box center [621, 571] width 92 height 29
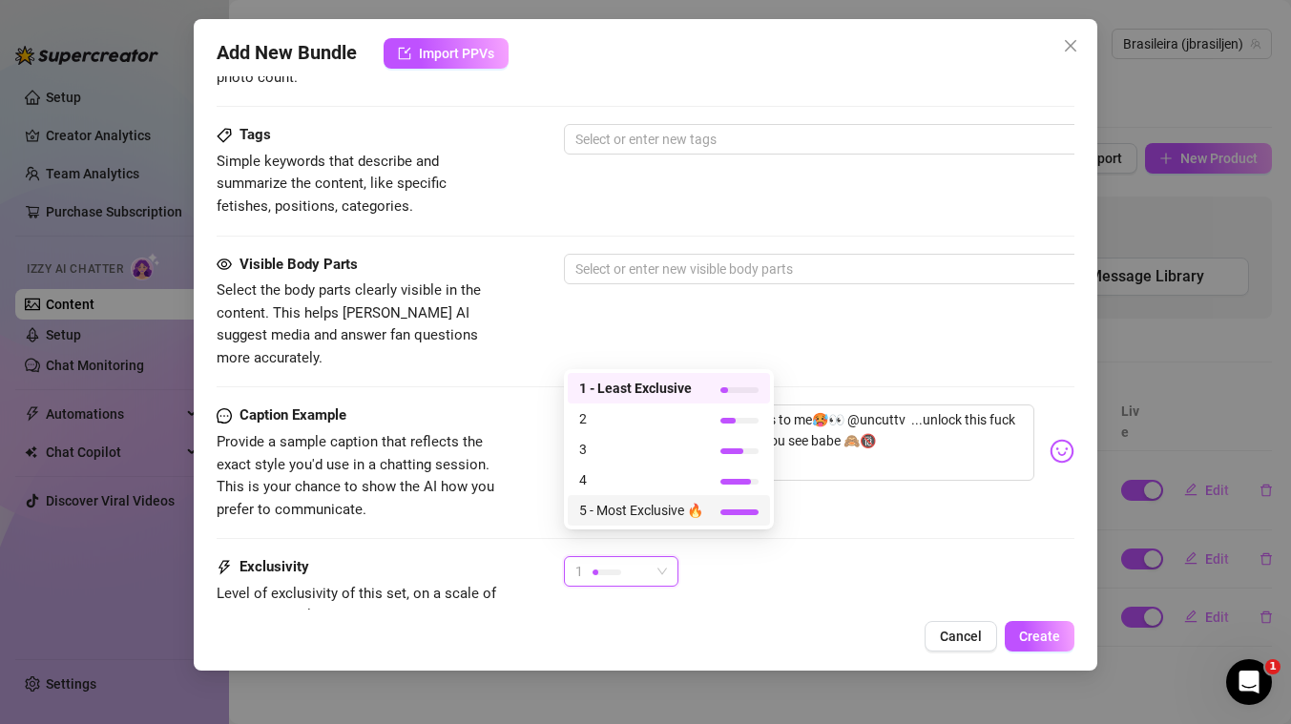
click at [650, 505] on span "5 - Most Exclusive 🔥" at bounding box center [641, 510] width 124 height 21
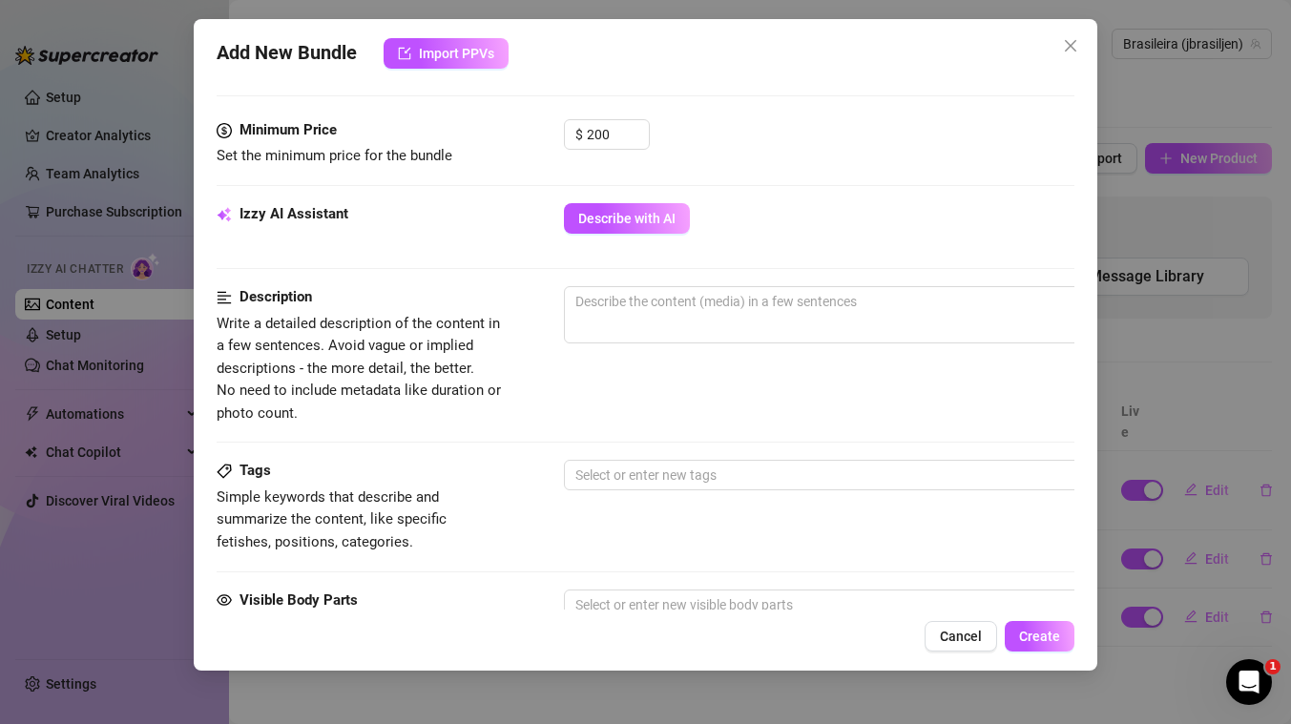
scroll to position [672, 0]
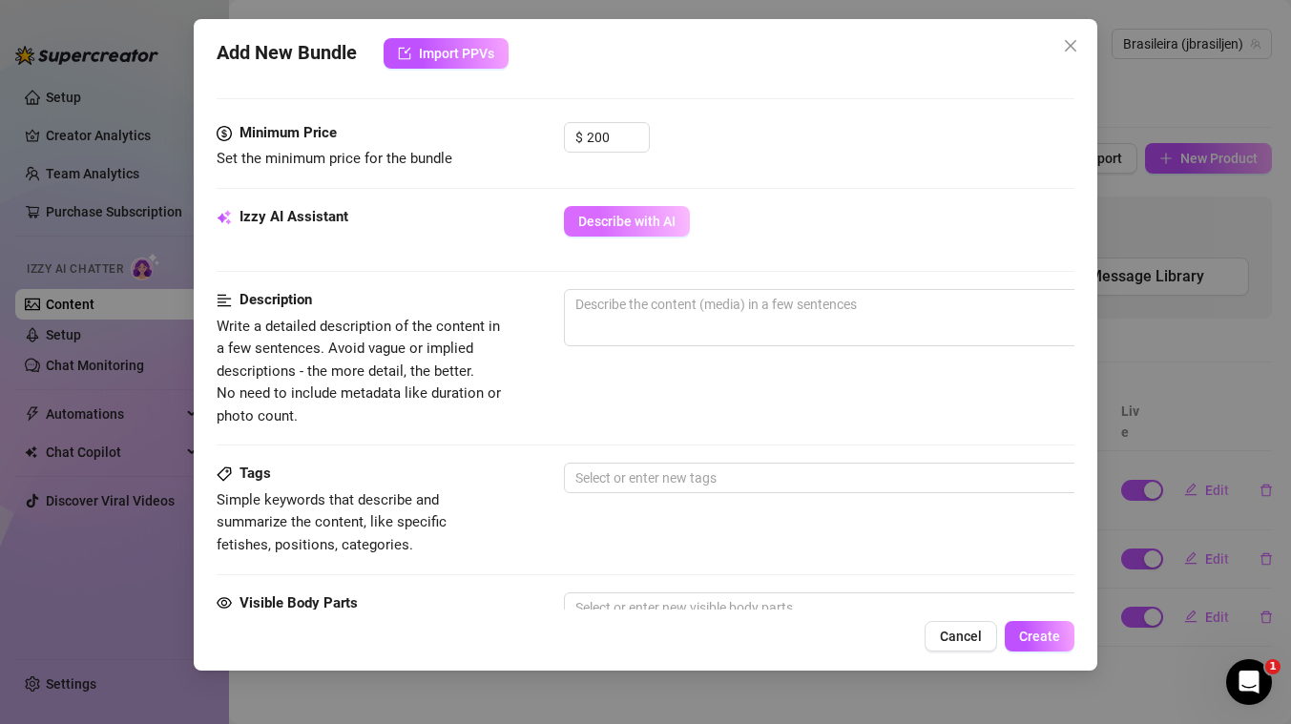
click at [656, 223] on span "Describe with AI" at bounding box center [626, 221] width 97 height 15
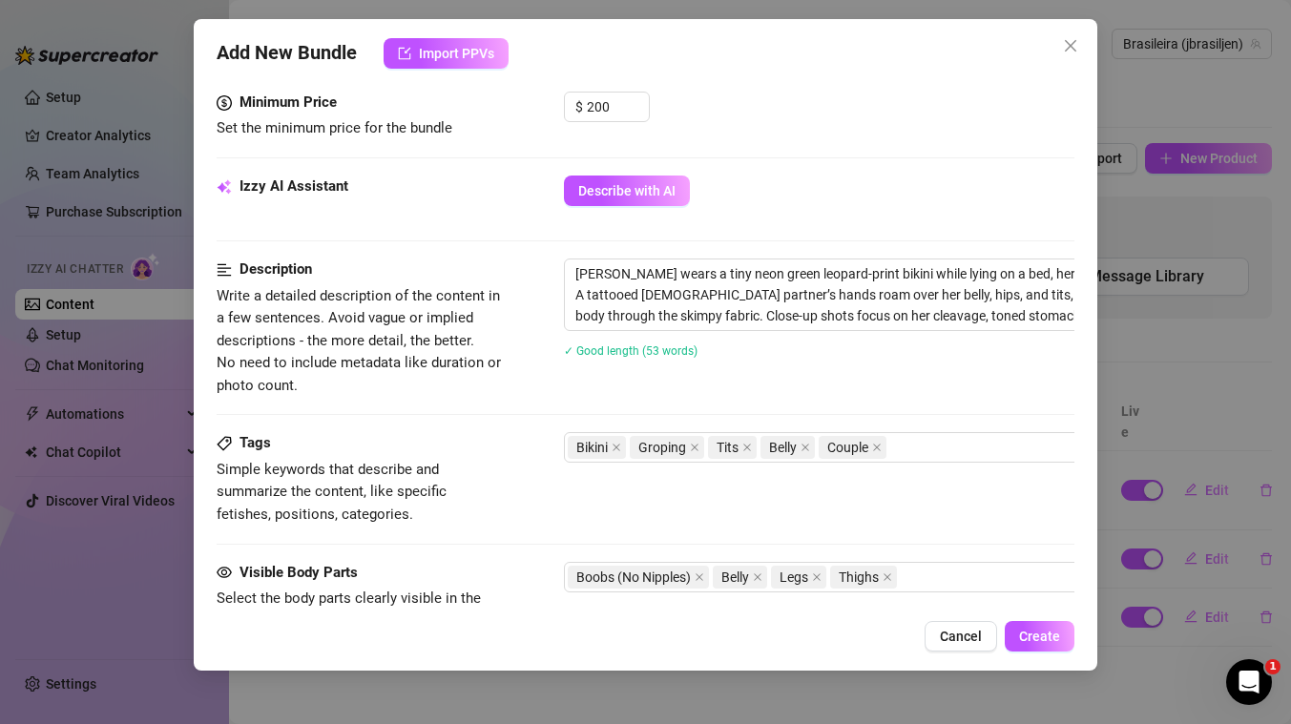
scroll to position [791, 0]
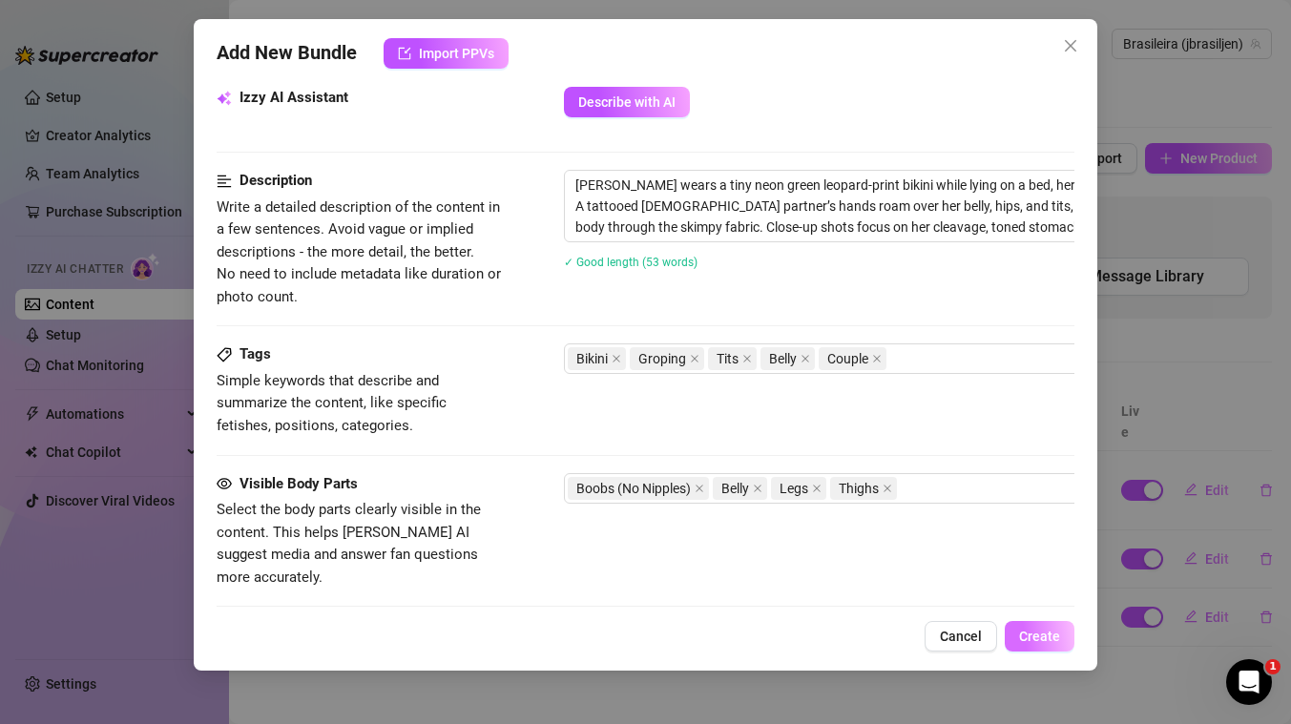
click at [1038, 633] on span "Create" at bounding box center [1039, 636] width 41 height 15
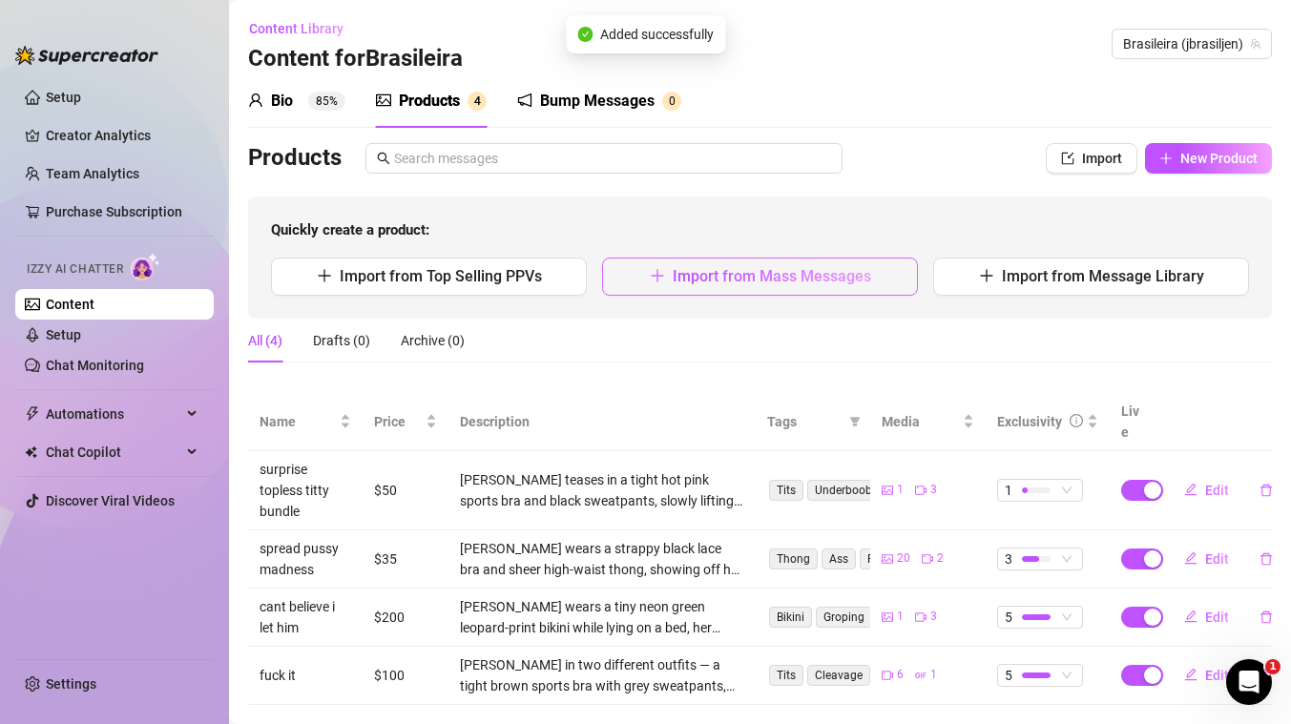
click at [803, 277] on span "Import from Mass Messages" at bounding box center [772, 276] width 198 height 18
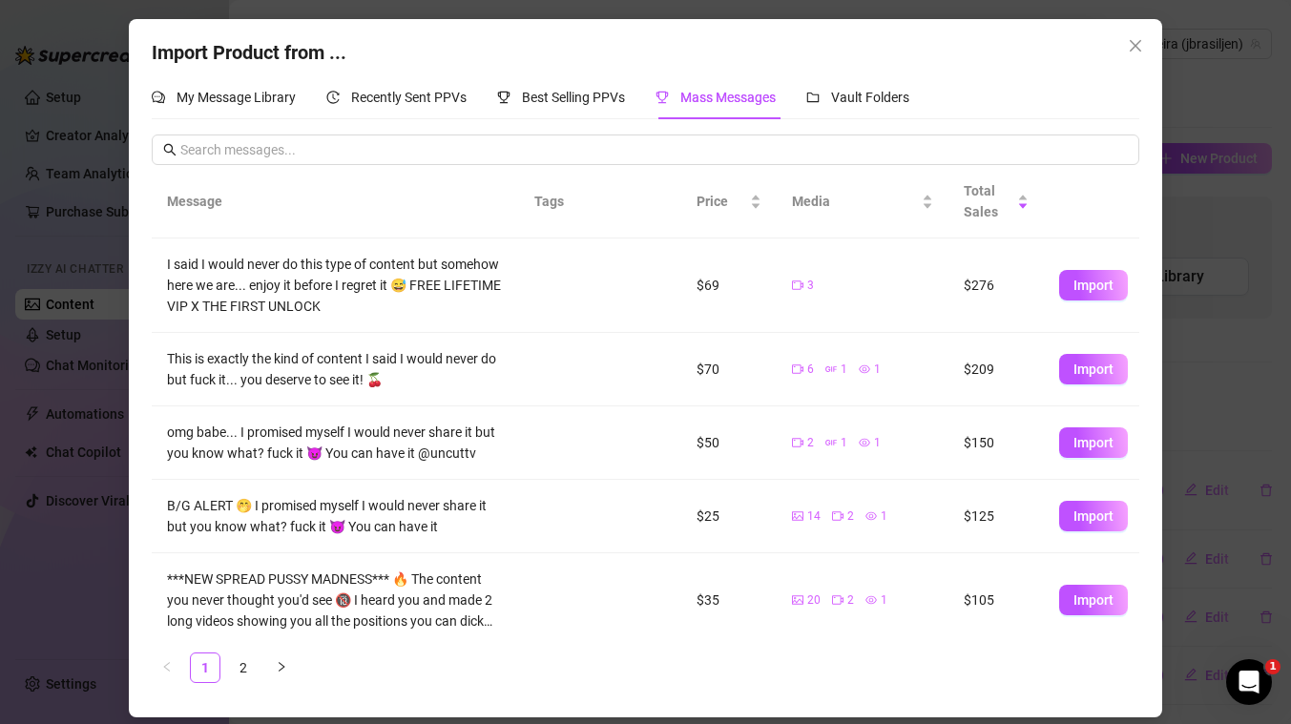
click at [1261, 196] on div "Import Product from ... My Message Library Recently Sent PPVs Best Selling PPVs…" at bounding box center [645, 362] width 1291 height 724
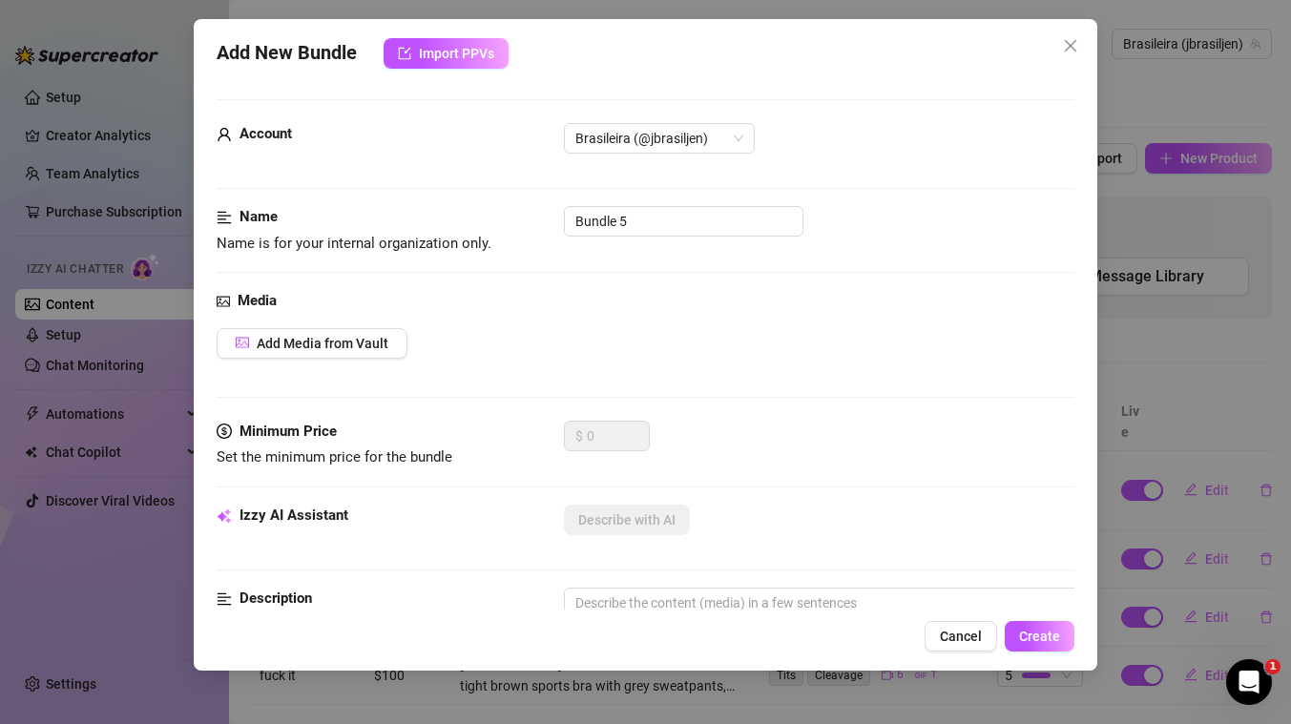
click at [1206, 343] on div "Add New Bundle Import PPVs Account Brasileira (@jbrasiljen) Name Name is for yo…" at bounding box center [645, 362] width 1291 height 724
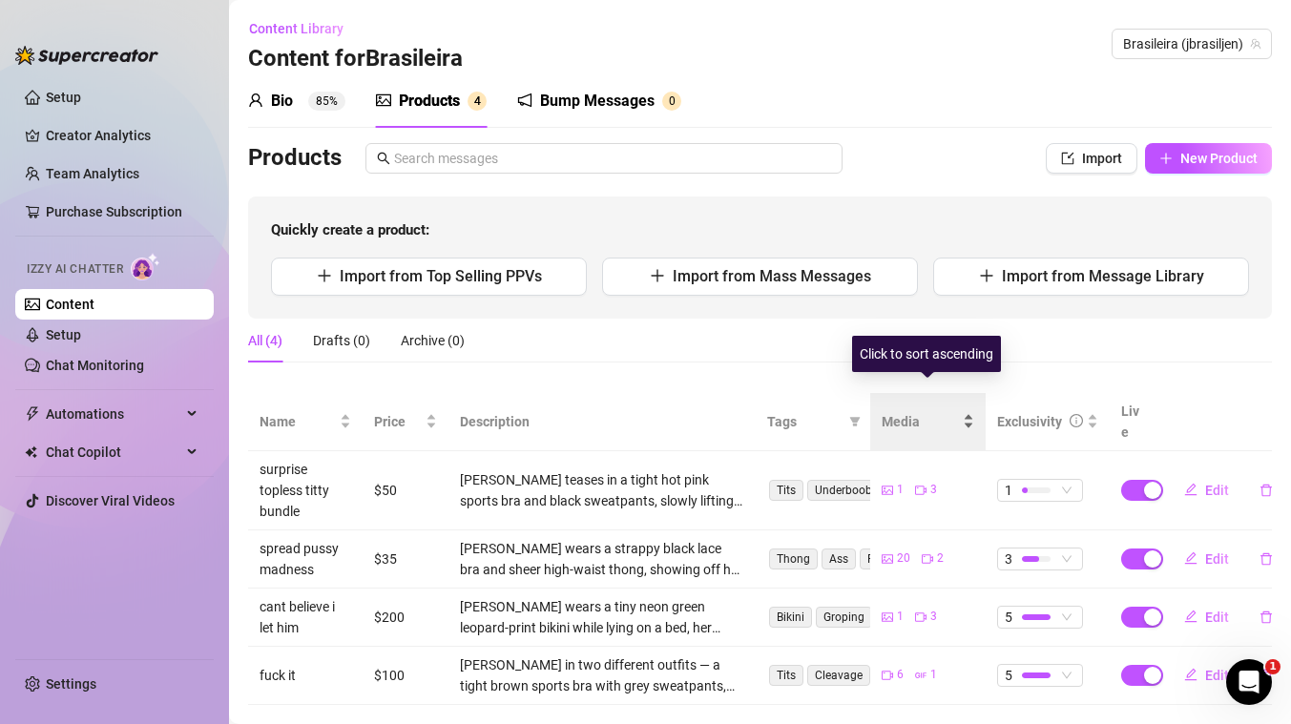
scroll to position [16, 0]
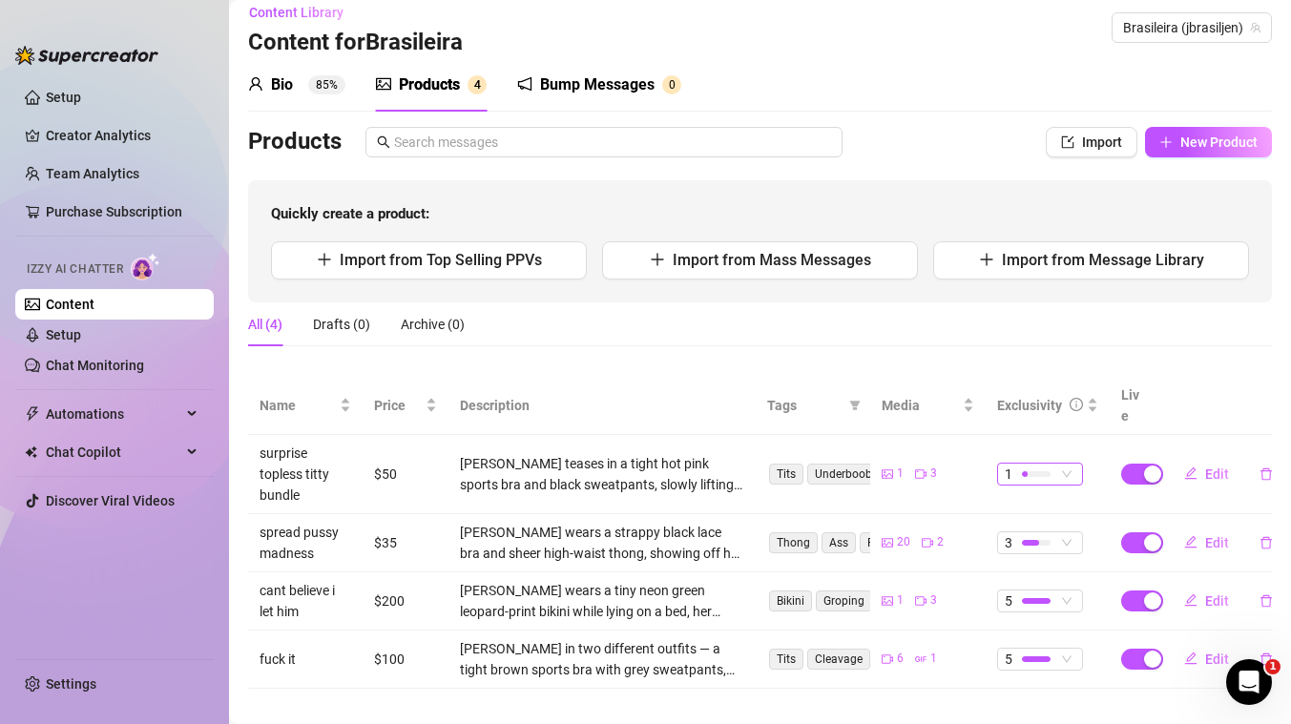
click at [1062, 464] on span "1" at bounding box center [1040, 474] width 71 height 21
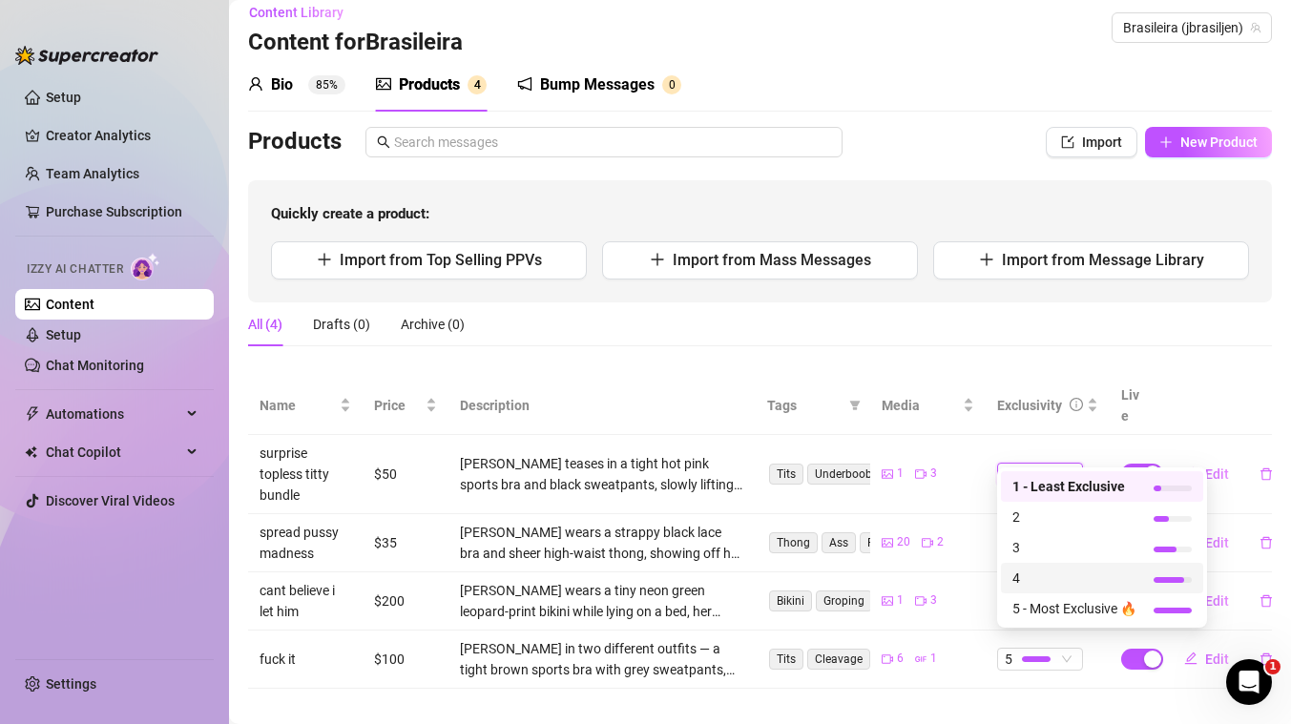
click at [1037, 577] on span "4" at bounding box center [1074, 578] width 124 height 21
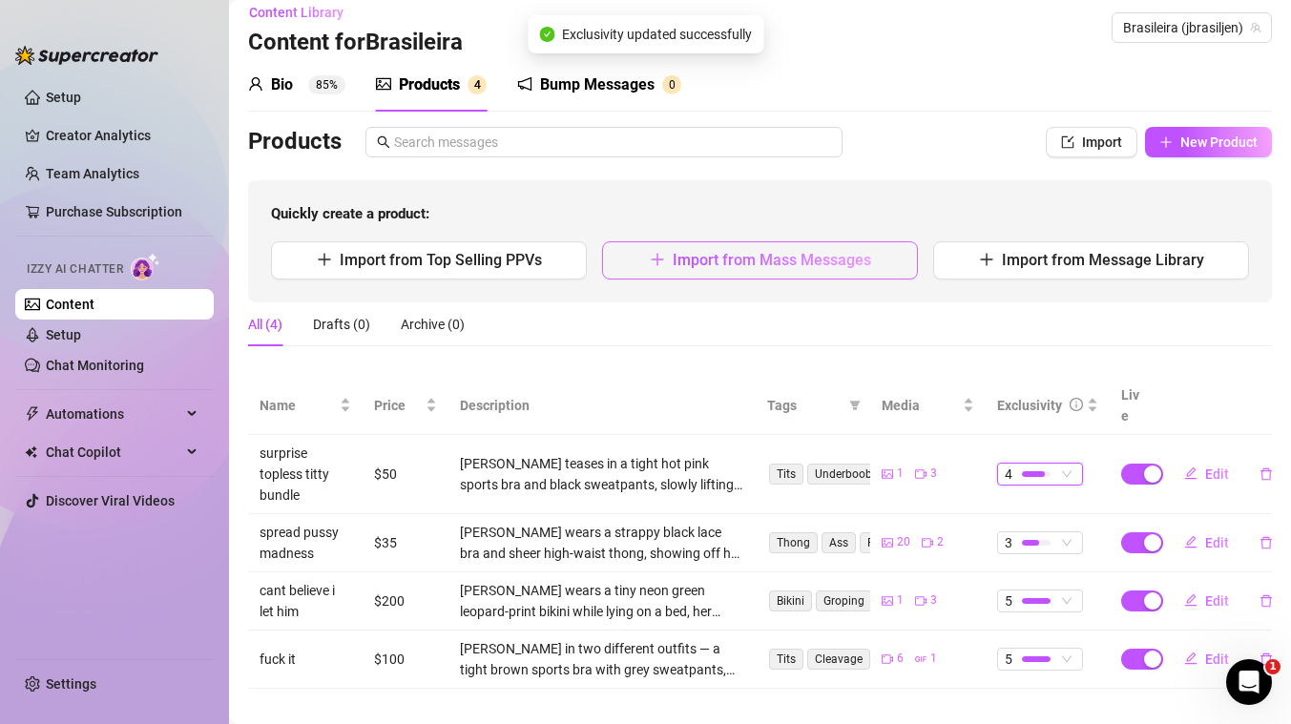
click at [783, 251] on span "Import from Mass Messages" at bounding box center [772, 260] width 198 height 18
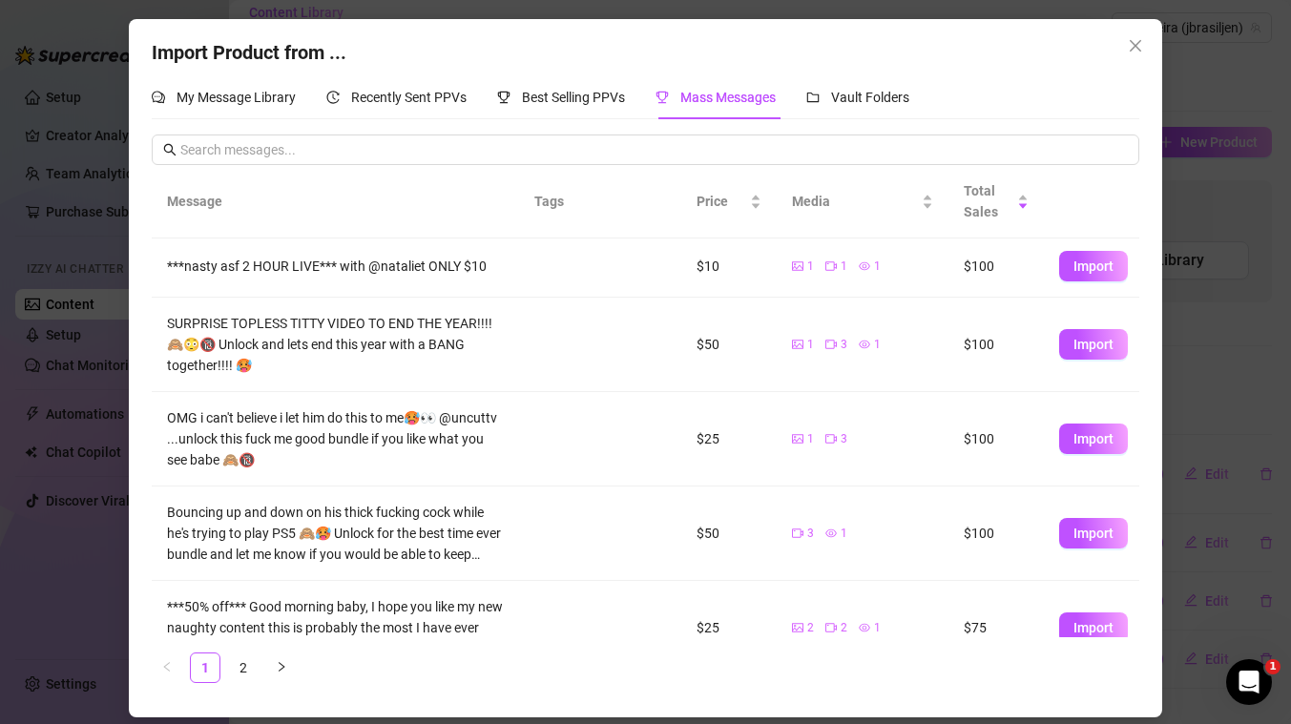
scroll to position [450, 0]
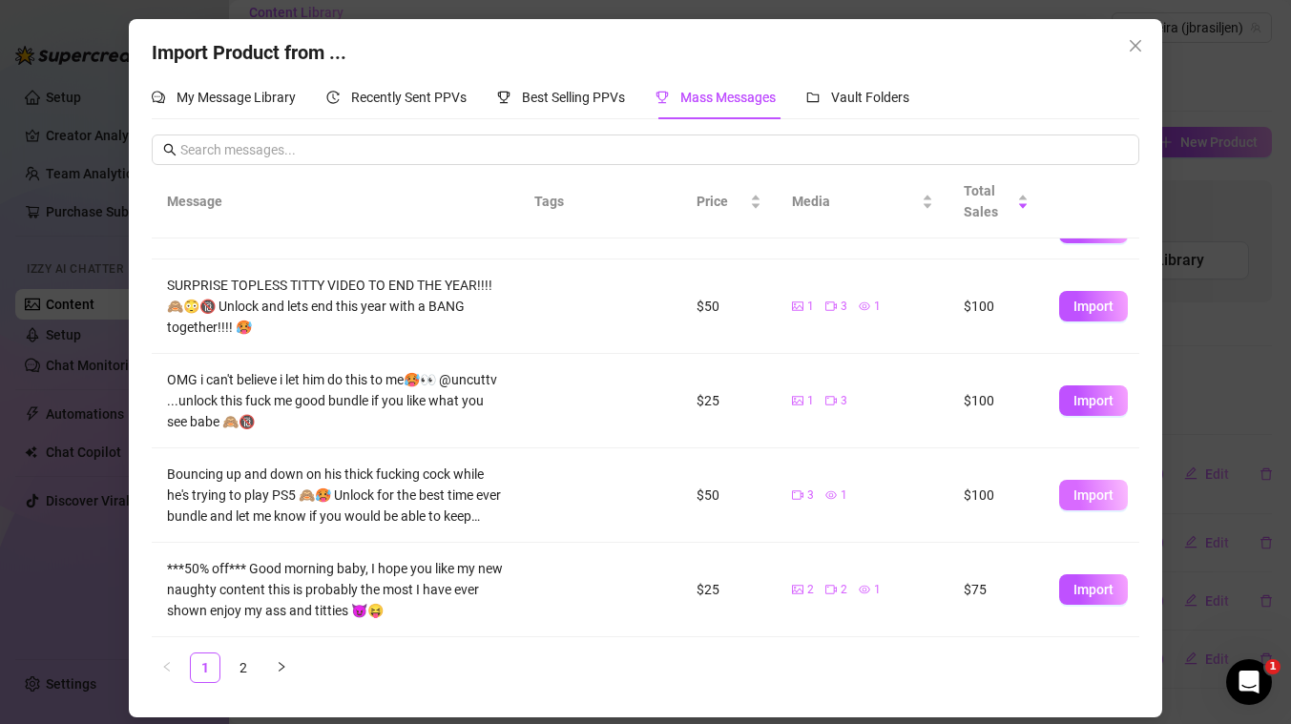
click at [1071, 499] on button "Import" at bounding box center [1093, 495] width 69 height 31
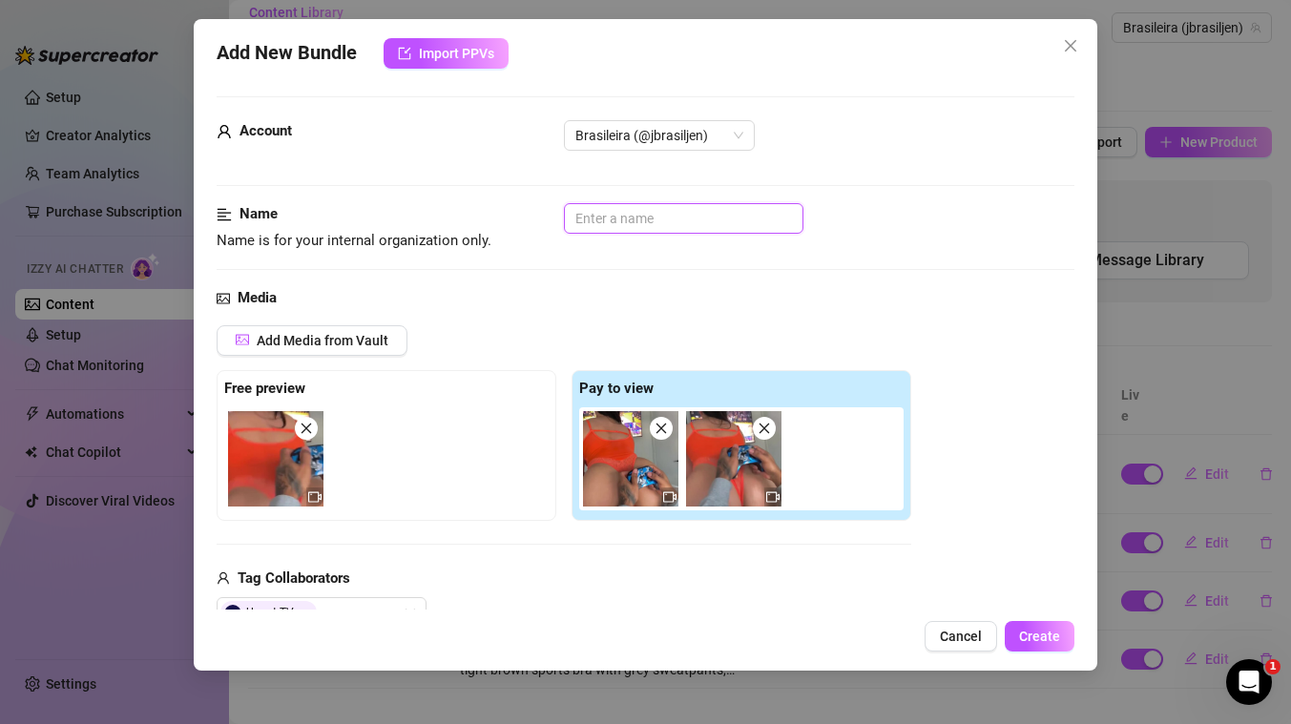
click at [695, 224] on input "text" at bounding box center [683, 218] width 239 height 31
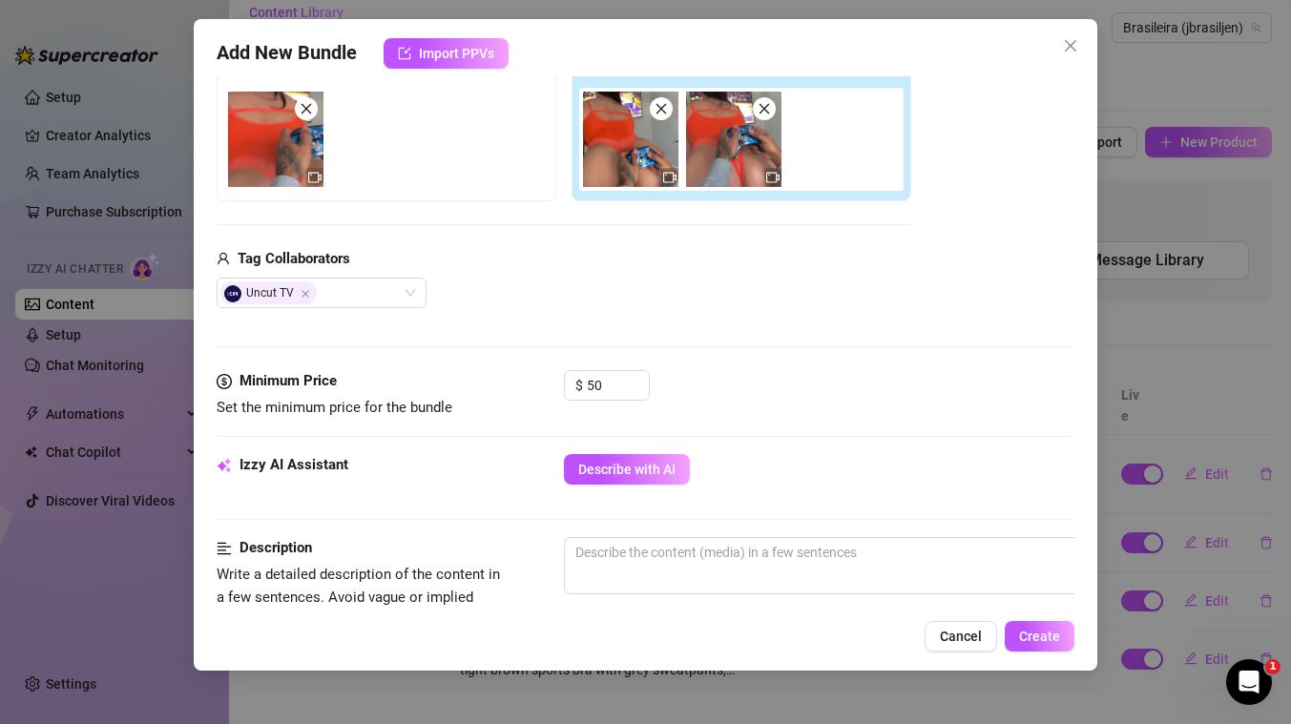
scroll to position [325, 0]
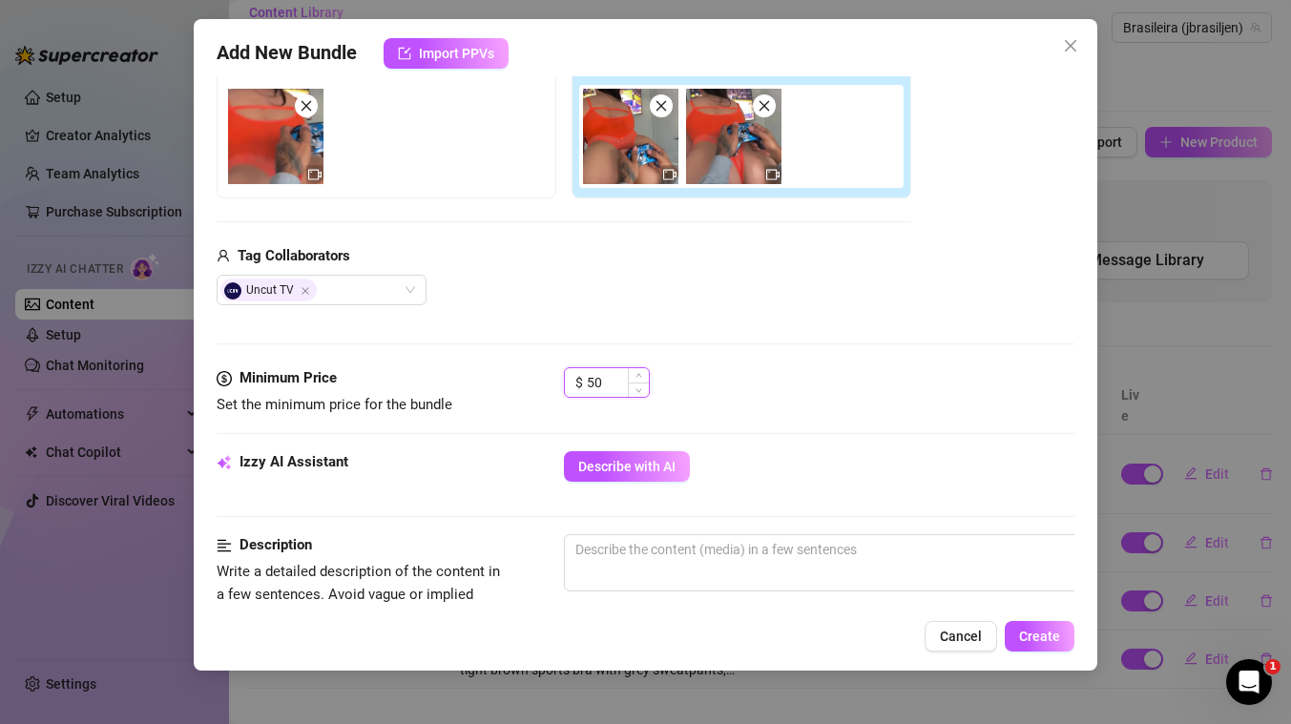
click at [607, 386] on input "50" at bounding box center [618, 382] width 62 height 29
click at [869, 342] on div "Media Add Media from Vault Free preview Pay to view Tag Collaborators Uncut TV" at bounding box center [646, 166] width 858 height 403
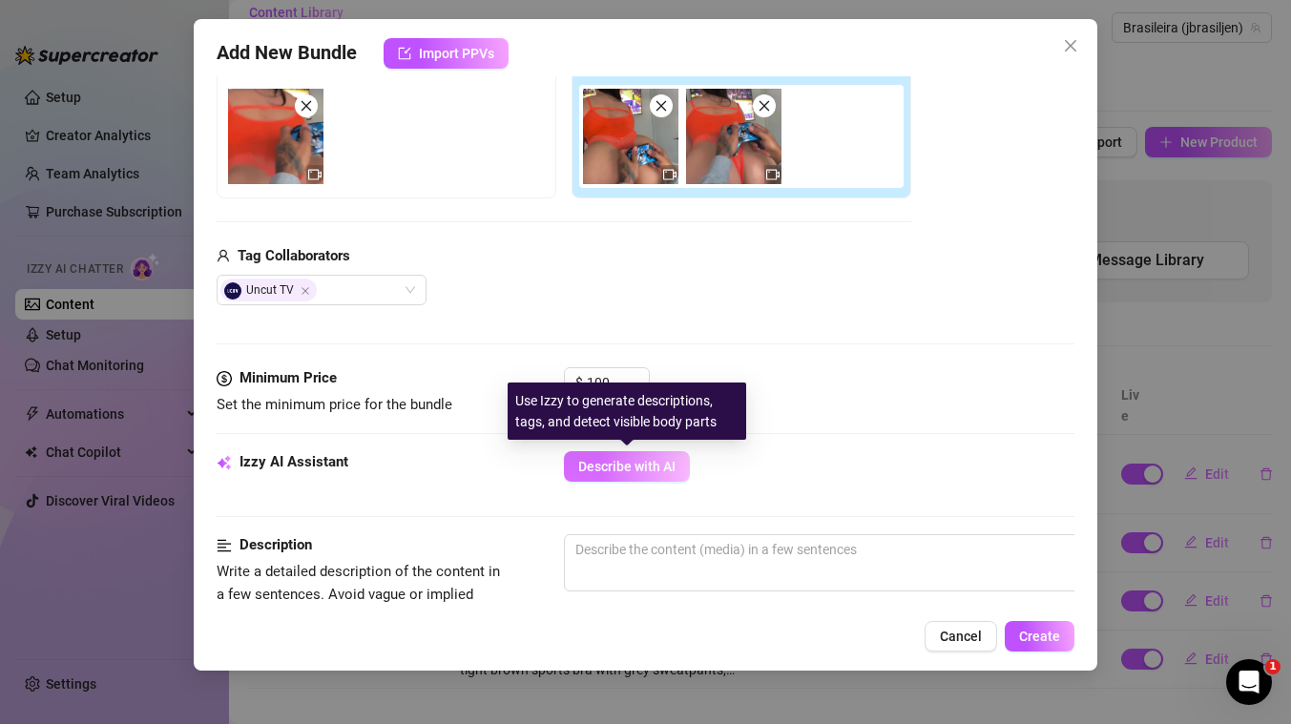
click at [632, 466] on span "Describe with AI" at bounding box center [626, 466] width 97 height 15
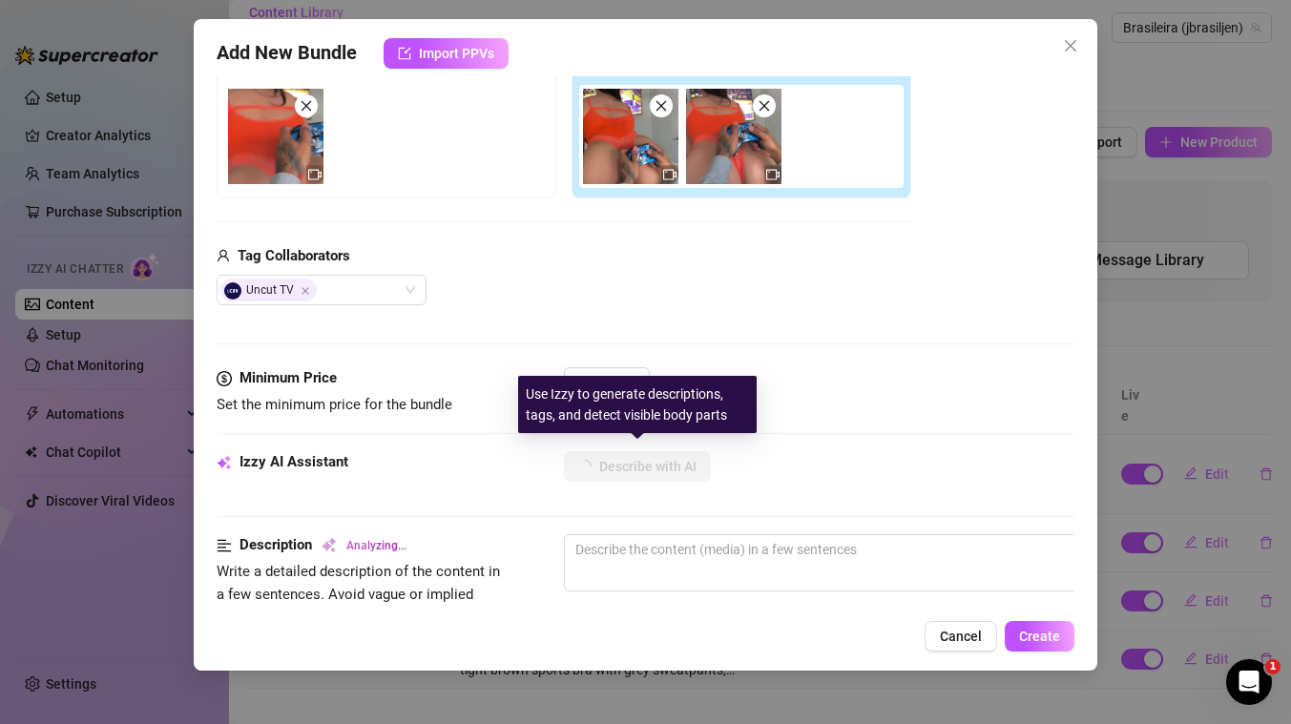
scroll to position [1069, 0]
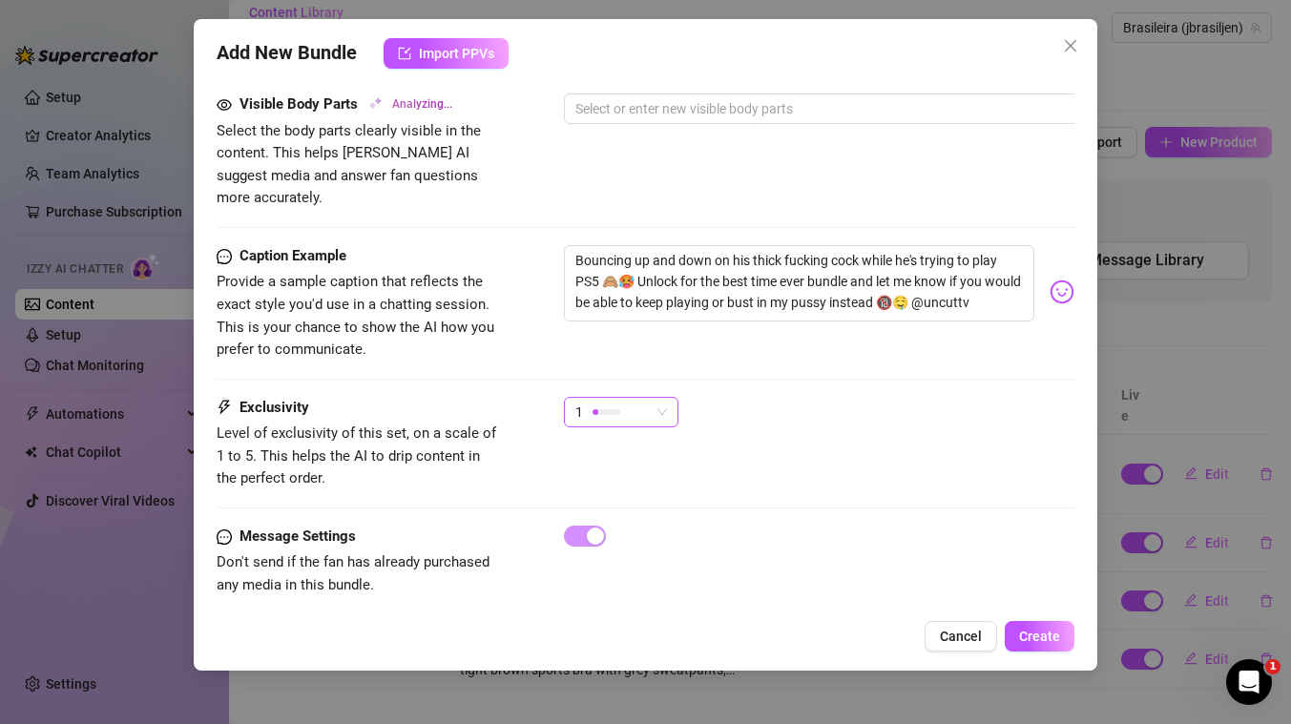
click at [632, 398] on div "1" at bounding box center [612, 412] width 74 height 29
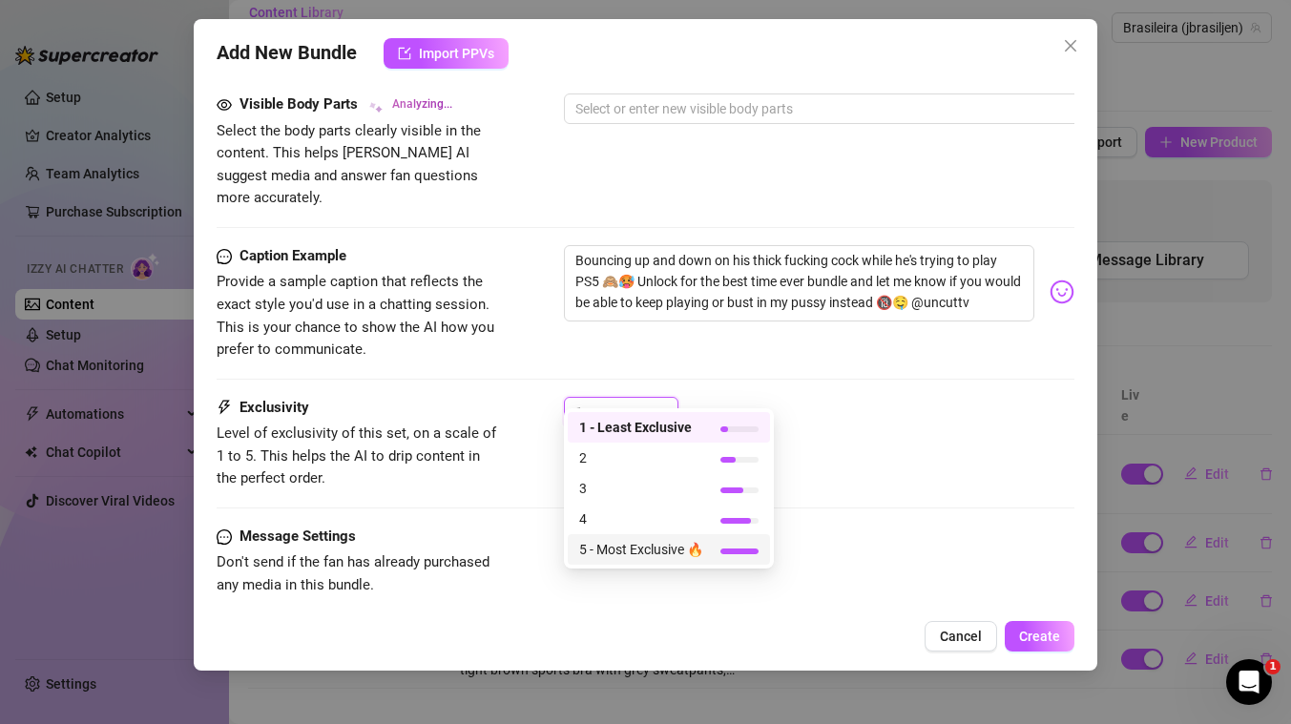
click at [613, 546] on span "5 - Most Exclusive 🔥" at bounding box center [641, 549] width 124 height 21
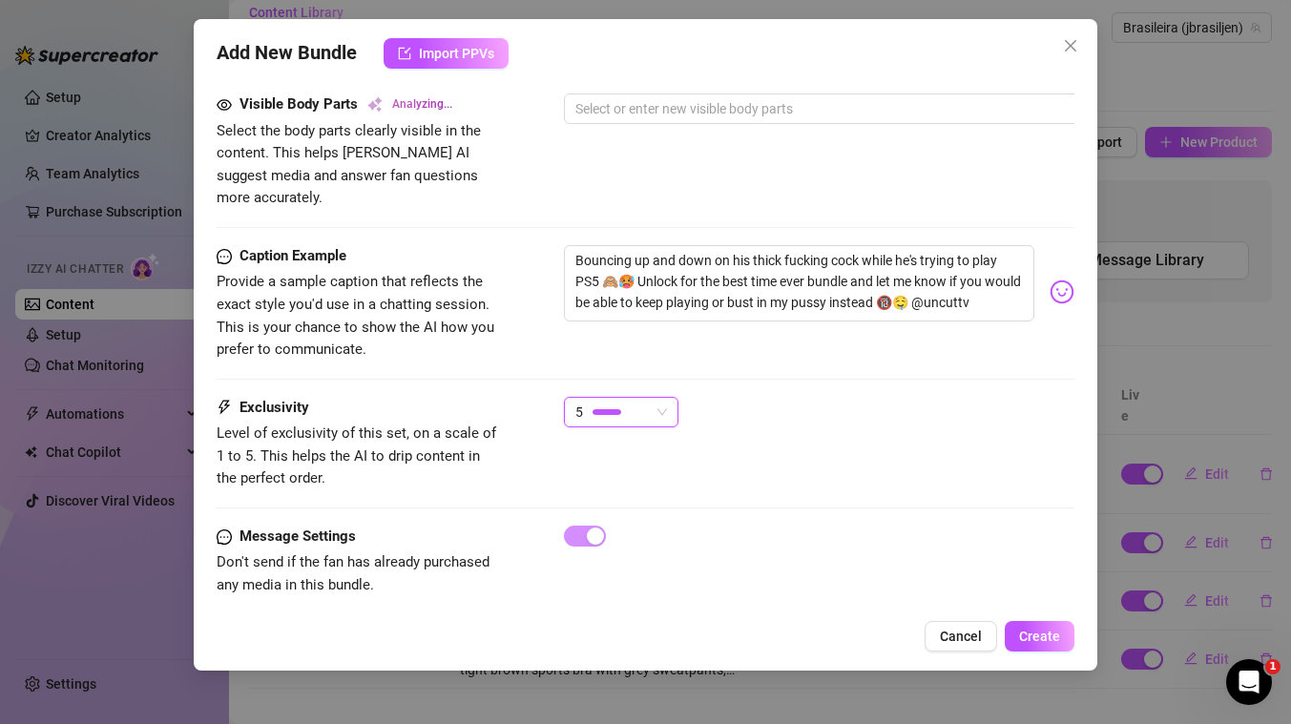
click at [848, 415] on div "5 5" at bounding box center [819, 421] width 510 height 48
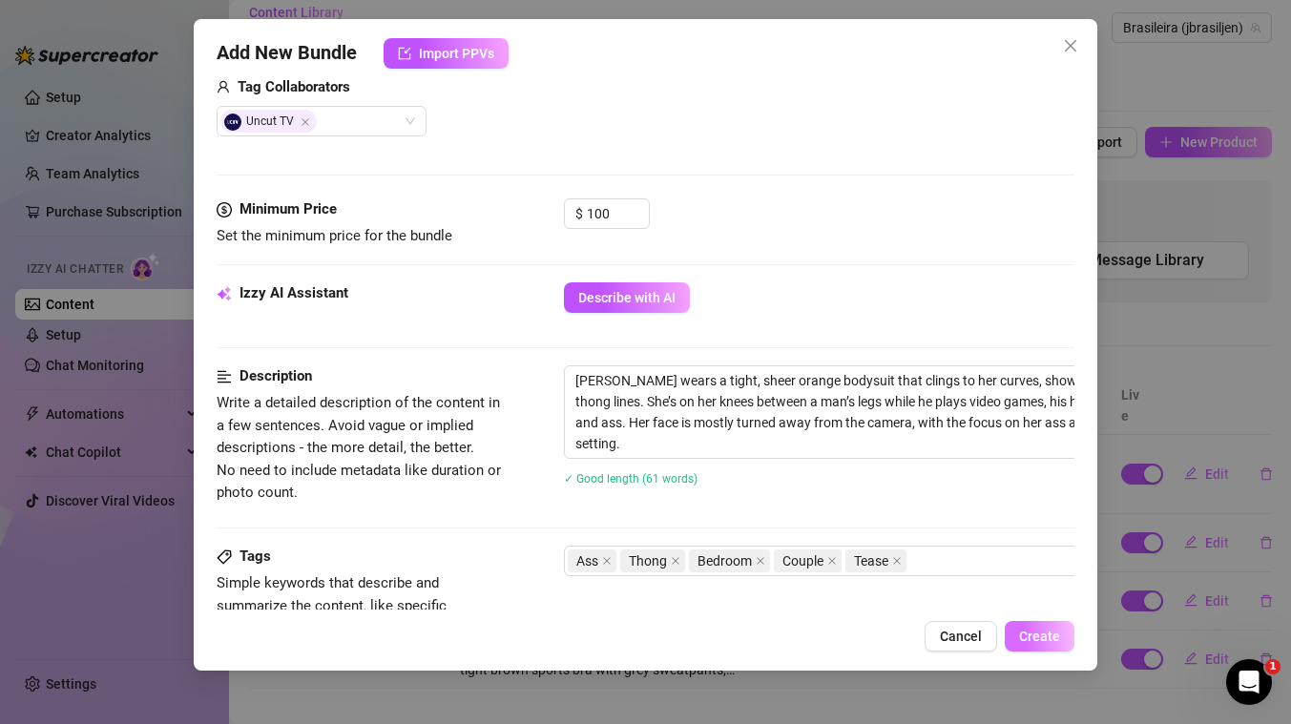
click at [1035, 639] on span "Create" at bounding box center [1039, 636] width 41 height 15
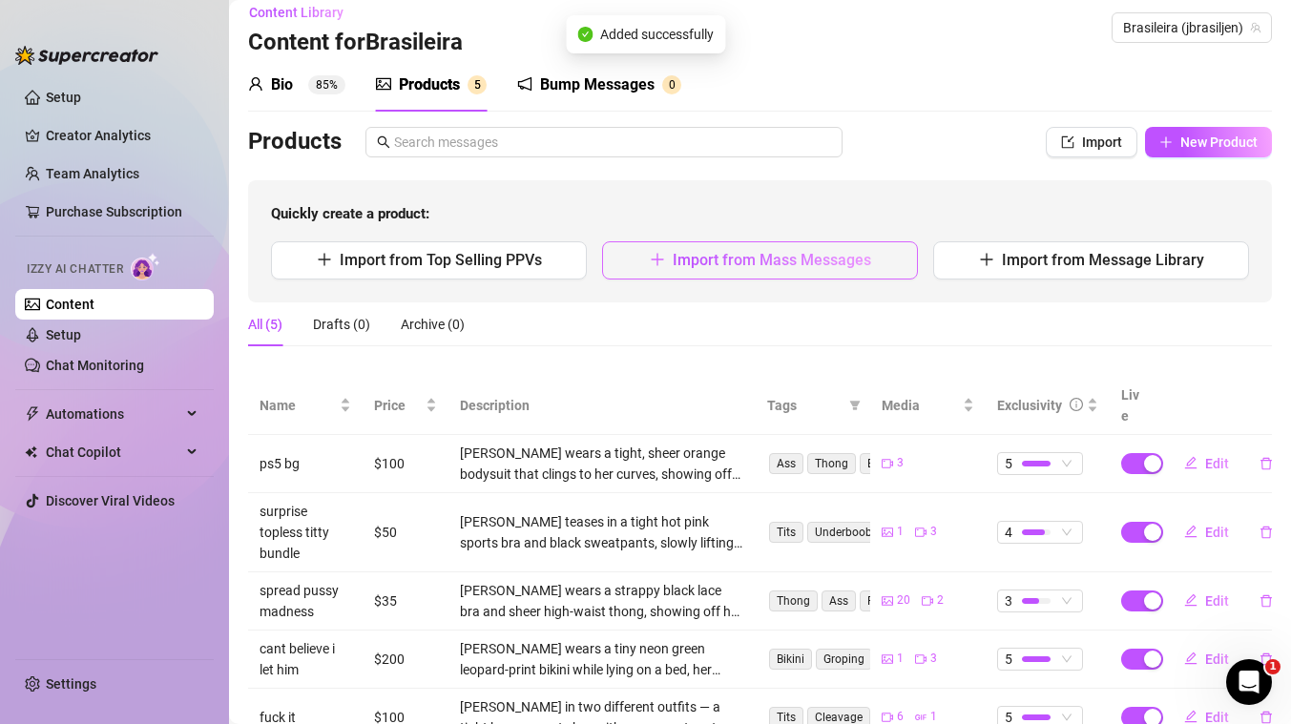
click at [811, 259] on span "Import from Mass Messages" at bounding box center [772, 260] width 198 height 18
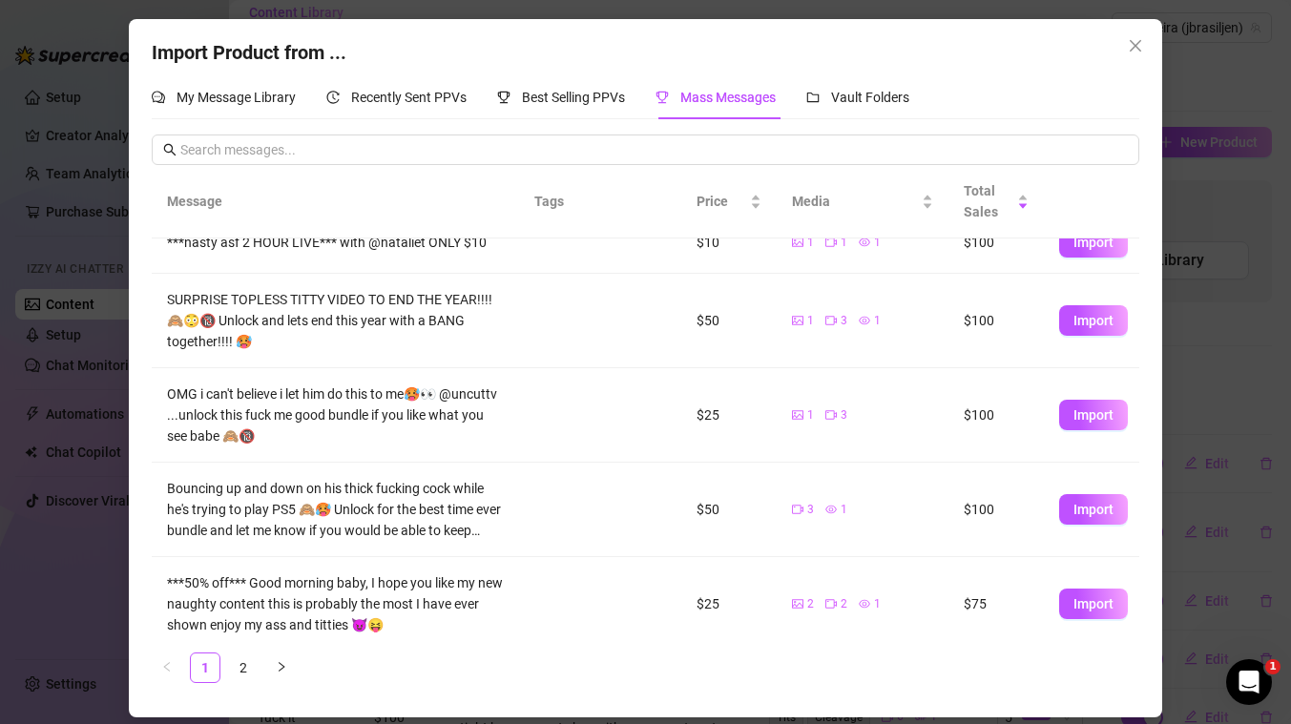
scroll to position [450, 0]
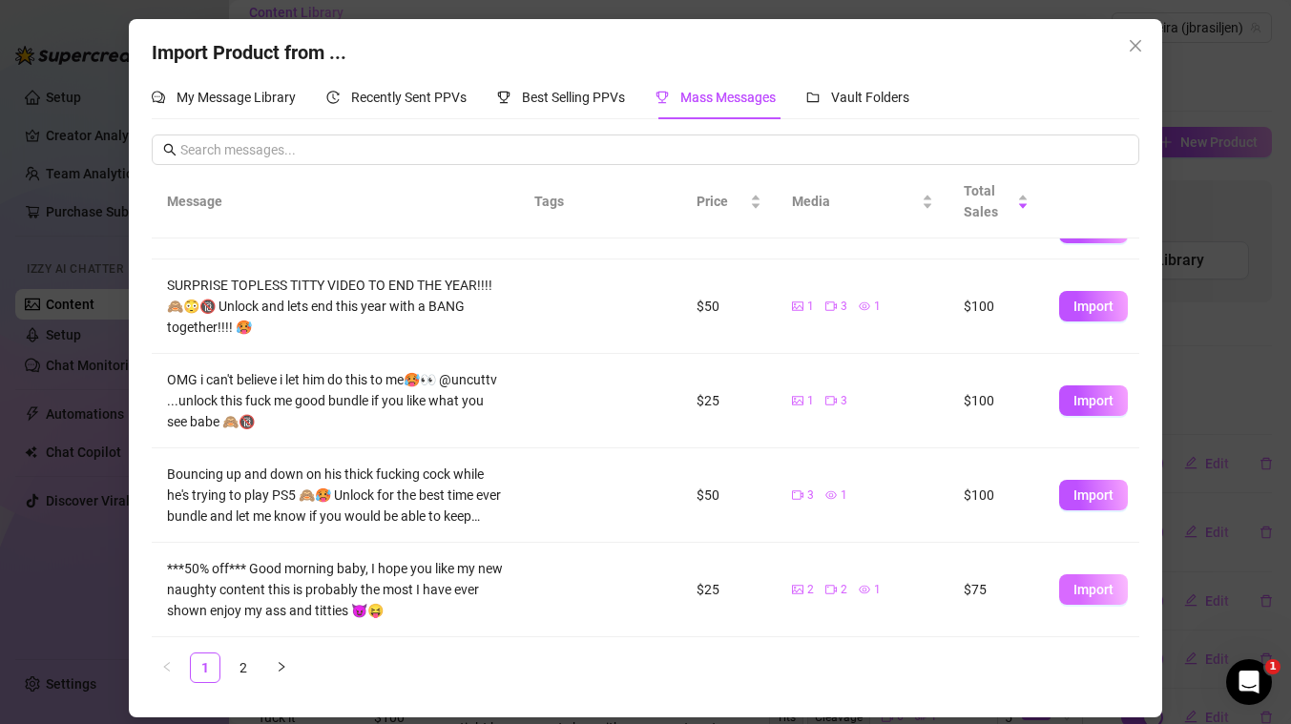
click at [1099, 598] on button "Import" at bounding box center [1093, 589] width 69 height 31
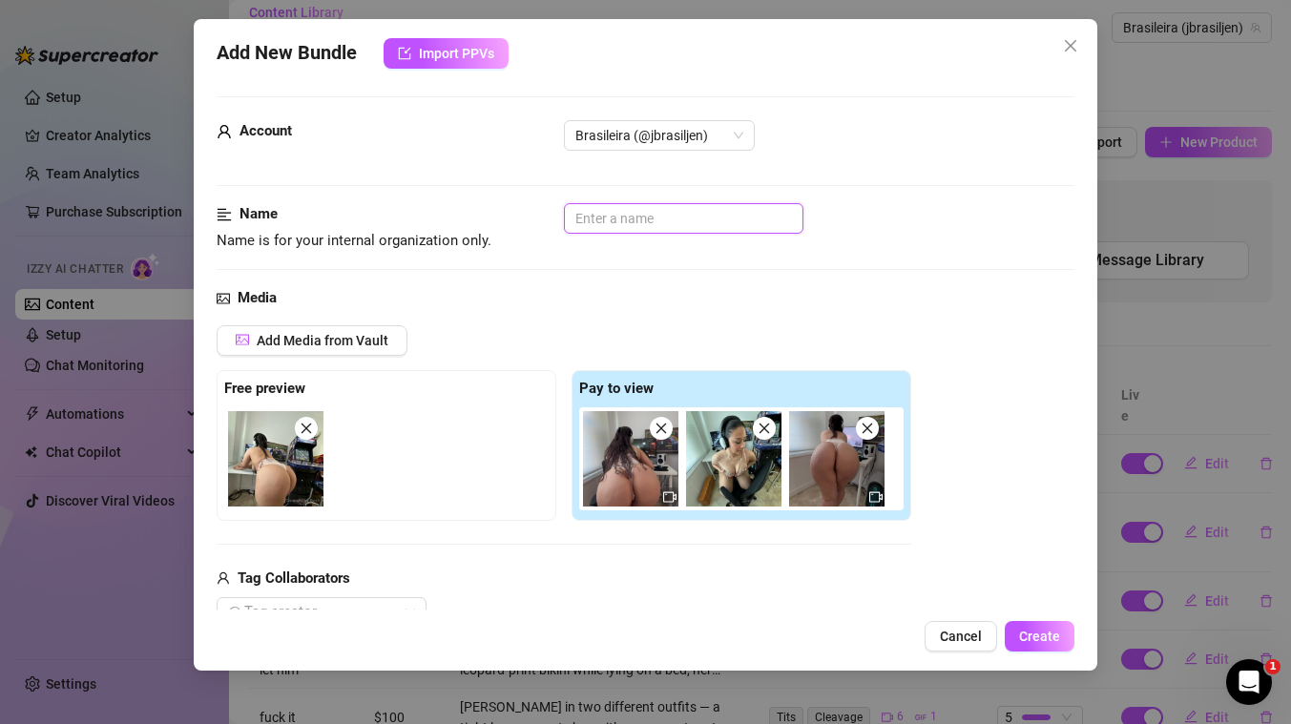
click at [624, 224] on input "text" at bounding box center [683, 218] width 239 height 31
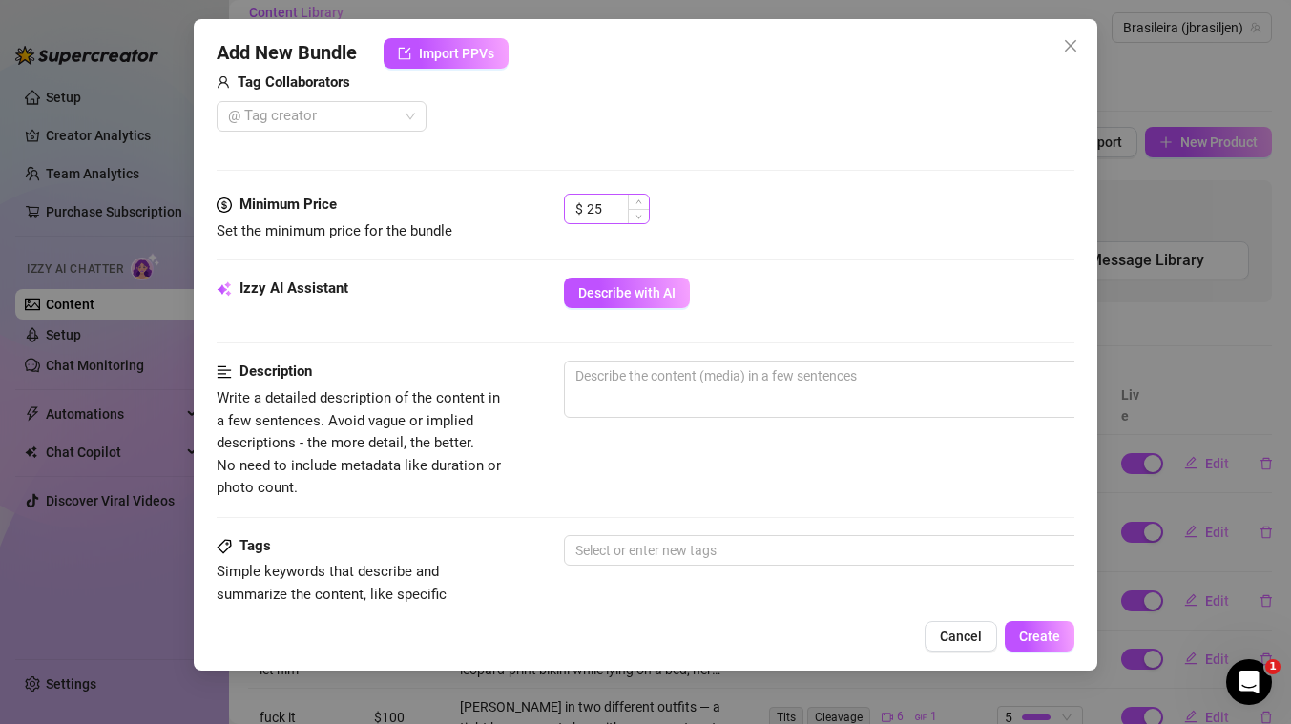
scroll to position [496, 0]
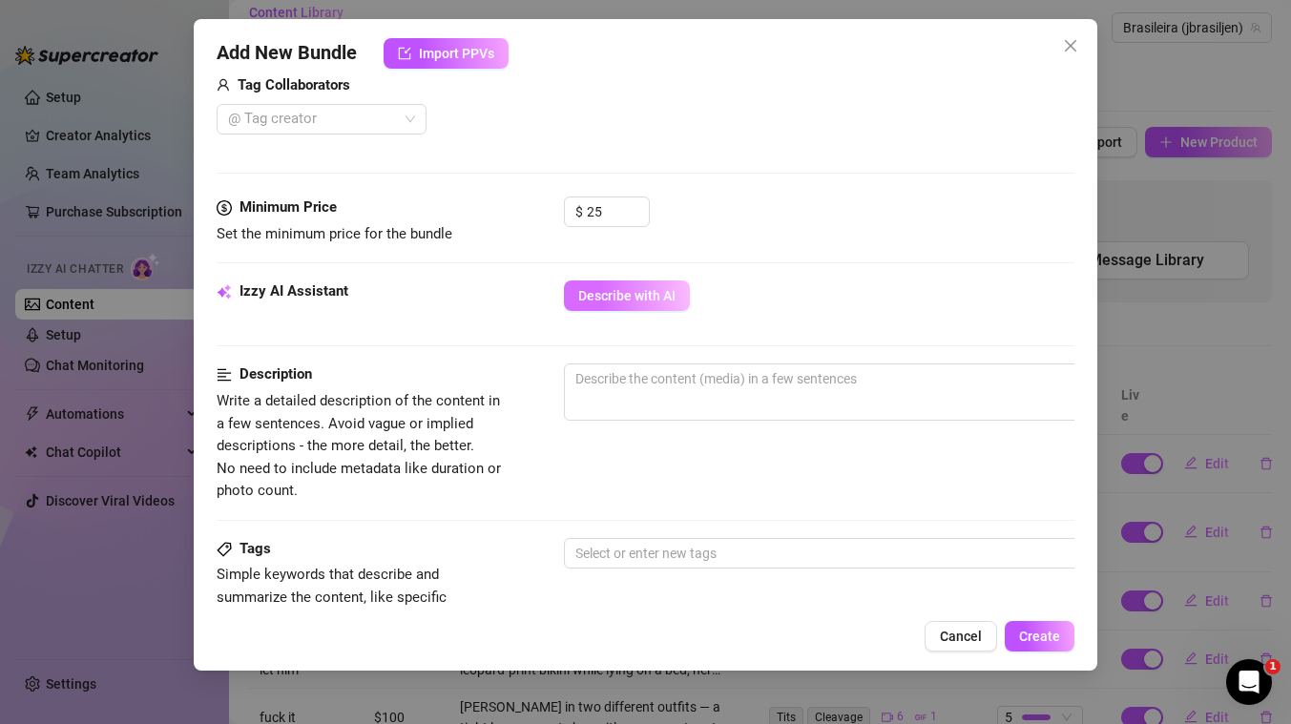
click at [626, 300] on span "Describe with AI" at bounding box center [626, 295] width 97 height 15
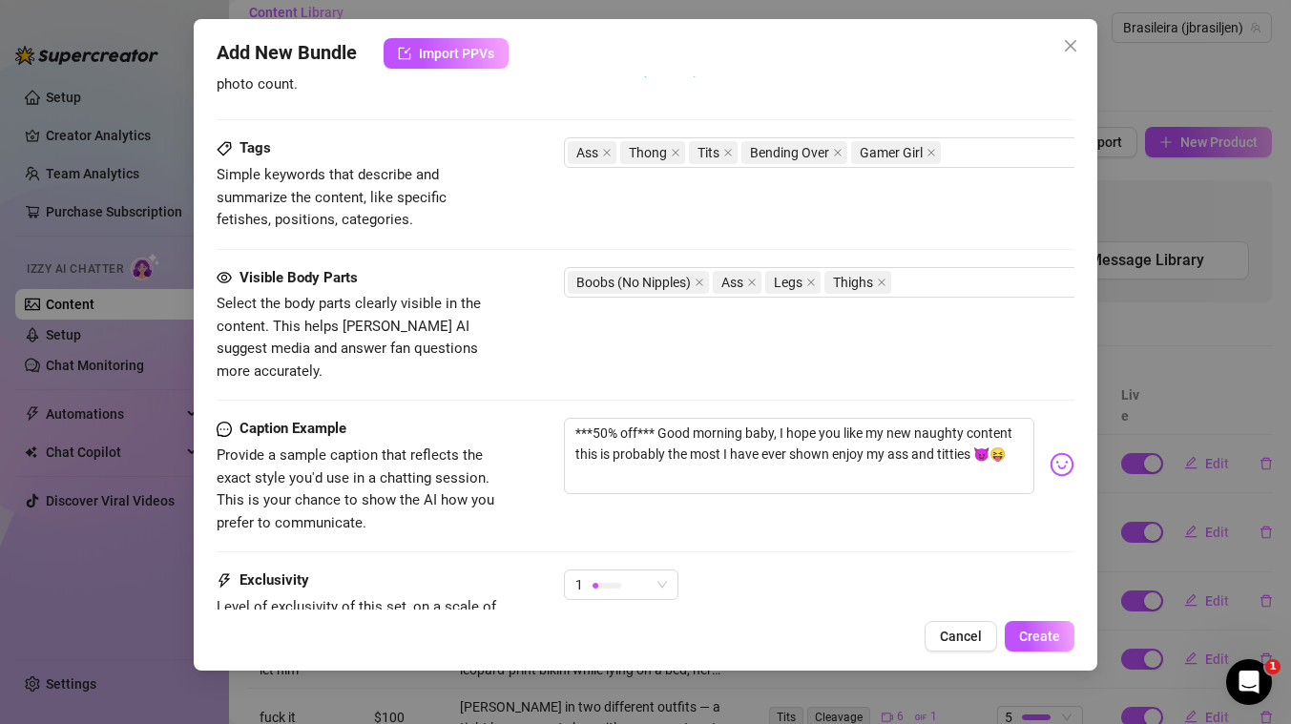
scroll to position [910, 0]
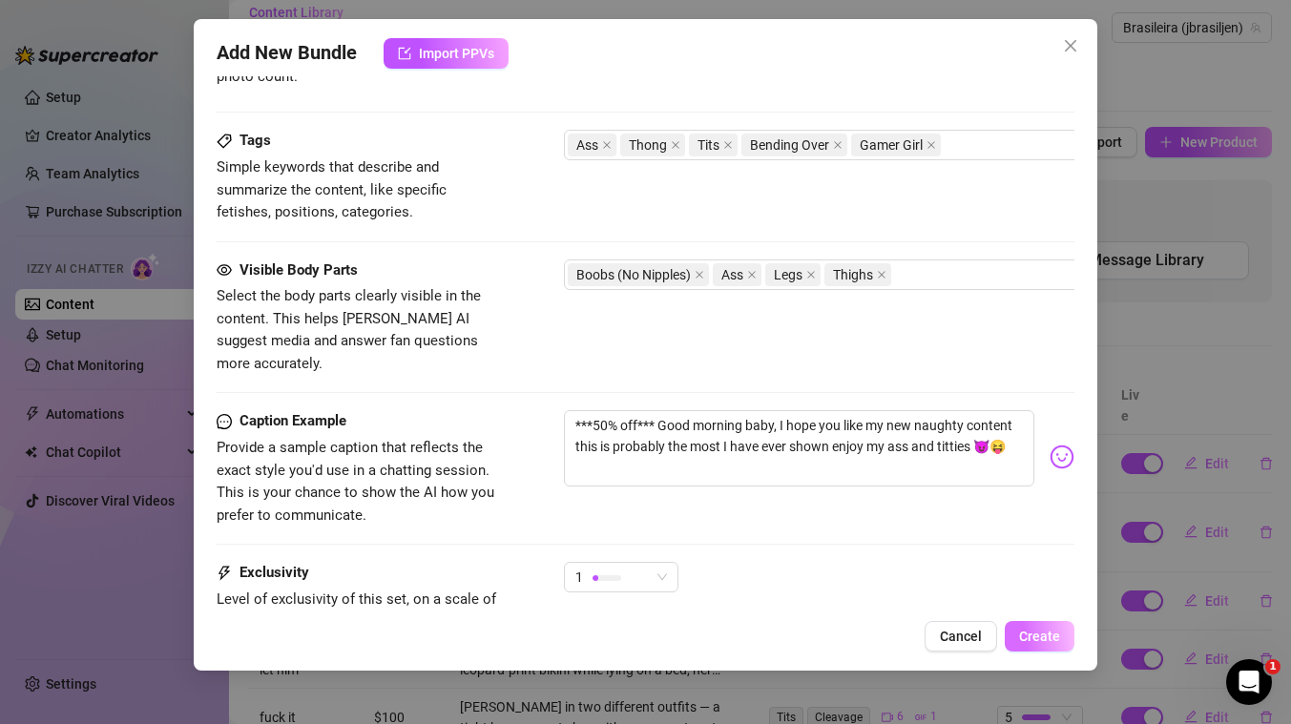
click at [1044, 637] on span "Create" at bounding box center [1039, 636] width 41 height 15
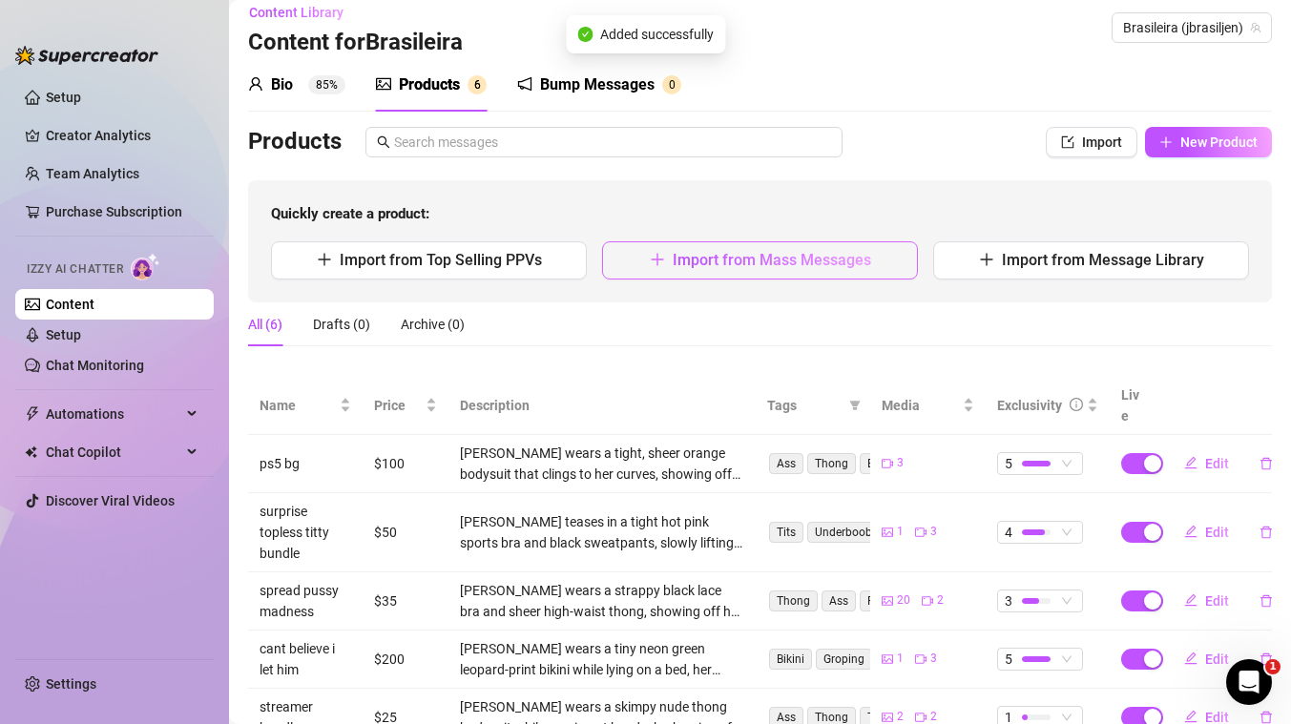
click at [807, 254] on span "Import from Mass Messages" at bounding box center [772, 260] width 198 height 18
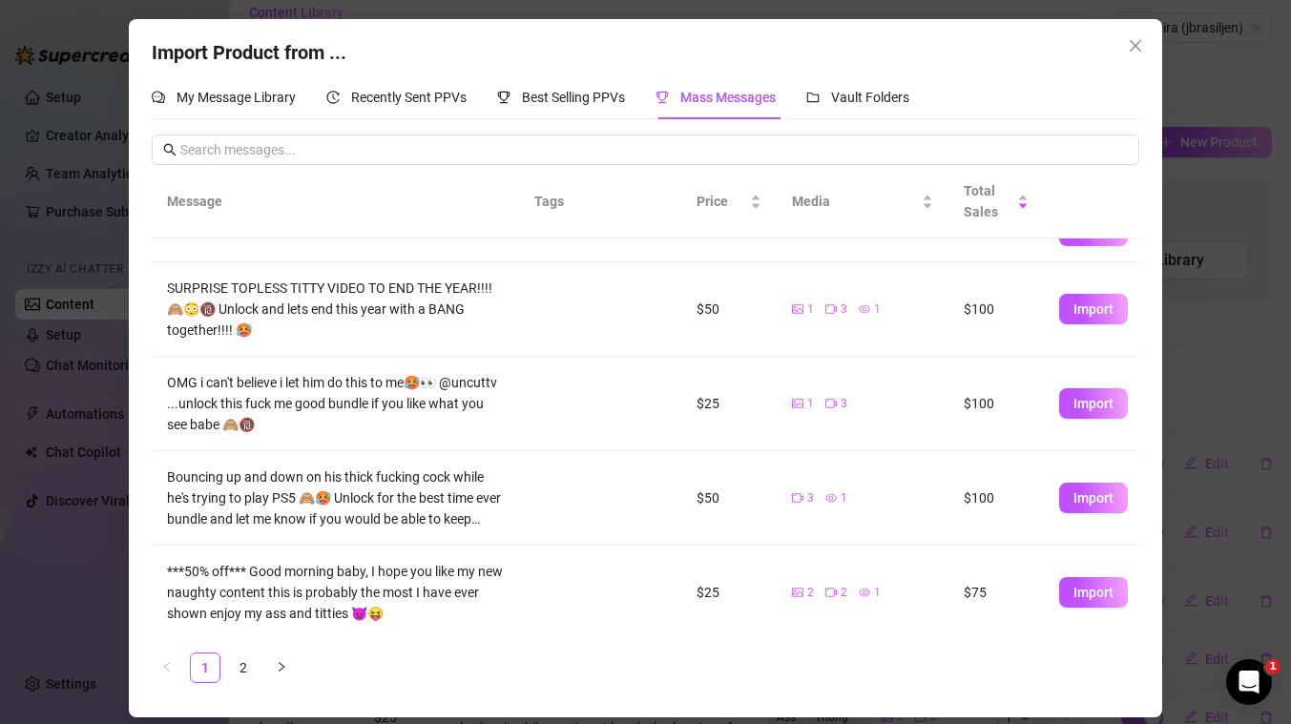
scroll to position [450, 0]
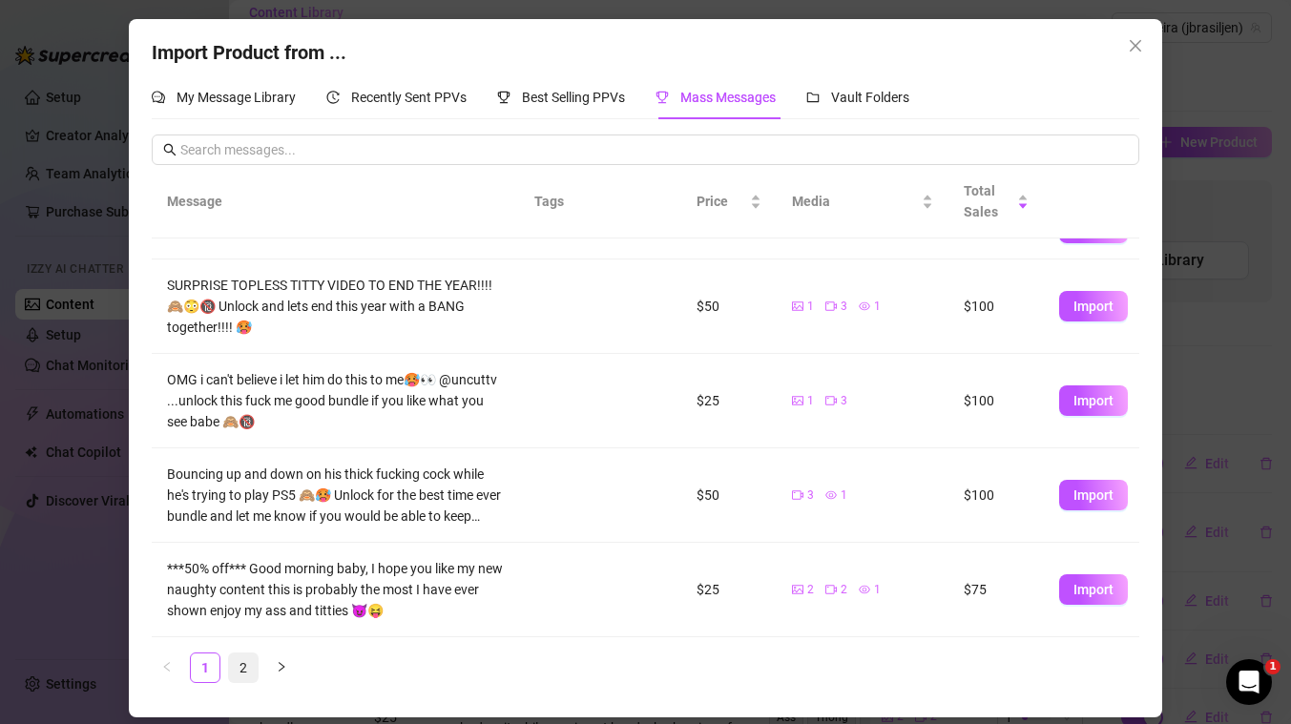
click at [237, 658] on link "2" at bounding box center [243, 667] width 29 height 29
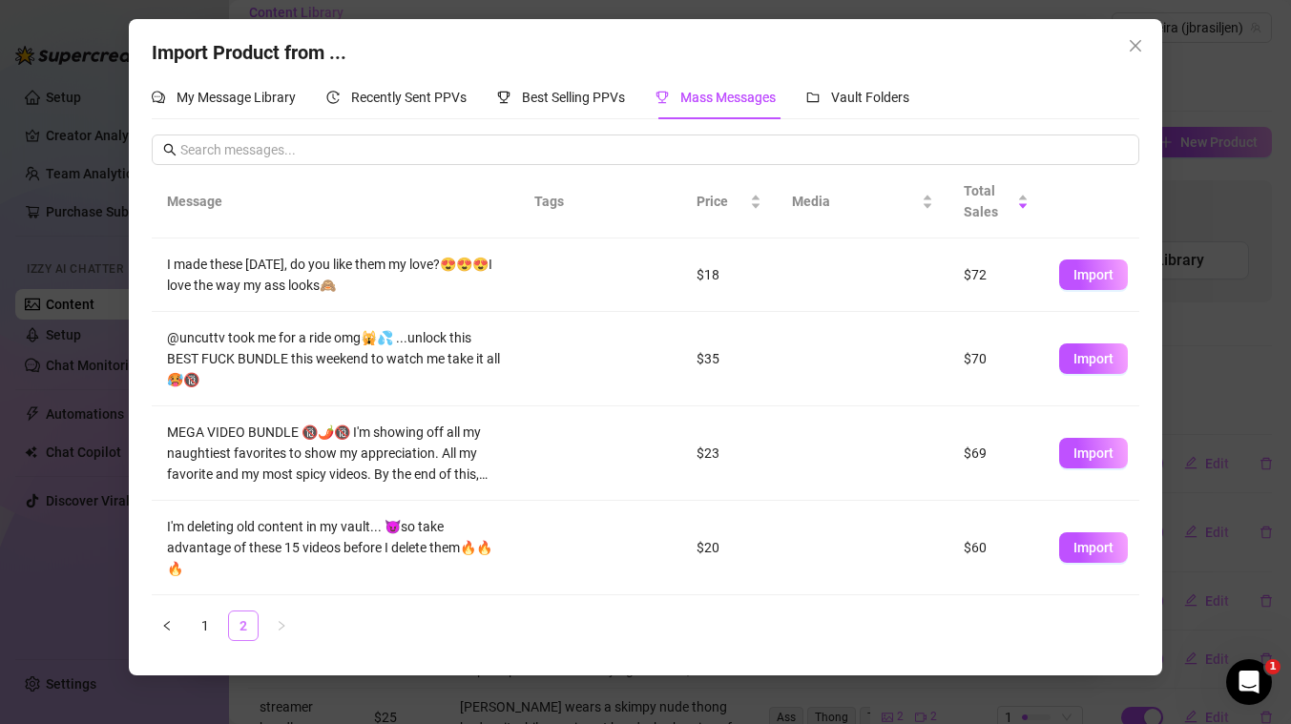
scroll to position [0, 0]
click at [1103, 353] on span "Import" at bounding box center [1093, 358] width 40 height 15
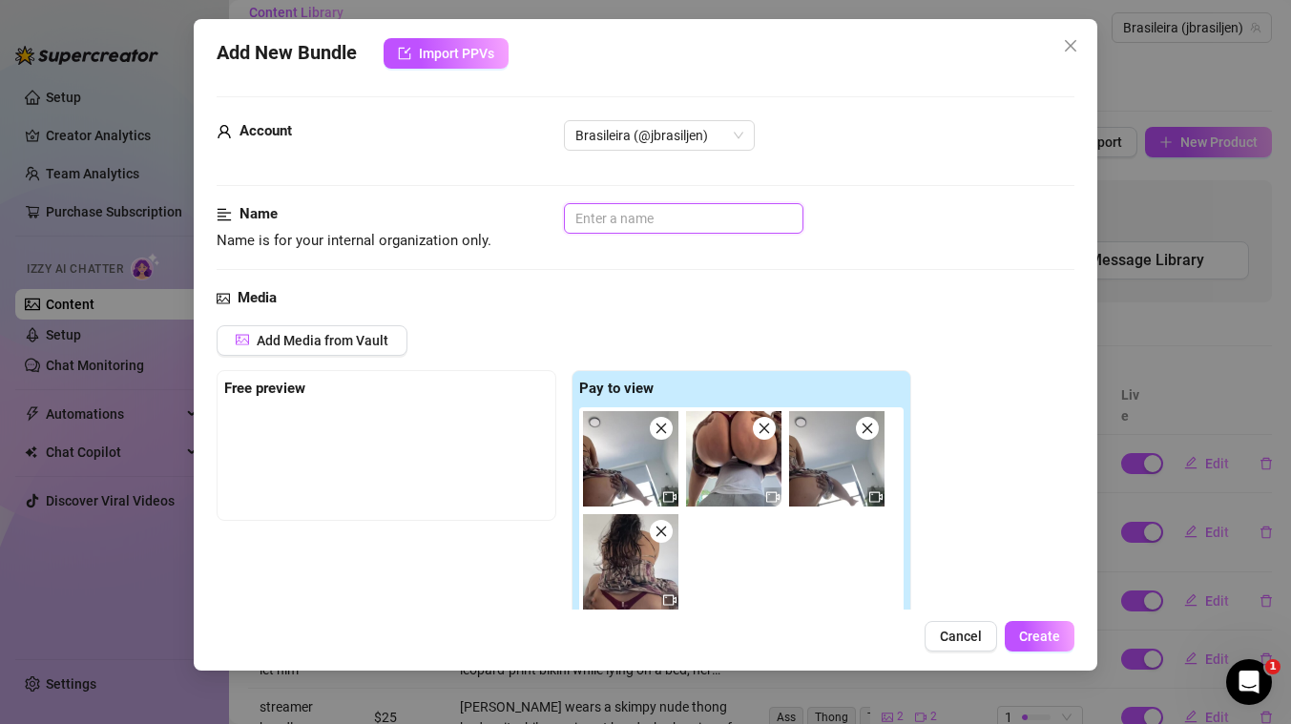
click at [621, 224] on input "text" at bounding box center [683, 218] width 239 height 31
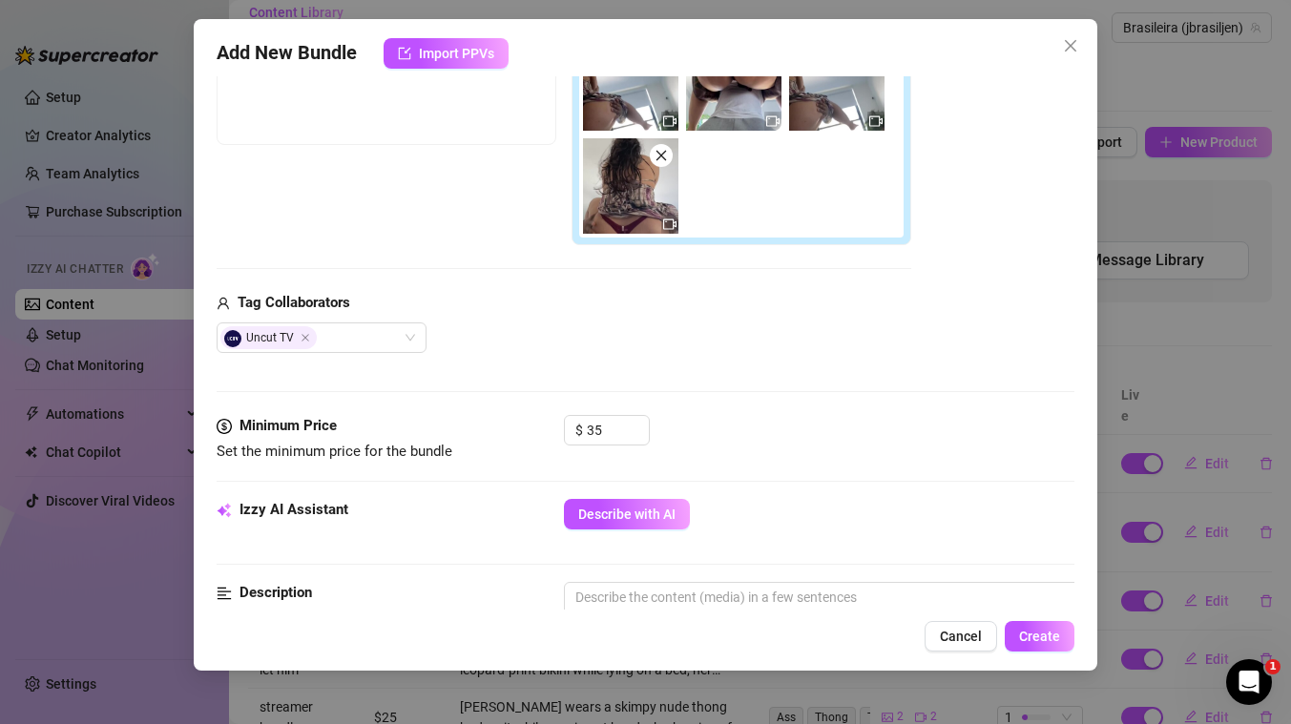
scroll to position [427, 0]
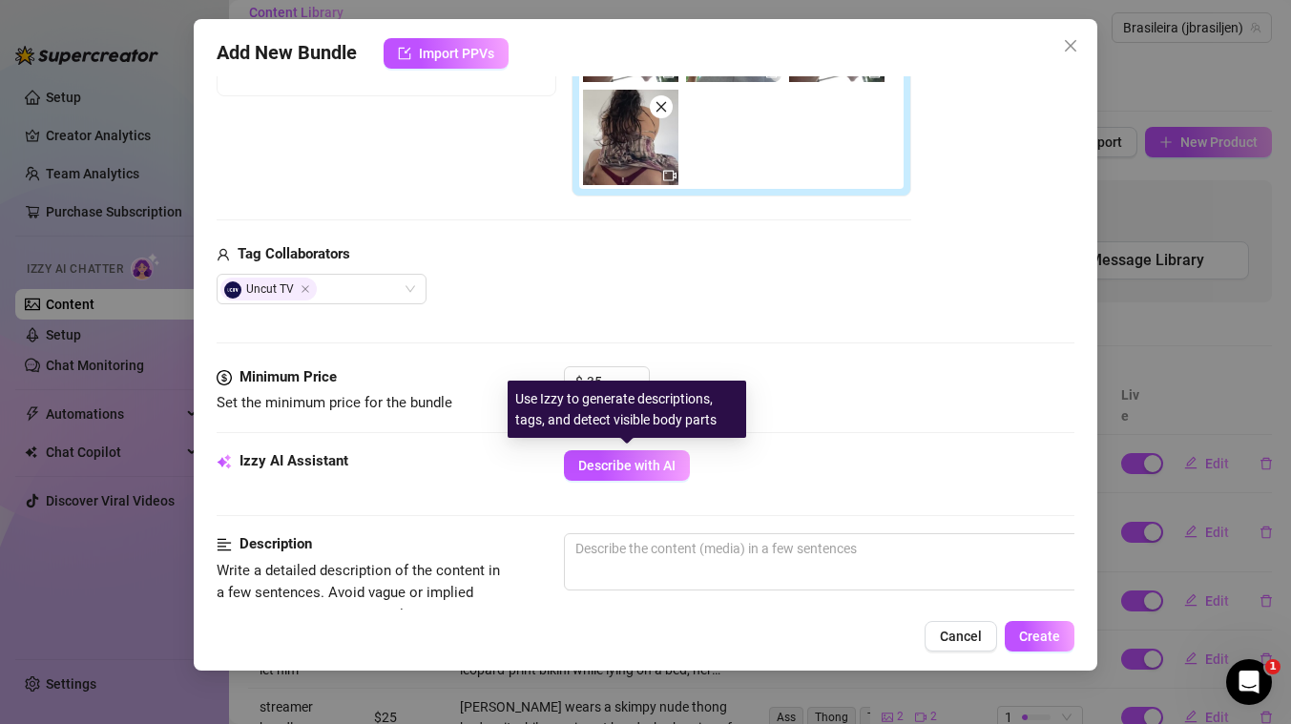
click at [604, 400] on div "Use Izzy to generate descriptions, tags, and detect visible body parts" at bounding box center [626, 409] width 238 height 57
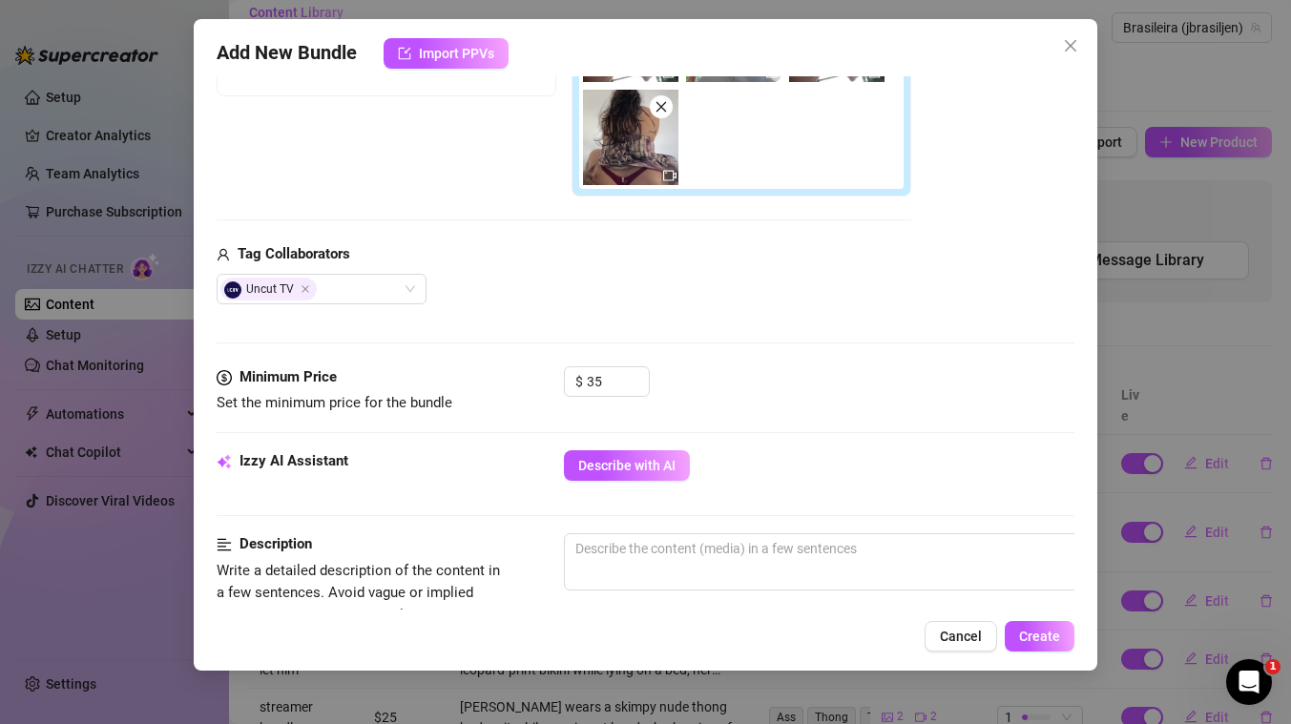
click at [626, 350] on div "Media Add Media from Vault Free preview Pay to view Tag Collaborators Uncut TV" at bounding box center [646, 115] width 858 height 504
click at [611, 376] on input "35" at bounding box center [618, 381] width 62 height 29
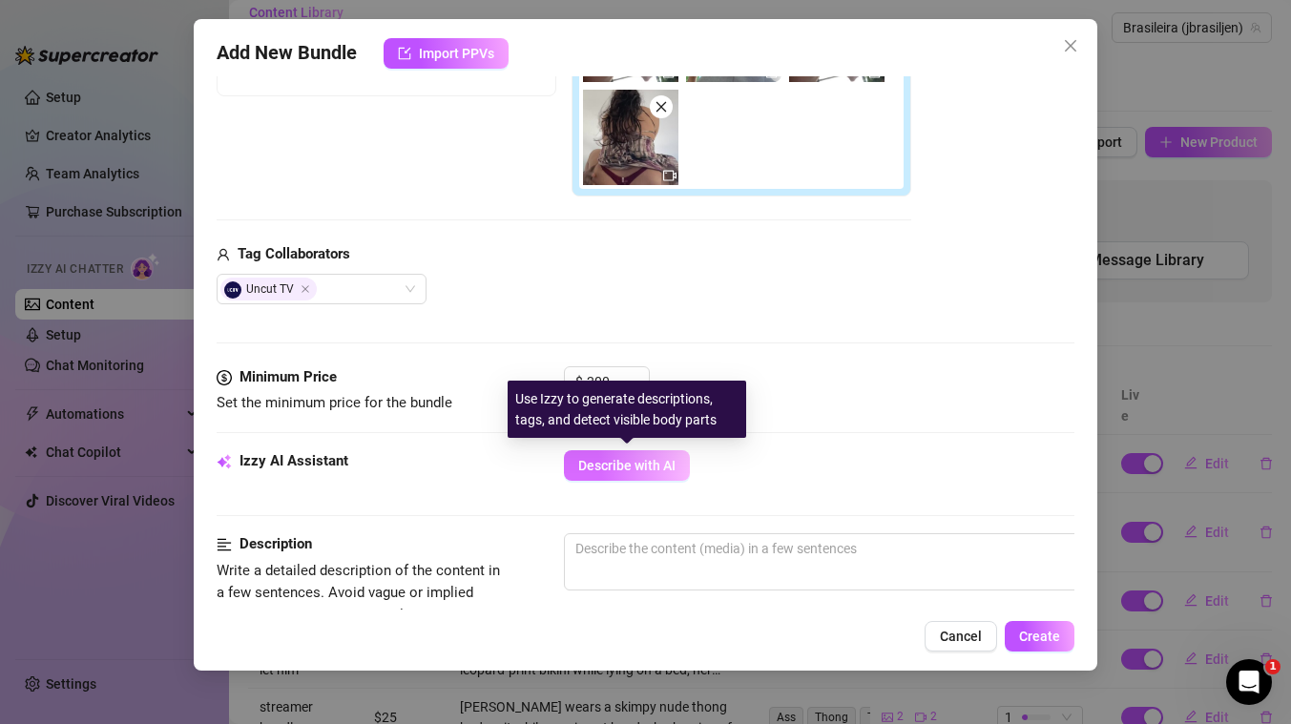
click at [639, 475] on button "Describe with AI" at bounding box center [627, 465] width 126 height 31
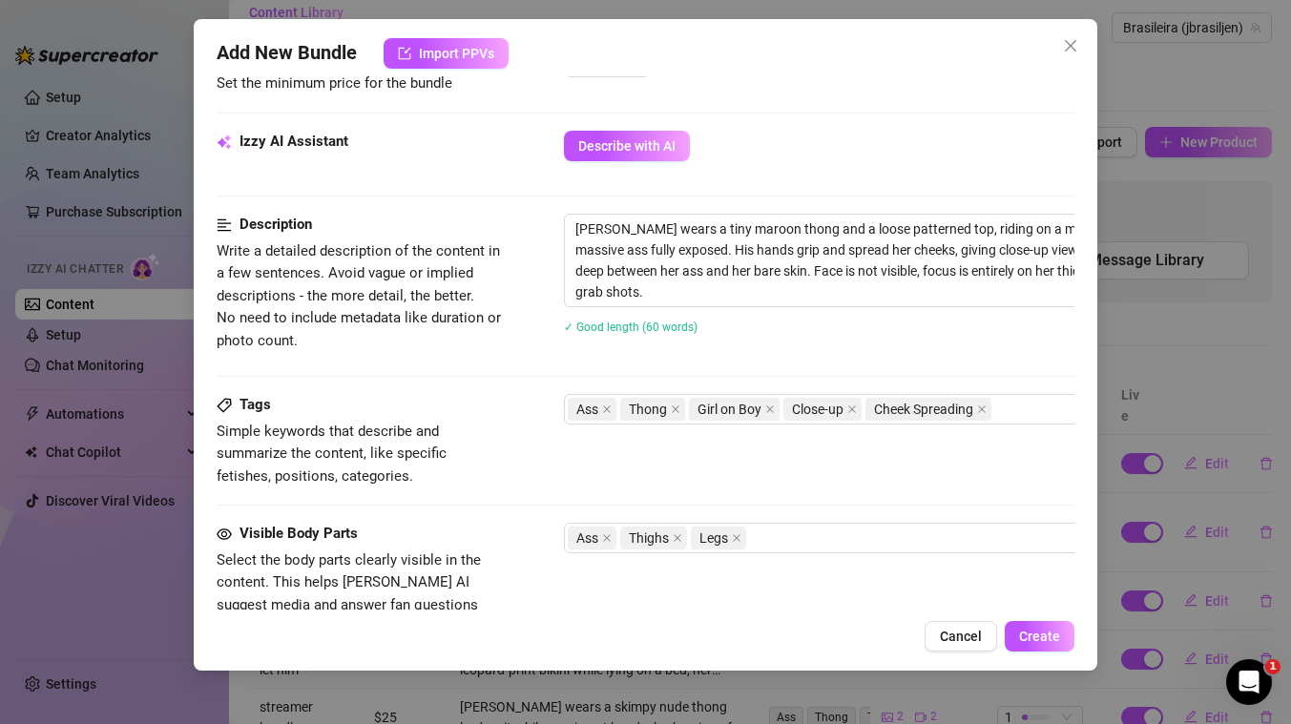
scroll to position [1176, 0]
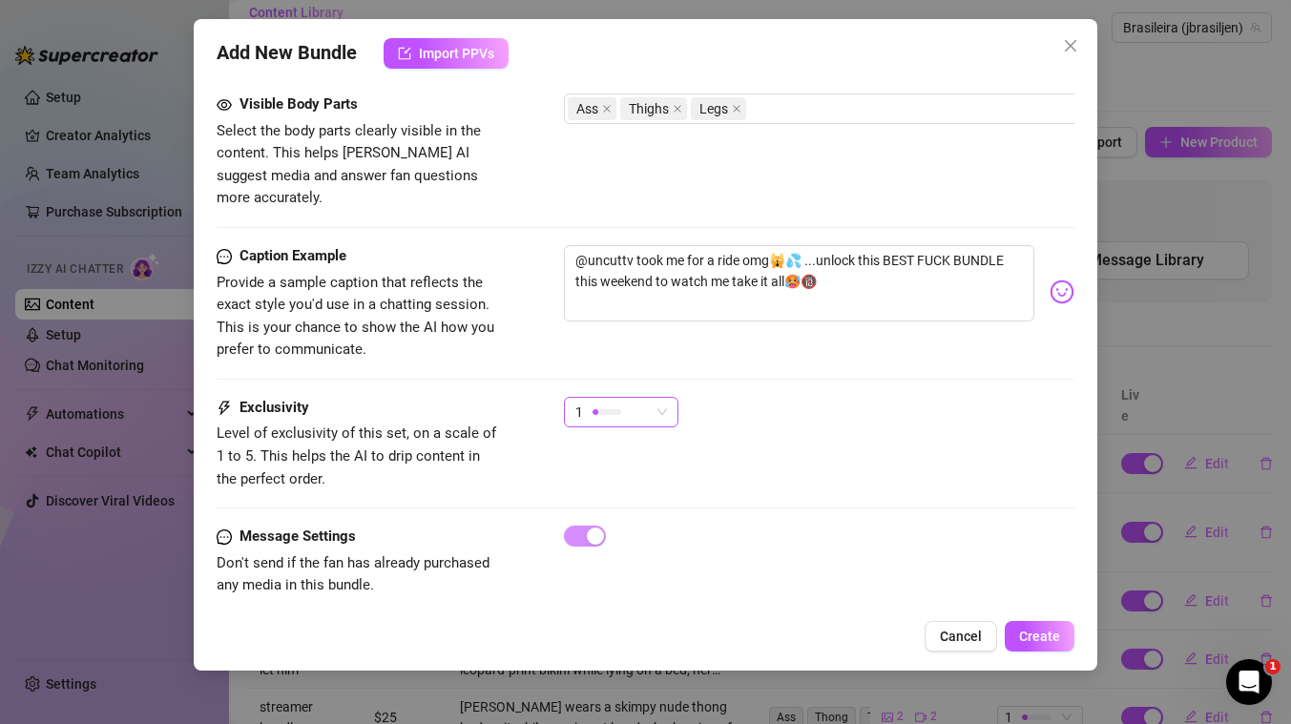
click at [641, 398] on div "1" at bounding box center [612, 412] width 74 height 29
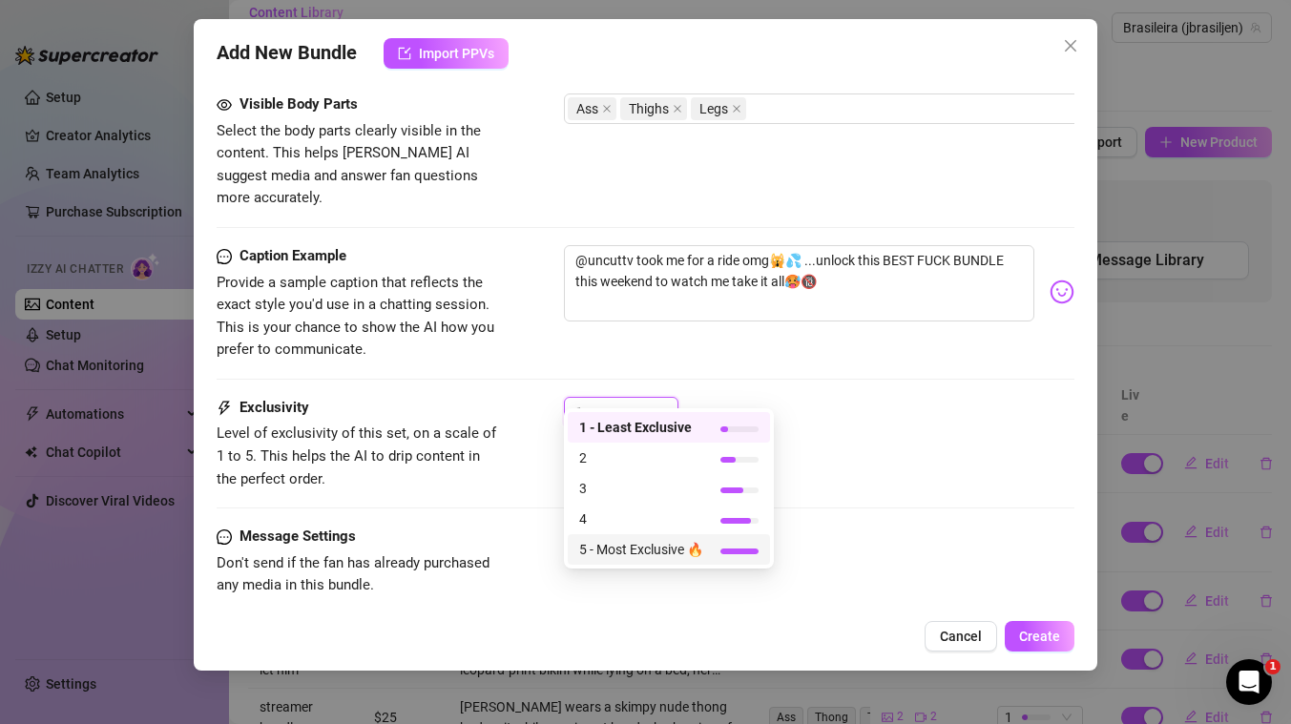
click at [627, 559] on span "5 - Most Exclusive 🔥" at bounding box center [641, 549] width 124 height 21
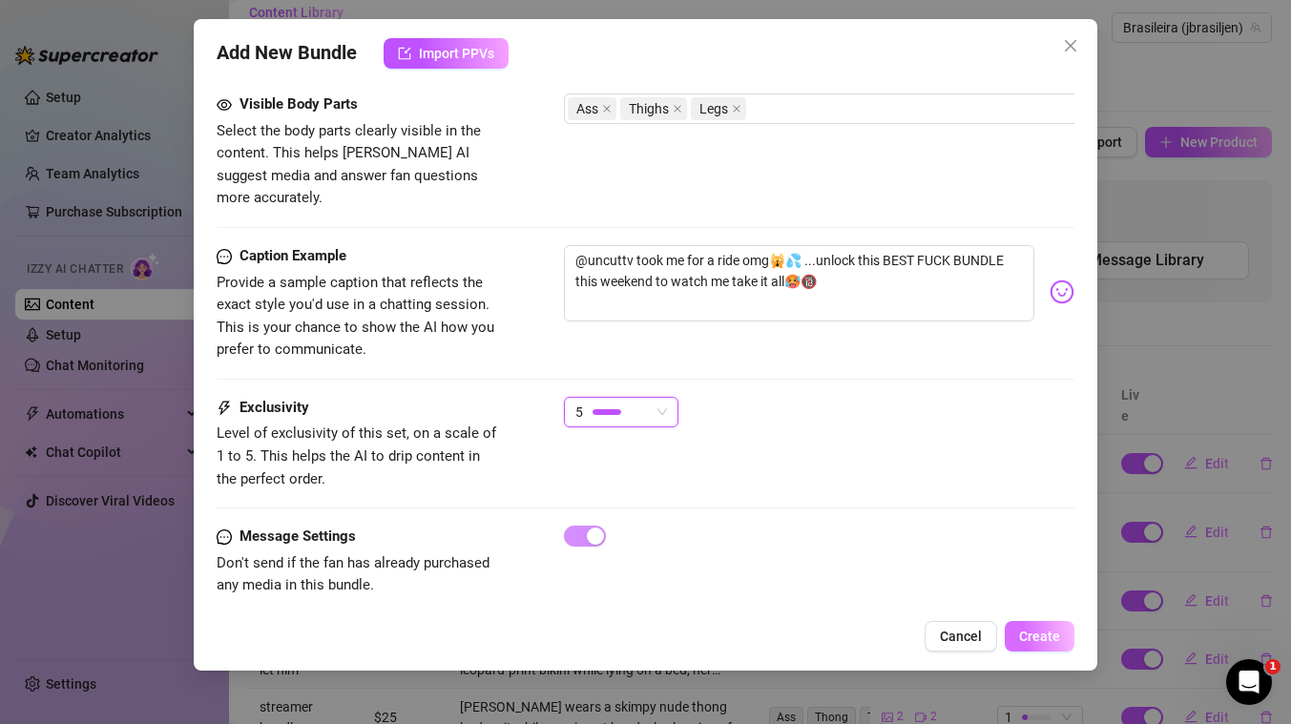
click at [1045, 635] on span "Create" at bounding box center [1039, 636] width 41 height 15
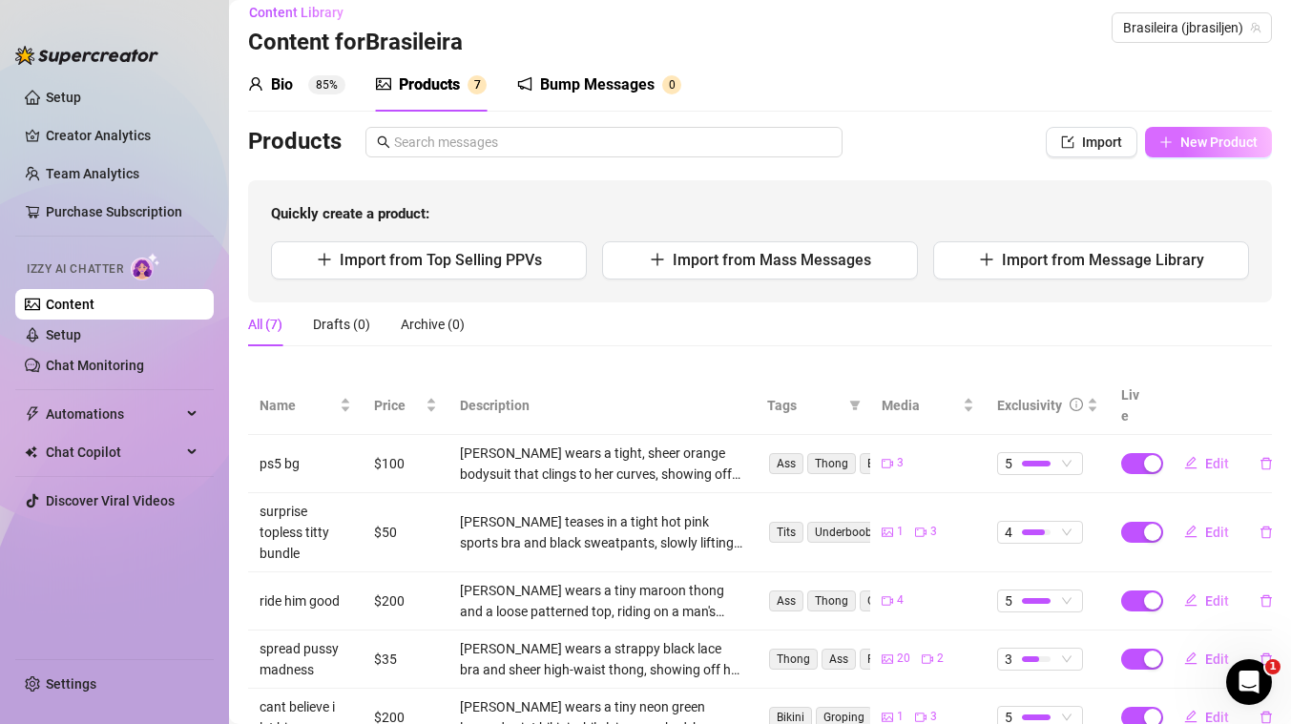
click at [1205, 151] on button "New Product" at bounding box center [1208, 142] width 127 height 31
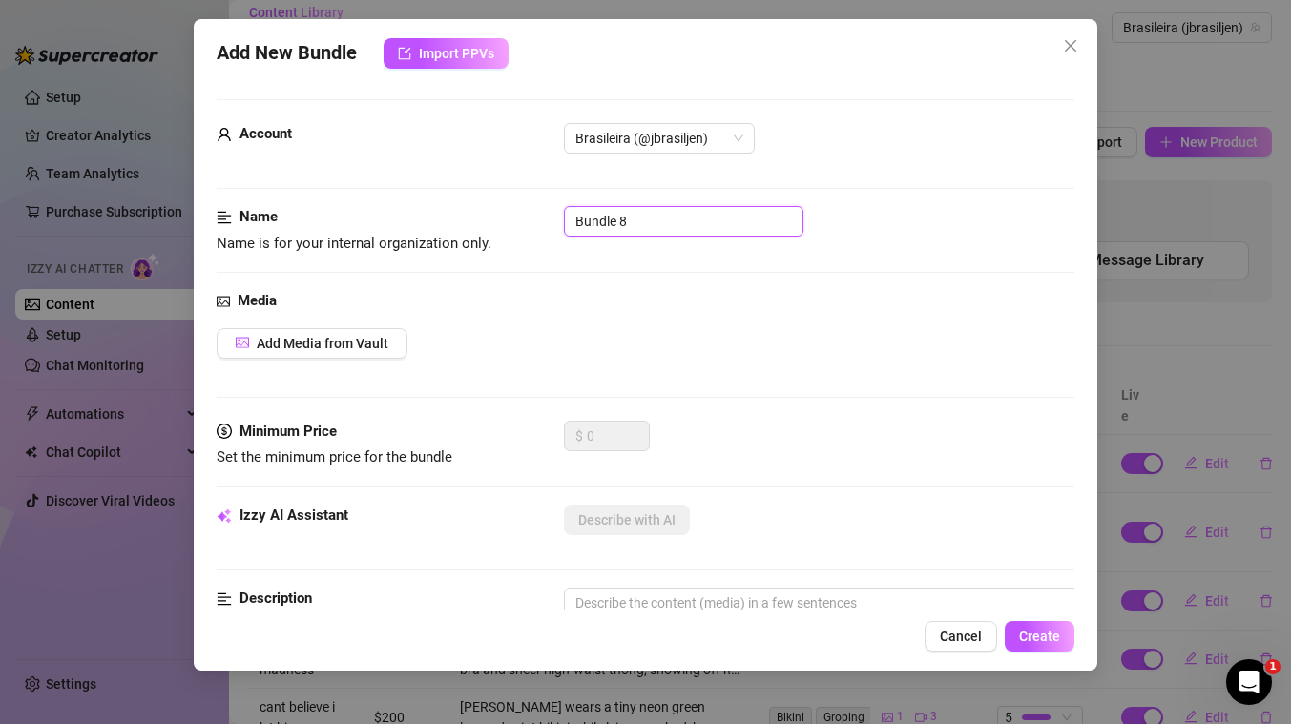
click at [707, 217] on input "Bundle 8" at bounding box center [683, 221] width 239 height 31
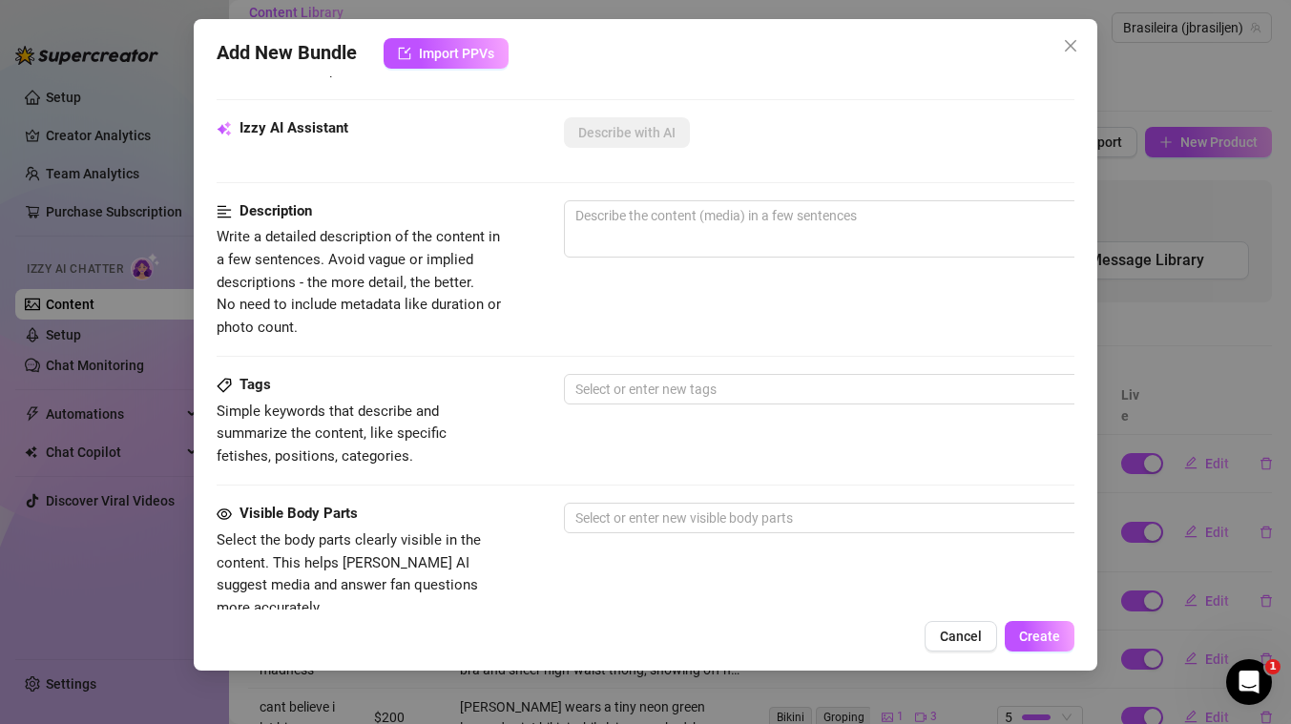
scroll to position [797, 0]
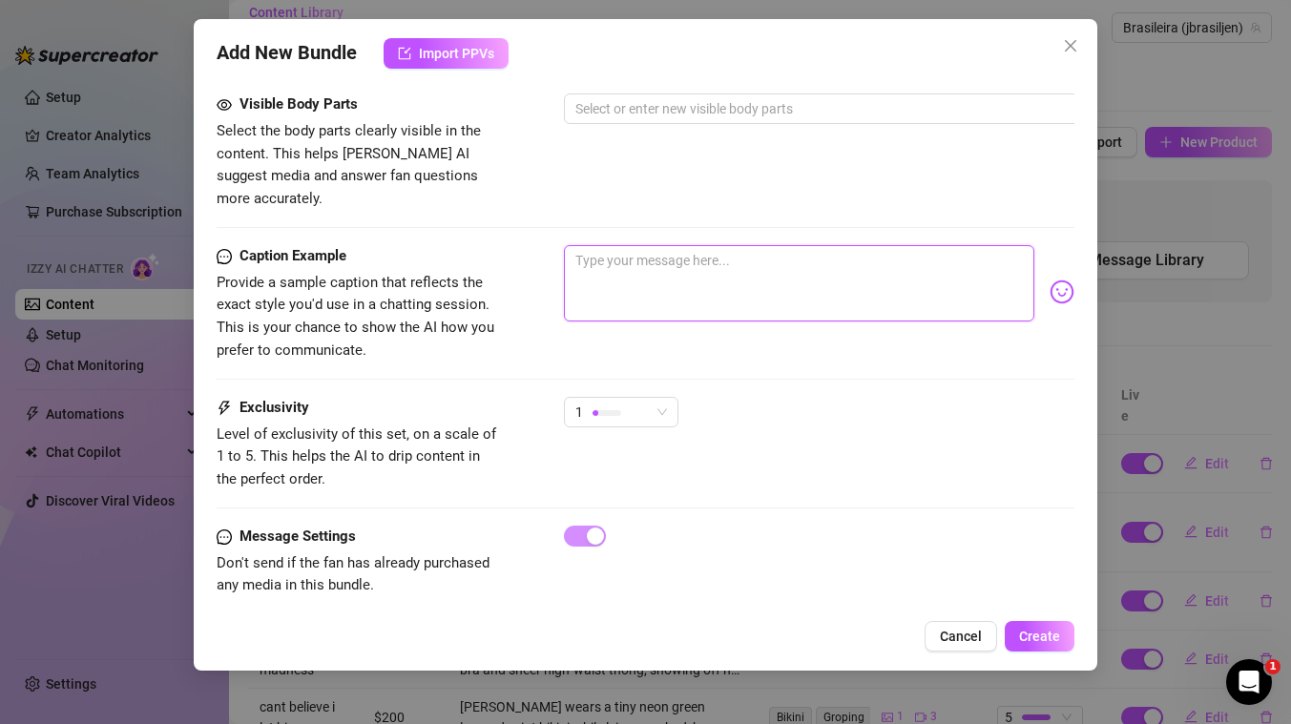
click at [684, 267] on textarea at bounding box center [799, 283] width 470 height 76
paste textarea "👣 lovers only... unlock to see my pretty toes and soft feet and let me know if …"
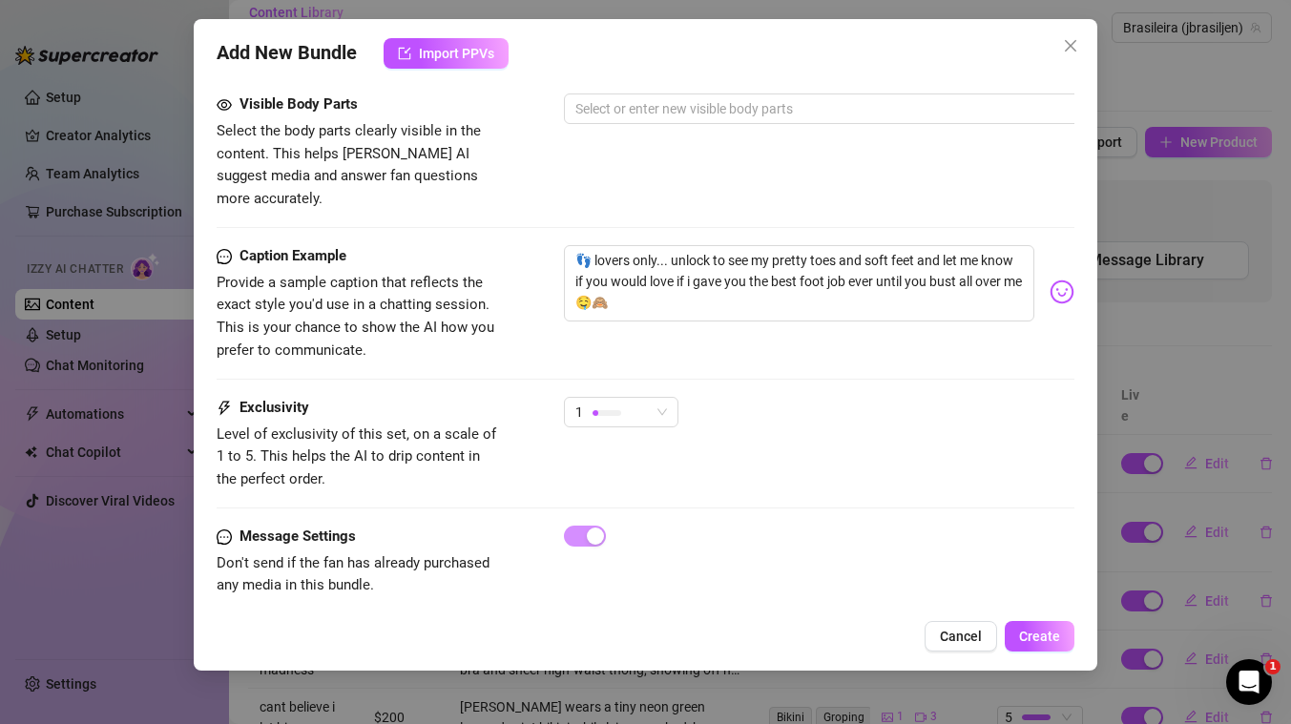
click at [637, 184] on div "Visible Body Parts Select the body parts clearly visible in the content. This h…" at bounding box center [646, 151] width 858 height 116
drag, startPoint x: 590, startPoint y: 237, endPoint x: 571, endPoint y: 237, distance: 18.1
click at [571, 245] on textarea "👣 lovers only... unlock to see my pretty toes and soft feet and let me know if …" at bounding box center [799, 283] width 470 height 76
click at [627, 171] on div "Visible Body Parts Select the body parts clearly visible in the content. This h…" at bounding box center [646, 151] width 858 height 116
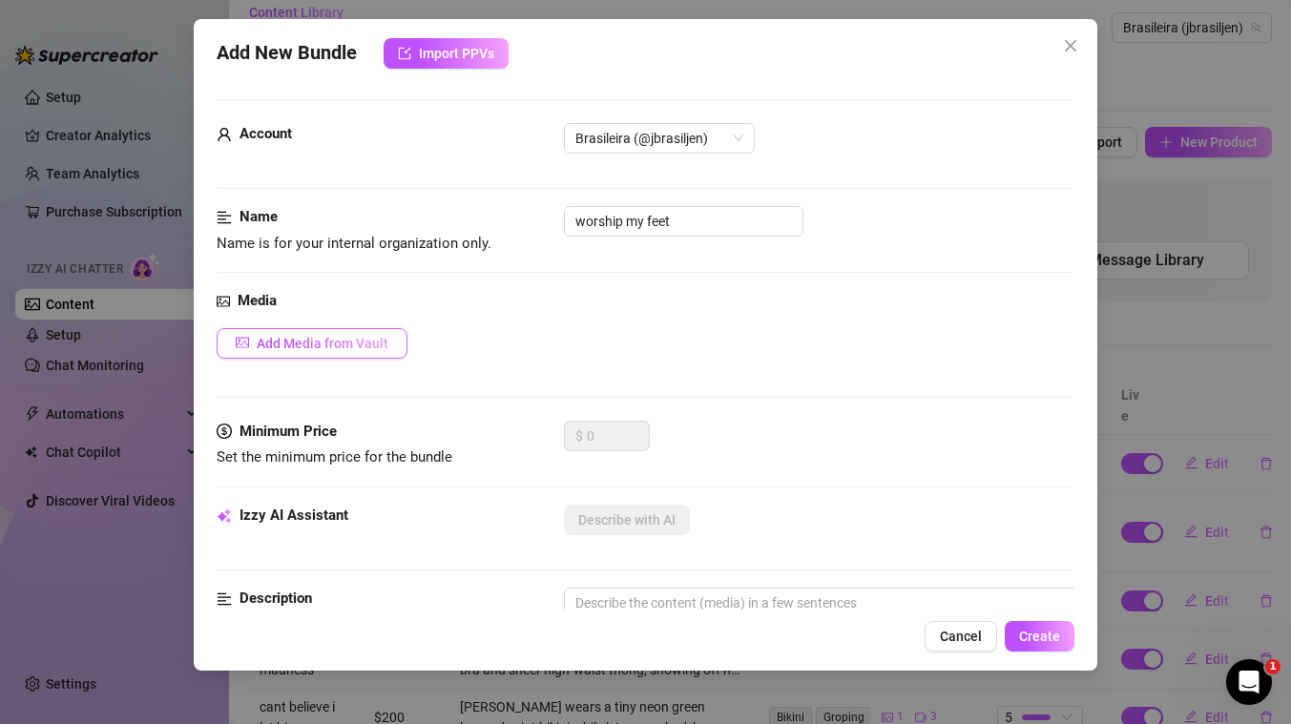
click at [371, 337] on span "Add Media from Vault" at bounding box center [323, 343] width 132 height 15
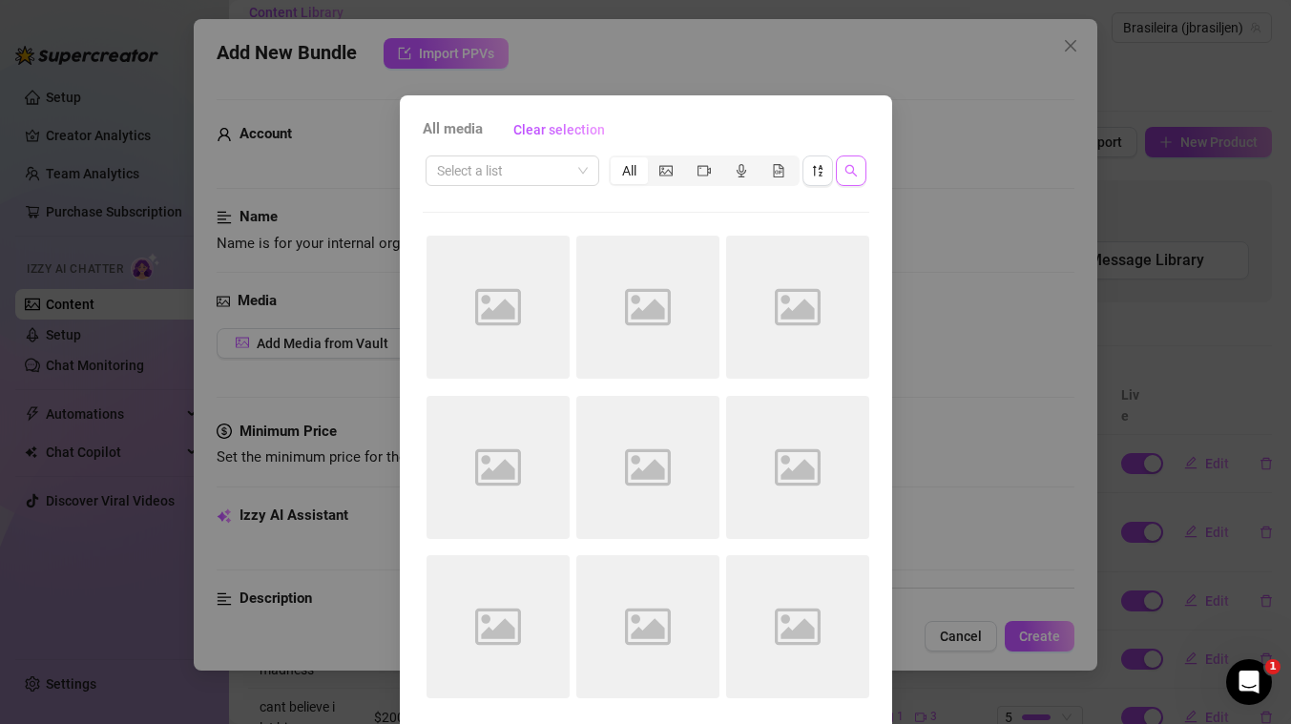
click at [852, 176] on icon "search" at bounding box center [850, 170] width 13 height 13
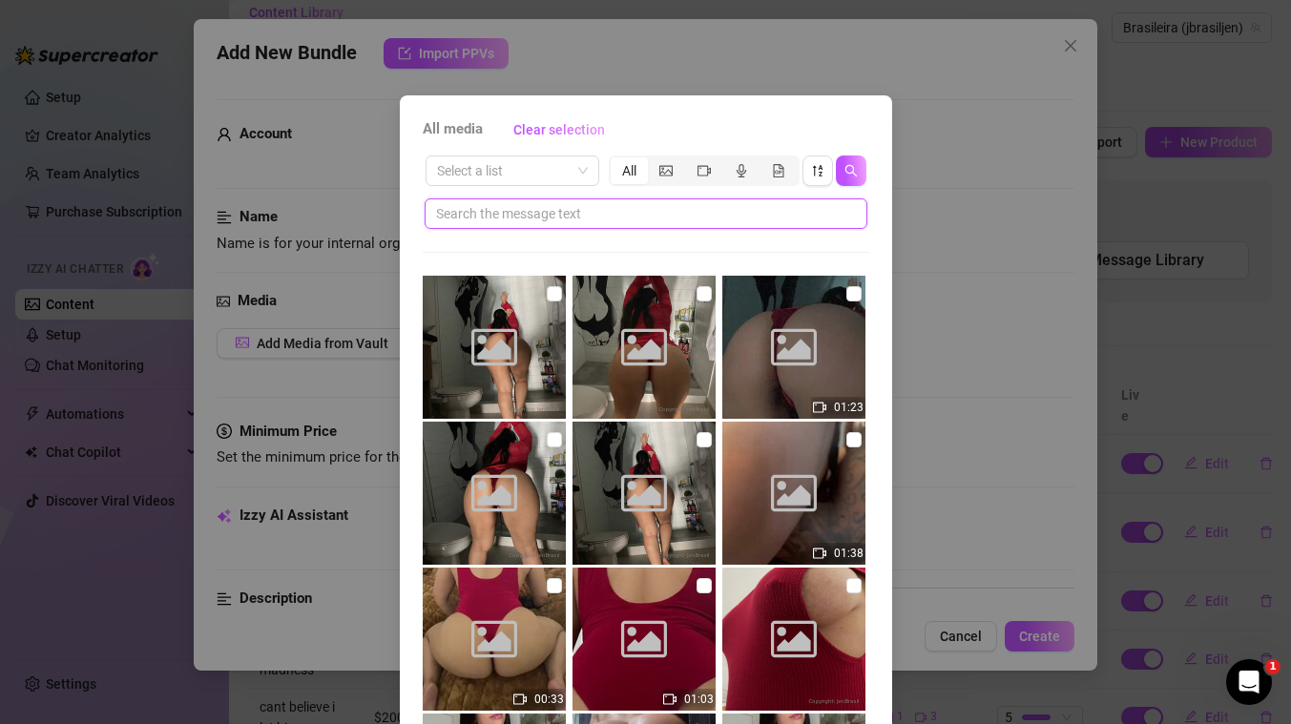
click at [652, 220] on input "text" at bounding box center [638, 213] width 404 height 21
paste input "👣"
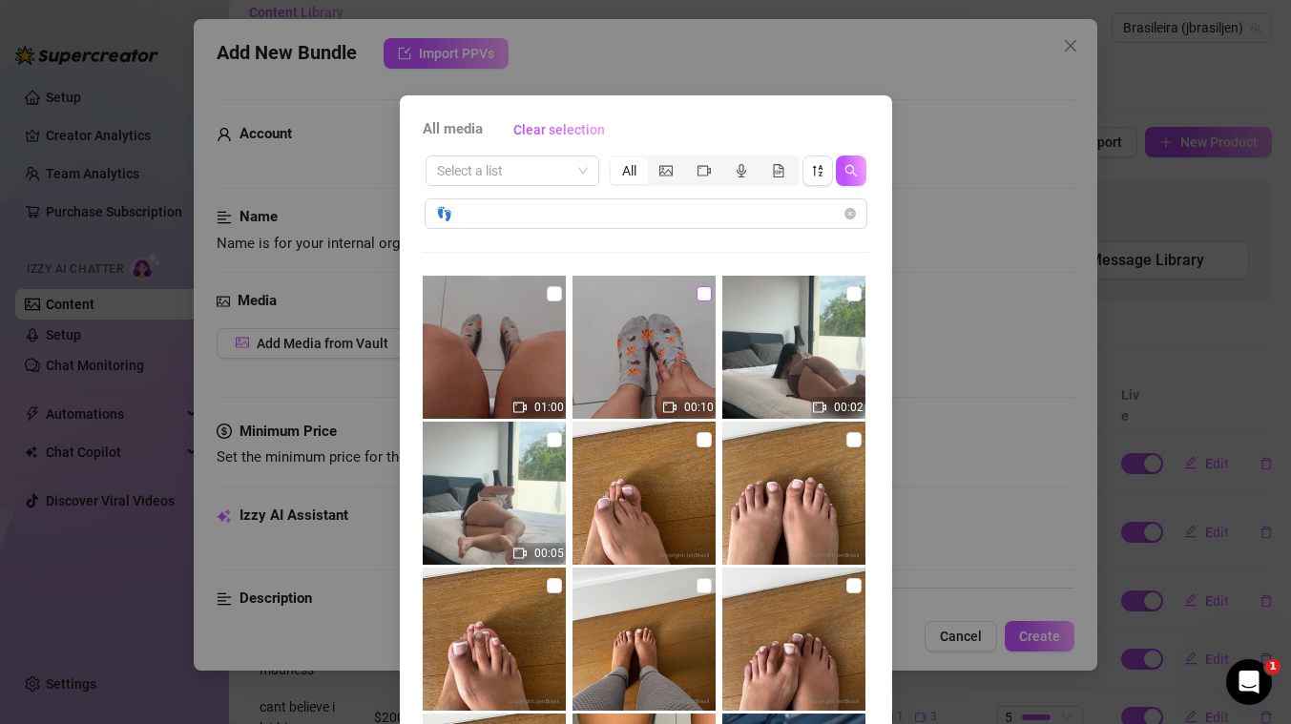
click at [704, 290] on input "checkbox" at bounding box center [703, 293] width 15 height 15
click at [554, 294] on input "checkbox" at bounding box center [554, 293] width 15 height 15
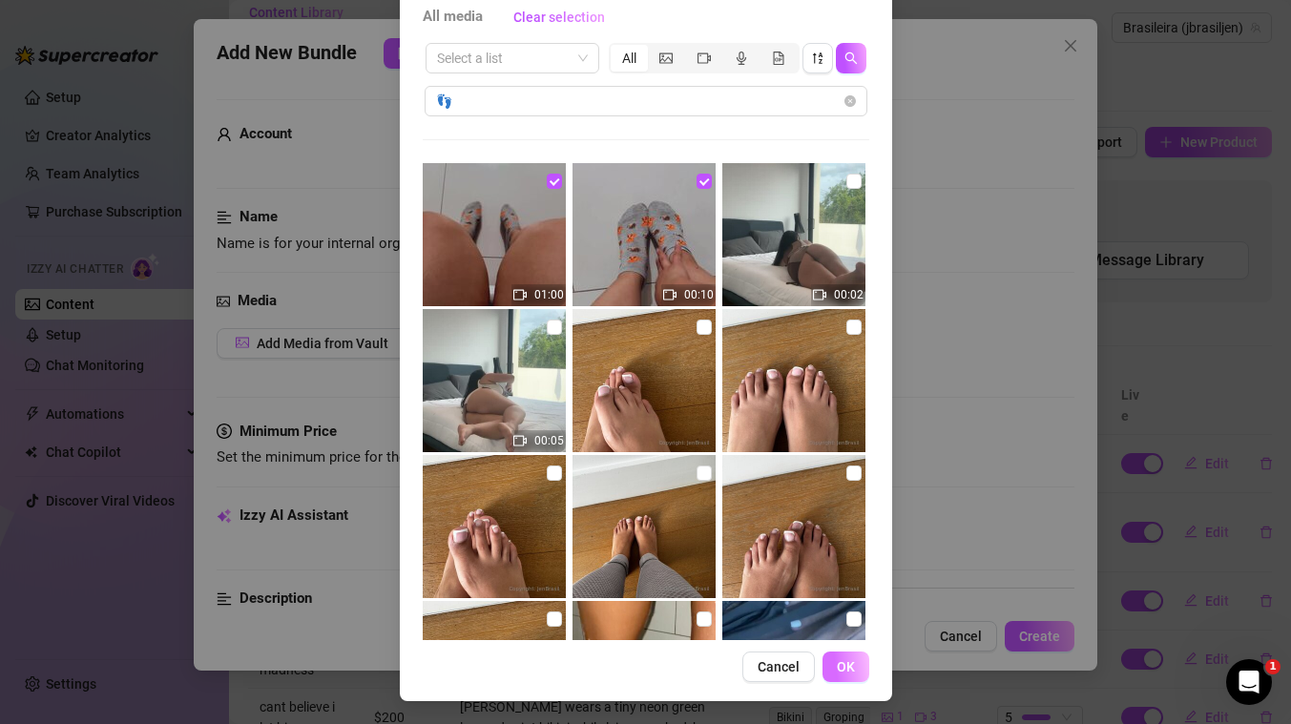
click at [846, 663] on span "OK" at bounding box center [846, 666] width 18 height 15
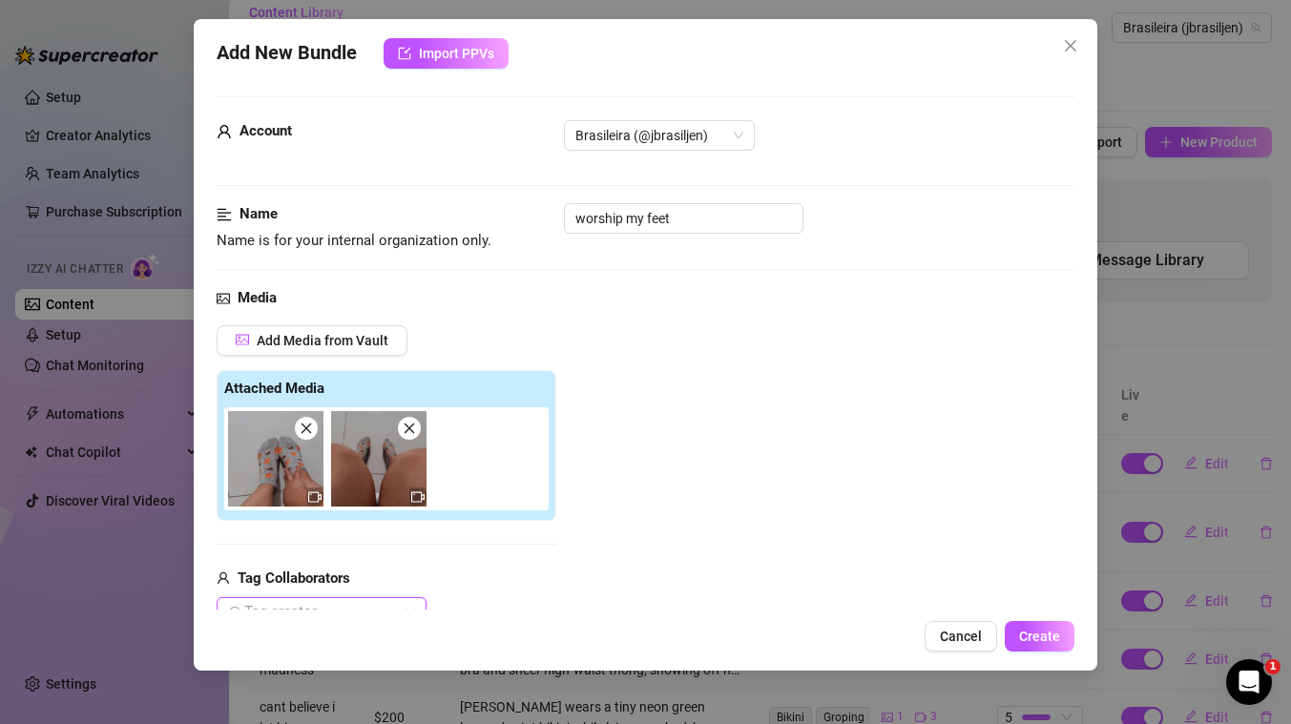
scroll to position [209, 0]
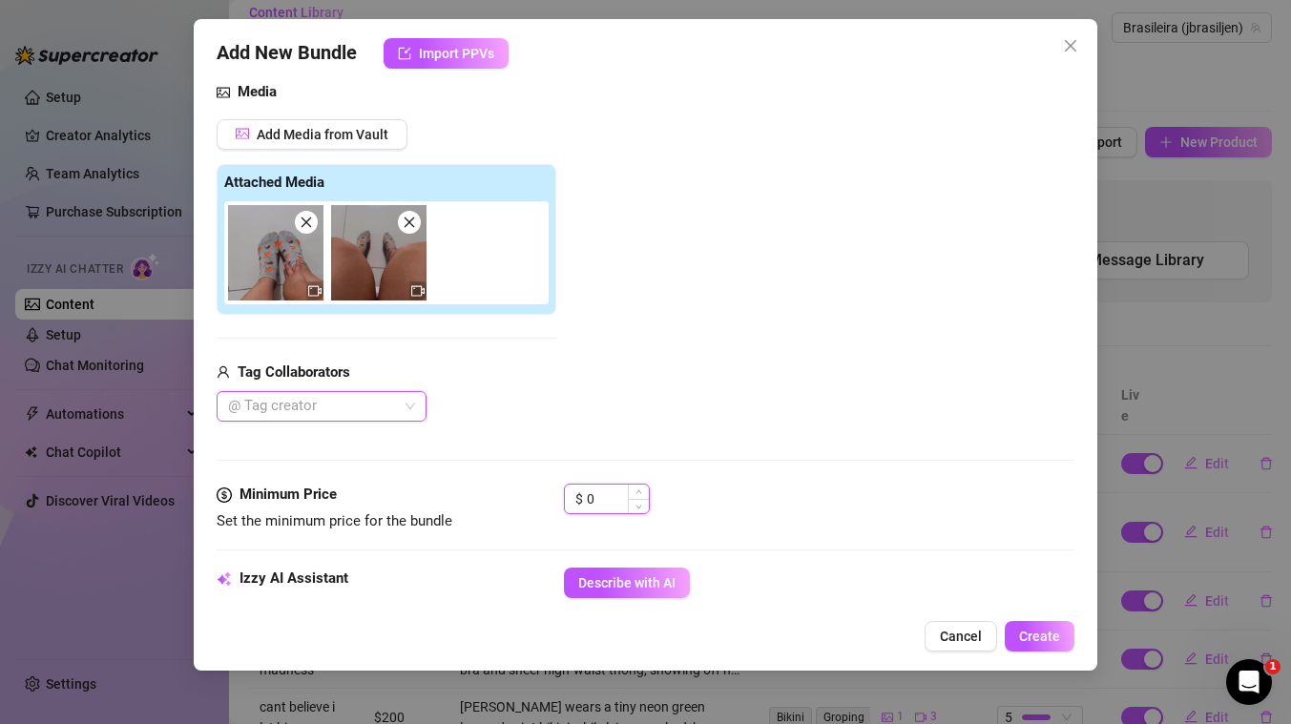
click at [595, 506] on input "0" at bounding box center [618, 499] width 62 height 29
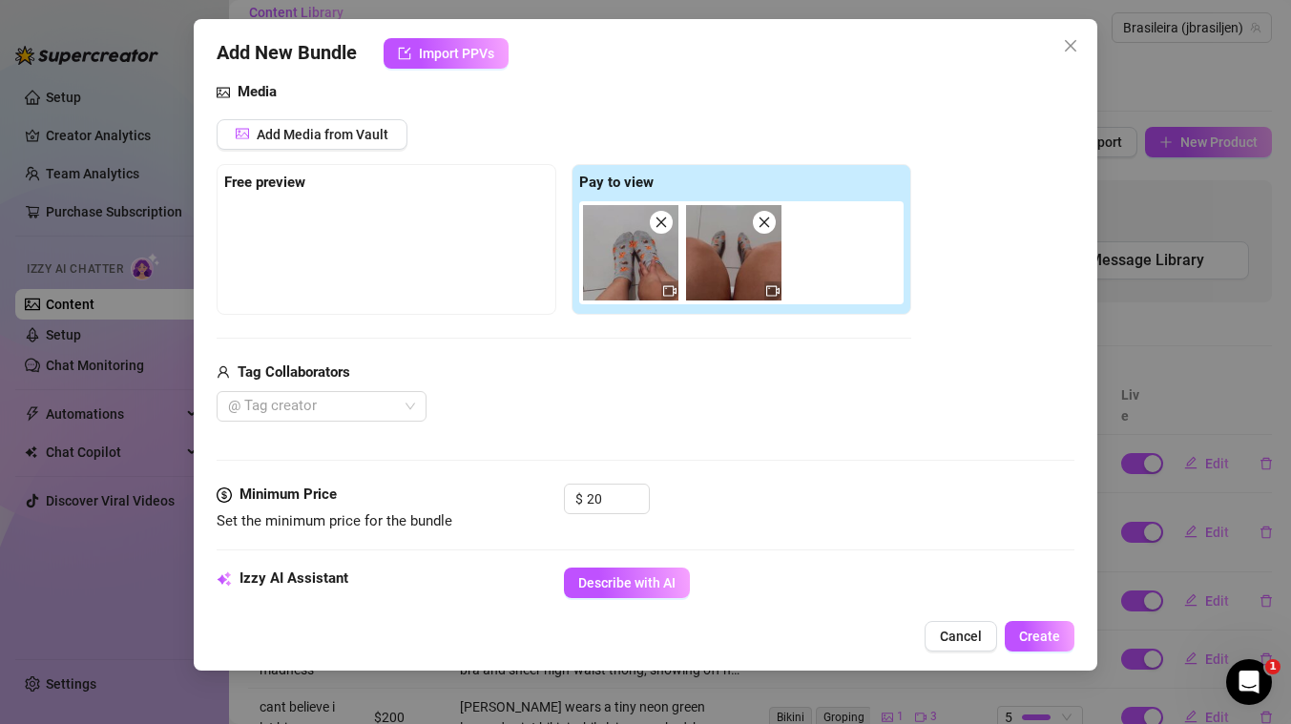
click at [496, 241] on div at bounding box center [386, 248] width 324 height 95
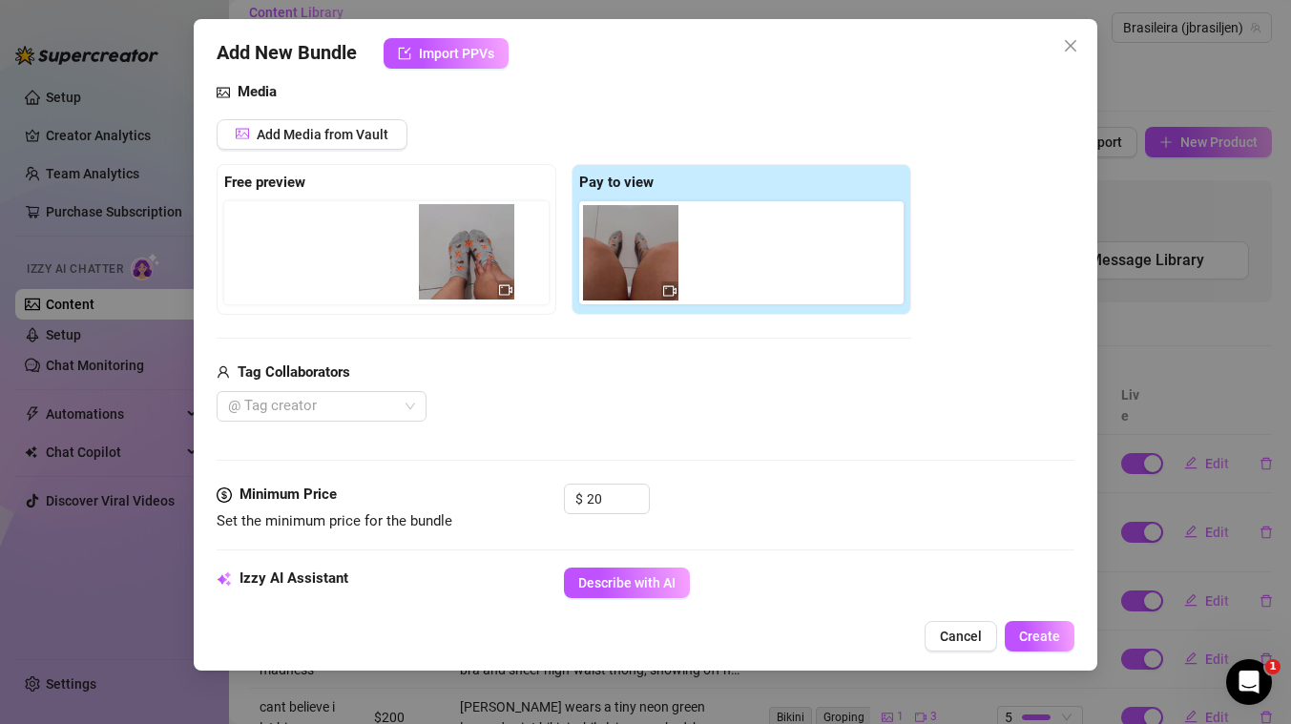
drag, startPoint x: 630, startPoint y: 267, endPoint x: 453, endPoint y: 266, distance: 176.5
click at [453, 266] on div "Free preview Pay to view" at bounding box center [564, 239] width 694 height 151
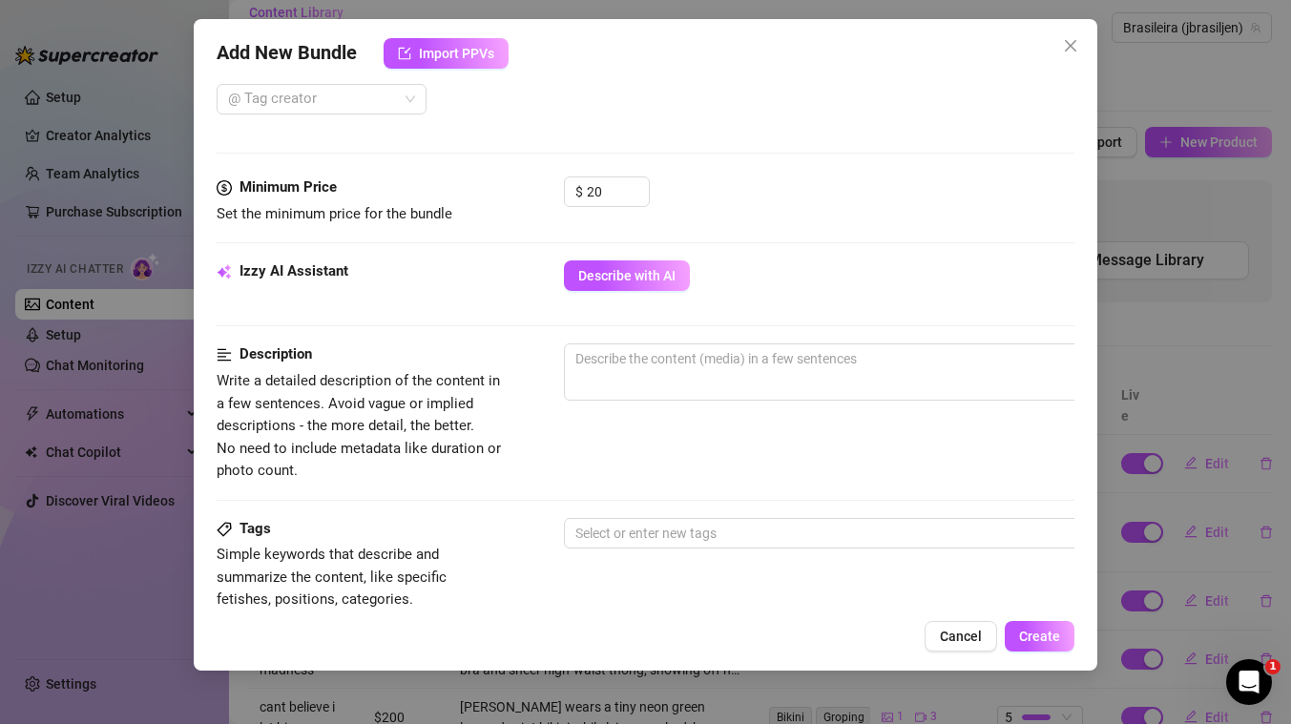
scroll to position [543, 0]
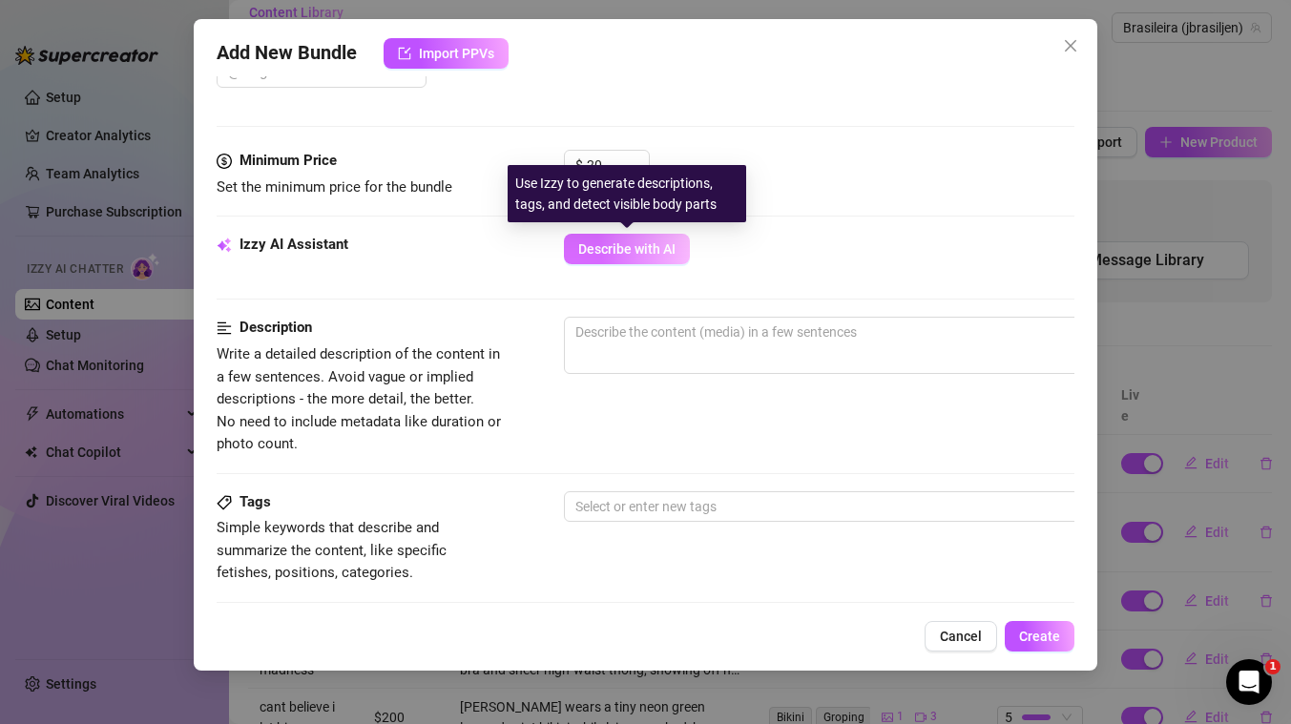
click at [649, 238] on button "Describe with AI" at bounding box center [627, 249] width 126 height 31
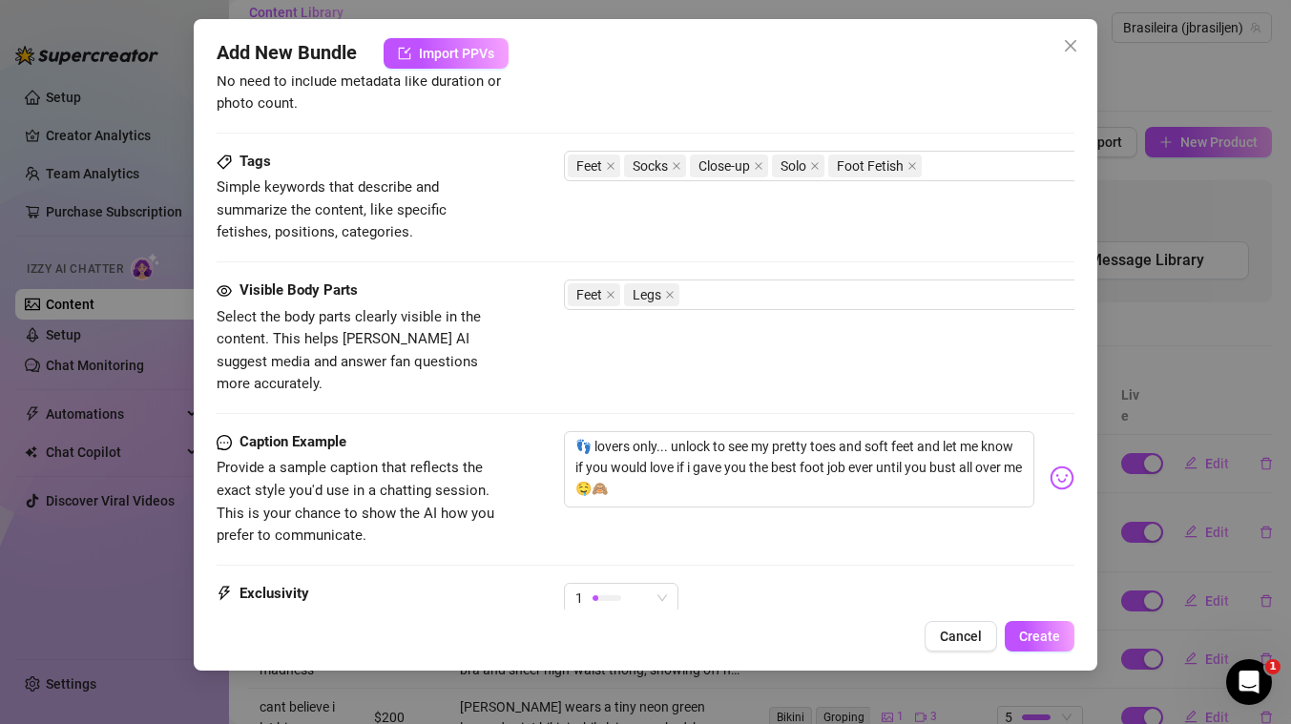
scroll to position [880, 0]
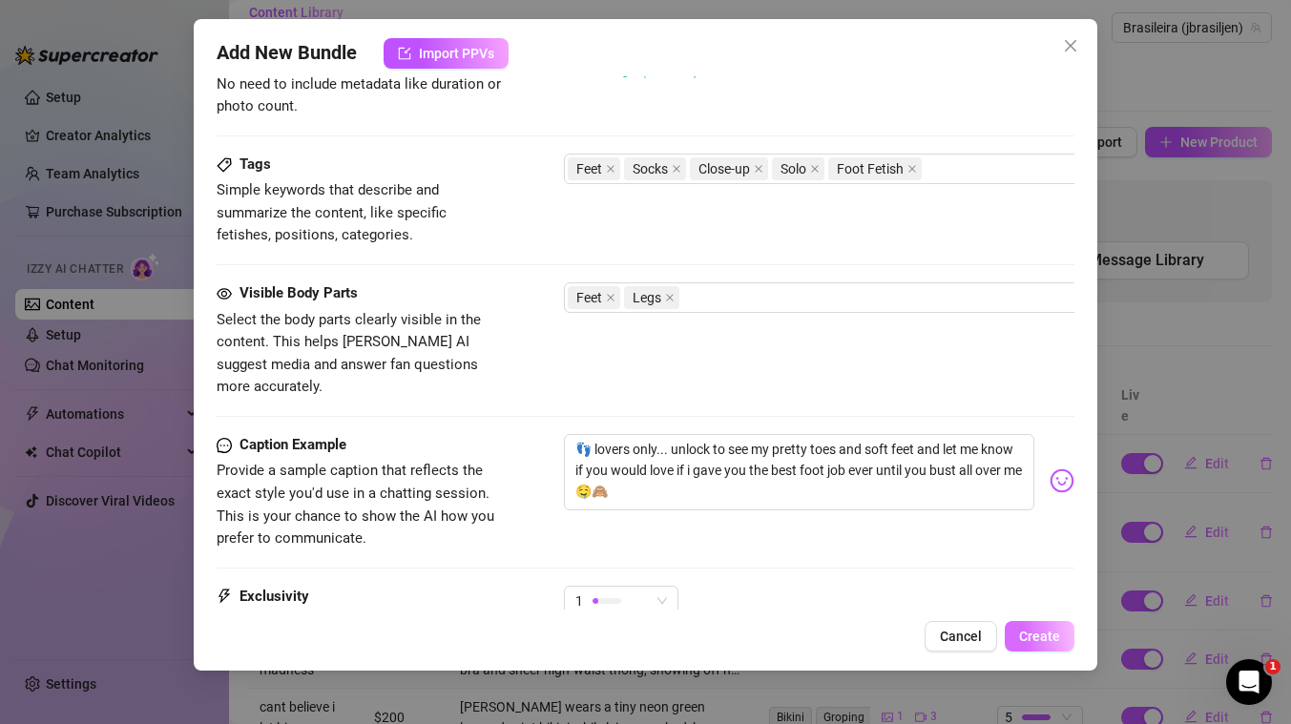
click at [1040, 638] on span "Create" at bounding box center [1039, 636] width 41 height 15
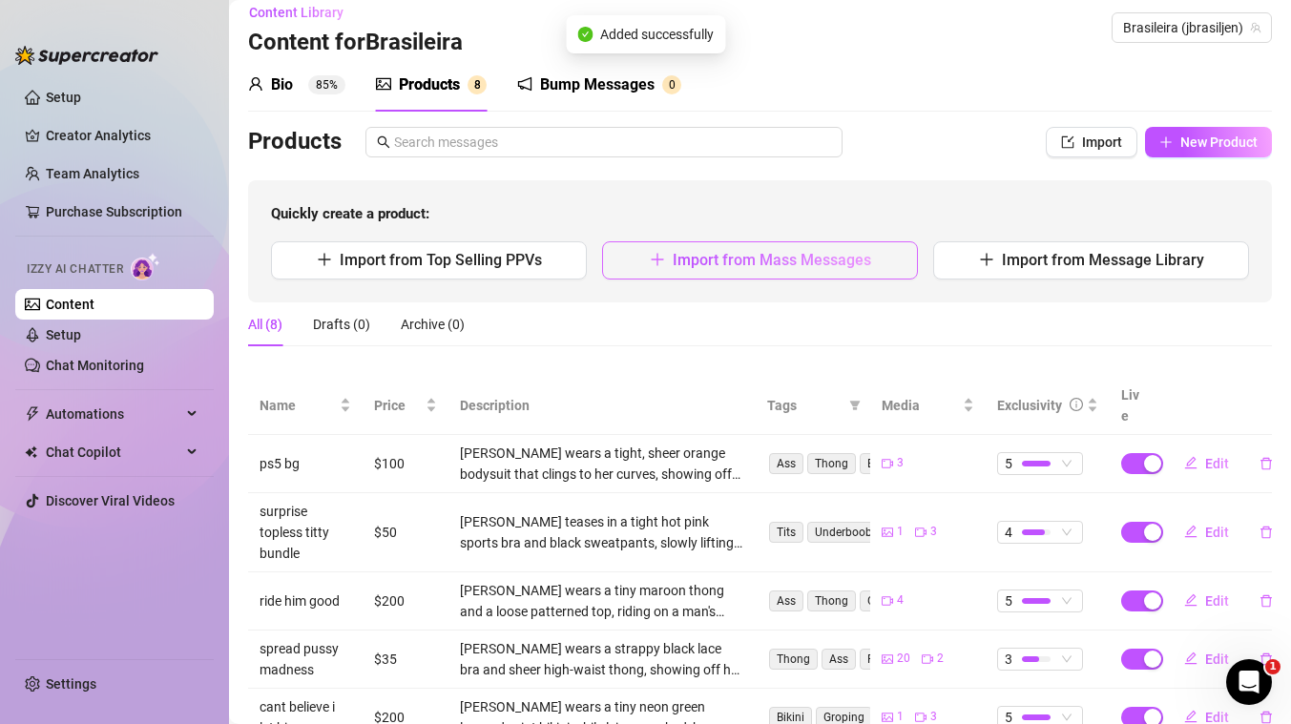
click at [838, 263] on span "Import from Mass Messages" at bounding box center [772, 260] width 198 height 18
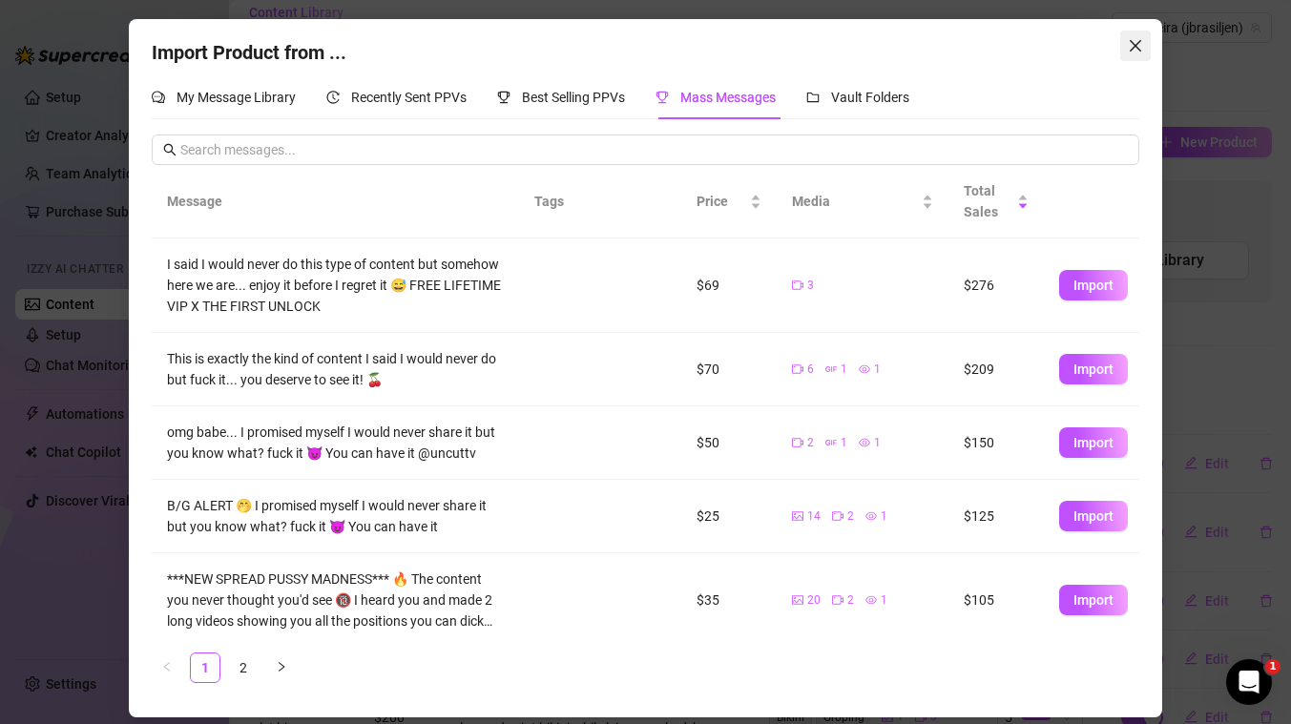
click at [1132, 35] on button "Close" at bounding box center [1135, 46] width 31 height 31
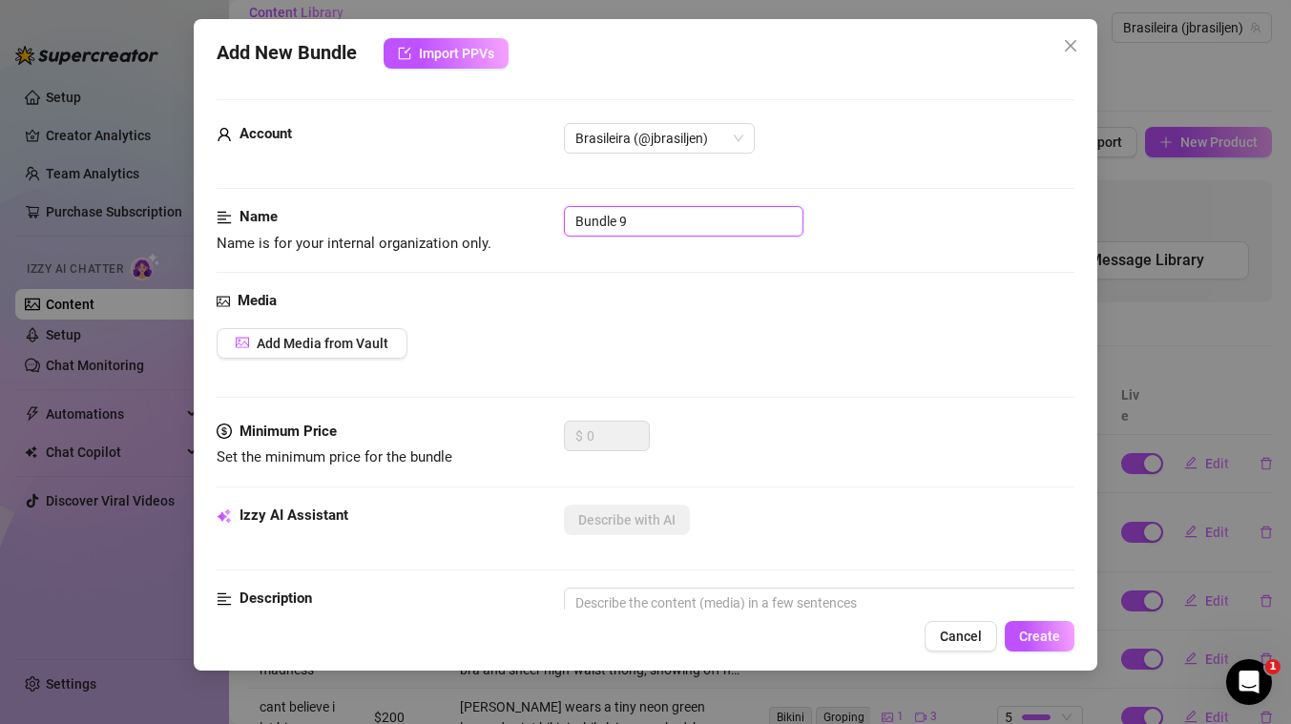
click at [715, 225] on input "Bundle 9" at bounding box center [683, 221] width 239 height 31
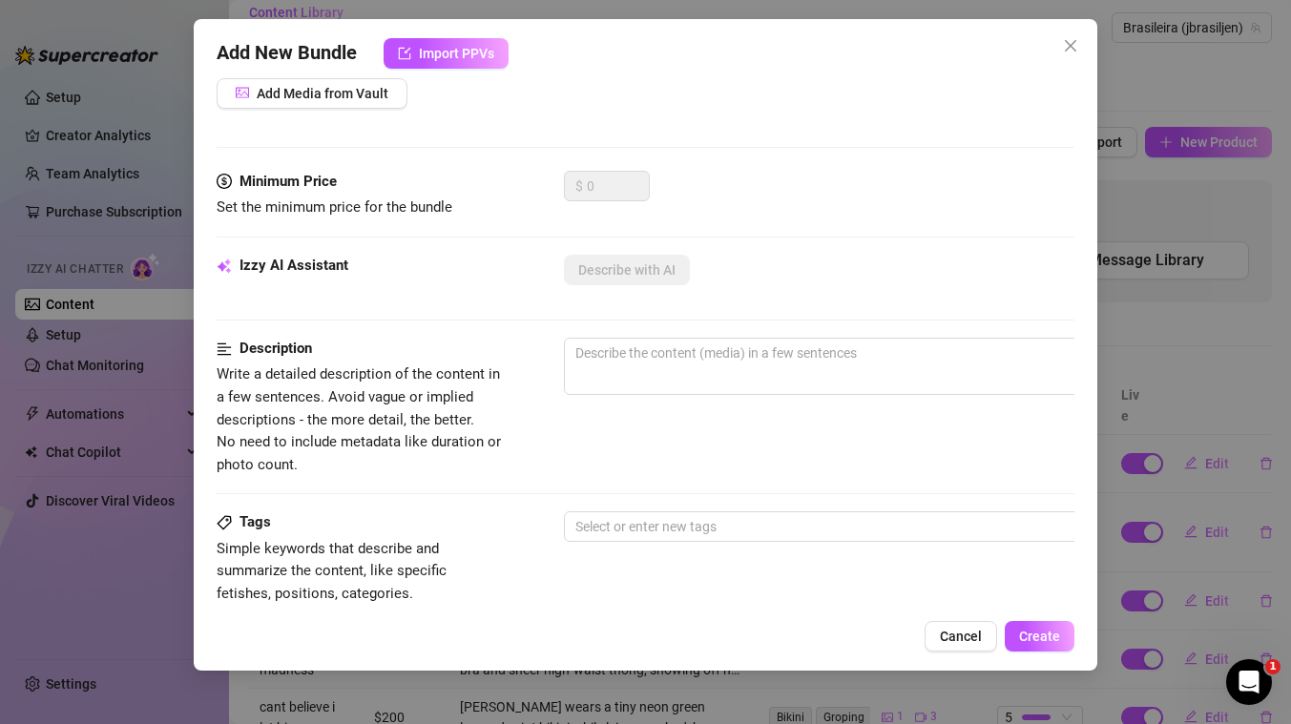
scroll to position [797, 0]
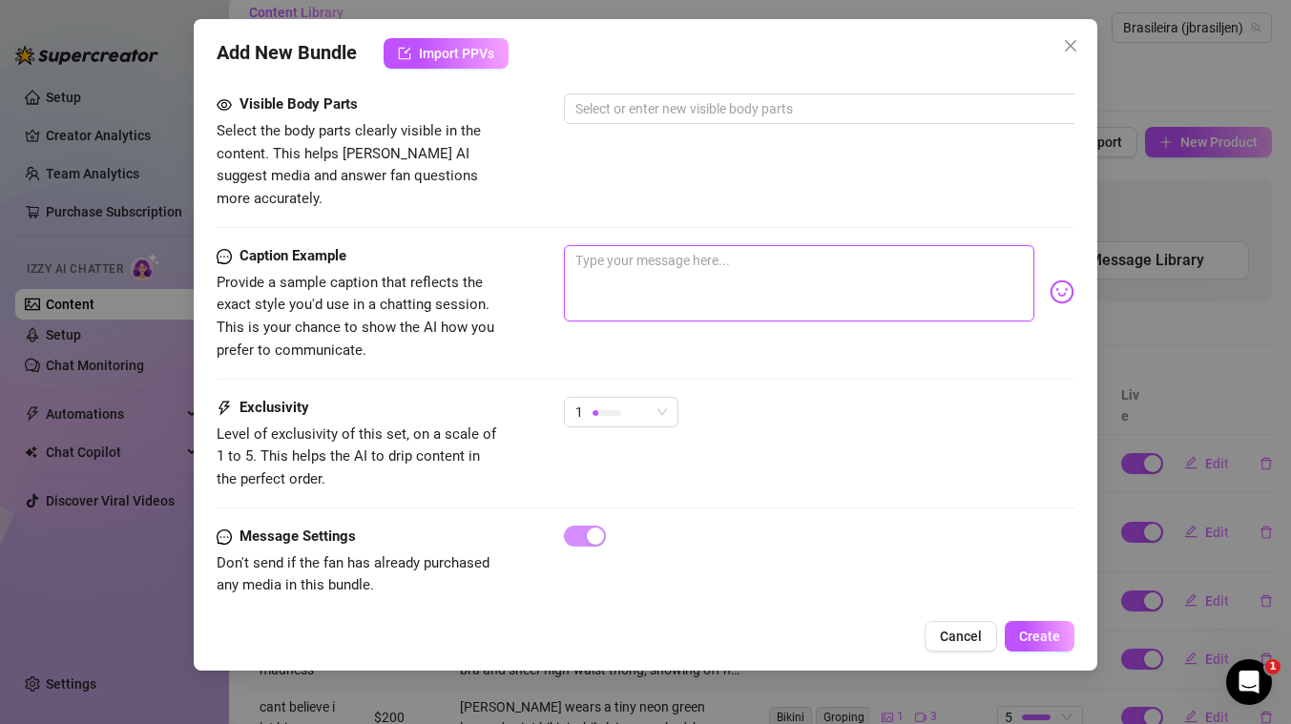
click at [738, 253] on textarea at bounding box center [799, 283] width 470 height 76
paste textarea "FEET FETISH SPECIAL 😜💦 ever had your cock stroked by soft moisturised feet and …"
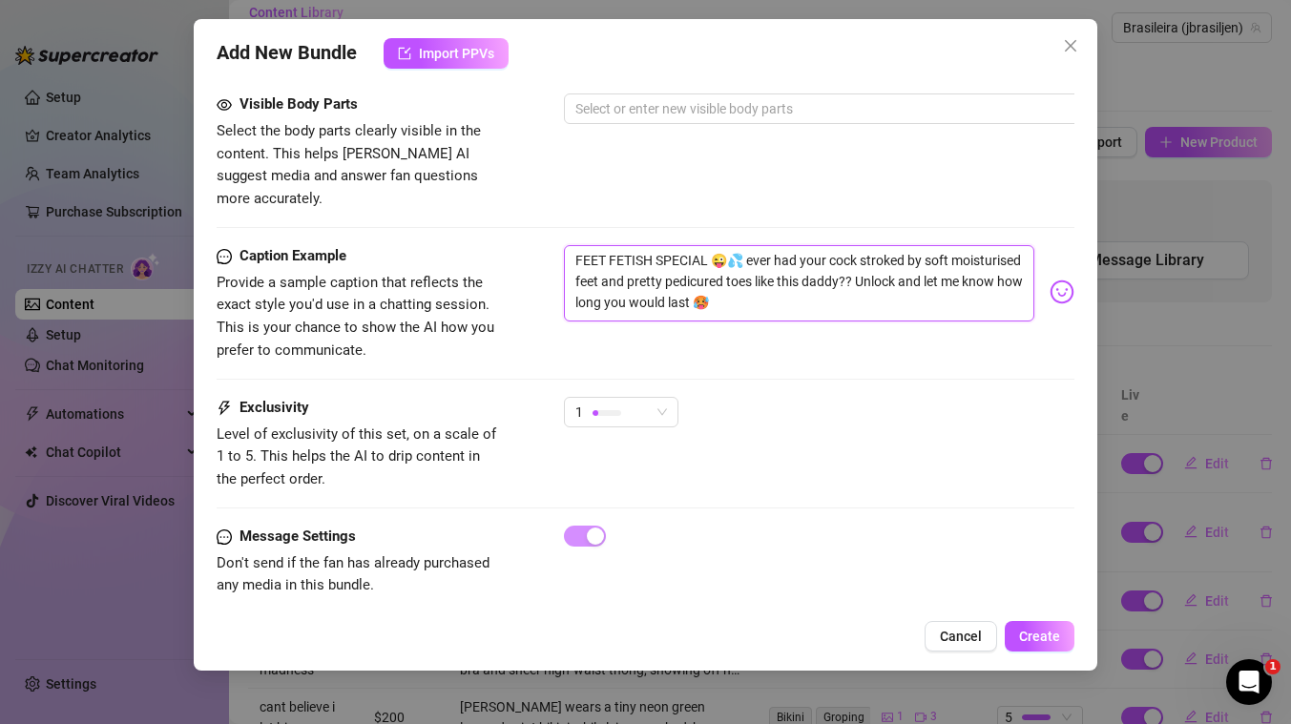
click at [978, 245] on textarea "FEET FETISH SPECIAL 😜💦 ever had your cock stroked by soft moisturised feet and …" at bounding box center [799, 283] width 470 height 76
click at [966, 184] on div "Visible Body Parts Select the body parts clearly visible in the content. This h…" at bounding box center [646, 151] width 858 height 116
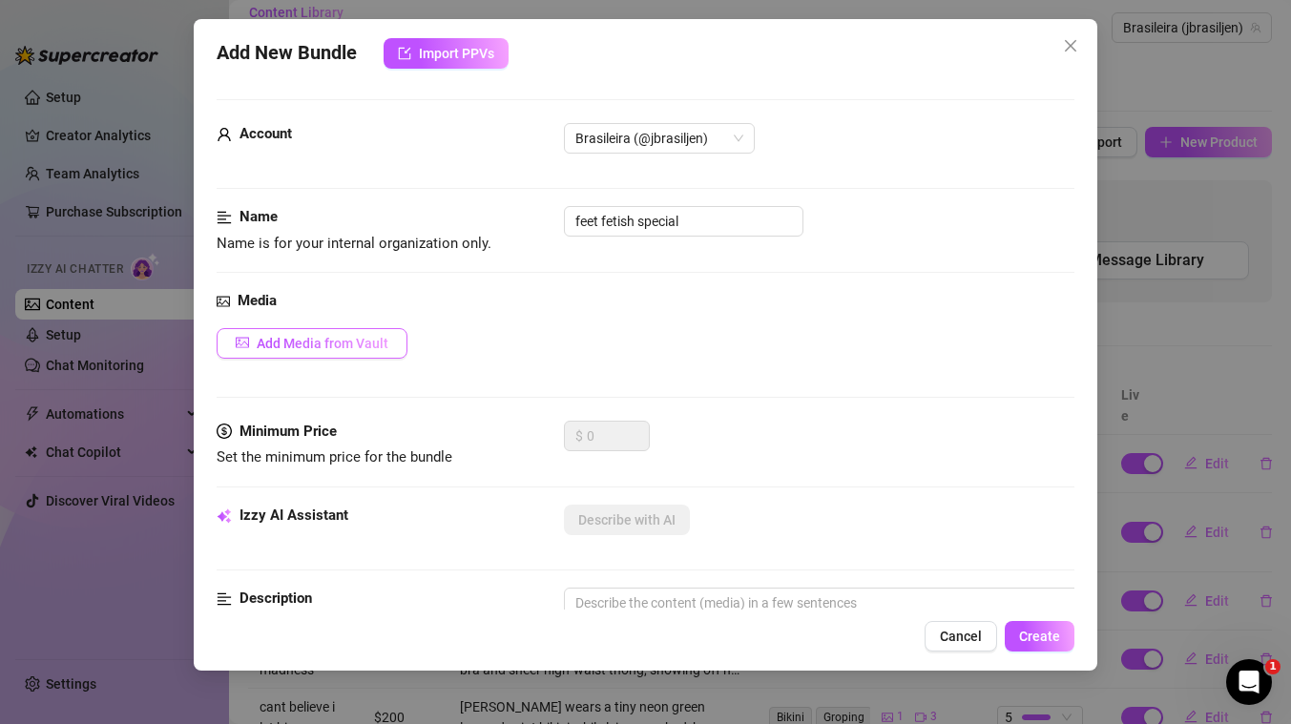
click at [360, 341] on span "Add Media from Vault" at bounding box center [323, 343] width 132 height 15
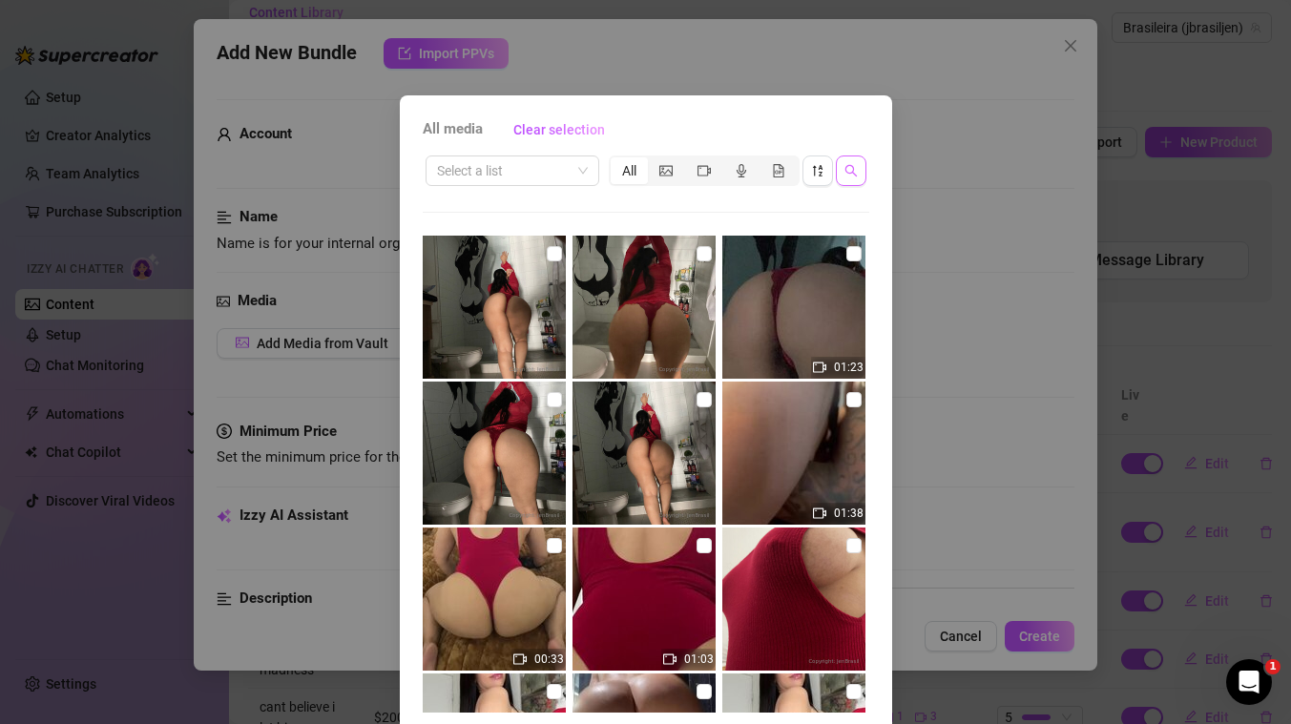
click at [856, 170] on icon "search" at bounding box center [850, 170] width 13 height 13
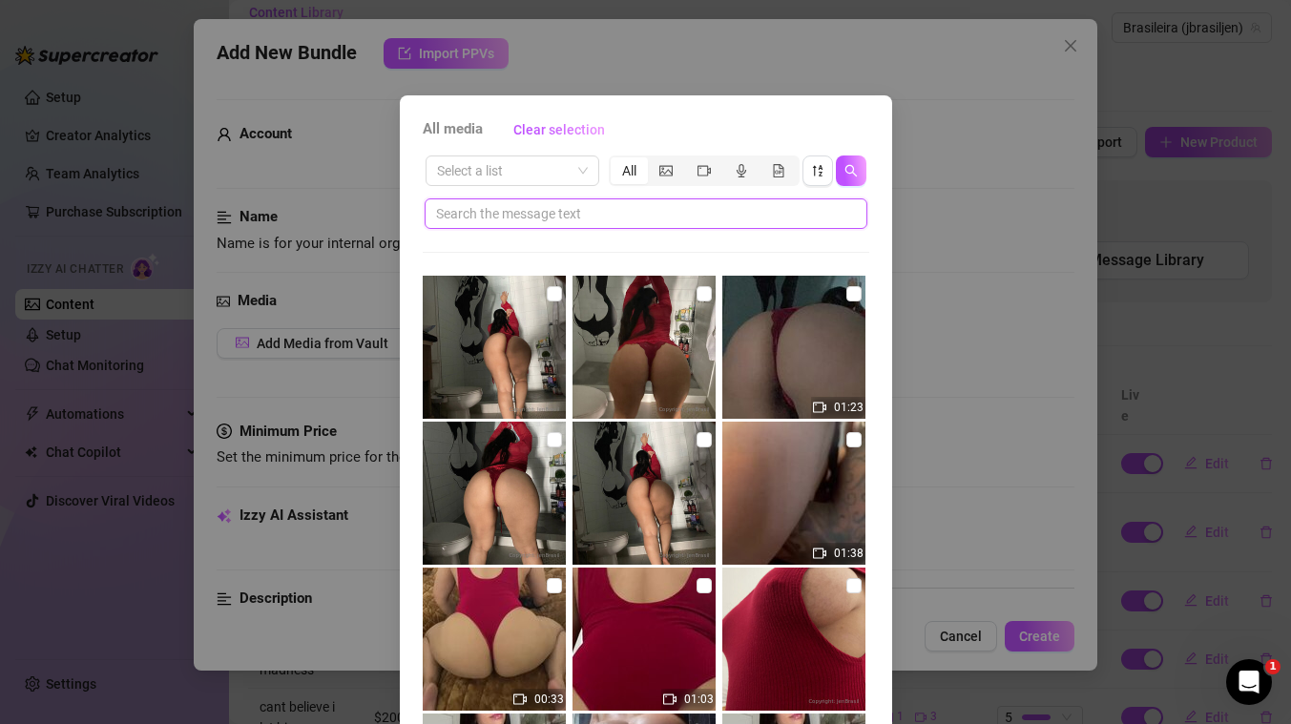
click at [650, 218] on input "text" at bounding box center [638, 213] width 404 height 21
paste input "moisturised"
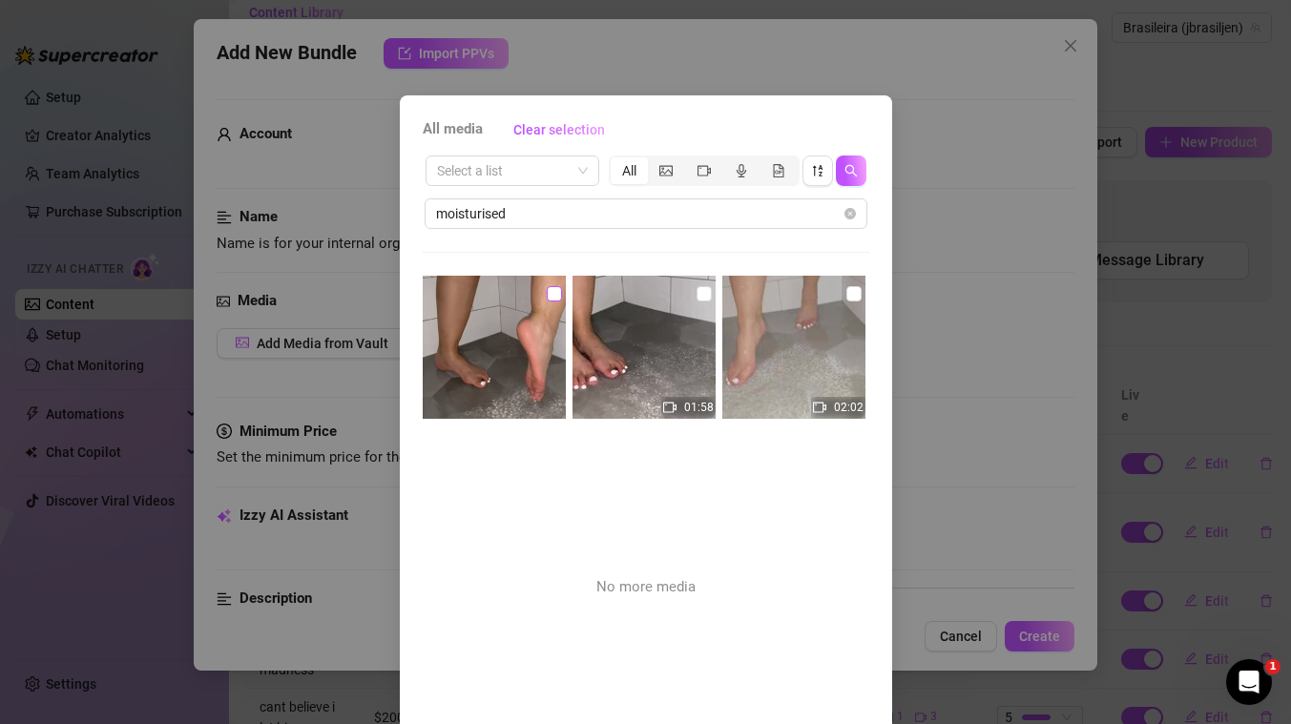
click at [554, 297] on input "checkbox" at bounding box center [554, 293] width 15 height 15
click at [703, 299] on input "checkbox" at bounding box center [703, 293] width 15 height 15
click at [857, 298] on input "checkbox" at bounding box center [853, 293] width 15 height 15
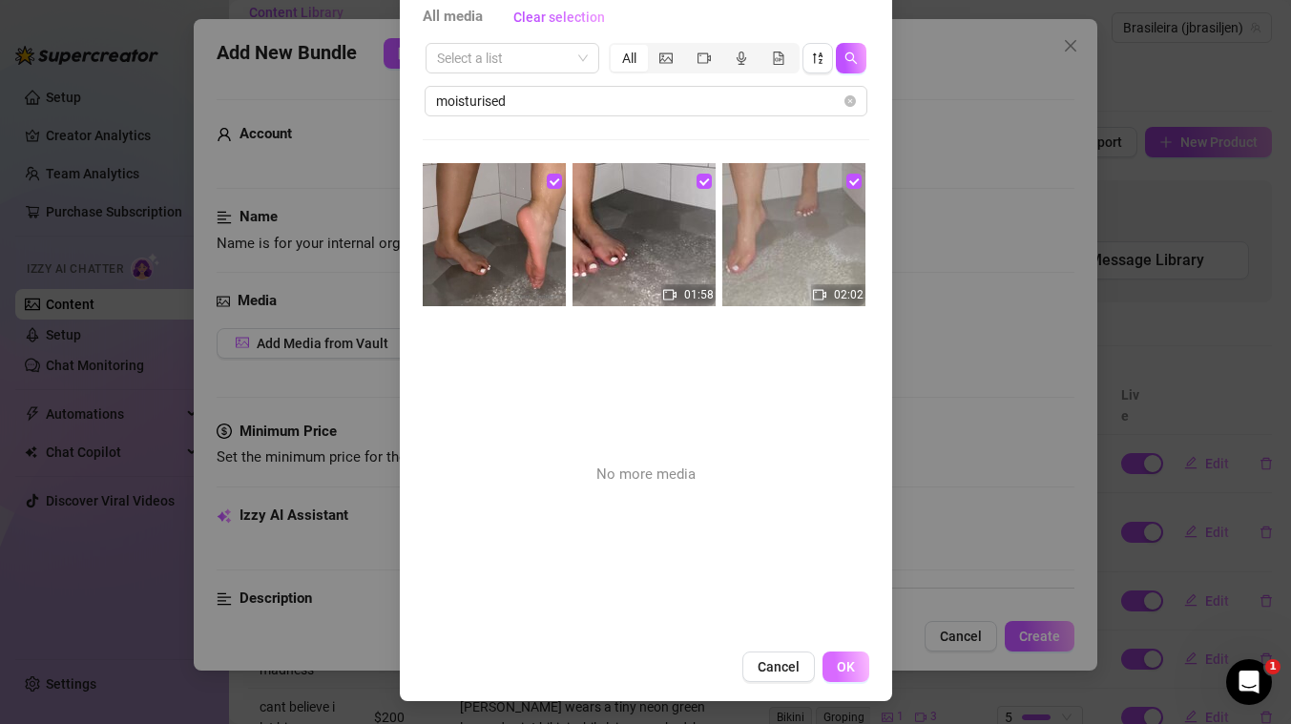
click at [847, 662] on span "OK" at bounding box center [846, 666] width 18 height 15
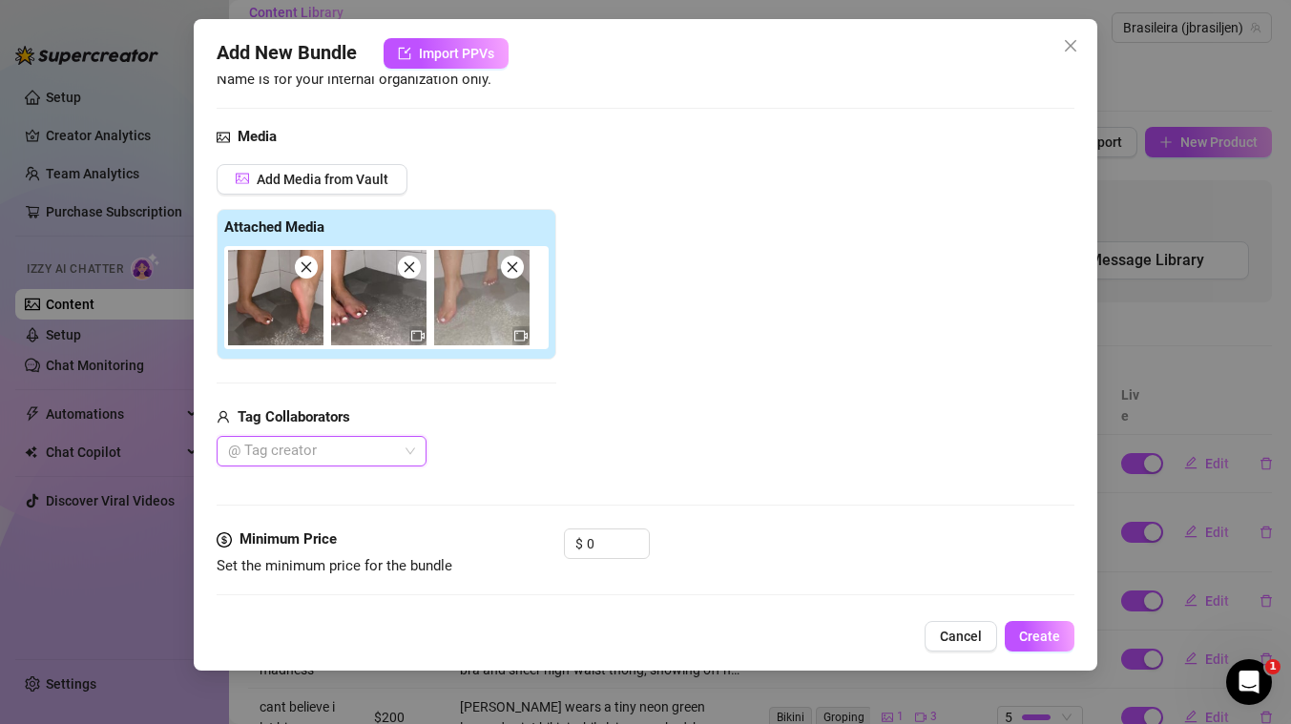
scroll to position [165, 0]
click at [614, 550] on input "0" at bounding box center [618, 542] width 62 height 29
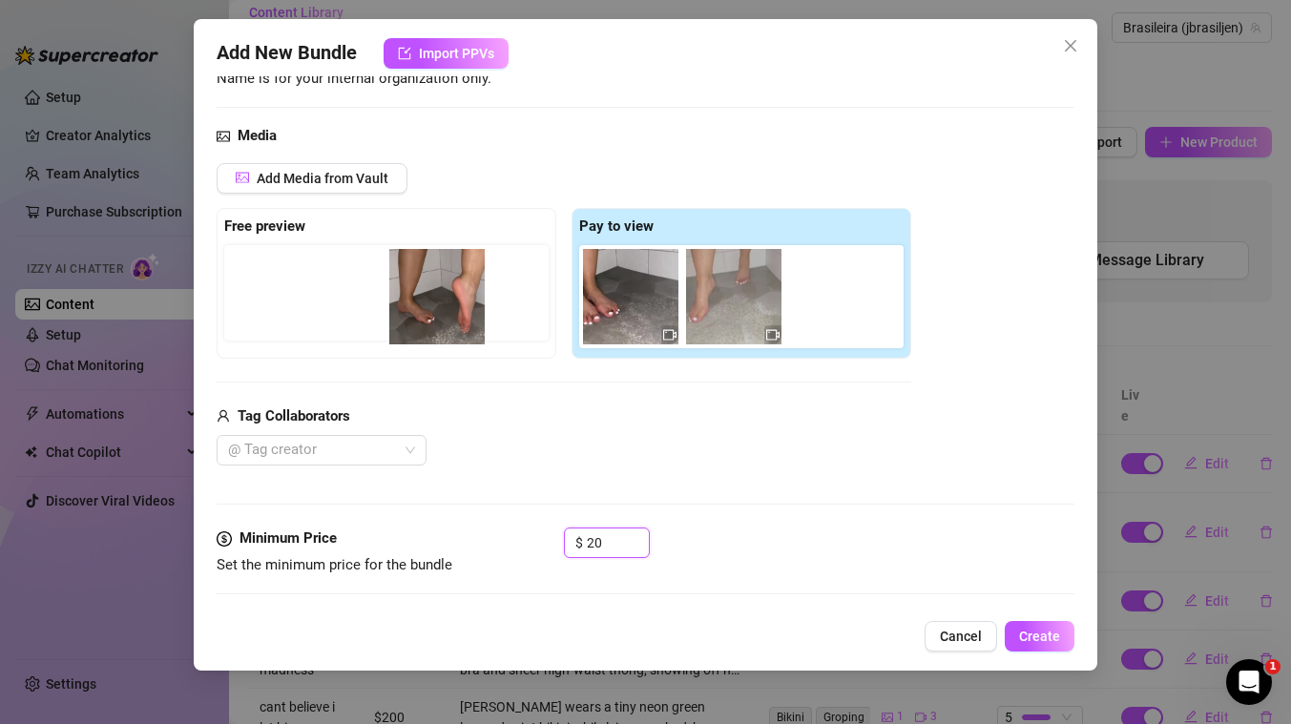
drag, startPoint x: 622, startPoint y: 318, endPoint x: 425, endPoint y: 318, distance: 197.5
click at [425, 318] on div "Free preview Pay to view" at bounding box center [564, 283] width 694 height 151
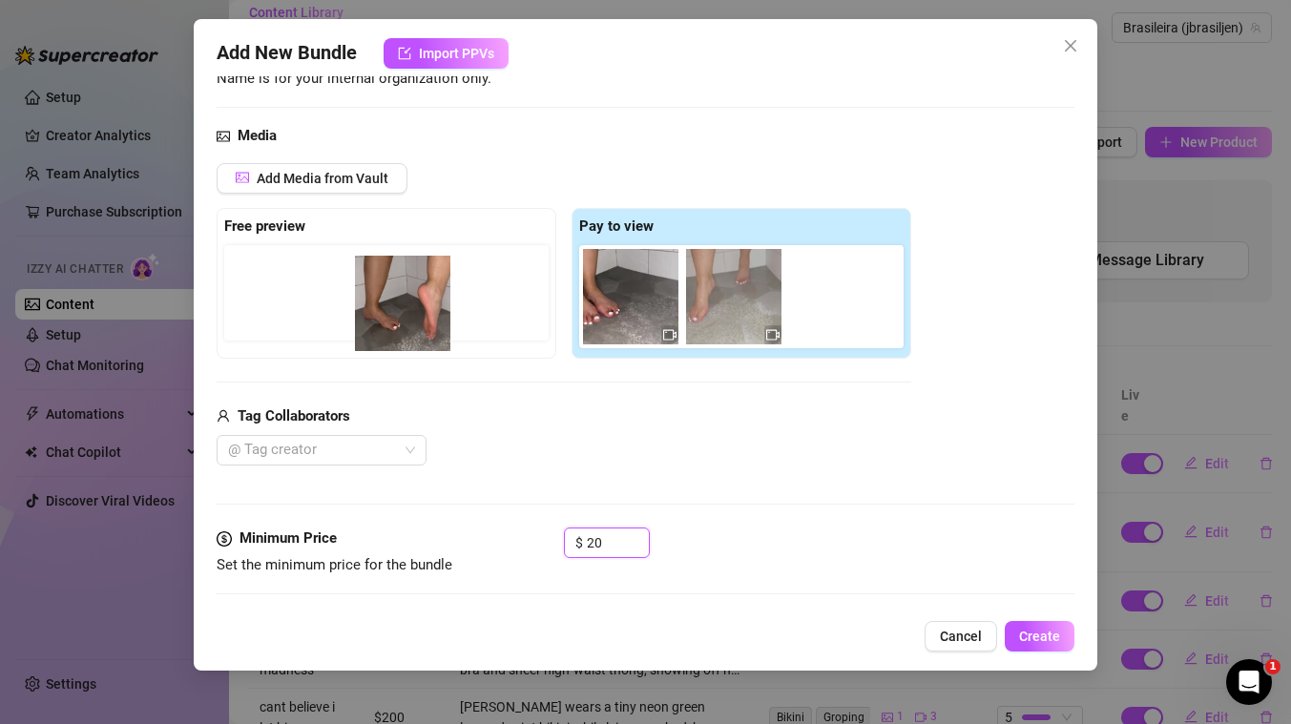
drag, startPoint x: 622, startPoint y: 302, endPoint x: 383, endPoint y: 311, distance: 238.6
click at [383, 311] on div "Free preview Pay to view" at bounding box center [564, 283] width 694 height 151
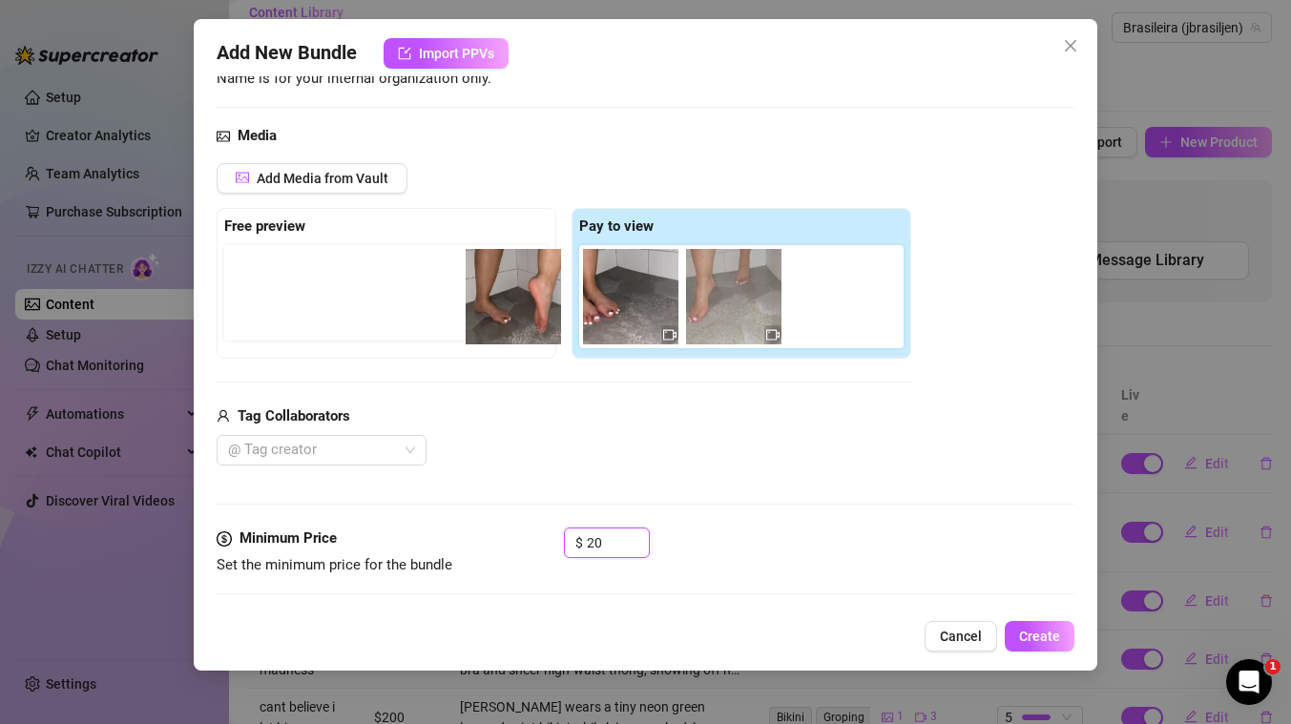
drag, startPoint x: 608, startPoint y: 312, endPoint x: 481, endPoint y: 312, distance: 126.9
click at [481, 312] on div "Free preview Pay to view" at bounding box center [564, 283] width 694 height 151
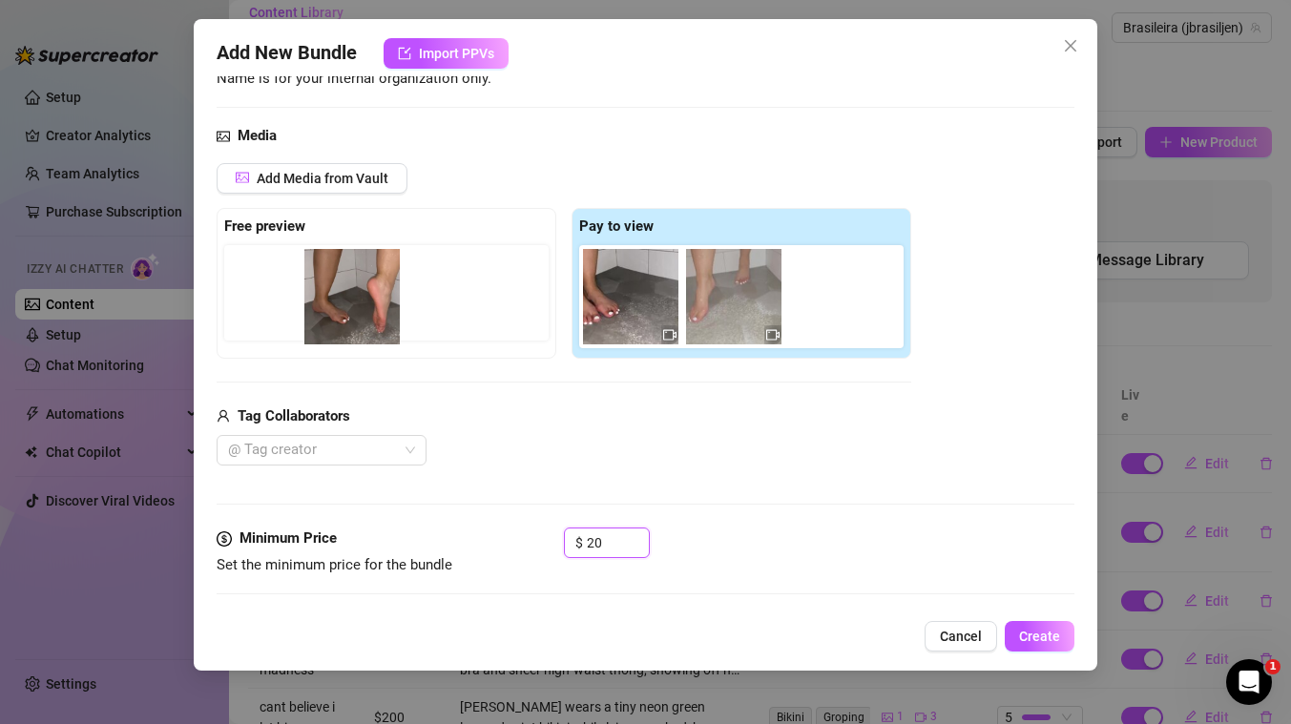
drag, startPoint x: 632, startPoint y: 310, endPoint x: 342, endPoint y: 310, distance: 291.0
click at [342, 310] on div "Free preview Pay to view" at bounding box center [564, 283] width 694 height 151
drag, startPoint x: 639, startPoint y: 313, endPoint x: 326, endPoint y: 314, distance: 312.9
click at [326, 314] on div "Free preview Pay to view" at bounding box center [564, 283] width 694 height 151
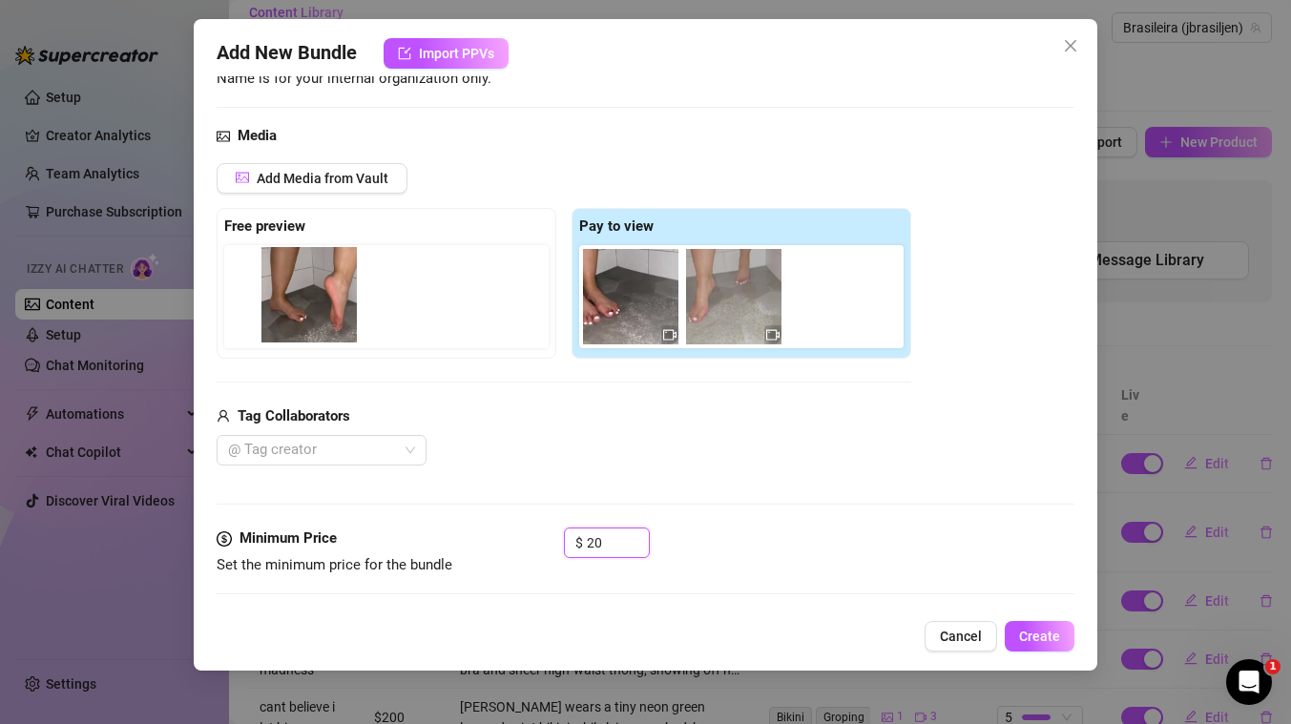
drag, startPoint x: 631, startPoint y: 313, endPoint x: 297, endPoint y: 311, distance: 333.9
click at [297, 311] on div "Free preview Pay to view" at bounding box center [564, 283] width 694 height 151
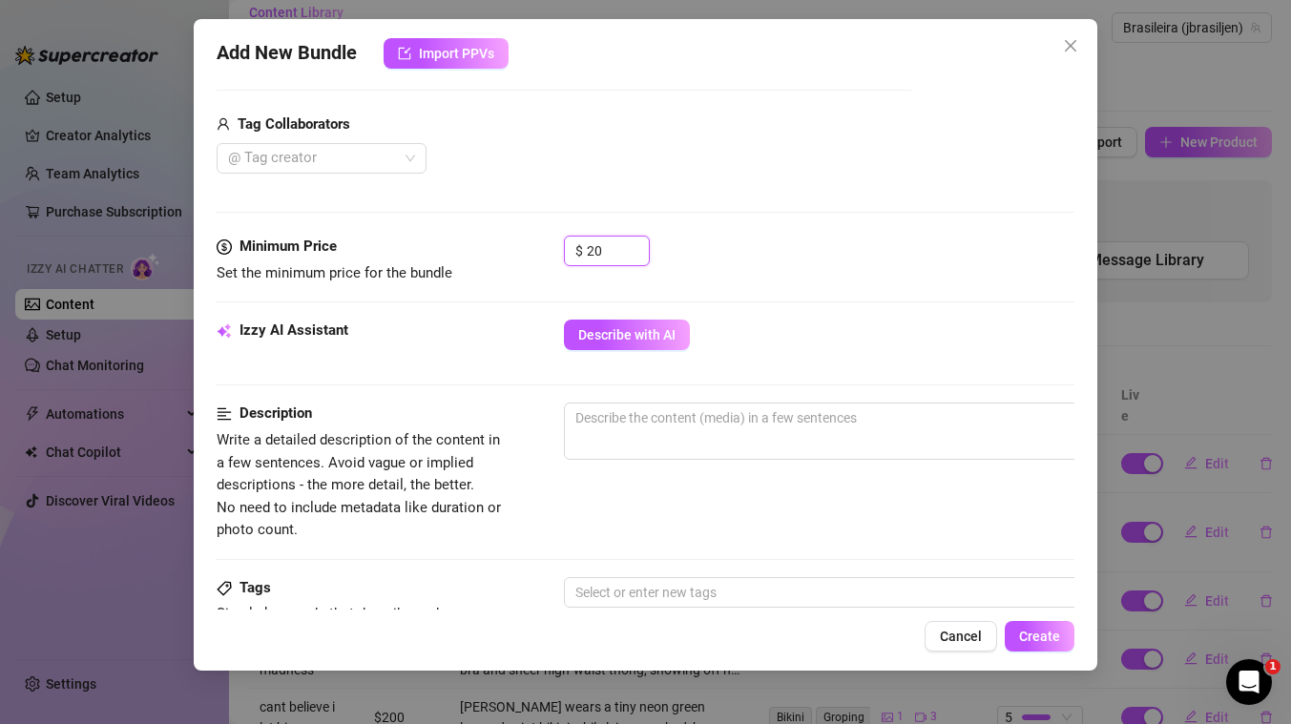
scroll to position [455, 0]
click at [667, 341] on span "Describe with AI" at bounding box center [626, 336] width 97 height 15
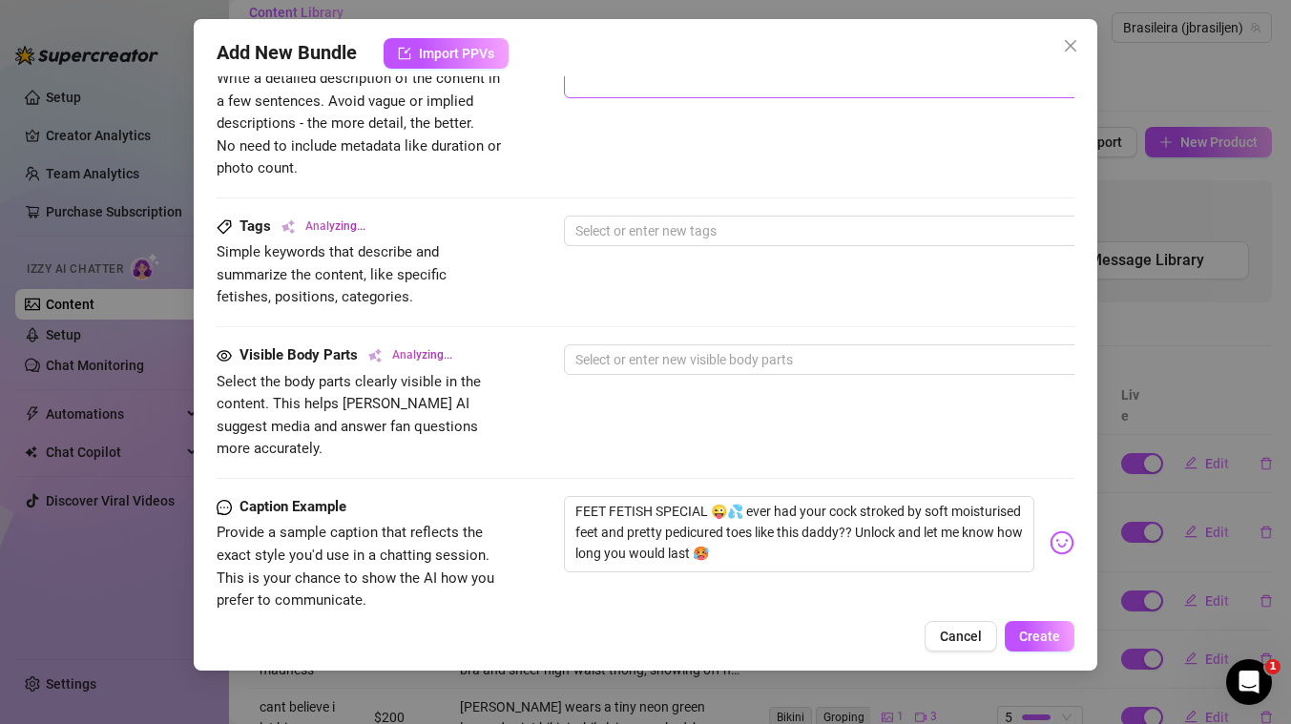
scroll to position [601, 0]
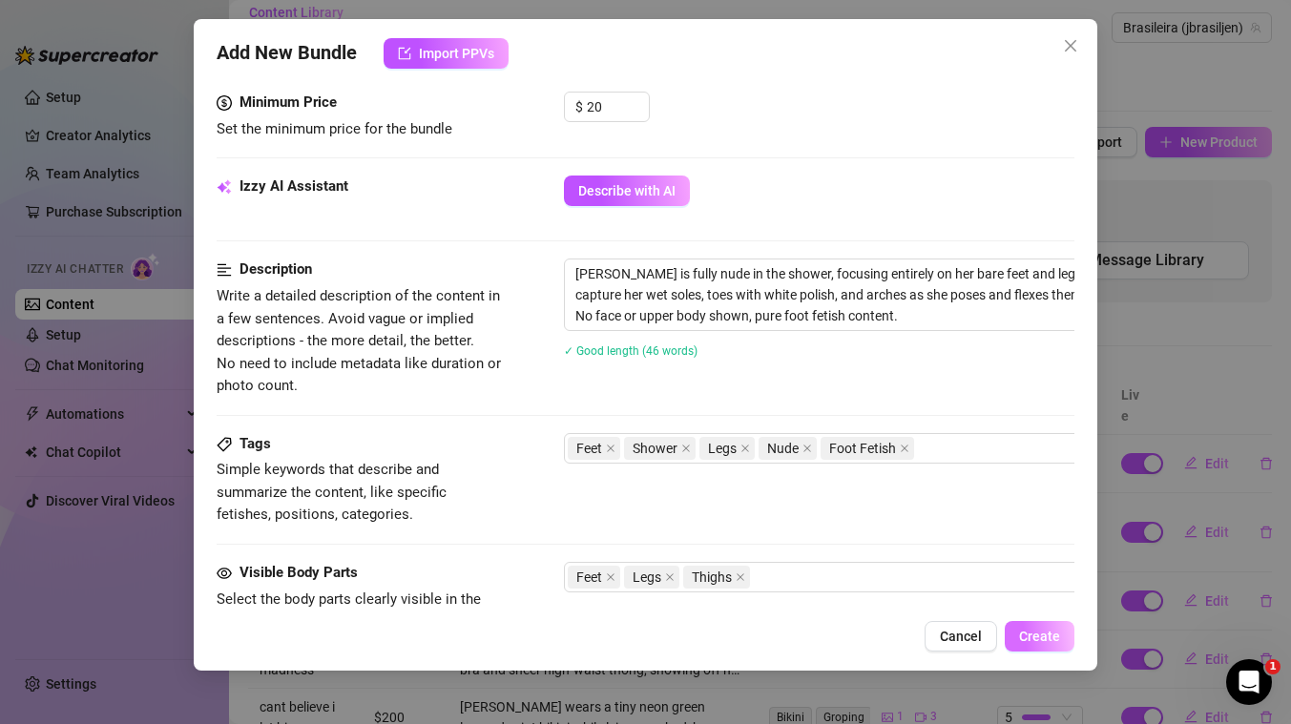
click at [1041, 629] on span "Create" at bounding box center [1039, 636] width 41 height 15
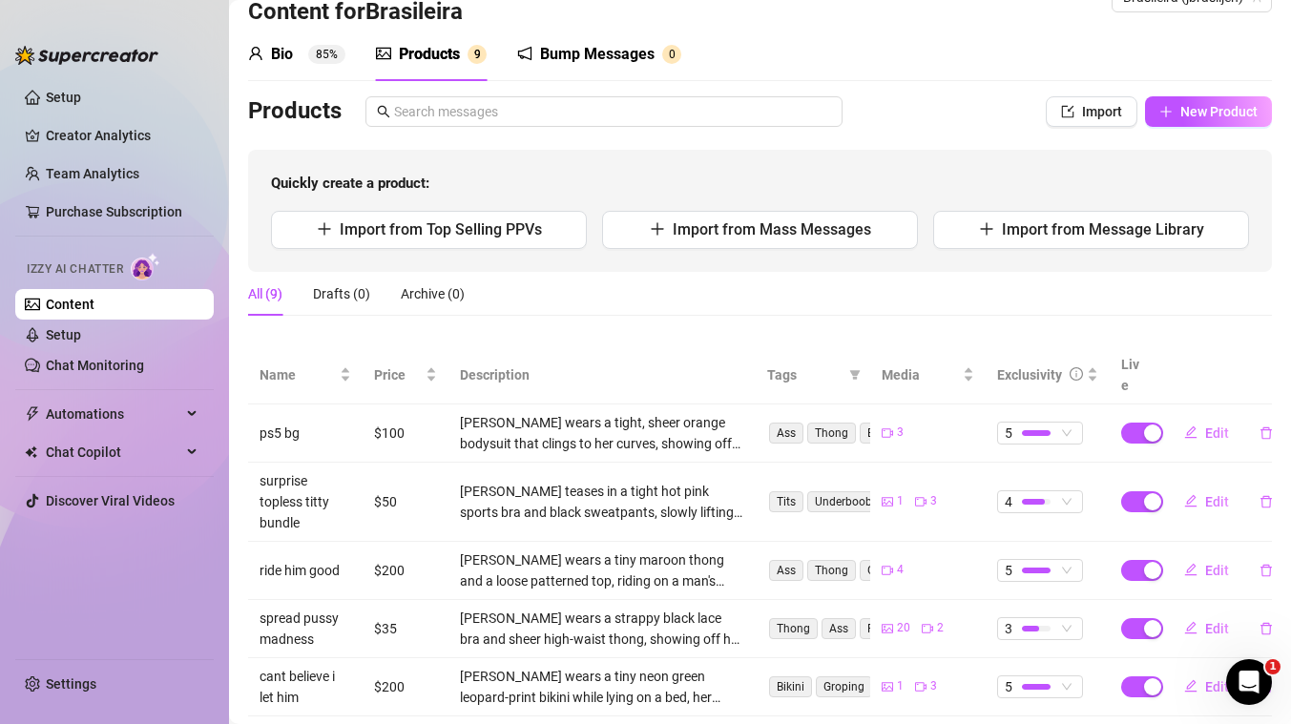
scroll to position [14, 0]
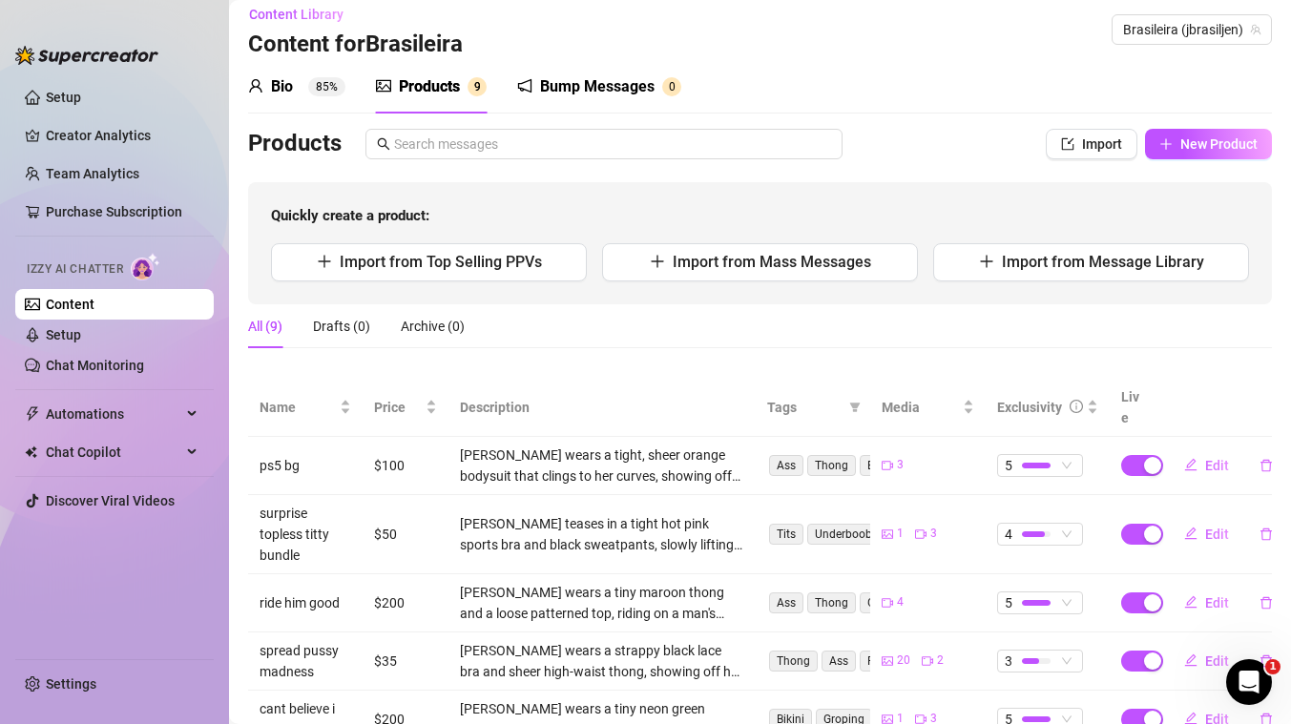
click at [1204, 159] on div "Products Import New Product Quickly create a product: Import from Top Selling P…" at bounding box center [760, 217] width 1024 height 176
click at [1204, 146] on span "New Product" at bounding box center [1218, 143] width 77 height 15
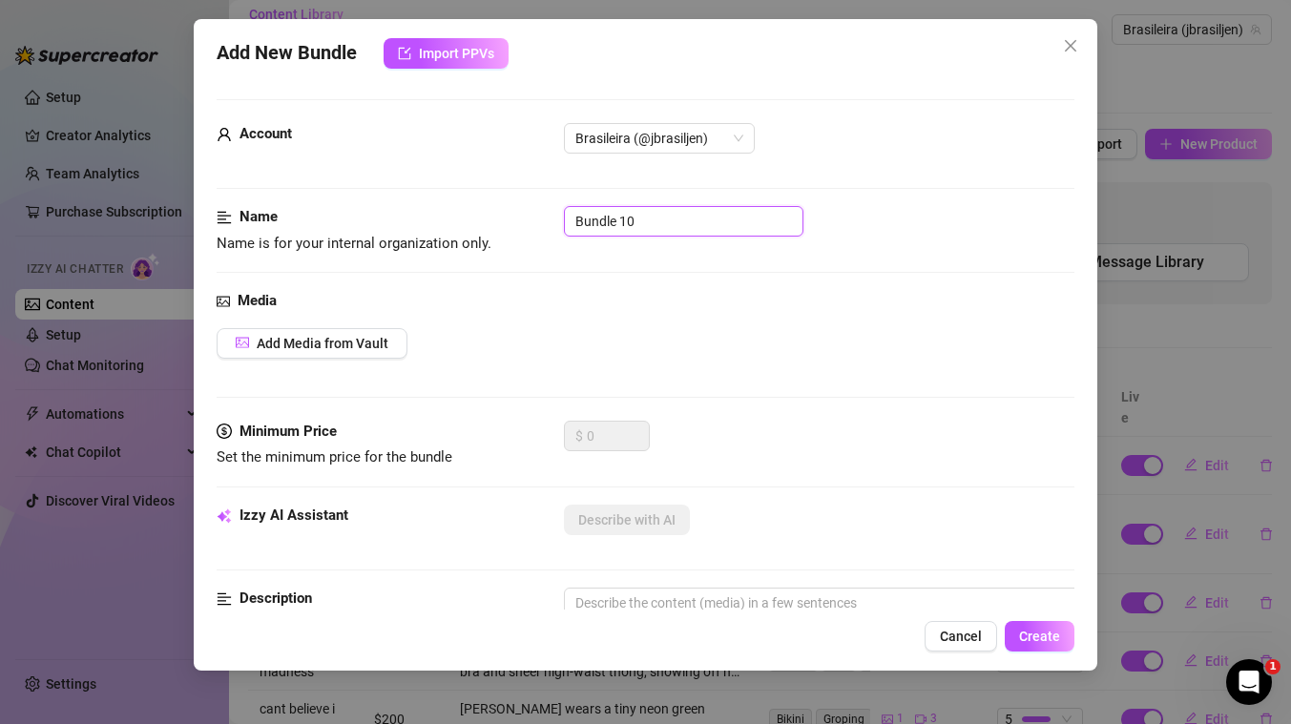
click at [663, 216] on input "Bundle 10" at bounding box center [683, 221] width 239 height 31
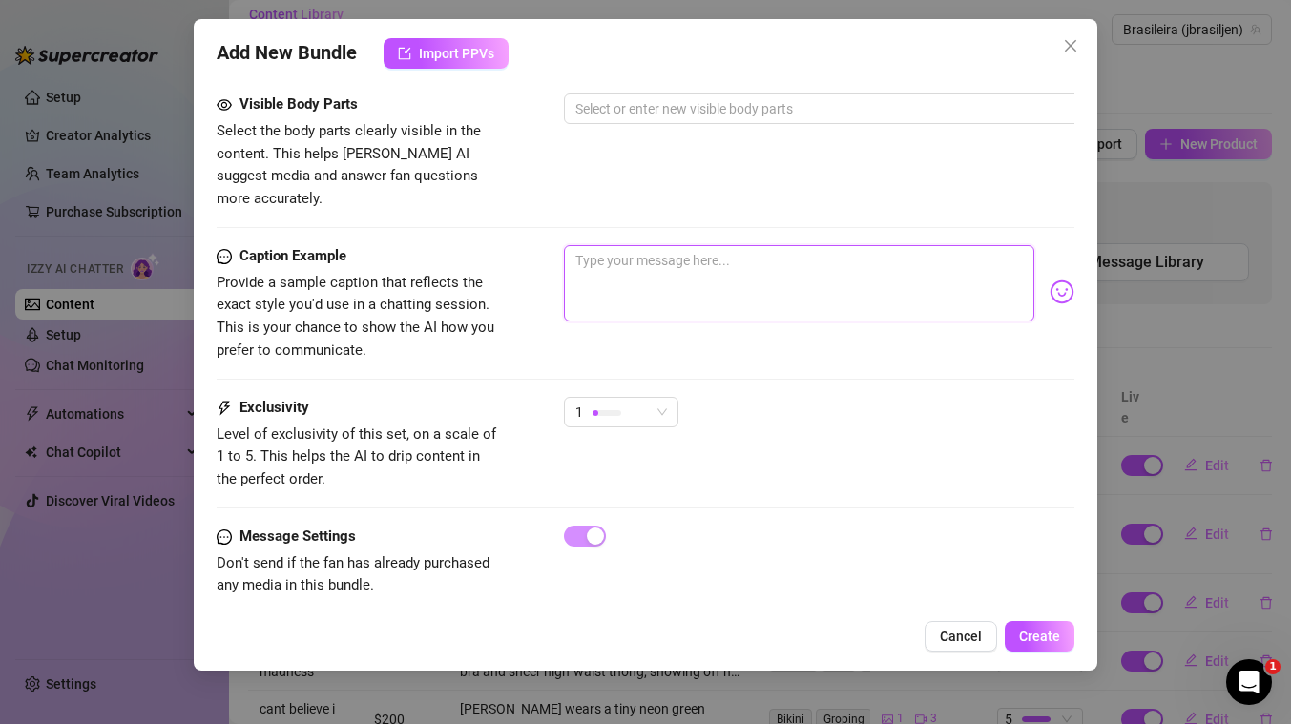
click at [683, 260] on textarea at bounding box center [799, 283] width 470 height 76
paste textarea "Have something else for you babe... another freaky bundle in backshot position …"
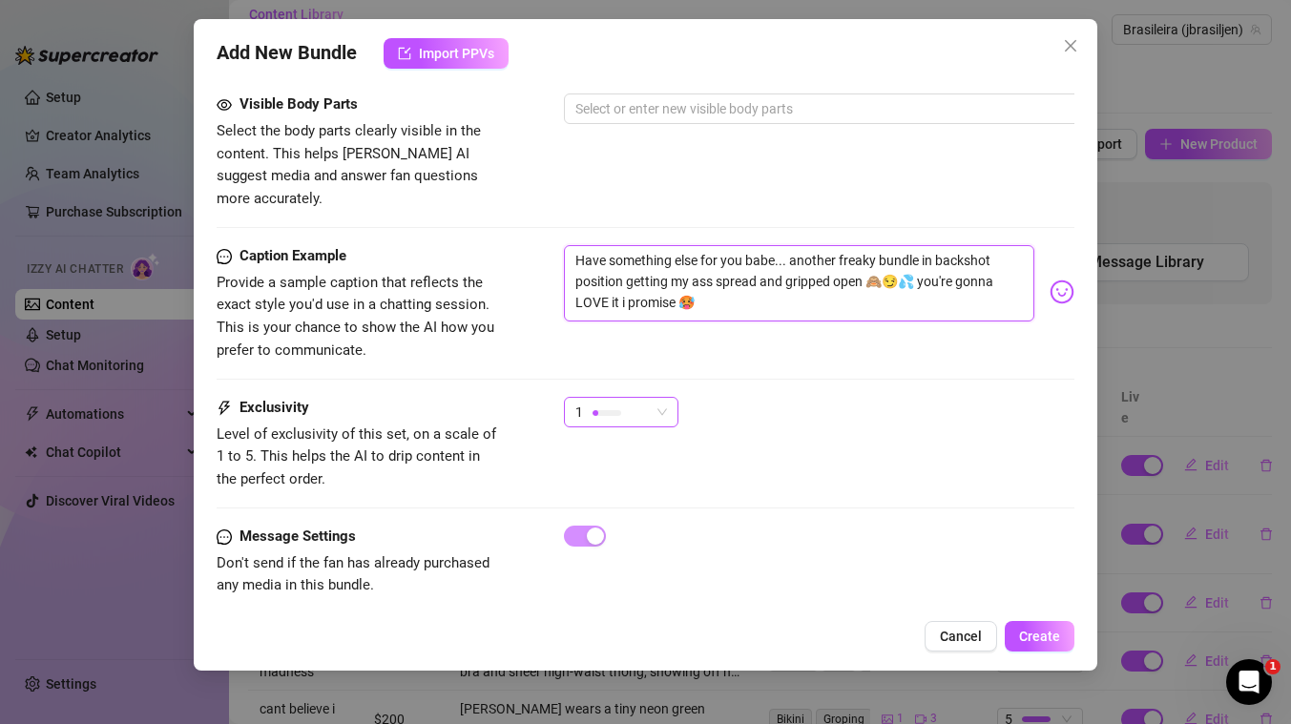
click at [647, 398] on div "1" at bounding box center [612, 412] width 74 height 29
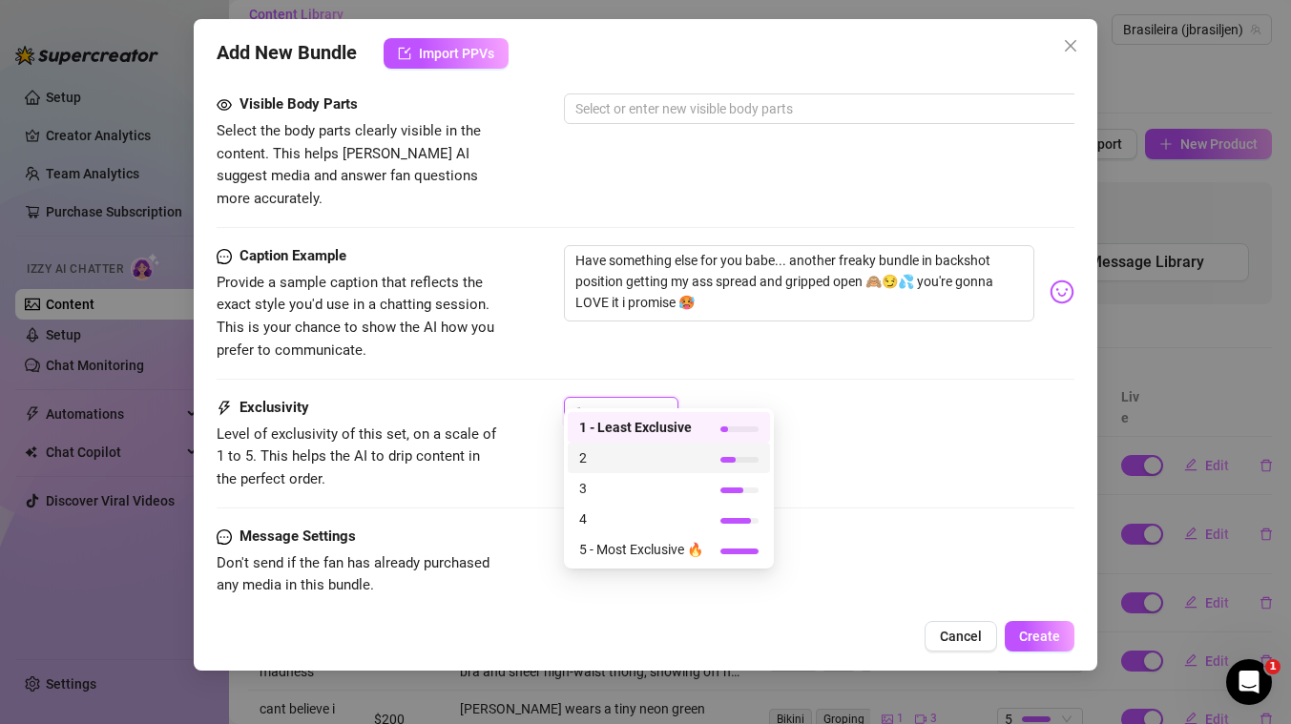
click at [604, 457] on span "2" at bounding box center [641, 457] width 124 height 21
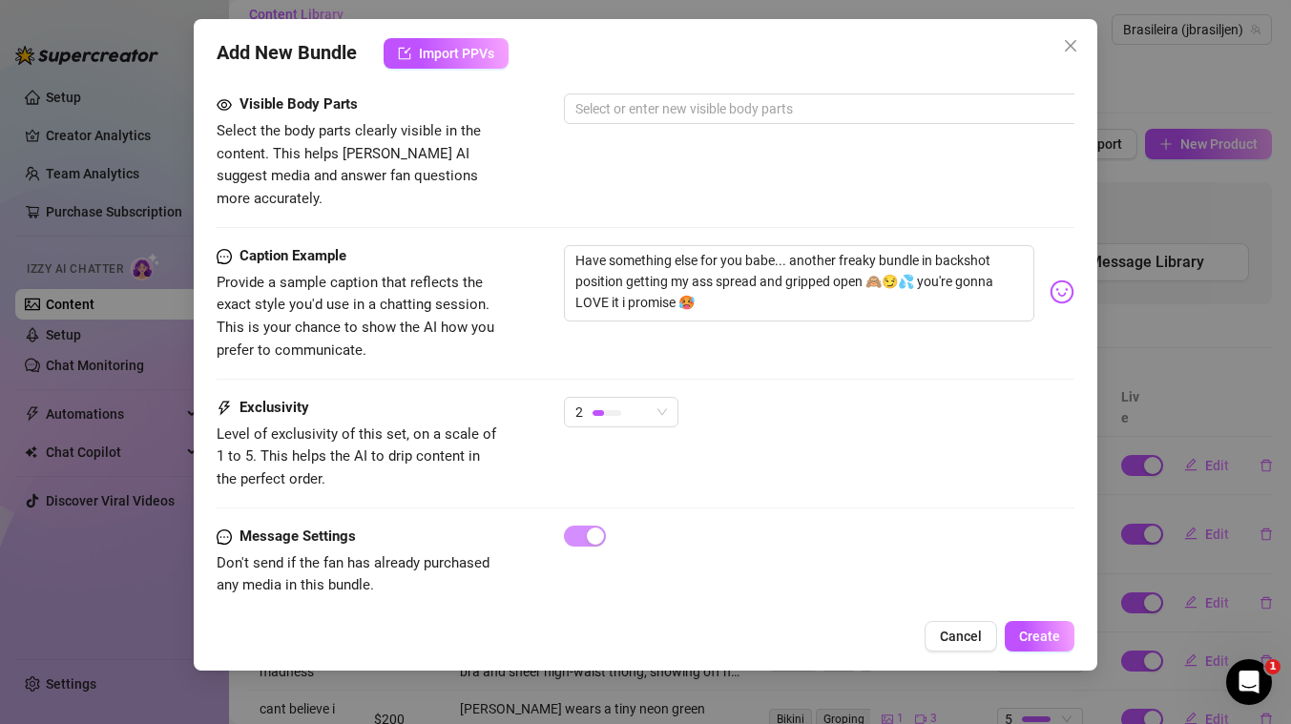
click at [853, 355] on div "Caption Example Provide a sample caption that reflects the exact style you'd us…" at bounding box center [646, 321] width 858 height 152
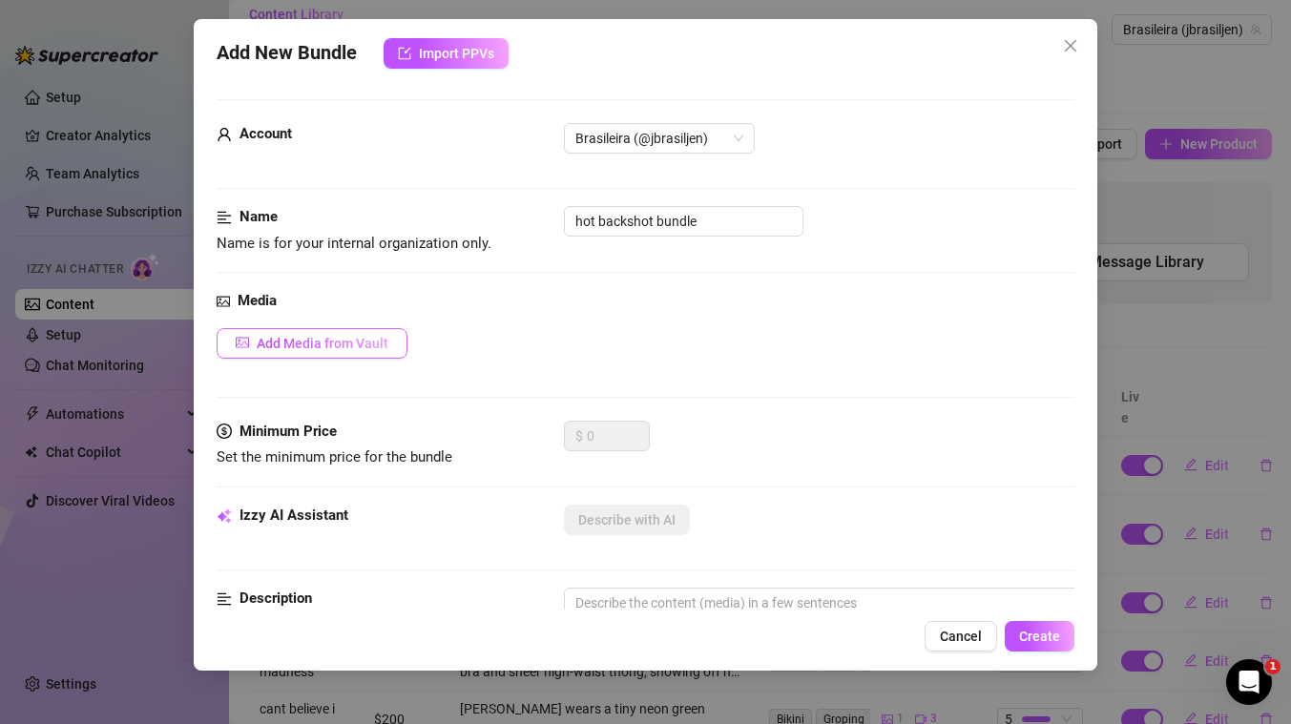
click at [351, 355] on button "Add Media from Vault" at bounding box center [312, 343] width 191 height 31
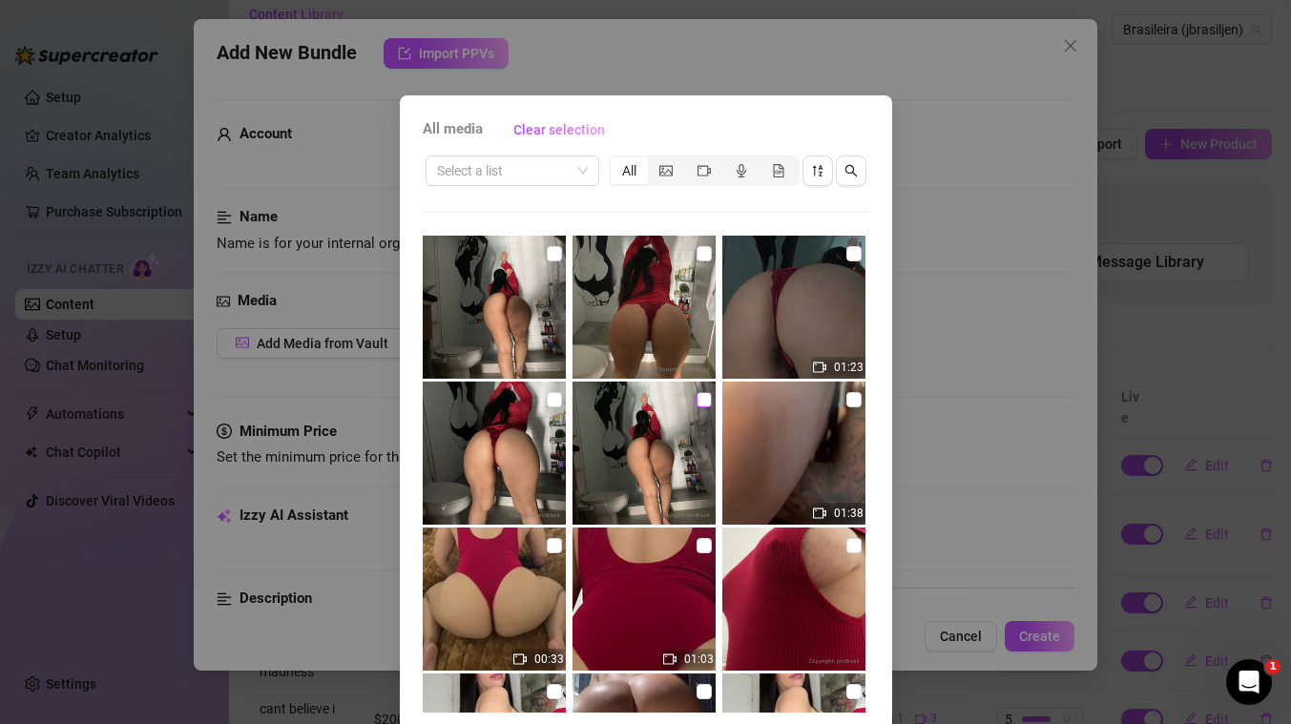
click at [703, 400] on input "checkbox" at bounding box center [703, 399] width 15 height 15
click at [553, 400] on input "checkbox" at bounding box center [554, 399] width 15 height 15
click at [855, 251] on input "checkbox" at bounding box center [853, 253] width 15 height 15
click at [704, 256] on input "checkbox" at bounding box center [703, 253] width 15 height 15
click at [550, 252] on input "checkbox" at bounding box center [554, 253] width 15 height 15
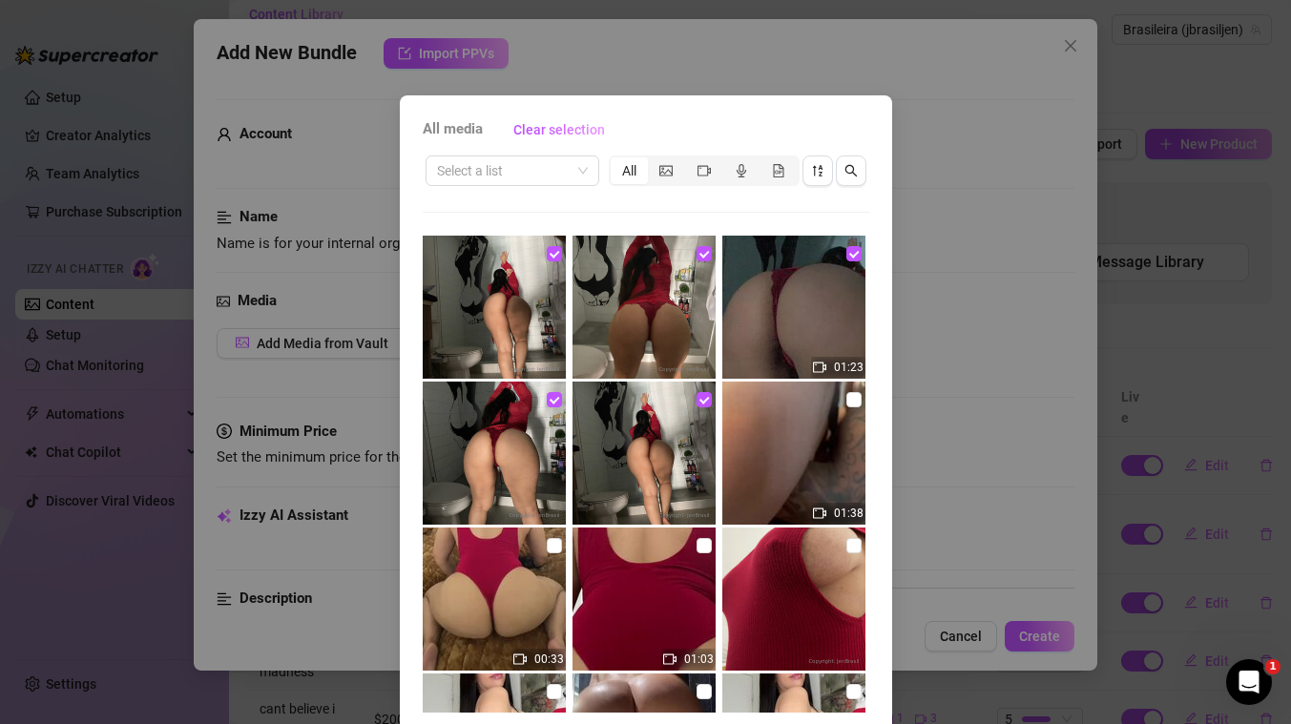
scroll to position [72, 0]
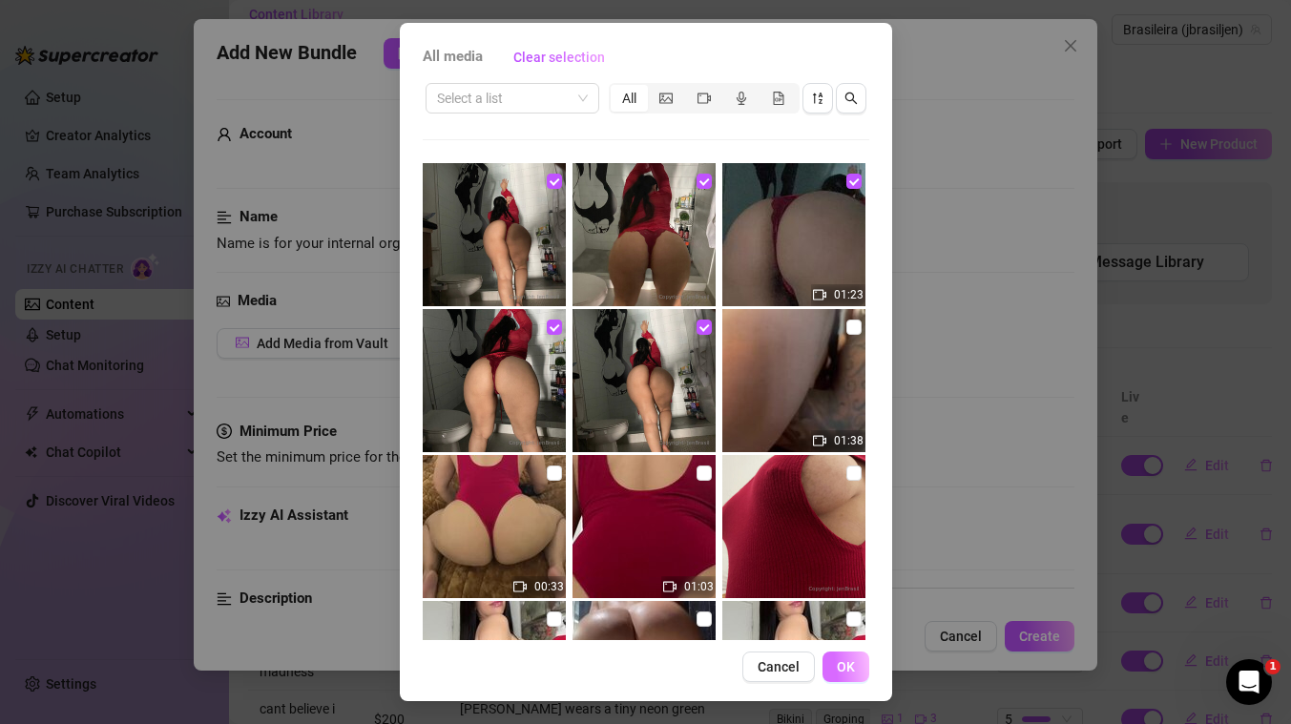
click at [853, 657] on button "OK" at bounding box center [845, 667] width 47 height 31
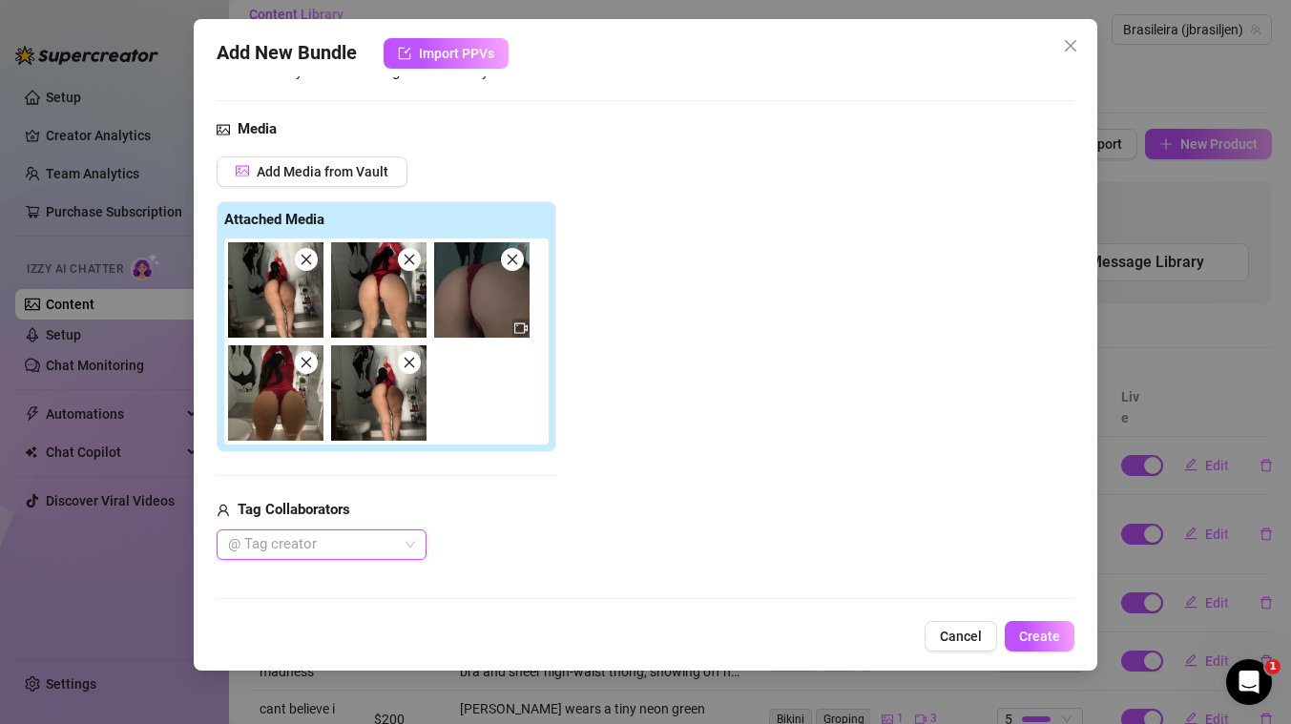
scroll to position [217, 0]
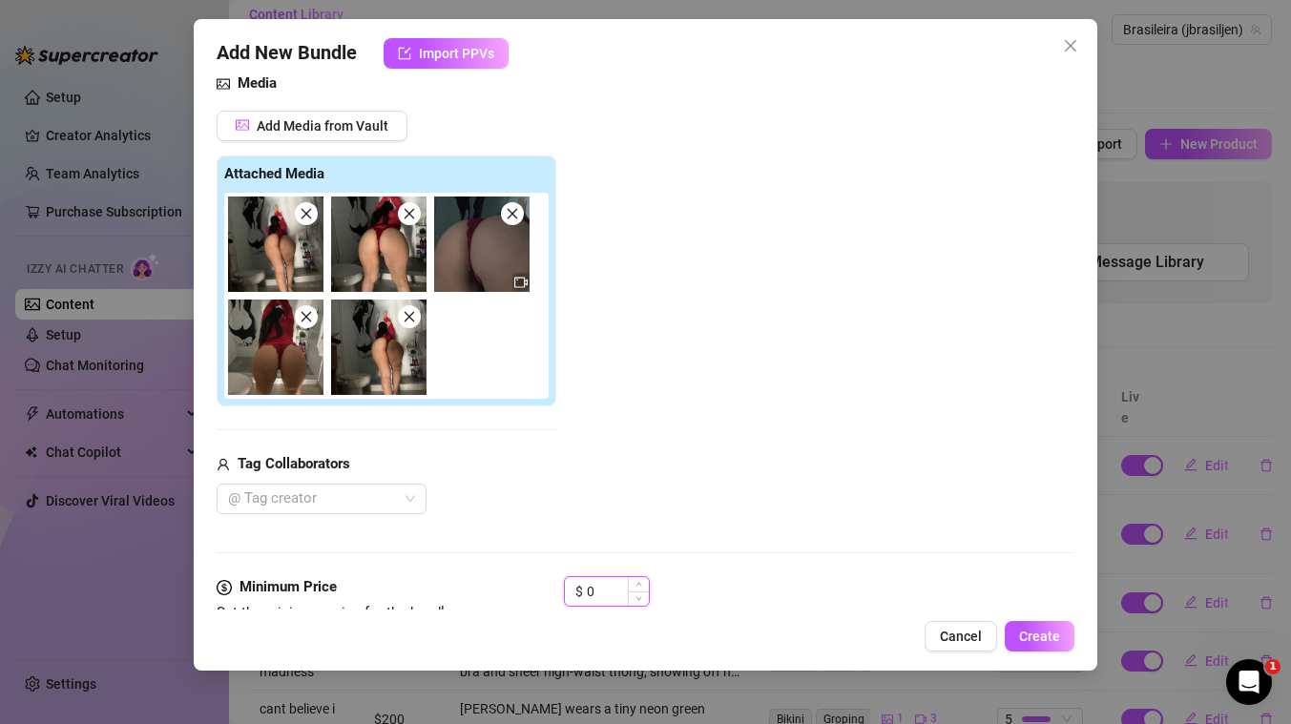
click at [612, 581] on input "0" at bounding box center [618, 591] width 62 height 29
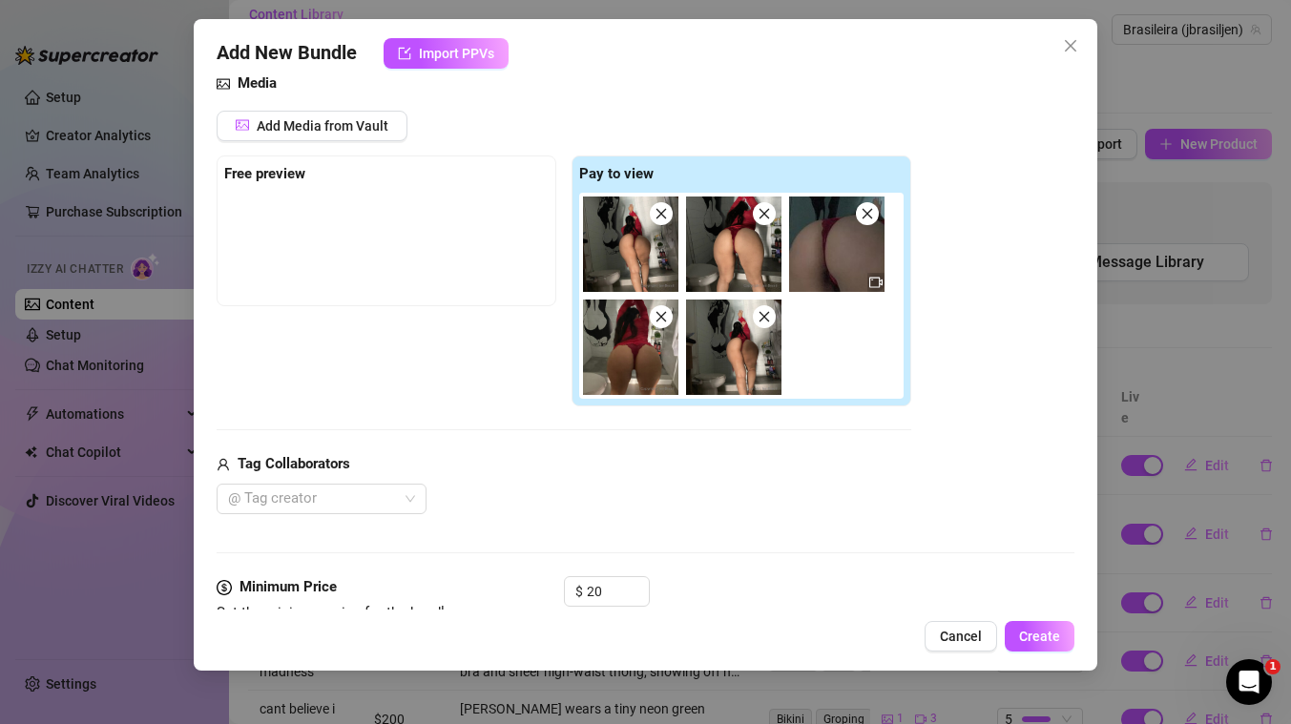
click at [794, 469] on div "Tag Collaborators" at bounding box center [564, 464] width 694 height 23
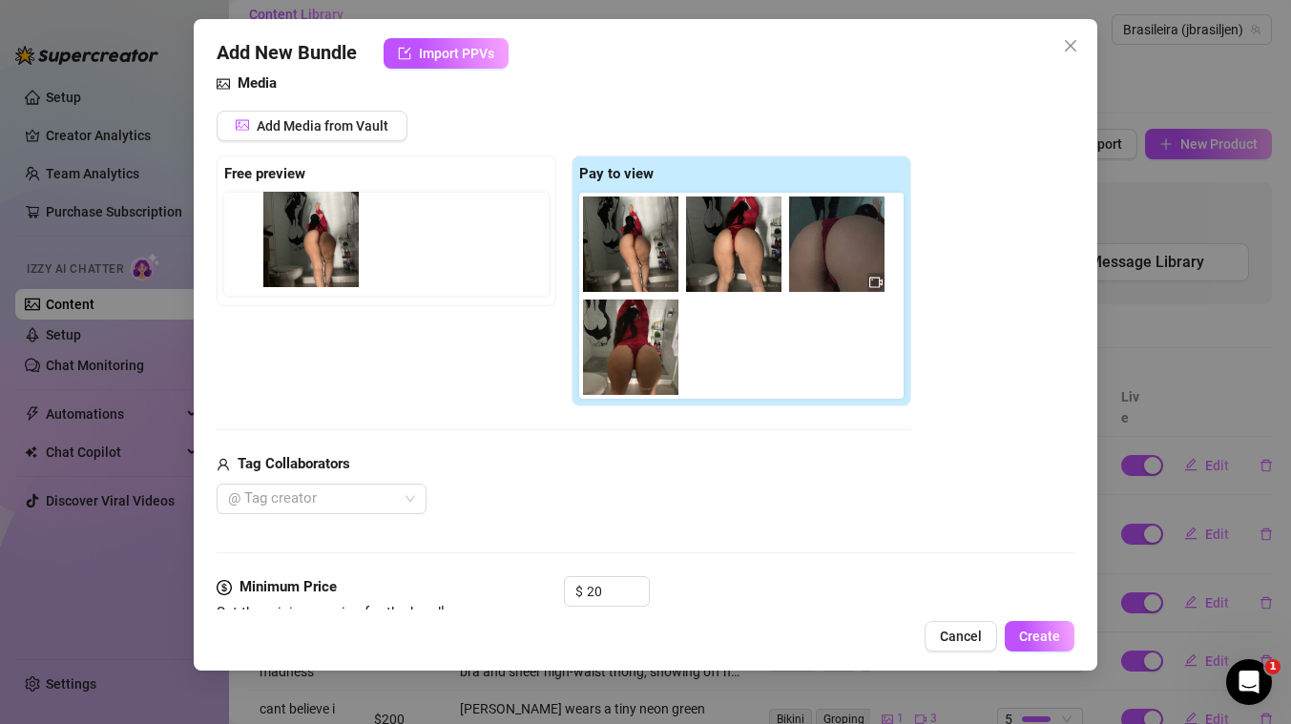
drag, startPoint x: 743, startPoint y: 355, endPoint x: 310, endPoint y: 247, distance: 446.3
click at [310, 247] on div "Free preview Pay to view" at bounding box center [564, 281] width 694 height 252
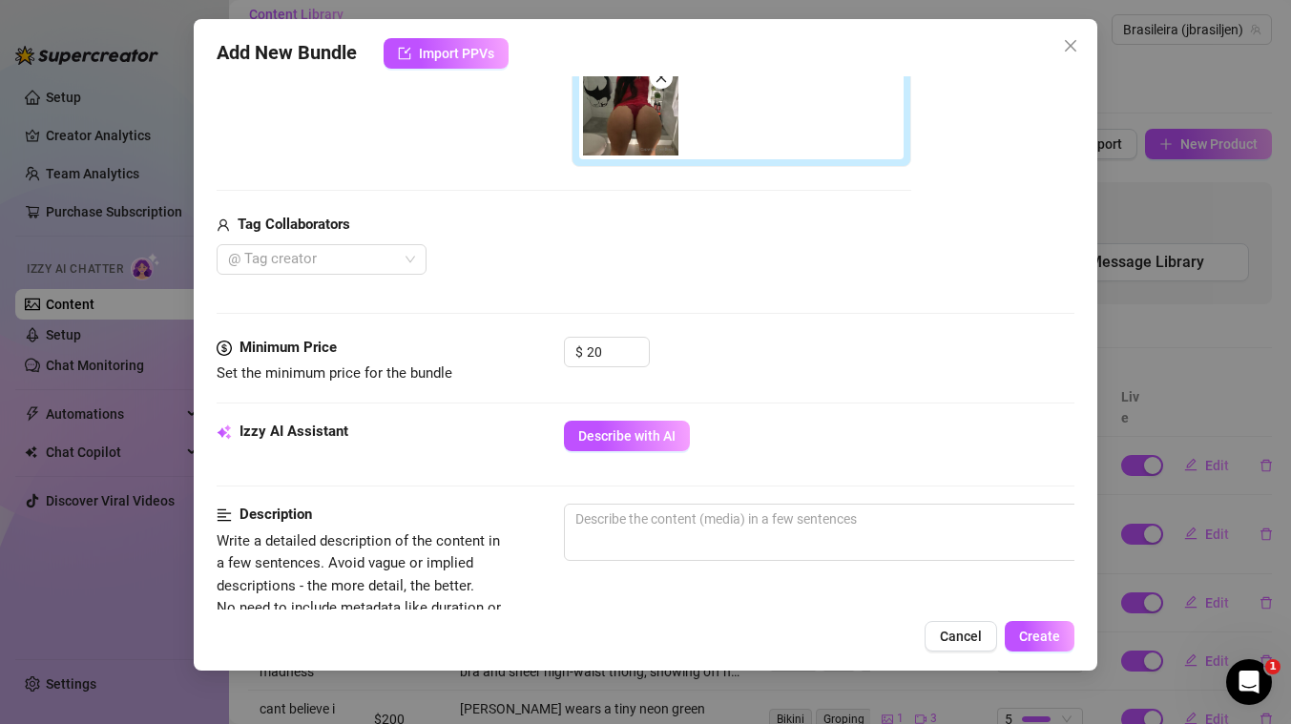
scroll to position [458, 0]
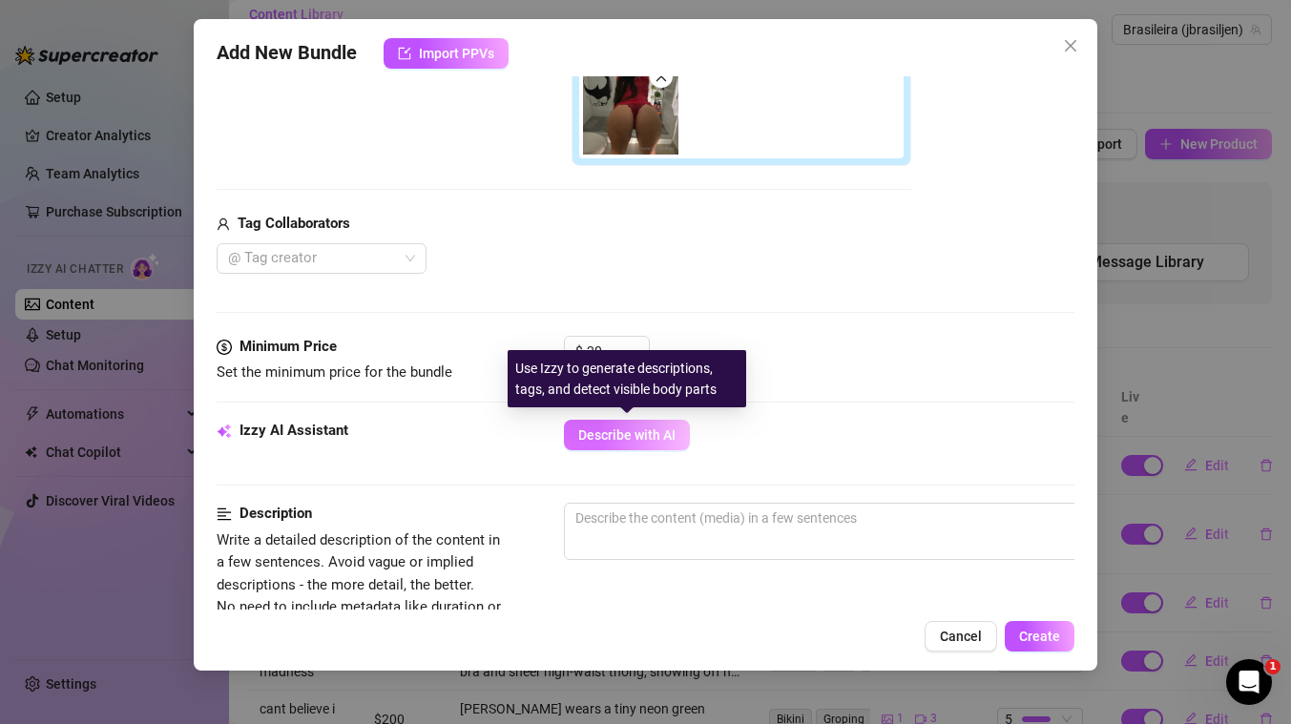
click at [647, 435] on span "Describe with AI" at bounding box center [626, 434] width 97 height 15
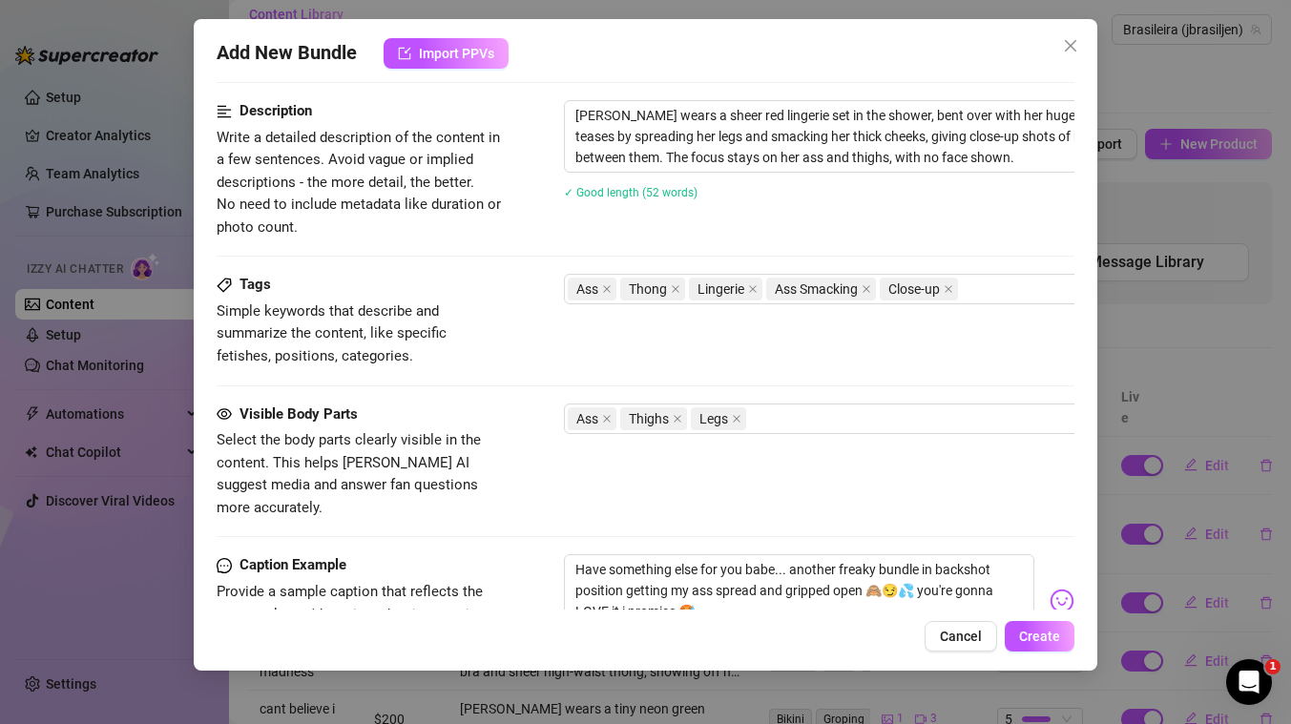
scroll to position [901, 0]
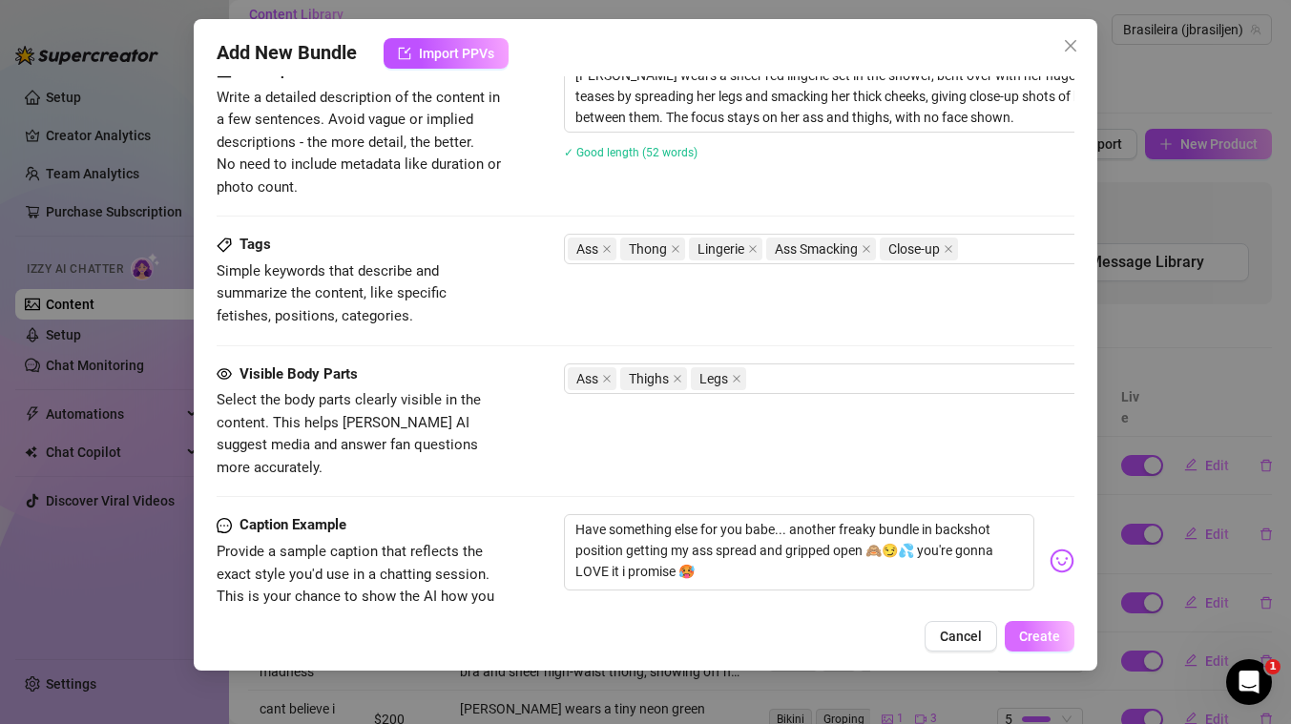
click at [1033, 633] on span "Create" at bounding box center [1039, 636] width 41 height 15
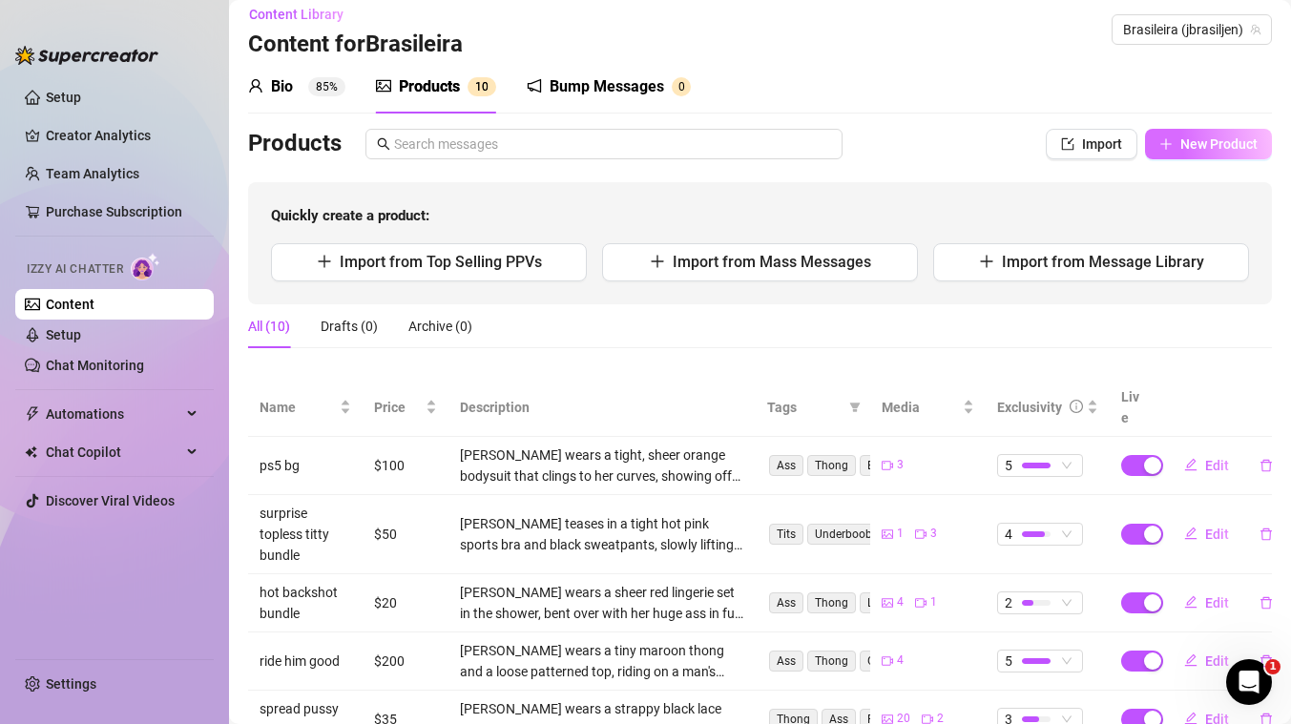
click at [1213, 150] on span "New Product" at bounding box center [1218, 143] width 77 height 15
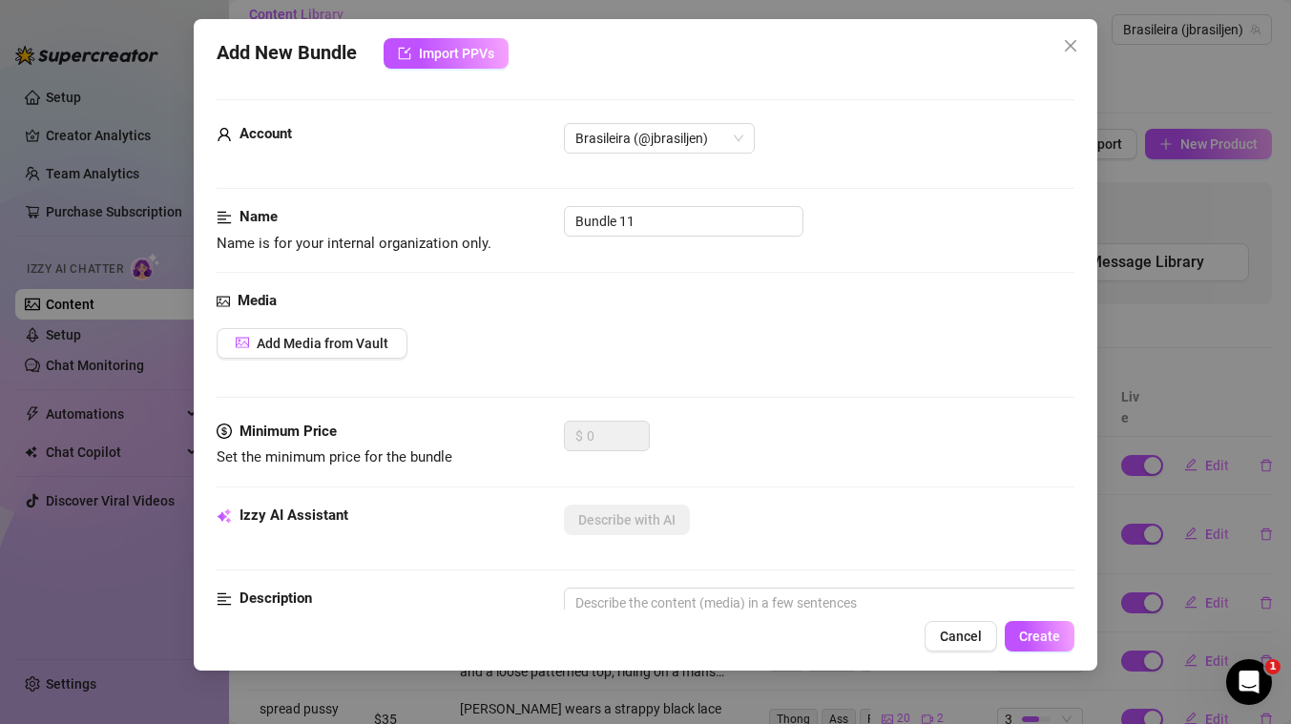
click at [680, 201] on div "Account Brasileira (@jbrasiljen)" at bounding box center [646, 164] width 858 height 83
click at [679, 216] on input "Bundle 11" at bounding box center [683, 221] width 239 height 31
click at [782, 299] on div "Media" at bounding box center [646, 301] width 858 height 23
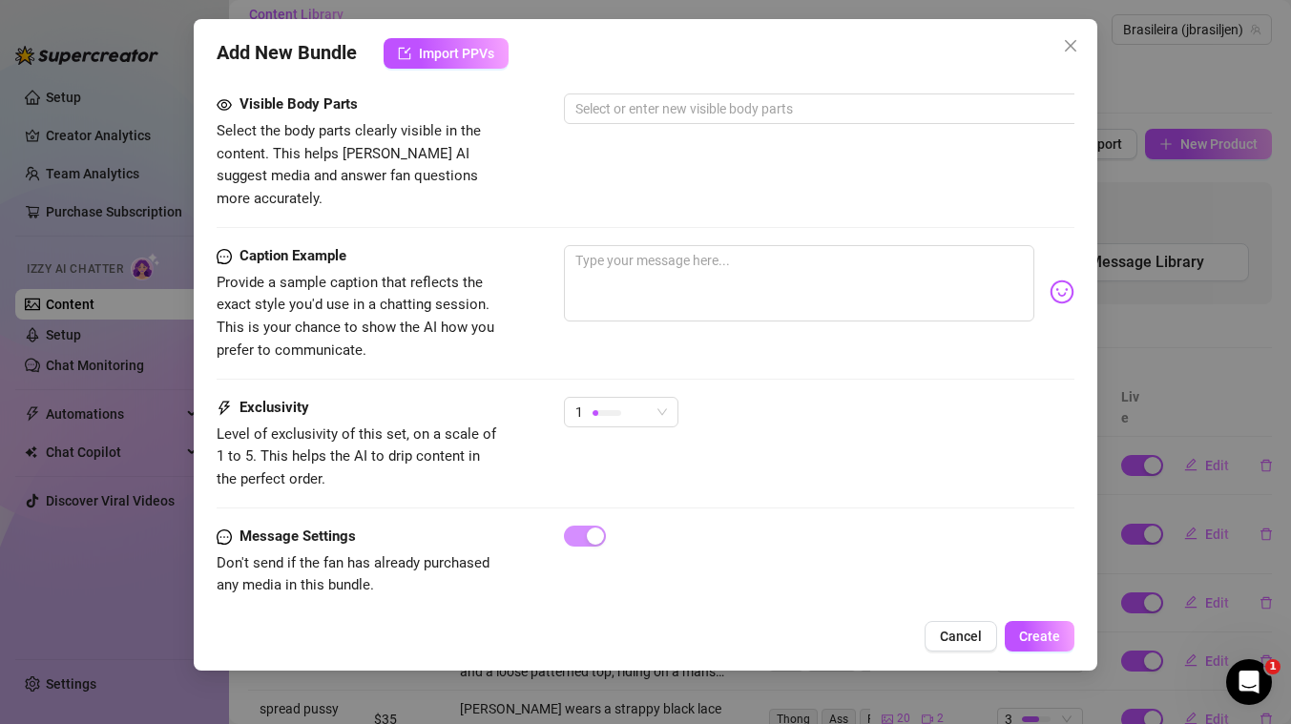
scroll to position [792, 0]
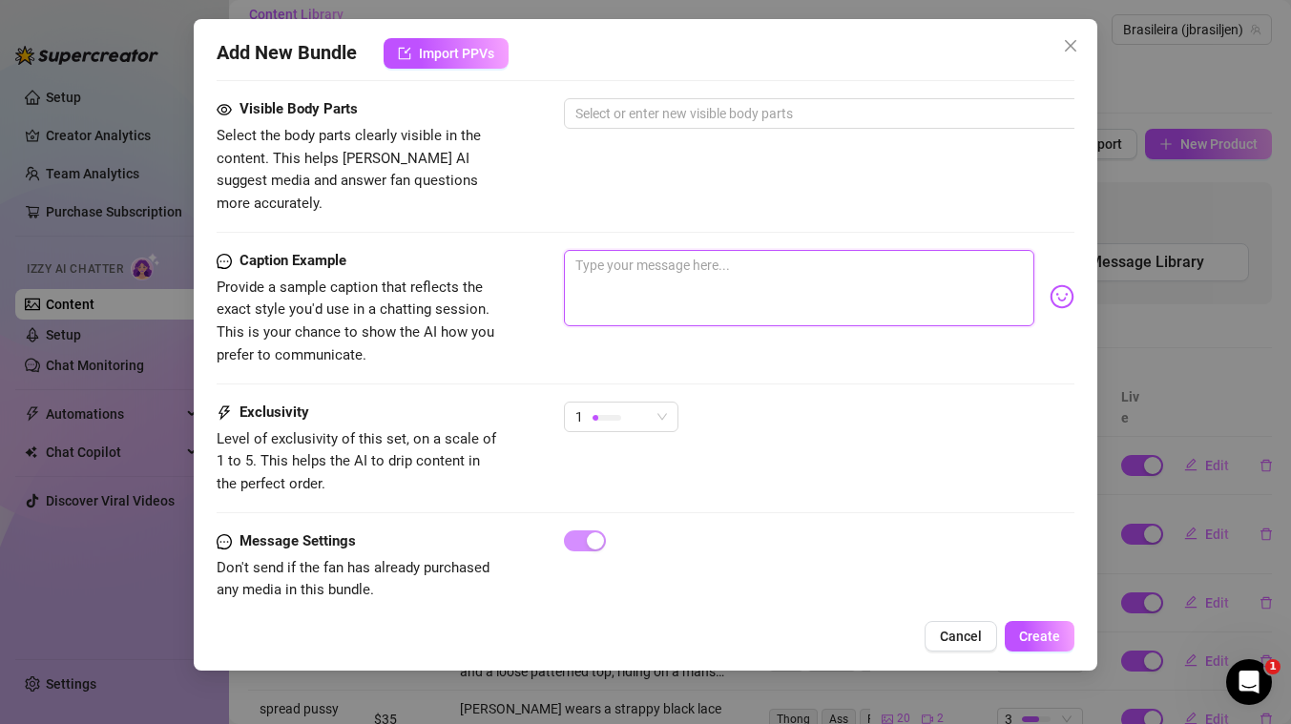
click at [776, 269] on textarea at bounding box center [799, 288] width 470 height 76
paste textarea "Here's my YUM BUNDLE with some side boob action to get you and your hard dick e…"
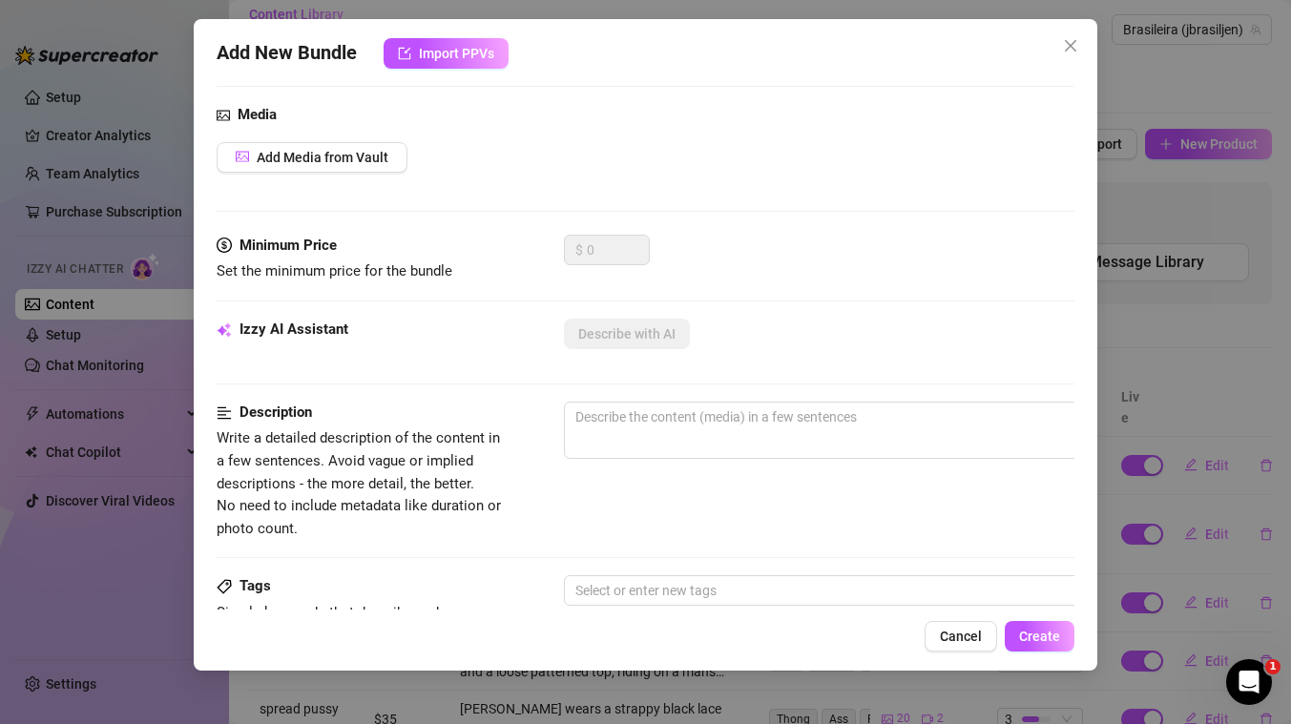
scroll to position [0, 0]
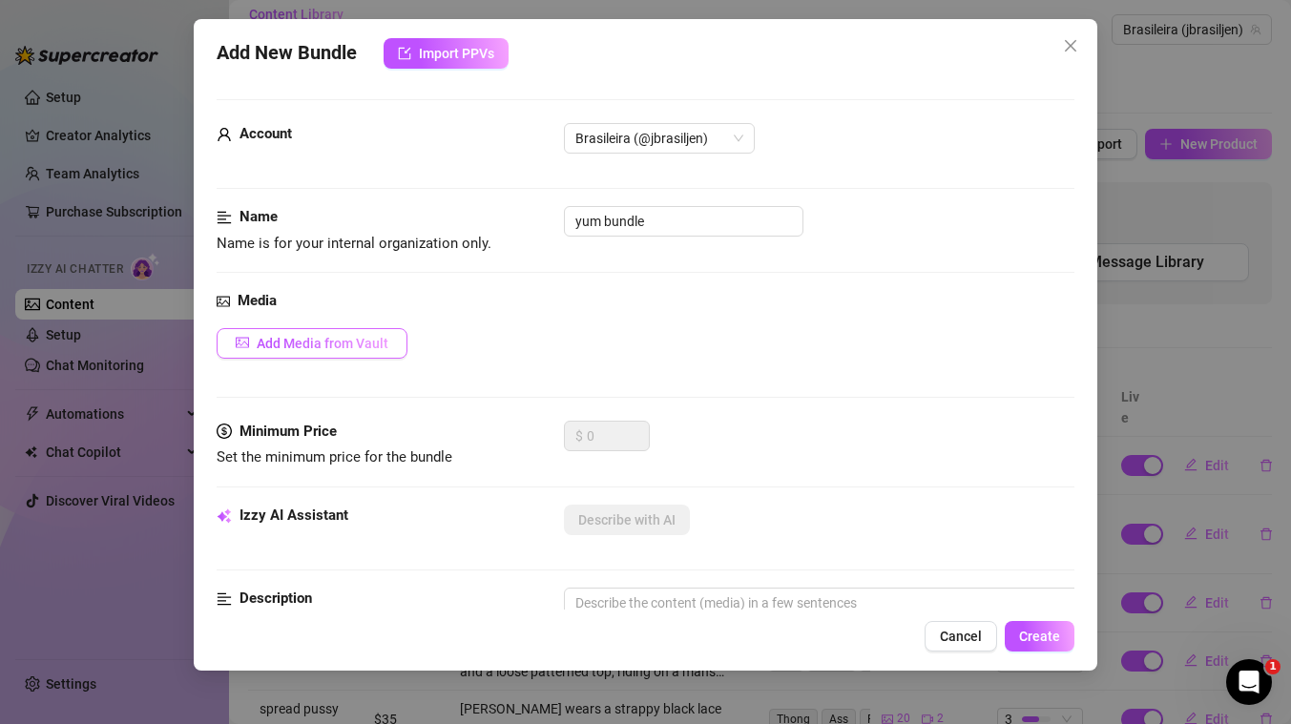
click at [335, 344] on span "Add Media from Vault" at bounding box center [323, 343] width 132 height 15
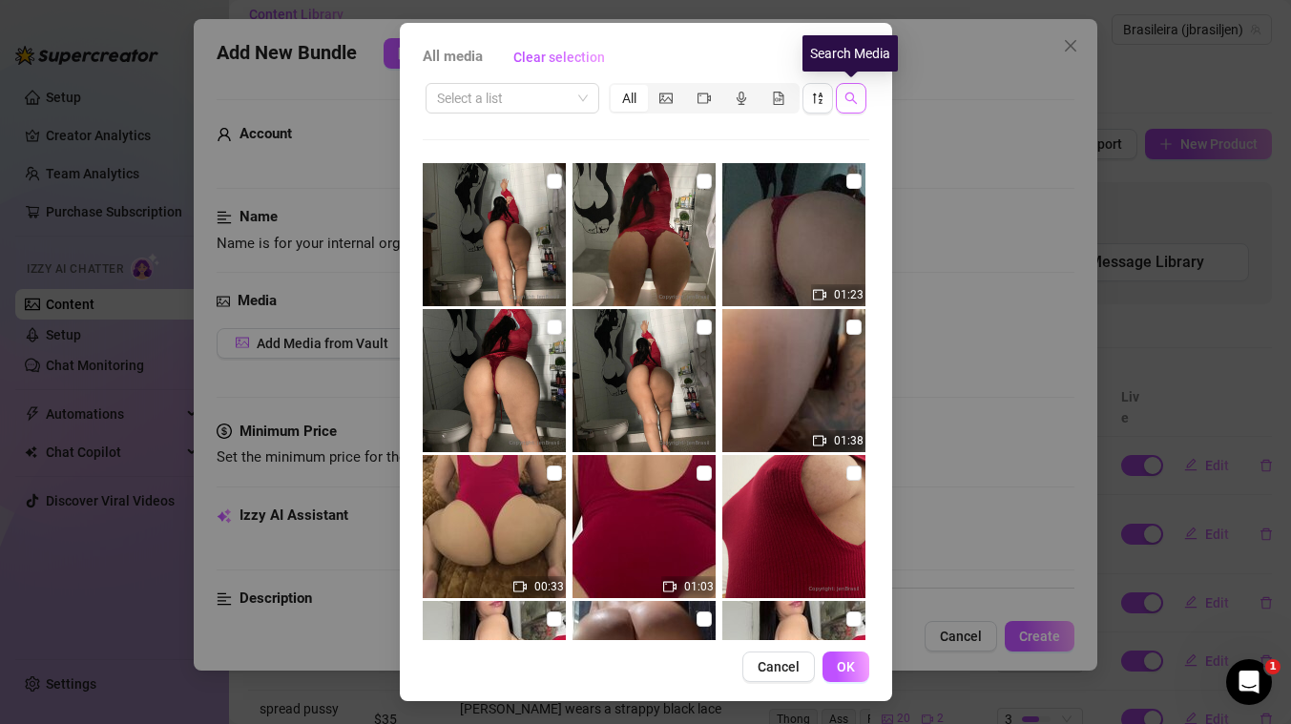
click at [856, 97] on icon "search" at bounding box center [850, 98] width 13 height 13
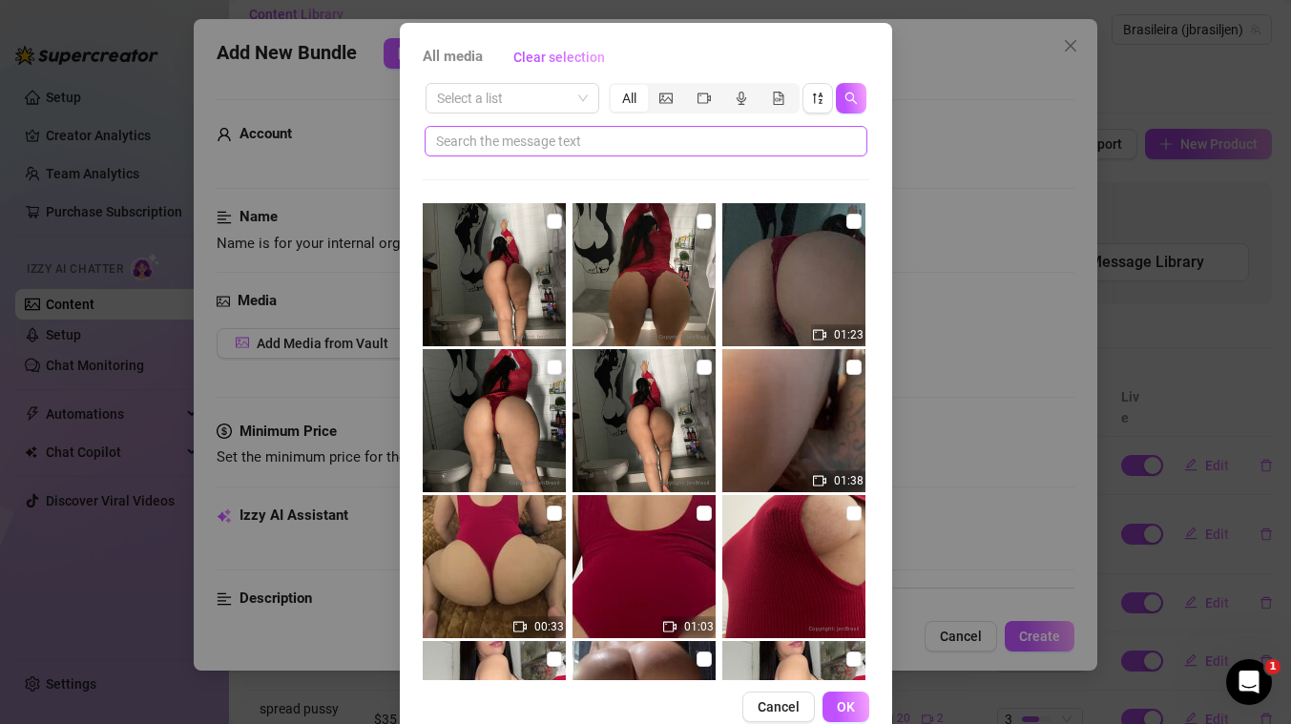
click at [662, 153] on span at bounding box center [646, 141] width 443 height 31
click at [658, 143] on input "text" at bounding box center [638, 141] width 404 height 21
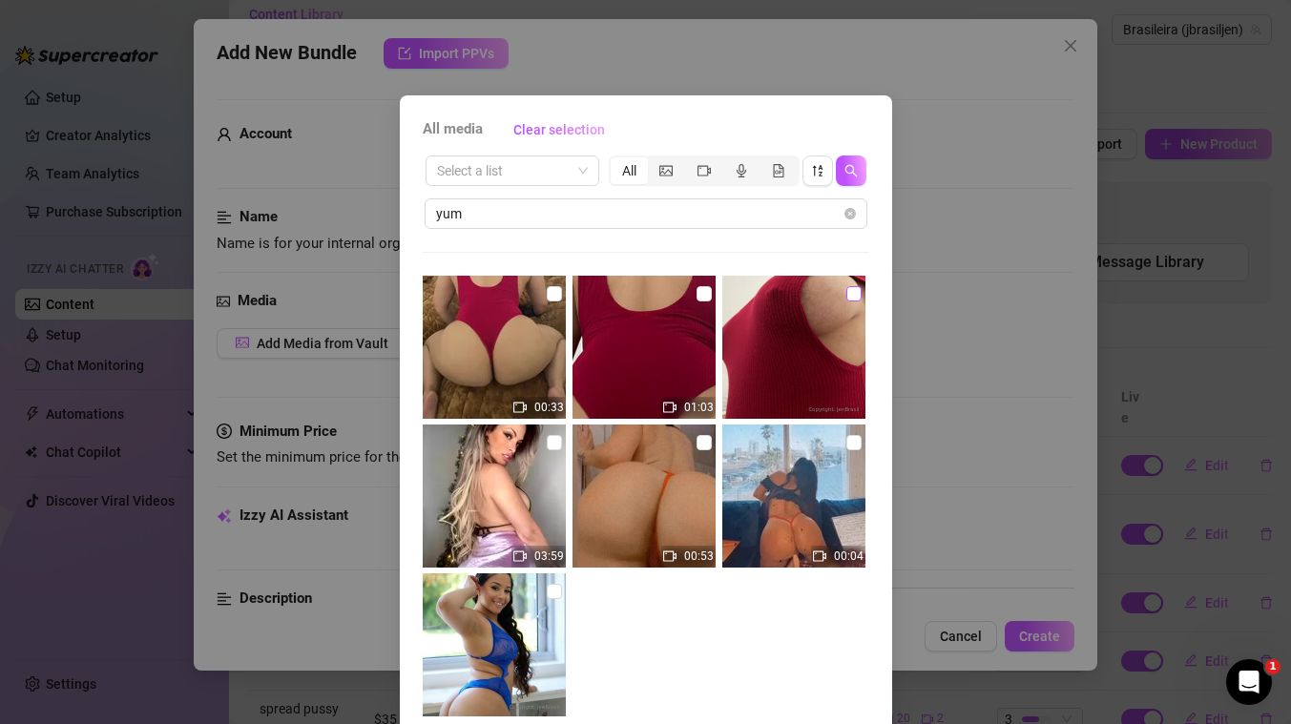
click at [856, 296] on input "checkbox" at bounding box center [853, 293] width 15 height 15
click at [704, 297] on input "checkbox" at bounding box center [703, 293] width 15 height 15
click at [554, 292] on input "checkbox" at bounding box center [554, 293] width 15 height 15
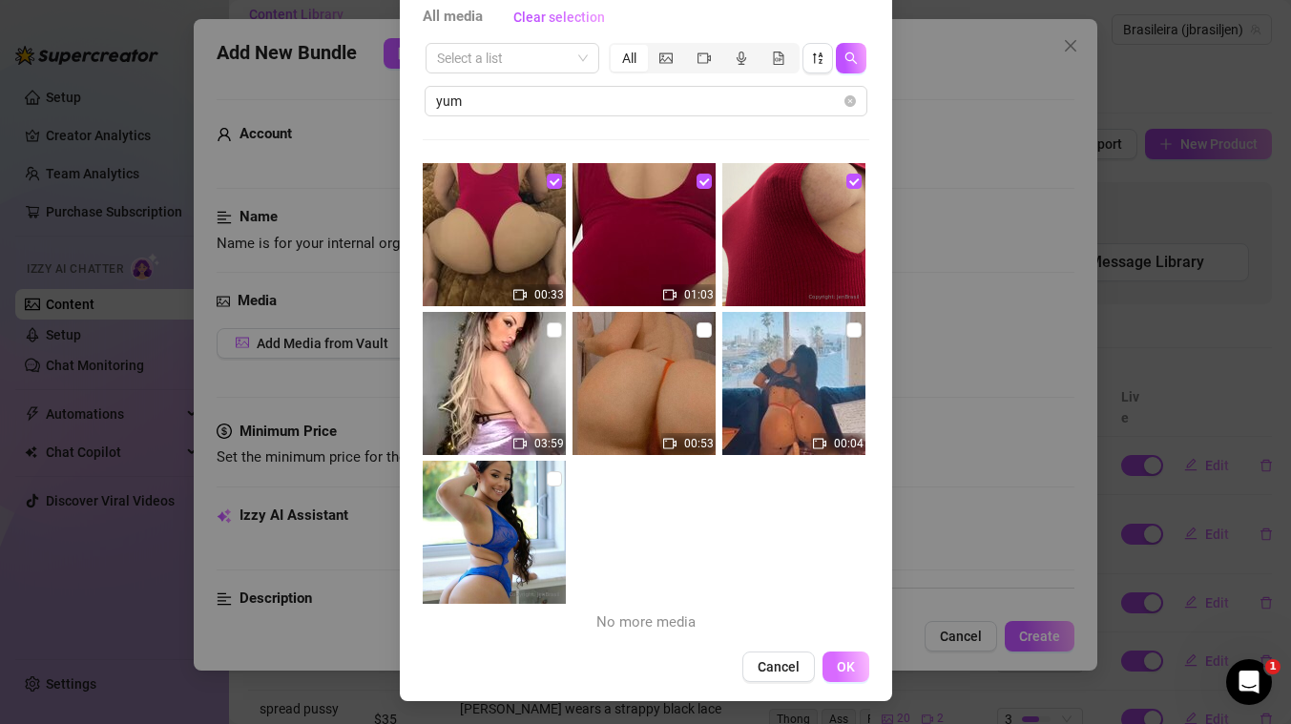
click at [858, 669] on button "OK" at bounding box center [845, 667] width 47 height 31
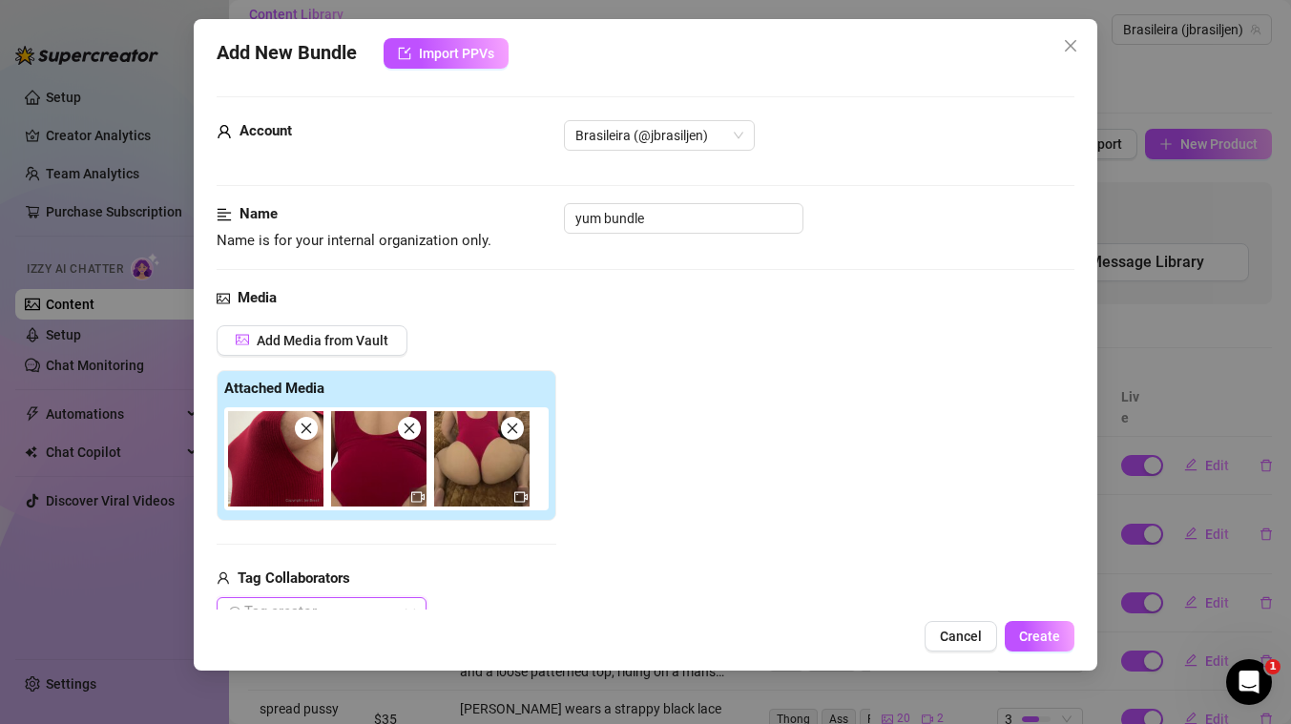
scroll to position [167, 0]
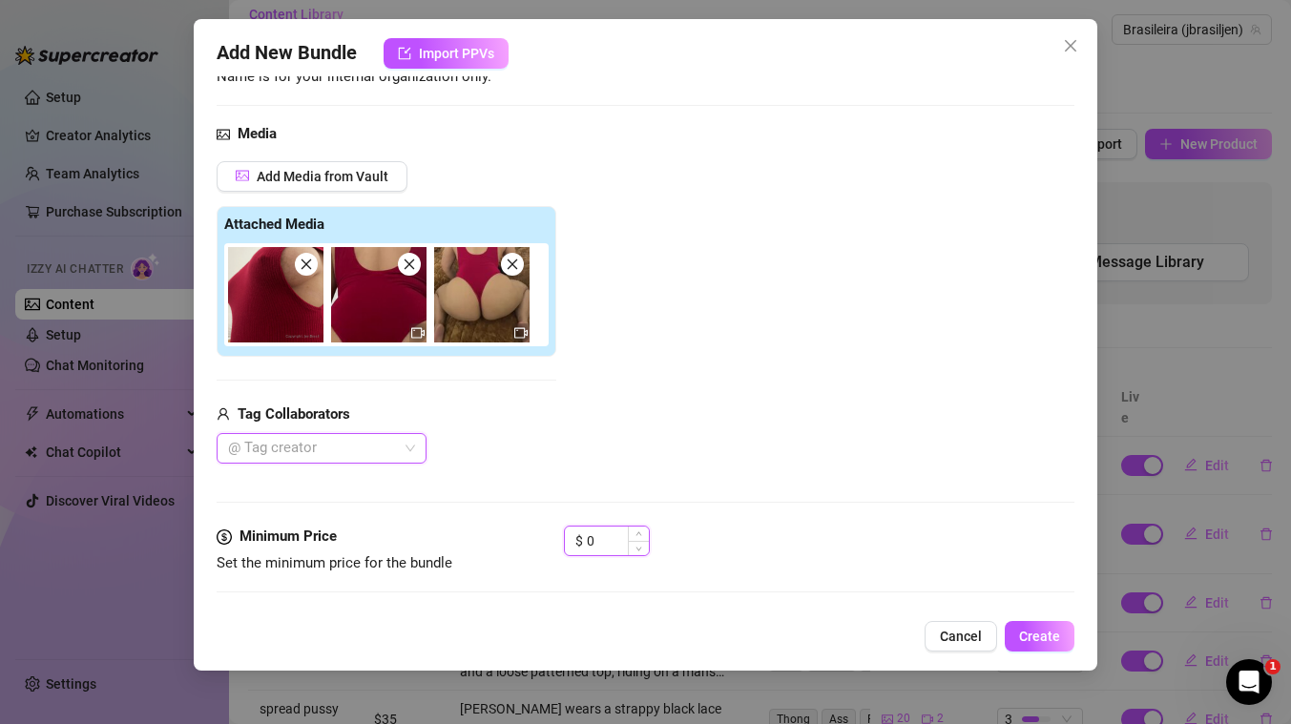
click at [608, 545] on input "0" at bounding box center [618, 541] width 62 height 29
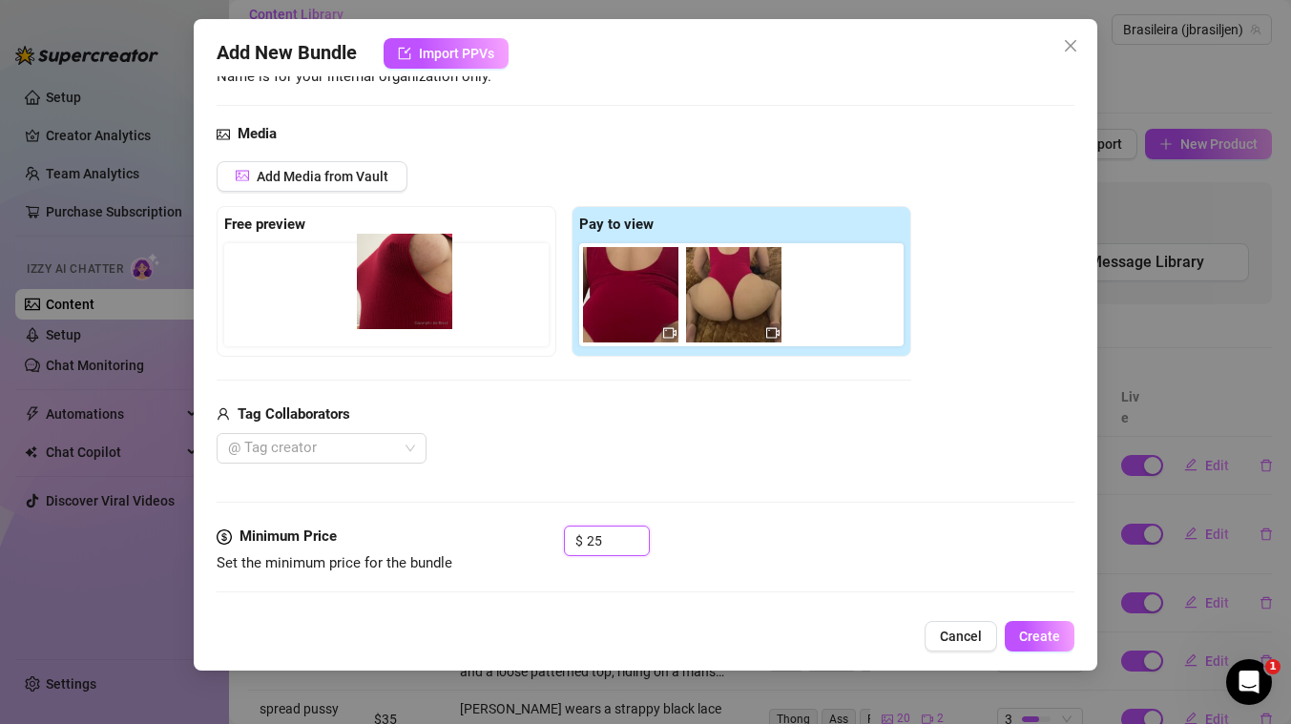
drag, startPoint x: 637, startPoint y: 323, endPoint x: 406, endPoint y: 312, distance: 231.1
click at [406, 312] on div "Free preview Pay to view" at bounding box center [564, 281] width 694 height 151
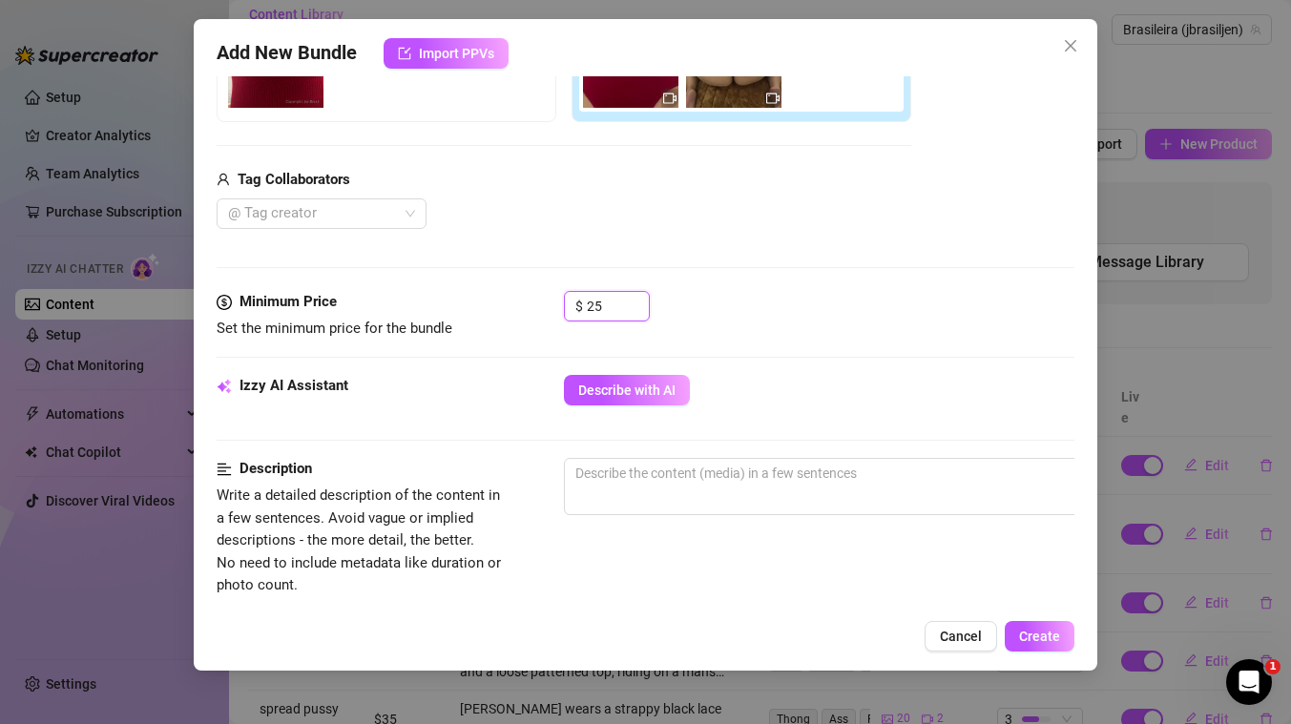
scroll to position [394, 0]
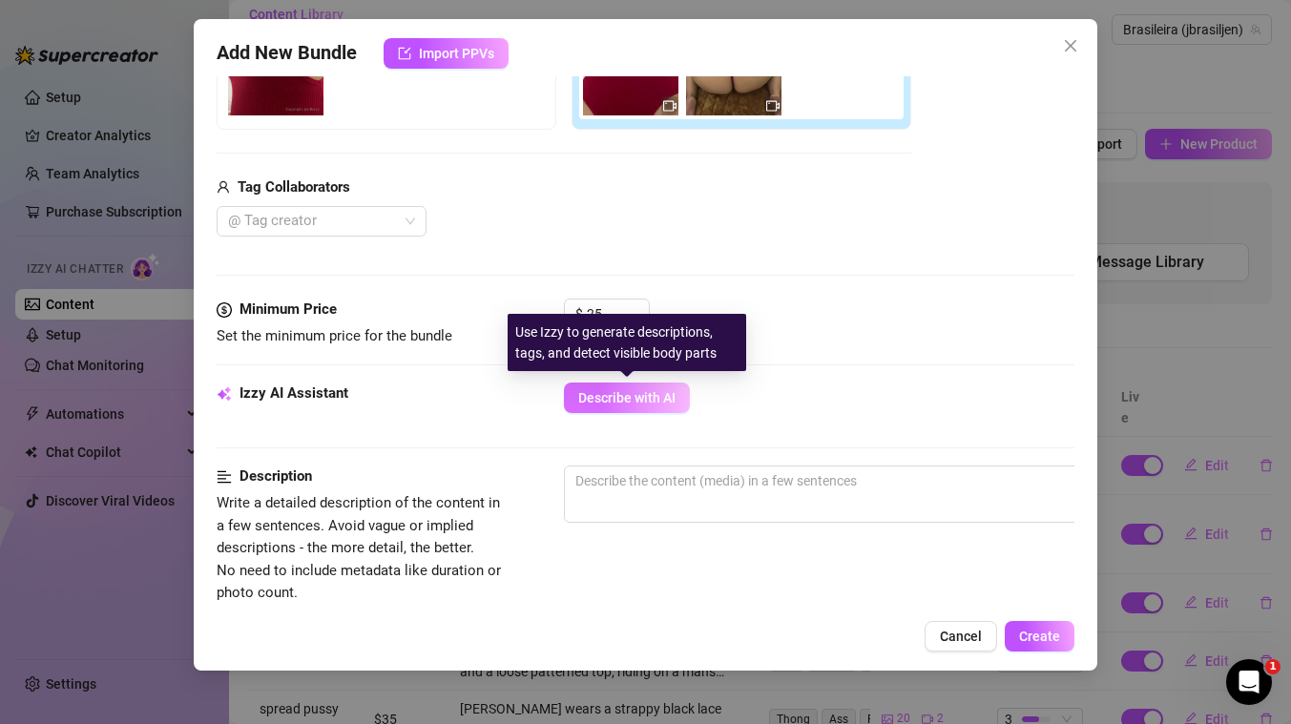
click at [650, 398] on span "Describe with AI" at bounding box center [626, 397] width 97 height 15
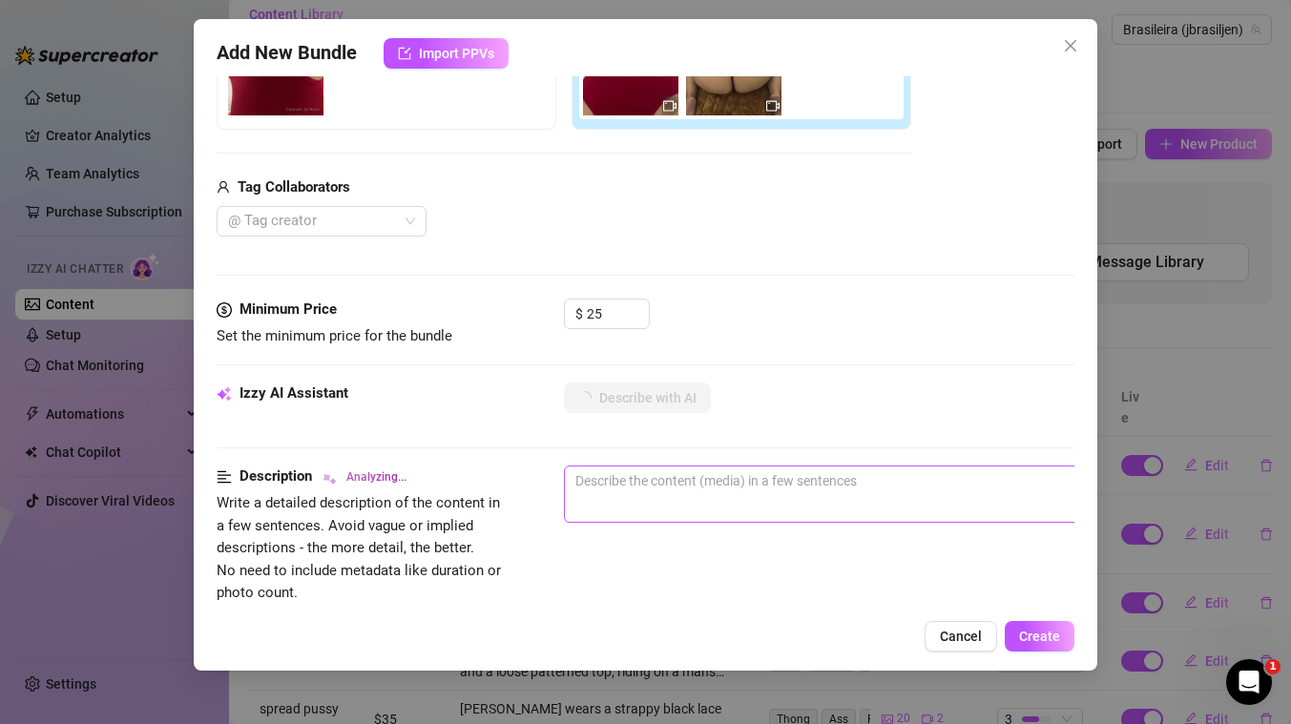
scroll to position [971, 0]
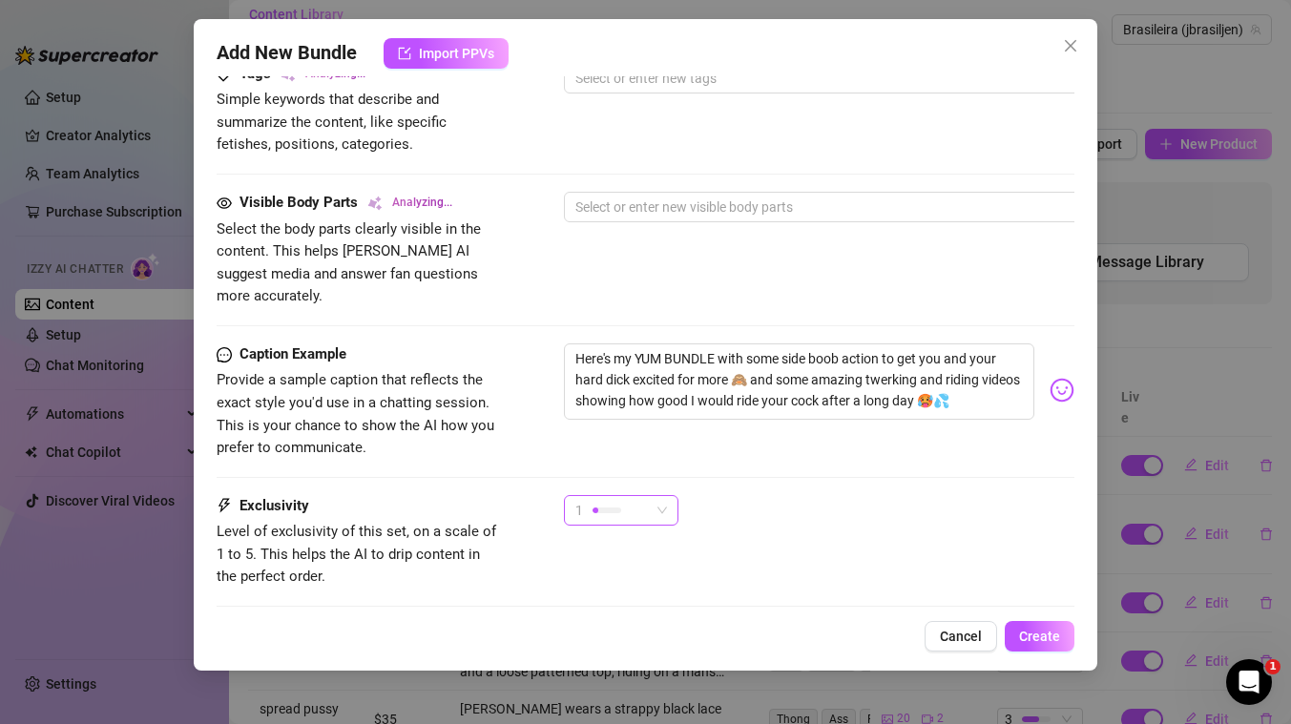
click at [607, 501] on div at bounding box center [606, 510] width 29 height 18
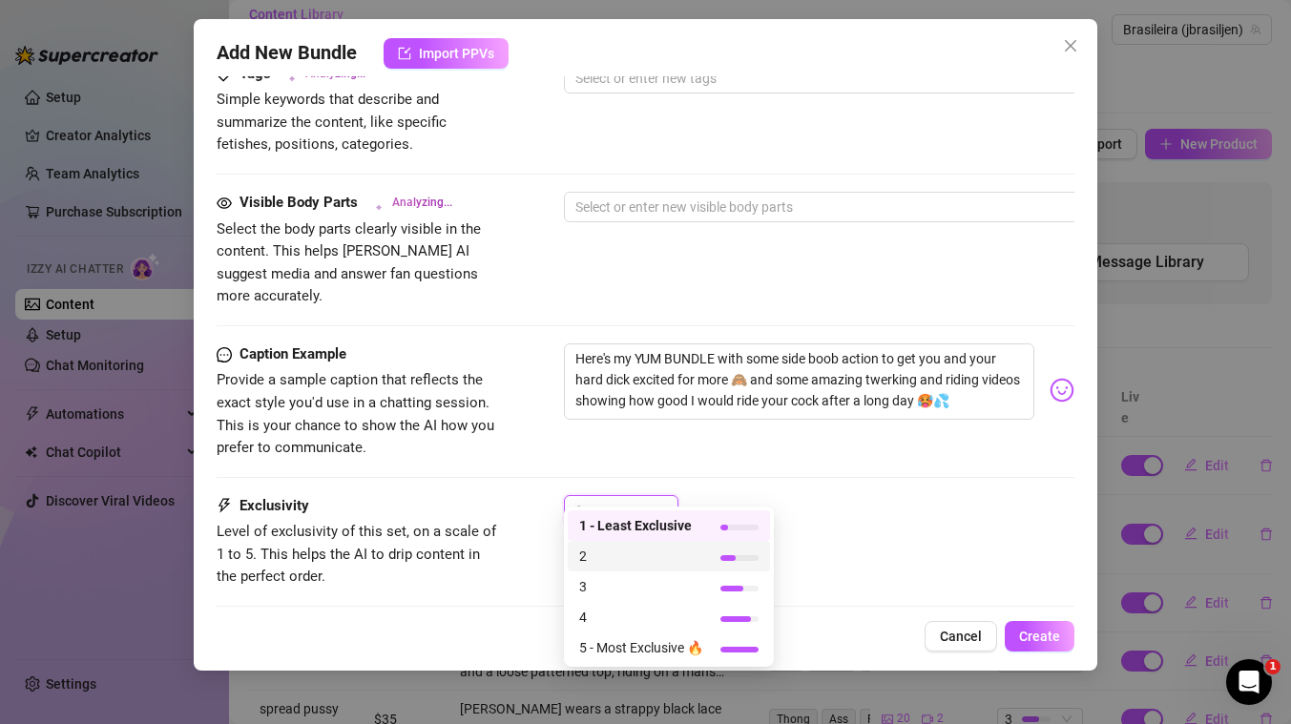
click at [650, 555] on span "2" at bounding box center [641, 556] width 124 height 21
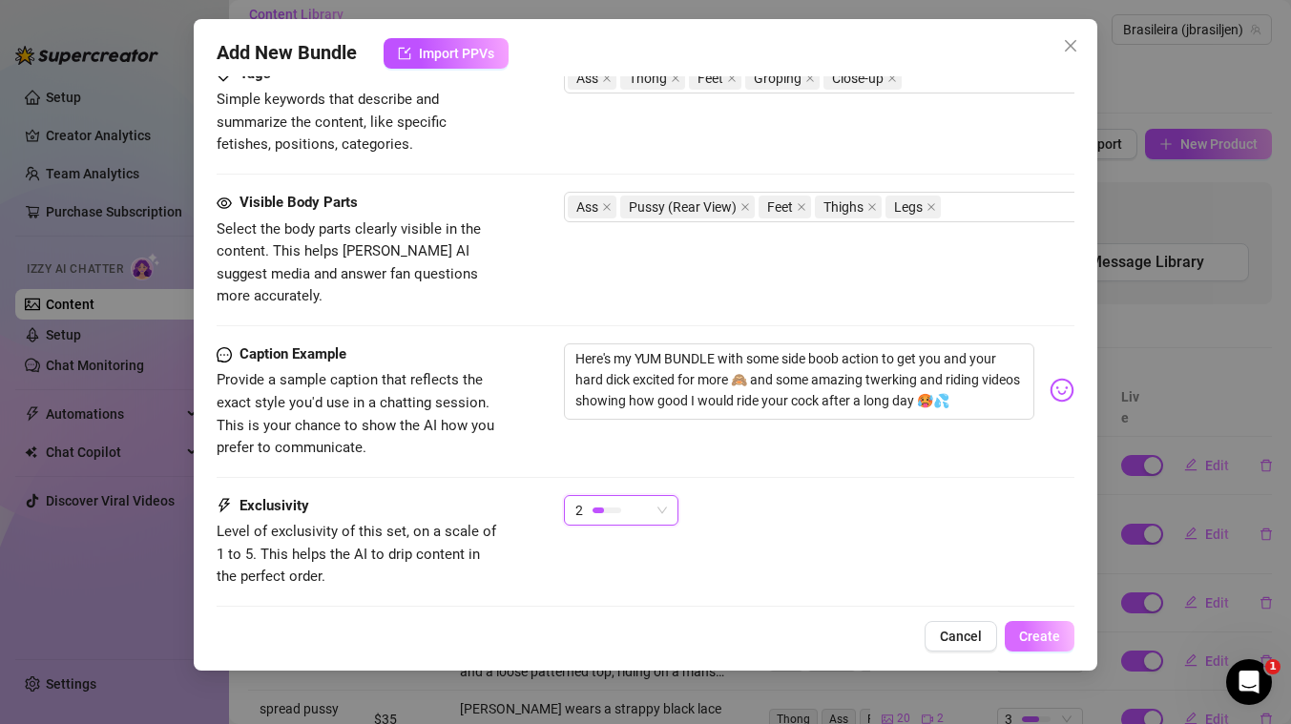
click at [1051, 635] on span "Create" at bounding box center [1039, 636] width 41 height 15
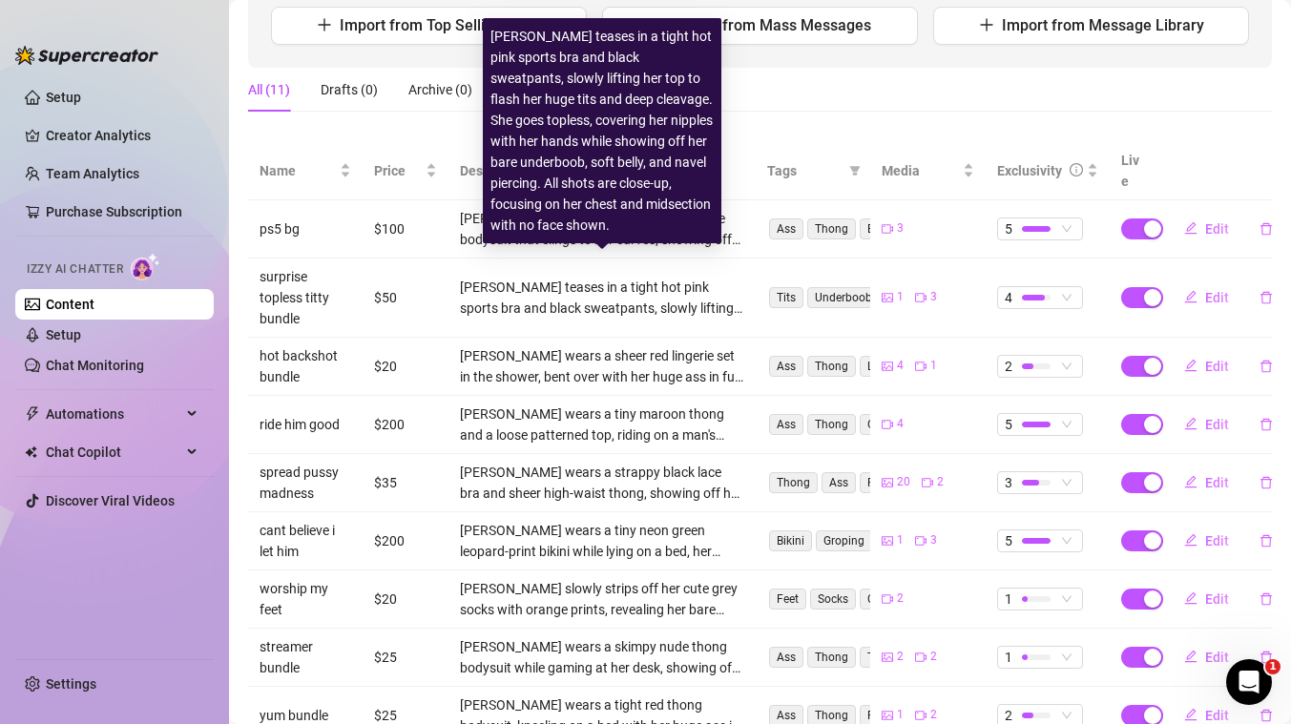
scroll to position [0, 0]
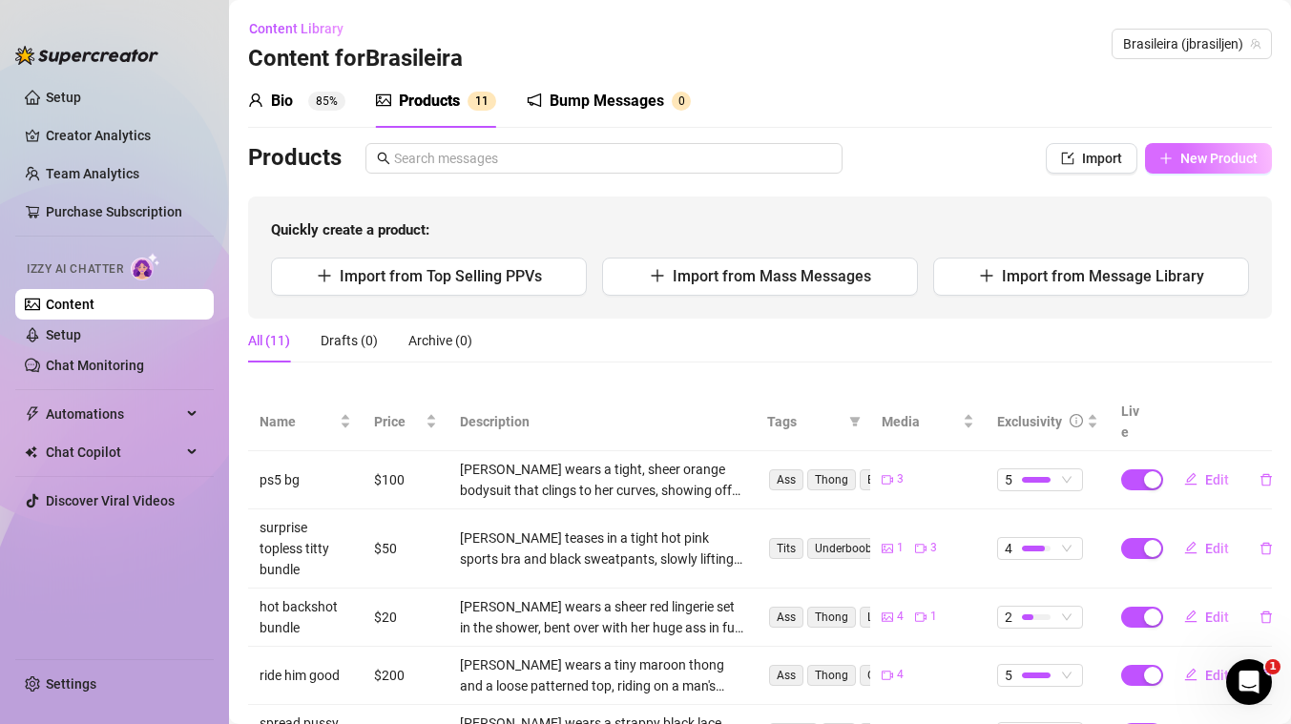
click at [1229, 162] on span "New Product" at bounding box center [1218, 158] width 77 height 15
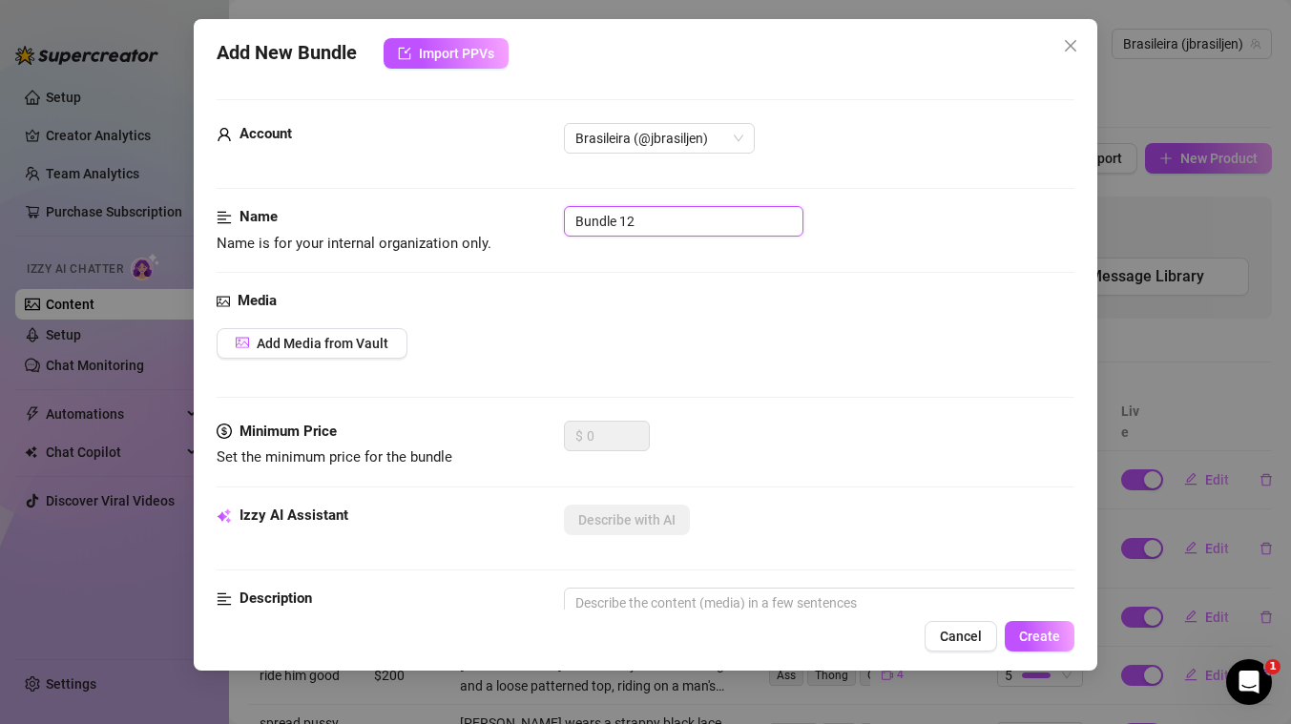
click at [692, 221] on input "Bundle 12" at bounding box center [683, 221] width 239 height 31
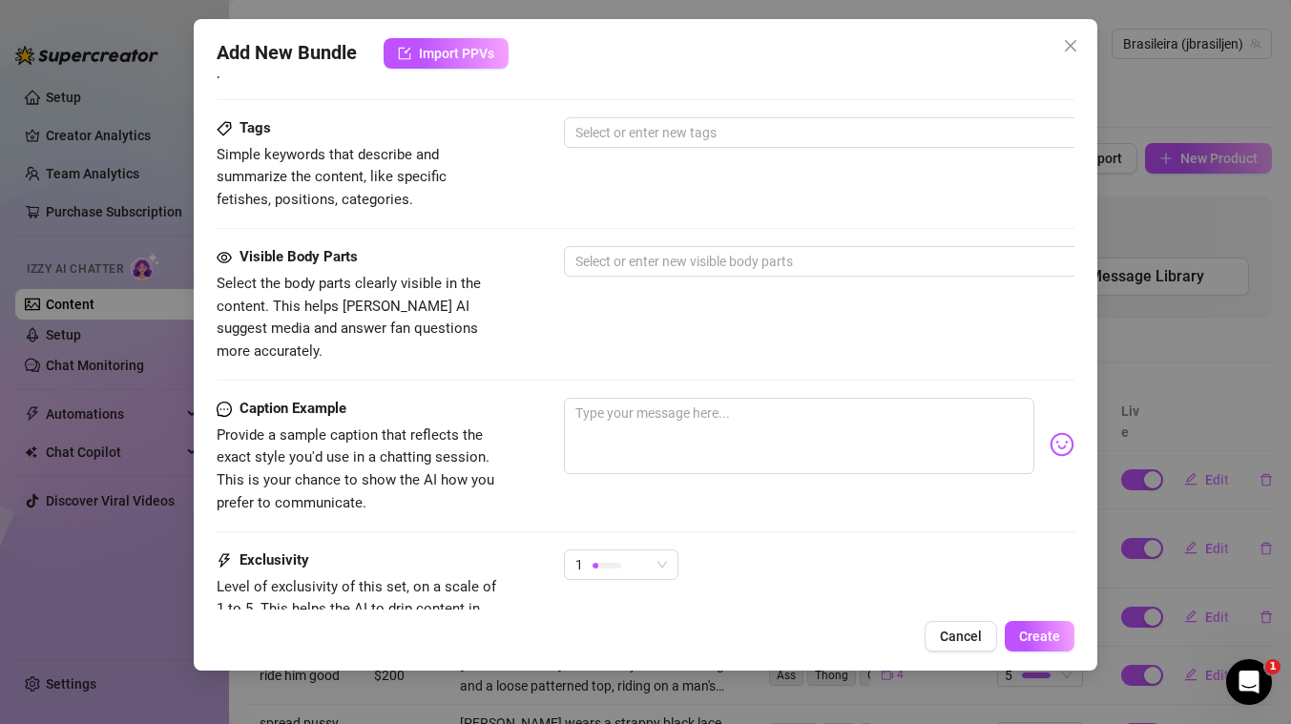
scroll to position [651, 0]
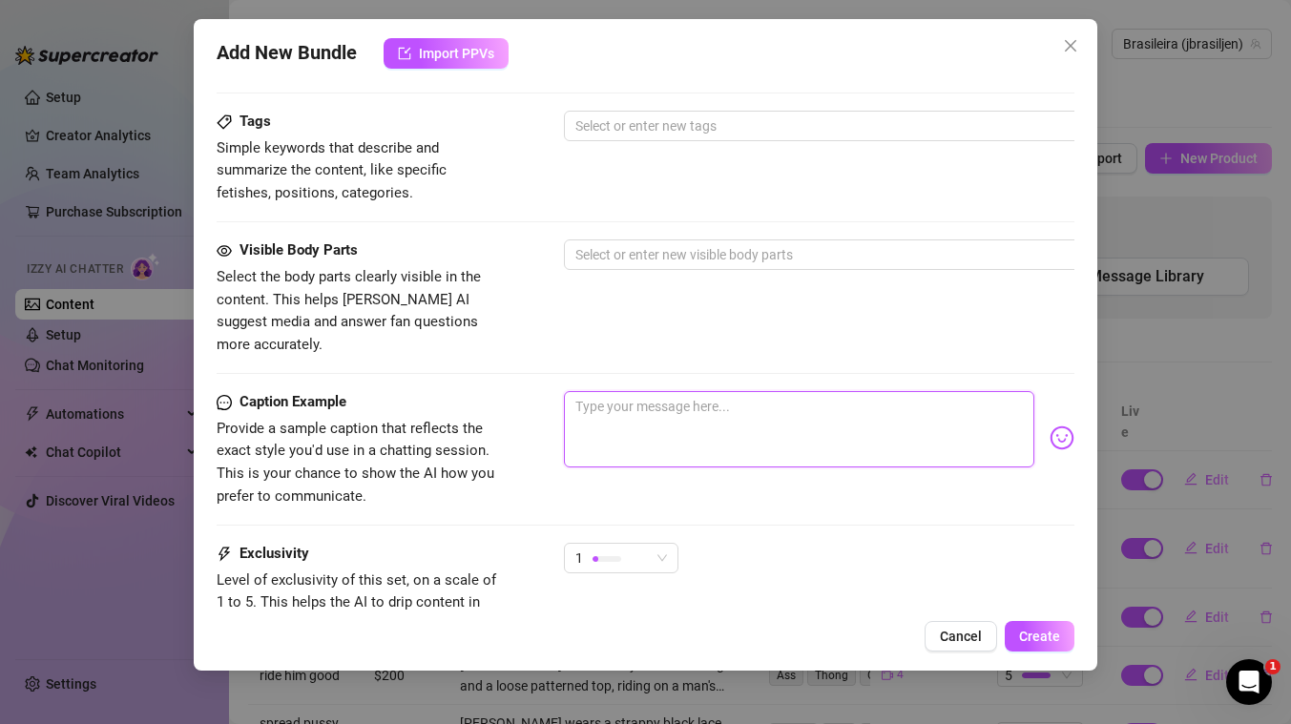
click at [636, 422] on textarea at bounding box center [799, 429] width 470 height 76
paste textarea "BRAND NEW 🚨 ‼️ ADMIRE THIS ASS BUNDLE 🔞🥵 With brand new ass spreading photos, s…"
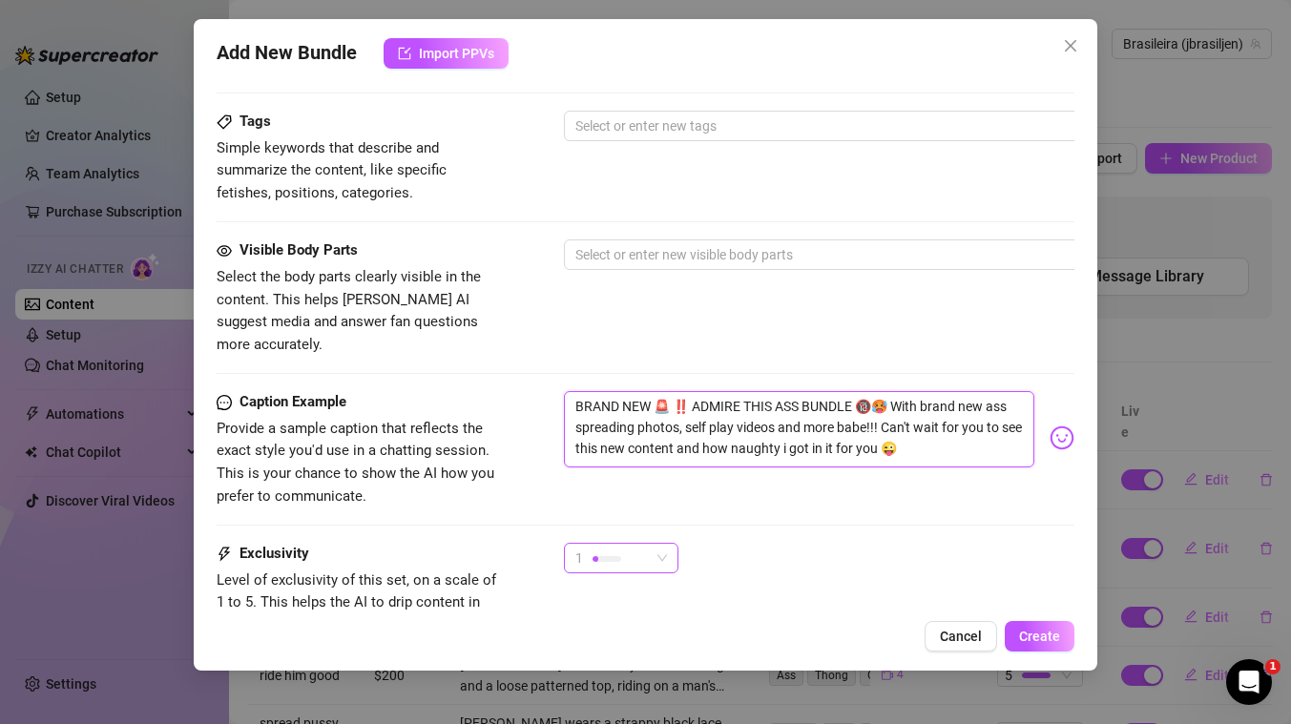
click at [625, 544] on div "1" at bounding box center [612, 558] width 74 height 29
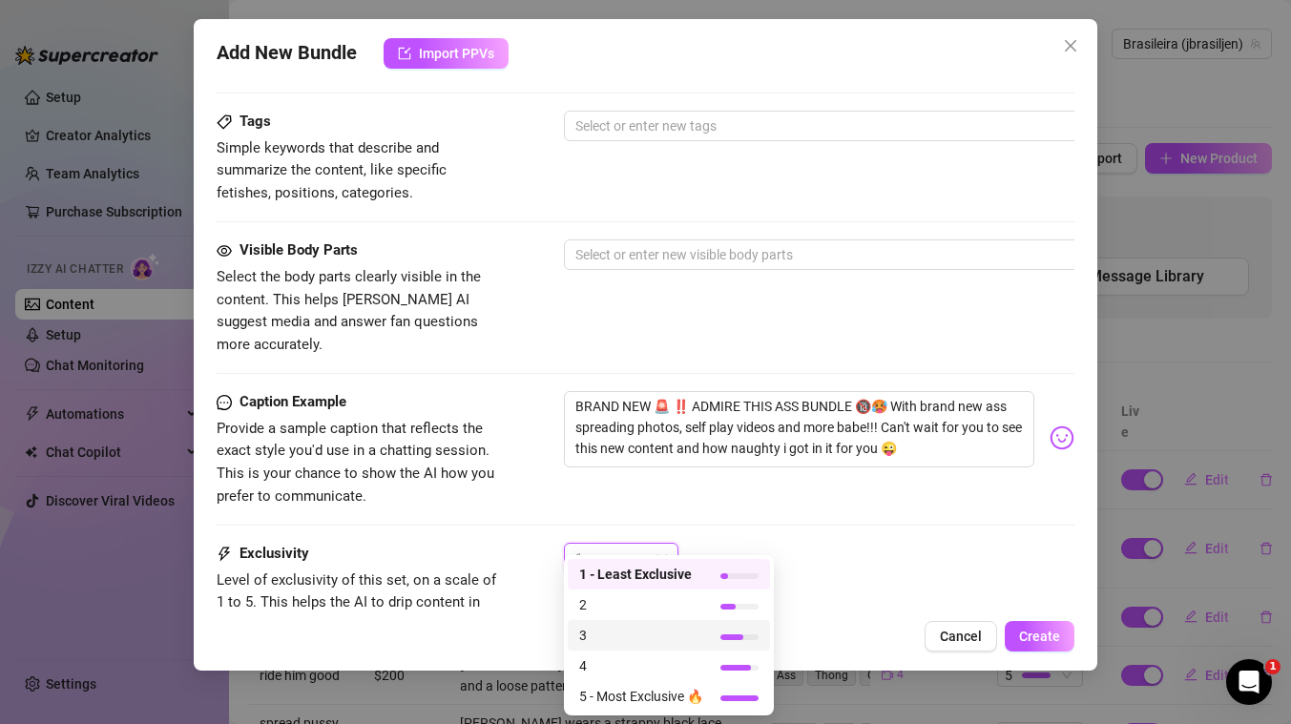
click at [611, 630] on span "3" at bounding box center [641, 635] width 124 height 21
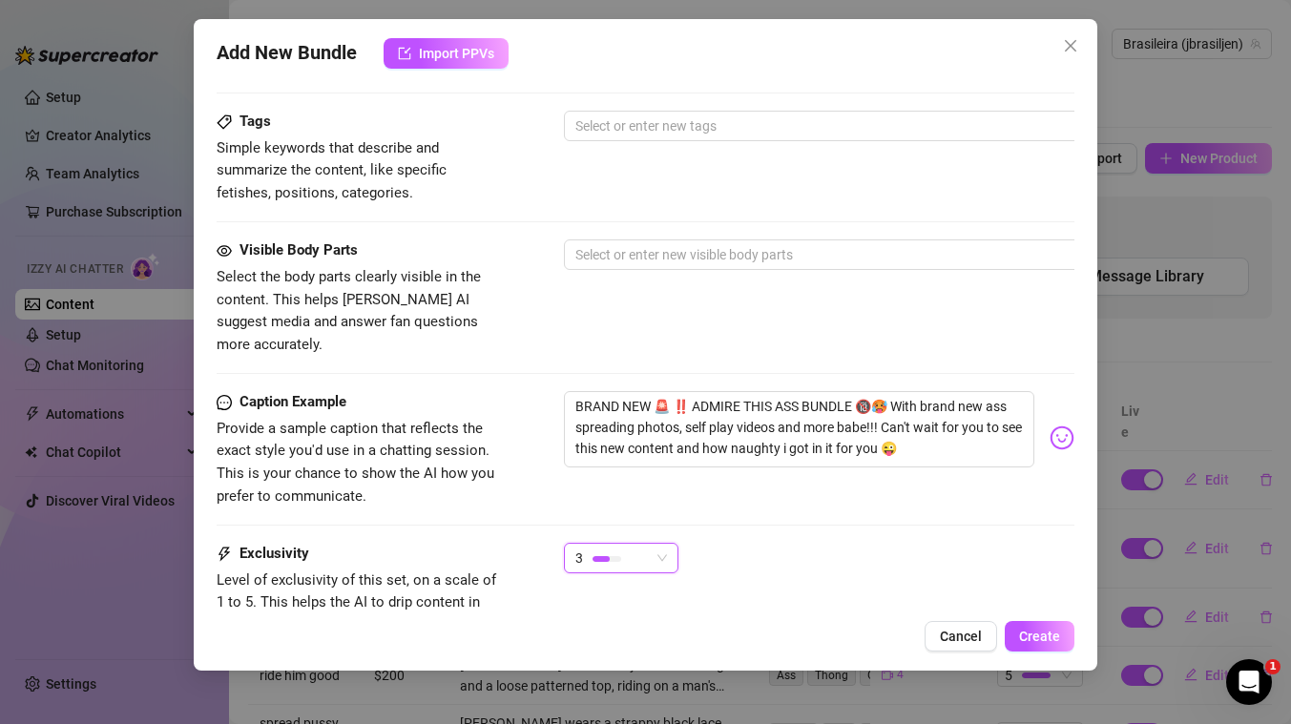
click at [818, 506] on div "Caption Example Provide a sample caption that reflects the exact style you'd us…" at bounding box center [646, 467] width 858 height 152
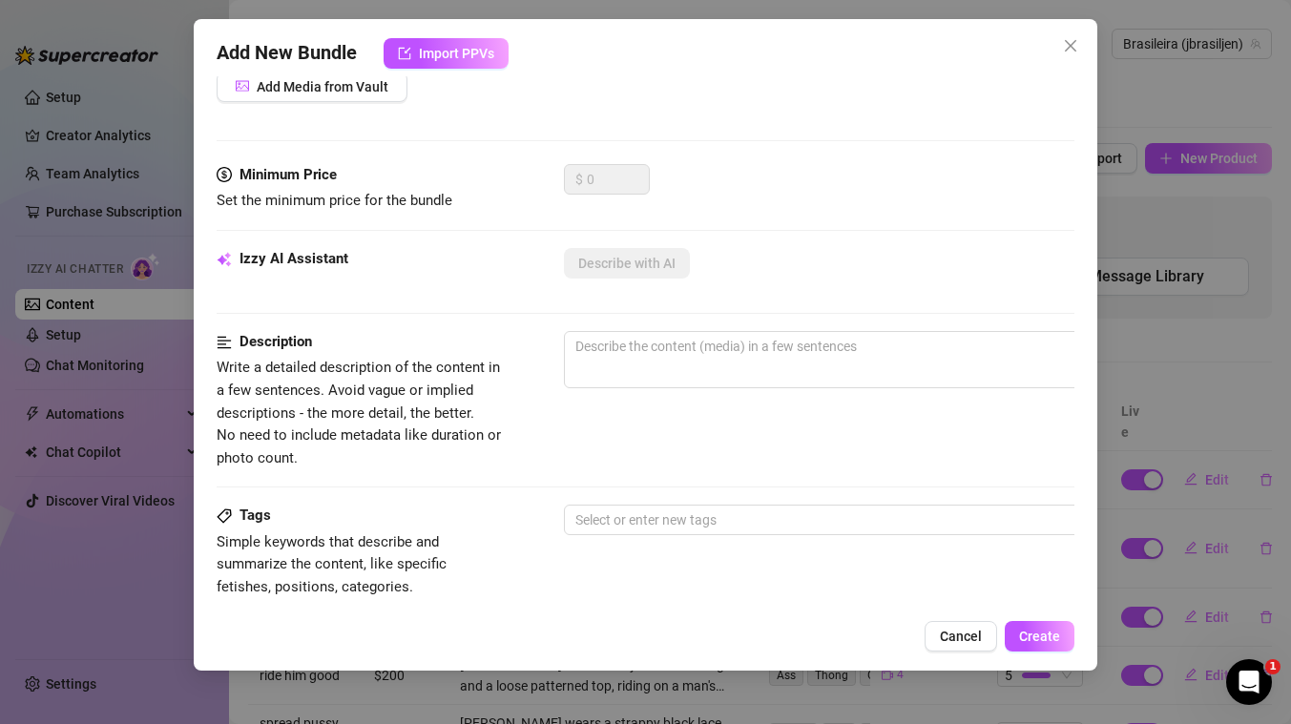
scroll to position [0, 0]
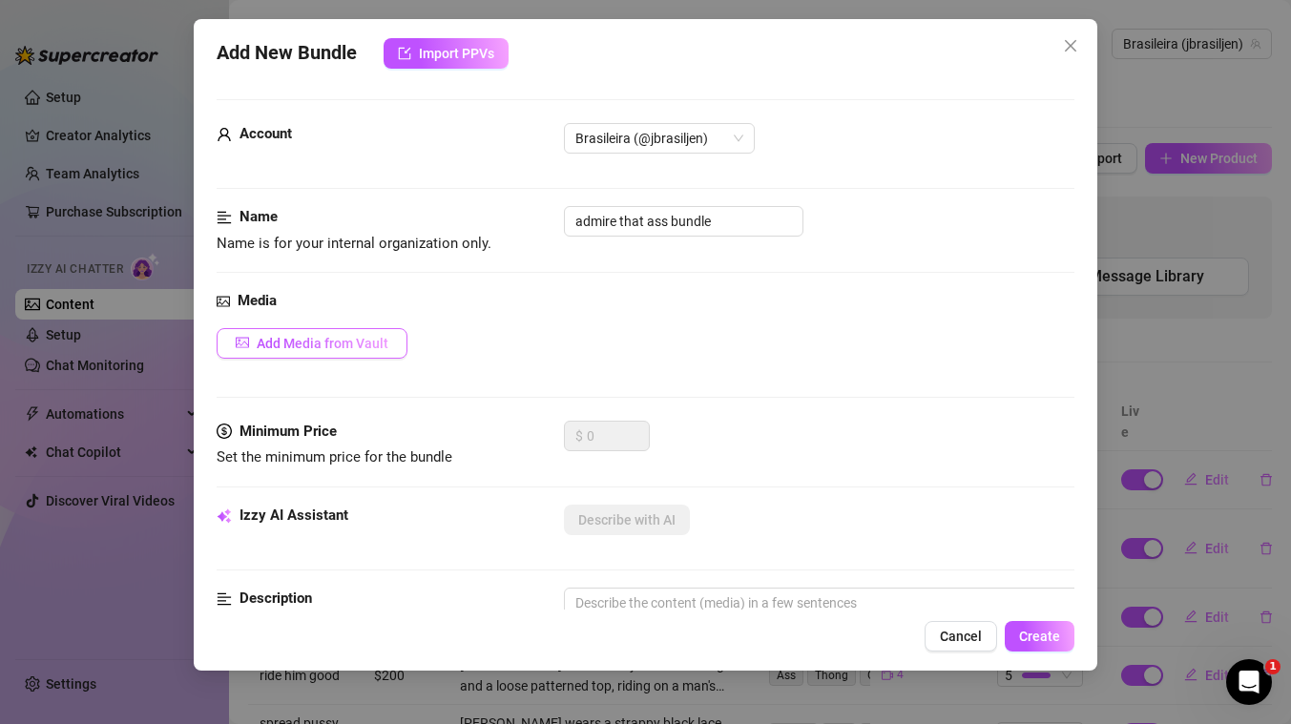
click at [337, 345] on span "Add Media from Vault" at bounding box center [323, 343] width 132 height 15
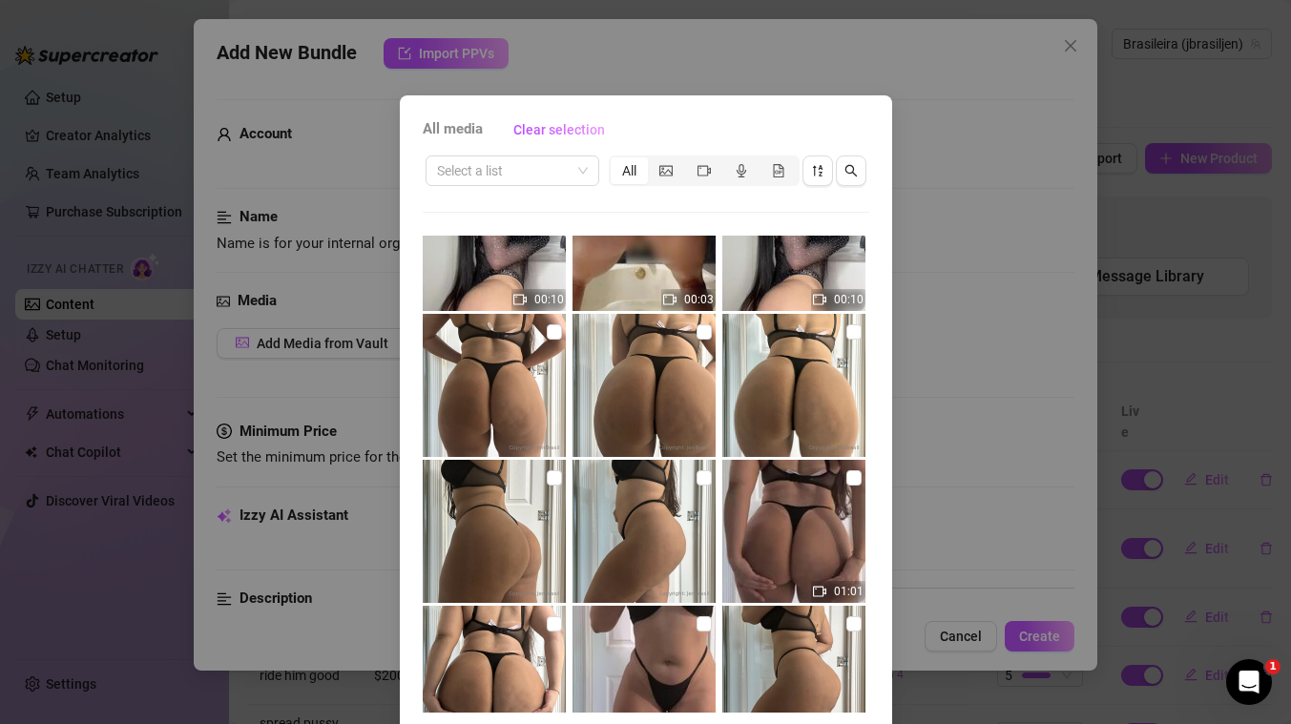
scroll to position [719, 0]
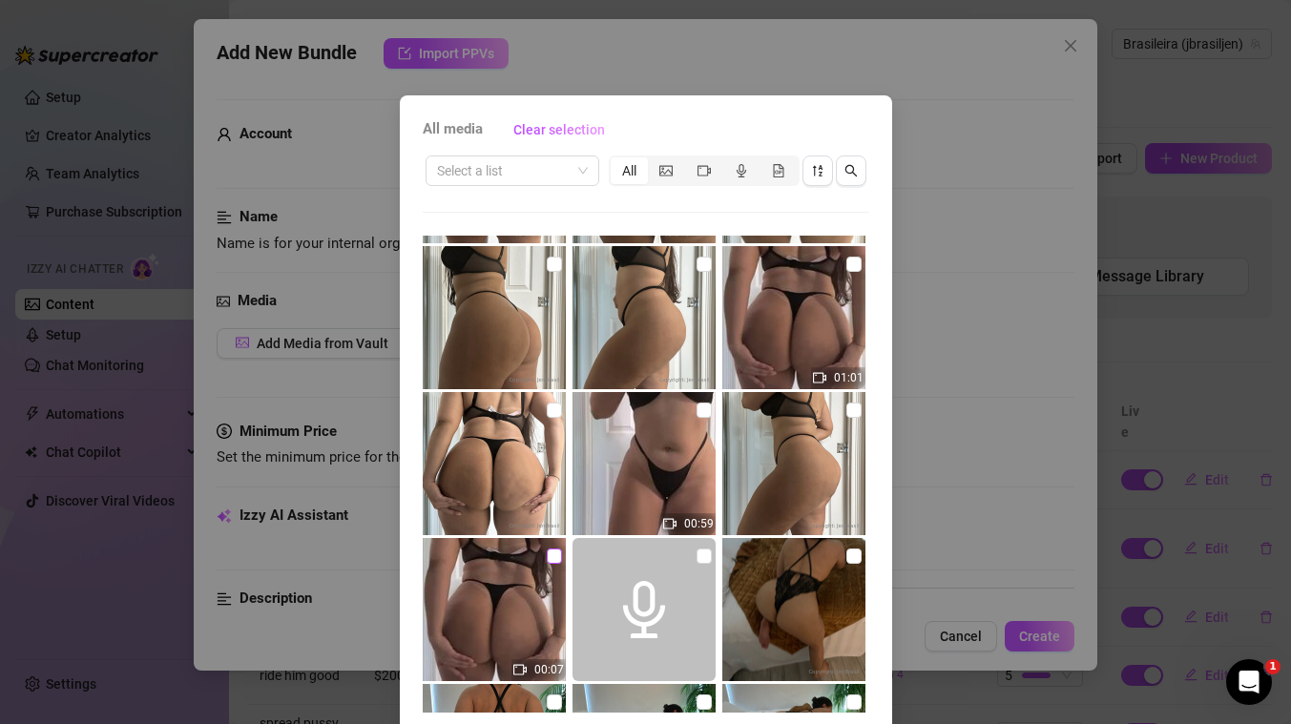
click at [554, 554] on input "checkbox" at bounding box center [554, 556] width 15 height 15
click at [856, 410] on input "checkbox" at bounding box center [853, 410] width 15 height 15
click at [703, 412] on input "checkbox" at bounding box center [703, 410] width 15 height 15
click at [551, 410] on input "checkbox" at bounding box center [554, 410] width 15 height 15
click at [857, 268] on input "checkbox" at bounding box center [853, 264] width 15 height 15
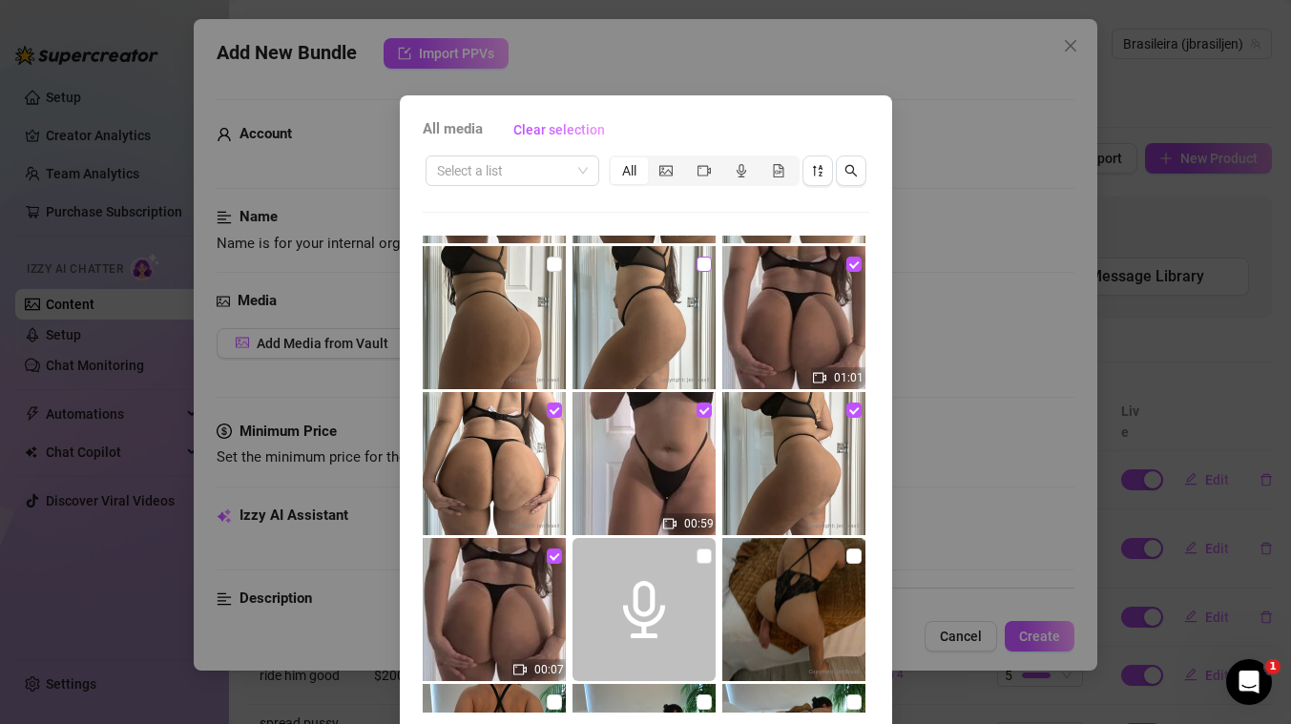
click at [701, 266] on input "checkbox" at bounding box center [703, 264] width 15 height 15
click at [550, 264] on input "checkbox" at bounding box center [554, 264] width 15 height 15
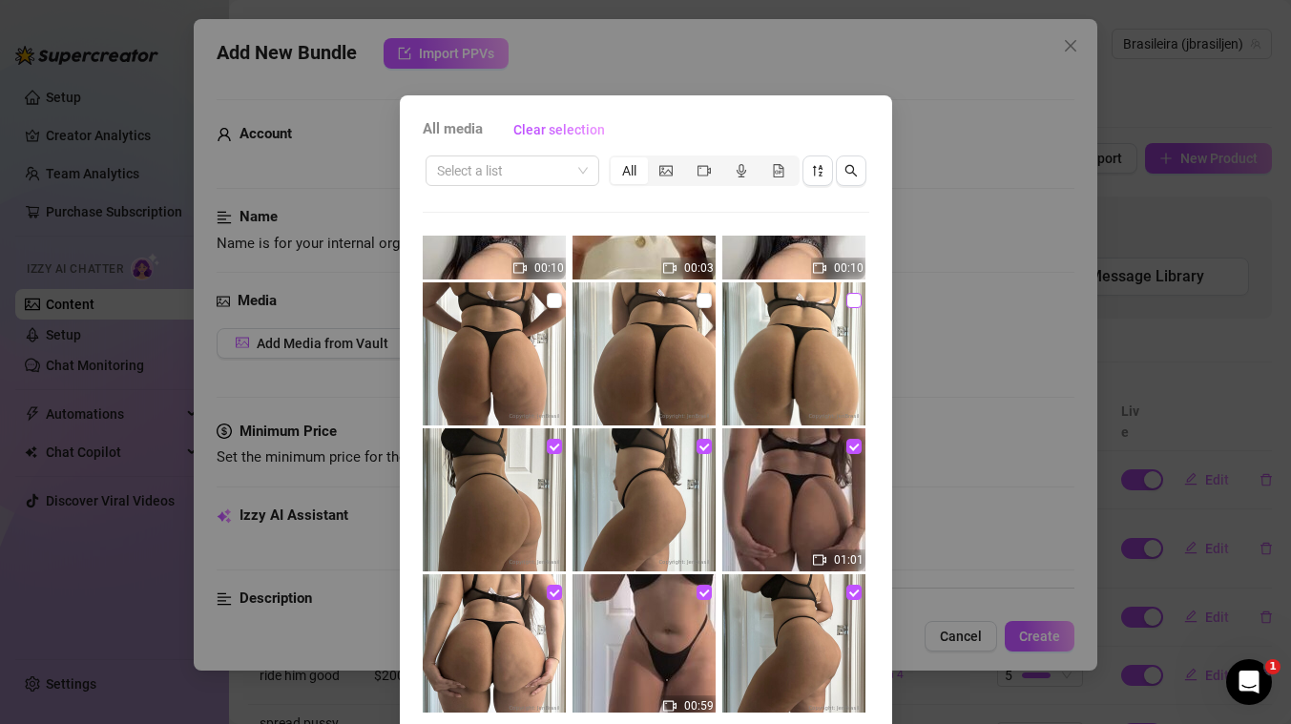
click at [849, 299] on input "checkbox" at bounding box center [853, 300] width 15 height 15
click at [703, 300] on input "checkbox" at bounding box center [703, 300] width 15 height 15
click at [554, 298] on input "checkbox" at bounding box center [554, 300] width 15 height 15
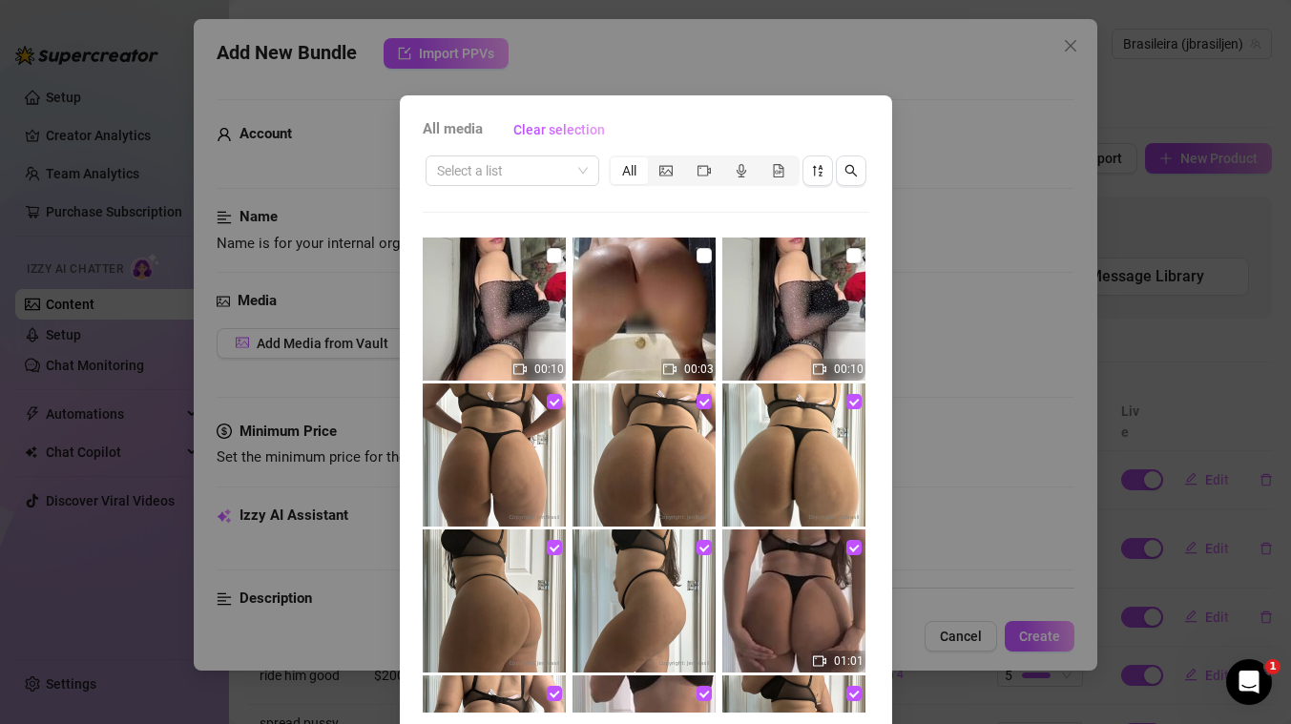
scroll to position [72, 0]
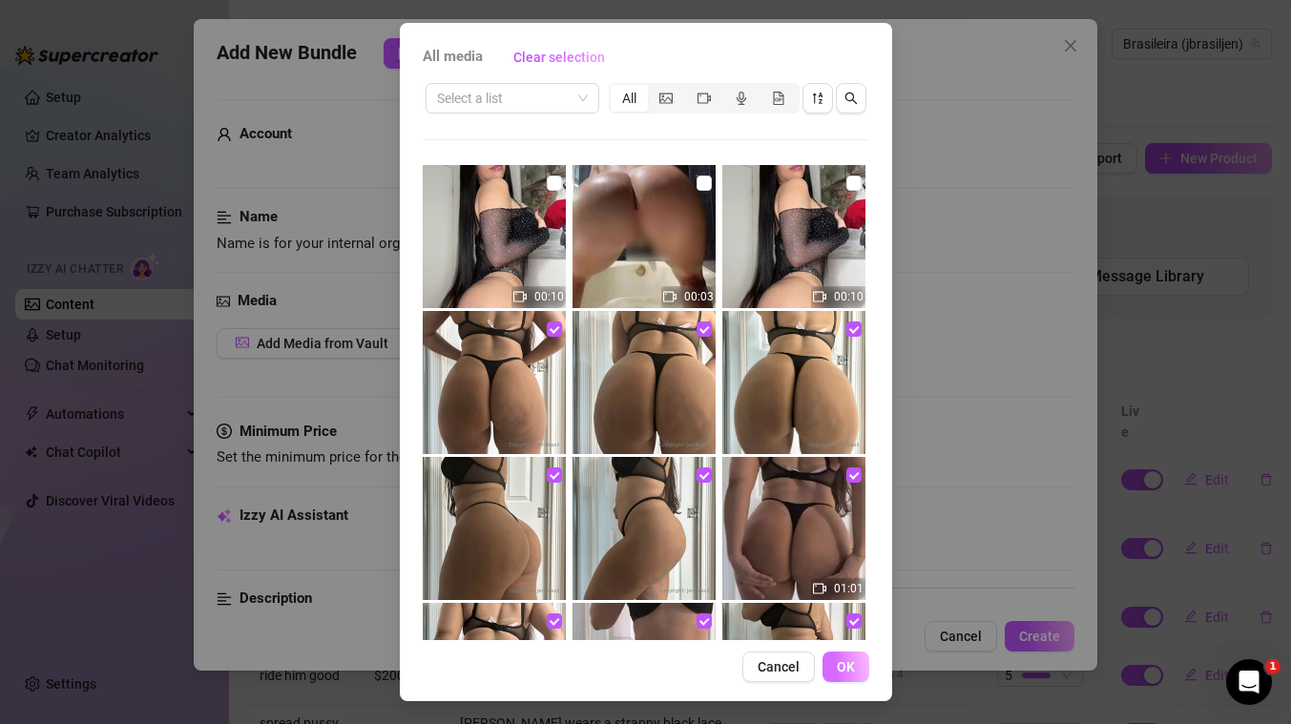
click at [845, 664] on span "OK" at bounding box center [846, 666] width 18 height 15
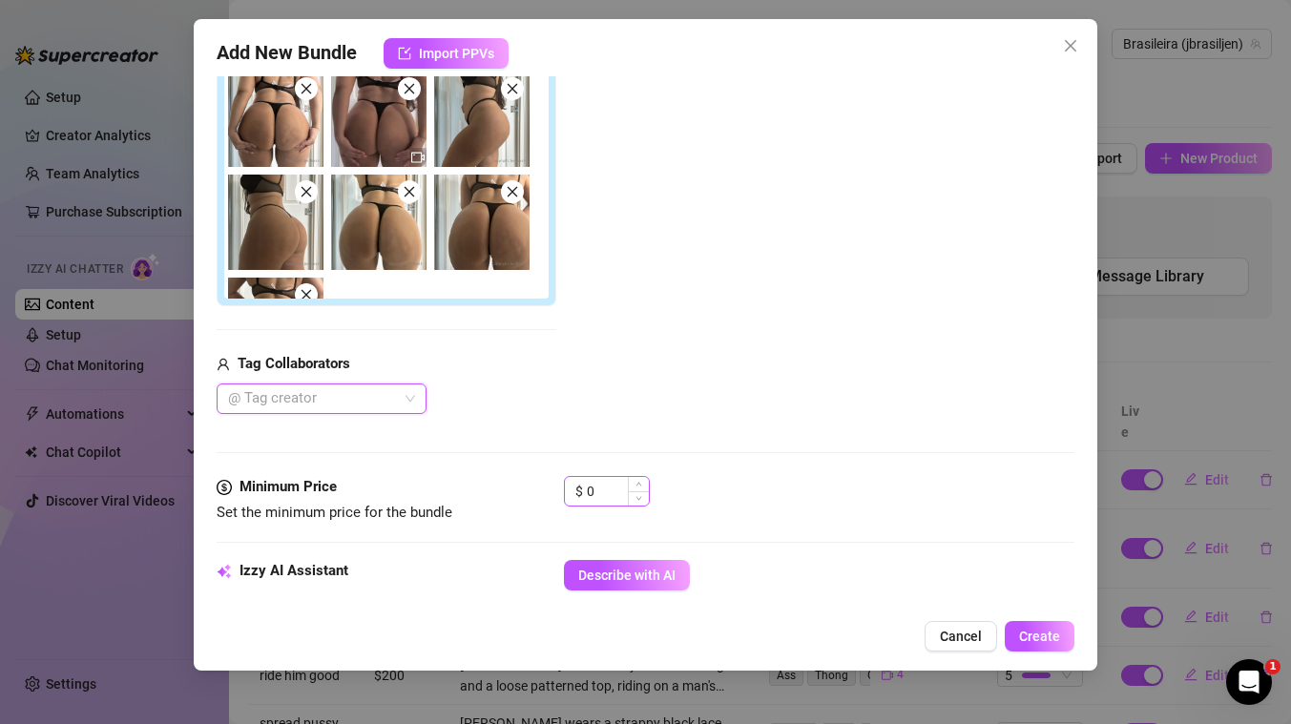
scroll to position [446, 0]
click at [608, 488] on input "0" at bounding box center [618, 490] width 62 height 29
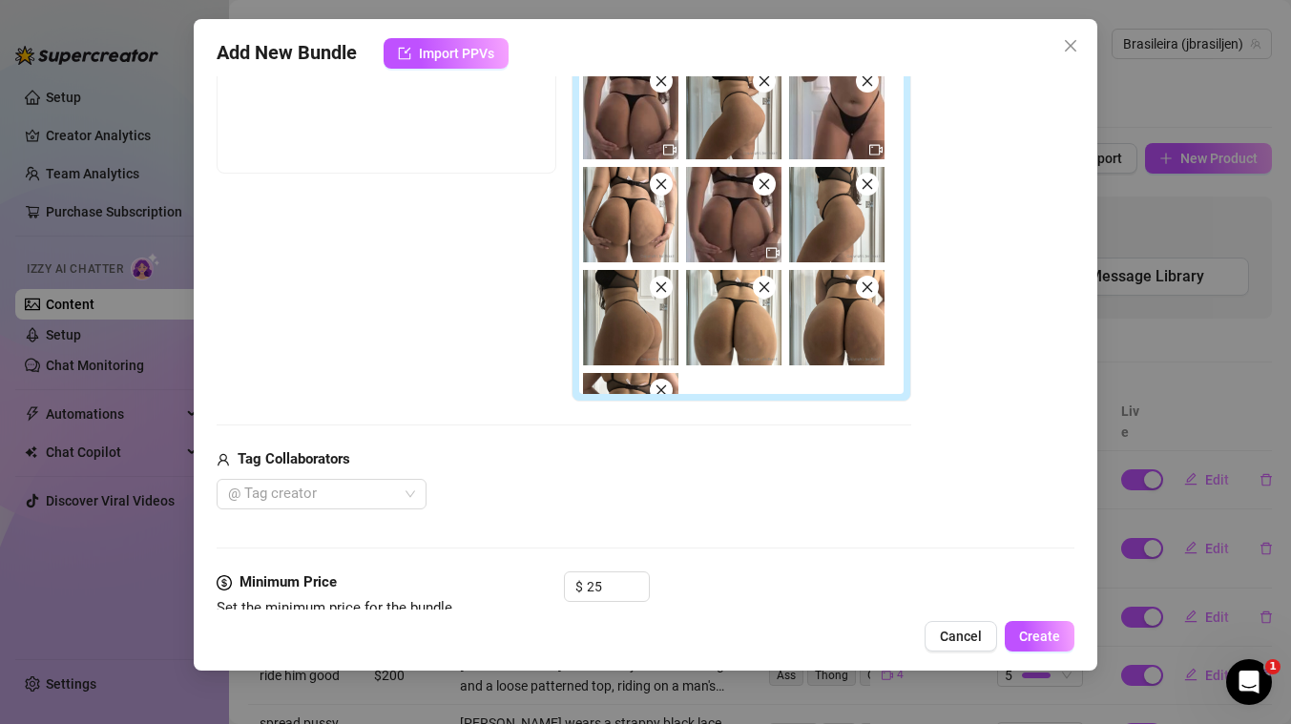
click at [689, 469] on div "Tag Collaborators" at bounding box center [564, 459] width 694 height 23
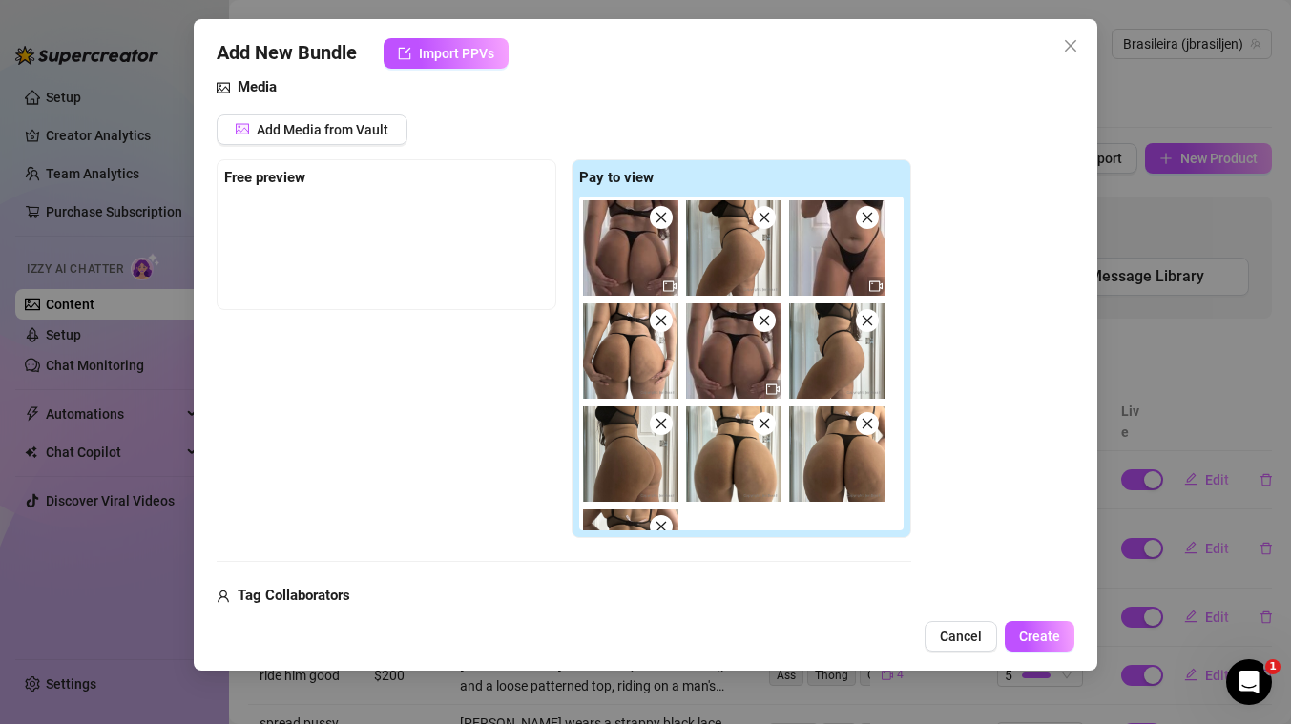
scroll to position [208, 0]
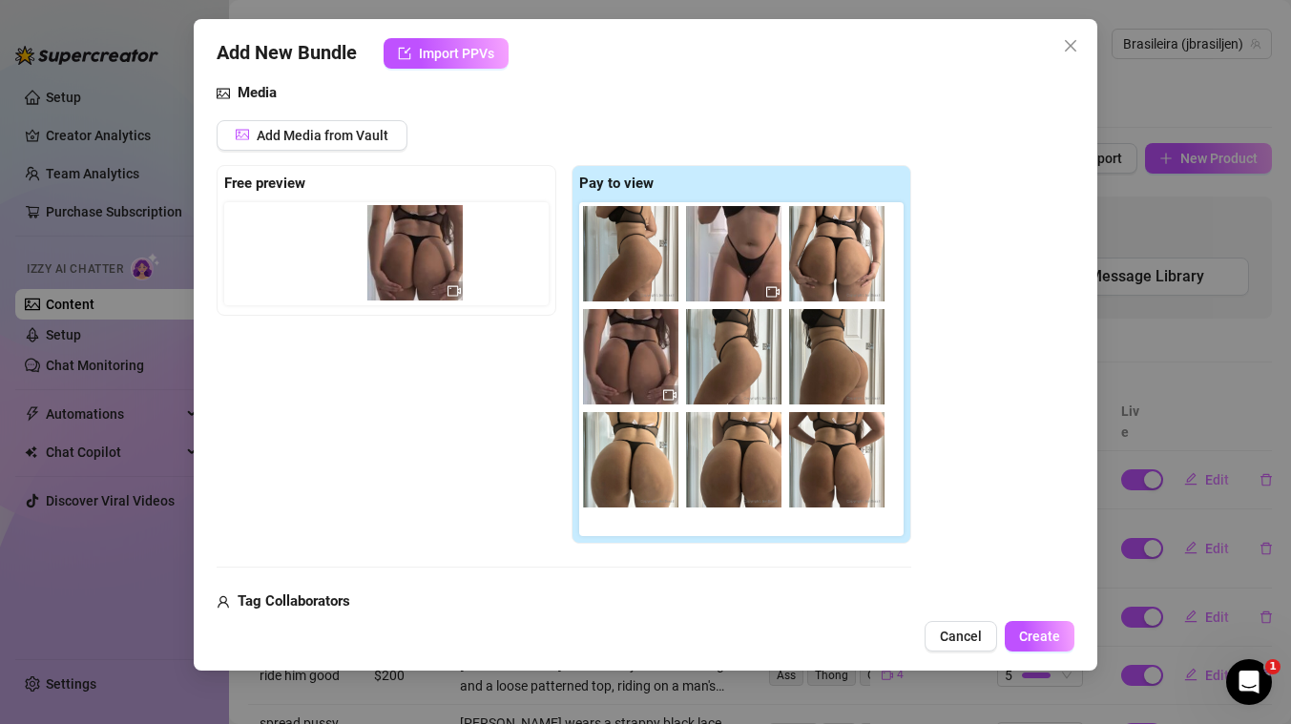
drag, startPoint x: 628, startPoint y: 272, endPoint x: 407, endPoint y: 271, distance: 220.4
click at [407, 271] on div "Free preview Pay to view" at bounding box center [564, 355] width 694 height 380
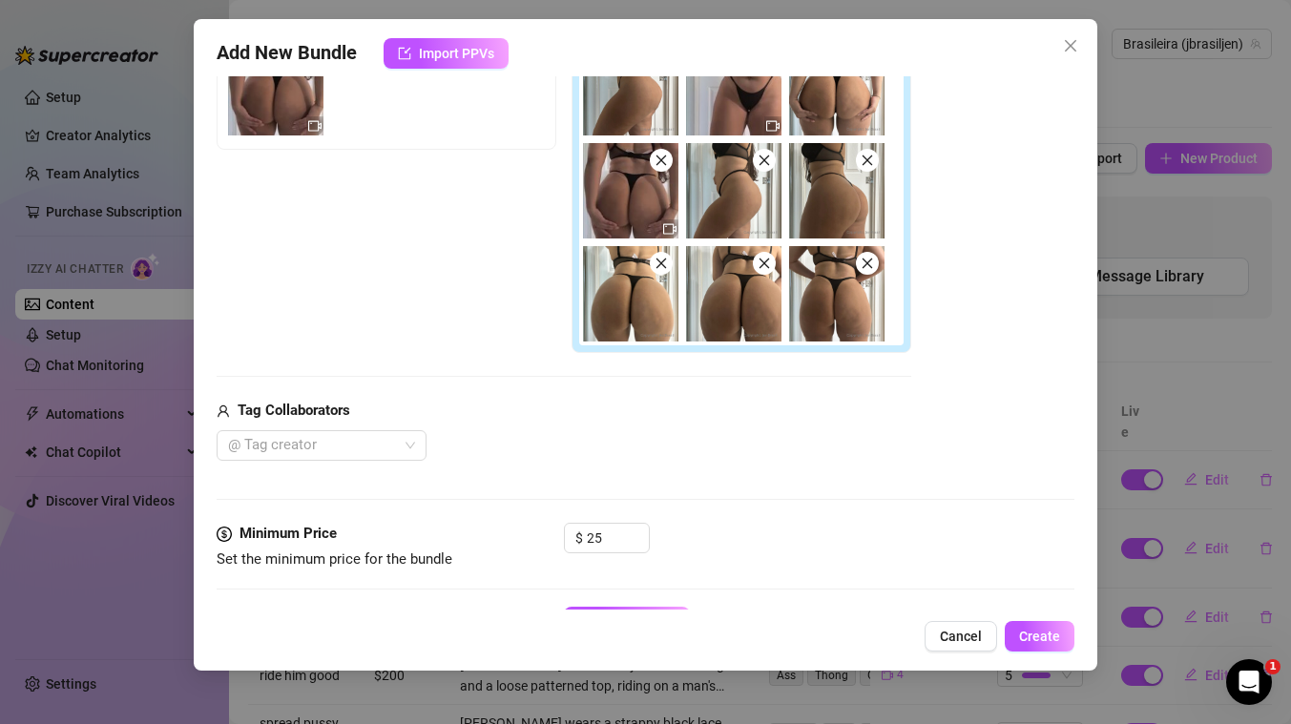
scroll to position [507, 0]
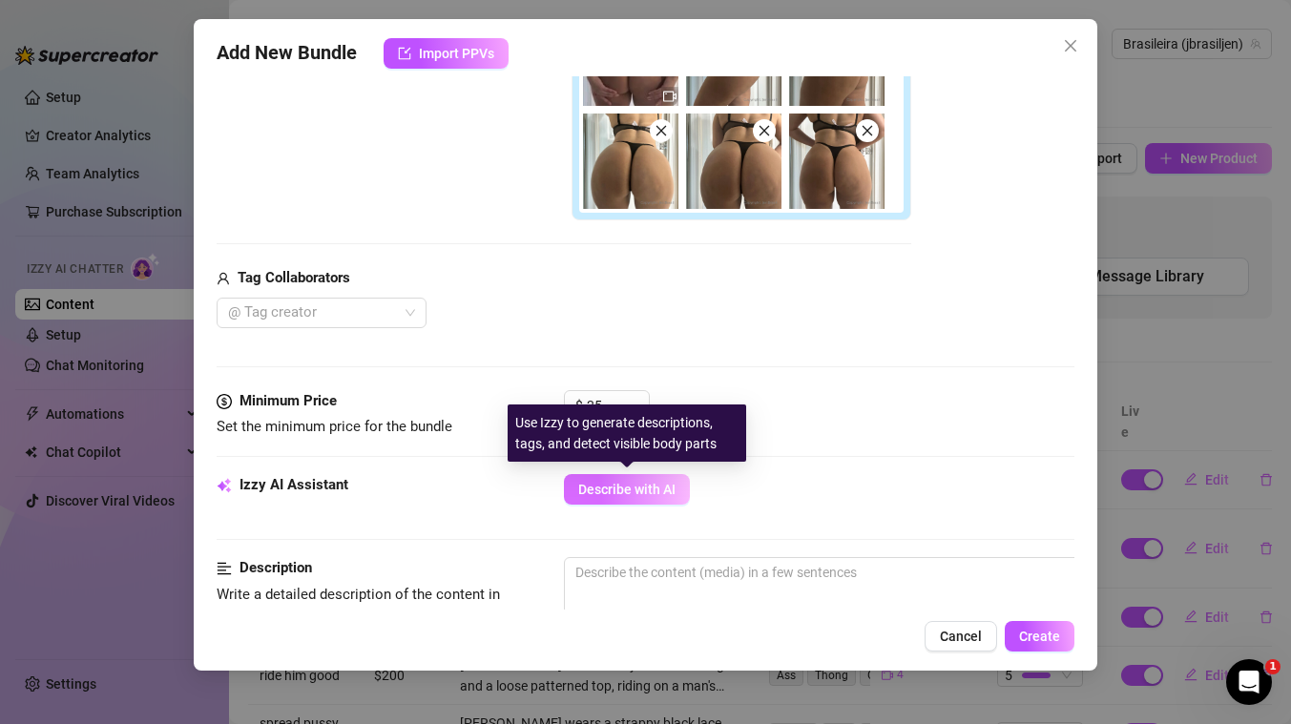
click at [657, 495] on span "Describe with AI" at bounding box center [626, 489] width 97 height 15
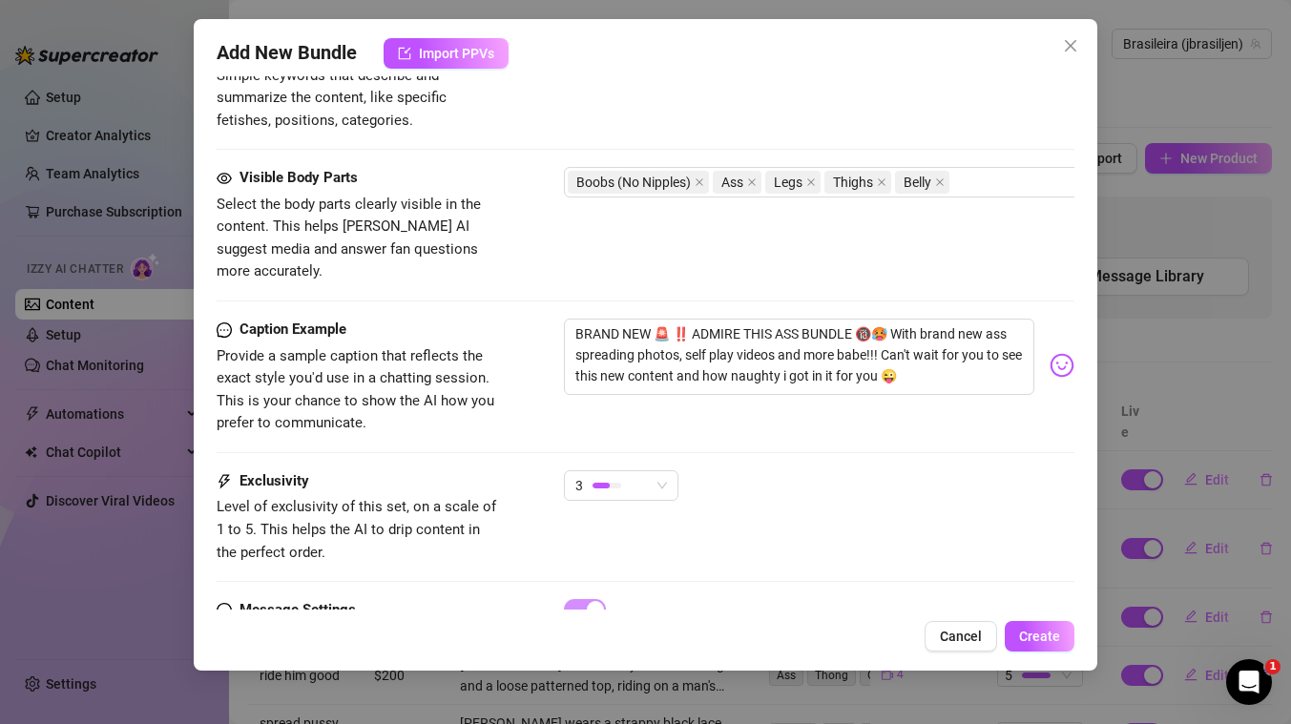
scroll to position [1204, 0]
click at [1044, 625] on button "Create" at bounding box center [1040, 636] width 70 height 31
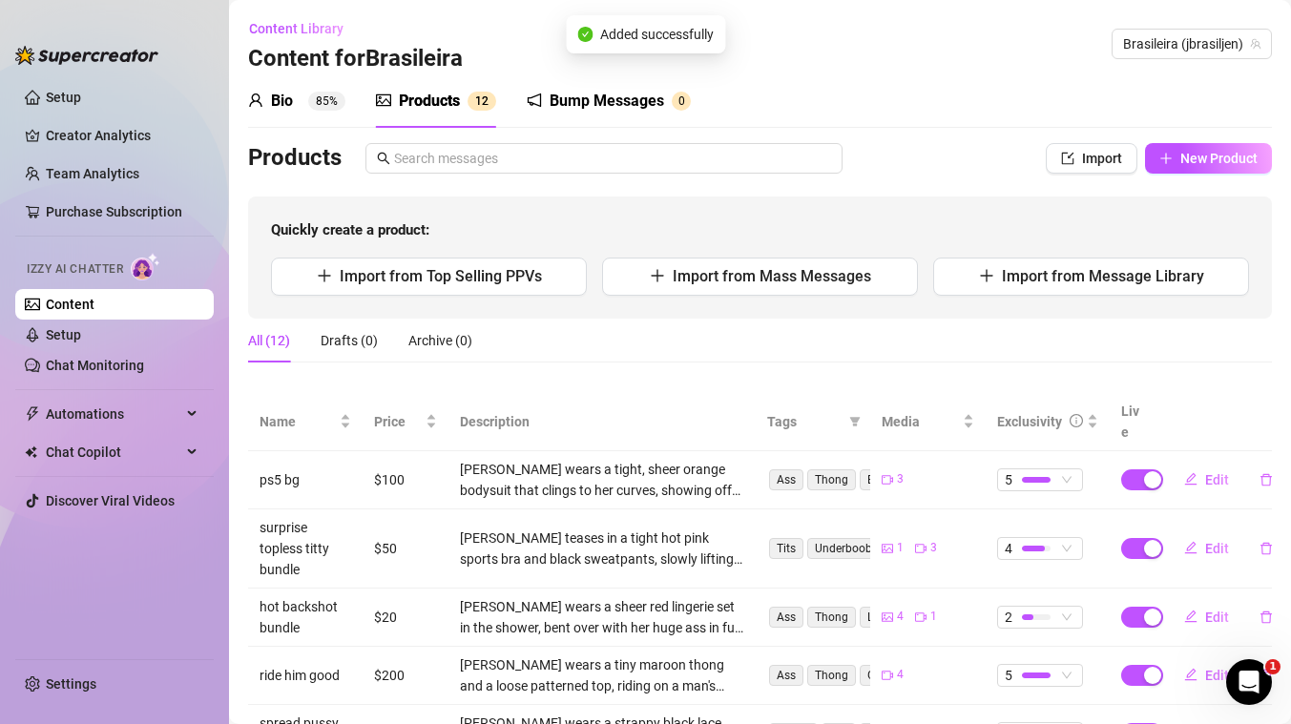
click at [623, 103] on div "Bump Messages" at bounding box center [606, 101] width 114 height 23
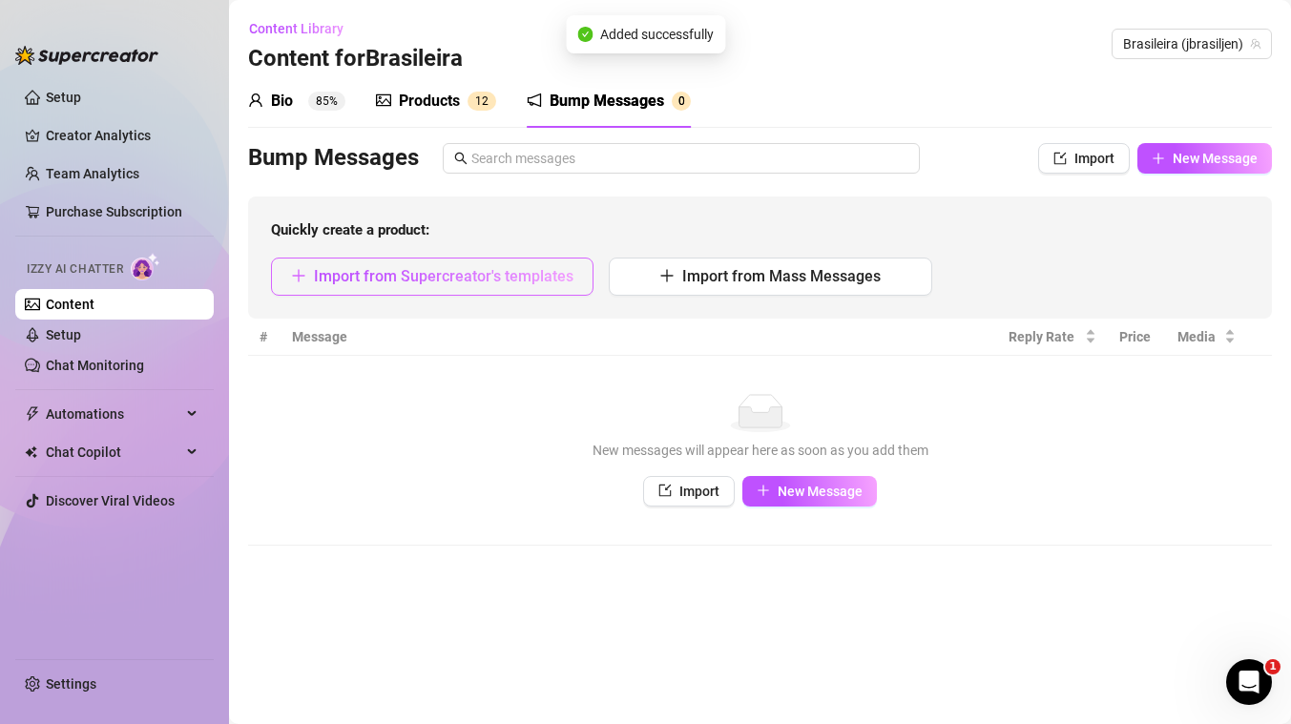
click at [479, 276] on span "Import from Supercreator's templates" at bounding box center [443, 276] width 259 height 18
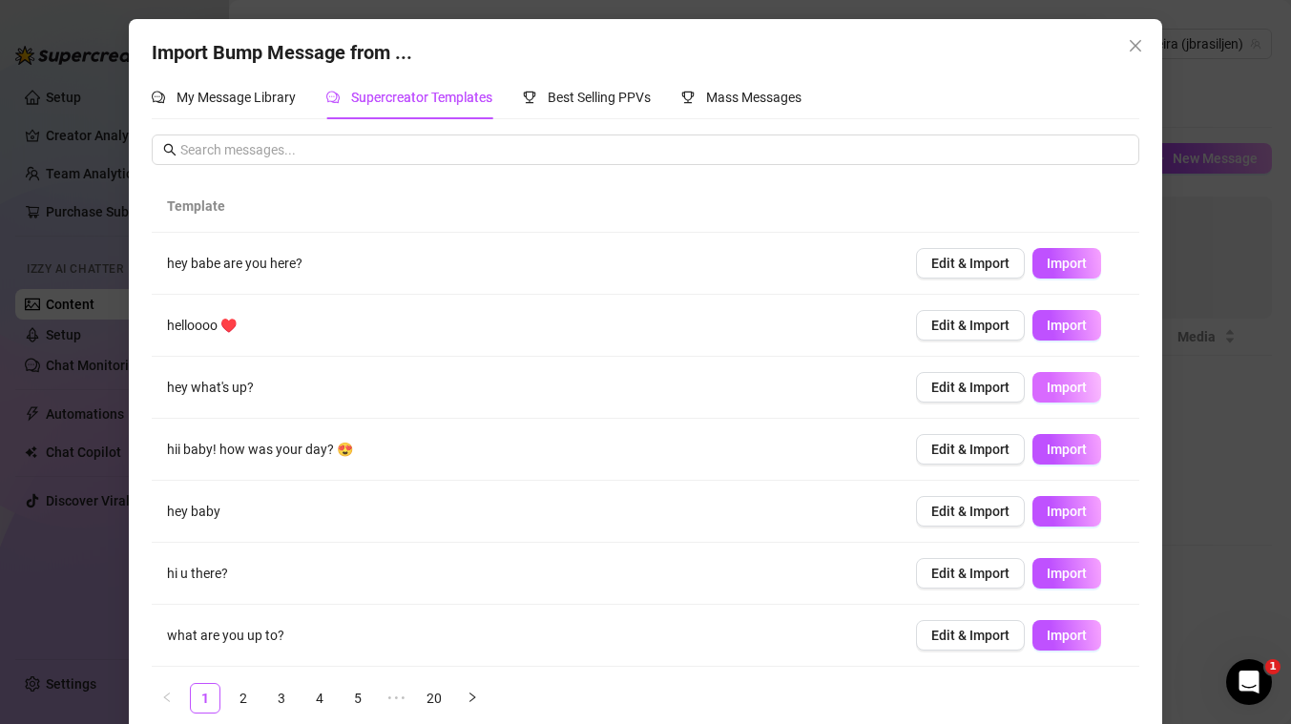
click at [1063, 385] on span "Import" at bounding box center [1066, 387] width 40 height 15
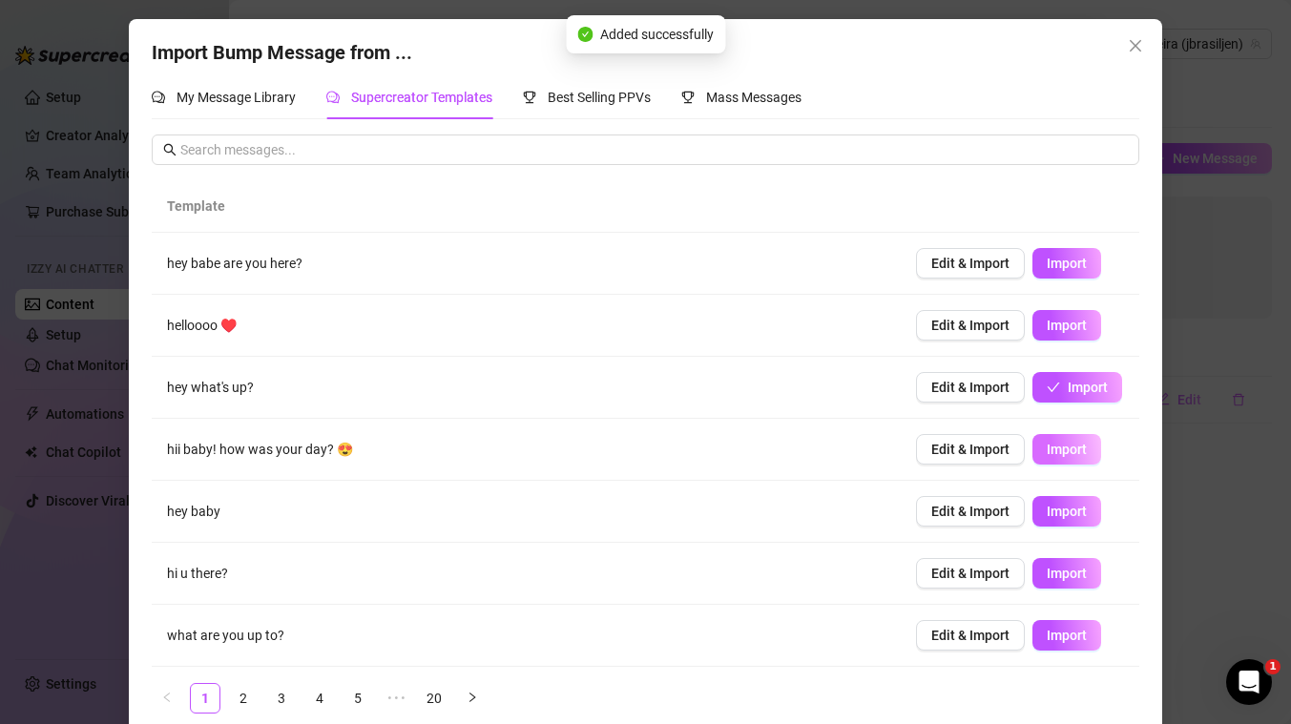
click at [1063, 456] on span "Import" at bounding box center [1066, 449] width 40 height 15
click at [1064, 525] on button "Import" at bounding box center [1066, 511] width 69 height 31
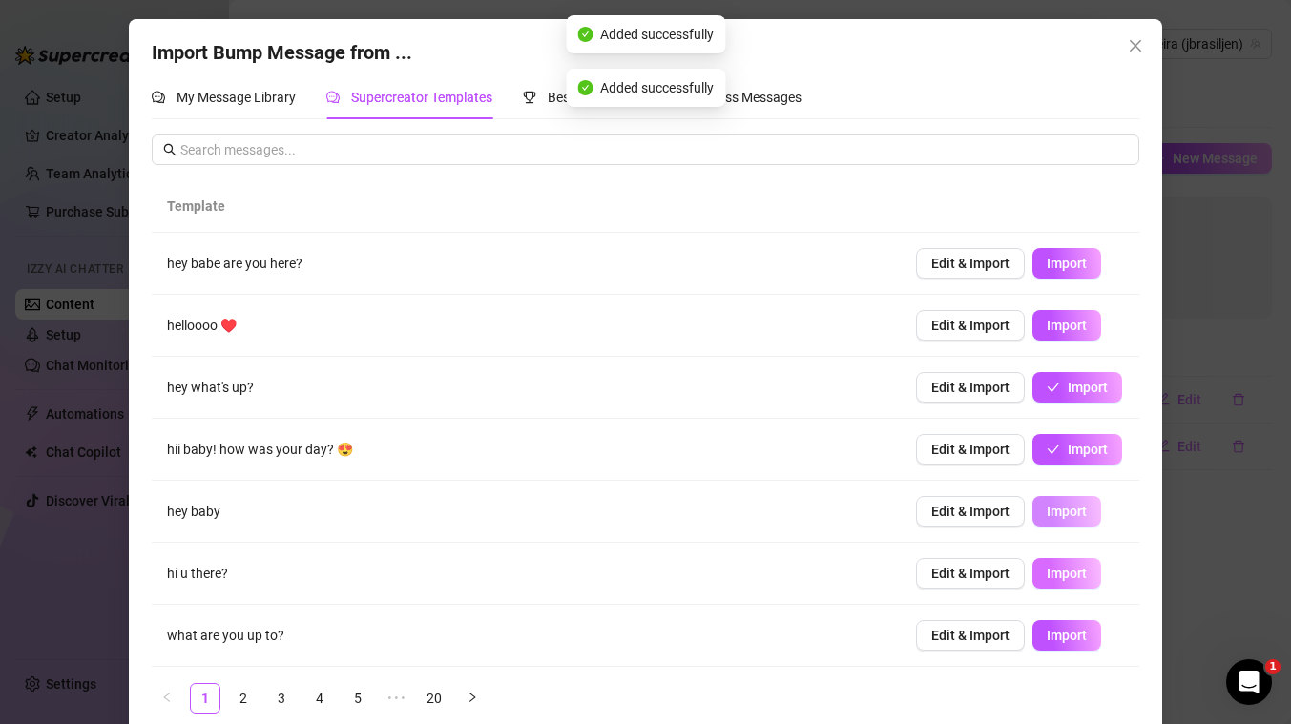
click at [1066, 580] on span "Import" at bounding box center [1066, 573] width 40 height 15
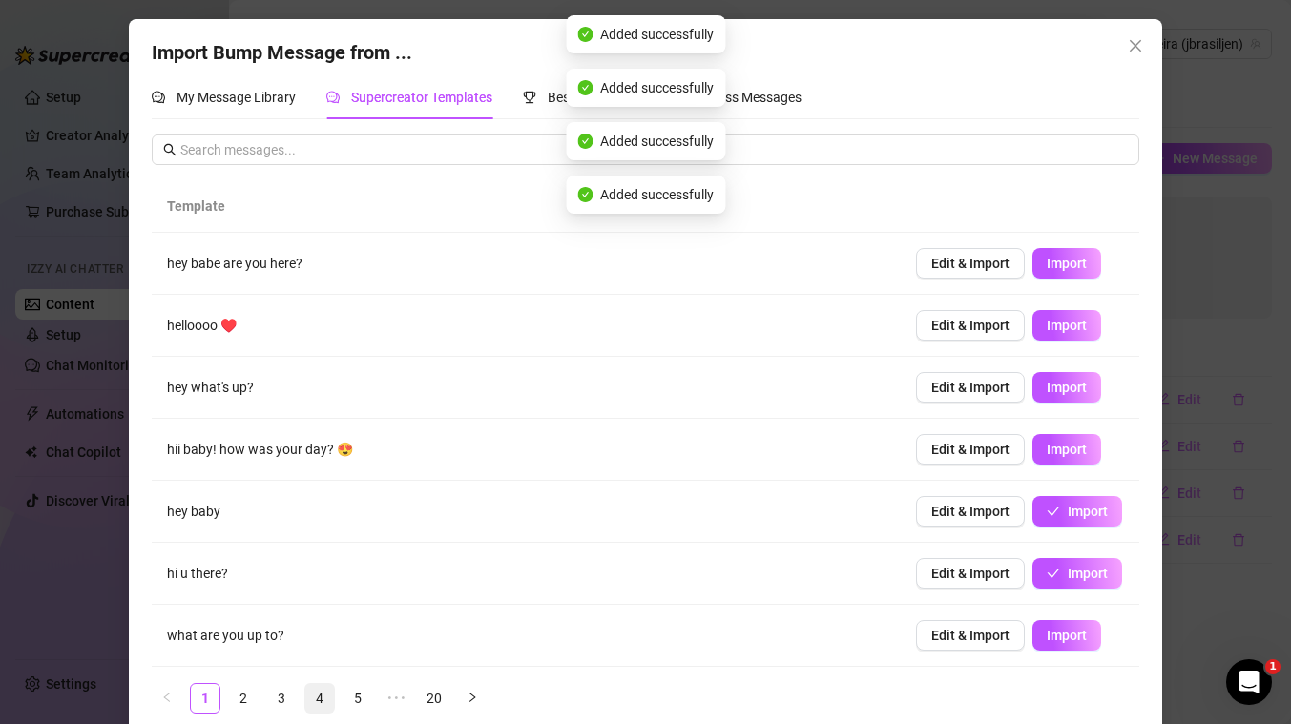
click at [317, 698] on link "4" at bounding box center [319, 698] width 29 height 29
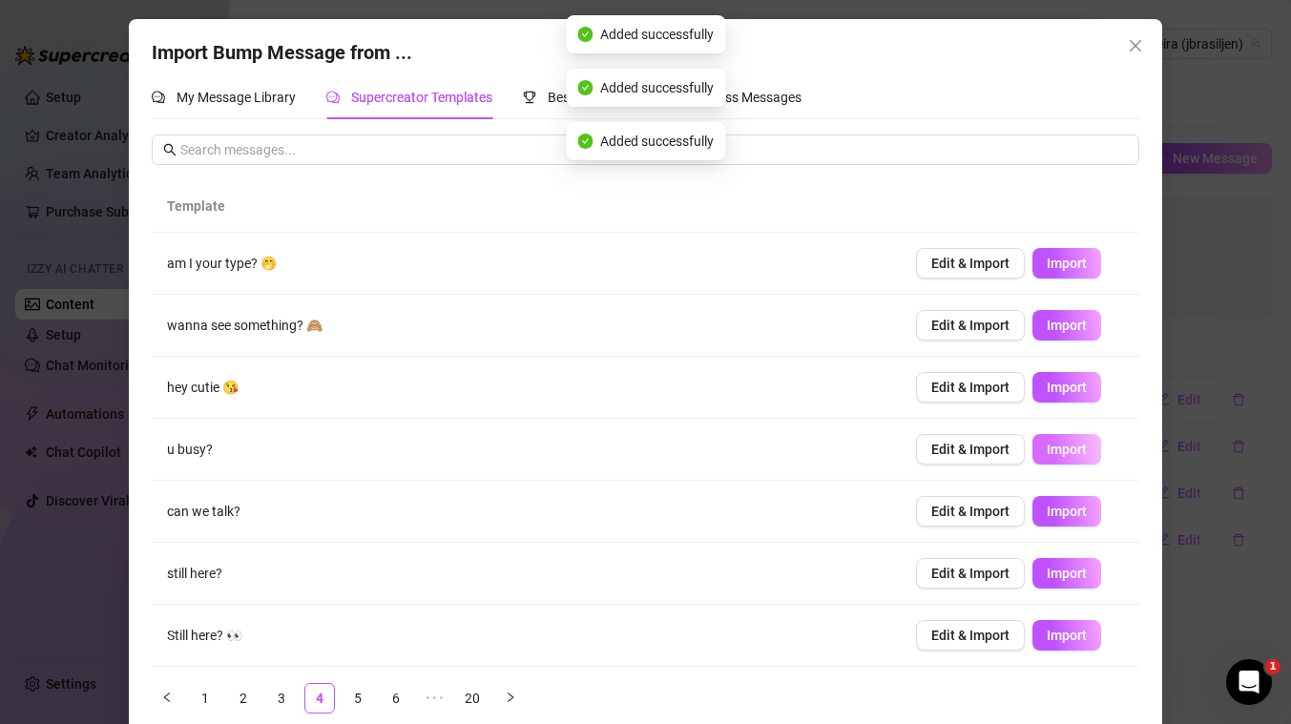
click at [1059, 455] on span "Import" at bounding box center [1066, 449] width 40 height 15
click at [1065, 516] on span "Import" at bounding box center [1066, 511] width 40 height 15
click at [1064, 575] on span "Import" at bounding box center [1066, 573] width 40 height 15
click at [1065, 637] on span "Import" at bounding box center [1066, 635] width 40 height 15
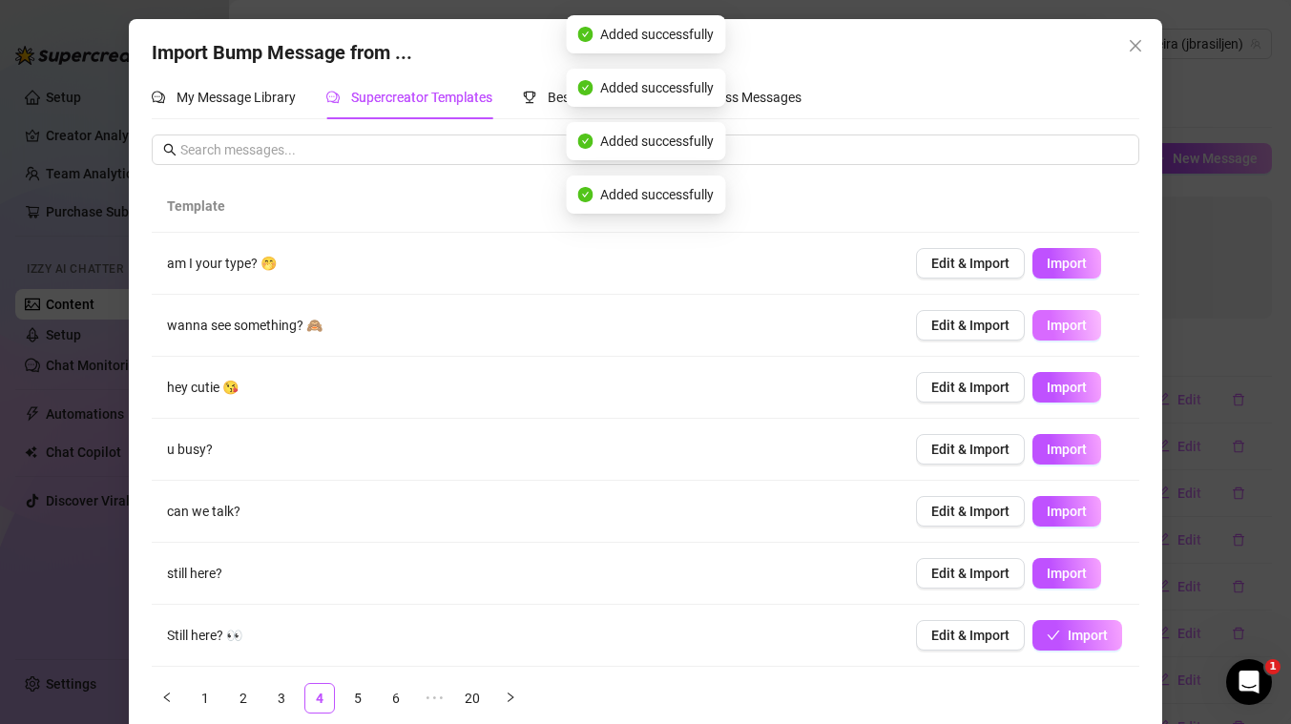
click at [1080, 321] on span "Import" at bounding box center [1066, 325] width 40 height 15
click at [401, 695] on link "6" at bounding box center [396, 698] width 29 height 29
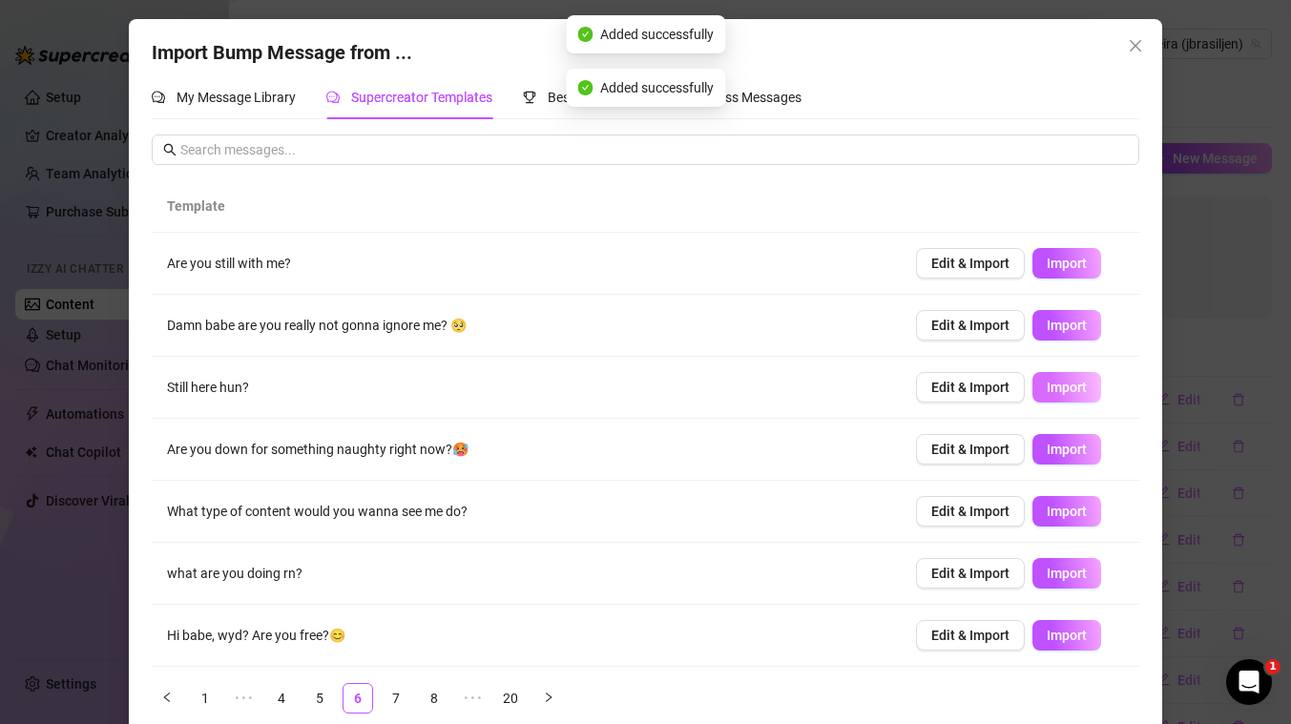
click at [1065, 386] on span "Import" at bounding box center [1066, 387] width 40 height 15
click at [1066, 450] on span "Import" at bounding box center [1066, 449] width 40 height 15
click at [1069, 510] on span "Import" at bounding box center [1066, 511] width 40 height 15
click at [1236, 289] on div "Import Bump Message from ... My Message Library Supercreator Templates Best Sel…" at bounding box center [645, 362] width 1291 height 724
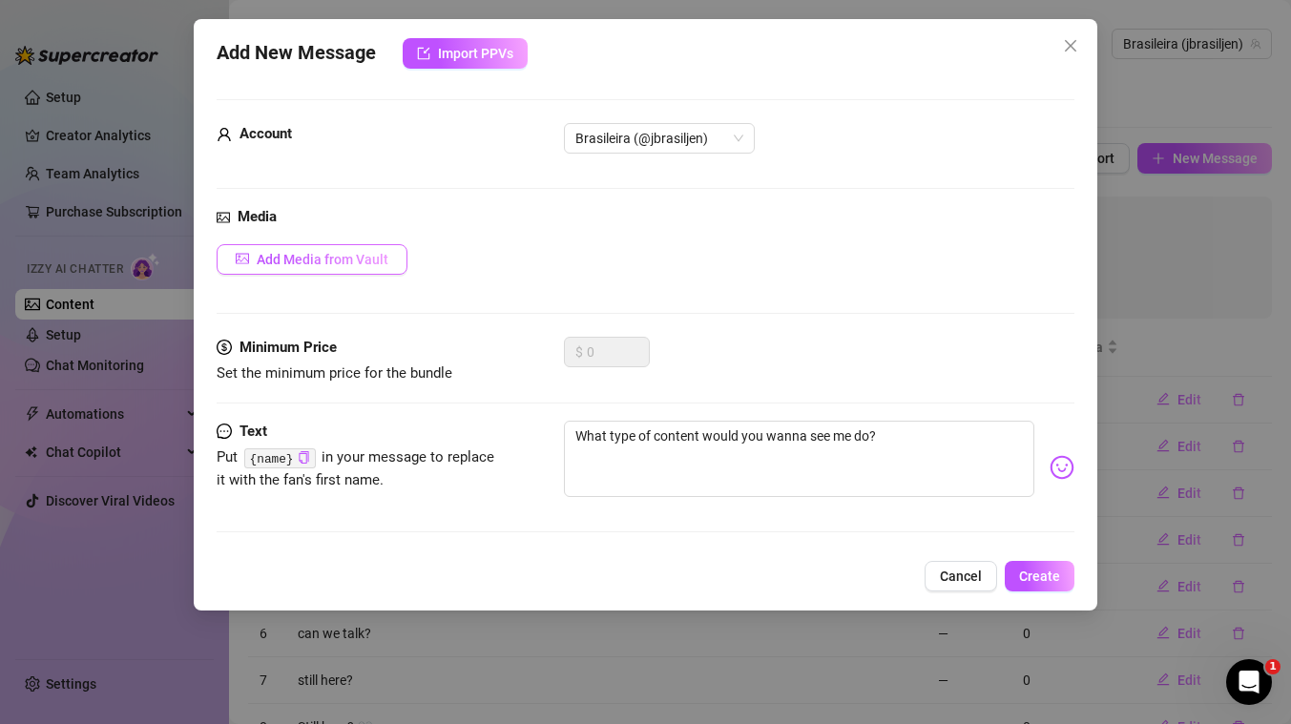
click at [355, 268] on button "Add Media from Vault" at bounding box center [312, 259] width 191 height 31
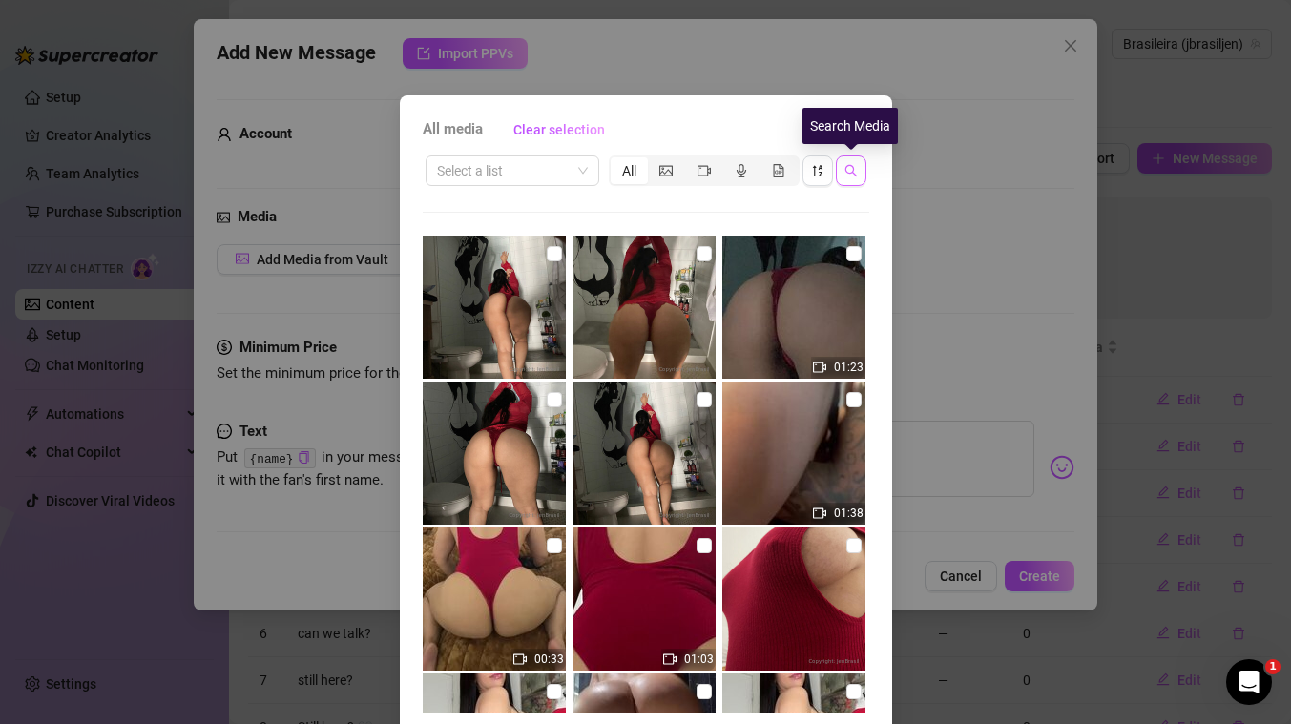
click at [848, 176] on icon "search" at bounding box center [850, 170] width 13 height 13
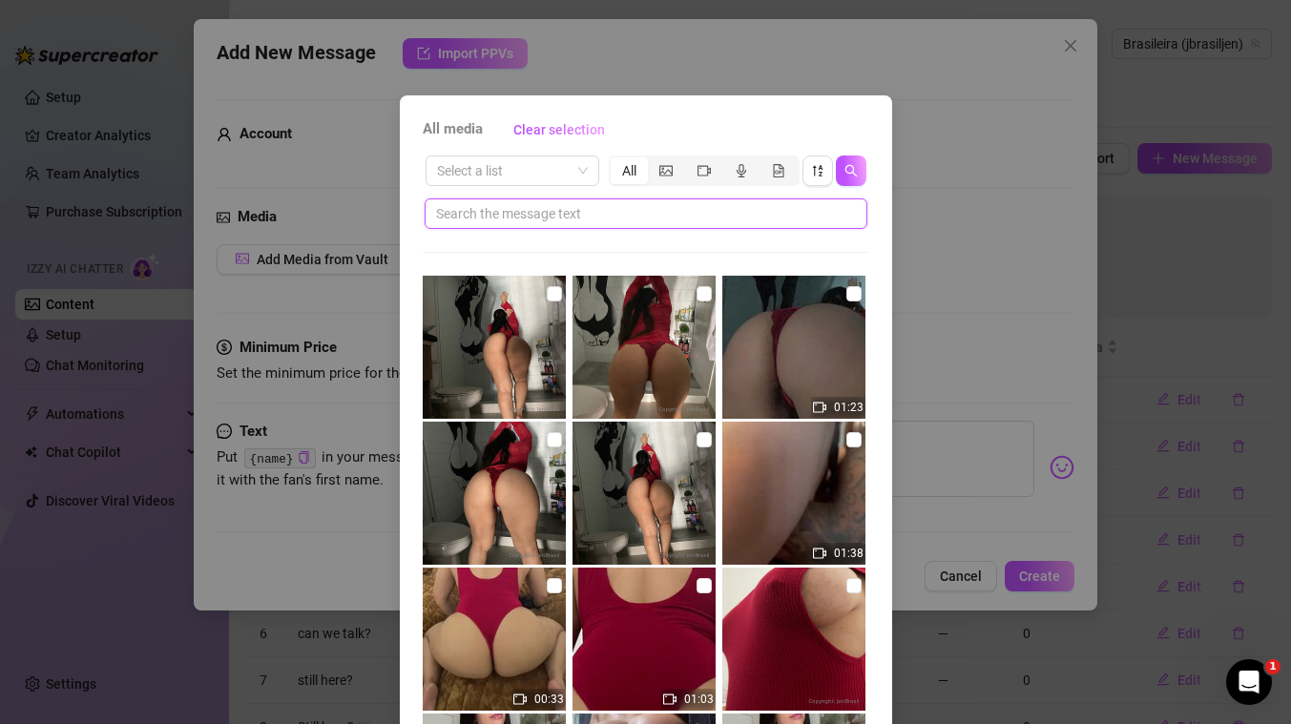
click at [668, 215] on input "text" at bounding box center [638, 213] width 404 height 21
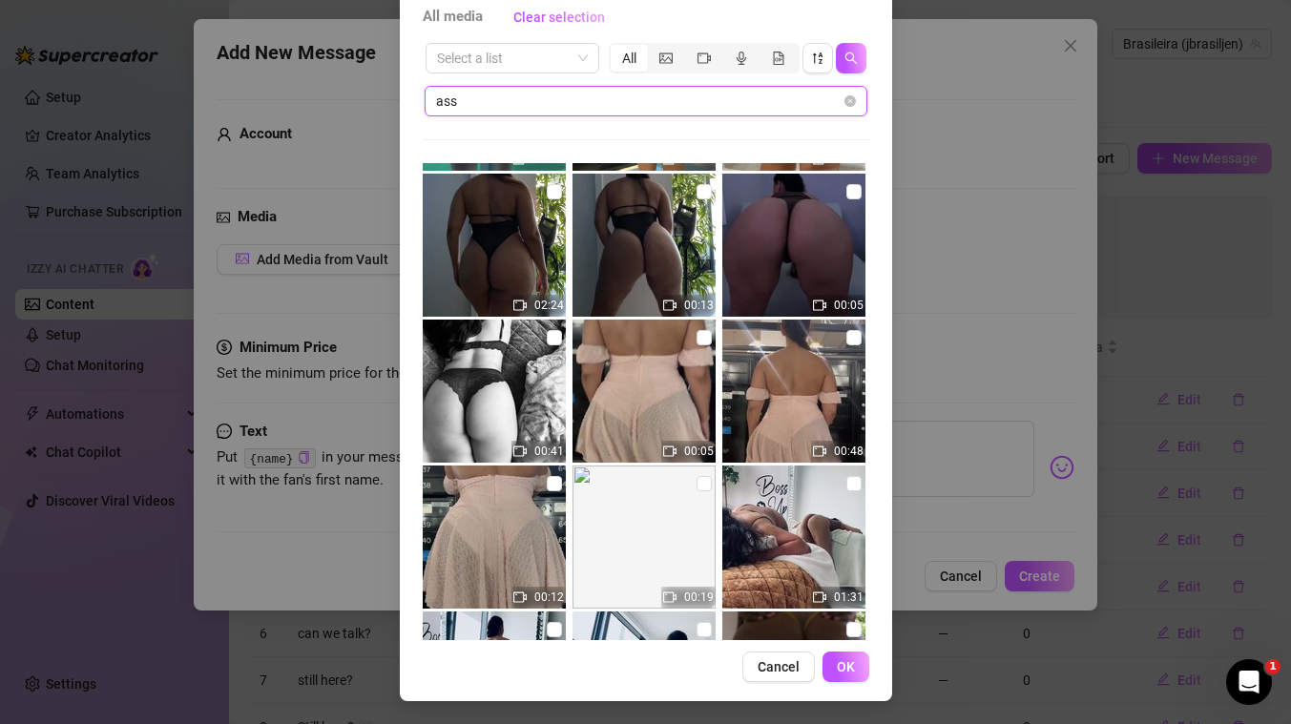
scroll to position [1005, 0]
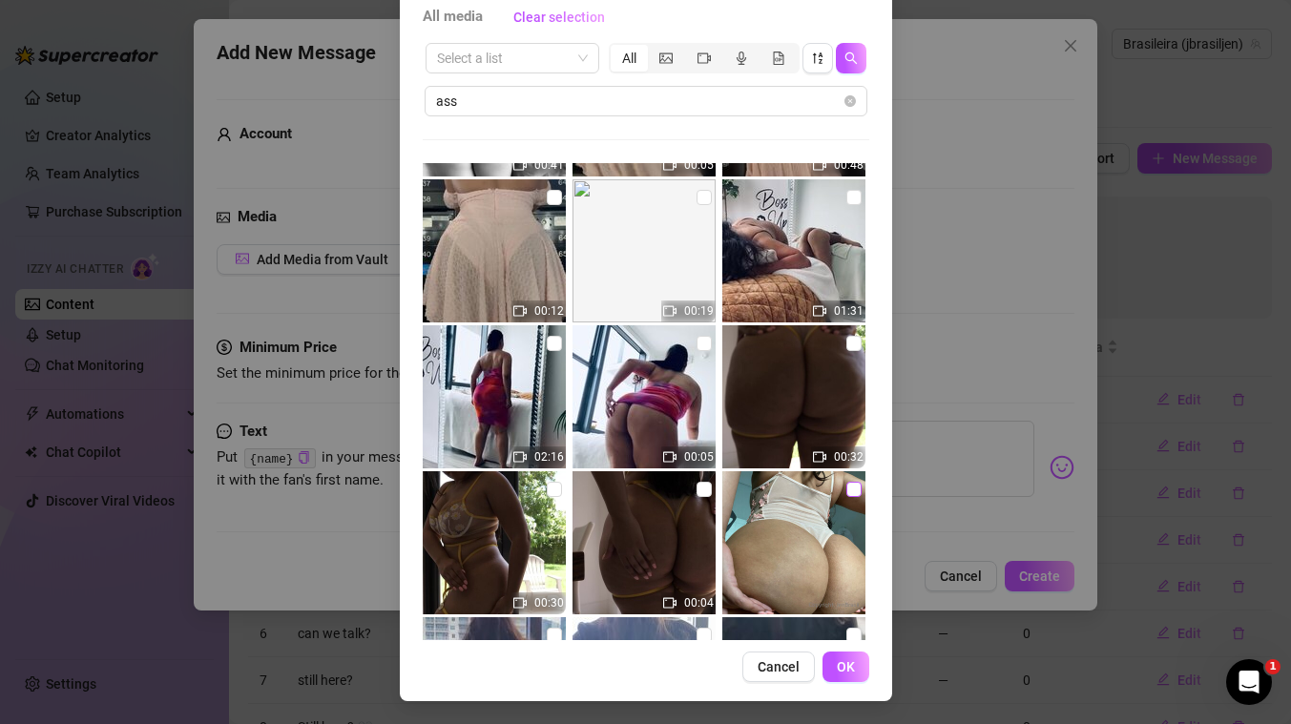
click at [855, 493] on input "checkbox" at bounding box center [853, 489] width 15 height 15
click at [846, 660] on span "OK" at bounding box center [846, 666] width 18 height 15
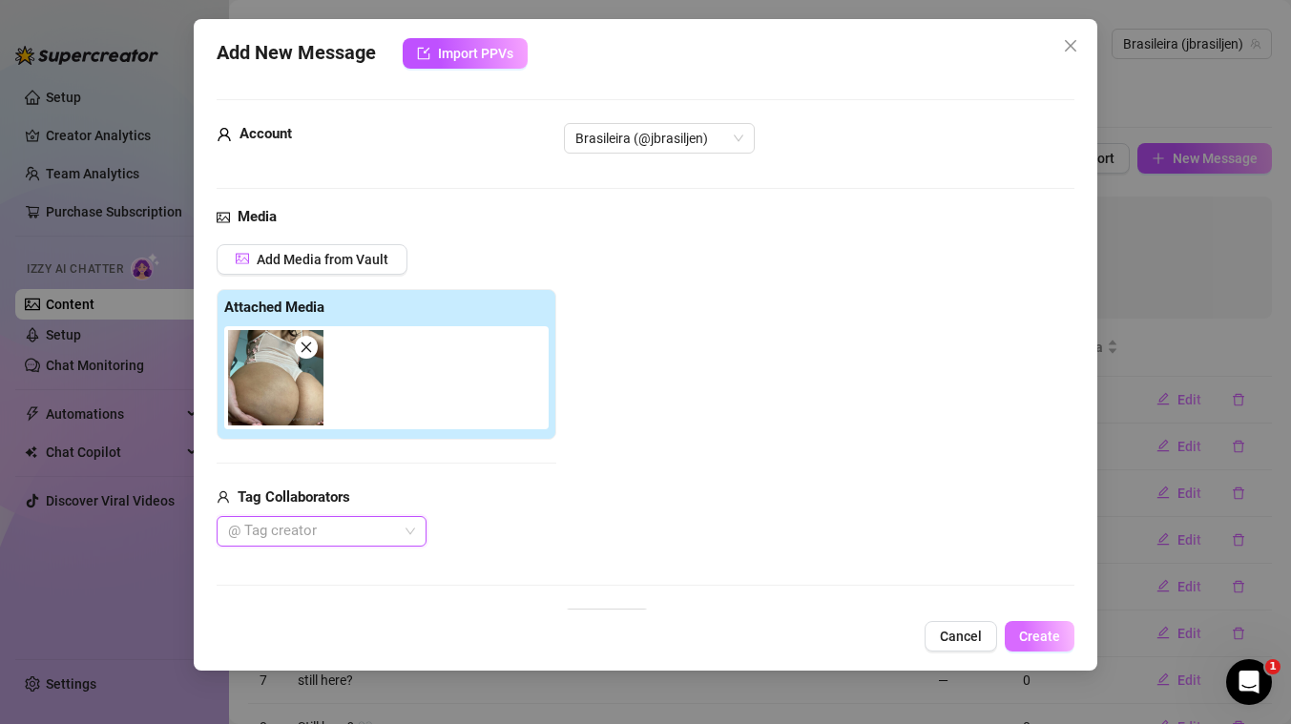
click at [1041, 635] on span "Create" at bounding box center [1039, 636] width 41 height 15
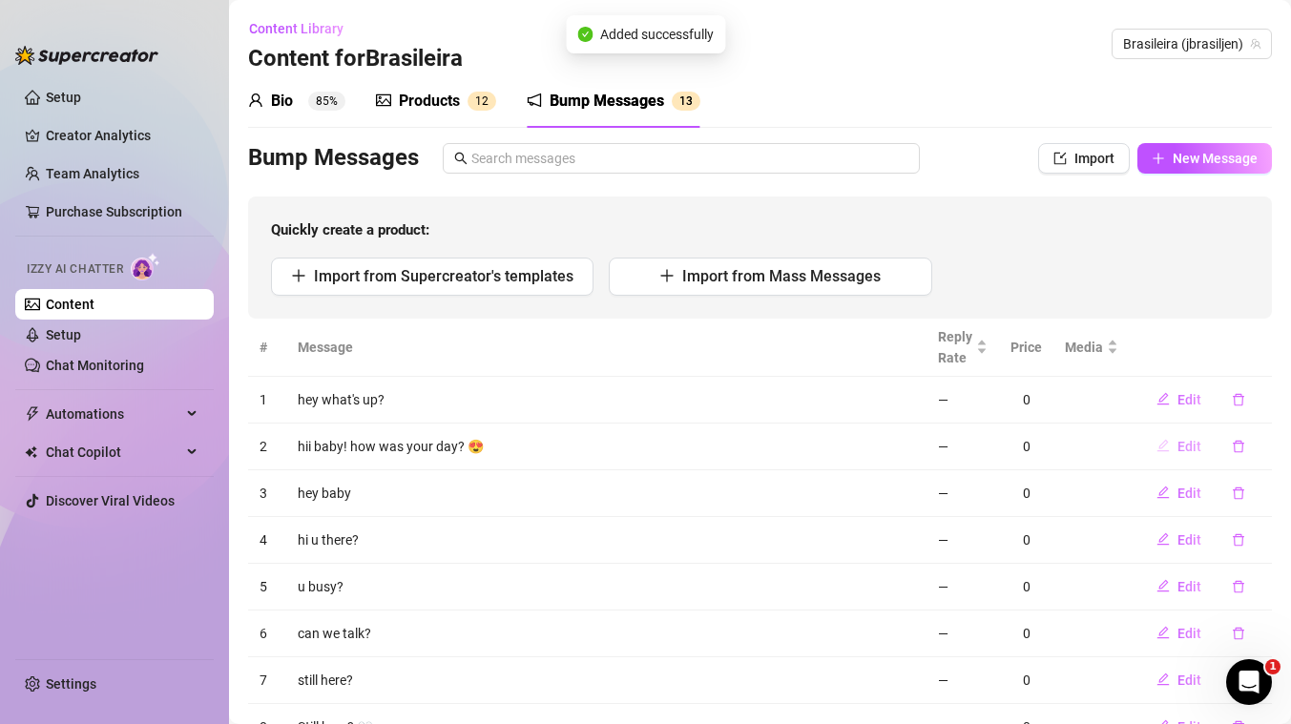
click at [1186, 446] on span "Edit" at bounding box center [1189, 446] width 24 height 15
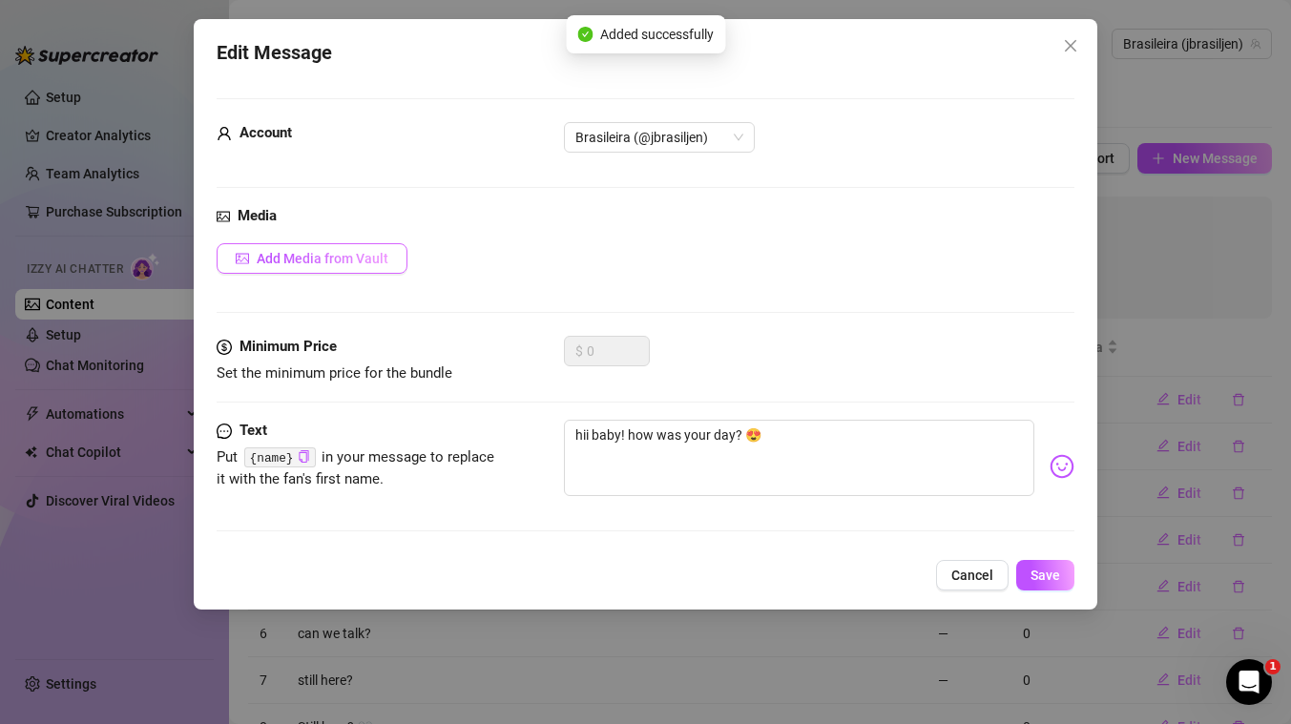
click at [369, 257] on span "Add Media from Vault" at bounding box center [323, 258] width 132 height 15
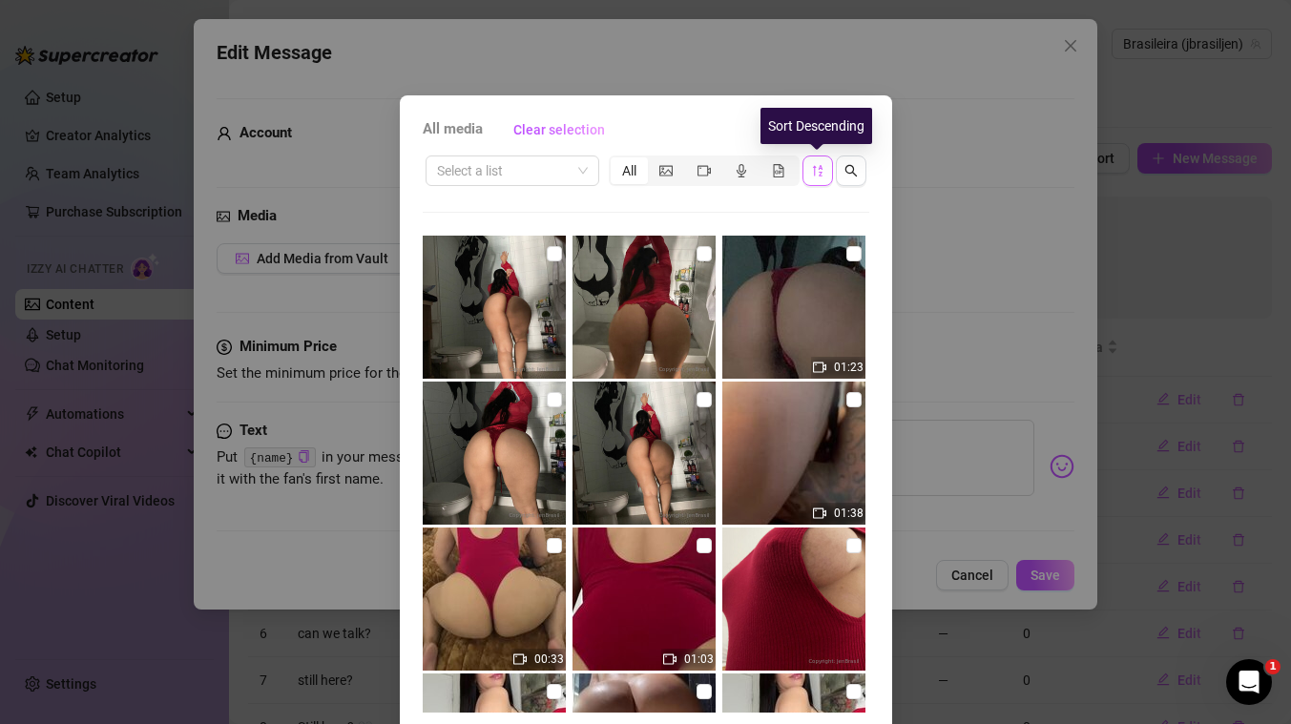
click at [826, 177] on button "button" at bounding box center [817, 170] width 31 height 31
click at [814, 173] on icon "sort-descending" at bounding box center [817, 170] width 10 height 11
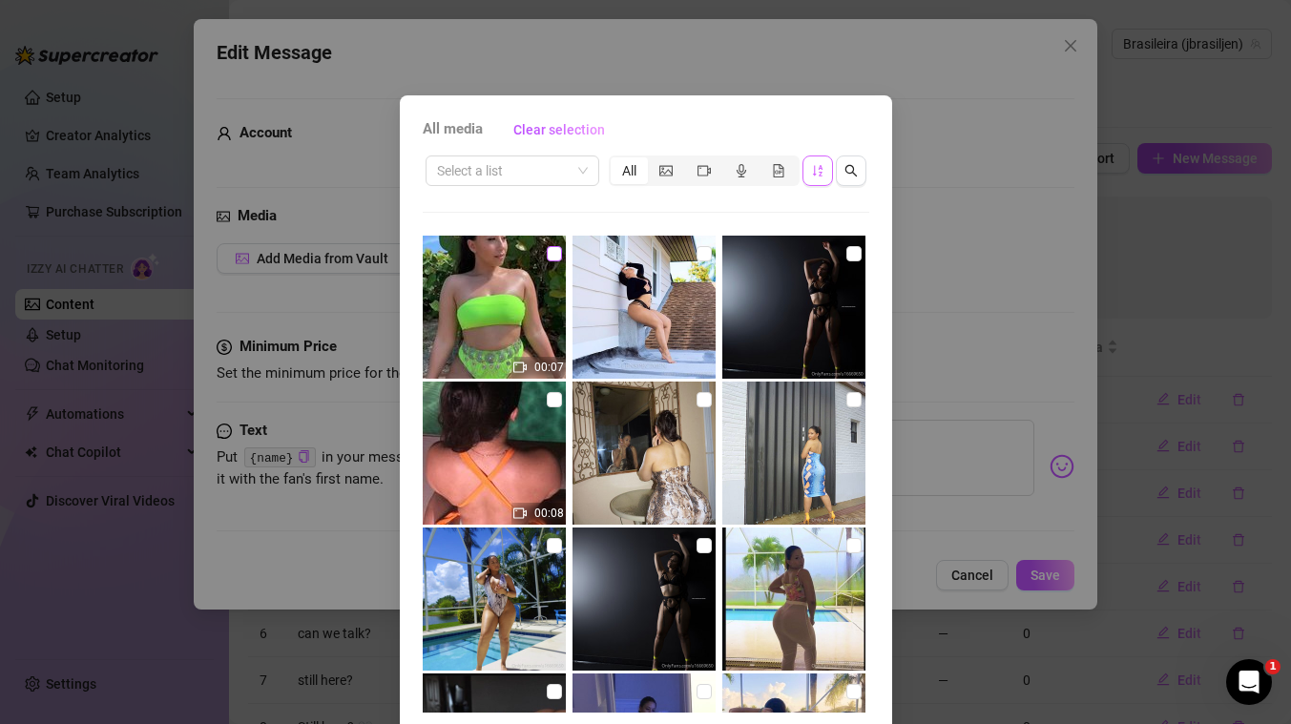
scroll to position [540, 0]
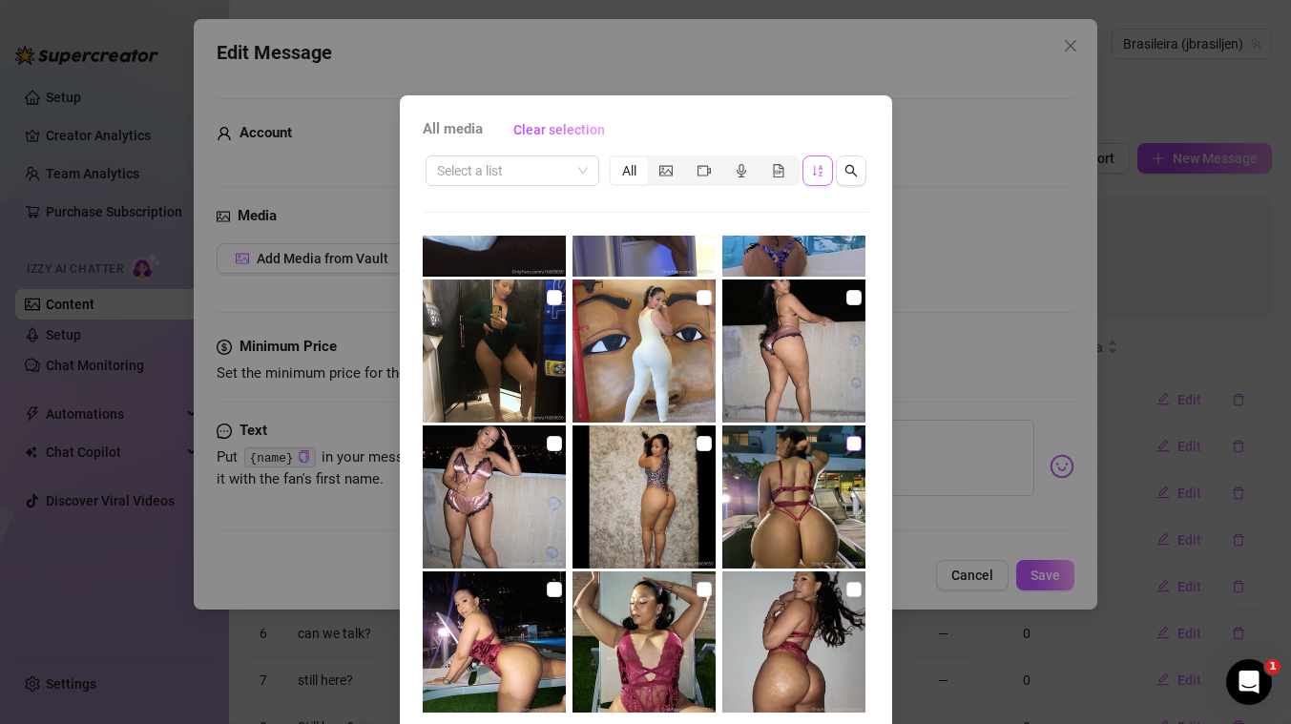
click at [856, 445] on input "checkbox" at bounding box center [853, 443] width 15 height 15
click at [851, 592] on input "checkbox" at bounding box center [853, 589] width 15 height 15
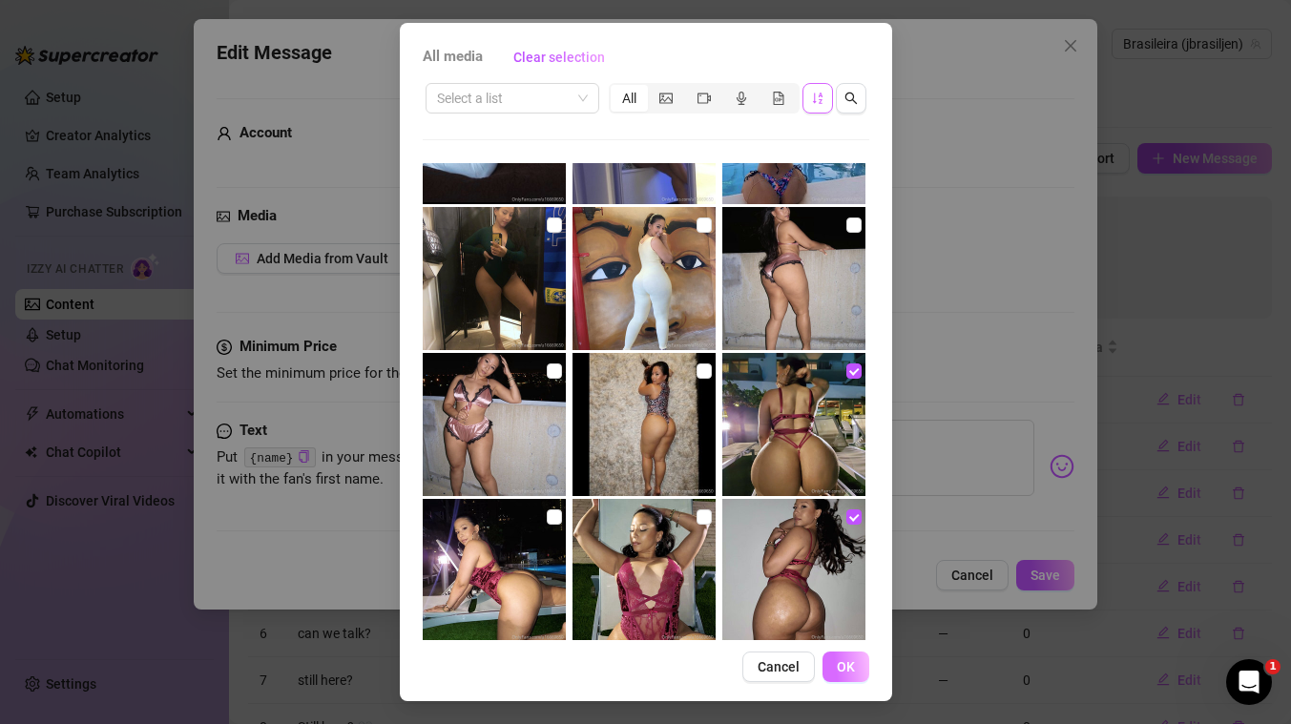
click at [842, 667] on span "OK" at bounding box center [846, 666] width 18 height 15
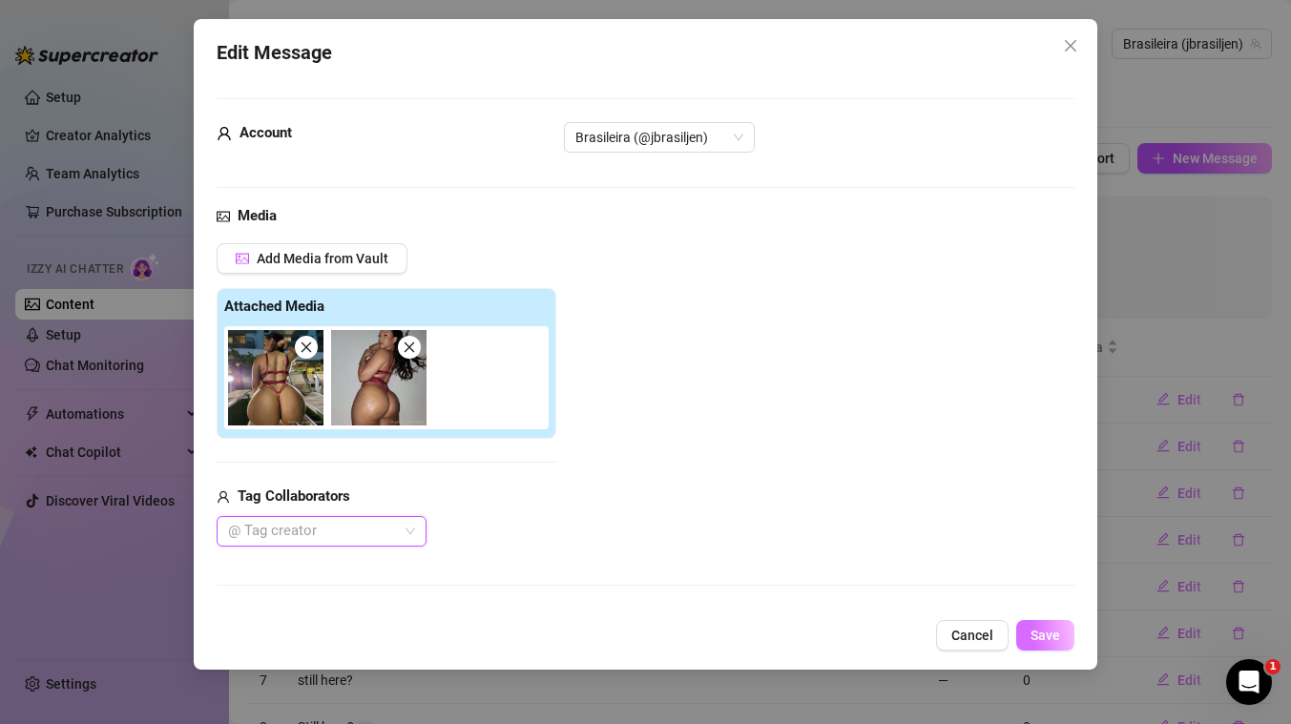
click at [1049, 636] on span "Save" at bounding box center [1045, 635] width 30 height 15
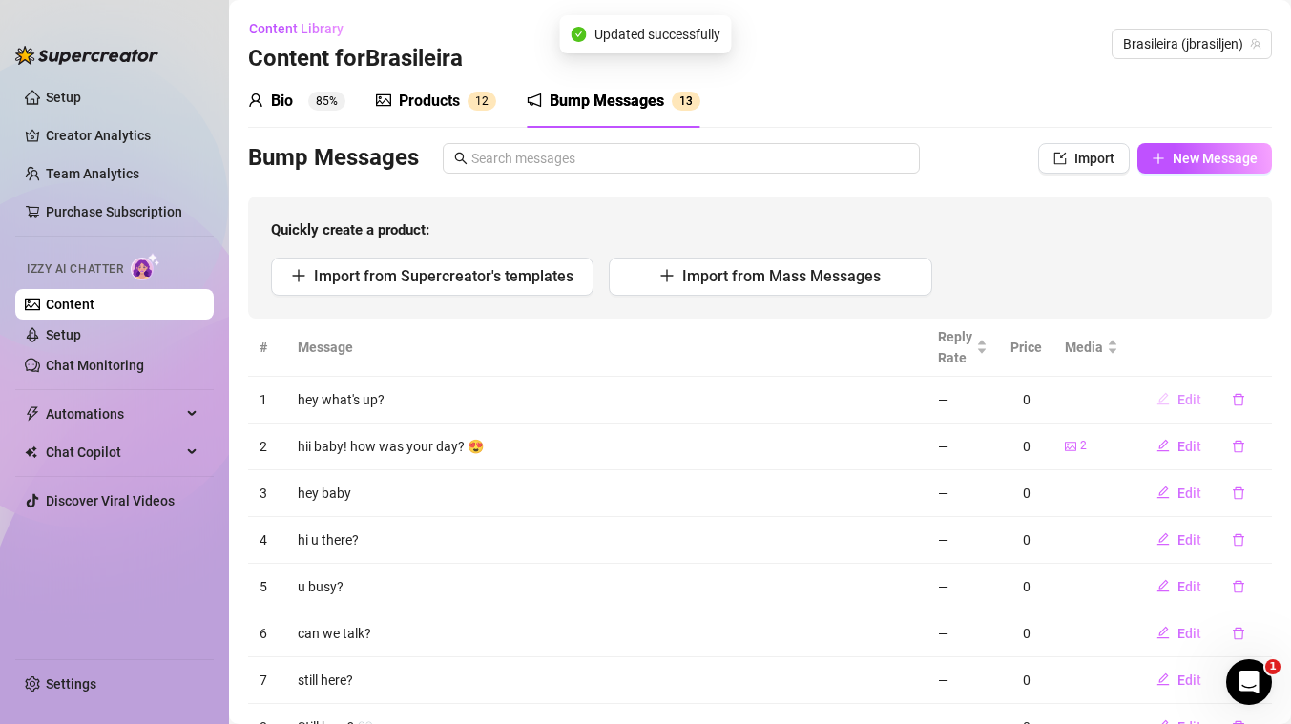
click at [1191, 397] on span "Edit" at bounding box center [1189, 399] width 24 height 15
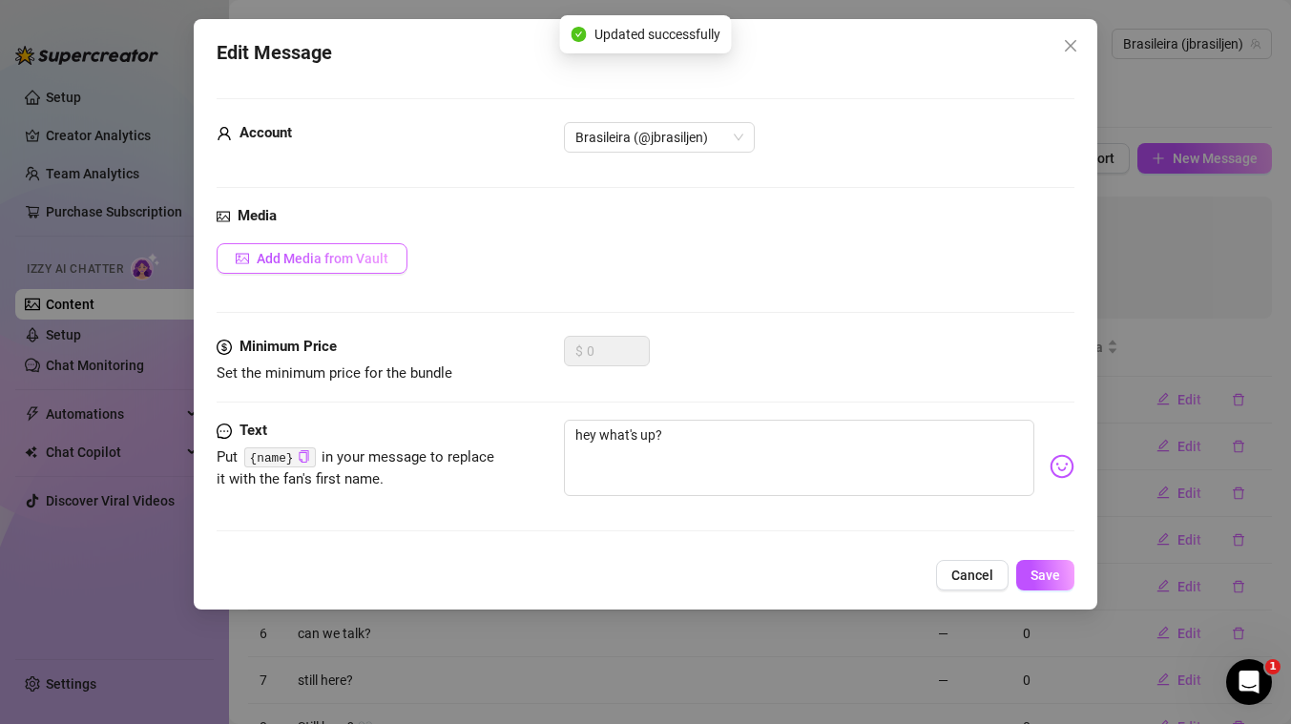
click at [337, 253] on span "Add Media from Vault" at bounding box center [323, 258] width 132 height 15
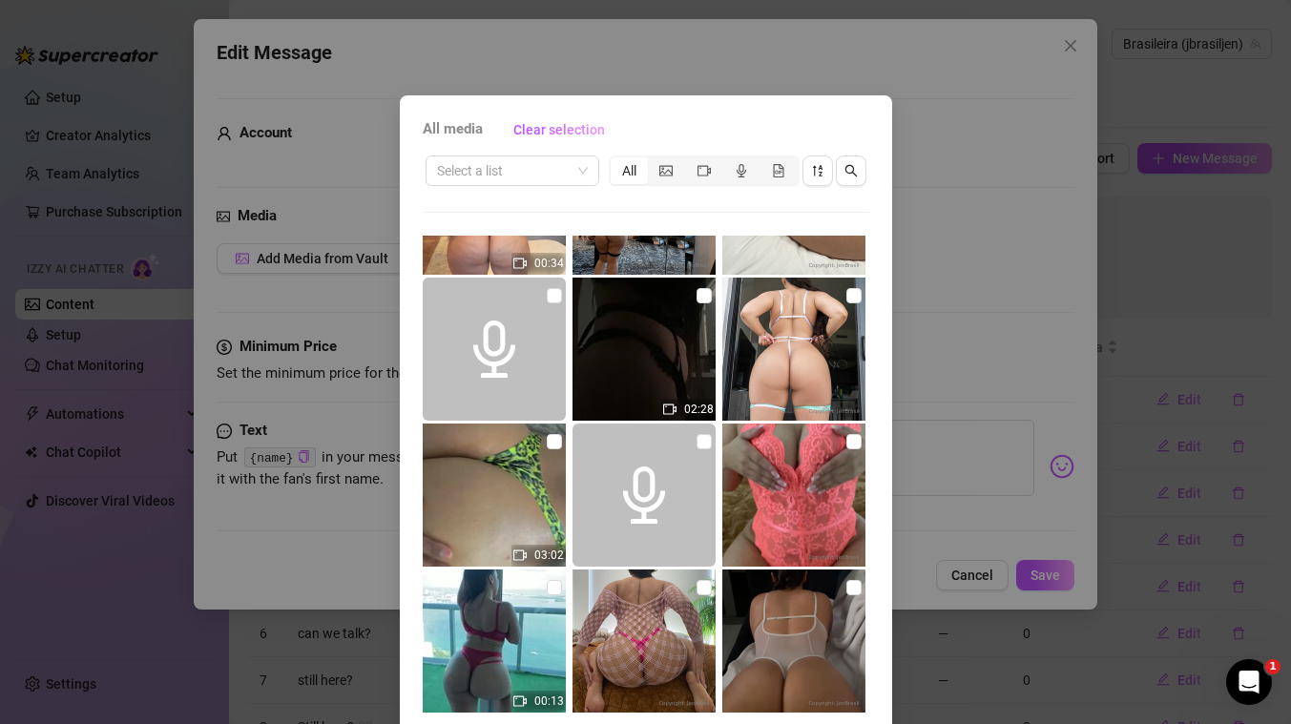
scroll to position [3055, 0]
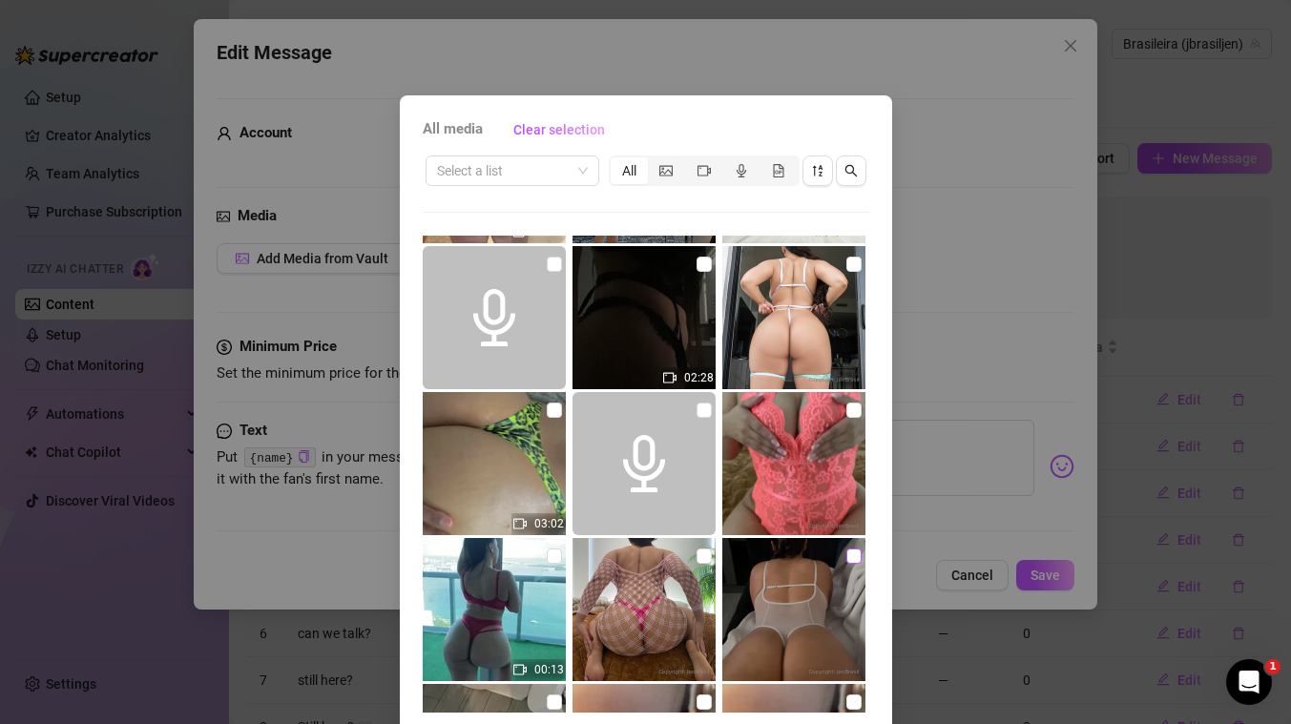
click at [852, 552] on input "checkbox" at bounding box center [853, 556] width 15 height 15
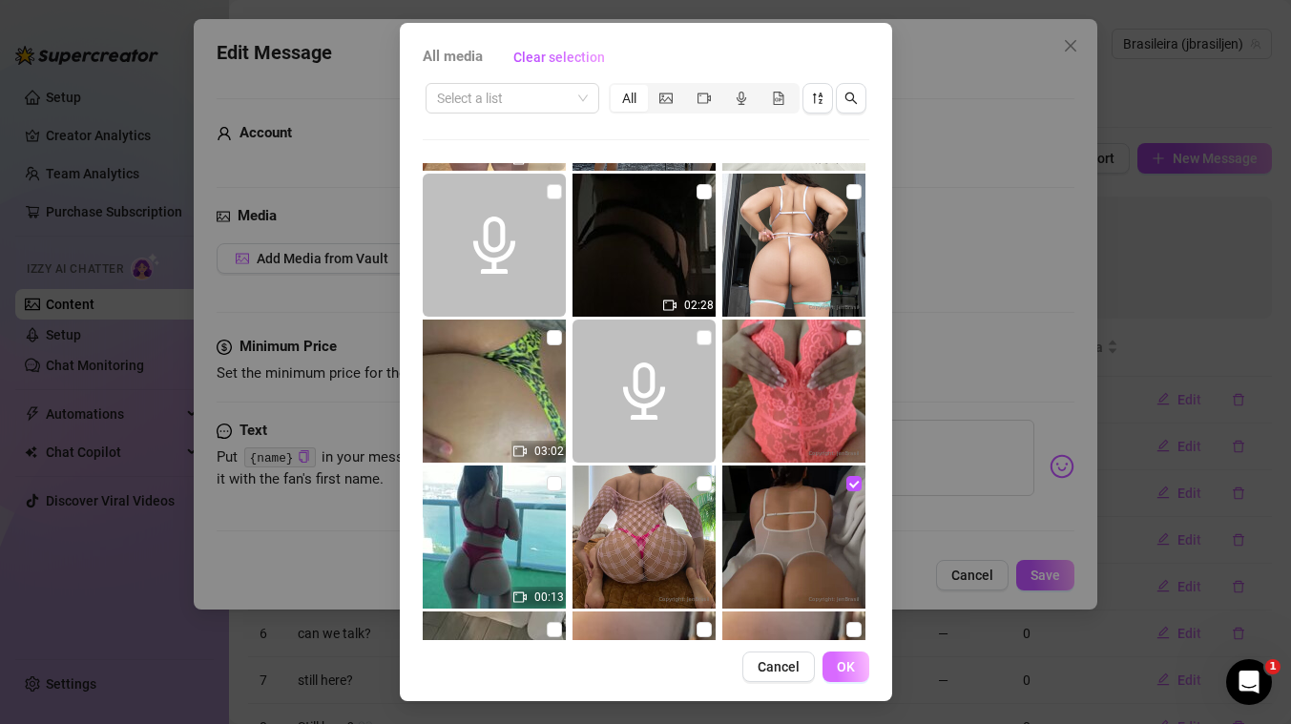
click at [859, 672] on button "OK" at bounding box center [845, 667] width 47 height 31
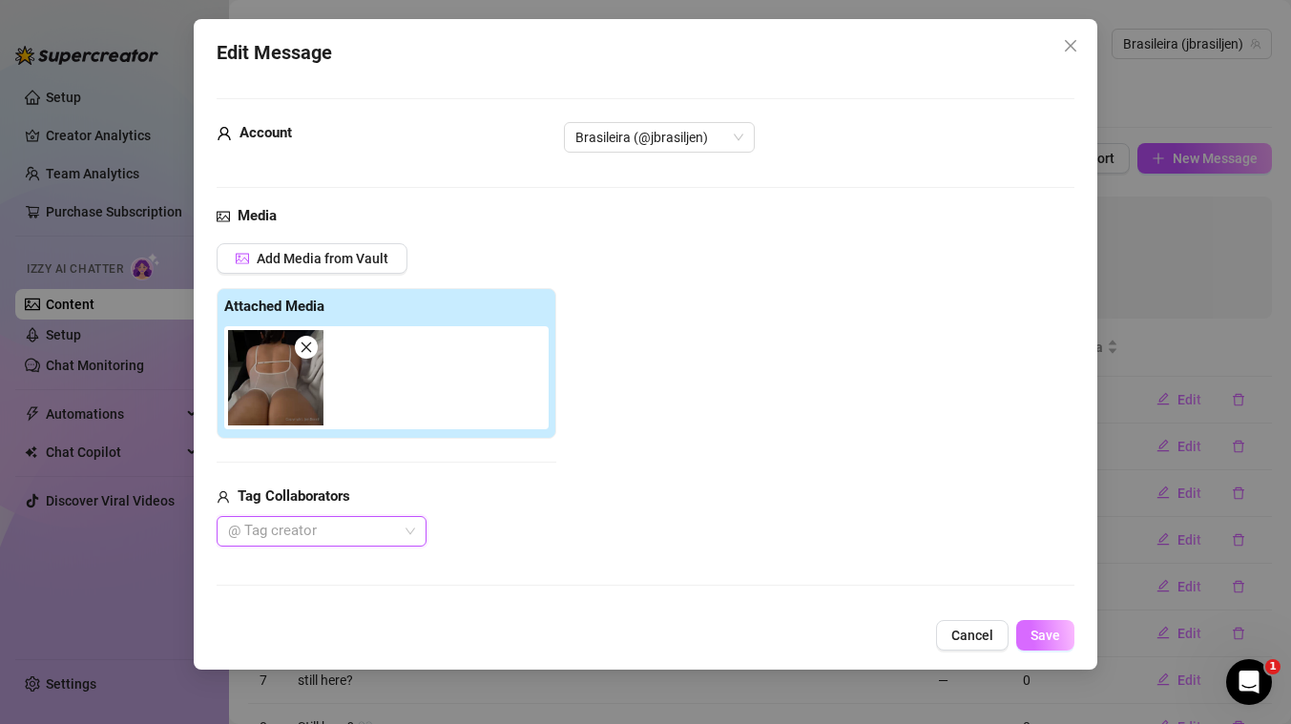
click at [1059, 638] on span "Save" at bounding box center [1045, 635] width 30 height 15
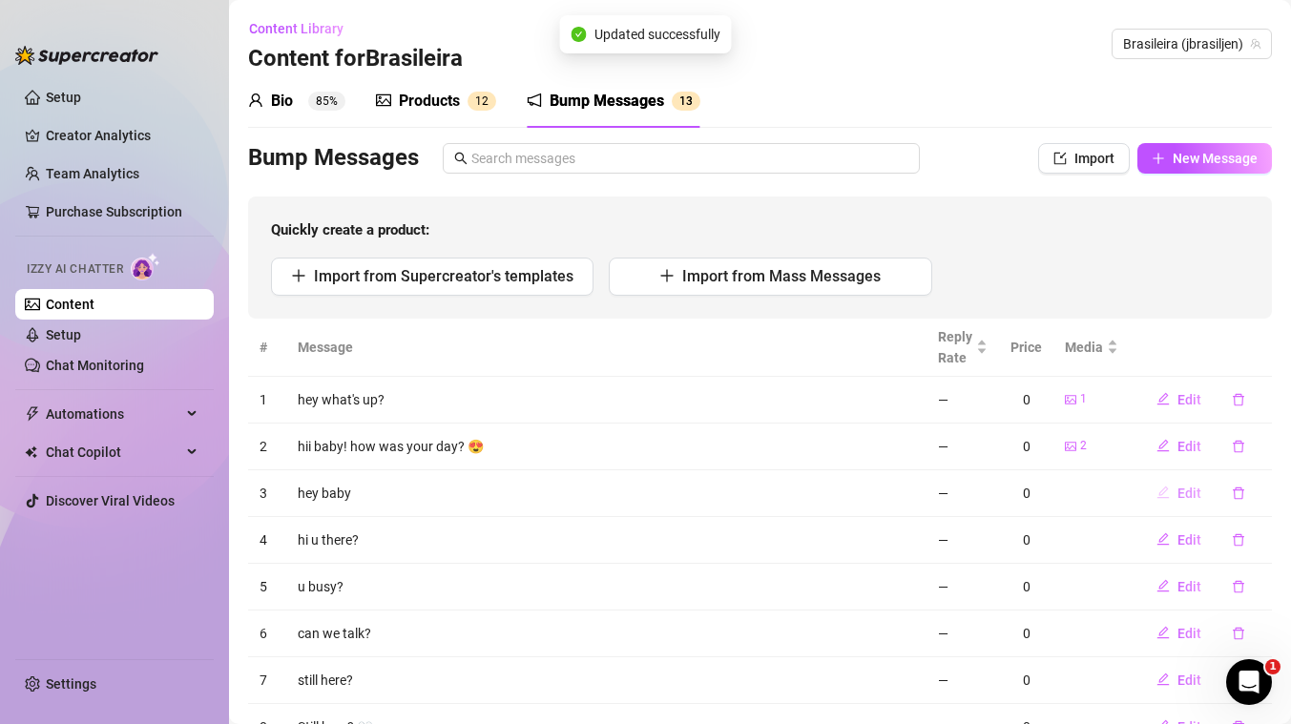
click at [1186, 491] on span "Edit" at bounding box center [1189, 493] width 24 height 15
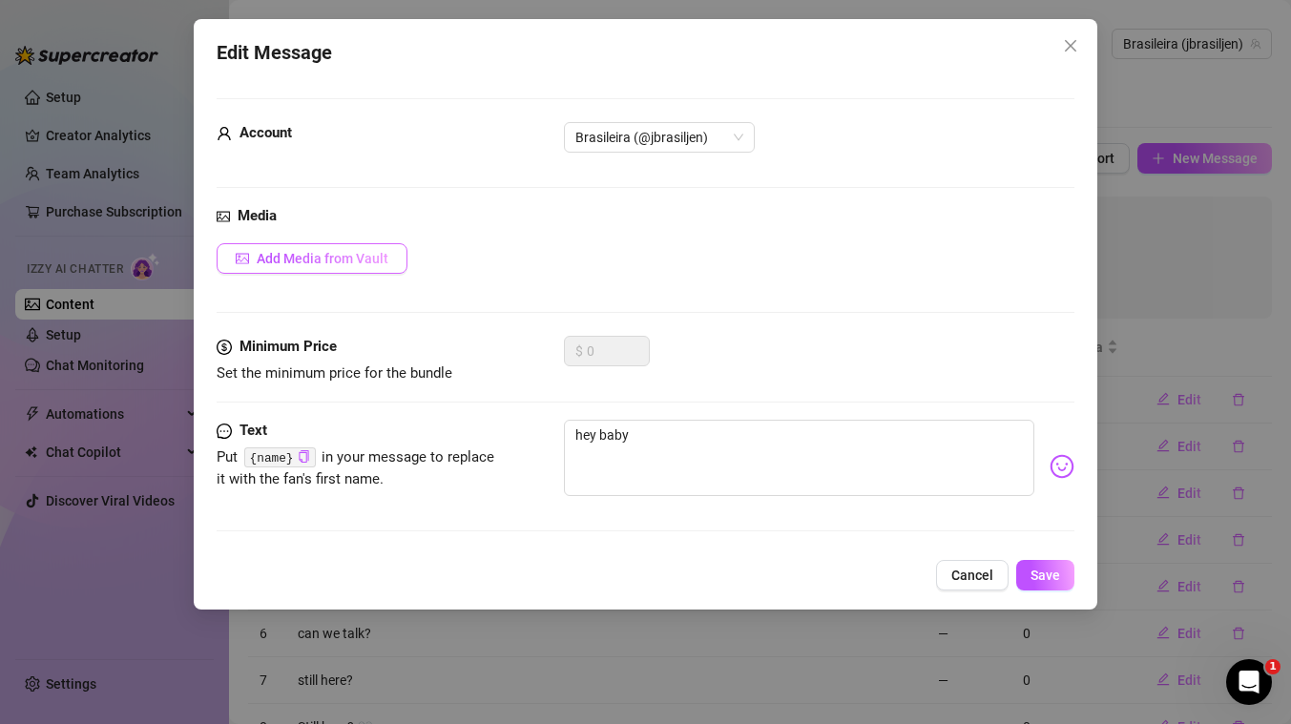
click at [371, 256] on span "Add Media from Vault" at bounding box center [323, 258] width 132 height 15
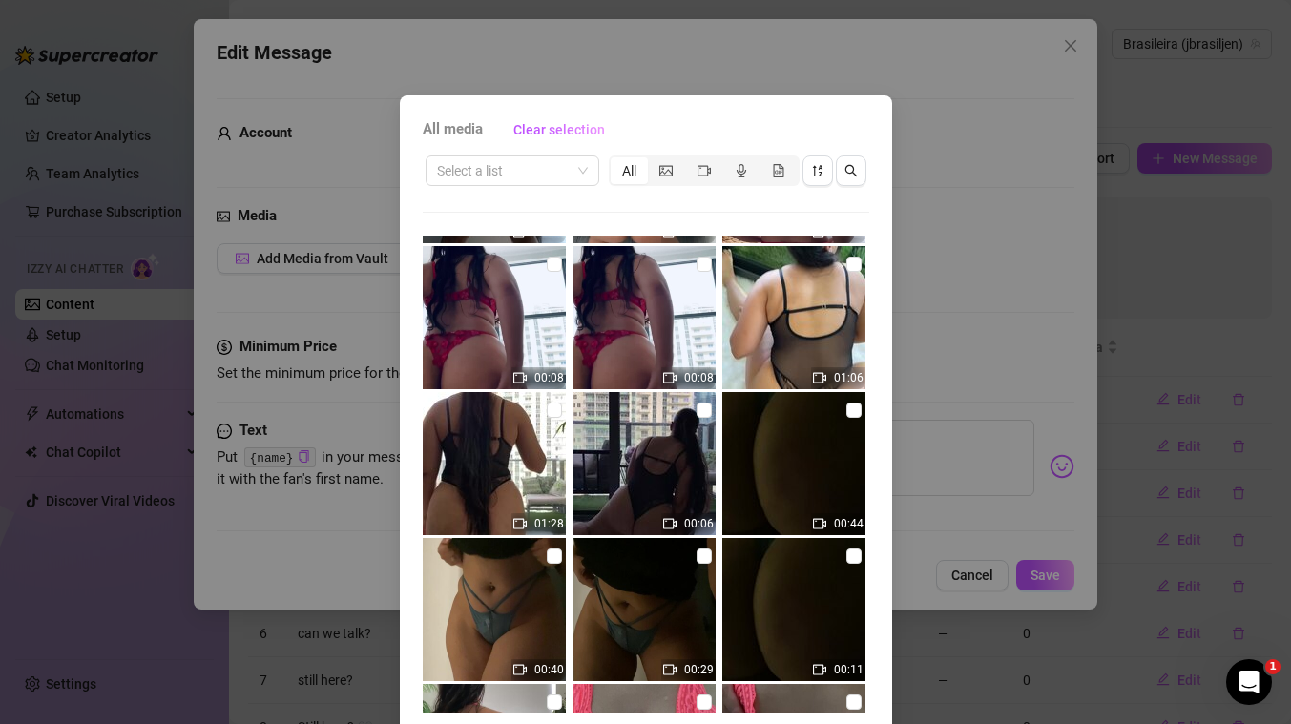
scroll to position [4599, 0]
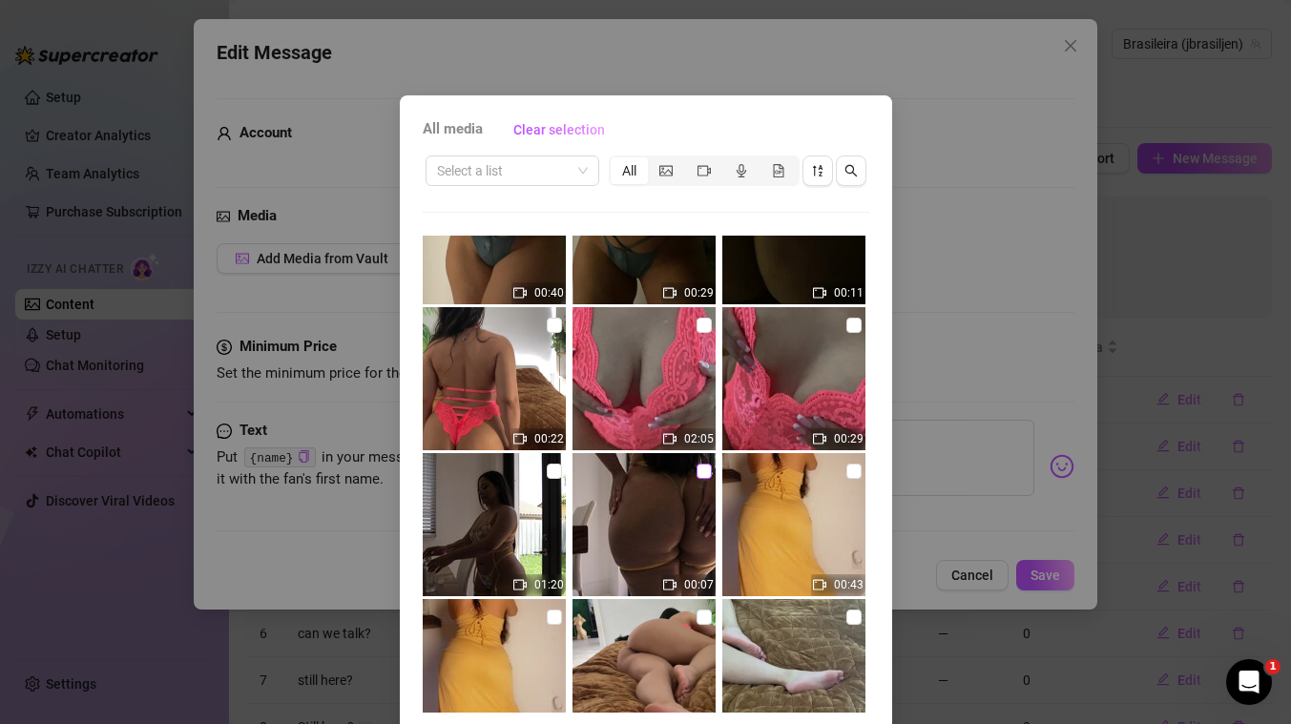
click at [700, 468] on input "checkbox" at bounding box center [703, 471] width 15 height 15
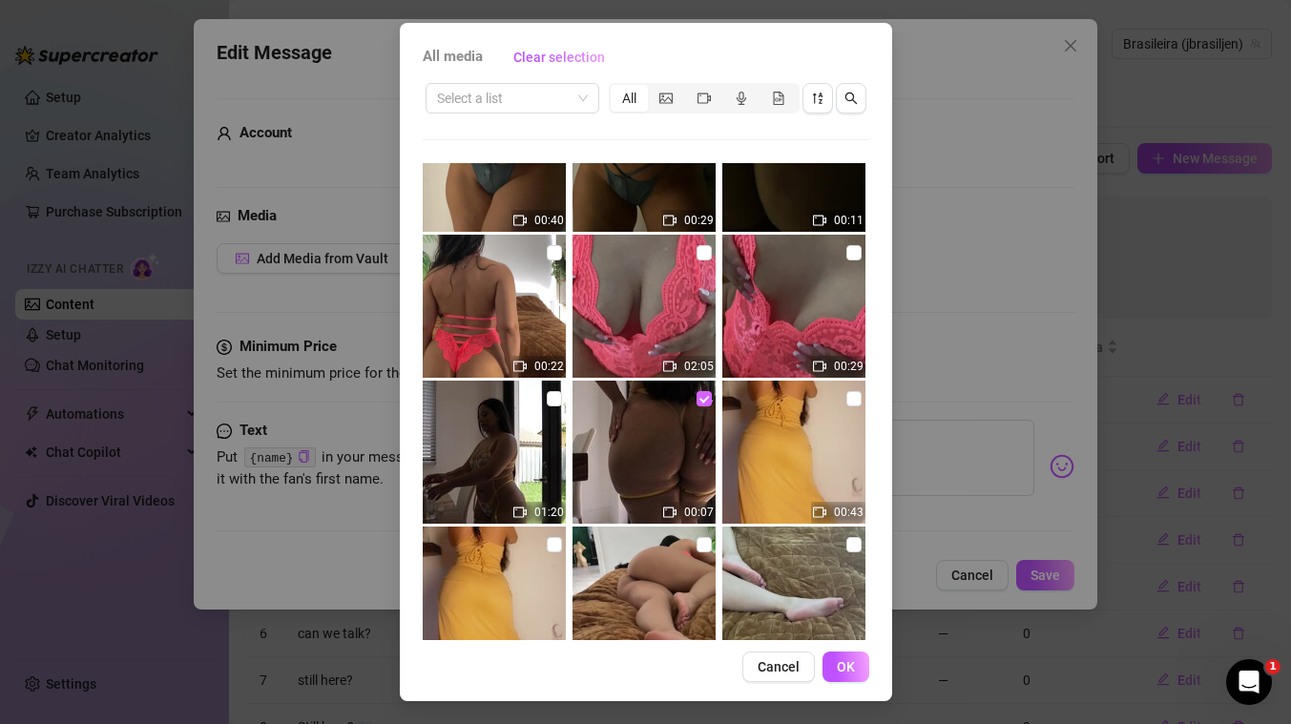
click at [706, 396] on input "checkbox" at bounding box center [703, 398] width 15 height 15
click at [703, 547] on input "checkbox" at bounding box center [703, 544] width 15 height 15
click at [839, 671] on span "OK" at bounding box center [846, 666] width 18 height 15
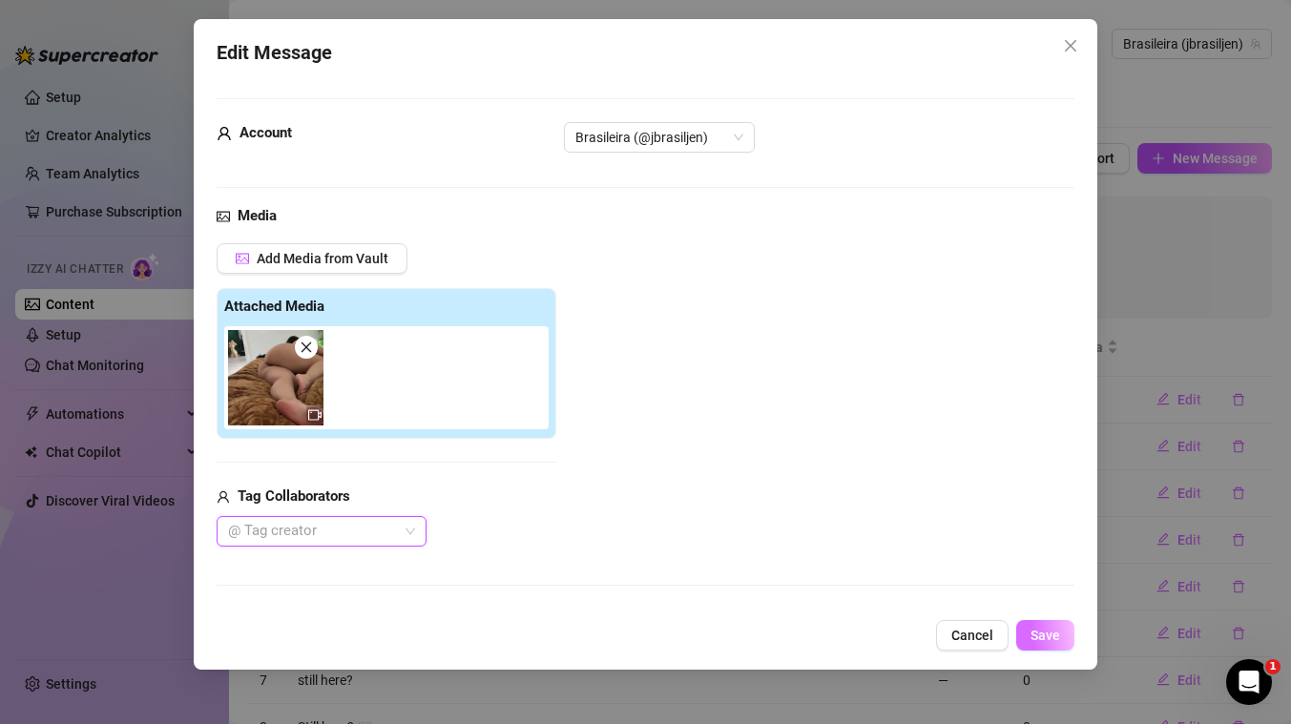
click at [1063, 641] on button "Save" at bounding box center [1045, 635] width 58 height 31
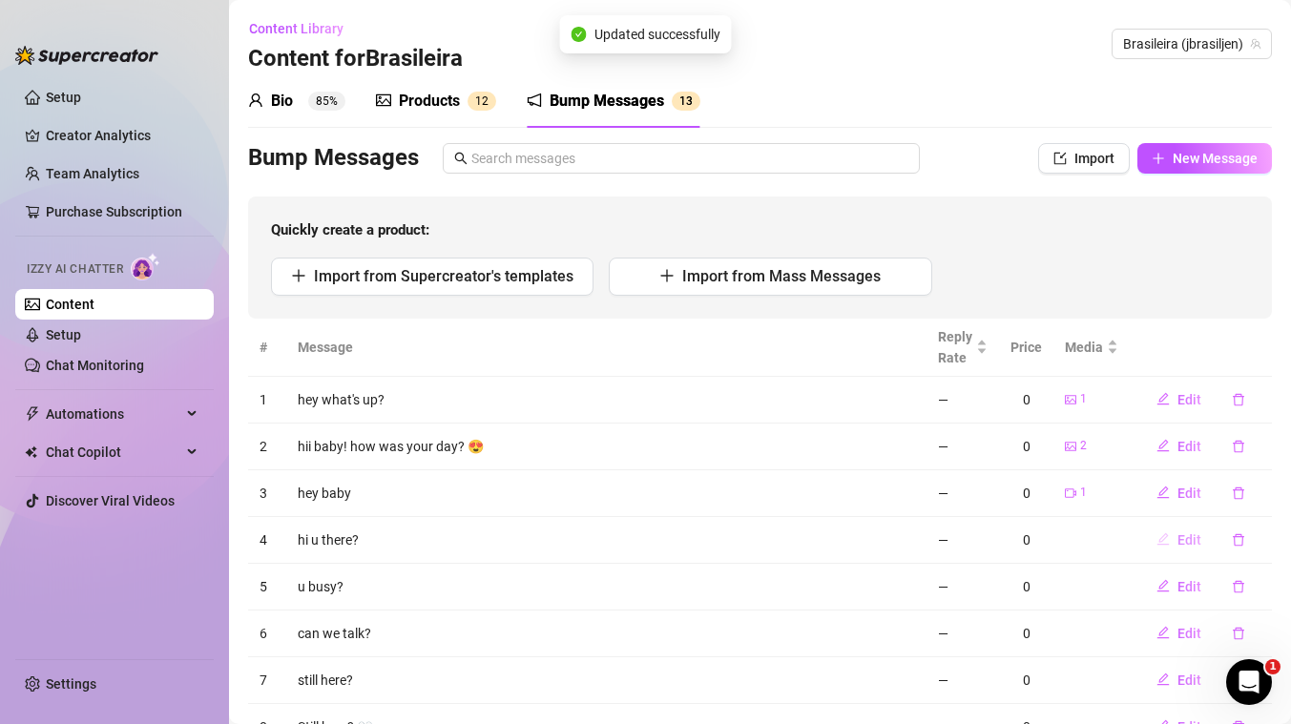
click at [1193, 535] on span "Edit" at bounding box center [1189, 539] width 24 height 15
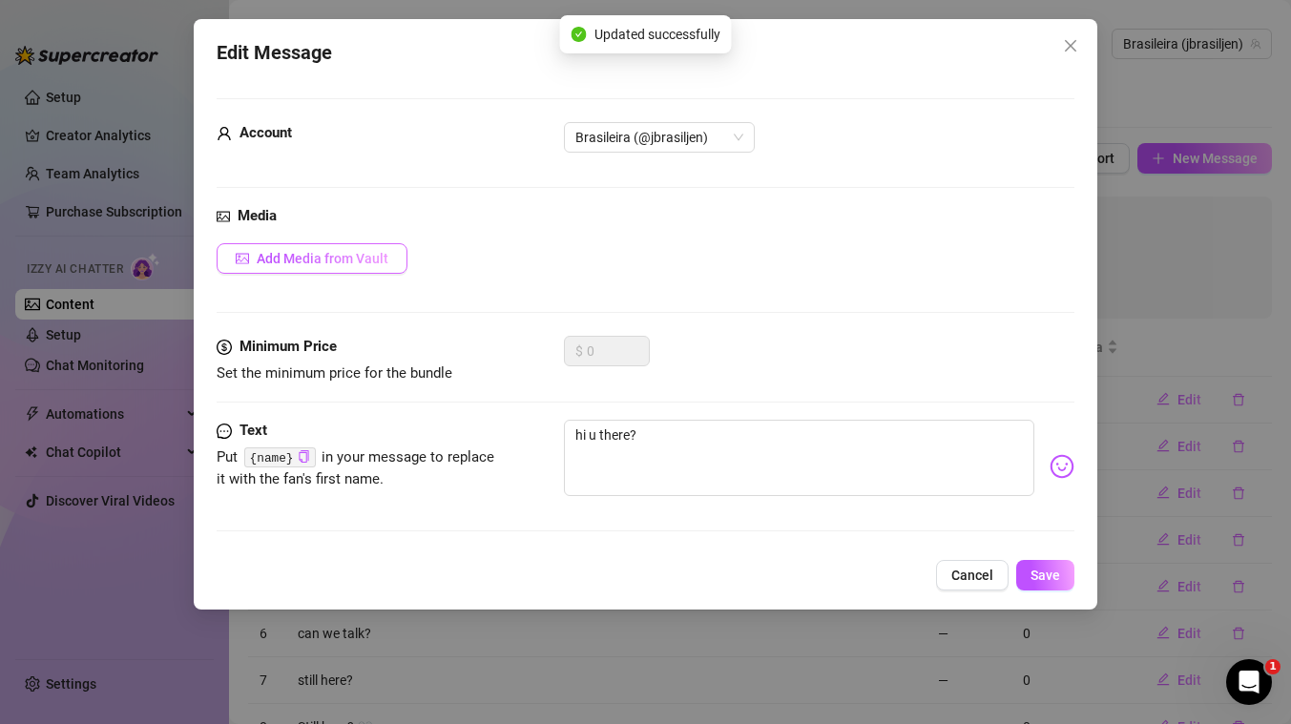
click at [299, 259] on span "Add Media from Vault" at bounding box center [323, 258] width 132 height 15
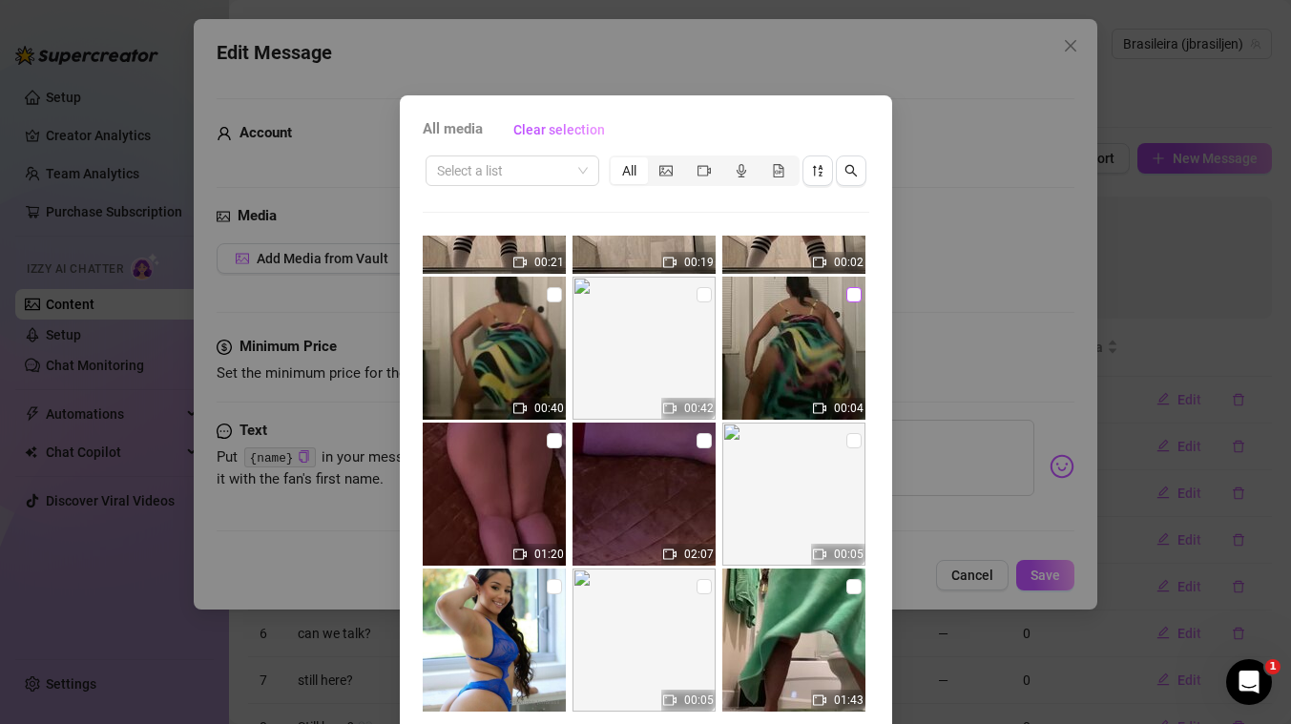
scroll to position [7075, 0]
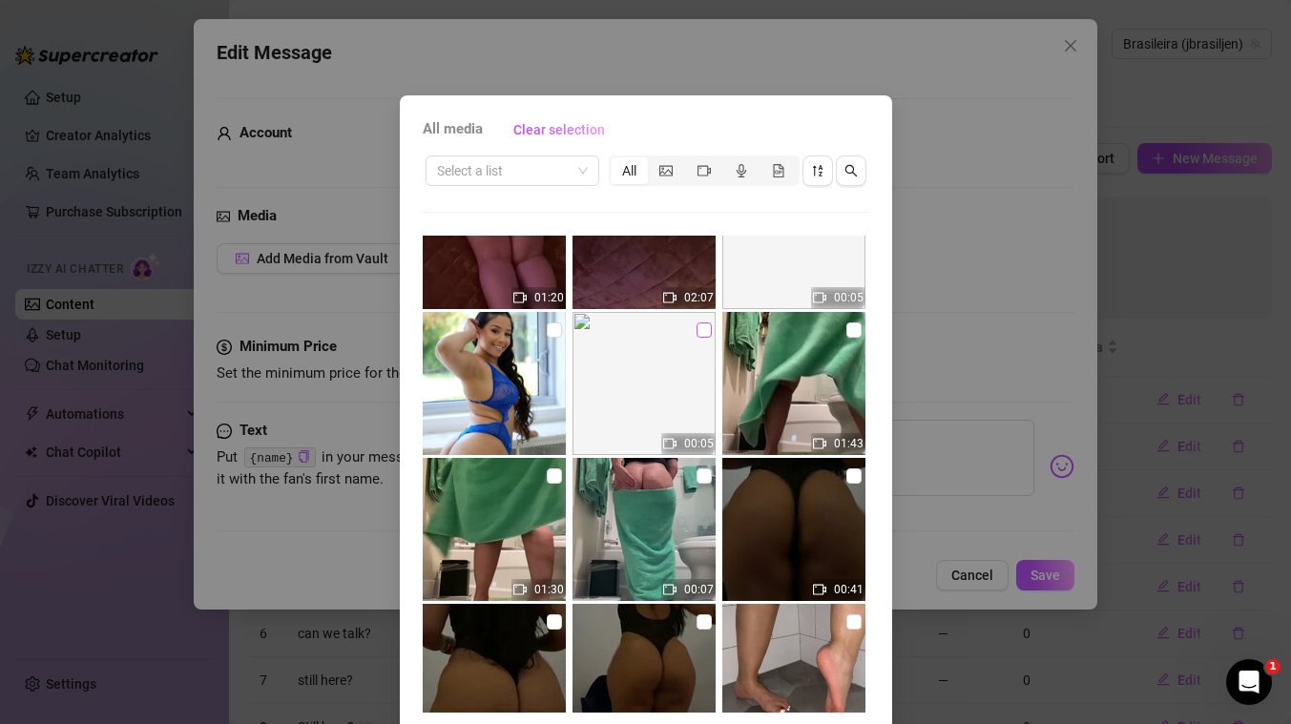
click at [702, 331] on input "checkbox" at bounding box center [703, 329] width 15 height 15
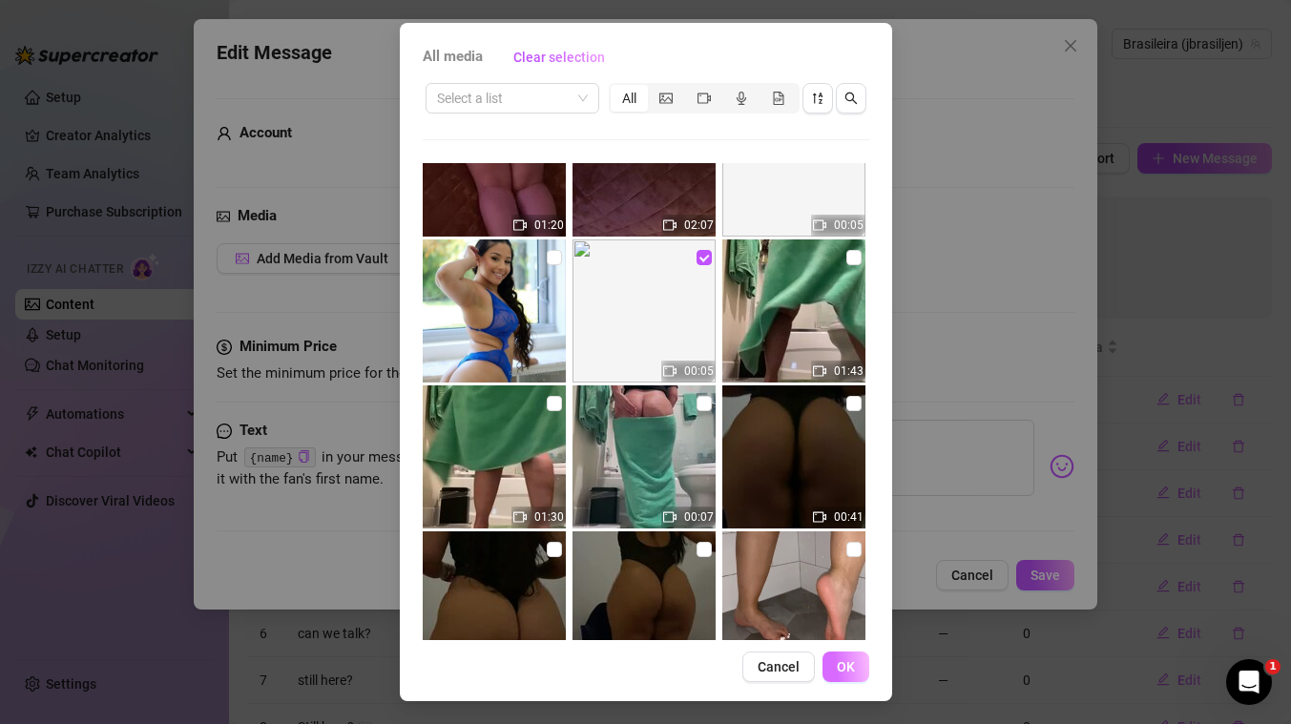
click at [851, 666] on span "OK" at bounding box center [846, 666] width 18 height 15
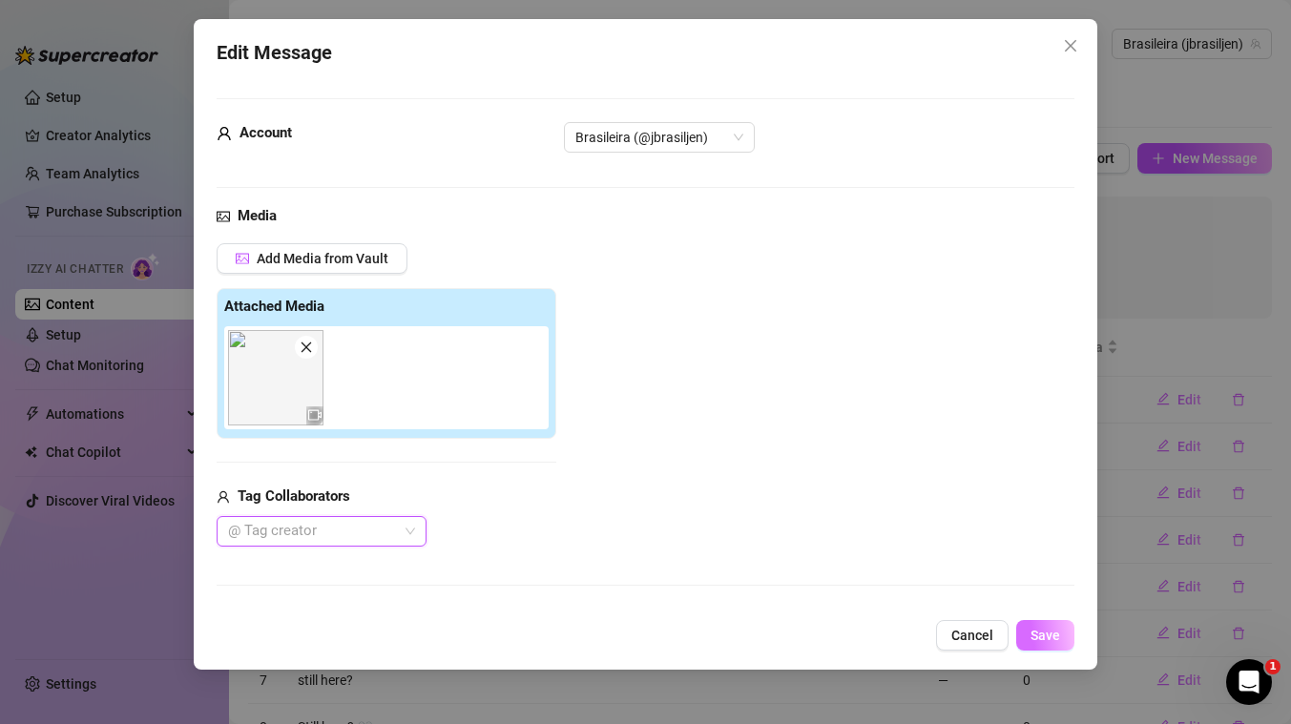
click at [1047, 636] on span "Save" at bounding box center [1045, 635] width 30 height 15
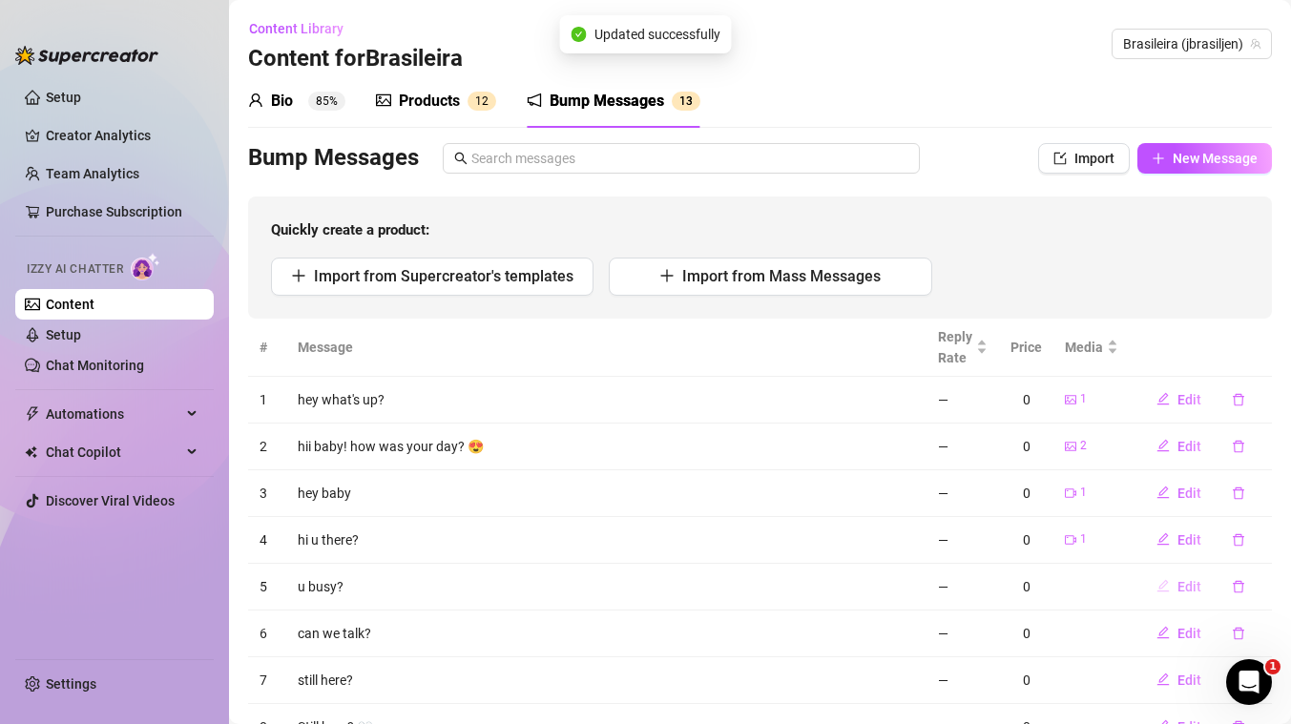
click at [1187, 584] on span "Edit" at bounding box center [1189, 586] width 24 height 15
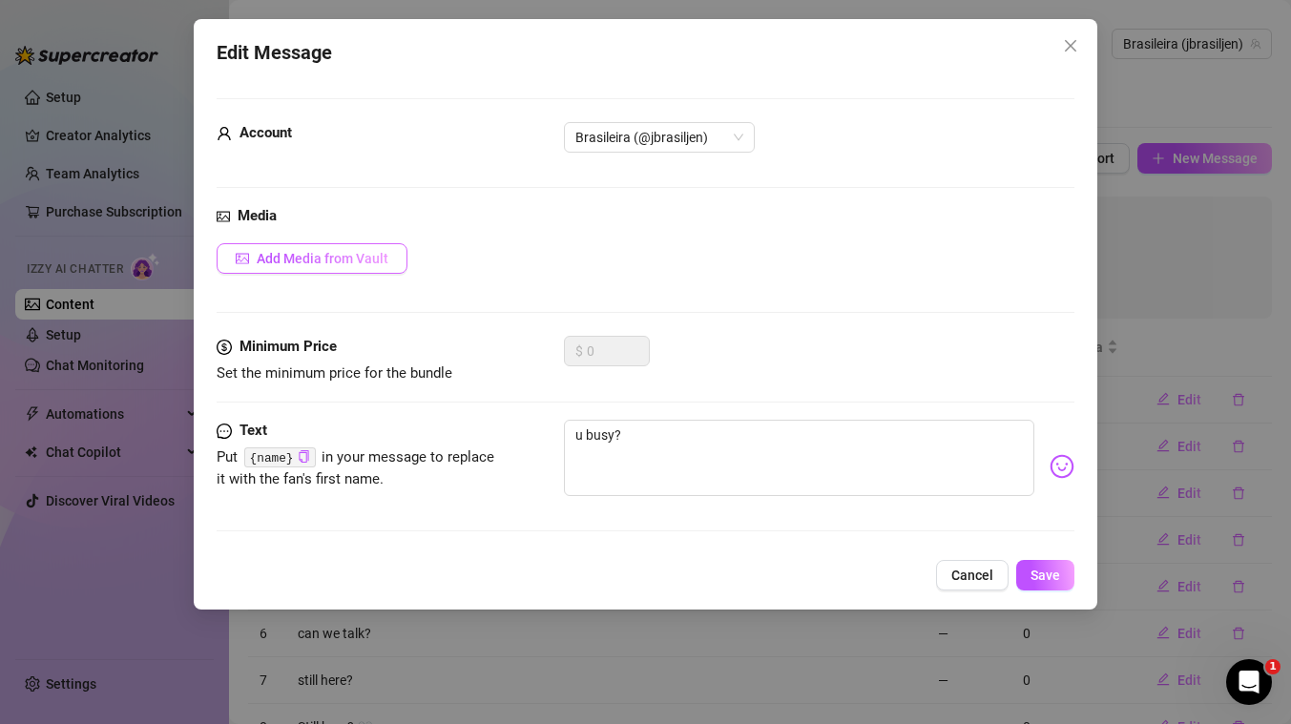
click at [357, 254] on span "Add Media from Vault" at bounding box center [323, 258] width 132 height 15
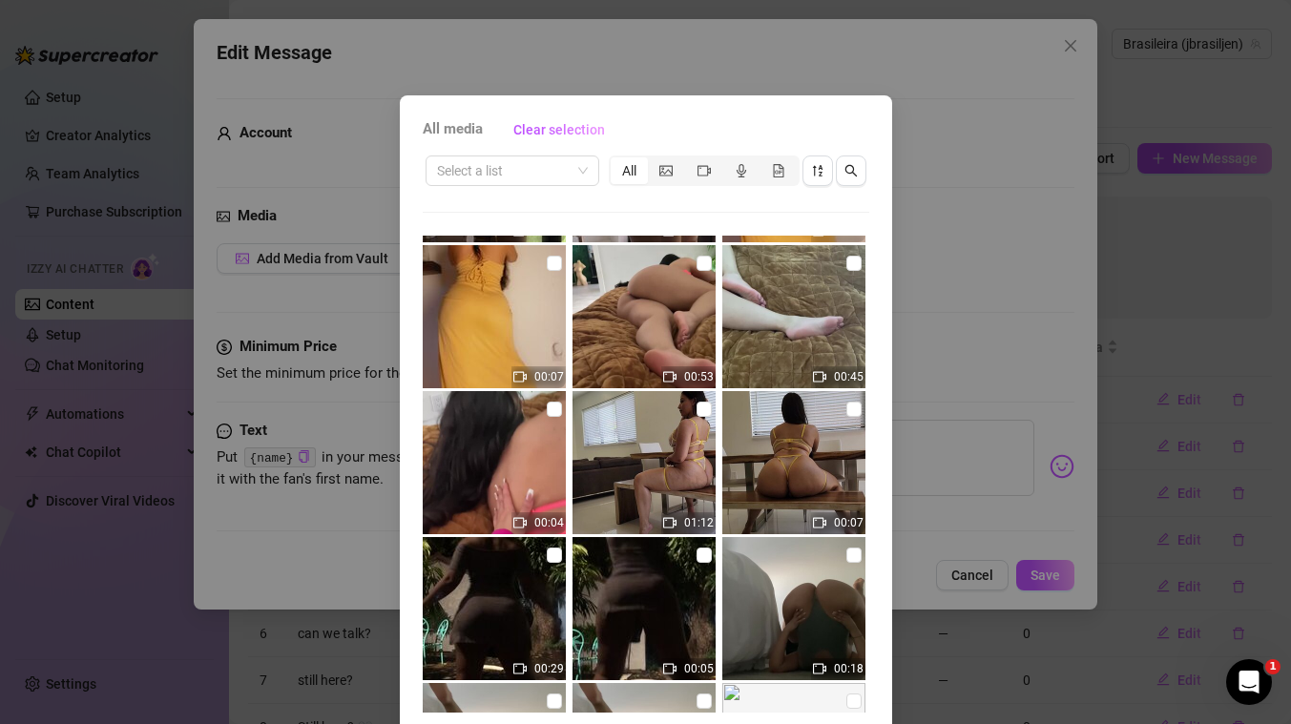
scroll to position [5184, 0]
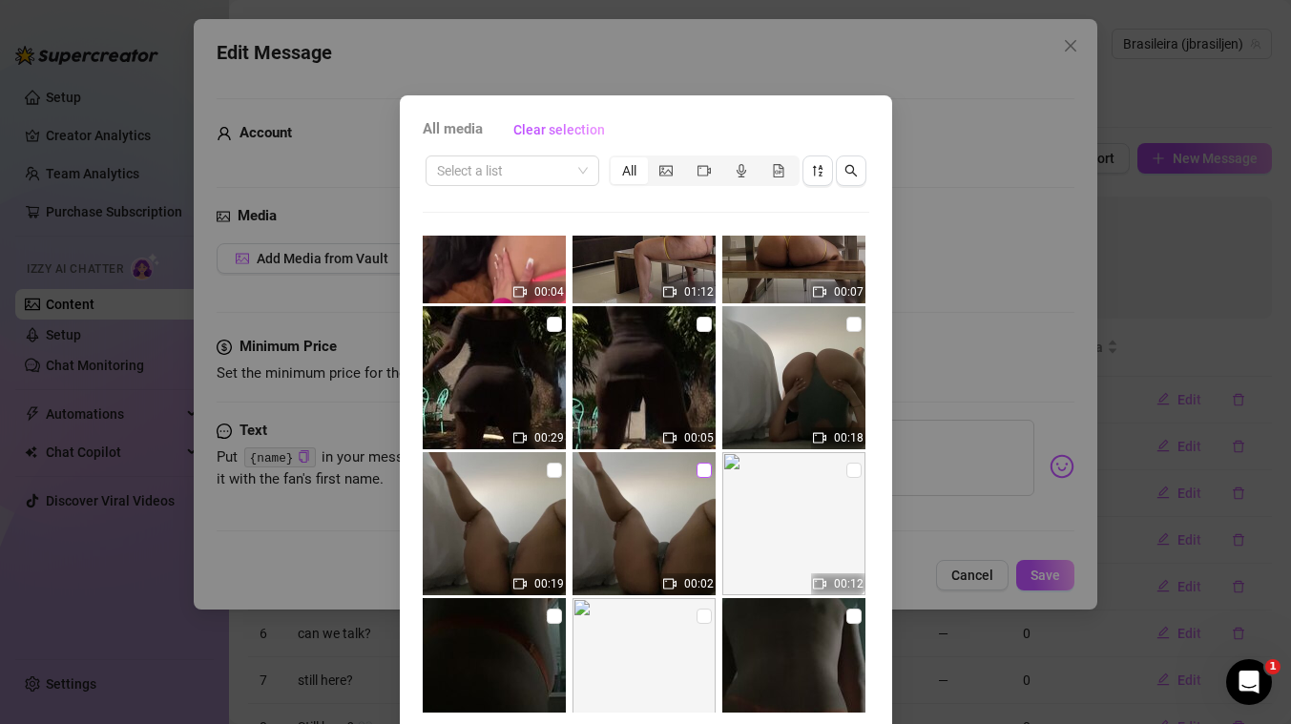
click at [702, 472] on input "checkbox" at bounding box center [703, 470] width 15 height 15
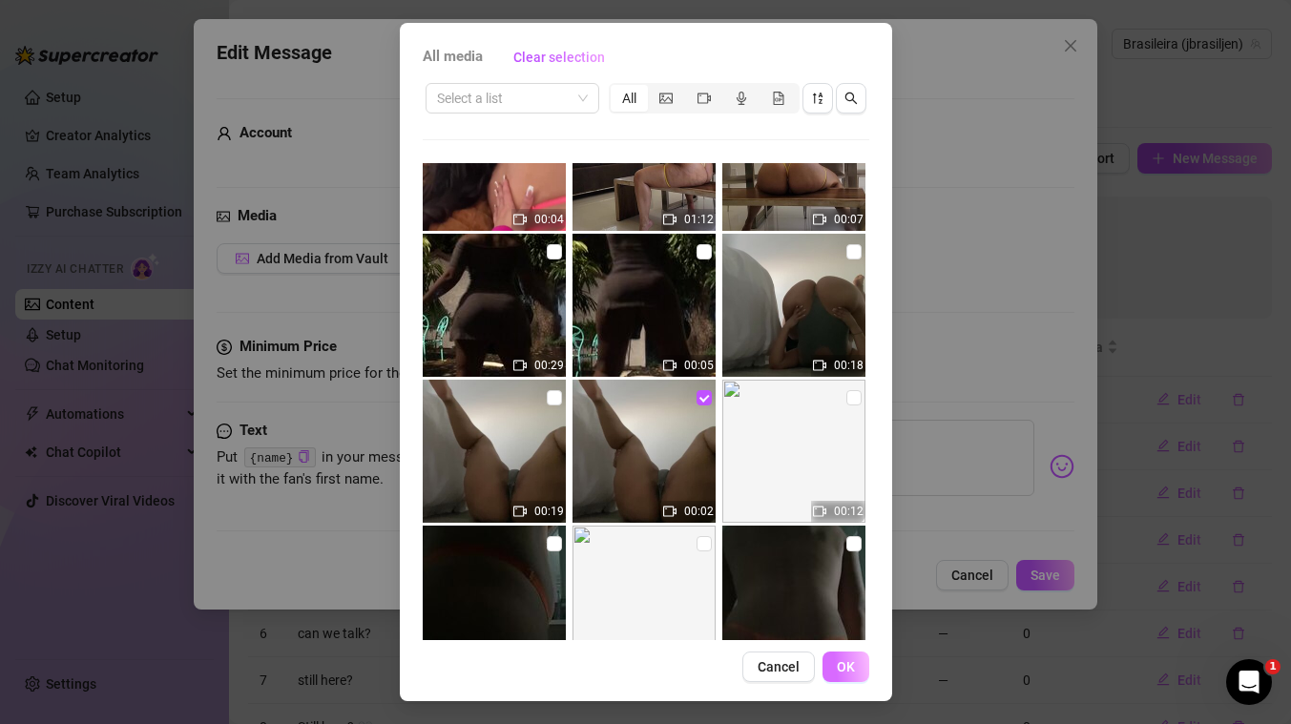
click at [855, 669] on button "OK" at bounding box center [845, 667] width 47 height 31
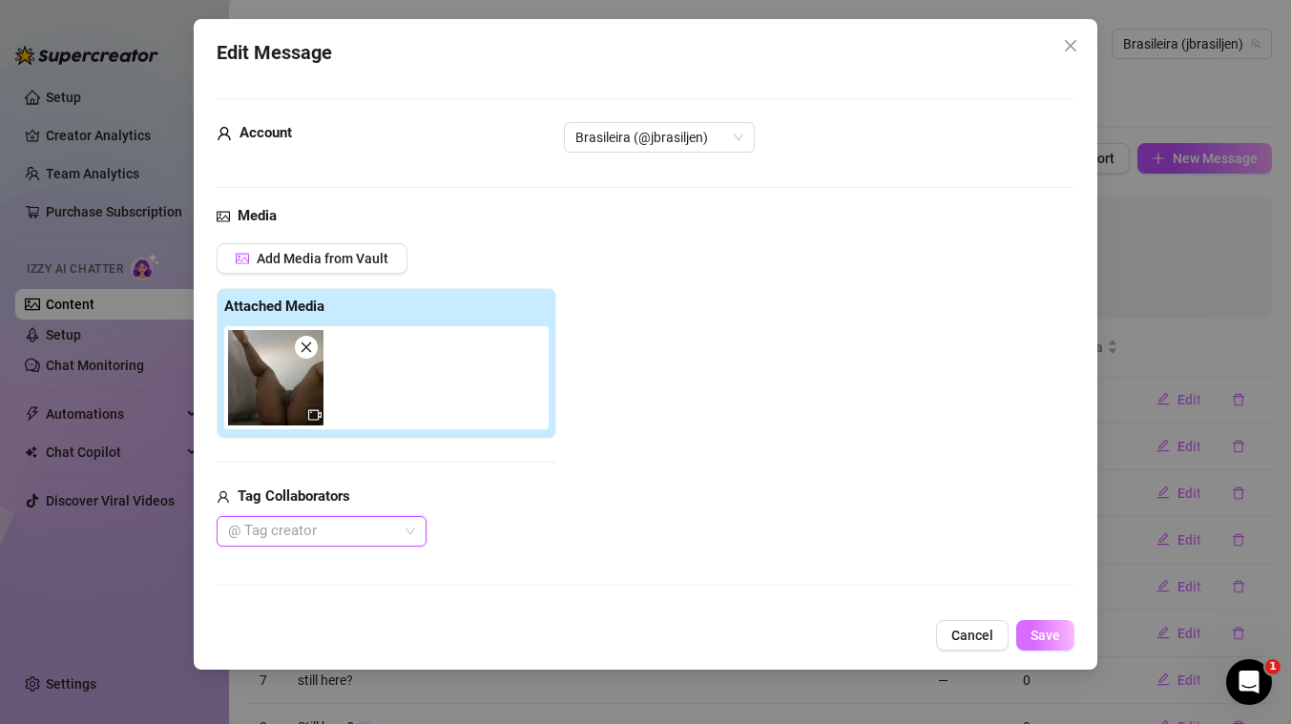
click at [1054, 630] on span "Save" at bounding box center [1045, 635] width 30 height 15
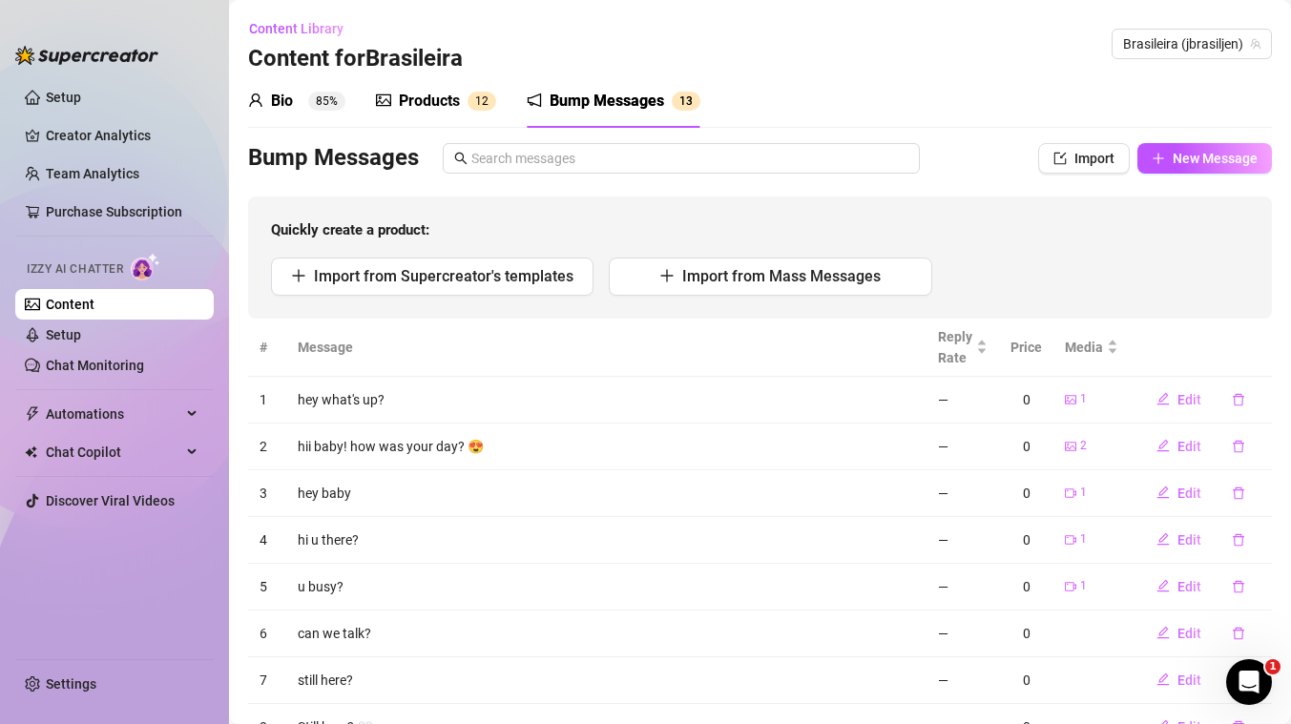
click at [87, 300] on link "Content" at bounding box center [70, 304] width 49 height 15
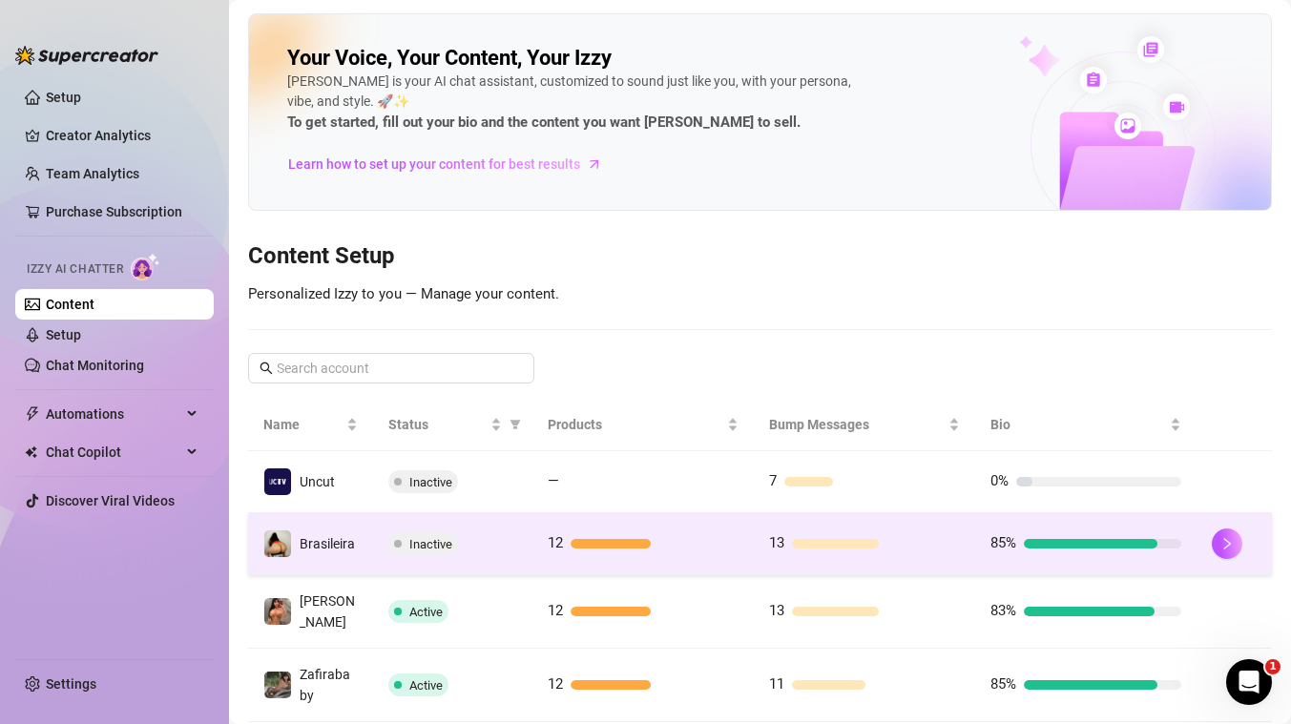
click at [505, 545] on div "Inactive" at bounding box center [452, 543] width 129 height 23
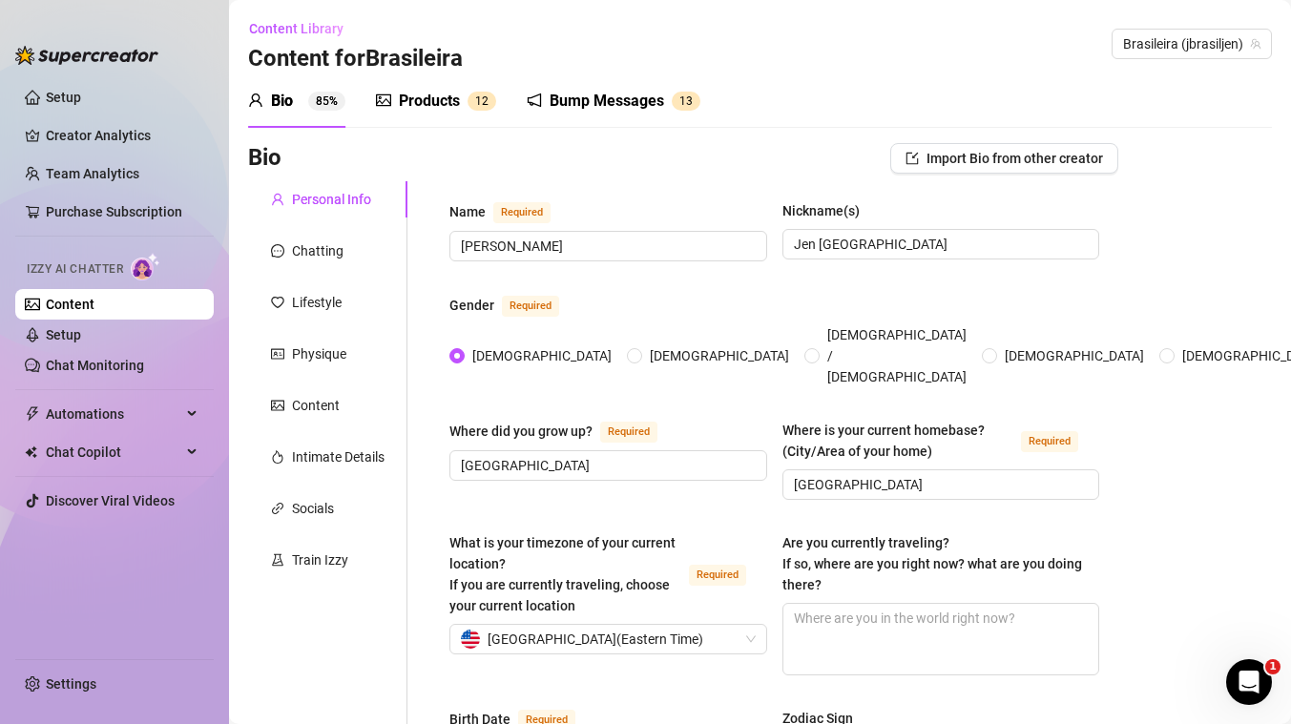
click at [94, 305] on link "Content" at bounding box center [70, 304] width 49 height 15
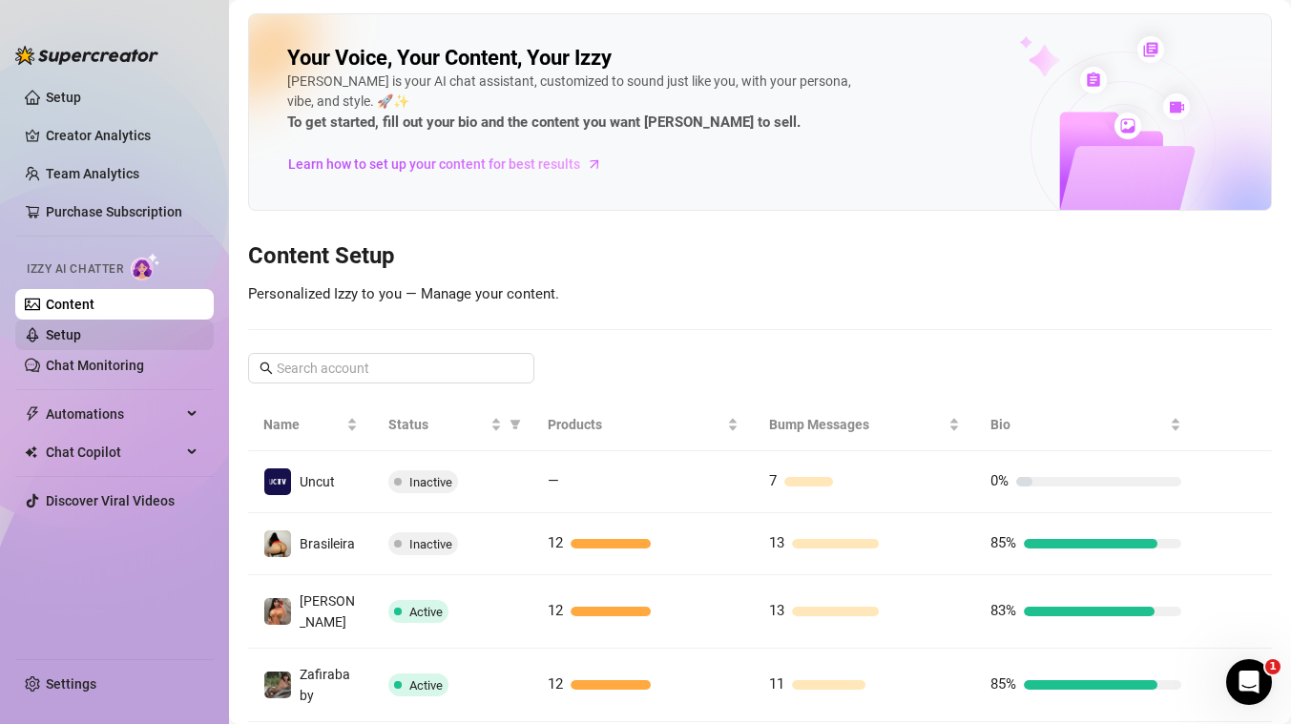
click at [68, 333] on link "Setup" at bounding box center [63, 334] width 35 height 15
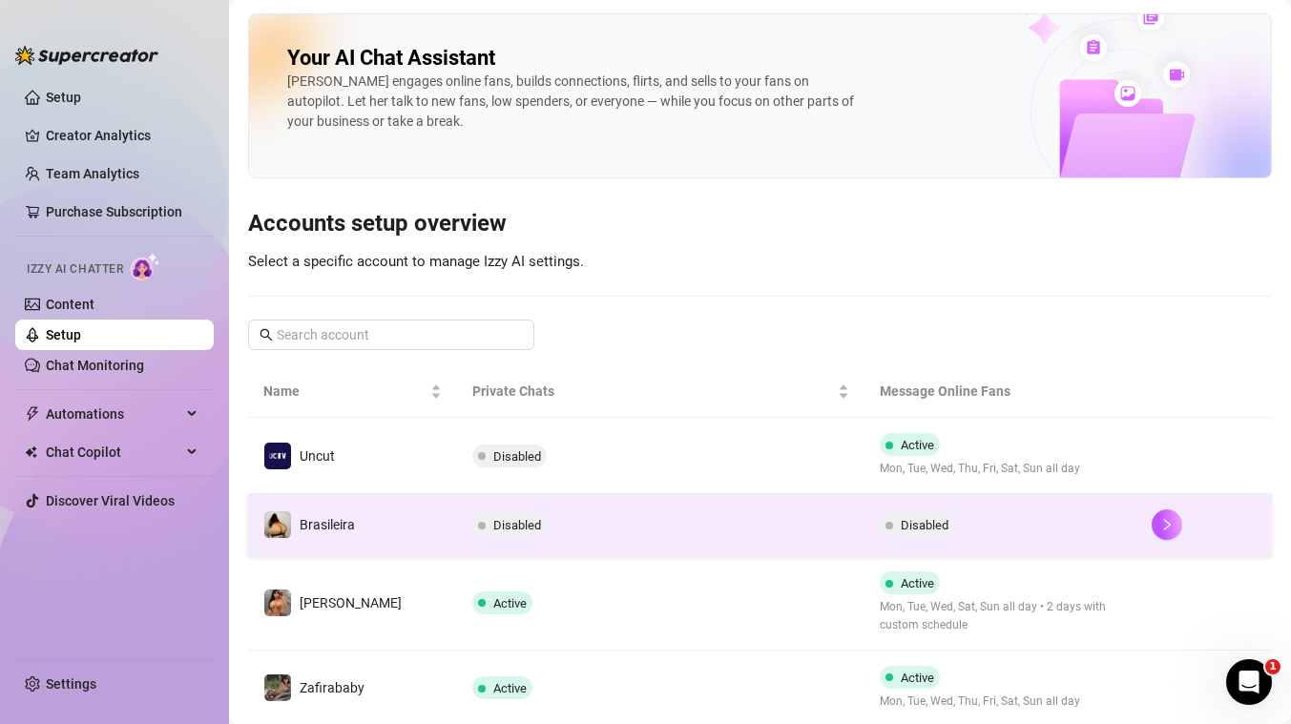
click at [652, 523] on td "Disabled" at bounding box center [660, 525] width 407 height 62
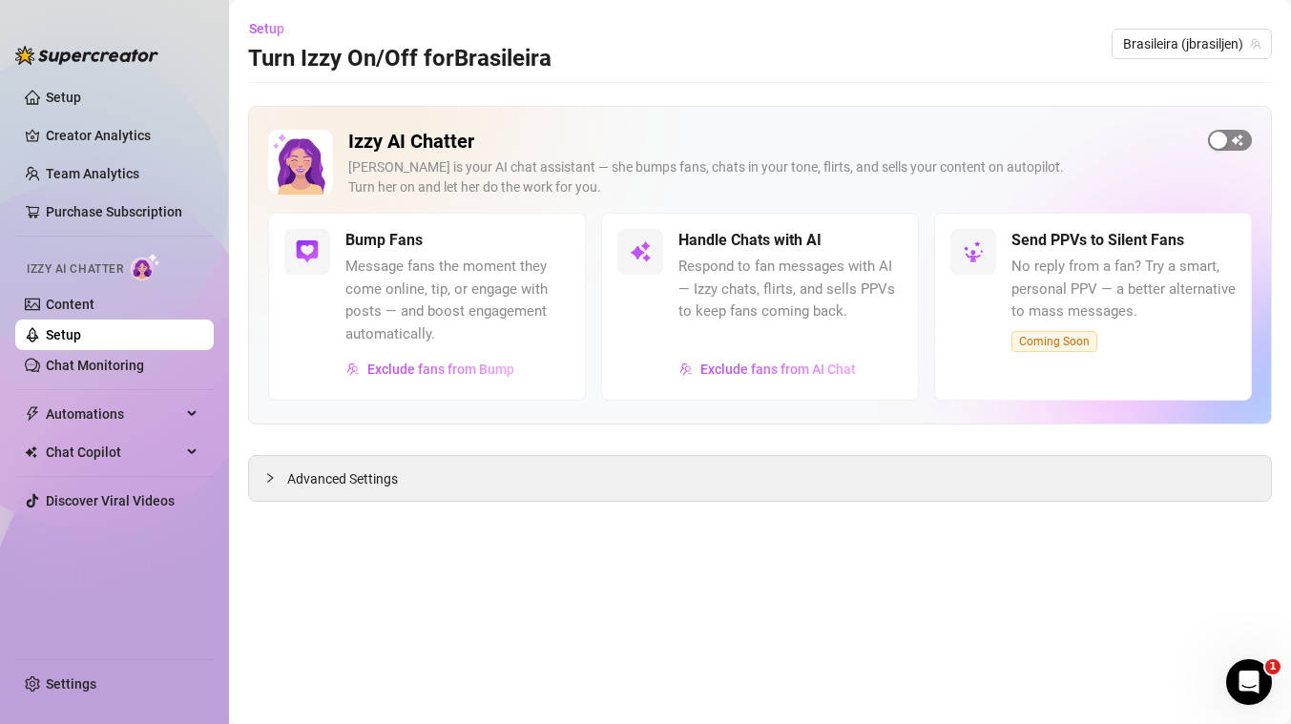
click at [1234, 136] on span "button" at bounding box center [1230, 140] width 44 height 21
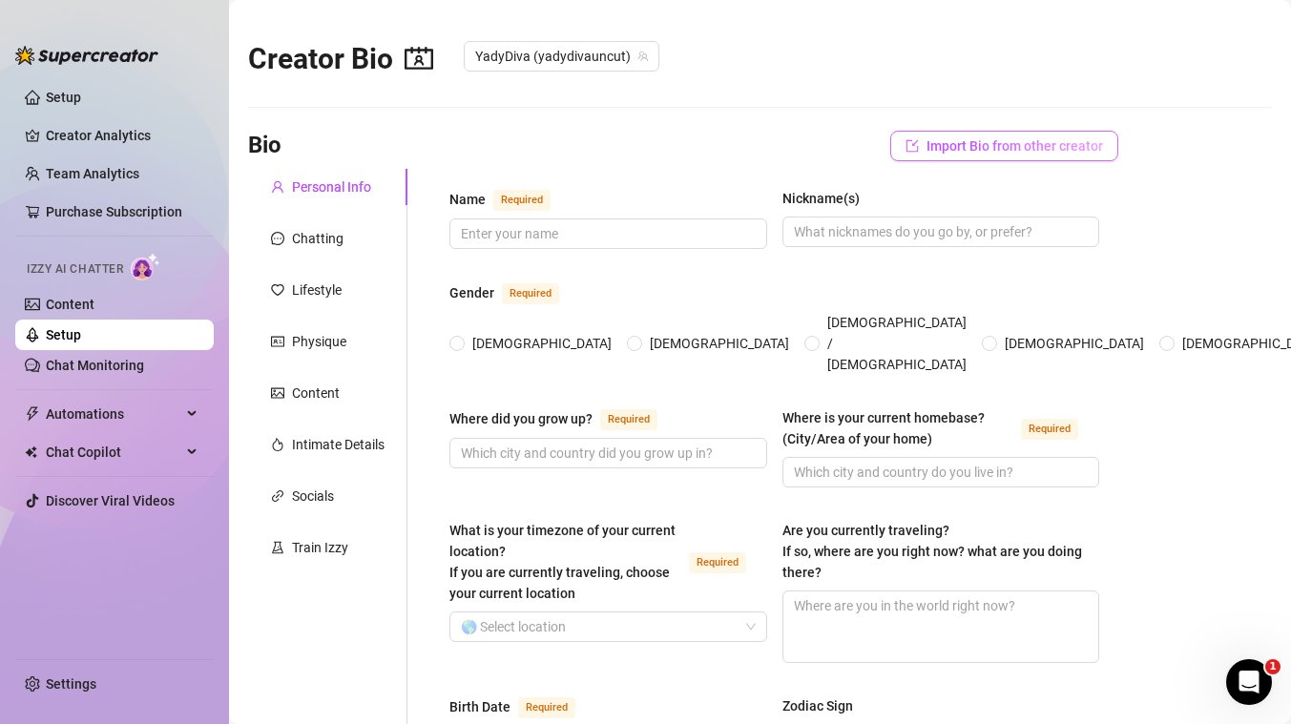
click at [1039, 145] on span "Import Bio from other creator" at bounding box center [1014, 145] width 176 height 15
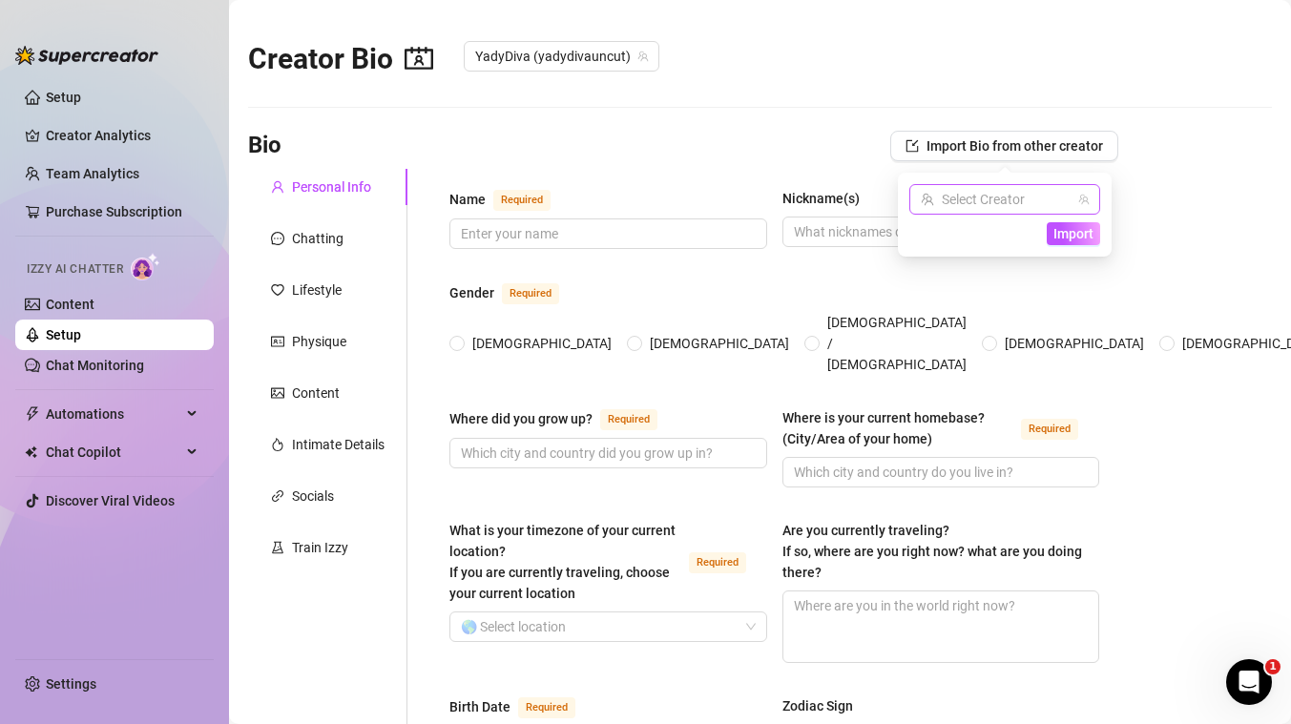
click at [1015, 200] on input "search" at bounding box center [996, 199] width 151 height 29
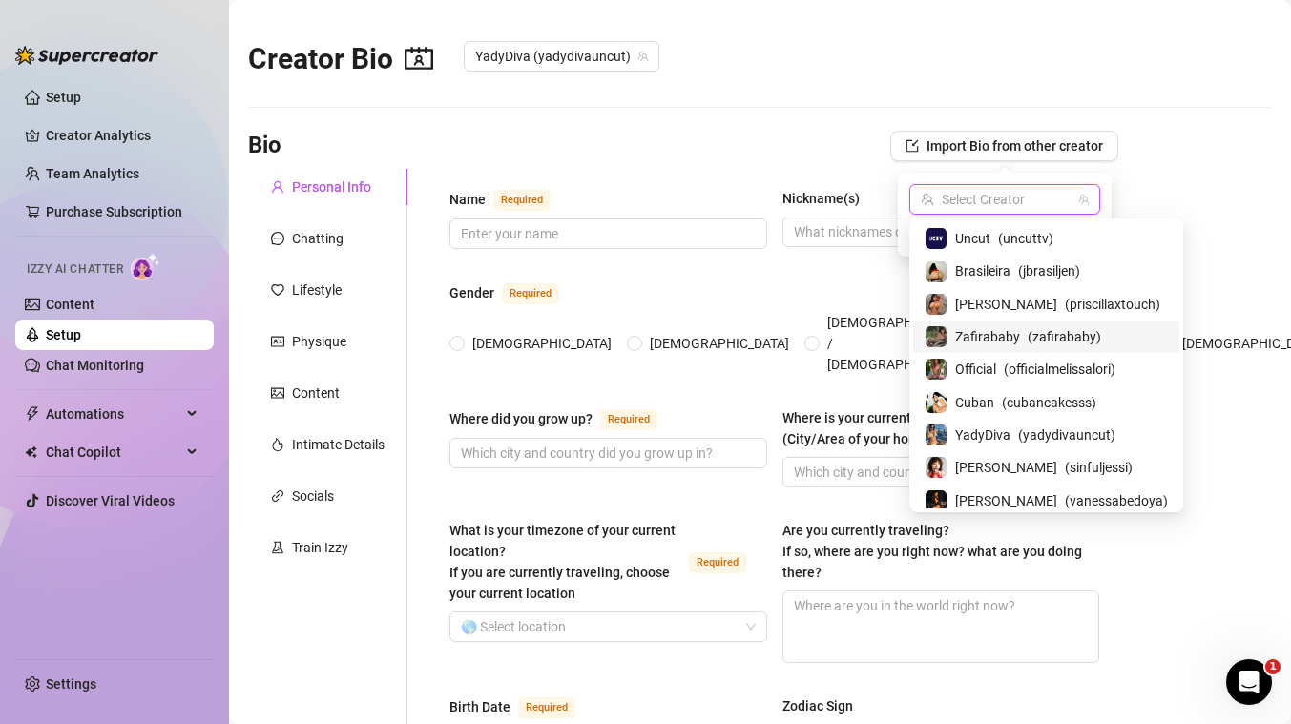
scroll to position [103, 0]
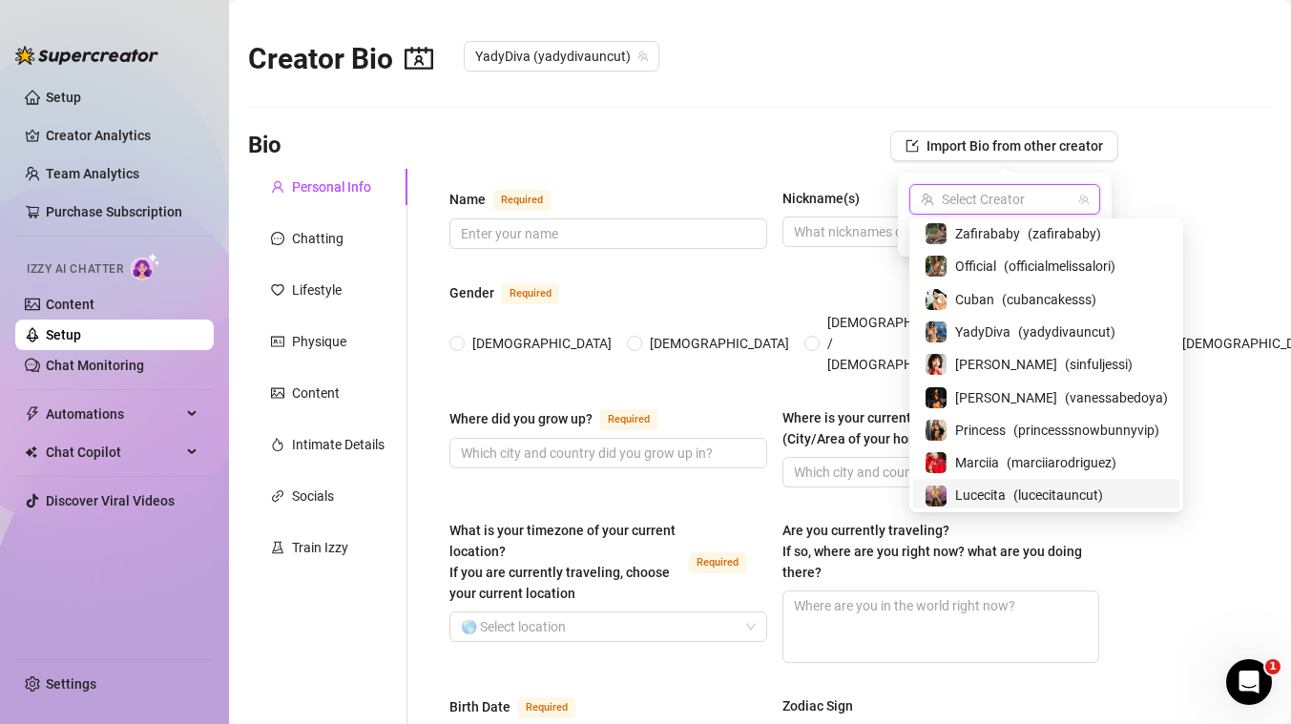
click at [965, 487] on span "Lucecita" at bounding box center [980, 495] width 51 height 21
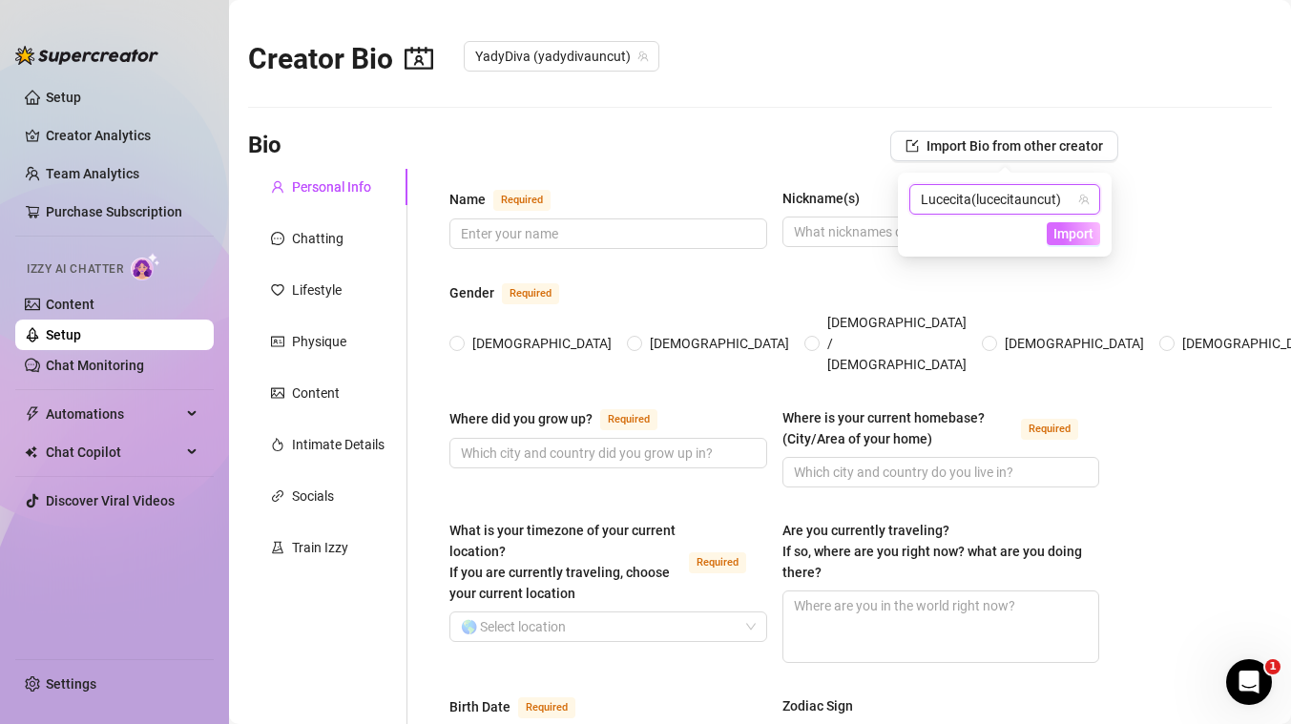
click at [1087, 239] on span "Import" at bounding box center [1073, 233] width 40 height 15
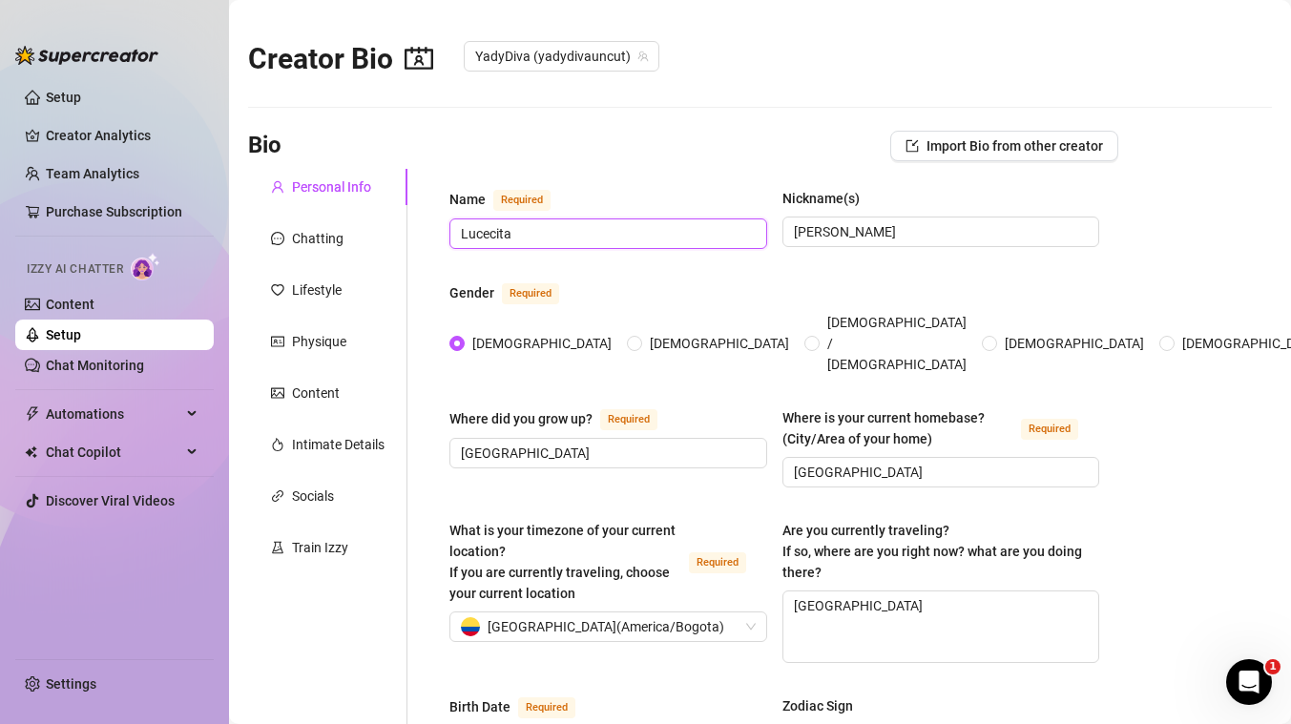
click at [641, 235] on input "Lucecita" at bounding box center [606, 233] width 291 height 21
click at [860, 234] on input "[PERSON_NAME]" at bounding box center [939, 231] width 291 height 21
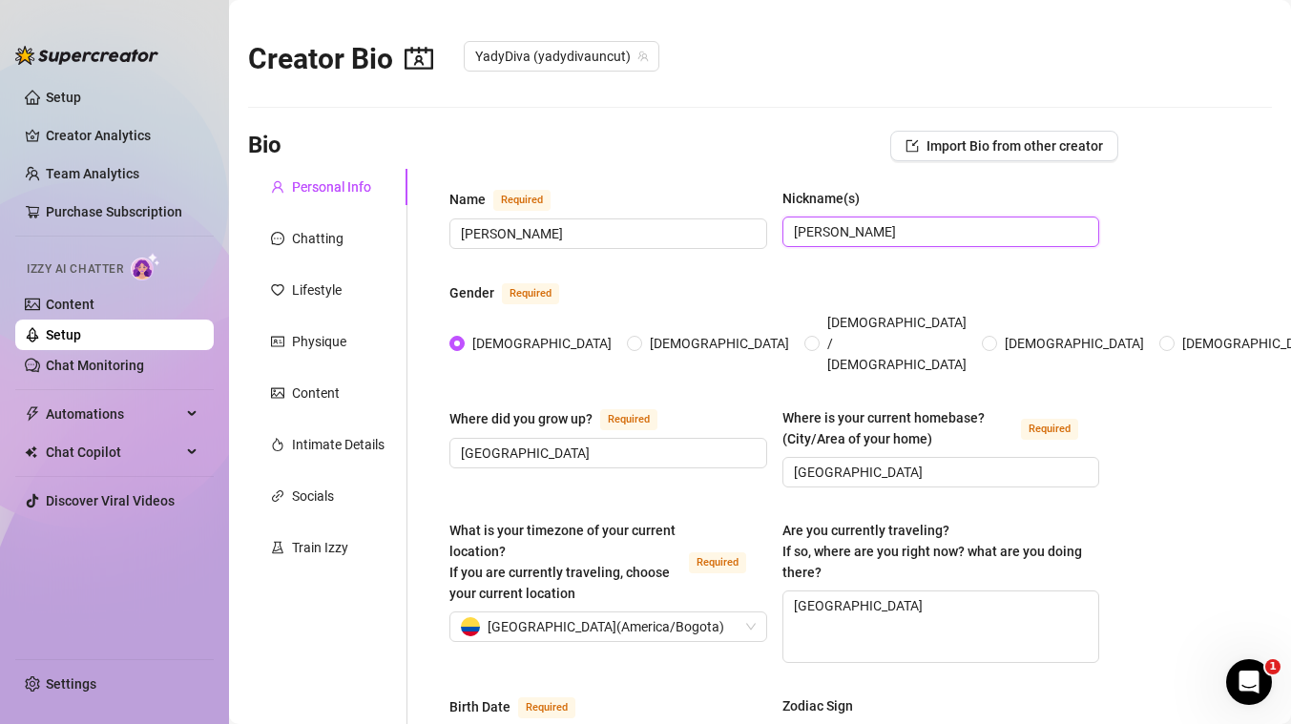
click at [860, 234] on input "[PERSON_NAME]" at bounding box center [939, 231] width 291 height 21
click at [578, 443] on input "[GEOGRAPHIC_DATA]" at bounding box center [606, 453] width 291 height 21
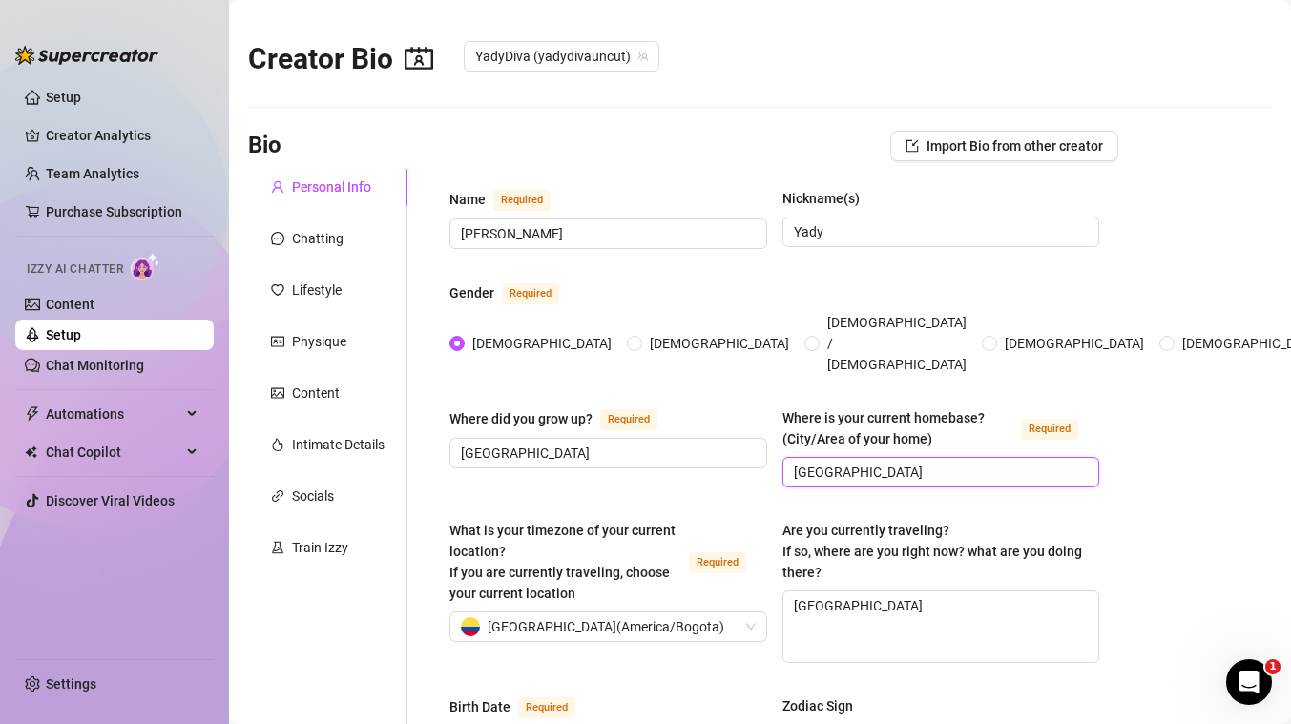
click at [822, 462] on input "[GEOGRAPHIC_DATA]" at bounding box center [939, 472] width 291 height 21
click at [666, 612] on div "[GEOGRAPHIC_DATA] ( [GEOGRAPHIC_DATA]/[GEOGRAPHIC_DATA] )" at bounding box center [600, 626] width 278 height 29
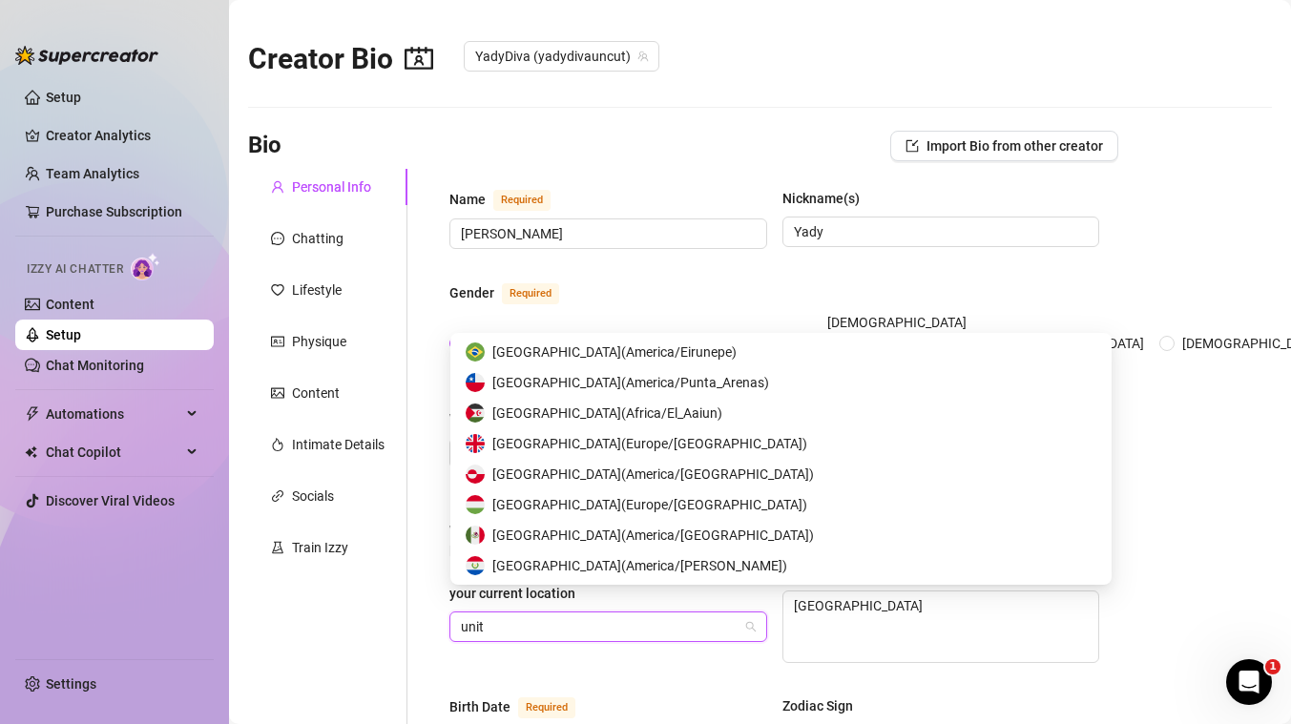
scroll to position [31, 0]
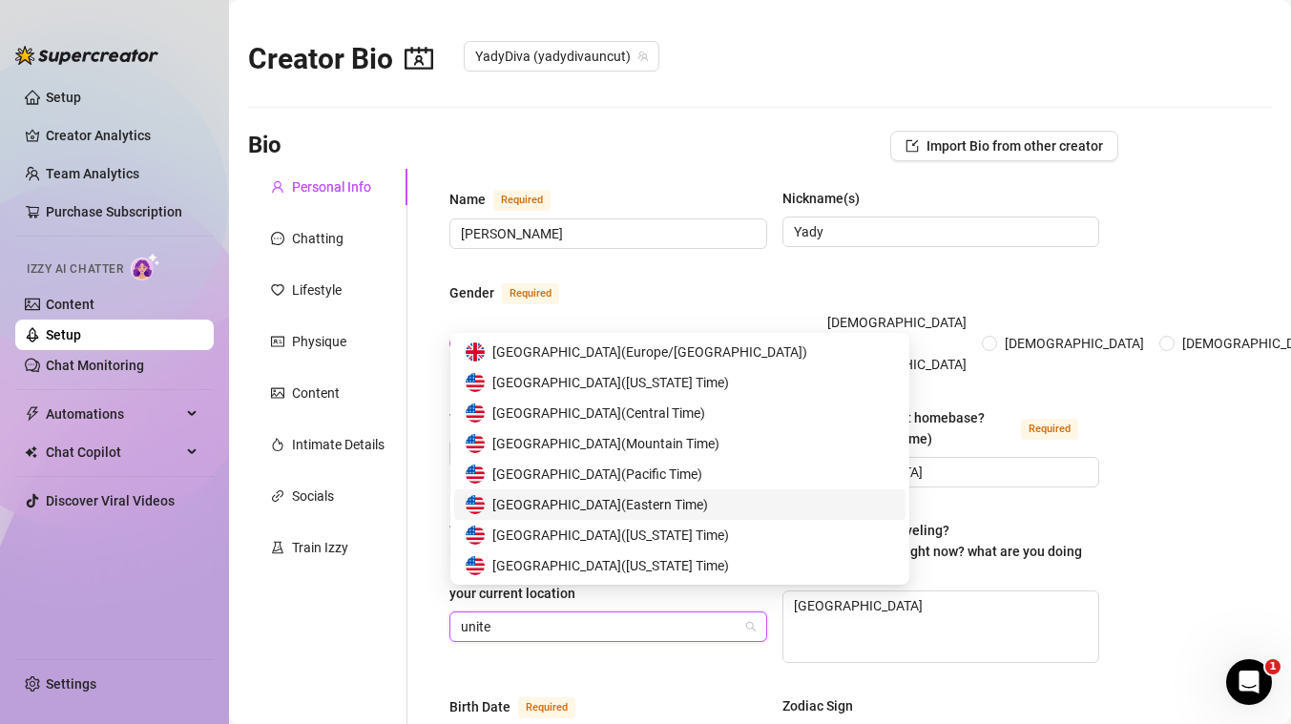
click at [668, 504] on span "United States of America ( Eastern Time )" at bounding box center [600, 504] width 216 height 21
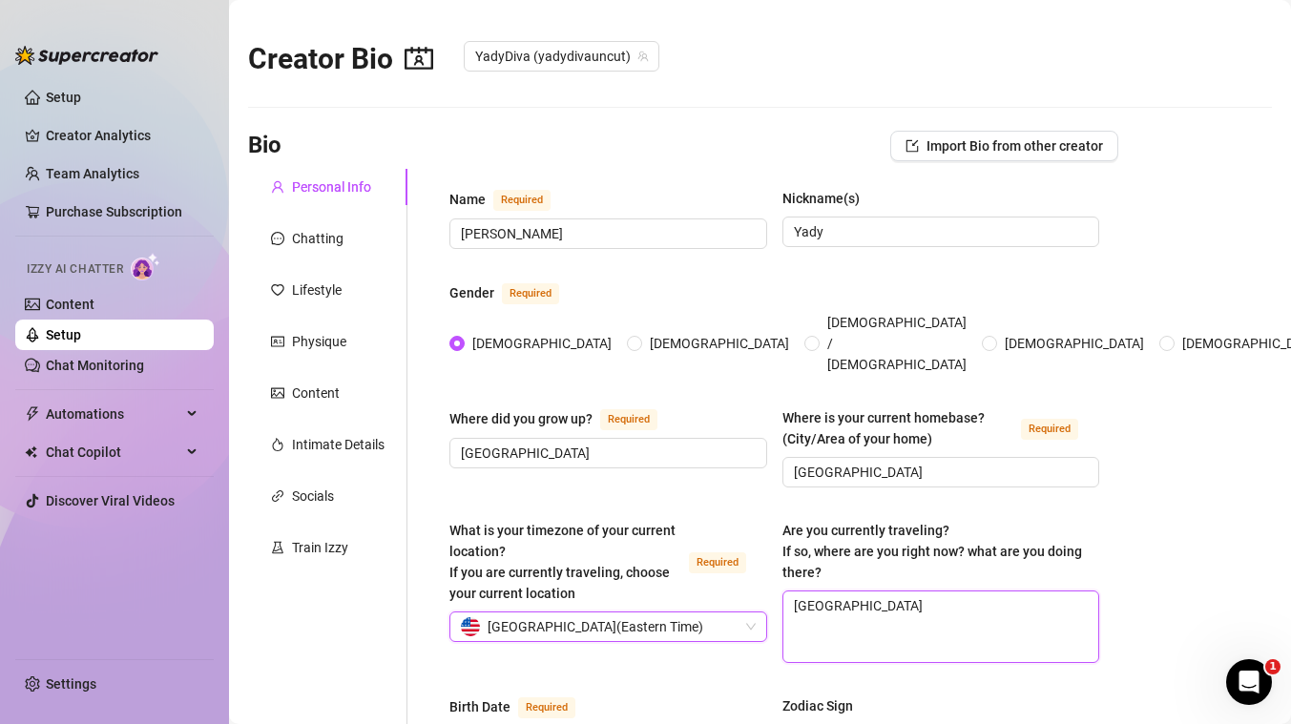
click at [864, 591] on textarea "[GEOGRAPHIC_DATA]" at bounding box center [941, 626] width 316 height 71
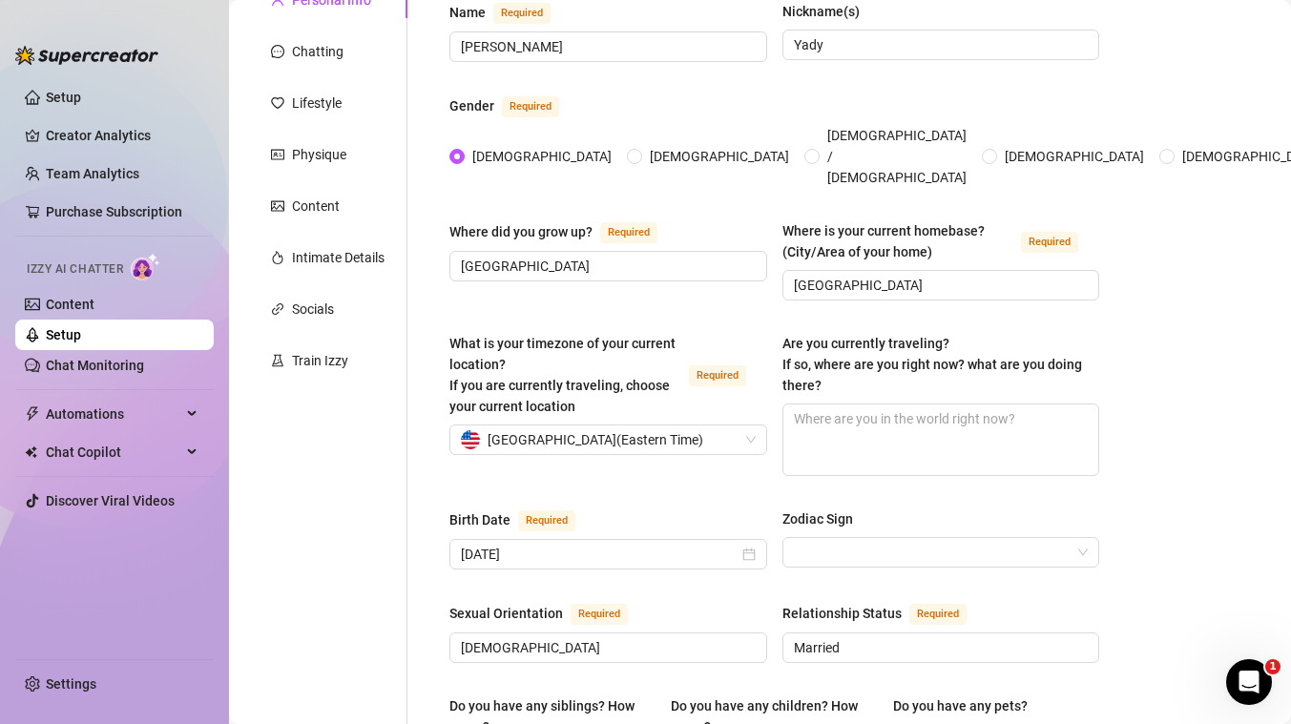
scroll to position [205, 0]
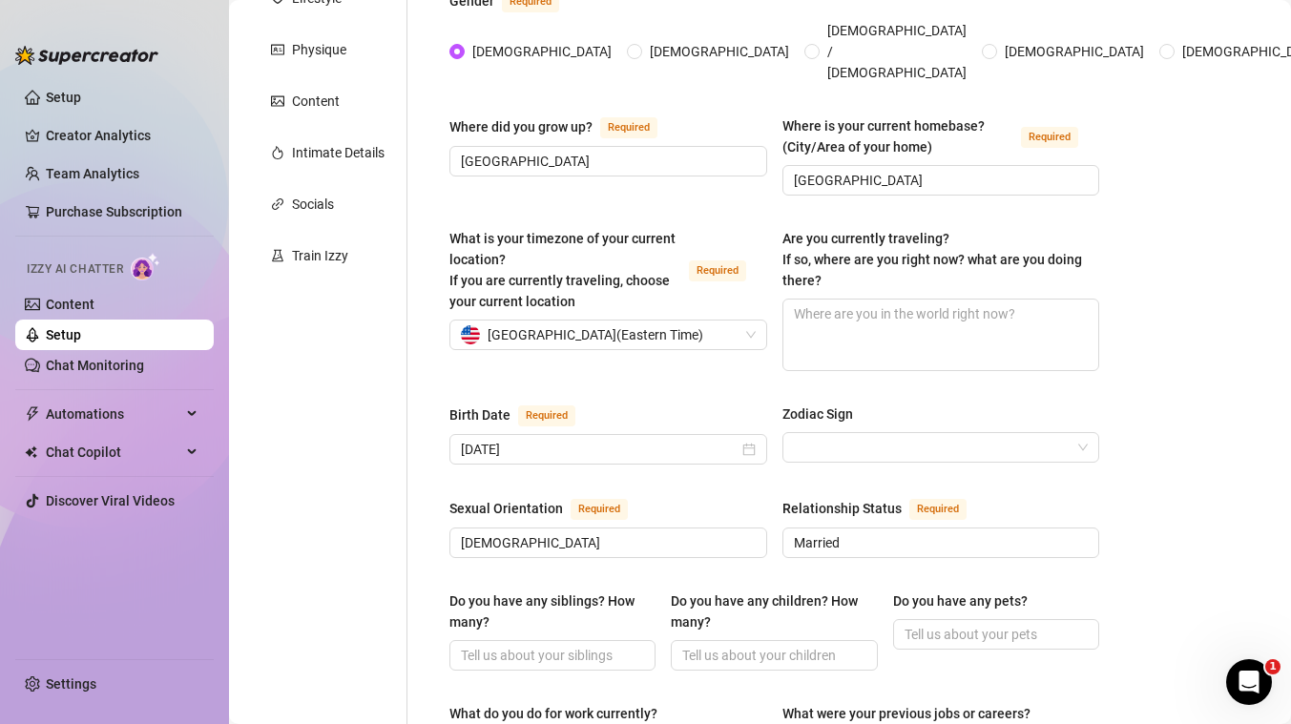
scroll to position [295, 0]
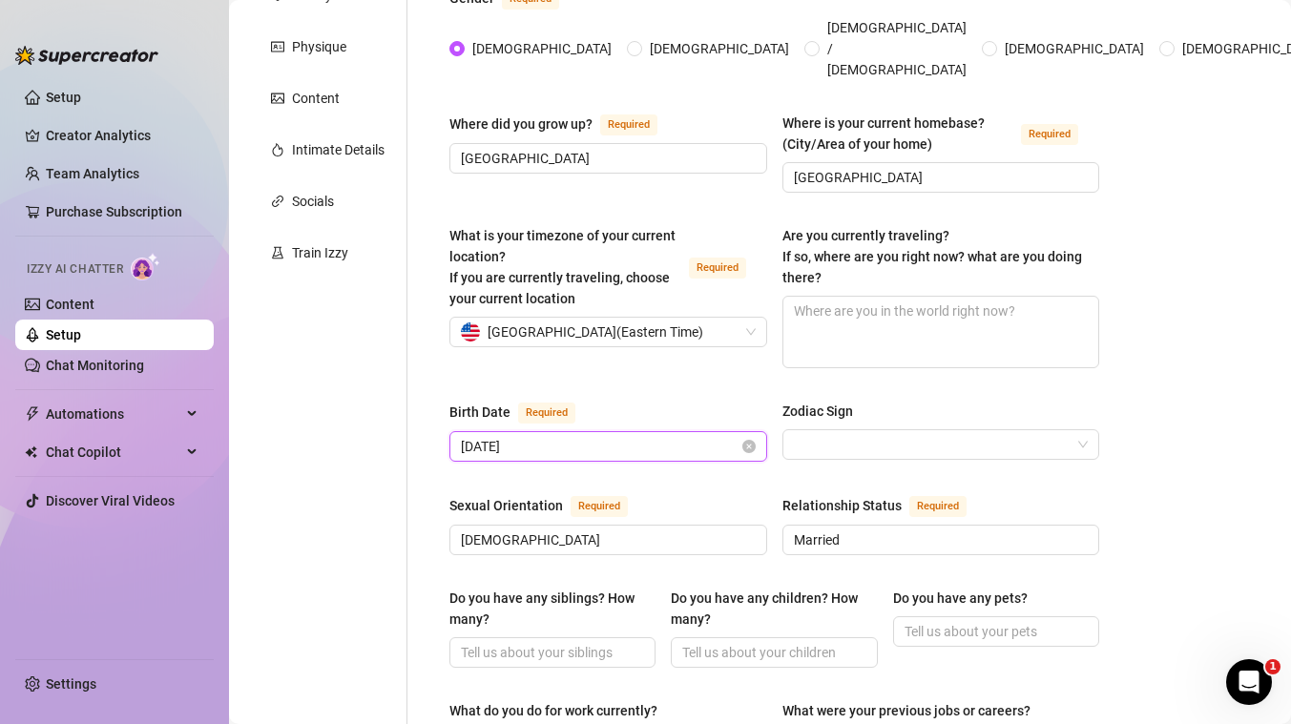
click at [507, 436] on input "[DATE]" at bounding box center [600, 446] width 278 height 21
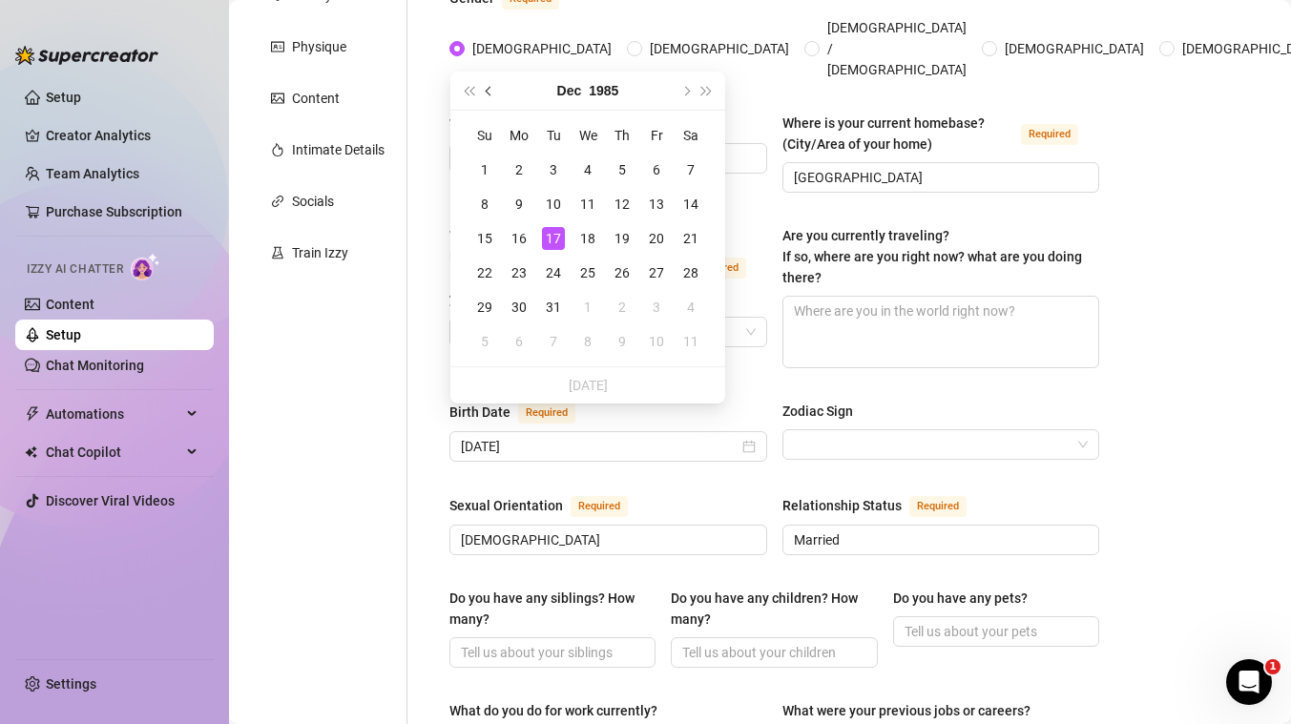
click at [493, 97] on button "Previous month (PageUp)" at bounding box center [489, 91] width 21 height 38
click at [486, 89] on button "Previous month (PageUp)" at bounding box center [489, 91] width 21 height 38
click at [517, 235] on div "16" at bounding box center [518, 238] width 23 height 23
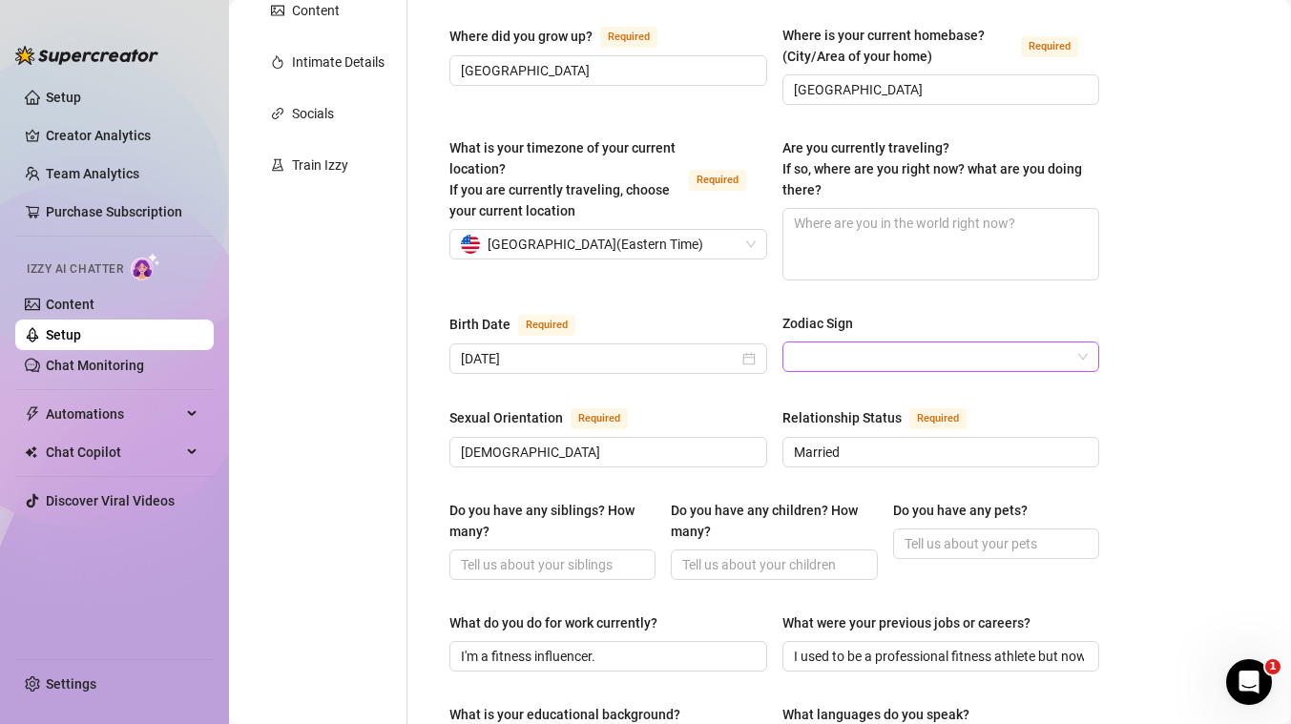
scroll to position [383, 0]
click at [849, 441] on input "Married" at bounding box center [939, 451] width 291 height 21
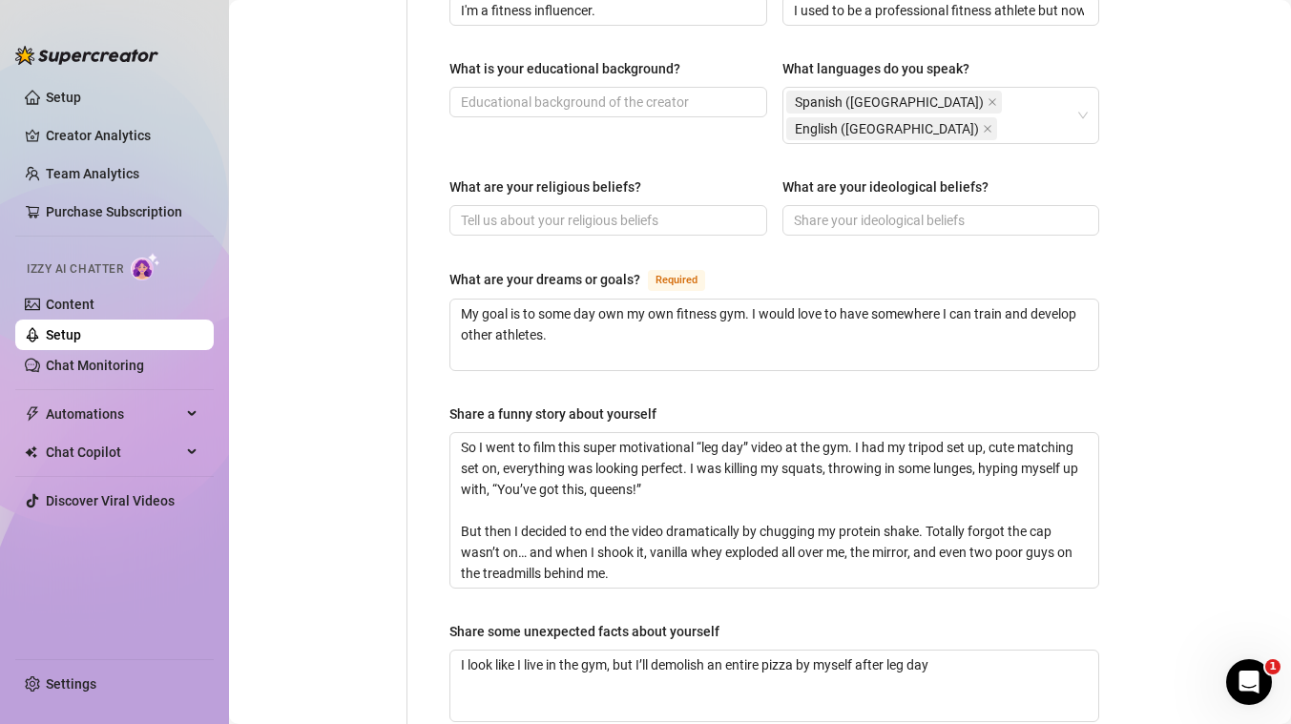
scroll to position [1032, 0]
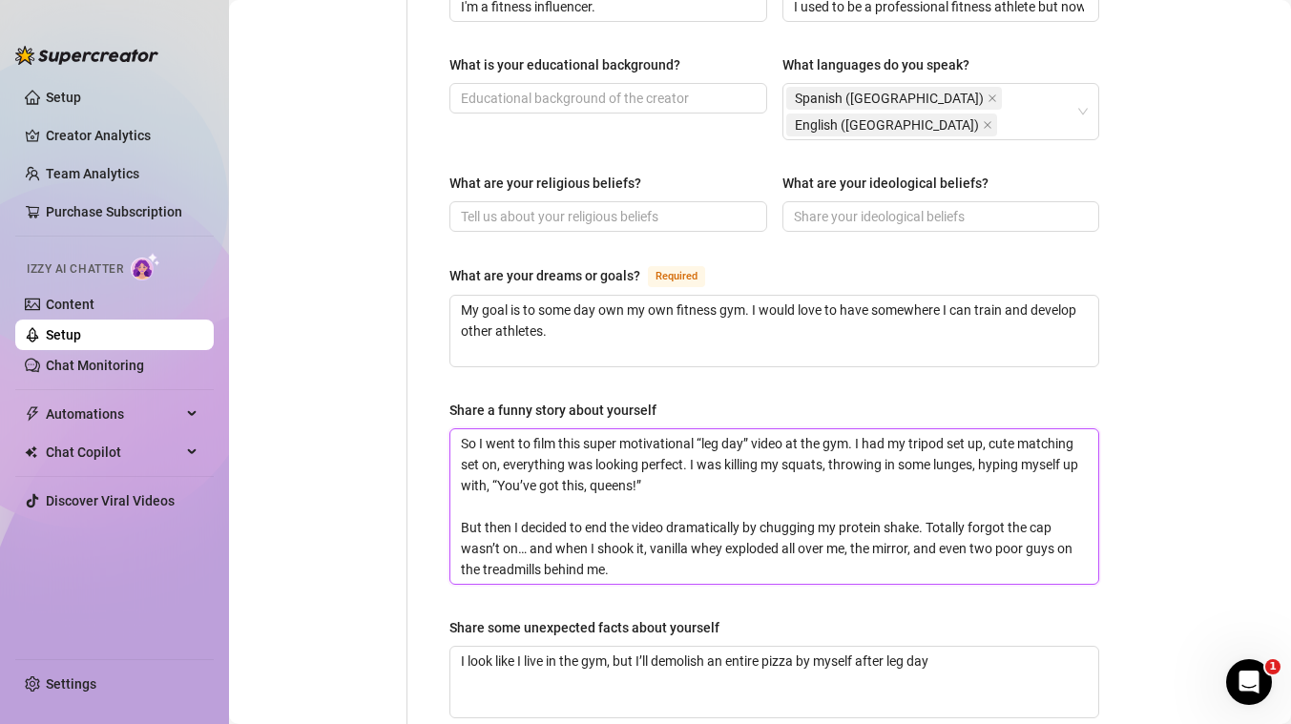
click at [521, 482] on textarea "So I went to film this super motivational “leg day” video at the gym. I had my …" at bounding box center [774, 506] width 648 height 155
paste textarea "One time at the gym, I was rocking a new squat routine when my leggings ripped …"
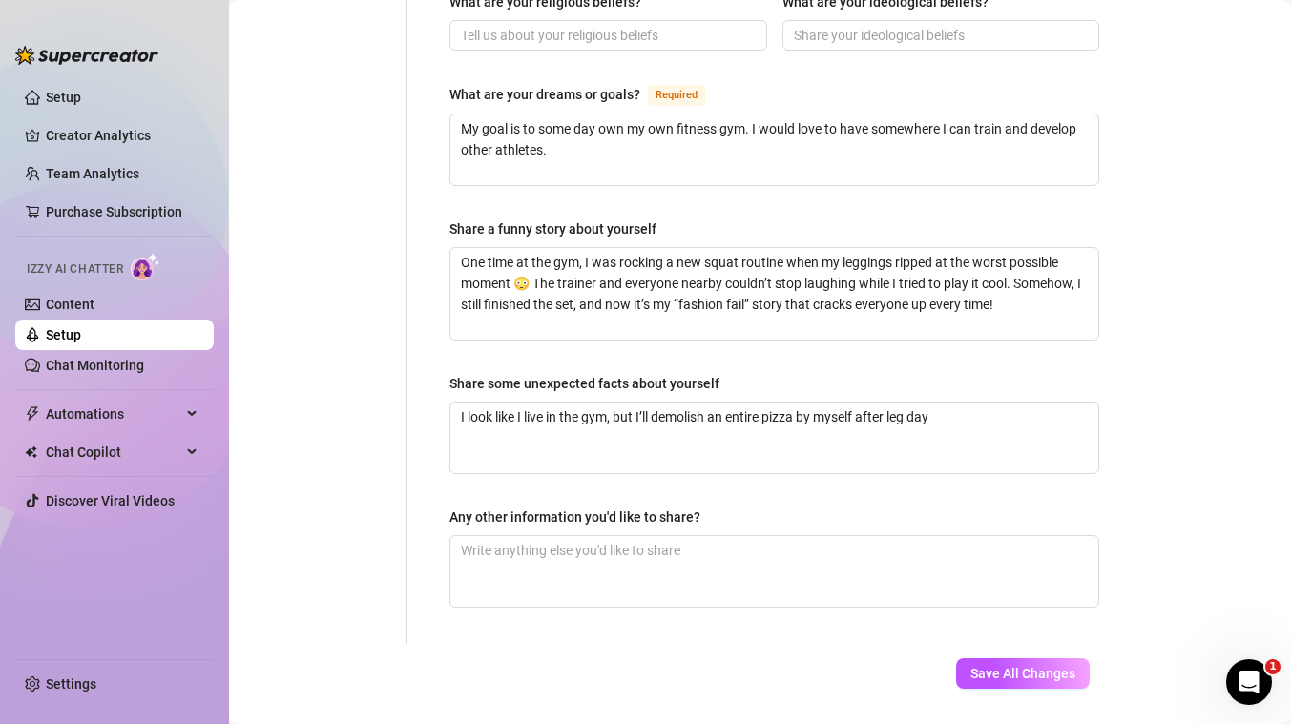
scroll to position [1216, 0]
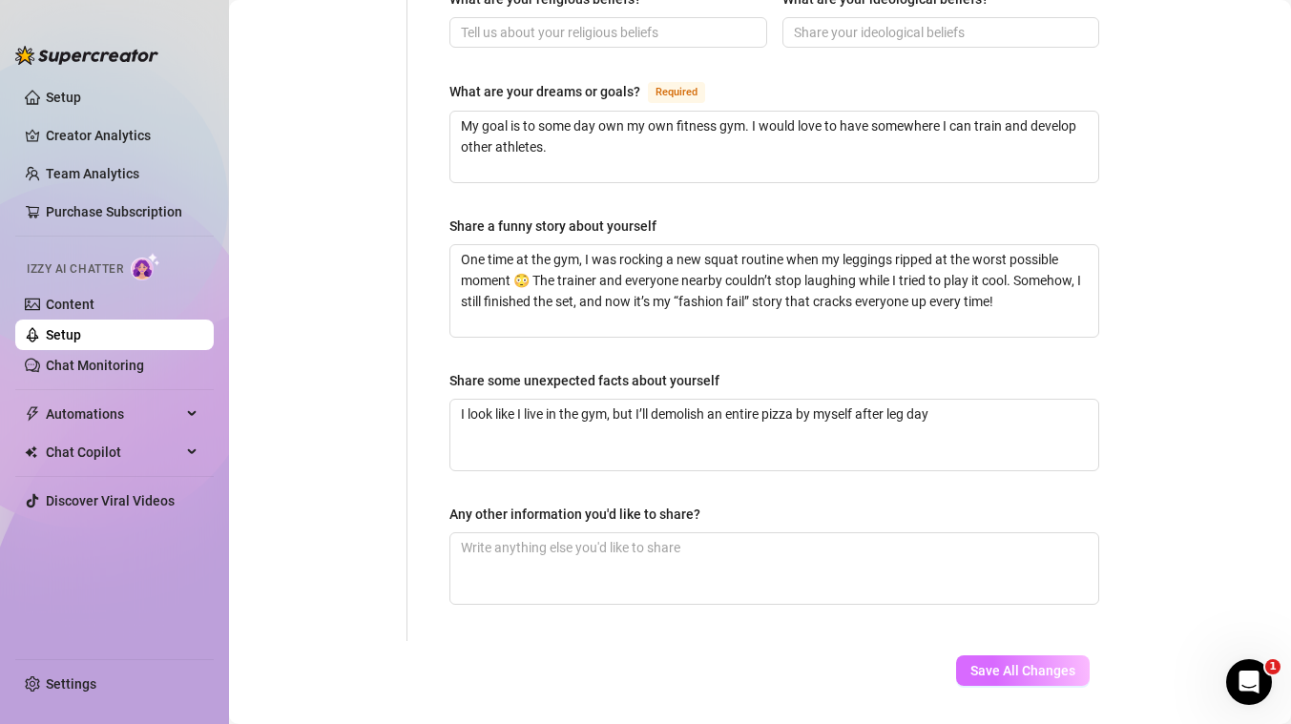
click at [988, 663] on span "Save All Changes" at bounding box center [1022, 670] width 105 height 15
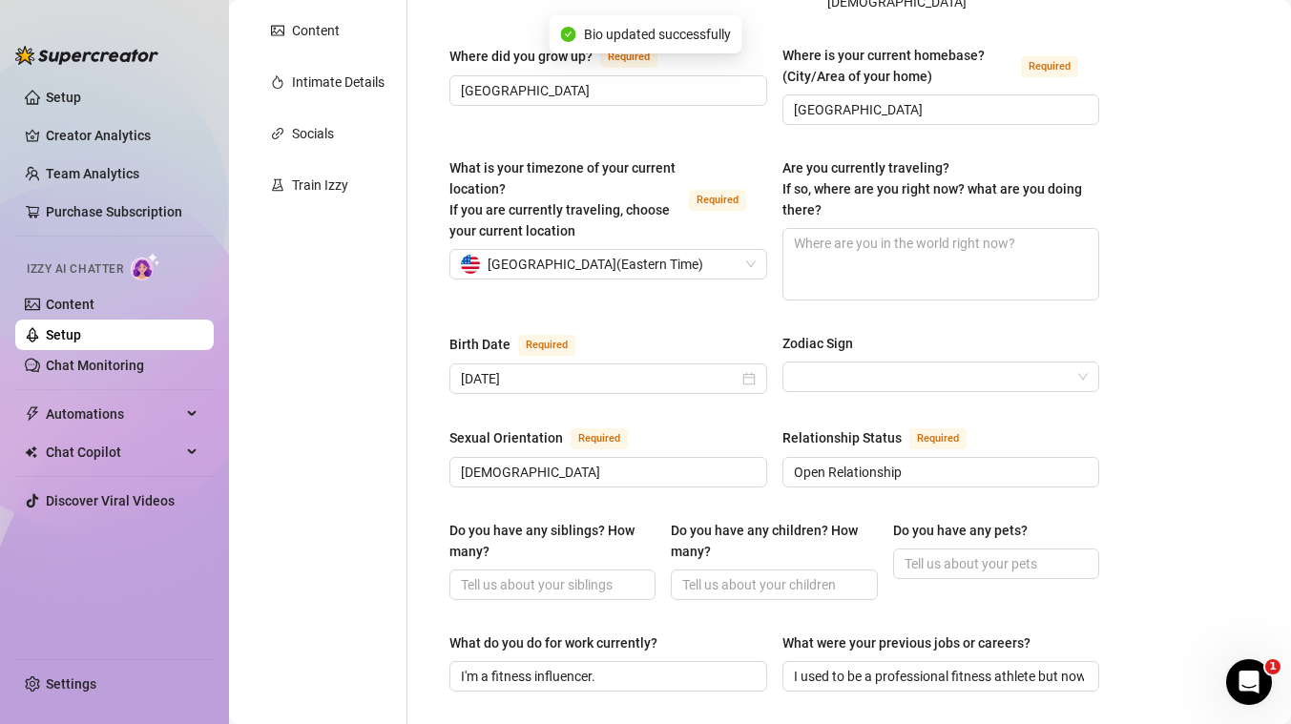
scroll to position [0, 0]
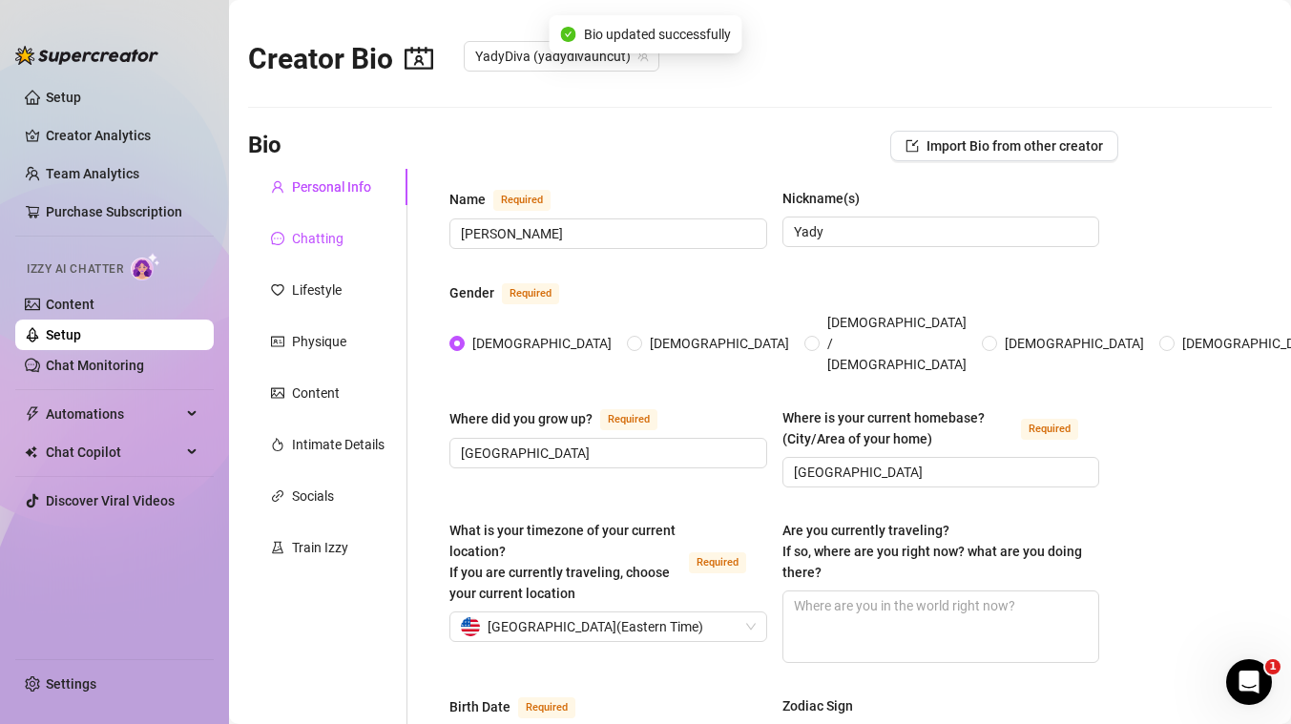
click at [328, 235] on div "Chatting" at bounding box center [318, 238] width 52 height 21
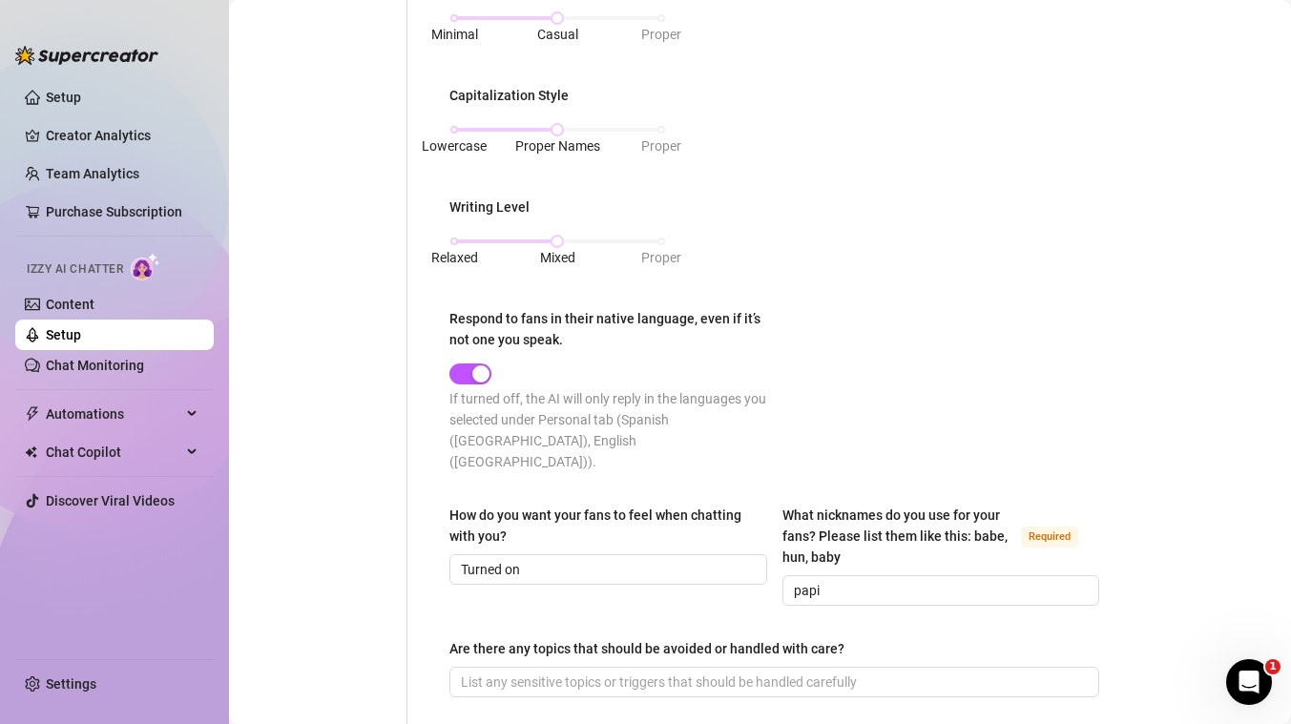
scroll to position [1087, 0]
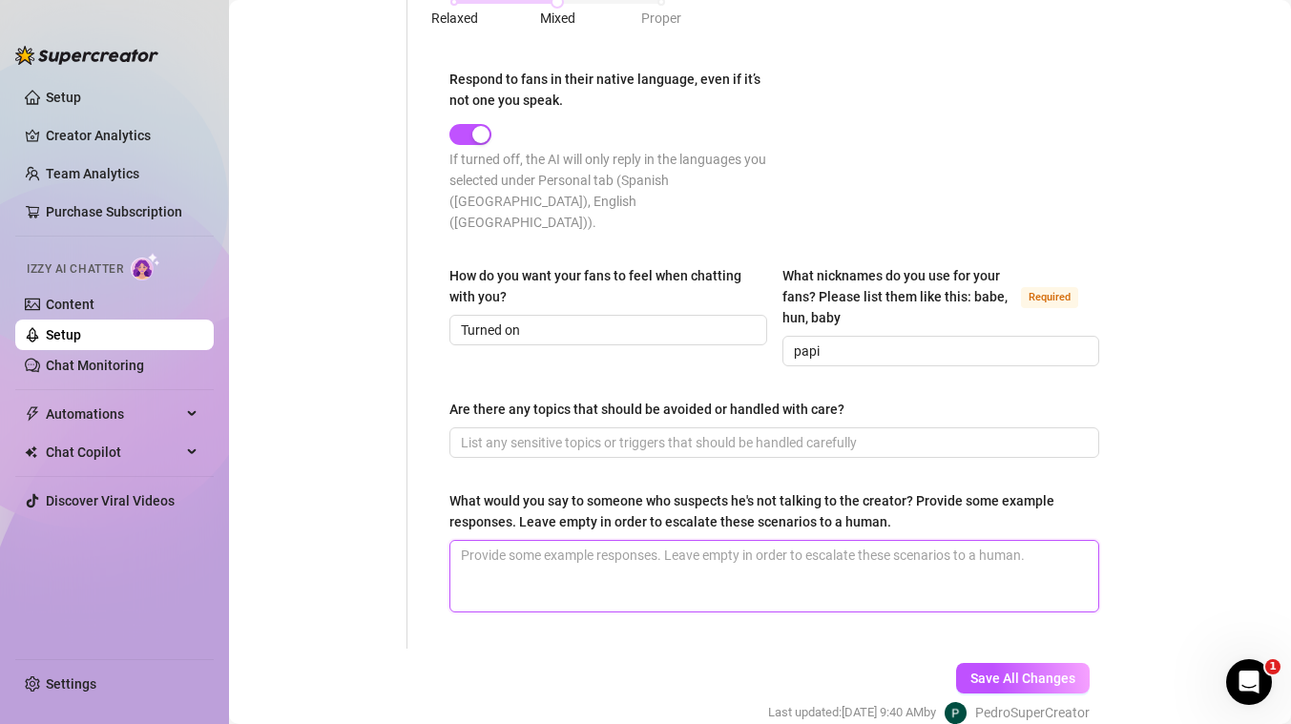
click at [605, 566] on textarea "What would you say to someone who suspects he's not talking to the creator? Pro…" at bounding box center [774, 576] width 648 height 71
paste textarea "You can respond in a way that’s reassuring, flirty, and playful, without giving…"
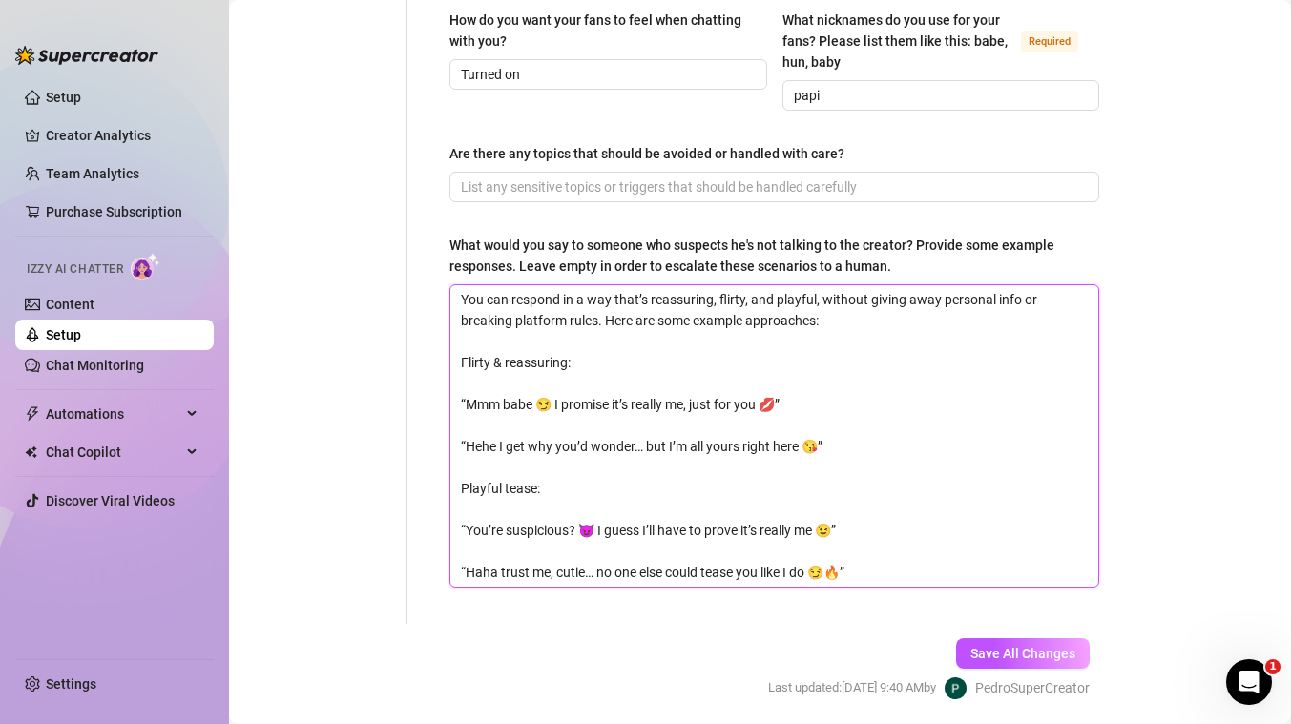
scroll to position [1345, 0]
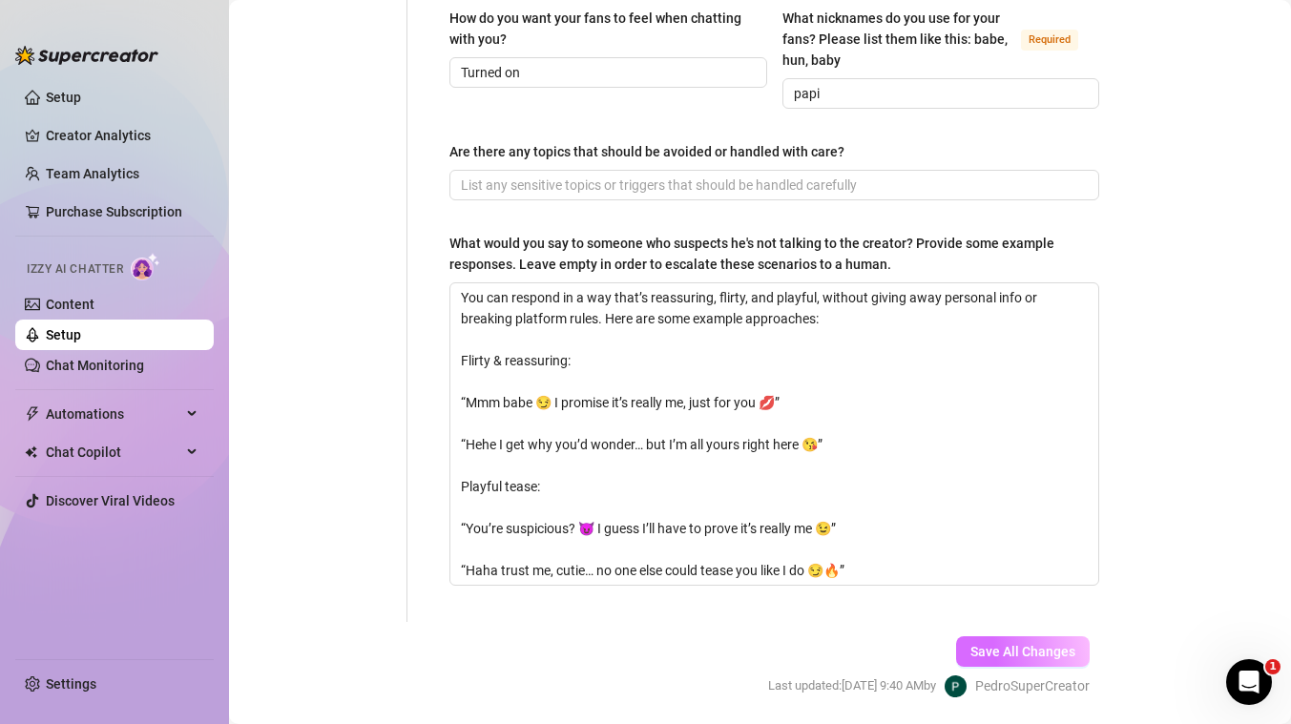
click at [1037, 644] on span "Save All Changes" at bounding box center [1022, 651] width 105 height 15
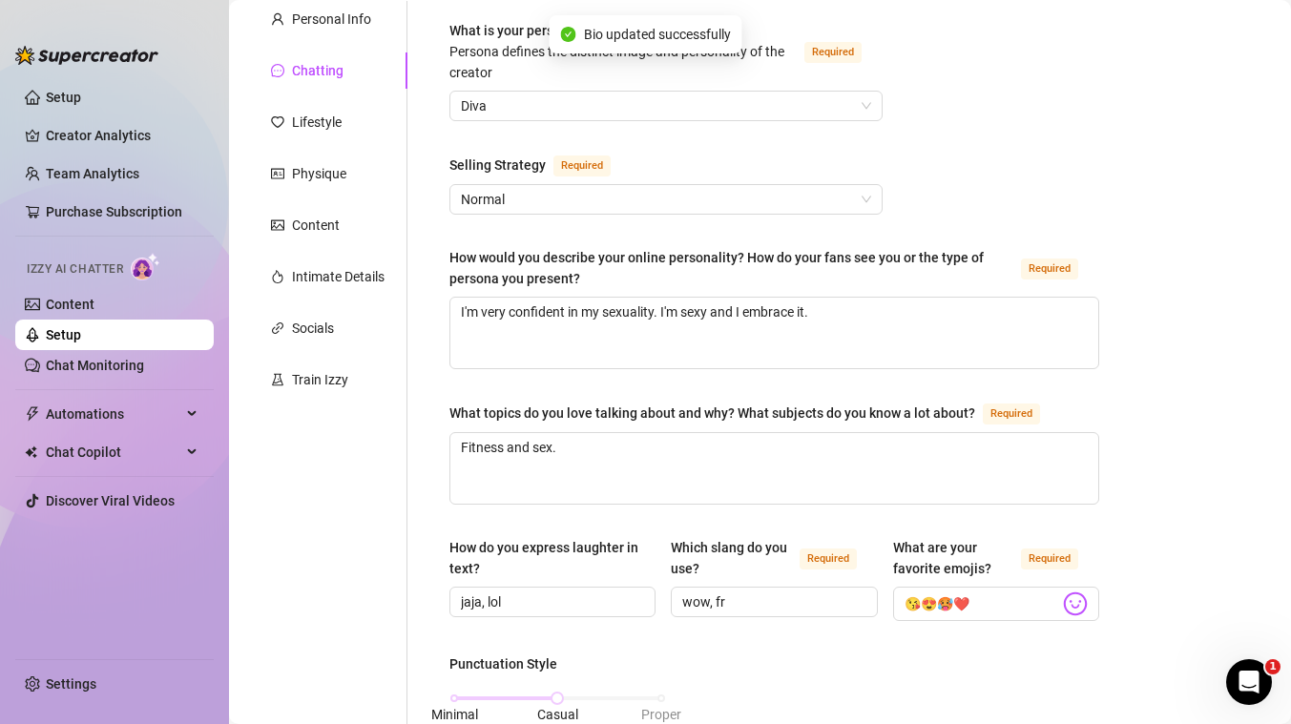
scroll to position [147, 0]
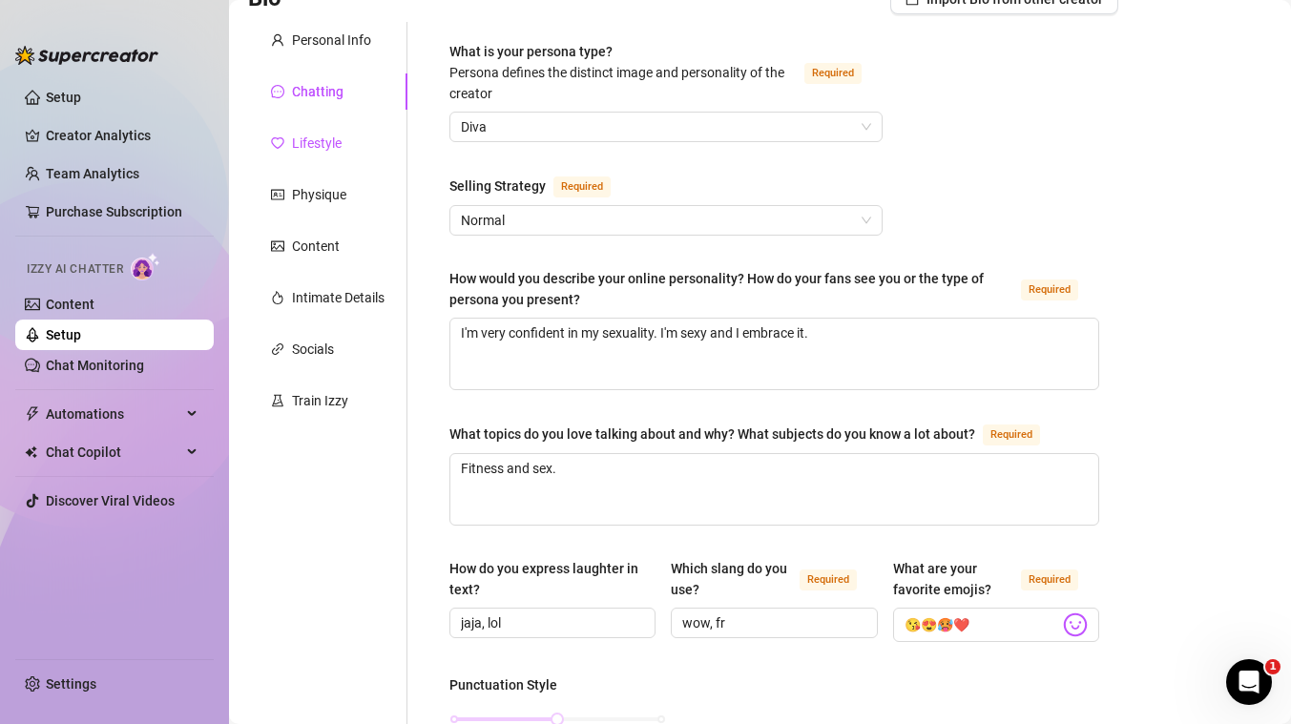
click at [326, 139] on div "Lifestyle" at bounding box center [317, 143] width 50 height 21
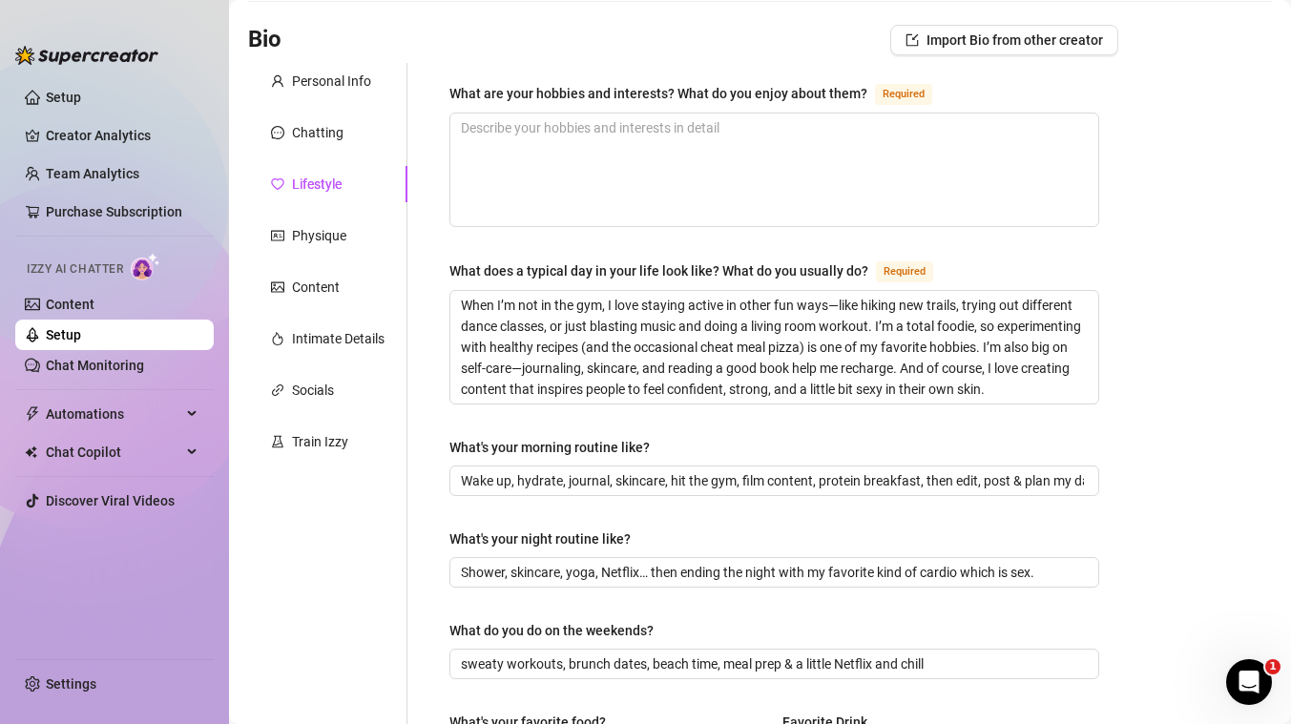
scroll to position [101, 0]
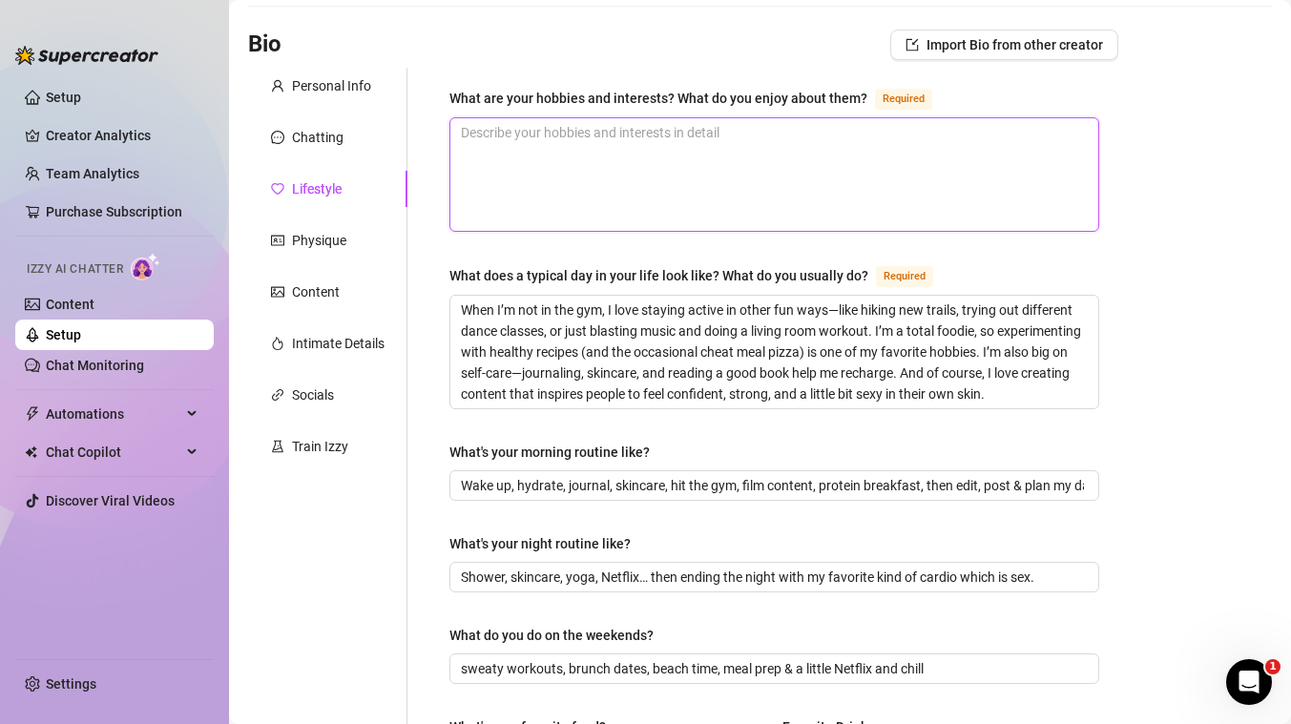
click at [601, 185] on textarea "What are your hobbies and interests? What do you enjoy about them? Required" at bounding box center [774, 174] width 648 height 113
paste textarea "I love staying active and keeping my body toned through workouts—lifting, cardi…"
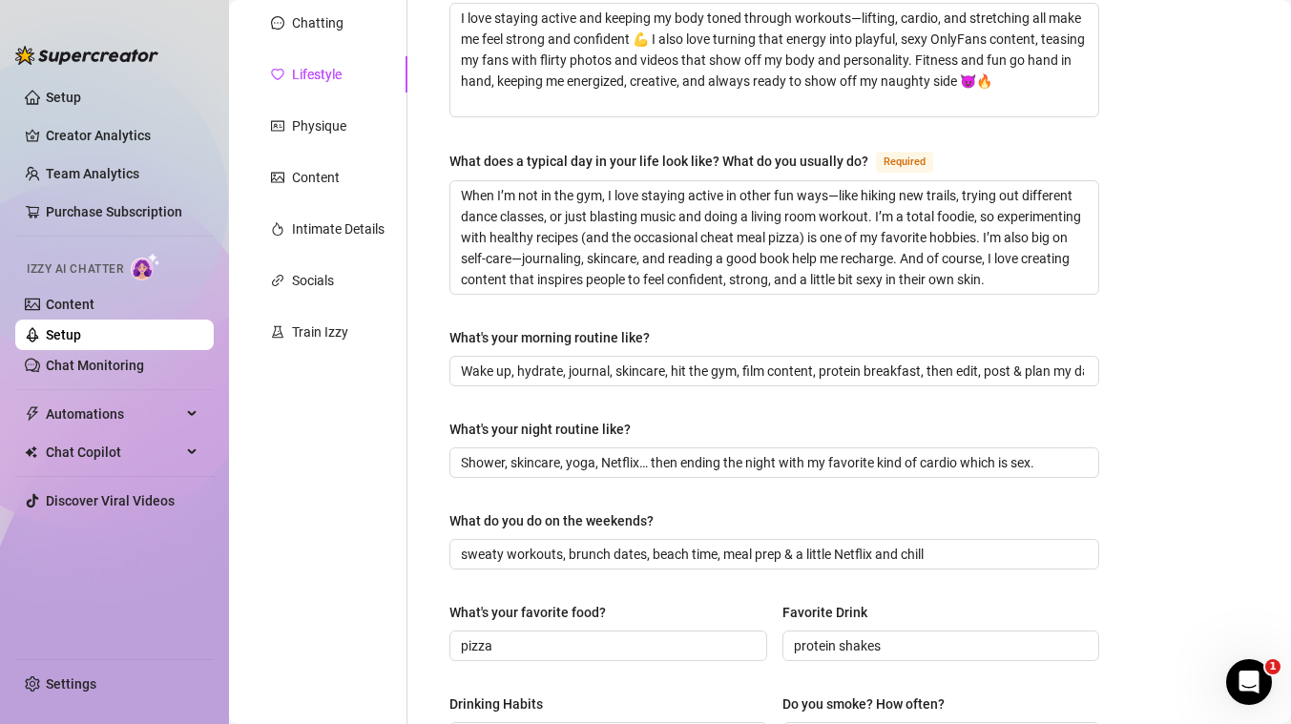
scroll to position [208, 0]
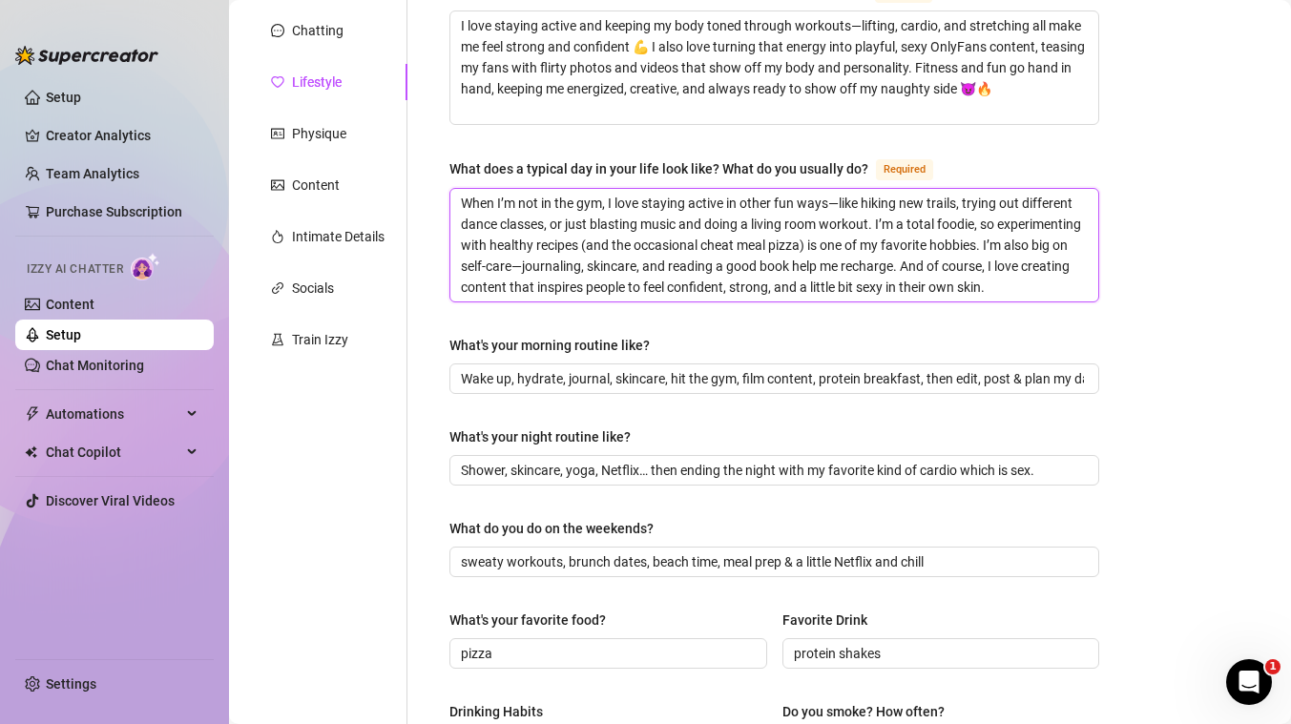
click at [526, 255] on textarea "When I’m not in the gym, I love staying active in other fun ways—like hiking ne…" at bounding box center [774, 245] width 648 height 113
paste textarea "A typical day for me starts with a morning workout—hitting the gym or doing som…"
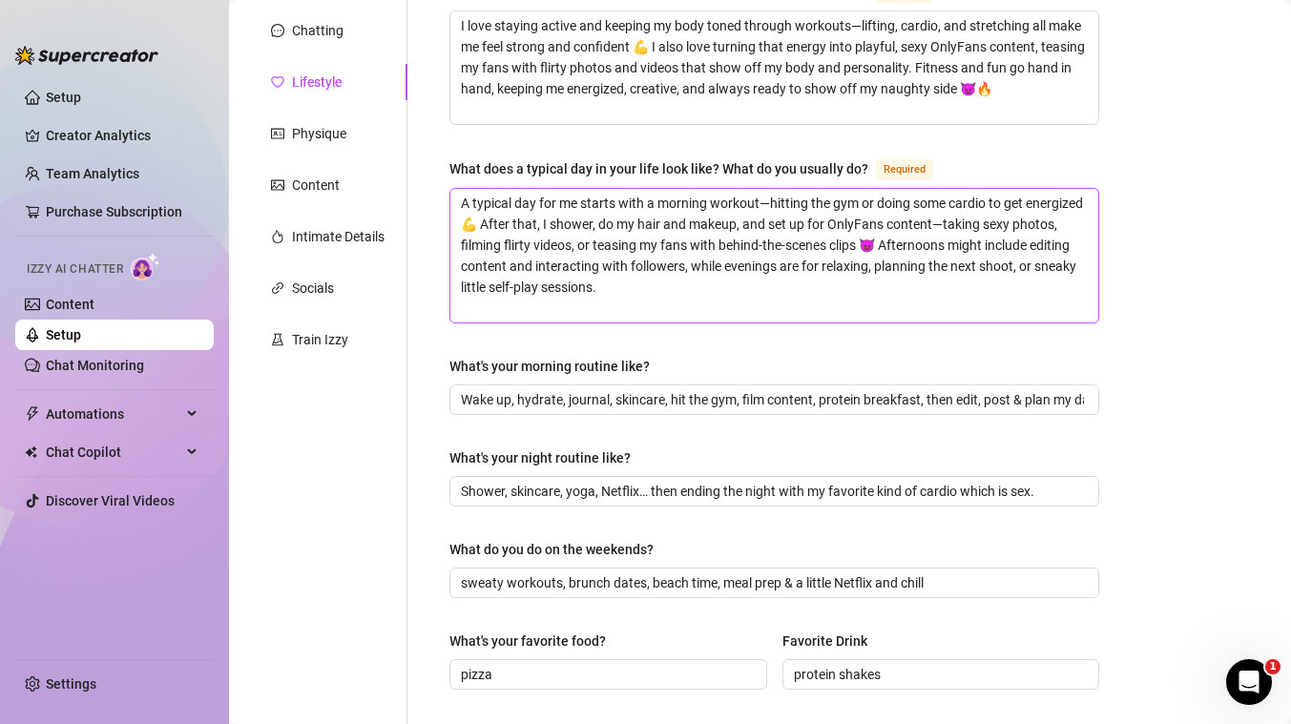
scroll to position [0, 0]
click at [542, 399] on input "Wake up, hydrate, journal, skincare, hit the gym, film content, protein breakfa…" at bounding box center [772, 399] width 623 height 21
paste input "it the gym to sweat 💪, shower, do hair & makeup, then film sexy OnlyFans conten…"
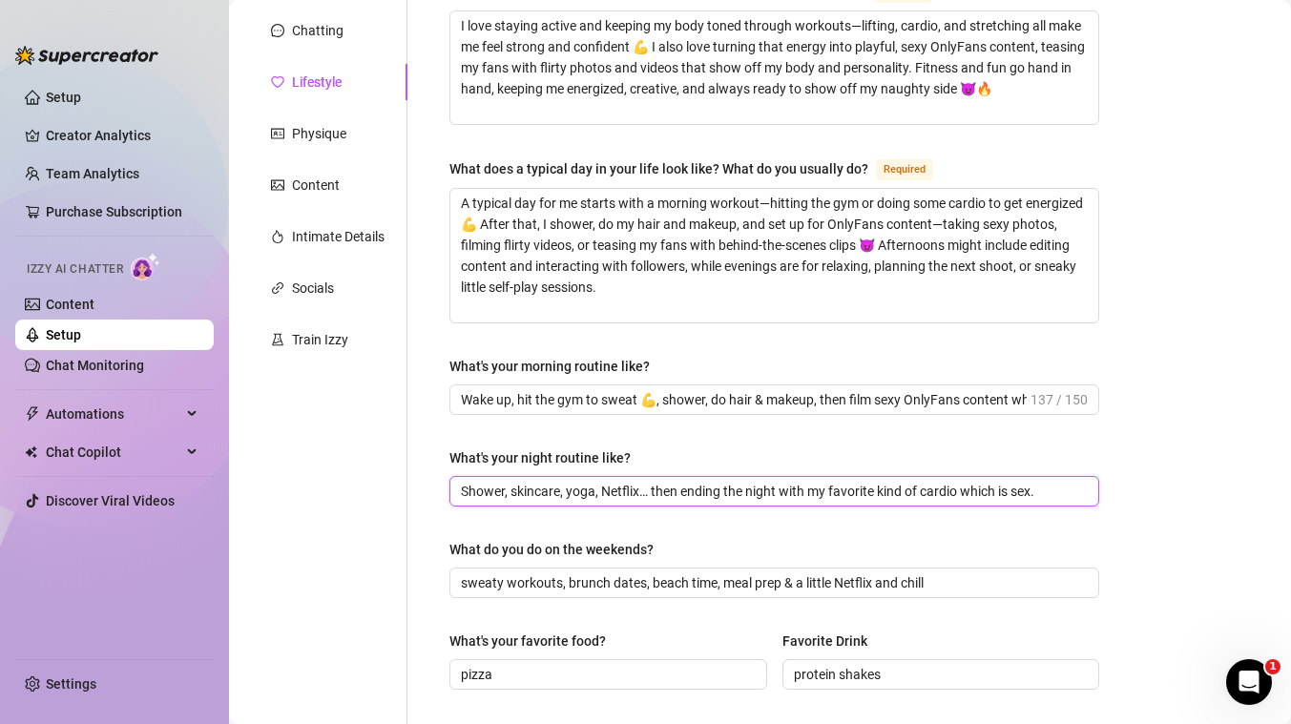
click at [561, 490] on input "Shower, skincare, yoga, Netflix… then ending the night with my favorite kind of…" at bounding box center [772, 491] width 623 height 21
paste input "End my nights with a hot shower, slipping into bed, spreading my legs, and fuck…"
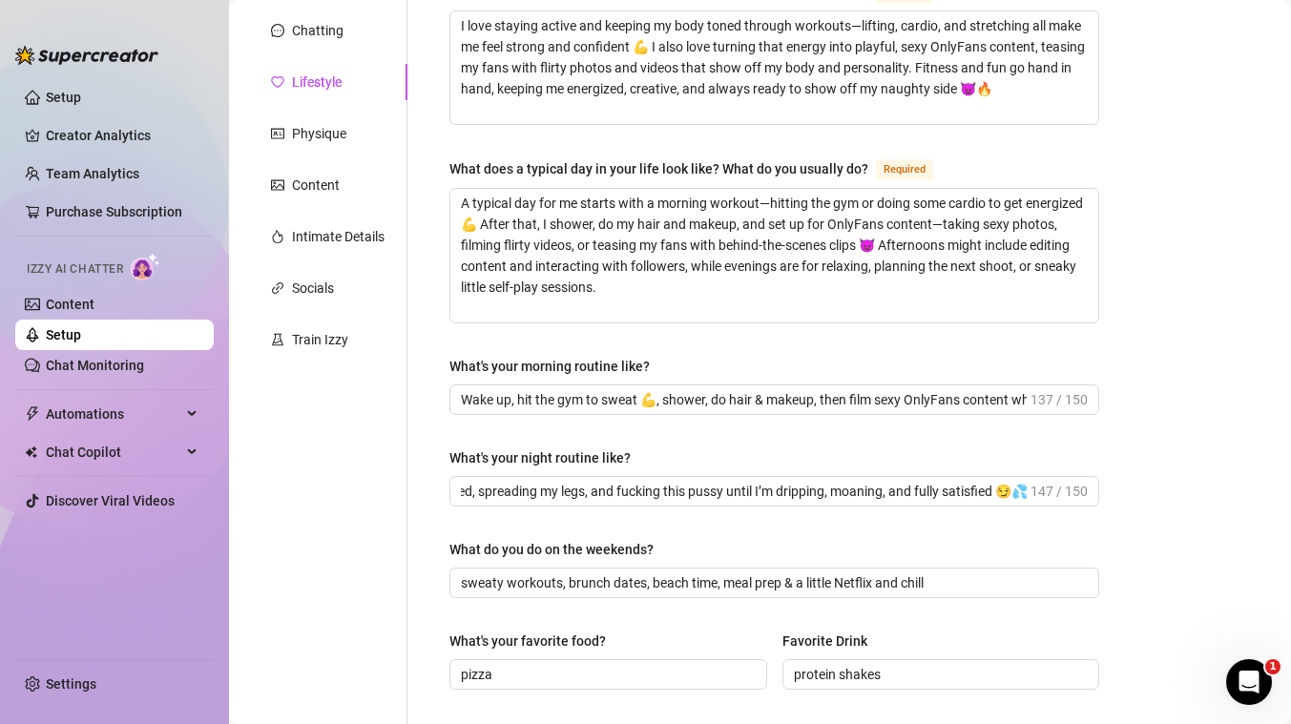
click at [417, 562] on div "What are your hobbies and interests? What do you enjoy about them? Required I l…" at bounding box center [762, 646] width 711 height 1370
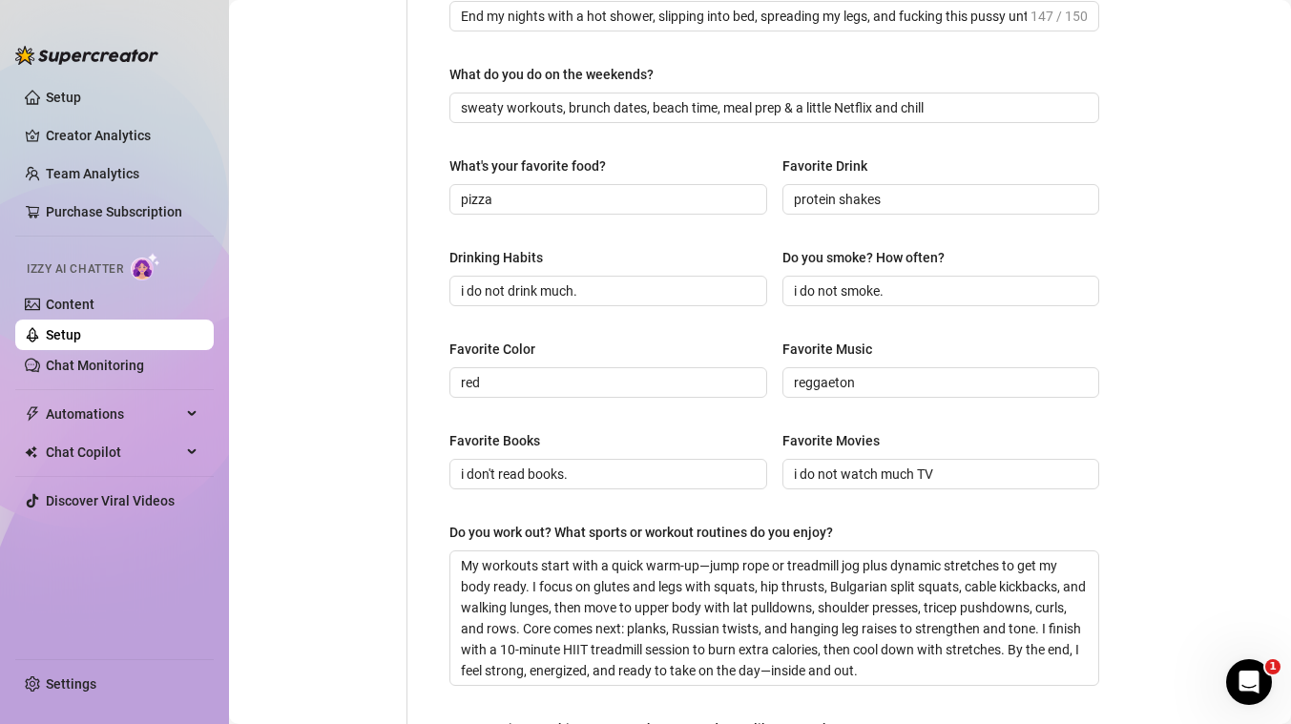
scroll to position [727, 0]
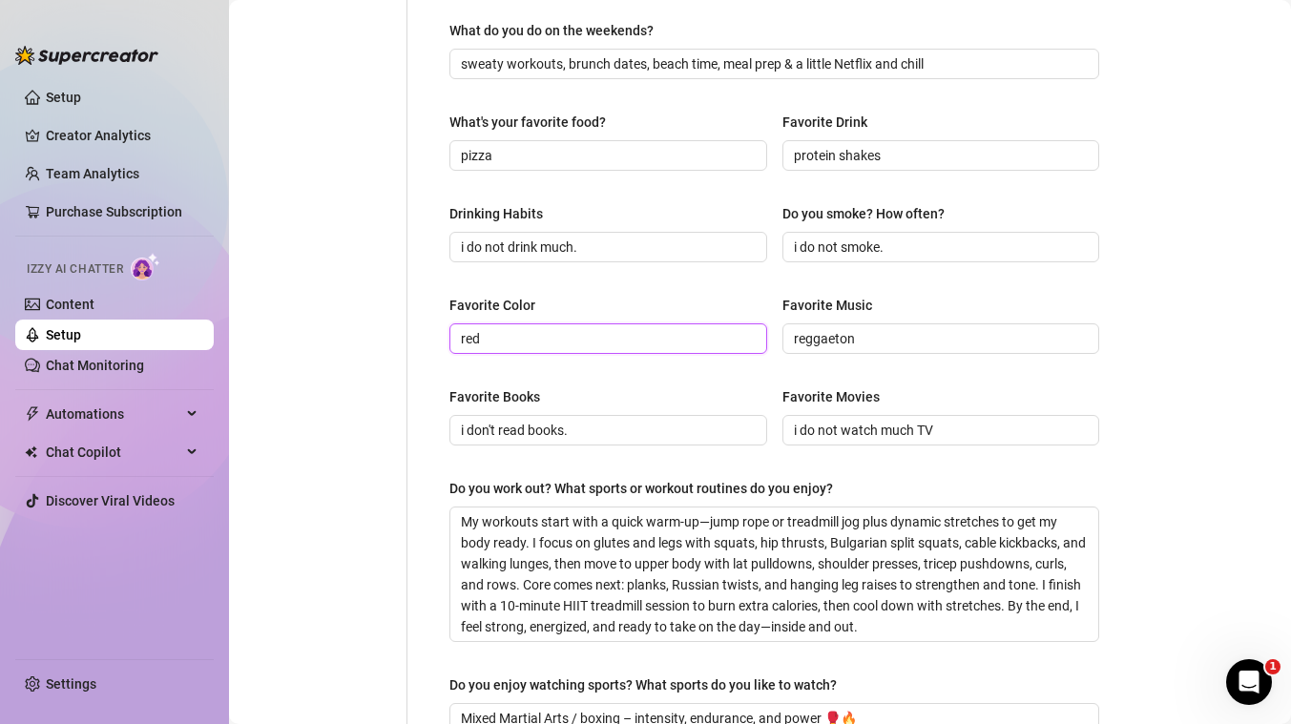
click at [549, 334] on input "red" at bounding box center [606, 338] width 291 height 21
click at [396, 430] on div "Personal Info Chatting Lifestyle Physique Content Intimate Details Socials Trai…" at bounding box center [327, 127] width 159 height 1370
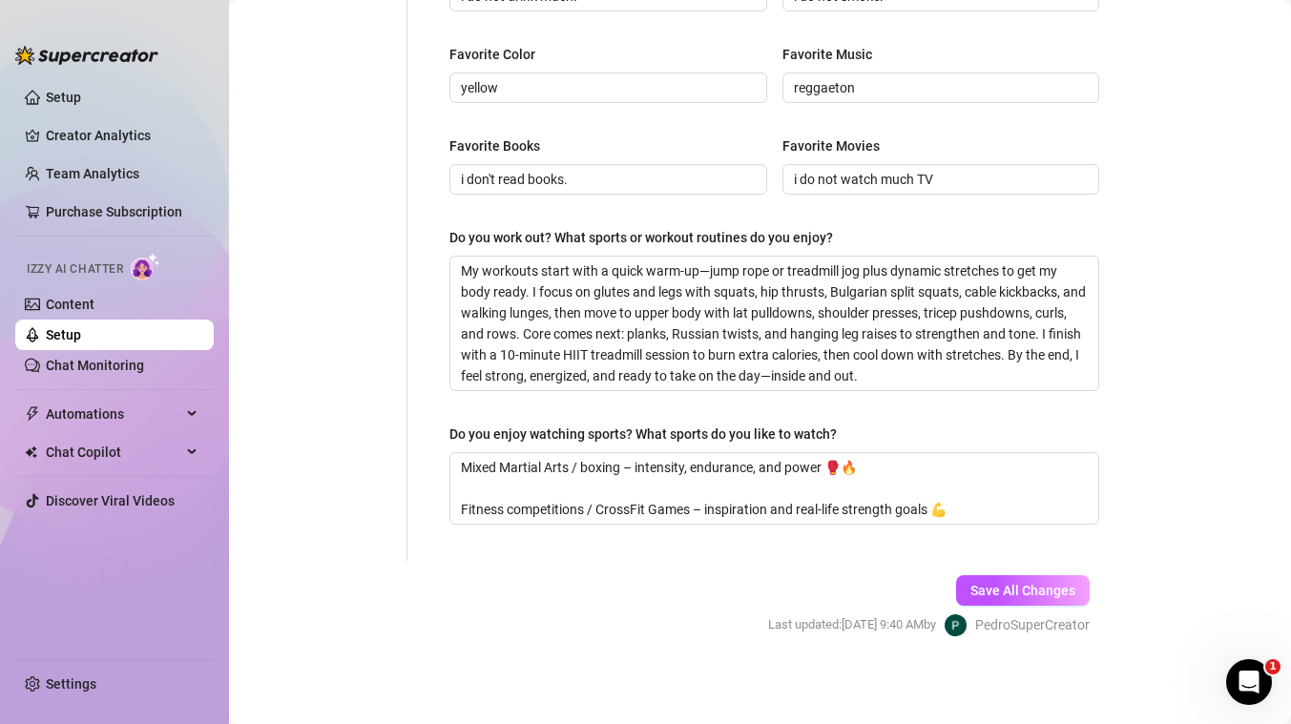
scroll to position [976, 0]
click at [1054, 595] on span "Save All Changes" at bounding box center [1022, 592] width 105 height 15
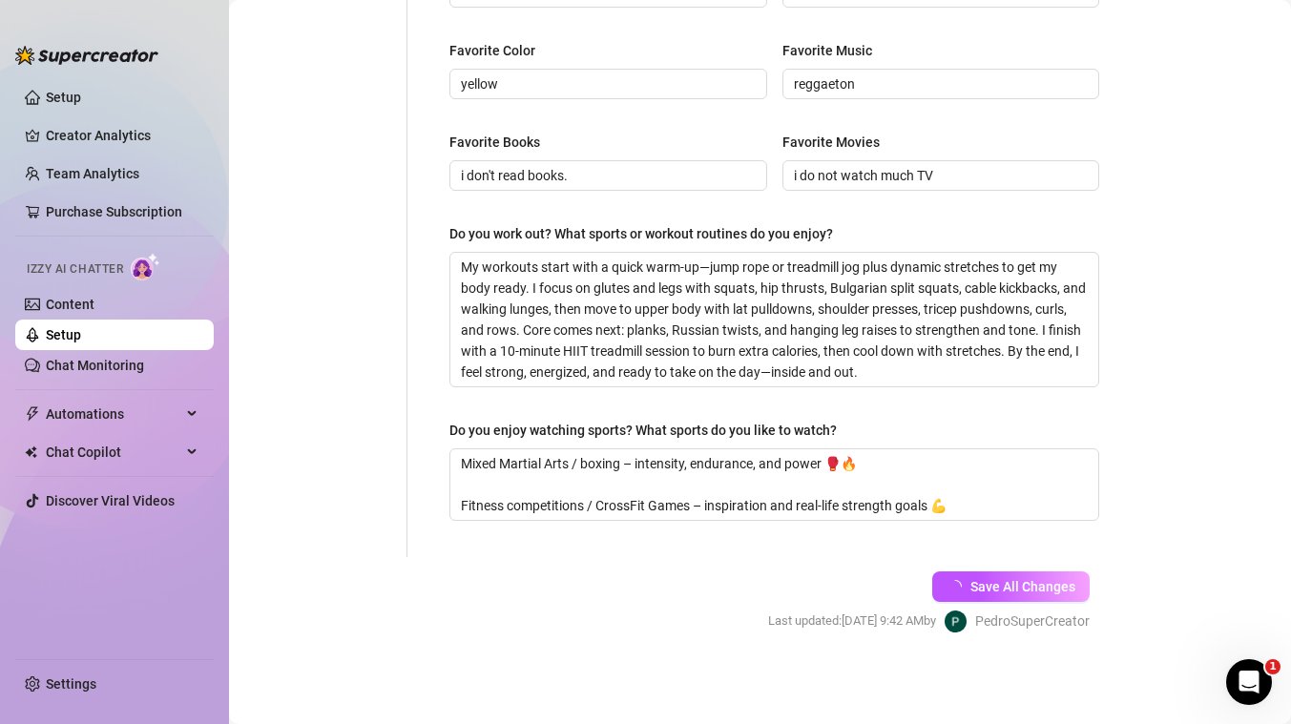
scroll to position [959, 0]
click at [1010, 590] on span "Save All Changes" at bounding box center [1022, 588] width 105 height 15
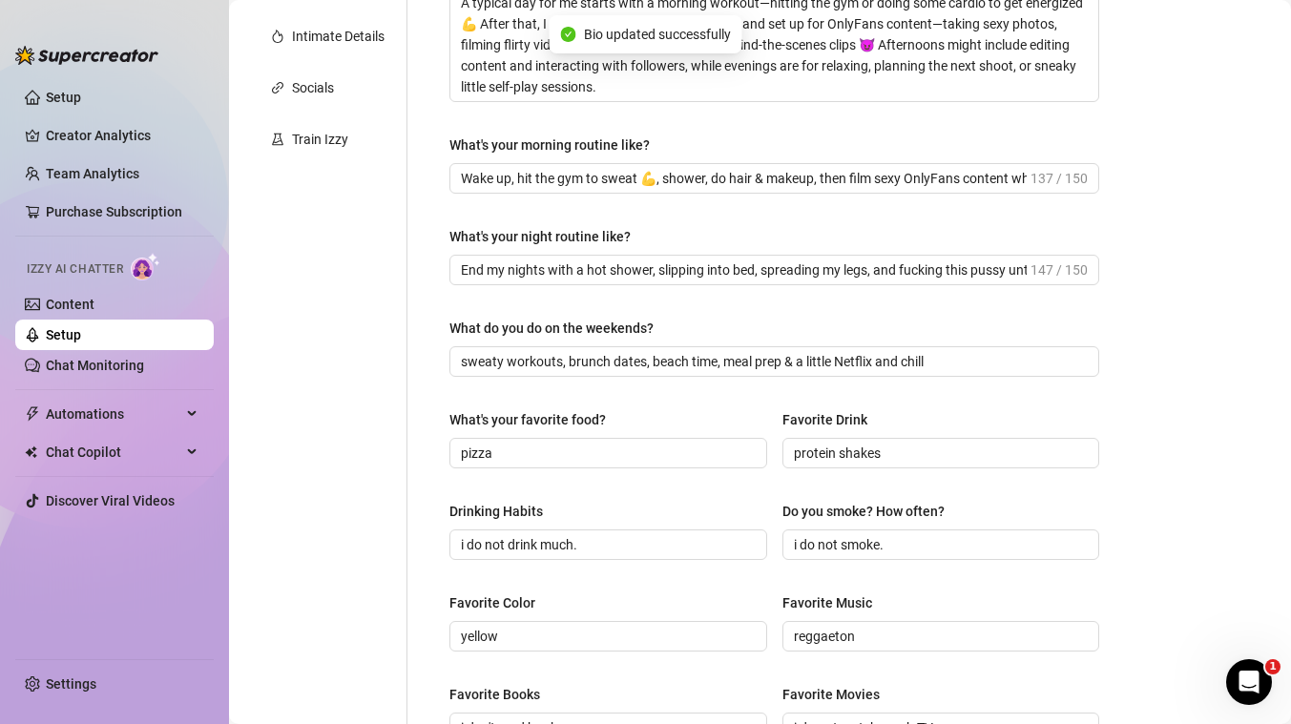
scroll to position [35, 0]
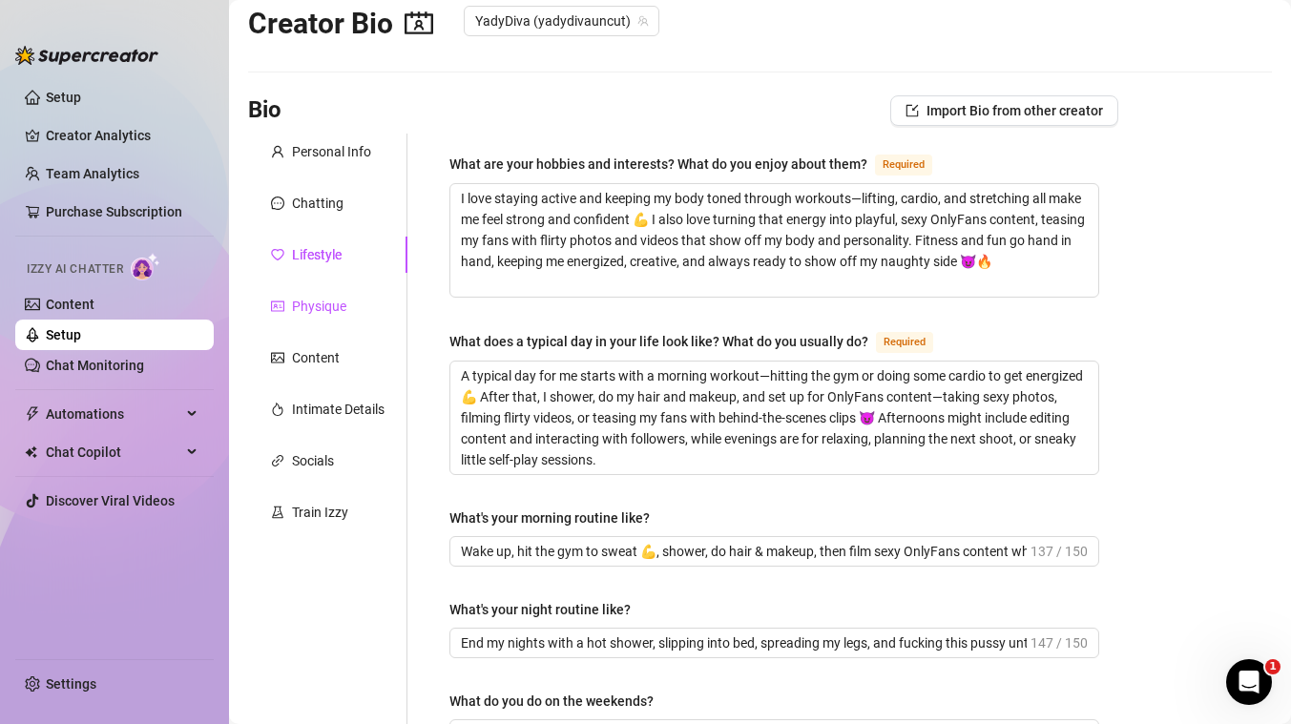
click at [340, 311] on div "Physique" at bounding box center [319, 306] width 54 height 21
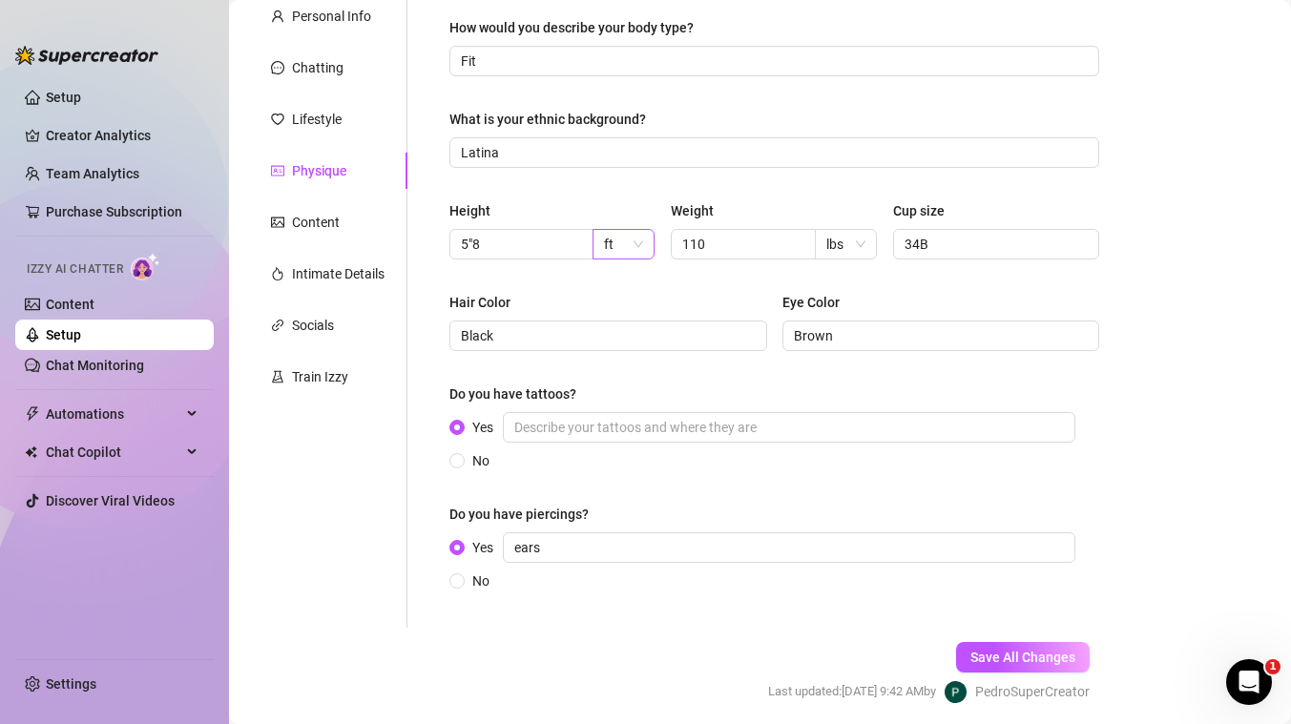
scroll to position [169, 0]
click at [519, 258] on span "5"8" at bounding box center [521, 246] width 144 height 31
click at [1171, 516] on main "Creator Bio YadyDiva (yadydivauncut) Bio Import Bio from other creator Personal…" at bounding box center [760, 313] width 1062 height 965
click at [1028, 655] on span "Save All Changes" at bounding box center [1022, 659] width 105 height 15
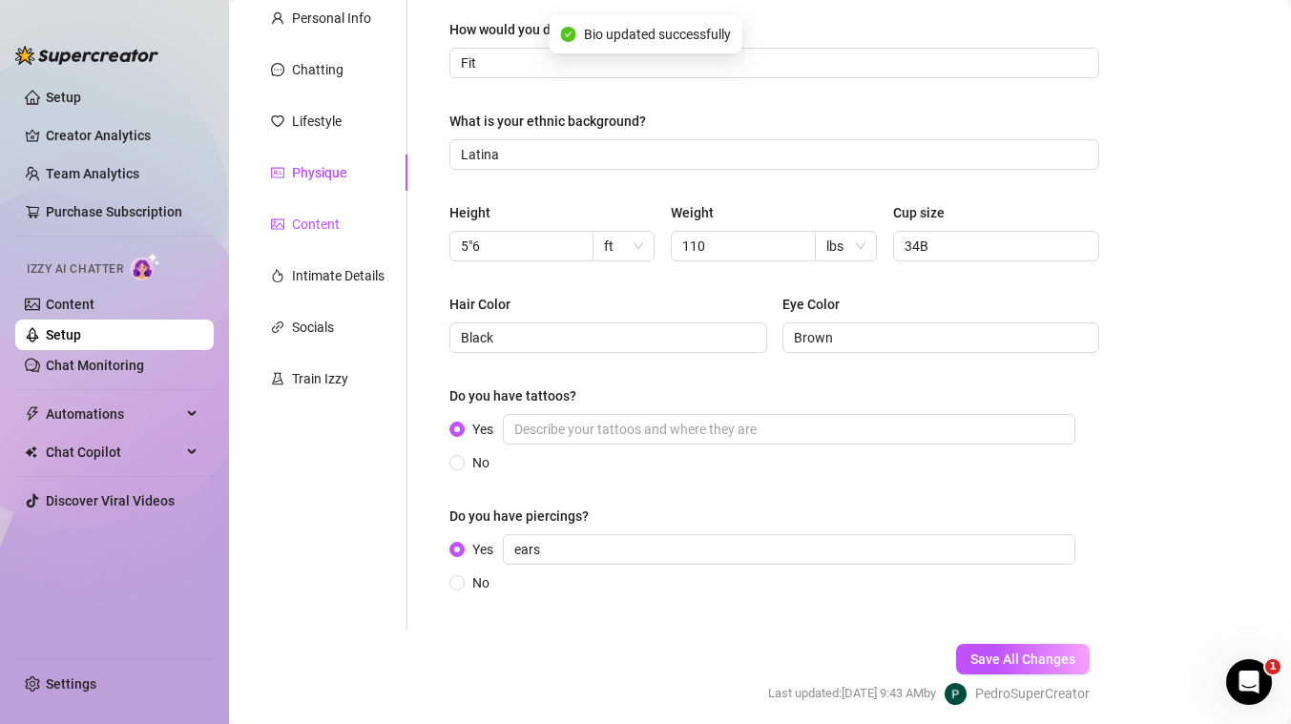
click at [324, 220] on div "Content" at bounding box center [316, 224] width 48 height 21
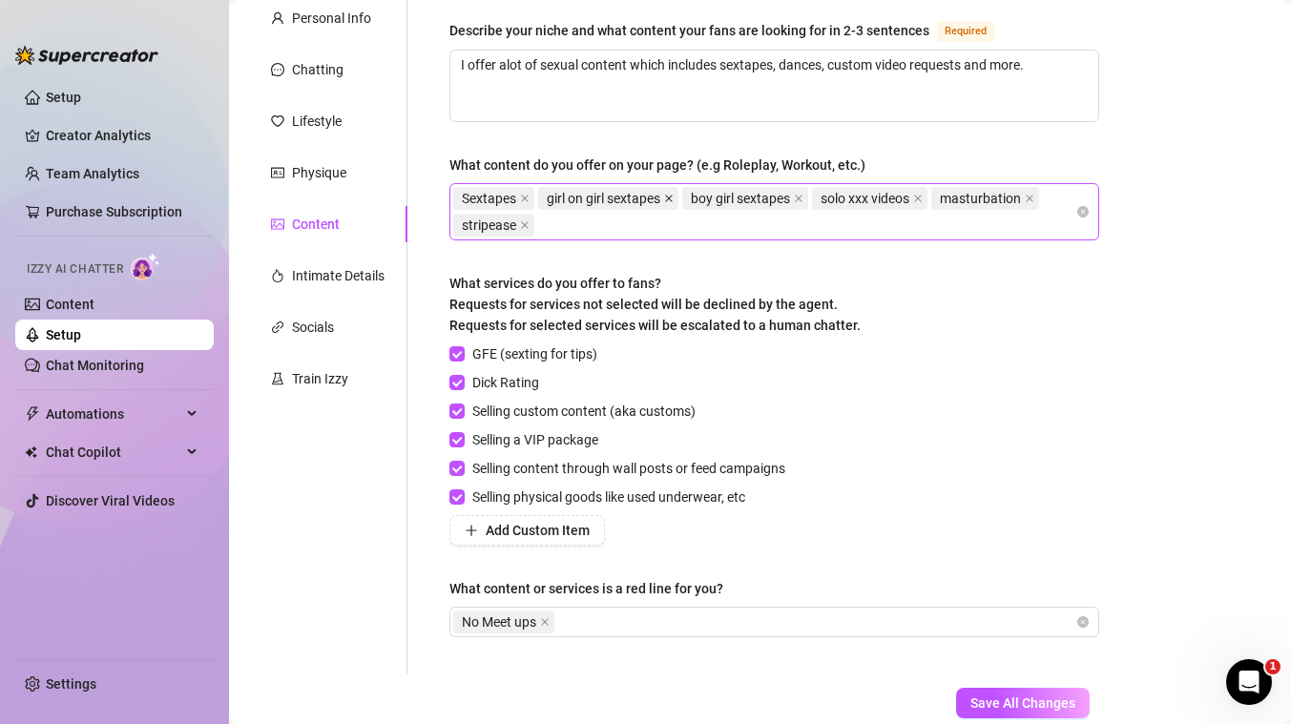
click at [670, 196] on icon "close" at bounding box center [669, 199] width 8 height 8
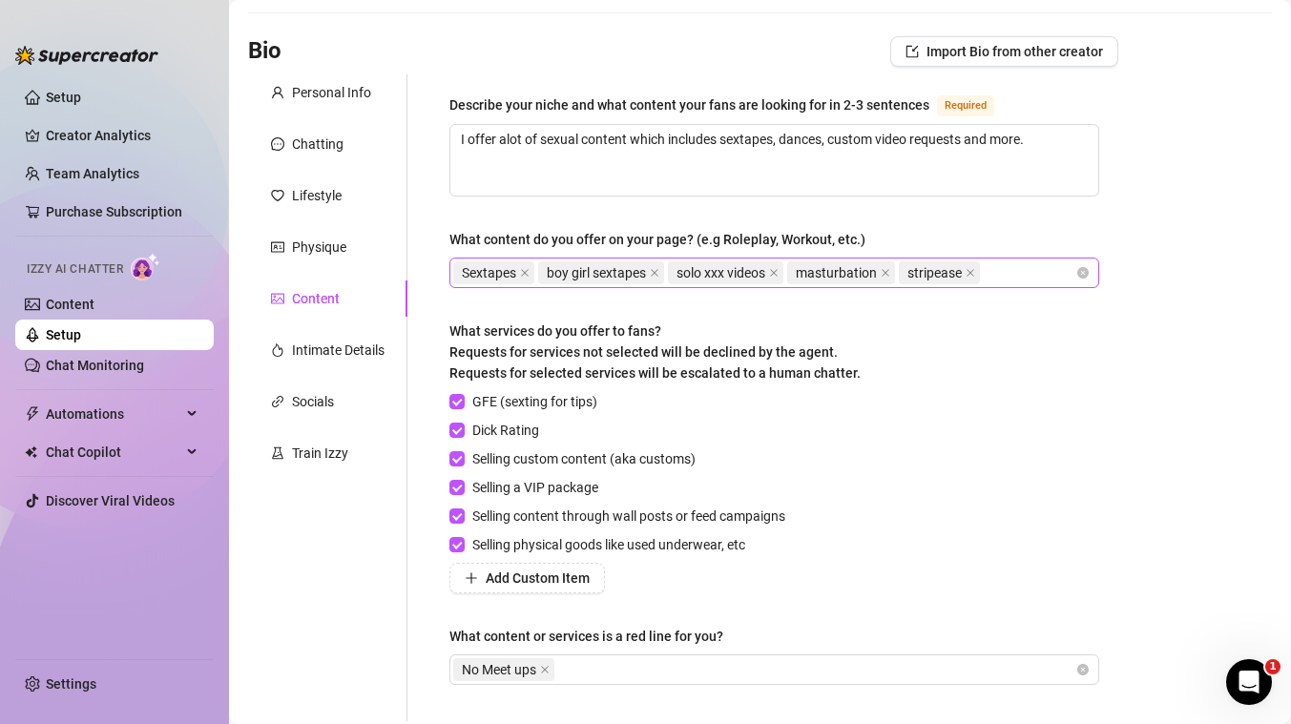
scroll to position [258, 0]
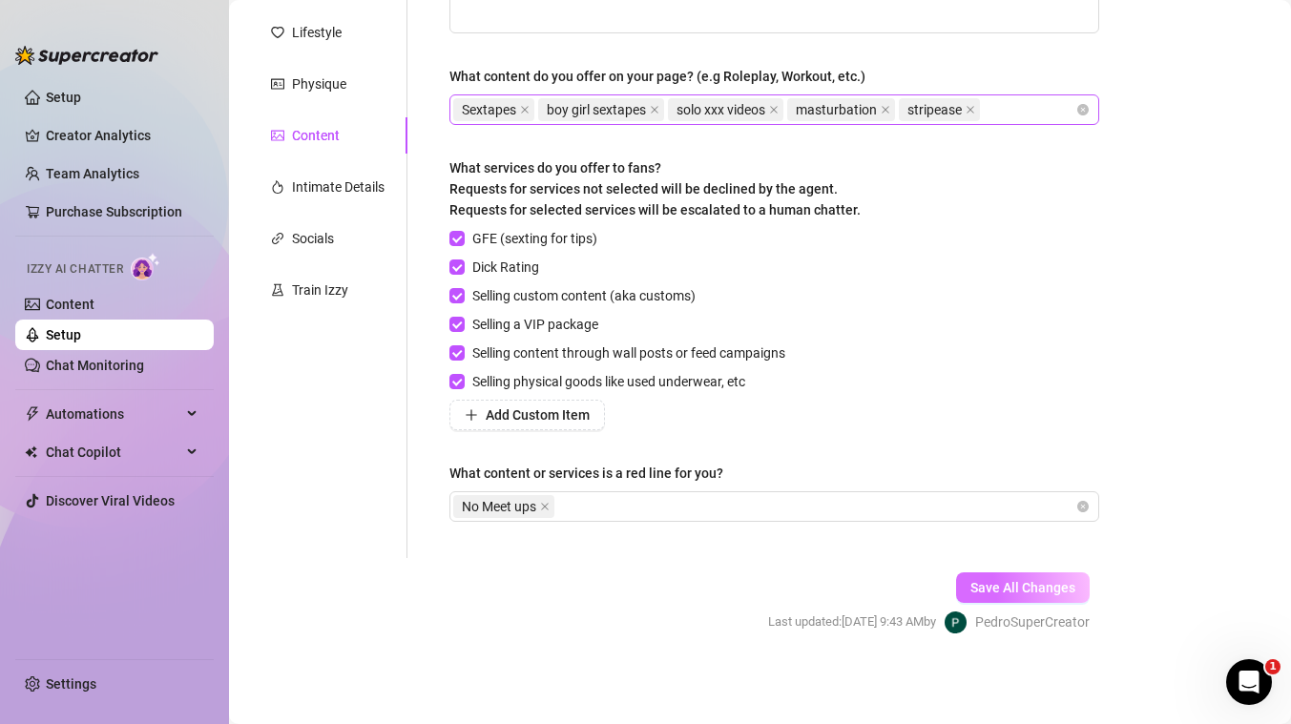
click at [1012, 584] on span "Save All Changes" at bounding box center [1022, 587] width 105 height 15
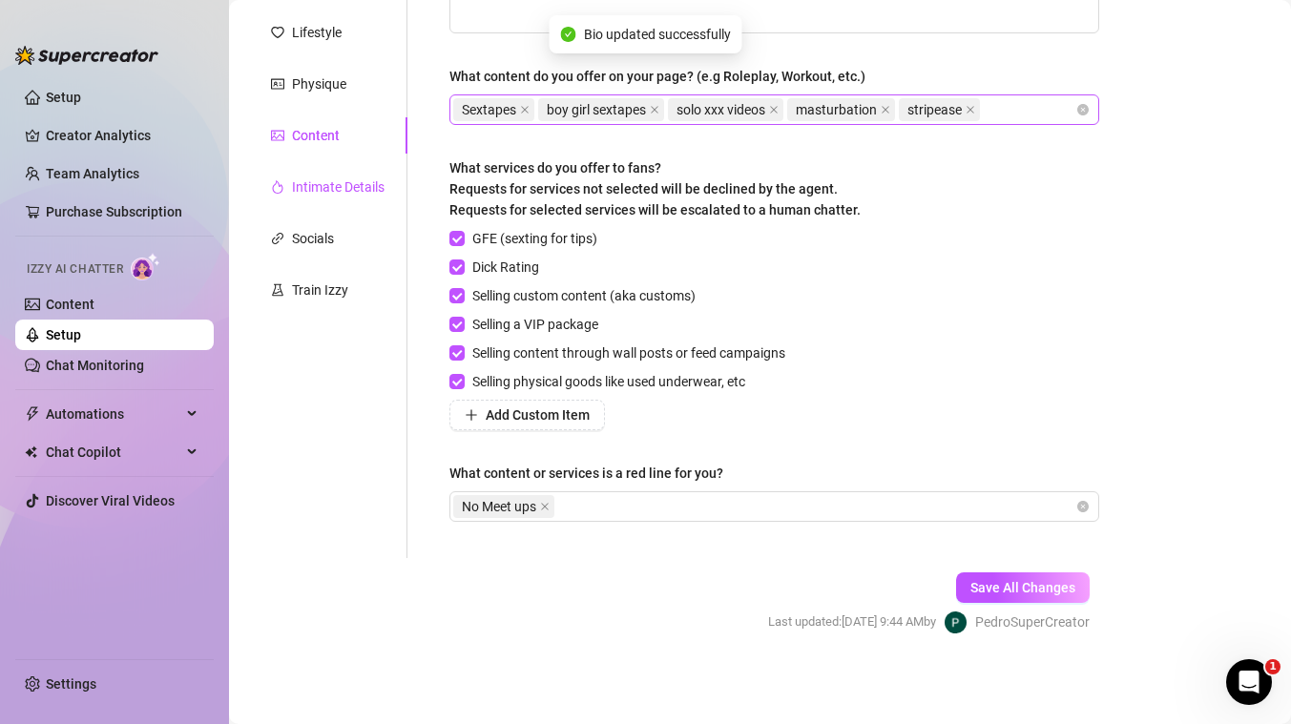
click at [353, 188] on div "Intimate Details" at bounding box center [338, 186] width 93 height 21
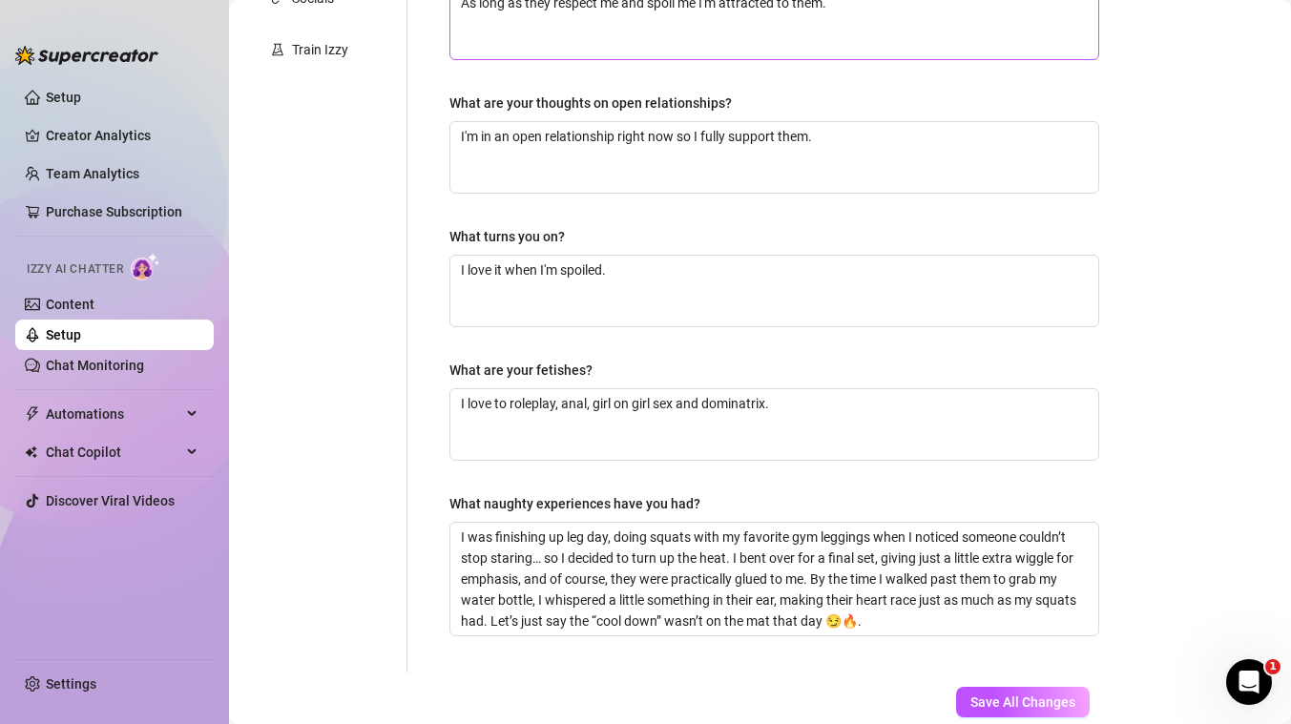
scroll to position [497, 0]
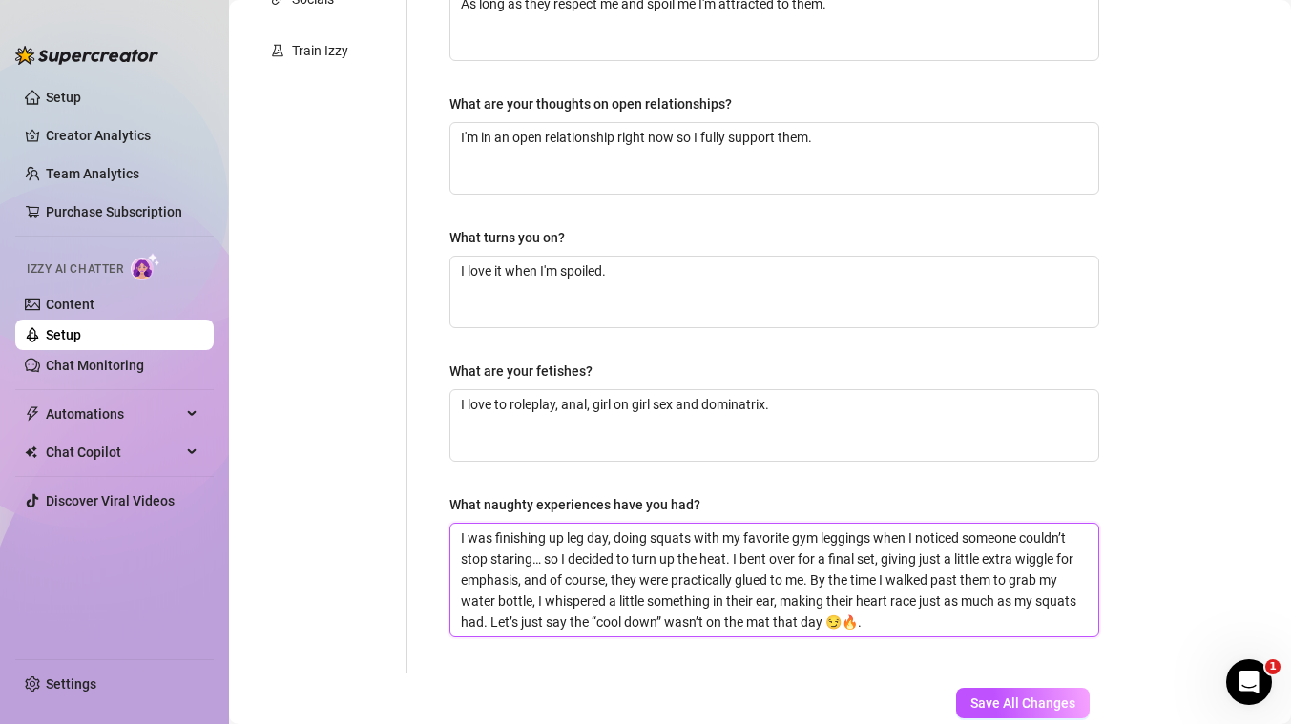
click at [673, 569] on textarea "I was finishing up leg day, doing squats with my favorite gym leggings when I n…" at bounding box center [774, 580] width 648 height 113
paste textarea "One naughty experience I had at the gym was during a solo workout when the tens…"
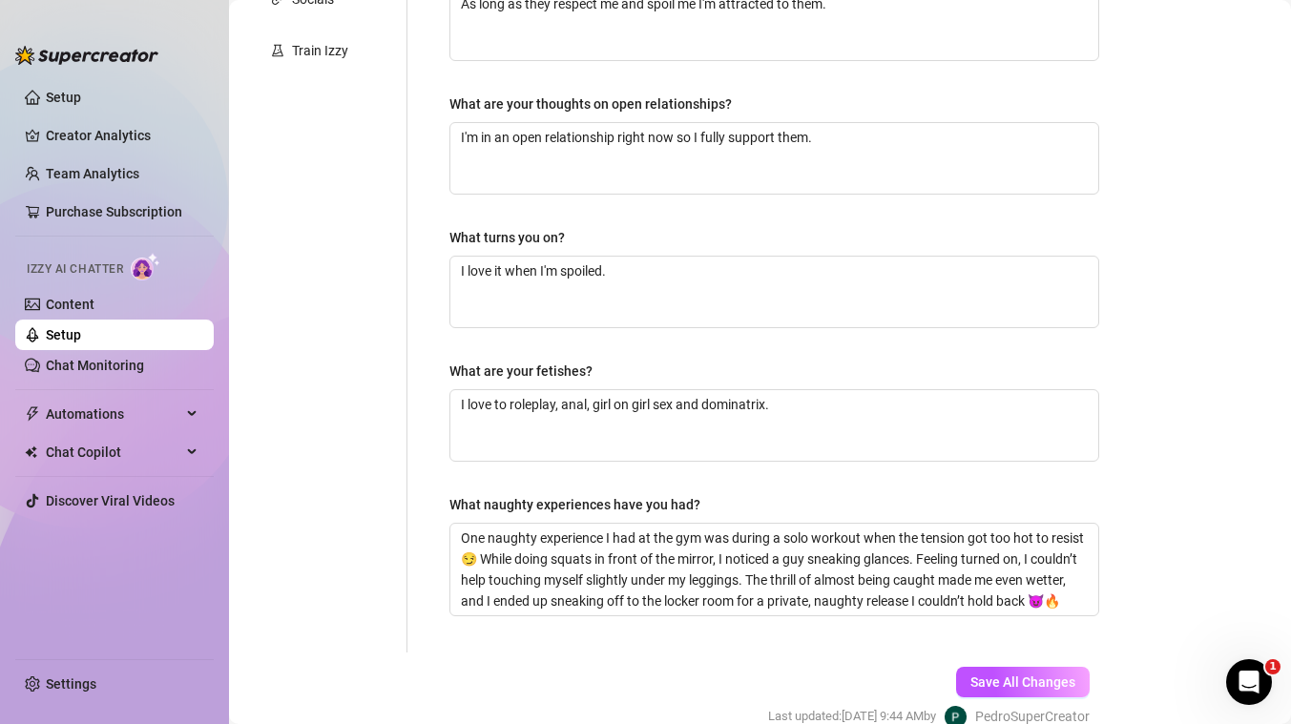
click at [1243, 448] on main "Creator Bio YadyDiva (yadydivauncut) Bio Import Bio from other creator Personal…" at bounding box center [760, 161] width 1062 height 1316
click at [1056, 682] on span "Save All Changes" at bounding box center [1022, 681] width 105 height 15
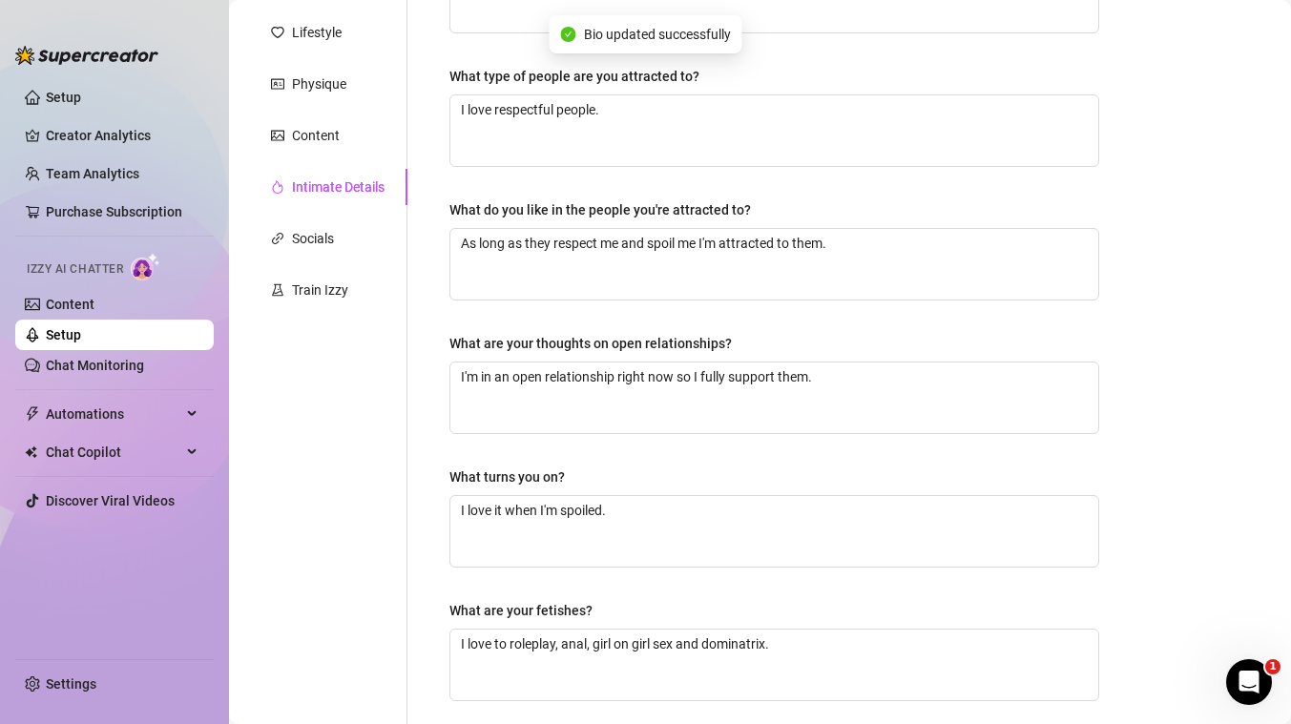
scroll to position [239, 0]
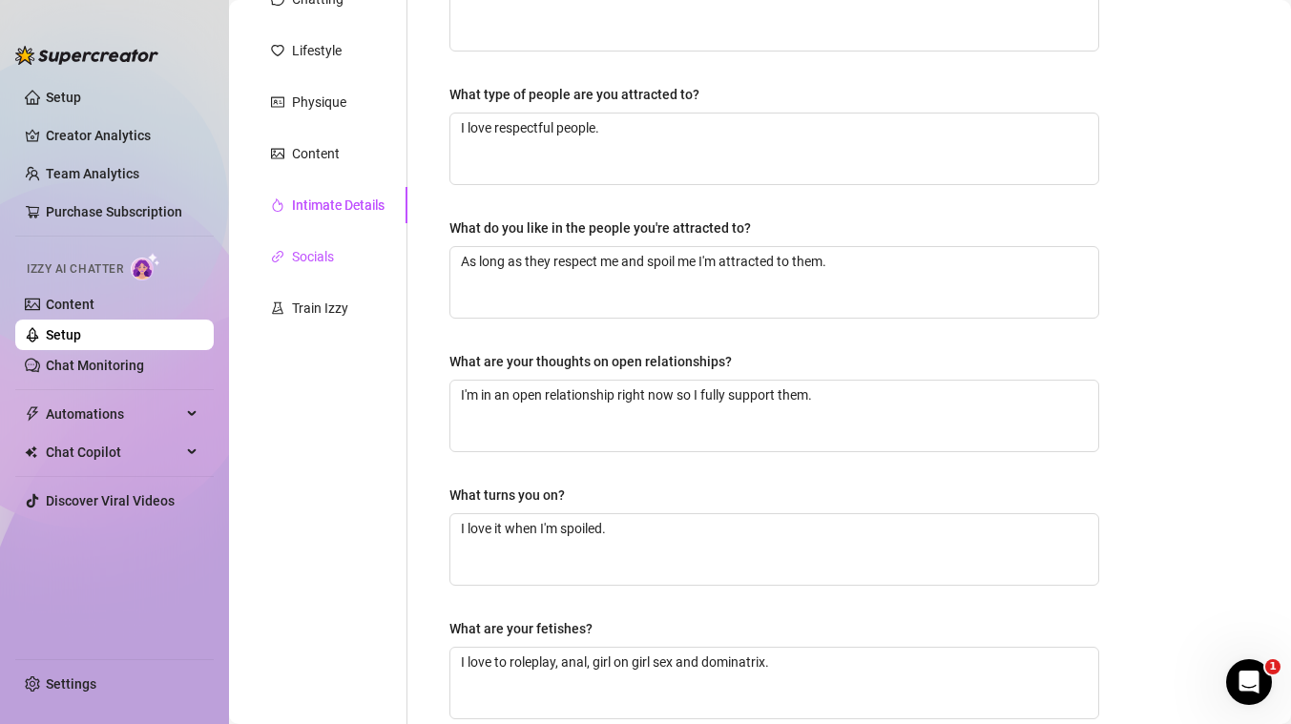
click at [313, 255] on div "Socials" at bounding box center [313, 256] width 42 height 21
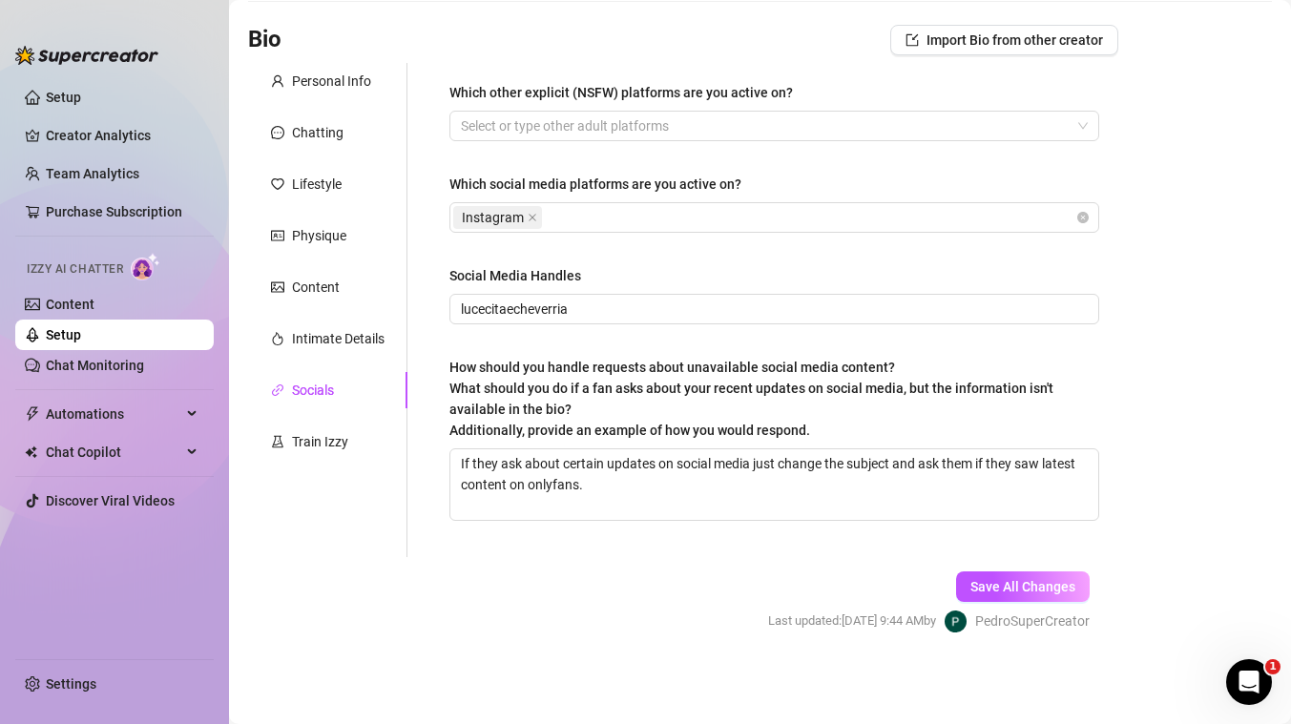
scroll to position [106, 0]
click at [524, 305] on input "lucecitaecheverria" at bounding box center [772, 309] width 623 height 21
click at [599, 629] on form "Personal Info Chatting Lifestyle Physique Content Intimate Details Socials Trai…" at bounding box center [683, 365] width 870 height 604
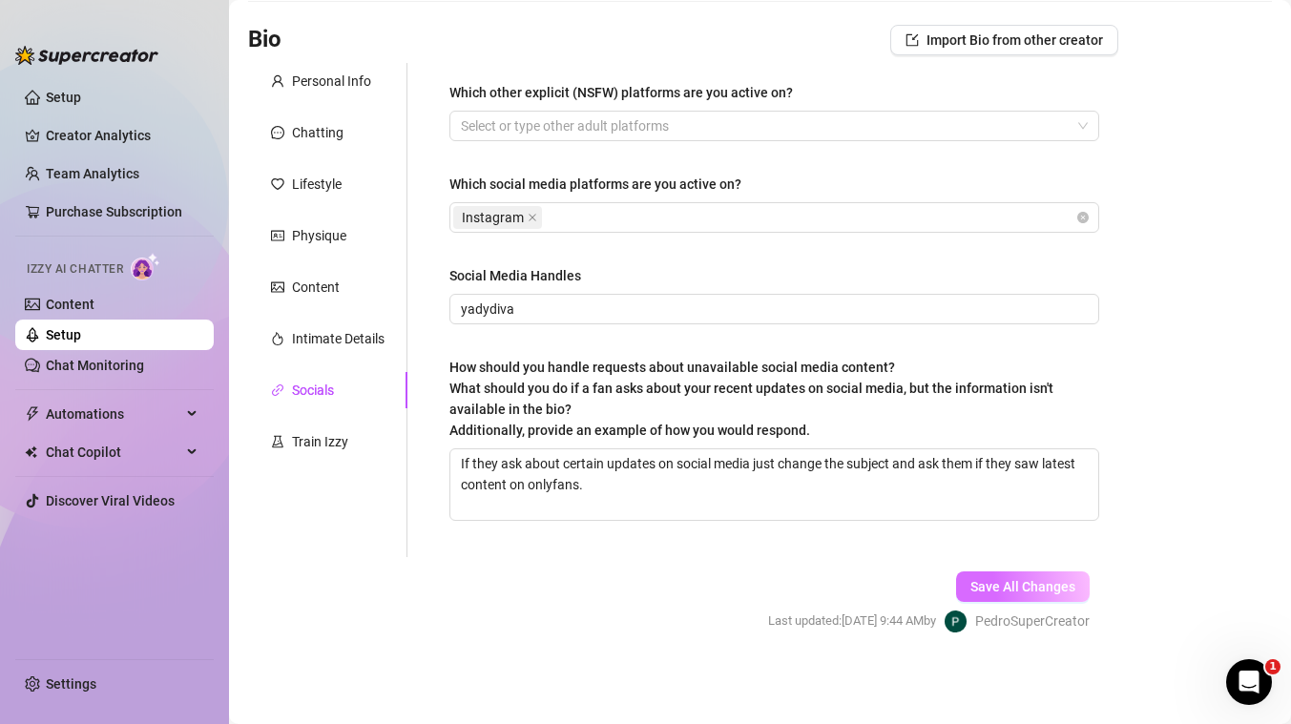
click at [1060, 593] on span "Save All Changes" at bounding box center [1022, 586] width 105 height 15
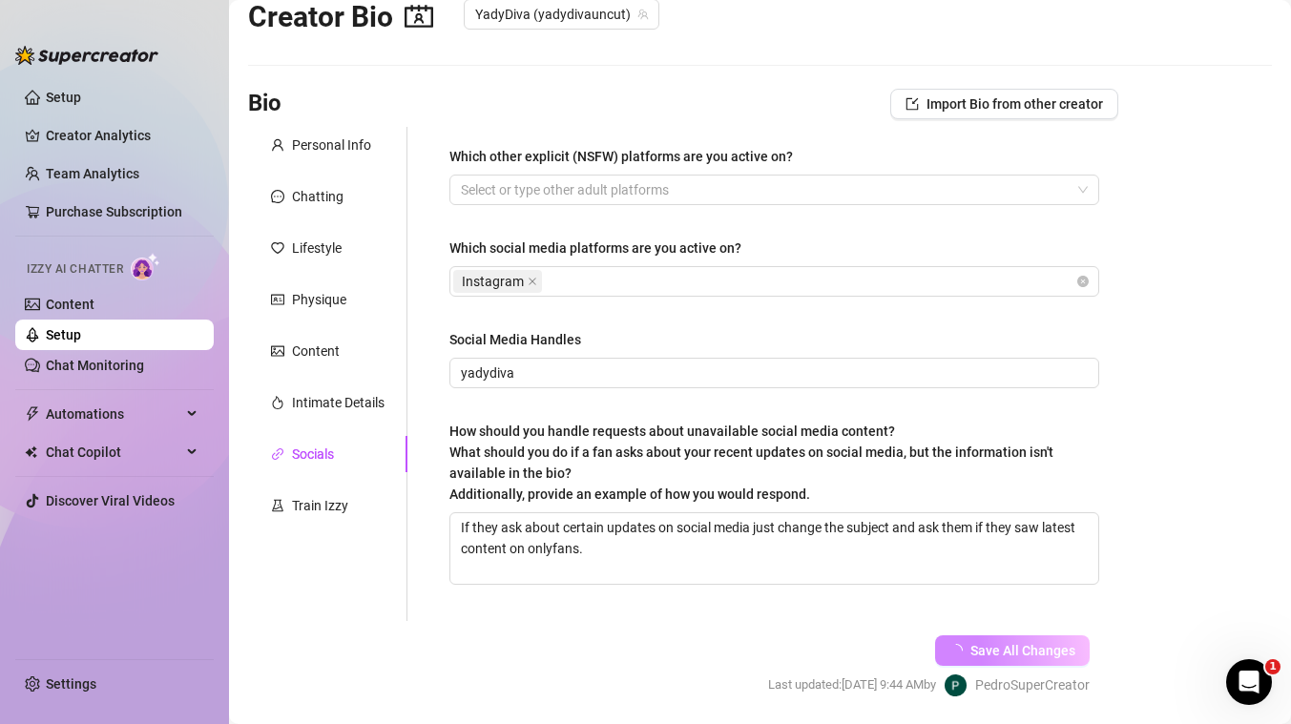
scroll to position [0, 0]
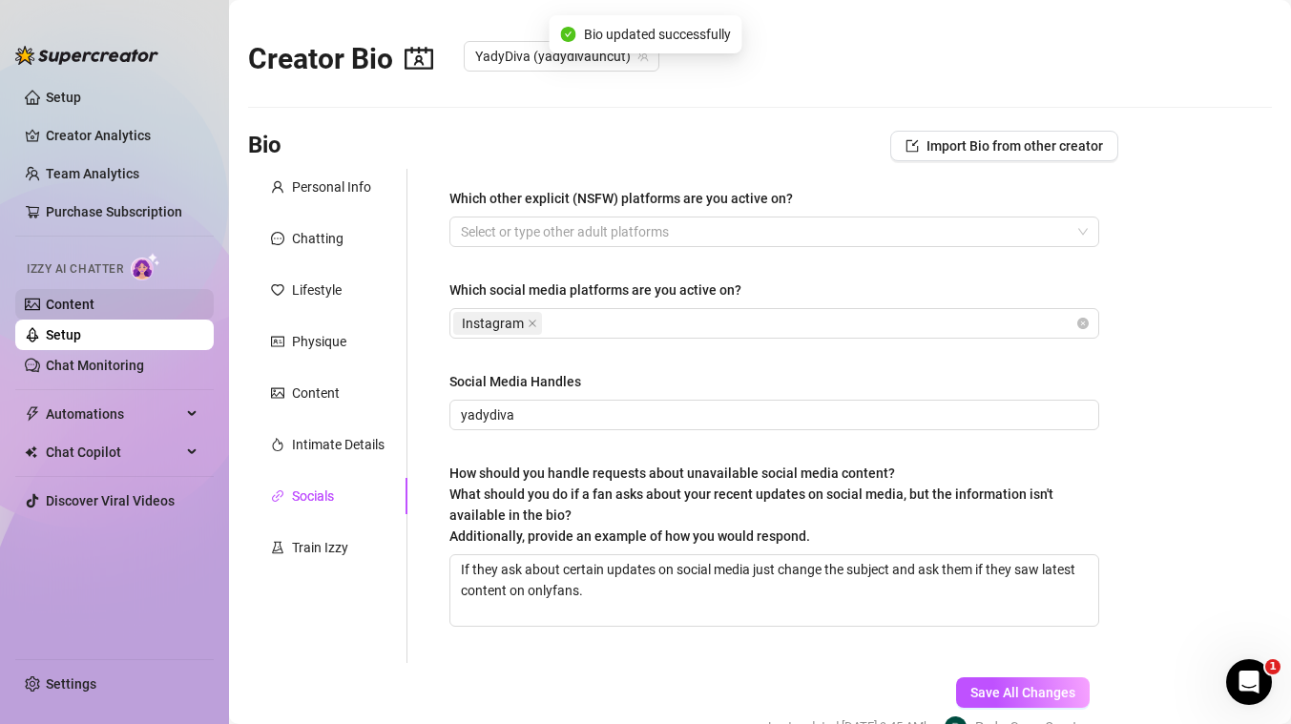
click at [64, 299] on link "Content" at bounding box center [70, 304] width 49 height 15
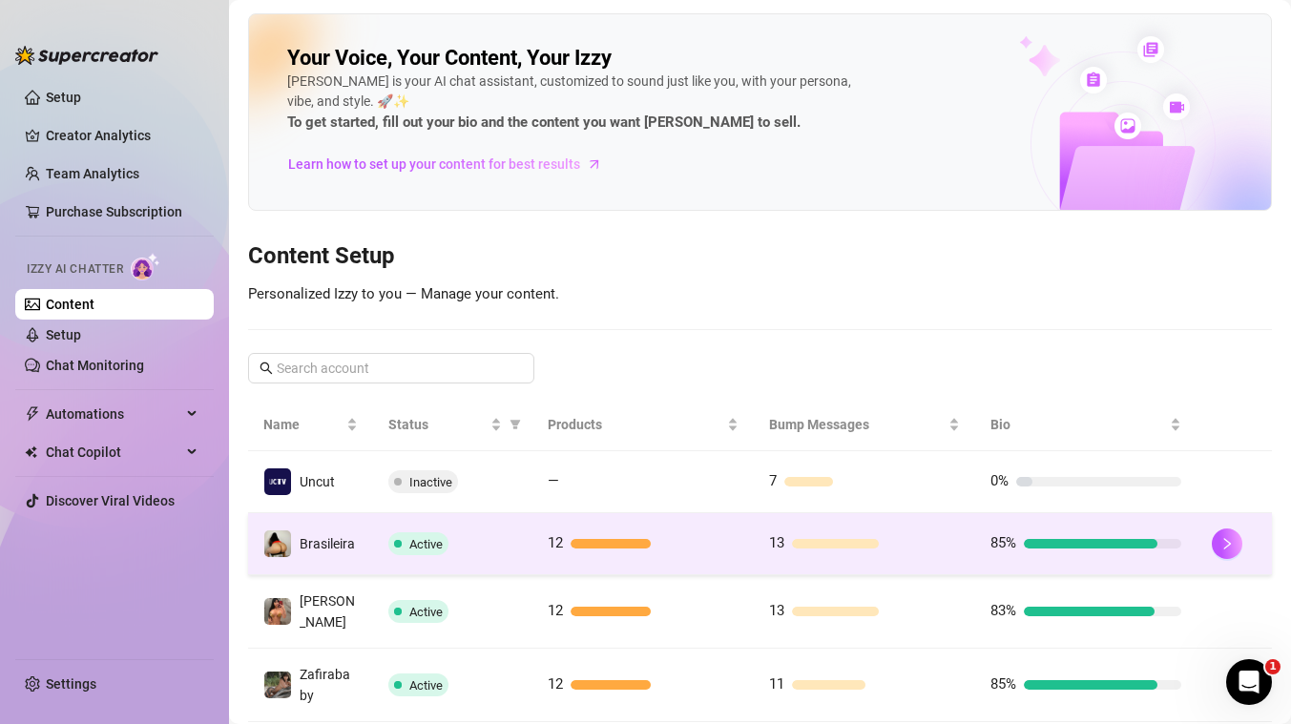
scroll to position [293, 0]
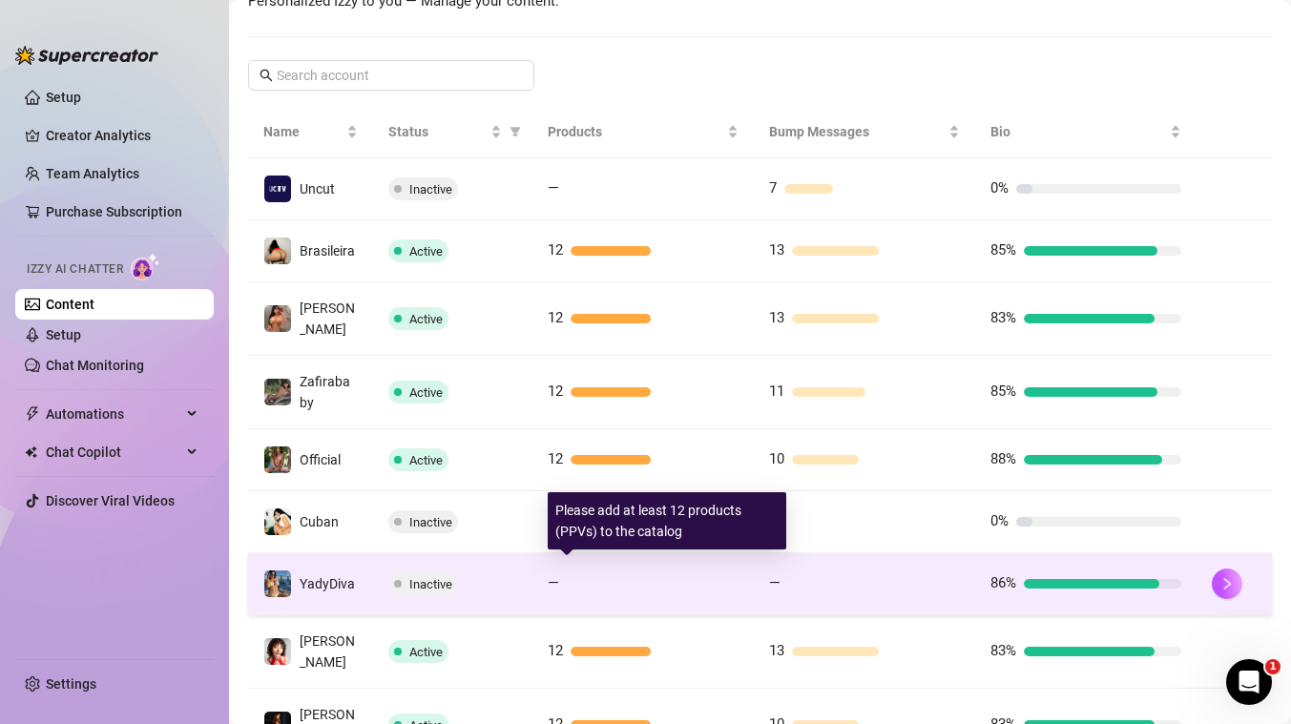
click at [604, 579] on div at bounding box center [653, 584] width 172 height 10
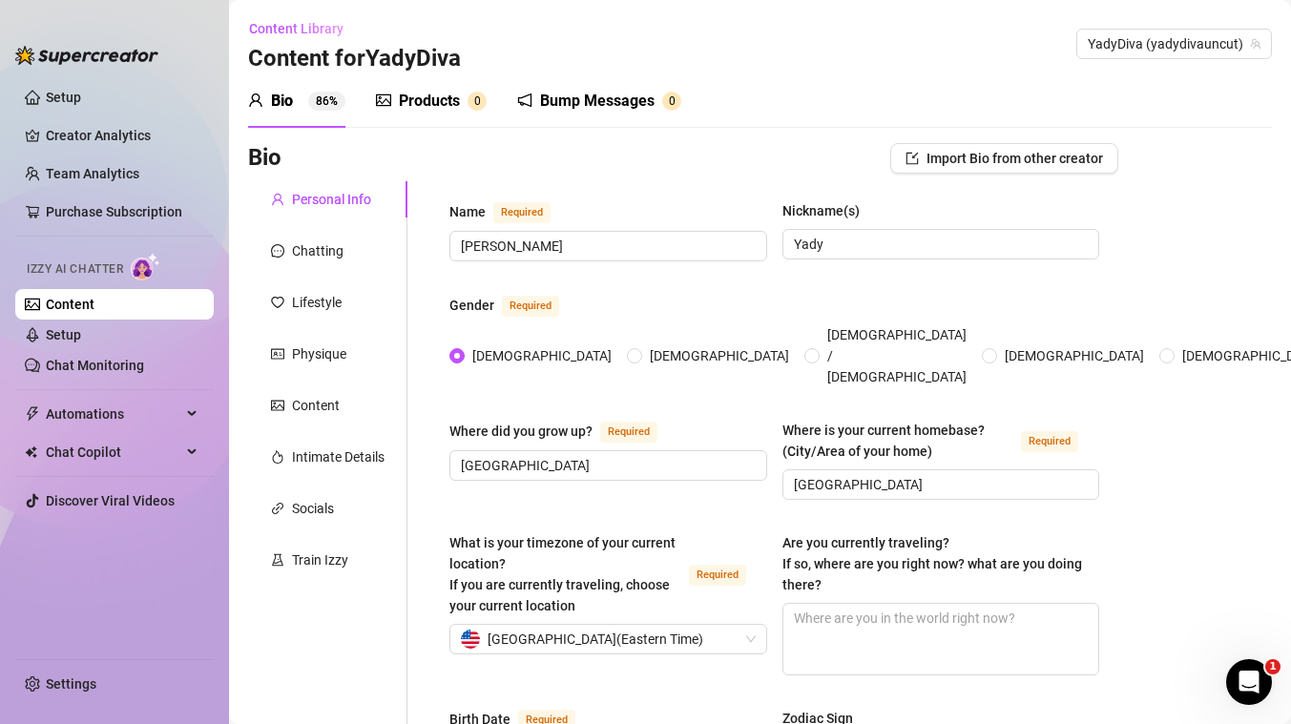
click at [446, 104] on div "Products" at bounding box center [429, 101] width 61 height 23
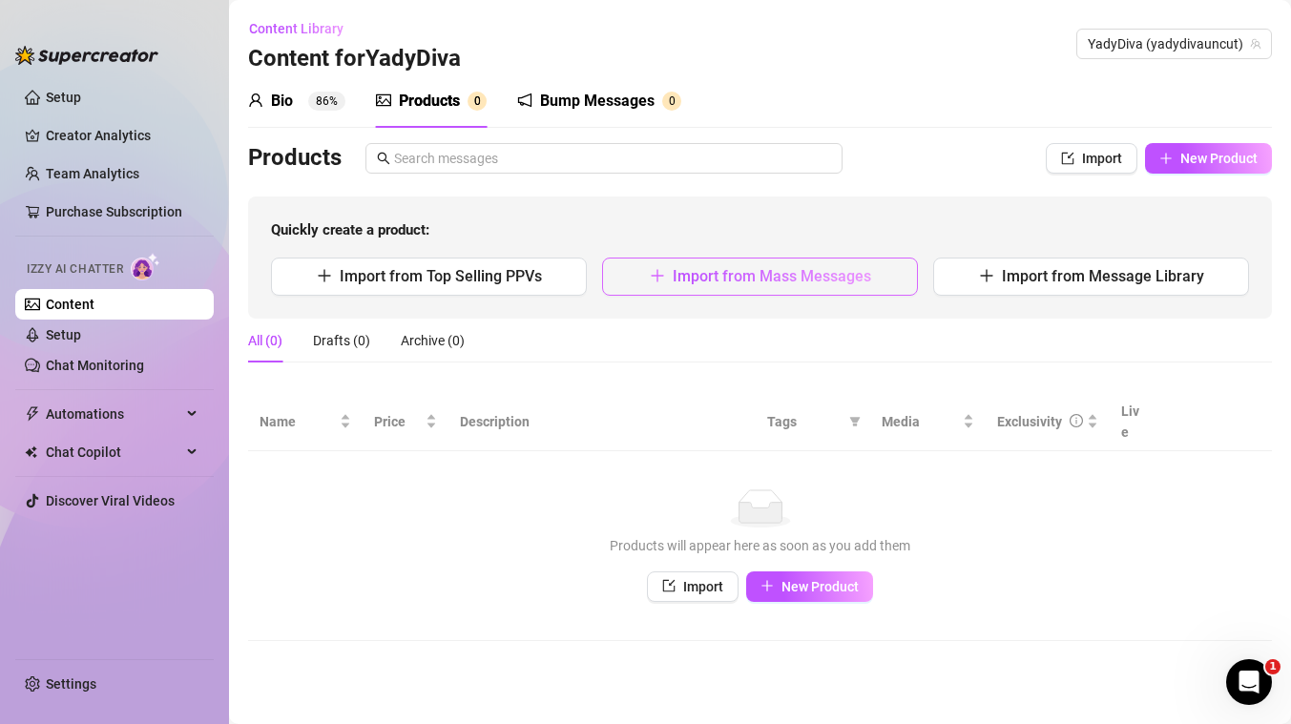
click at [715, 277] on span "Import from Mass Messages" at bounding box center [772, 276] width 198 height 18
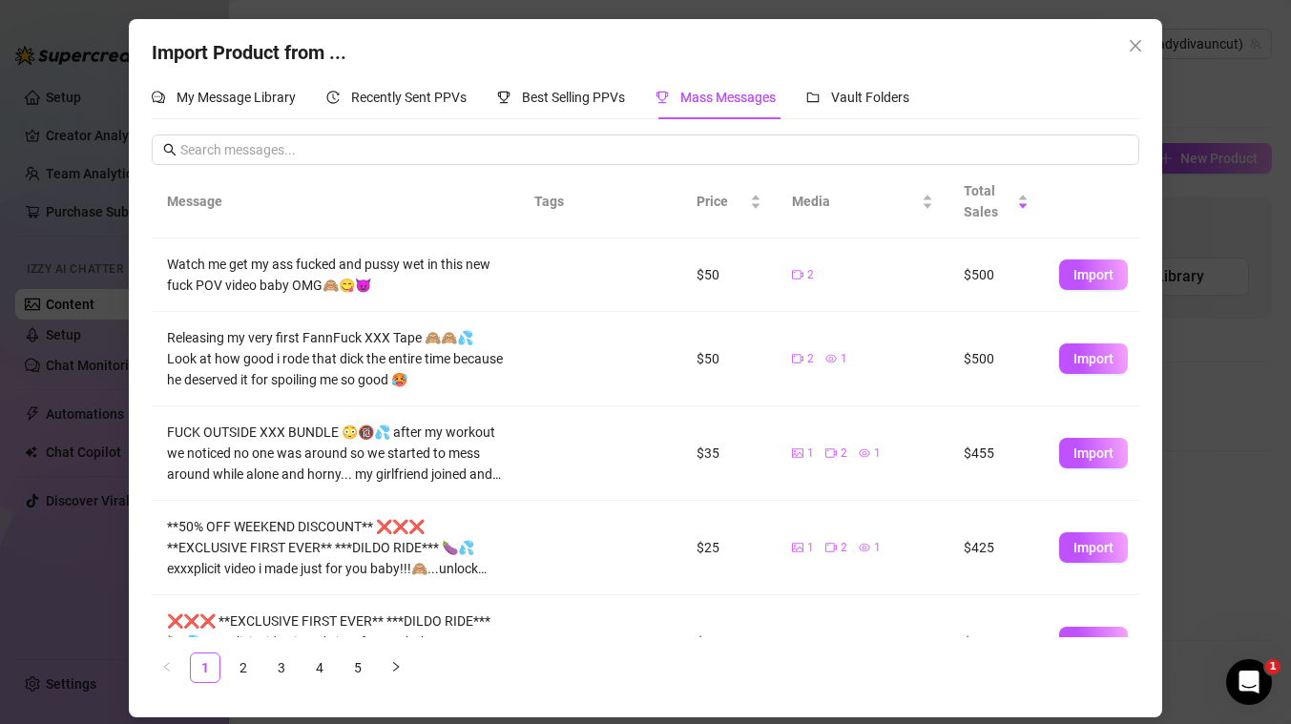
click at [1081, 280] on span "Import" at bounding box center [1093, 274] width 40 height 15
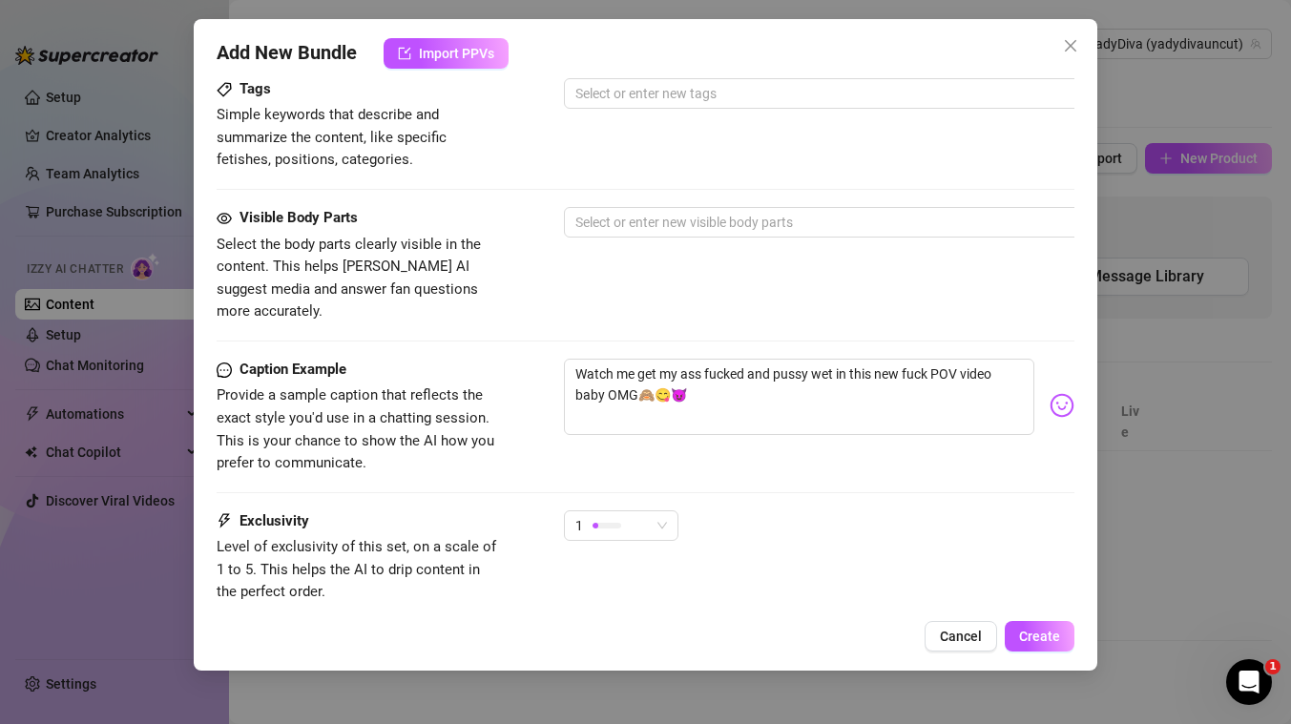
scroll to position [961, 0]
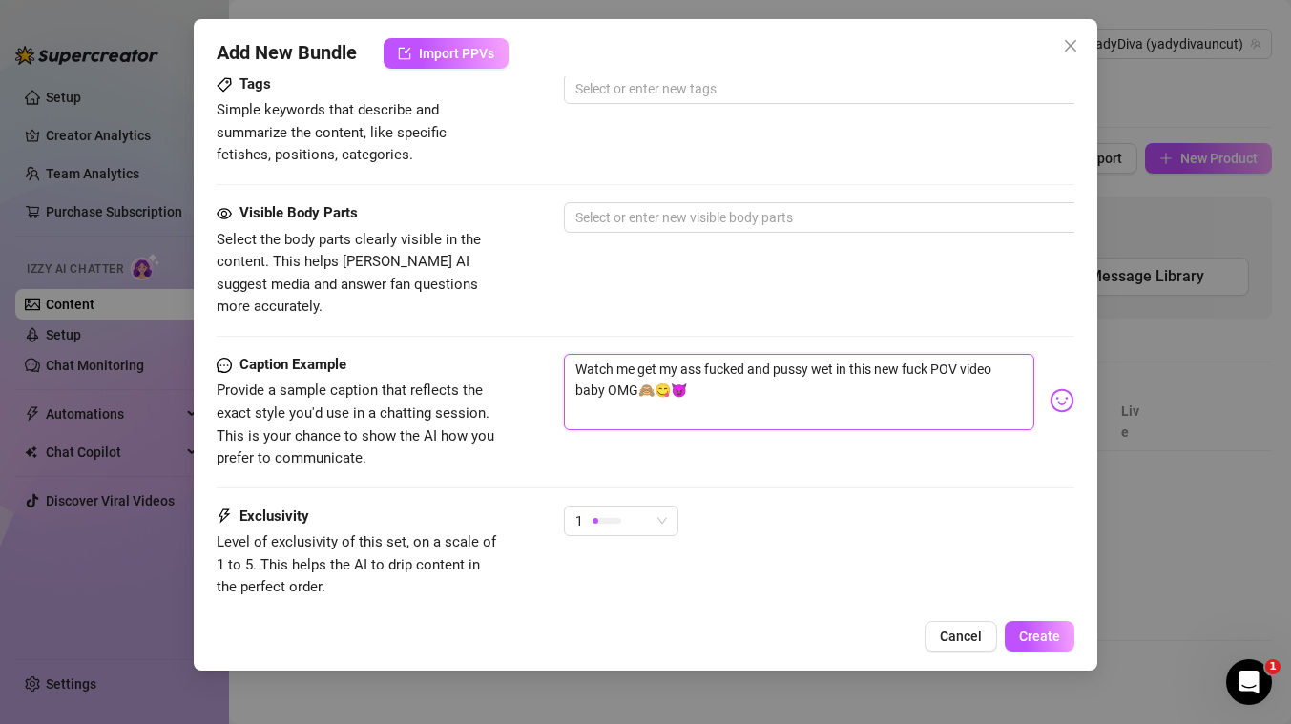
click at [717, 354] on textarea "Watch me get my ass fucked and pussy wet in this new fuck POV video baby OMG🙈😋😈" at bounding box center [799, 392] width 470 height 76
click at [655, 507] on span "1" at bounding box center [621, 521] width 92 height 29
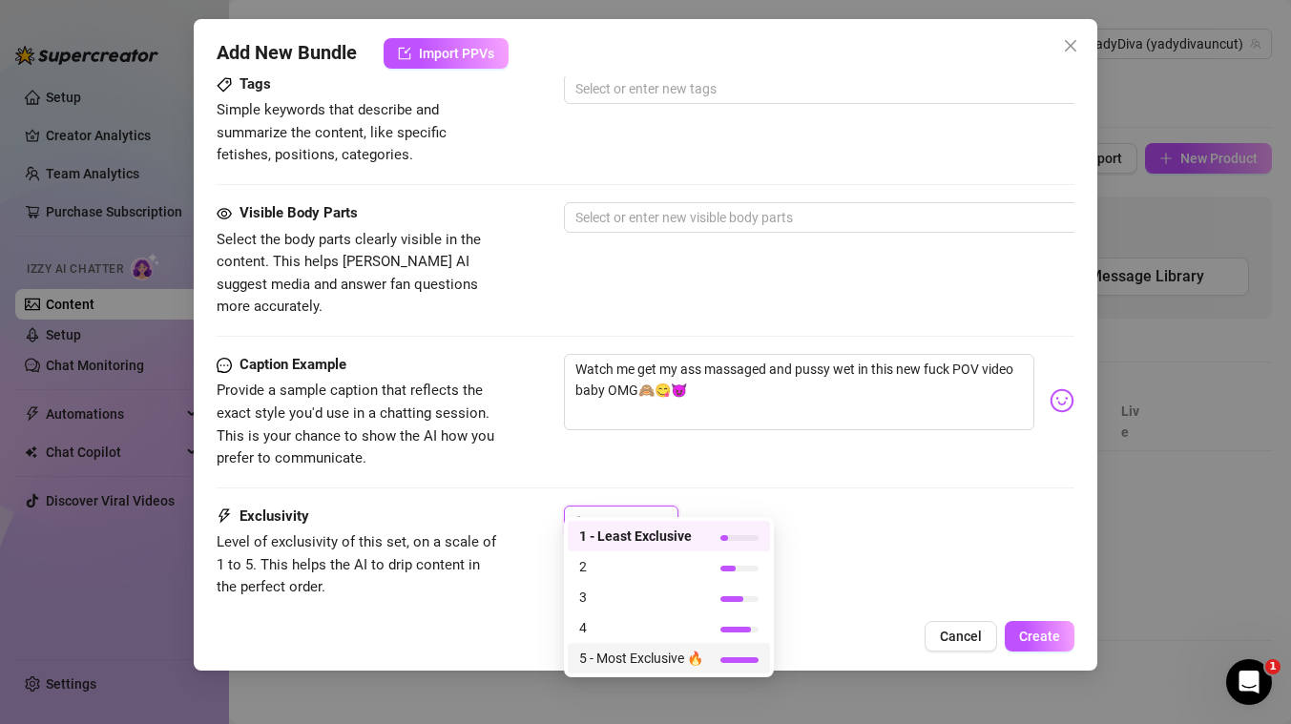
click at [648, 653] on span "5 - Most Exclusive 🔥" at bounding box center [641, 658] width 124 height 21
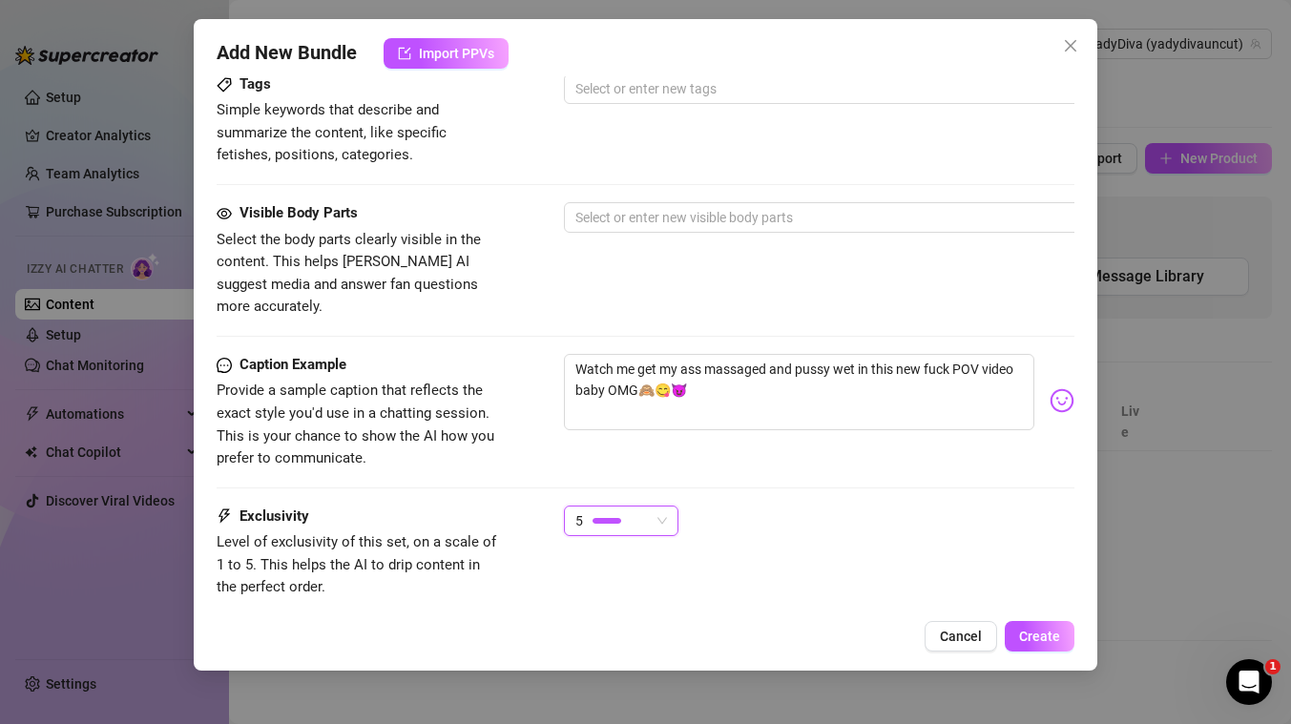
click at [608, 304] on div "Visible Body Parts Select the body parts clearly visible in the content. This h…" at bounding box center [646, 278] width 858 height 152
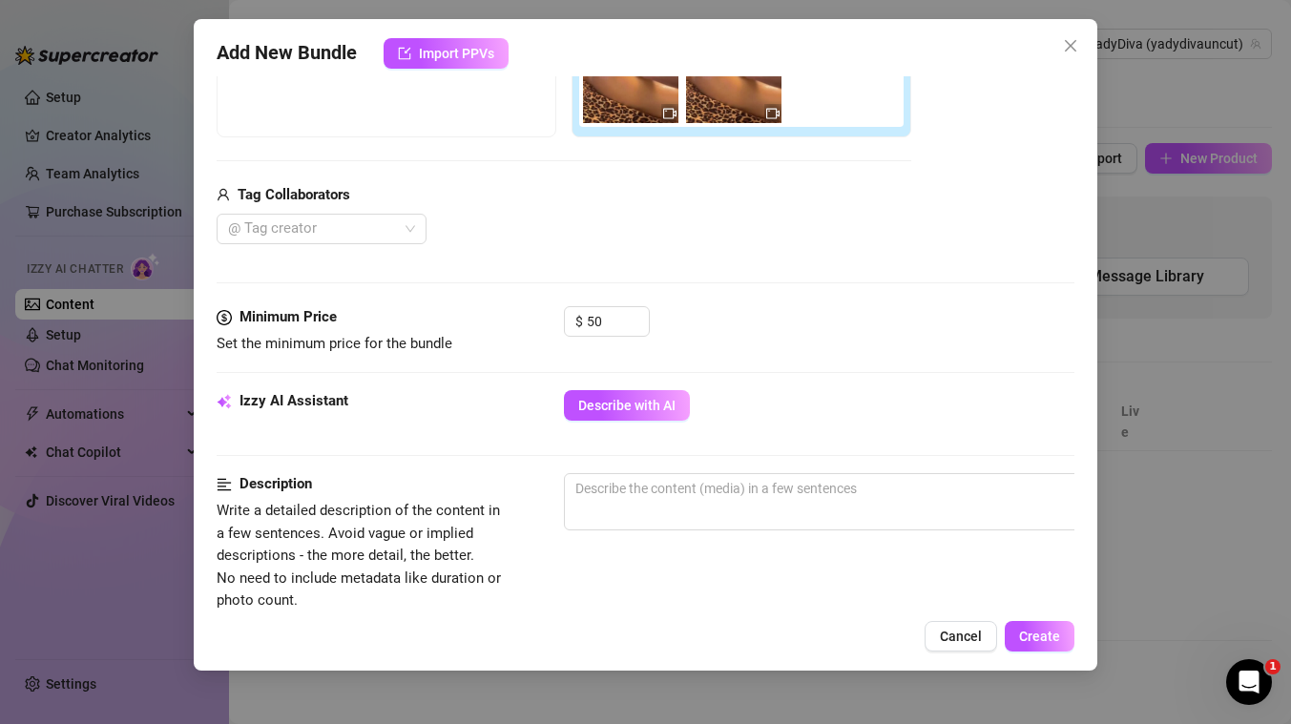
scroll to position [374, 0]
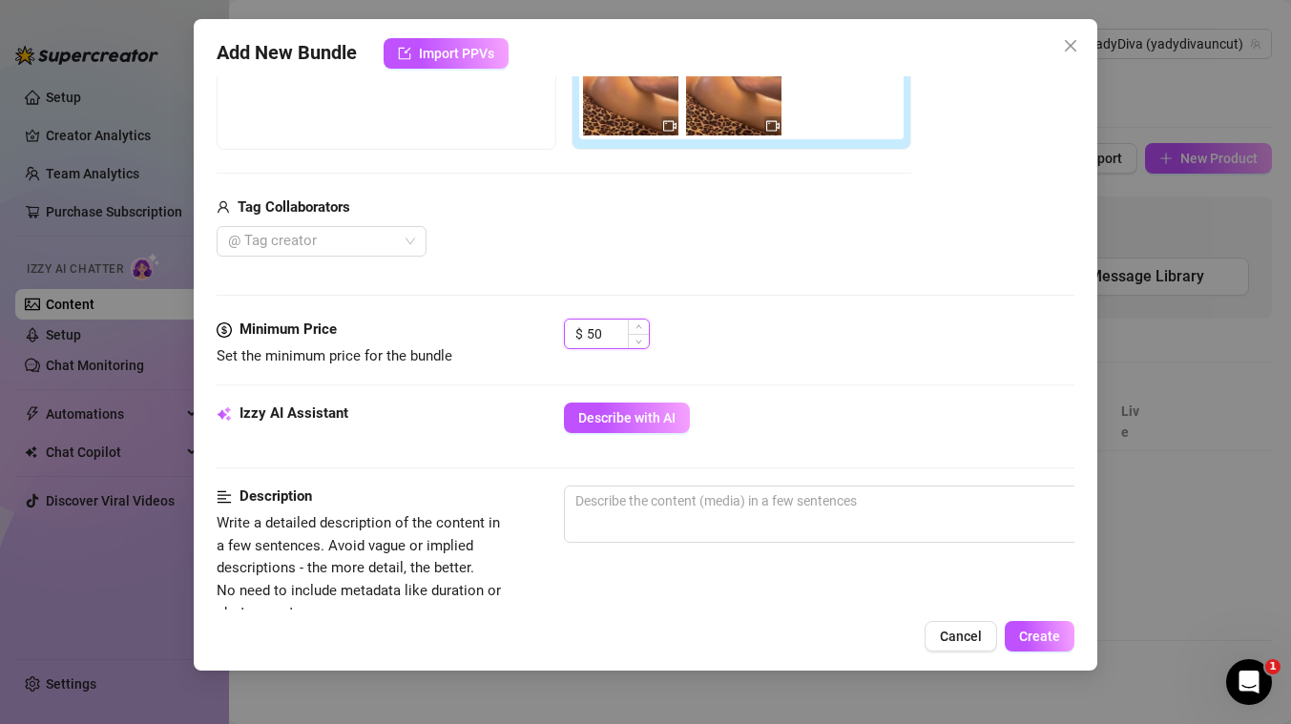
click at [607, 333] on input "50" at bounding box center [618, 334] width 62 height 29
click at [710, 254] on div "@ Tag creator" at bounding box center [564, 241] width 694 height 31
click at [630, 415] on span "Describe with AI" at bounding box center [626, 417] width 97 height 15
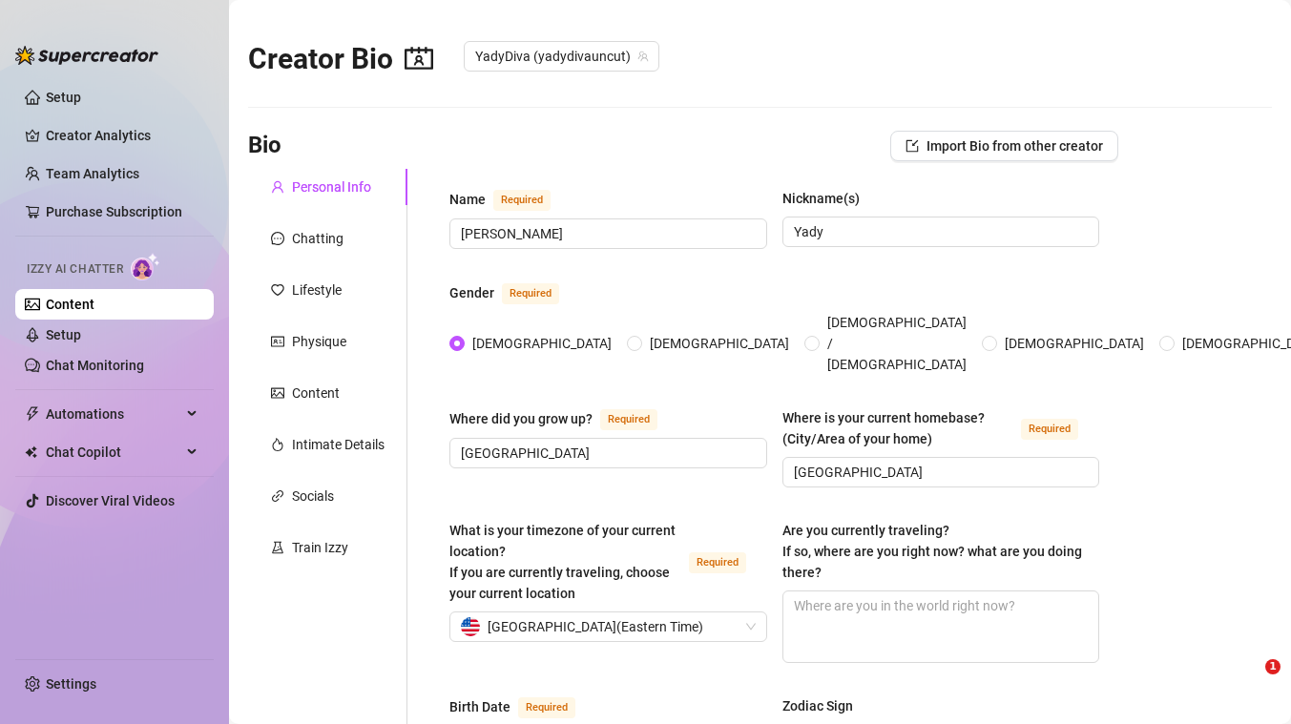
click at [81, 332] on link "Setup" at bounding box center [63, 334] width 35 height 15
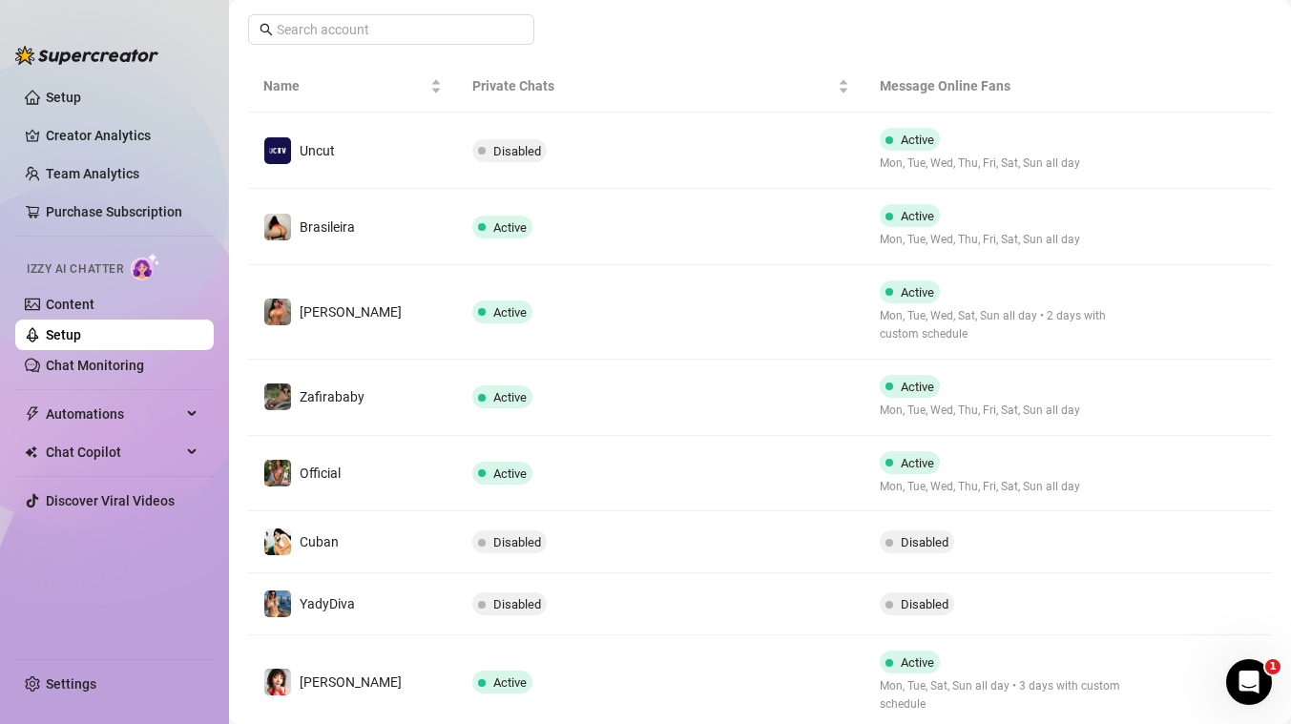
scroll to position [323, 0]
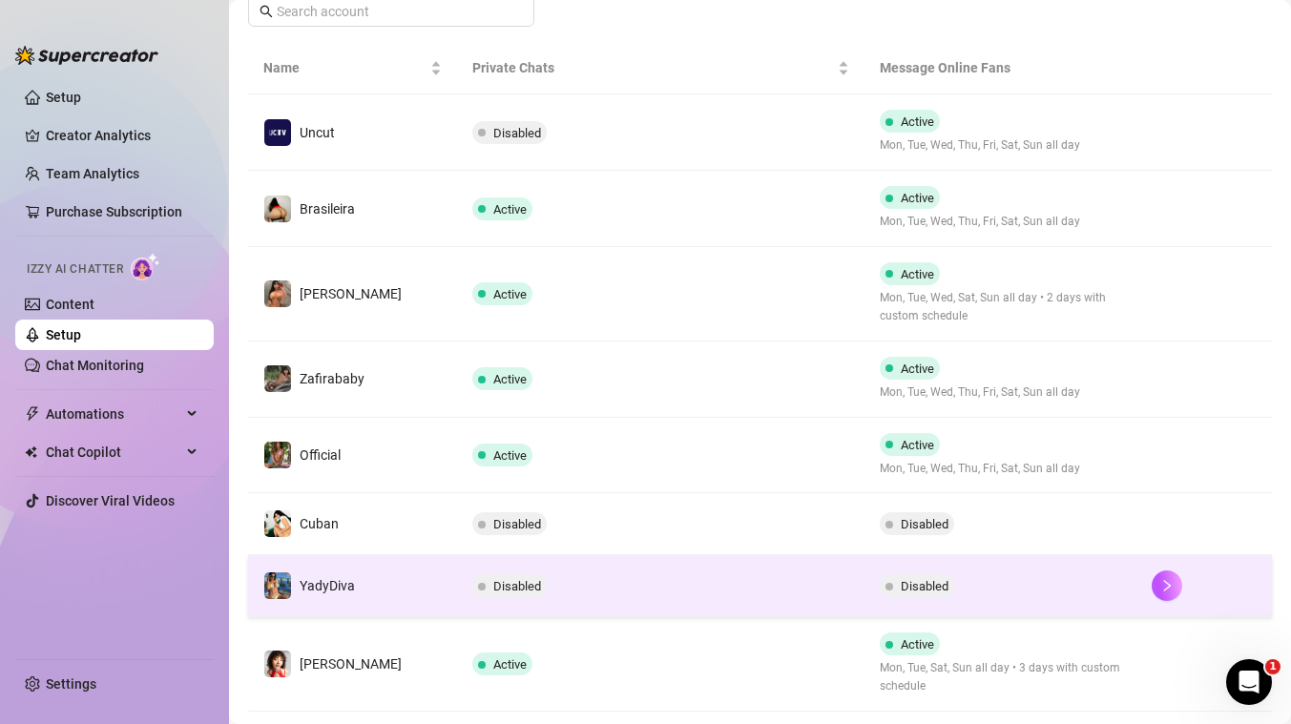
click at [610, 601] on td "Disabled" at bounding box center [660, 586] width 407 height 62
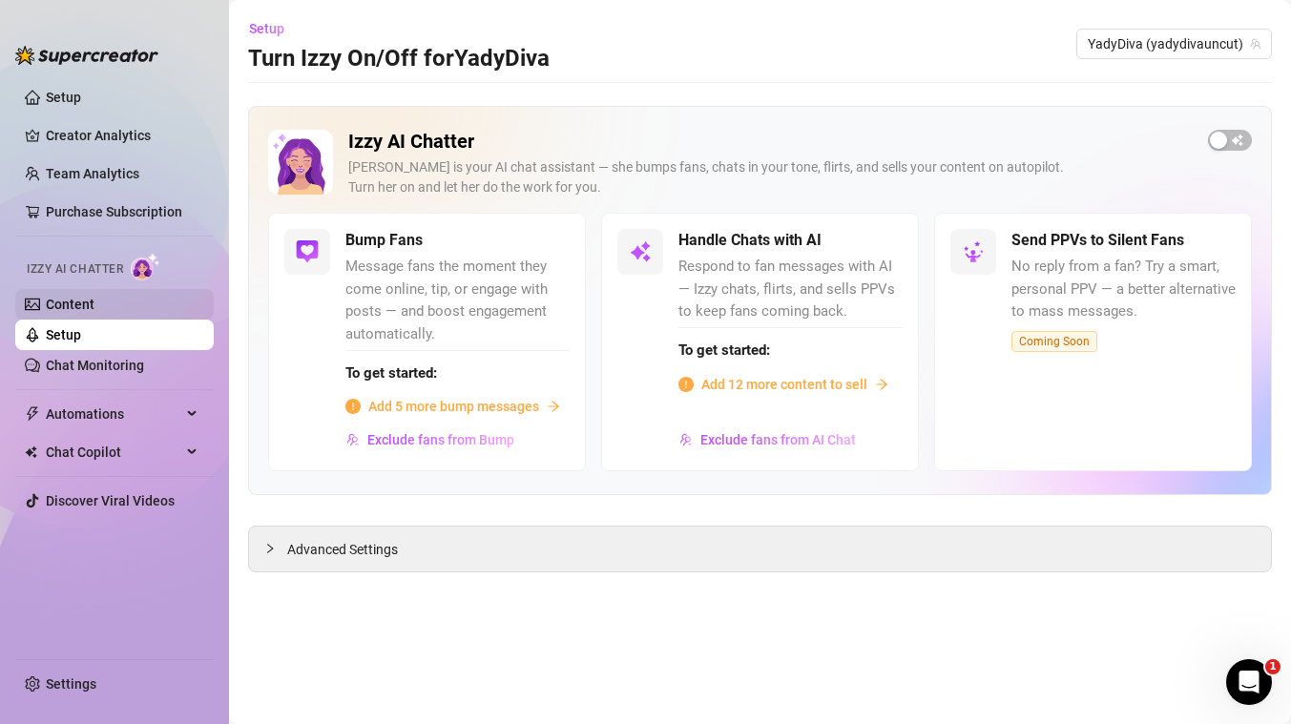
click at [94, 311] on link "Content" at bounding box center [70, 304] width 49 height 15
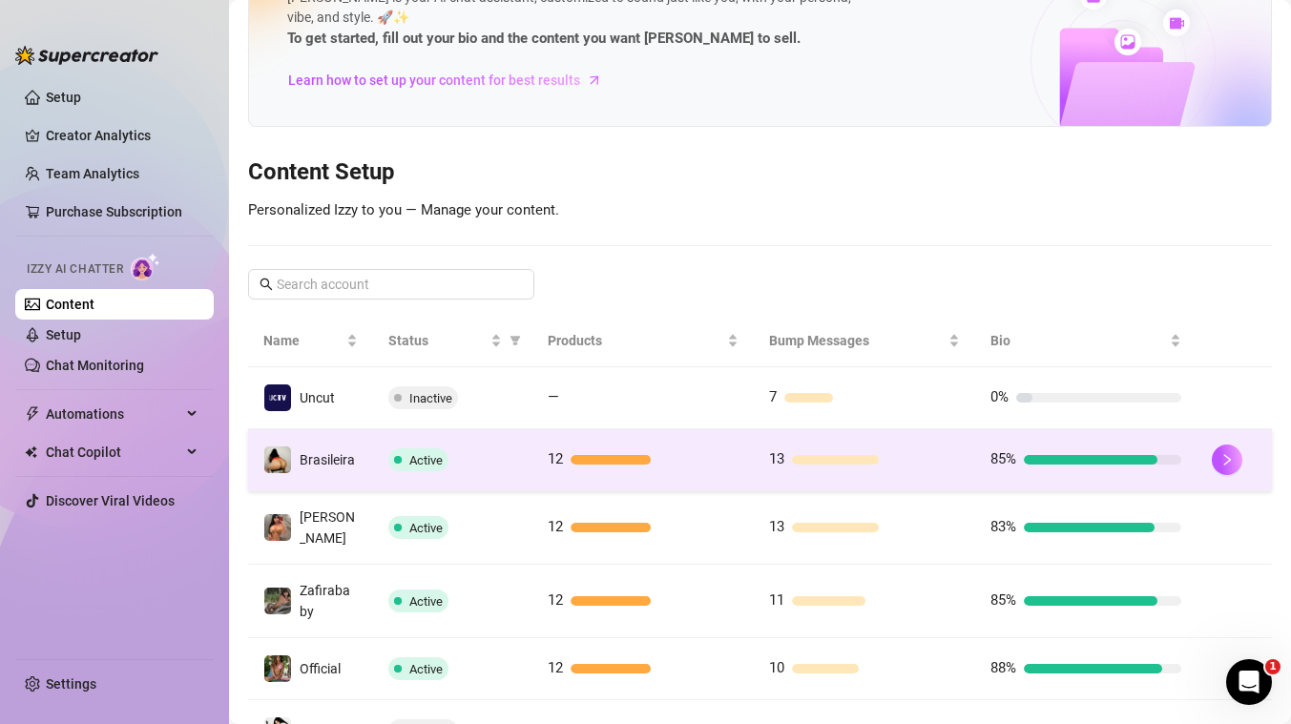
scroll to position [225, 0]
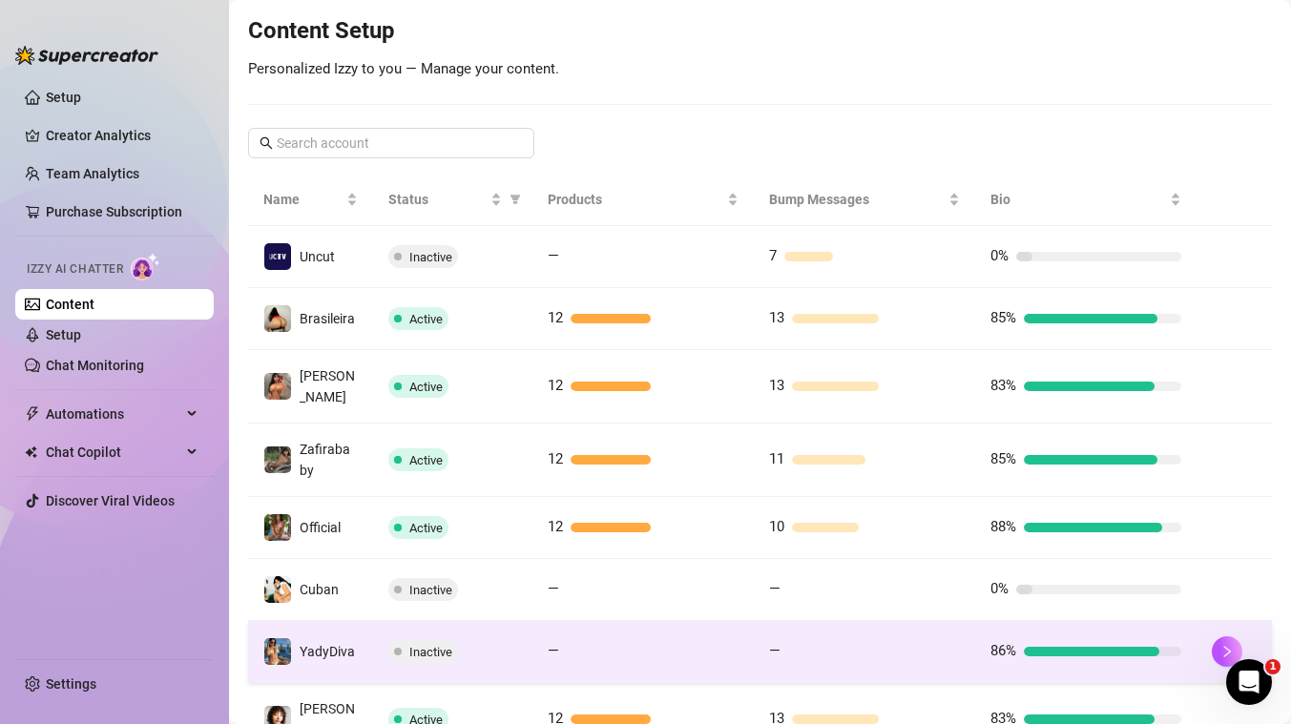
click at [677, 647] on div at bounding box center [653, 652] width 172 height 10
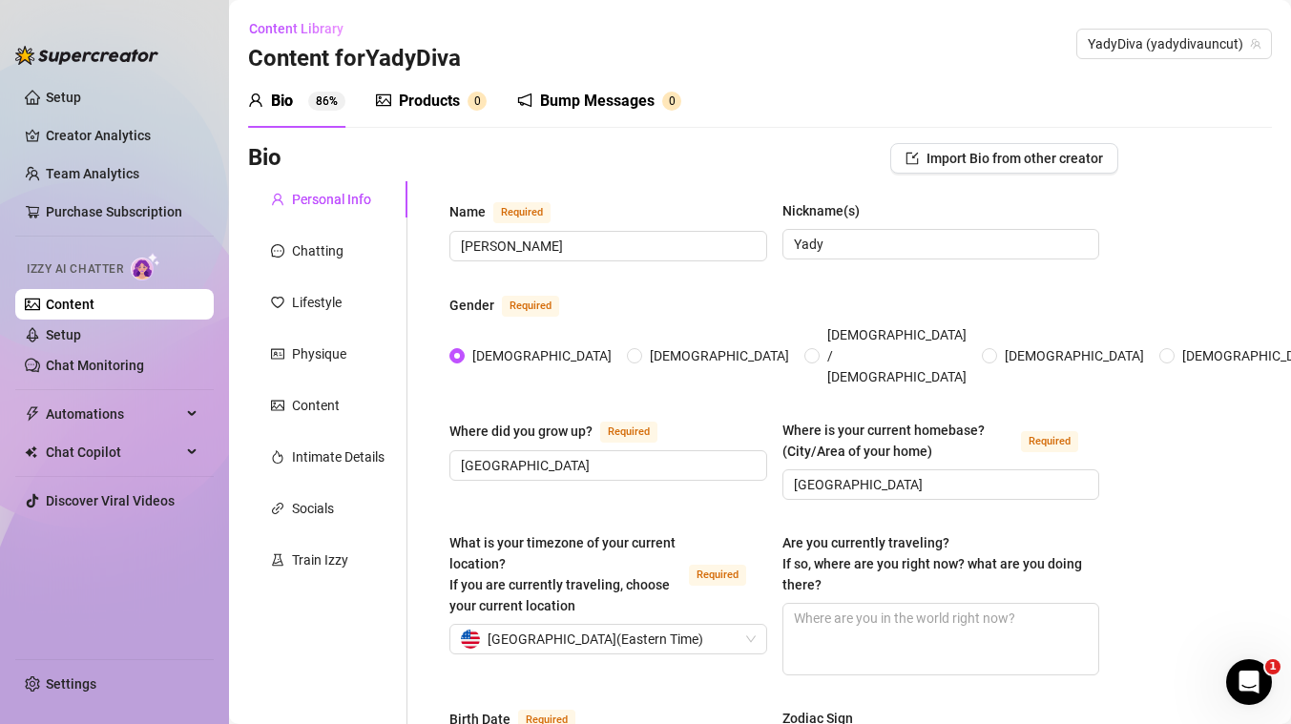
click at [425, 99] on div "Products" at bounding box center [429, 101] width 61 height 23
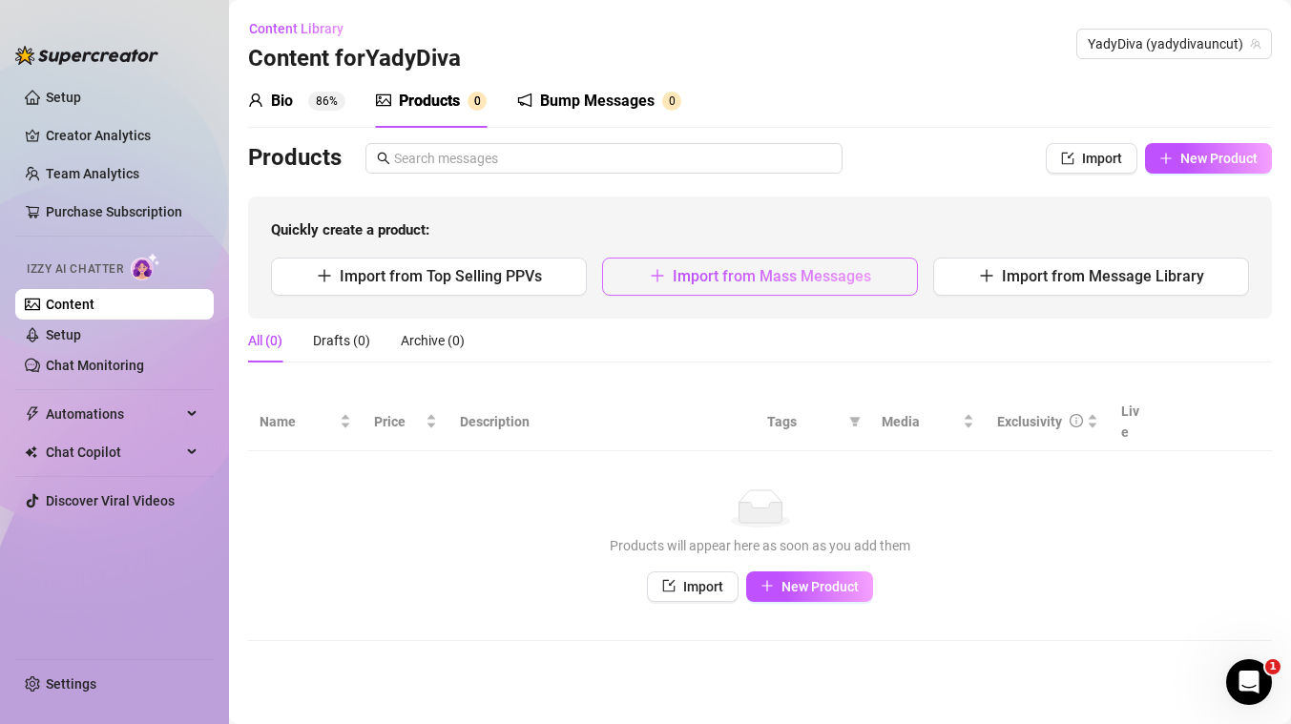
click at [825, 279] on span "Import from Mass Messages" at bounding box center [772, 276] width 198 height 18
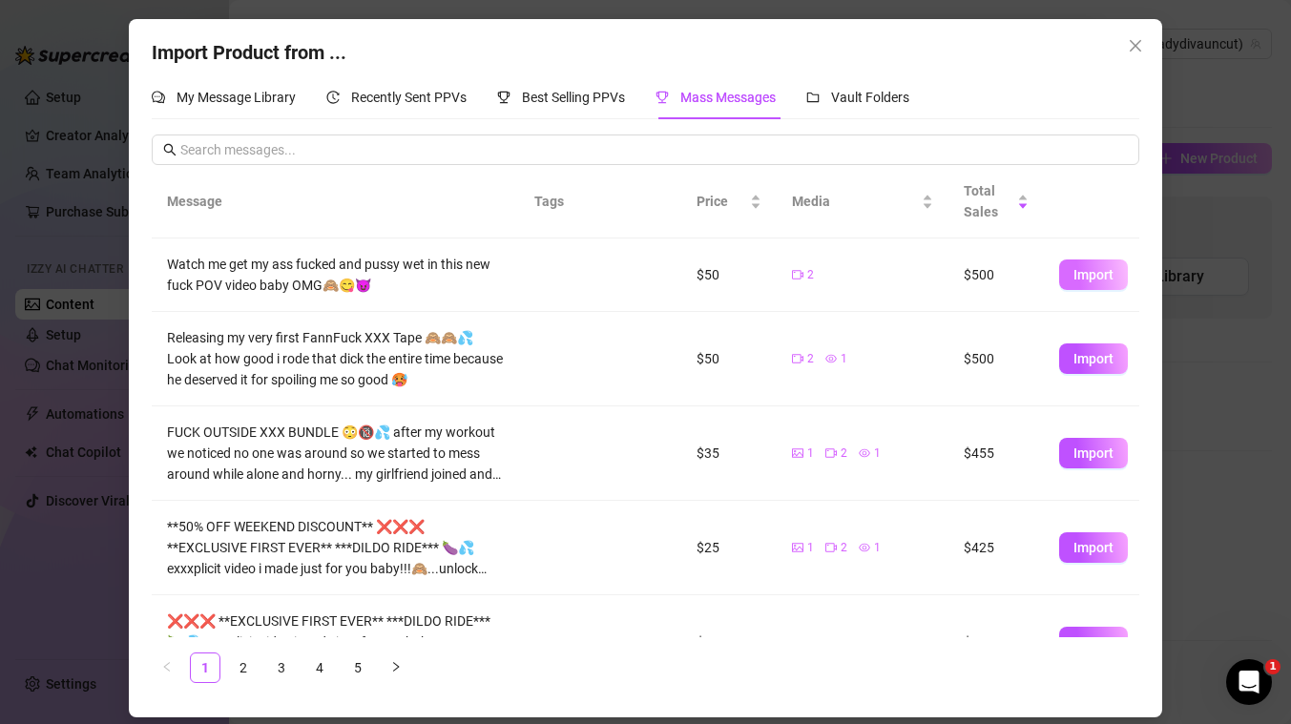
click at [1100, 277] on span "Import" at bounding box center [1093, 274] width 40 height 15
type textarea "Watch me get my ass fucked and pussy wet in this new fuck POV video baby OMG🙈😋😈"
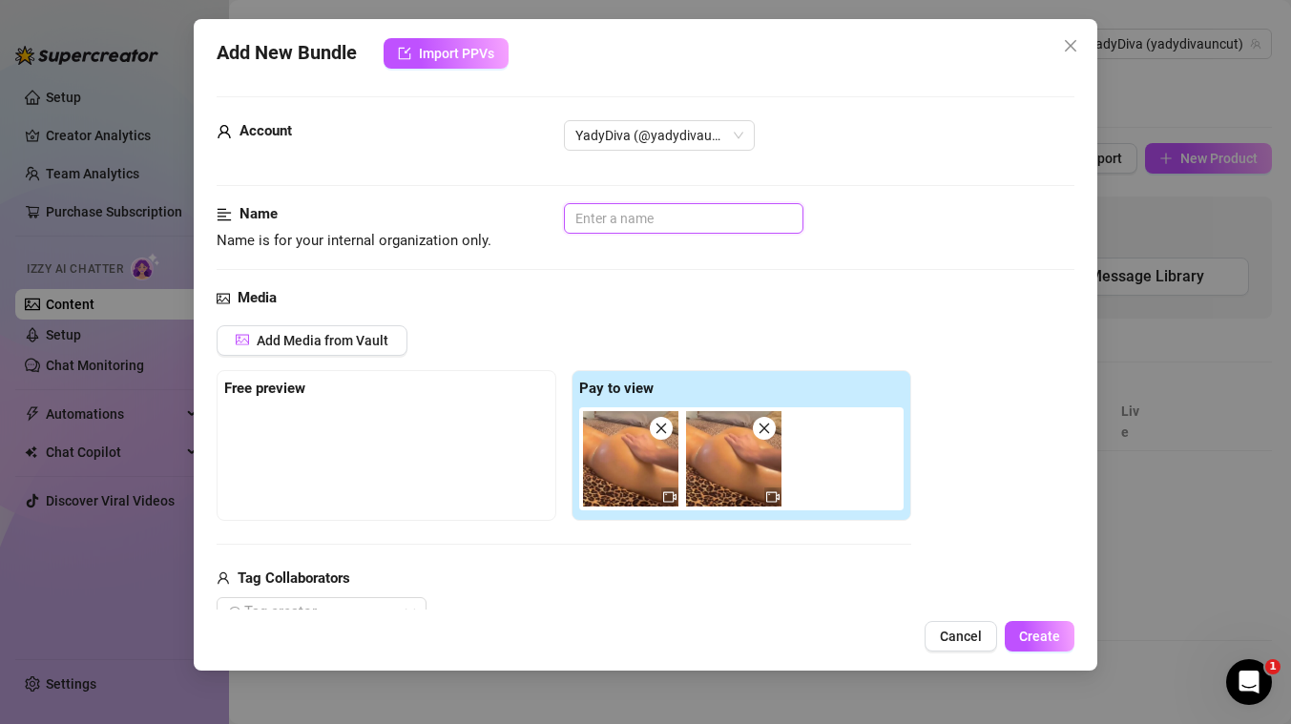
click at [695, 220] on input "text" at bounding box center [683, 218] width 239 height 31
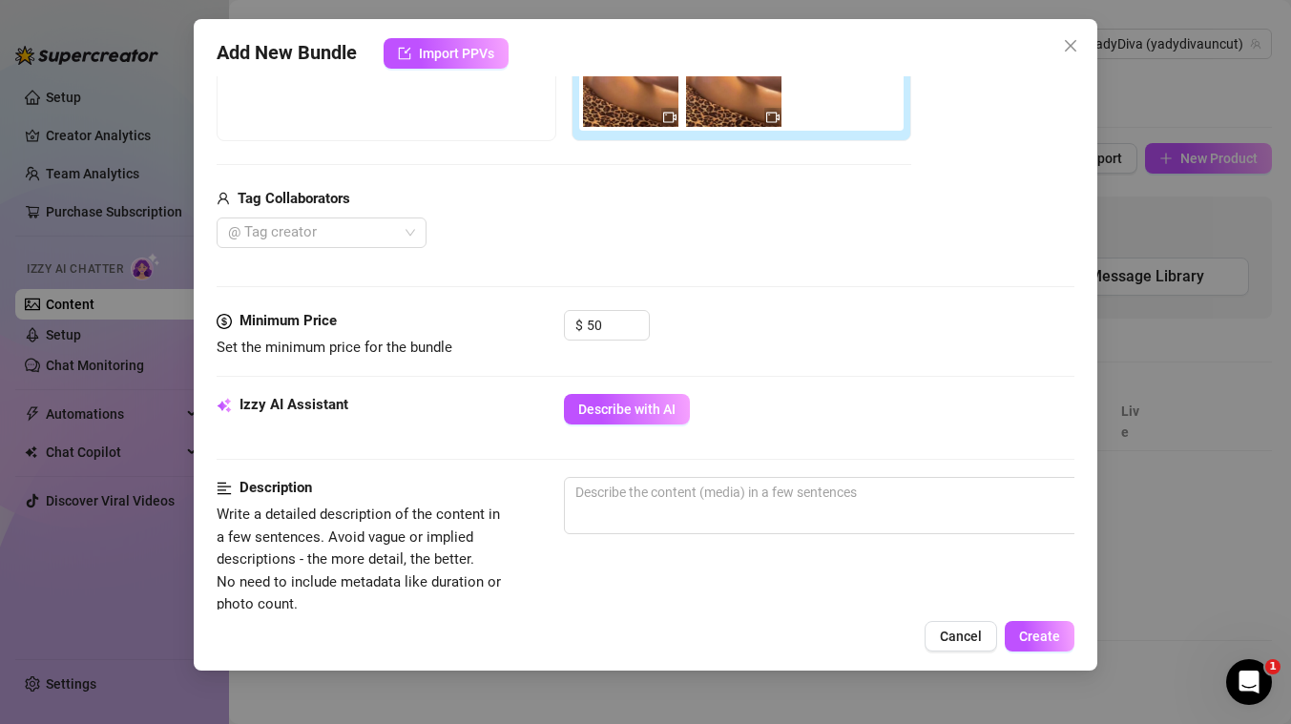
scroll to position [382, 0]
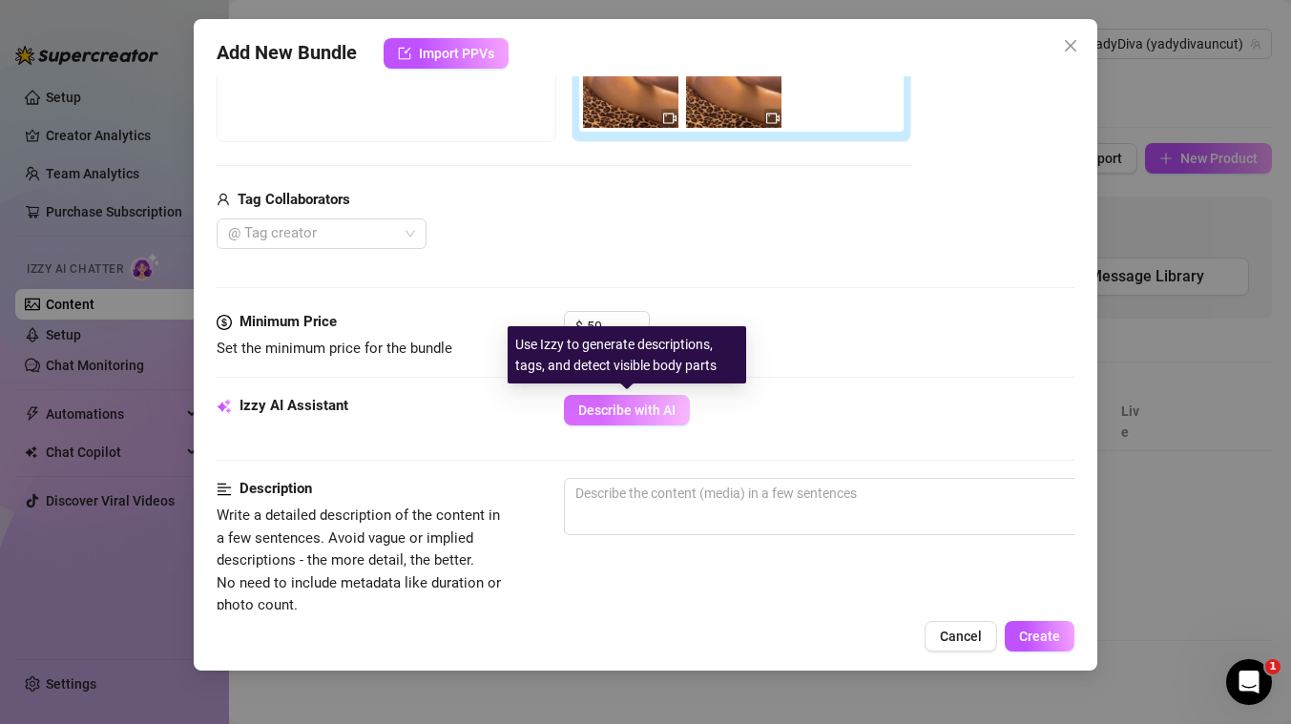
type input "ass massage"
click at [659, 409] on span "Describe with AI" at bounding box center [626, 410] width 97 height 15
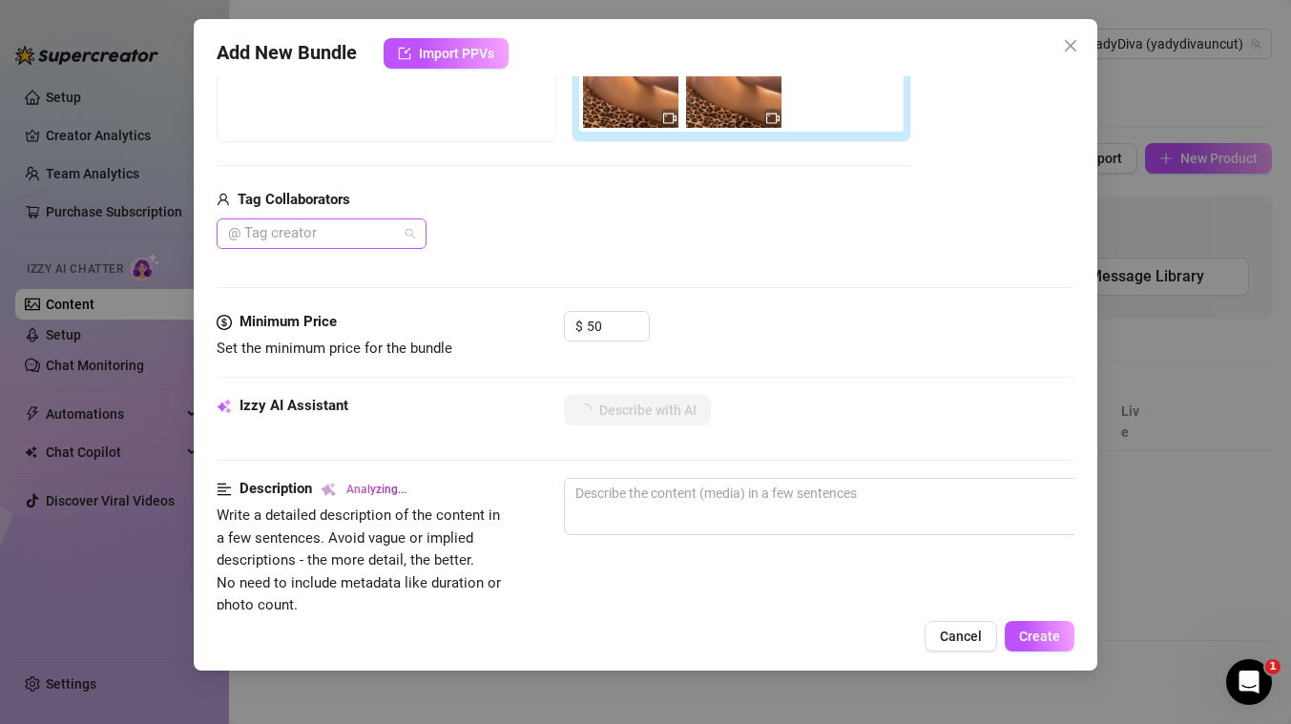
click at [375, 239] on div at bounding box center [311, 233] width 182 height 27
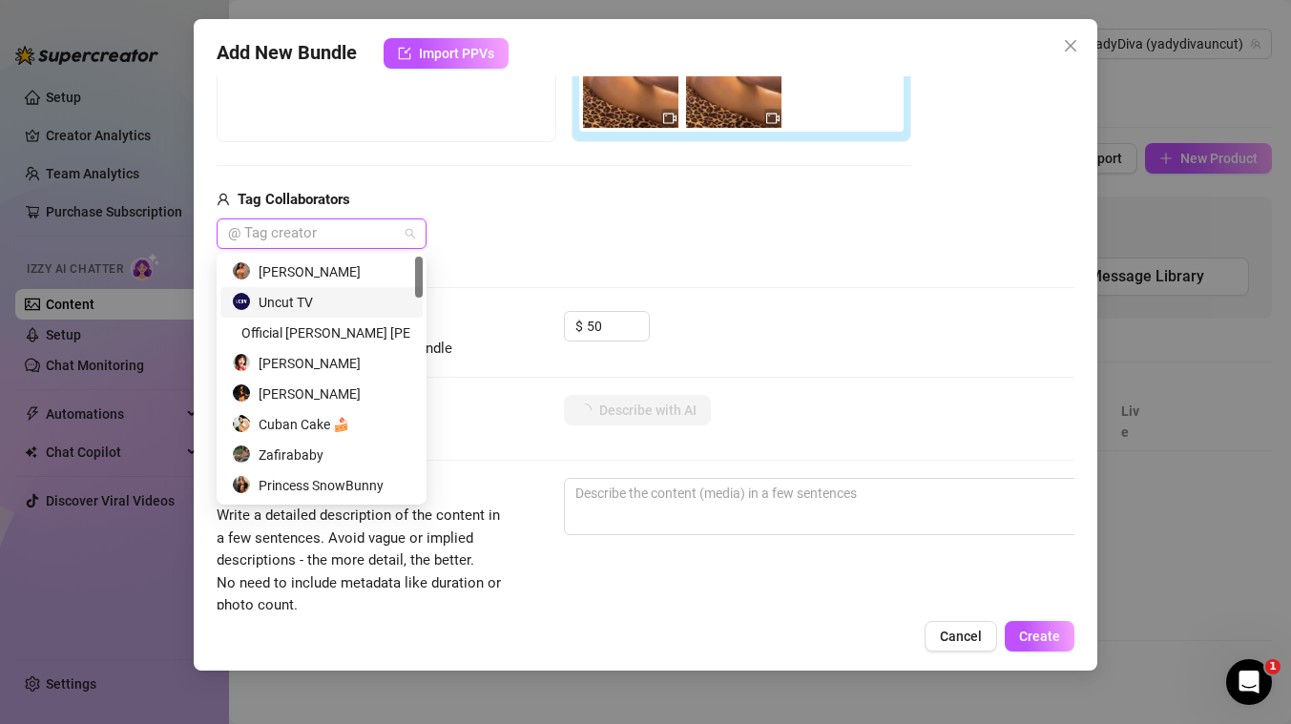
click at [303, 303] on div "Uncut TV" at bounding box center [321, 302] width 179 height 21
click at [930, 234] on div "Add Media from Vault Free preview Pay to view Tag Collaborators Uncut TV" at bounding box center [646, 98] width 858 height 303
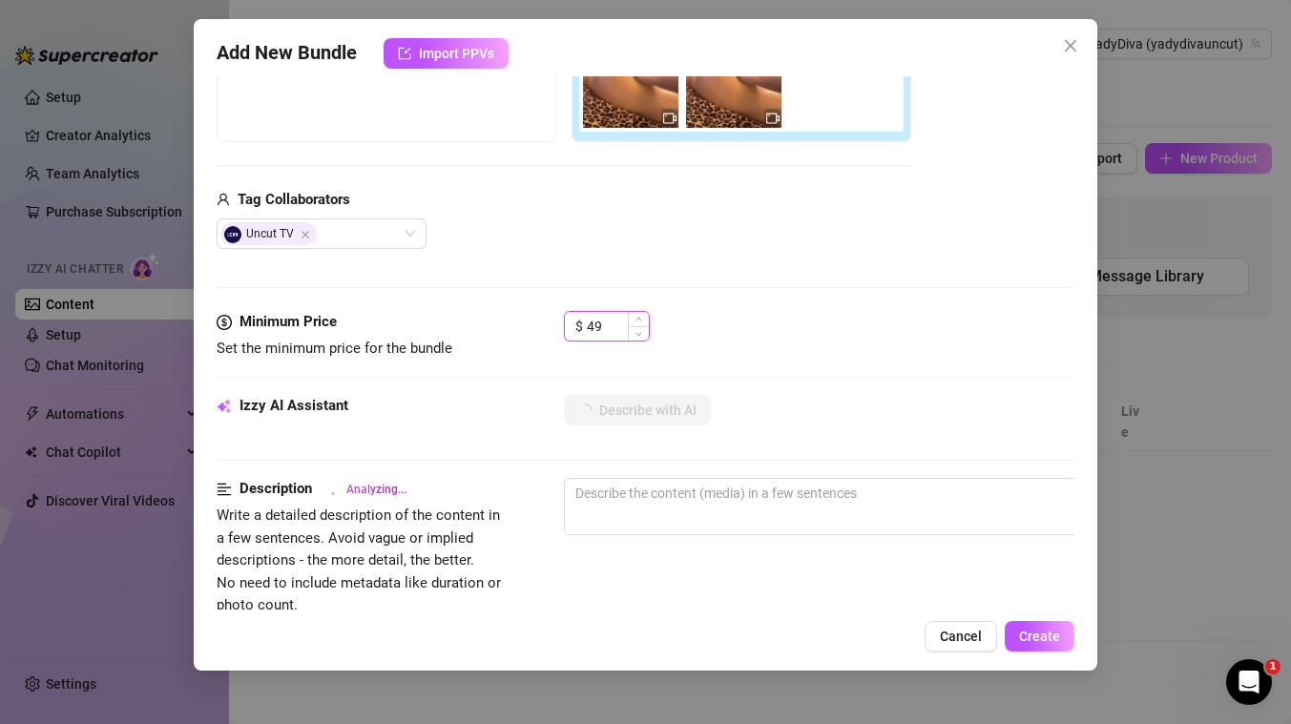
click at [629, 335] on span "Decrease Value" at bounding box center [638, 333] width 21 height 14
click at [608, 326] on input "48" at bounding box center [618, 326] width 62 height 29
type input "100"
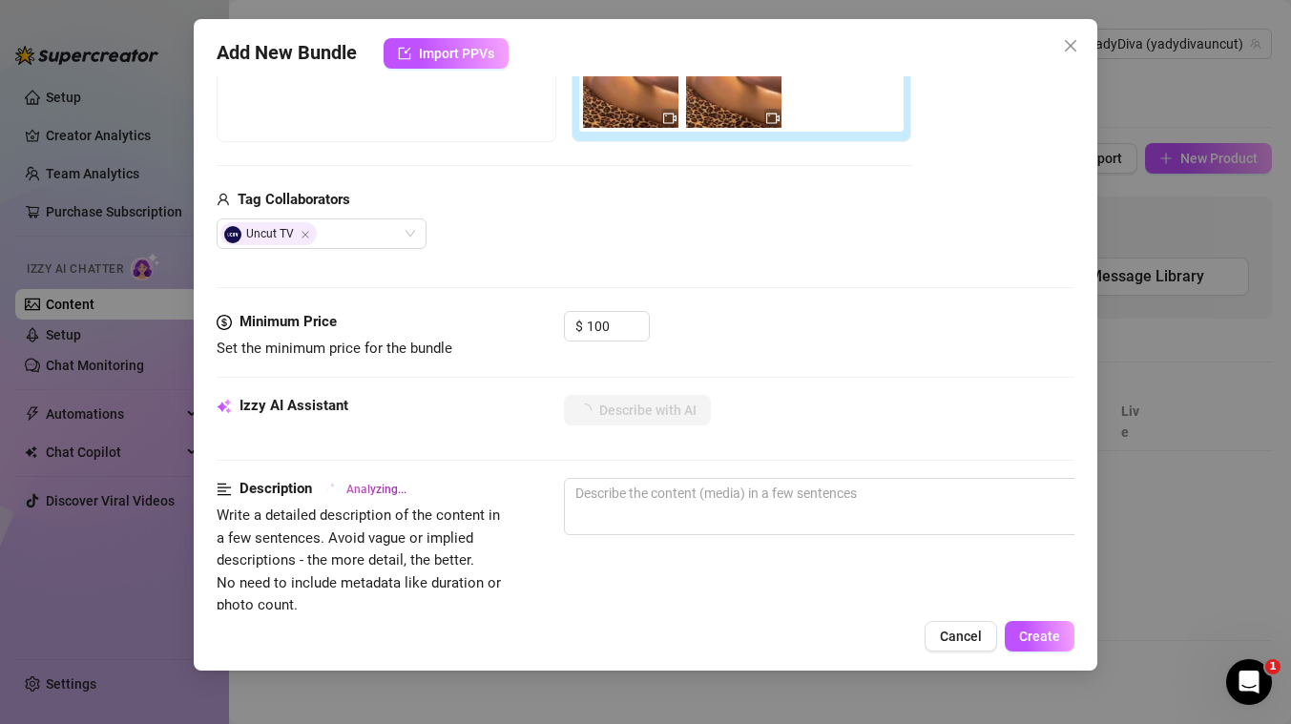
click at [860, 271] on div "Media Add Media from Vault Free preview Pay to view Tag Collaborators Uncut TV" at bounding box center [646, 109] width 858 height 403
type textarea "[PERSON_NAME]"
type textarea "Yadira is"
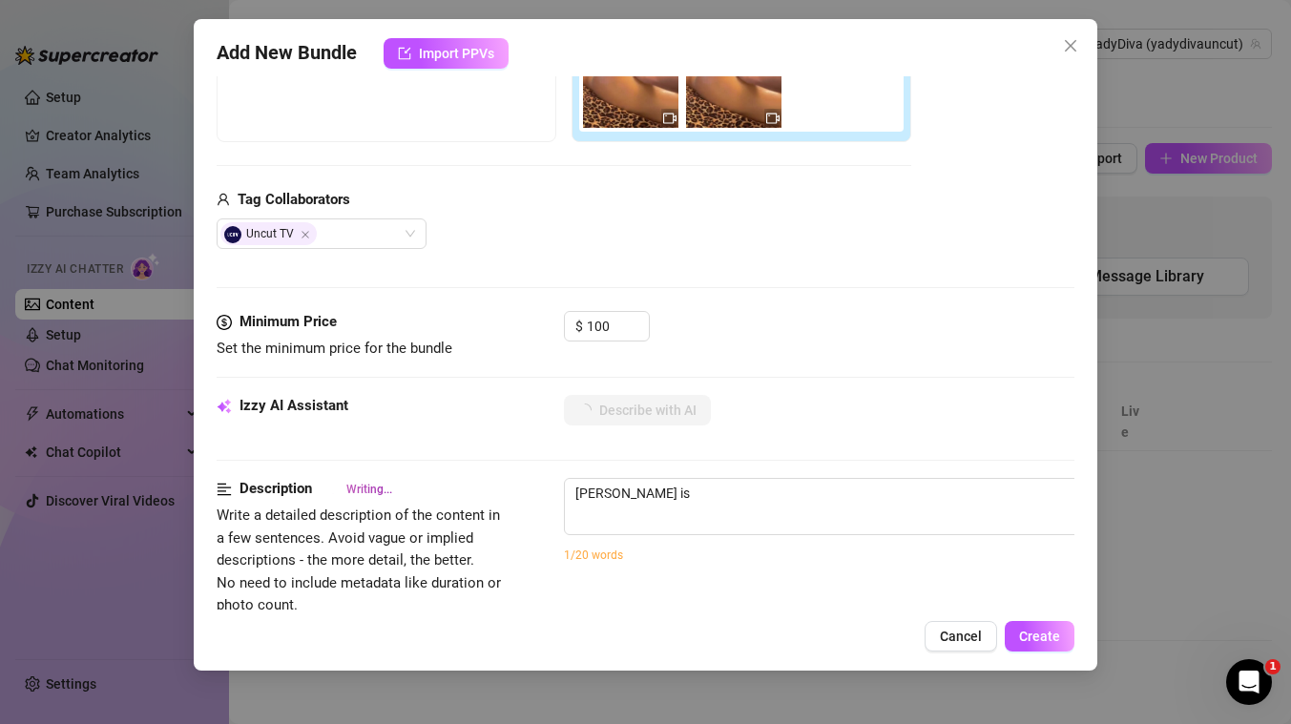
type textarea "Yadira is fully"
type textarea "Yadira is fully naked,"
type textarea "Yadira is fully naked, lying"
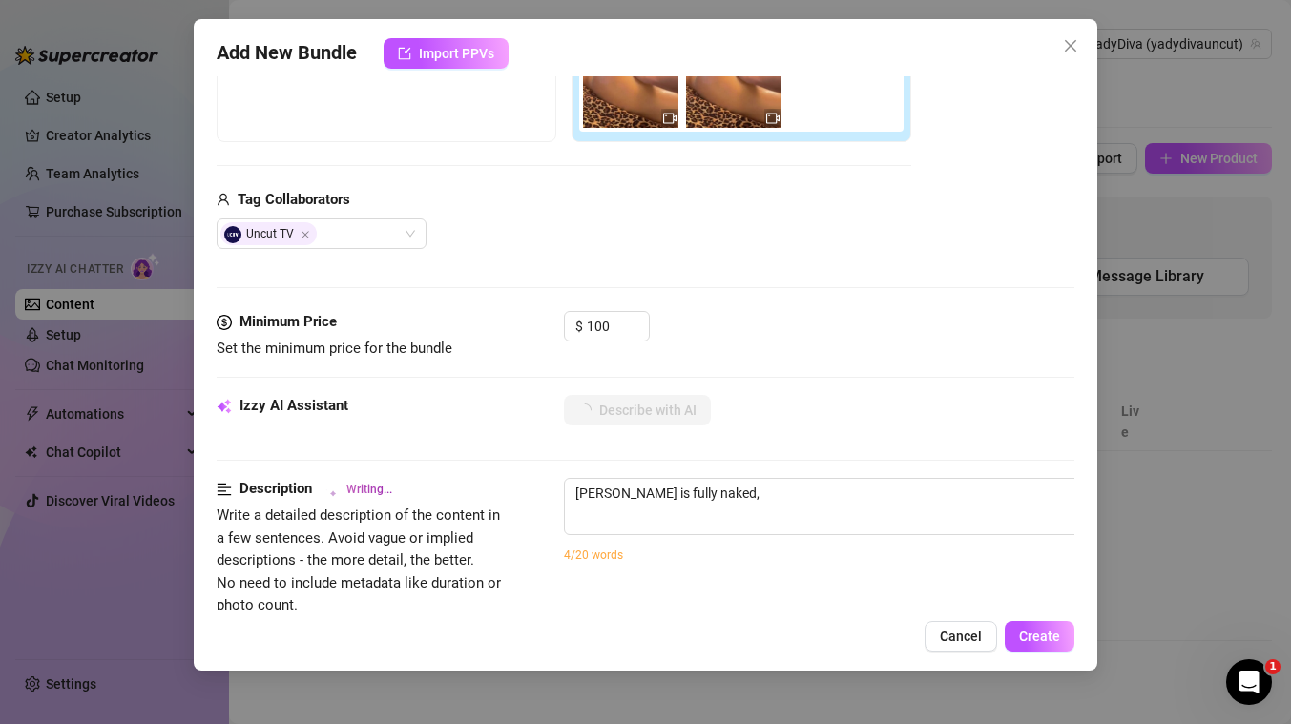
type textarea "Yadira is fully naked, lying"
type textarea "Yadira is fully naked, lying face"
type textarea "Yadira is fully naked, lying face down"
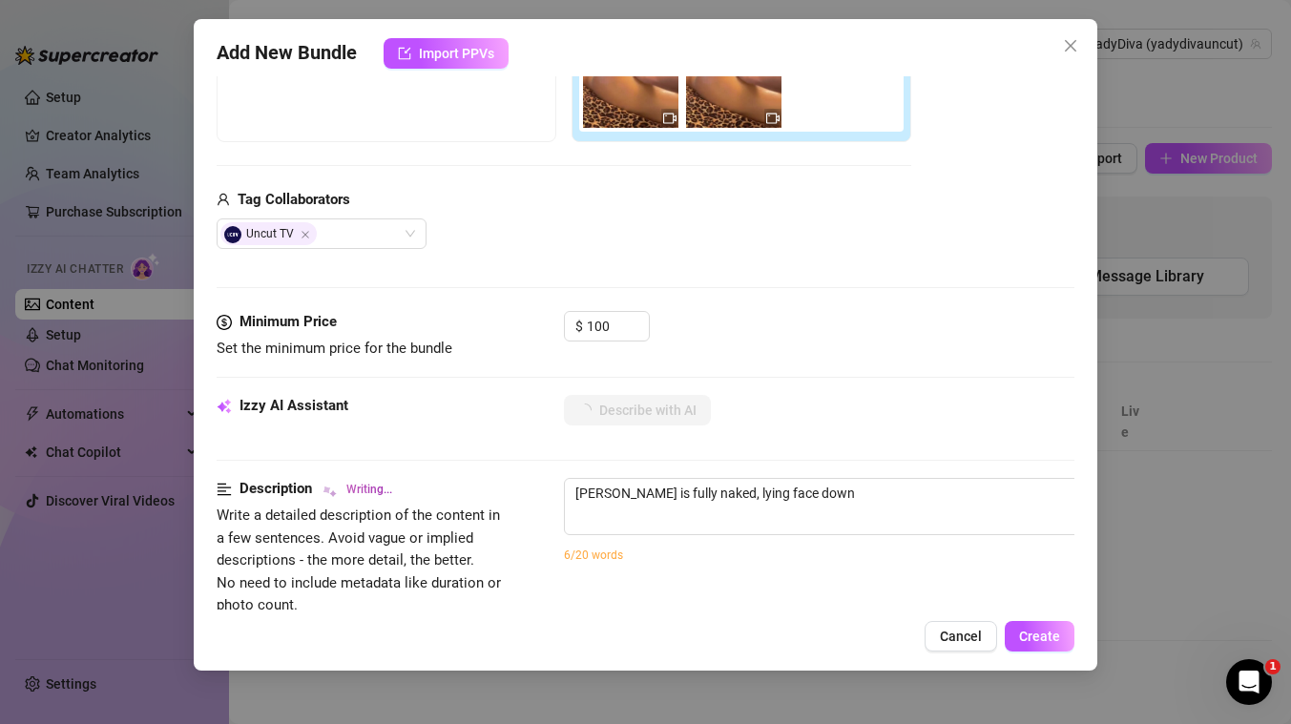
type textarea "Yadira is fully naked, lying face down on"
type textarea "Yadira is fully naked, lying face down on a"
type textarea "Yadira is fully naked, lying face down on a leopard-print"
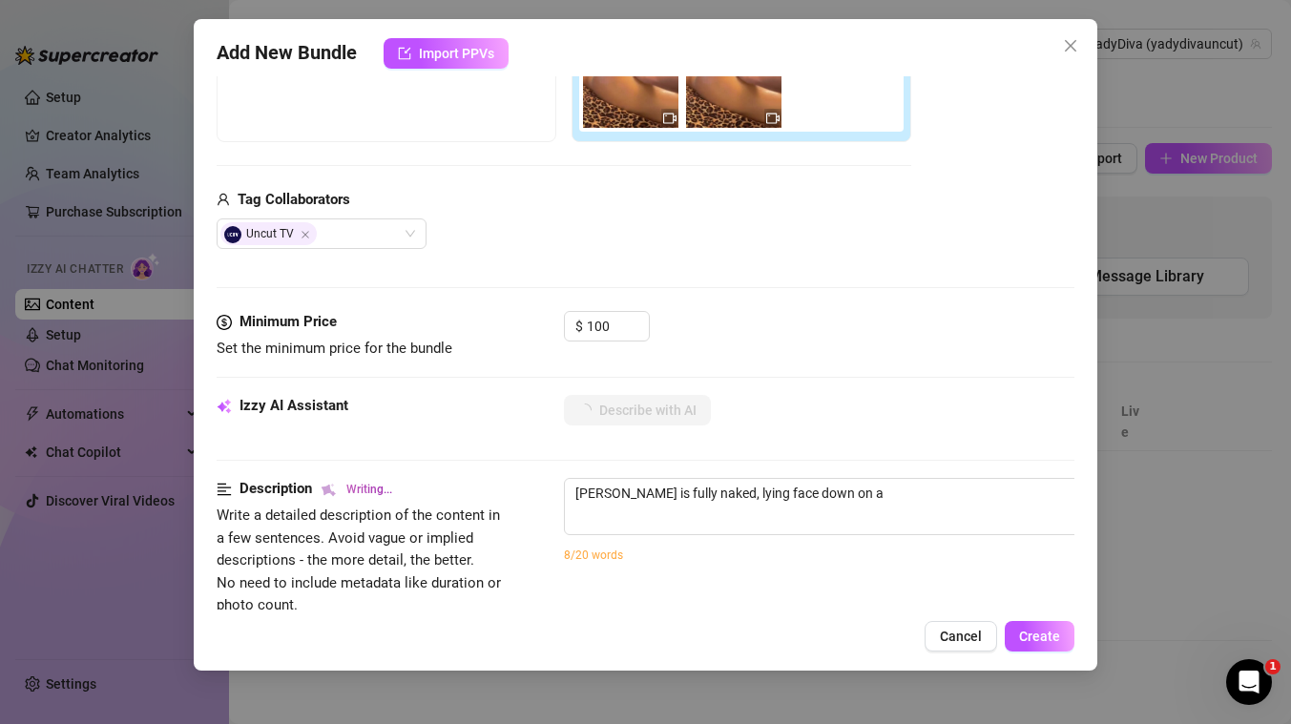
type textarea "Yadira is fully naked, lying face down on a leopard-print"
type textarea "Yadira is fully naked, lying face down on a leopard-print bedspread"
type textarea "Yadira is fully naked, lying face down on a leopard-print bedspread with"
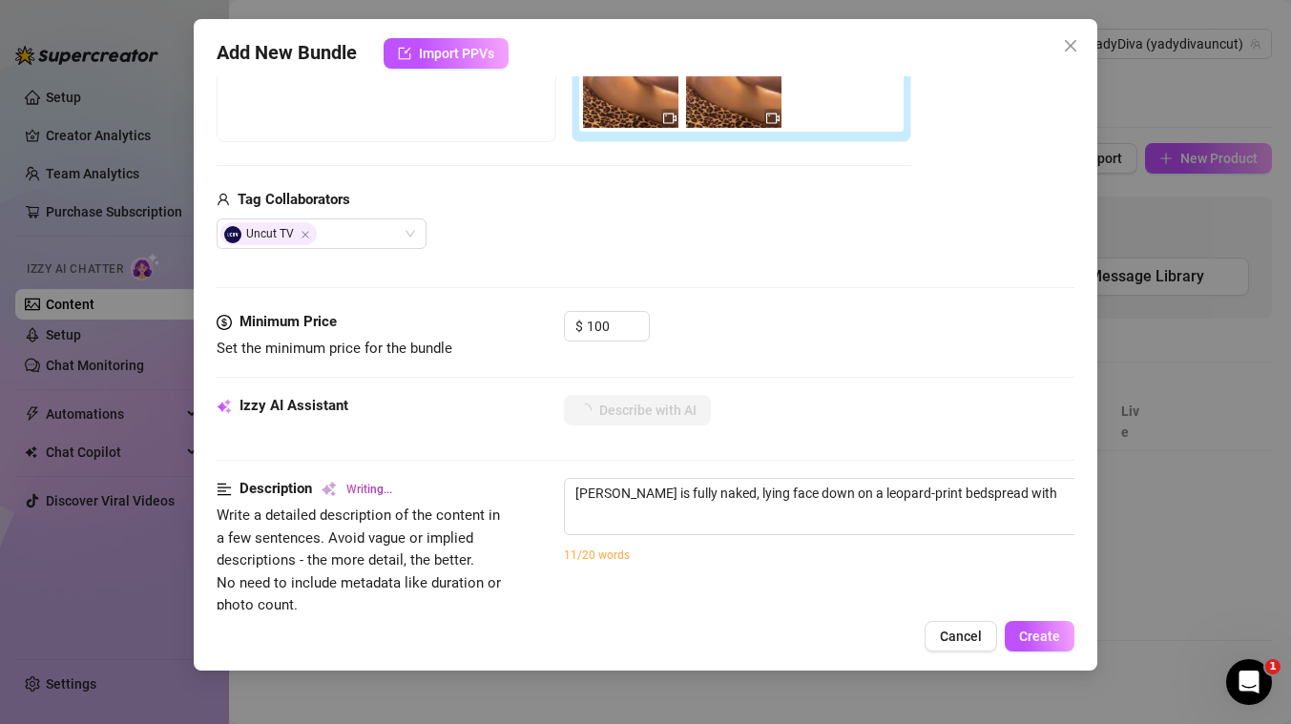
type textarea "Yadira is fully naked, lying face down on a leopard-print bedspread with her"
type textarea "Yadira is fully naked, lying face down on a leopard-print bedspread with her oi…"
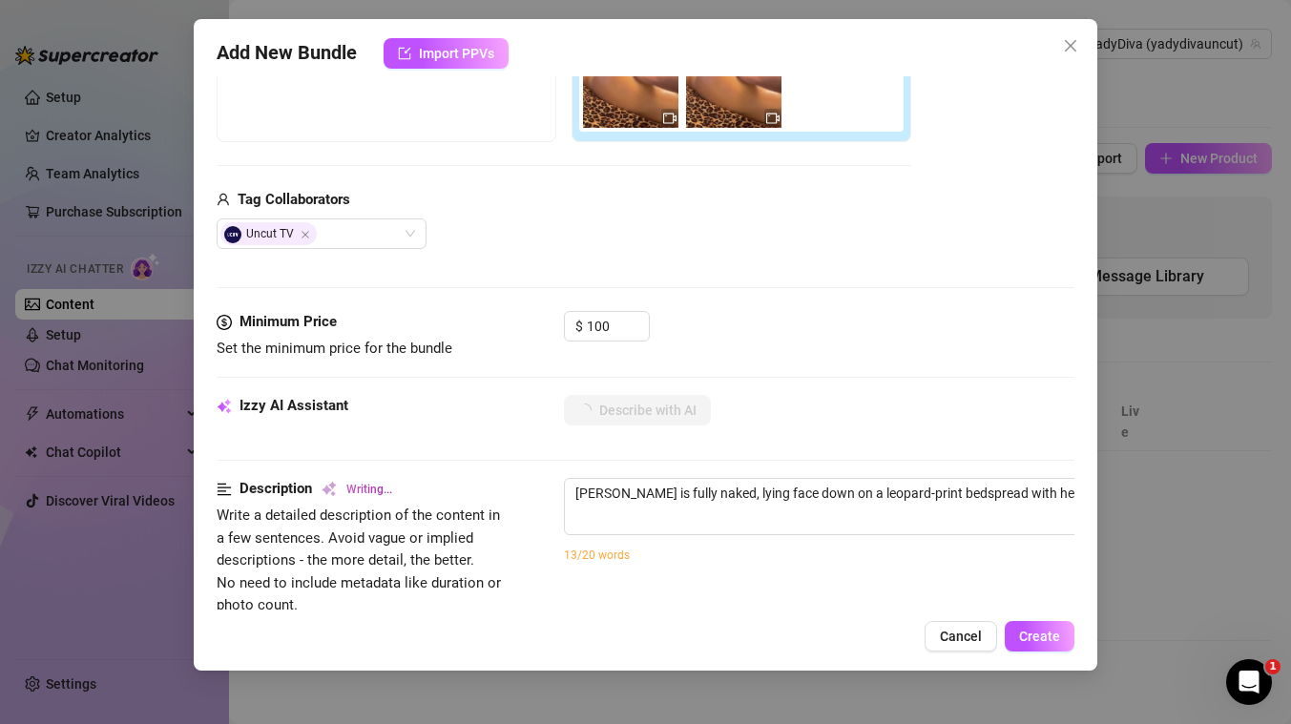
type textarea "Yadira is fully naked, lying face down on a leopard-print bedspread with her oi…"
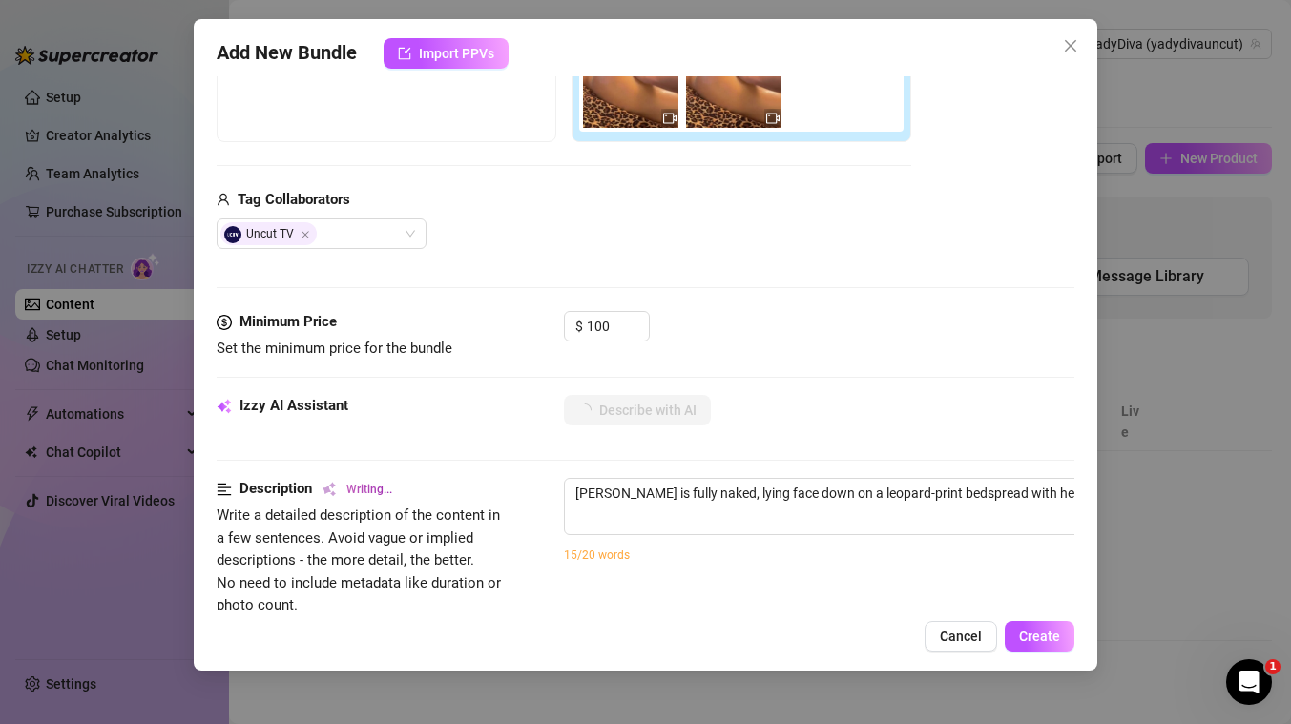
type textarea "Yadira is fully naked, lying face down on a leopard-print bedspread with her oi…"
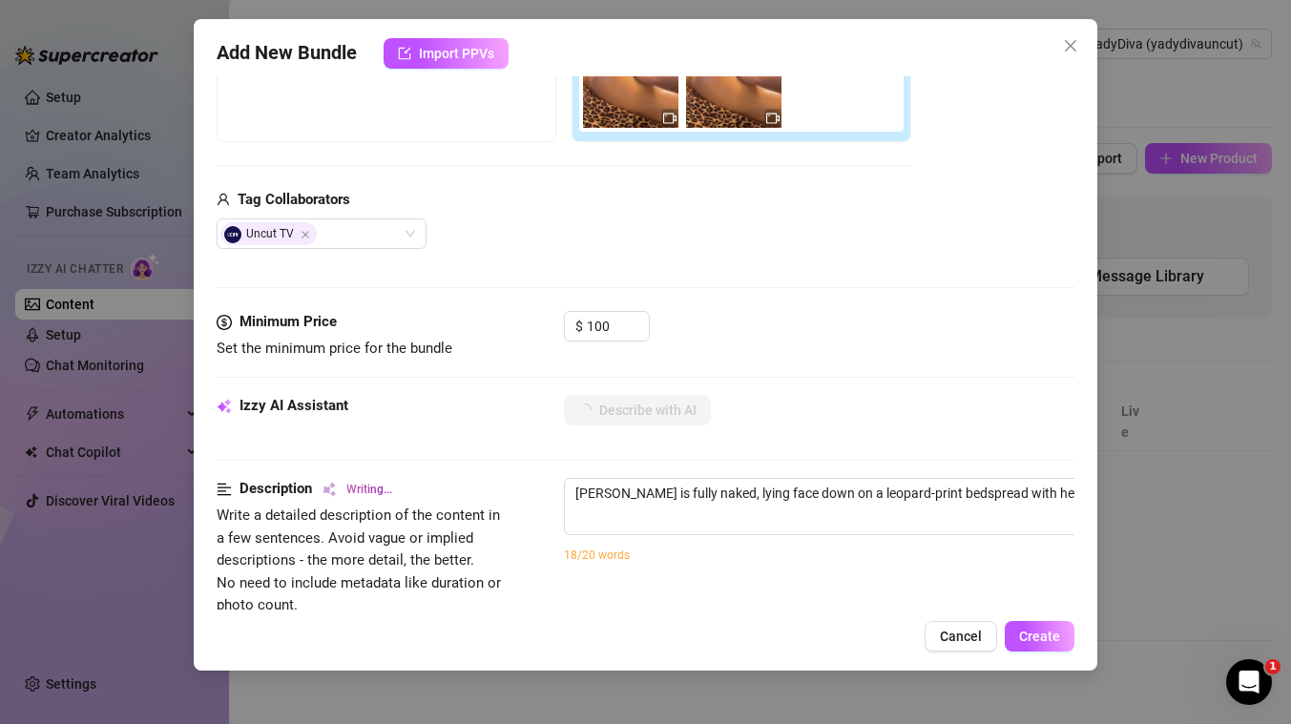
type textarea "Yadira is fully naked, lying face down on a leopard-print bedspread with her oi…"
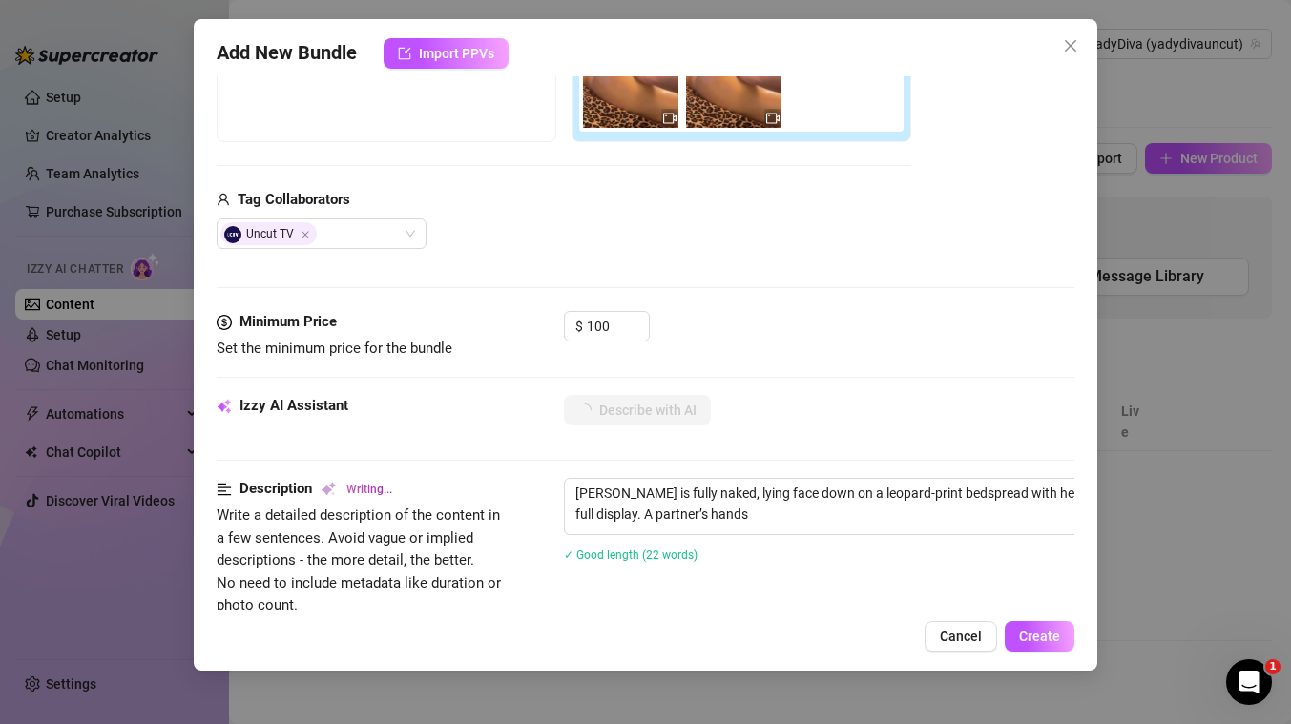
type textarea "Yadira is fully naked, lying face down on a leopard-print bedspread with her oi…"
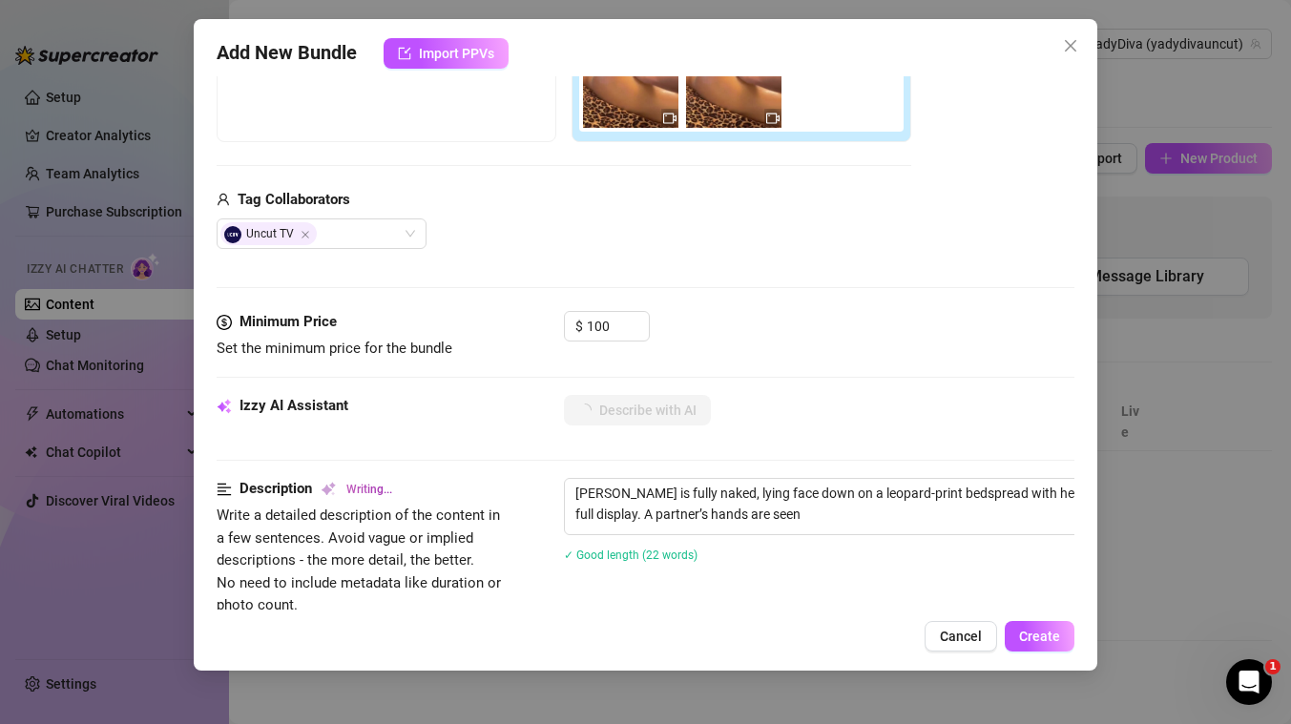
type textarea "Yadira is fully naked, lying face down on a leopard-print bedspread with her oi…"
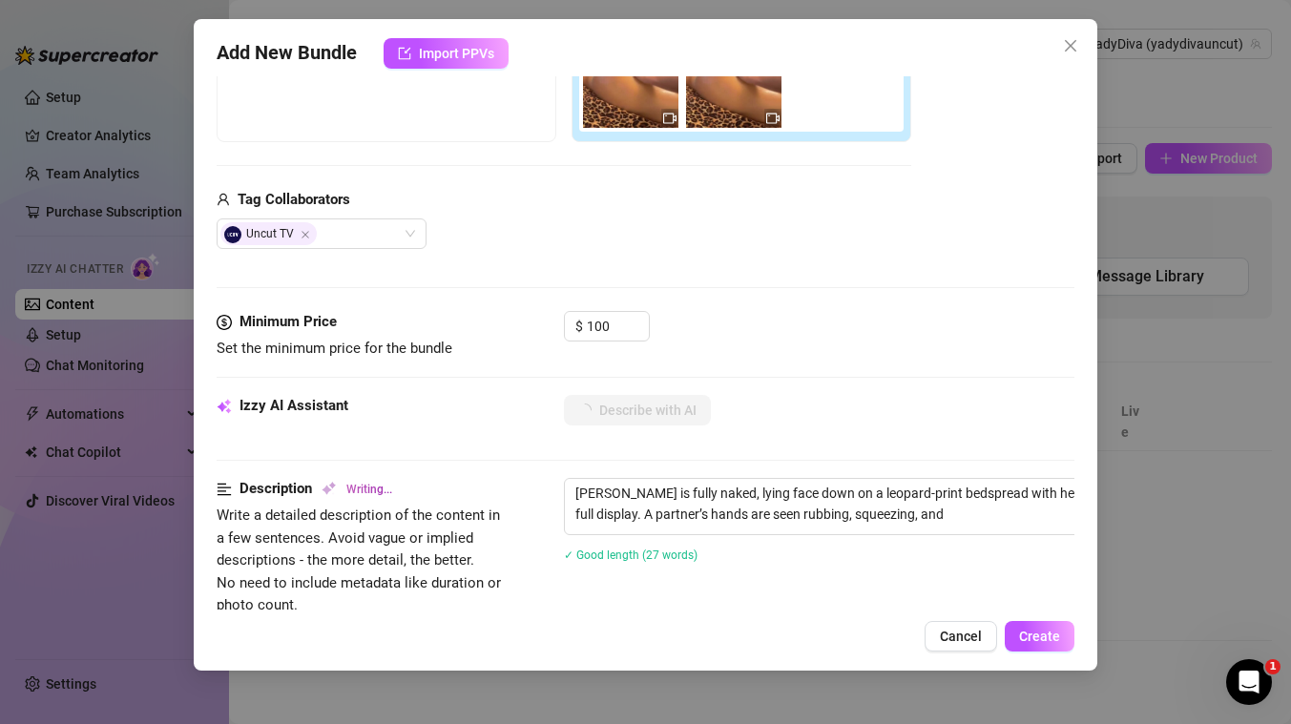
type textarea "Yadira is fully naked, lying face down on a leopard-print bedspread with her oi…"
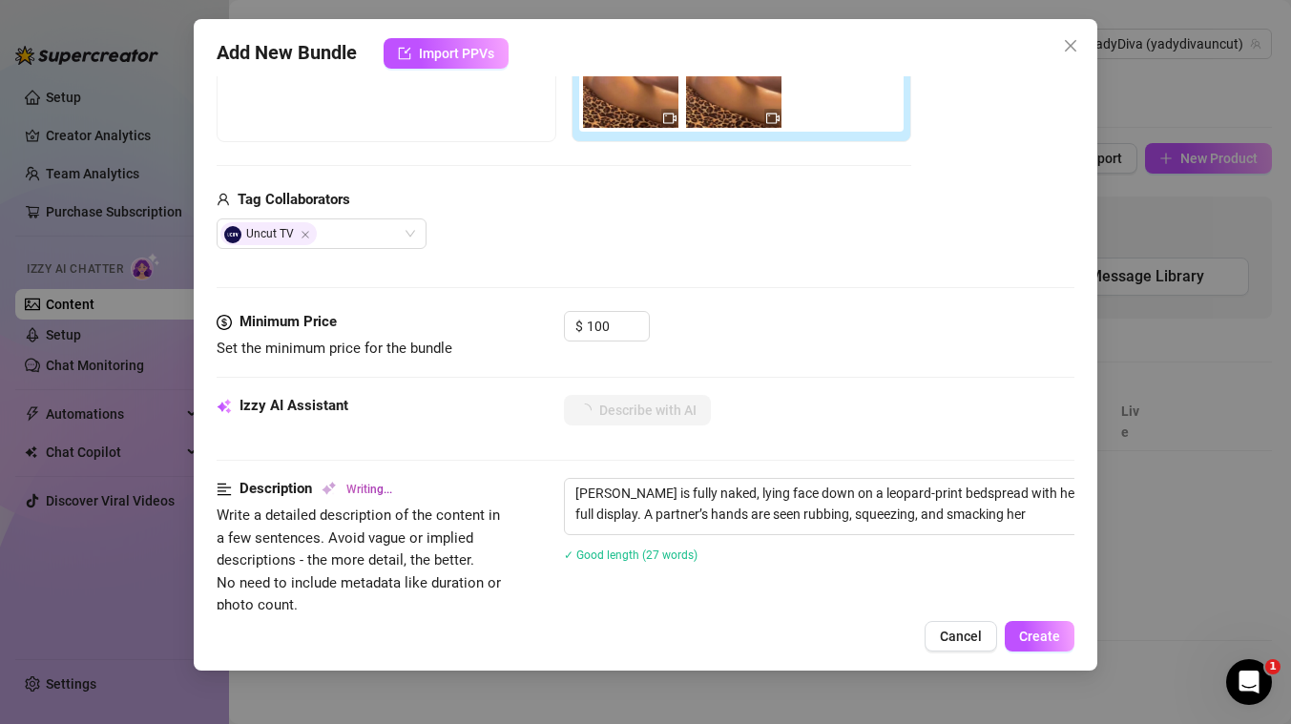
type textarea "Yadira is fully naked, lying face down on a leopard-print bedspread with her oi…"
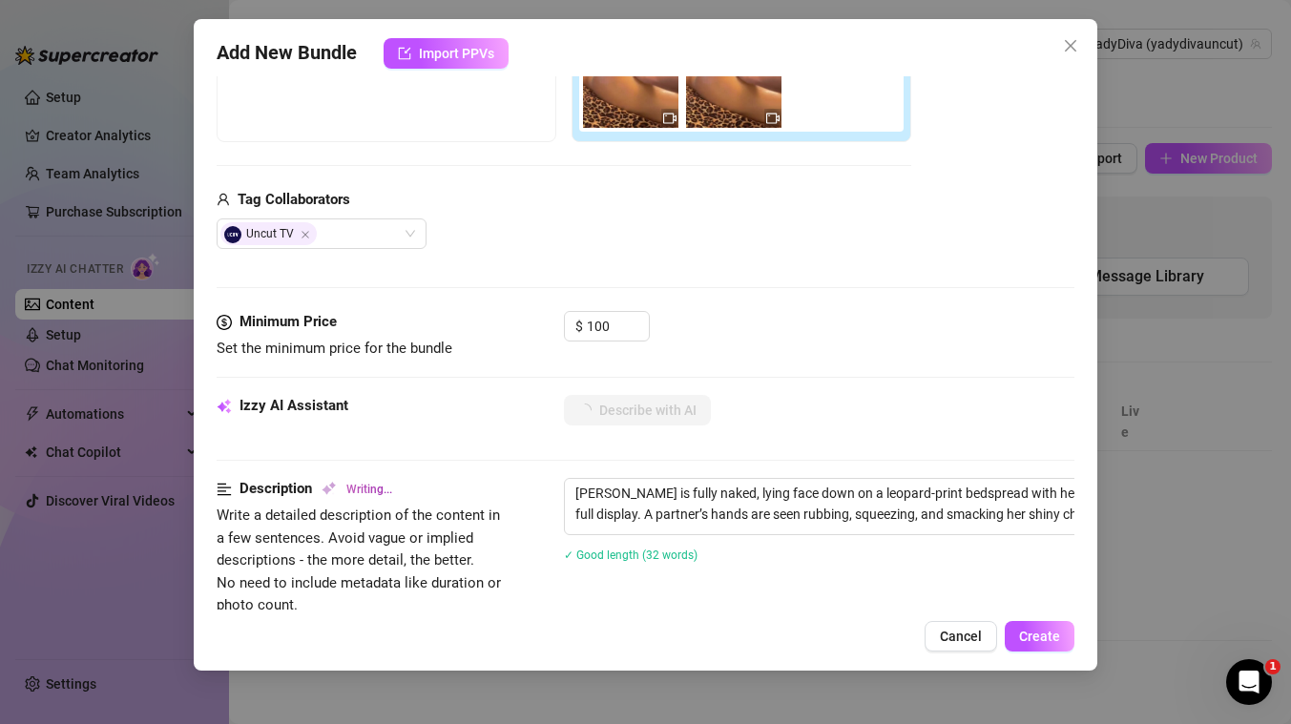
type textarea "Yadira is fully naked, lying face down on a leopard-print bedspread with her oi…"
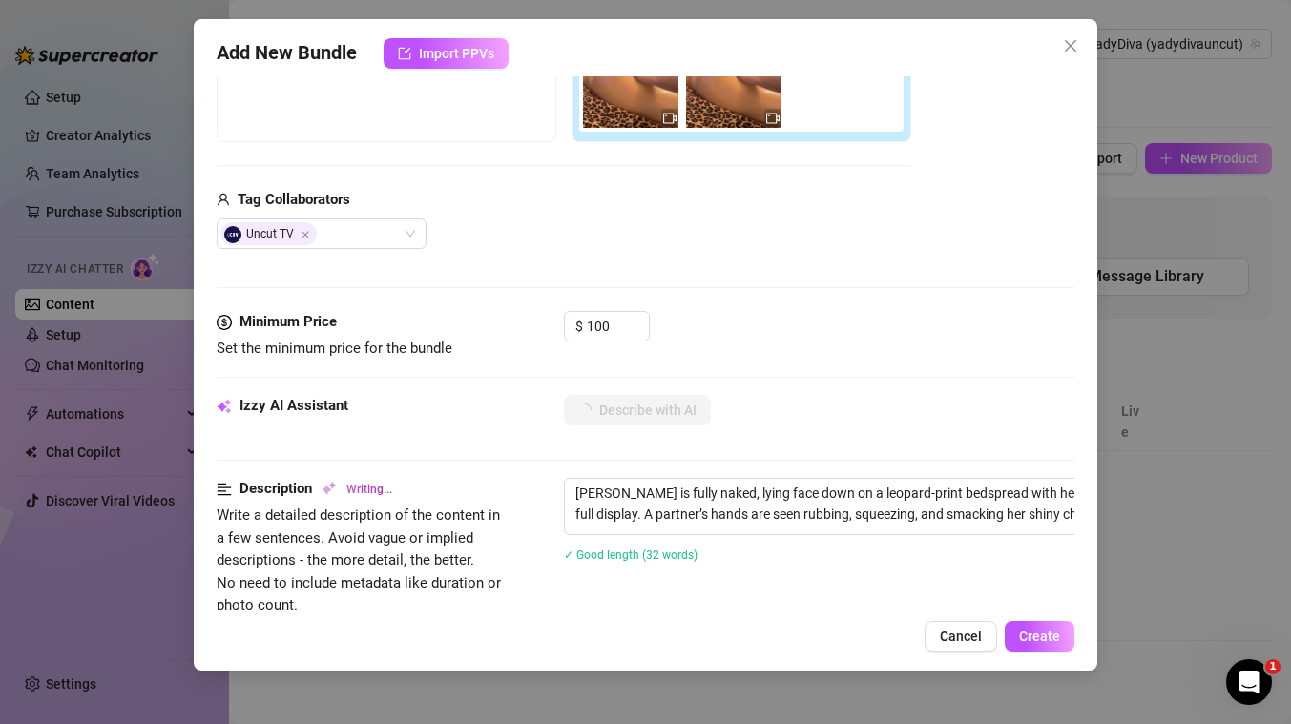
type textarea "Yadira is fully naked, lying face down on a leopard-print bedspread with her oi…"
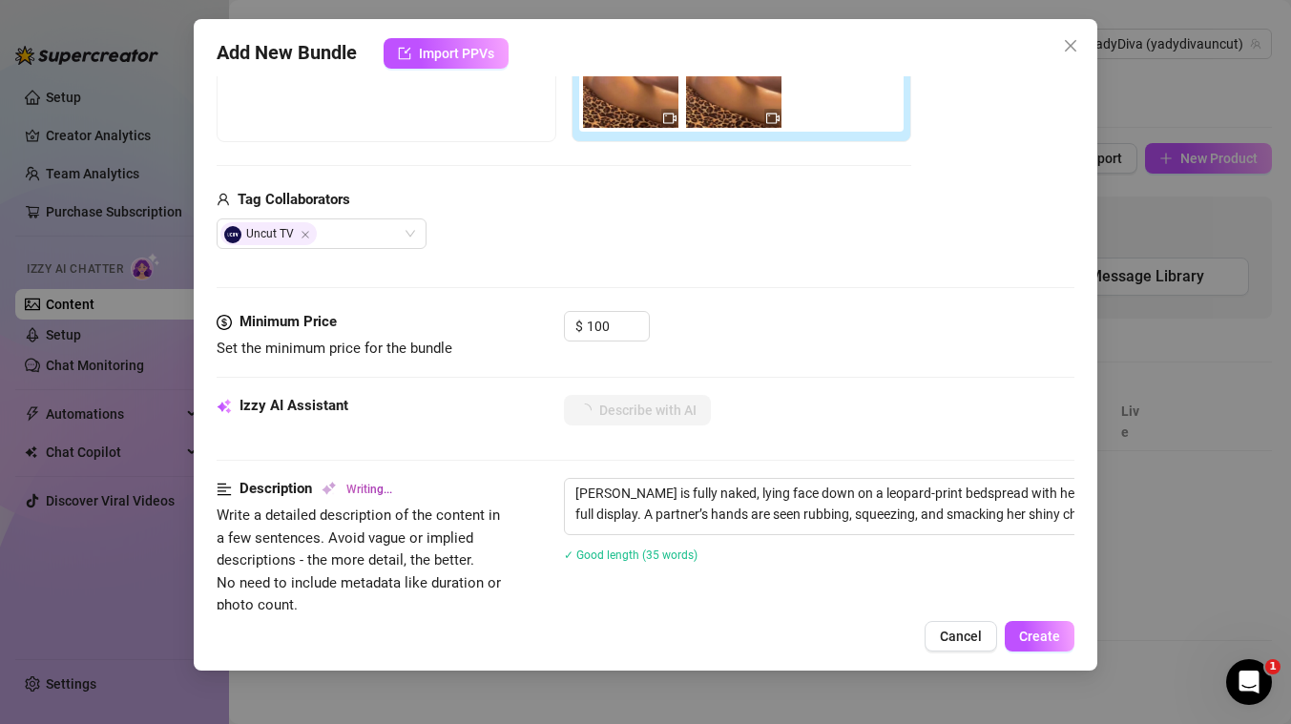
scroll to position [433, 0]
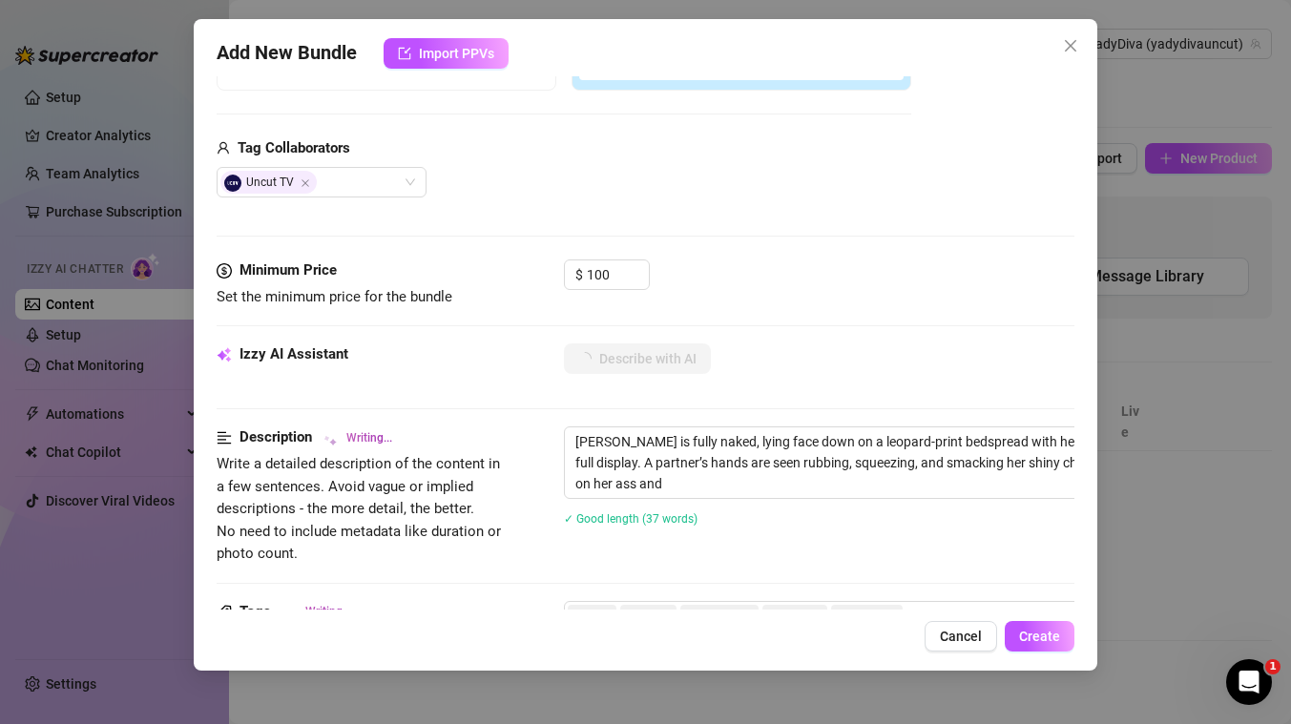
type textarea "Yadira is fully naked, lying face down on a leopard-print bedspread with her oi…"
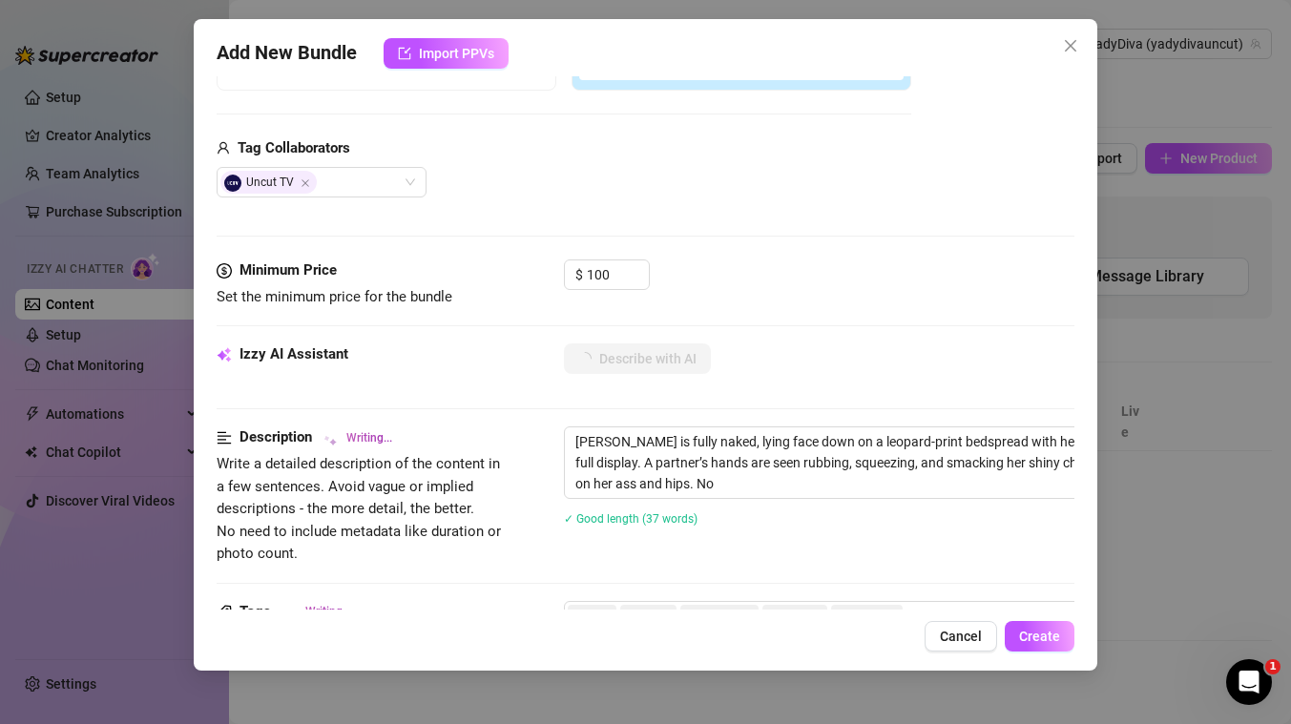
type textarea "Yadira is fully naked, lying face down on a leopard-print bedspread with her oi…"
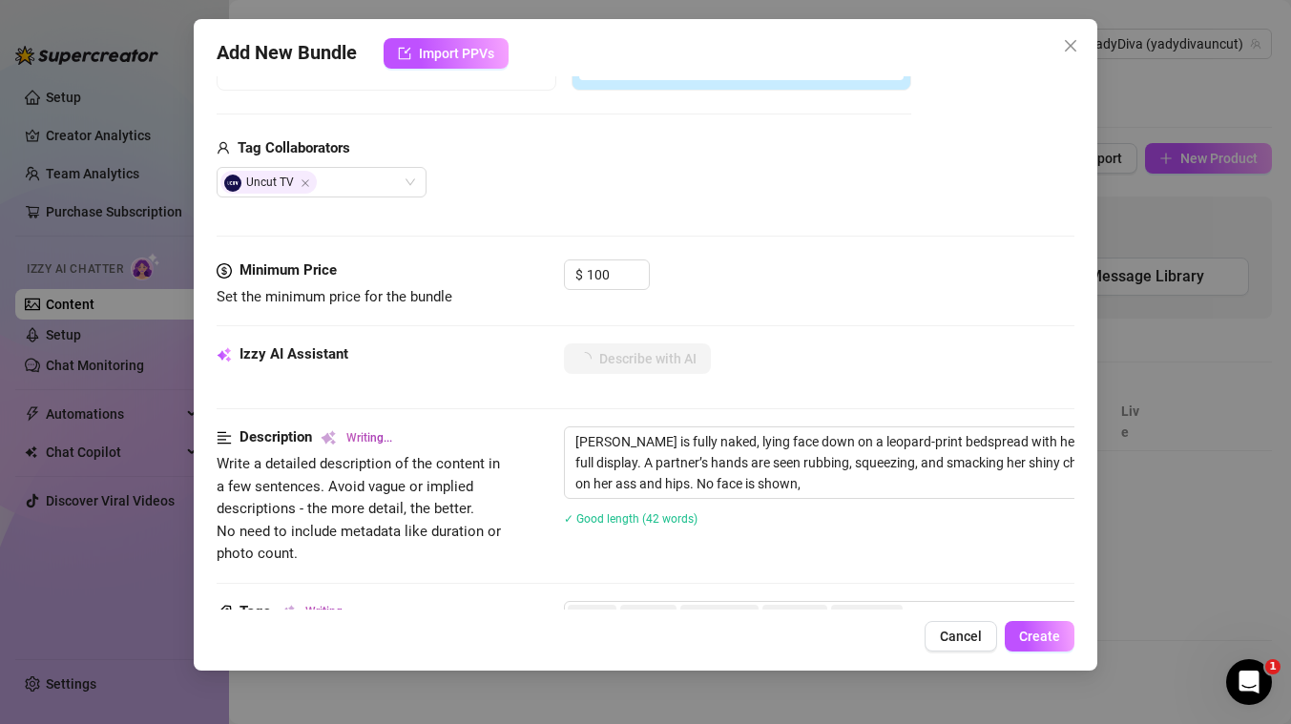
type textarea "Yadira is fully naked, lying face down on a leopard-print bedspread with her oi…"
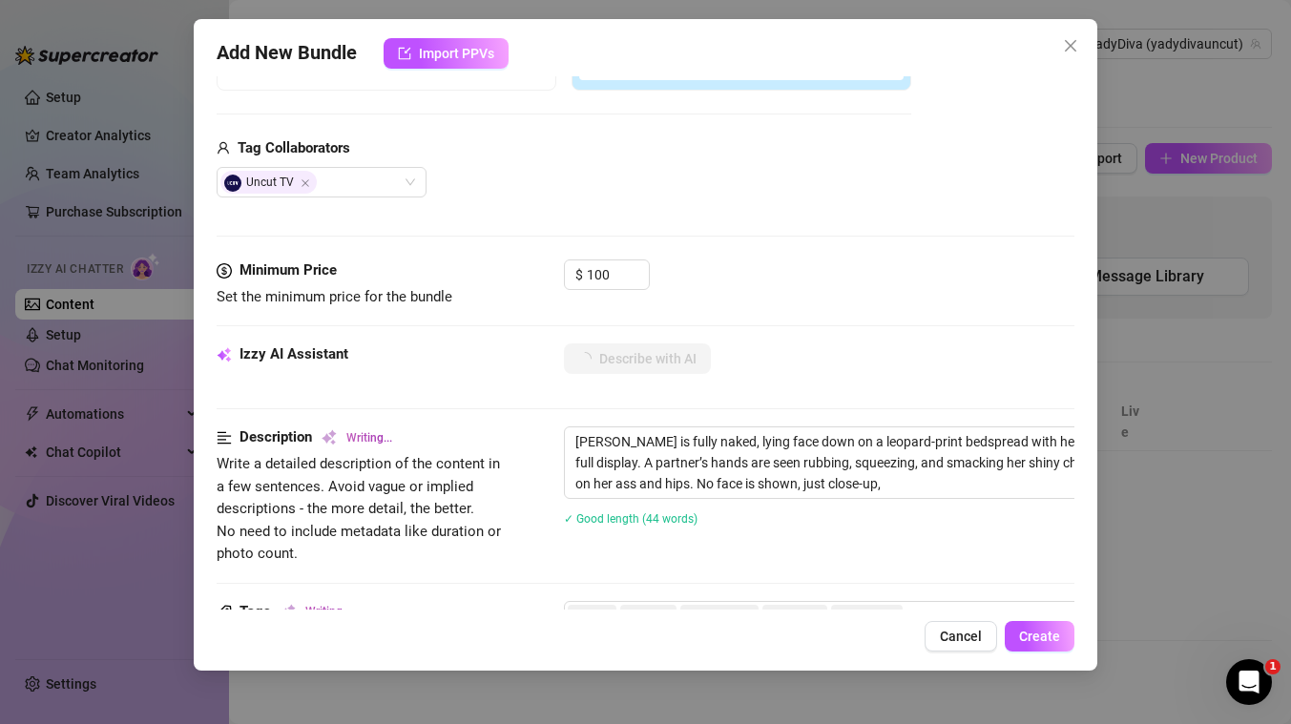
type textarea "Yadira is fully naked, lying face down on a leopard-print bedspread with her oi…"
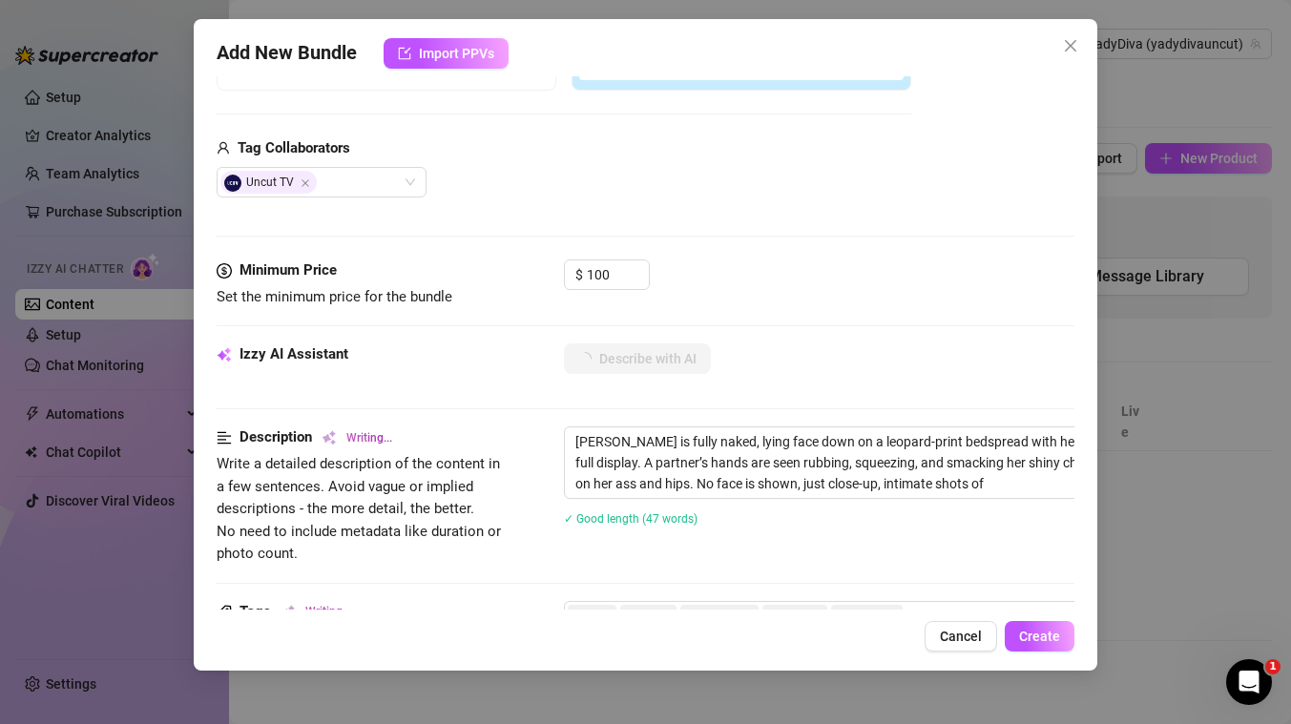
type textarea "Yadira is fully naked, lying face down on a leopard-print bedspread with her oi…"
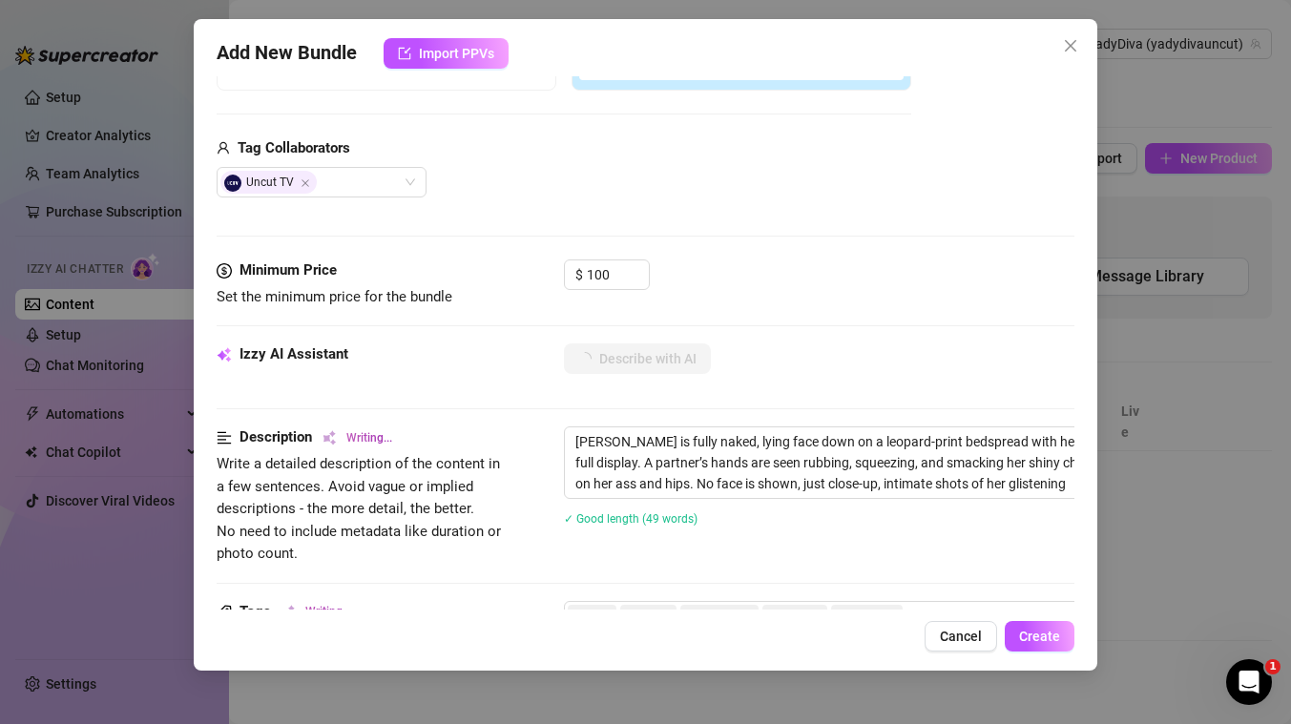
type textarea "Yadira is fully naked, lying face down on a leopard-print bedspread with her oi…"
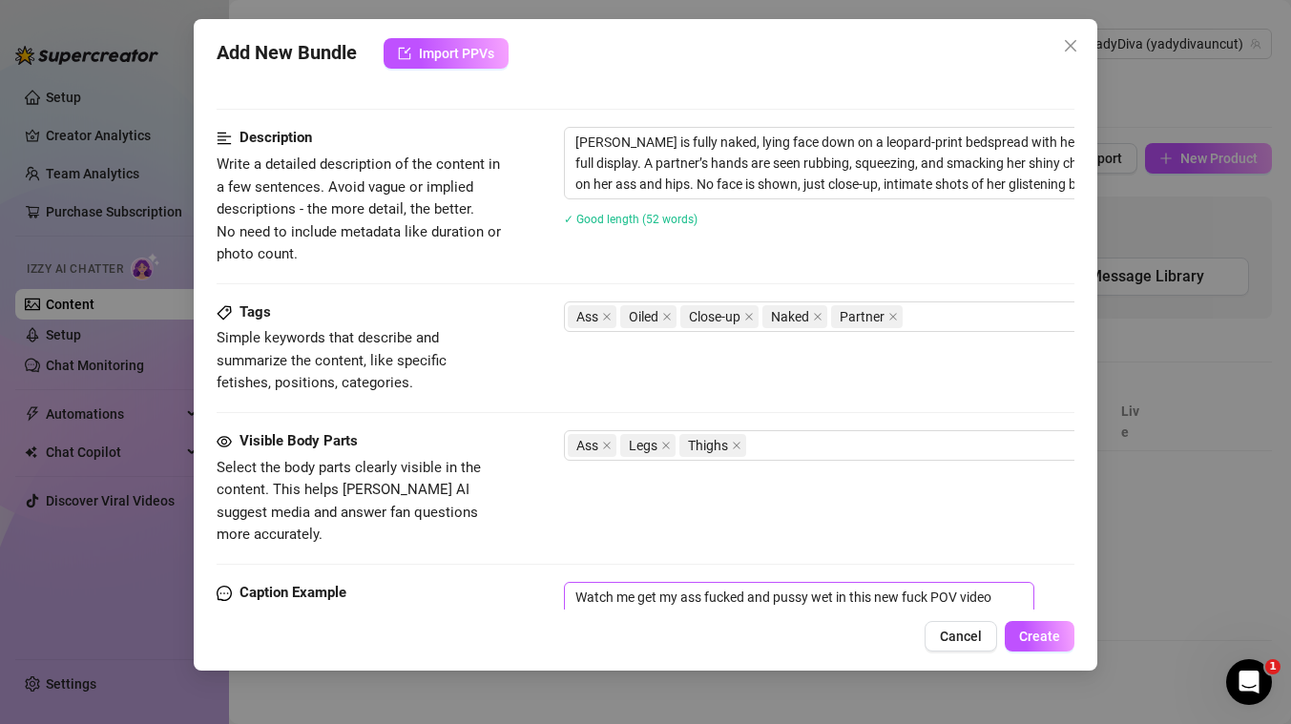
scroll to position [968, 0]
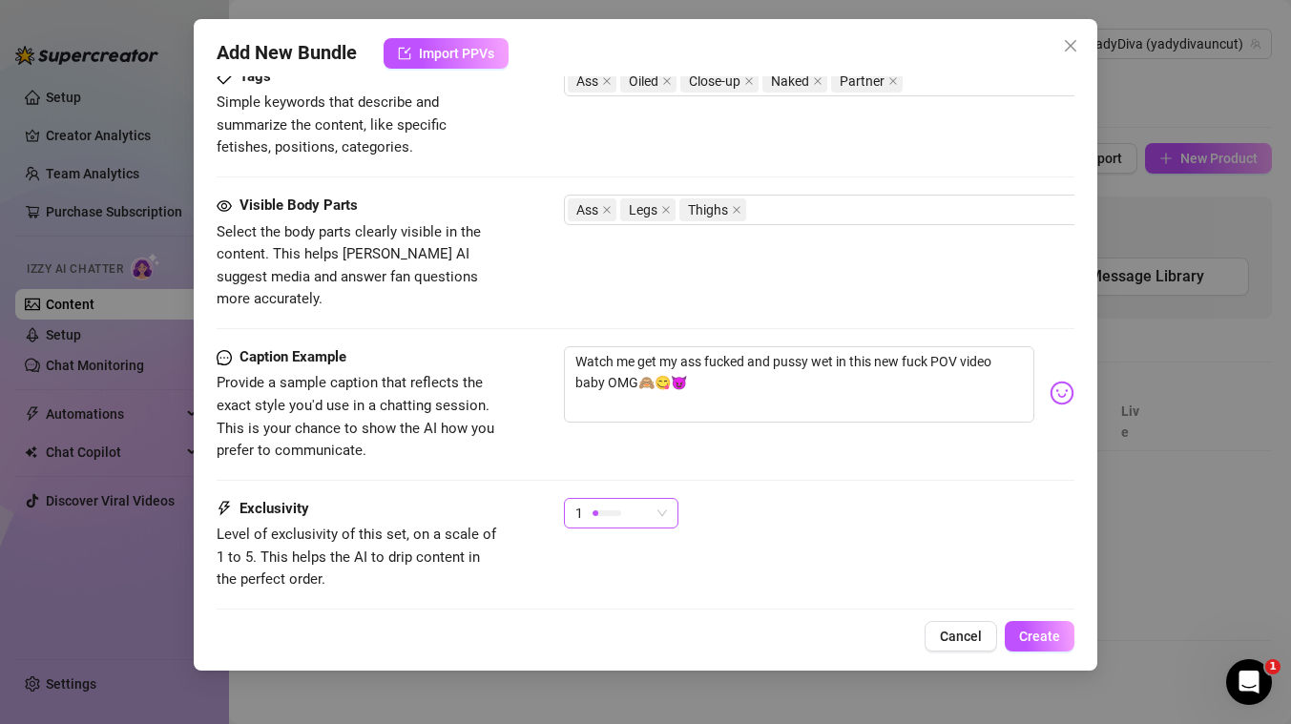
click at [654, 499] on span "1" at bounding box center [621, 513] width 92 height 29
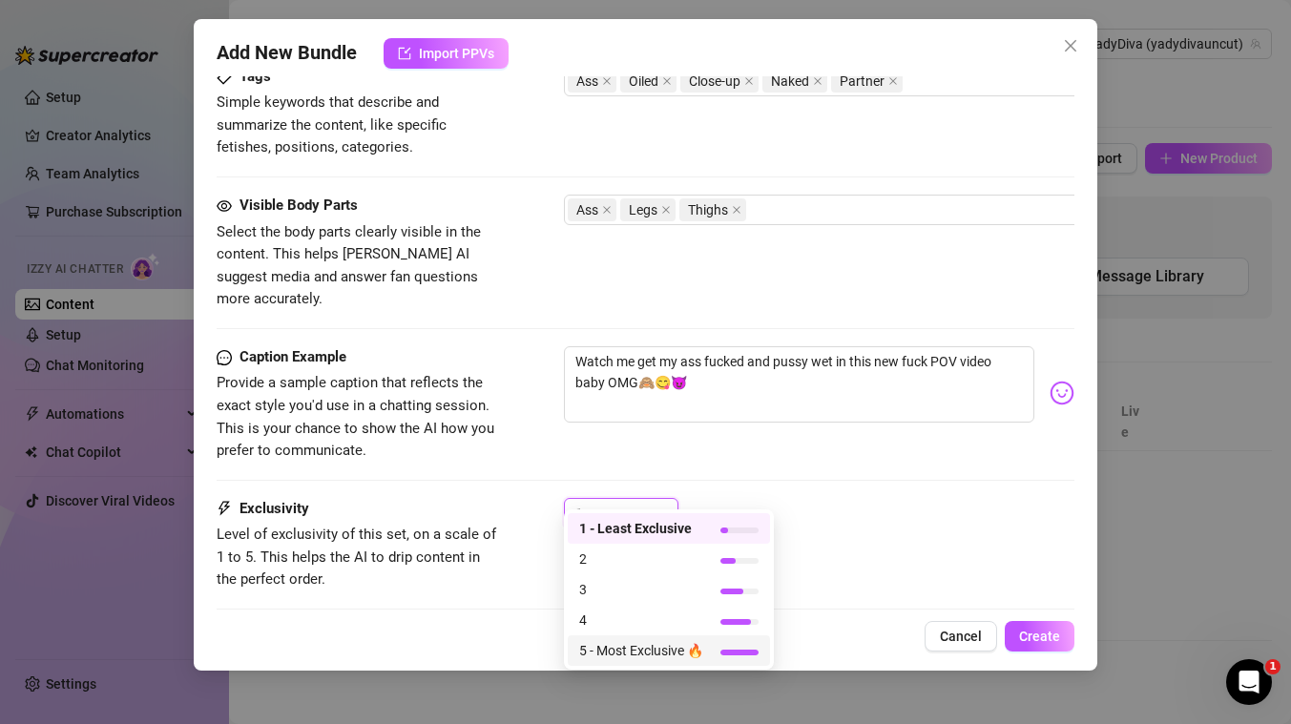
click at [612, 649] on span "5 - Most Exclusive 🔥" at bounding box center [641, 650] width 124 height 21
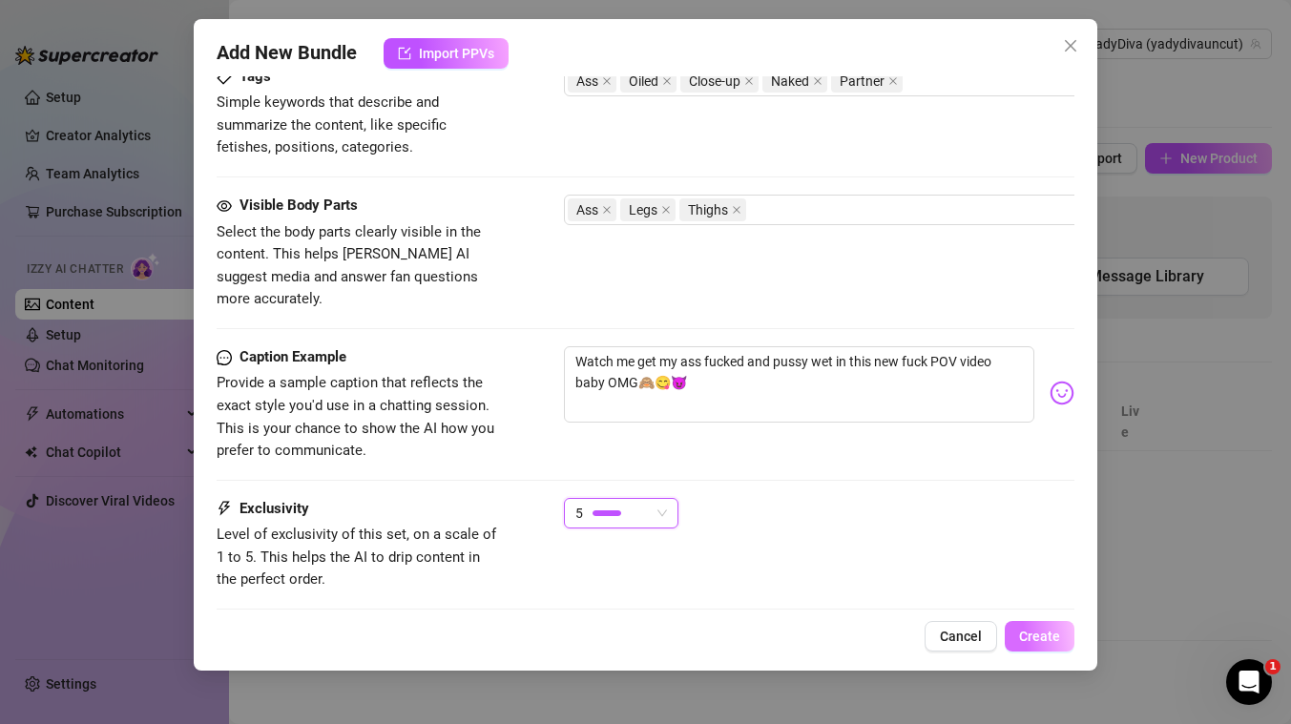
click at [1060, 640] on button "Create" at bounding box center [1040, 636] width 70 height 31
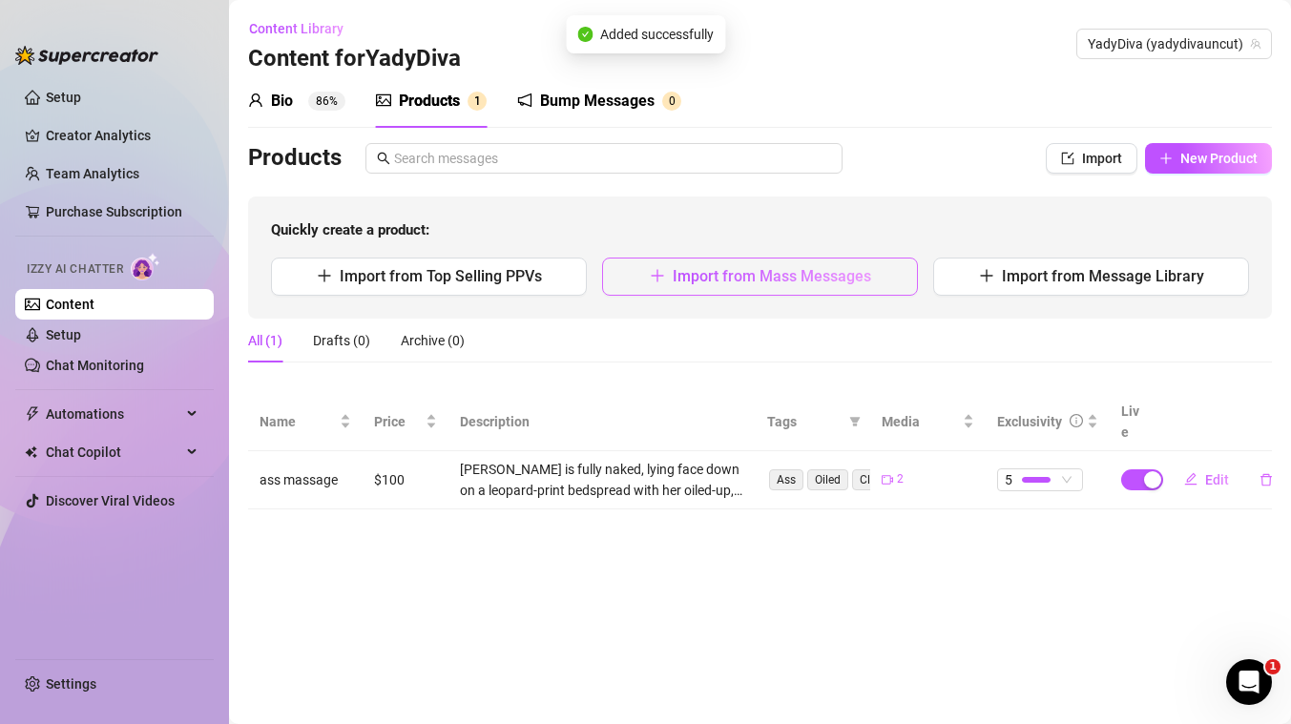
click at [763, 276] on span "Import from Mass Messages" at bounding box center [772, 276] width 198 height 18
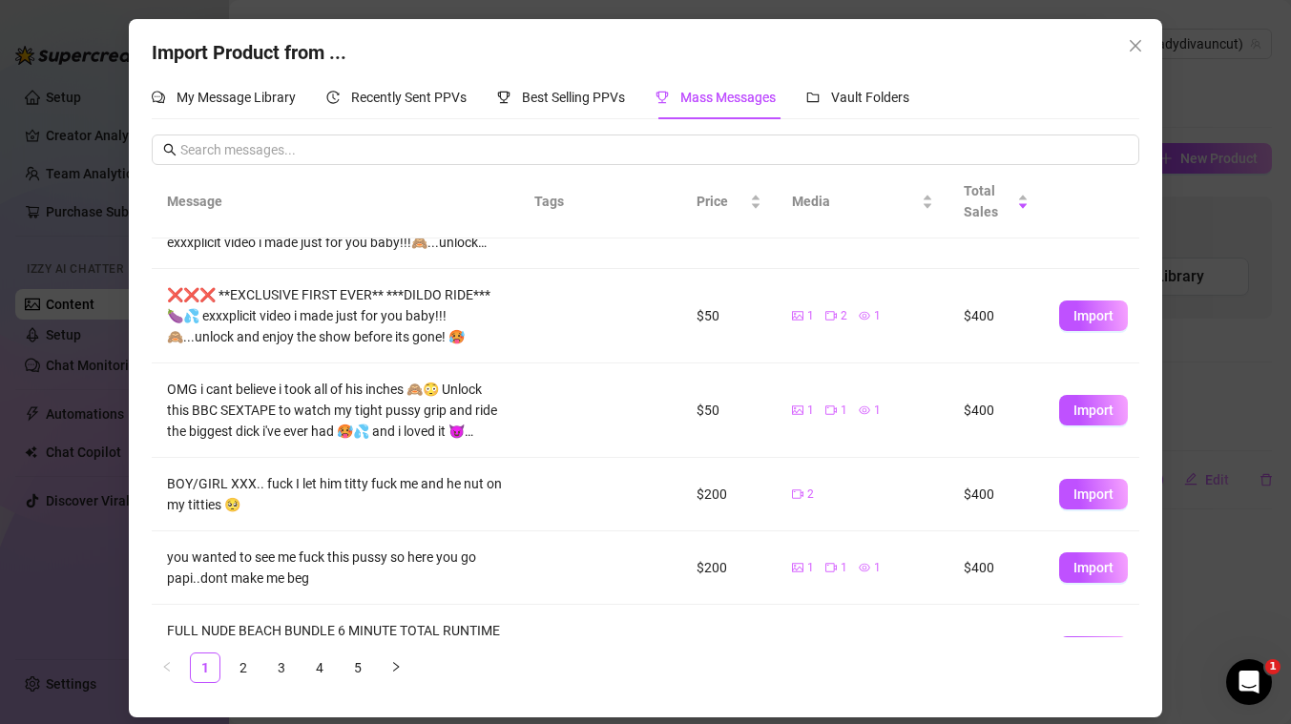
scroll to position [450, 0]
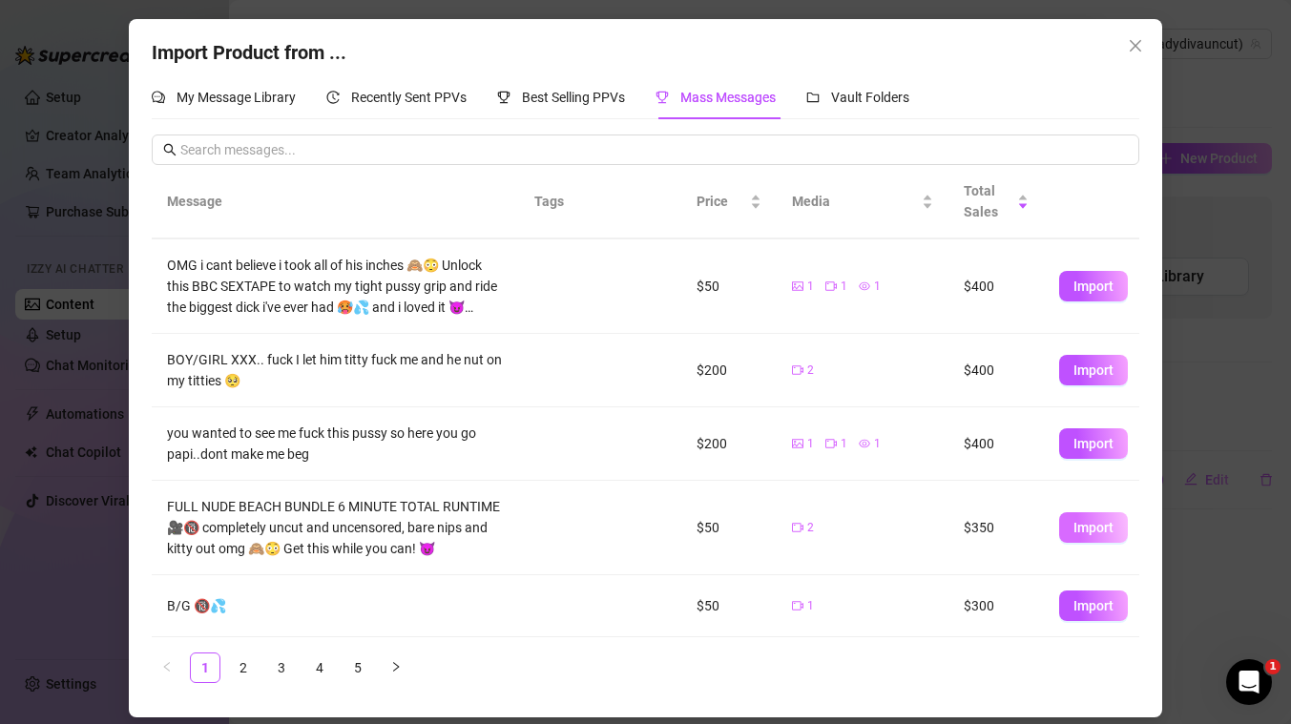
click at [1107, 534] on span "Import" at bounding box center [1093, 527] width 40 height 15
type textarea "FULL NUDE BEACH BUNDLE 6 MINUTE TOTAL RUNTIME 🎥🔞 completely uncut and uncensore…"
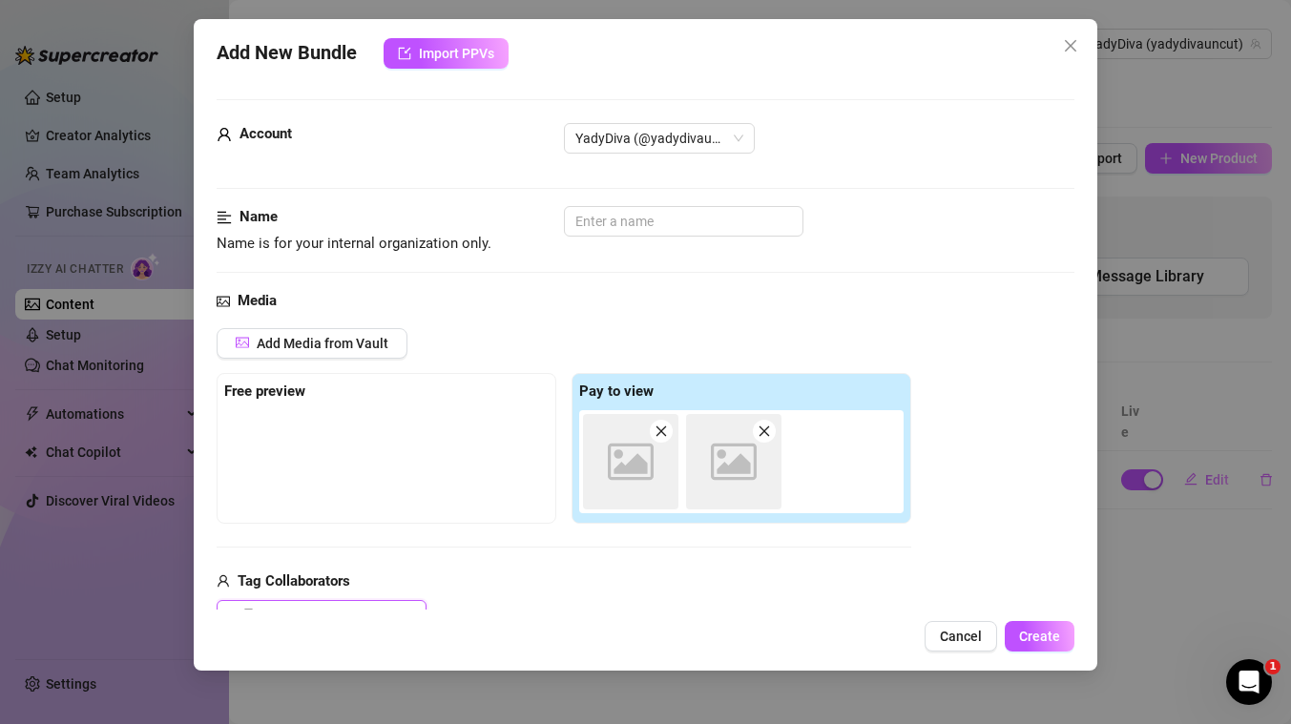
scroll to position [3, 0]
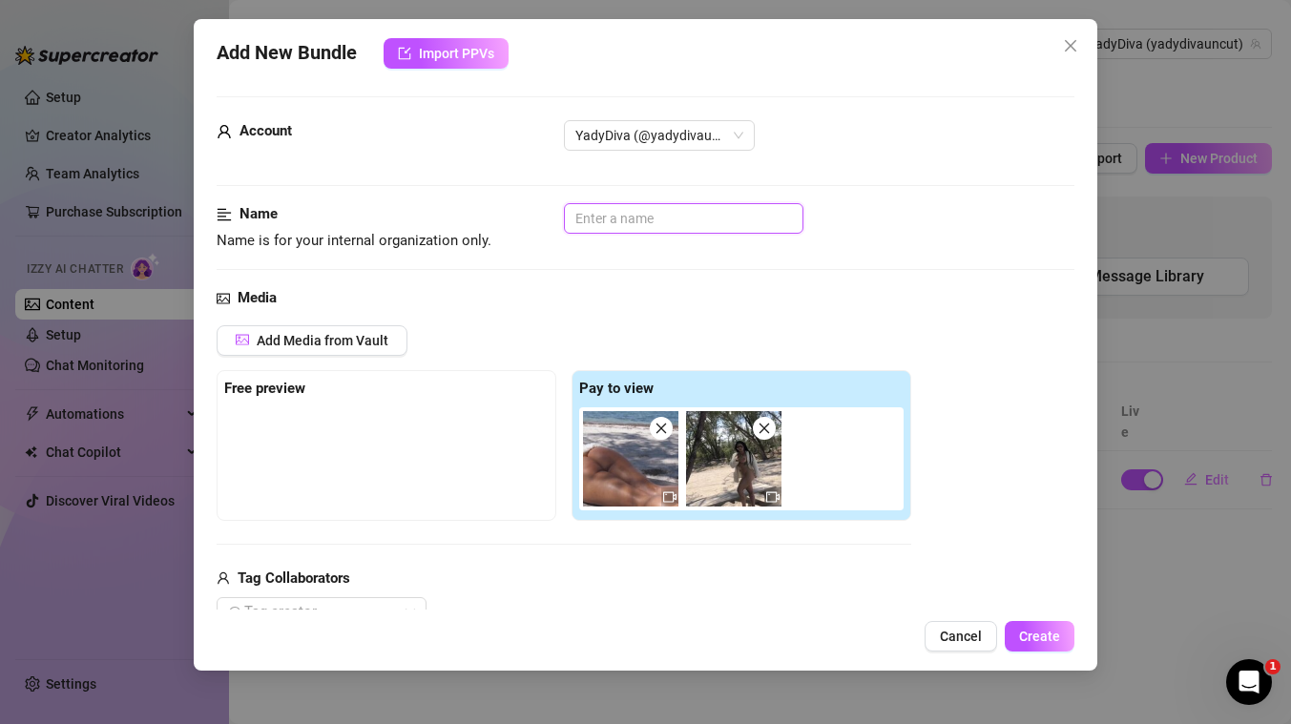
click at [730, 232] on input "text" at bounding box center [683, 218] width 239 height 31
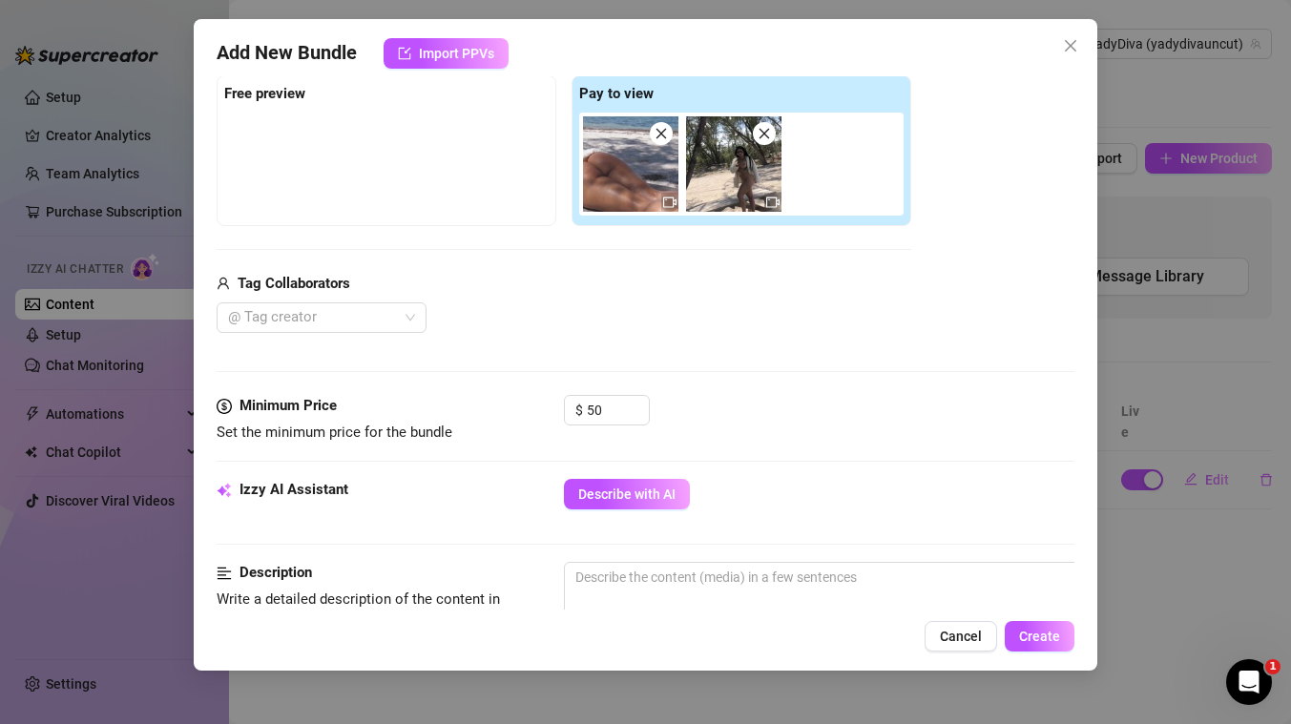
scroll to position [374, 0]
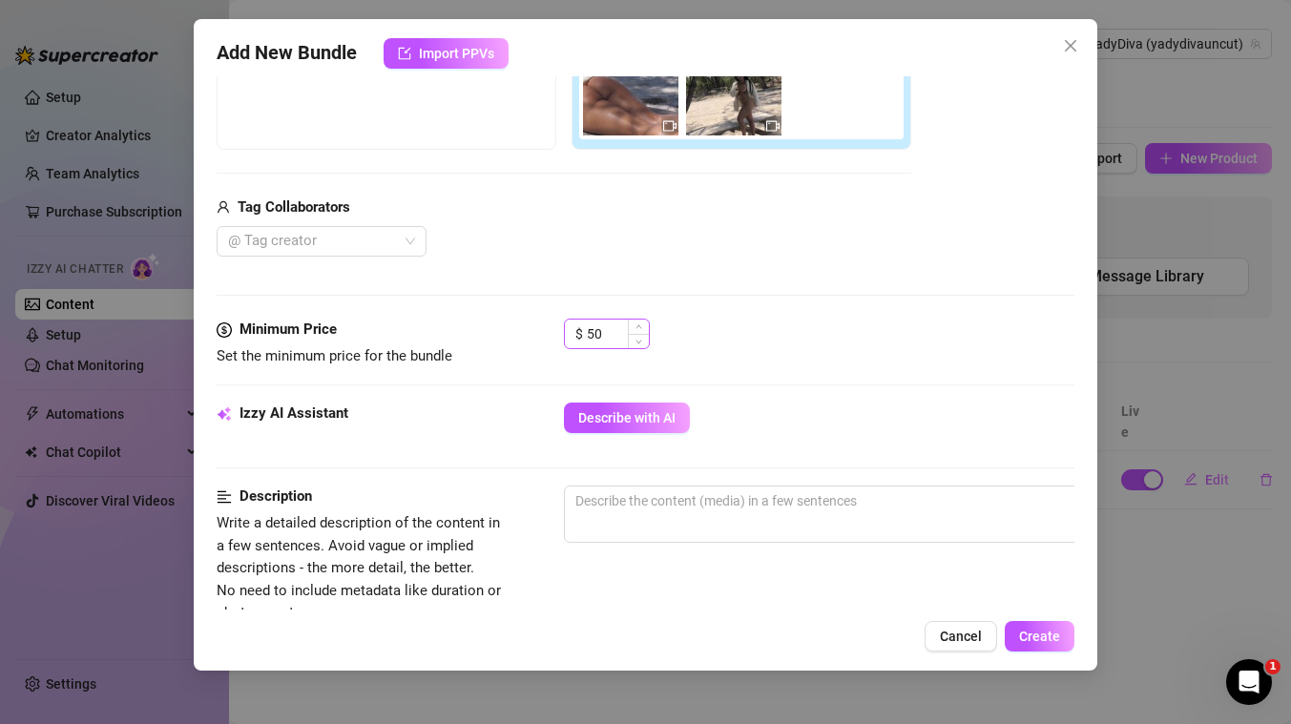
type input "nude beach bundle"
click at [624, 333] on input "50" at bounding box center [618, 334] width 62 height 29
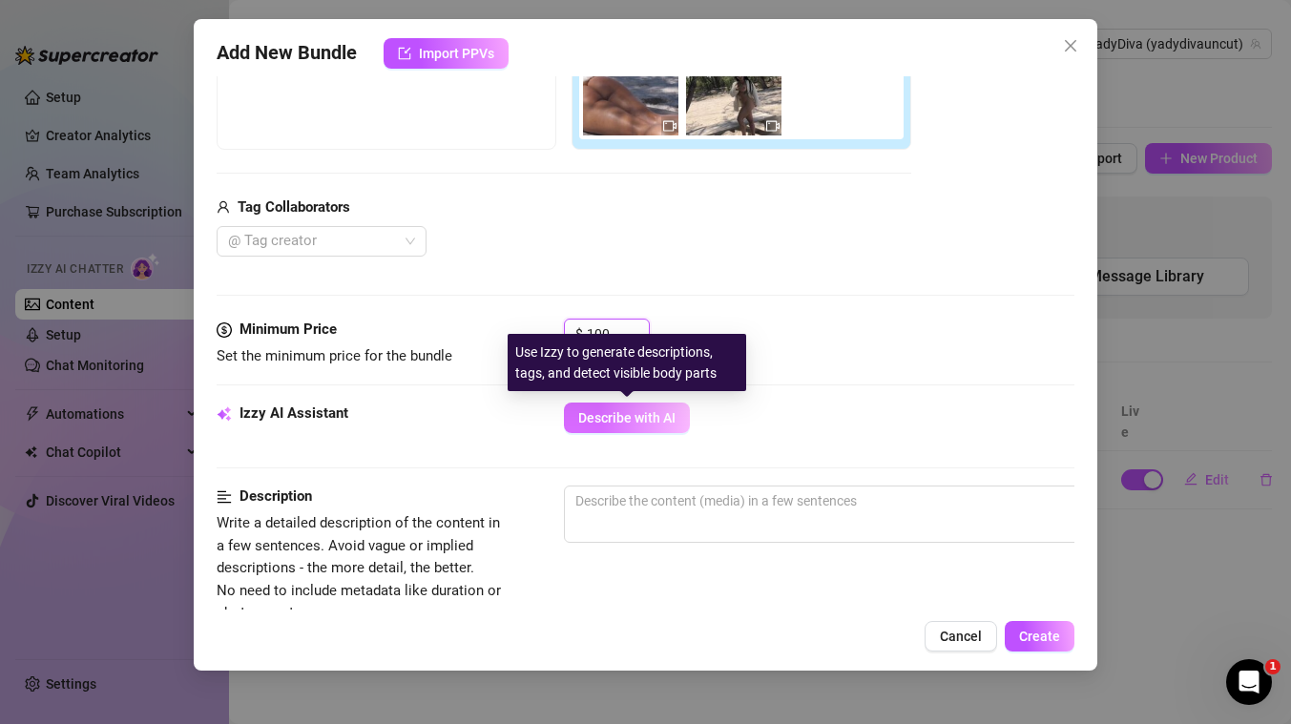
type input "100"
click at [640, 425] on span "Describe with AI" at bounding box center [626, 417] width 97 height 15
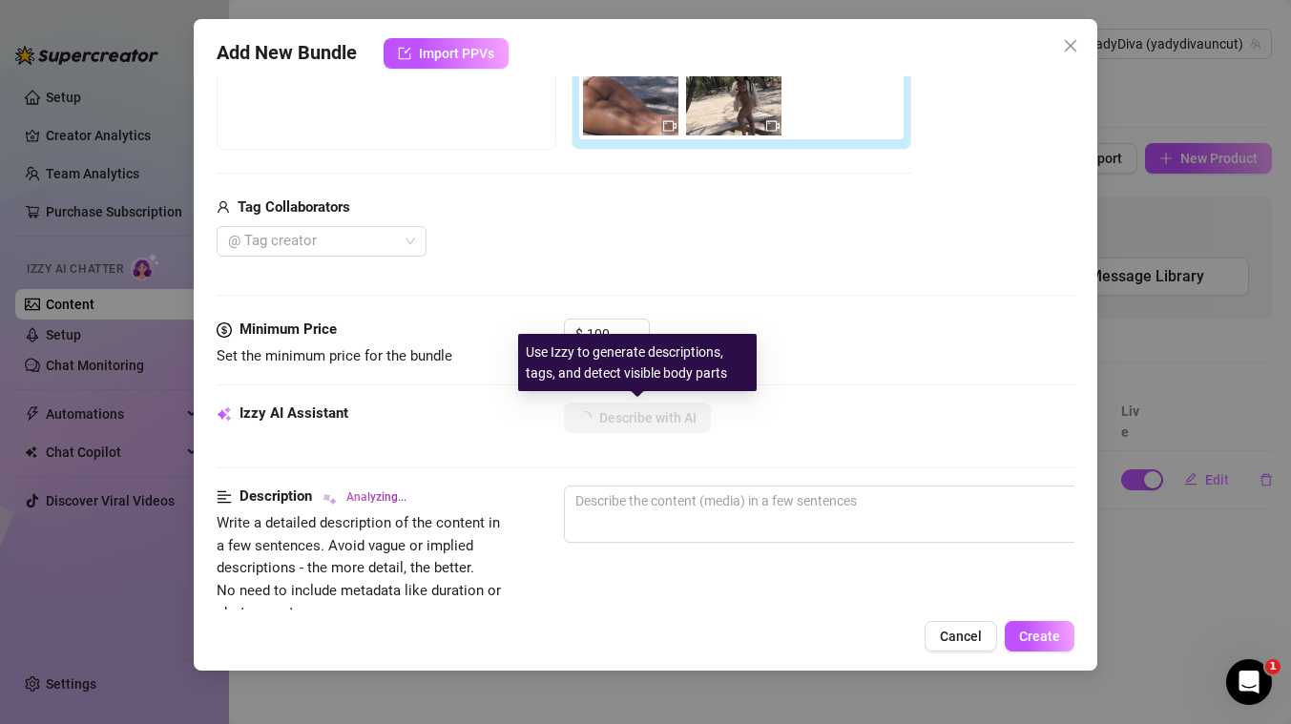
type textarea "[PERSON_NAME]"
type textarea "Yadira lounges"
type textarea "Yadira lounges outdoors"
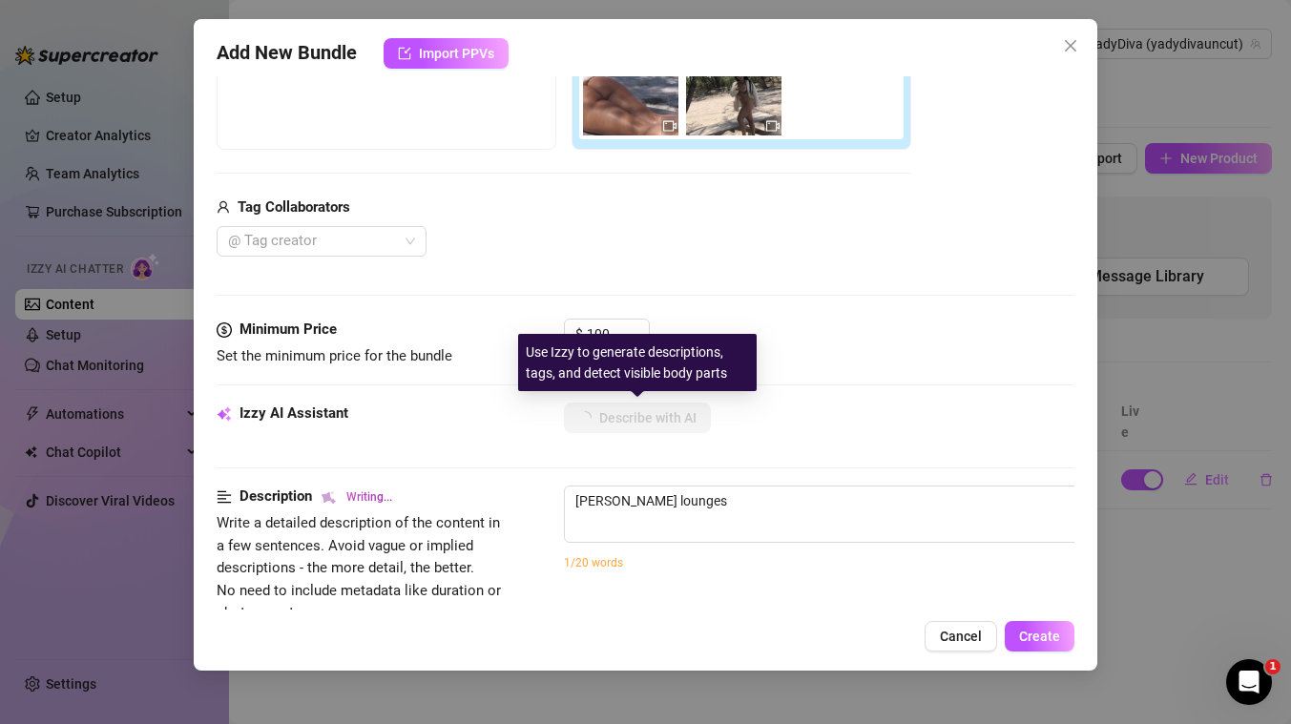
type textarea "Yadira lounges outdoors"
type textarea "Yadira lounges outdoors on"
type textarea "Yadira lounges outdoors on a"
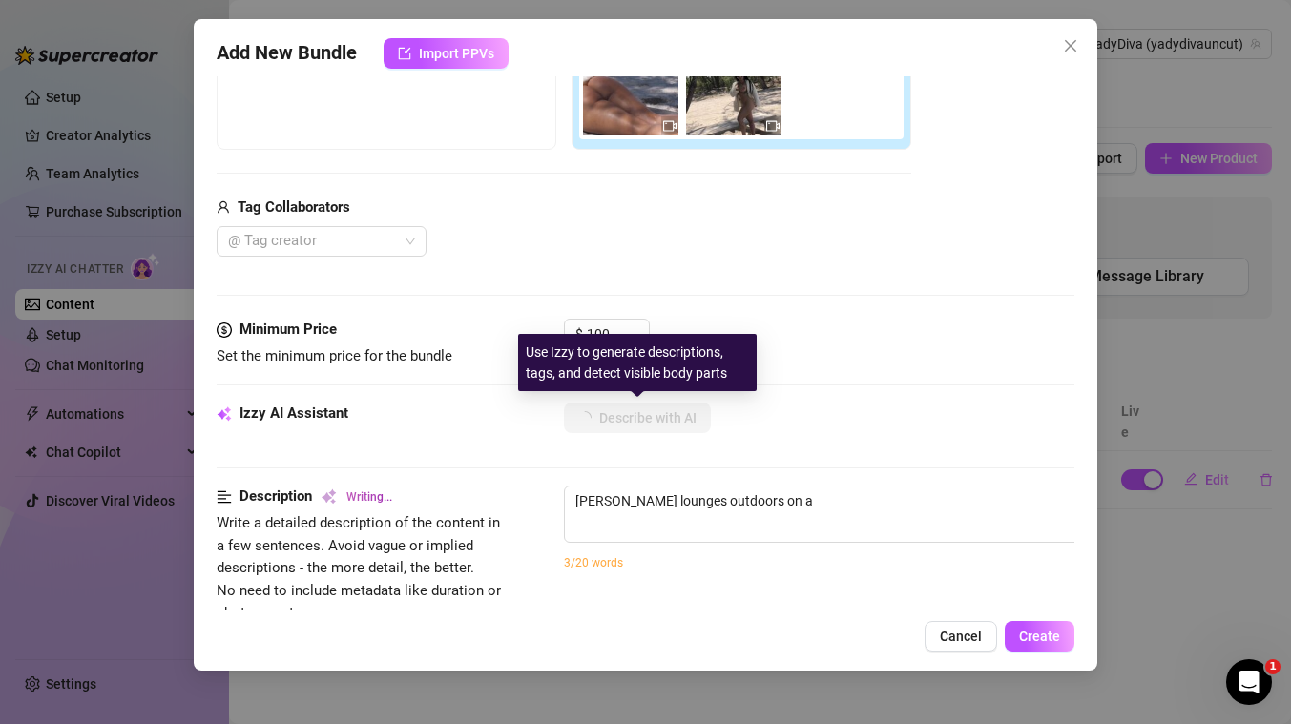
type textarea "Yadira lounges outdoors on a sunny"
type textarea "Yadira lounges outdoors on a sunny beach,"
type textarea "Yadira lounges outdoors on a sunny beach, wearing"
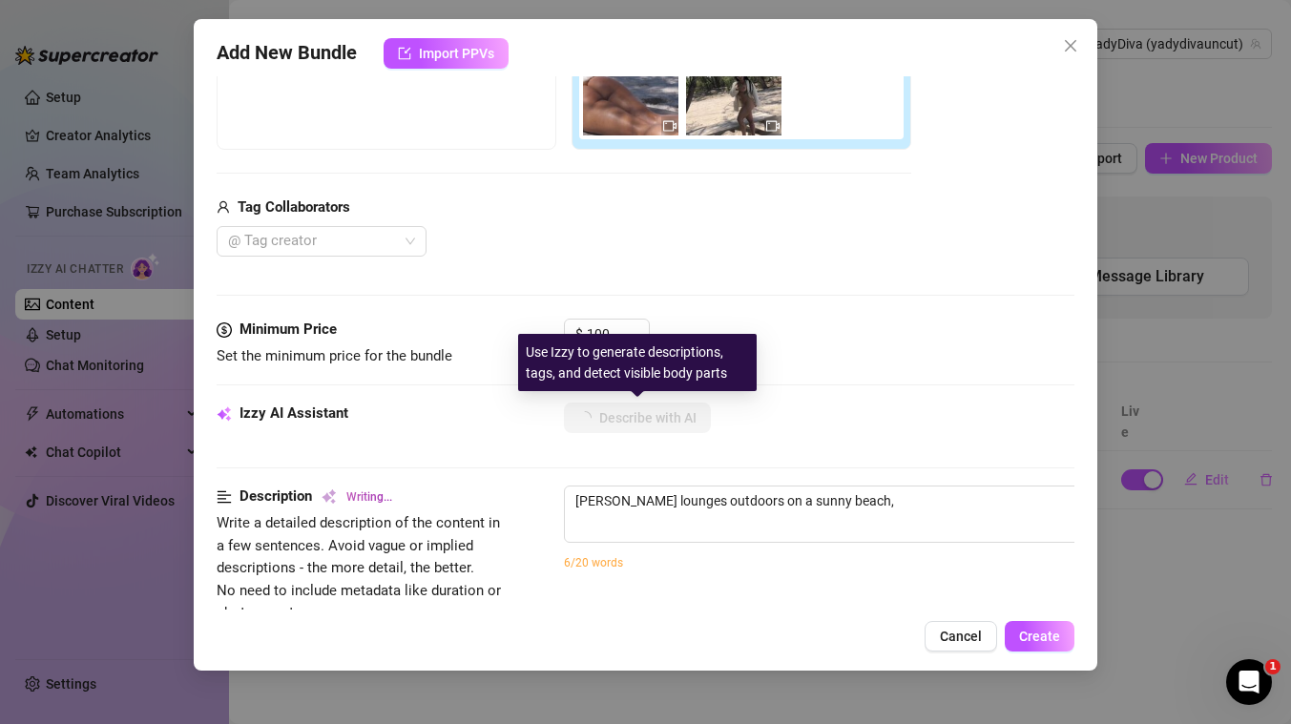
type textarea "Yadira lounges outdoors on a sunny beach, wearing"
type textarea "Yadira lounges outdoors on a sunny beach, wearing only"
type textarea "Yadira lounges outdoors on a sunny beach, wearing only a"
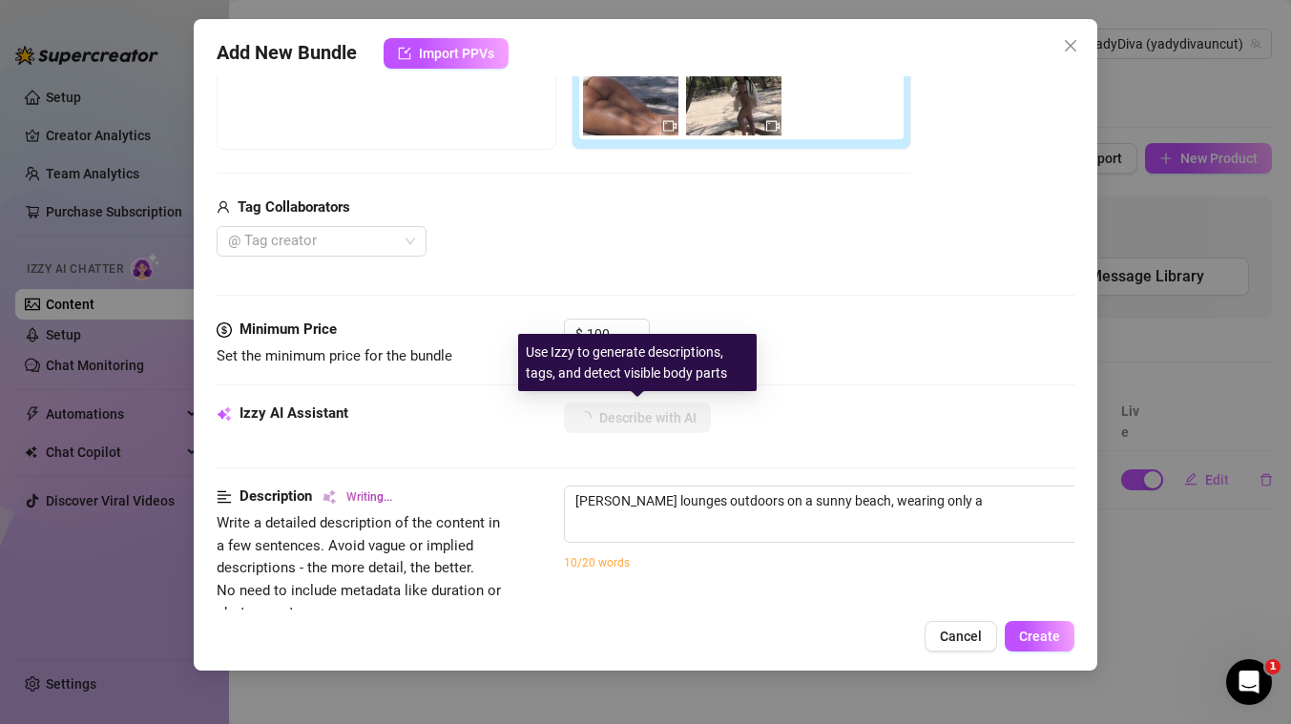
type textarea "Yadira lounges outdoors on a sunny beach, wearing only a fluffy"
type textarea "Yadira lounges outdoors on a sunny beach, wearing only a fluffy white"
type textarea "Yadira lounges outdoors on a sunny beach, wearing only a fluffy white sweater"
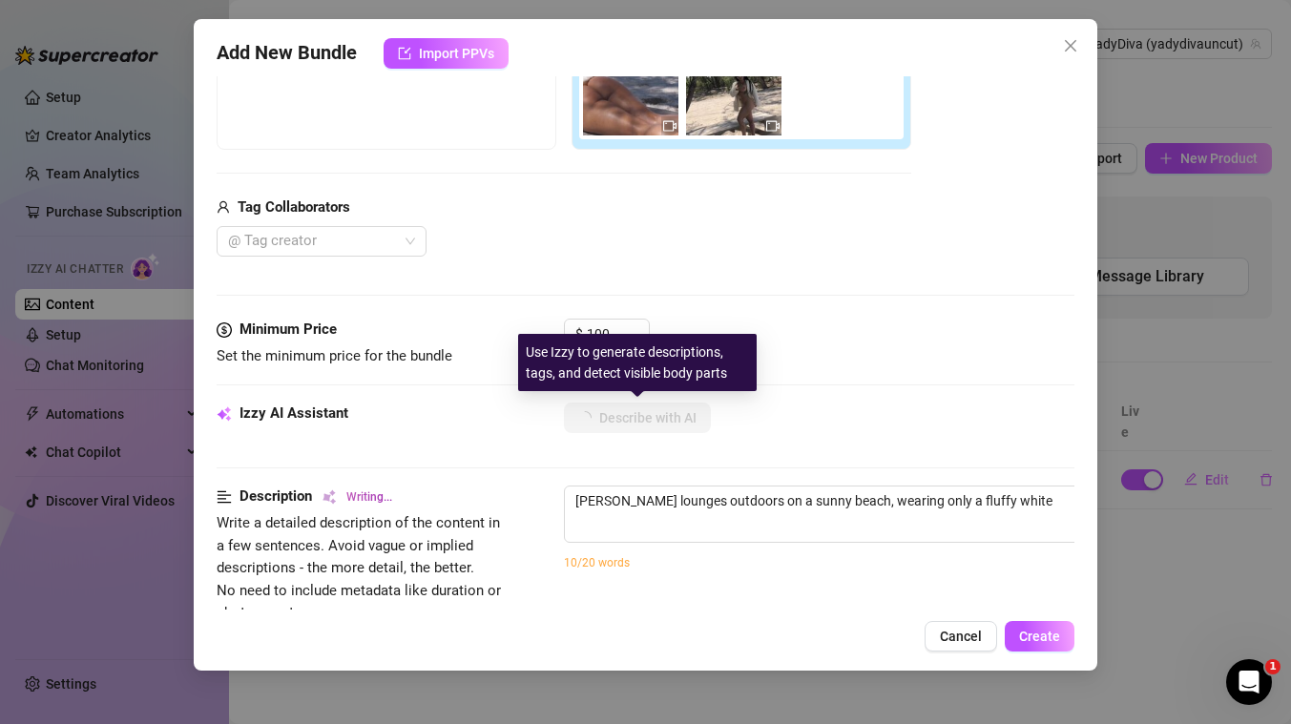
type textarea "Yadira lounges outdoors on a sunny beach, wearing only a fluffy white sweater"
type textarea "Yadira lounges outdoors on a sunny beach, wearing only a fluffy white sweater w…"
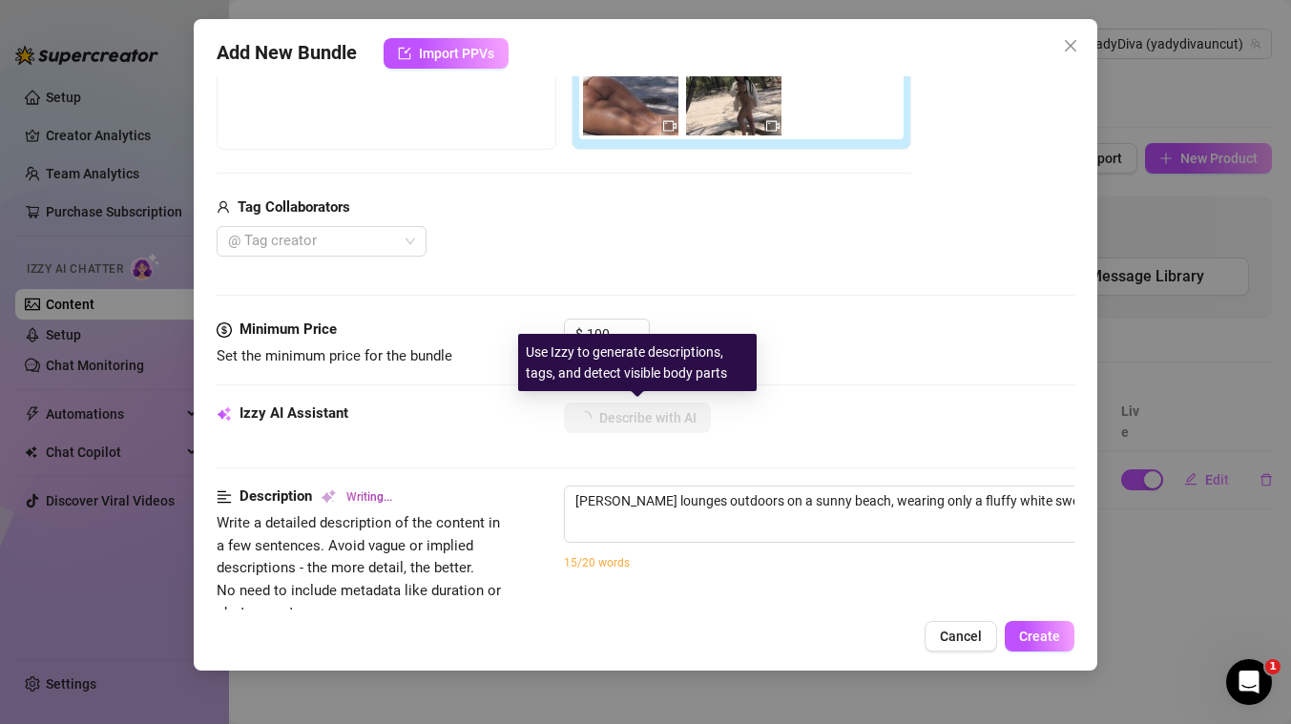
type textarea "Yadira lounges outdoors on a sunny beach, wearing only a fluffy white sweater w…"
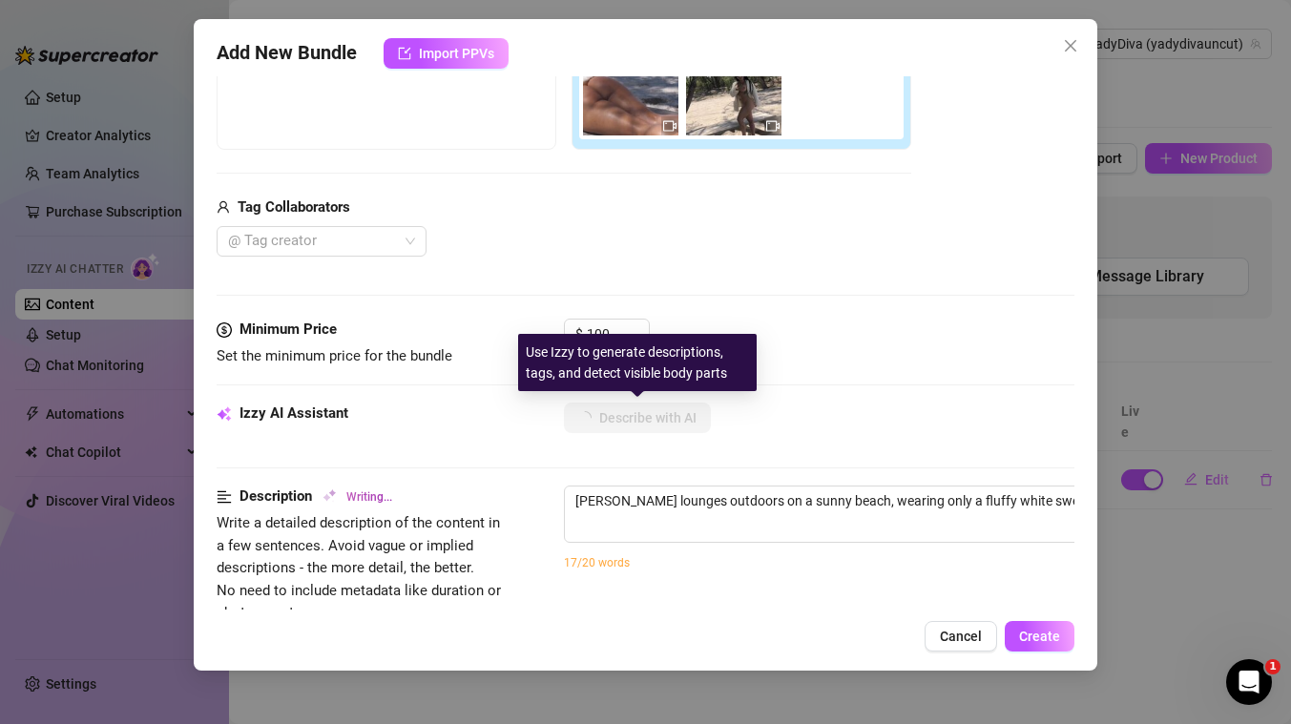
type textarea "Yadira lounges outdoors on a sunny beach, wearing only a fluffy white sweater w…"
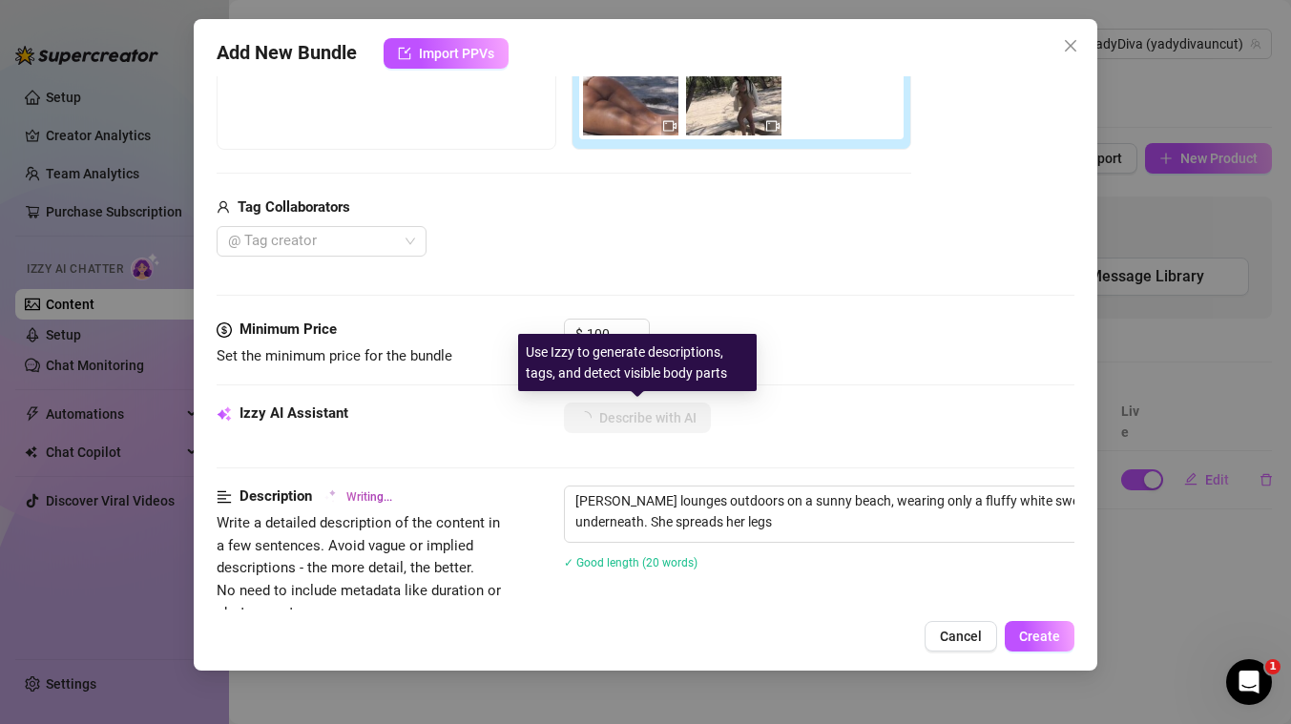
type textarea "Yadira lounges outdoors on a sunny beach, wearing only a fluffy white sweater w…"
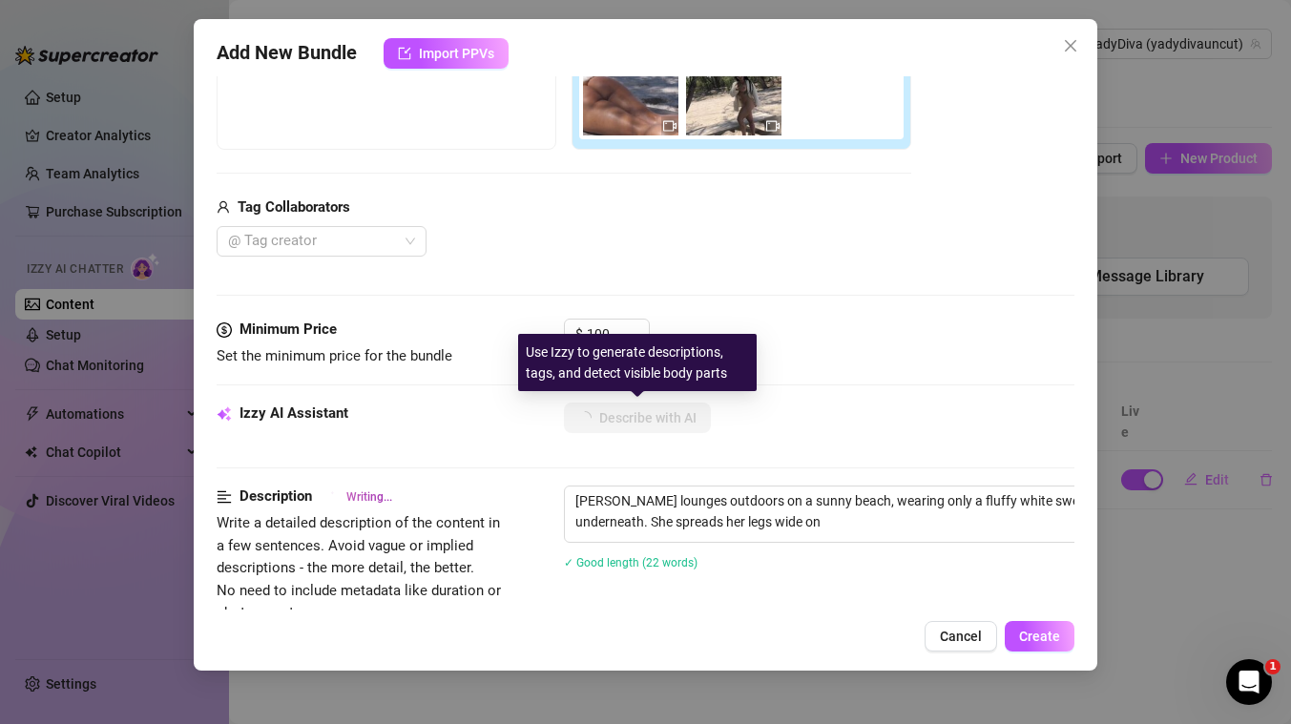
type textarea "Yadira lounges outdoors on a sunny beach, wearing only a fluffy white sweater w…"
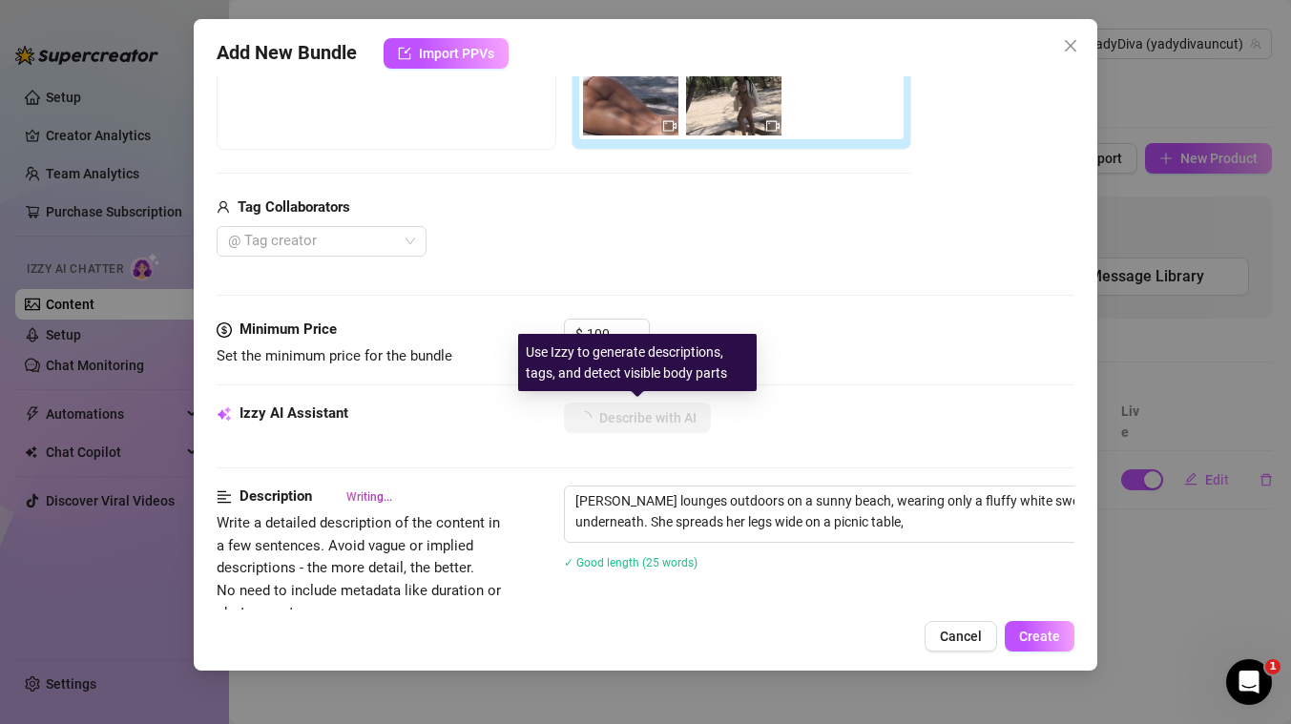
type textarea "Yadira lounges outdoors on a sunny beach, wearing only a fluffy white sweater w…"
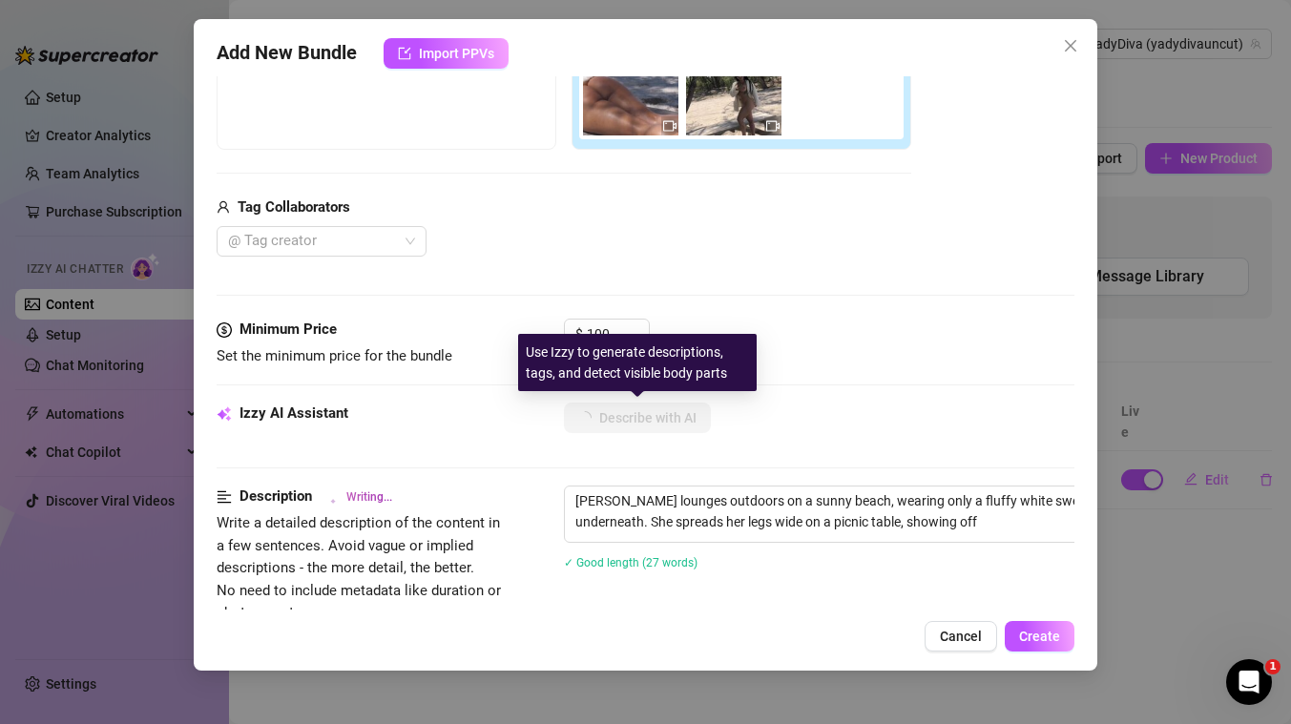
type textarea "Yadira lounges outdoors on a sunny beach, wearing only a fluffy white sweater w…"
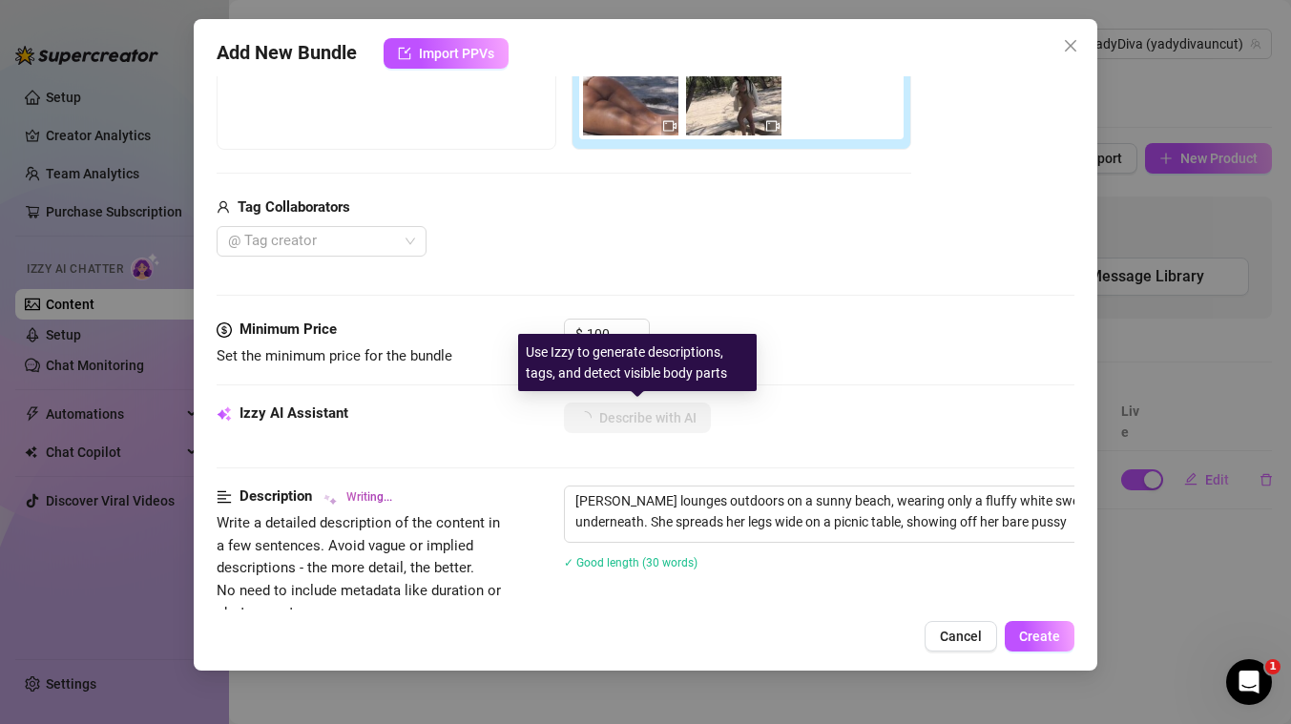
type textarea "Yadira lounges outdoors on a sunny beach, wearing only a fluffy white sweater w…"
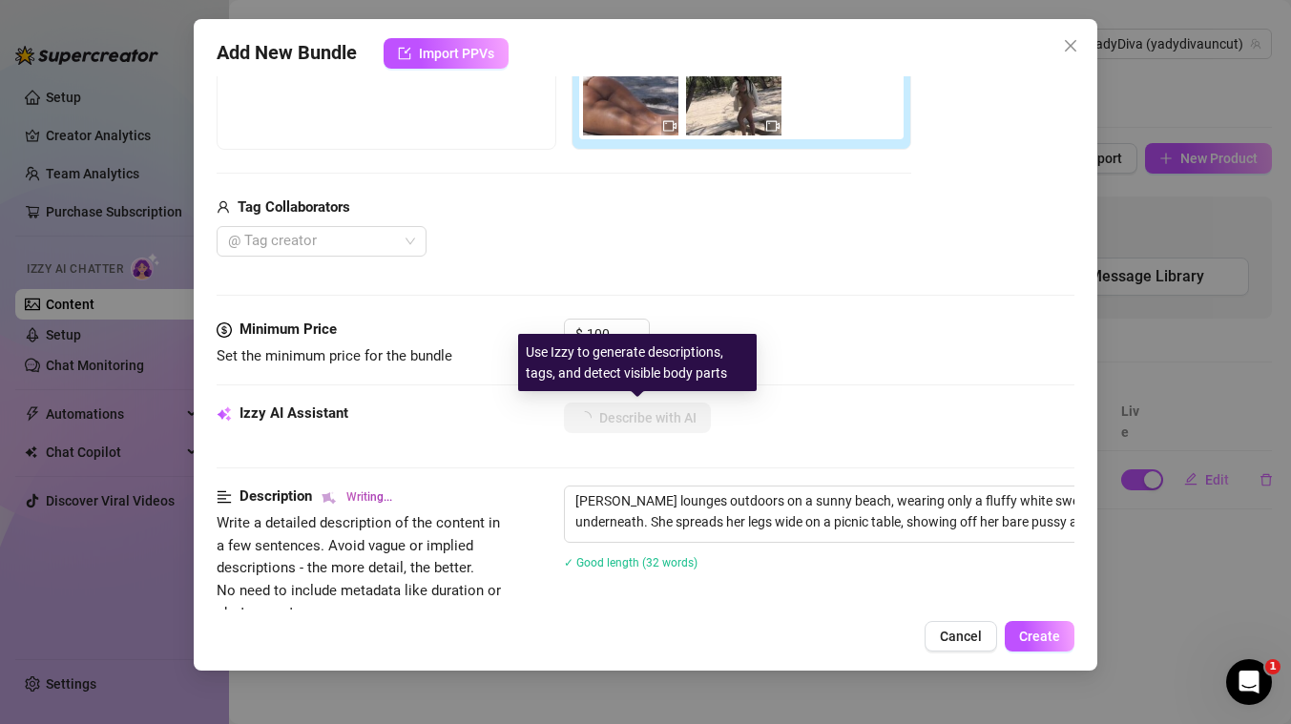
type textarea "Yadira lounges outdoors on a sunny beach, wearing only a fluffy white sweater w…"
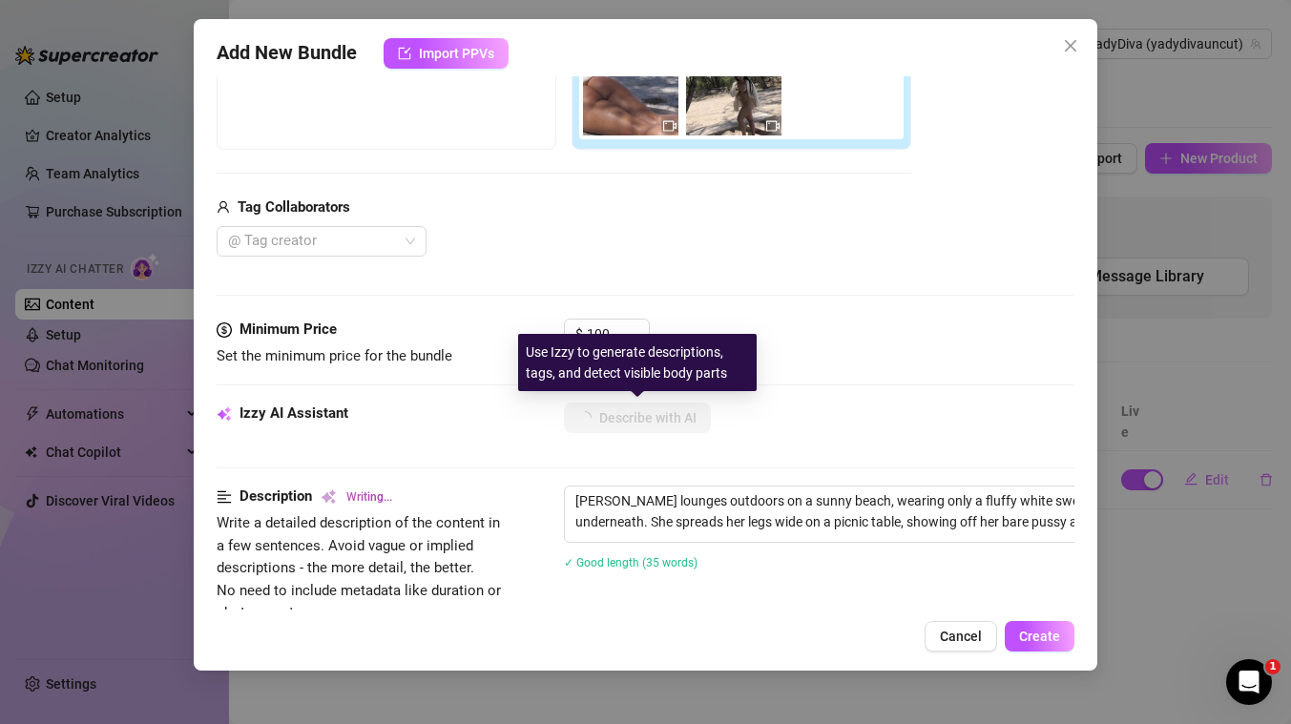
type textarea "Yadira lounges outdoors on a sunny beach, wearing only a fluffy white sweater w…"
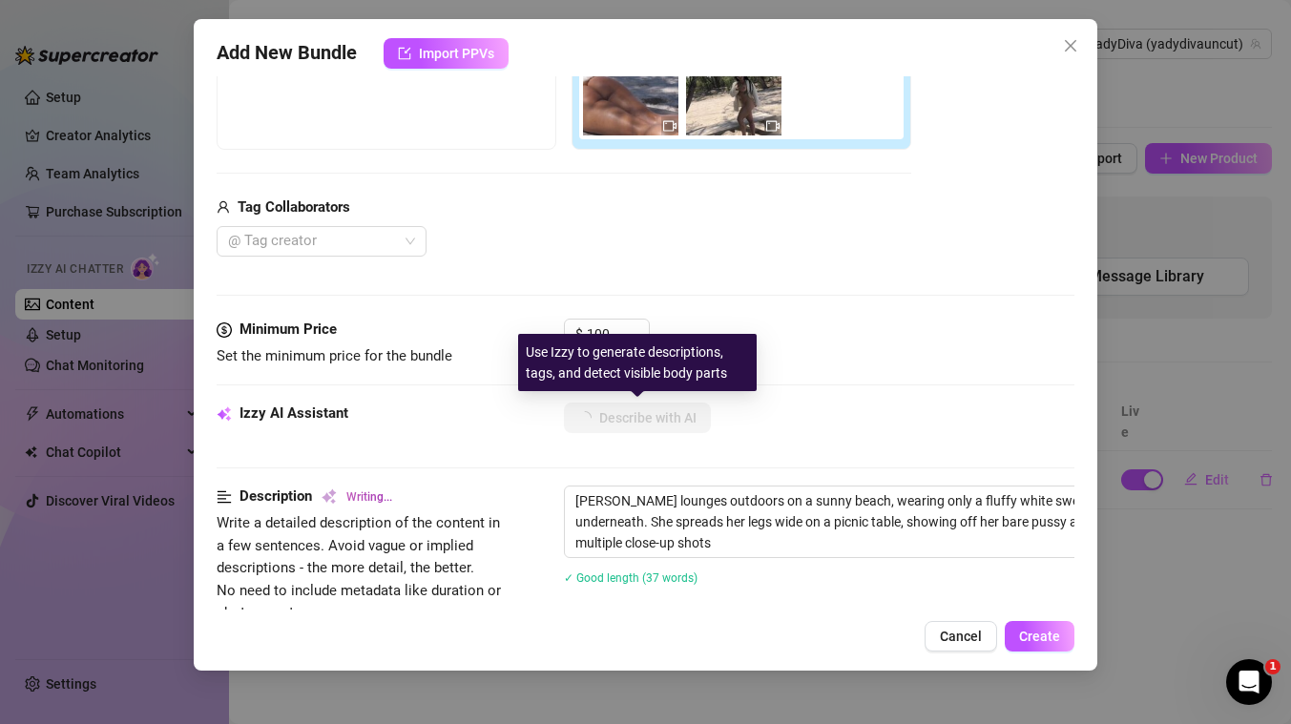
type textarea "Yadira lounges outdoors on a sunny beach, wearing only a fluffy white sweater w…"
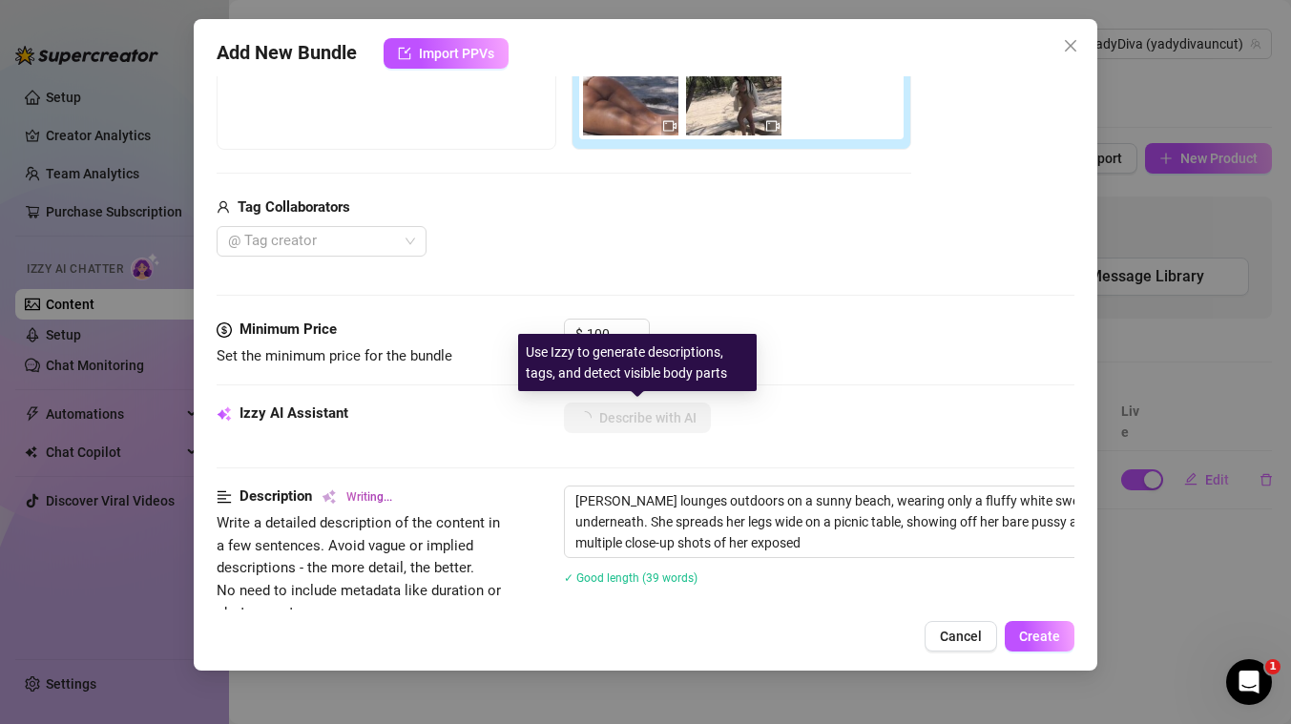
type textarea "Yadira lounges outdoors on a sunny beach, wearing only a fluffy white sweater w…"
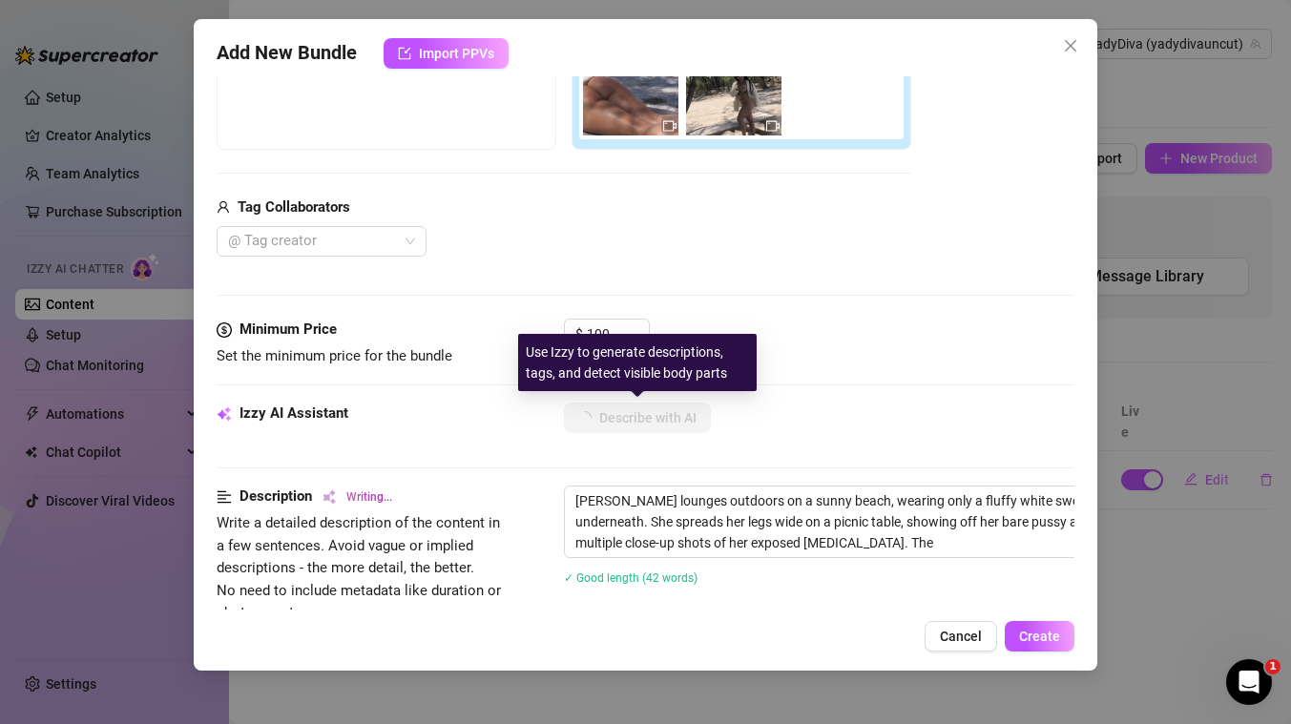
type textarea "Yadira lounges outdoors on a sunny beach, wearing only a fluffy white sweater w…"
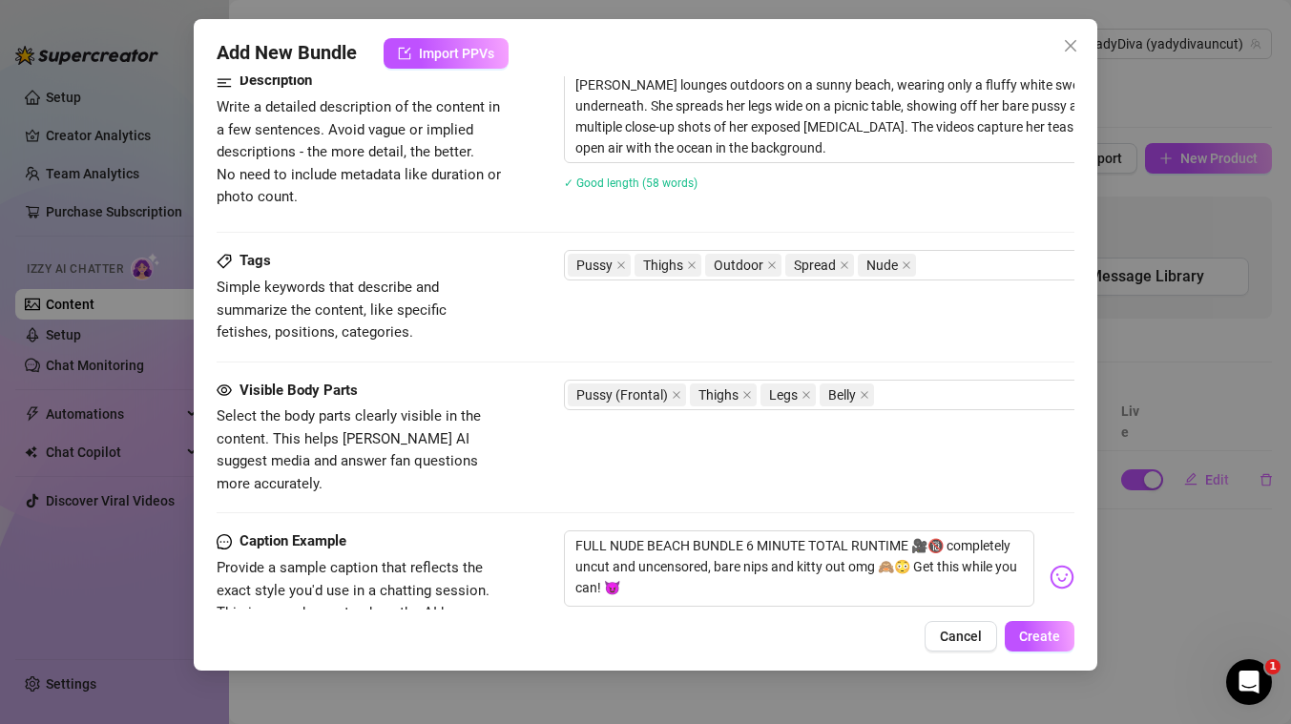
scroll to position [960, 0]
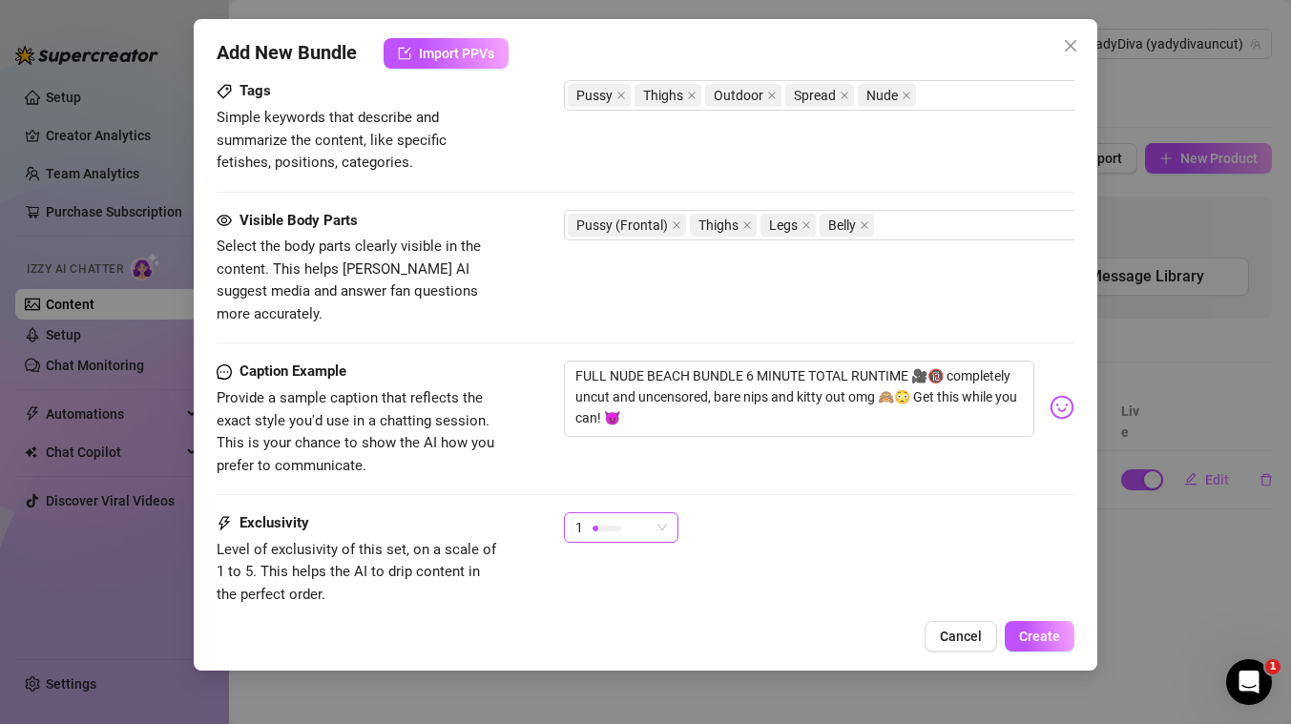
click at [654, 513] on span "1" at bounding box center [621, 527] width 92 height 29
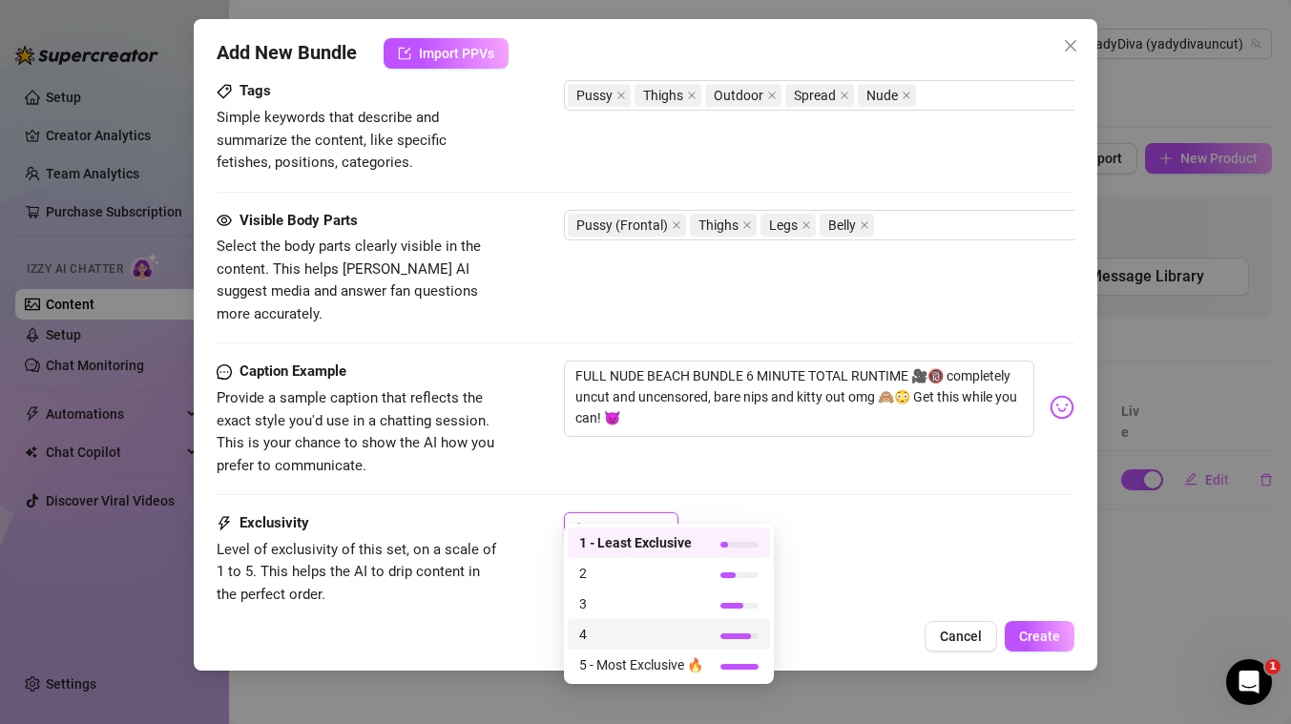
click at [626, 635] on span "4" at bounding box center [641, 634] width 124 height 21
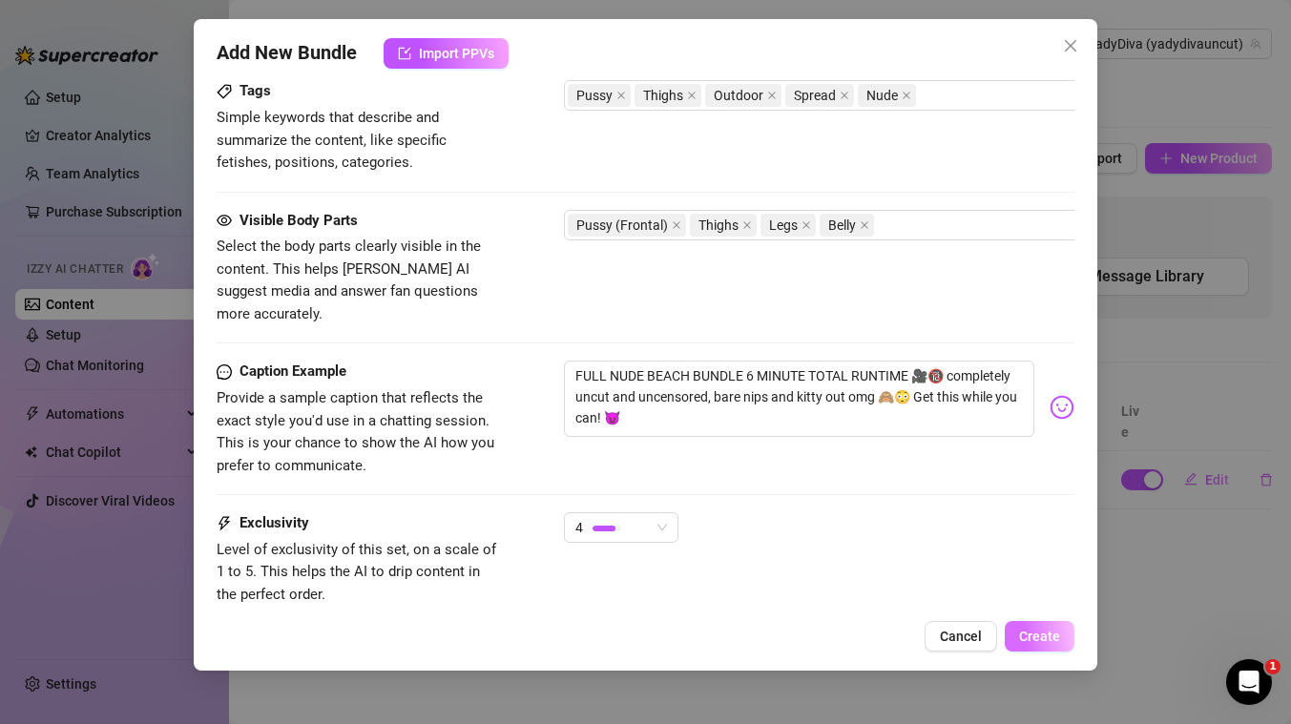
click at [1039, 634] on span "Create" at bounding box center [1039, 636] width 41 height 15
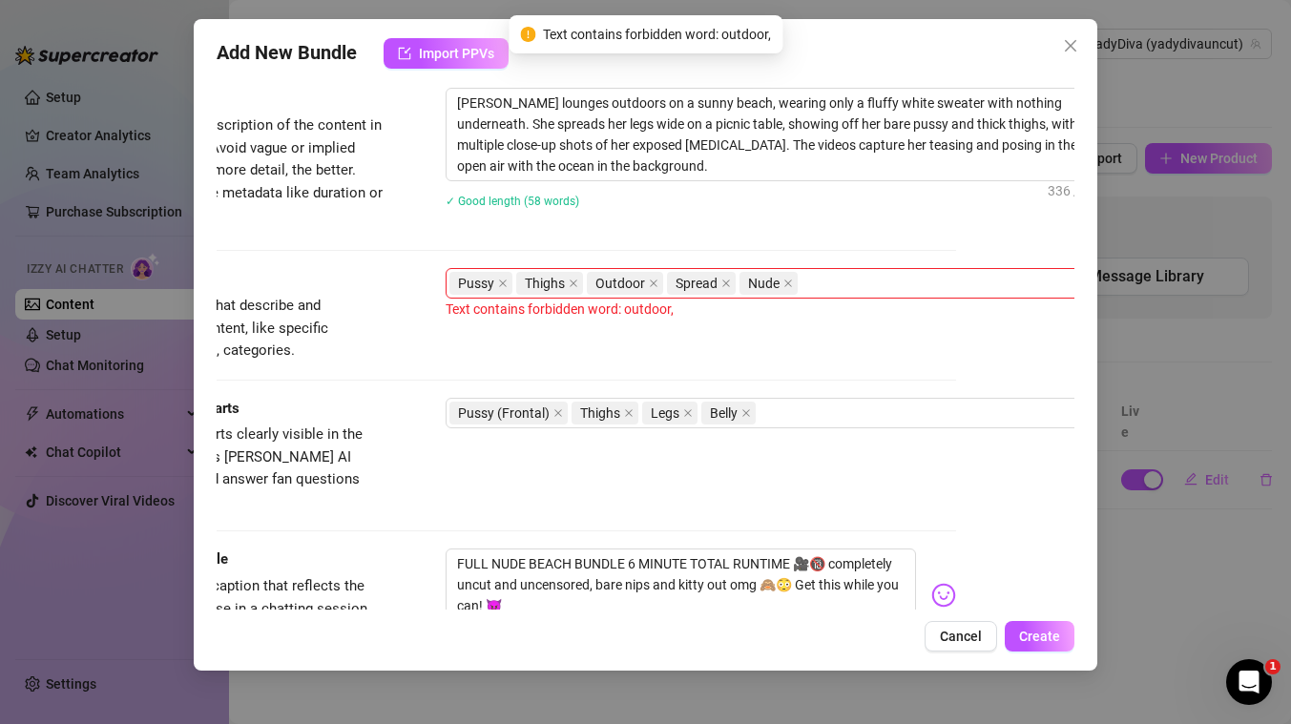
scroll to position [712, 156]
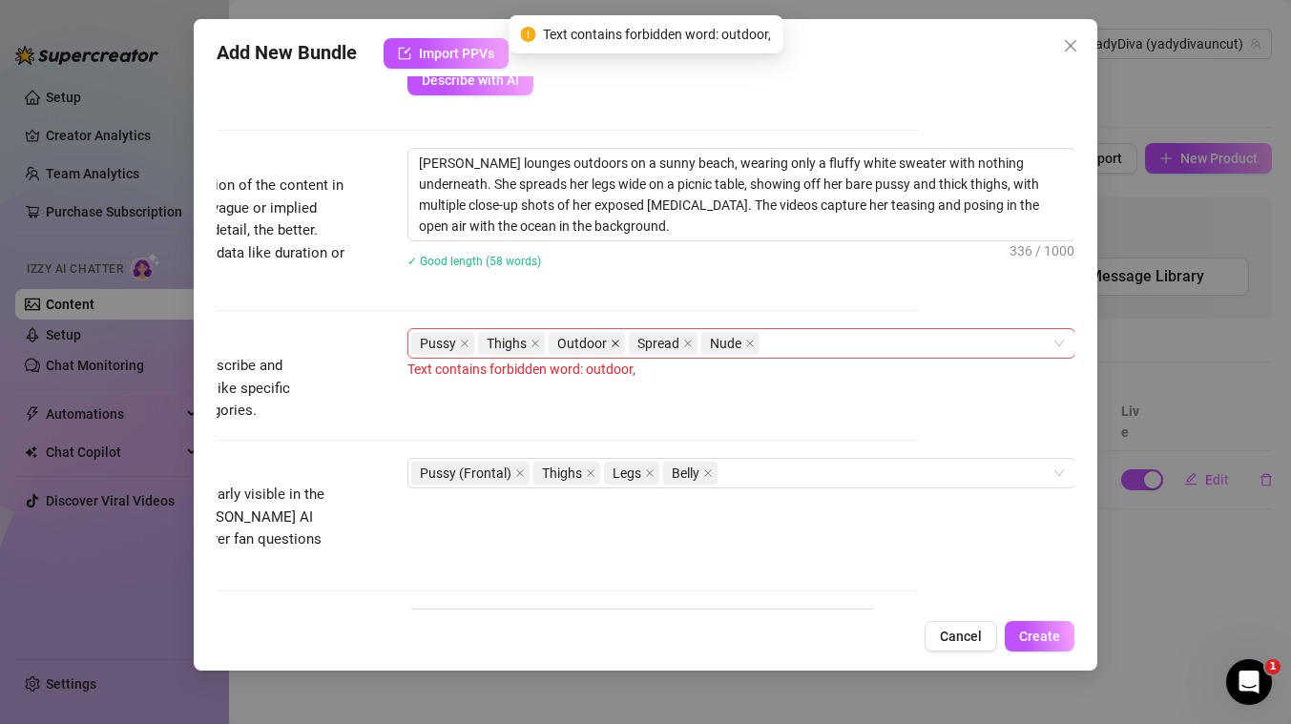
click at [611, 342] on icon "close" at bounding box center [615, 345] width 8 height 8
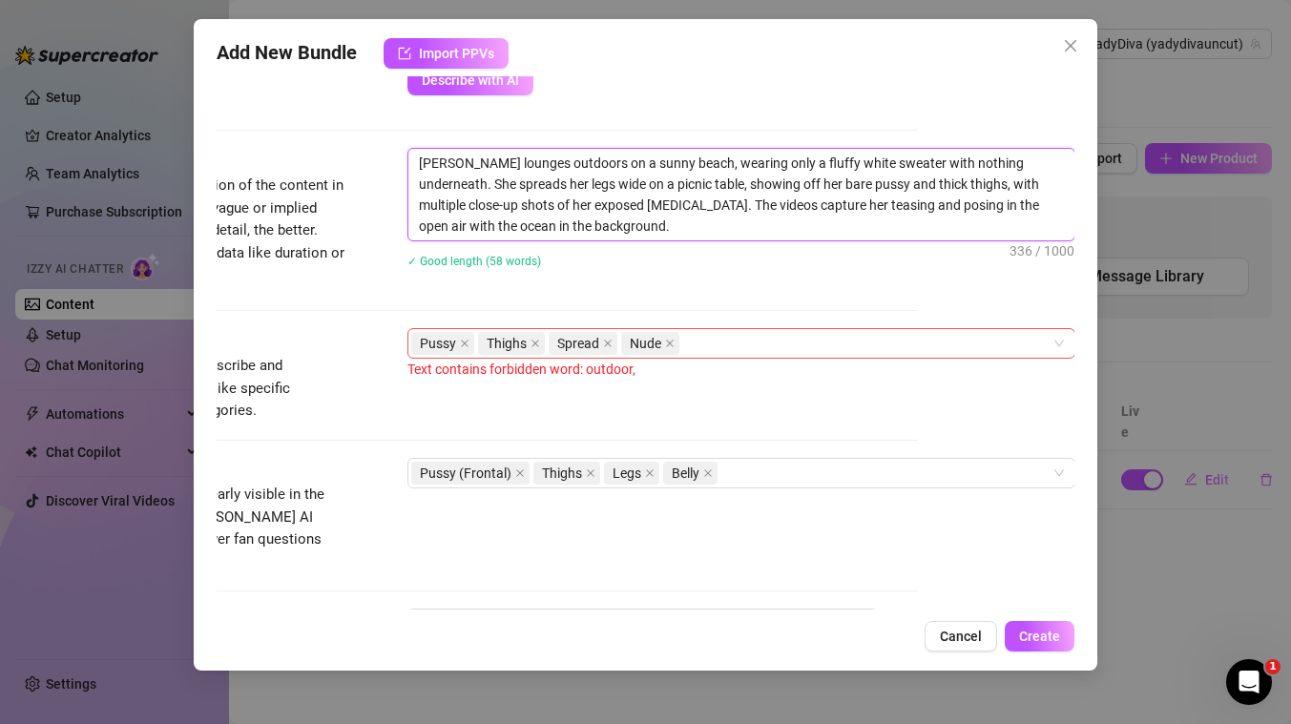
click at [537, 159] on textarea "Yadira lounges outdoors on a sunny beach, wearing only a fluffy white sweater w…" at bounding box center [741, 195] width 666 height 92
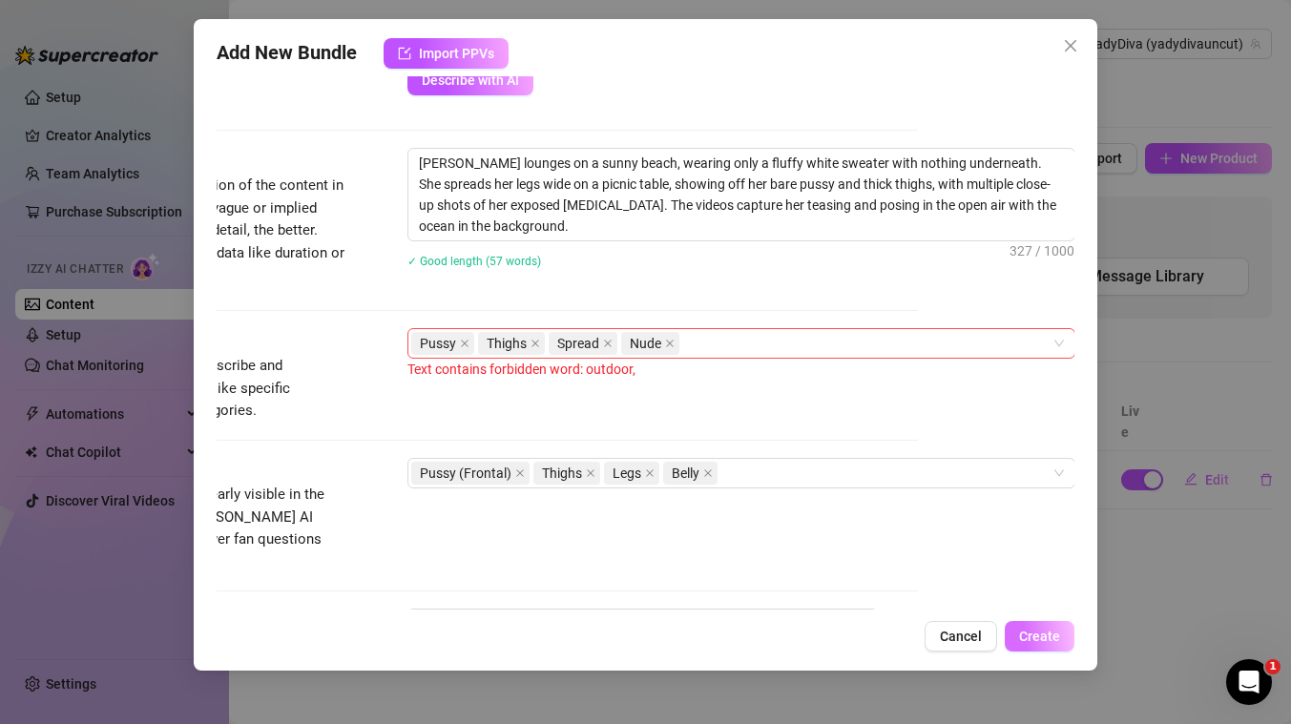
click at [1047, 640] on span "Create" at bounding box center [1039, 636] width 41 height 15
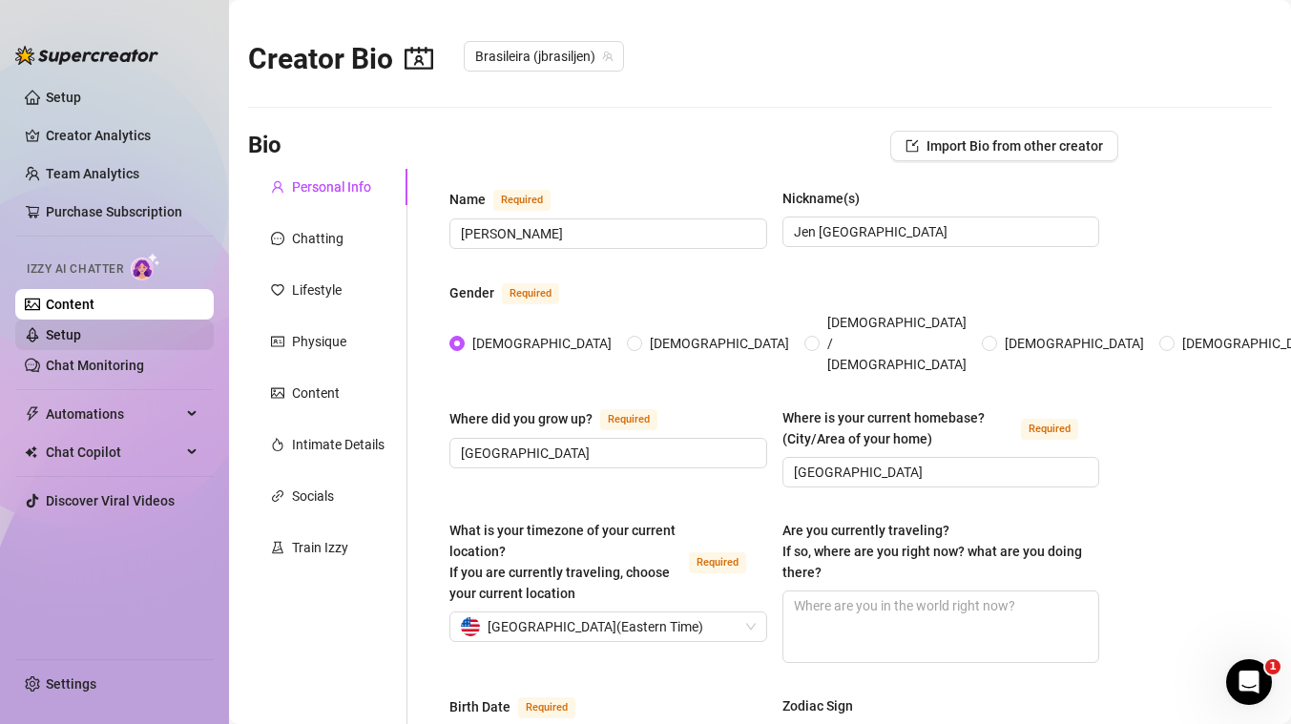
click at [71, 339] on link "Setup" at bounding box center [63, 334] width 35 height 15
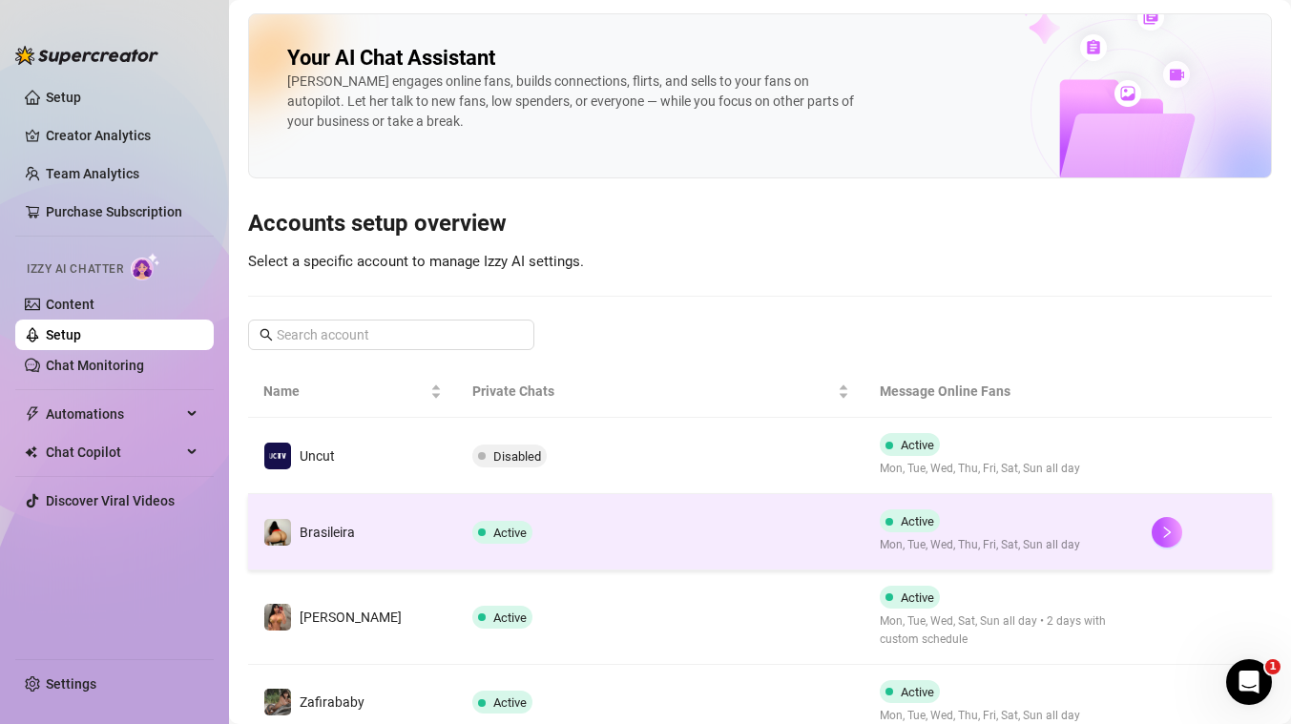
click at [622, 535] on td "Active" at bounding box center [660, 532] width 407 height 76
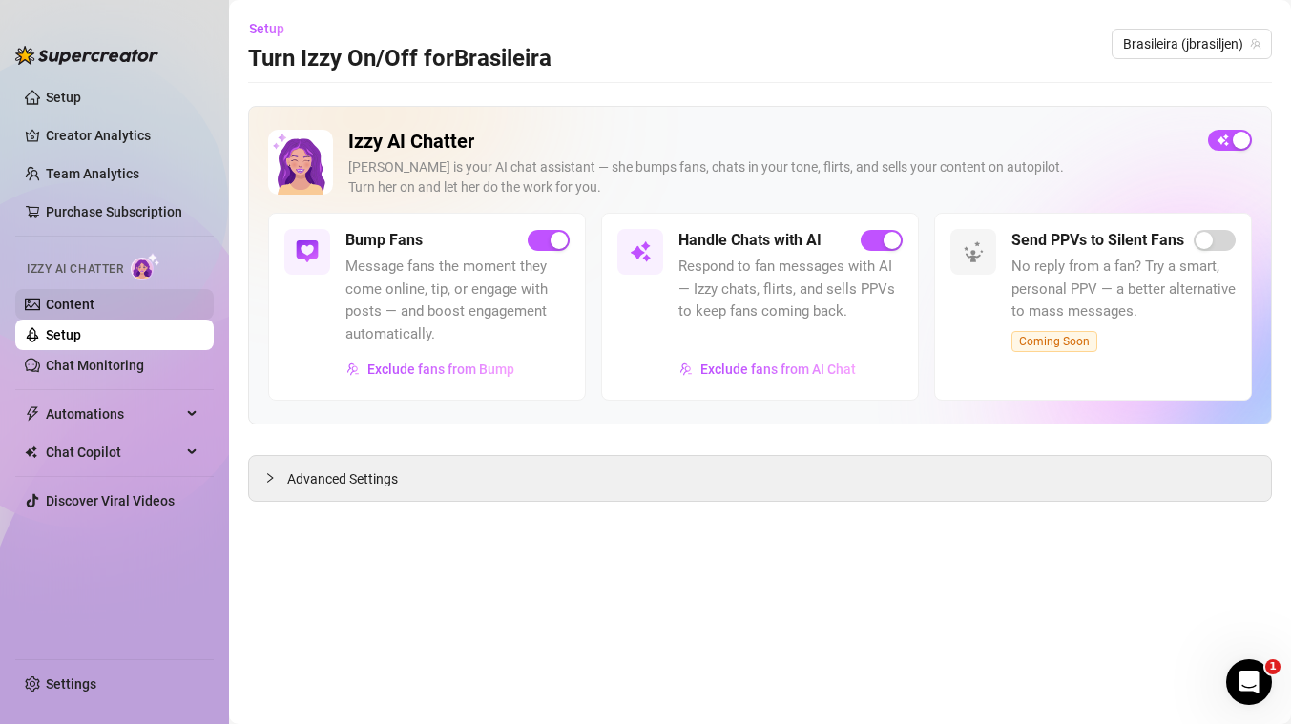
click at [46, 301] on link "Content" at bounding box center [70, 304] width 49 height 15
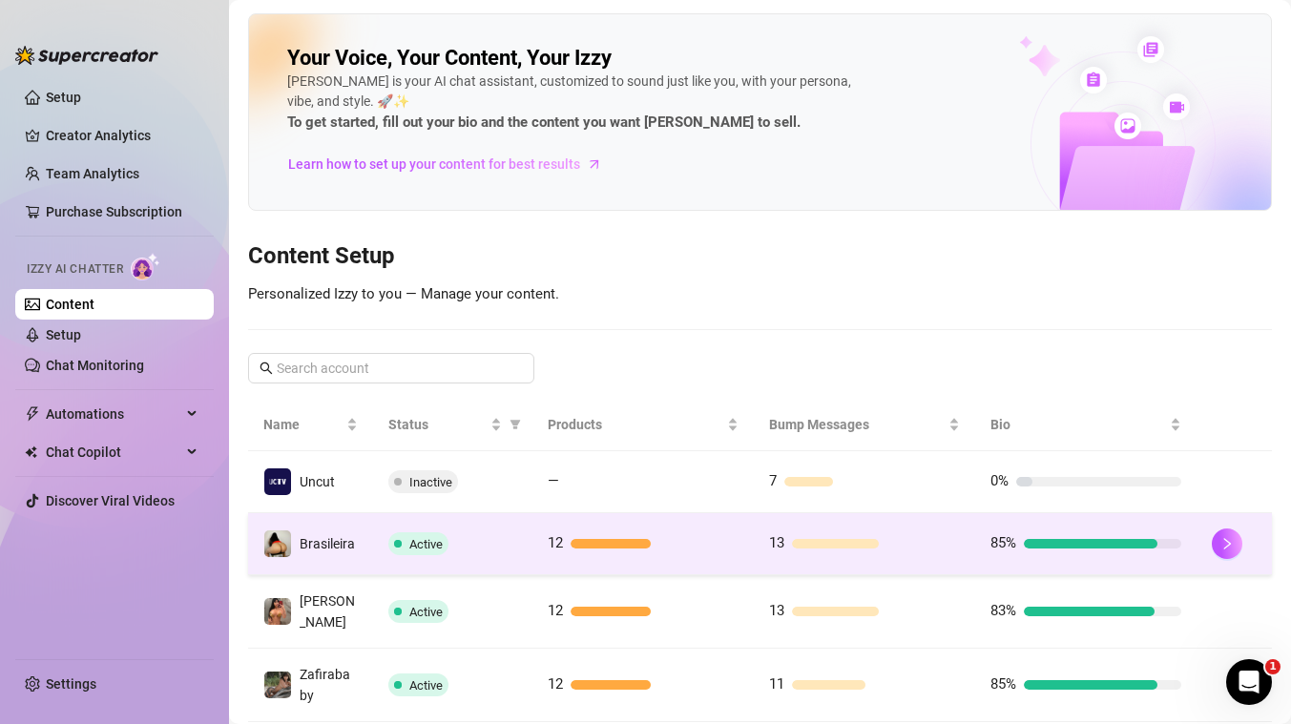
click at [491, 539] on div "Active" at bounding box center [452, 543] width 129 height 23
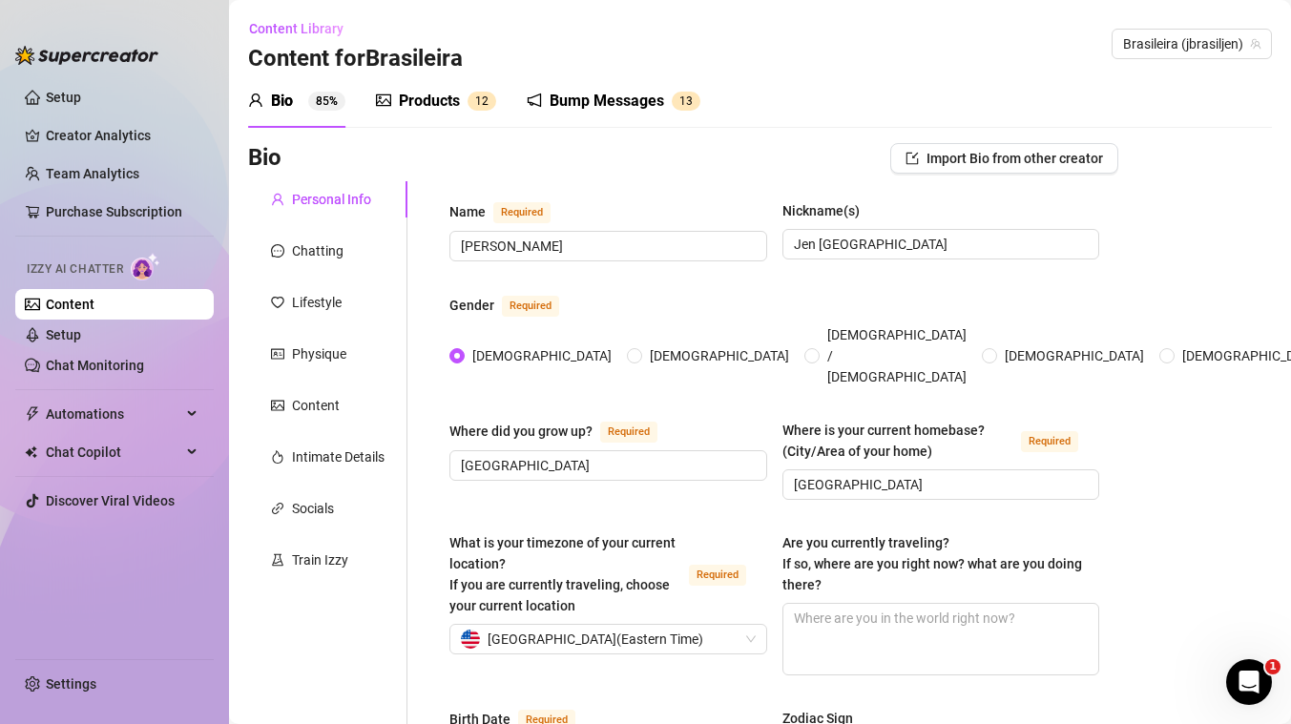
click at [653, 96] on div "Bump Messages" at bounding box center [606, 101] width 114 height 23
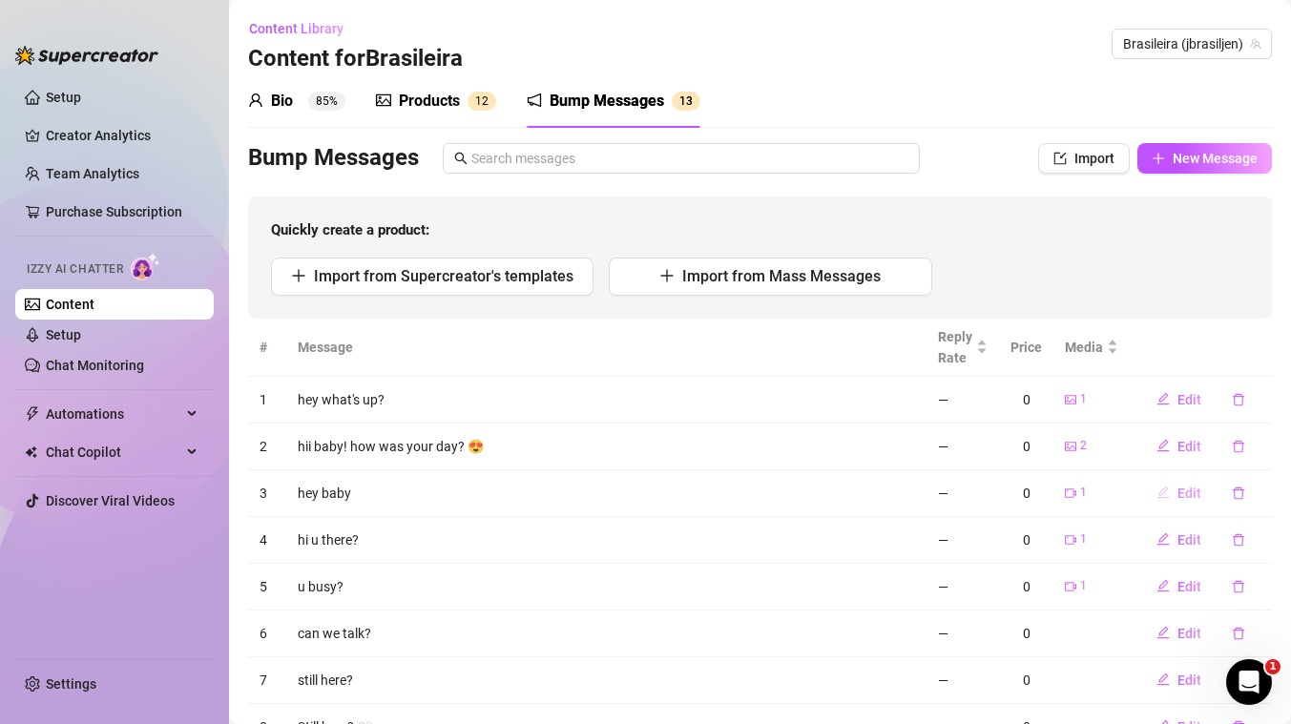
click at [1192, 492] on span "Edit" at bounding box center [1189, 493] width 24 height 15
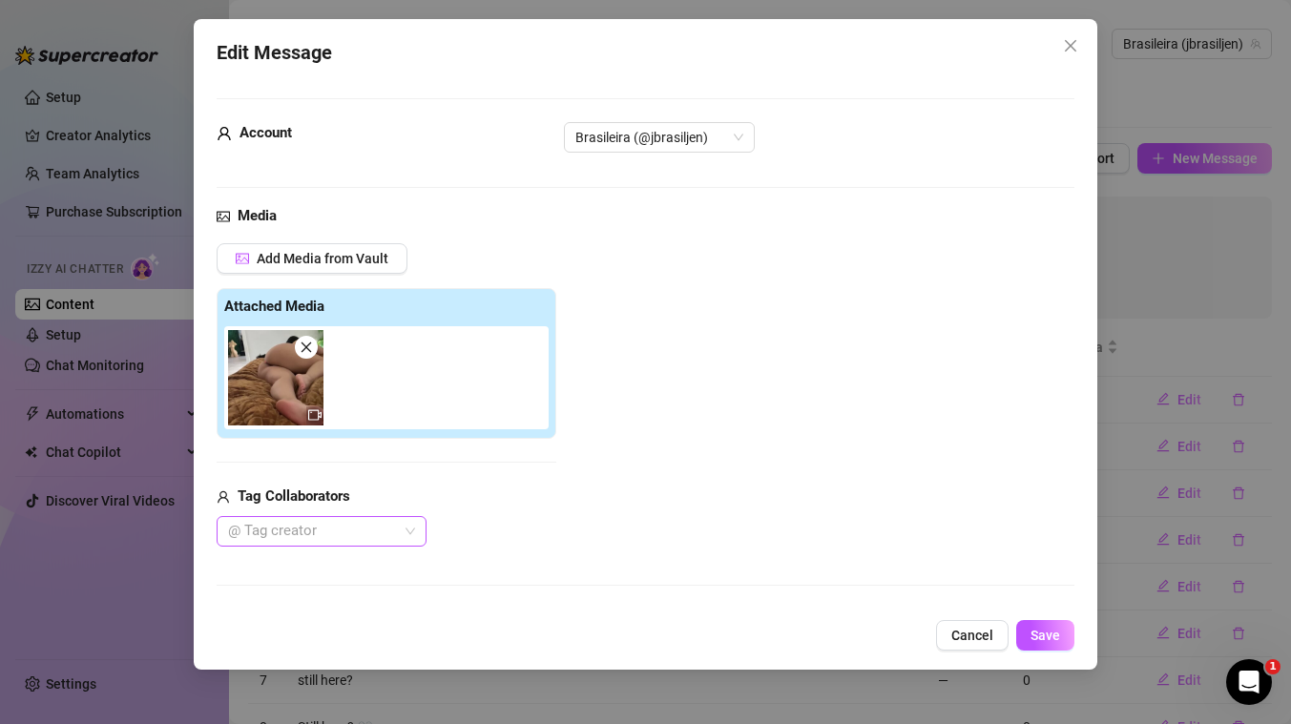
click at [345, 533] on div at bounding box center [311, 531] width 182 height 27
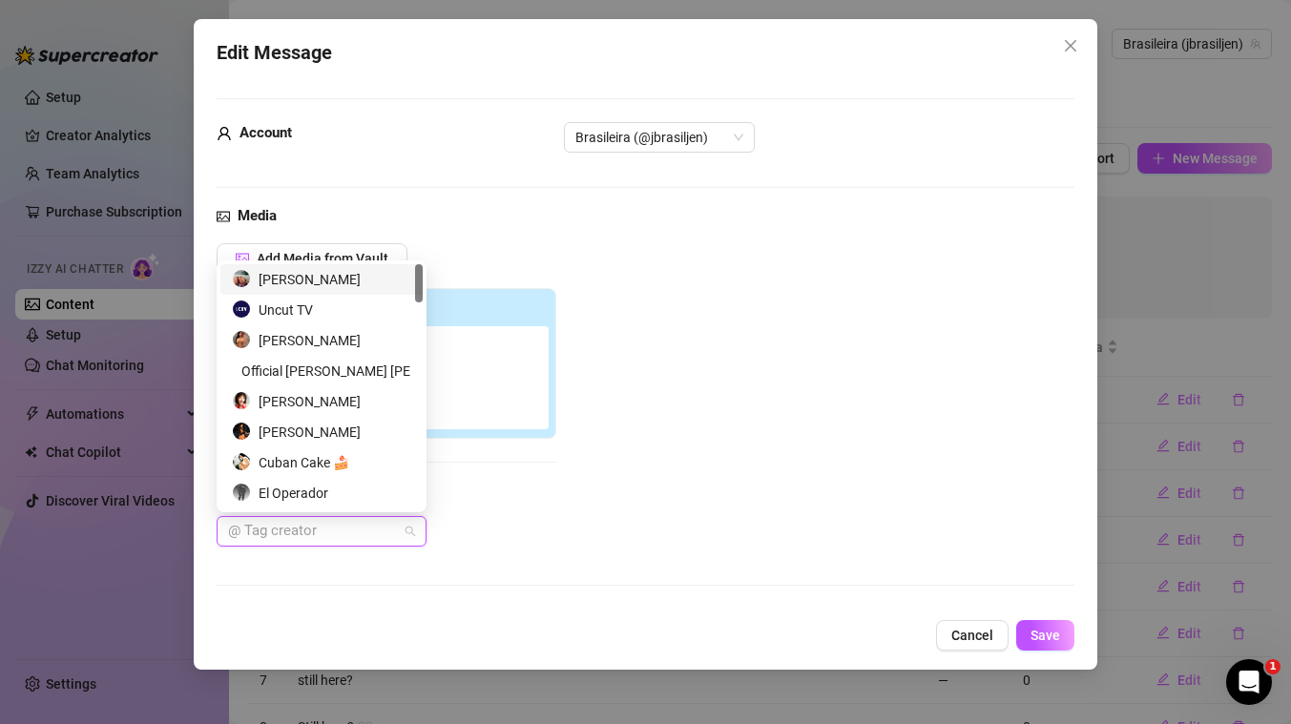
click at [372, 282] on div "[PERSON_NAME]" at bounding box center [321, 279] width 179 height 21
click at [1031, 638] on span "Save" at bounding box center [1045, 635] width 30 height 15
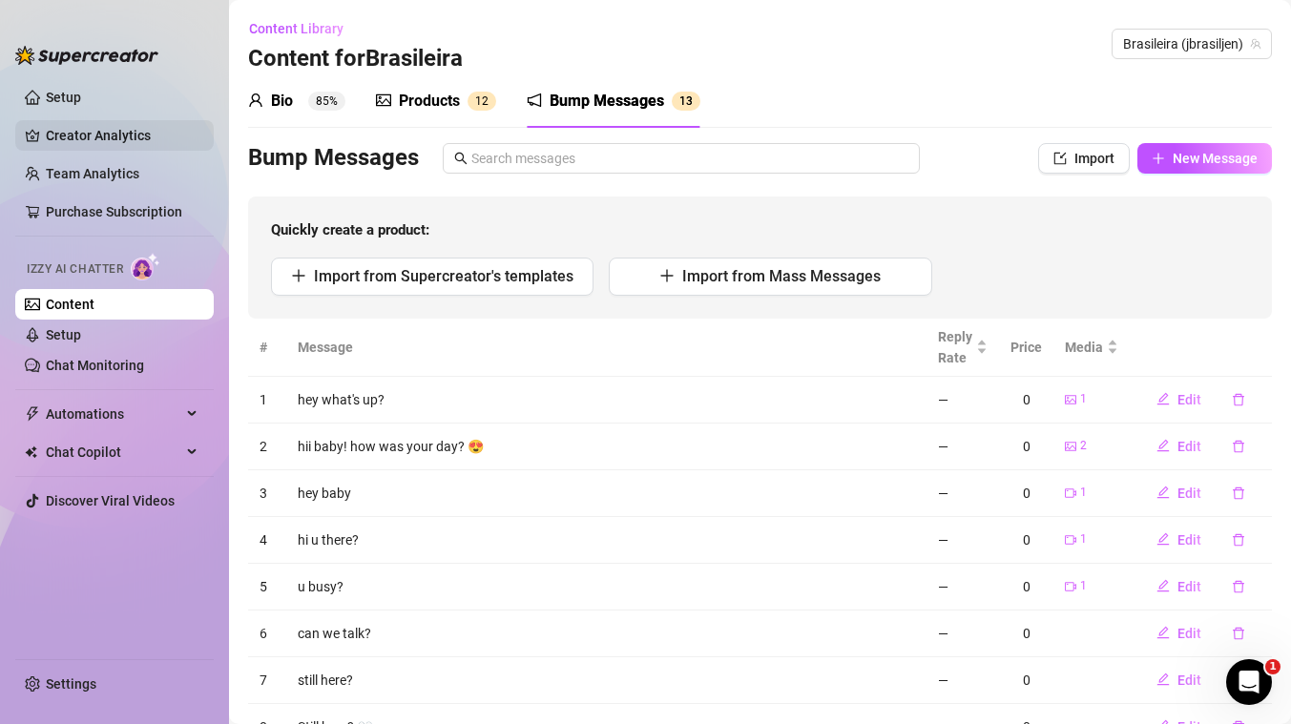
click at [100, 136] on link "Creator Analytics" at bounding box center [122, 135] width 153 height 31
